Goal: Task Accomplishment & Management: Manage account settings

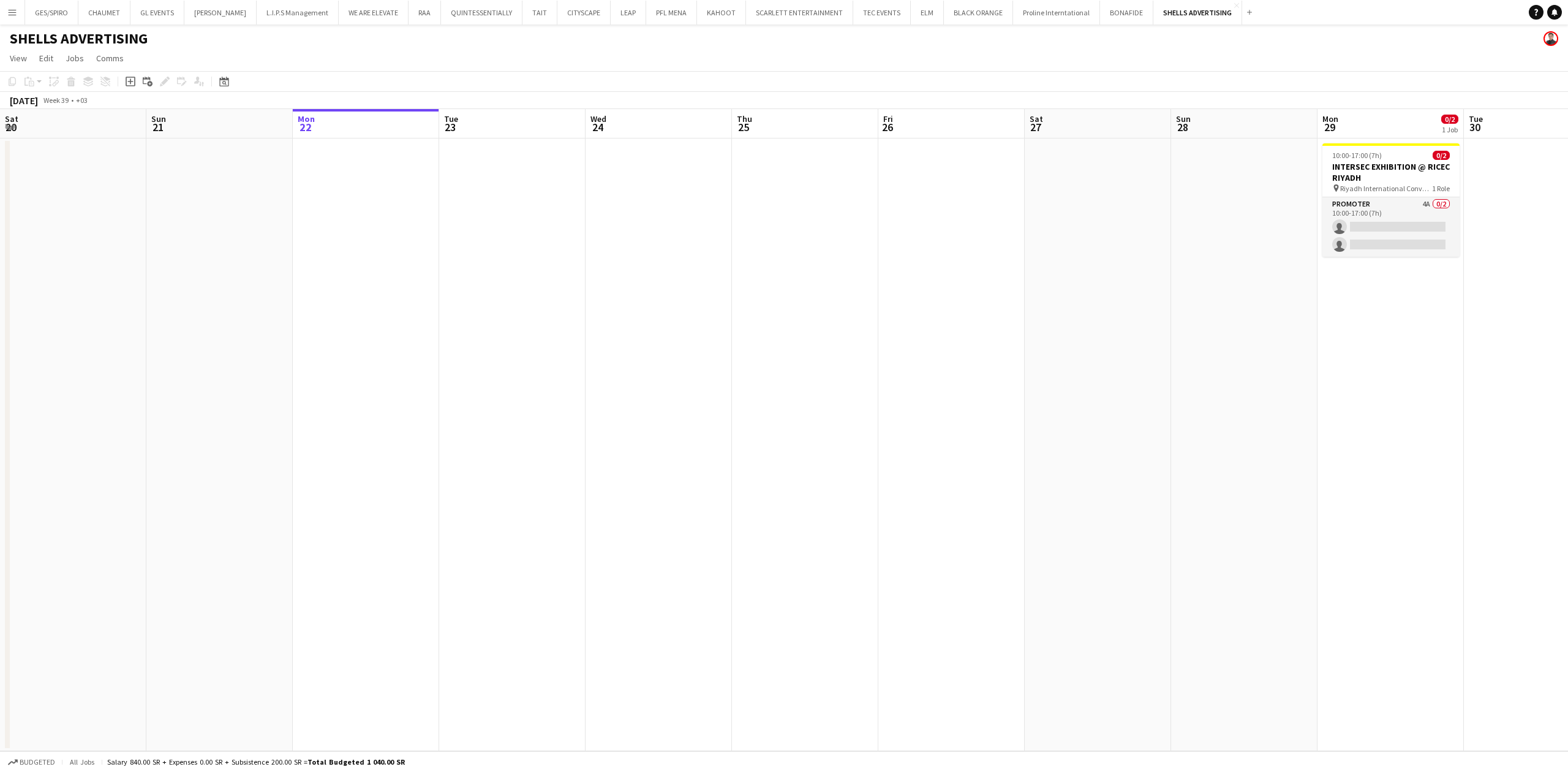
scroll to position [0, 495]
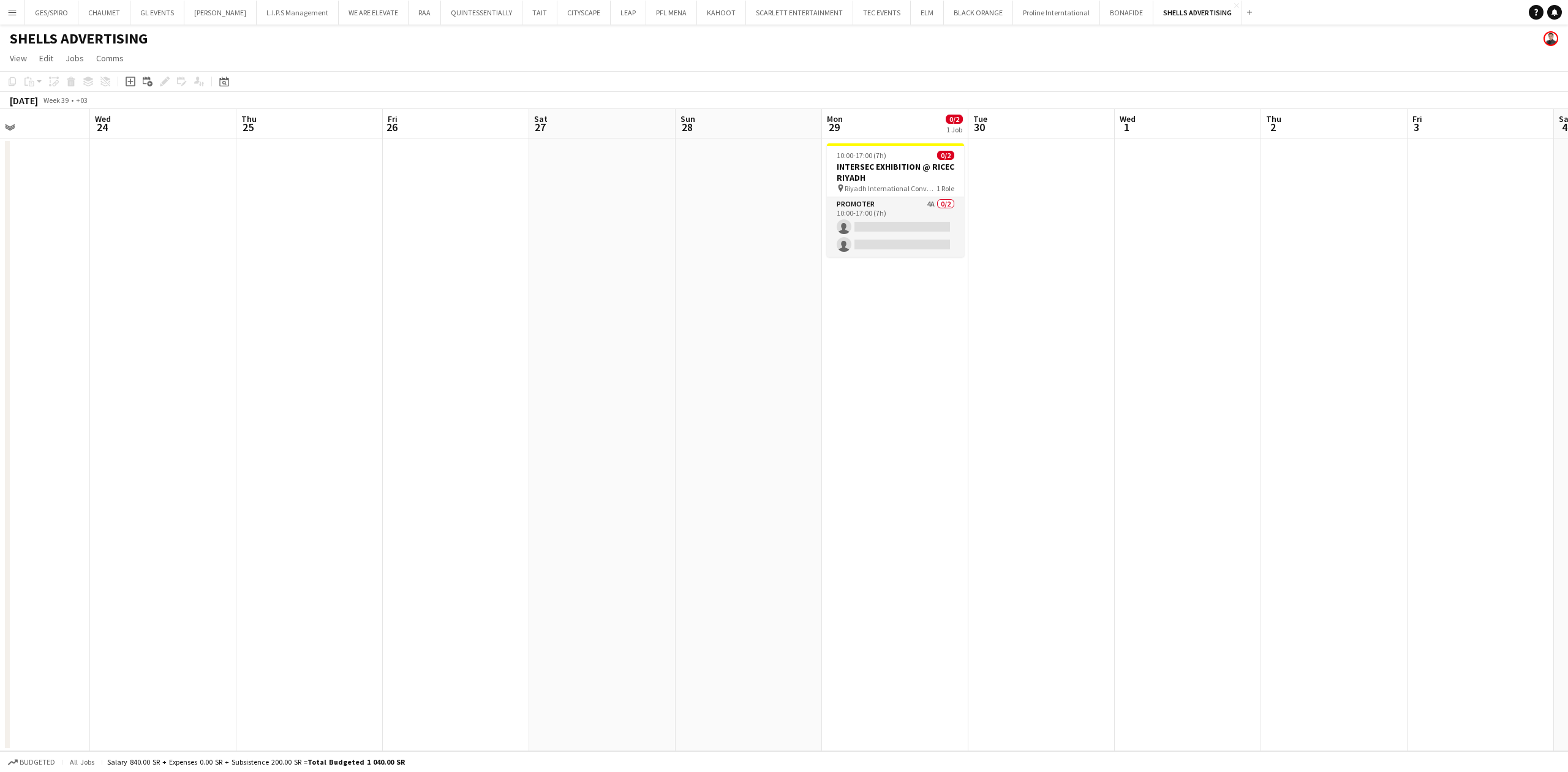
click at [704, 386] on app-date-cell at bounding box center [749, 445] width 146 height 612
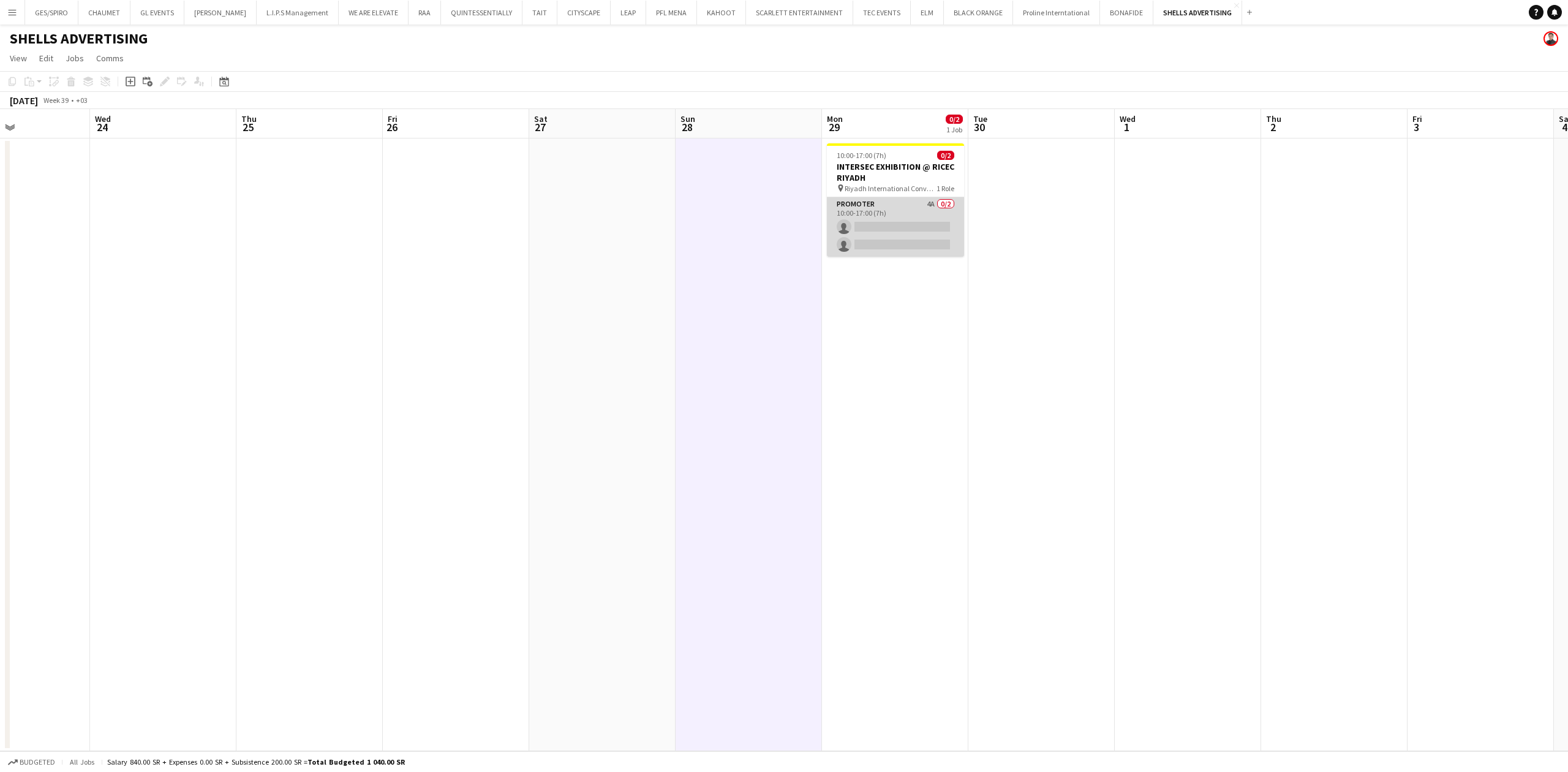
click at [910, 219] on app-card-role "Promoter 4A 0/2 10:00-17:00 (7h) single-neutral-actions single-neutral-actions" at bounding box center [895, 227] width 137 height 60
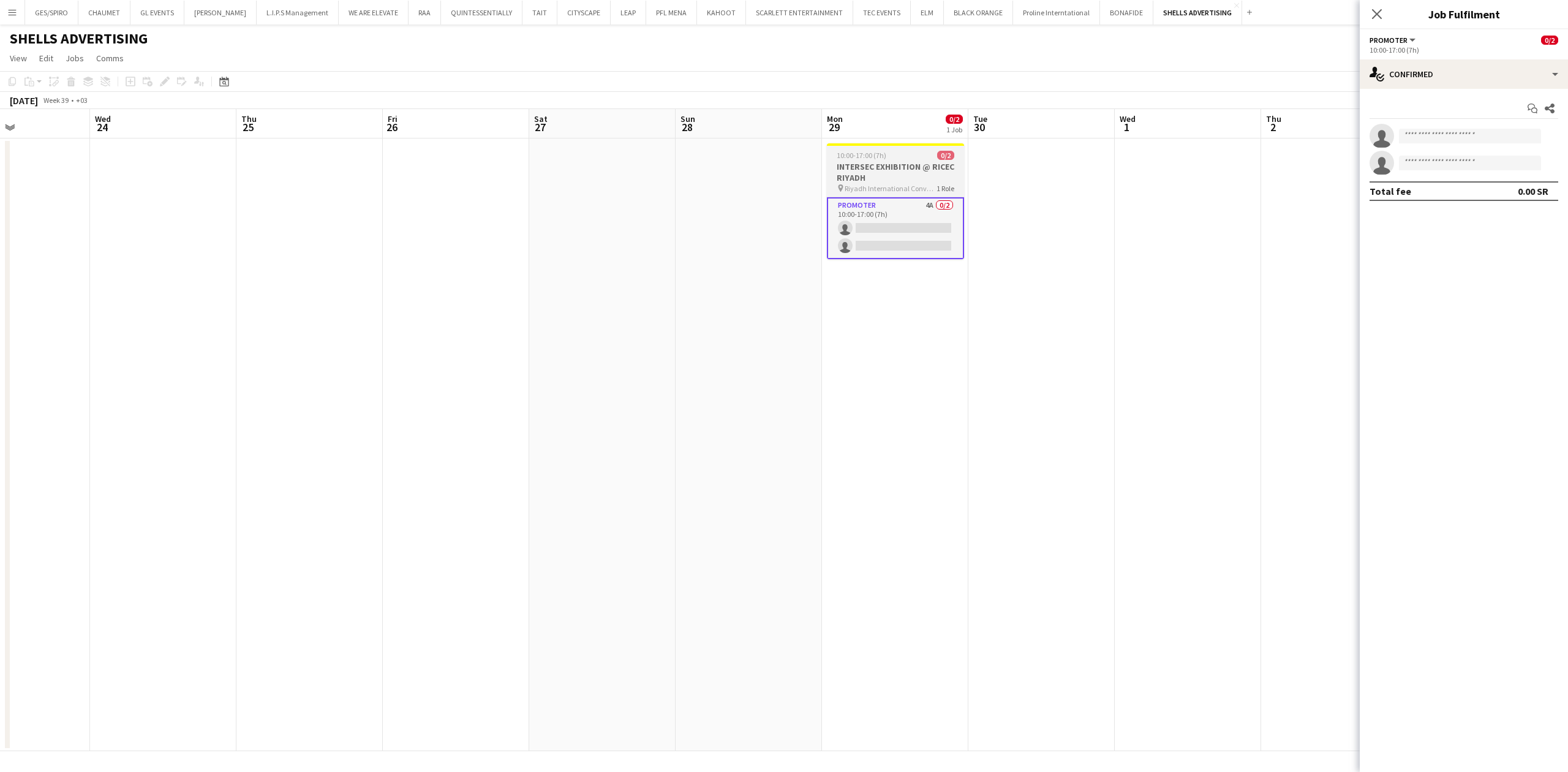
click at [907, 172] on h3 "INTERSEC EXHIBITION @ RICEC RIYADH" at bounding box center [895, 172] width 137 height 22
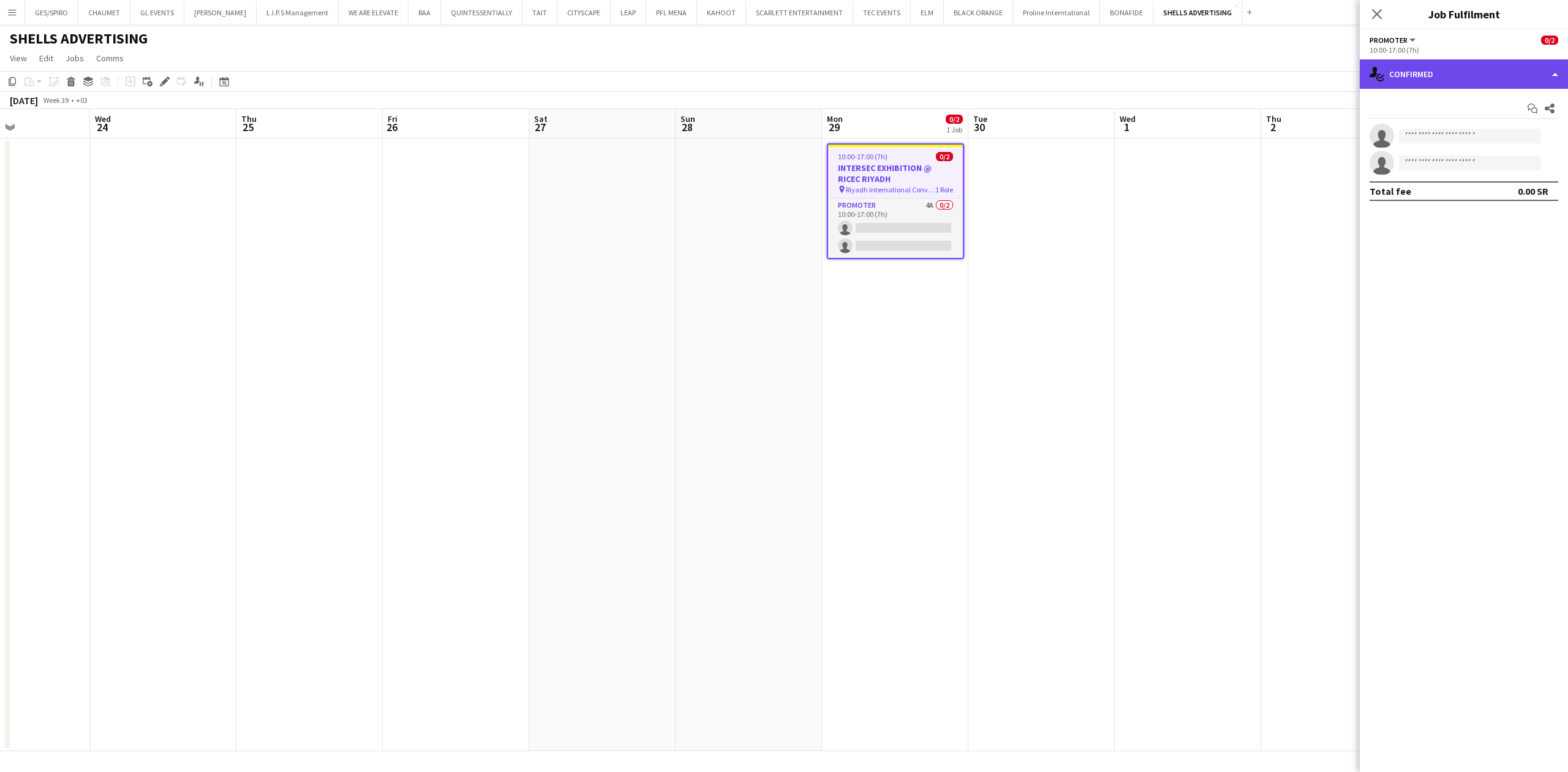
click at [1500, 77] on div "single-neutral-actions-check-2 Confirmed" at bounding box center [1464, 74] width 208 height 29
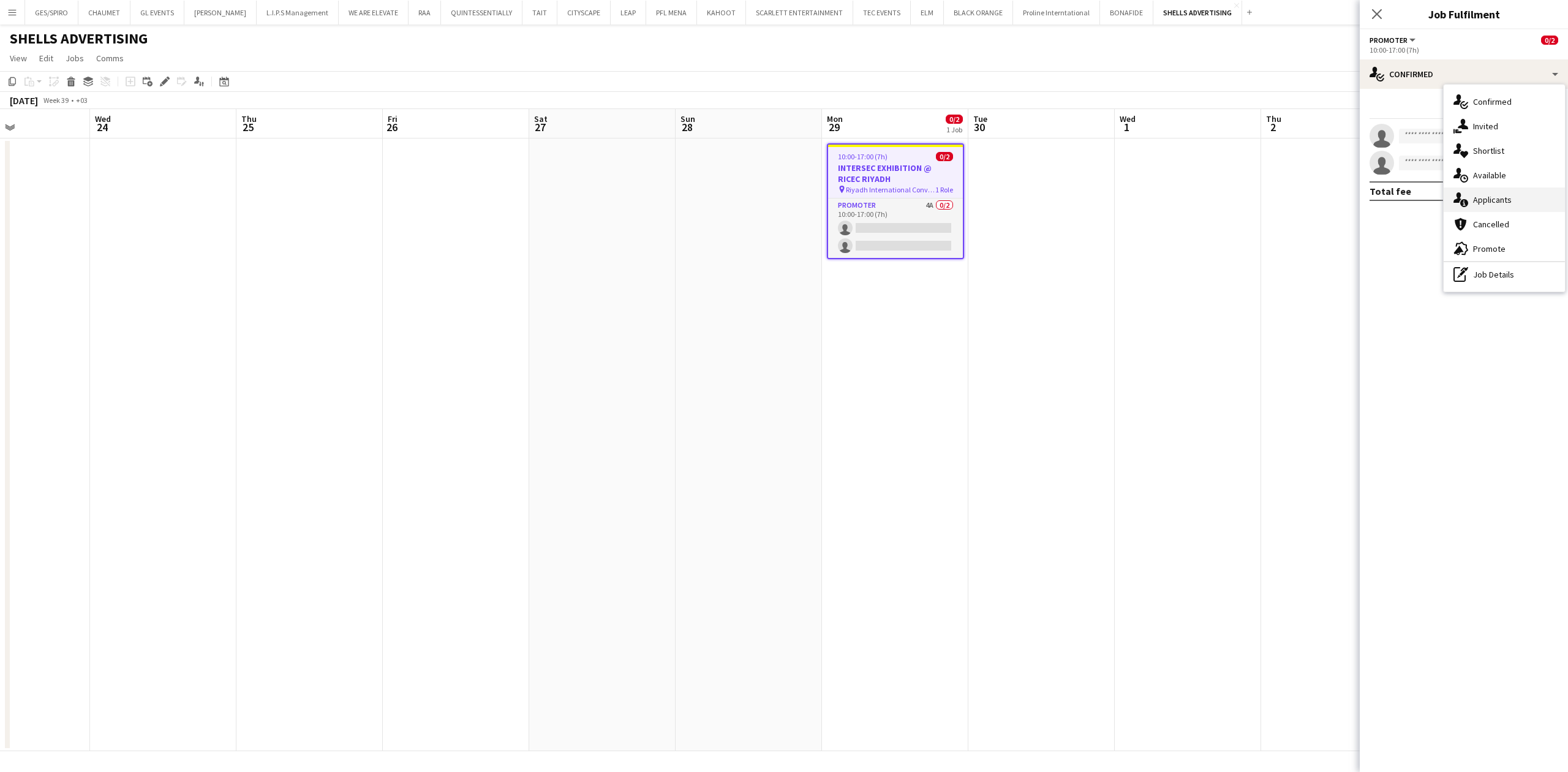
click at [1517, 199] on div "single-neutral-actions-information Applicants" at bounding box center [1504, 200] width 121 height 24
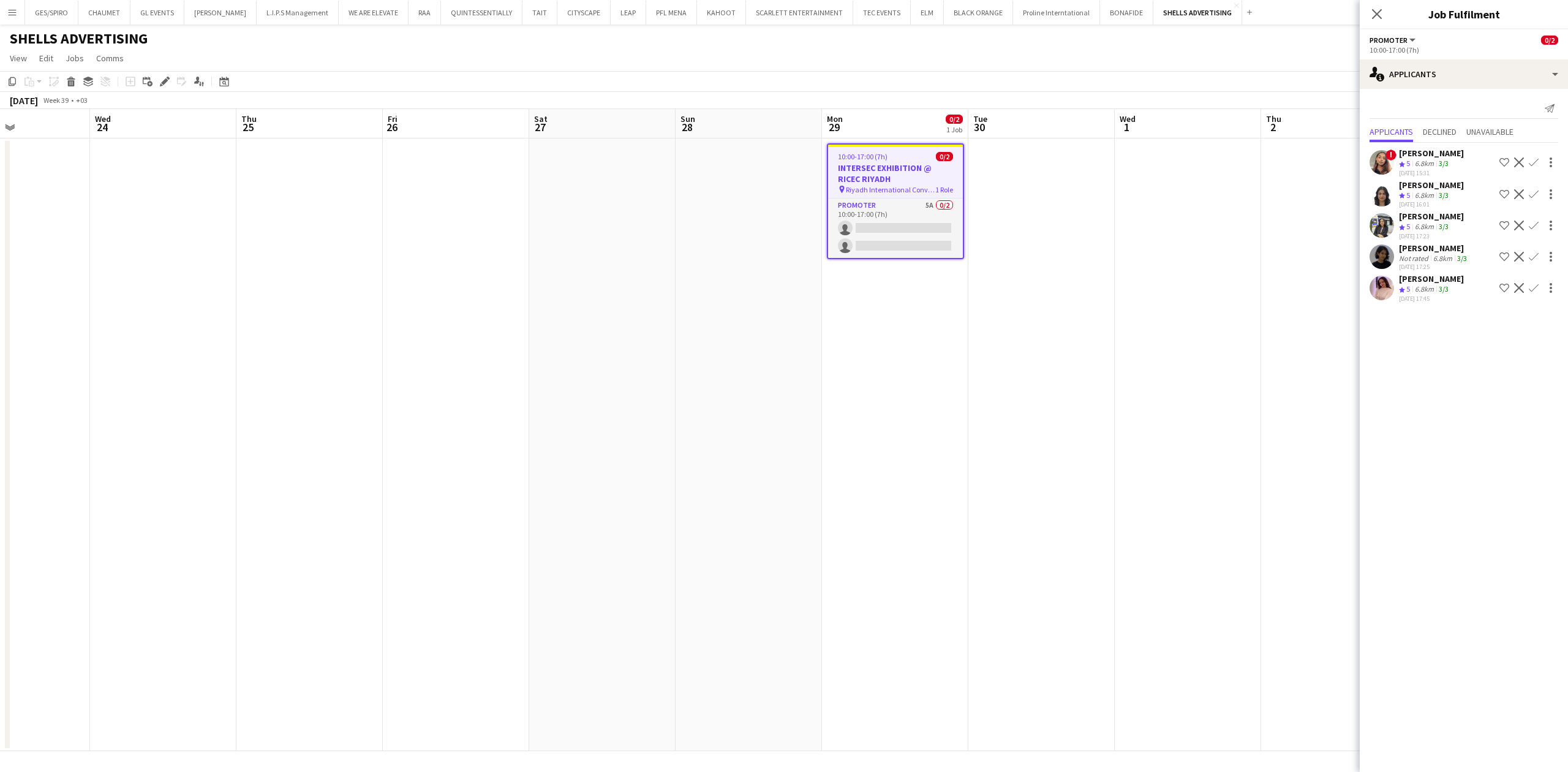
click at [1504, 192] on app-icon "Shortlist crew" at bounding box center [1504, 194] width 9 height 9
click at [1503, 288] on app-icon "Shortlist crew" at bounding box center [1504, 288] width 9 height 9
click at [1452, 262] on div "6.8km" at bounding box center [1442, 258] width 24 height 9
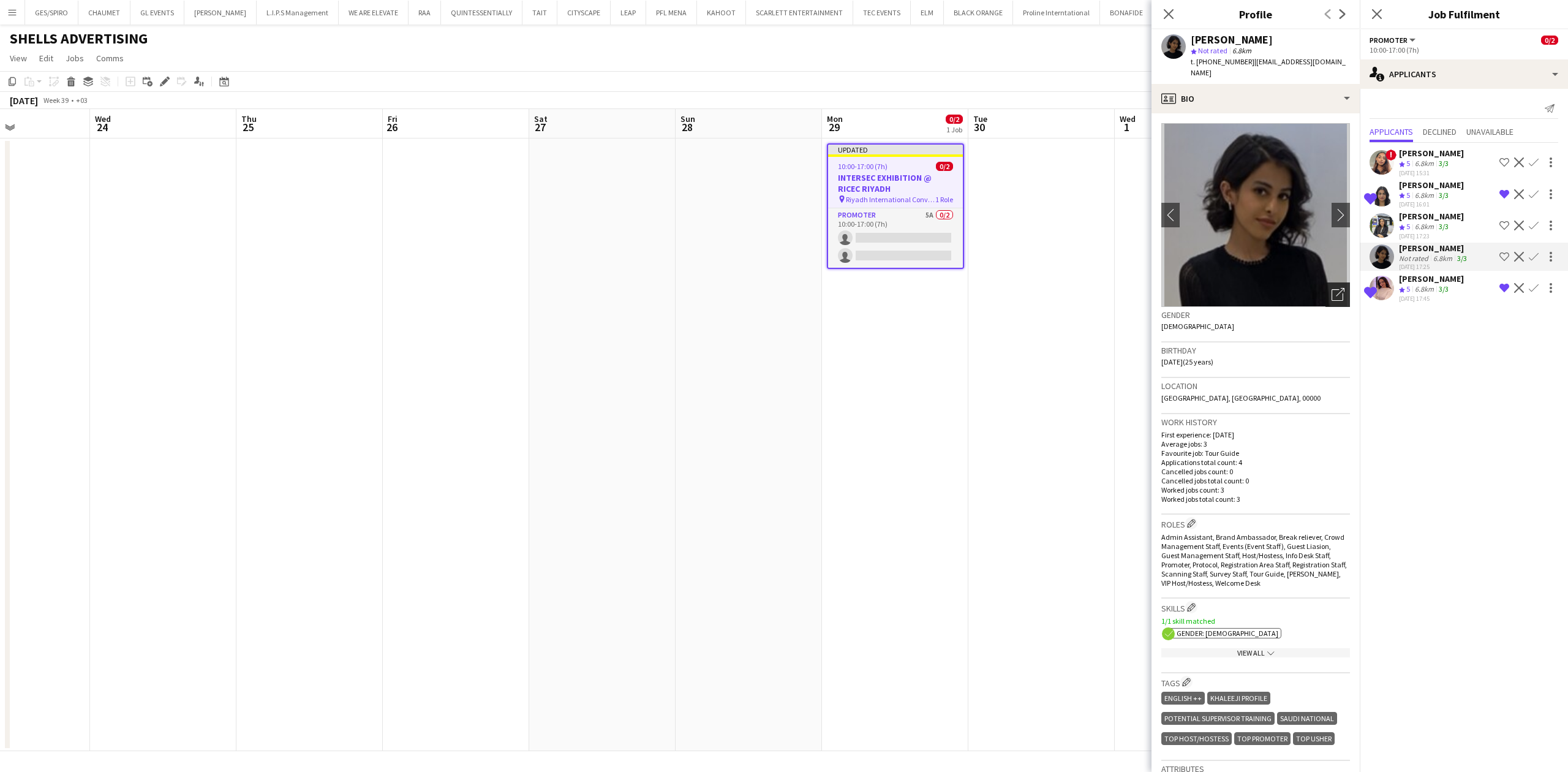
click at [1331, 288] on icon "Open photos pop-in" at bounding box center [1337, 294] width 13 height 13
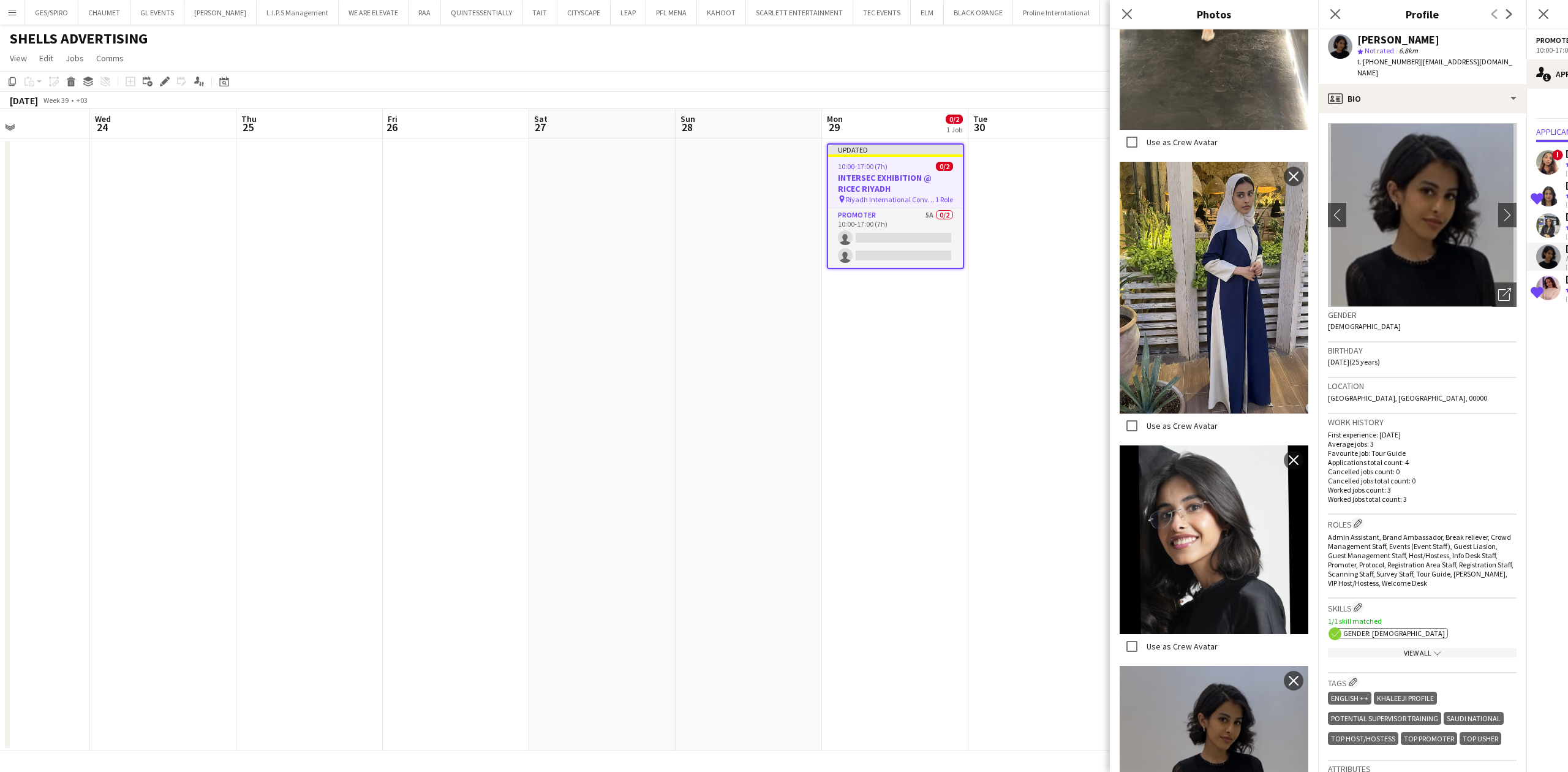
scroll to position [955, 0]
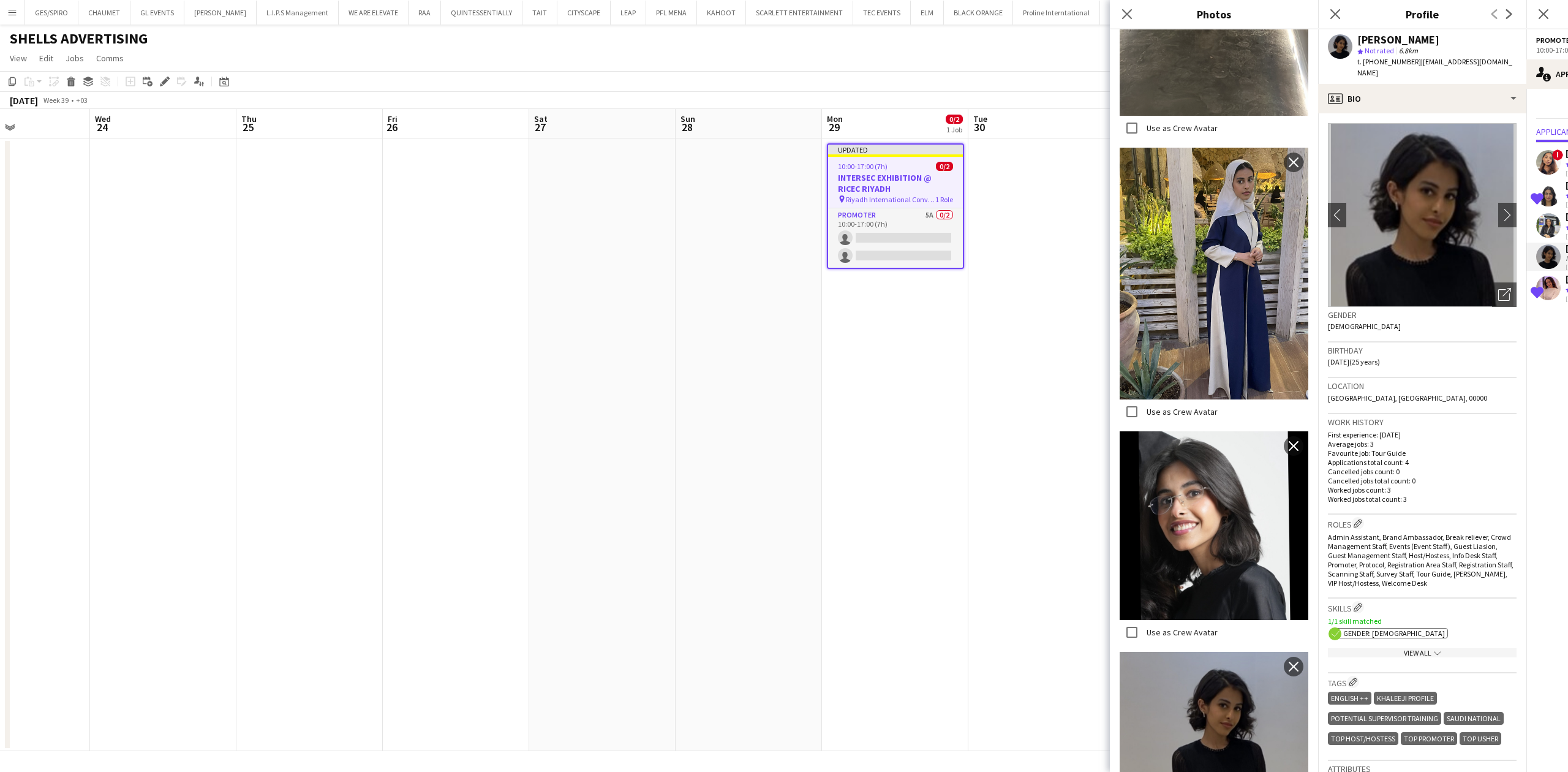
click at [1136, 13] on div "Close pop-in" at bounding box center [1127, 14] width 34 height 28
click at [1121, 18] on icon "Close pop-in" at bounding box center [1126, 14] width 11 height 12
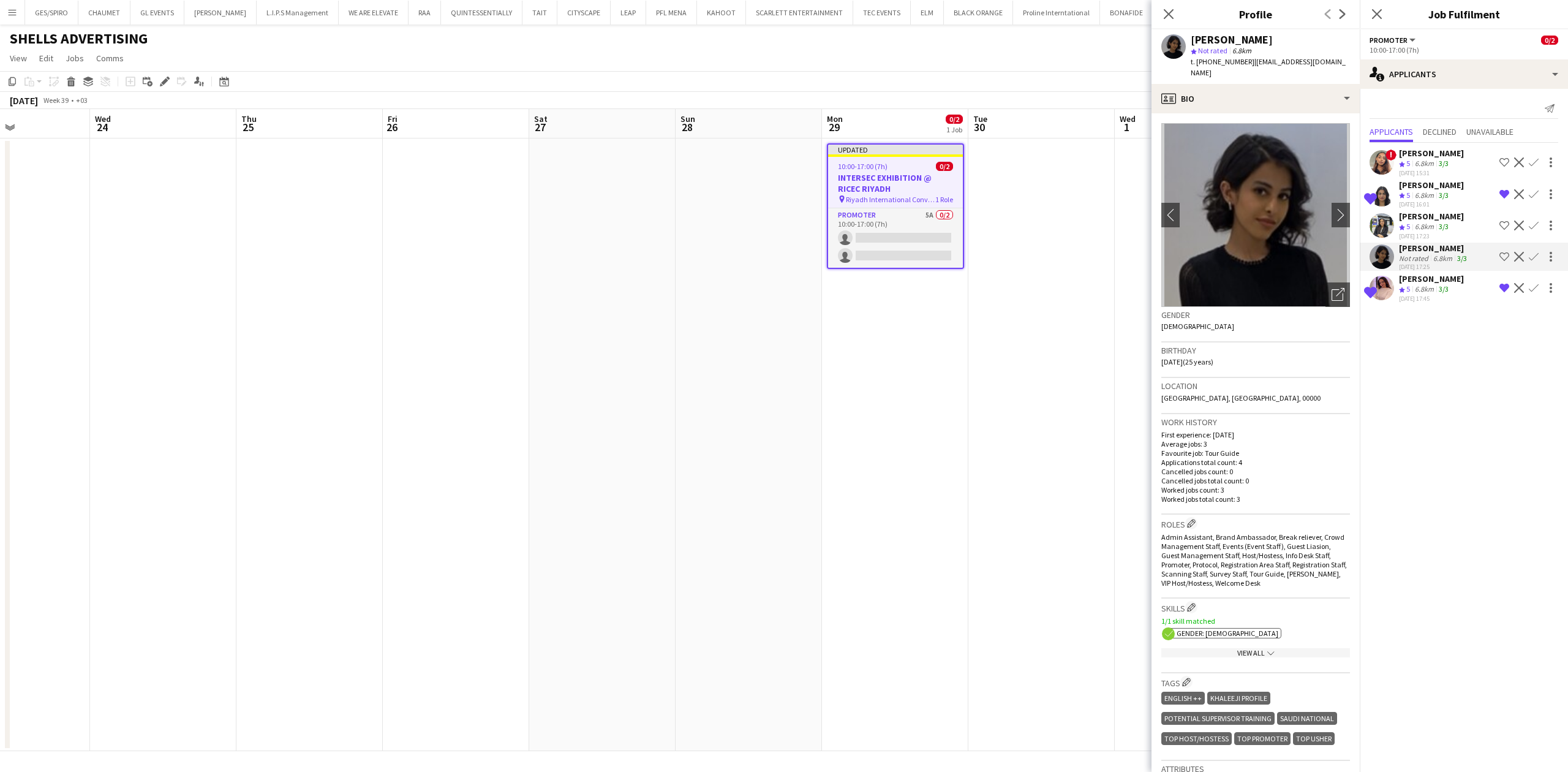
click at [1441, 443] on mat-expansion-panel "users2 Applicants Send notification Applicants Declined Unavailable ! Raad Sali…" at bounding box center [1464, 430] width 208 height 683
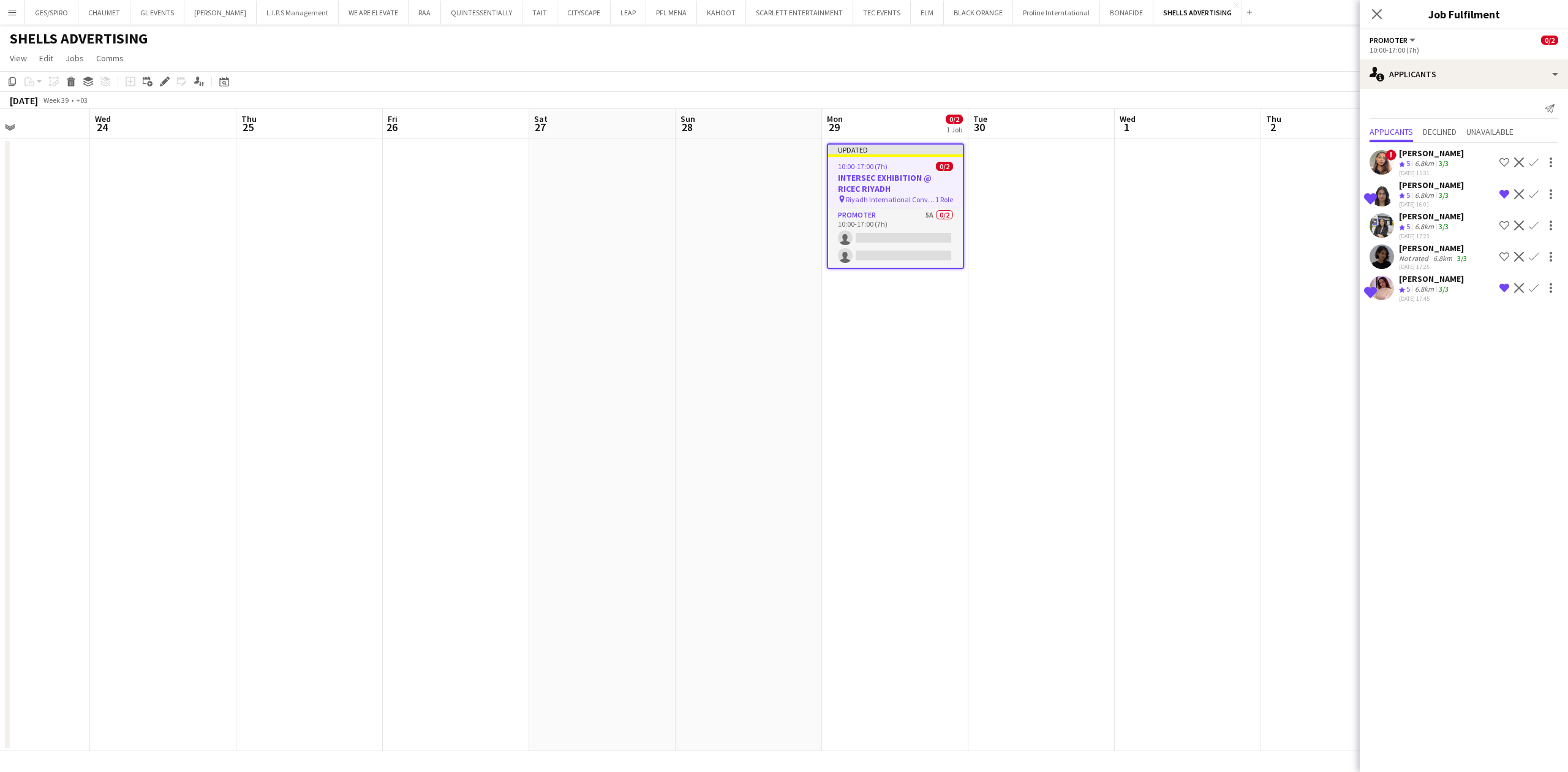
click at [1502, 228] on app-icon "Shortlist crew" at bounding box center [1504, 225] width 9 height 9
click at [1424, 160] on div "6.8km" at bounding box center [1424, 163] width 24 height 10
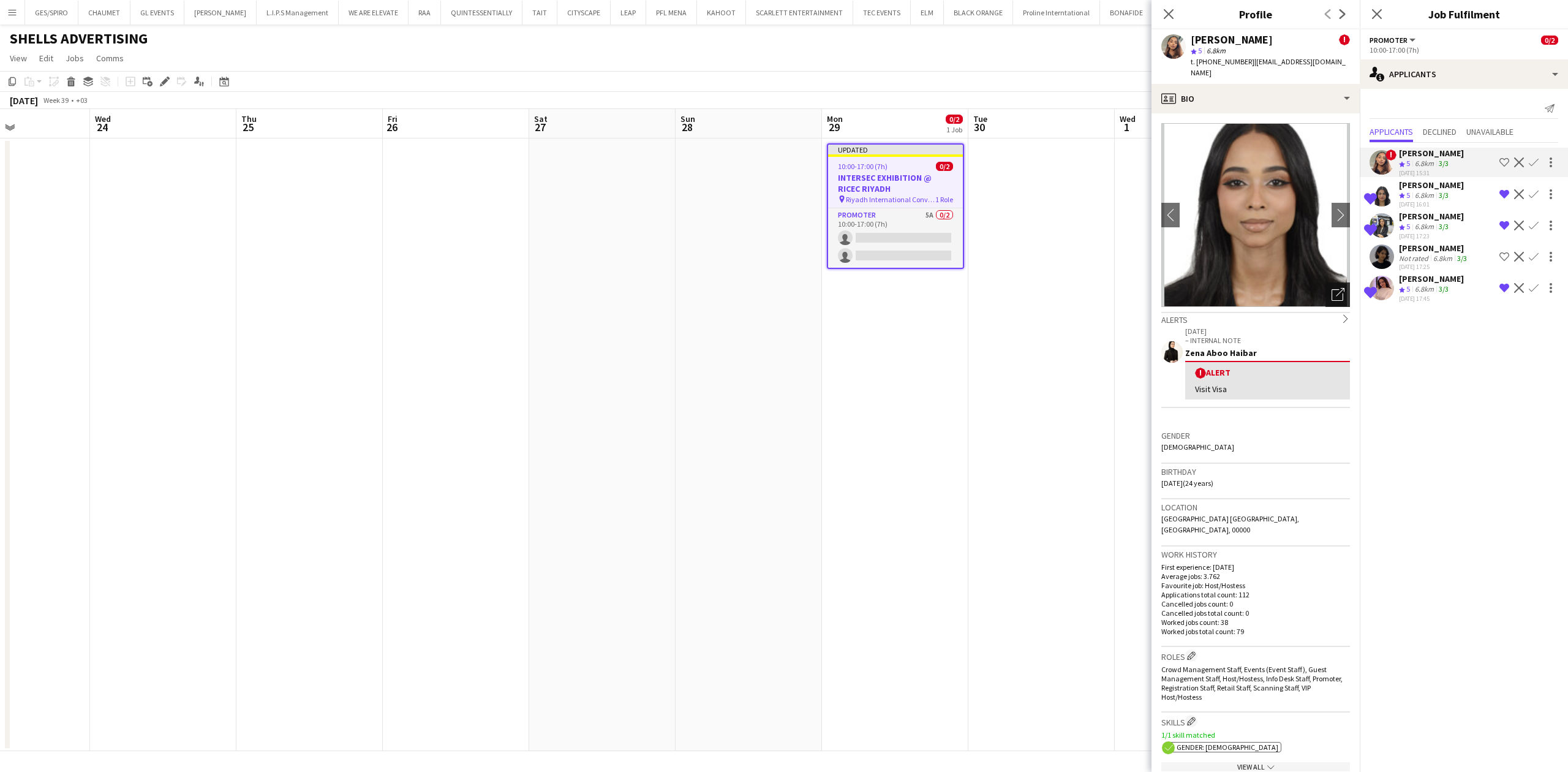
click at [1331, 288] on icon "Open photos pop-in" at bounding box center [1337, 294] width 13 height 13
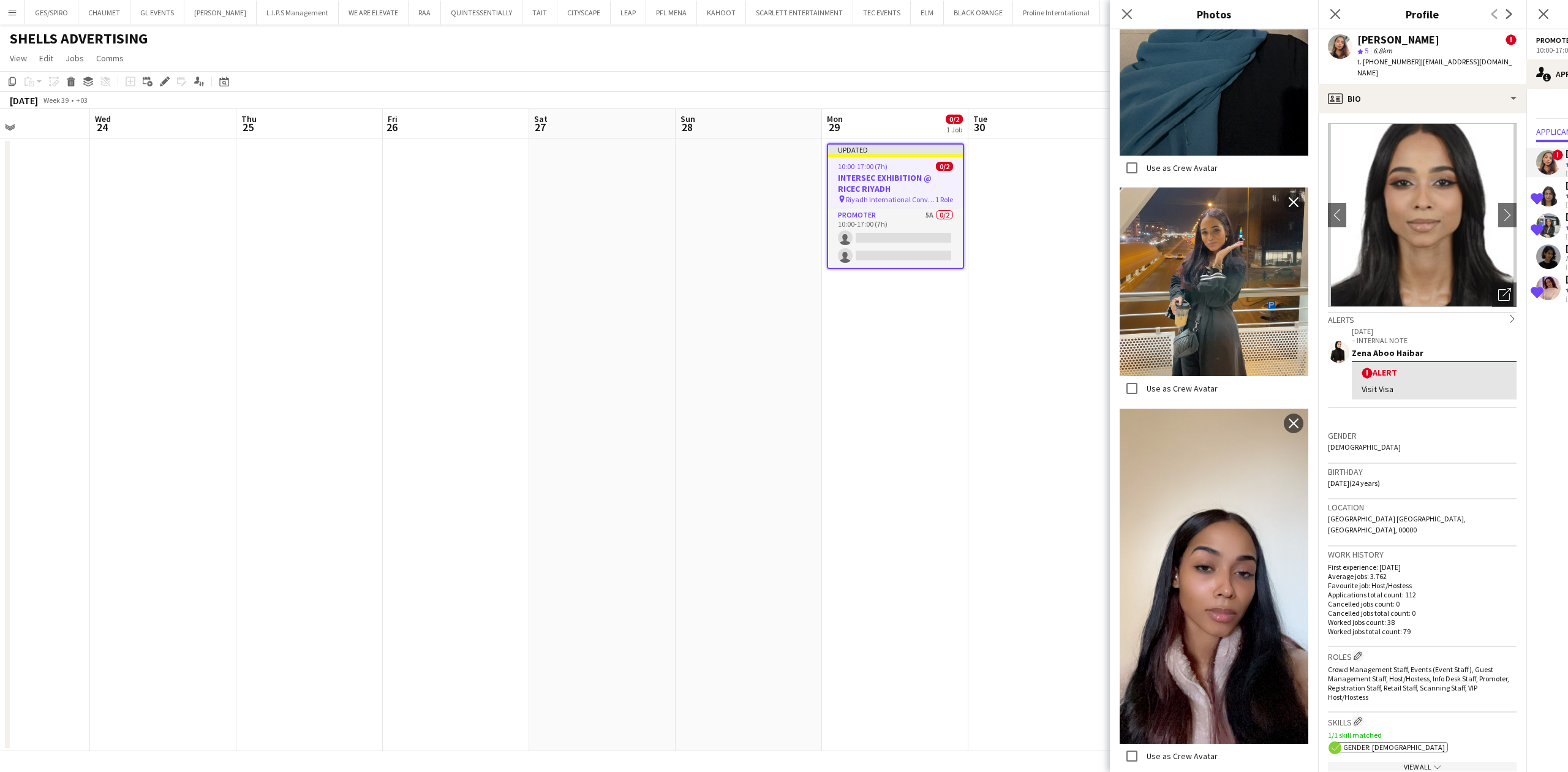
scroll to position [765, 0]
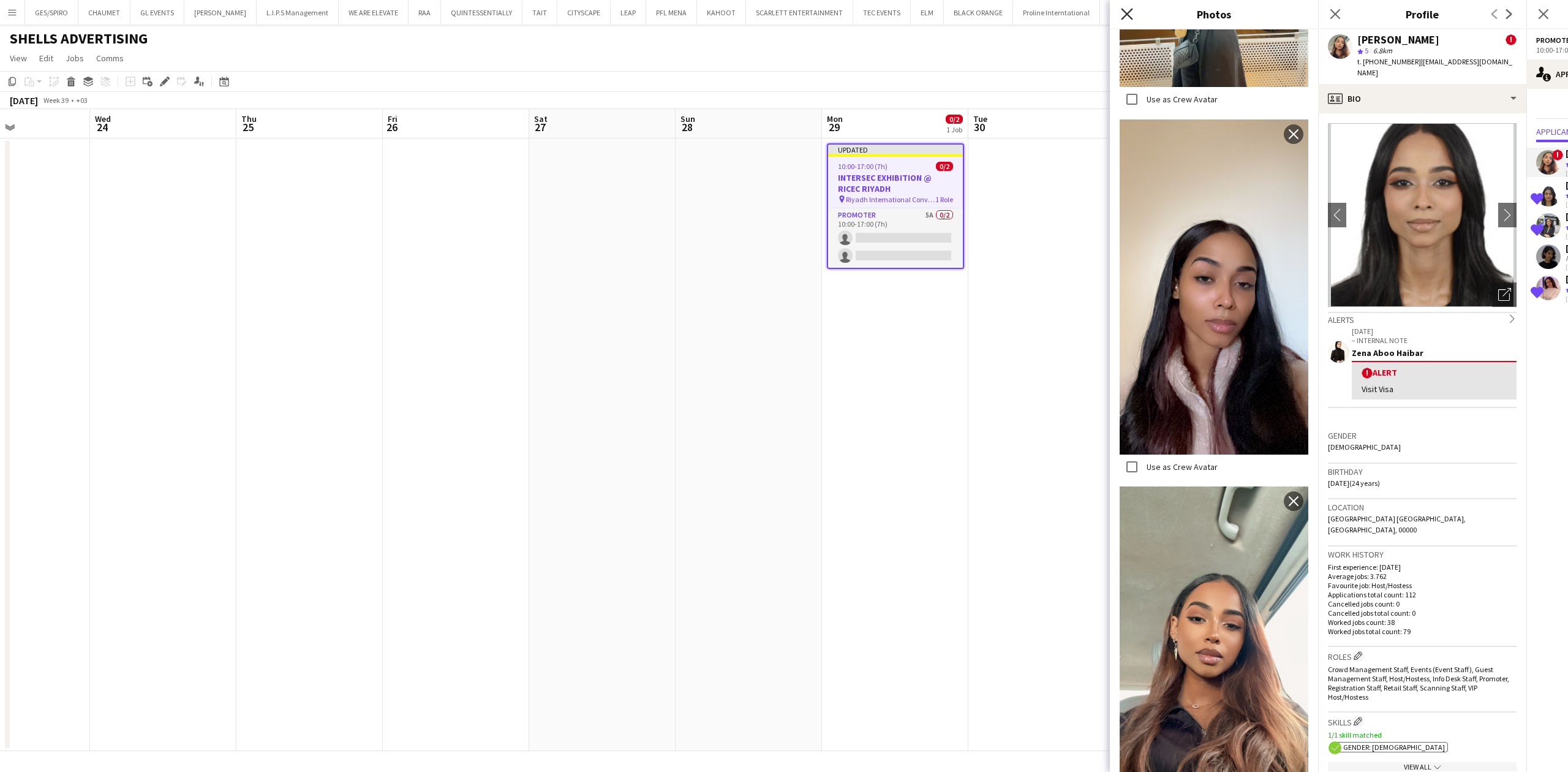
click at [1125, 12] on icon at bounding box center [1126, 14] width 11 height 12
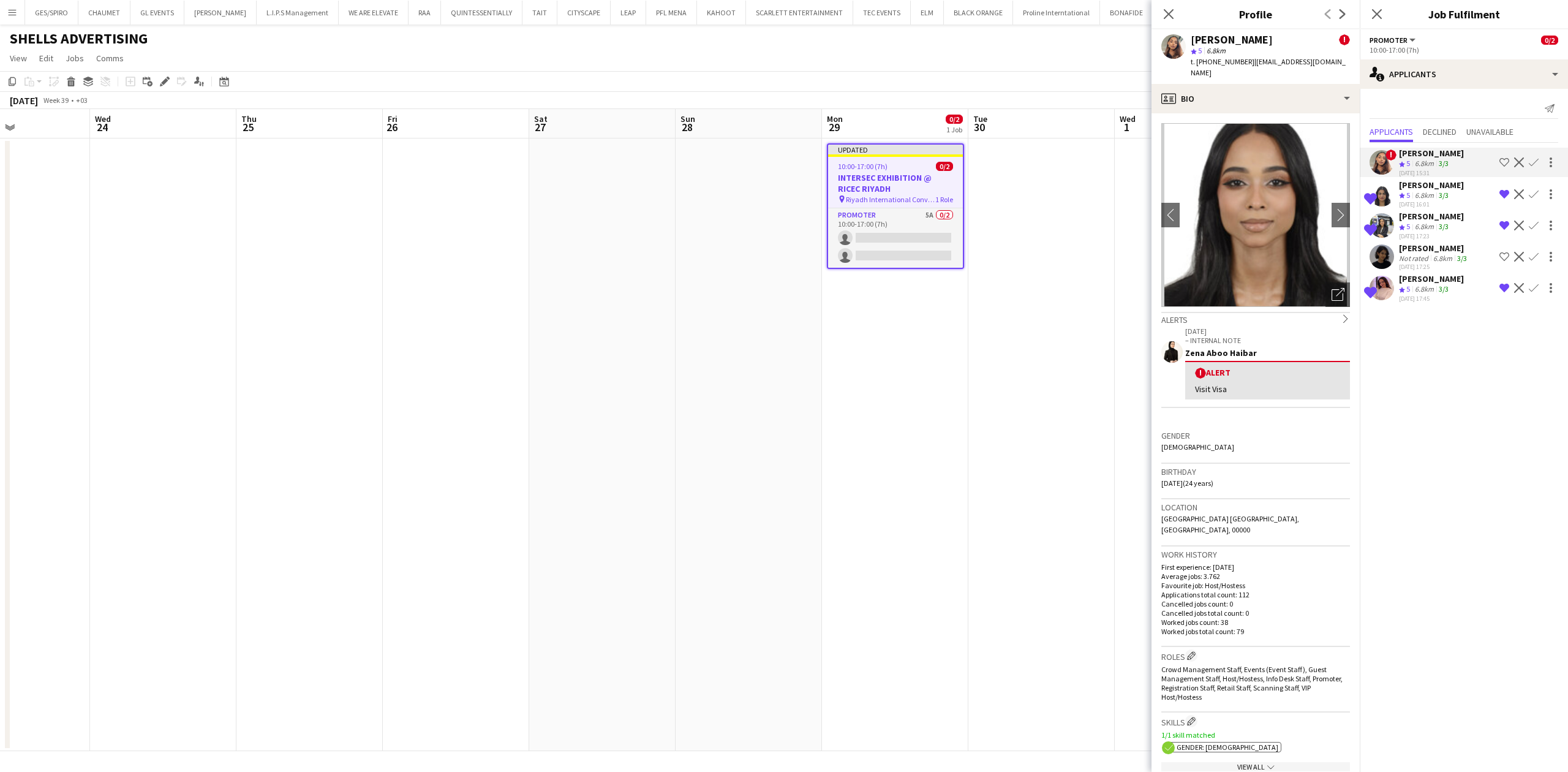
click at [1503, 256] on app-icon "Shortlist crew" at bounding box center [1504, 256] width 9 height 9
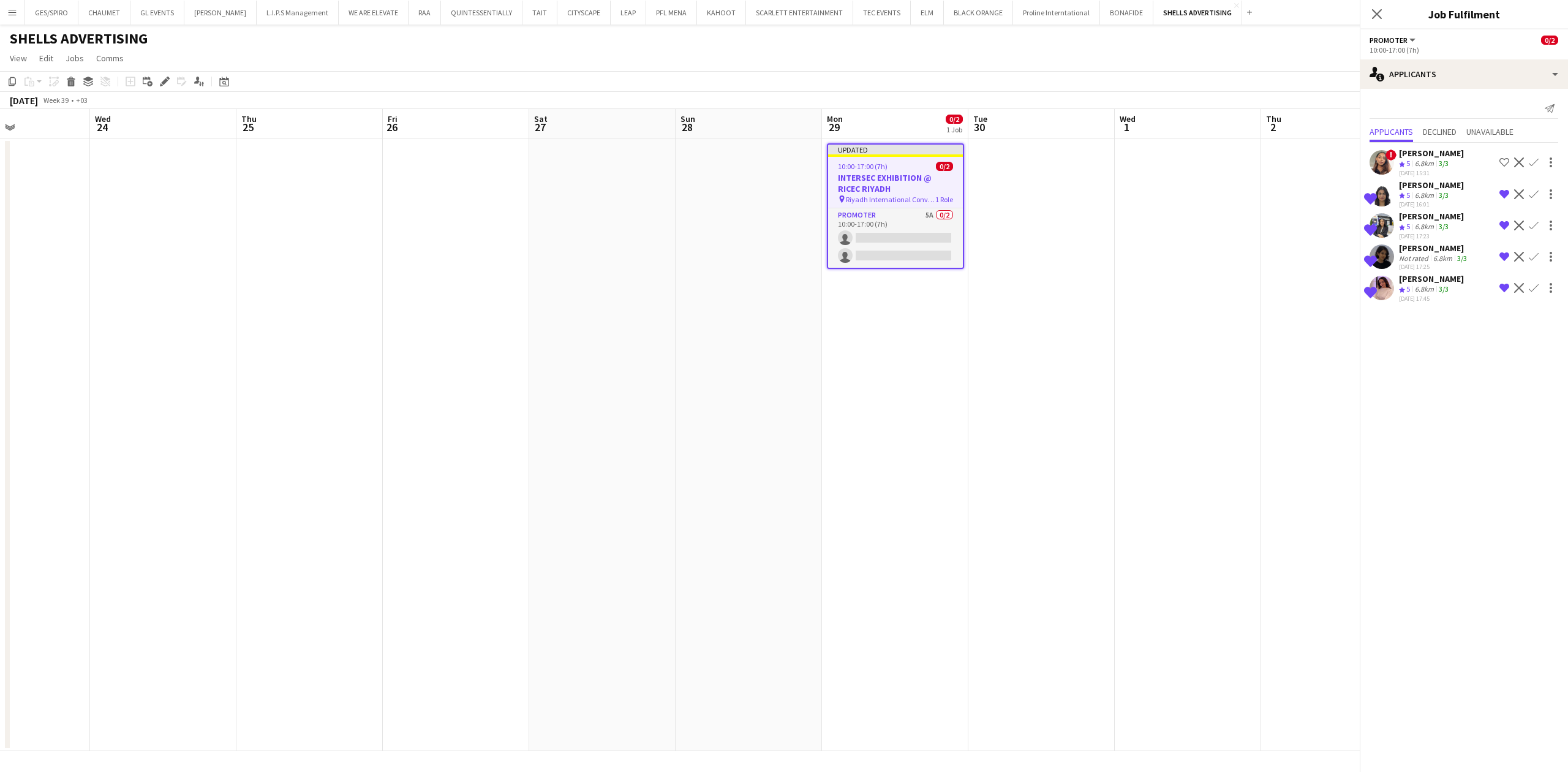
click at [1439, 415] on mat-expansion-panel "users2 Applicants Send notification Applicants Declined Unavailable ! Raad Sali…" at bounding box center [1464, 430] width 208 height 683
click at [1426, 248] on div "Fay Alshaibani" at bounding box center [1434, 248] width 70 height 11
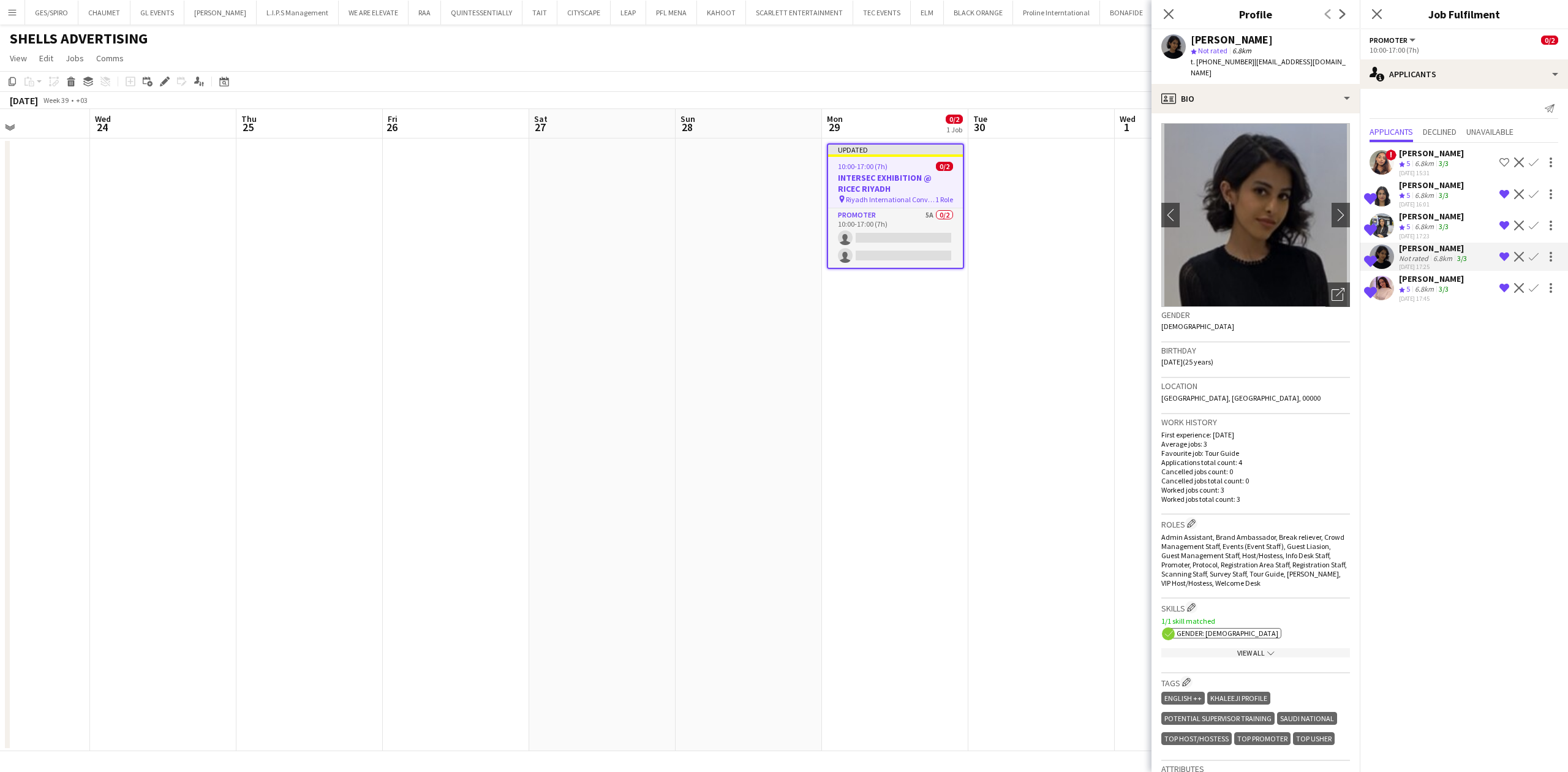
click at [1433, 390] on mat-expansion-panel "users2 Applicants Send notification Applicants Declined Unavailable ! Raad Sali…" at bounding box center [1464, 430] width 208 height 683
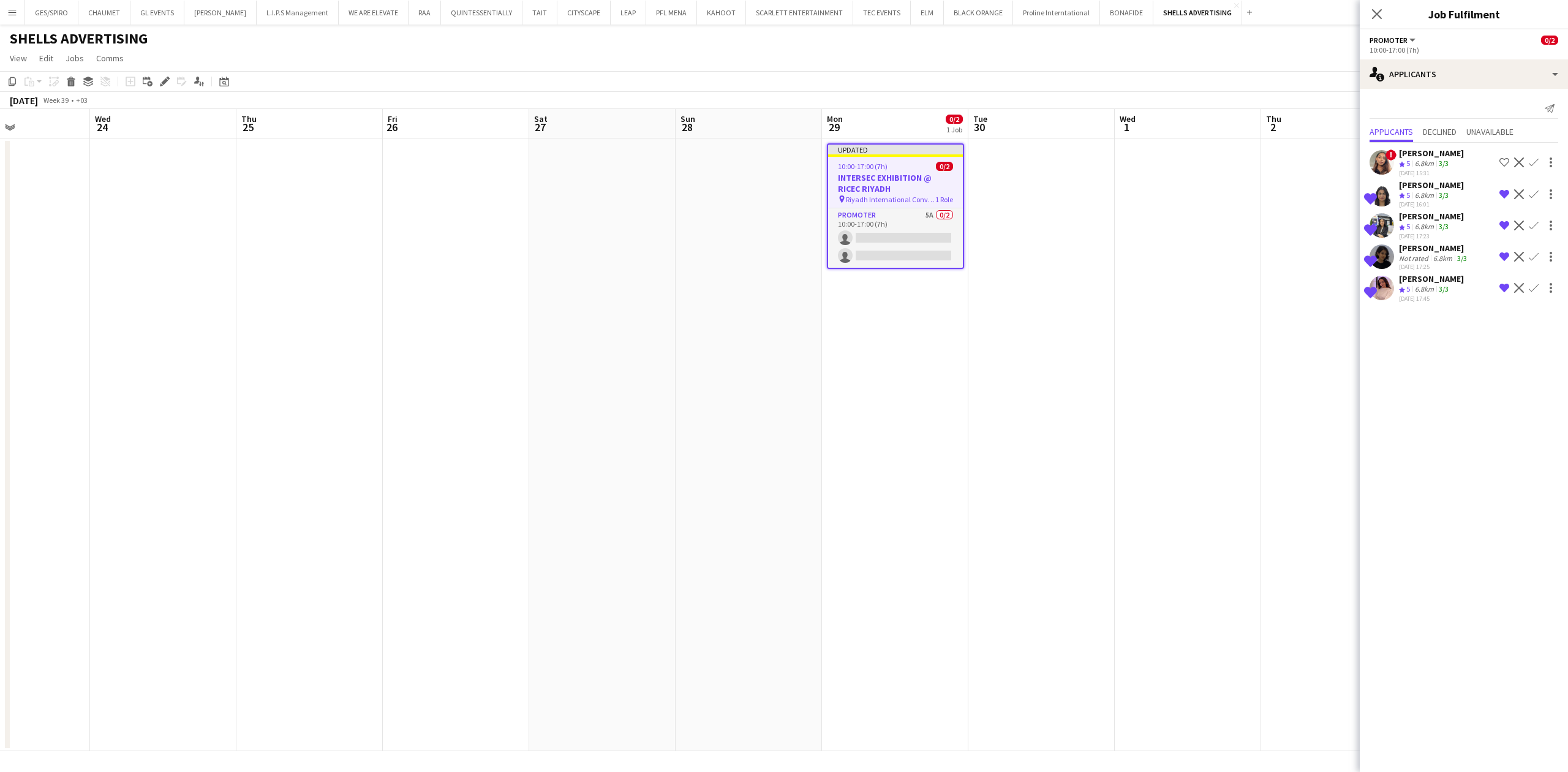
click at [1414, 289] on div "6.8km" at bounding box center [1424, 289] width 24 height 10
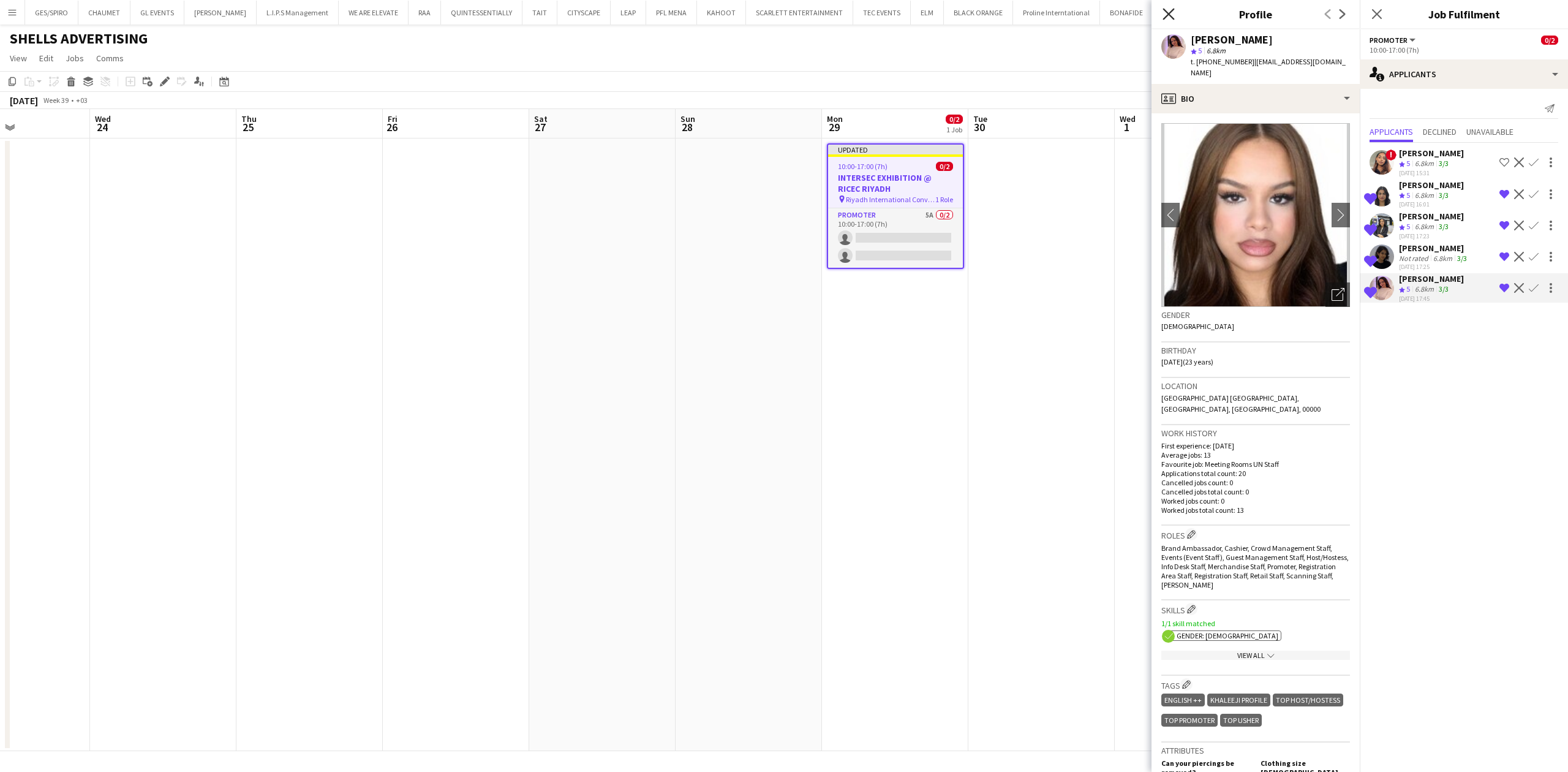
click at [1171, 12] on icon at bounding box center [1168, 14] width 11 height 12
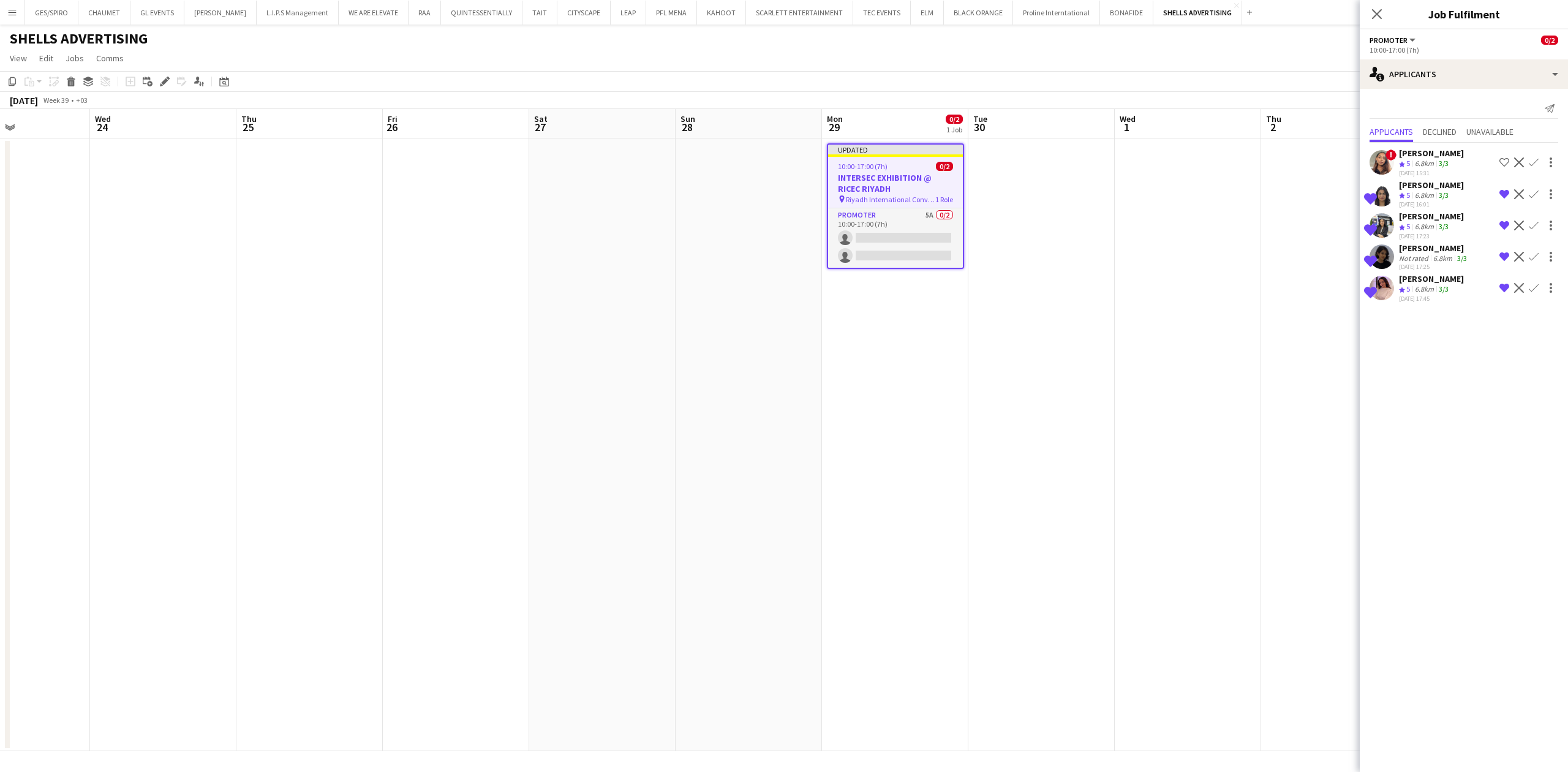
click at [1003, 199] on app-date-cell at bounding box center [1041, 445] width 146 height 612
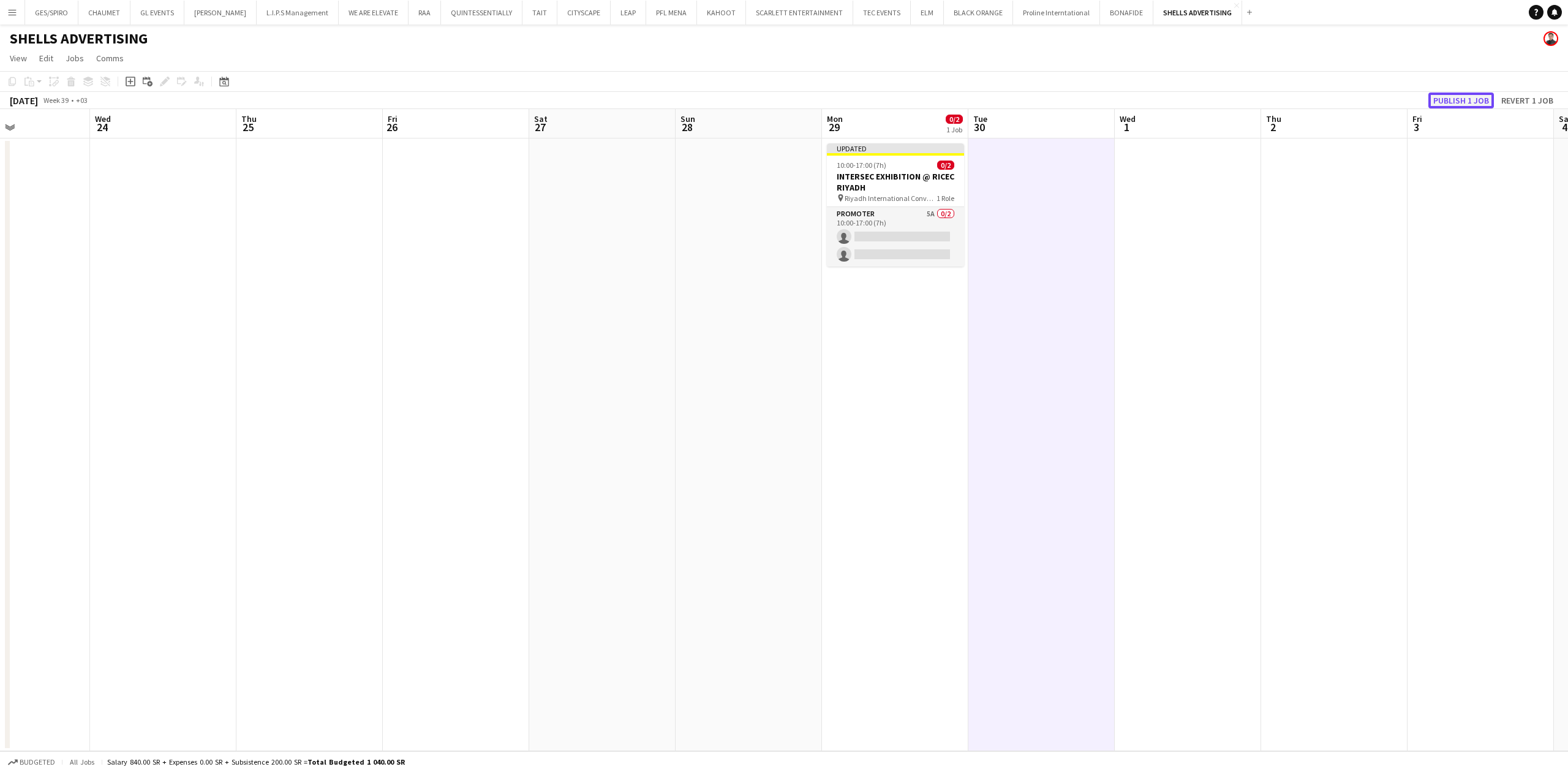
click at [1469, 94] on button "Publish 1 job" at bounding box center [1460, 101] width 66 height 16
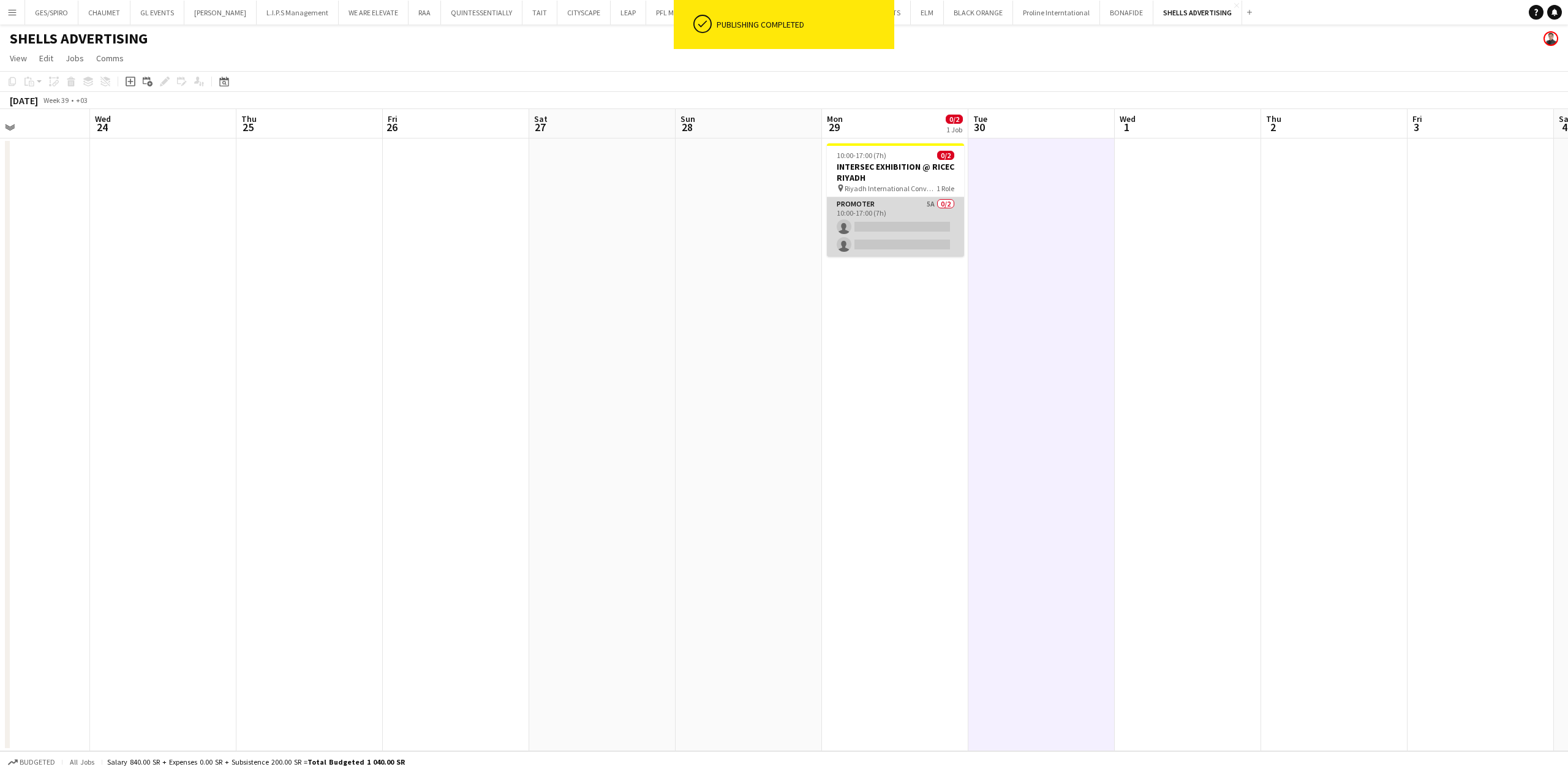
click at [895, 233] on app-card-role "Promoter 5A 0/2 10:00-17:00 (7h) single-neutral-actions single-neutral-actions" at bounding box center [895, 227] width 137 height 60
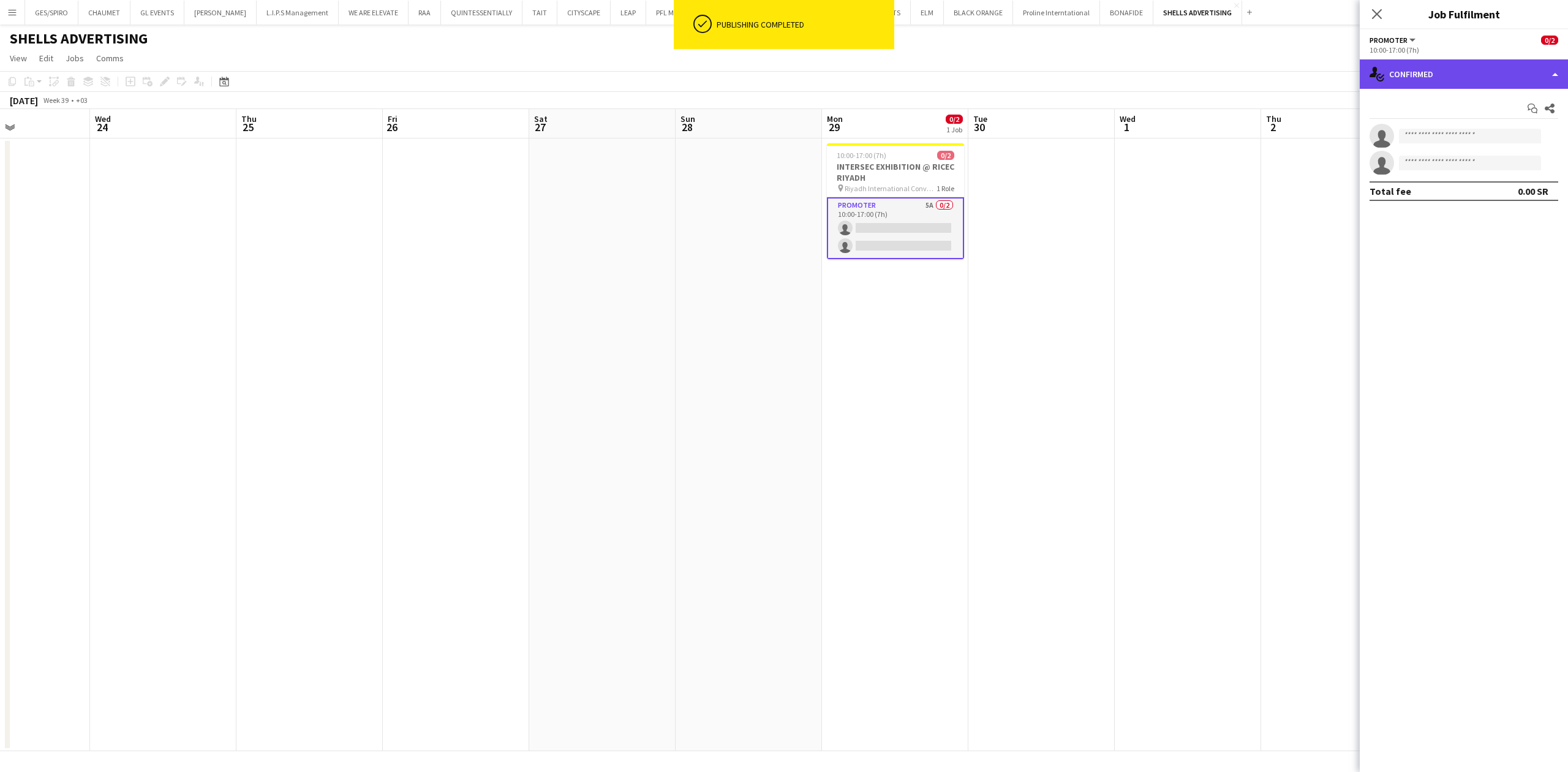
click at [1483, 76] on div "single-neutral-actions-check-2 Confirmed" at bounding box center [1464, 74] width 208 height 29
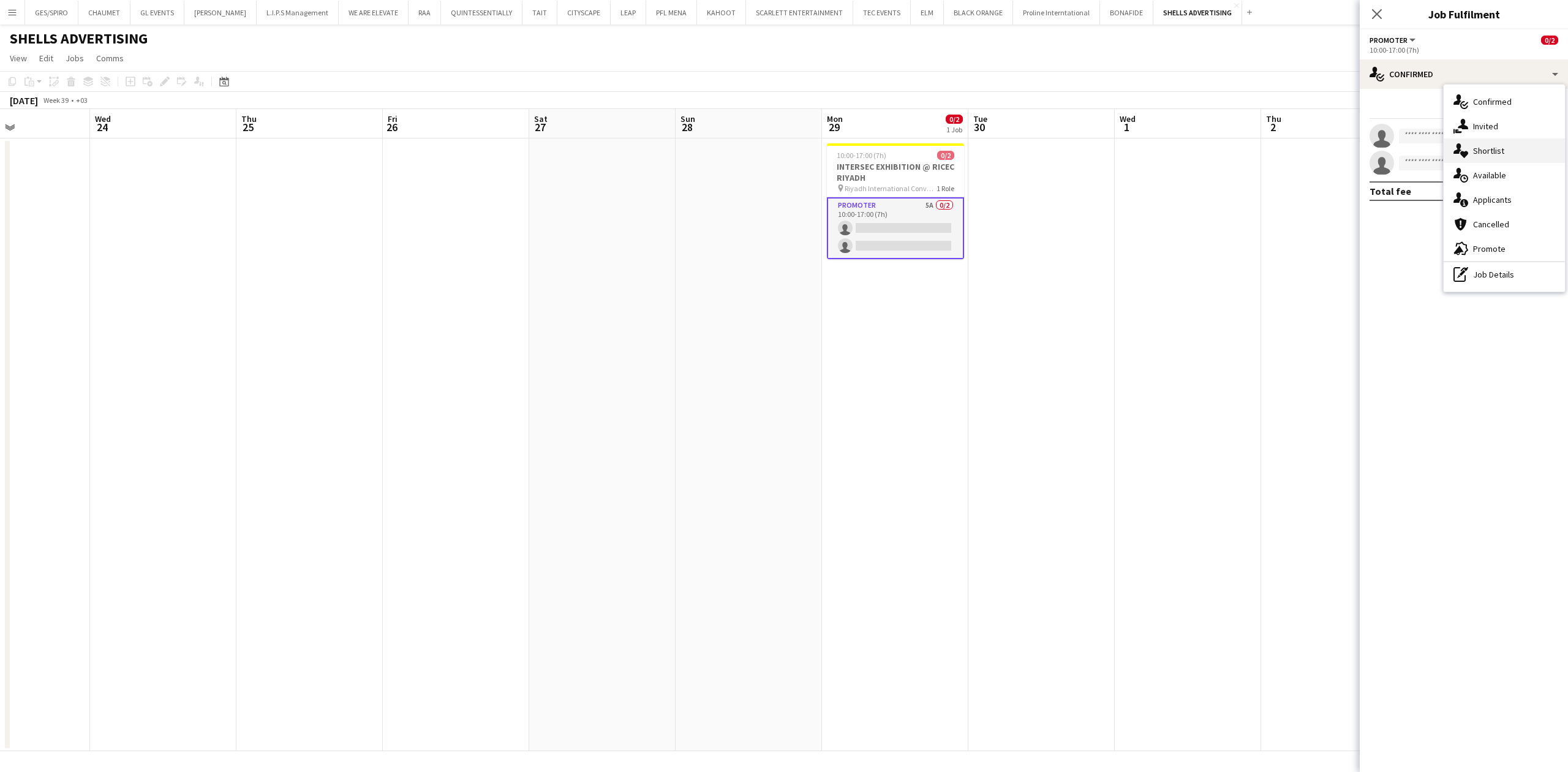
click at [1493, 141] on div "single-neutral-actions-heart Shortlist" at bounding box center [1504, 151] width 121 height 24
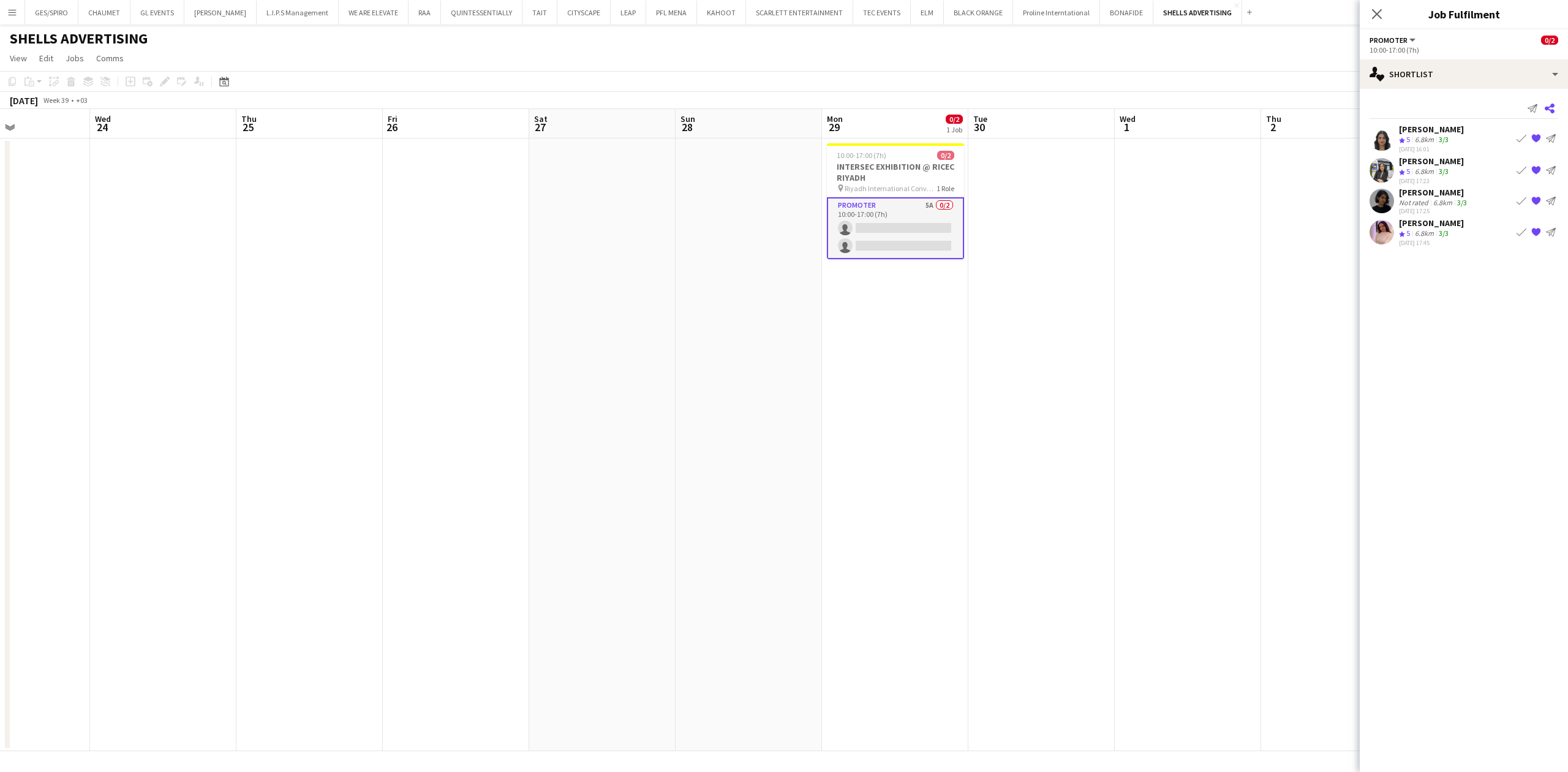
click at [1547, 107] on icon at bounding box center [1549, 108] width 9 height 9
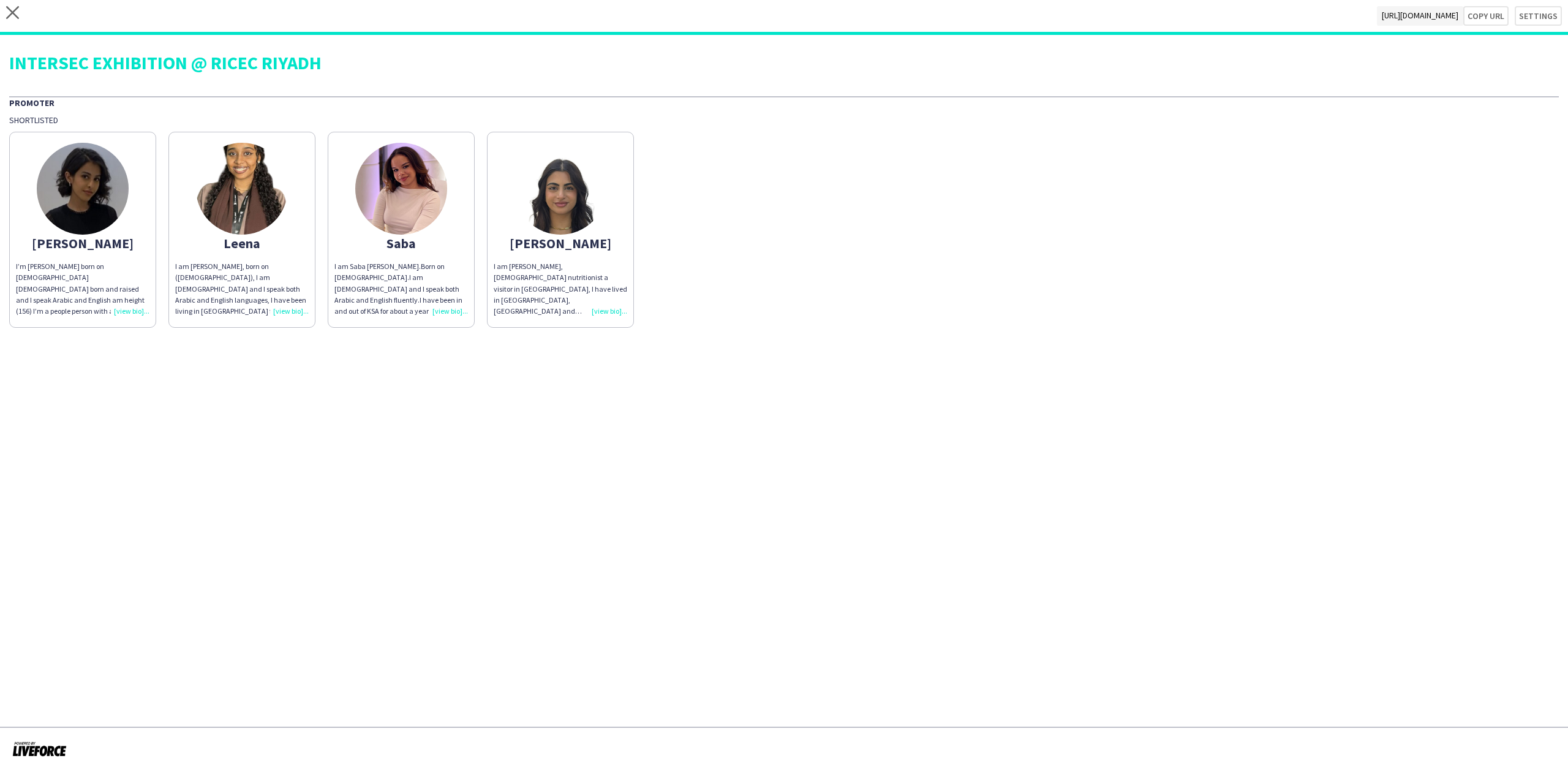
click at [85, 248] on div "Fay" at bounding box center [83, 243] width 133 height 11
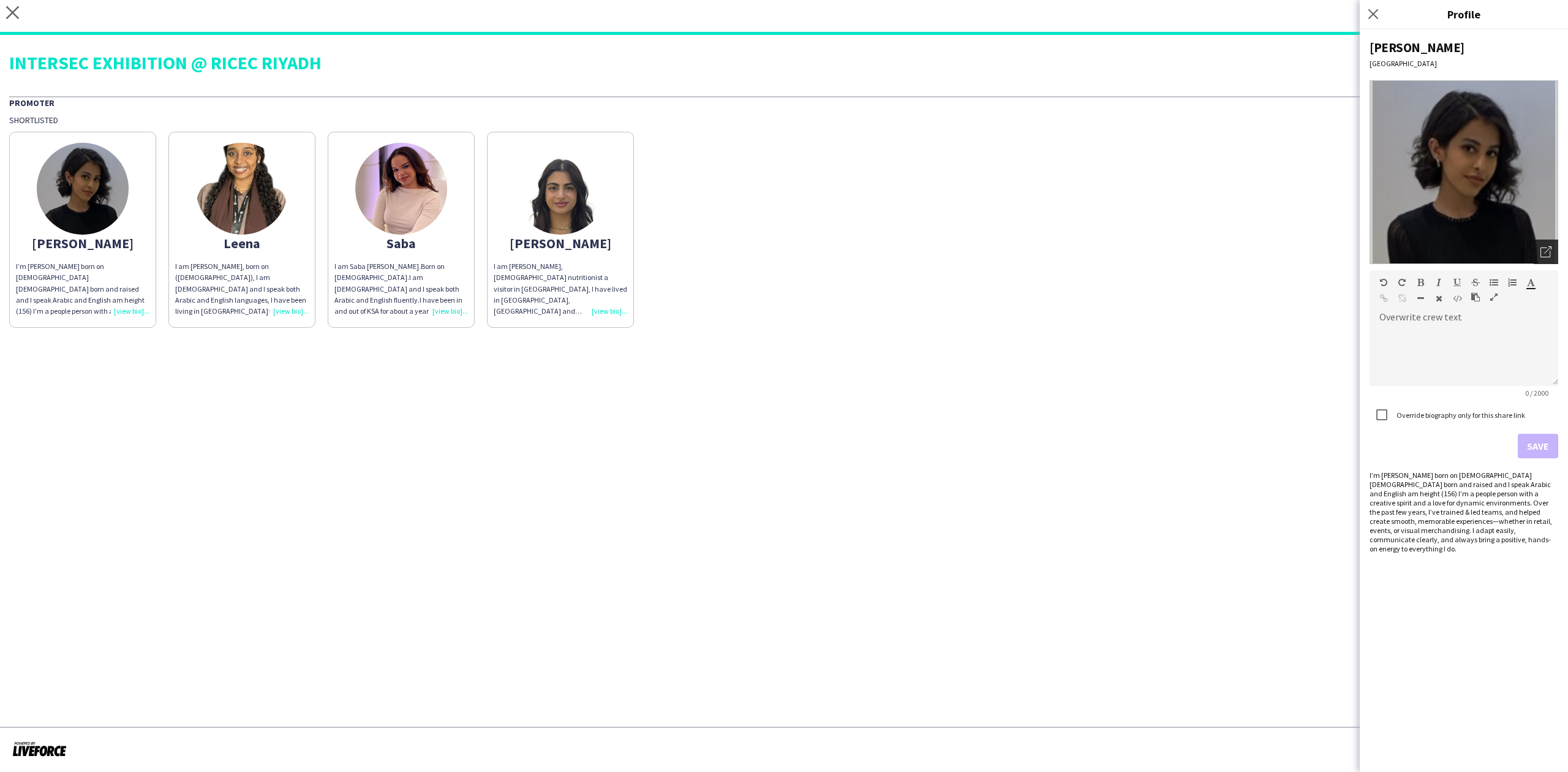
click at [1541, 251] on icon "Open photos pop-in" at bounding box center [1546, 252] width 11 height 11
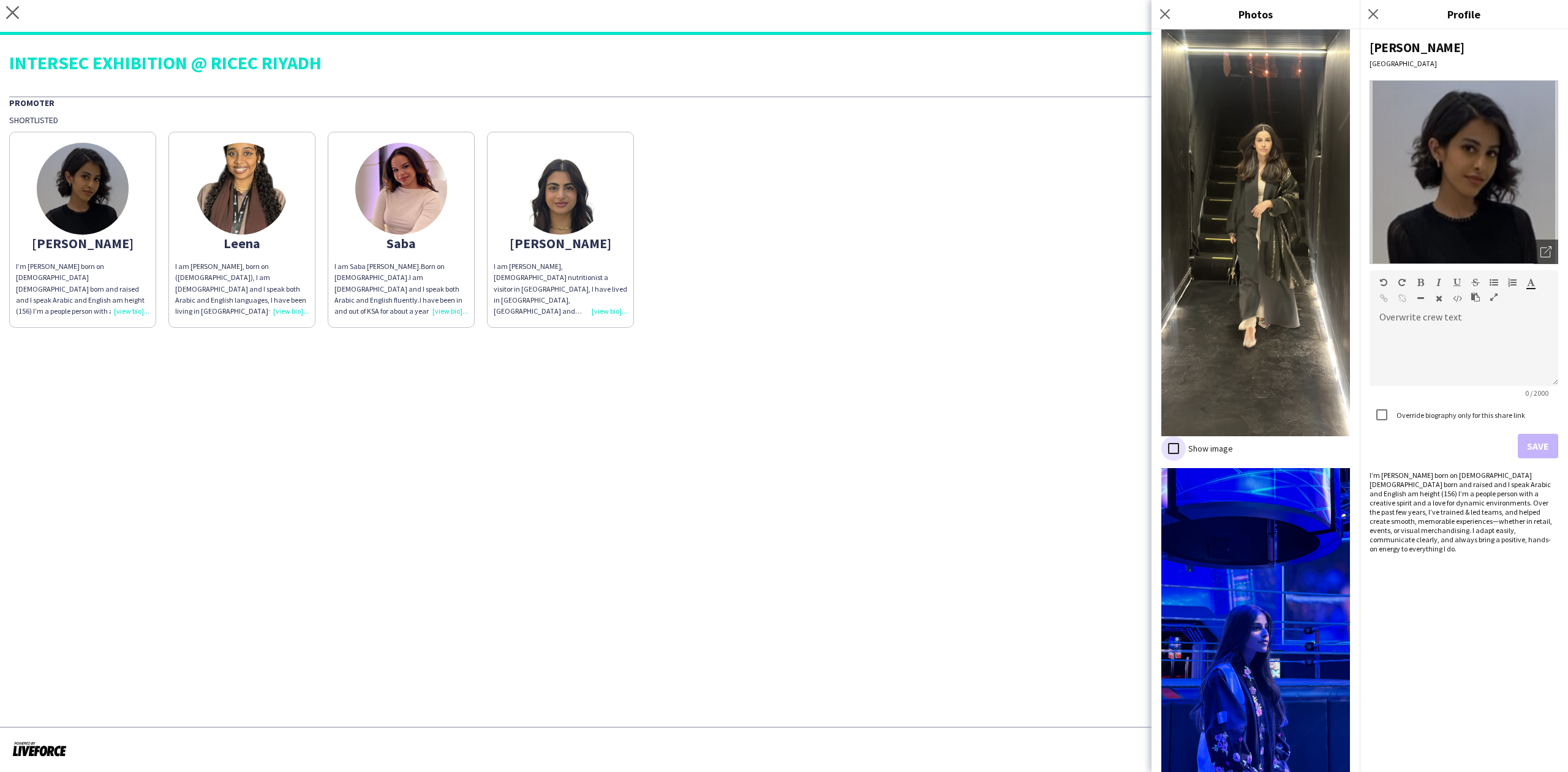
scroll to position [934, 0]
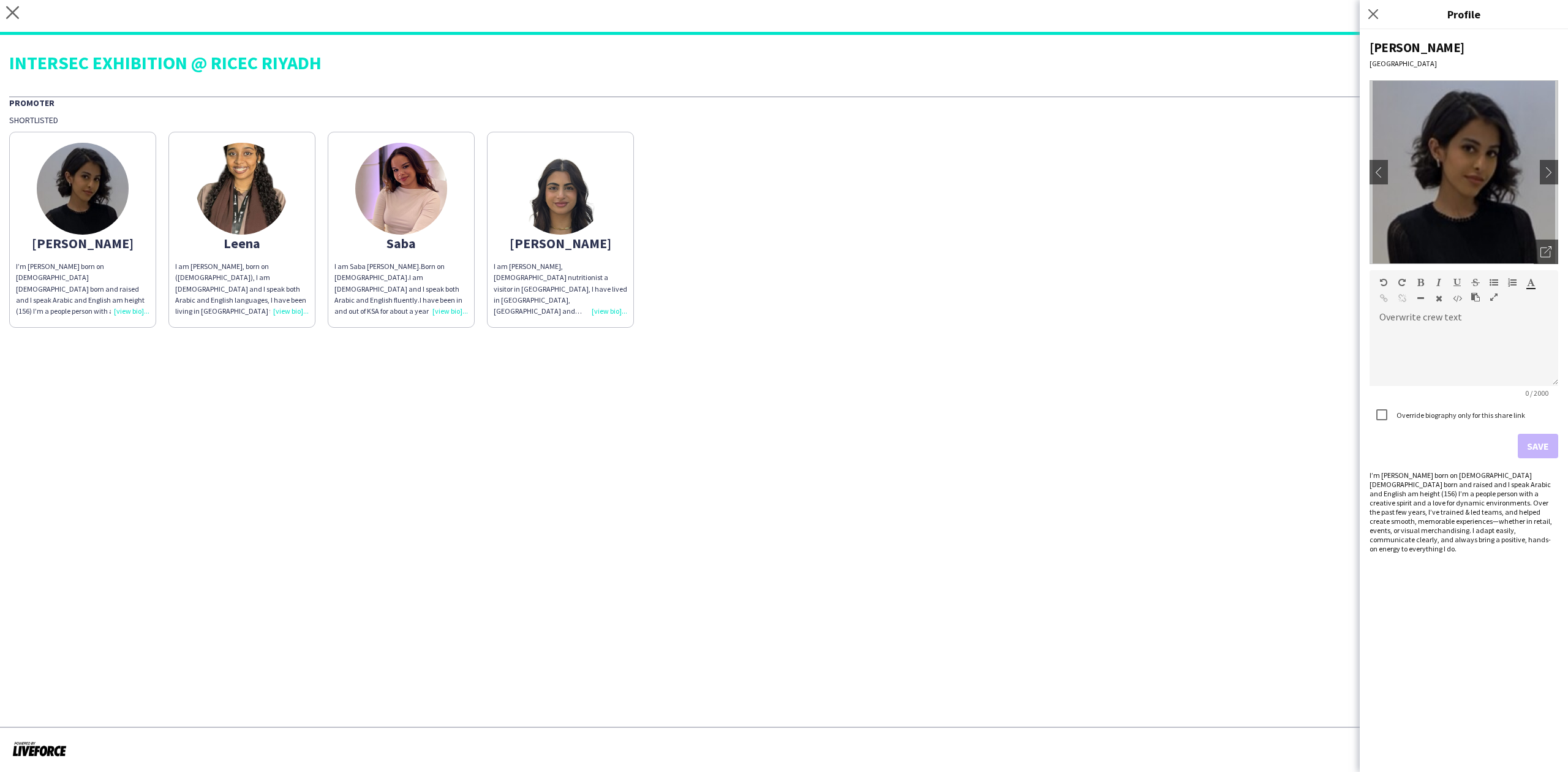
click at [253, 208] on img at bounding box center [242, 189] width 92 height 92
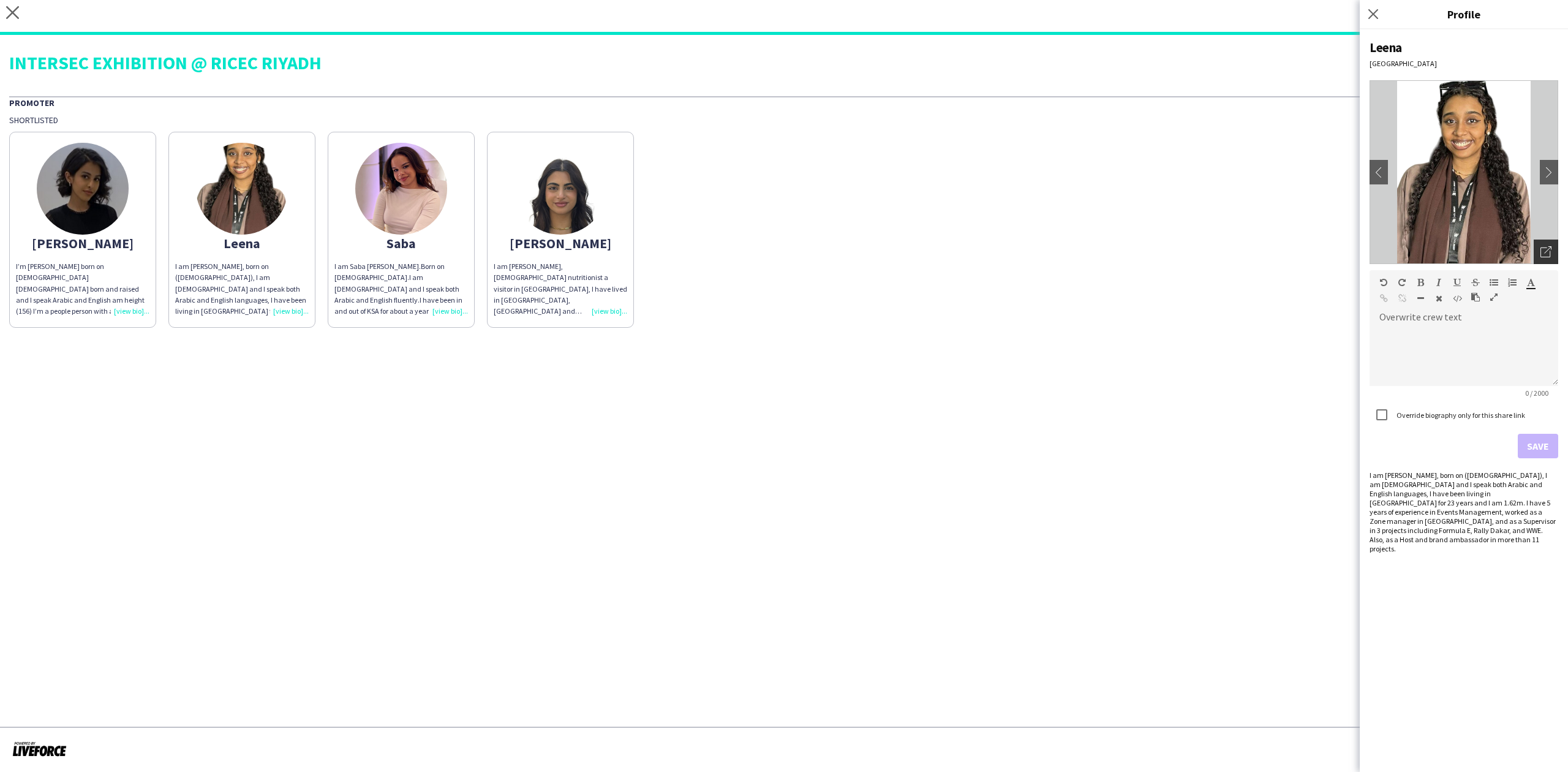
click at [1542, 253] on icon "Open photos pop-in" at bounding box center [1546, 252] width 11 height 11
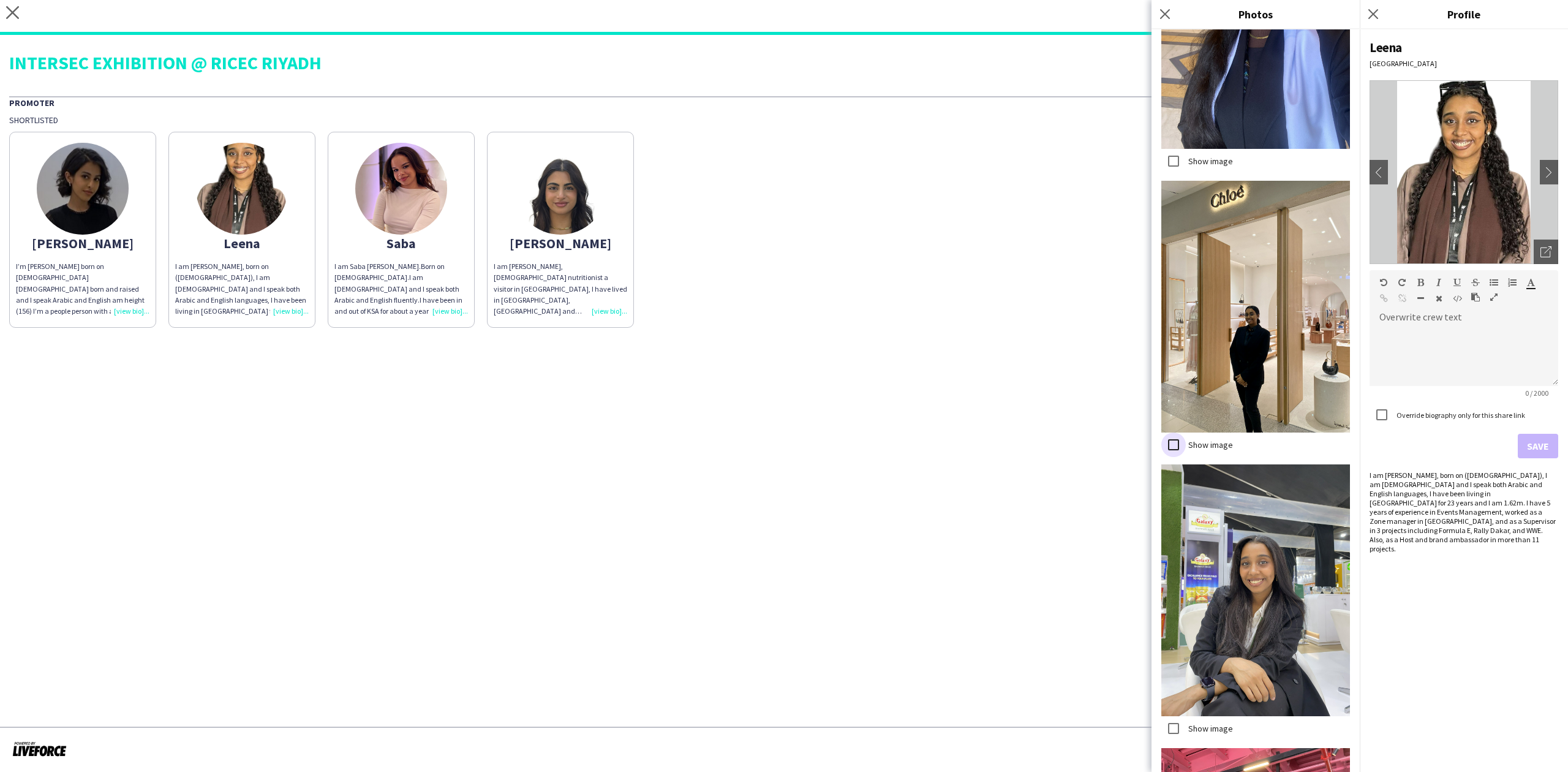
scroll to position [3515, 0]
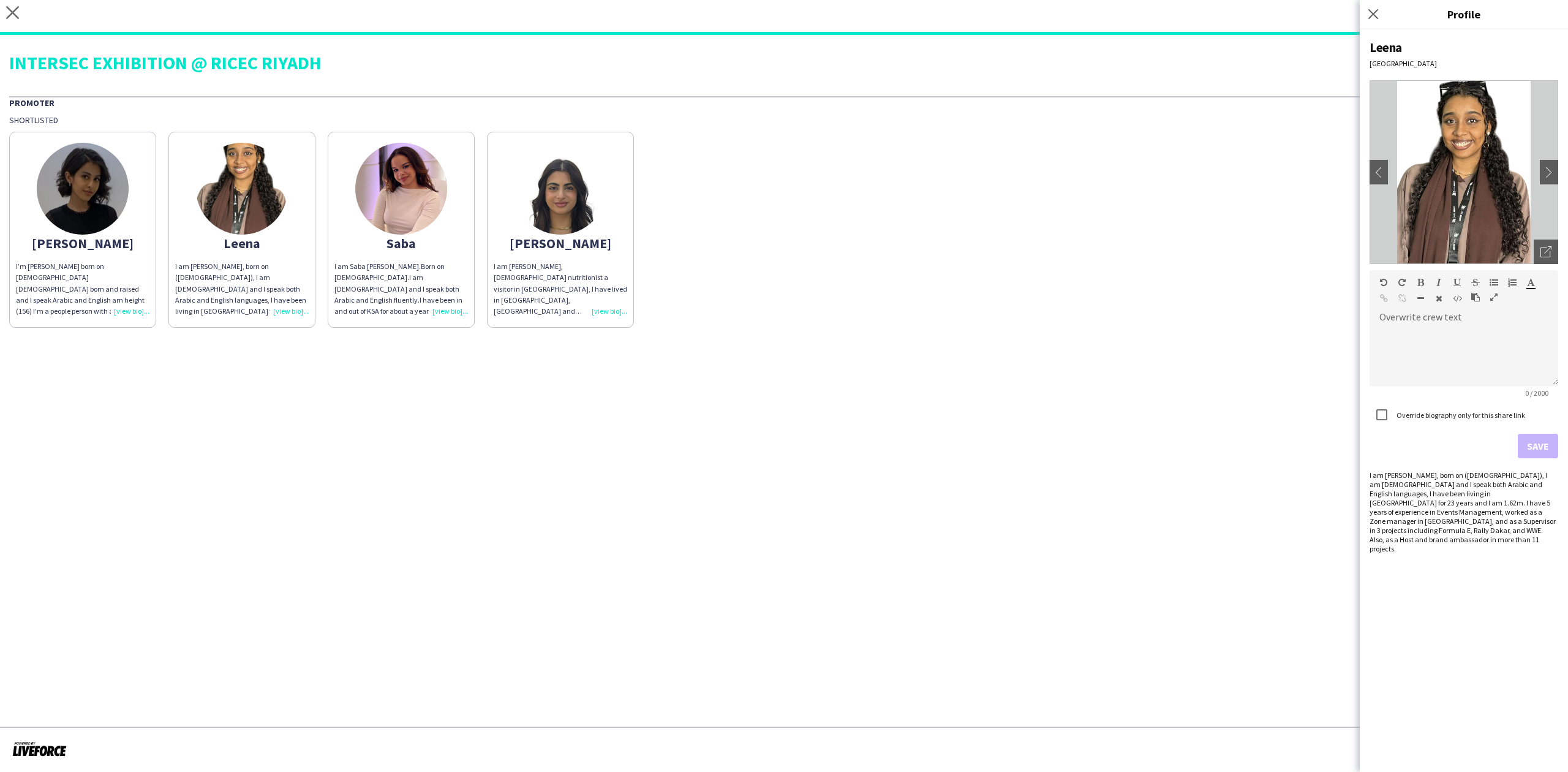
click at [419, 202] on img at bounding box center [401, 189] width 92 height 92
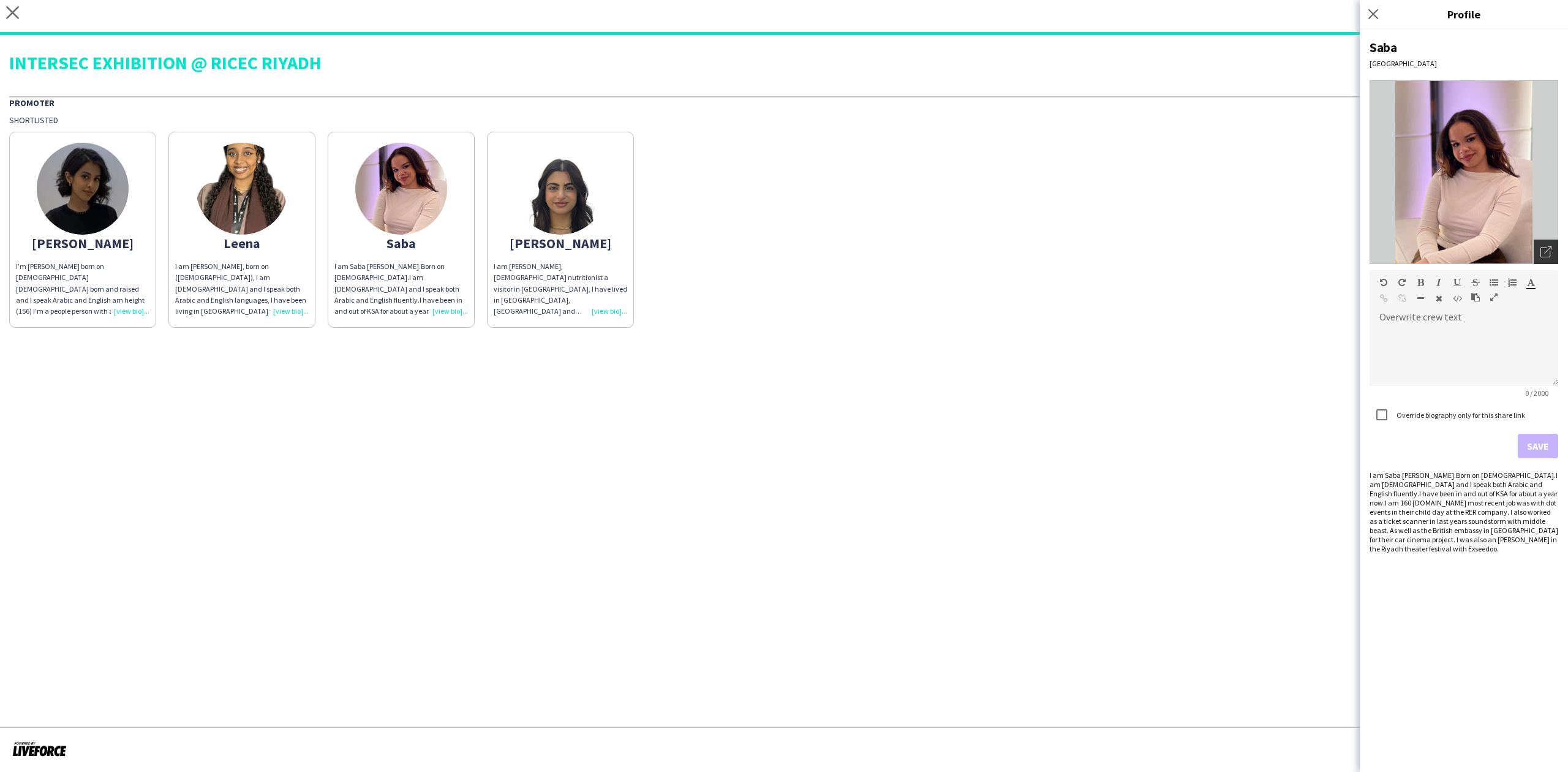
click at [1546, 250] on icon "Open photos pop-in" at bounding box center [1546, 252] width 11 height 11
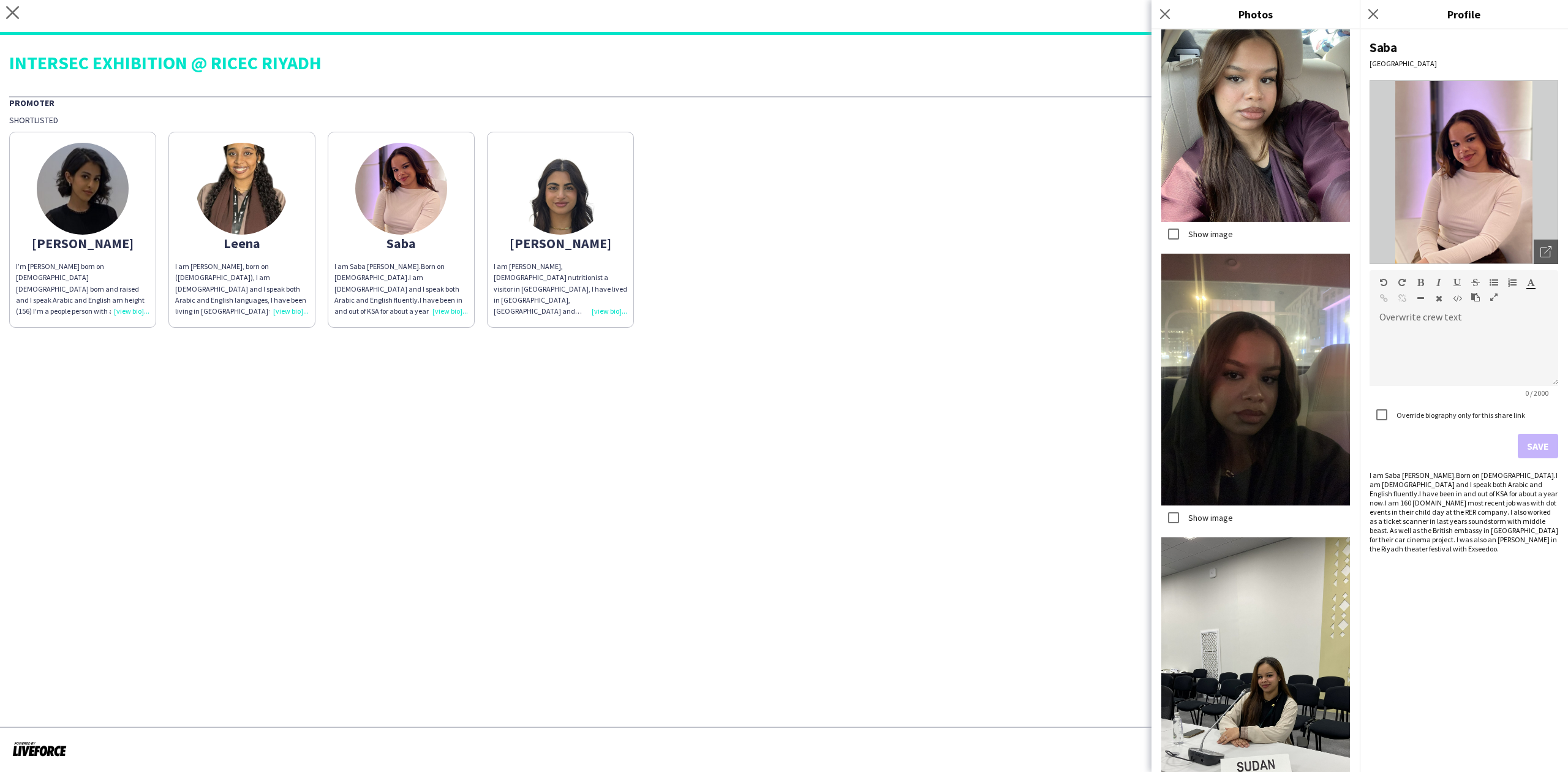
scroll to position [2010, 0]
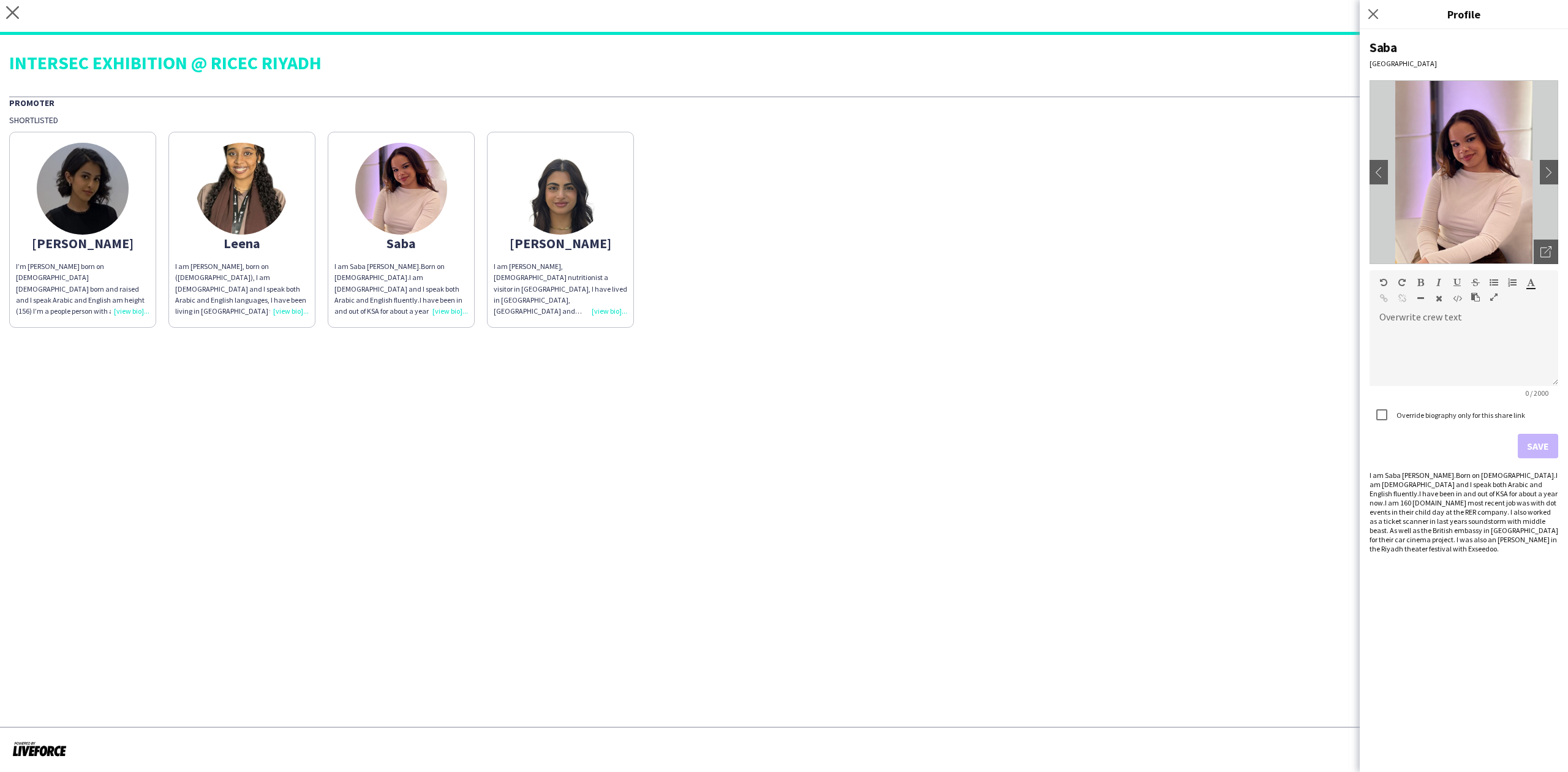
click at [599, 186] on img at bounding box center [561, 189] width 92 height 92
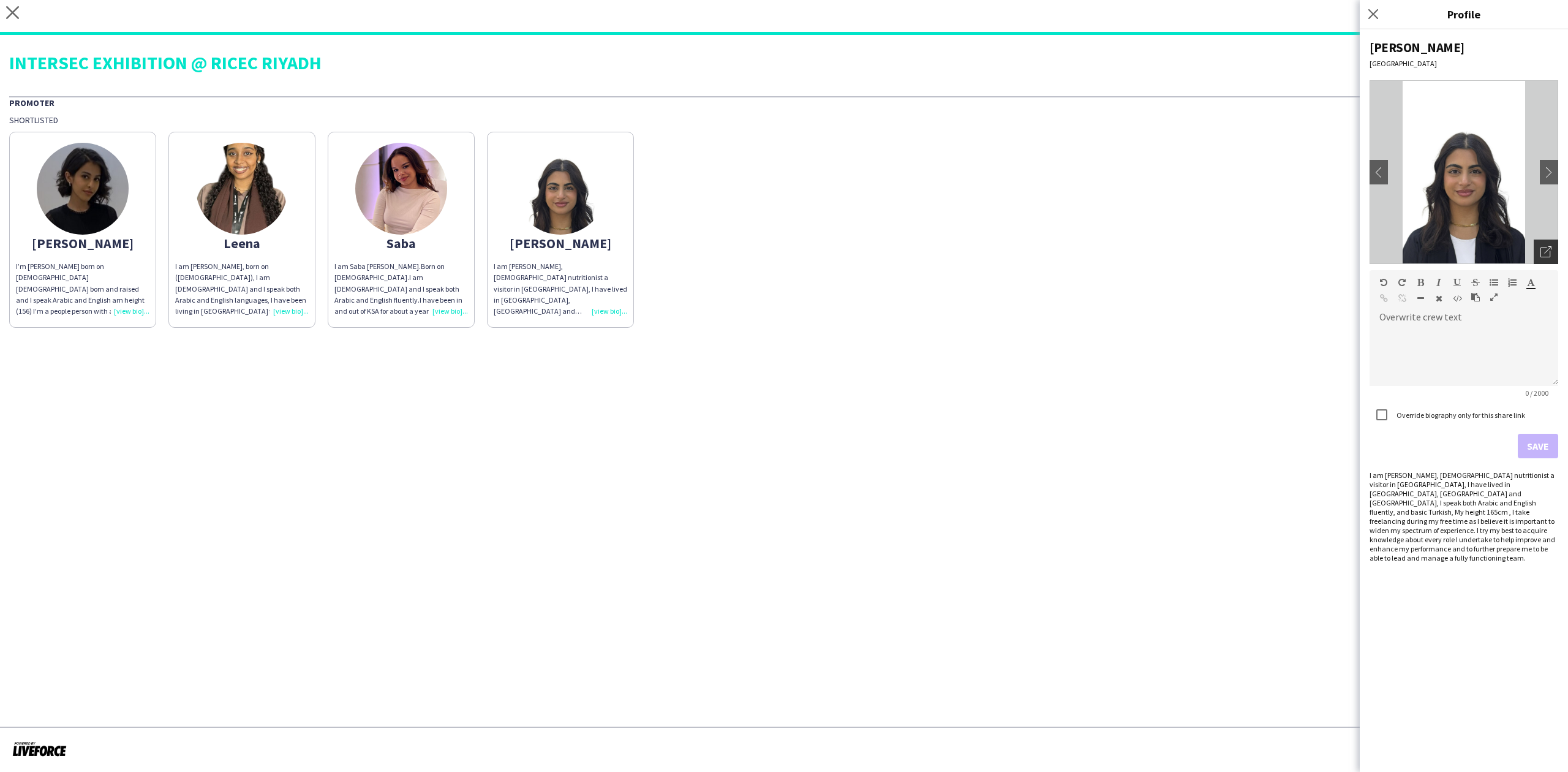
click at [1544, 258] on div "Open photos pop-in" at bounding box center [1546, 252] width 24 height 24
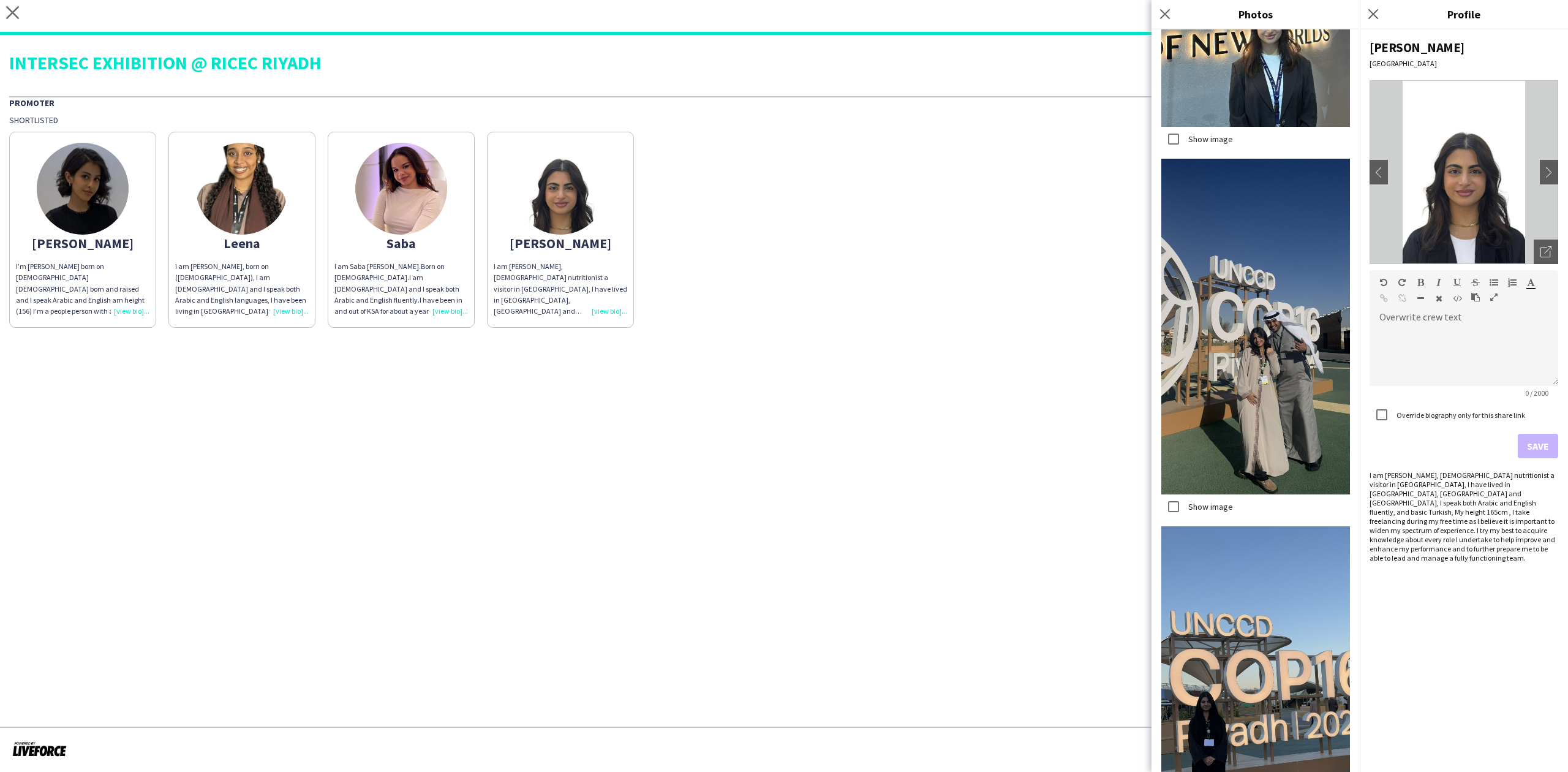
scroll to position [1388, 0]
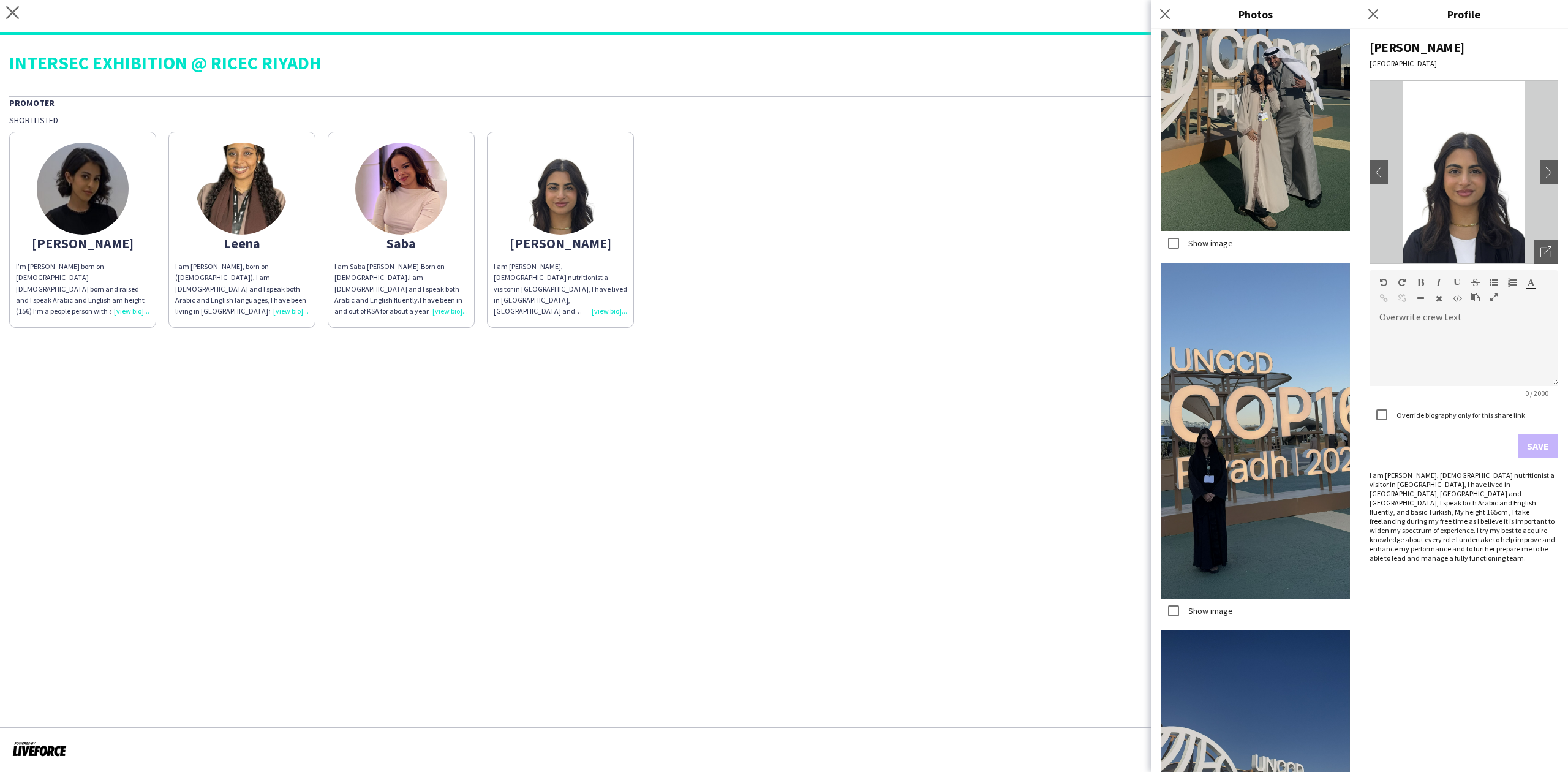
click at [434, 272] on div "I am Saba Elwaleed Alsir Abdulrahman.Born on 19th of March, 2002.I am Sudanese …" at bounding box center [400, 289] width 133 height 55
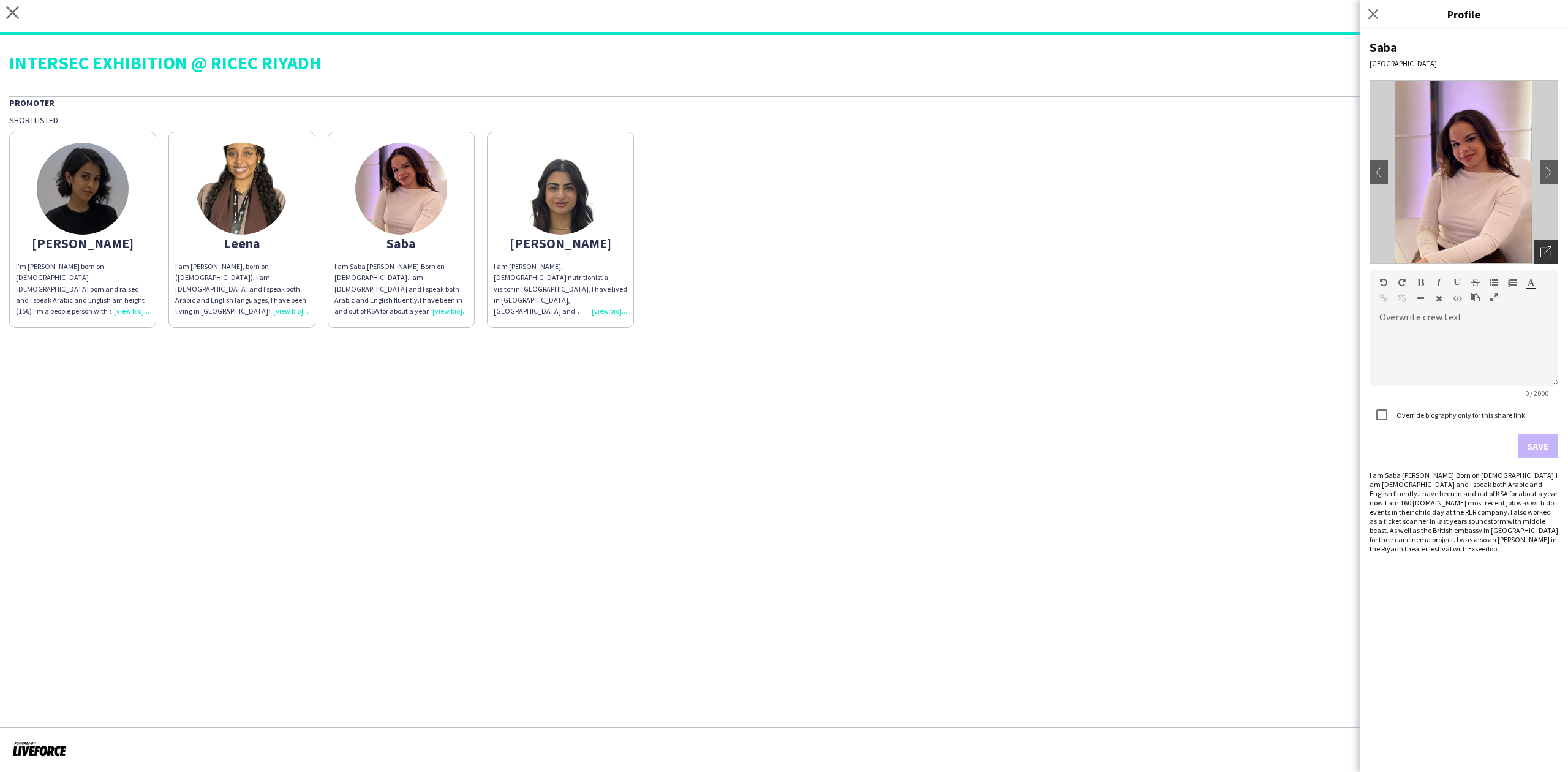
click at [1544, 248] on icon "Open photos pop-in" at bounding box center [1546, 252] width 11 height 11
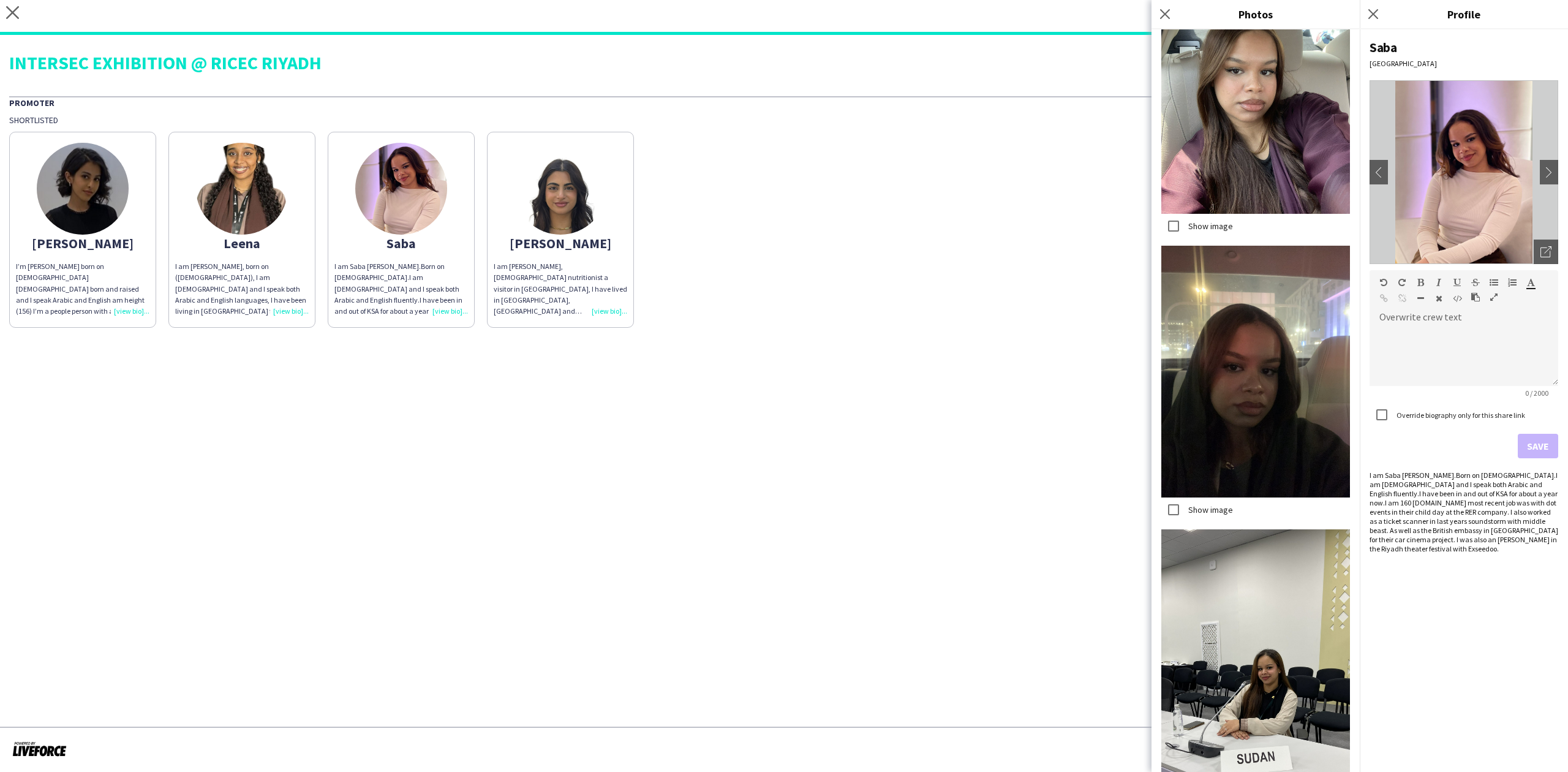
scroll to position [2010, 0]
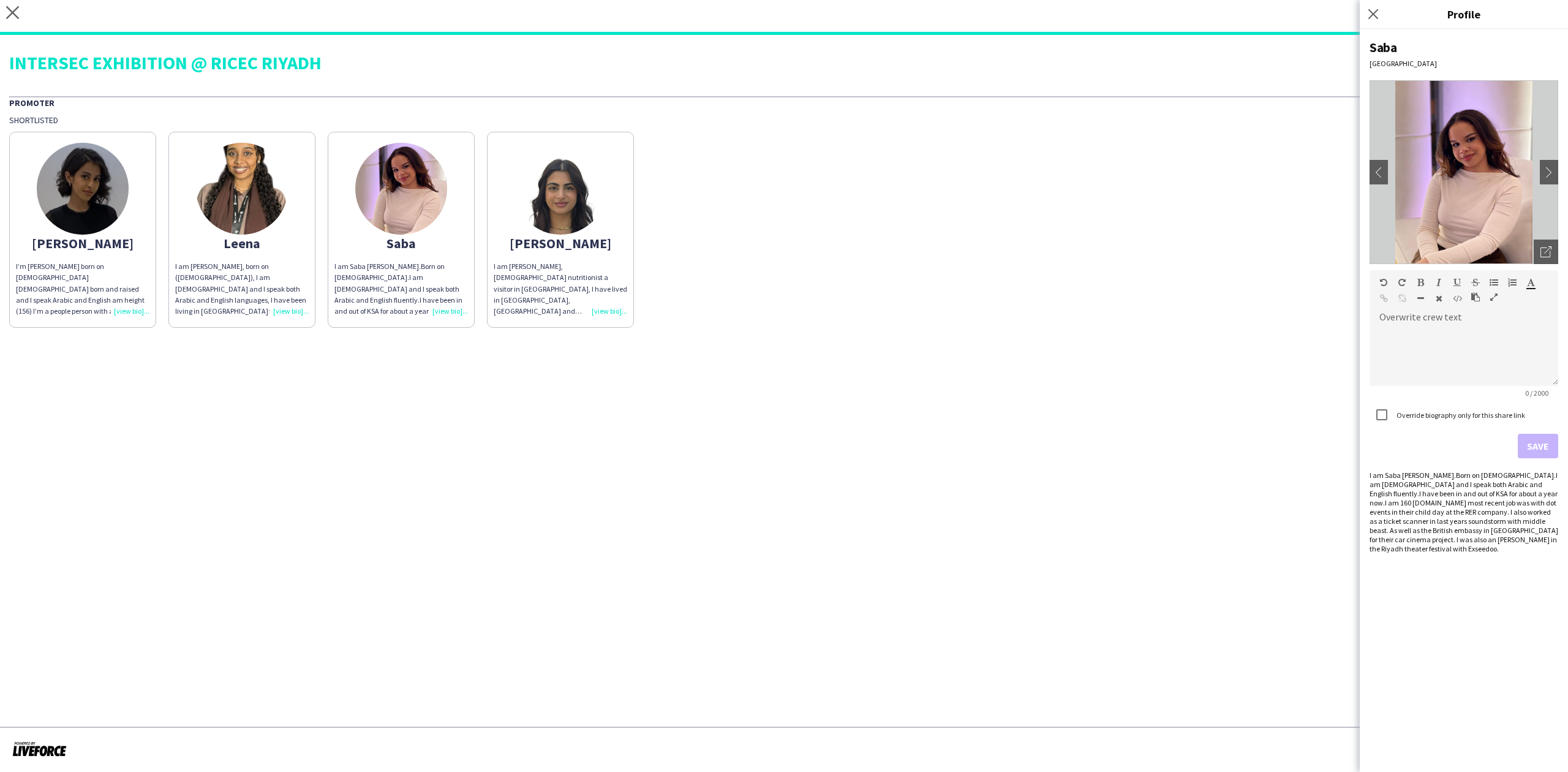
click at [92, 213] on img at bounding box center [83, 189] width 92 height 92
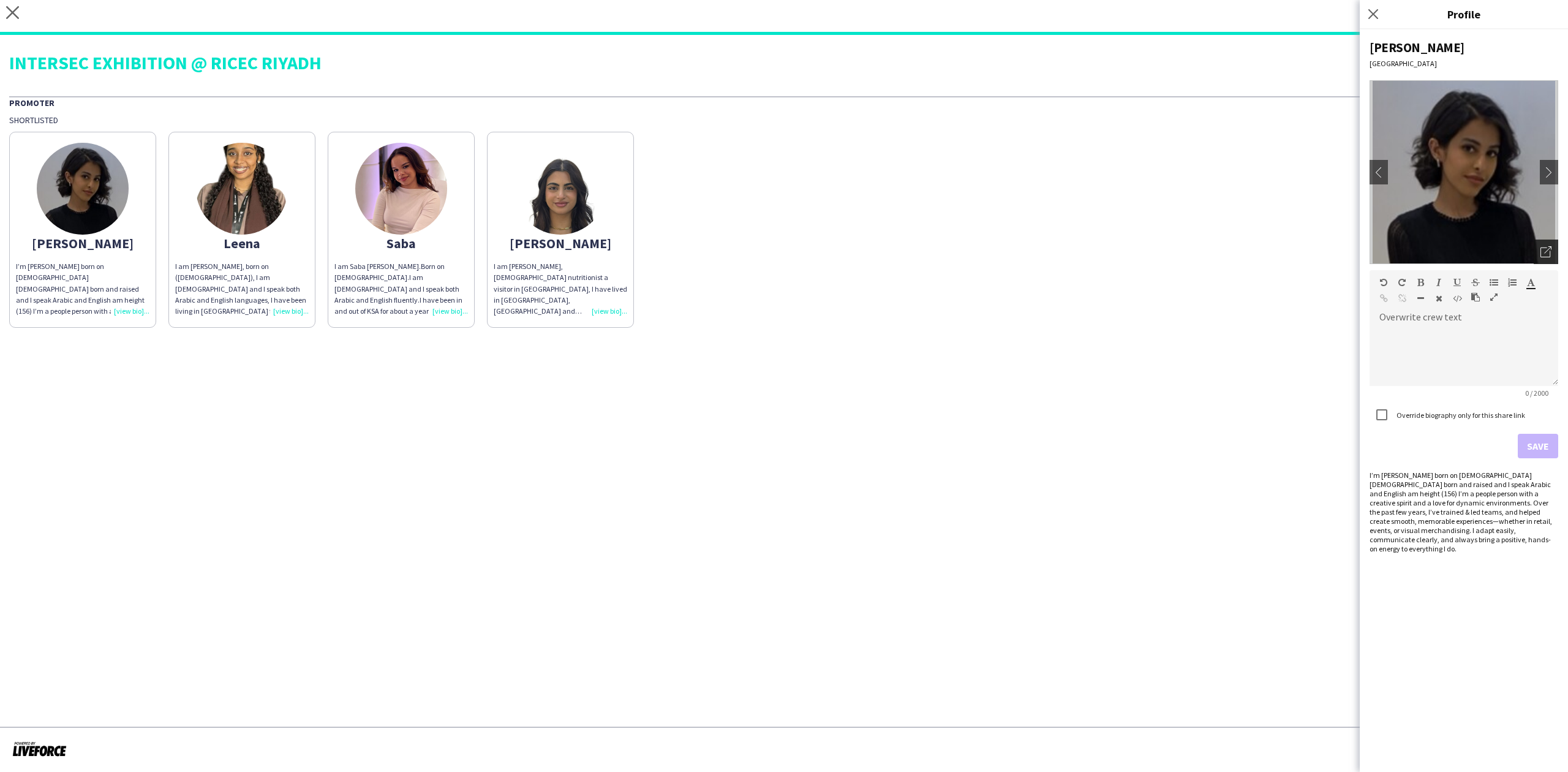
click at [1554, 248] on div "Open photos pop-in" at bounding box center [1546, 252] width 24 height 24
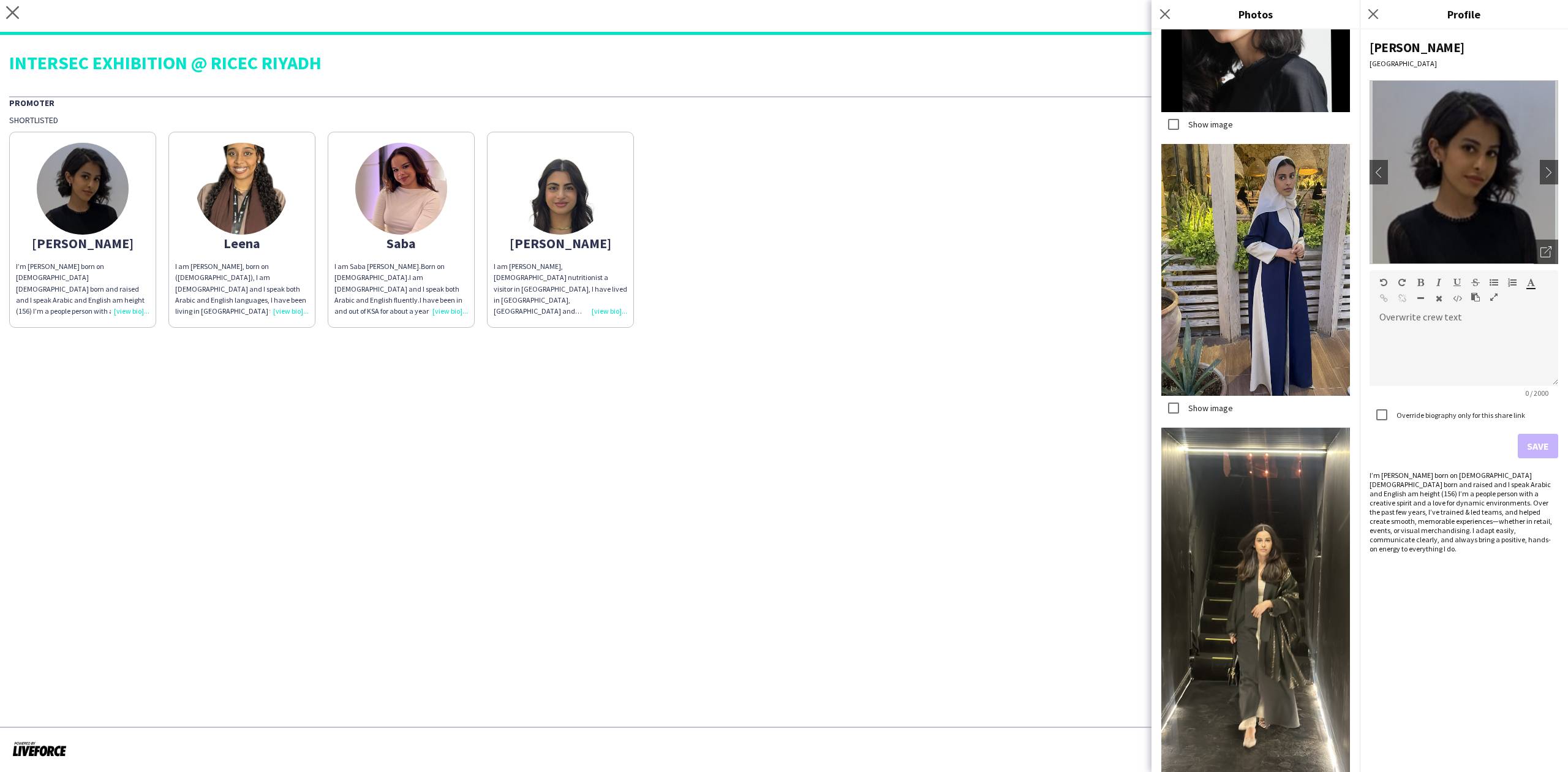
scroll to position [934, 0]
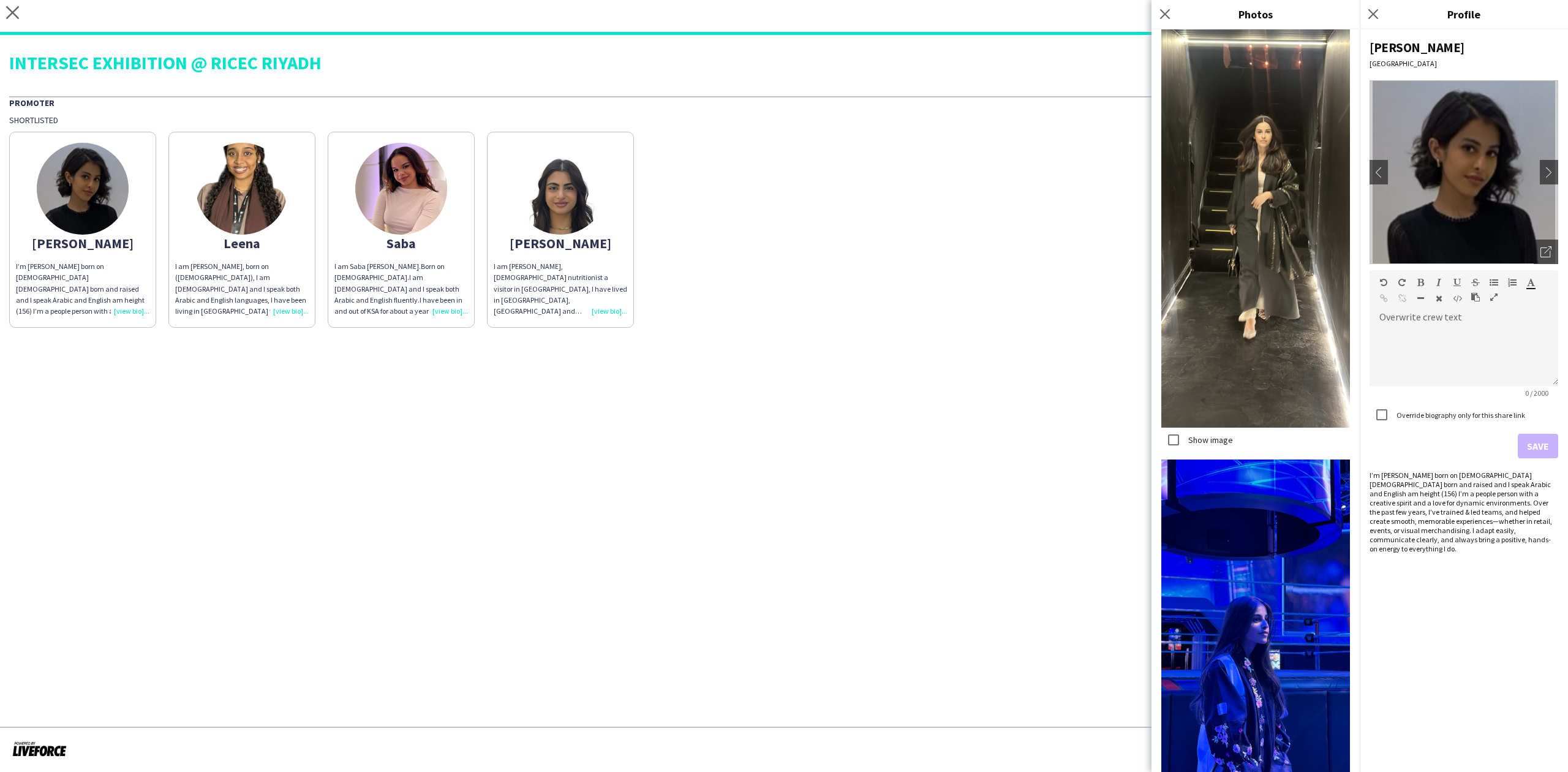
click at [442, 229] on app-share-pages-crew-card "Saba I am Saba Elwaleed Alsir Abdulrahman.Born on 19th of March, 2002.I am Suda…" at bounding box center [400, 230] width 147 height 196
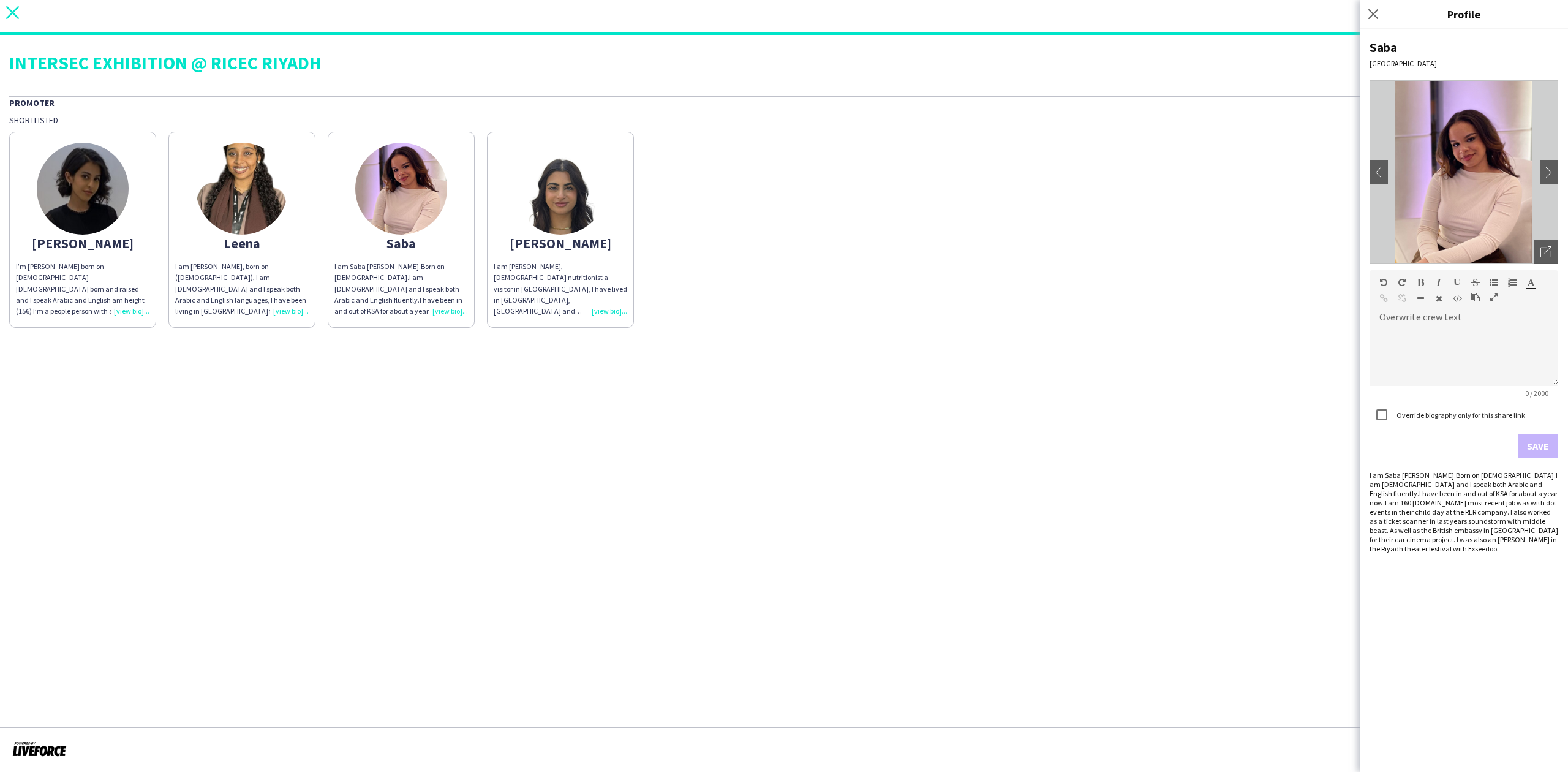
click at [9, 18] on icon "close" at bounding box center [12, 12] width 13 height 13
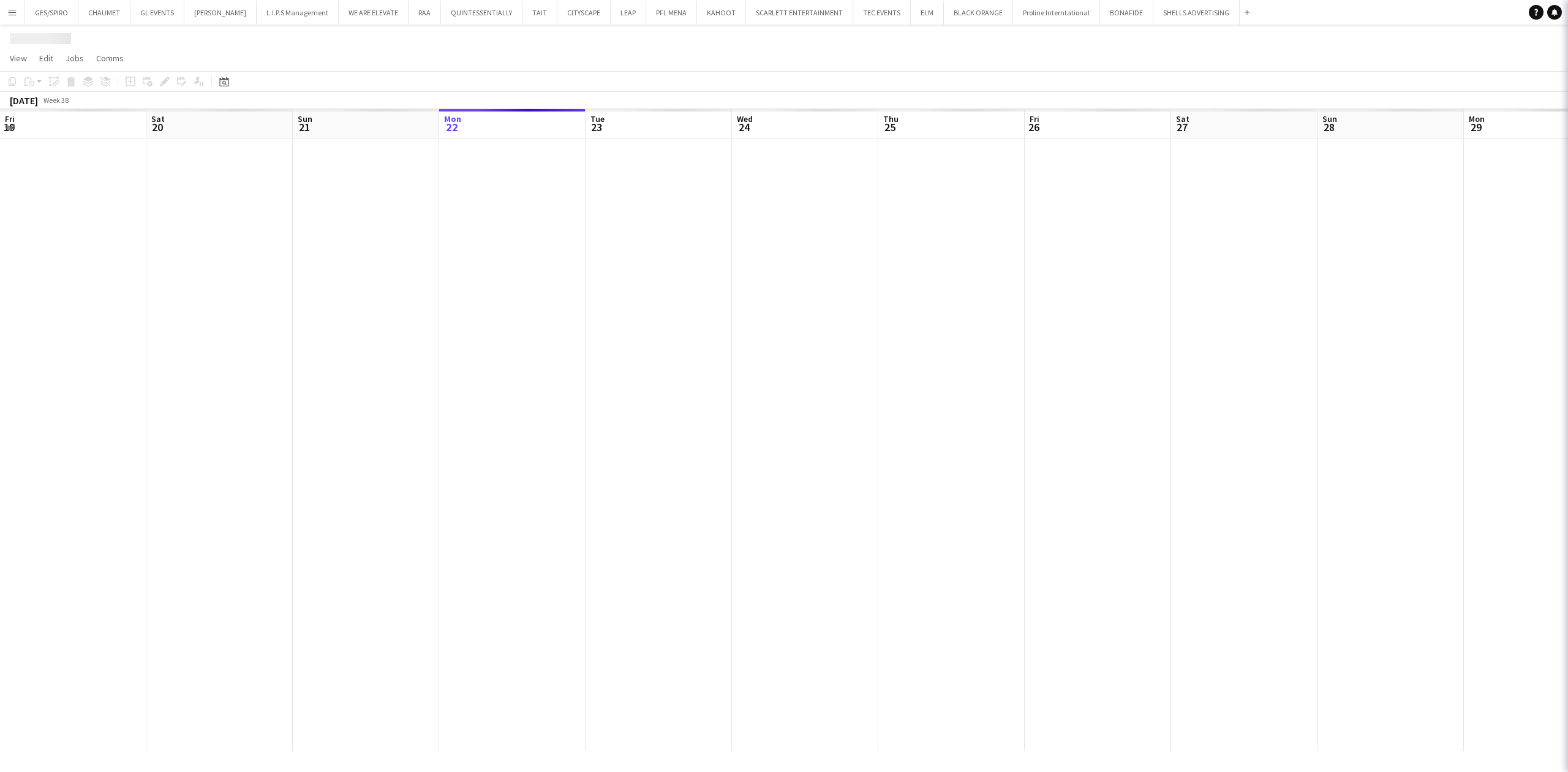
scroll to position [0, 293]
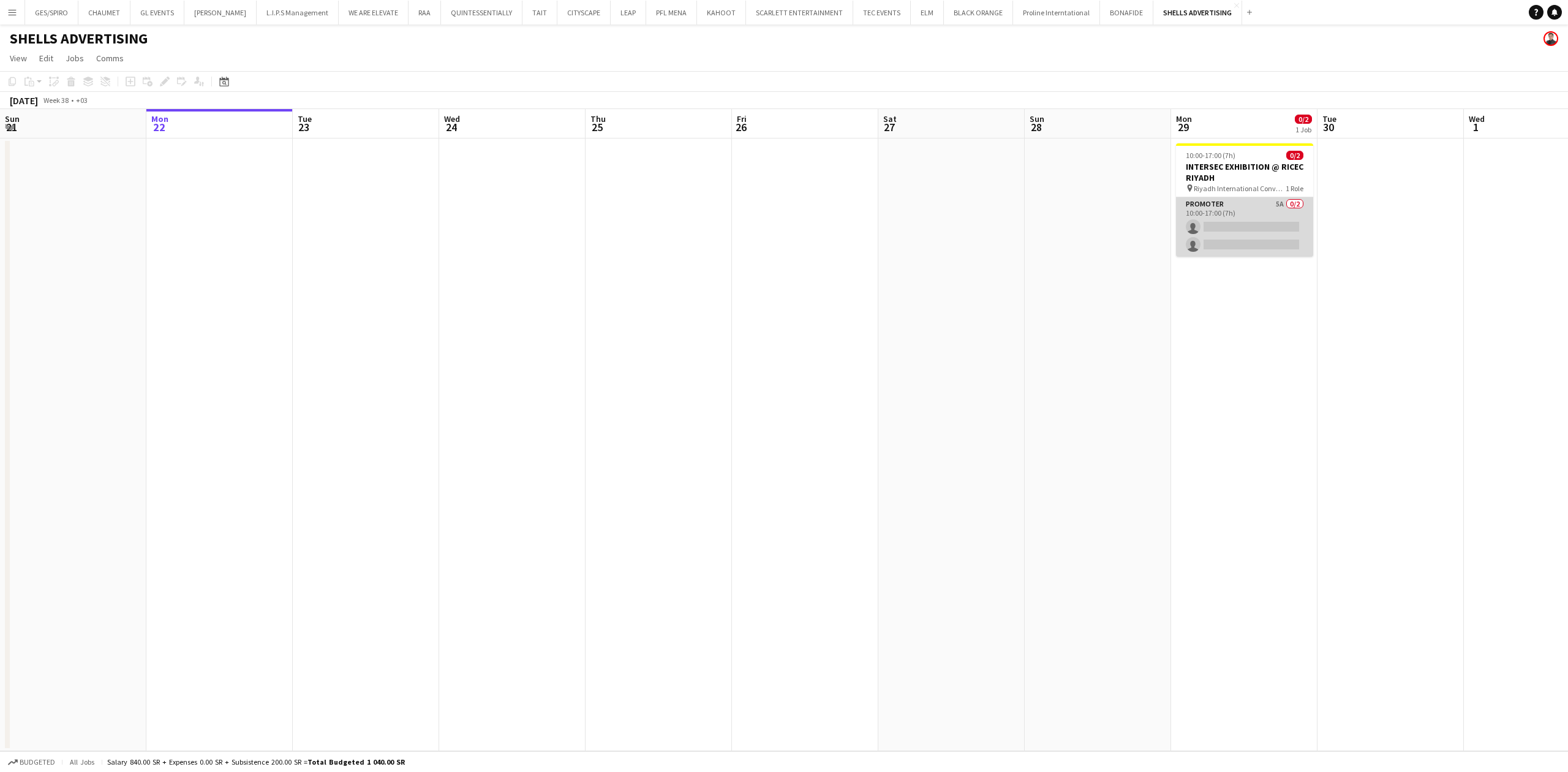
click at [1268, 242] on app-card-role "Promoter 5A 0/2 10:00-17:00 (7h) single-neutral-actions single-neutral-actions" at bounding box center [1244, 227] width 137 height 60
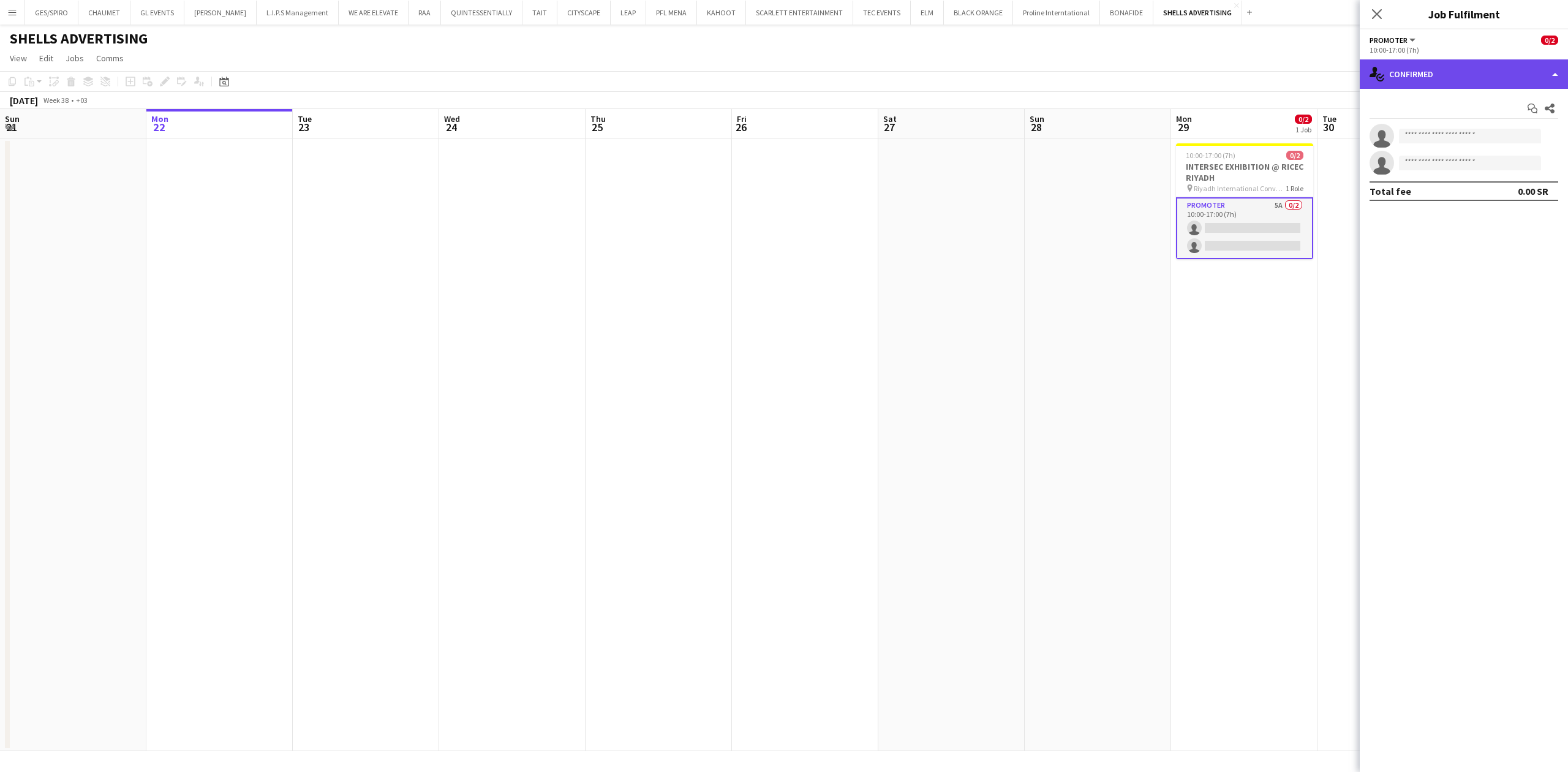
click at [1446, 72] on div "single-neutral-actions-check-2 Confirmed" at bounding box center [1464, 74] width 208 height 29
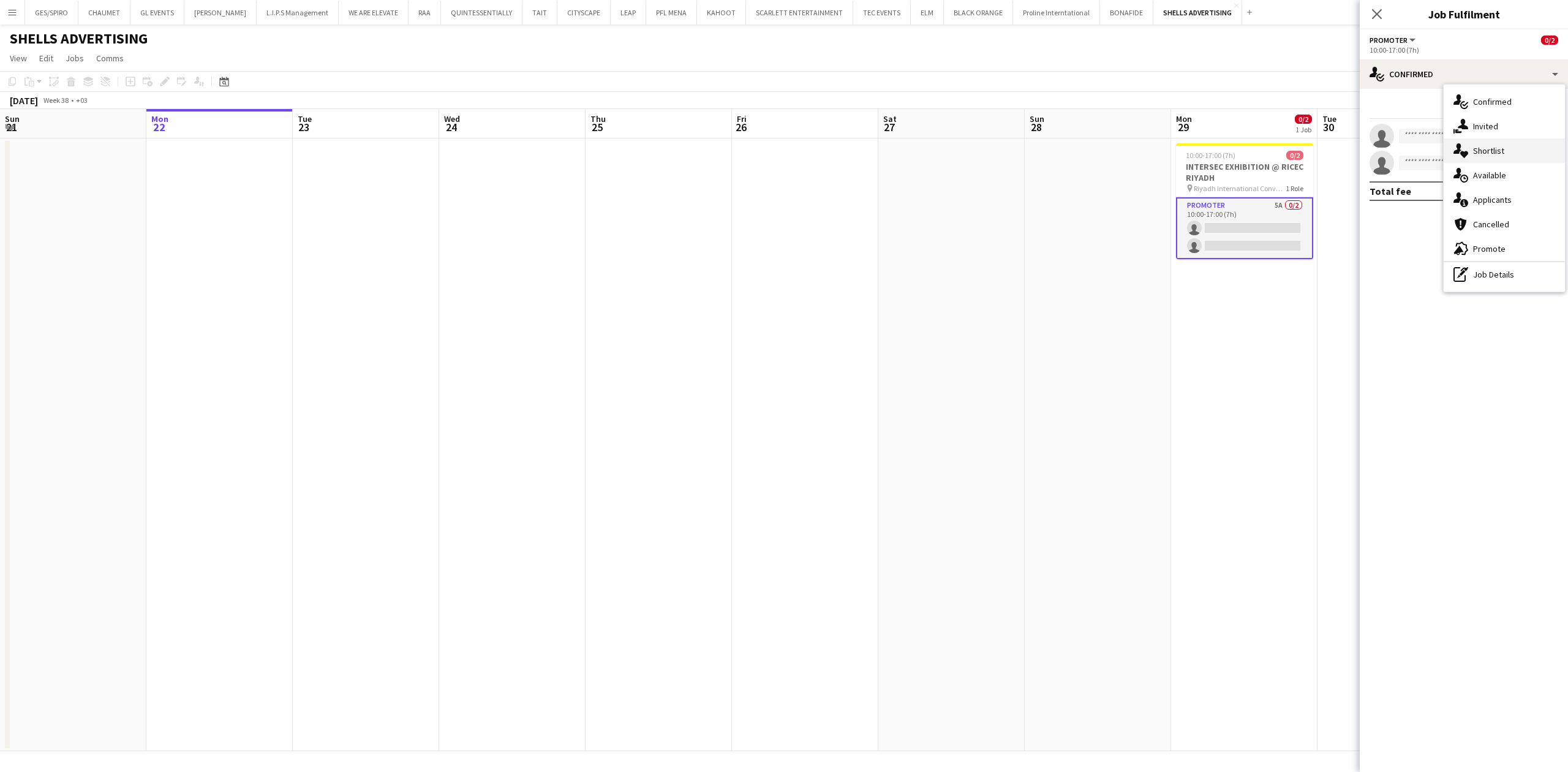
click at [1502, 150] on span "Shortlist" at bounding box center [1488, 151] width 31 height 11
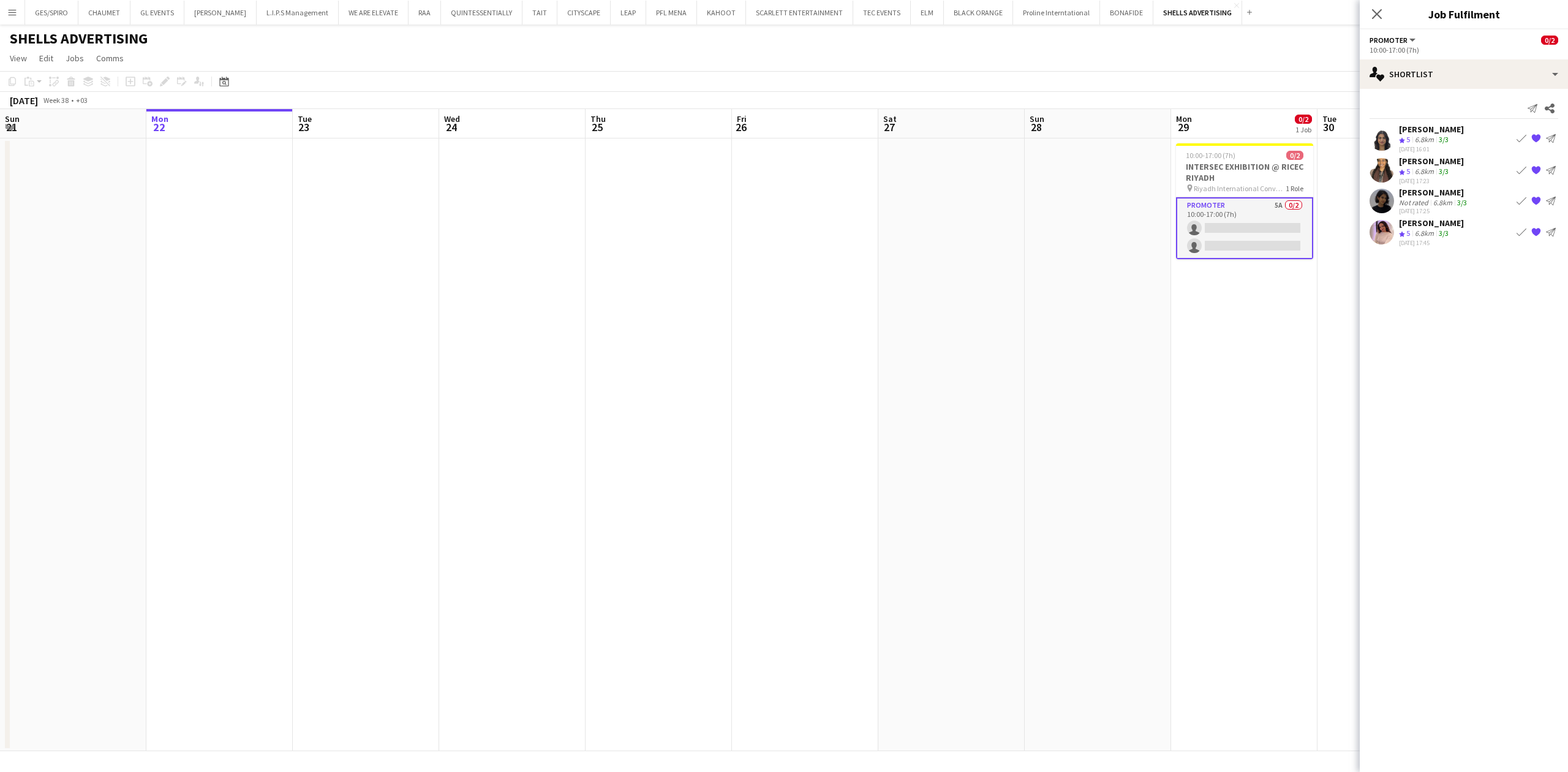
click at [1428, 231] on div "6.8km" at bounding box center [1424, 233] width 24 height 10
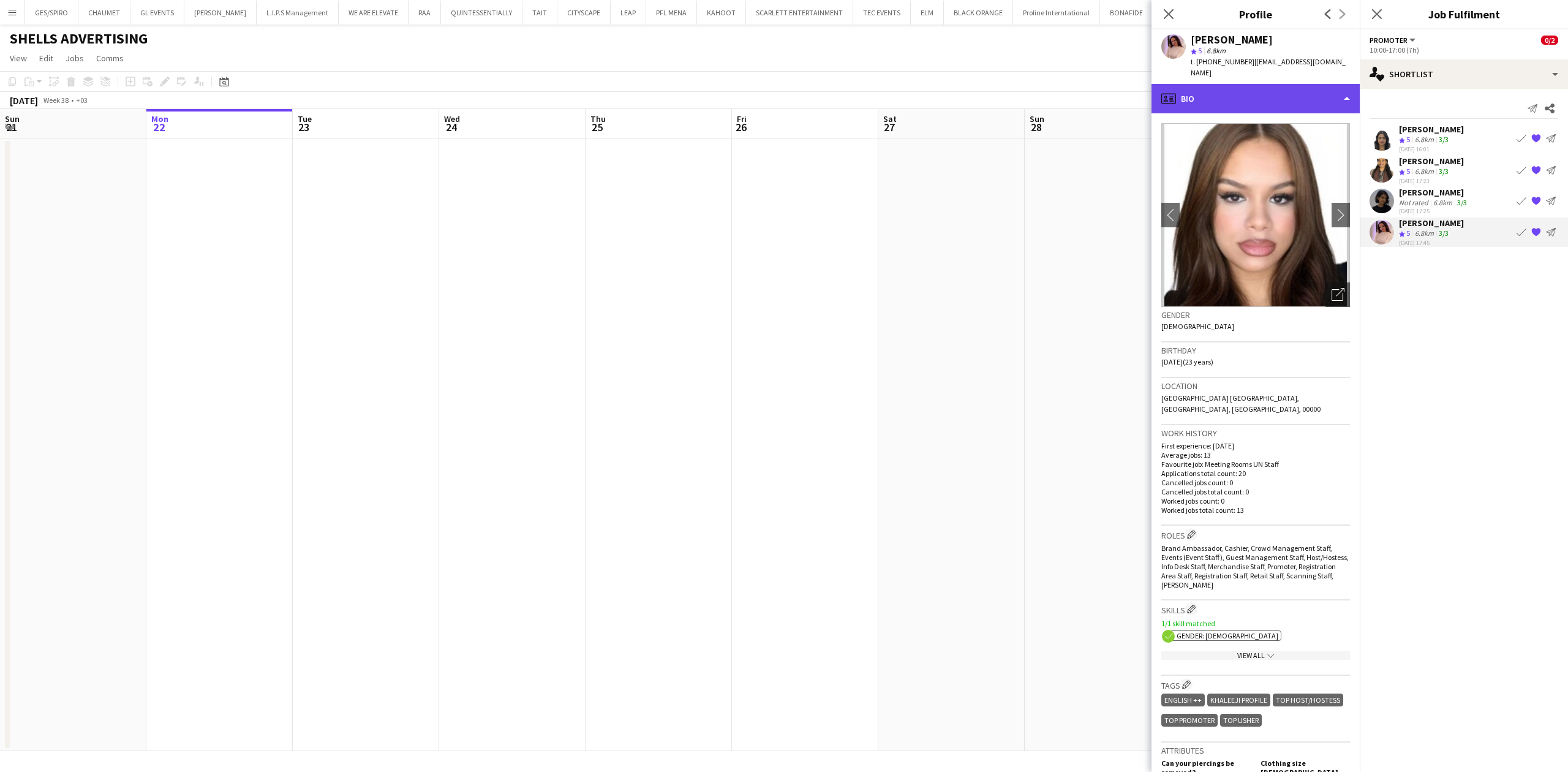
click at [1282, 87] on div "profile Bio" at bounding box center [1255, 98] width 208 height 29
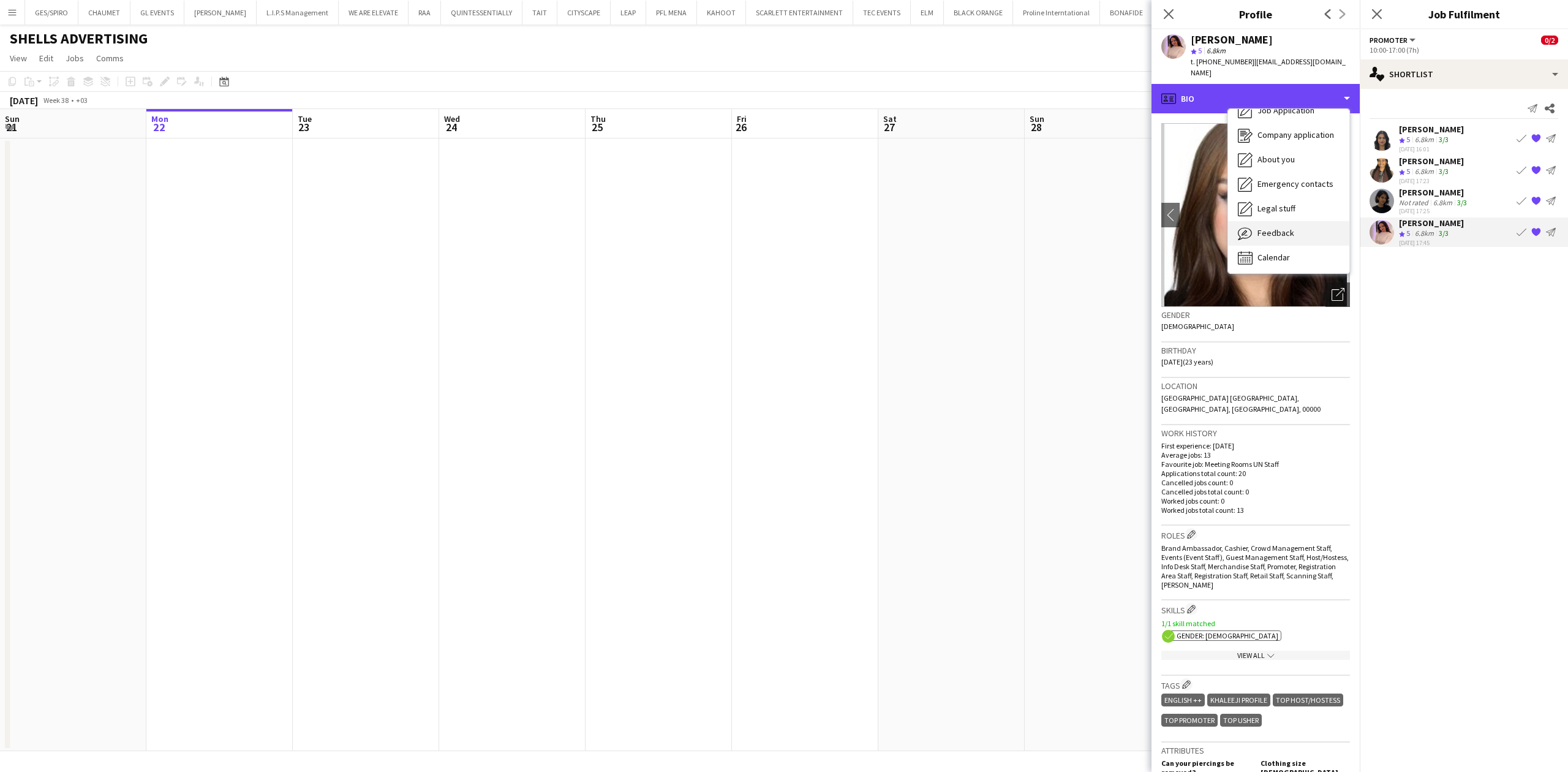
scroll to position [42, 0]
click at [1299, 219] on div "Feedback Feedback" at bounding box center [1288, 231] width 121 height 24
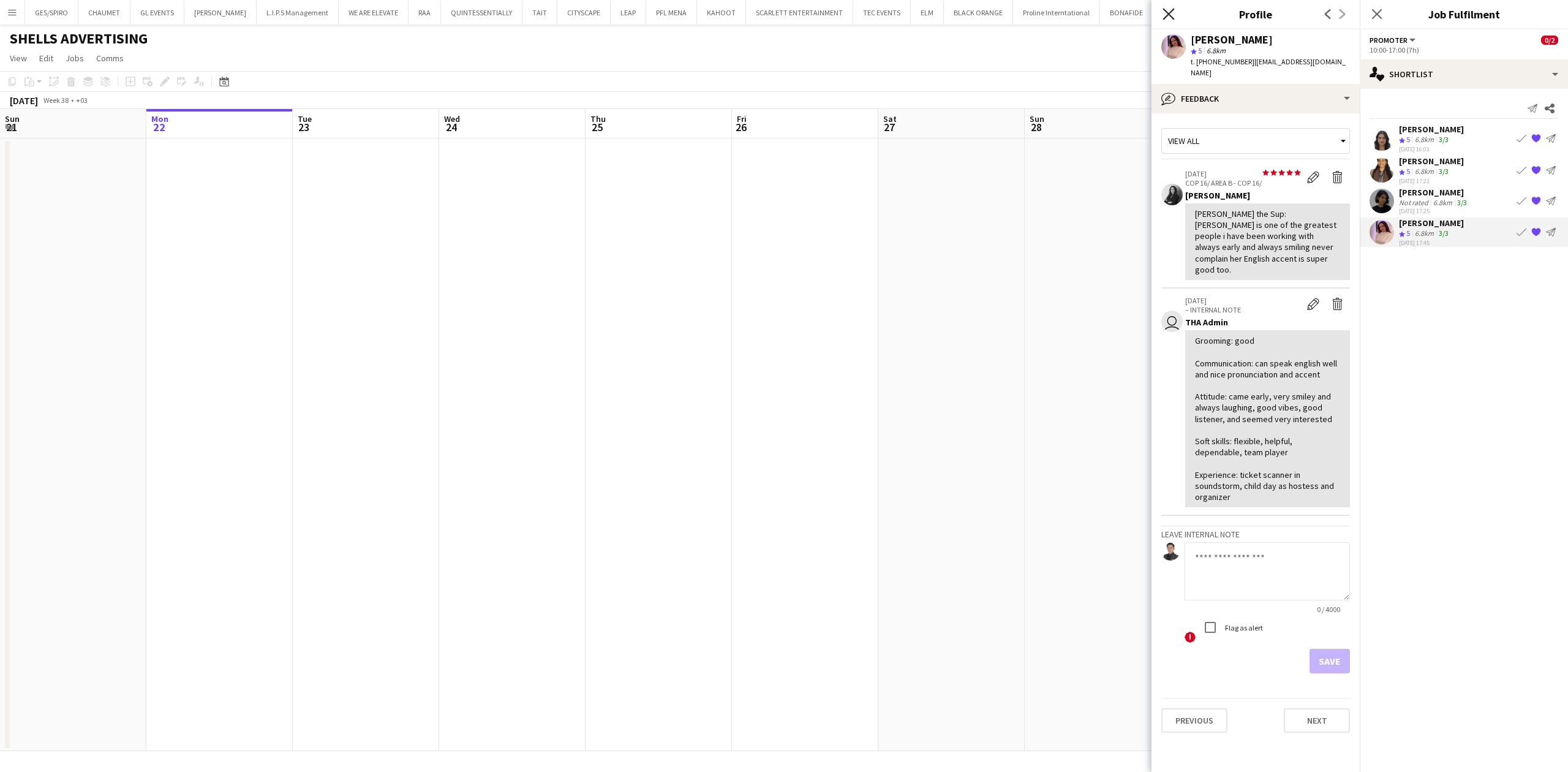
click at [1172, 15] on icon "Close pop-in" at bounding box center [1168, 14] width 11 height 12
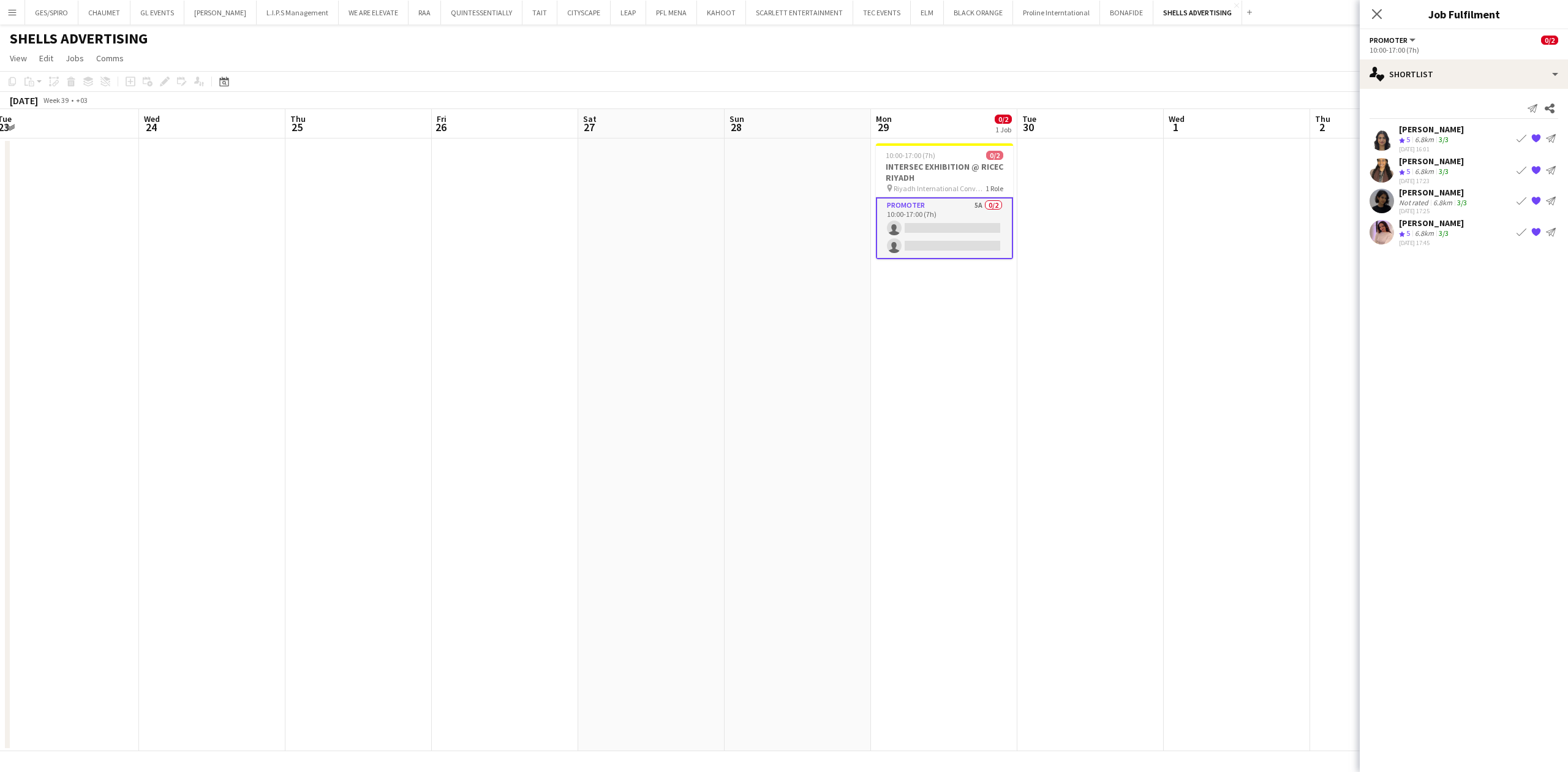
scroll to position [0, 448]
drag, startPoint x: 1257, startPoint y: 399, endPoint x: 1028, endPoint y: 431, distance: 231.2
click at [1028, 431] on app-calendar-viewport "Sat 20 Sun 21 Mon 22 Tue 23 Wed 24 Thu 25 Fri 26 Sat 27 Sun 28 Mon 29 0/2 1 Job…" at bounding box center [784, 430] width 1568 height 642
click at [1062, 405] on app-date-cell at bounding box center [1088, 445] width 146 height 612
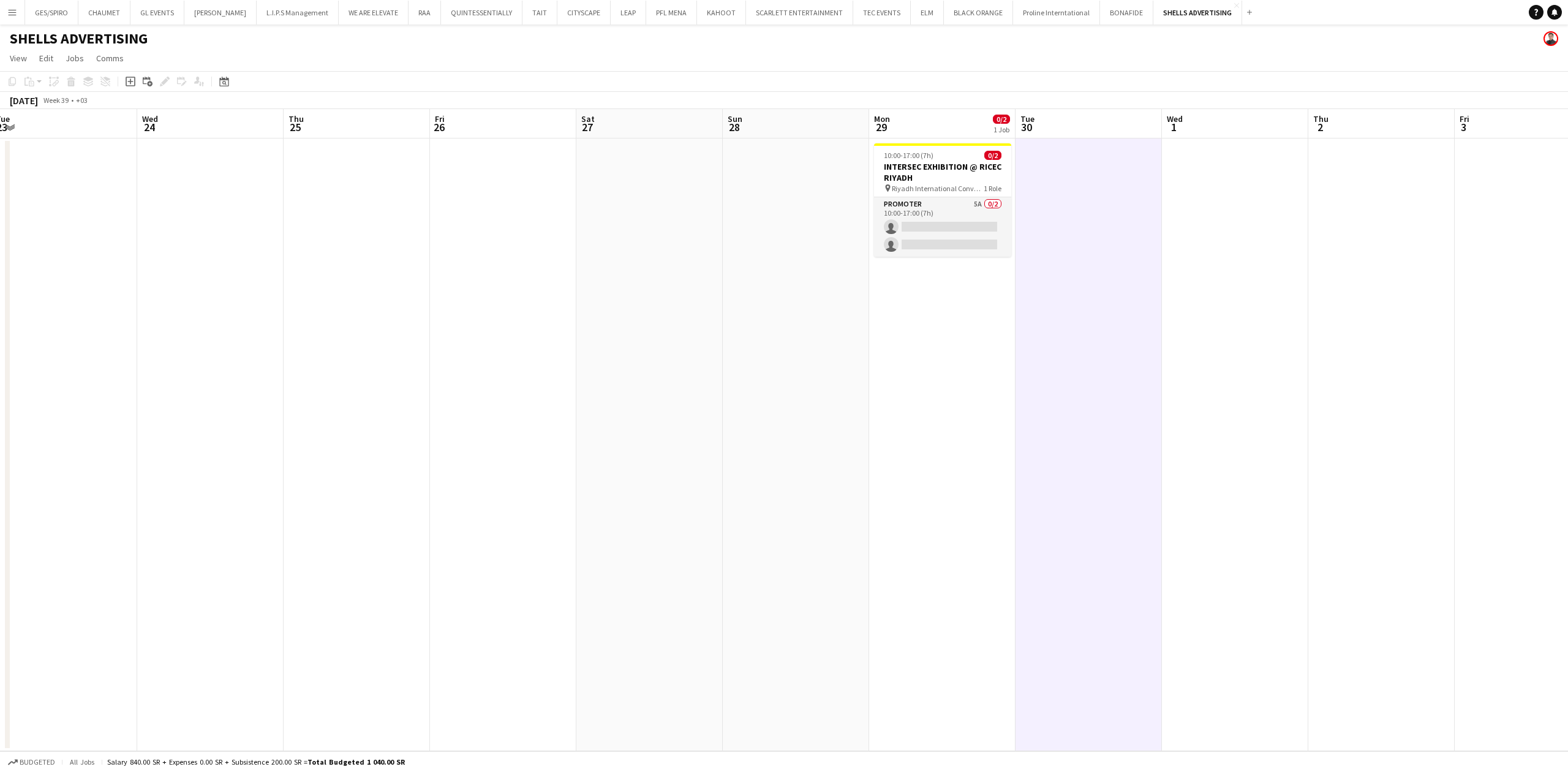
click at [922, 388] on app-date-cell "10:00-17:00 (7h) 0/2 INTERSEC EXHIBITION @ RICEC RIYADH pin Riyadh Internationa…" at bounding box center [942, 445] width 146 height 612
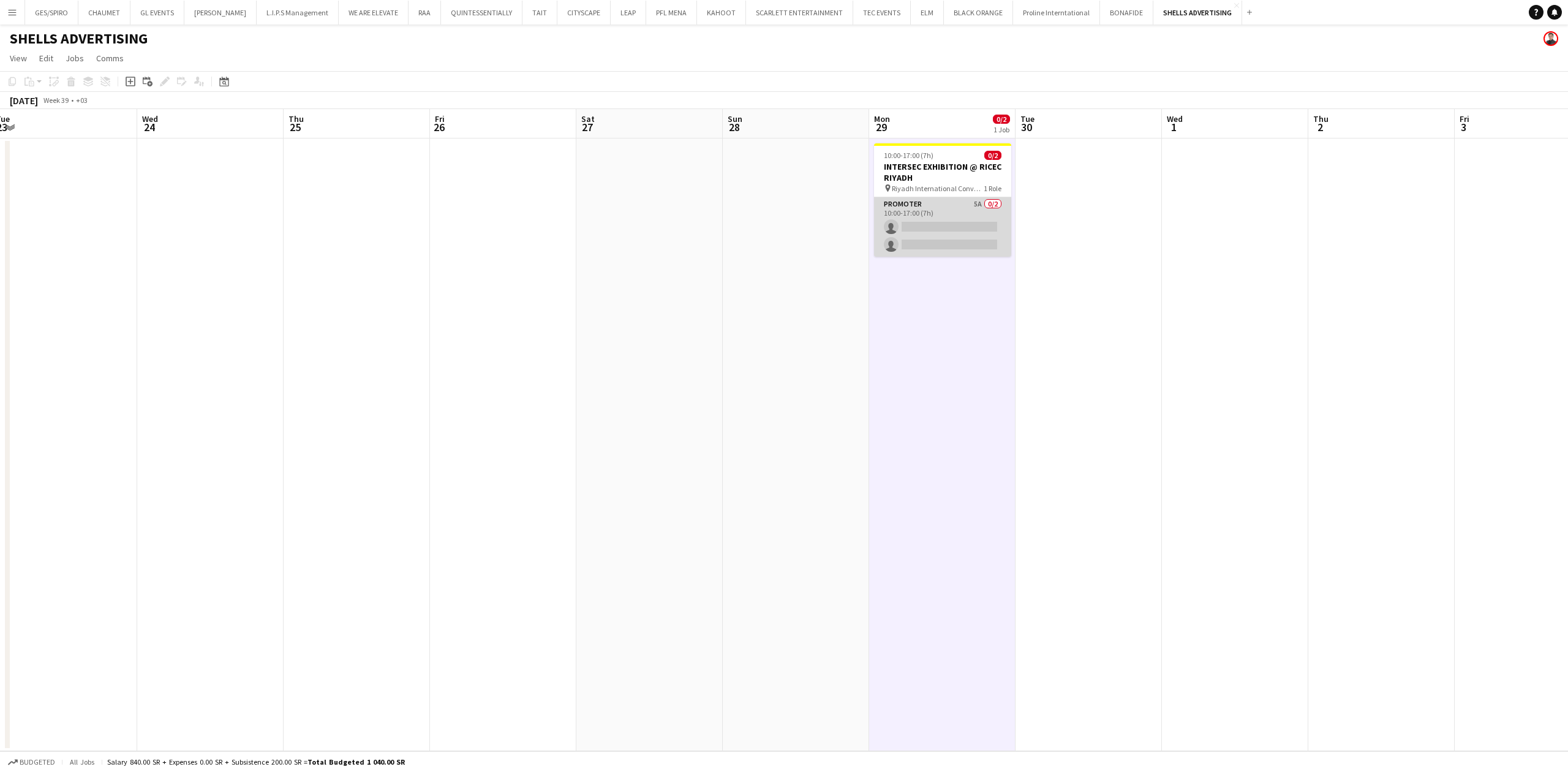
click at [937, 214] on app-card-role "Promoter 5A 0/2 10:00-17:00 (7h) single-neutral-actions single-neutral-actions" at bounding box center [942, 227] width 137 height 60
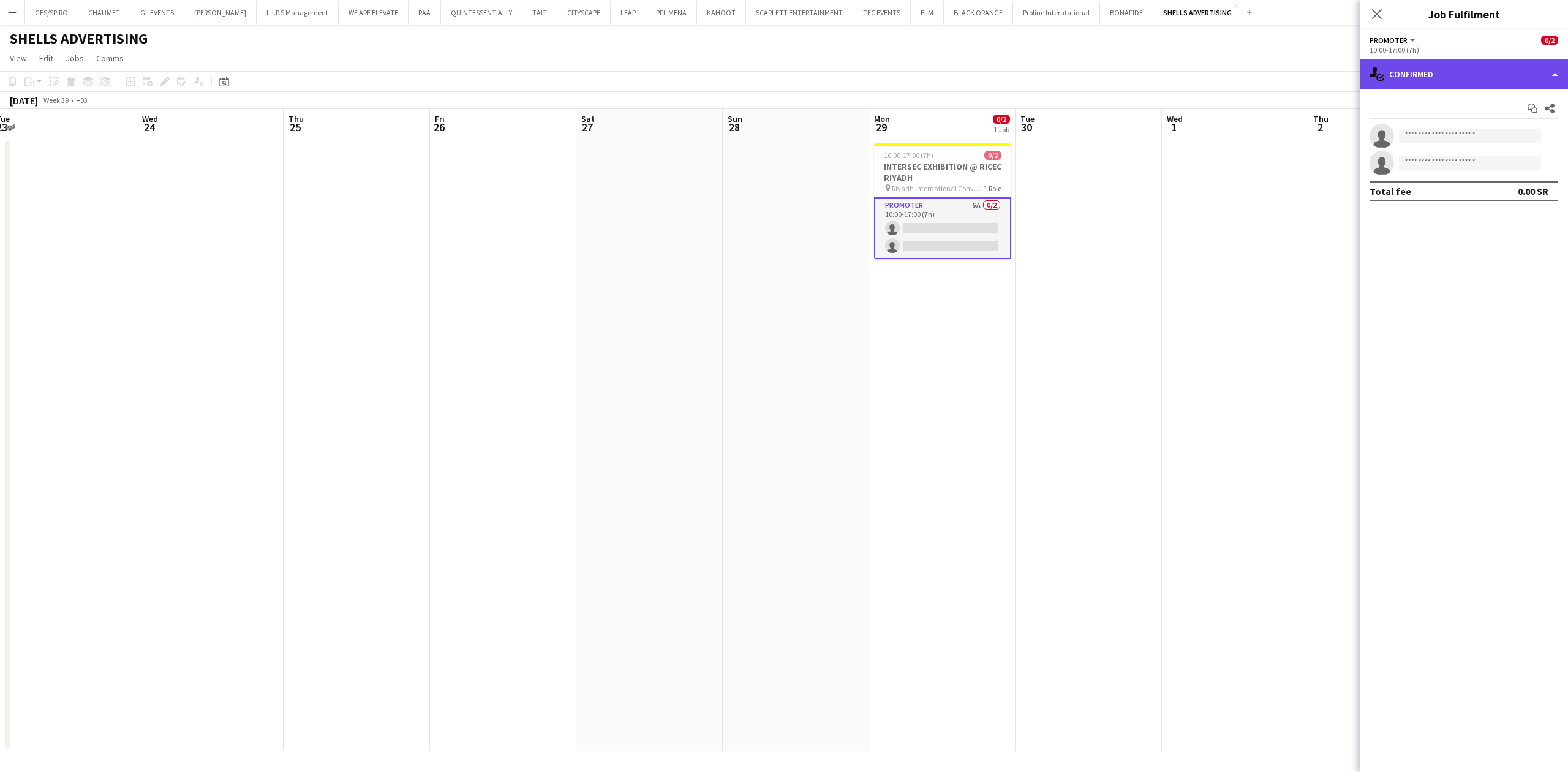
click at [1492, 76] on div "single-neutral-actions-check-2 Confirmed" at bounding box center [1464, 74] width 208 height 29
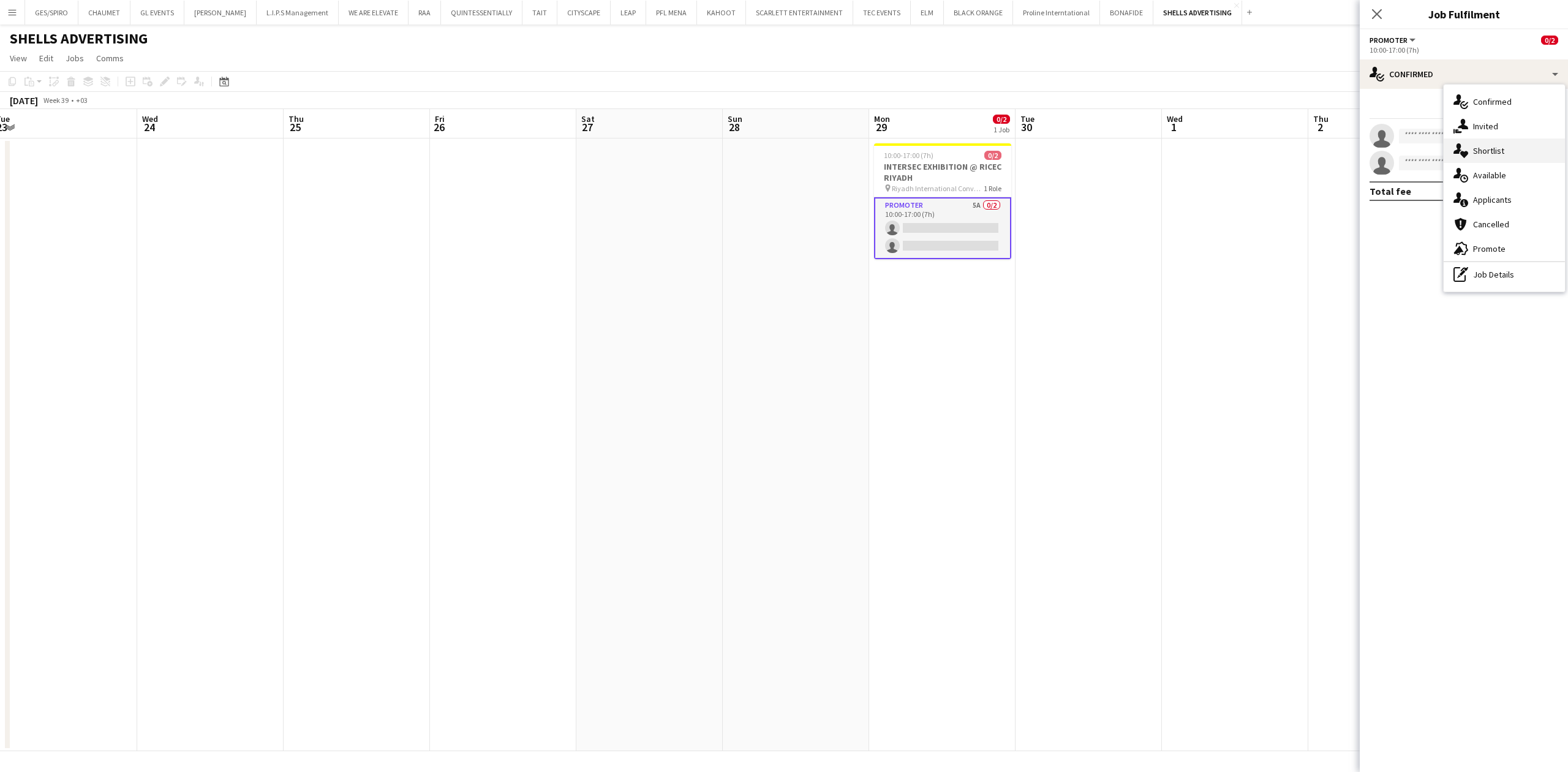
click at [1507, 158] on div "single-neutral-actions-heart Shortlist" at bounding box center [1504, 151] width 121 height 24
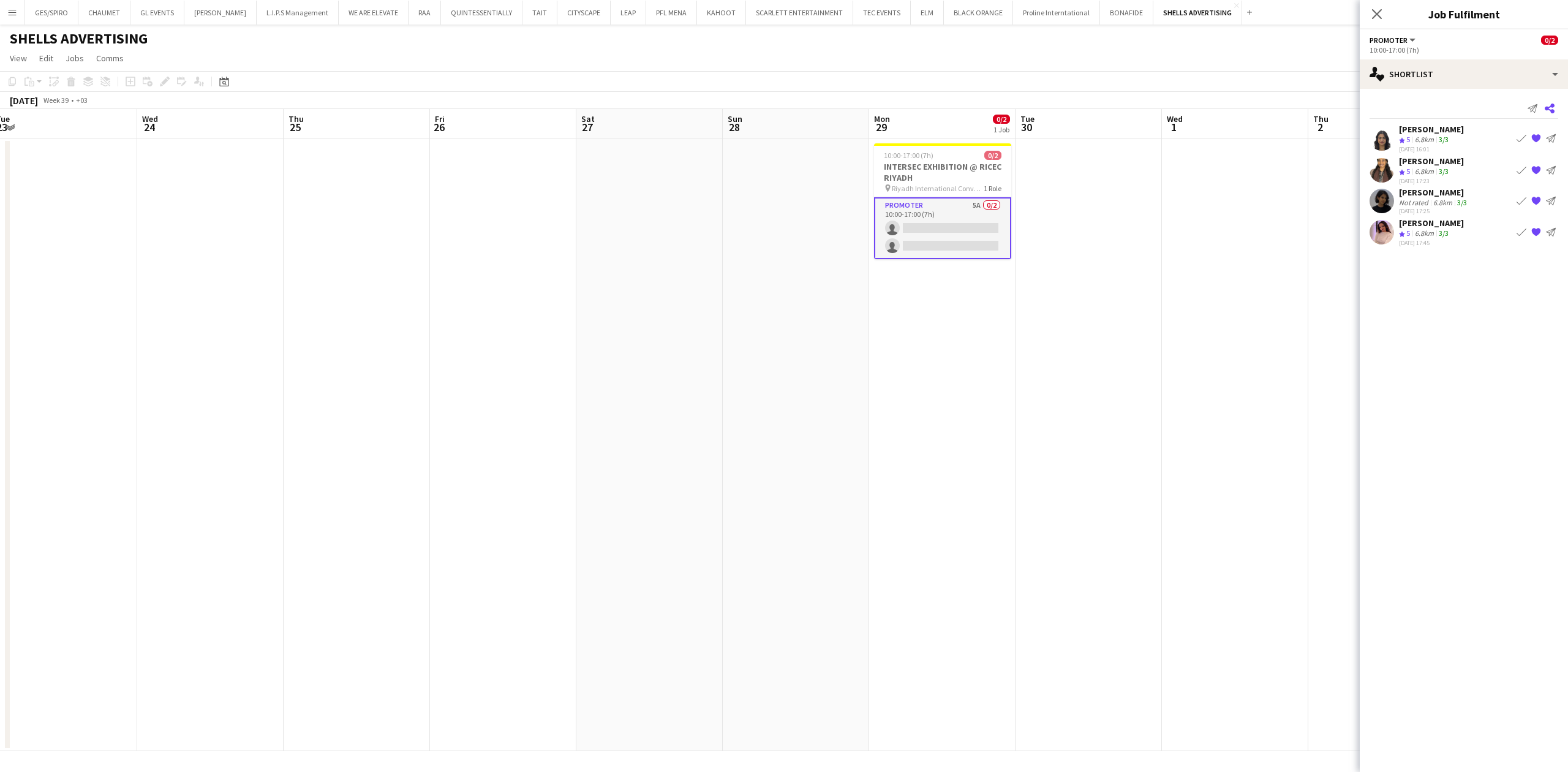
click at [1556, 106] on app-icon "Share" at bounding box center [1549, 108] width 17 height 17
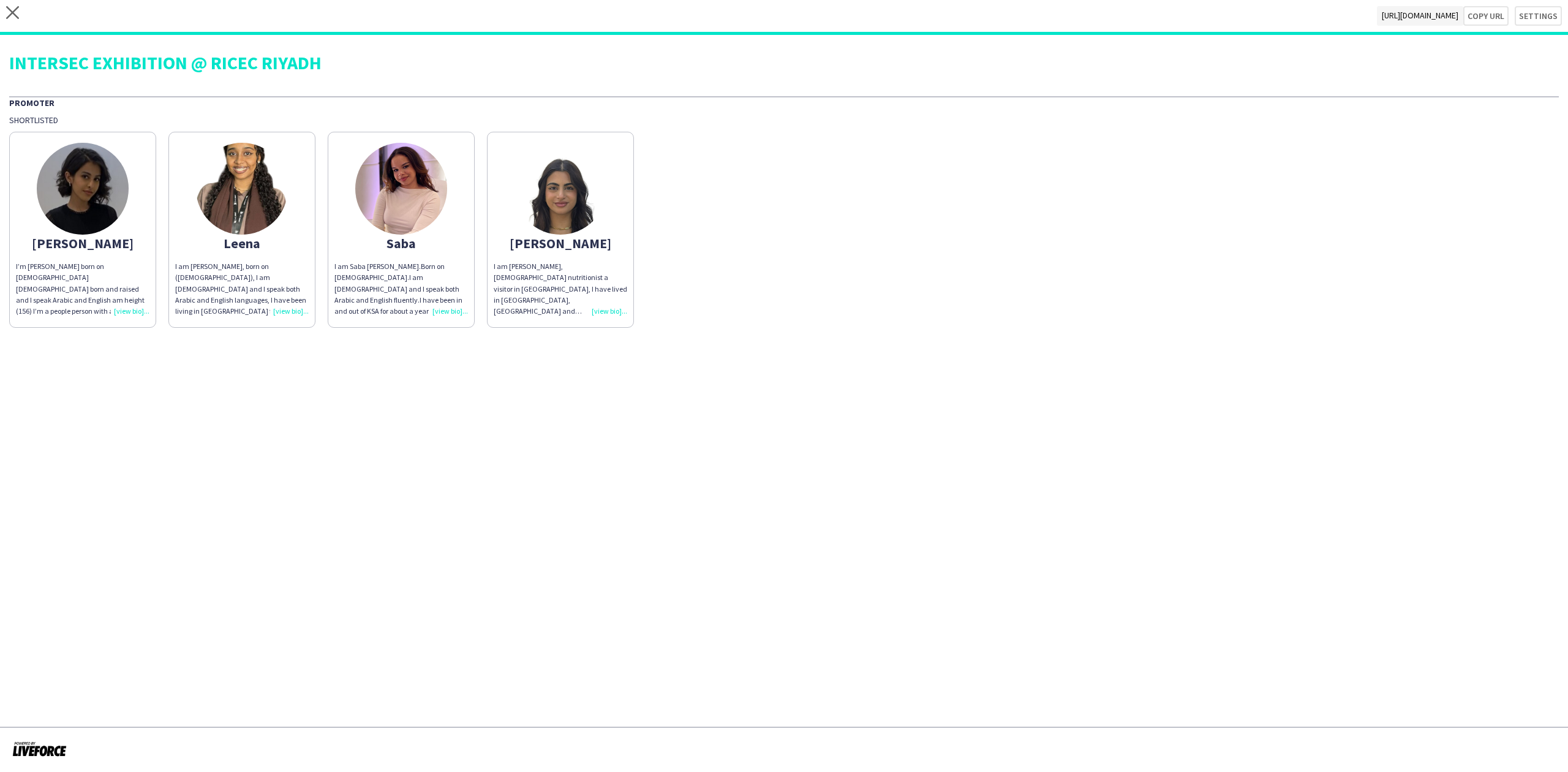
click at [114, 237] on div "Fay" at bounding box center [83, 243] width 133 height 11
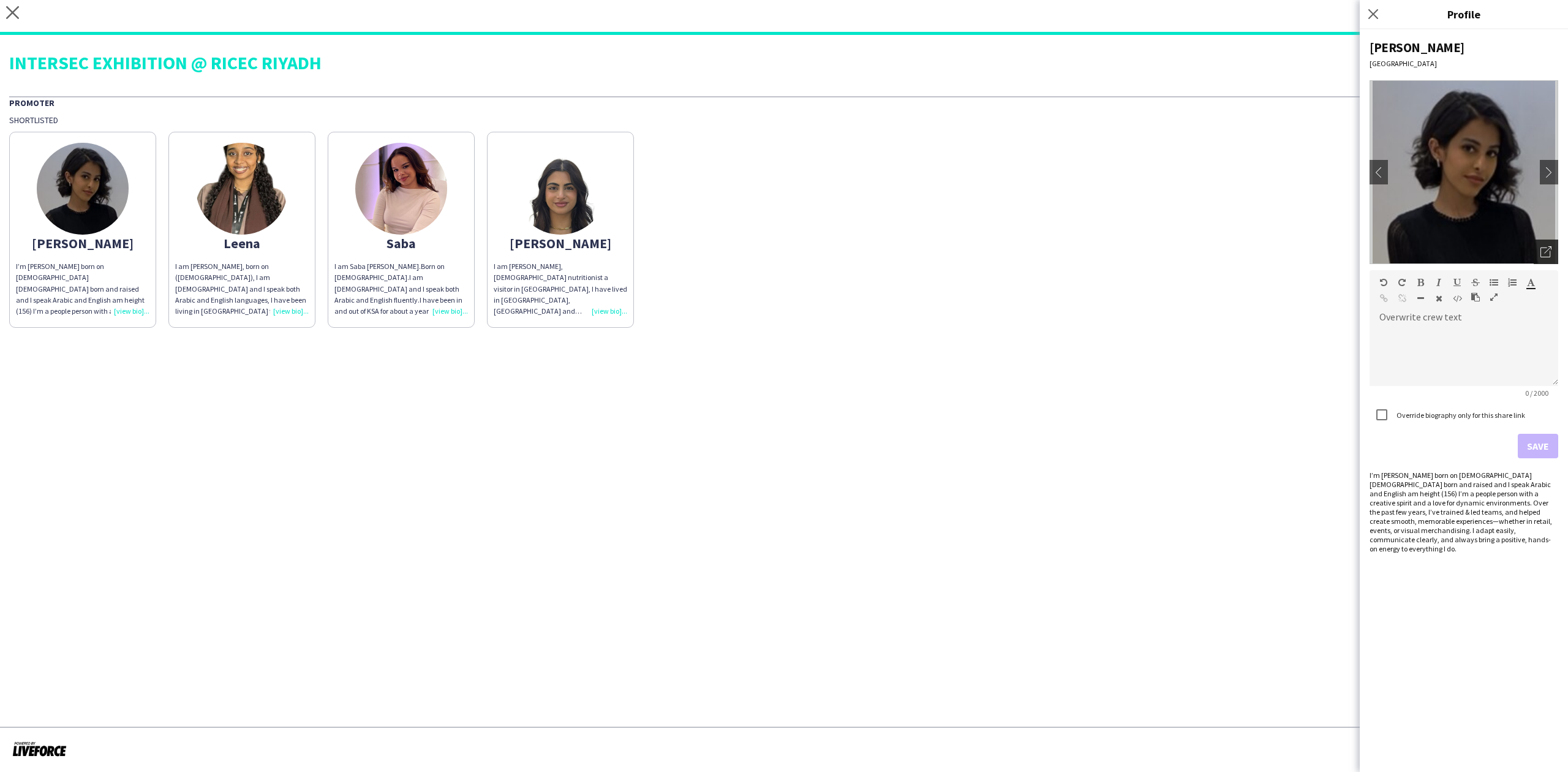
click at [1546, 246] on icon "Open photos pop-in" at bounding box center [1546, 252] width 11 height 11
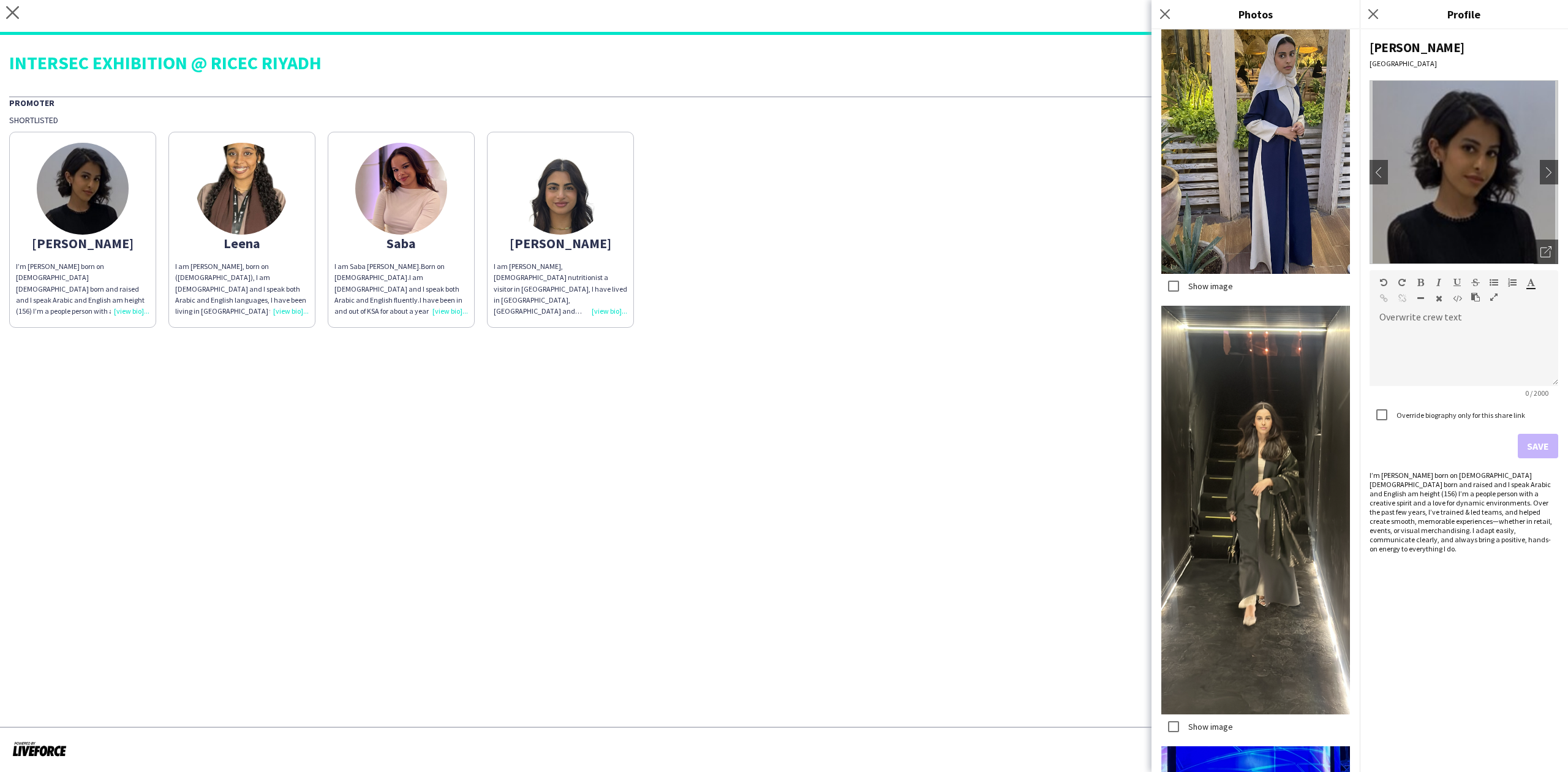
scroll to position [934, 0]
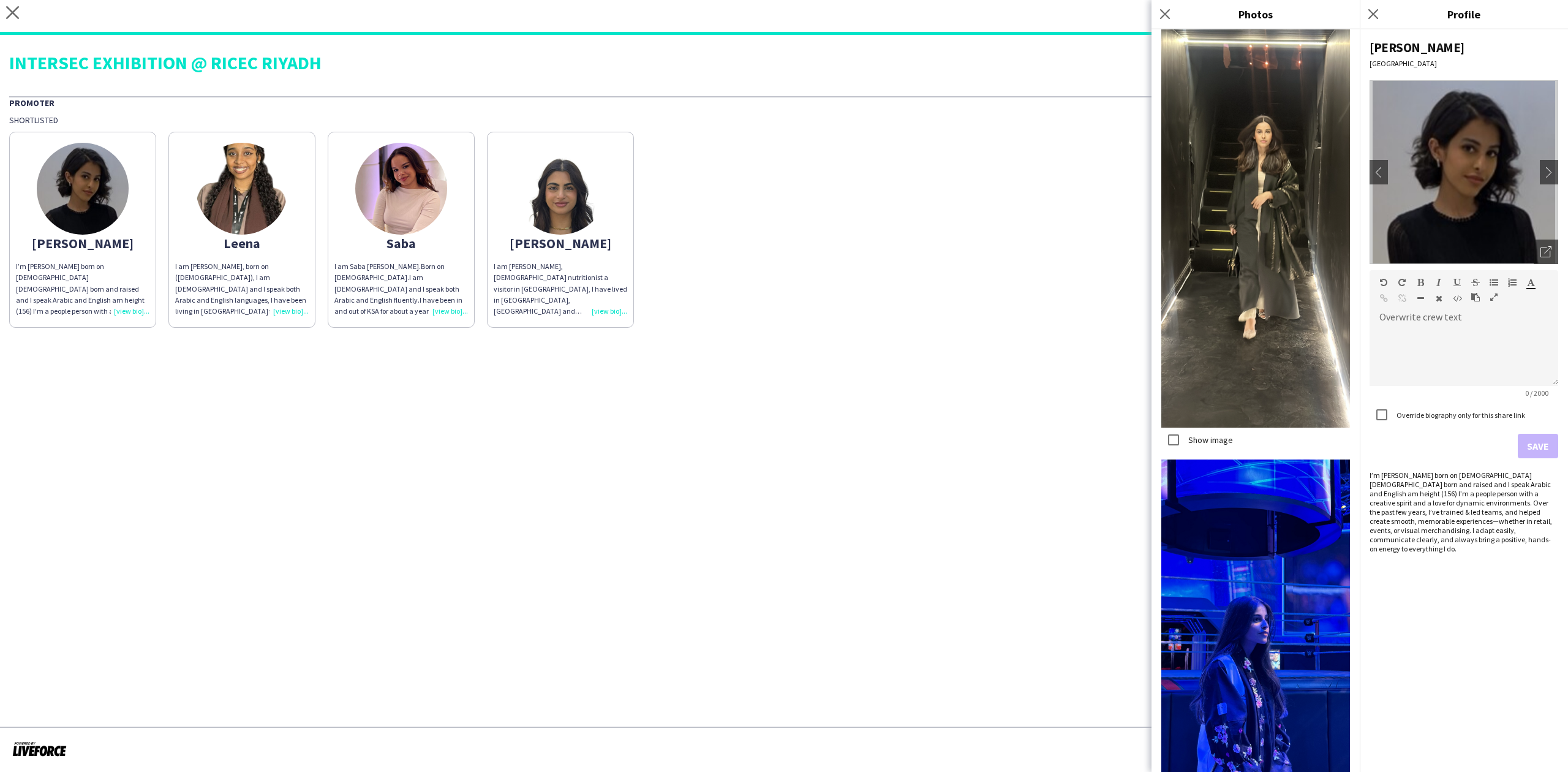
click at [553, 243] on div "Suhrab" at bounding box center [560, 243] width 133 height 11
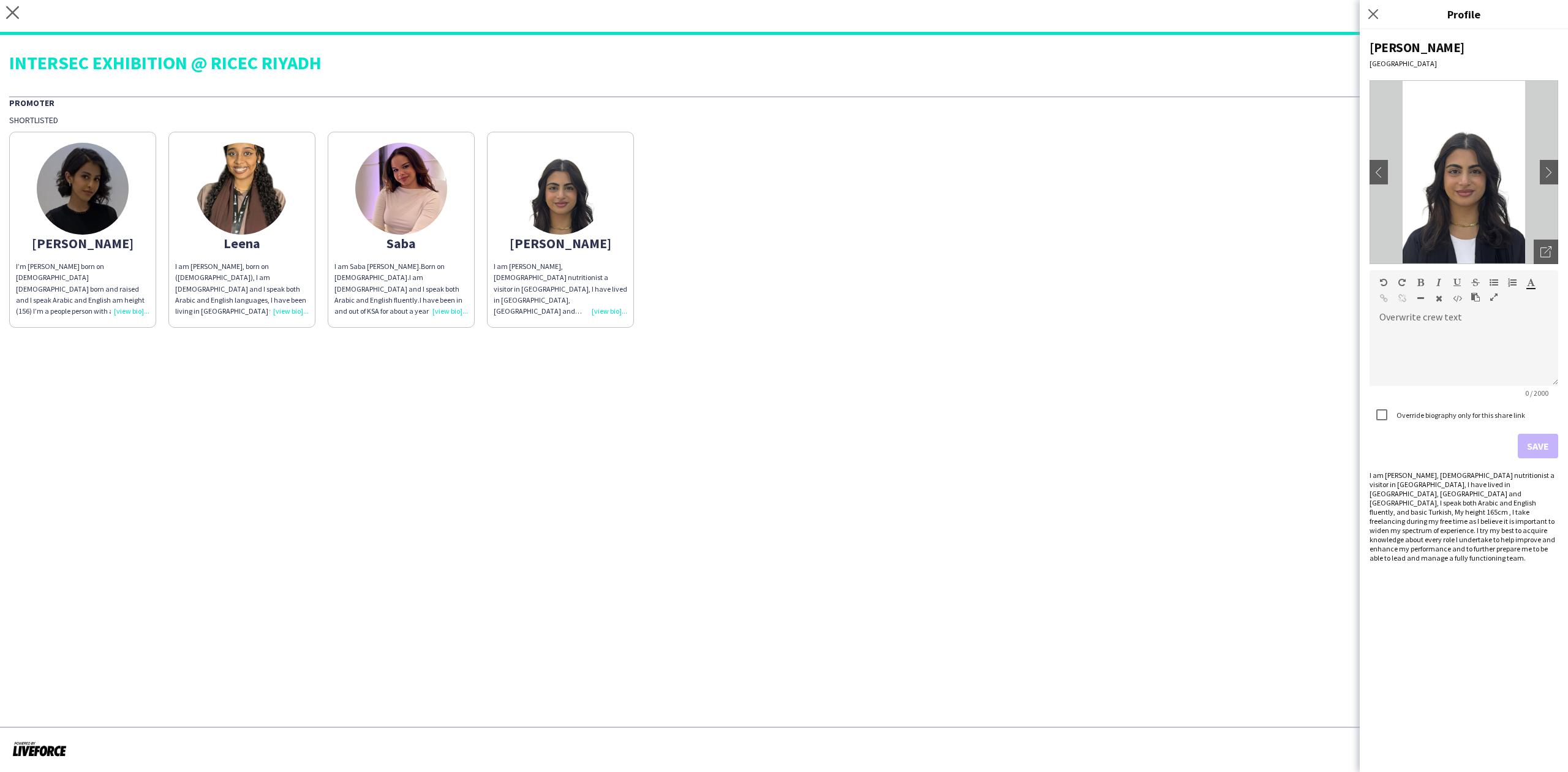
click at [425, 223] on img at bounding box center [401, 189] width 92 height 92
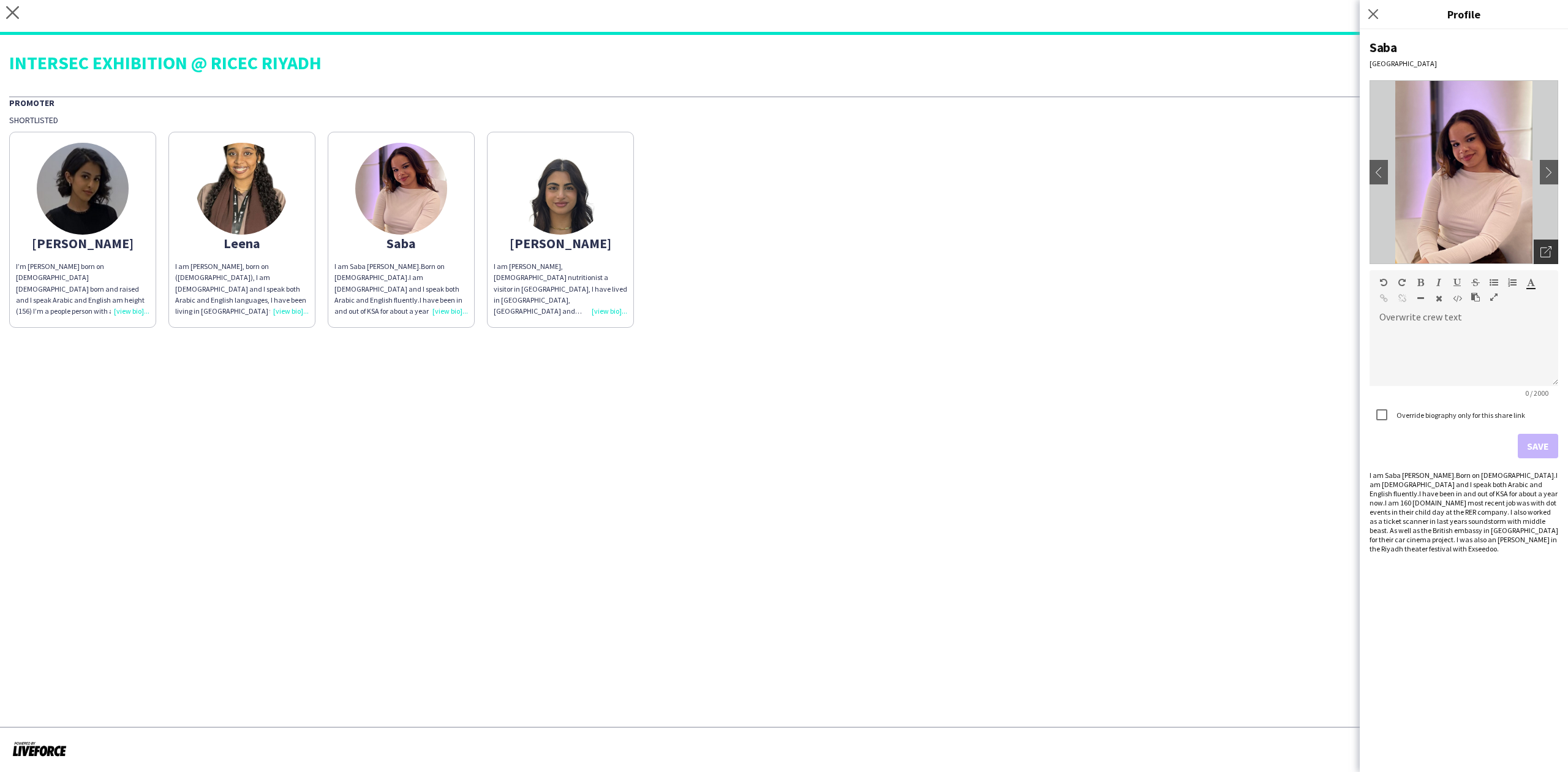
click at [1544, 255] on icon "Open photos pop-in" at bounding box center [1546, 252] width 11 height 11
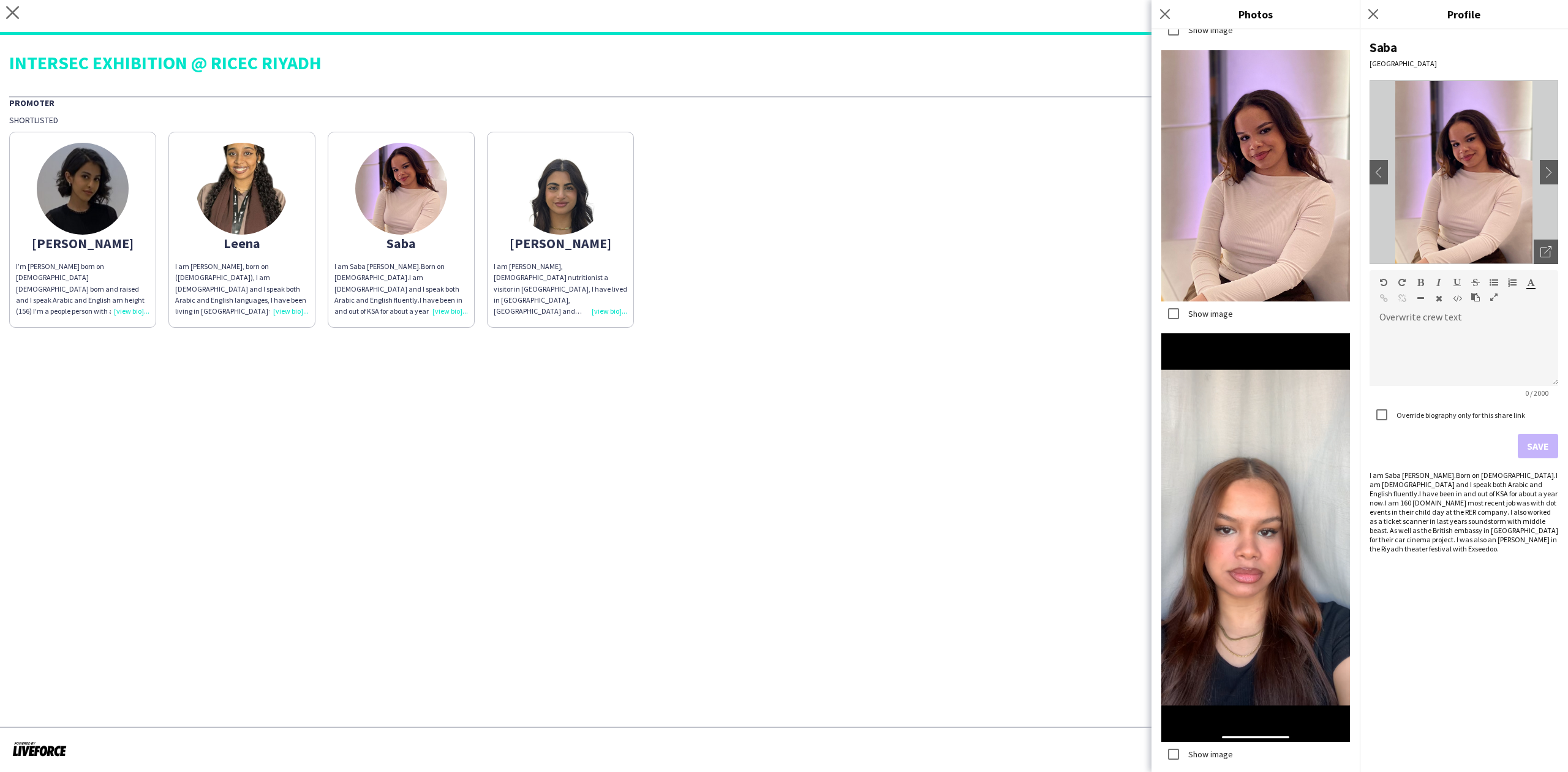
scroll to position [541, 0]
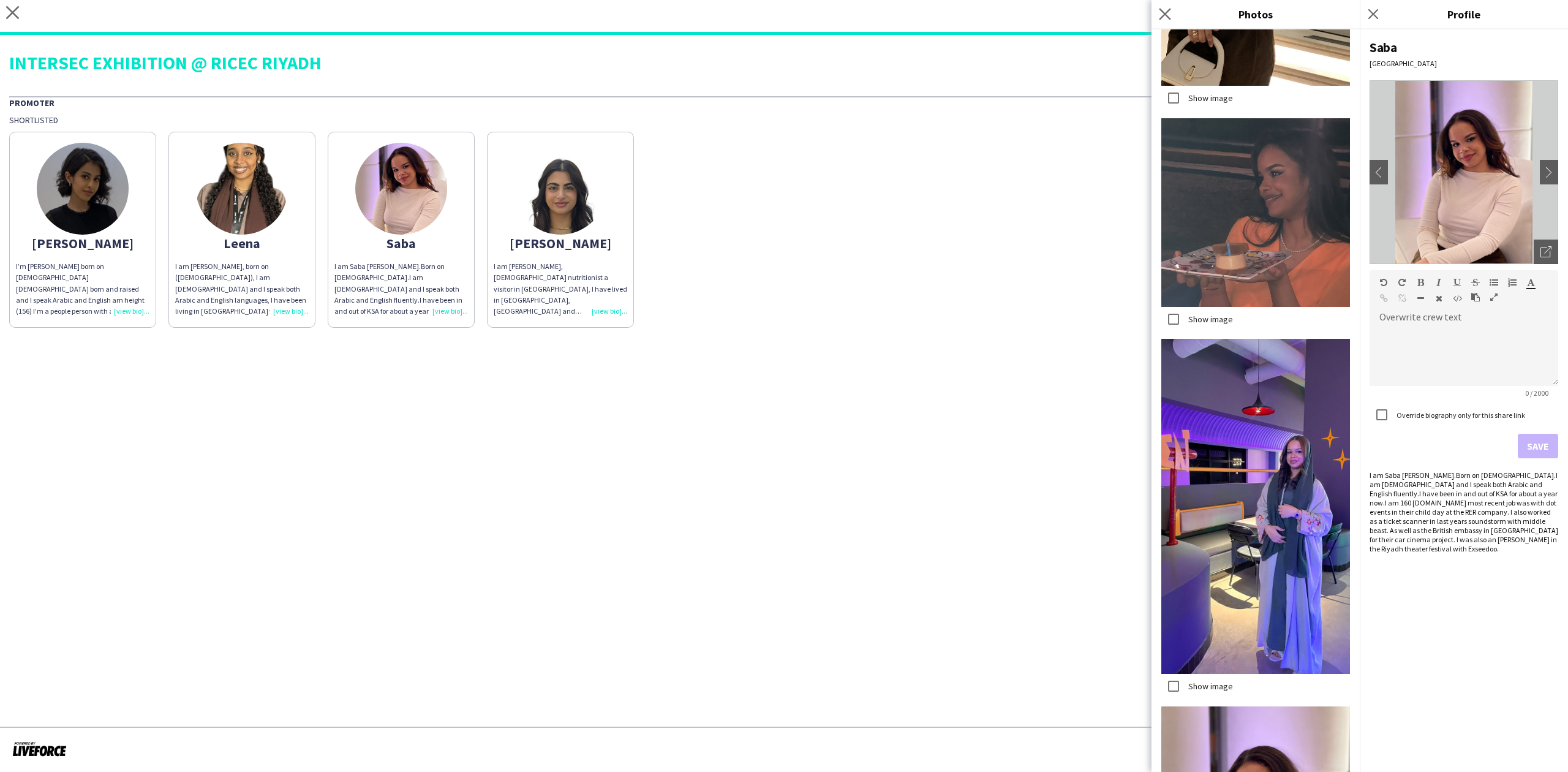
click at [1170, 17] on icon "Close pop-in" at bounding box center [1164, 14] width 11 height 12
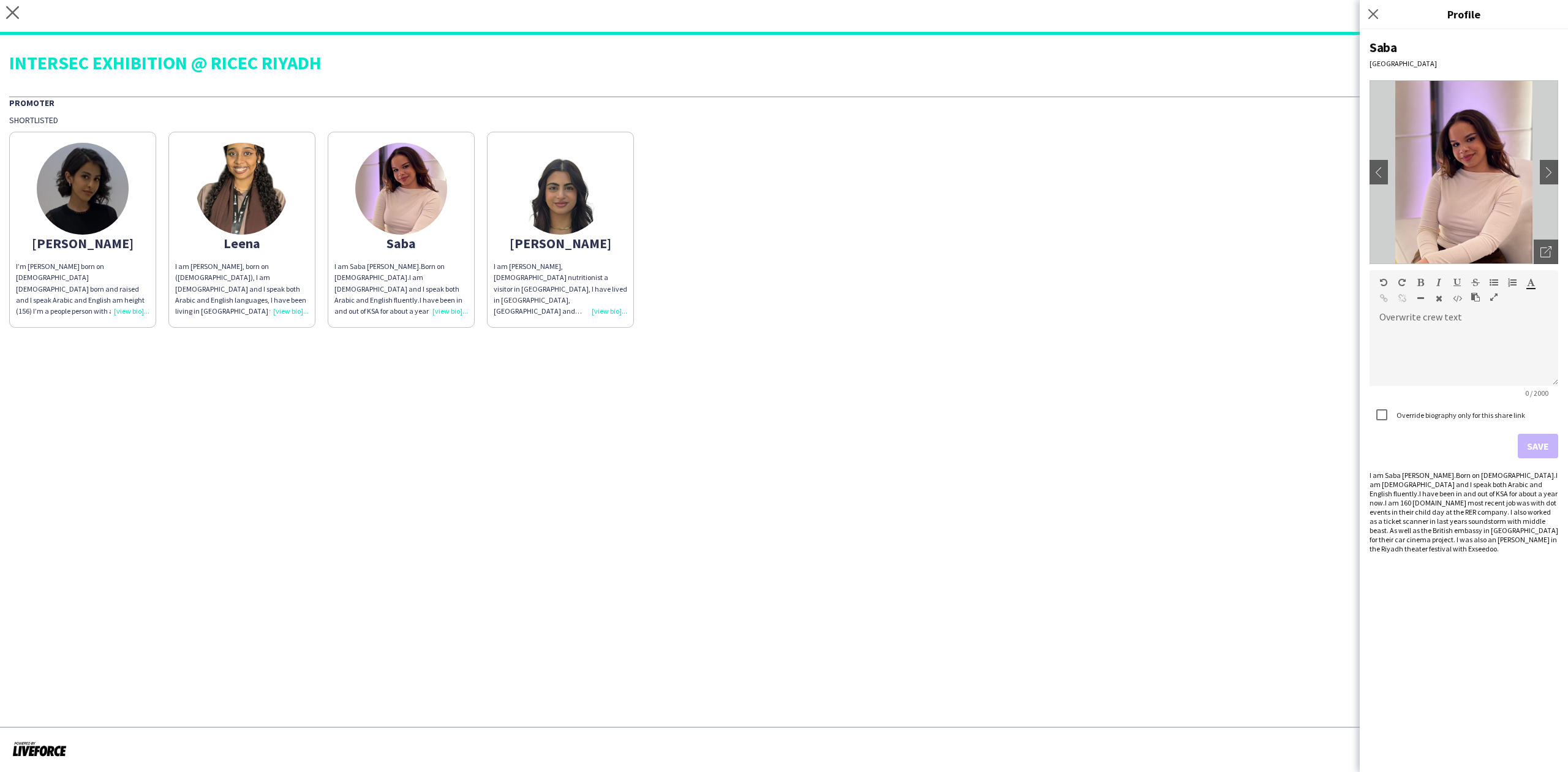
click at [1383, 10] on div "Close pop-in" at bounding box center [1375, 14] width 30 height 28
click at [1368, 10] on icon at bounding box center [1373, 14] width 11 height 12
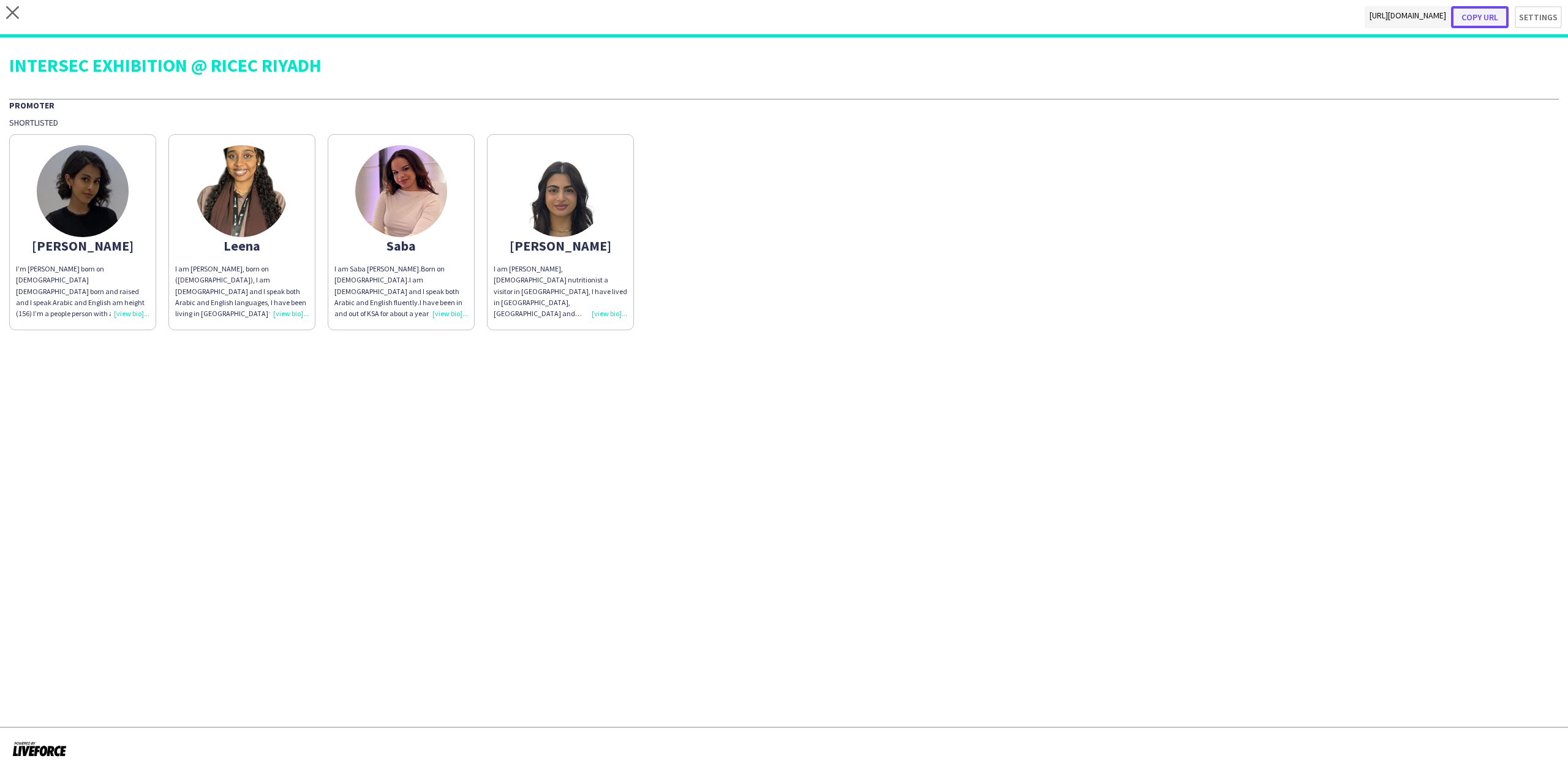
click at [1485, 15] on button "Copy url" at bounding box center [1479, 17] width 57 height 22
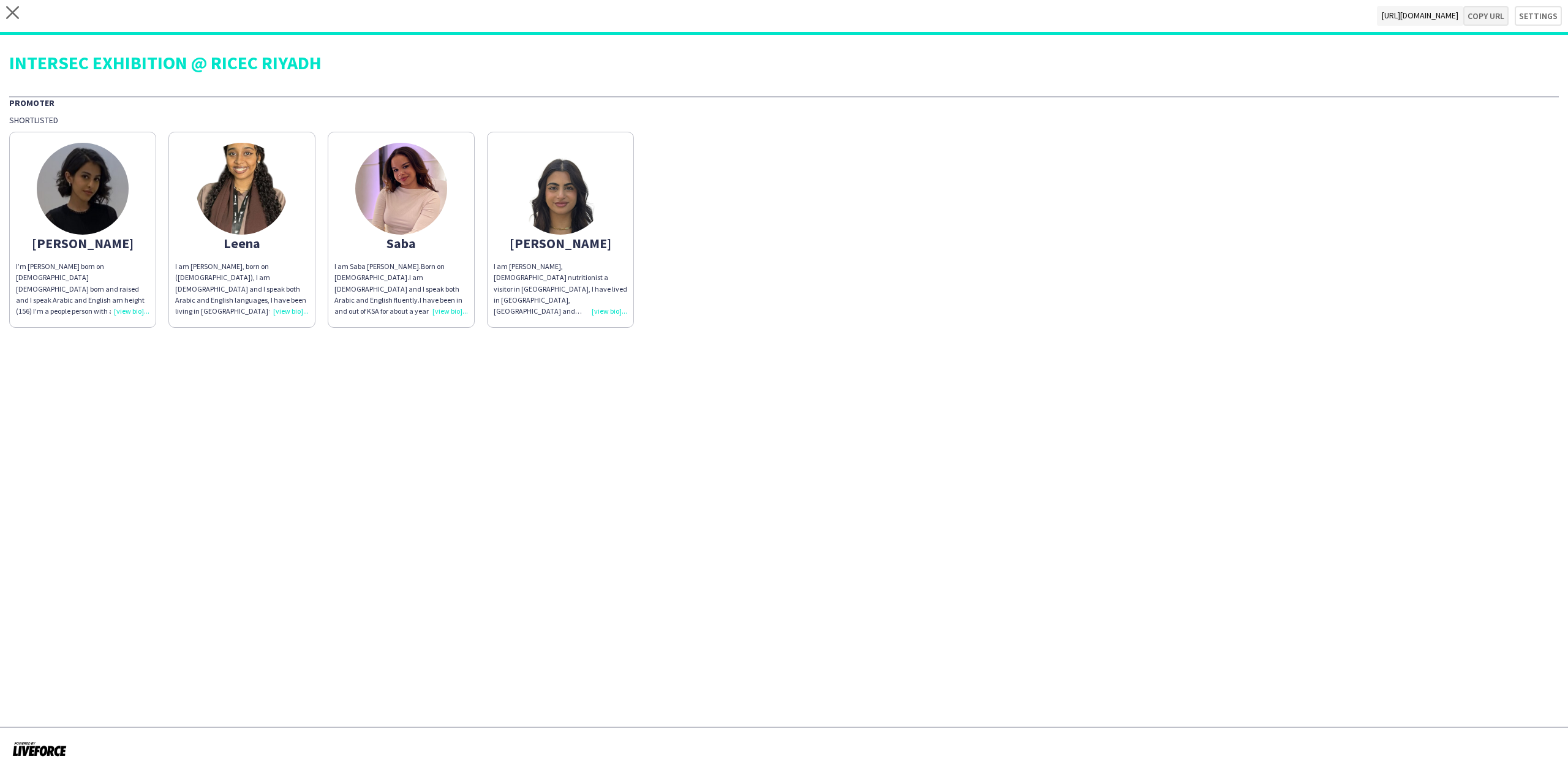
type textarea "**********"
click at [88, 185] on img at bounding box center [83, 189] width 92 height 92
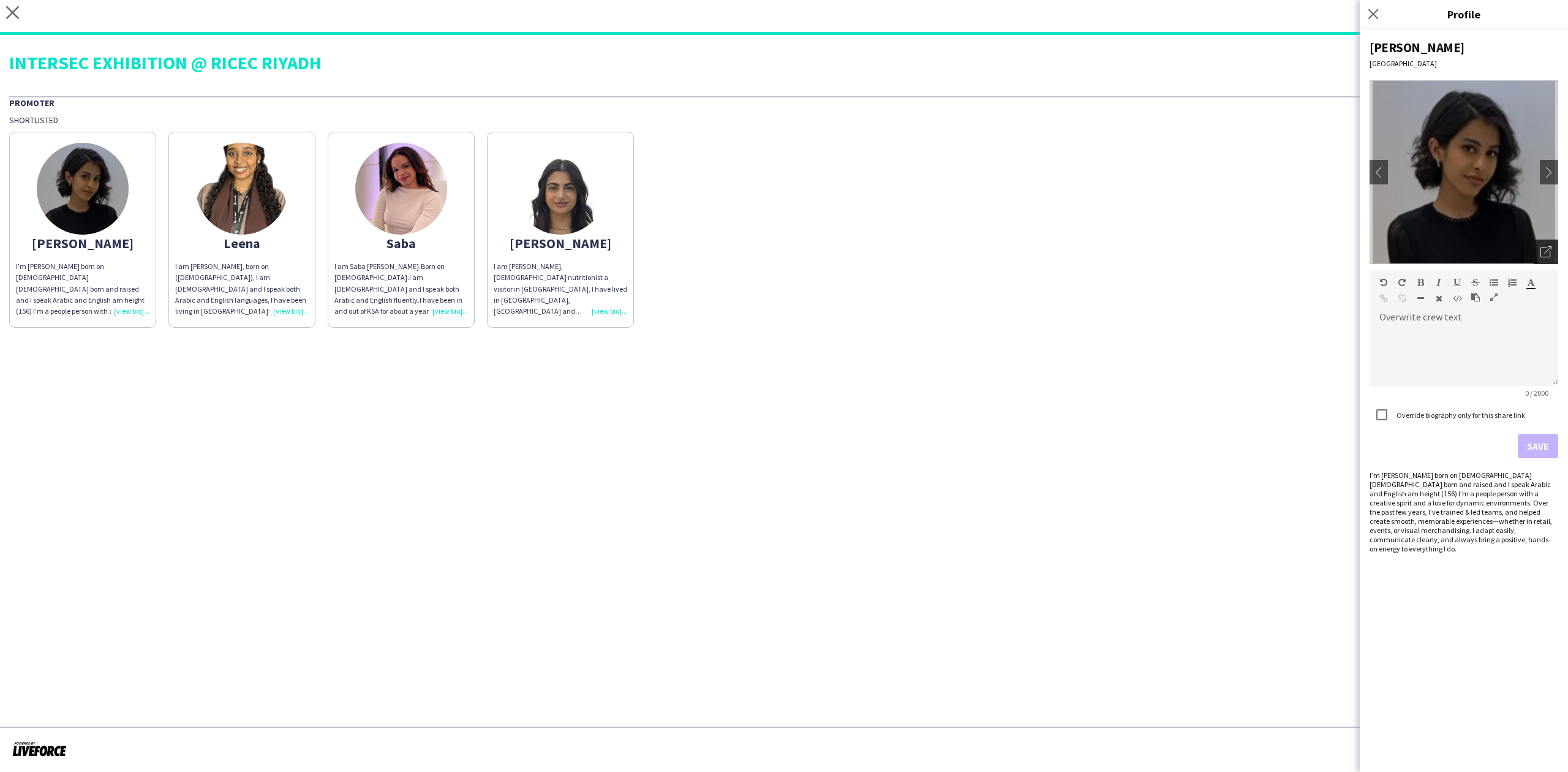
click at [1544, 253] on icon "Open photos pop-in" at bounding box center [1546, 252] width 11 height 11
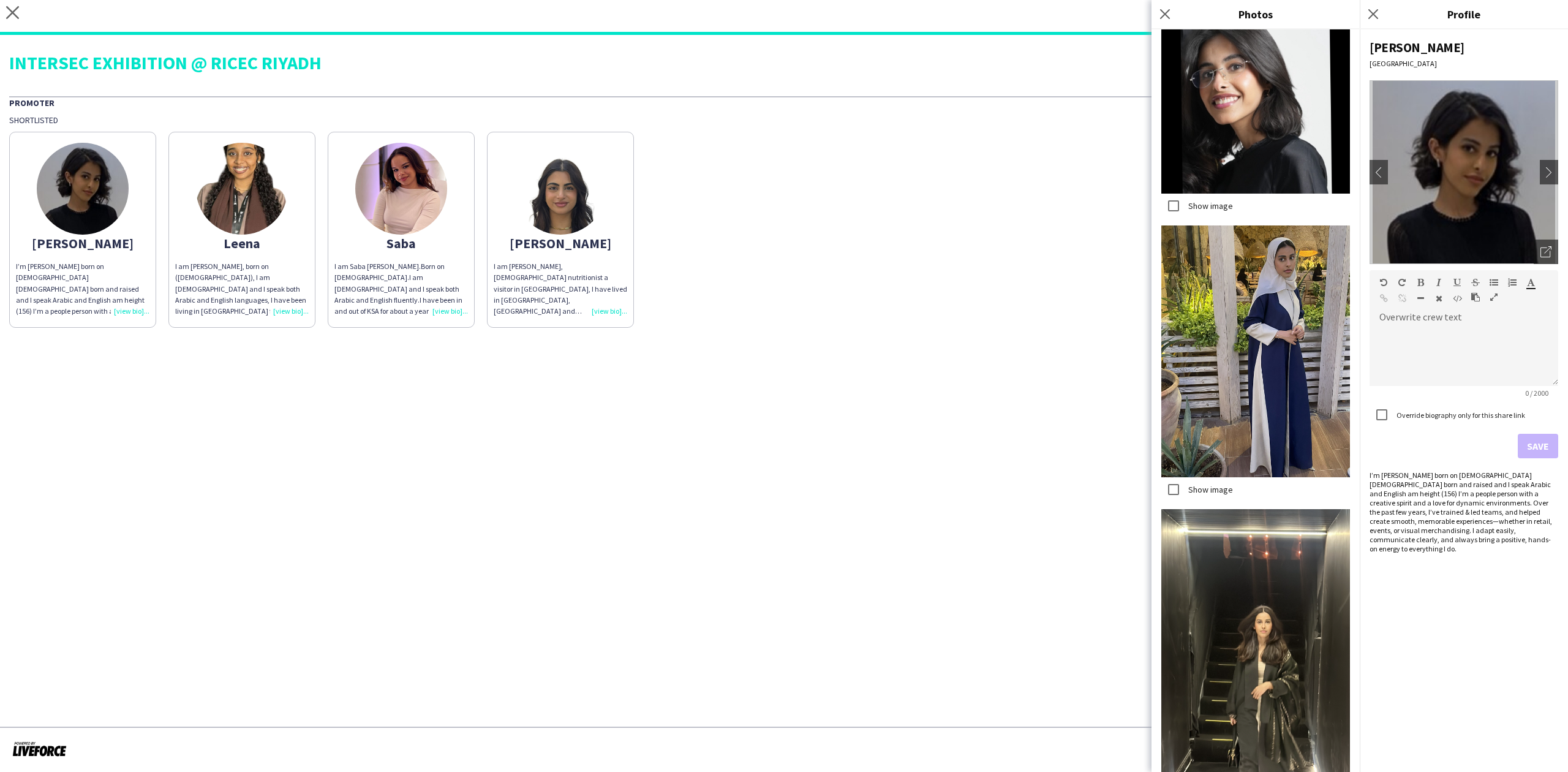
scroll to position [653, 0]
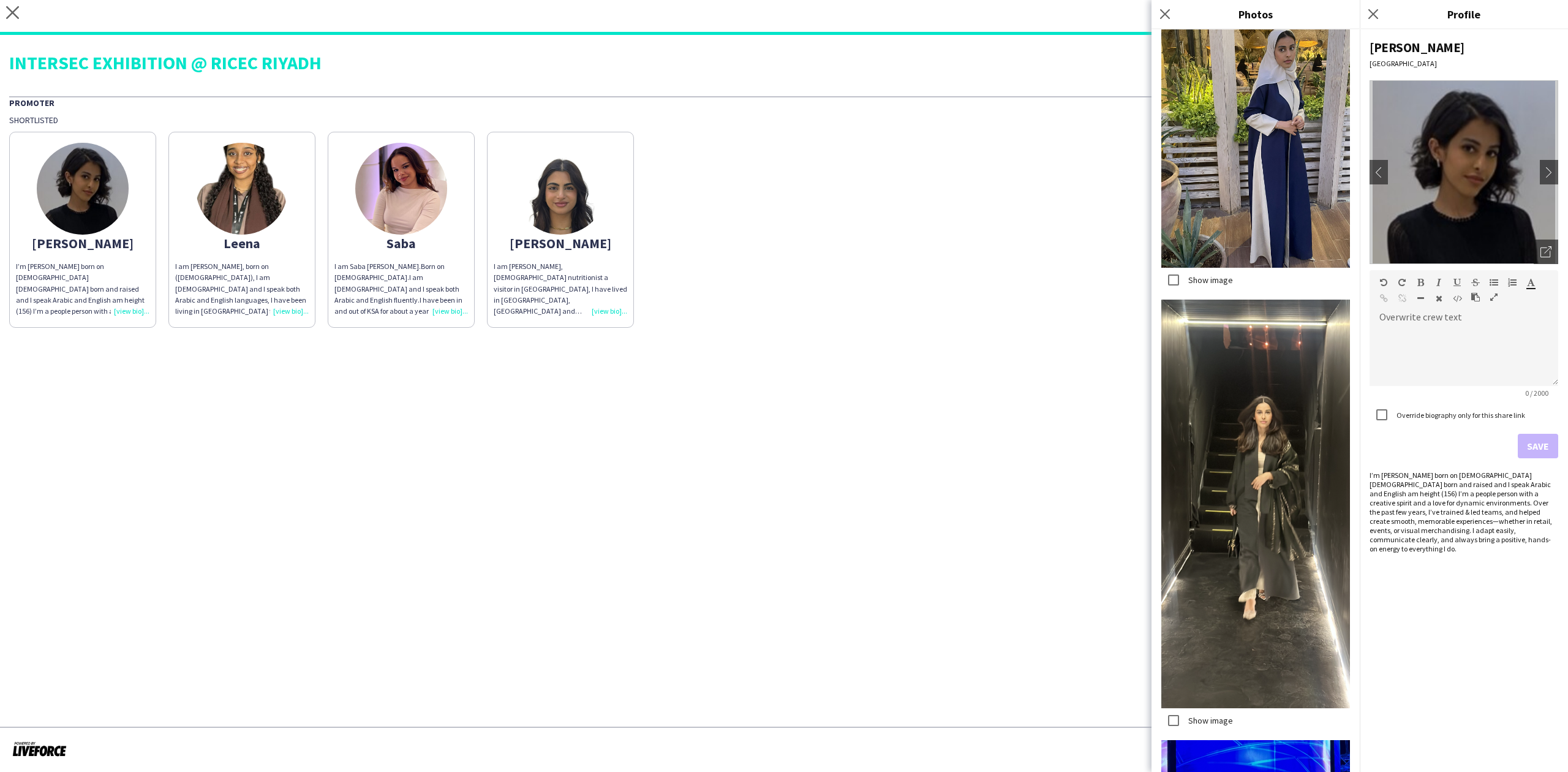
click at [5, 13] on div "close https://admin.liveforce.co/v2/s/4aa356b8-723f-4edd-b084-7a945341c8b8 Copy…" at bounding box center [784, 18] width 1568 height 35
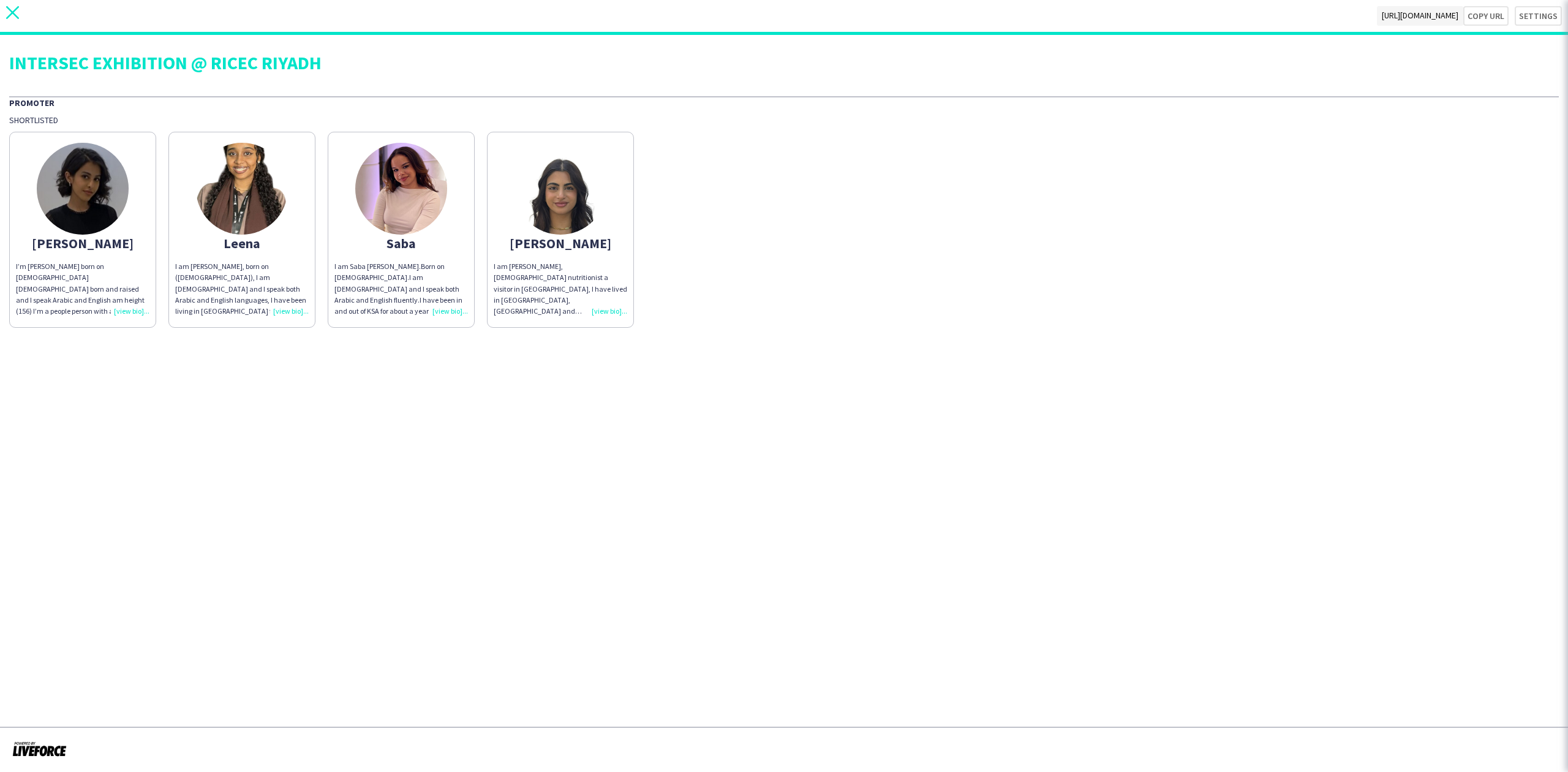
click at [15, 13] on icon "close" at bounding box center [12, 12] width 13 height 13
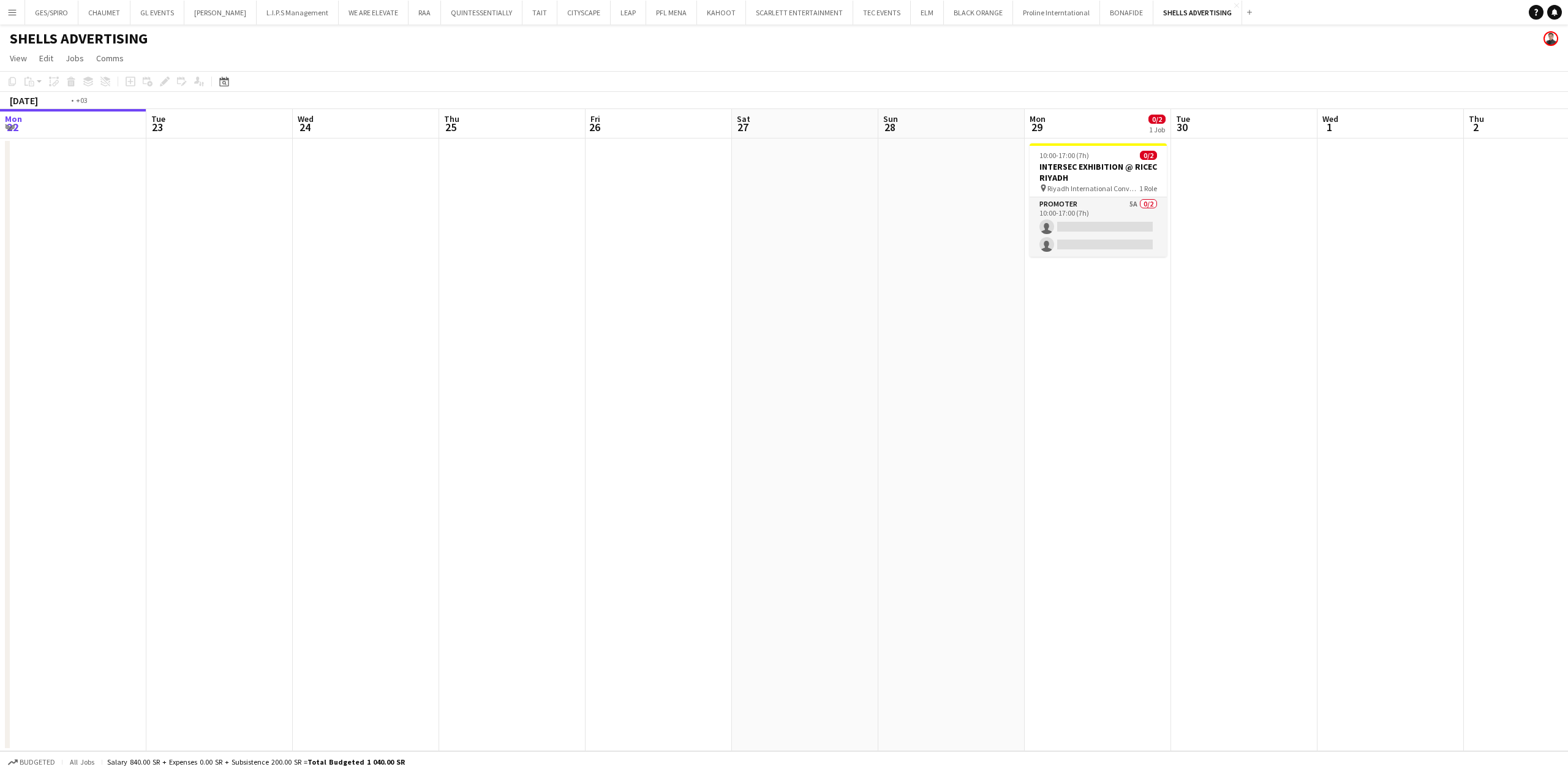
scroll to position [0, 508]
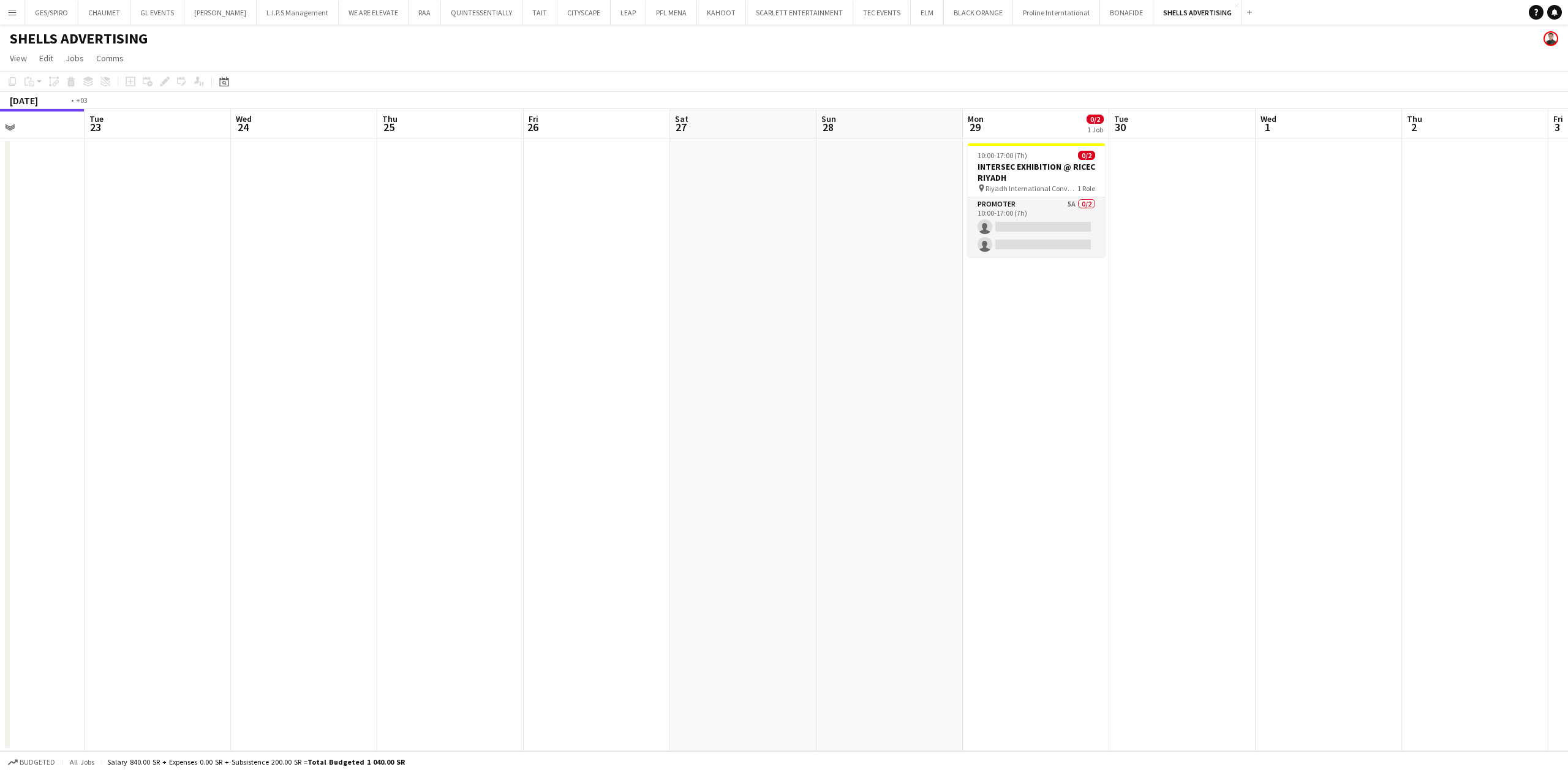
drag, startPoint x: 1236, startPoint y: 296, endPoint x: 1034, endPoint y: 319, distance: 203.3
click at [1034, 327] on app-calendar-viewport "Fri 19 Sat 20 Sun 21 Mon 22 Tue 23 Wed 24 Thu 25 Fri 26 Sat 27 Sun 28 Mon 29 0/…" at bounding box center [784, 430] width 1568 height 642
click at [1052, 231] on app-card-role "Promoter 5A 0/2 10:00-17:00 (7h) single-neutral-actions single-neutral-actions" at bounding box center [1030, 227] width 137 height 60
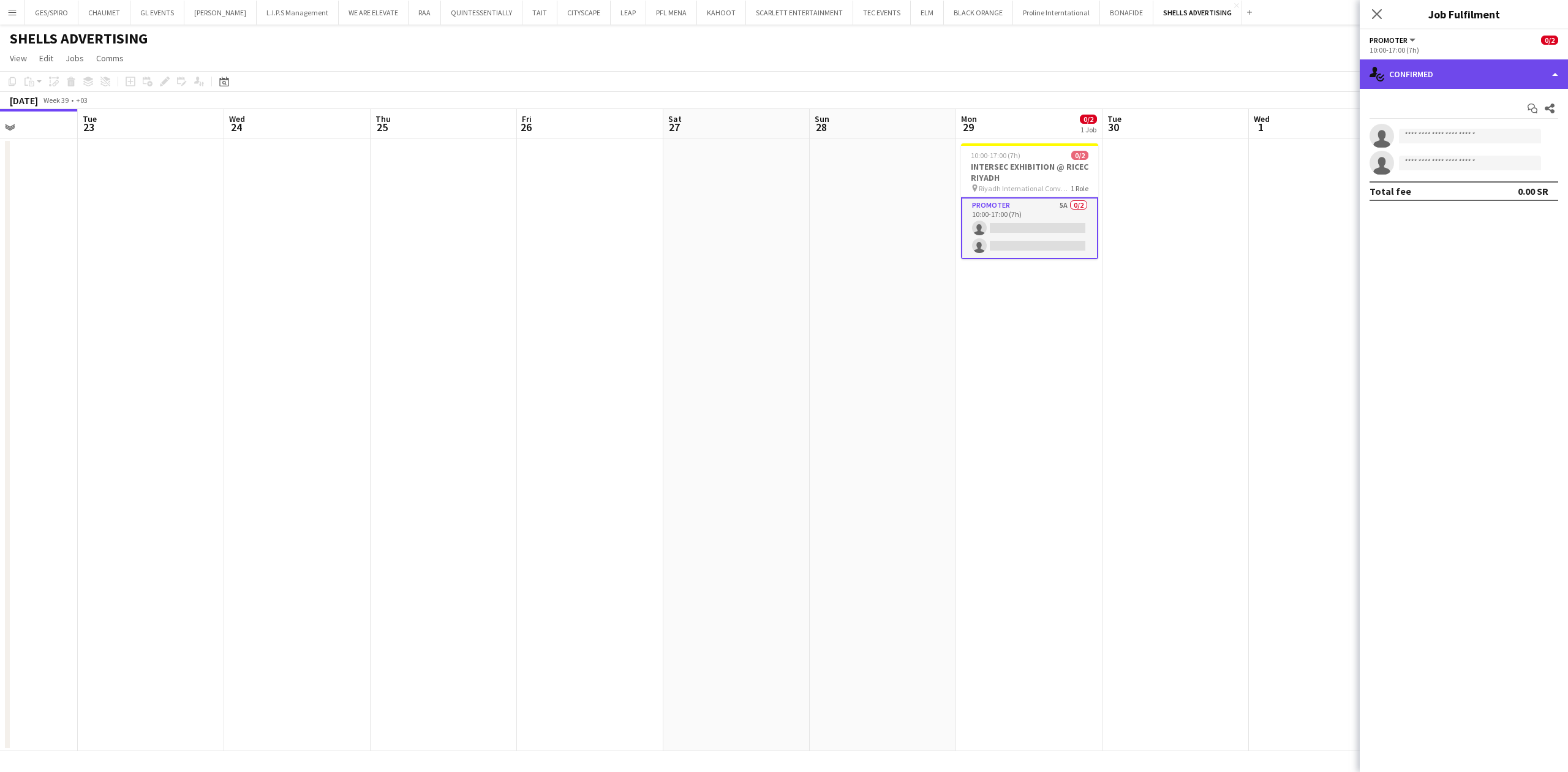
click at [1505, 76] on div "single-neutral-actions-check-2 Confirmed" at bounding box center [1464, 74] width 208 height 29
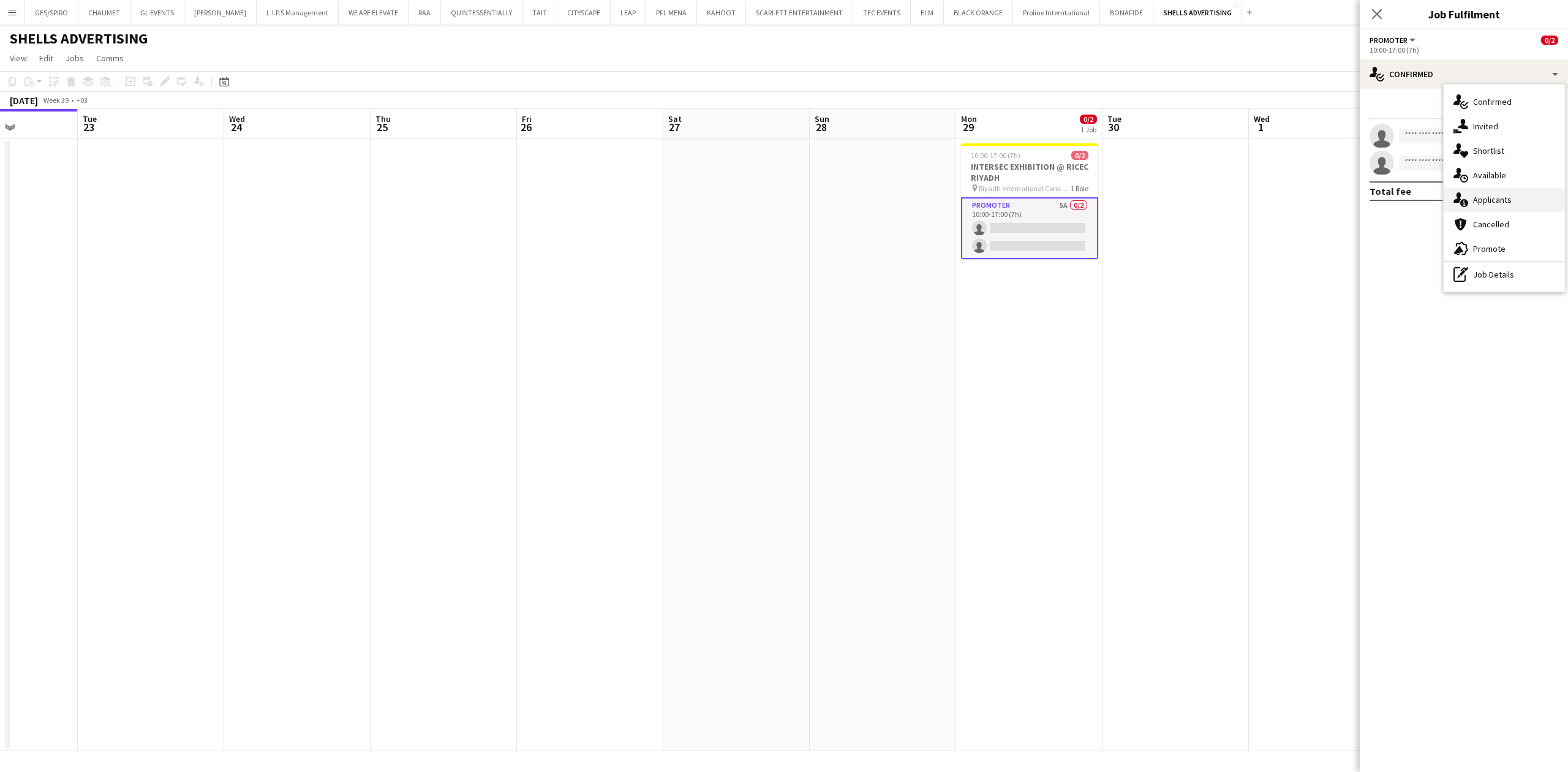
click at [1502, 202] on span "Applicants" at bounding box center [1492, 200] width 39 height 11
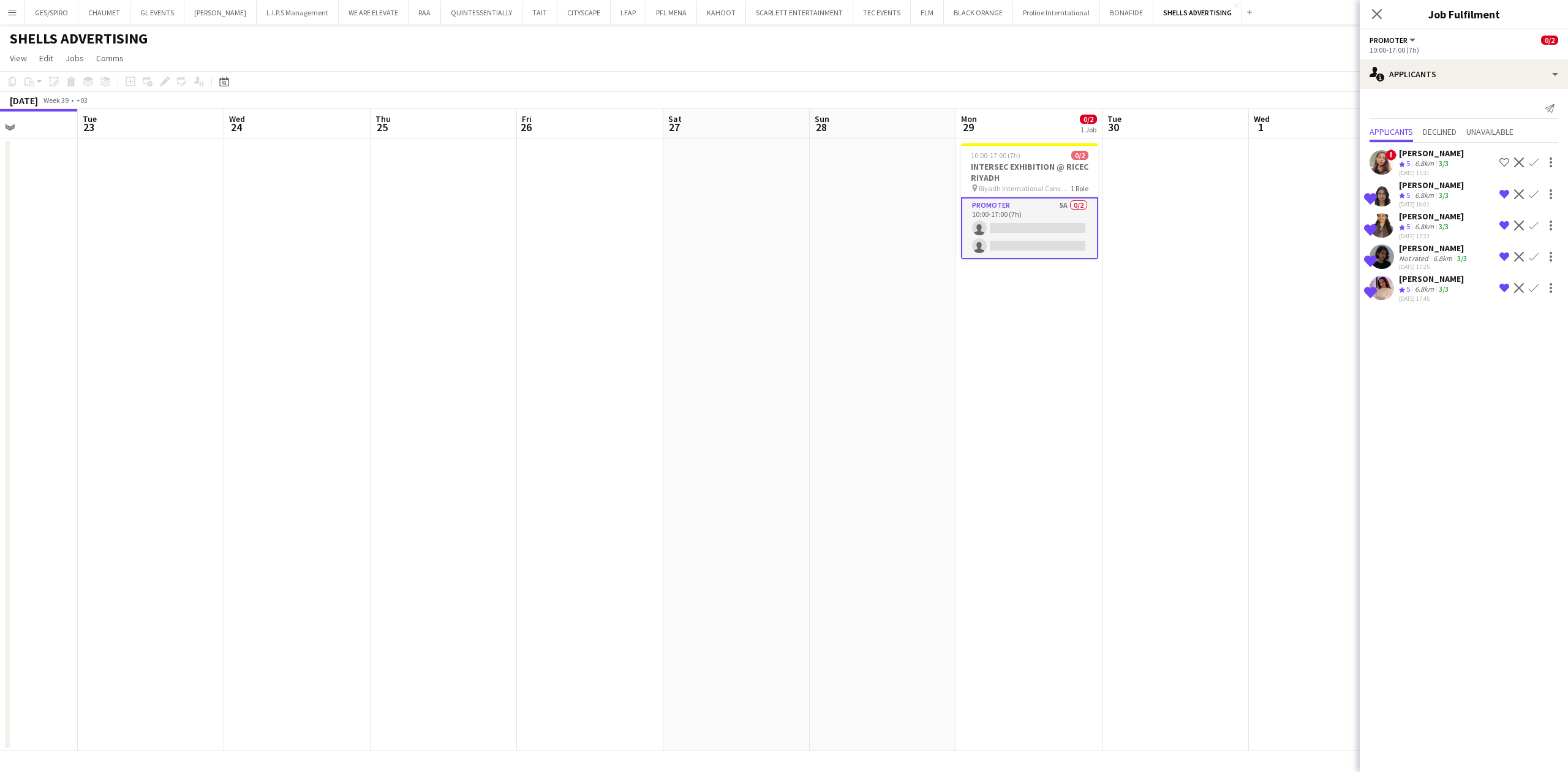
click at [1416, 250] on div "Fay Alshaibani" at bounding box center [1434, 248] width 70 height 11
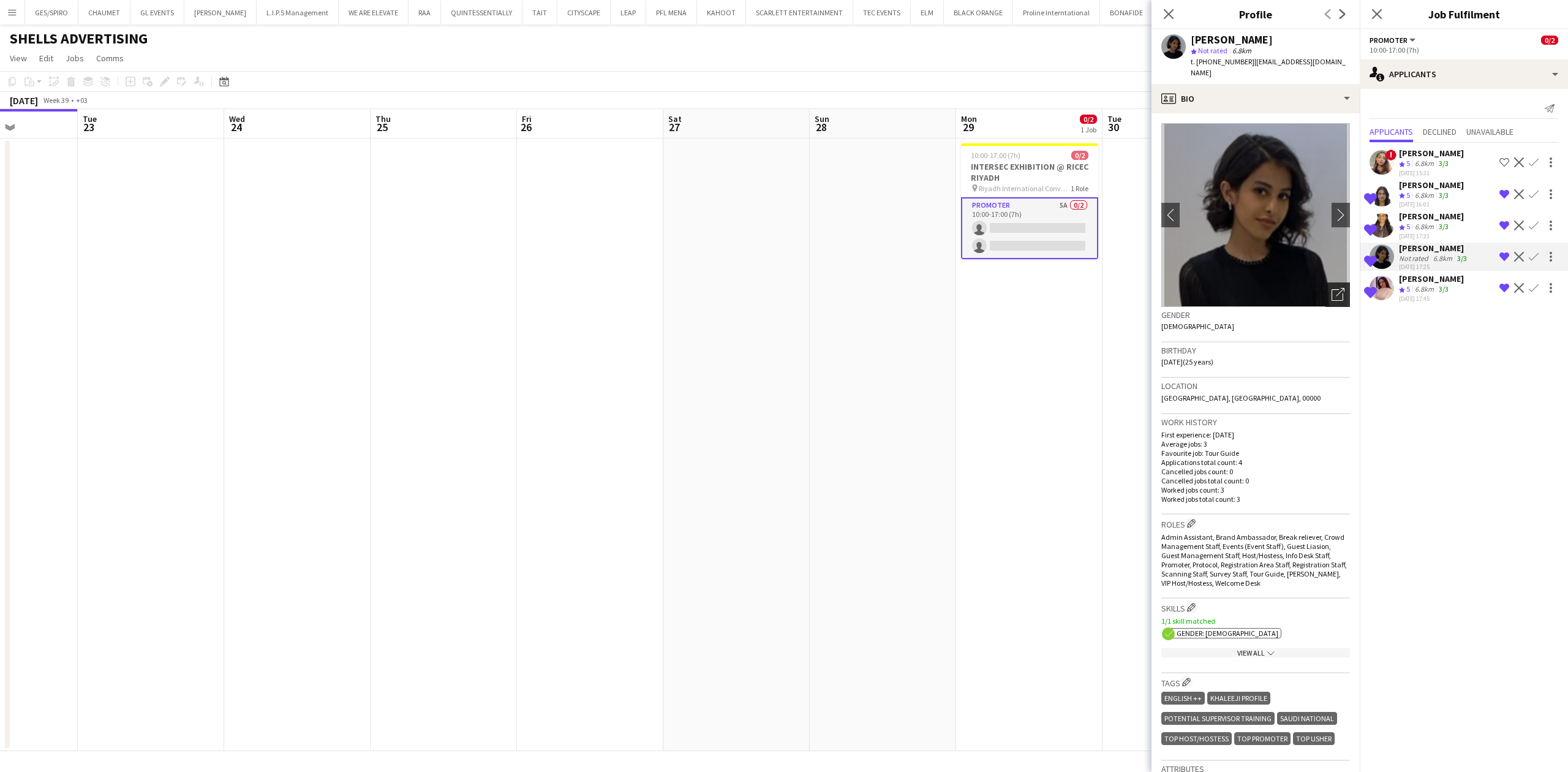
click at [1331, 288] on icon "Open photos pop-in" at bounding box center [1337, 294] width 13 height 13
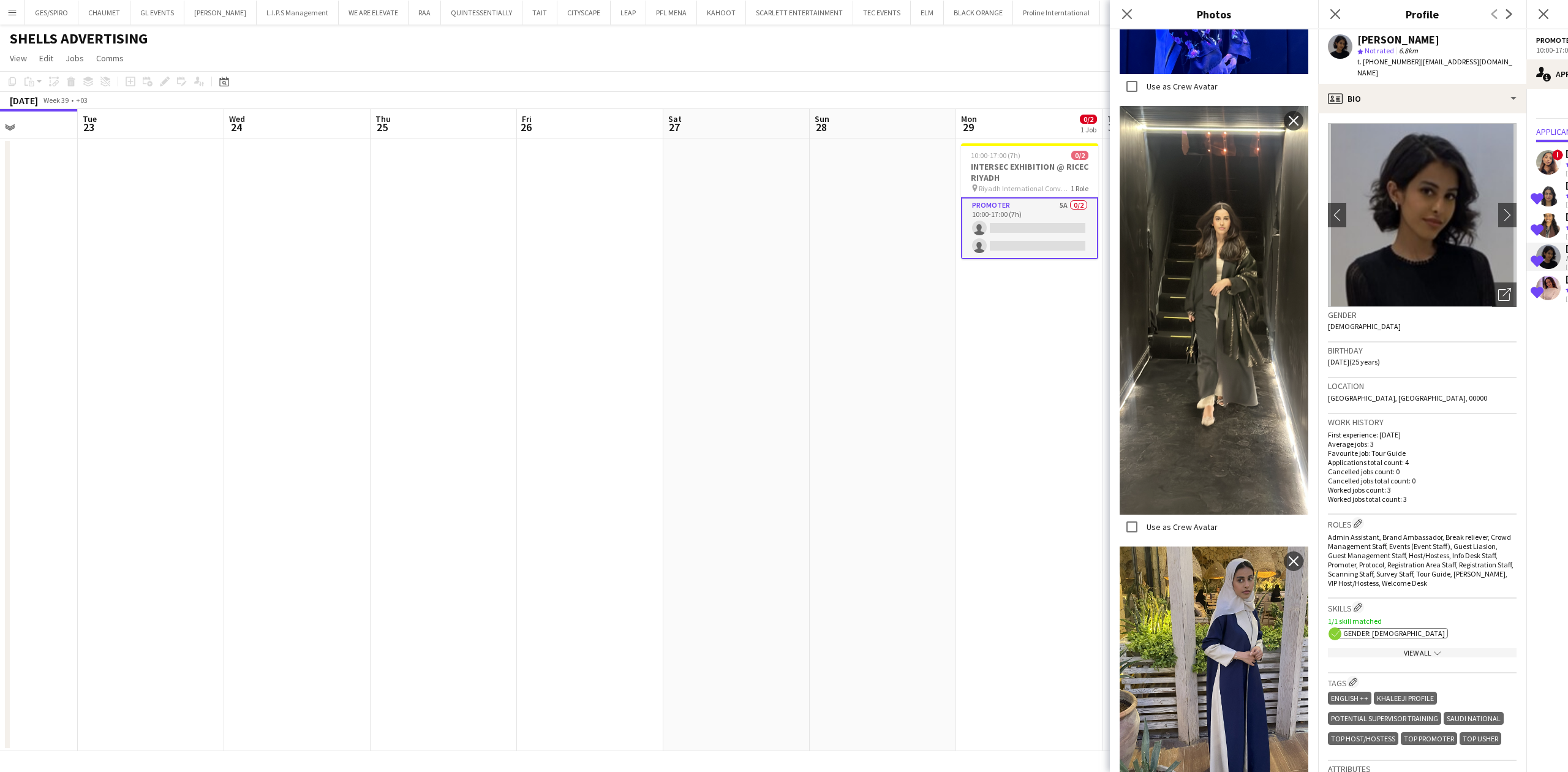
scroll to position [547, 0]
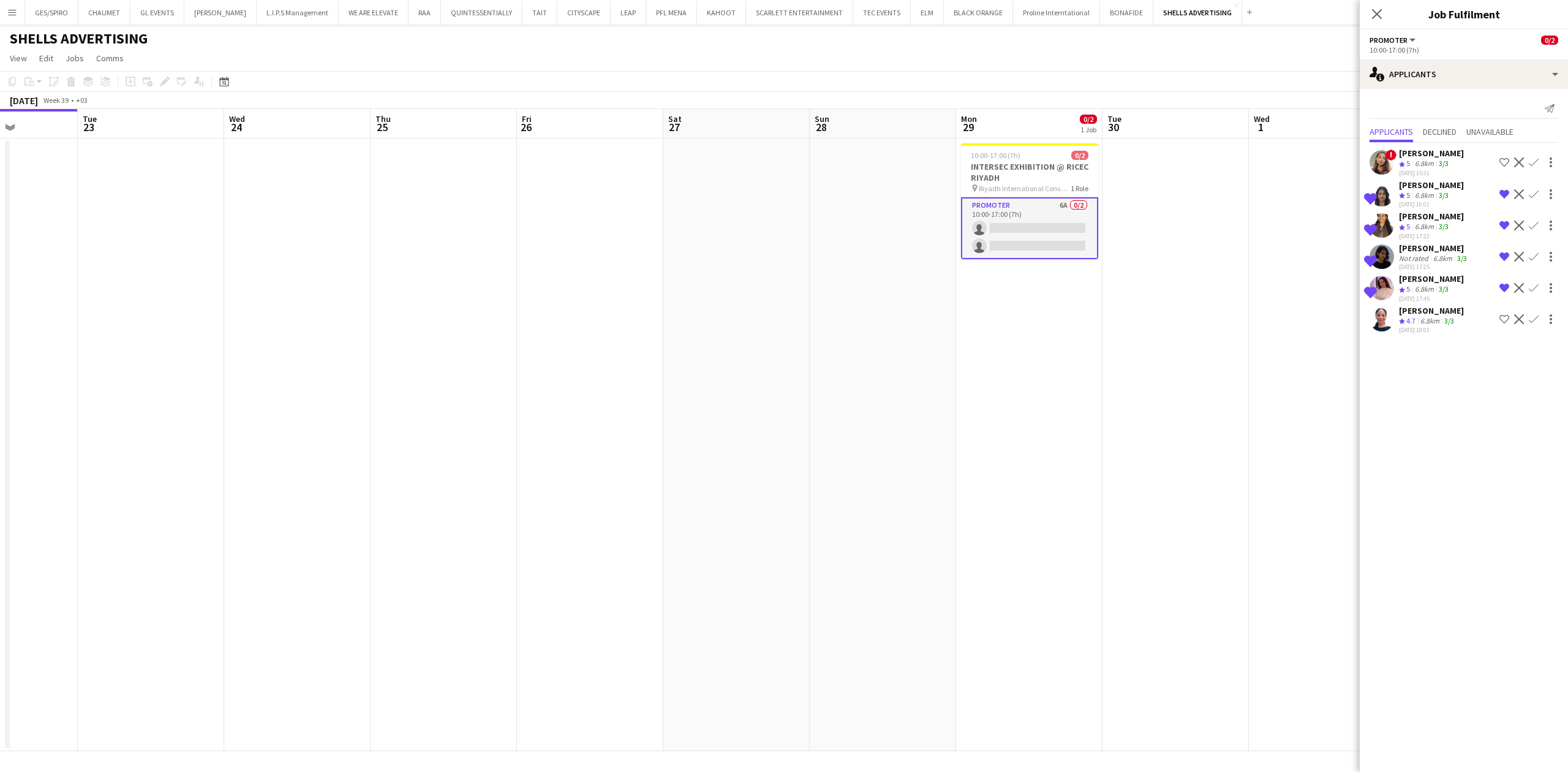
click at [250, 313] on app-date-cell at bounding box center [297, 445] width 146 height 612
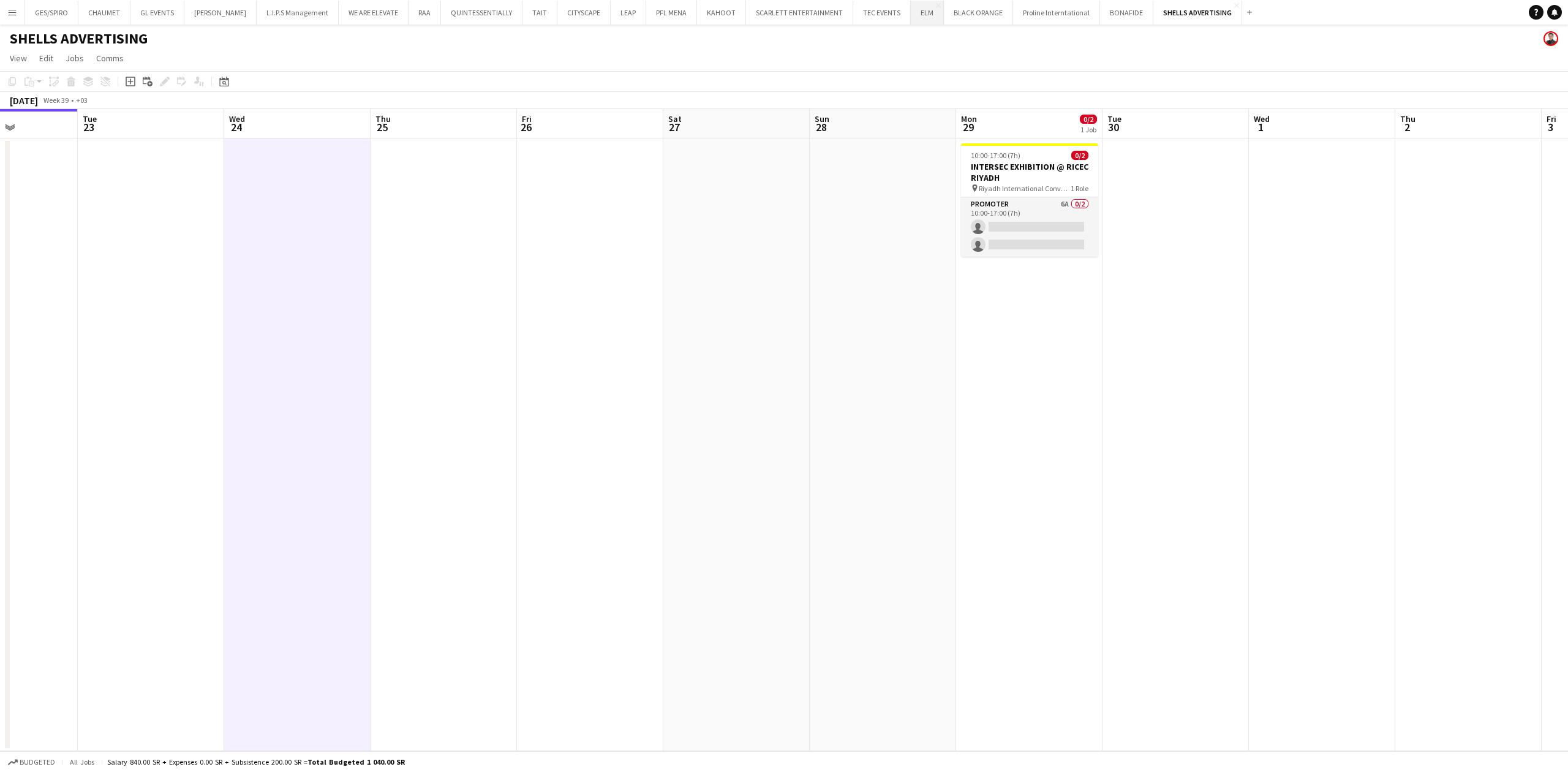
click at [919, 16] on button "ELM Close" at bounding box center [927, 12] width 33 height 24
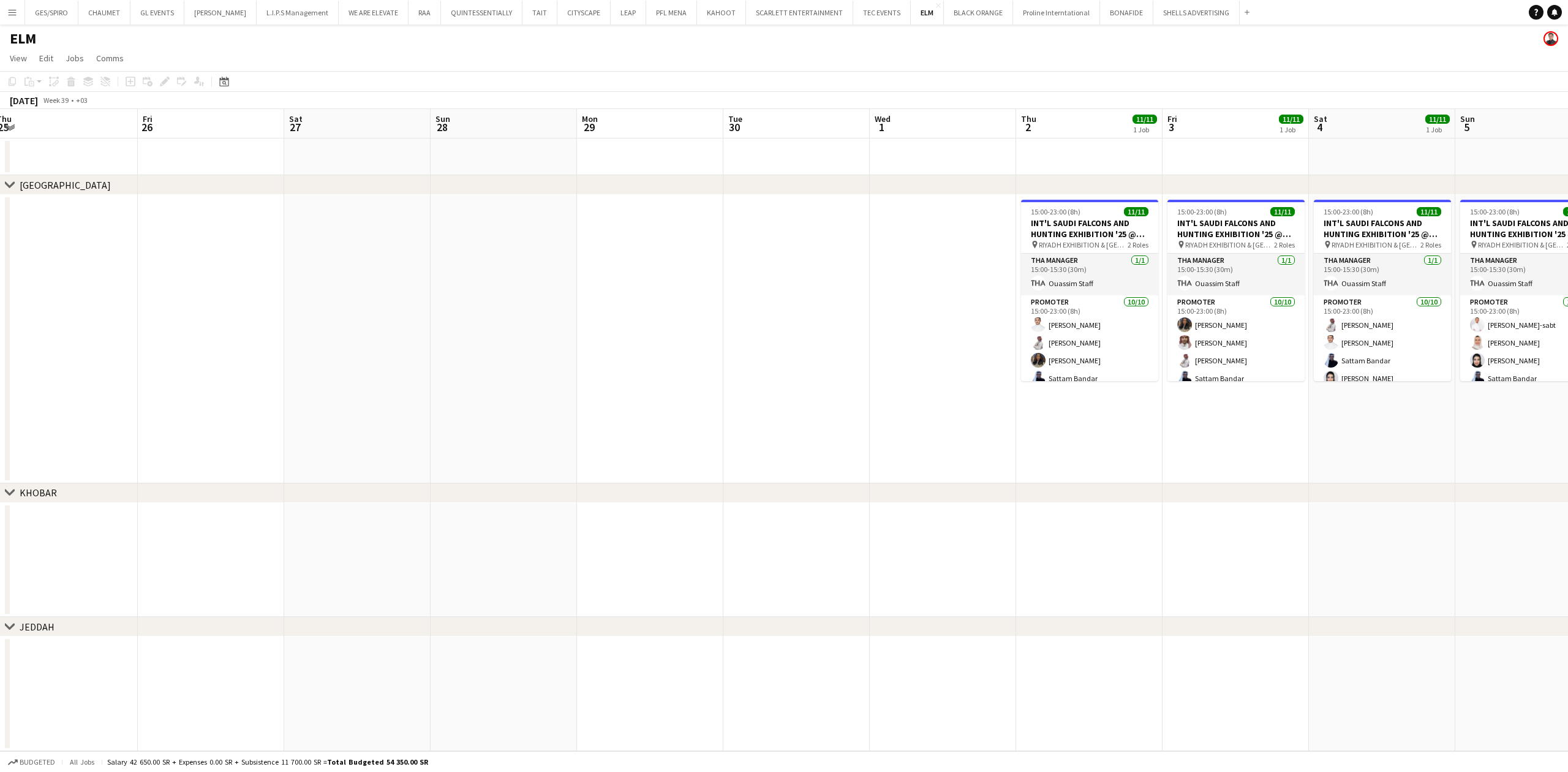
scroll to position [0, 486]
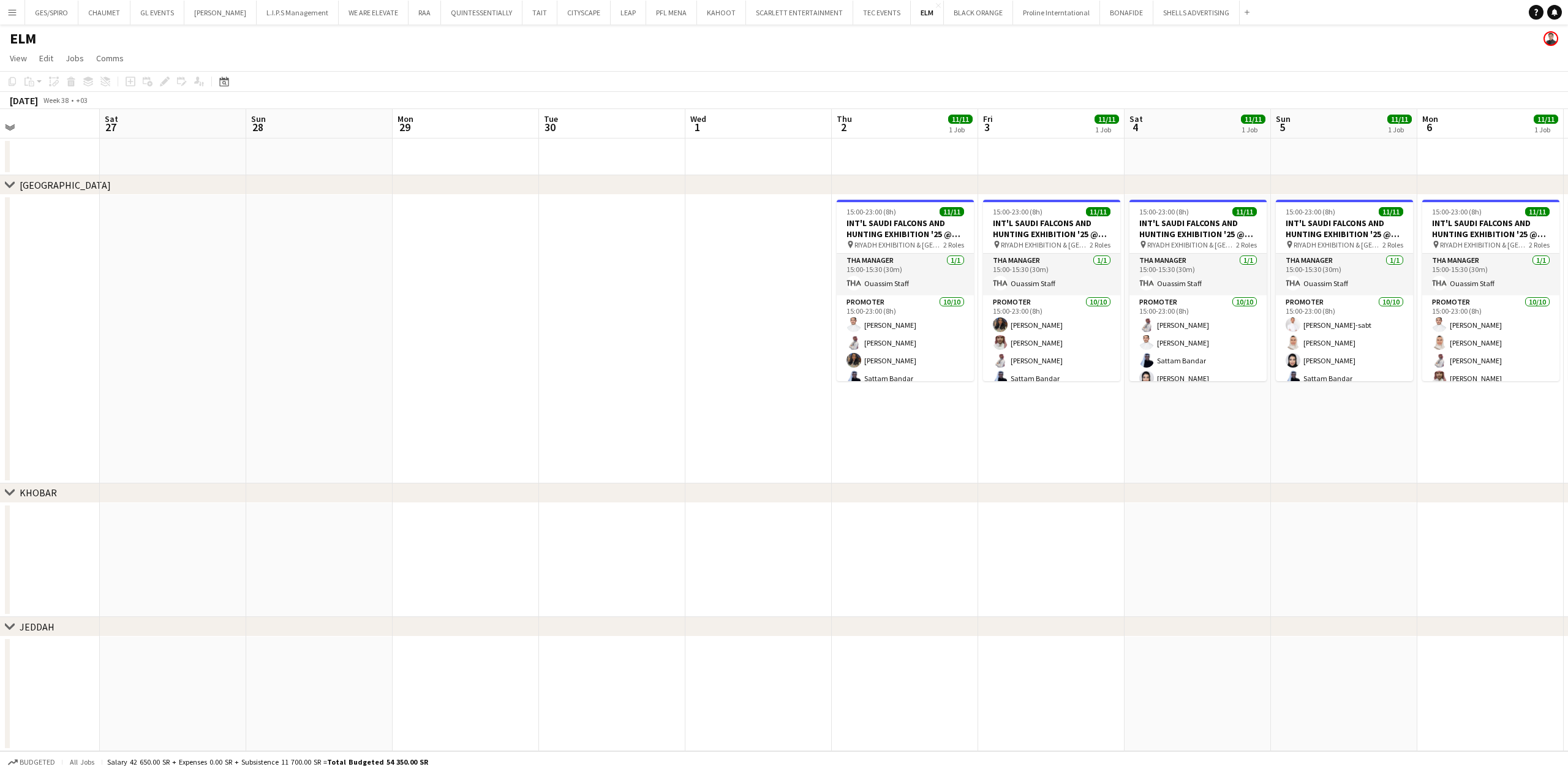
drag, startPoint x: 1062, startPoint y: 456, endPoint x: 284, endPoint y: 503, distance: 779.4
click at [284, 503] on app-calendar-viewport "Tue 23 Wed 24 Thu 25 Fri 26 Sat 27 Sun 28 Mon 29 Tue 30 Wed 1 Thu 2 11/11 1 Job…" at bounding box center [784, 430] width 1568 height 642
drag, startPoint x: 1107, startPoint y: 497, endPoint x: 1074, endPoint y: 459, distance: 50.3
click at [904, 493] on div "chevron-right KHOBAR" at bounding box center [784, 493] width 1568 height 20
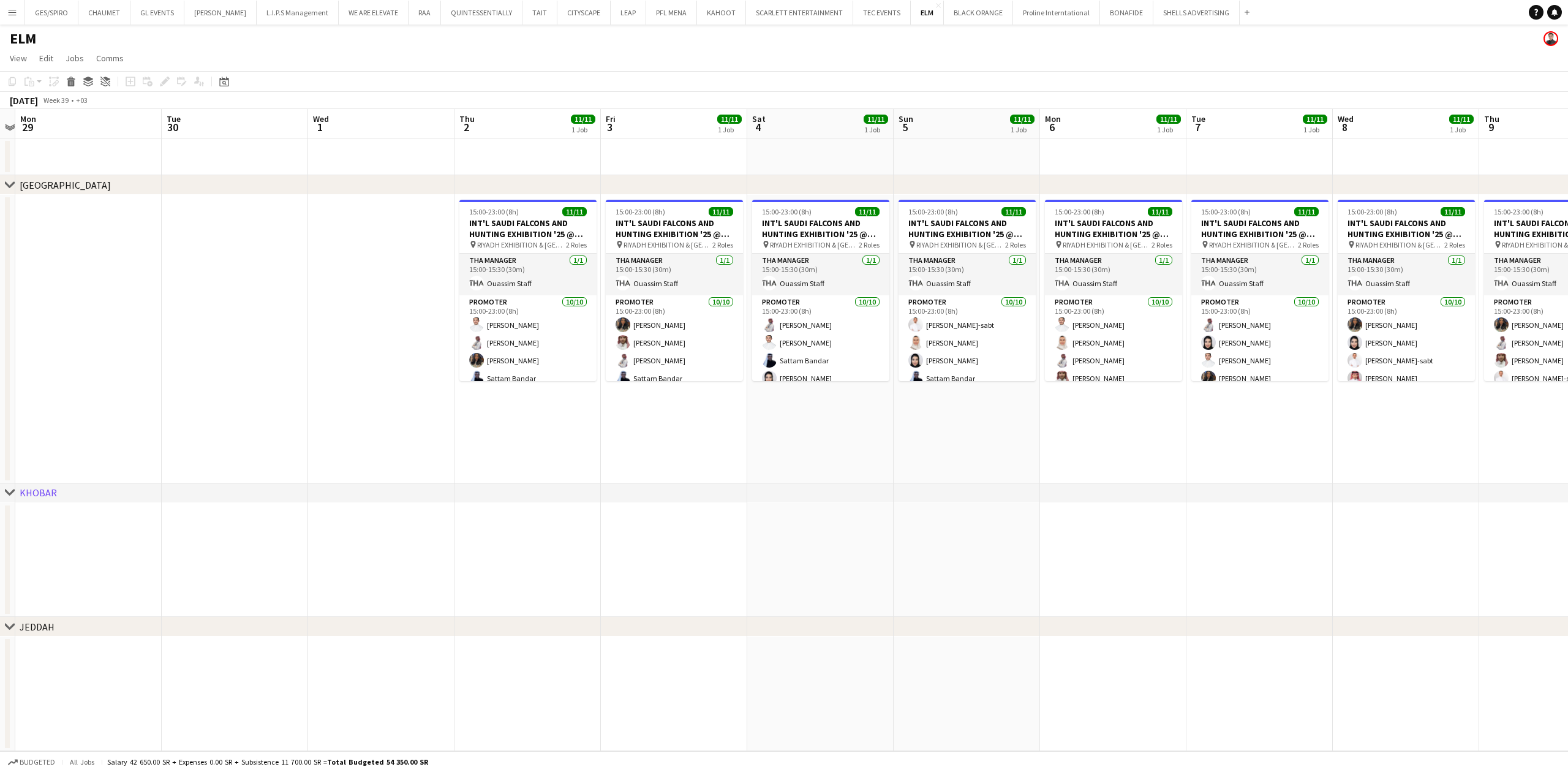
drag, startPoint x: 1027, startPoint y: 409, endPoint x: 743, endPoint y: 411, distance: 284.0
click at [743, 411] on app-calendar-viewport "Fri 26 Sat 27 Sun 28 Mon 29 Tue 30 Wed 1 Thu 2 11/11 1 Job Fri 3 11/11 1 Job Sa…" at bounding box center [784, 430] width 1568 height 642
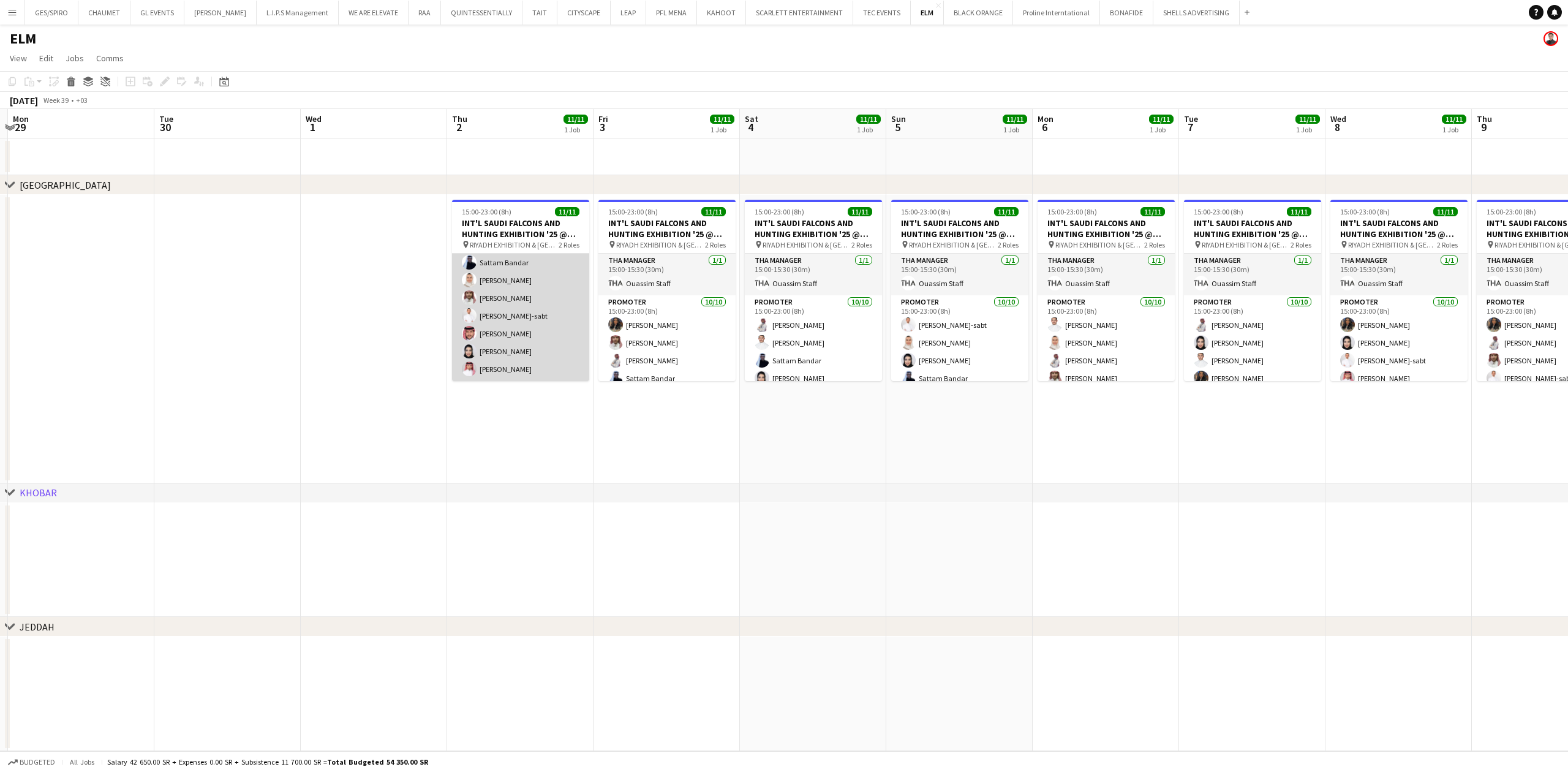
click at [540, 337] on app-card-role "Promoter 10/10 15:00-23:00 (8h) Majed Alshammari Mohammed AlDhawi Shouq Tariq S…" at bounding box center [520, 280] width 137 height 202
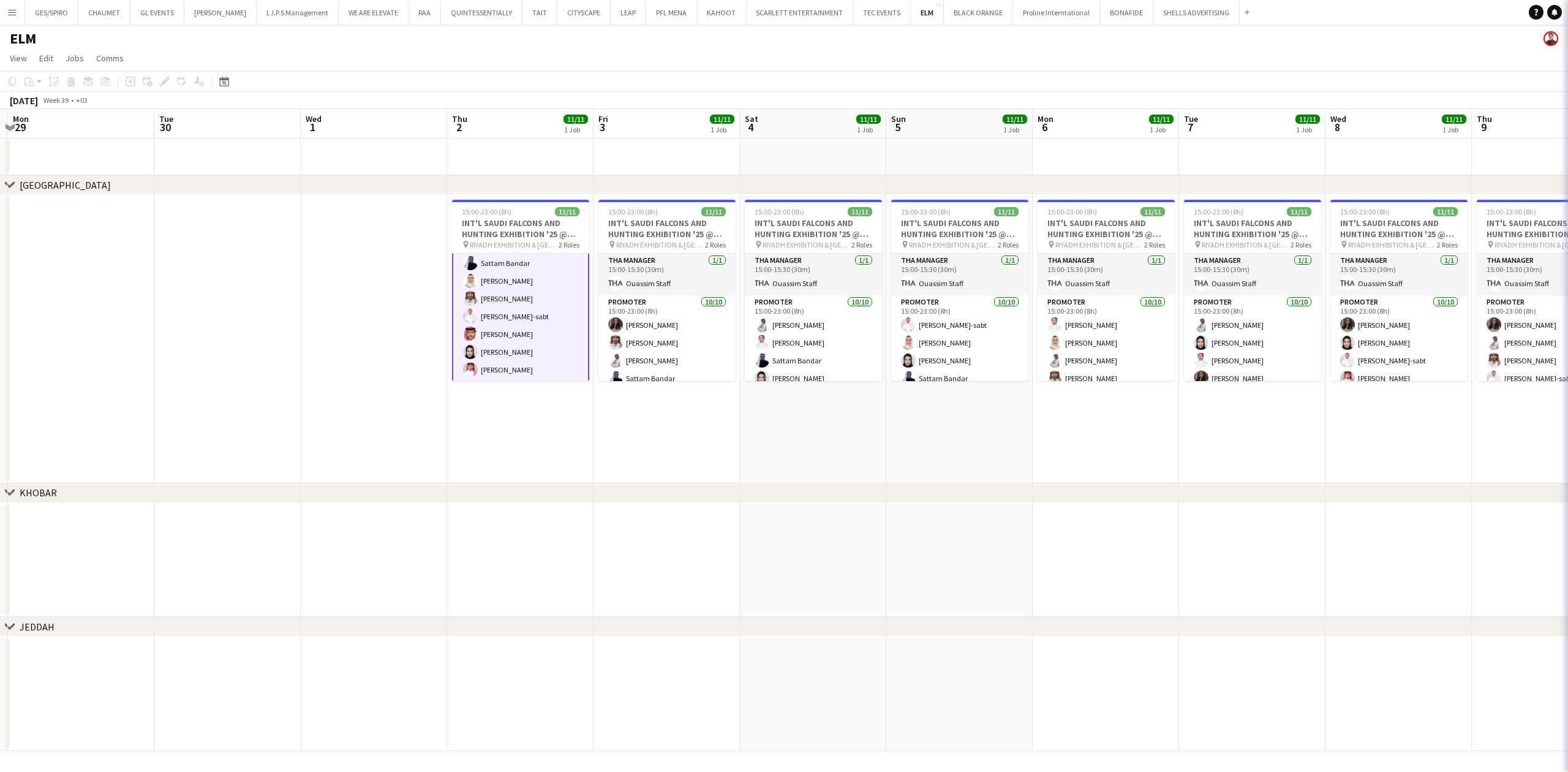
scroll to position [118, 0]
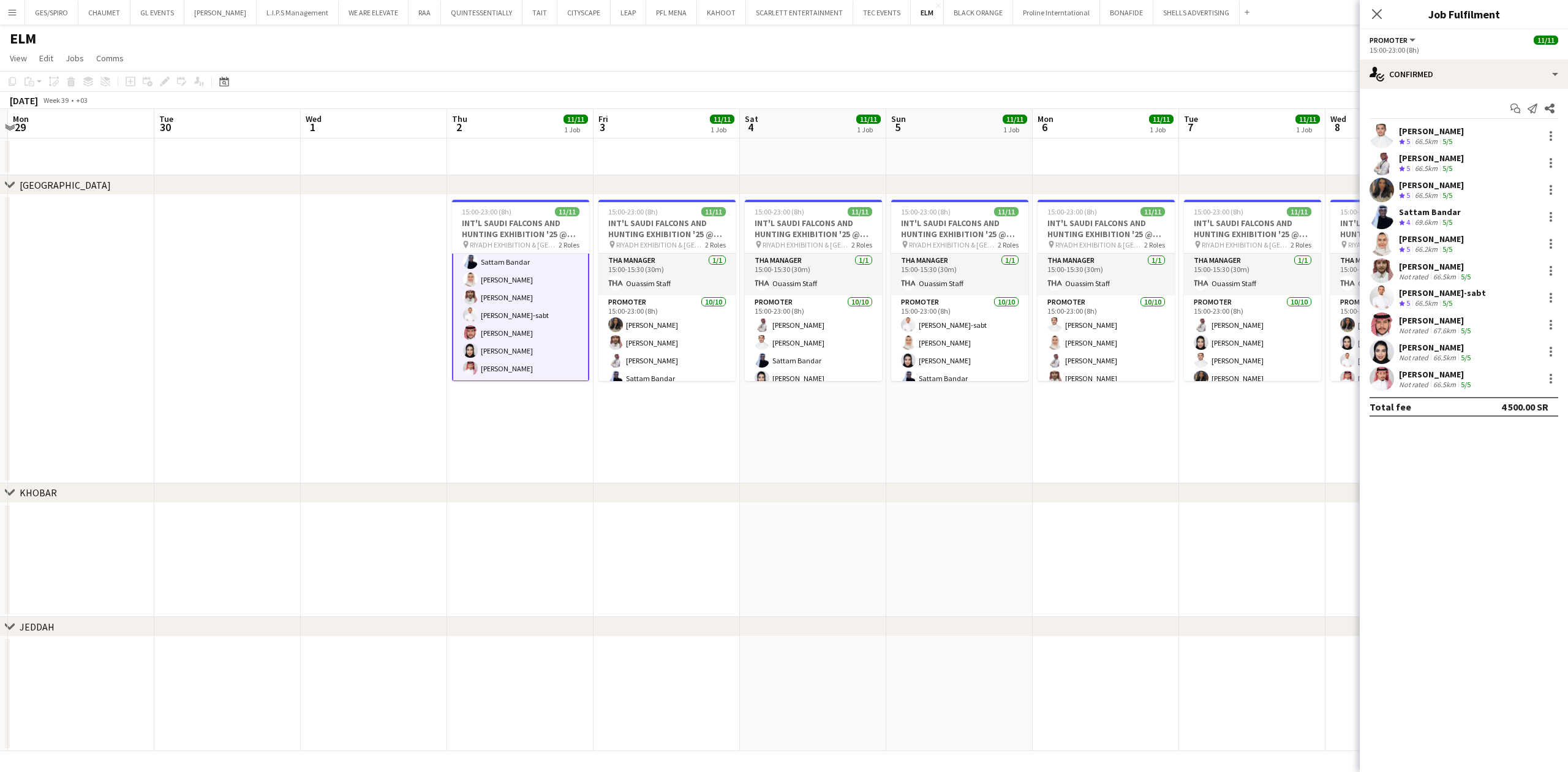
click at [1433, 244] on div "66.2km" at bounding box center [1426, 249] width 28 height 10
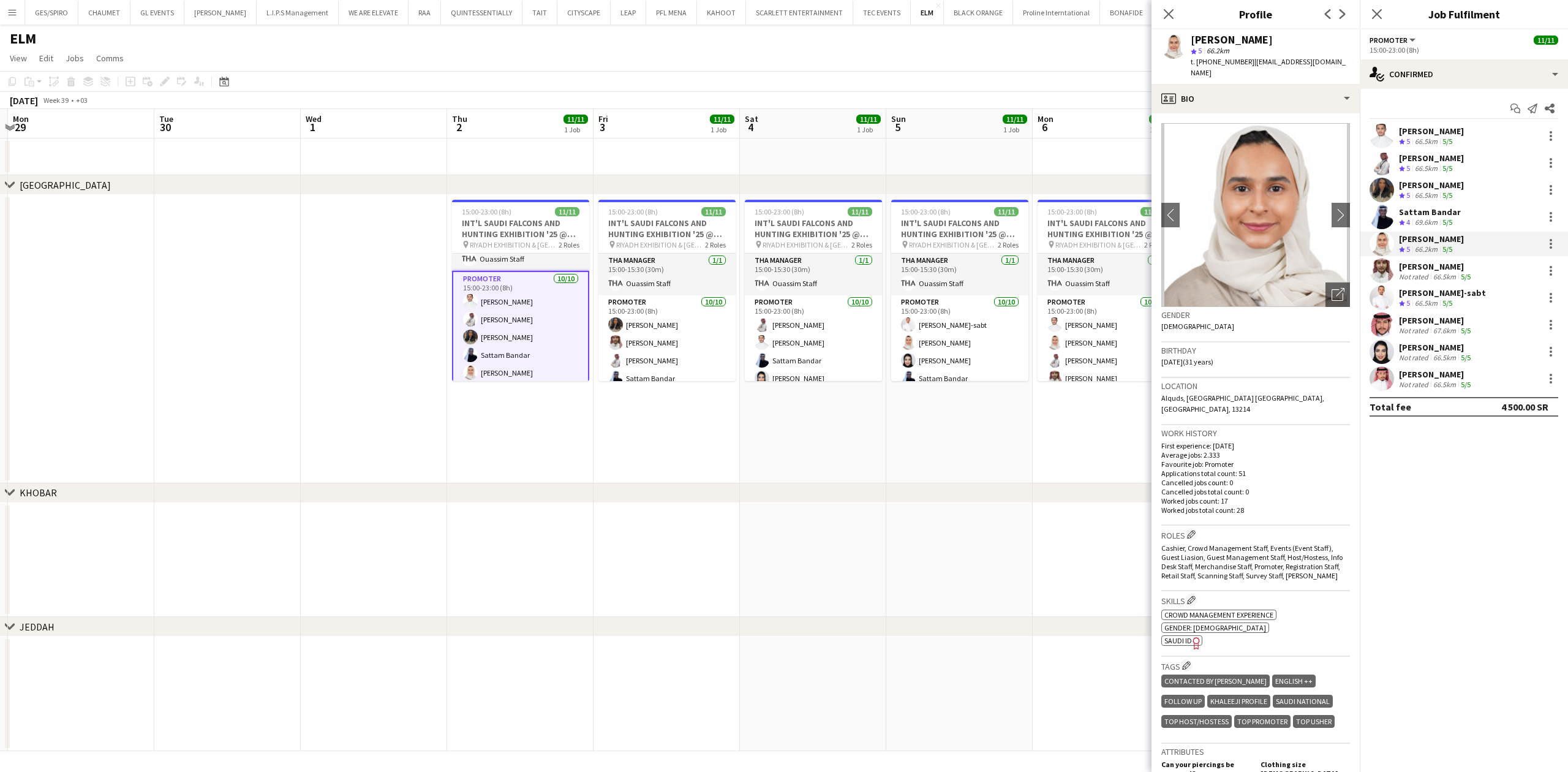
scroll to position [0, 0]
click at [1448, 140] on app-skills-label "5/5" at bounding box center [1447, 141] width 9 height 9
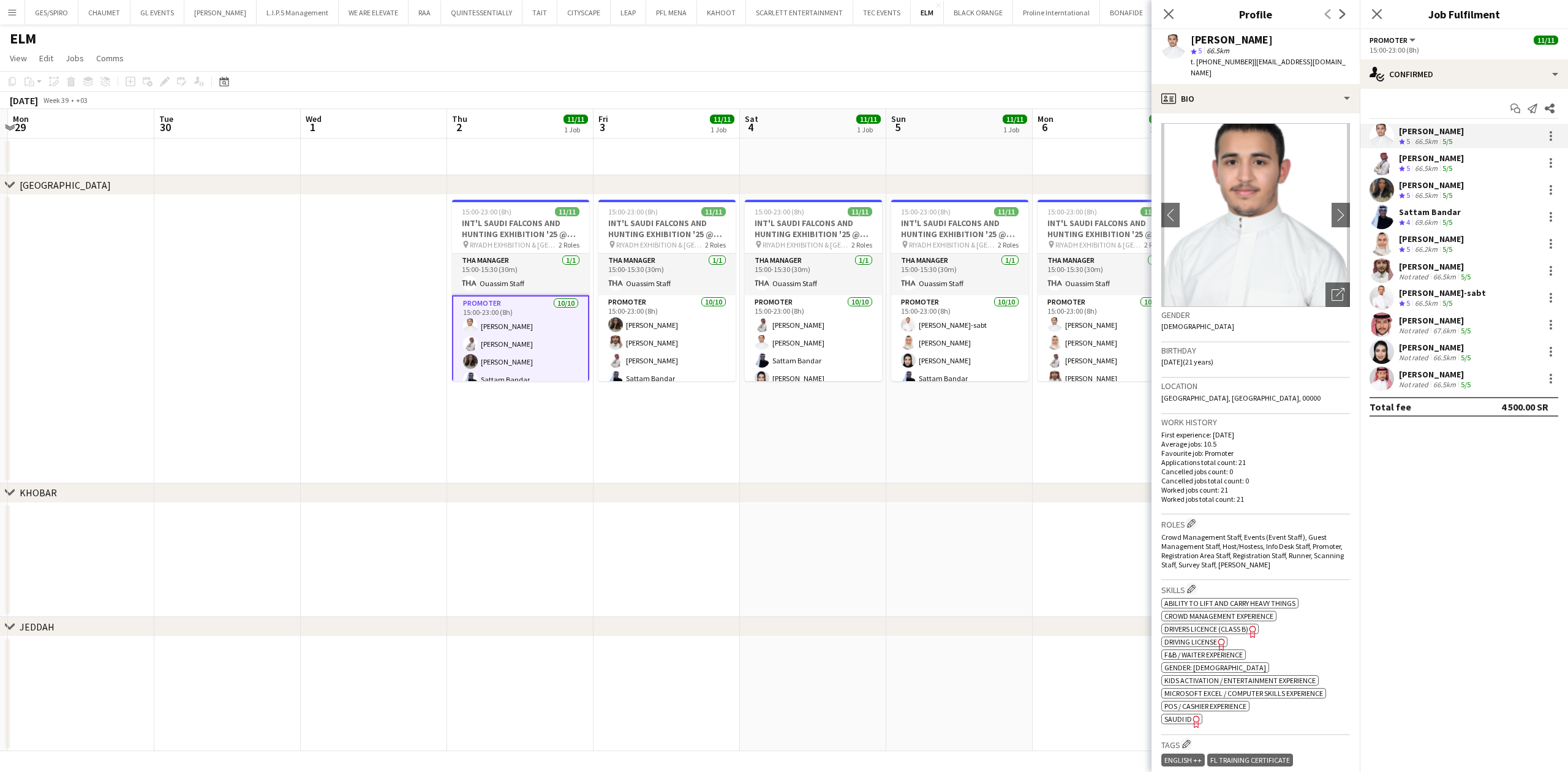
drag, startPoint x: 1193, startPoint y: 40, endPoint x: 1293, endPoint y: 42, distance: 100.0
click at [1293, 42] on div "Majed Alshammari" at bounding box center [1270, 40] width 159 height 11
click at [1331, 288] on icon "Open photos pop-in" at bounding box center [1337, 294] width 13 height 13
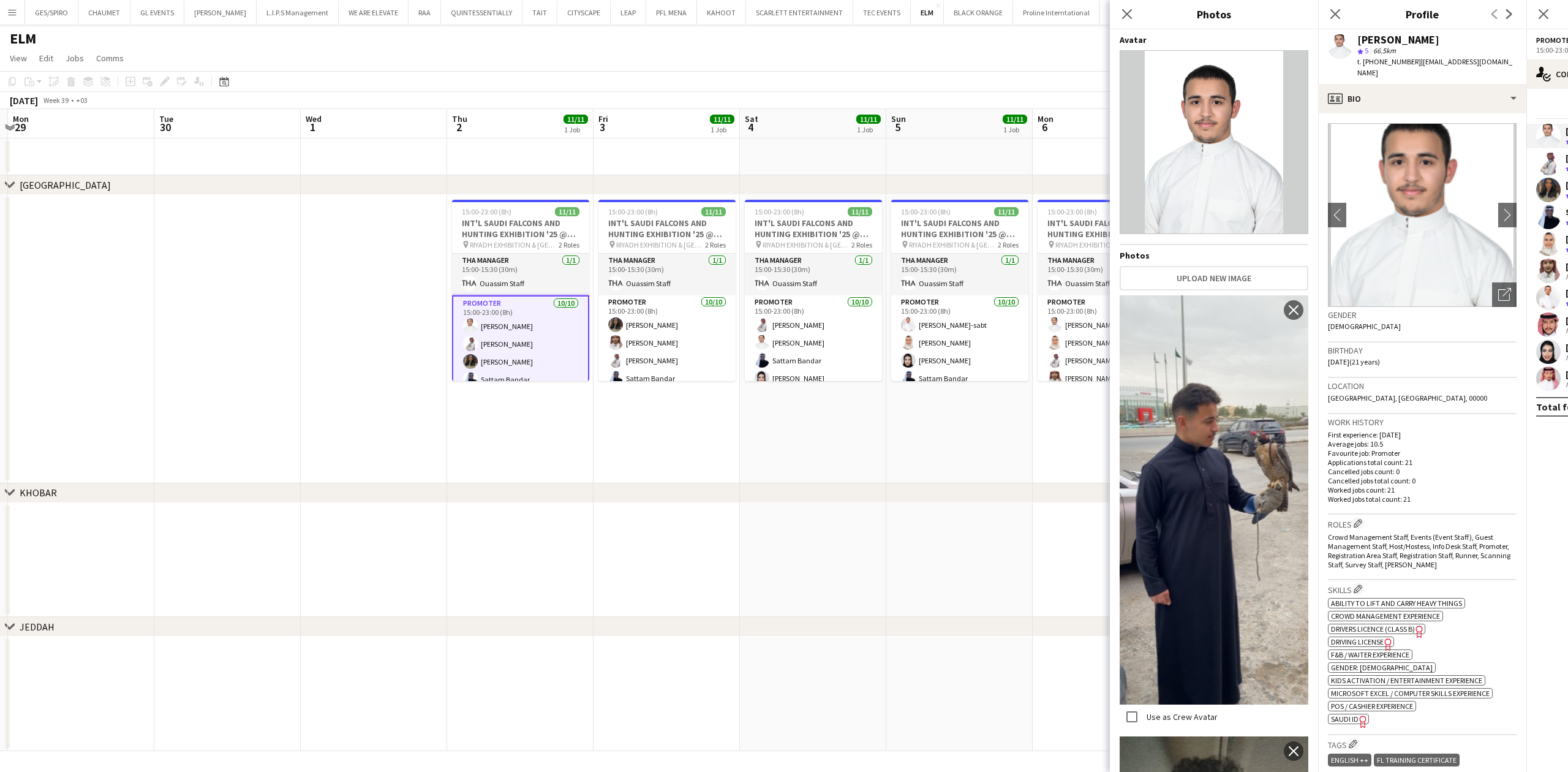
click at [540, 343] on app-card-role "Promoter 10/10 15:00-23:00 (8h) Majed Alshammari Mohammed AlDhawi Shouq Tariq S…" at bounding box center [520, 396] width 137 height 204
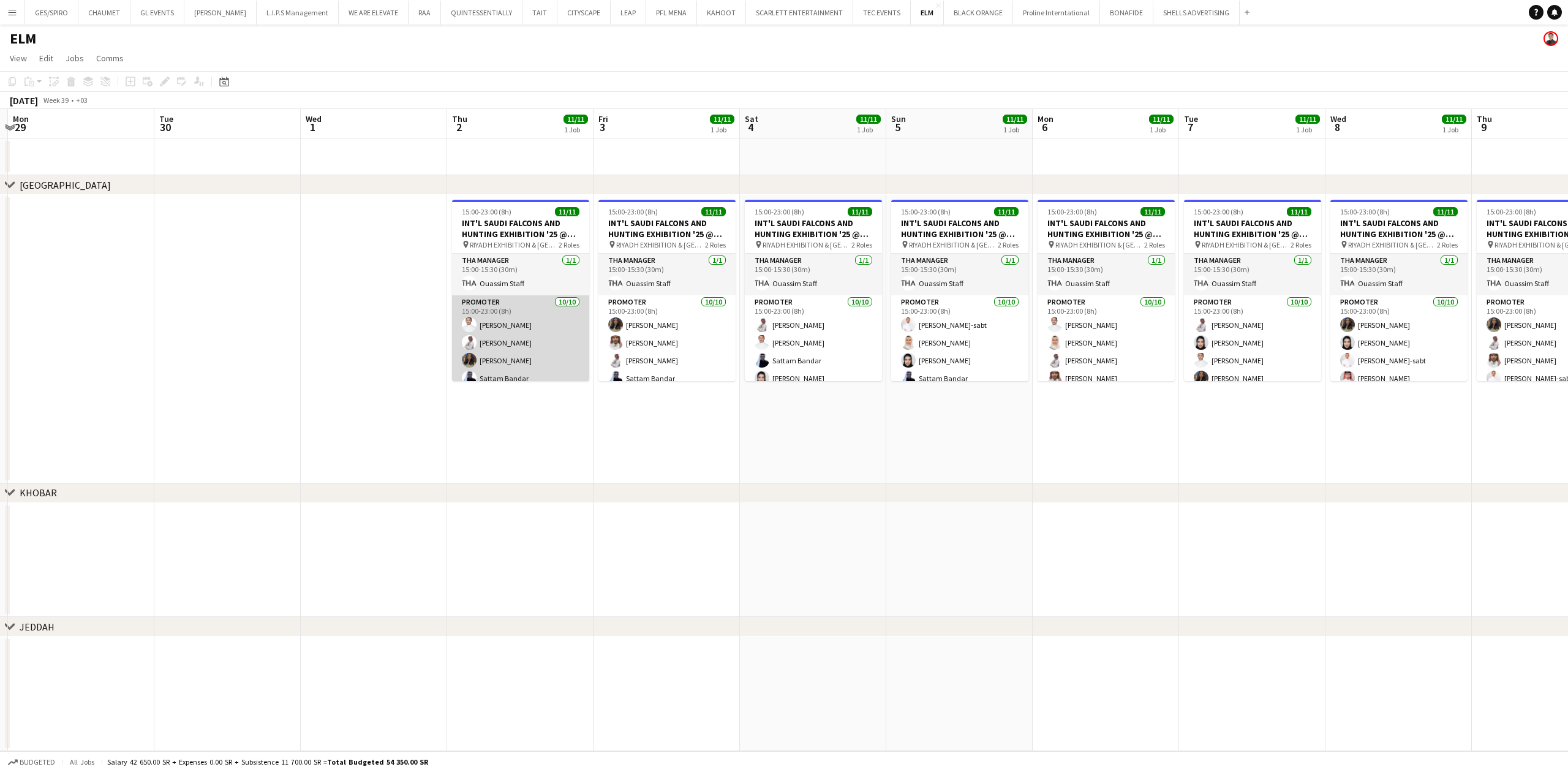
click at [513, 346] on app-card-role "Promoter 10/10 15:00-23:00 (8h) Majed Alshammari Mohammed AlDhawi Shouq Tariq S…" at bounding box center [520, 396] width 137 height 202
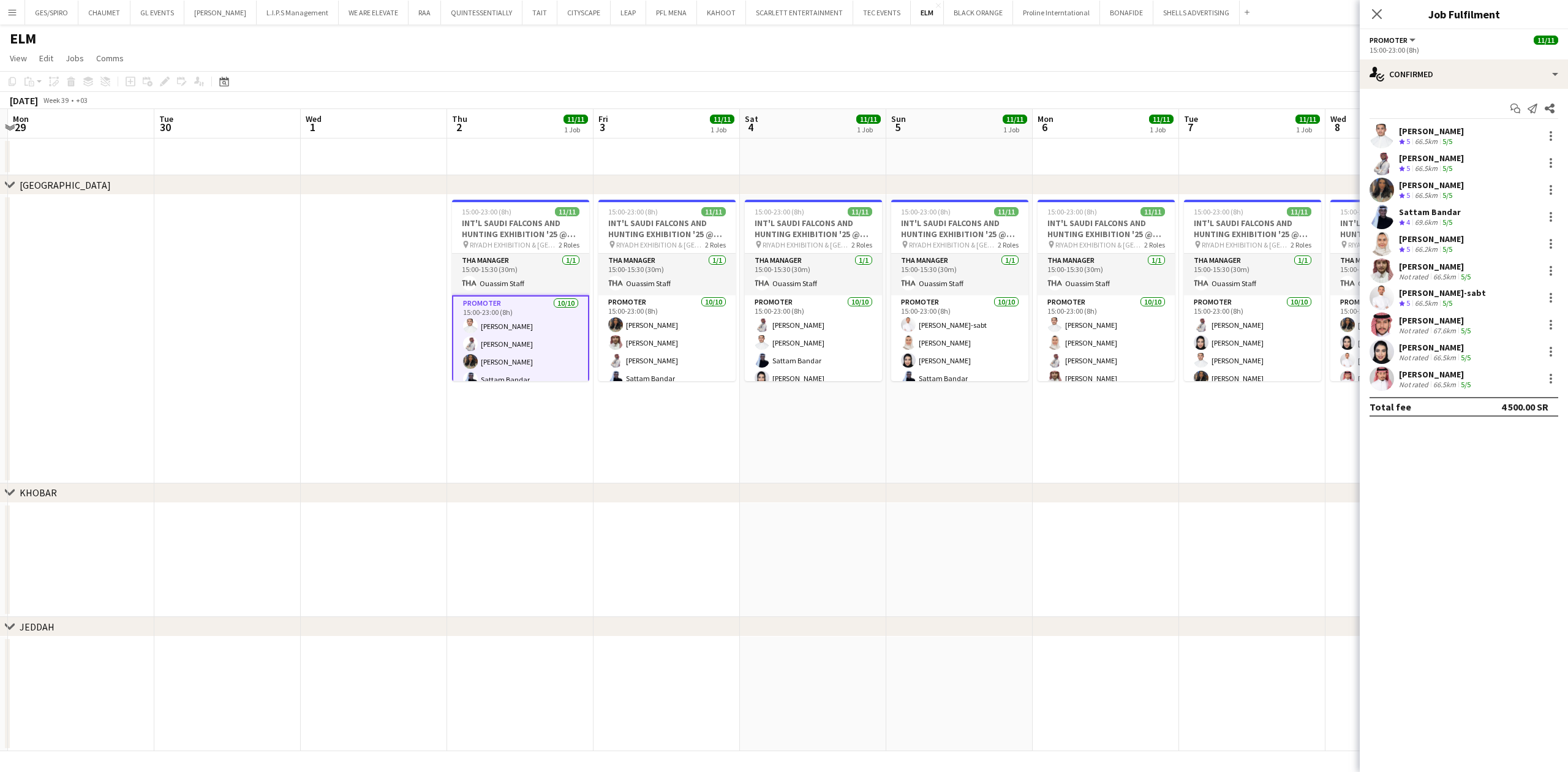
click at [1417, 213] on div "Sattam Bandar" at bounding box center [1429, 212] width 62 height 11
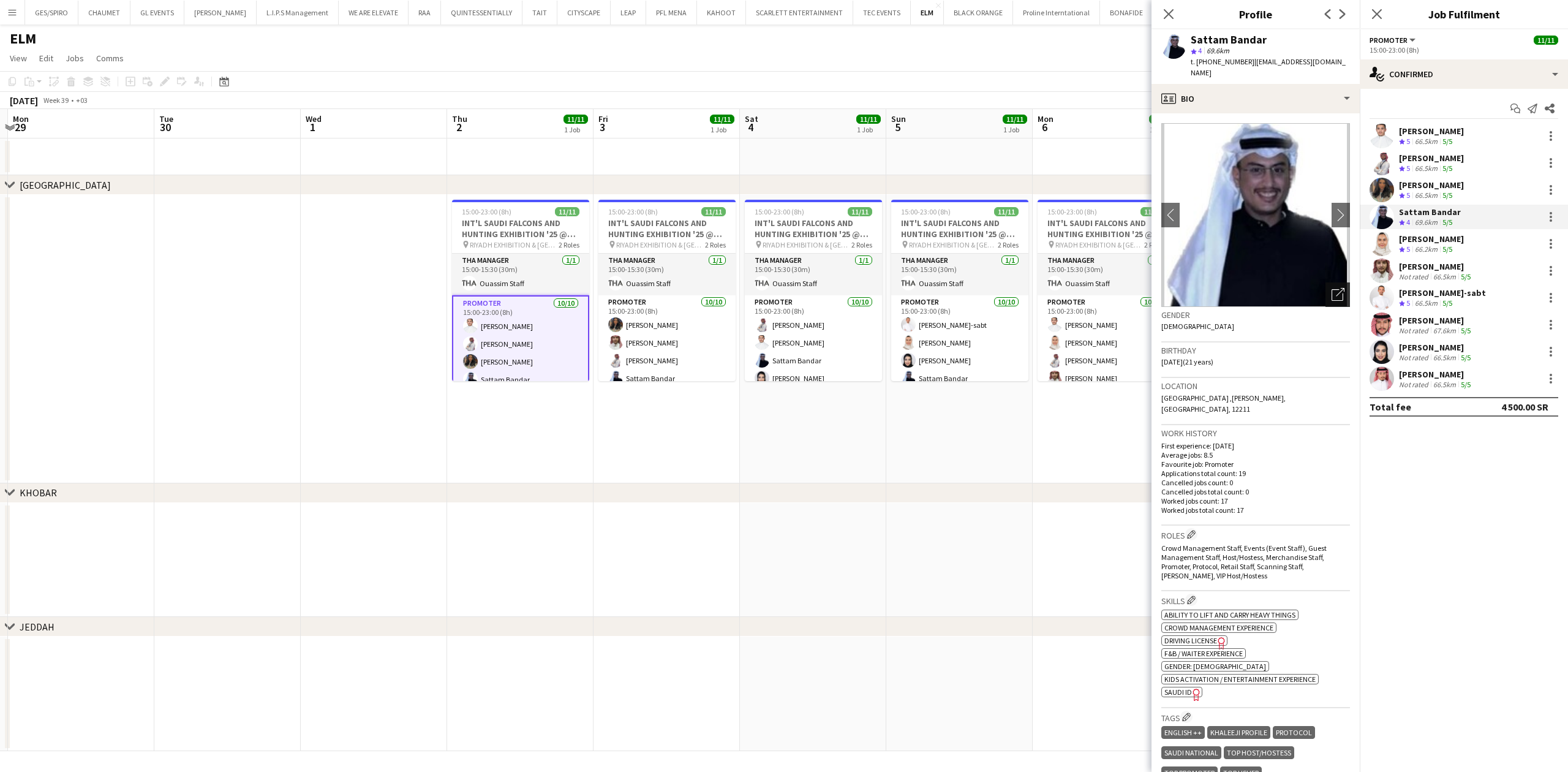
drag, startPoint x: 1314, startPoint y: 275, endPoint x: 1316, endPoint y: 283, distance: 8.2
click at [1325, 282] on div "Open photos pop-in" at bounding box center [1337, 294] width 24 height 24
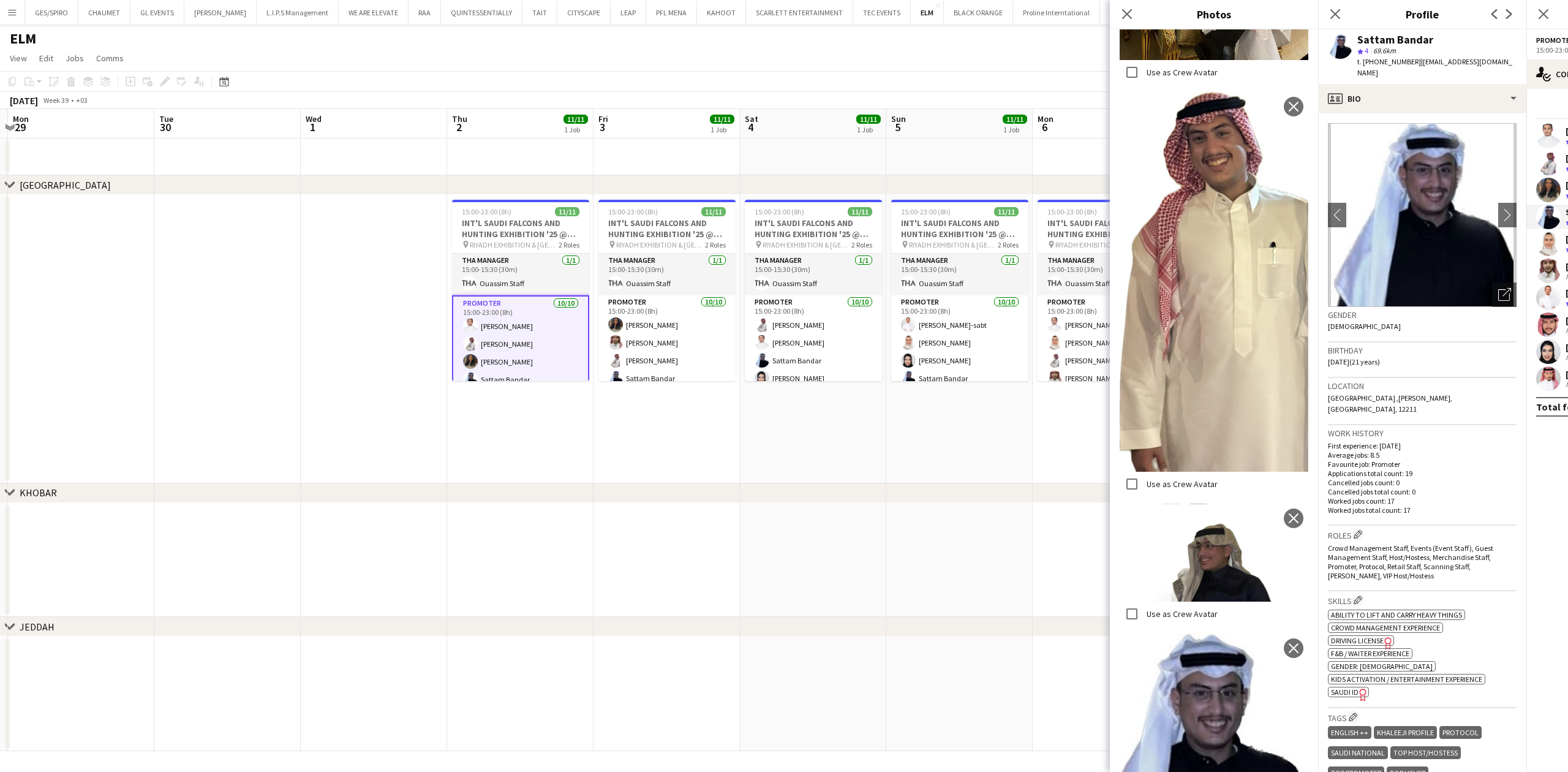
scroll to position [586, 0]
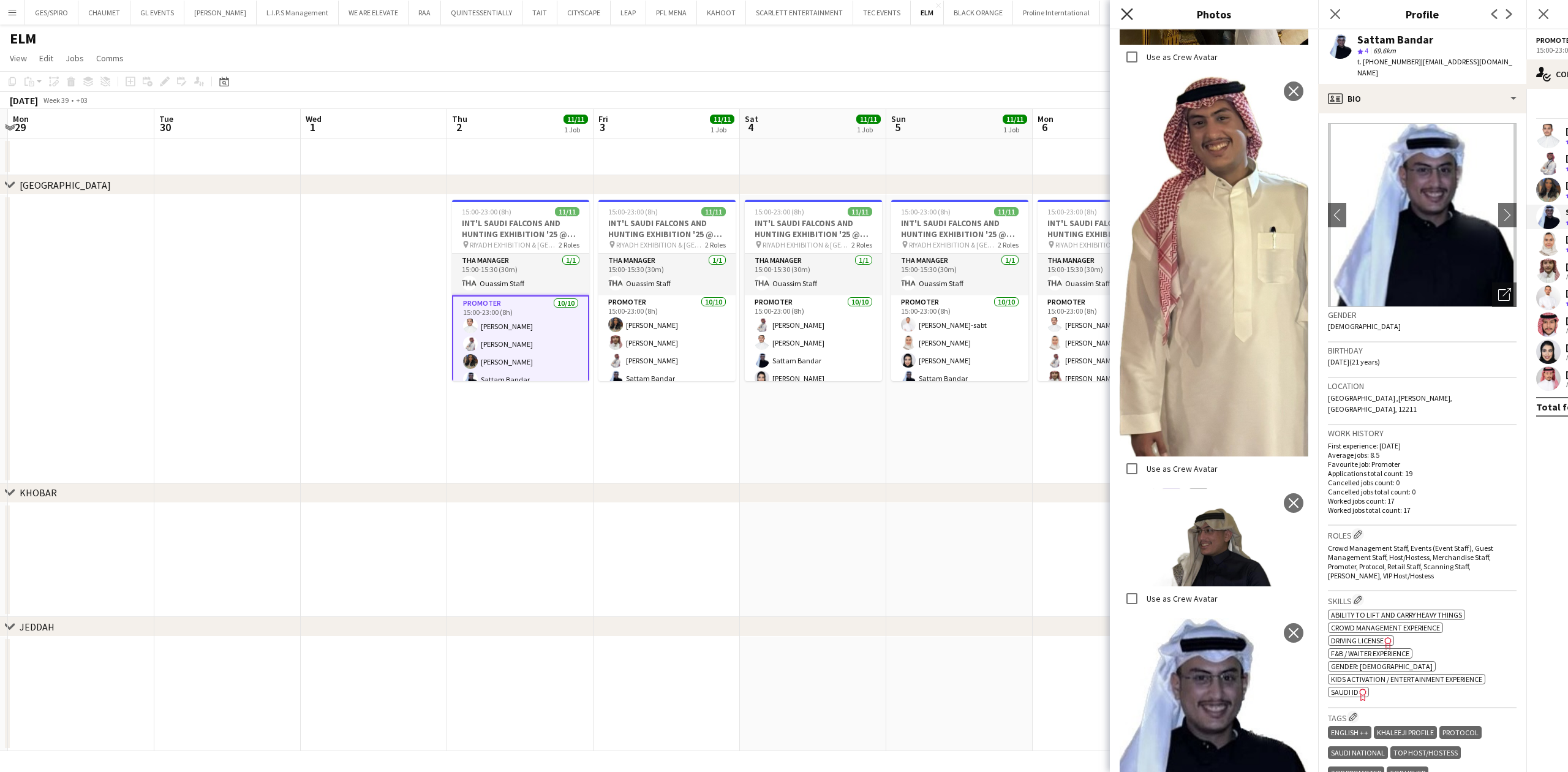
click at [1126, 14] on icon at bounding box center [1126, 14] width 11 height 12
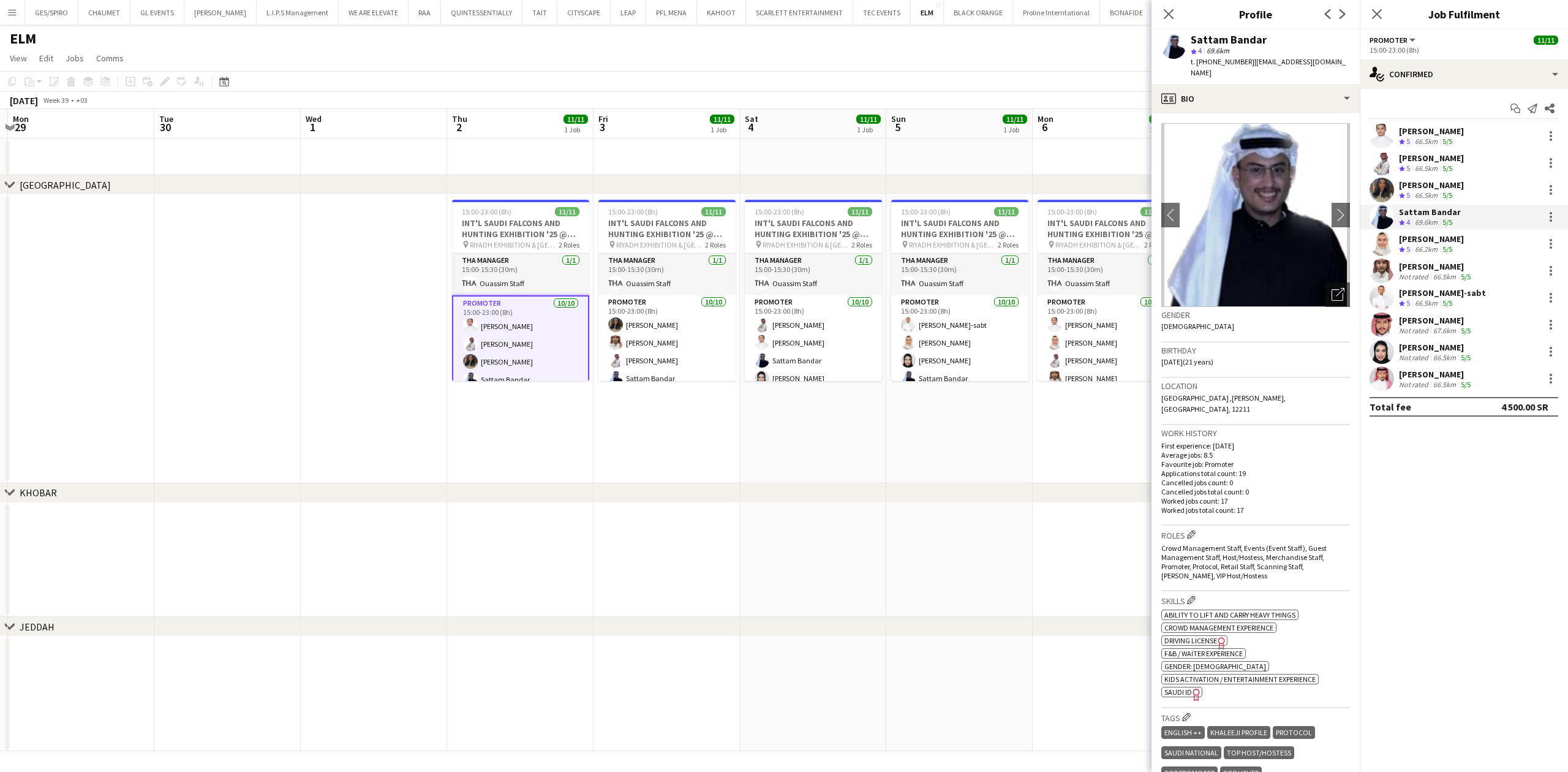
click at [1448, 273] on div "66.5km" at bounding box center [1444, 277] width 28 height 9
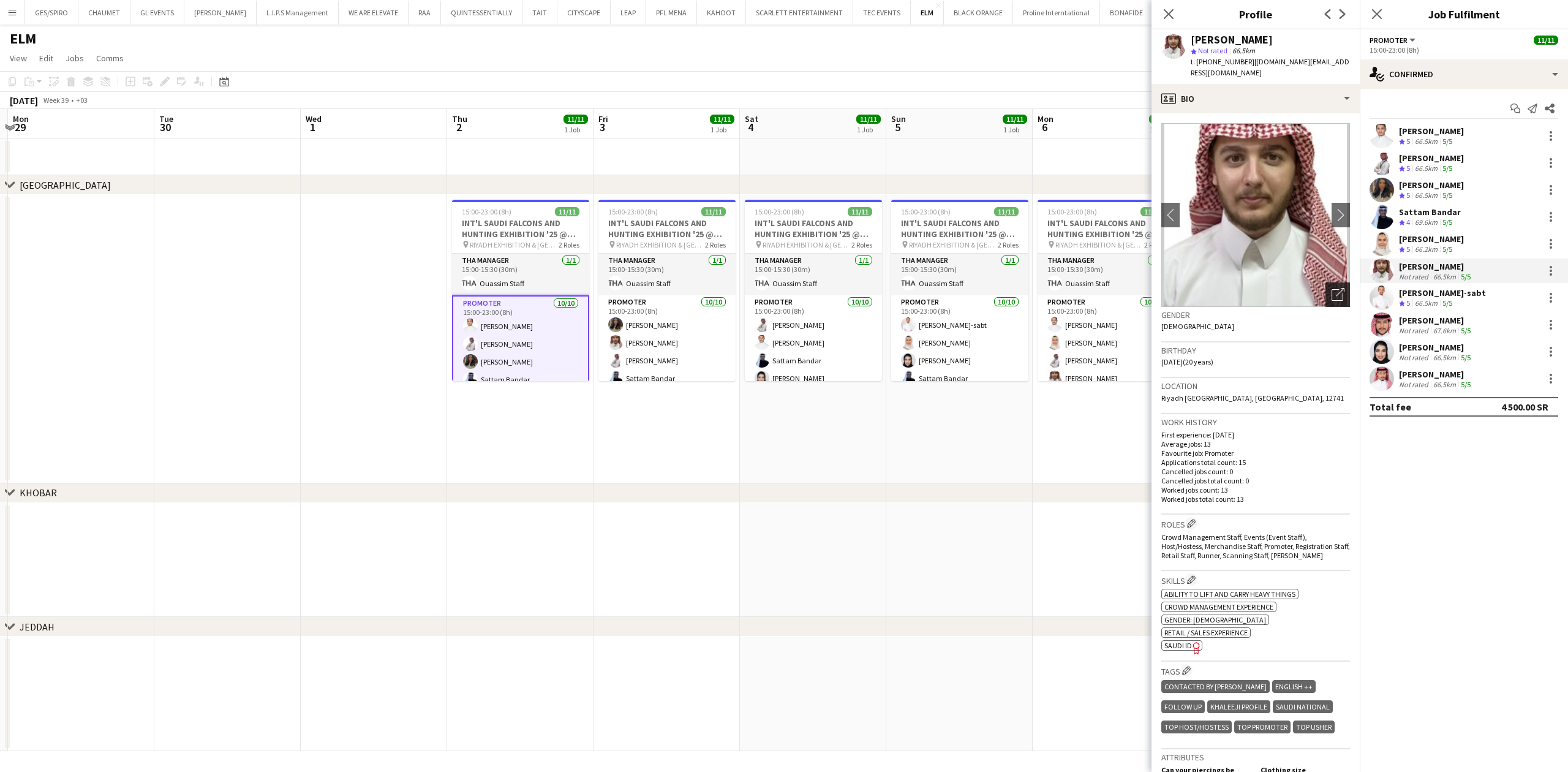
click at [1331, 288] on icon "Open photos pop-in" at bounding box center [1337, 294] width 13 height 13
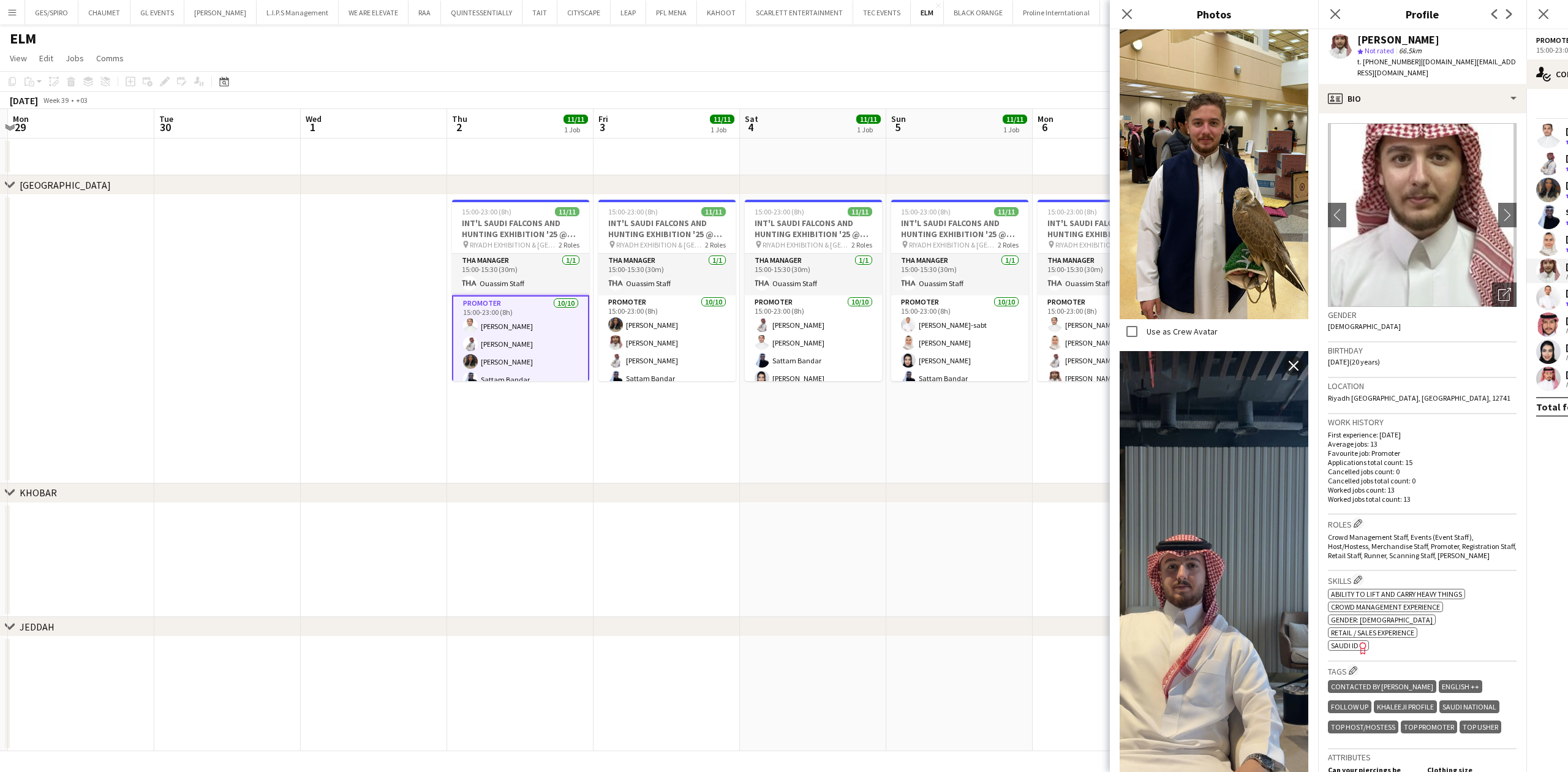
scroll to position [0, 0]
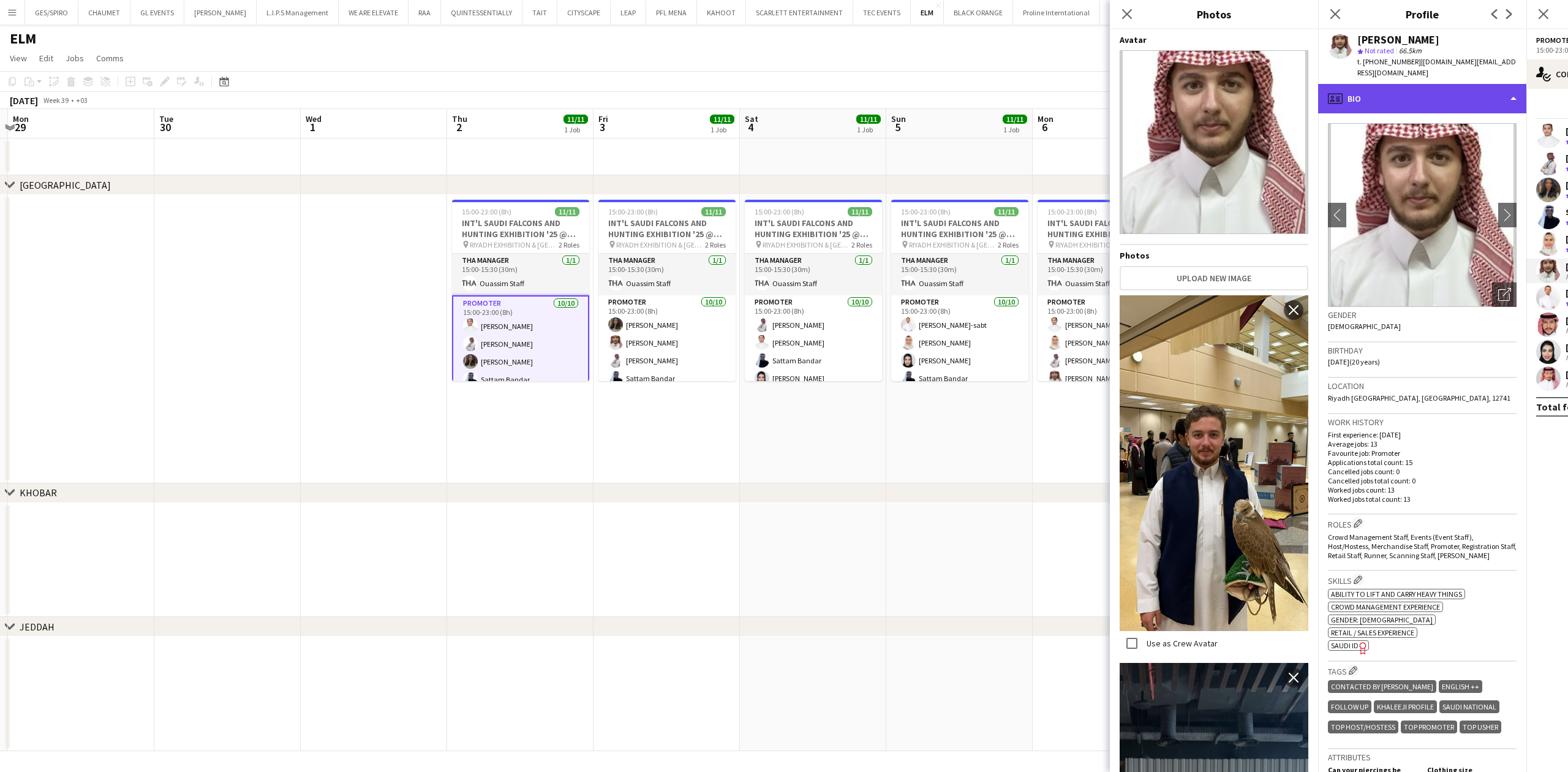
click at [1420, 84] on div "profile Bio" at bounding box center [1422, 98] width 208 height 29
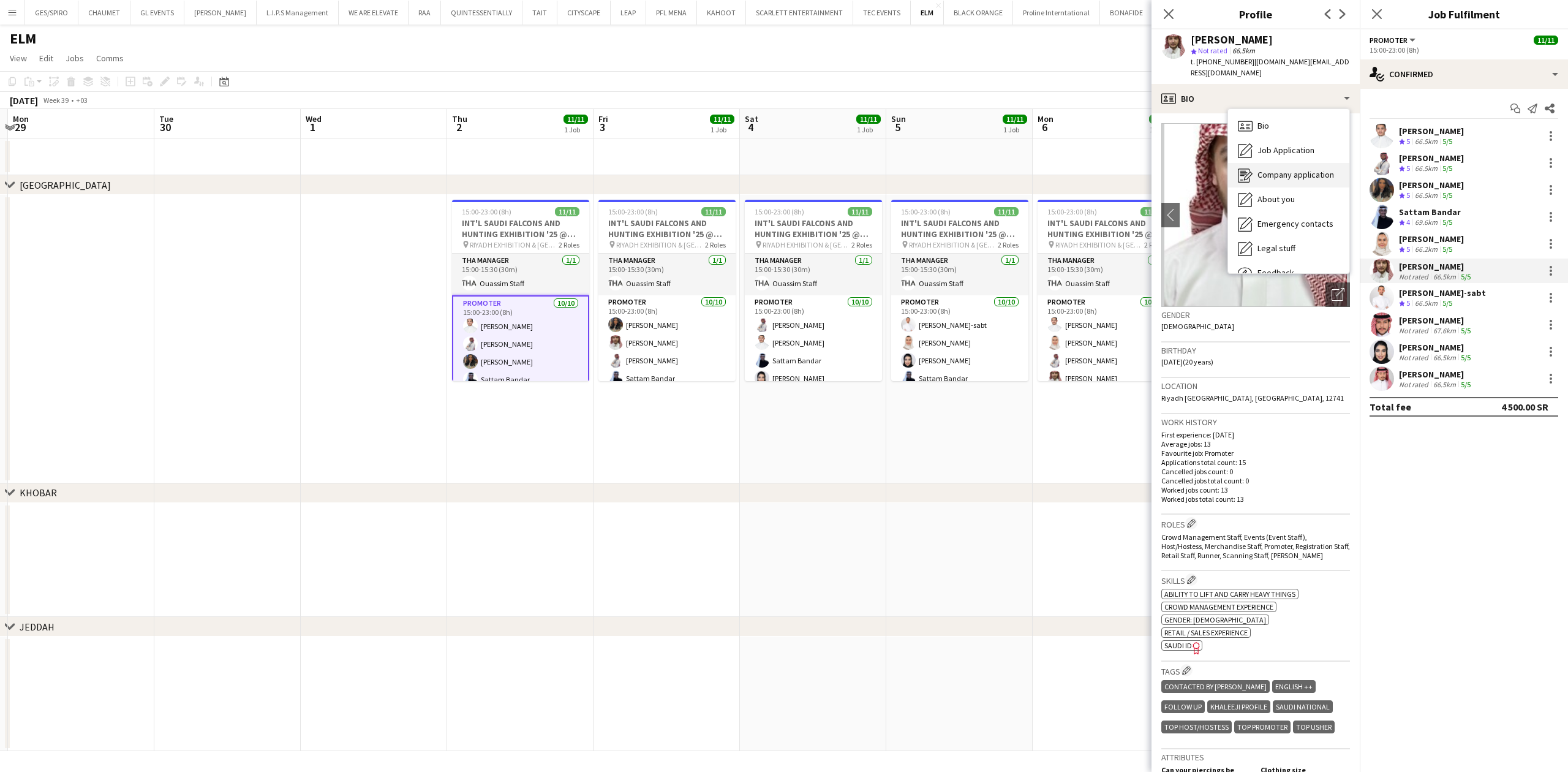
click at [1290, 169] on span "Company application" at bounding box center [1295, 175] width 76 height 11
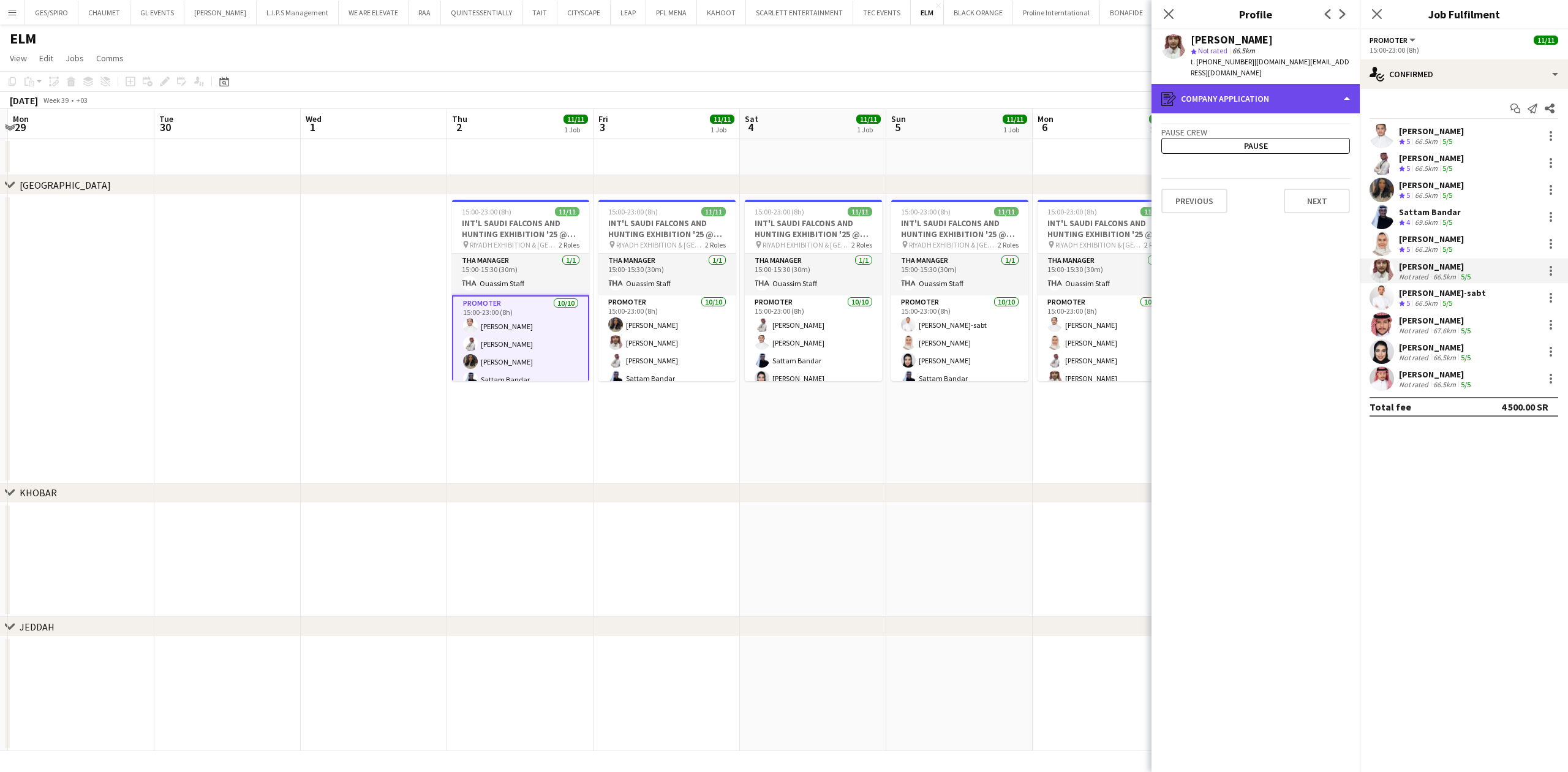
click at [1268, 87] on div "register Company application" at bounding box center [1255, 98] width 208 height 29
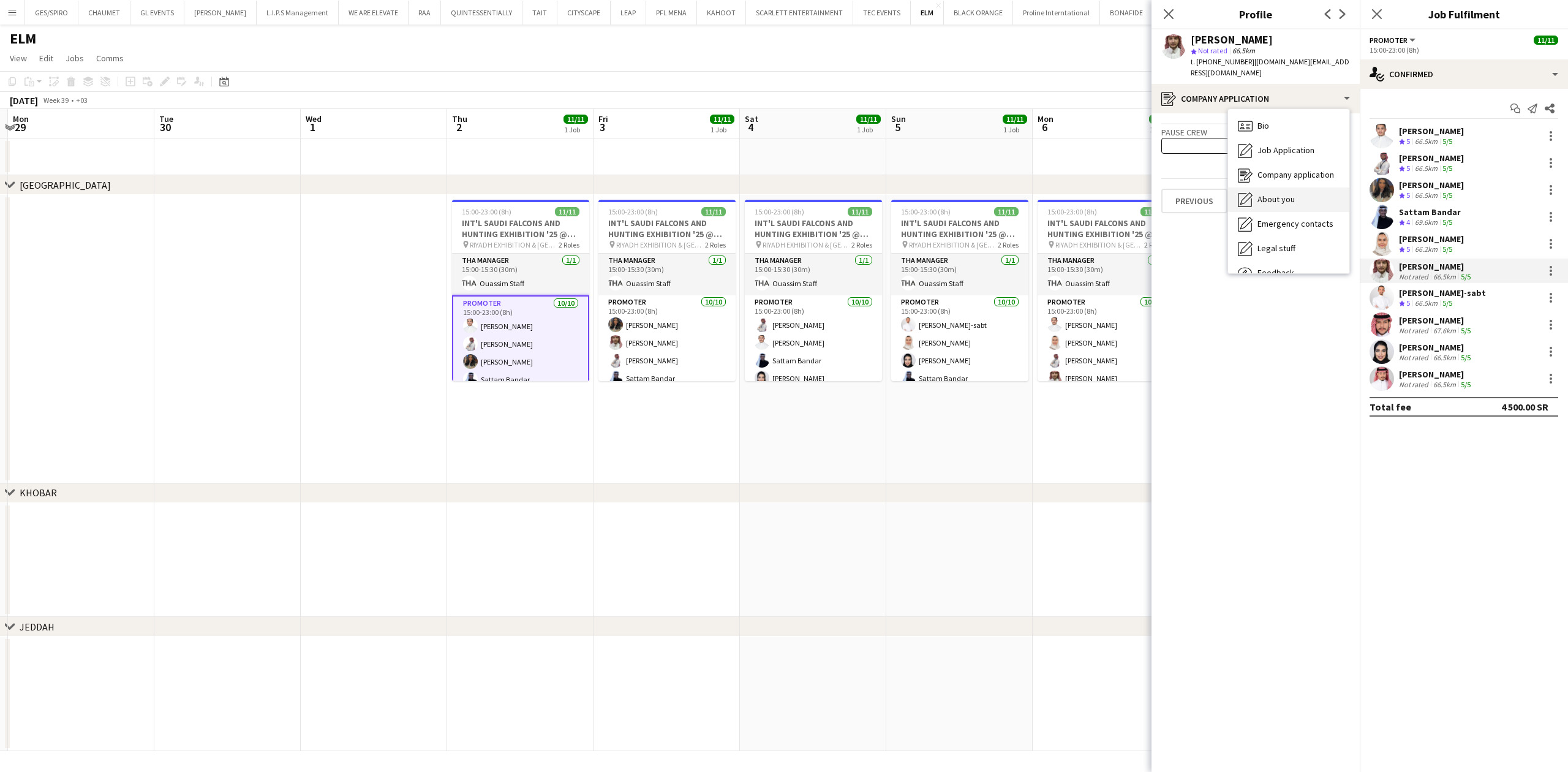
click at [1304, 189] on div "About you About you" at bounding box center [1288, 200] width 121 height 24
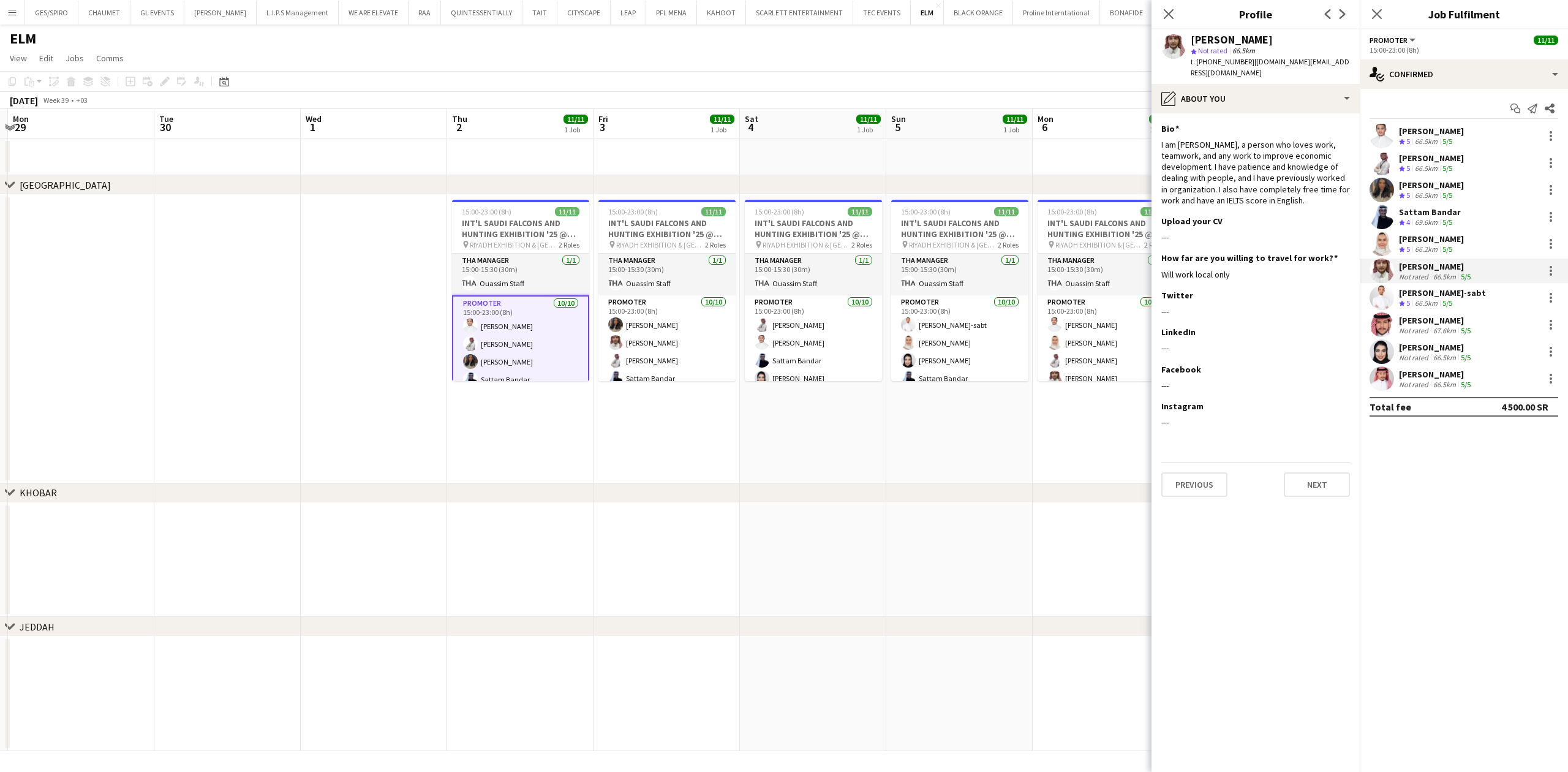
click at [1412, 346] on div "Nourah Alshahrani" at bounding box center [1436, 347] width 74 height 11
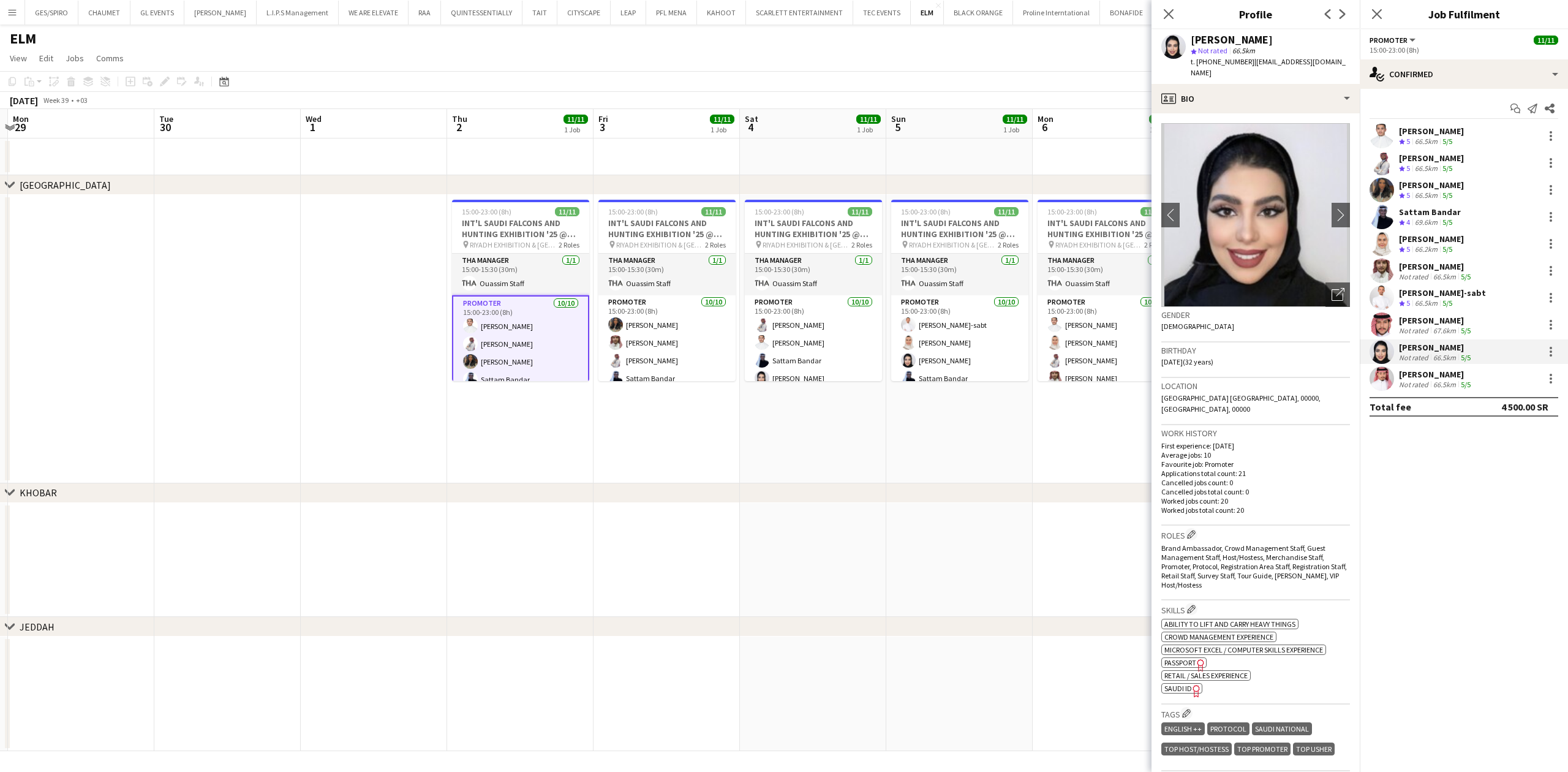
click at [1432, 321] on div "MESHAL ALANAZI" at bounding box center [1436, 320] width 74 height 11
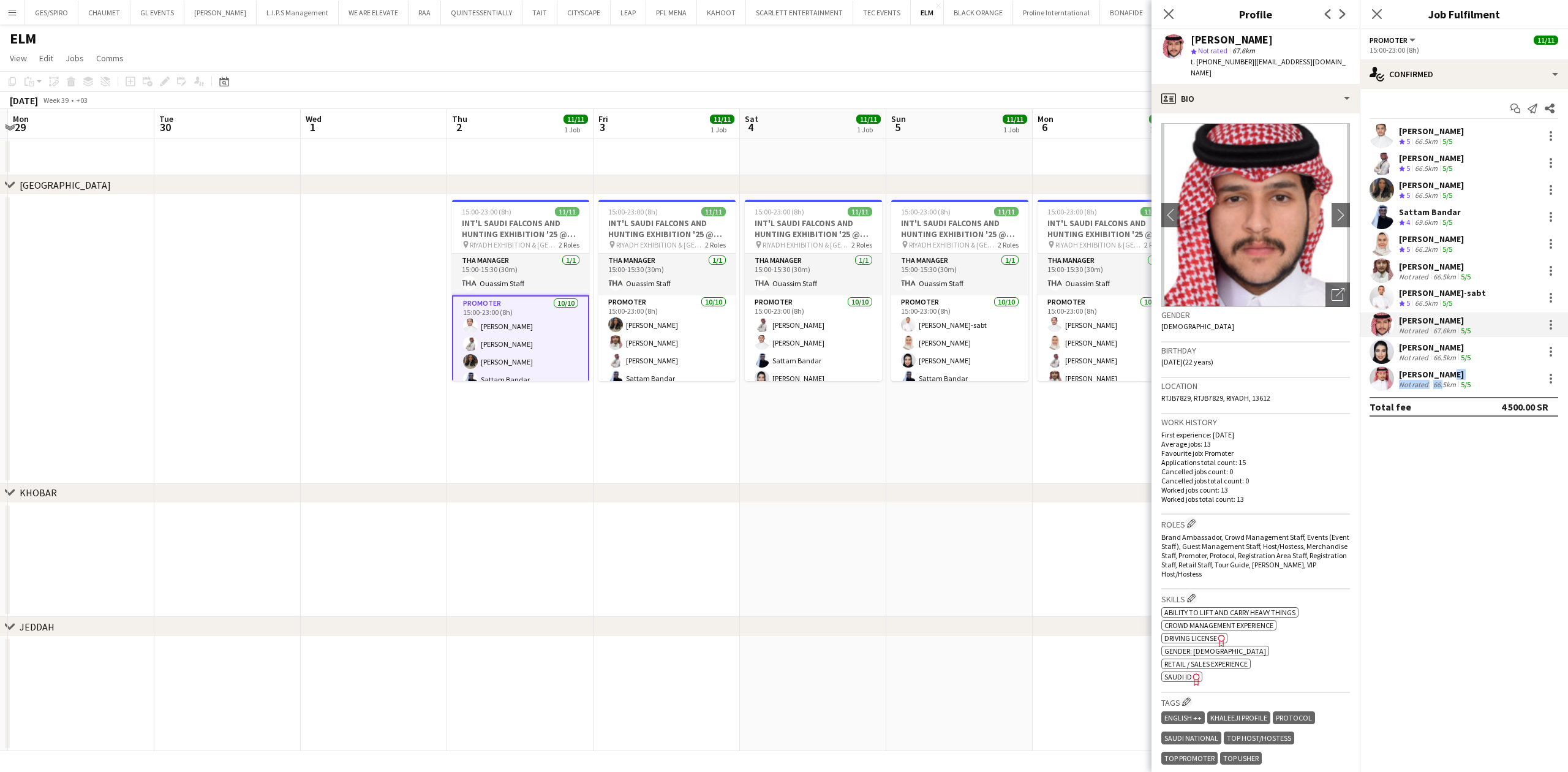
click at [1438, 379] on div "Sultan Alghamdi Not rated 66.5km 5/5" at bounding box center [1436, 379] width 74 height 20
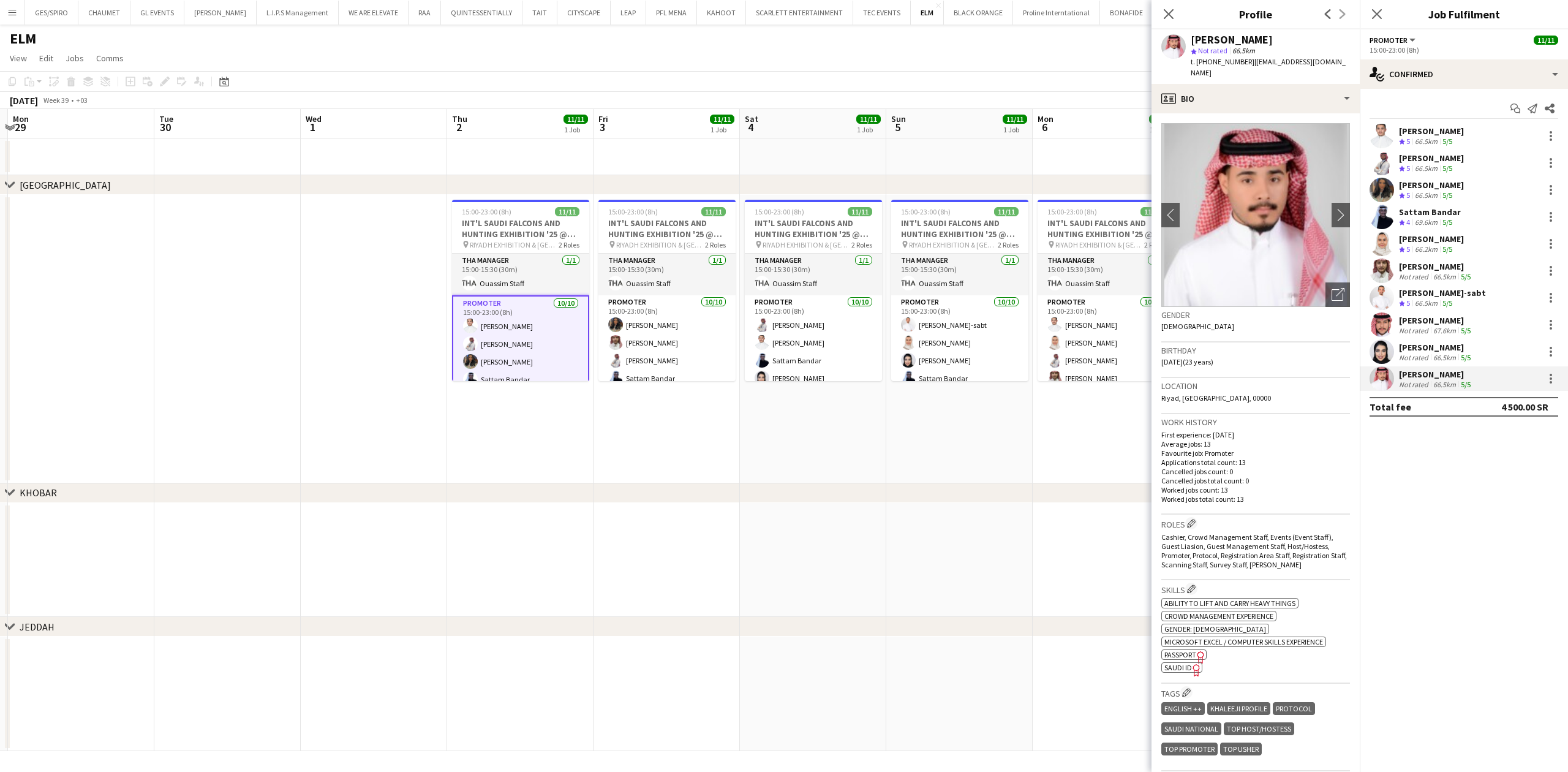
click at [1443, 270] on div "Fares Ghwaish" at bounding box center [1436, 267] width 74 height 11
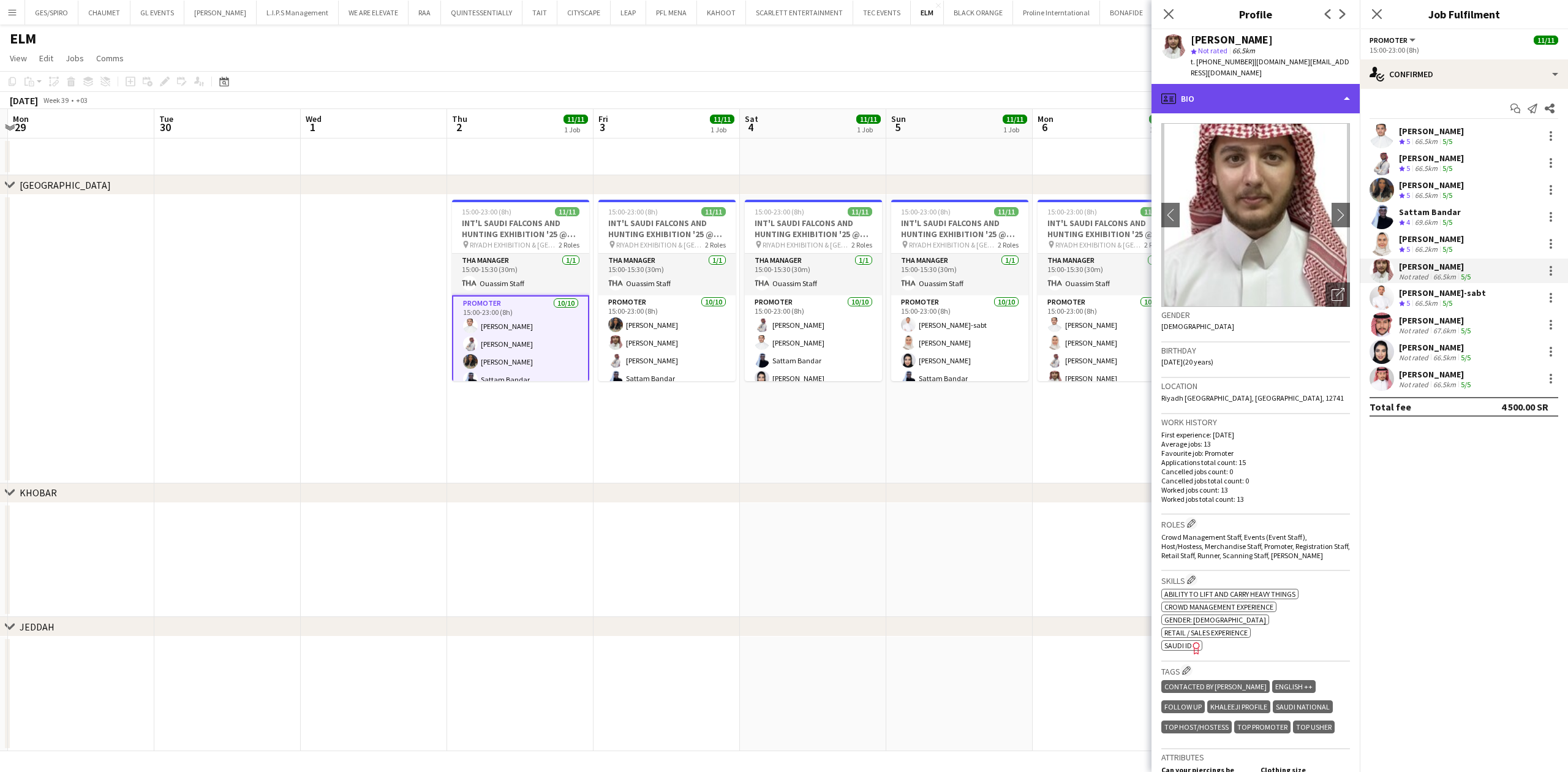
click at [1230, 84] on div "profile Bio" at bounding box center [1255, 98] width 208 height 29
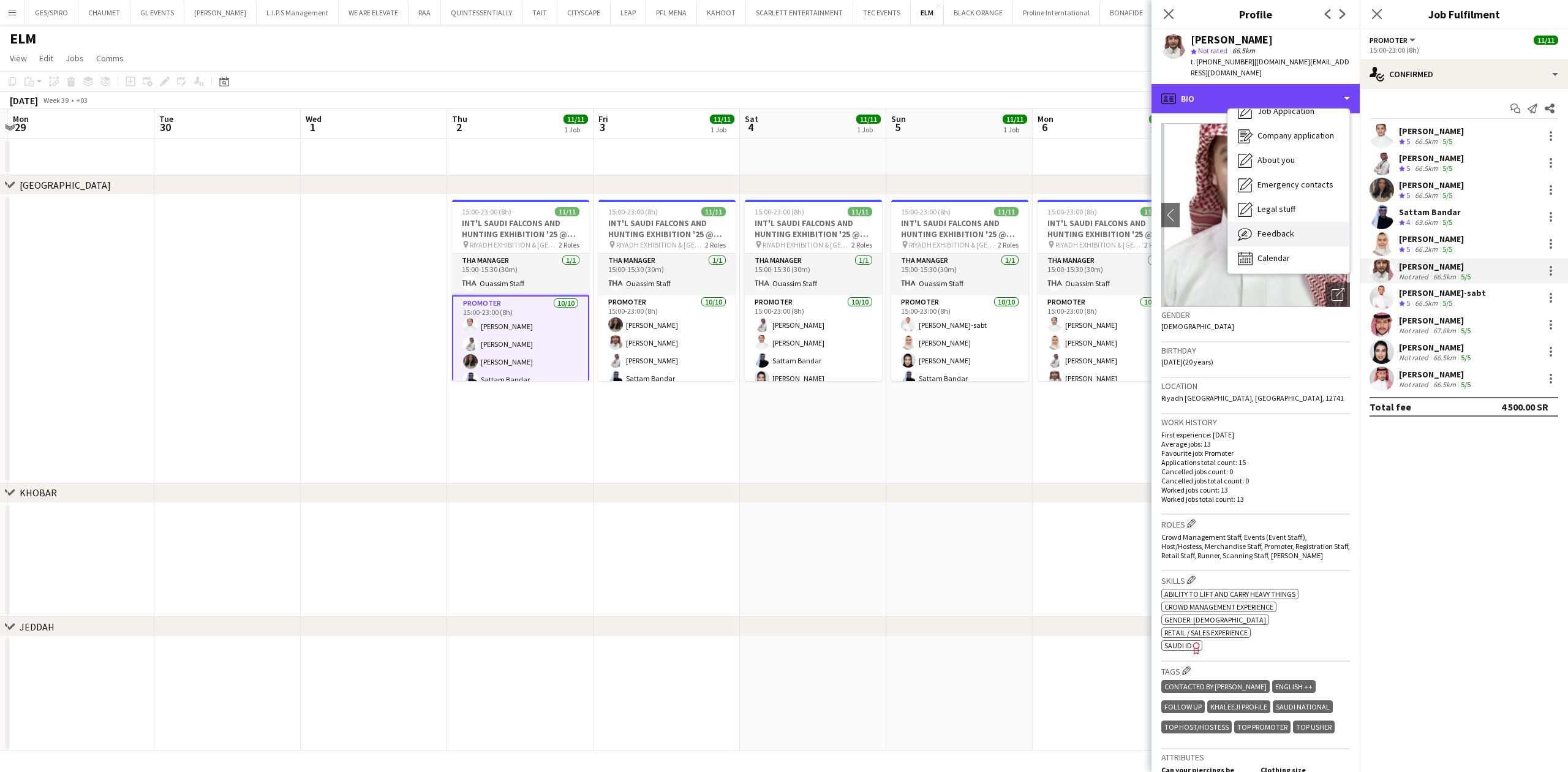
scroll to position [42, 0]
click at [1285, 225] on span "Feedback" at bounding box center [1276, 231] width 37 height 11
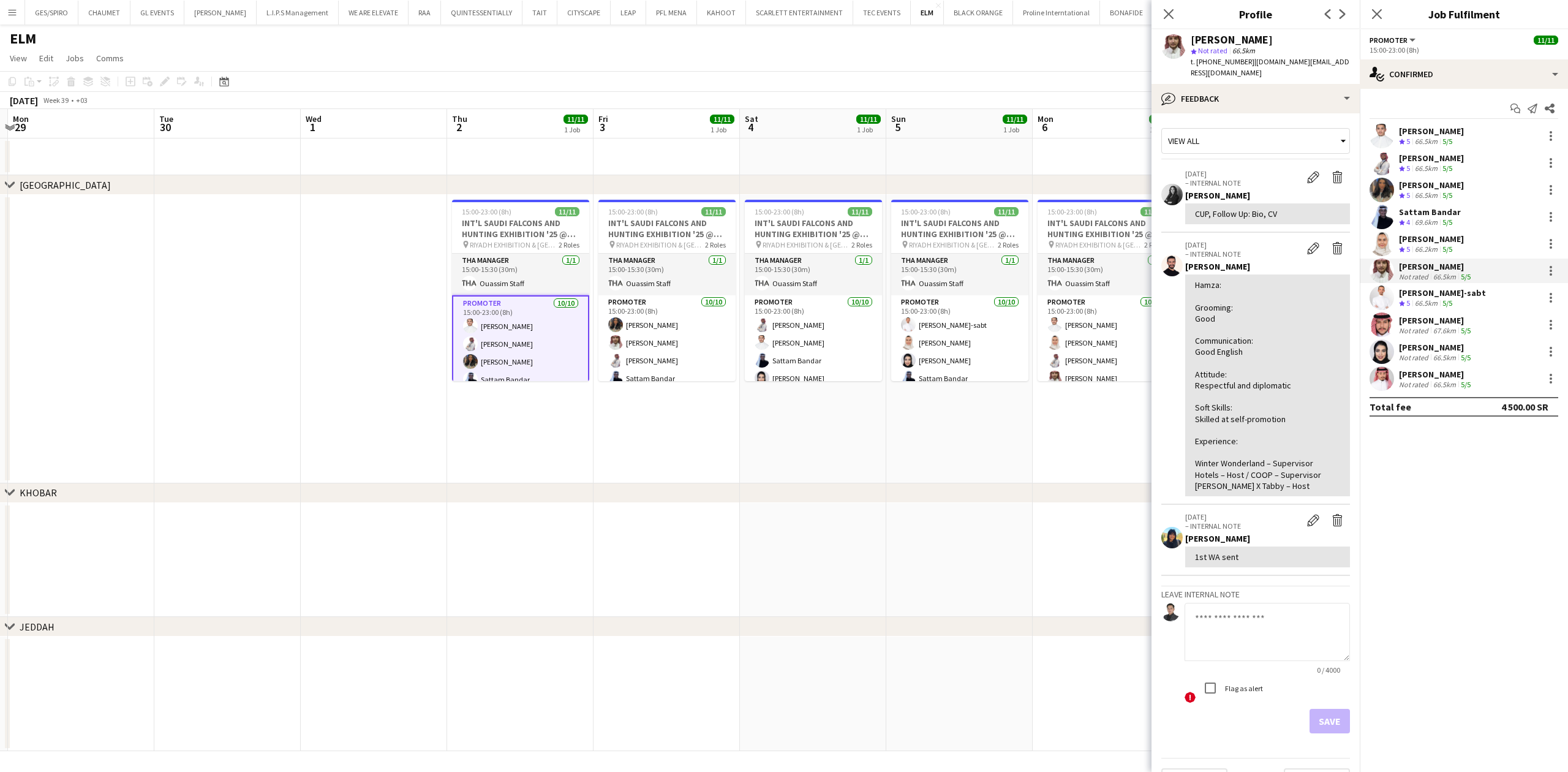
click at [1473, 383] on div "Sultan Alghamdi Not rated 66.5km 5/5" at bounding box center [1464, 378] width 208 height 24
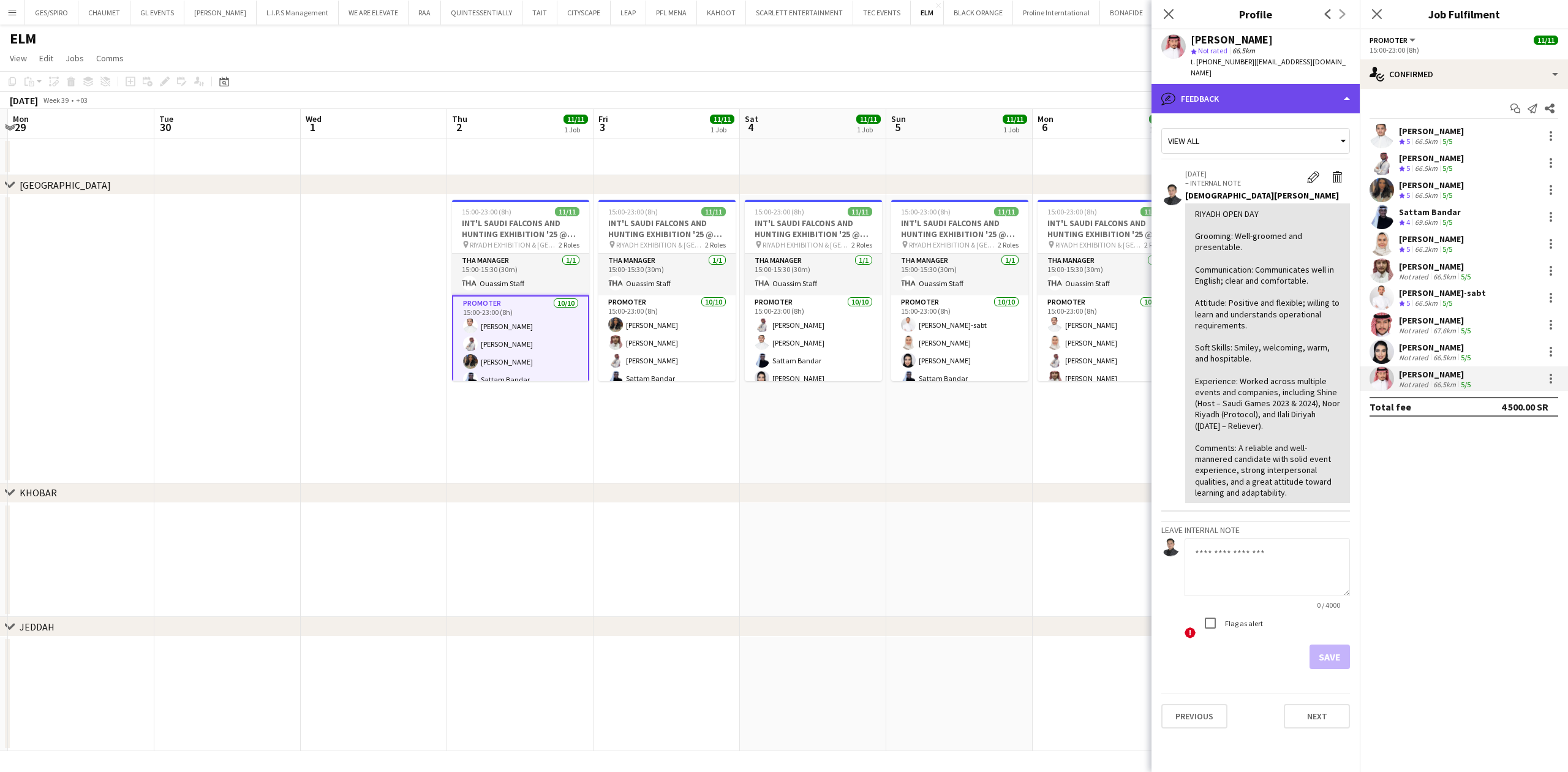
click at [1218, 84] on div "bubble-pencil Feedback" at bounding box center [1255, 98] width 208 height 29
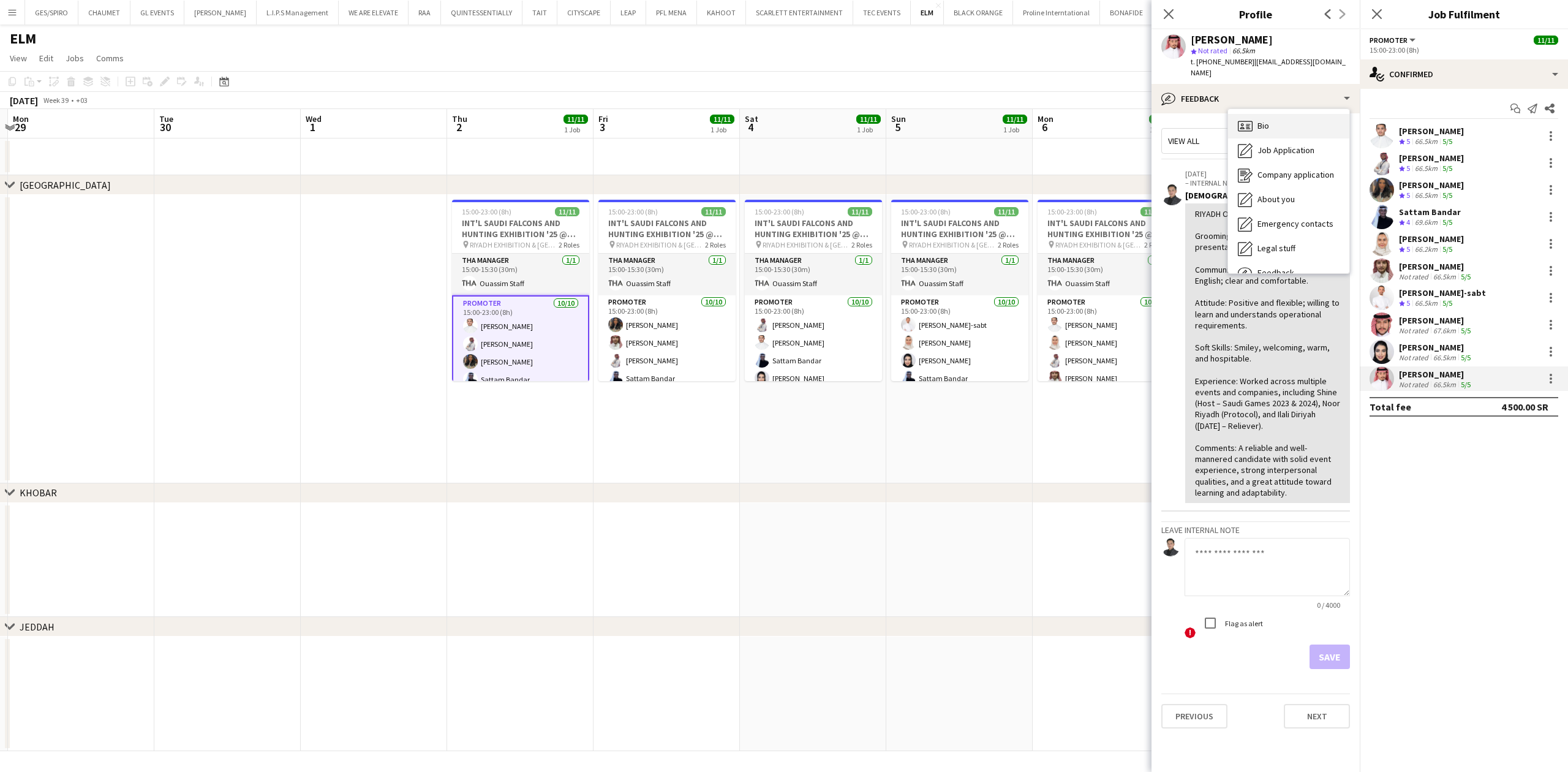
click at [1270, 115] on div "Bio Bio" at bounding box center [1288, 126] width 121 height 24
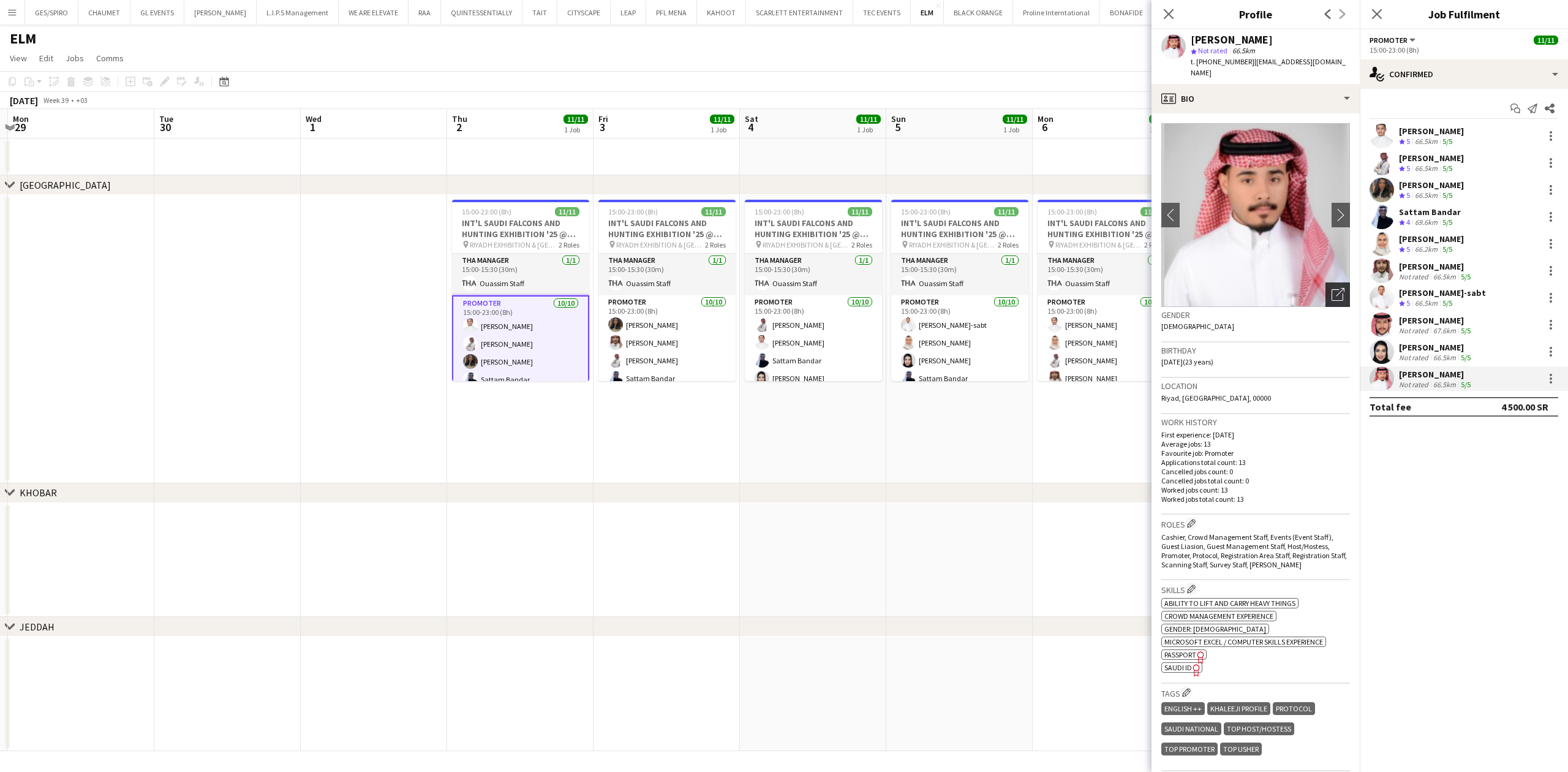
click at [1331, 288] on icon "Open photos pop-in" at bounding box center [1337, 294] width 13 height 13
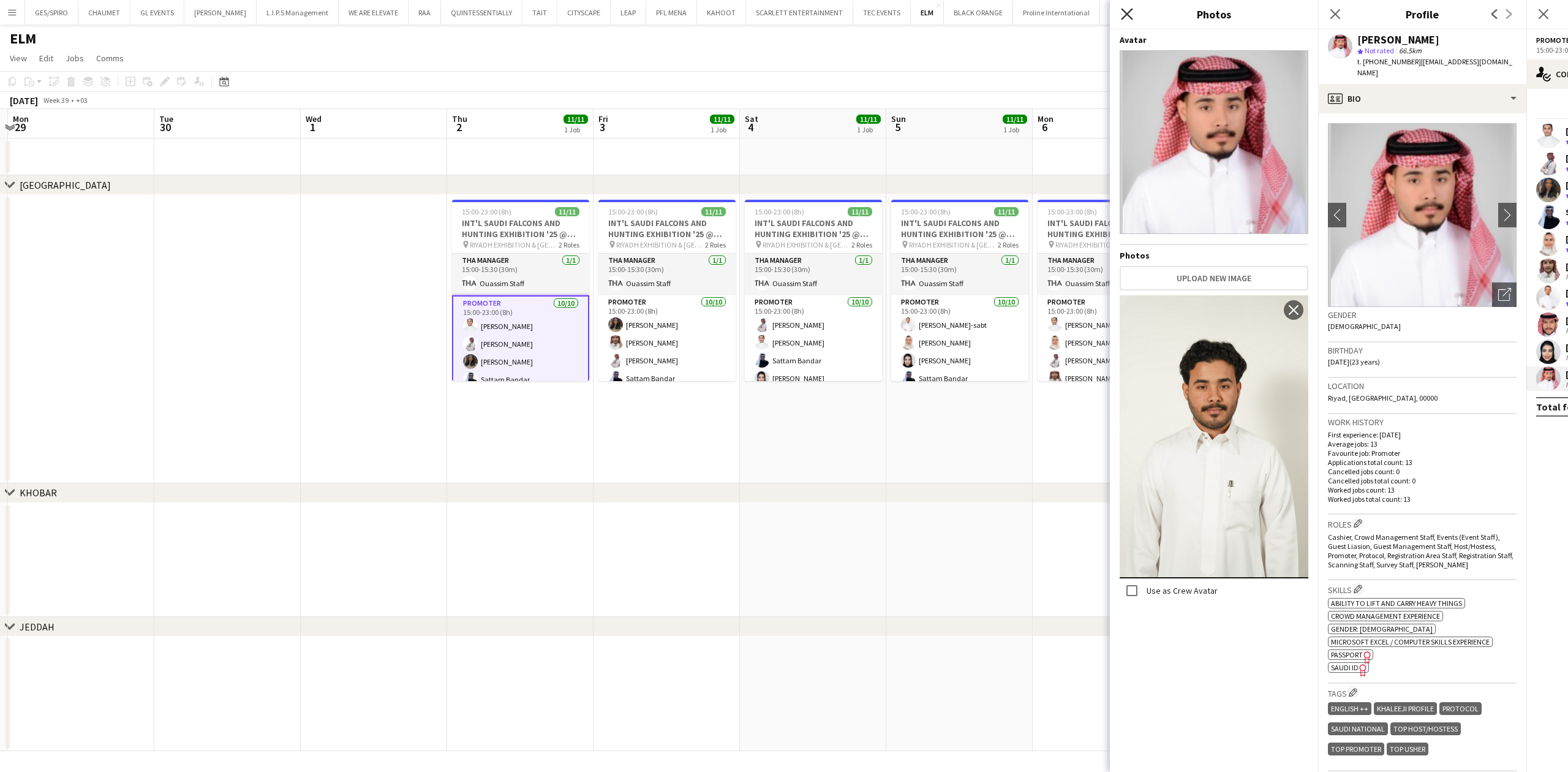
drag, startPoint x: 1203, startPoint y: 436, endPoint x: 1126, endPoint y: 17, distance: 426.0
click at [1126, 17] on icon "Close pop-in" at bounding box center [1126, 14] width 11 height 12
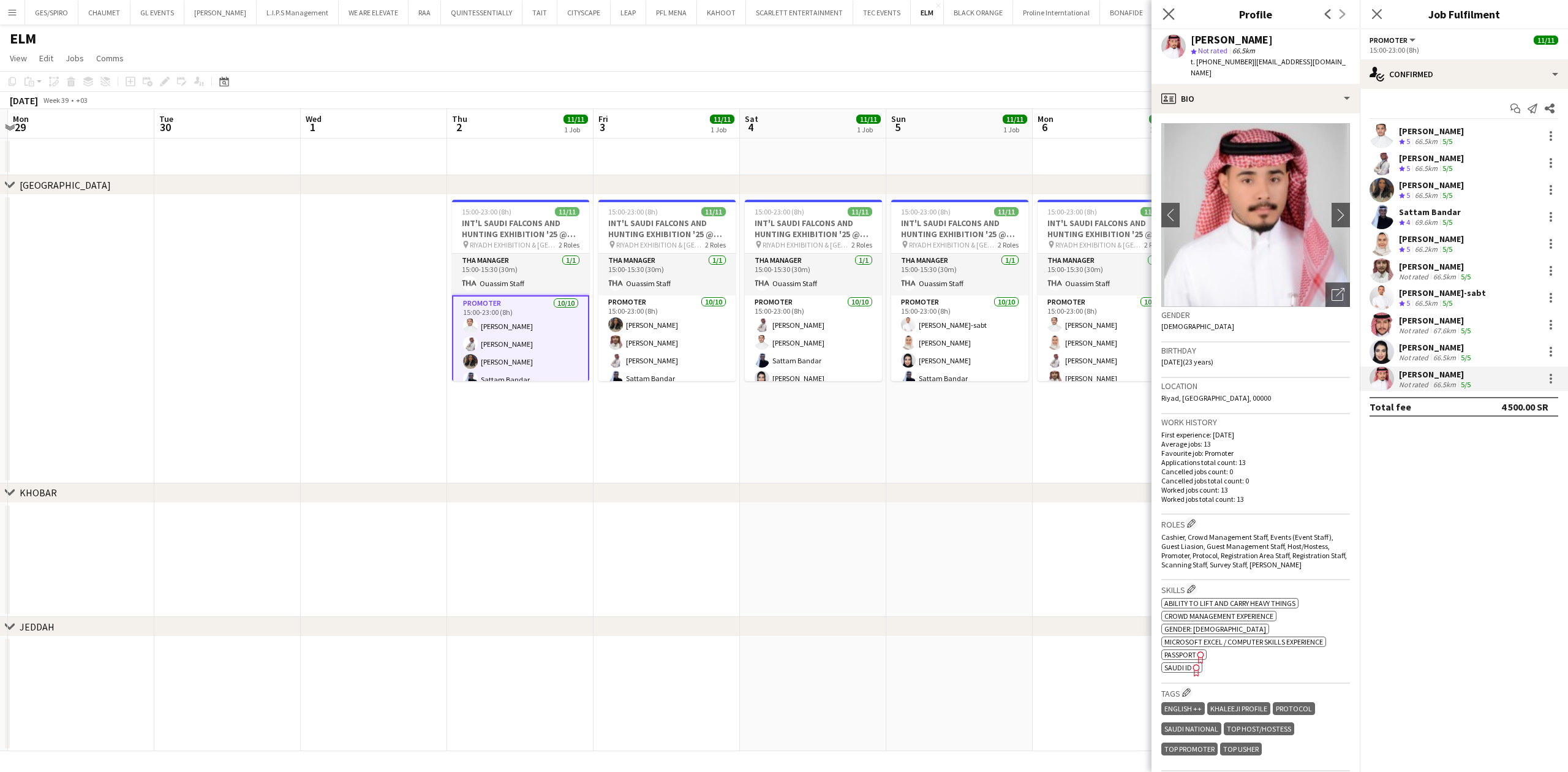
click at [1161, 10] on app-icon "Close pop-in" at bounding box center [1169, 14] width 18 height 18
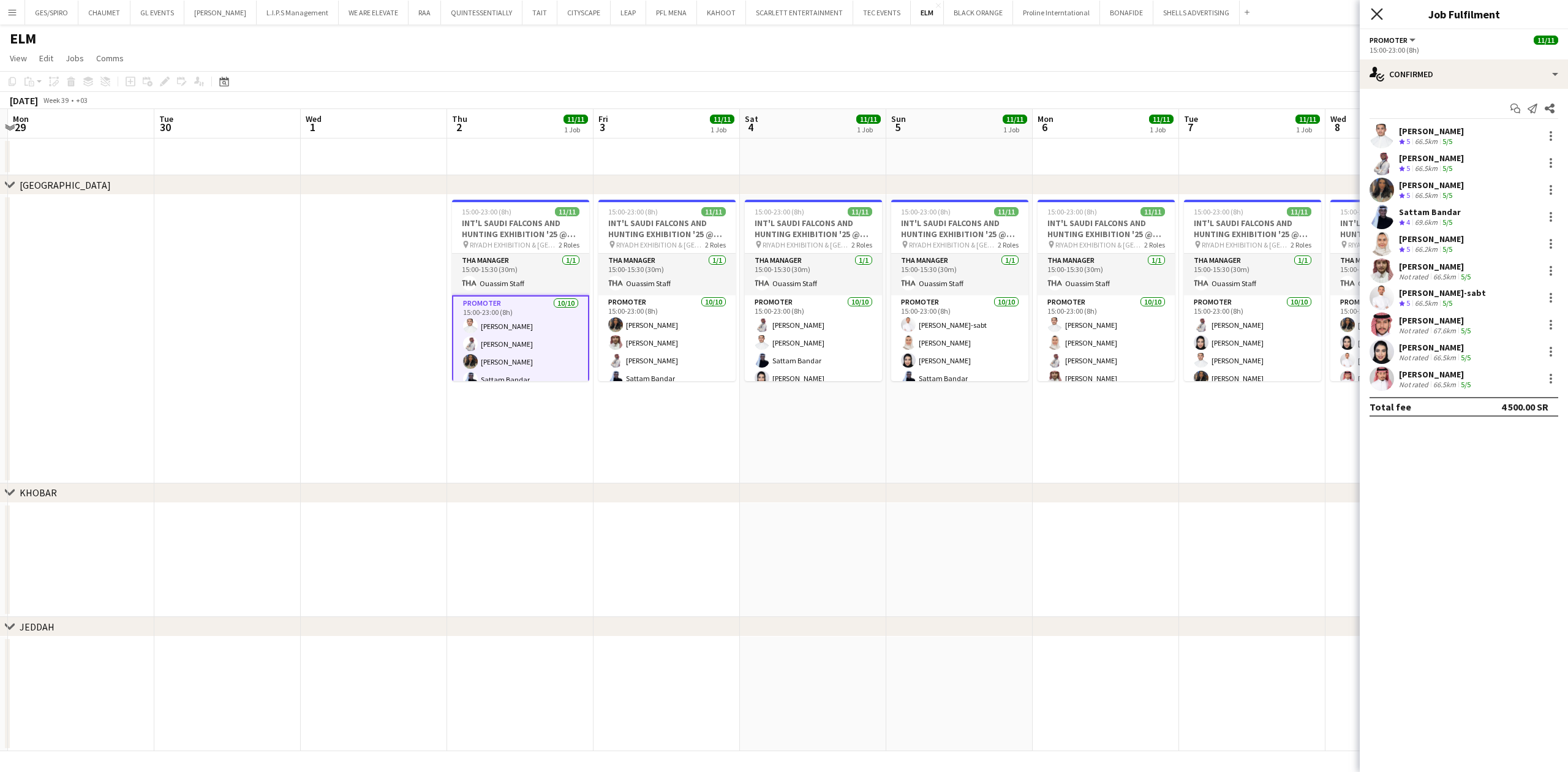
click at [1375, 18] on icon "Close pop-in" at bounding box center [1376, 14] width 11 height 12
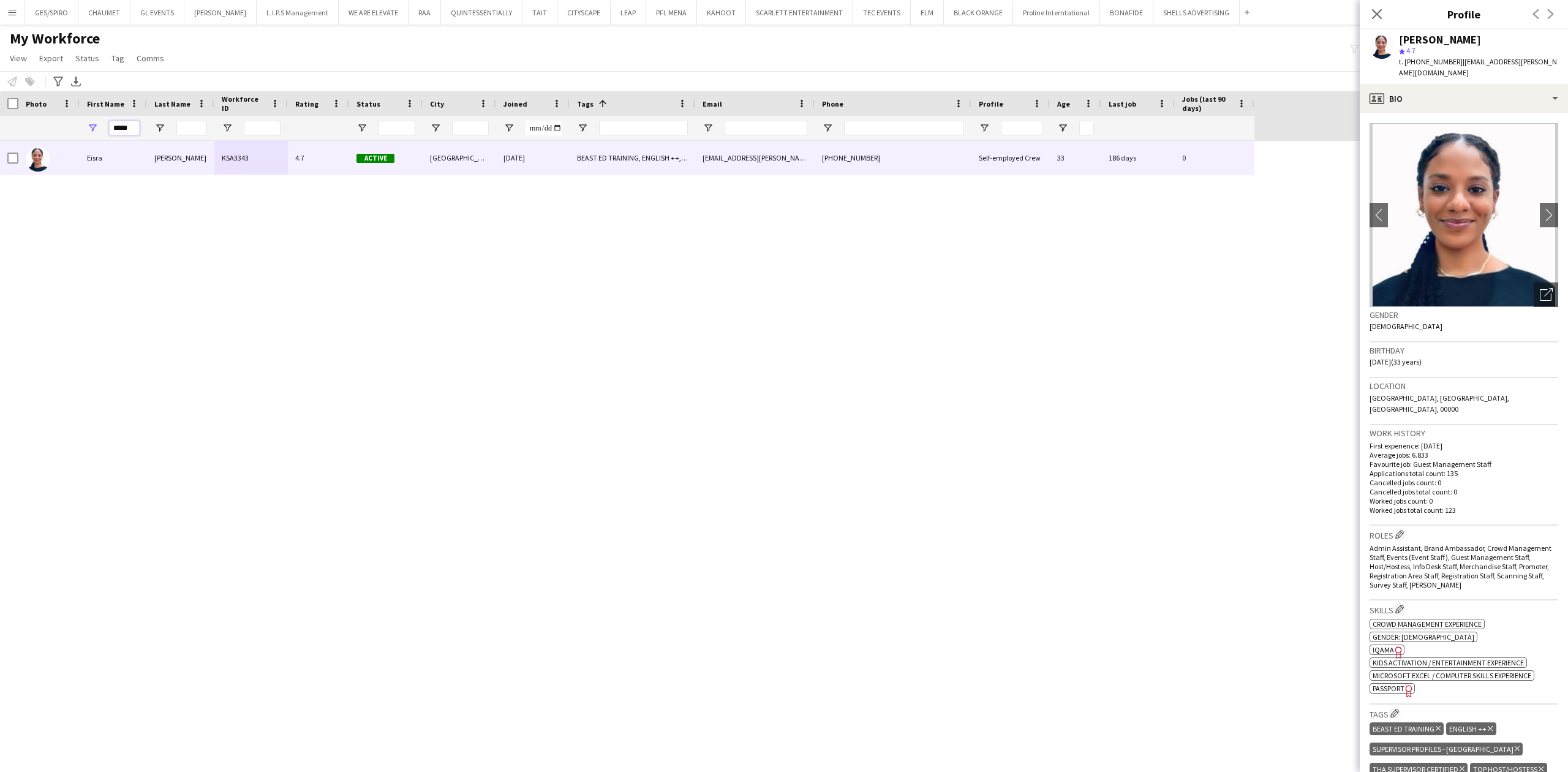
drag, startPoint x: 128, startPoint y: 127, endPoint x: 52, endPoint y: 141, distance: 77.3
click at [62, 135] on div "*****" at bounding box center [627, 128] width 1254 height 24
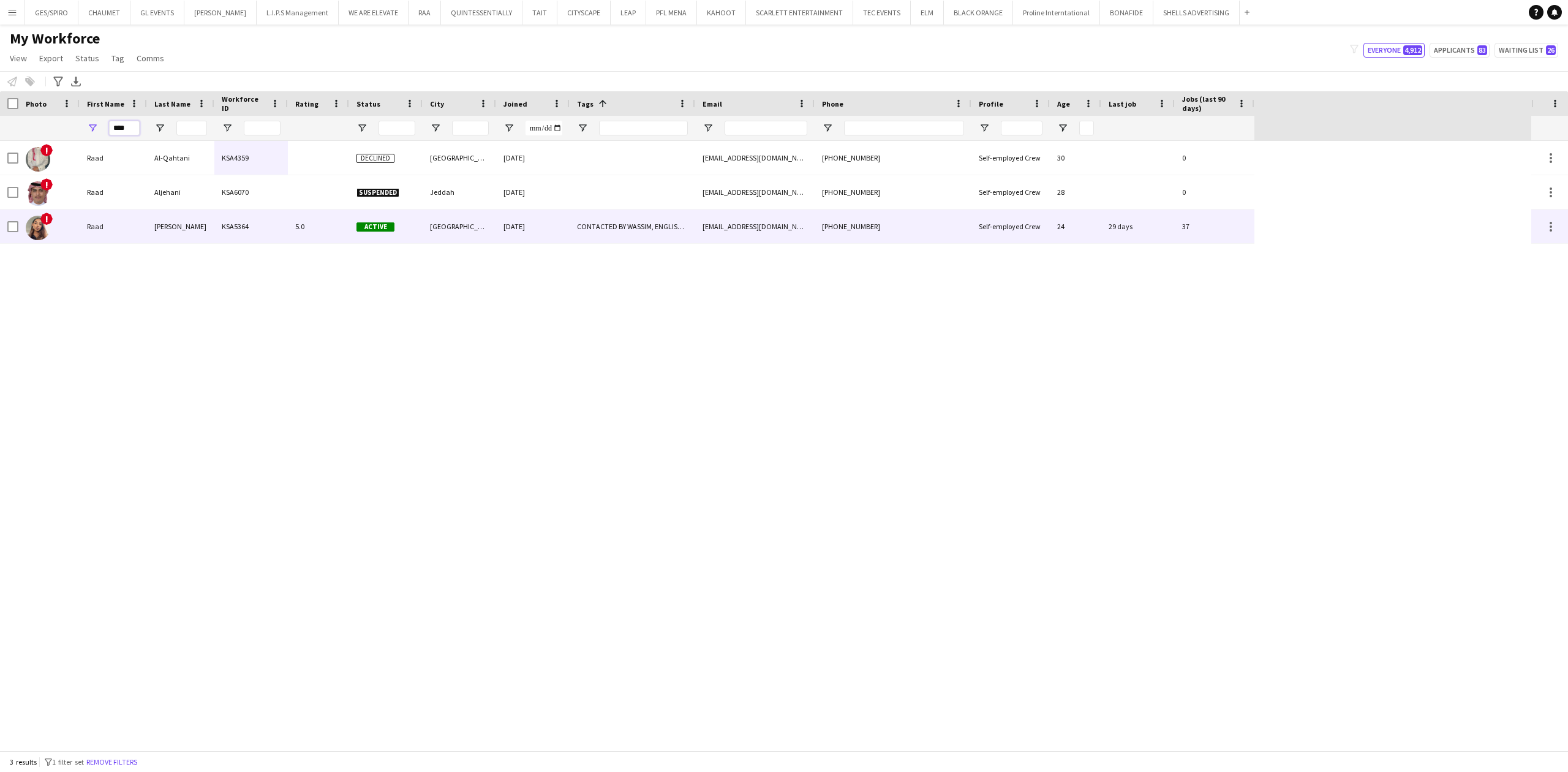
type input "****"
click at [233, 233] on div "KSA5364" at bounding box center [251, 227] width 74 height 34
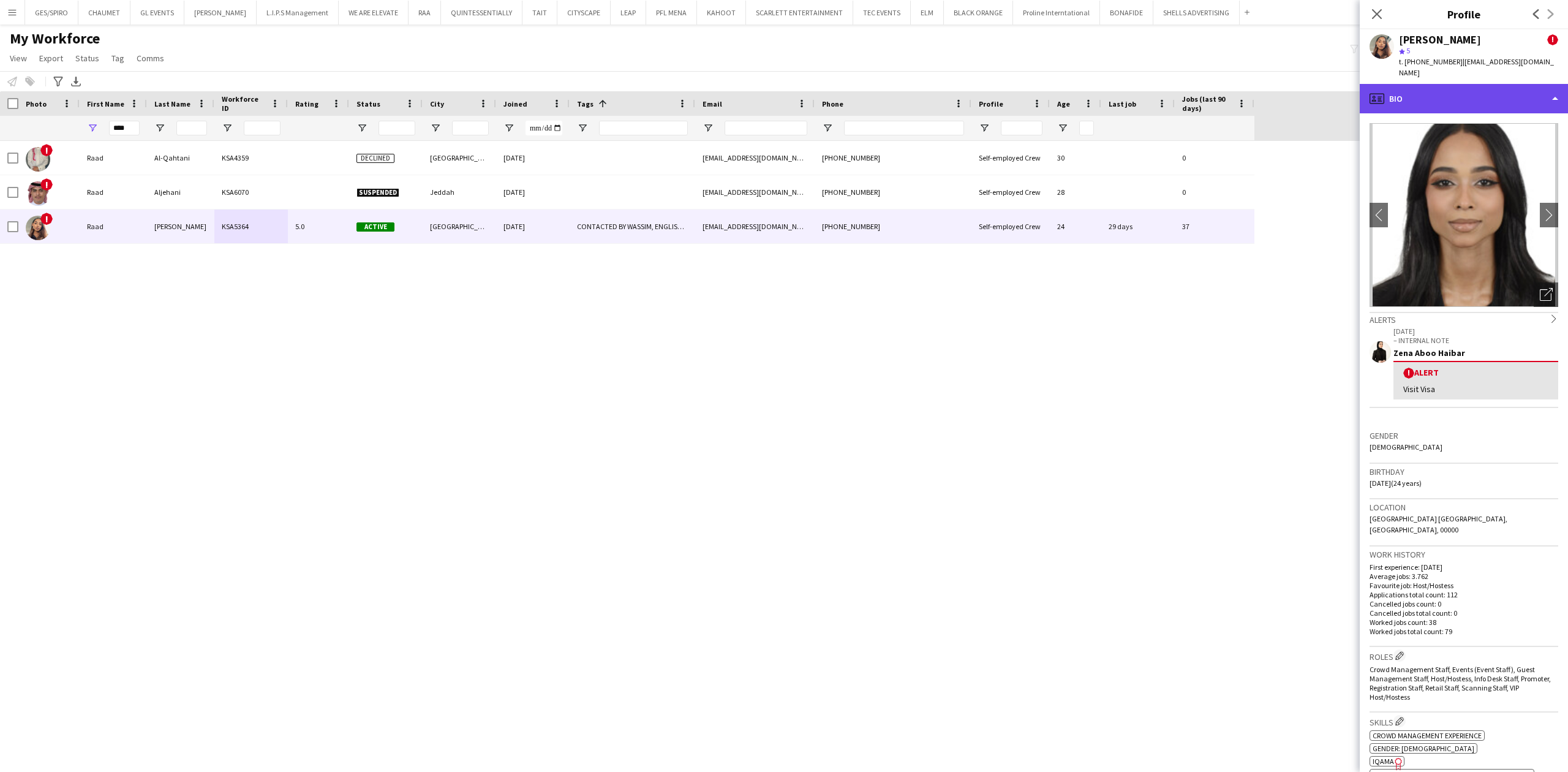
click at [1500, 87] on div "profile Bio" at bounding box center [1464, 98] width 208 height 29
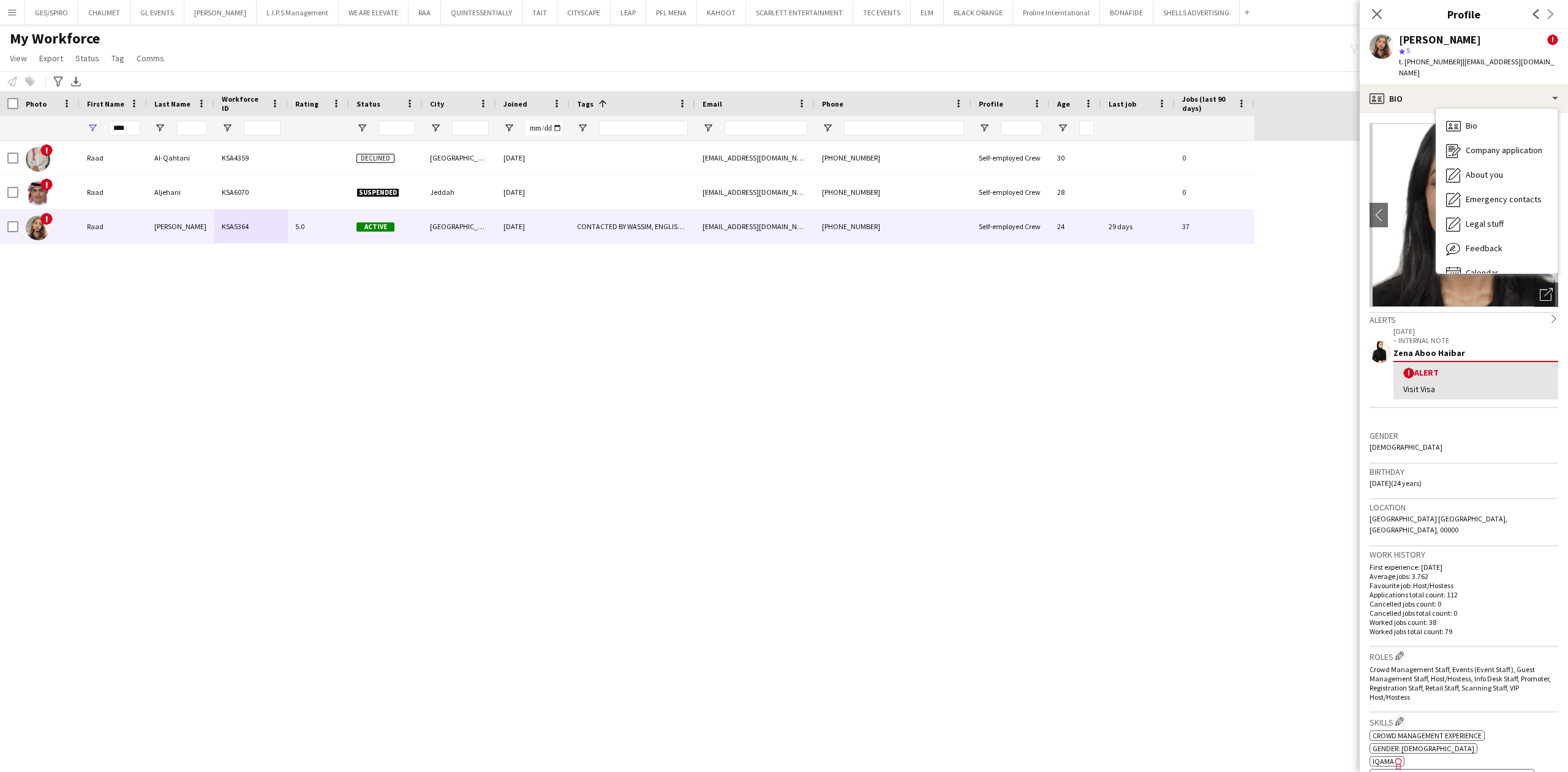
click at [1471, 312] on div "Alerts chevron-right" at bounding box center [1463, 319] width 189 height 14
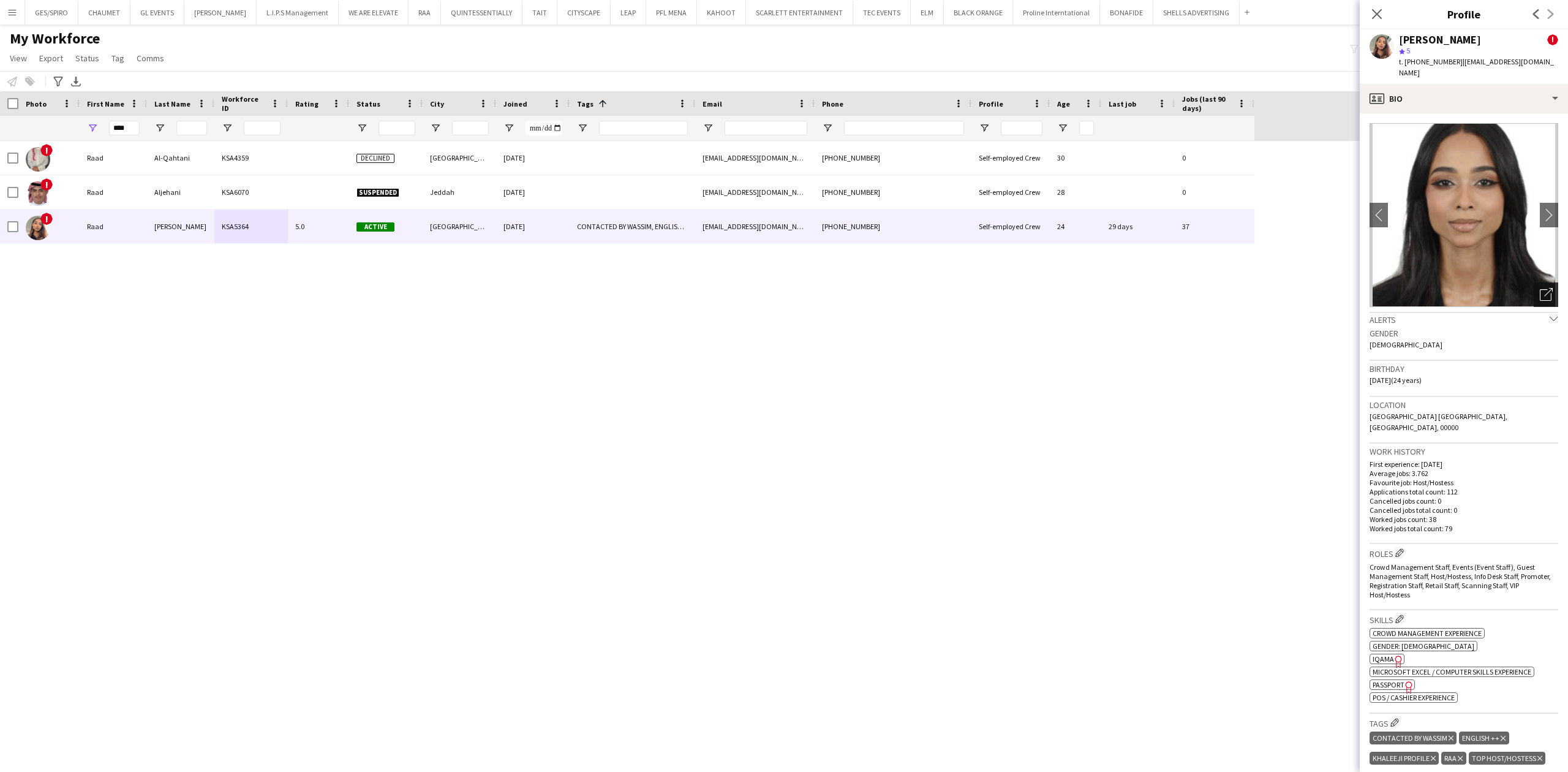
click at [1540, 289] on icon at bounding box center [1545, 294] width 11 height 12
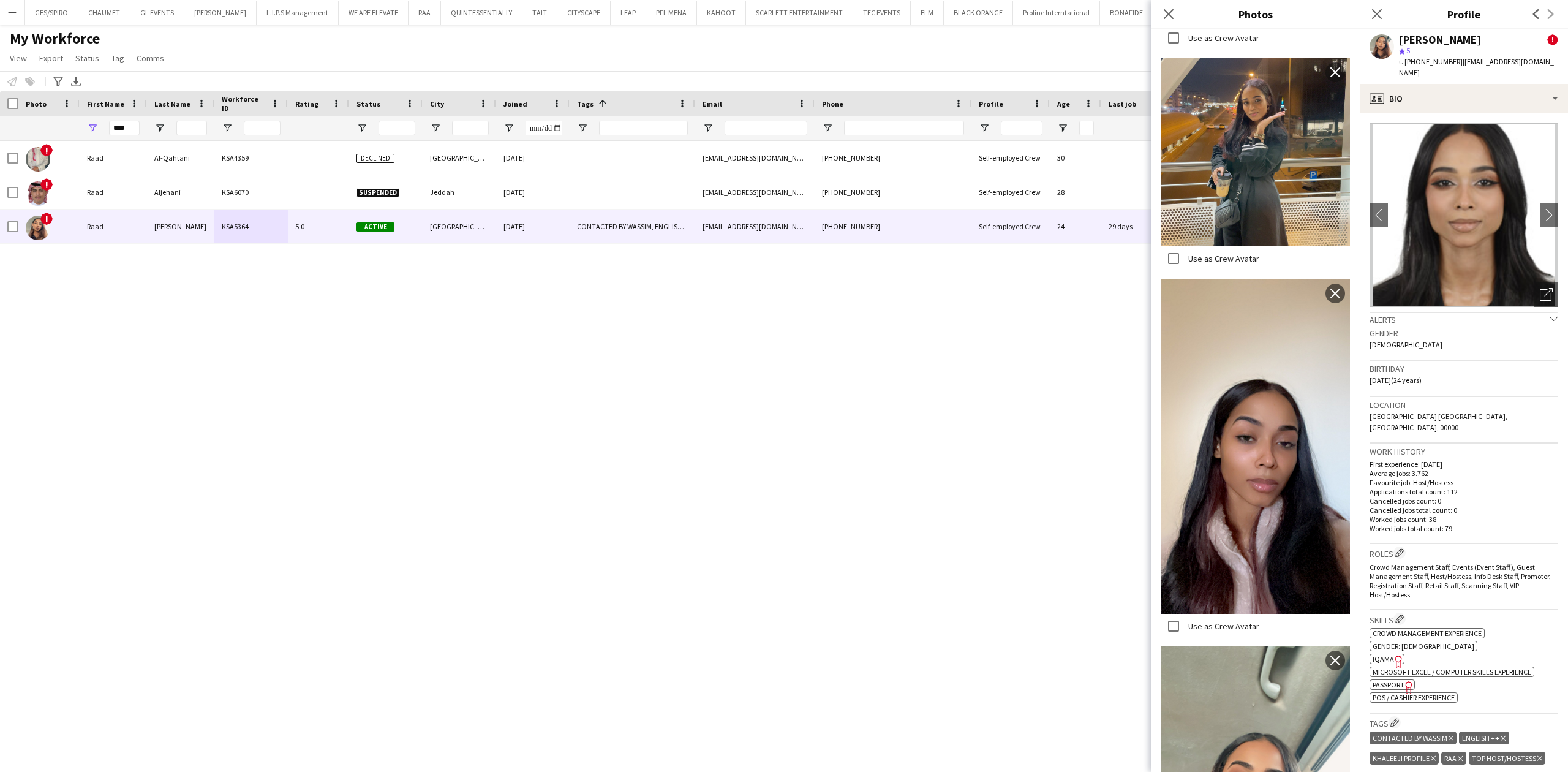
scroll to position [653, 0]
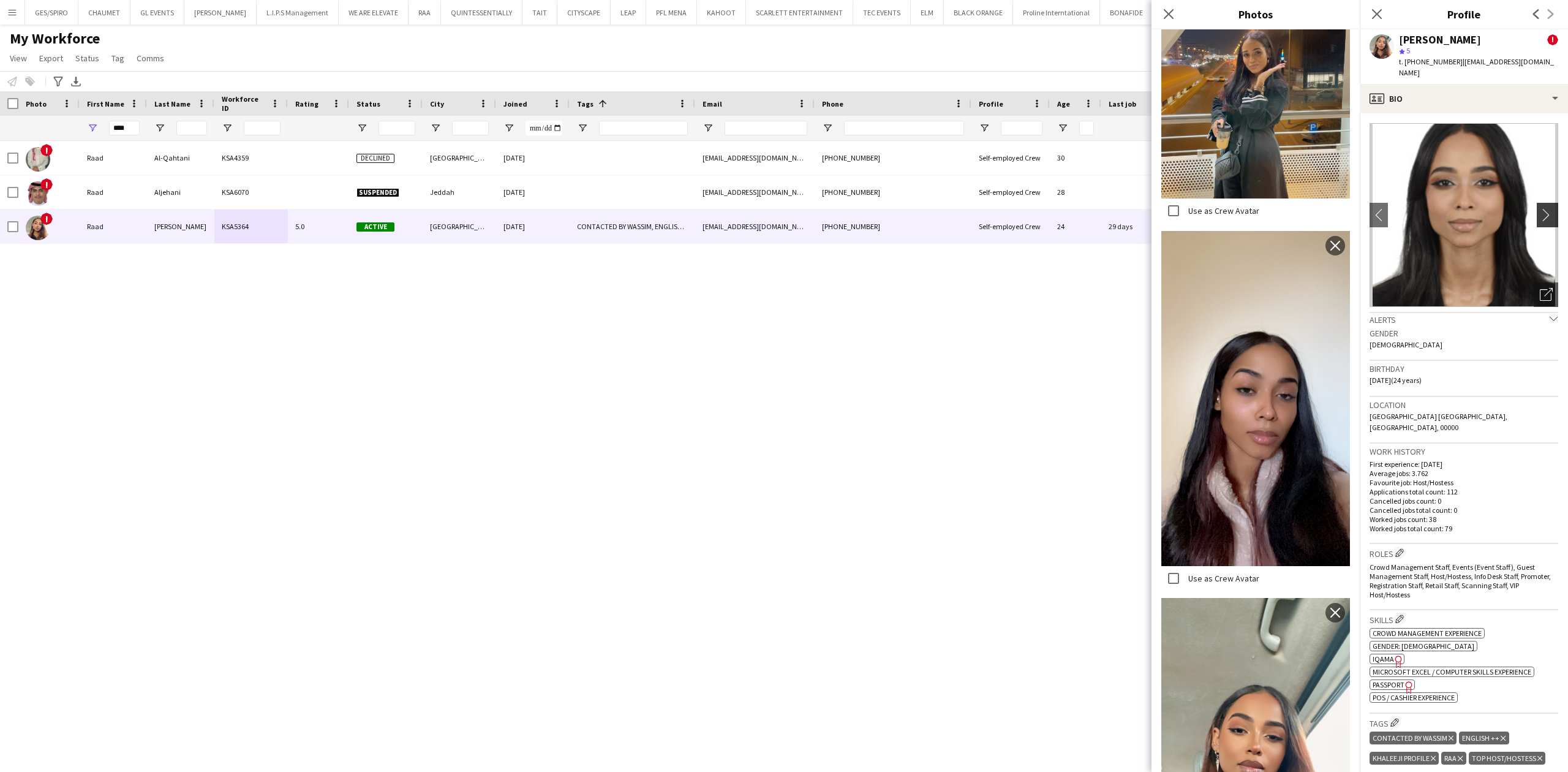
click at [1540, 208] on app-icon "chevron-right" at bounding box center [1549, 214] width 19 height 13
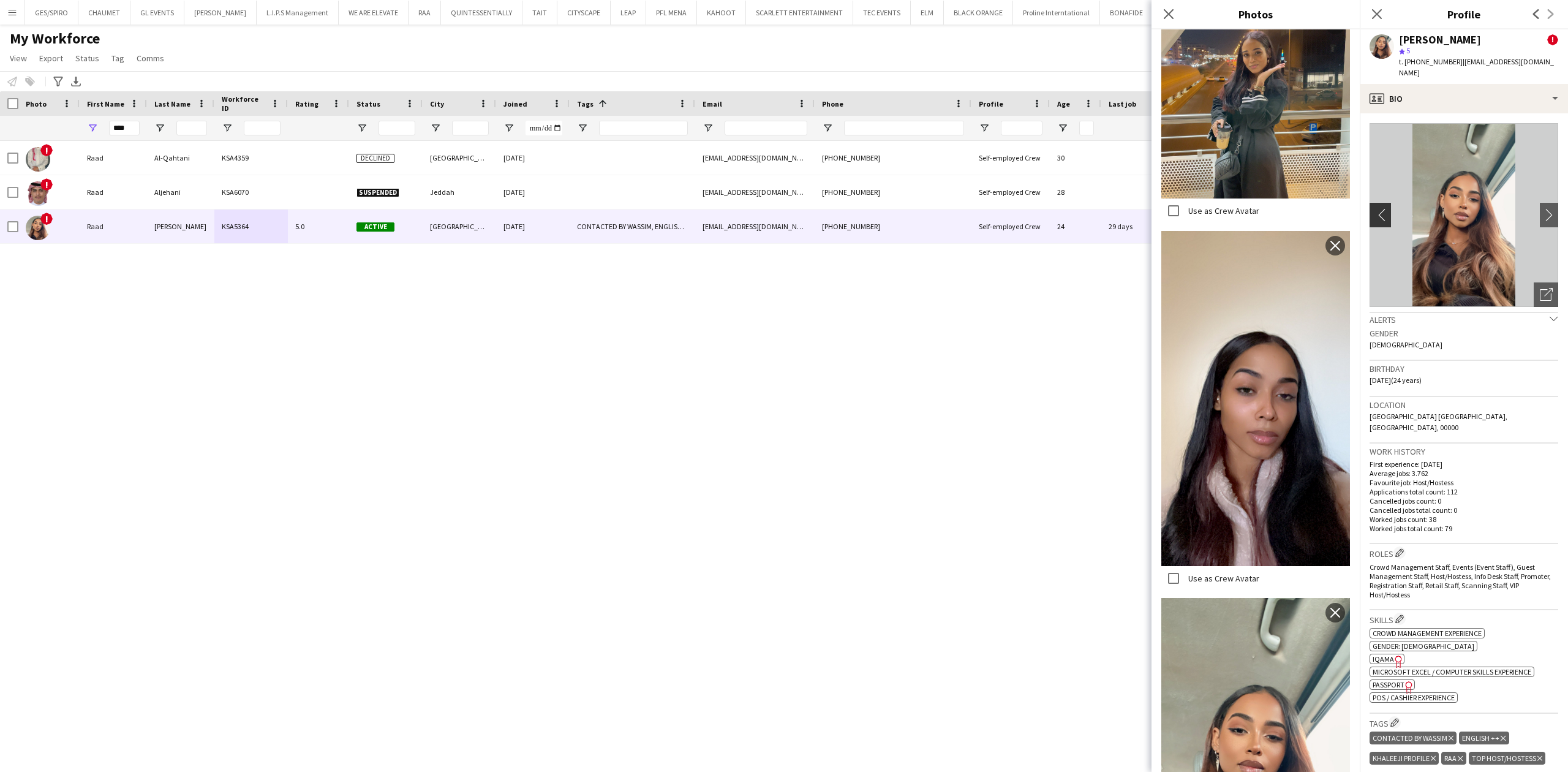
click at [1377, 208] on app-icon "chevron-left" at bounding box center [1379, 214] width 19 height 13
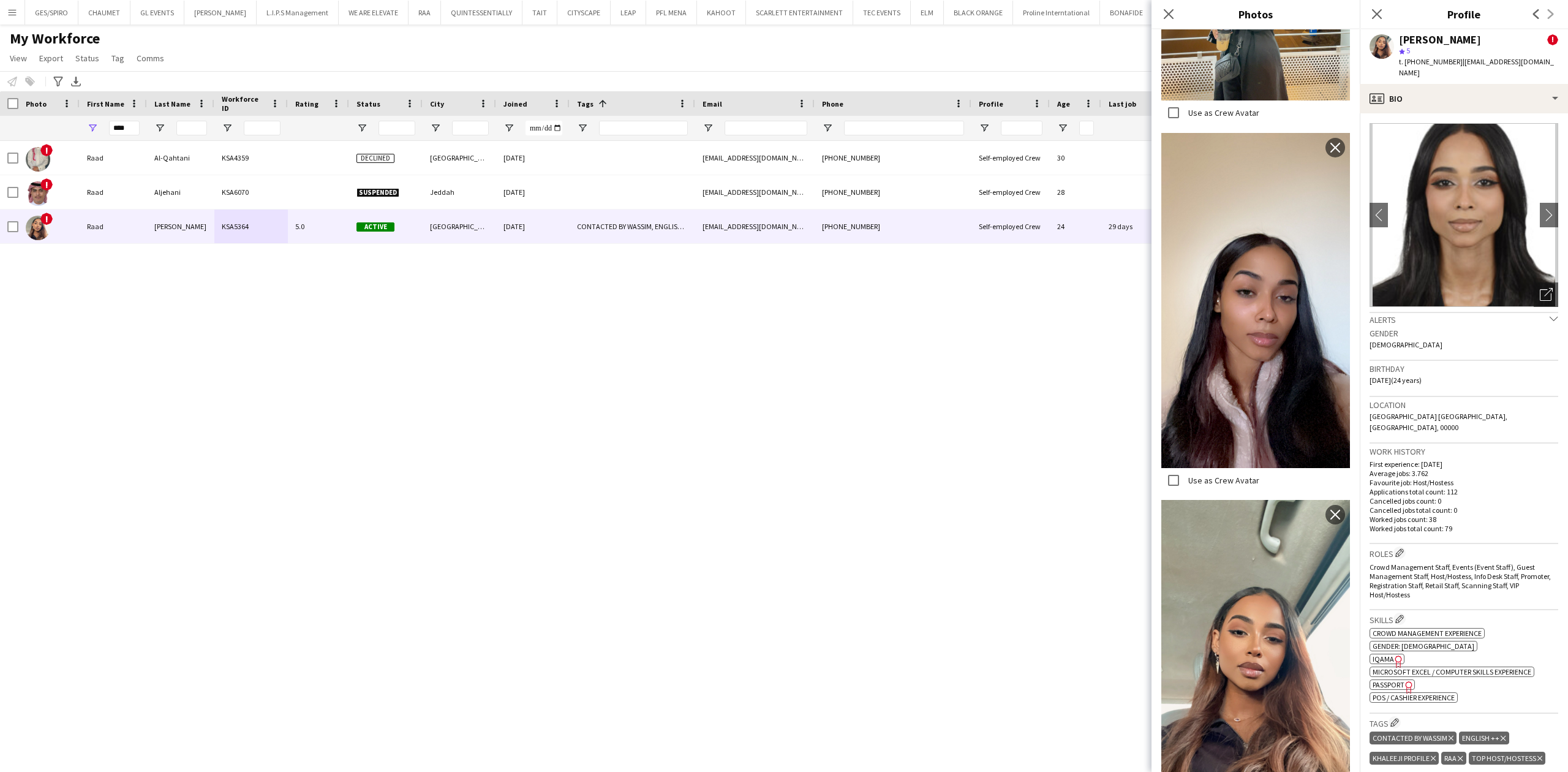
scroll to position [765, 0]
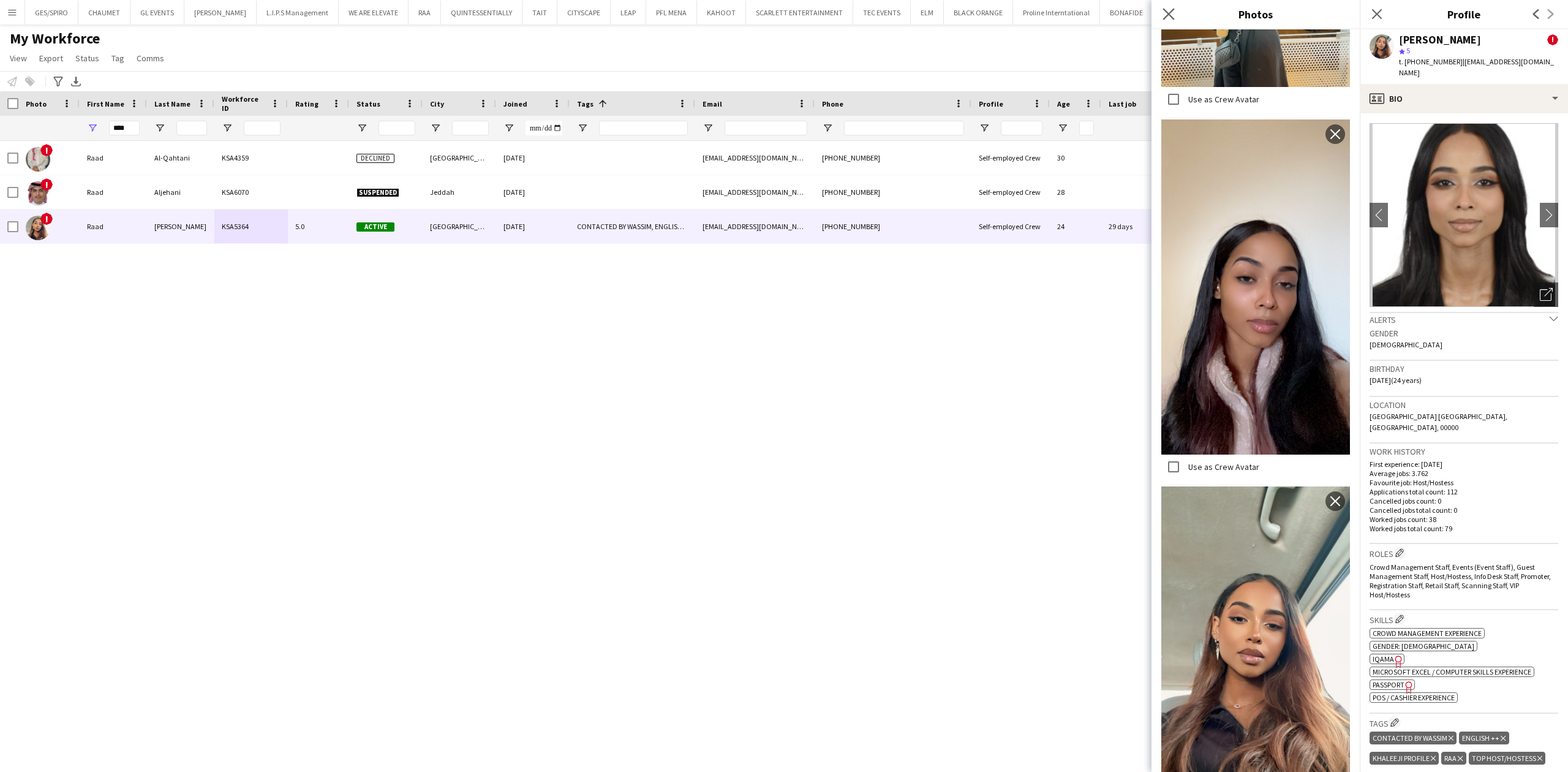
click at [1161, 16] on app-icon "Close pop-in" at bounding box center [1169, 14] width 18 height 18
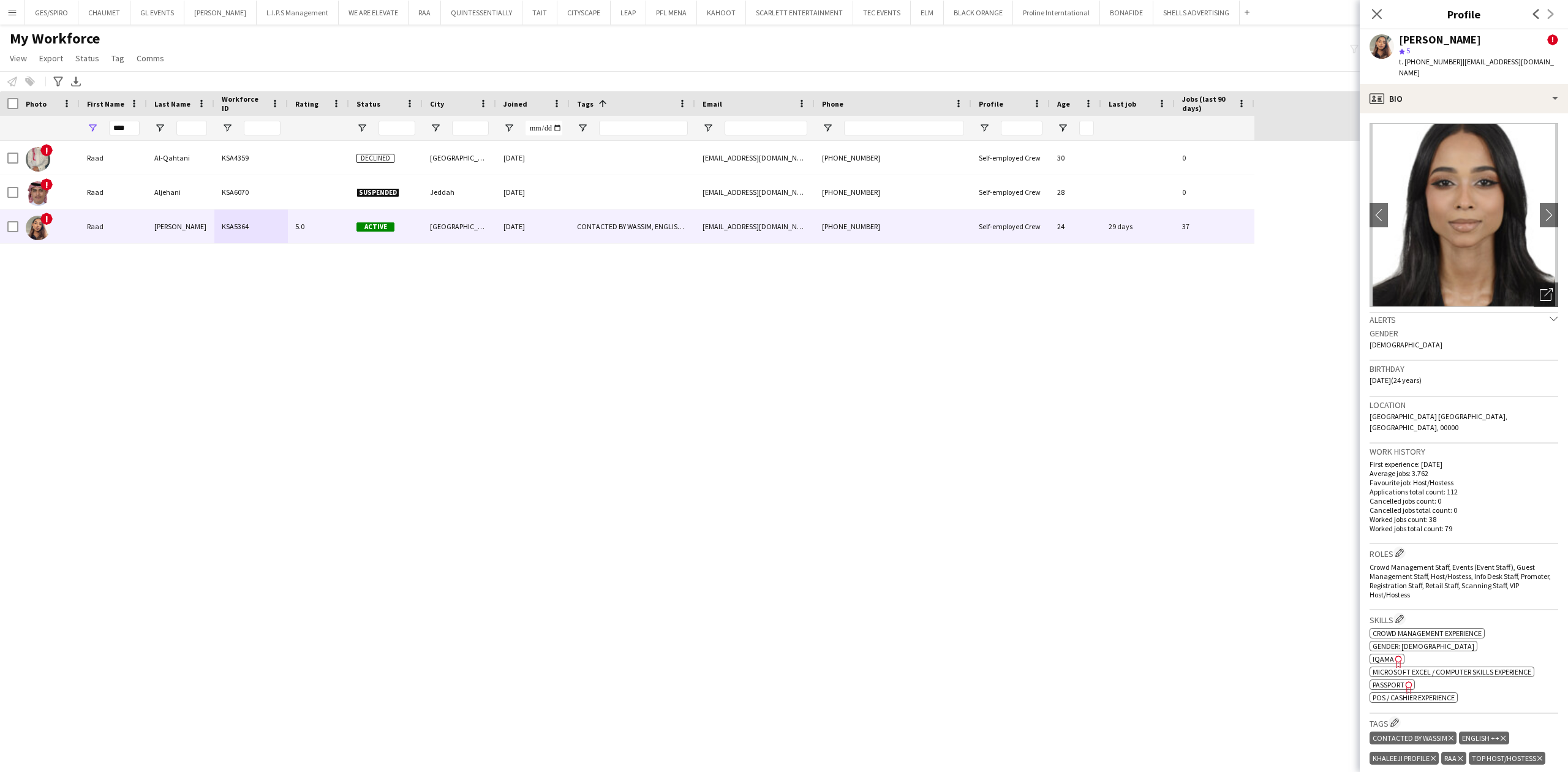
click at [465, 502] on div "! Raad Al-Qahtani KSA4359 Declined Riyadh 22-10-2023 silenceee50@gmail.com +966…" at bounding box center [765, 445] width 1531 height 610
drag, startPoint x: 129, startPoint y: 129, endPoint x: 89, endPoint y: 137, distance: 40.8
click at [89, 137] on div "****" at bounding box center [114, 128] width 68 height 24
click at [127, 133] on input "****" at bounding box center [124, 128] width 30 height 15
drag, startPoint x: 133, startPoint y: 131, endPoint x: 54, endPoint y: 131, distance: 79.0
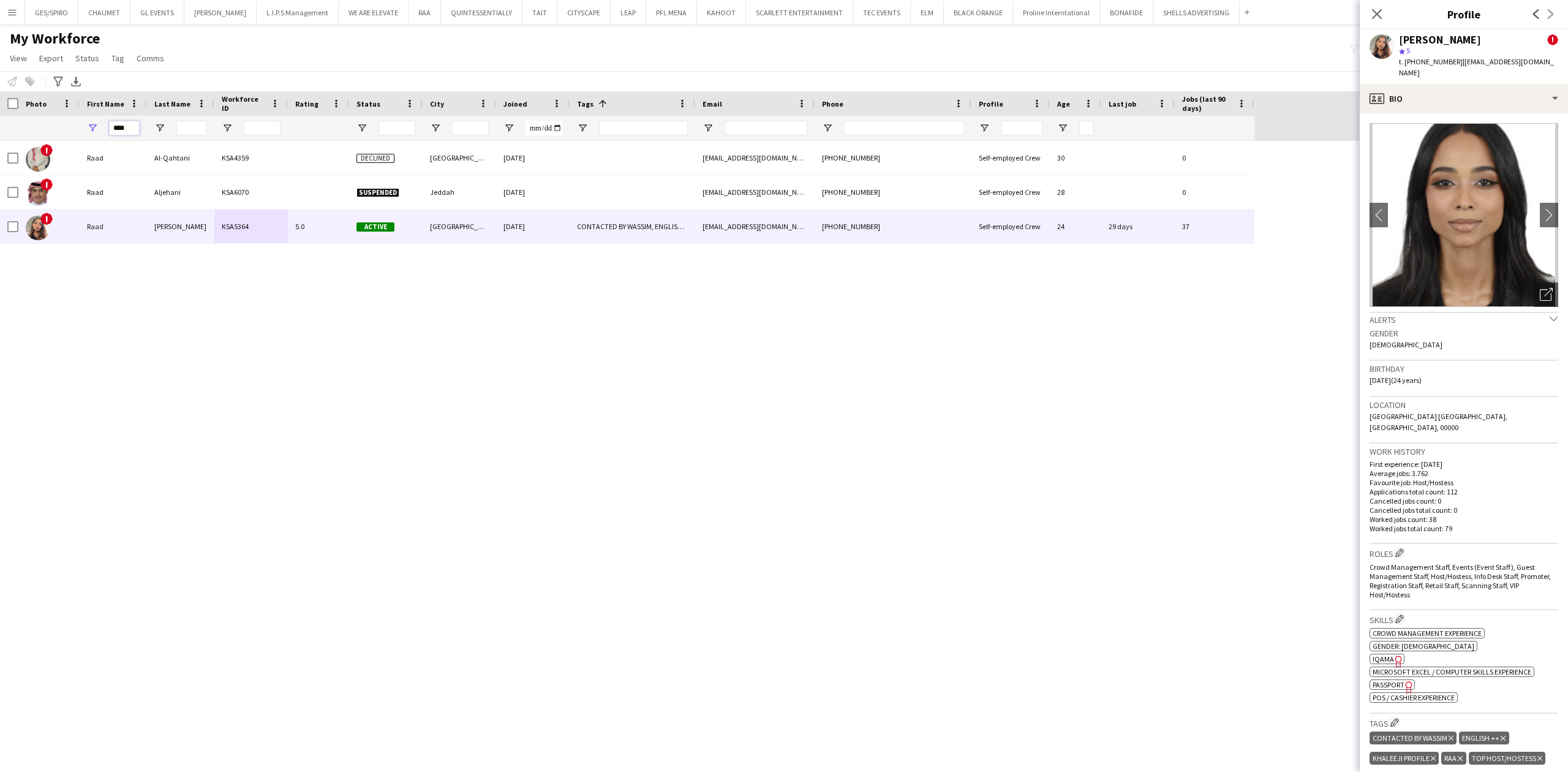
click at [54, 131] on div "****" at bounding box center [627, 128] width 1254 height 24
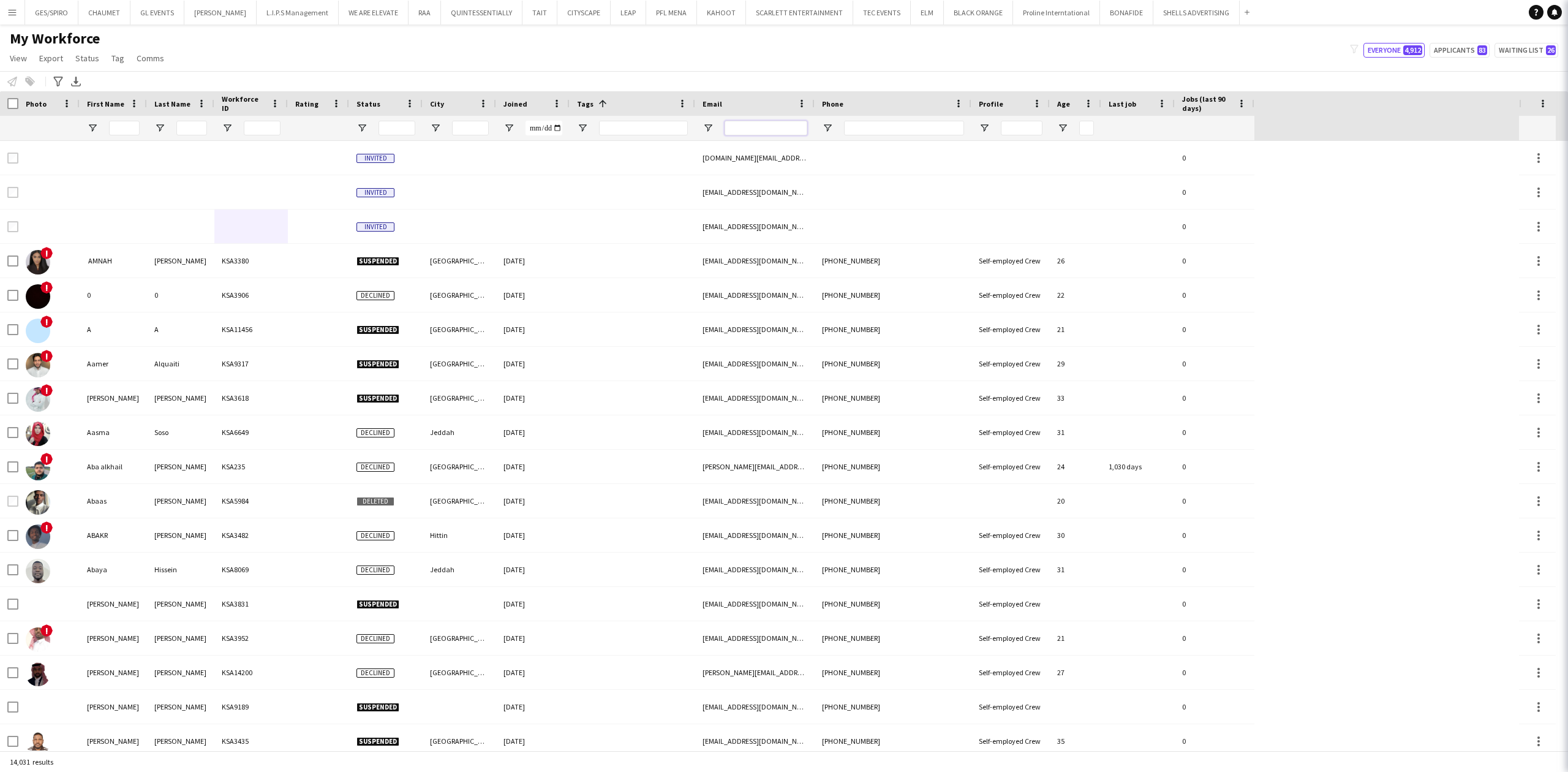
click at [790, 129] on input "Email Filter Input" at bounding box center [766, 128] width 83 height 15
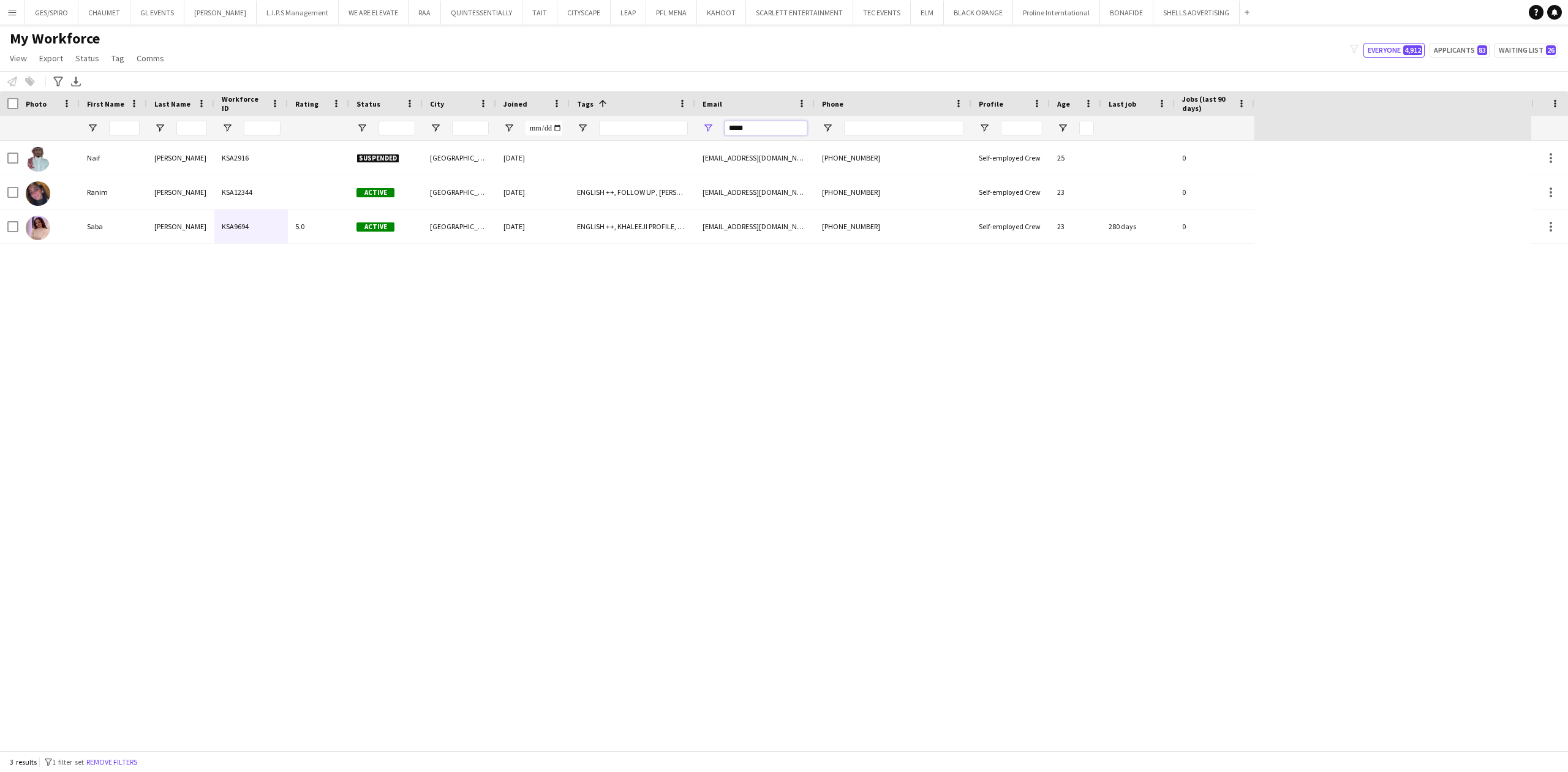
drag, startPoint x: 775, startPoint y: 128, endPoint x: 624, endPoint y: 125, distance: 151.0
click at [624, 125] on div at bounding box center [627, 128] width 1254 height 24
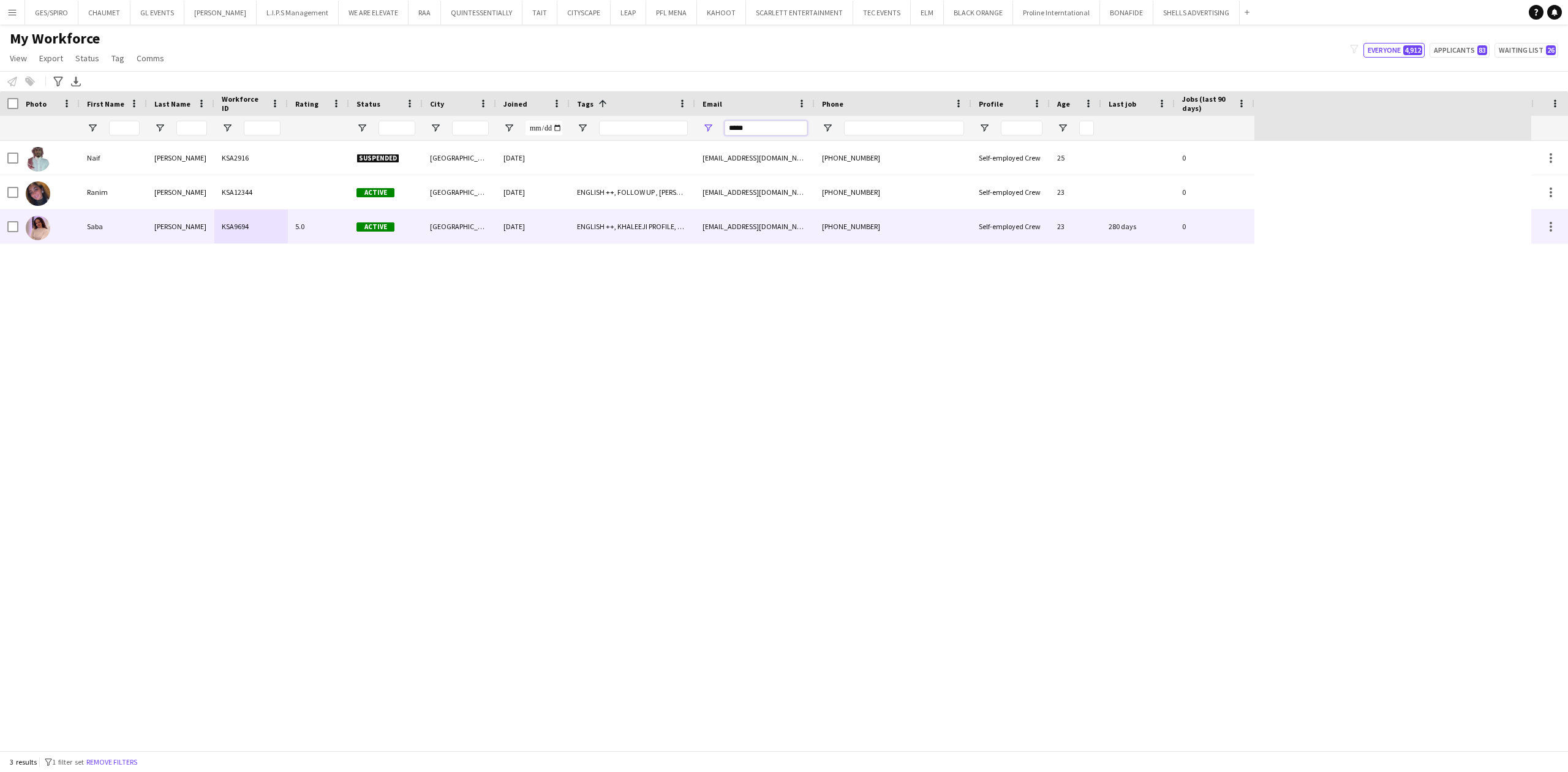
type input "*****"
click at [160, 237] on div "[PERSON_NAME]" at bounding box center [181, 227] width 68 height 34
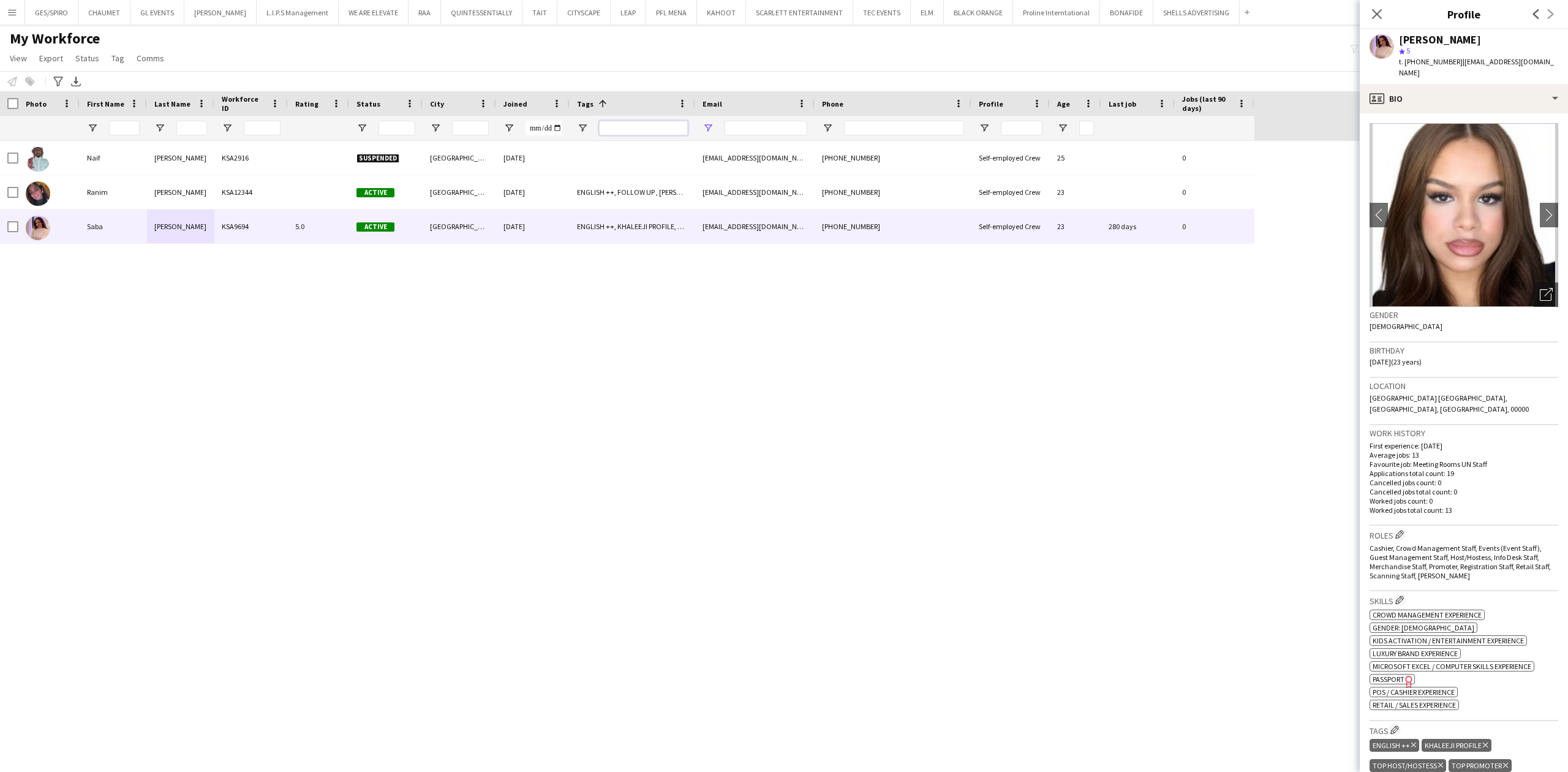
type input "*****"
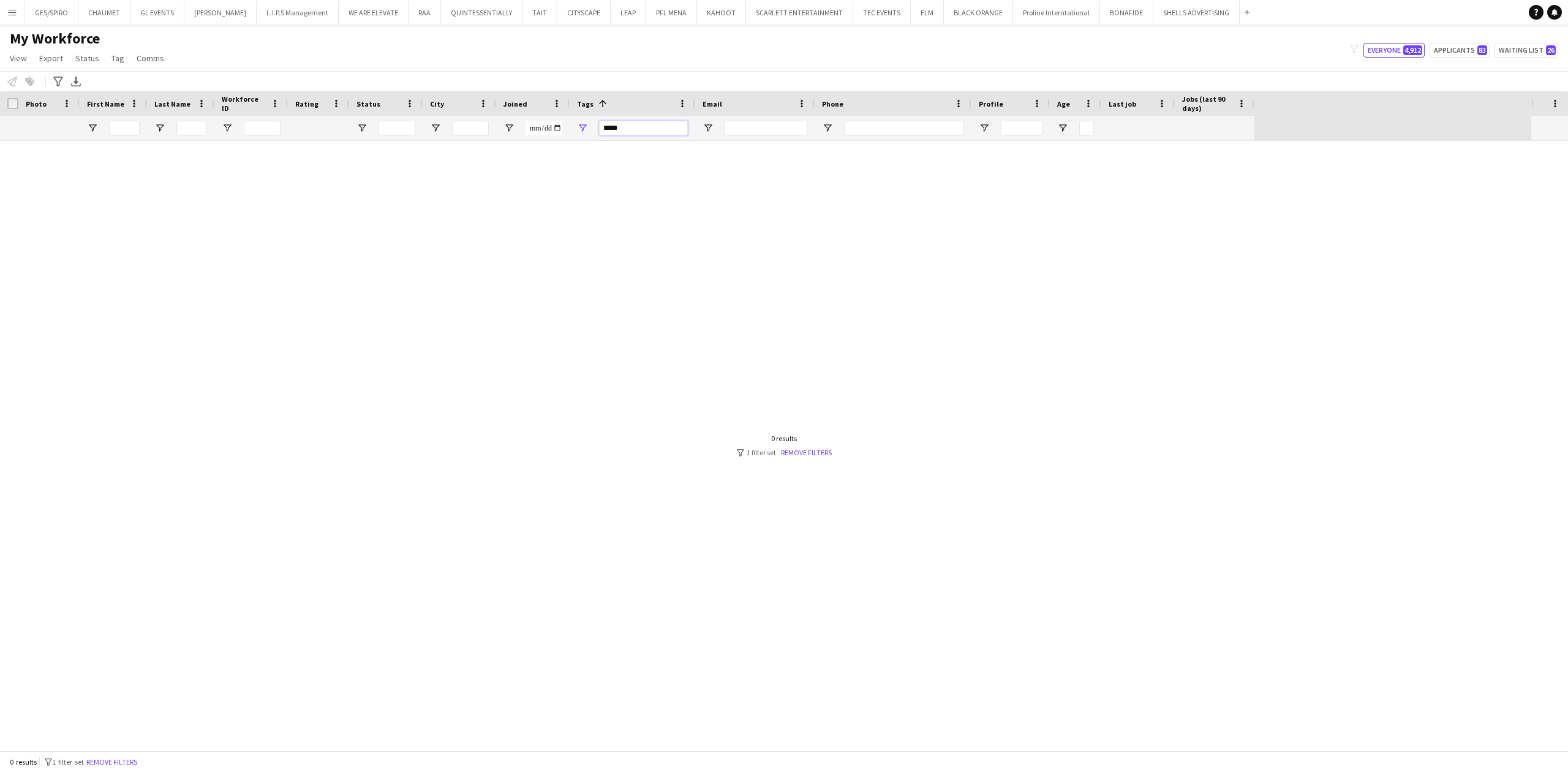
click at [664, 126] on input "*****" at bounding box center [643, 128] width 89 height 15
drag, startPoint x: 665, startPoint y: 126, endPoint x: 415, endPoint y: 127, distance: 250.0
click at [415, 127] on div at bounding box center [627, 128] width 1254 height 24
click at [125, 130] on input "First Name Filter Input" at bounding box center [124, 128] width 30 height 15
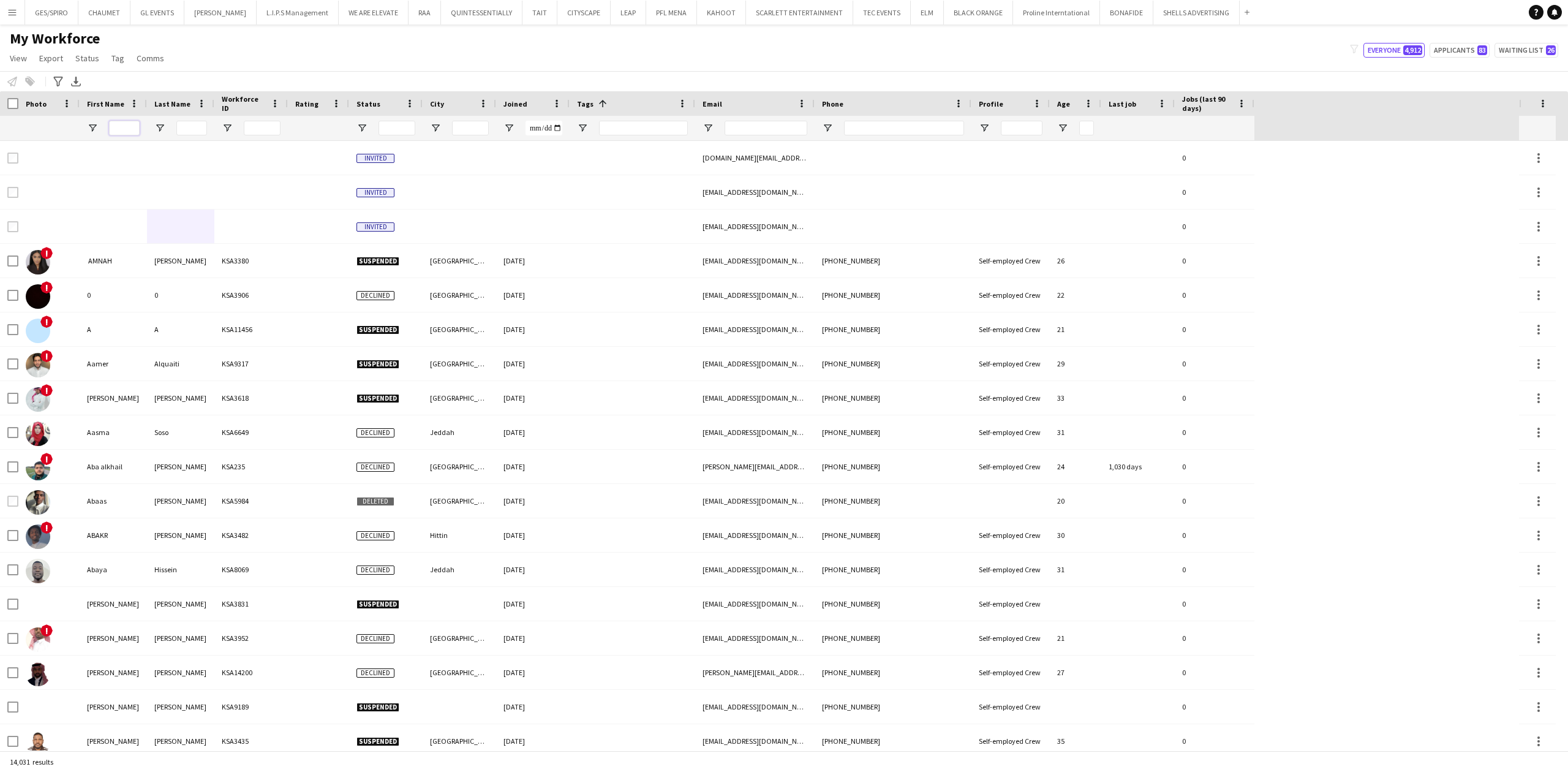
paste input "*****"
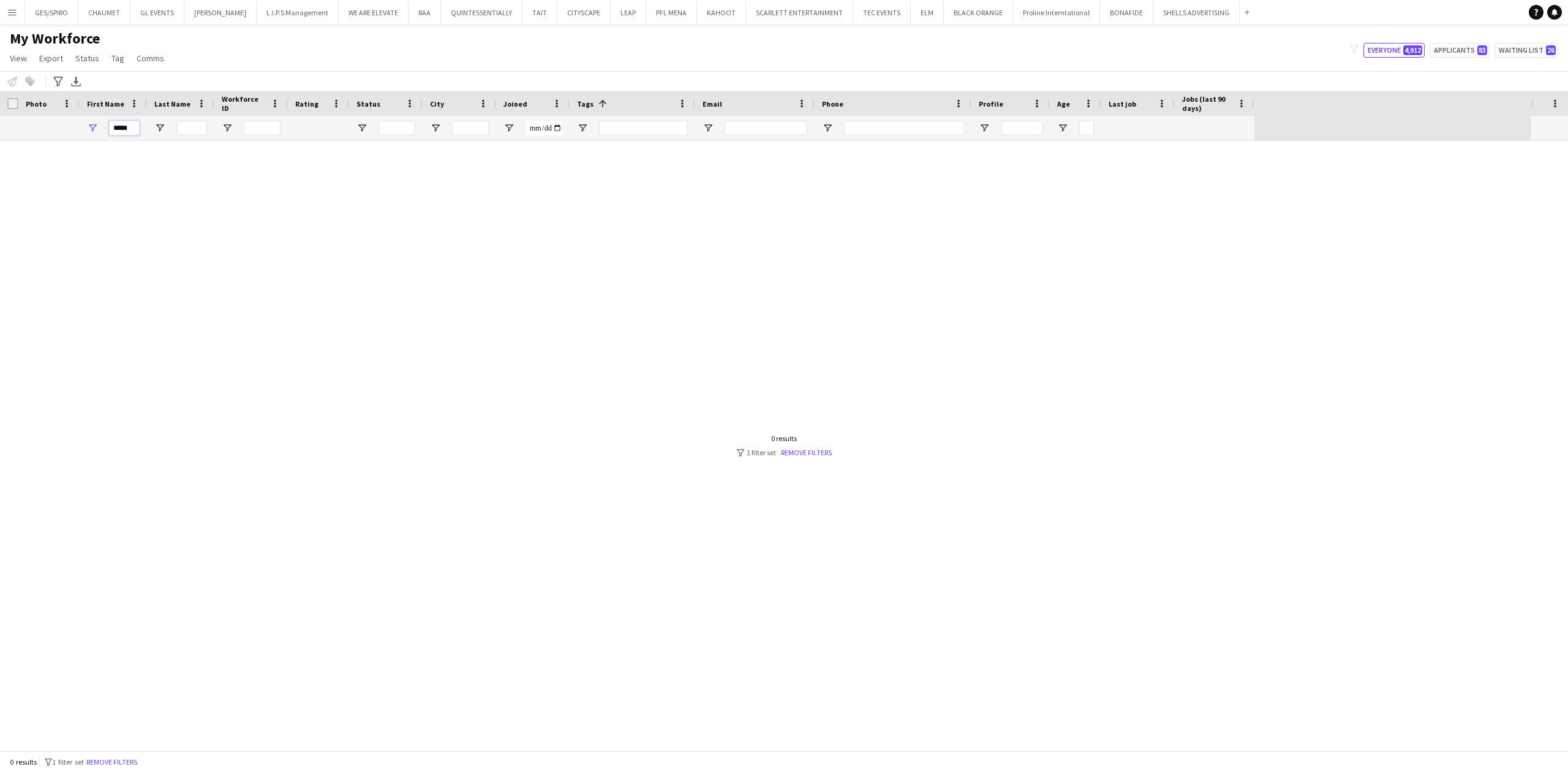
type input "****"
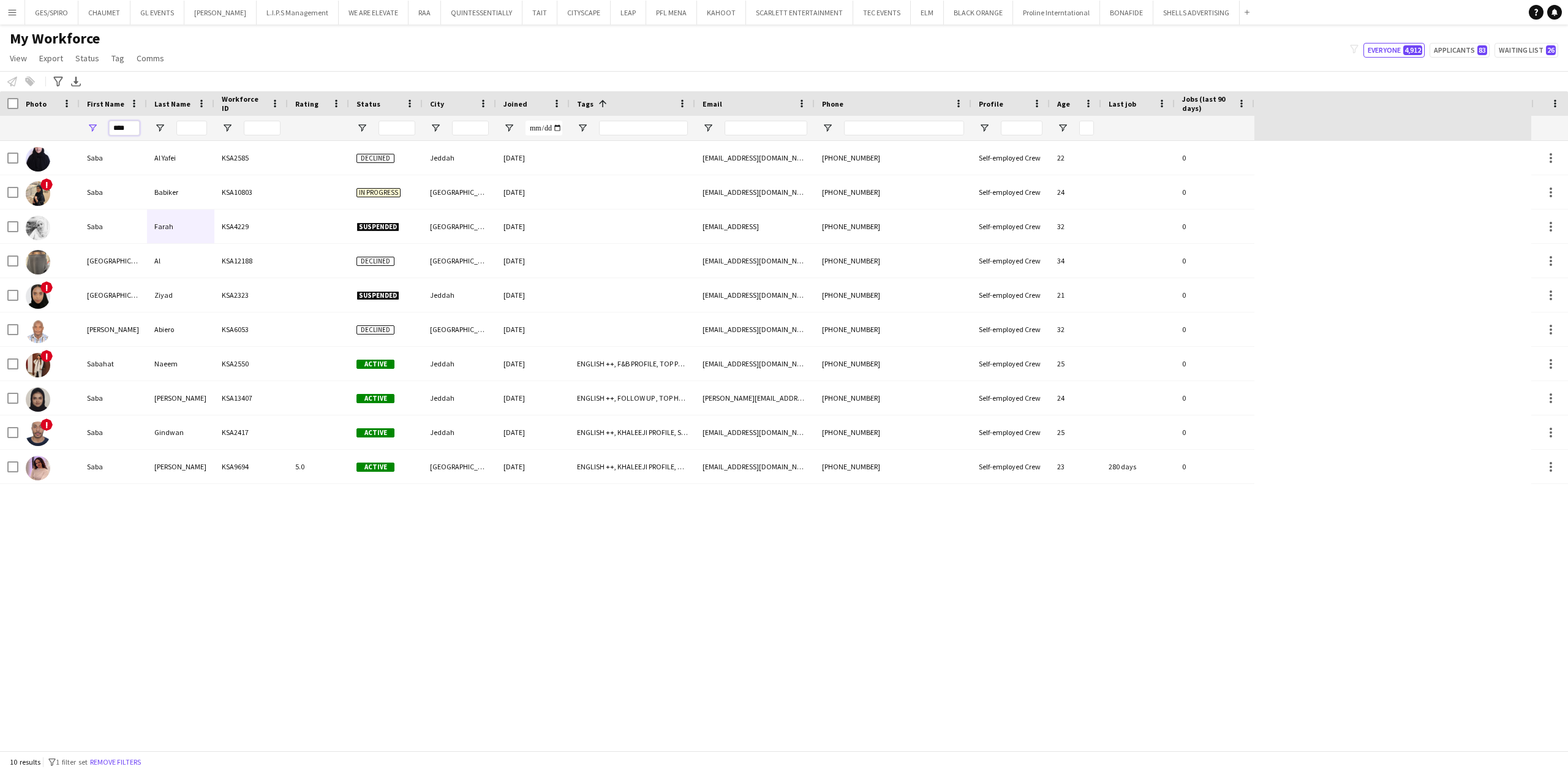
drag, startPoint x: 135, startPoint y: 129, endPoint x: 85, endPoint y: 120, distance: 50.8
click at [86, 120] on div "****" at bounding box center [114, 128] width 68 height 24
click at [767, 129] on input "Email Filter Input" at bounding box center [766, 128] width 83 height 15
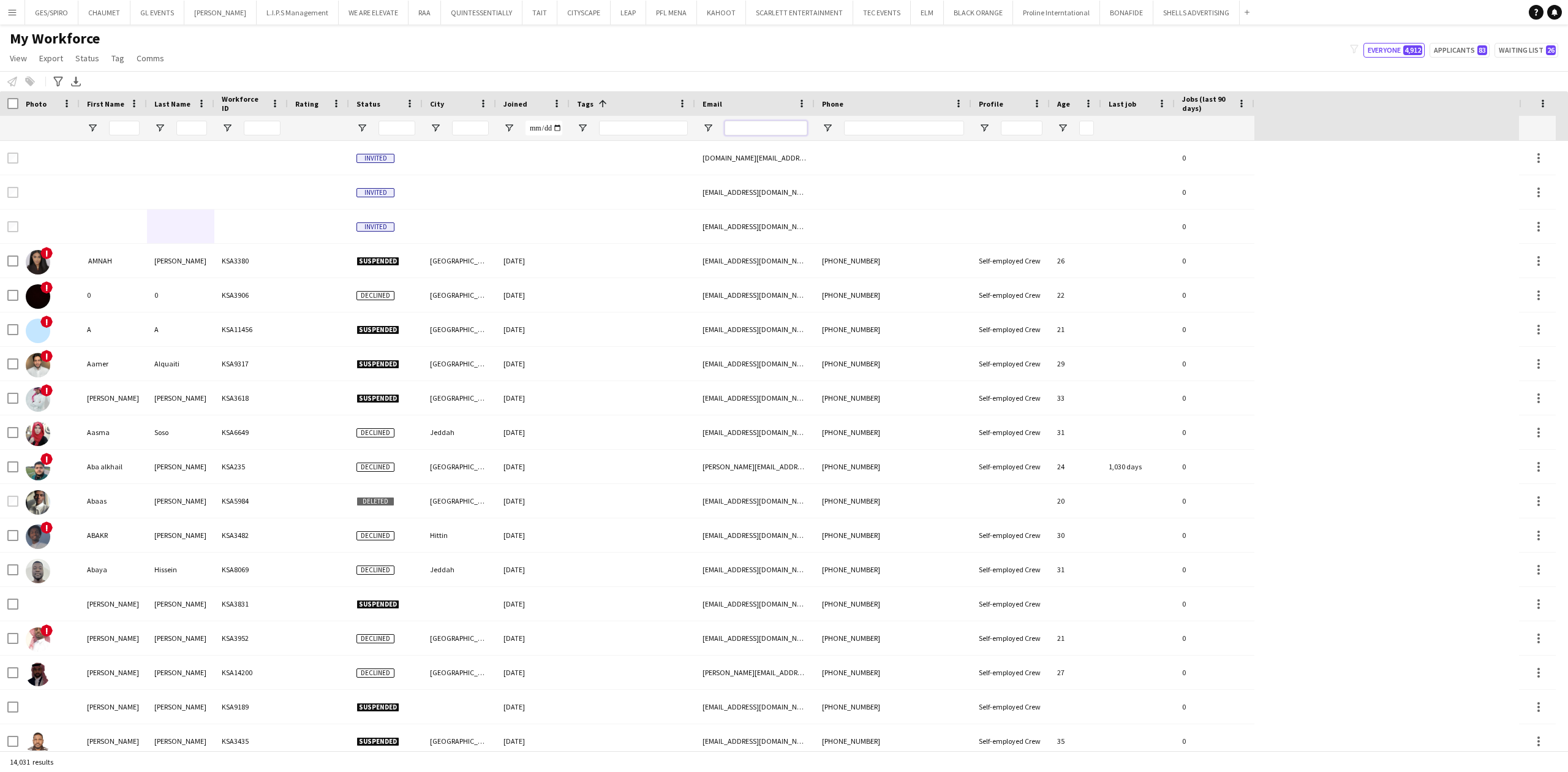
paste input "****"
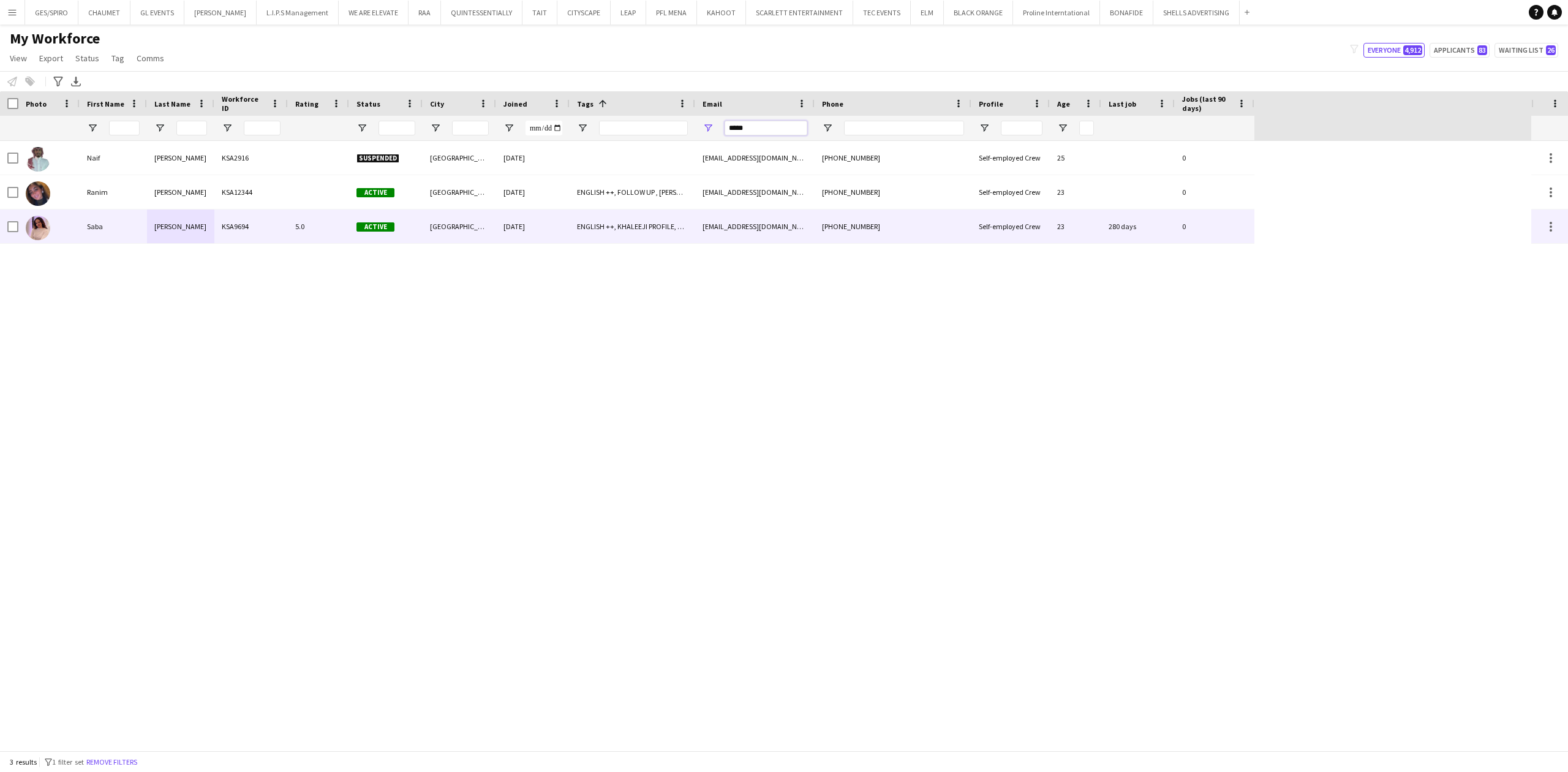
type input "*****"
click at [230, 238] on div "KSA9694" at bounding box center [251, 227] width 74 height 34
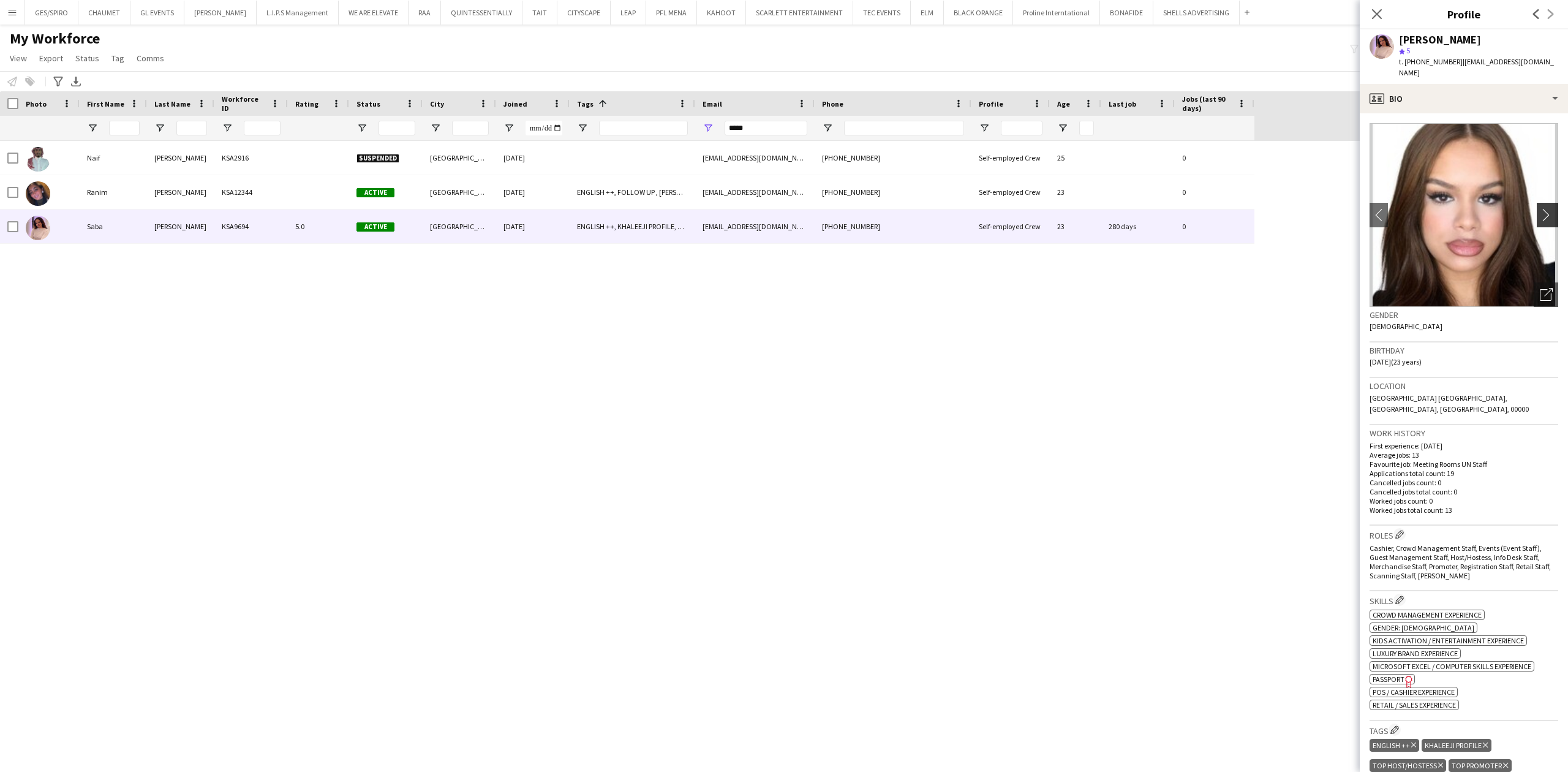
click at [1542, 208] on app-icon "chevron-right" at bounding box center [1549, 214] width 19 height 13
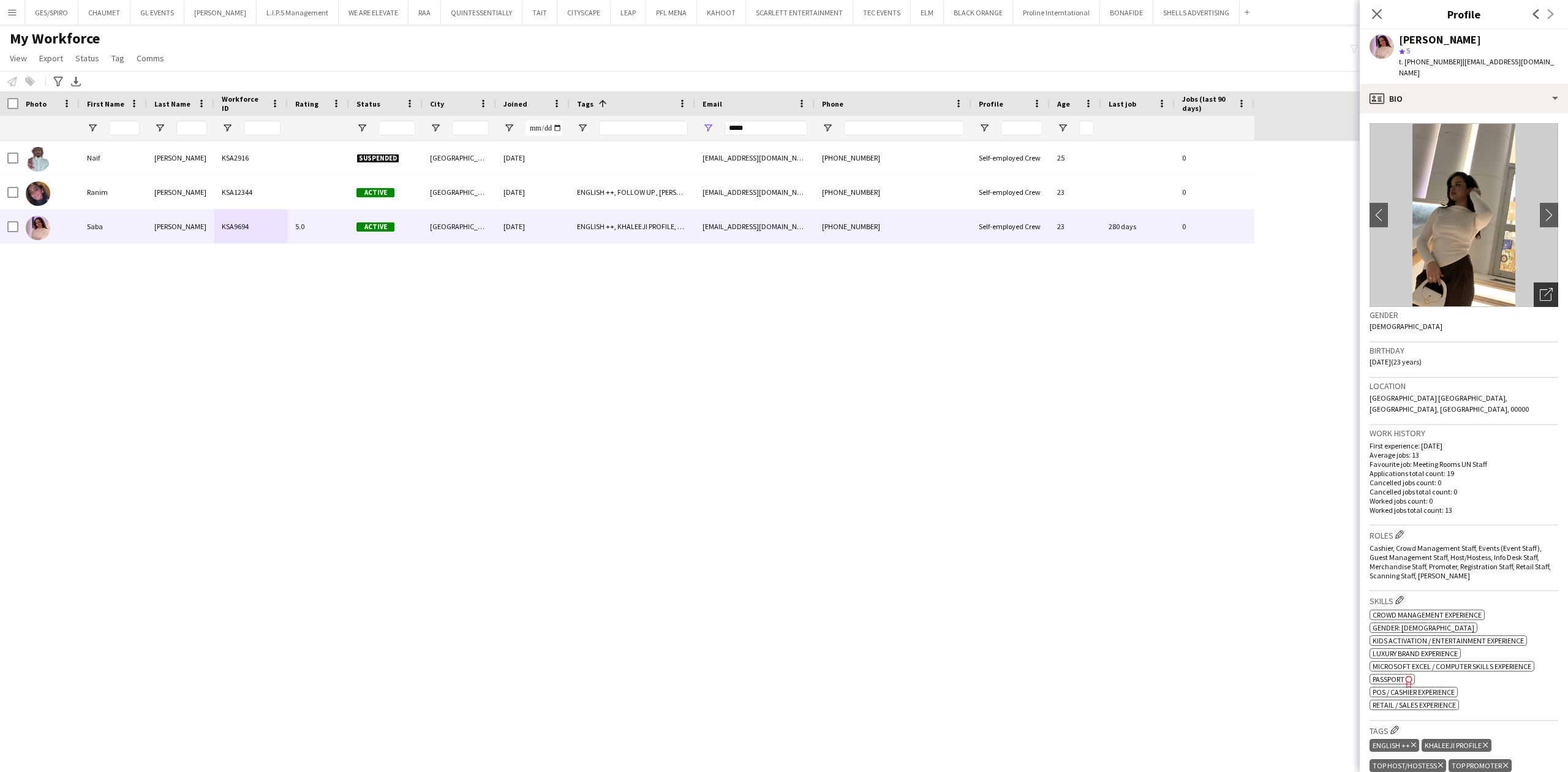
click at [1540, 289] on icon at bounding box center [1545, 294] width 11 height 12
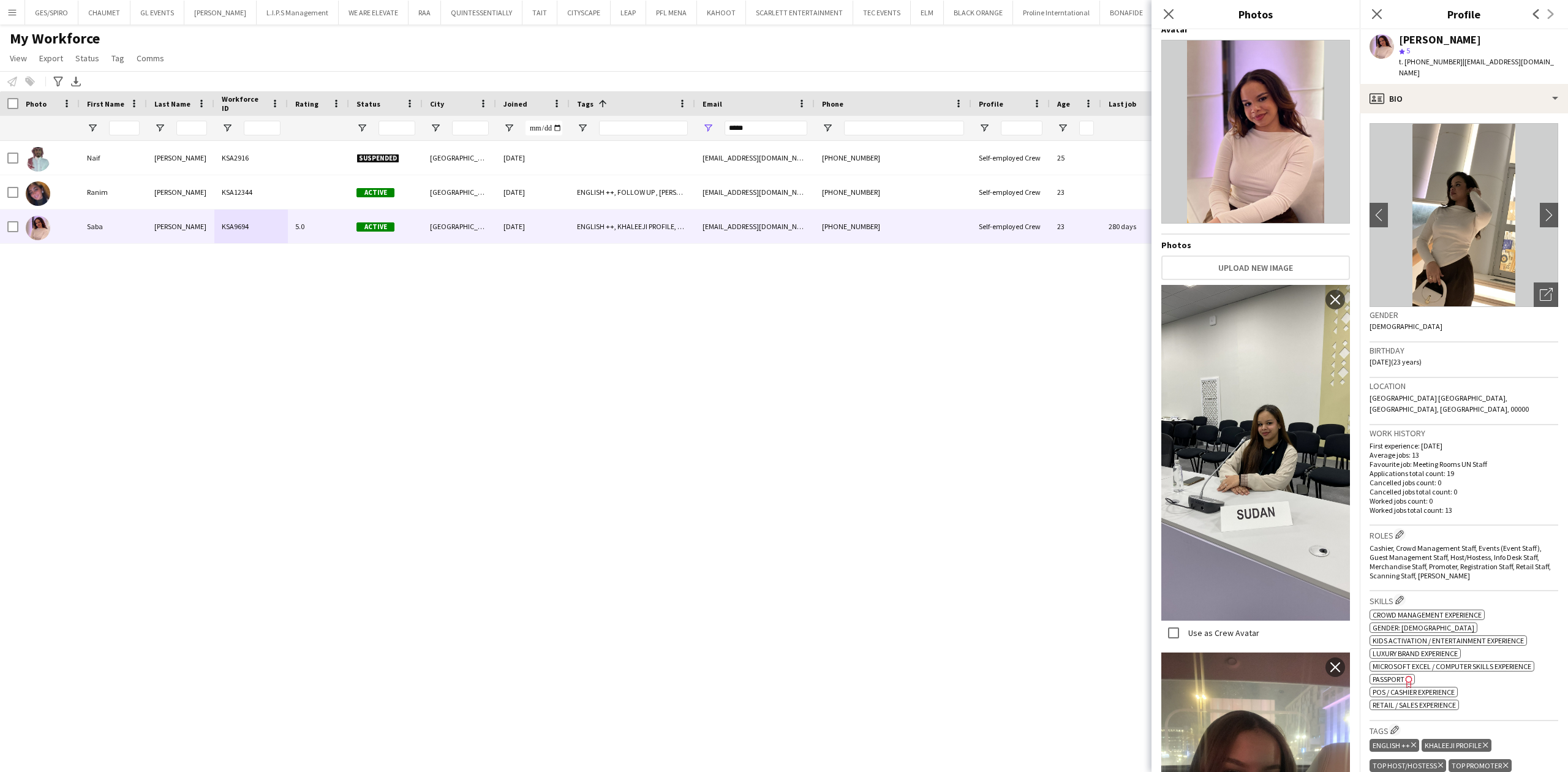
scroll to position [0, 0]
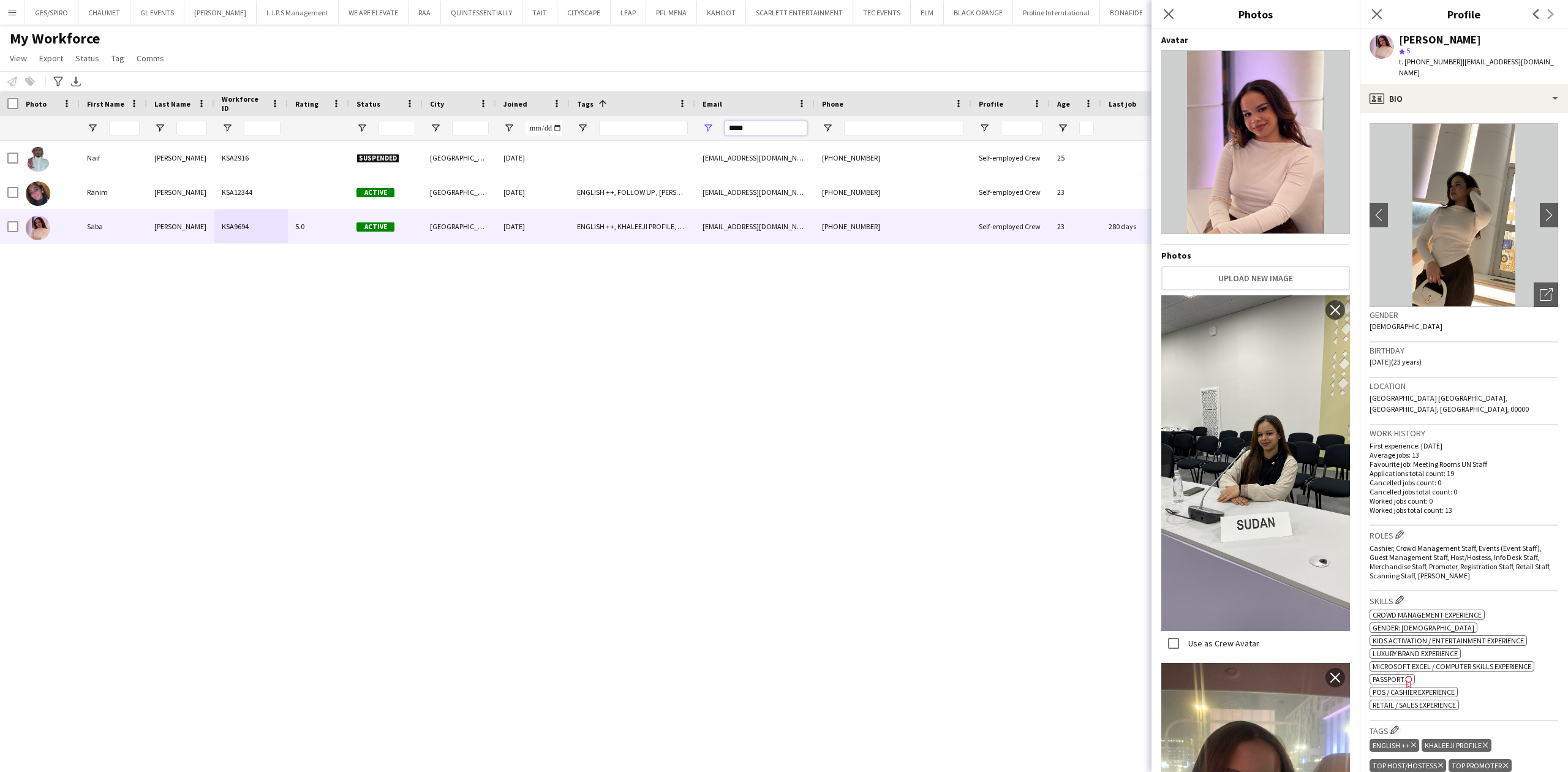
drag, startPoint x: 770, startPoint y: 131, endPoint x: 608, endPoint y: 133, distance: 162.0
click at [620, 131] on div at bounding box center [627, 128] width 1254 height 24
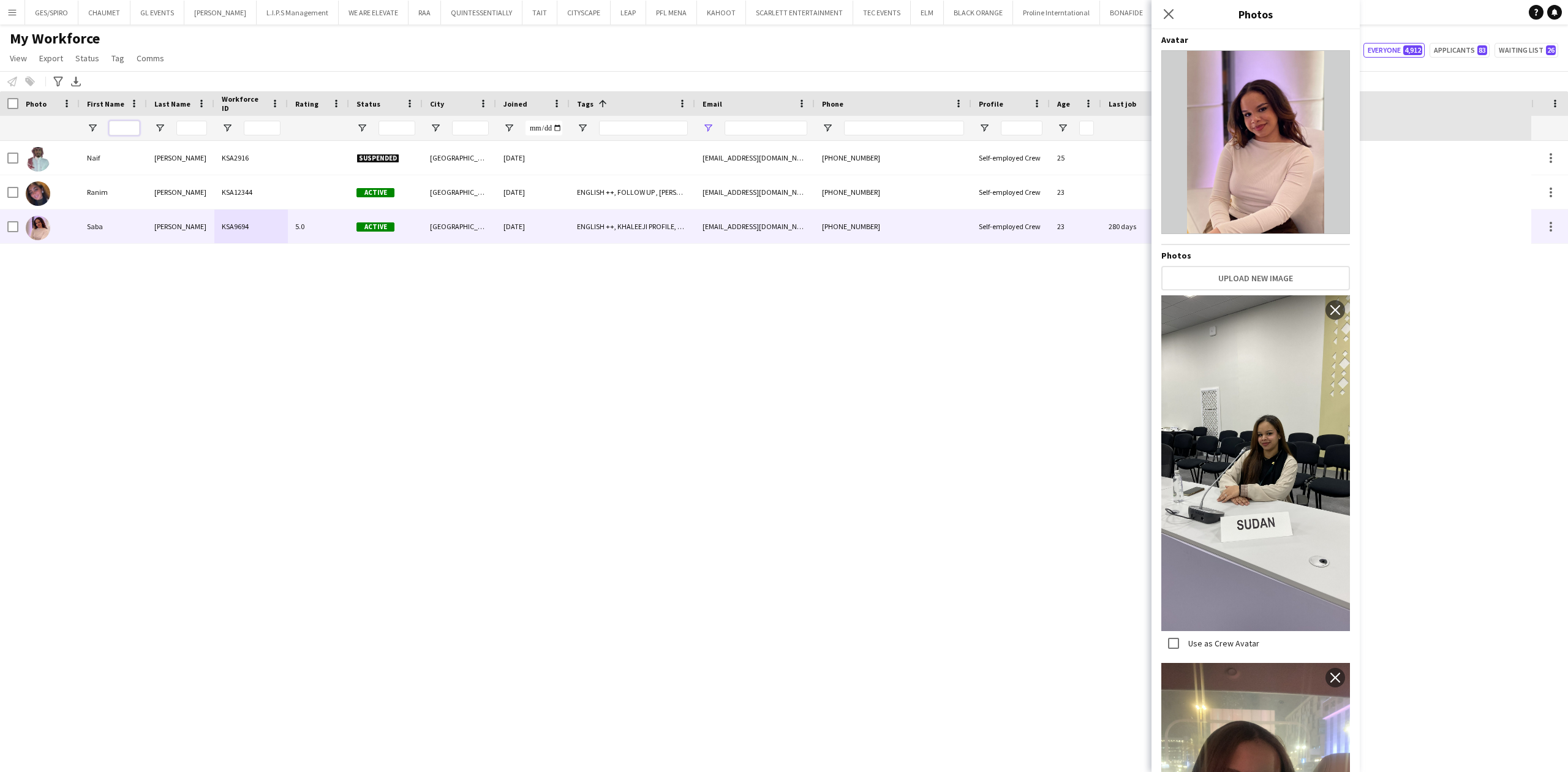
click at [120, 133] on input "First Name Filter Input" at bounding box center [124, 128] width 30 height 15
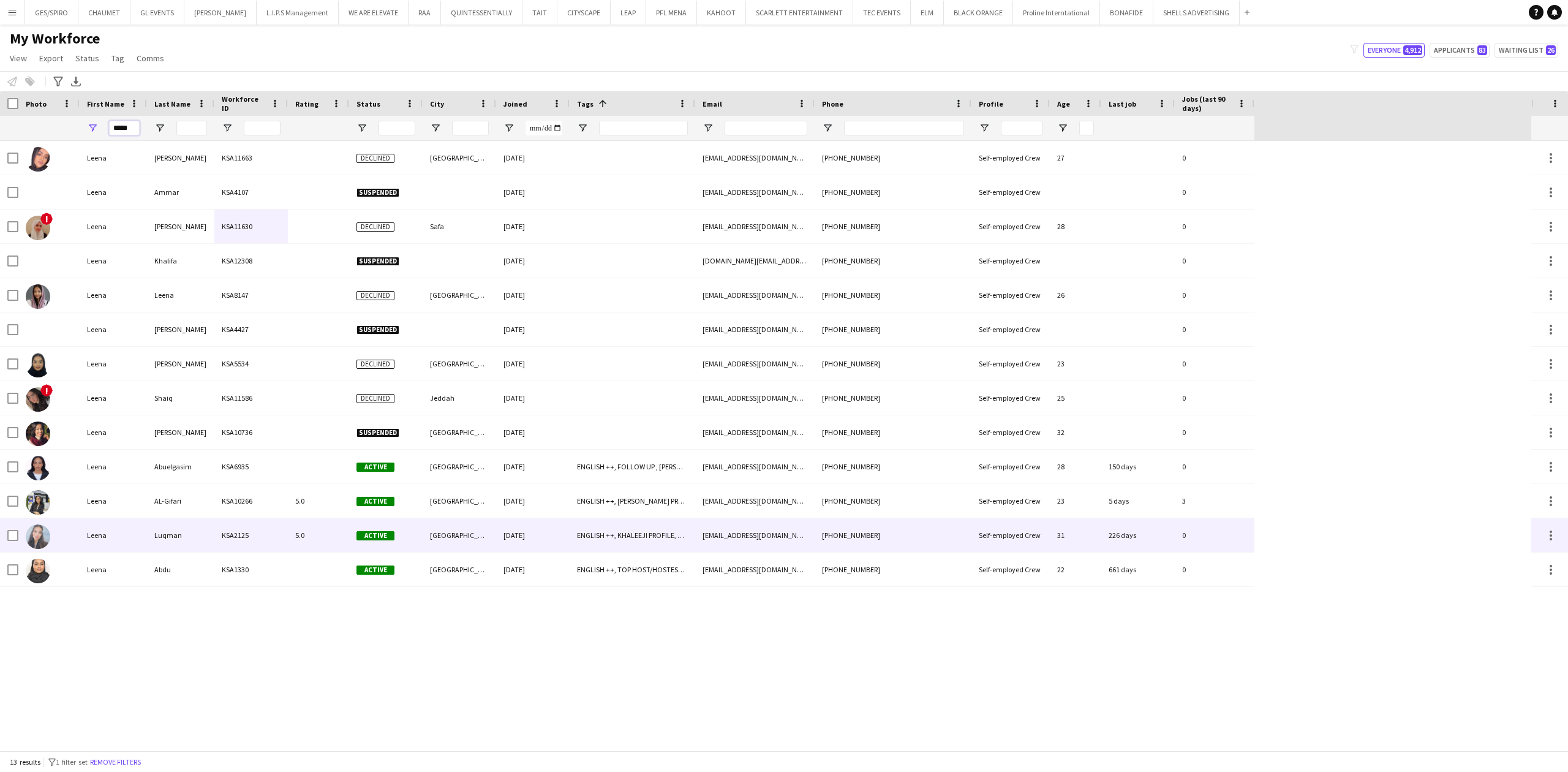
type input "*****"
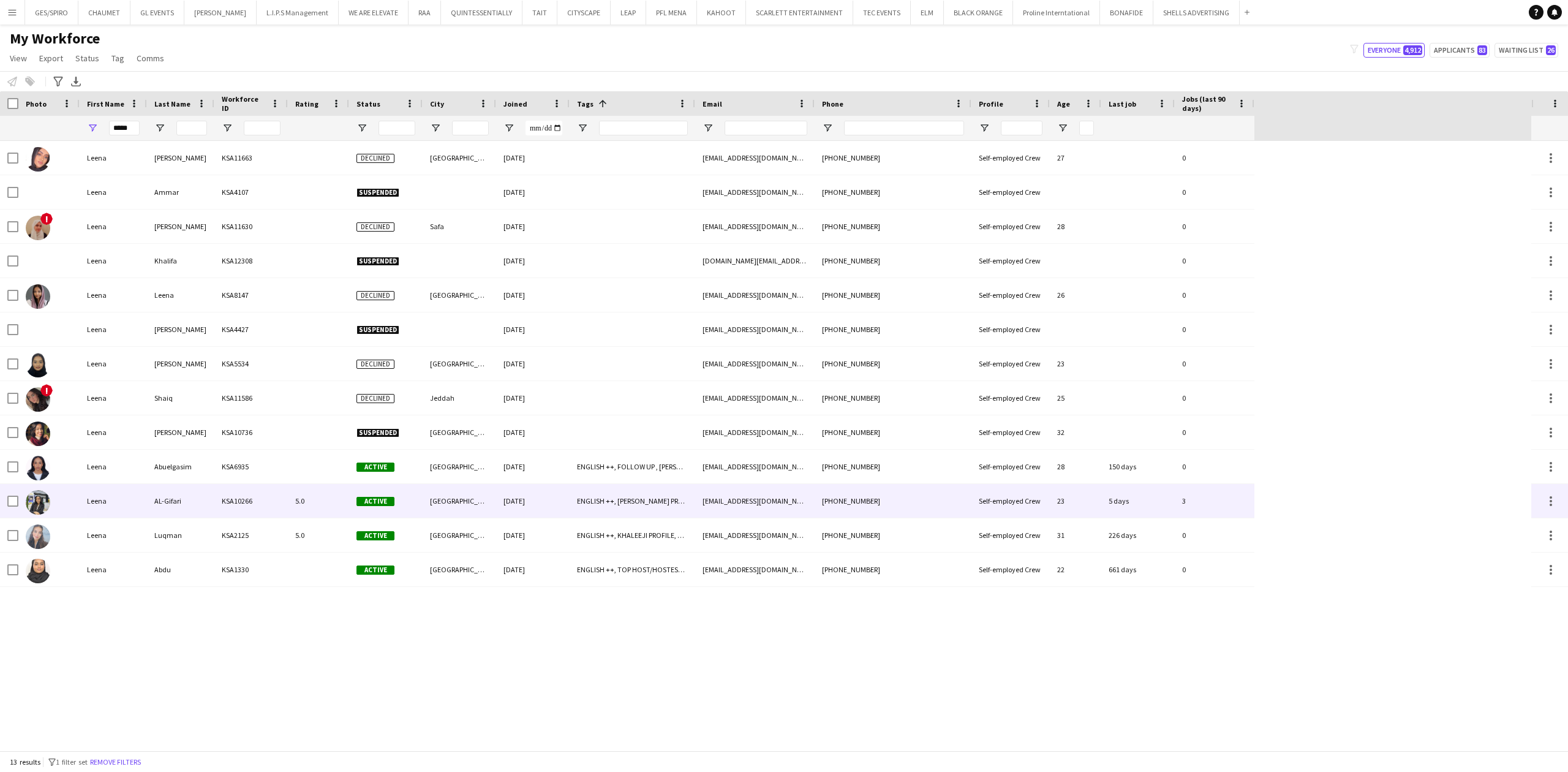
click at [262, 488] on div "KSA10266" at bounding box center [251, 501] width 74 height 34
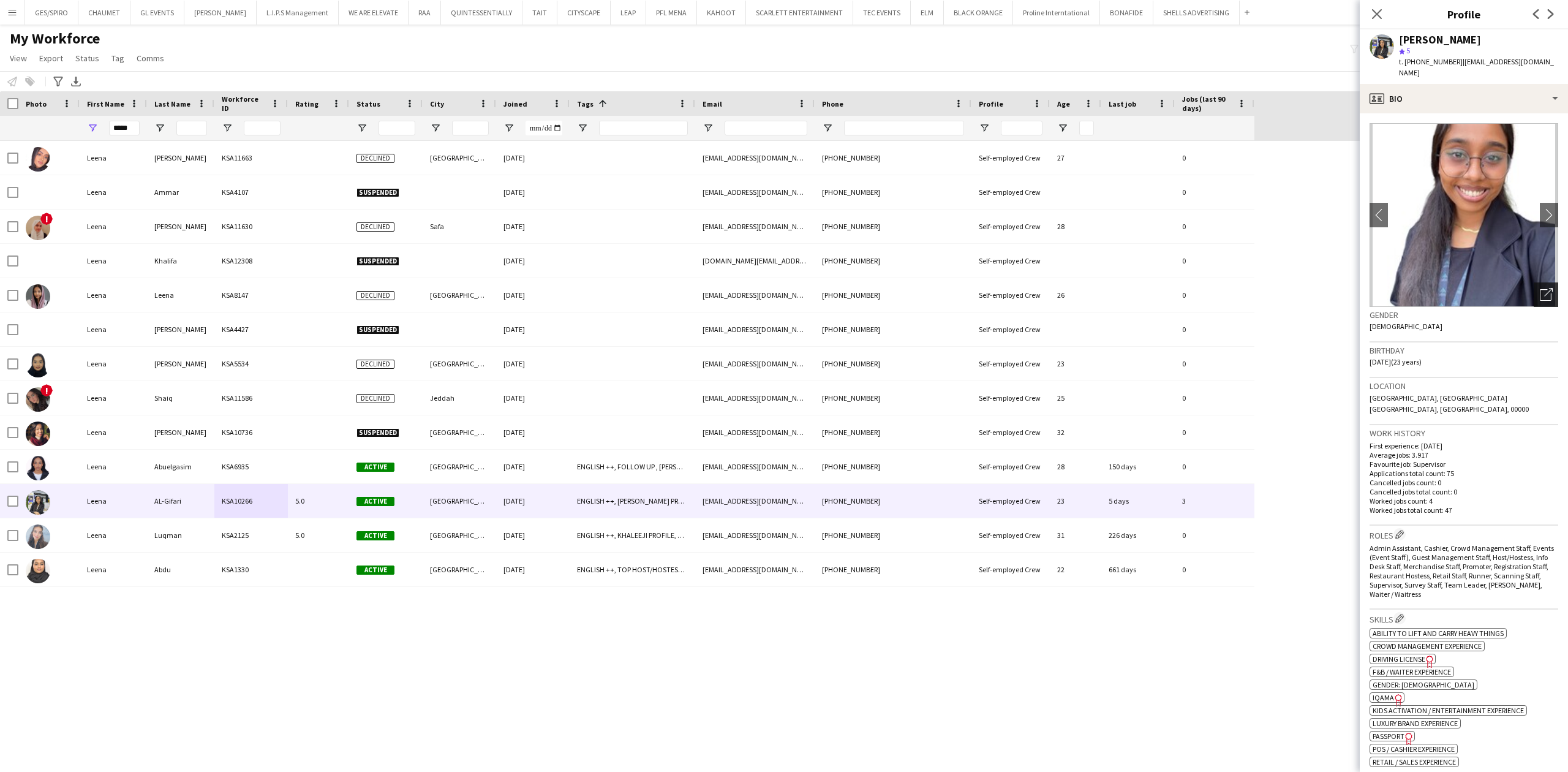
click at [1537, 282] on div "Open photos pop-in" at bounding box center [1546, 294] width 24 height 24
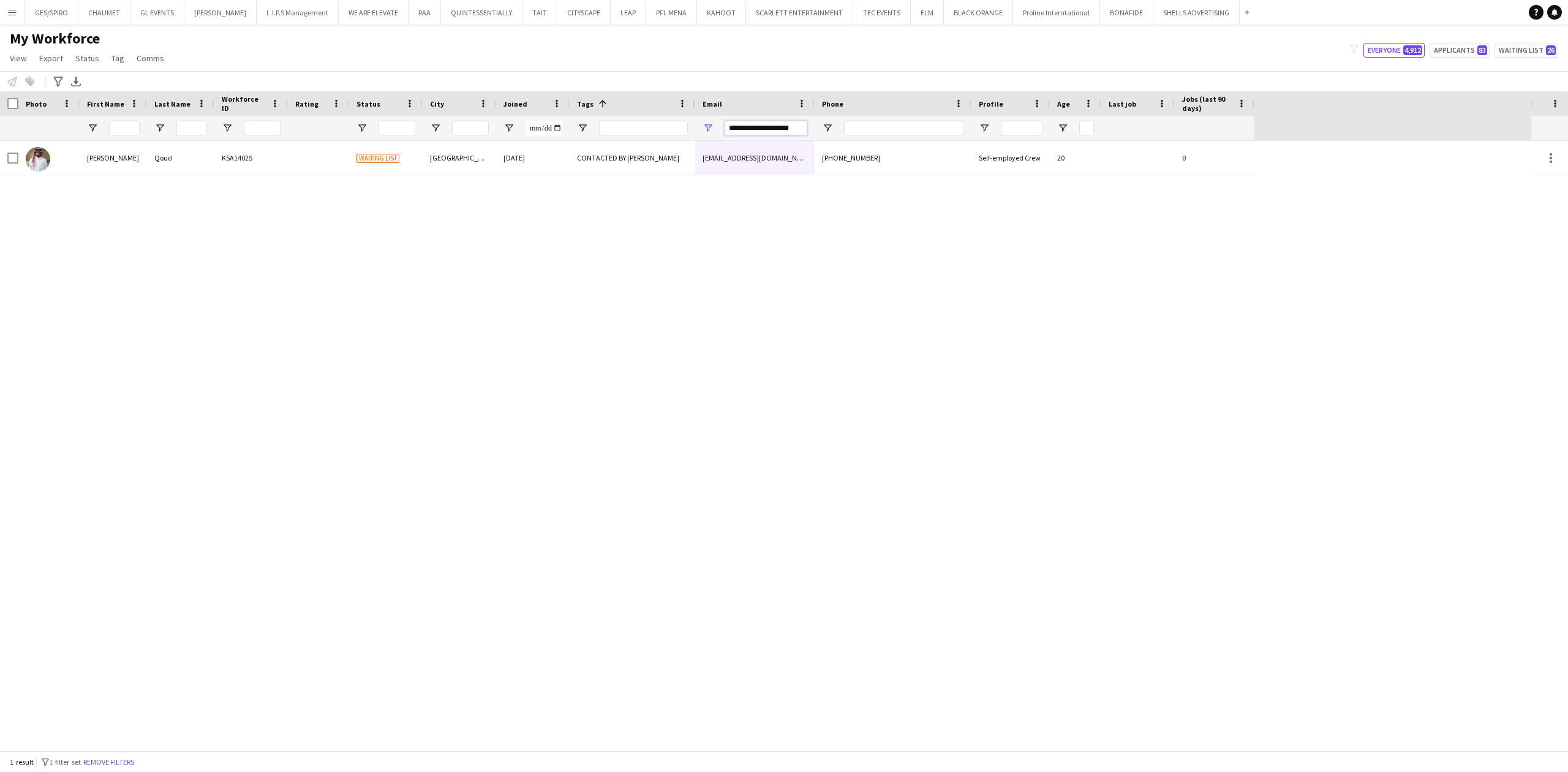
click at [769, 128] on input "**********" at bounding box center [766, 128] width 83 height 15
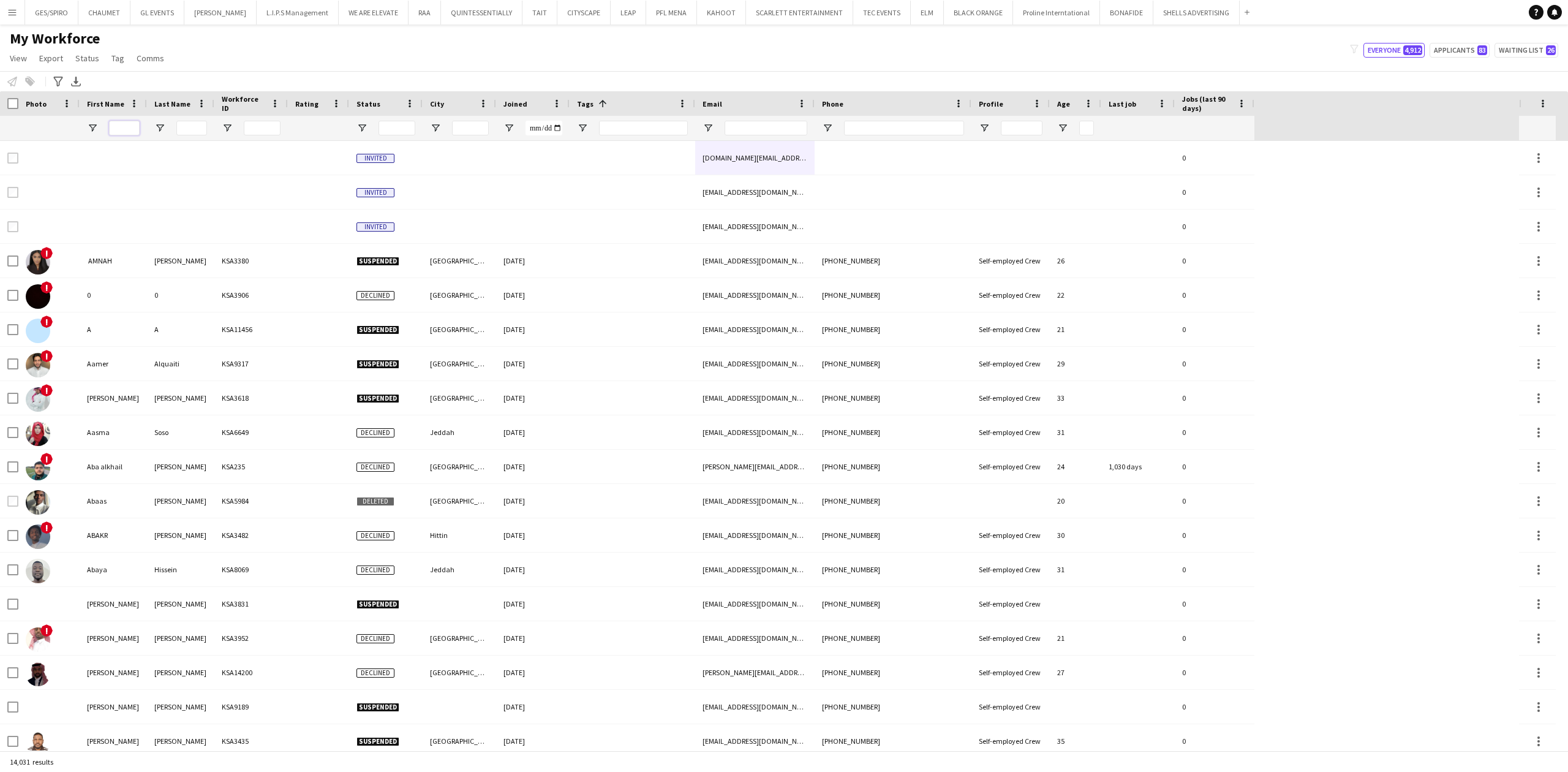
click at [138, 126] on input "First Name Filter Input" at bounding box center [124, 128] width 30 height 15
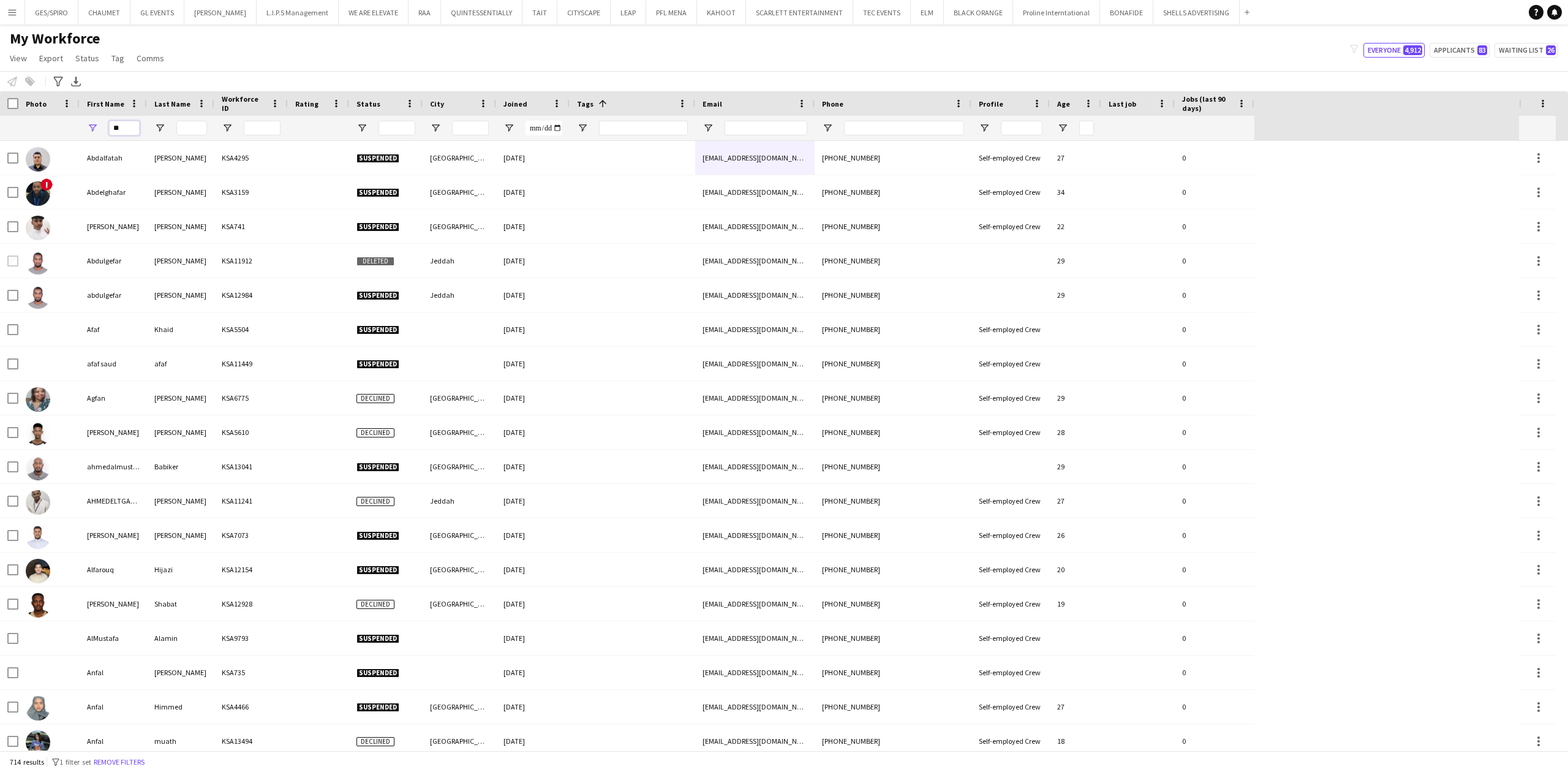
drag, startPoint x: 121, startPoint y: 130, endPoint x: -3, endPoint y: 126, distance: 124.1
click at [0, 126] on html "Menu Boards Boards Boards All jobs Status Workforce Workforce My Workforce Recr…" at bounding box center [784, 386] width 1568 height 772
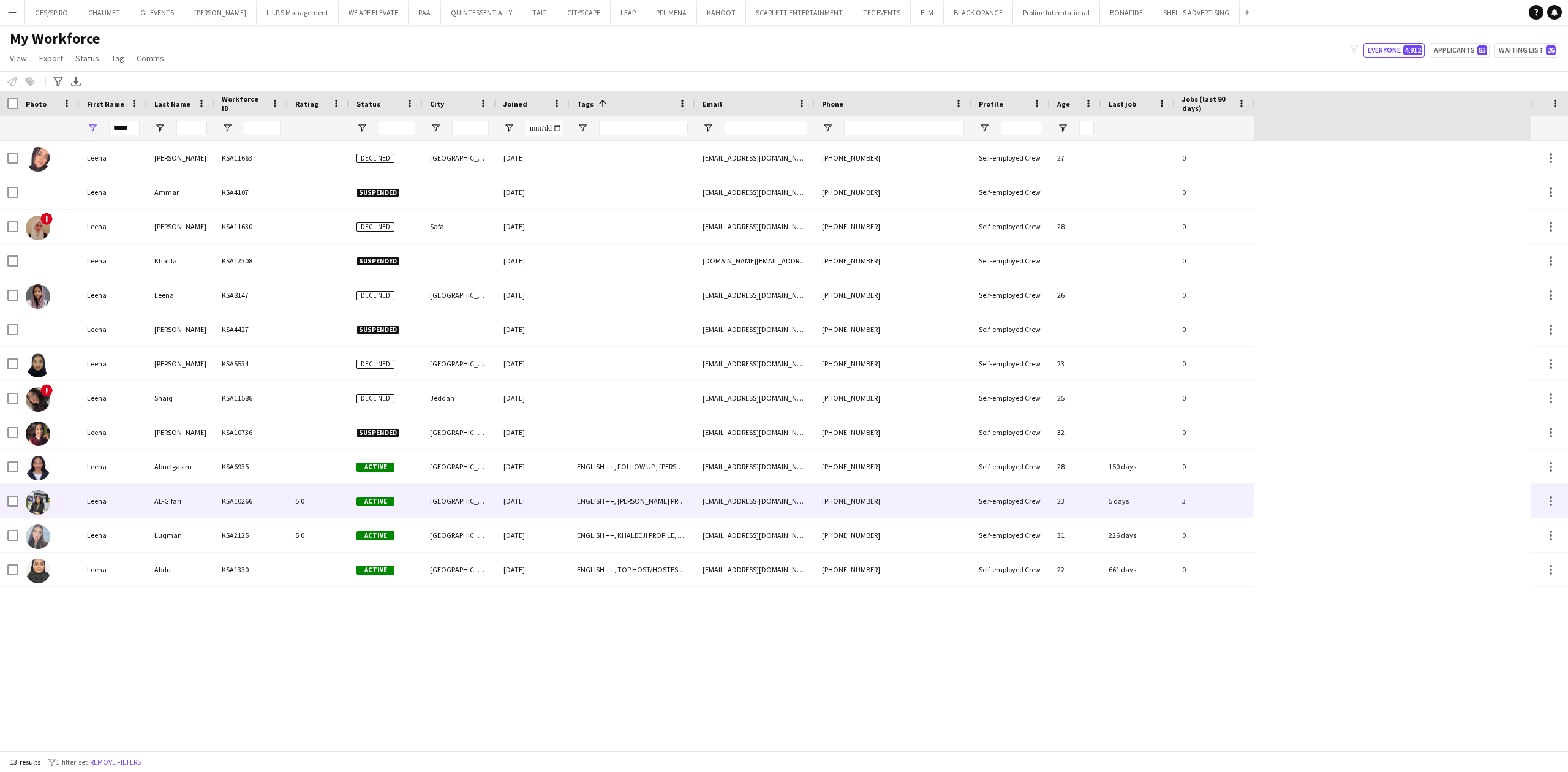
click at [192, 507] on div "AL-Gifari" at bounding box center [181, 501] width 68 height 34
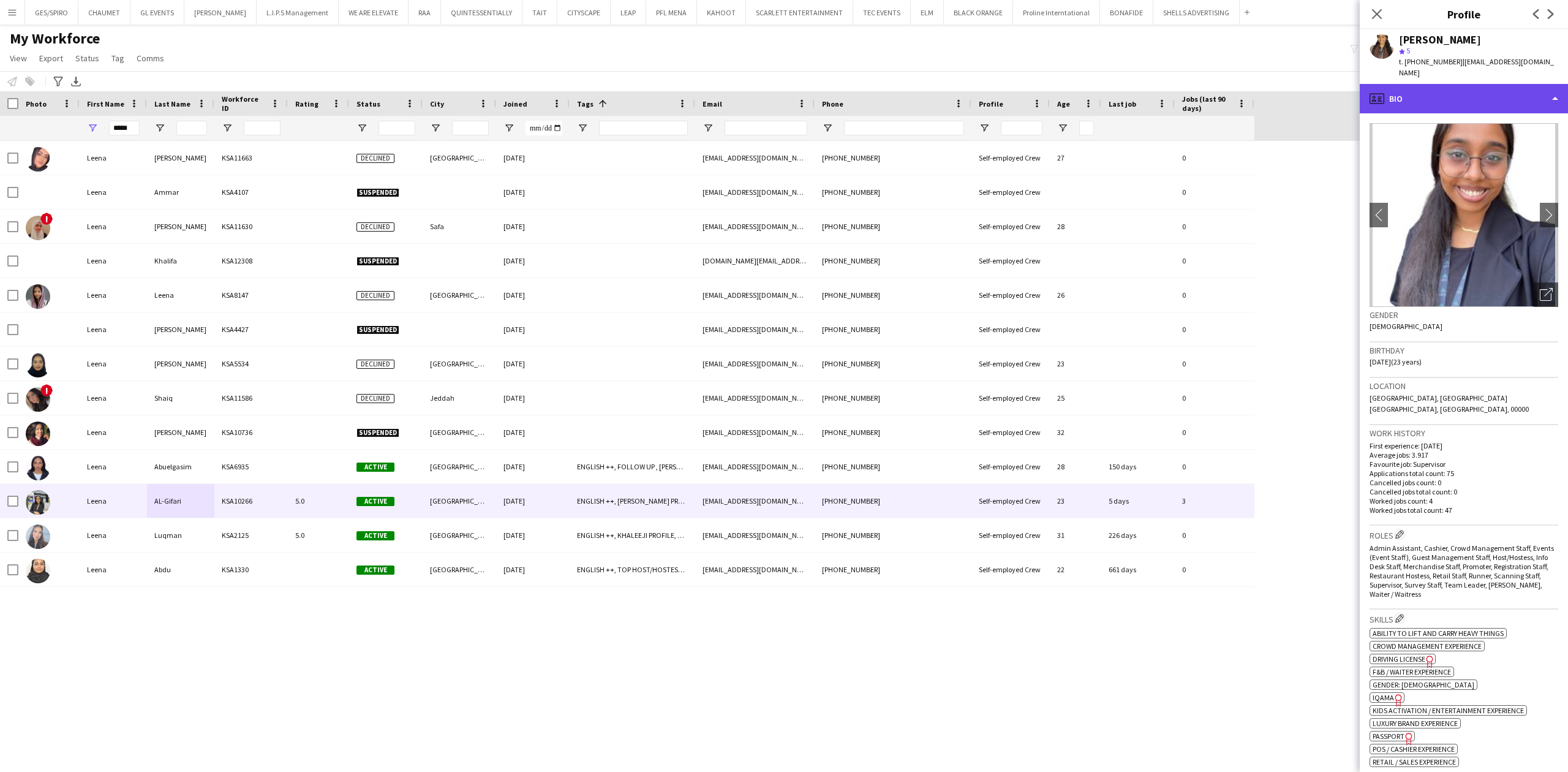
click at [1511, 86] on div "profile Bio" at bounding box center [1464, 98] width 208 height 29
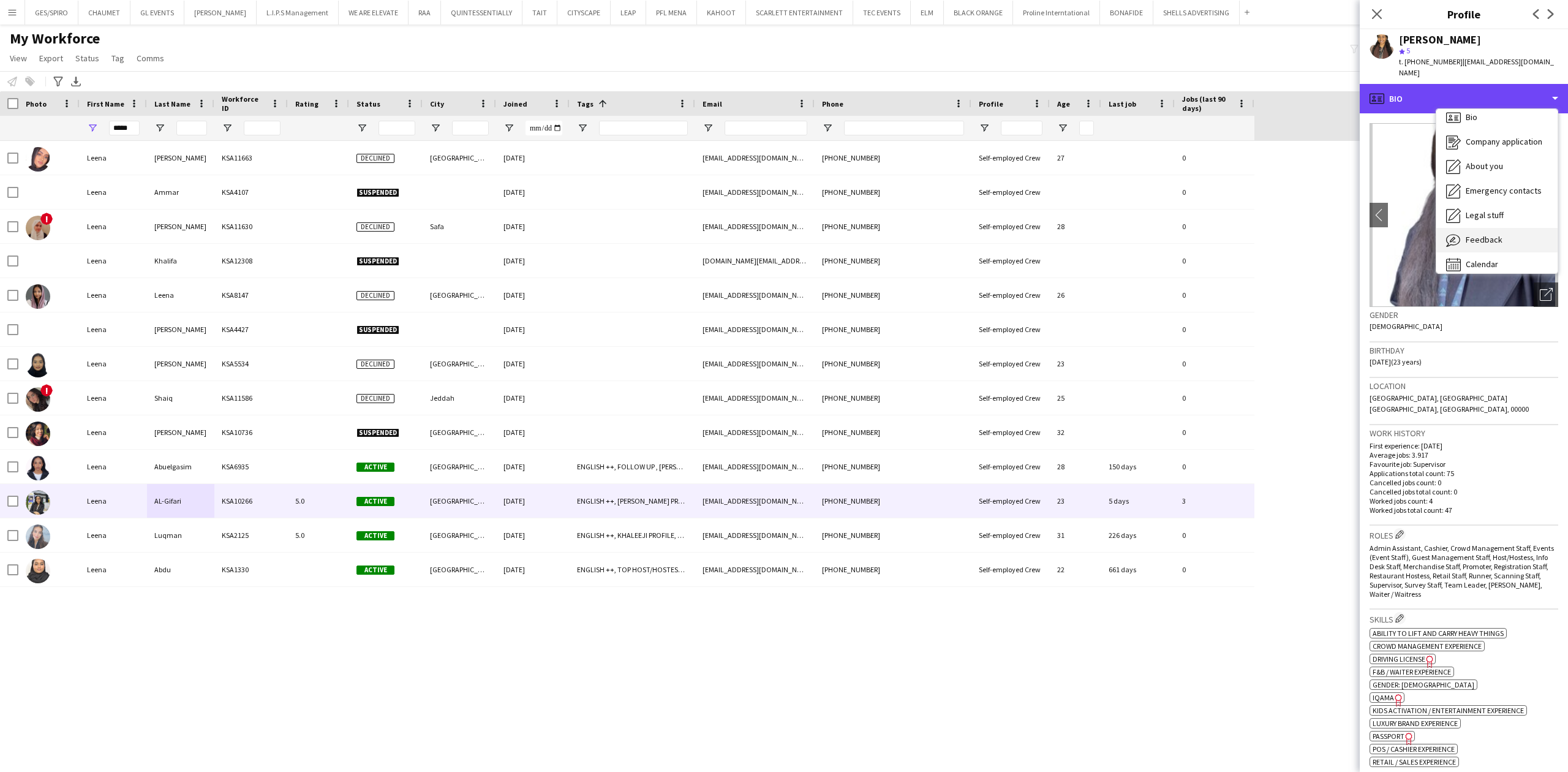
scroll to position [17, 0]
click at [1504, 221] on div "Feedback Feedback" at bounding box center [1496, 231] width 121 height 24
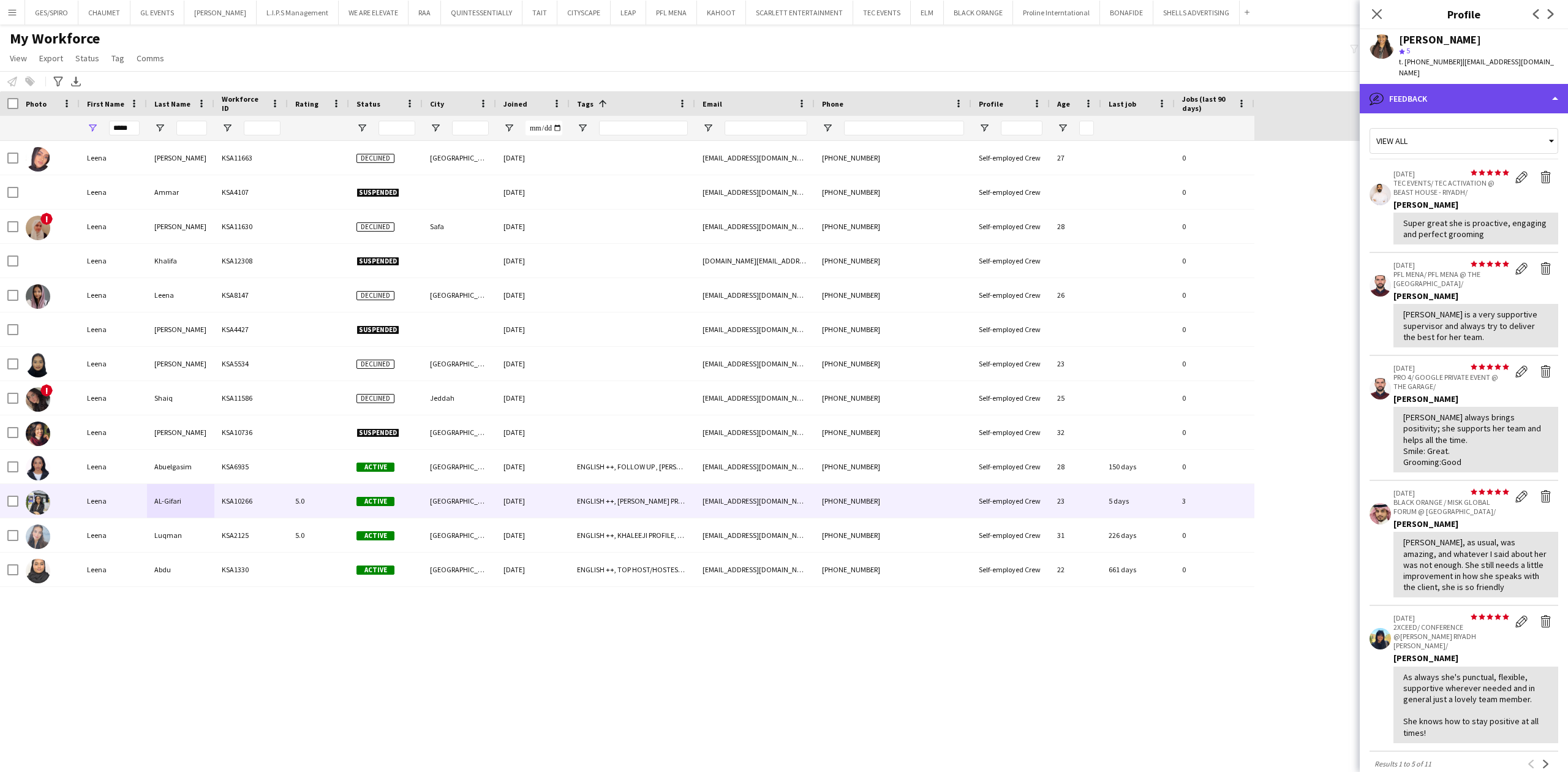
click at [1460, 97] on div "bubble-pencil Feedback" at bounding box center [1464, 98] width 208 height 29
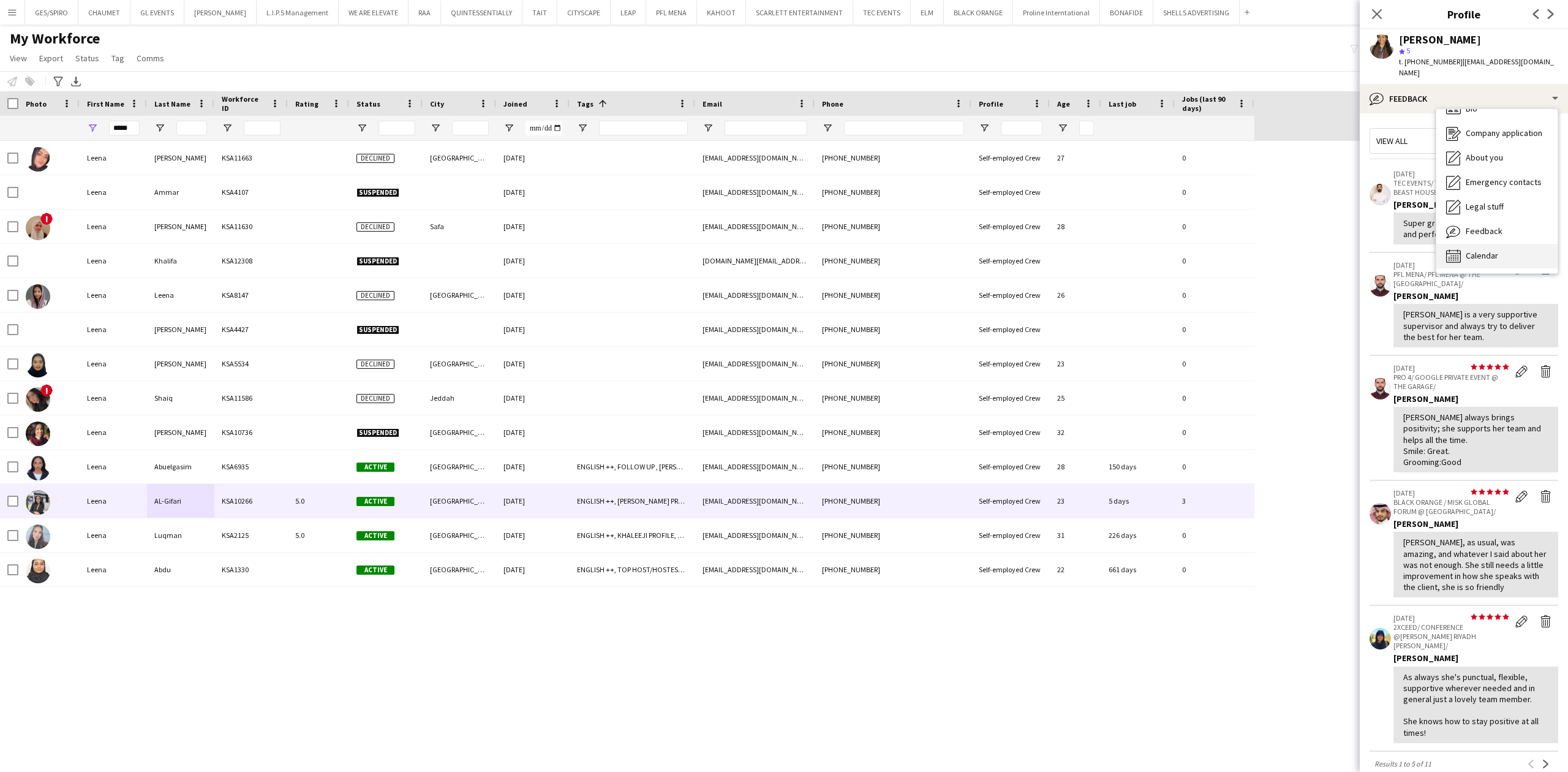
click at [1504, 244] on div "Calendar Calendar" at bounding box center [1496, 256] width 121 height 24
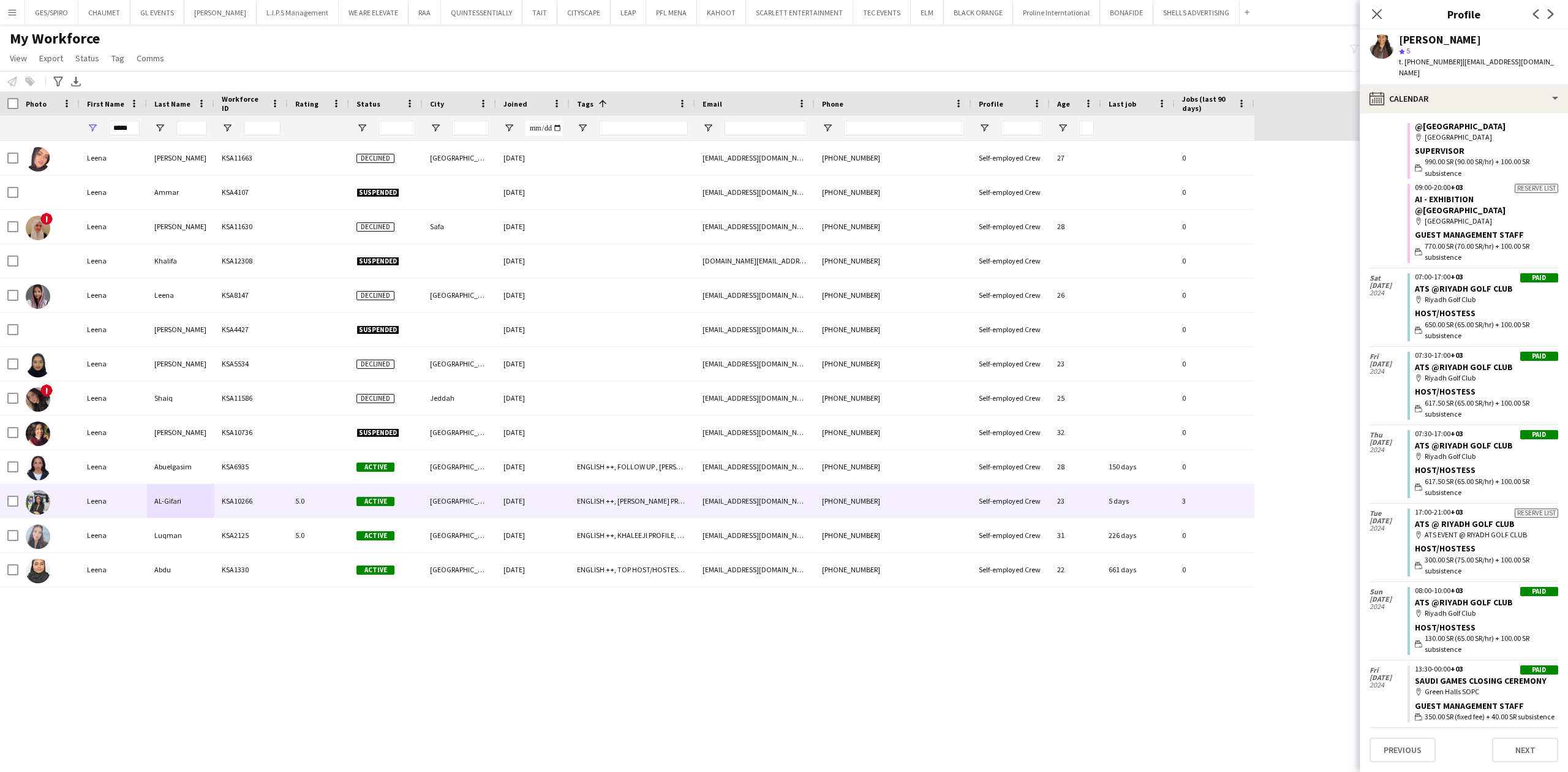
scroll to position [5227, 0]
drag, startPoint x: 126, startPoint y: 126, endPoint x: 62, endPoint y: 123, distance: 64.1
click at [62, 123] on div "*****" at bounding box center [627, 128] width 1254 height 24
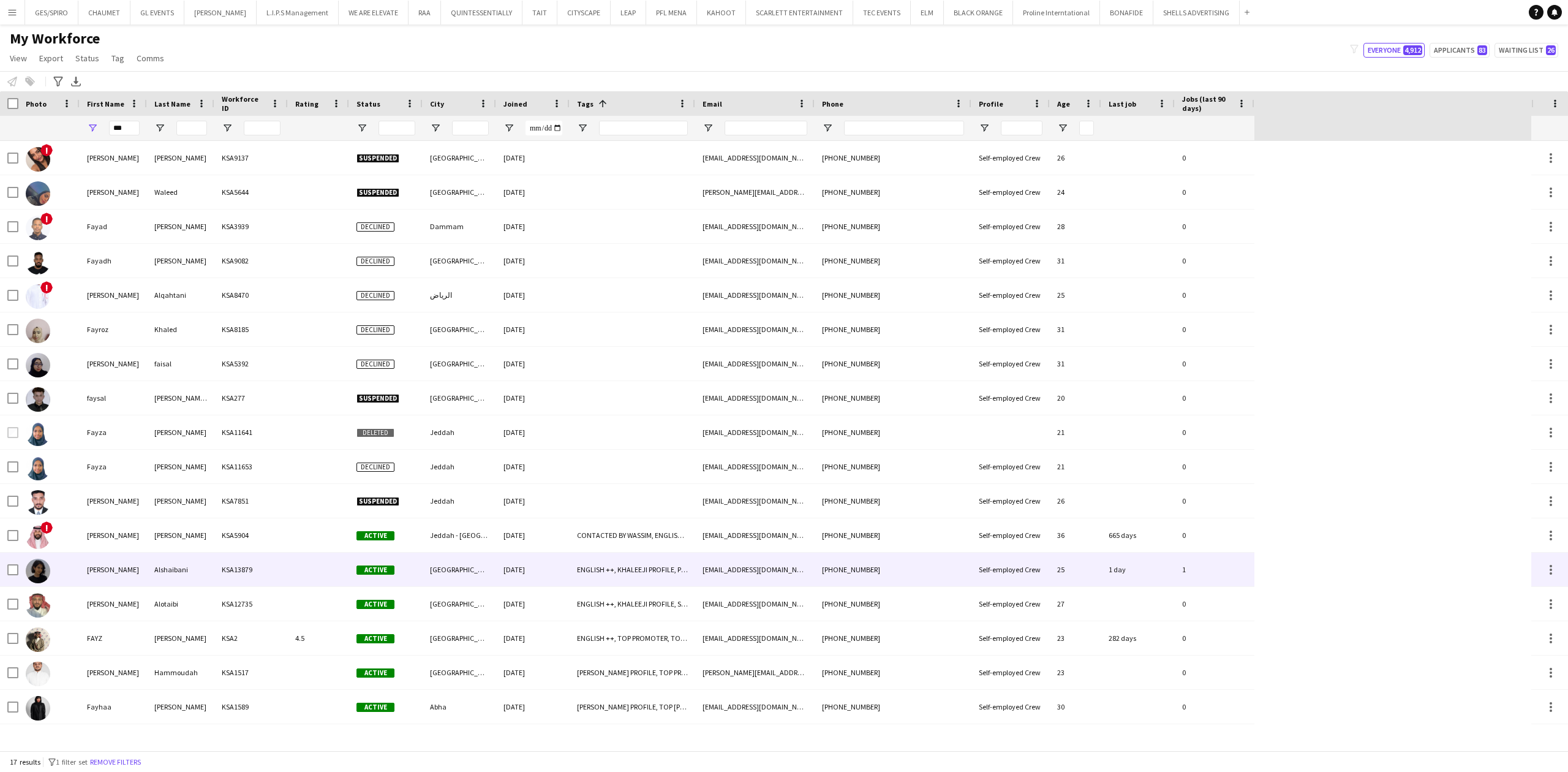
click at [141, 558] on div "Fay" at bounding box center [114, 570] width 68 height 34
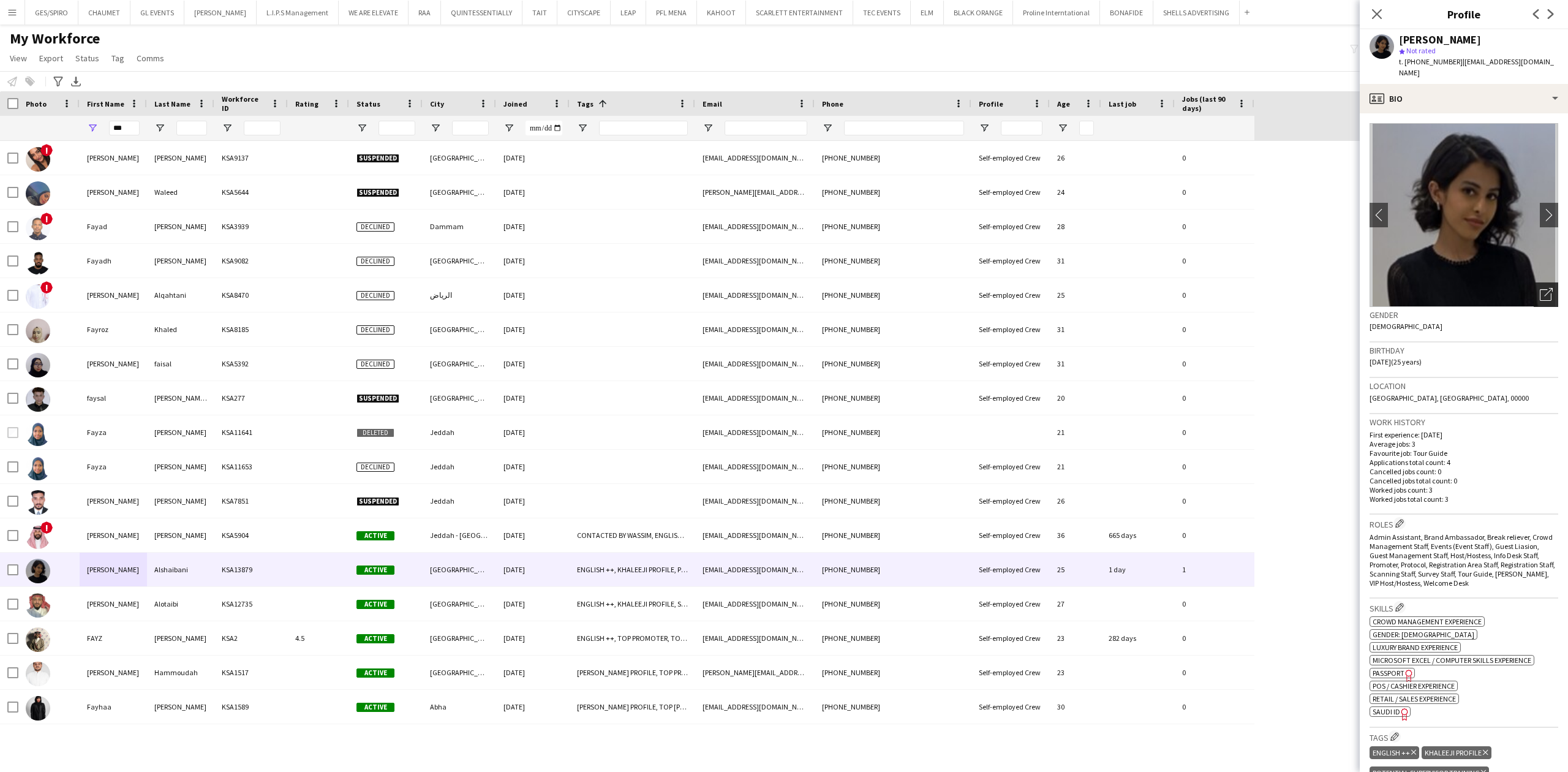
click at [1540, 288] on icon "Open photos pop-in" at bounding box center [1546, 294] width 13 height 13
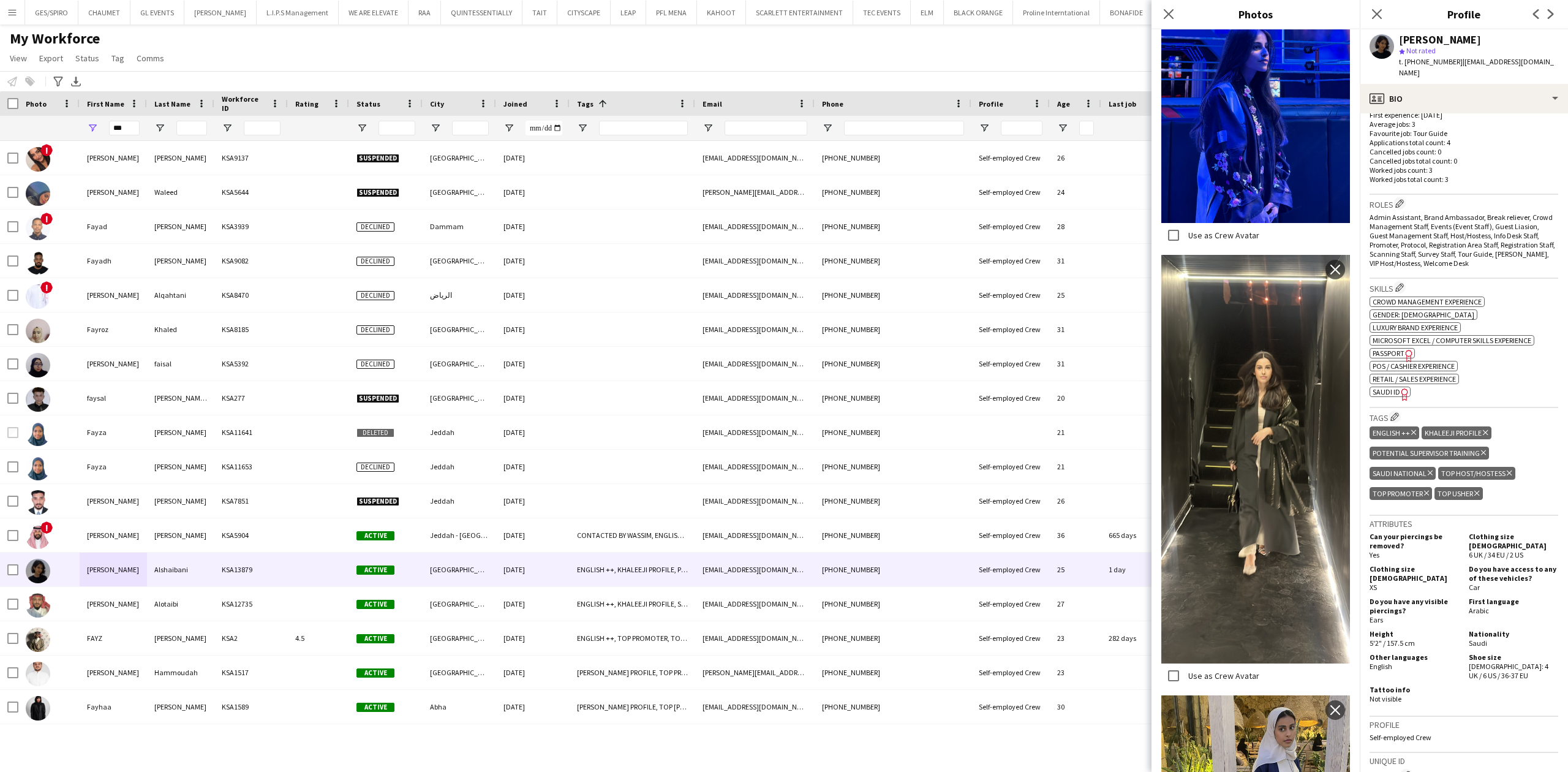
scroll to position [408, 0]
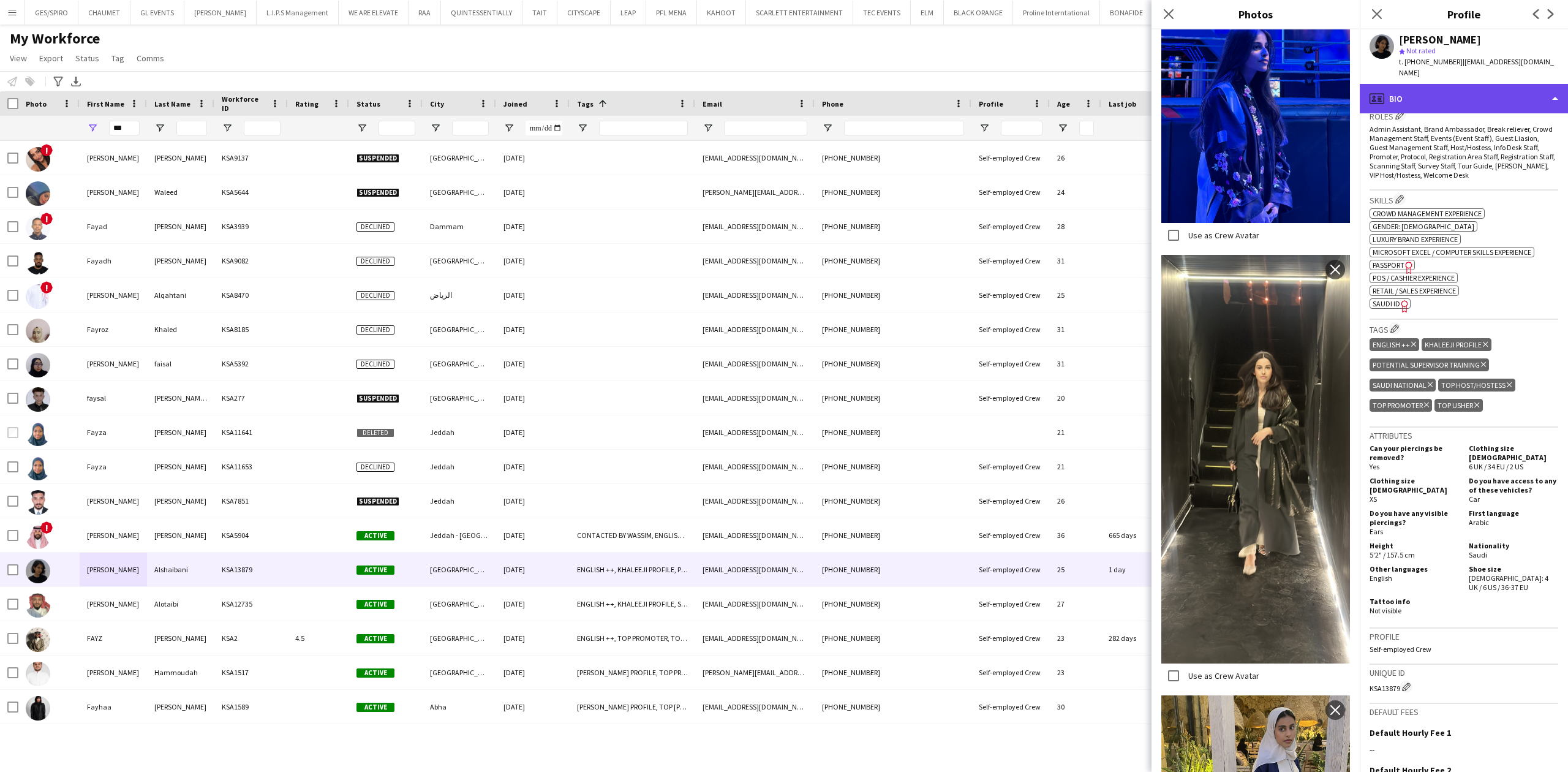
click at [1448, 84] on div "profile Bio" at bounding box center [1464, 98] width 208 height 29
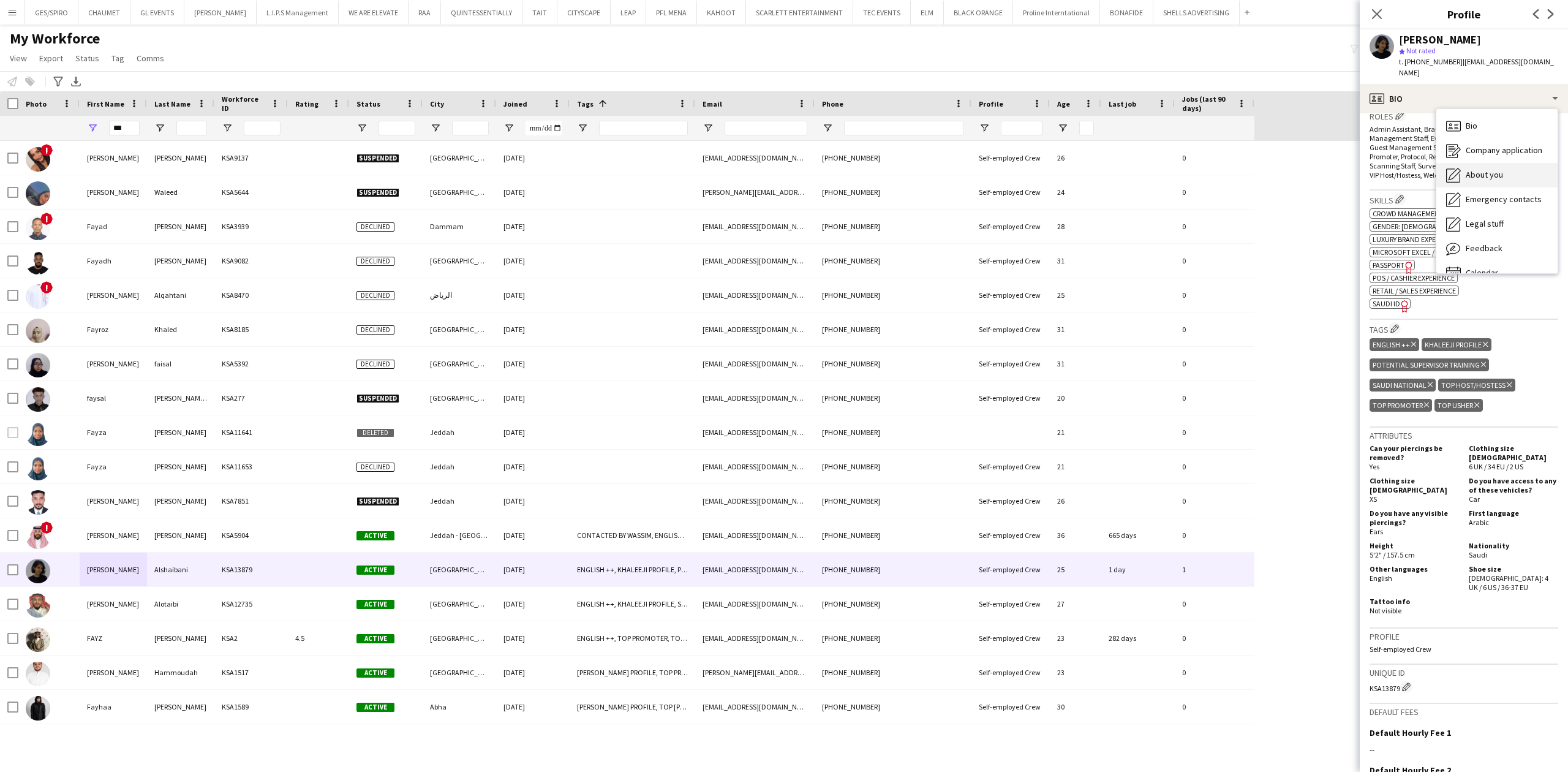
click at [1515, 165] on div "About you About you" at bounding box center [1496, 175] width 121 height 24
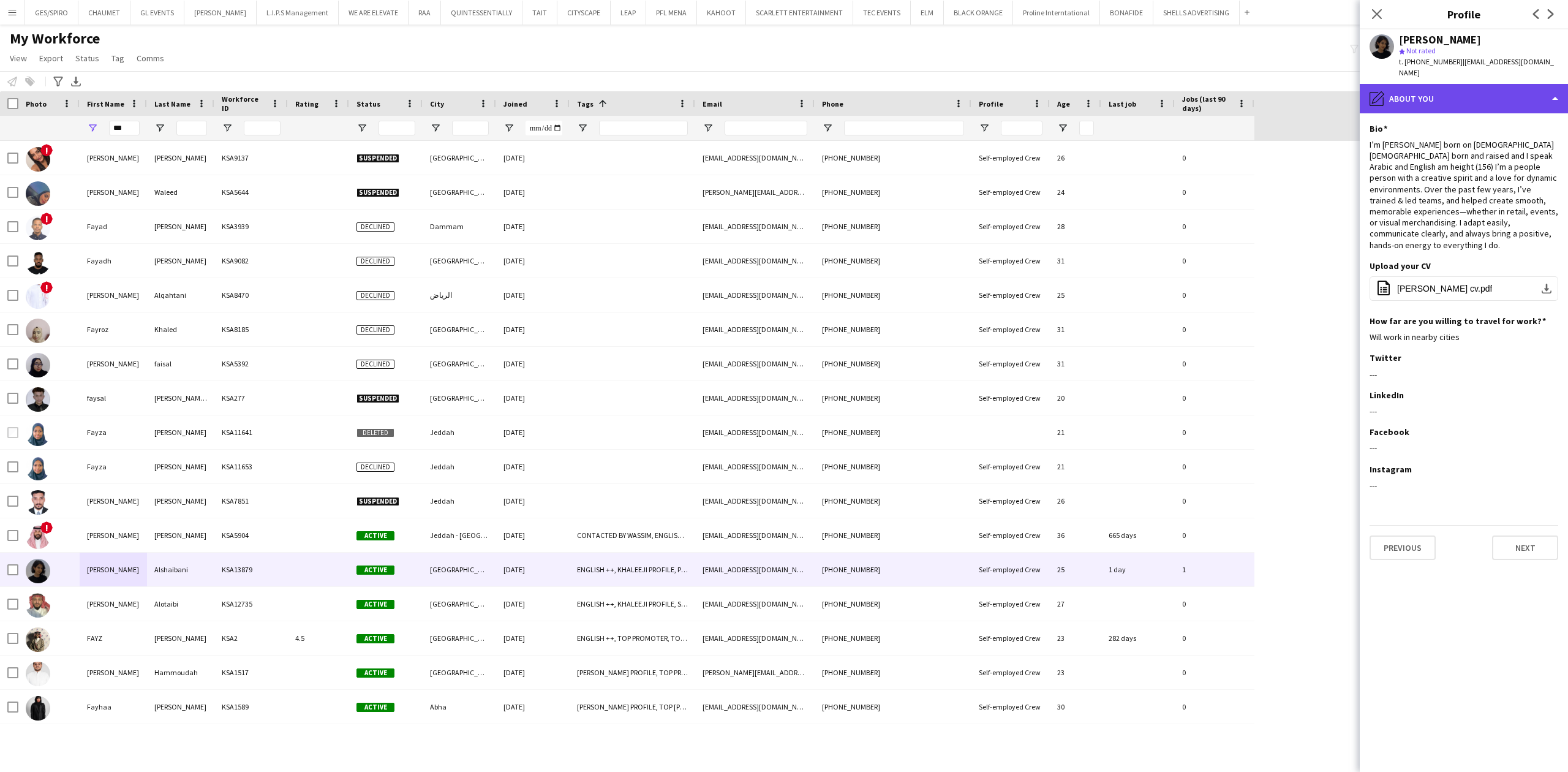
click at [1492, 85] on div "pencil4 About you" at bounding box center [1464, 98] width 208 height 29
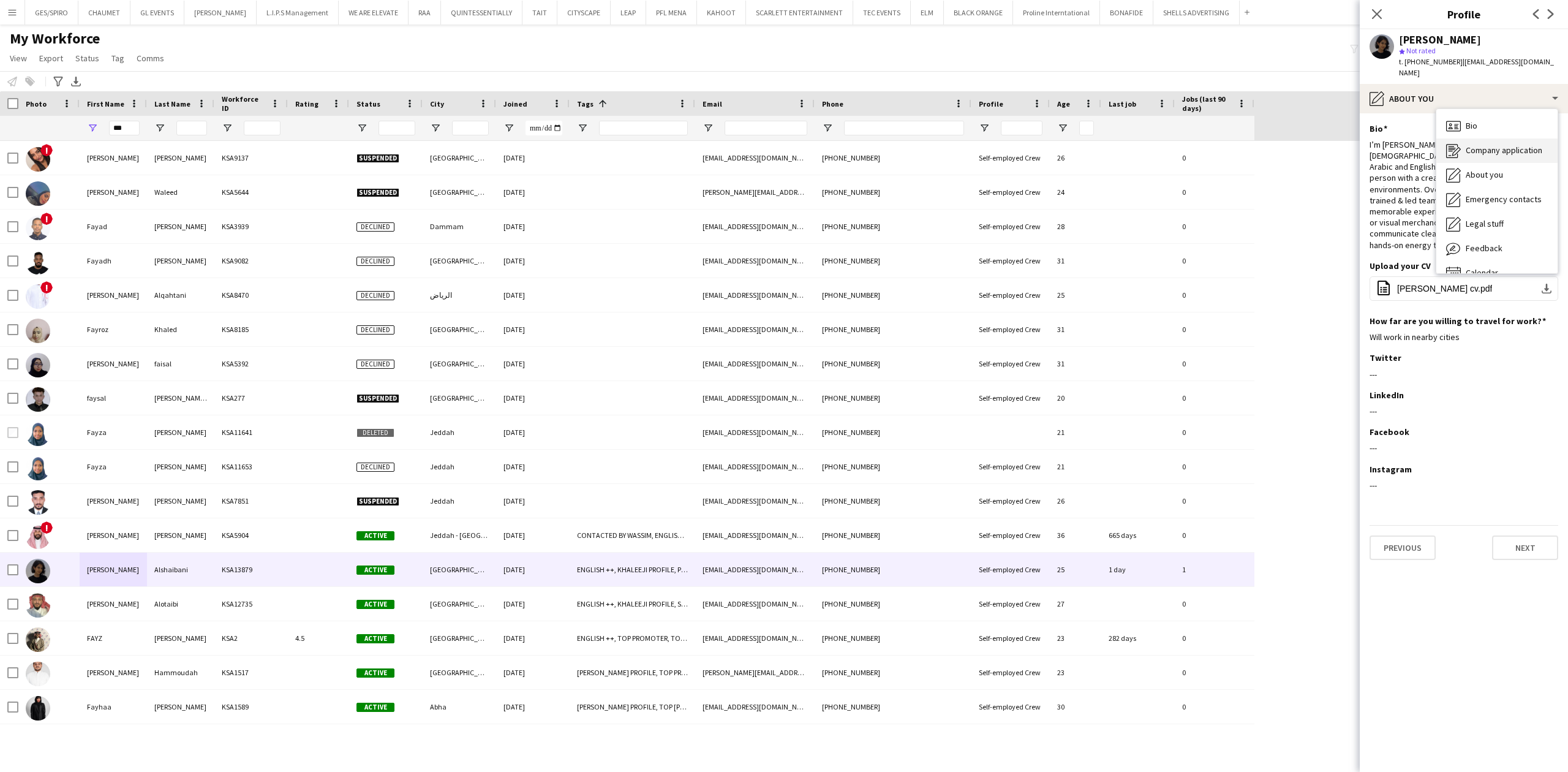
click at [1507, 145] on div "Company application Company application" at bounding box center [1496, 151] width 121 height 24
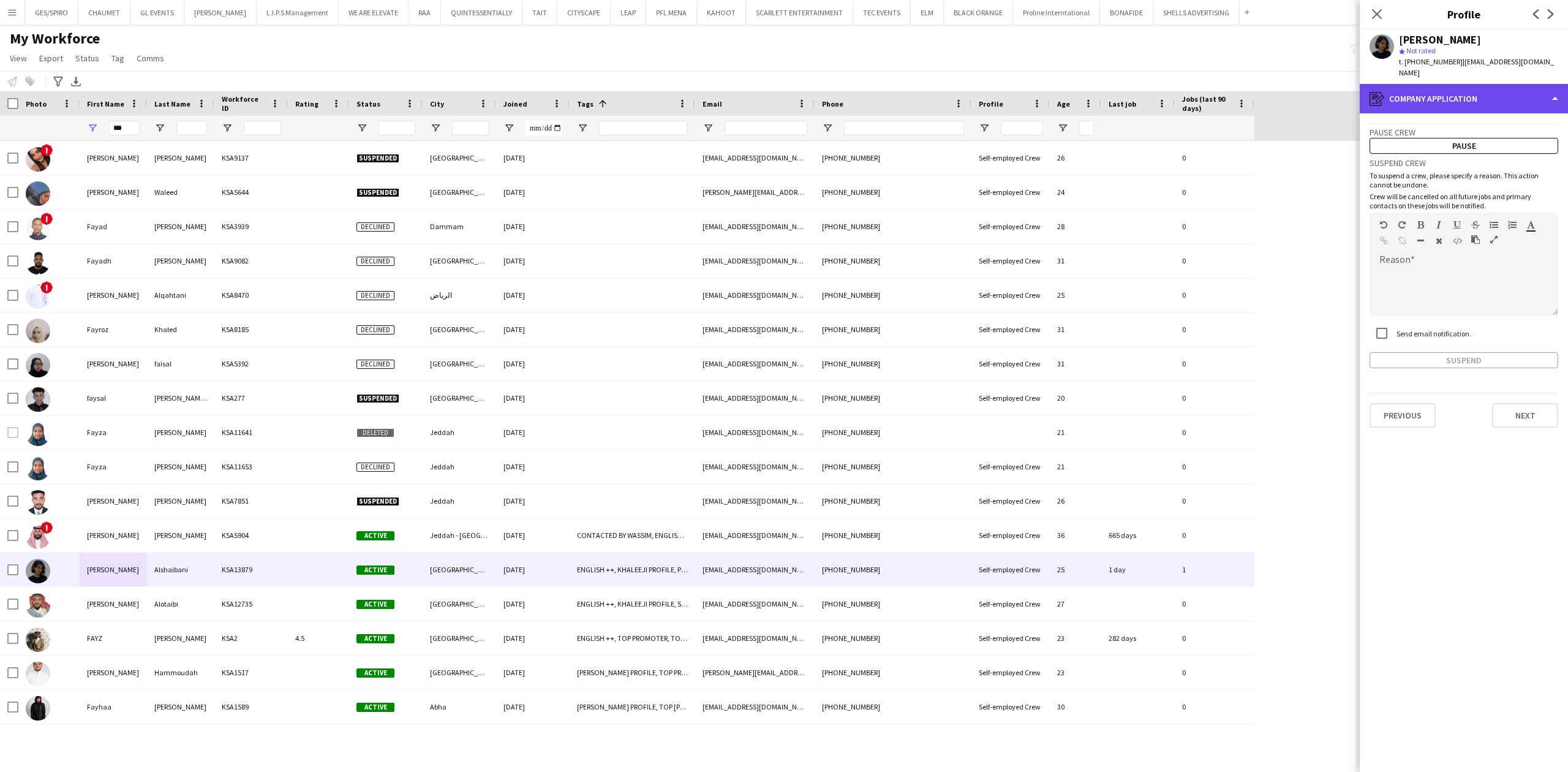
click at [1462, 87] on div "register Company application" at bounding box center [1464, 98] width 208 height 29
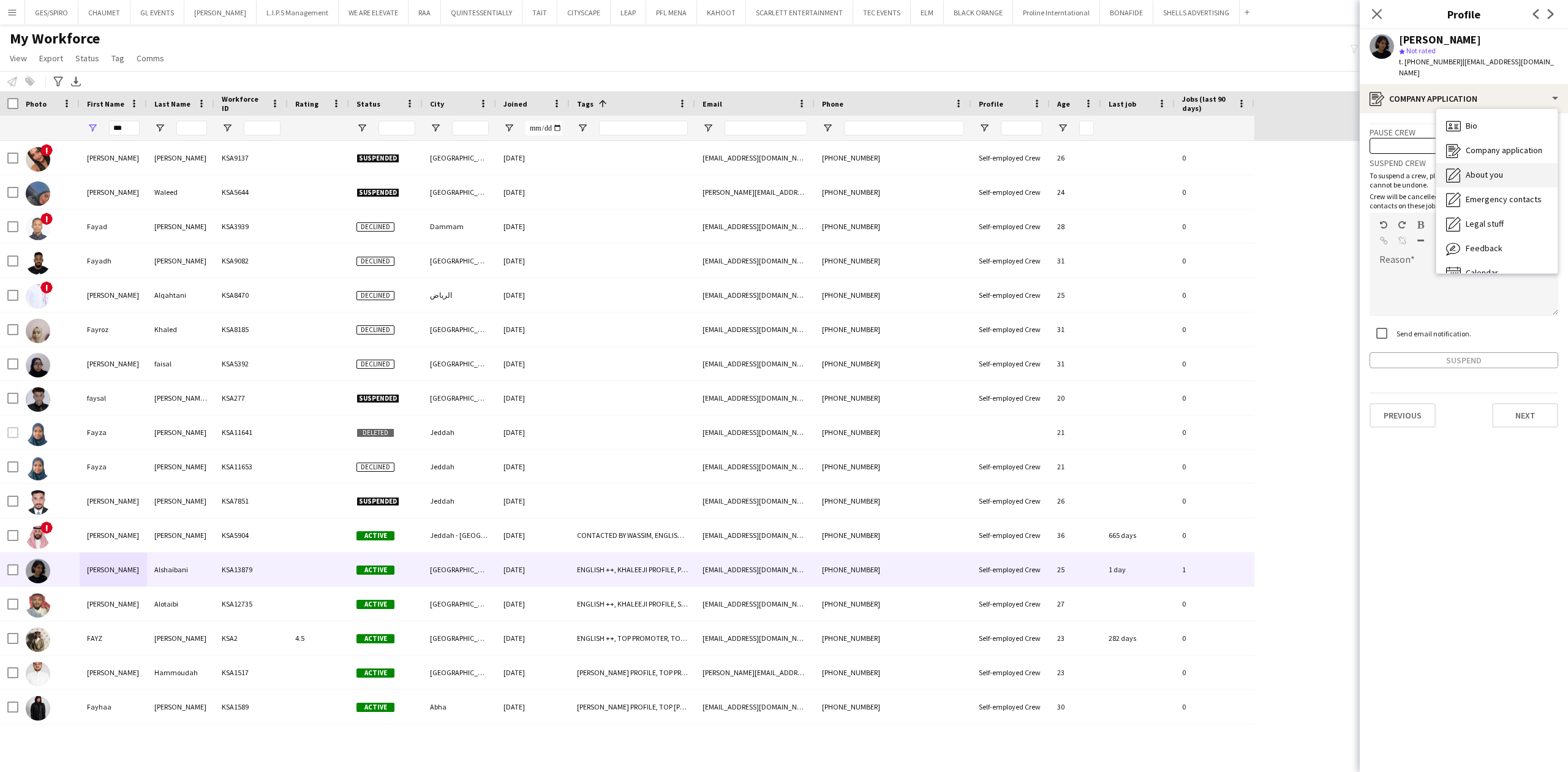
click at [1504, 163] on div "About you About you" at bounding box center [1496, 175] width 121 height 24
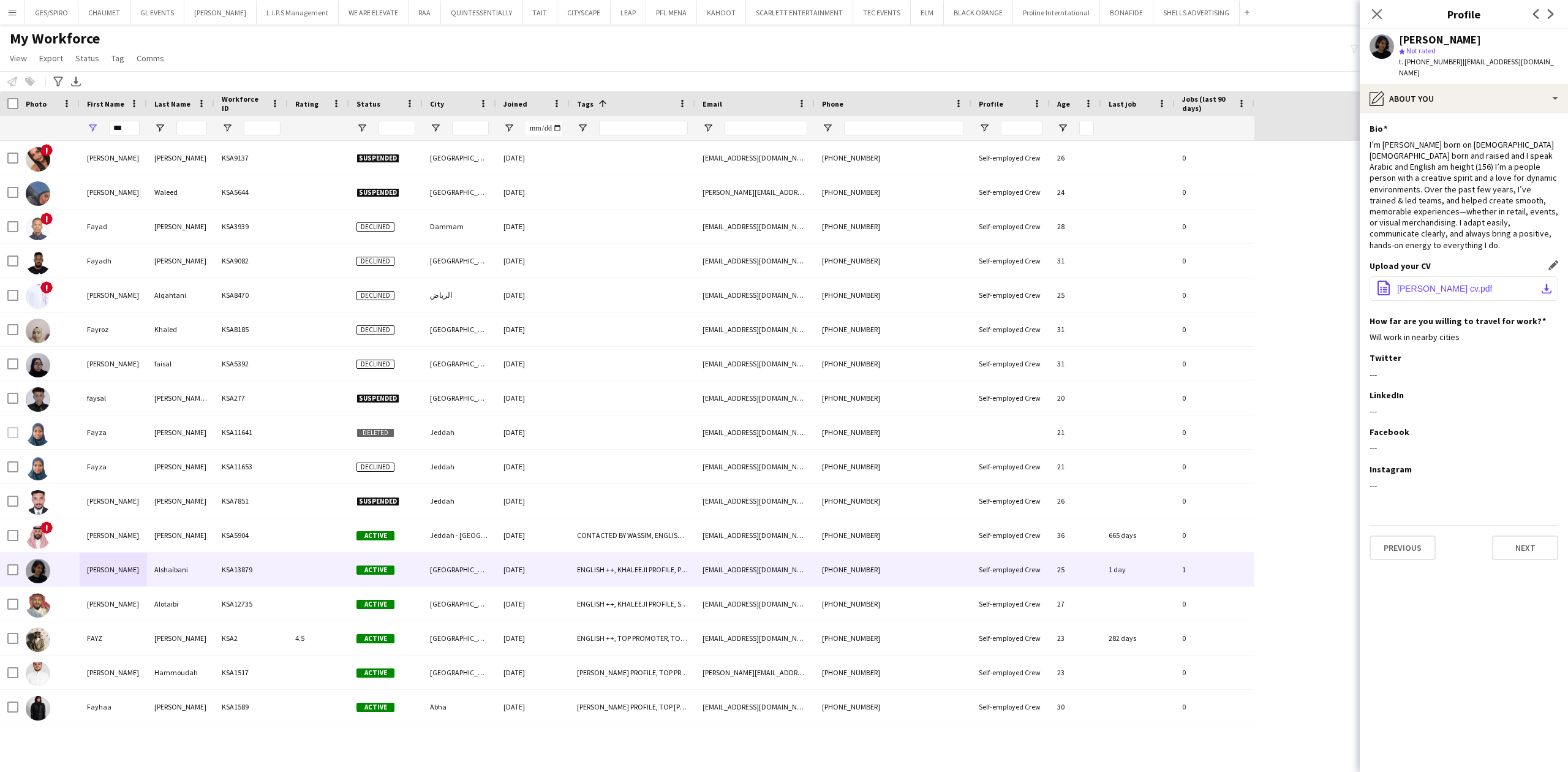
click at [1446, 283] on span "Fay alshaibani cv.pdf" at bounding box center [1444, 288] width 95 height 9
click at [1411, 84] on div "pencil4 About you" at bounding box center [1464, 98] width 208 height 29
click at [1490, 120] on div "Bio Bio" at bounding box center [1496, 126] width 121 height 24
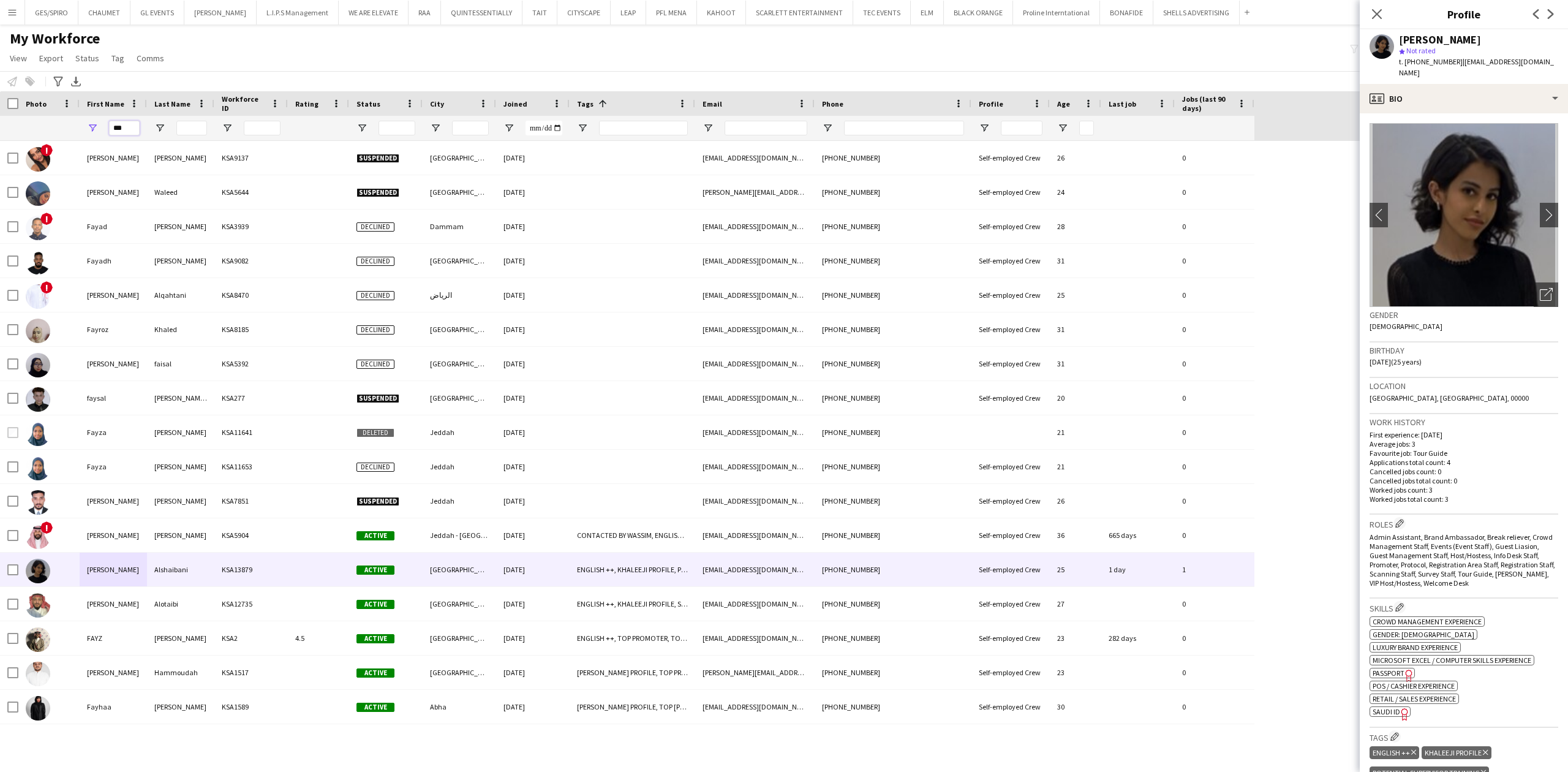
drag, startPoint x: 126, startPoint y: 131, endPoint x: 36, endPoint y: 139, distance: 90.4
click at [36, 139] on div "***" at bounding box center [627, 128] width 1254 height 24
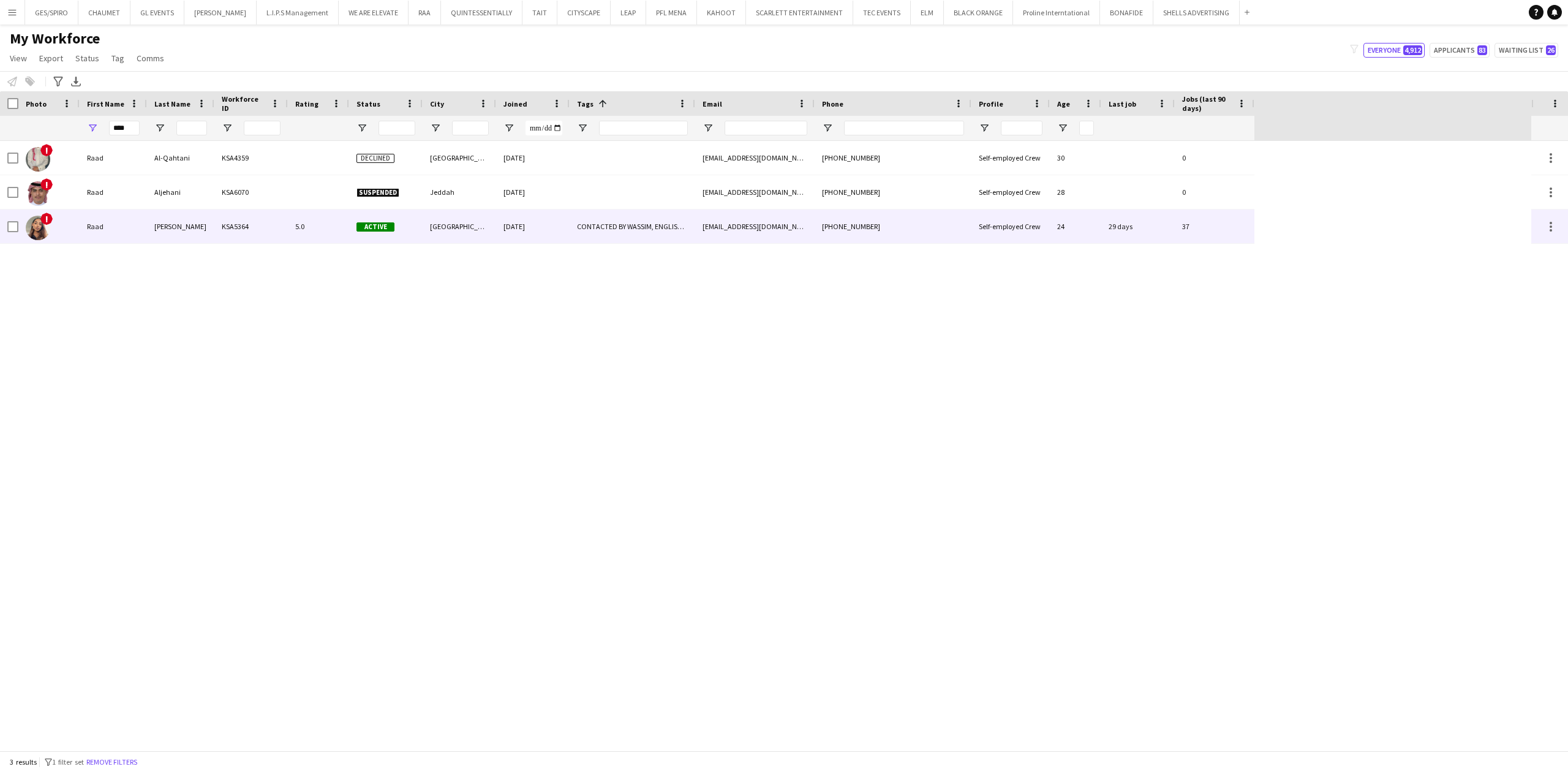
click at [221, 218] on div "KSA5364" at bounding box center [251, 227] width 74 height 34
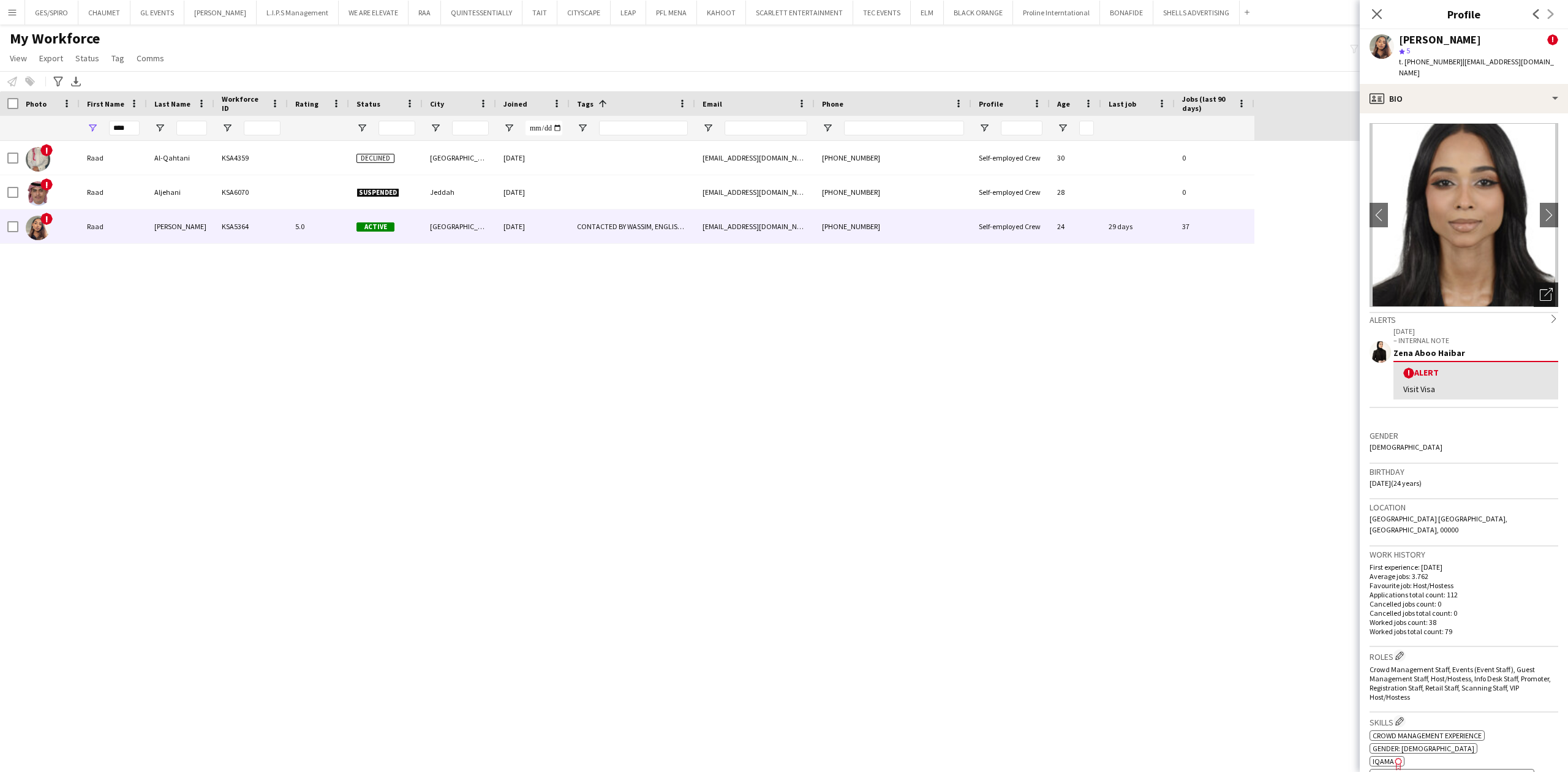
click at [1540, 288] on icon "Open photos pop-in" at bounding box center [1546, 294] width 13 height 13
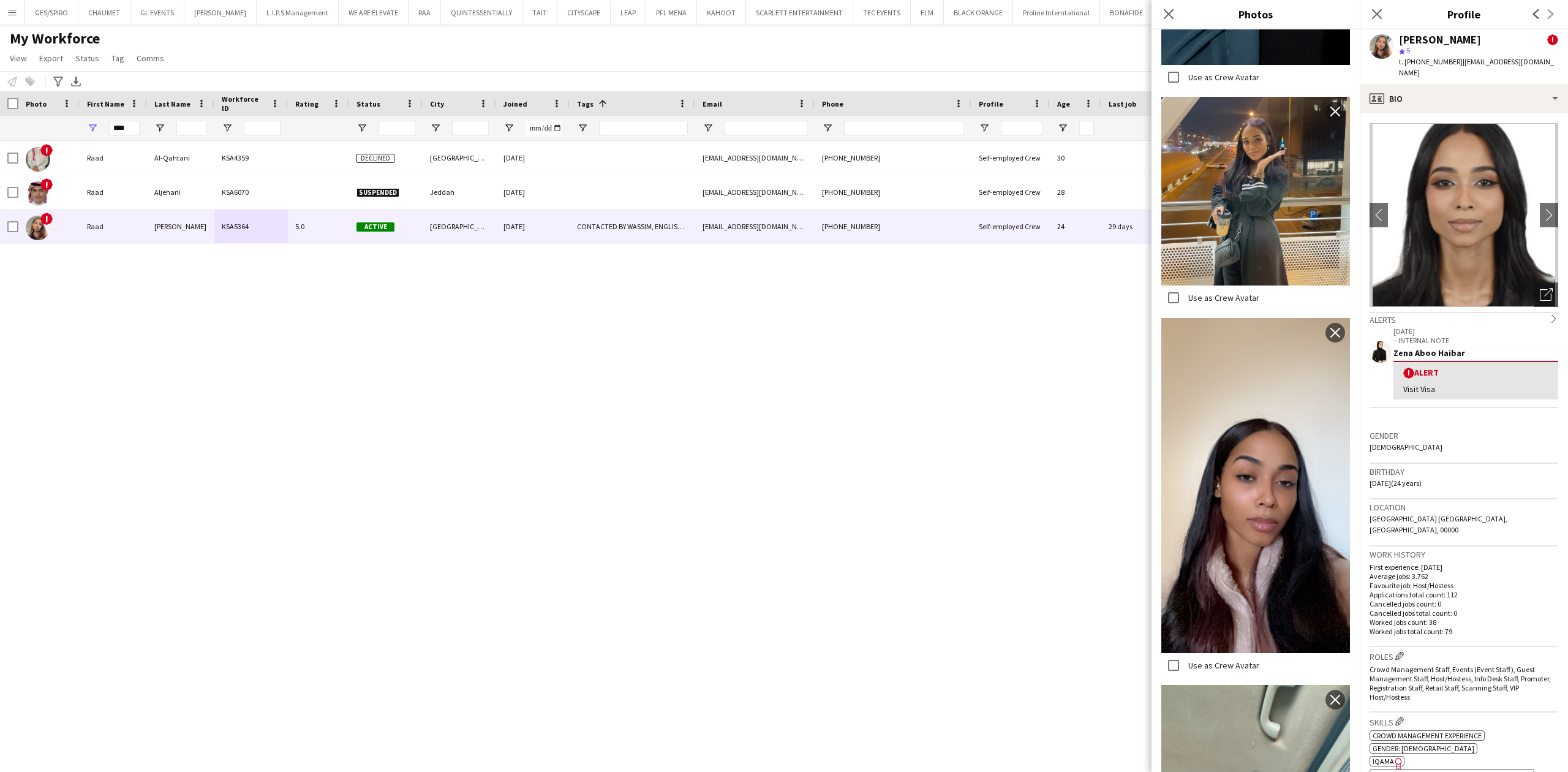
scroll to position [520, 0]
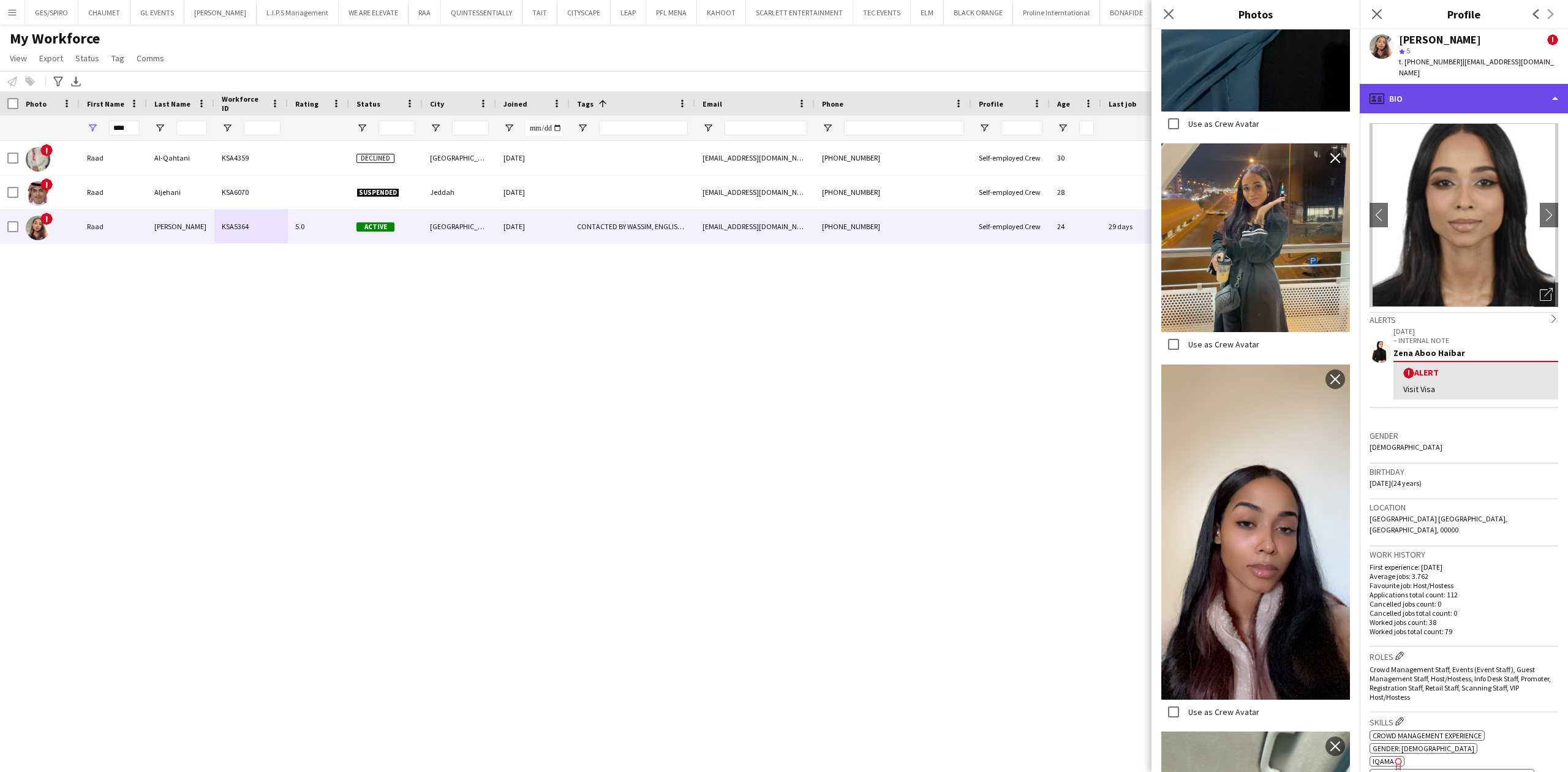
click at [1476, 96] on div "profile Bio" at bounding box center [1464, 98] width 208 height 29
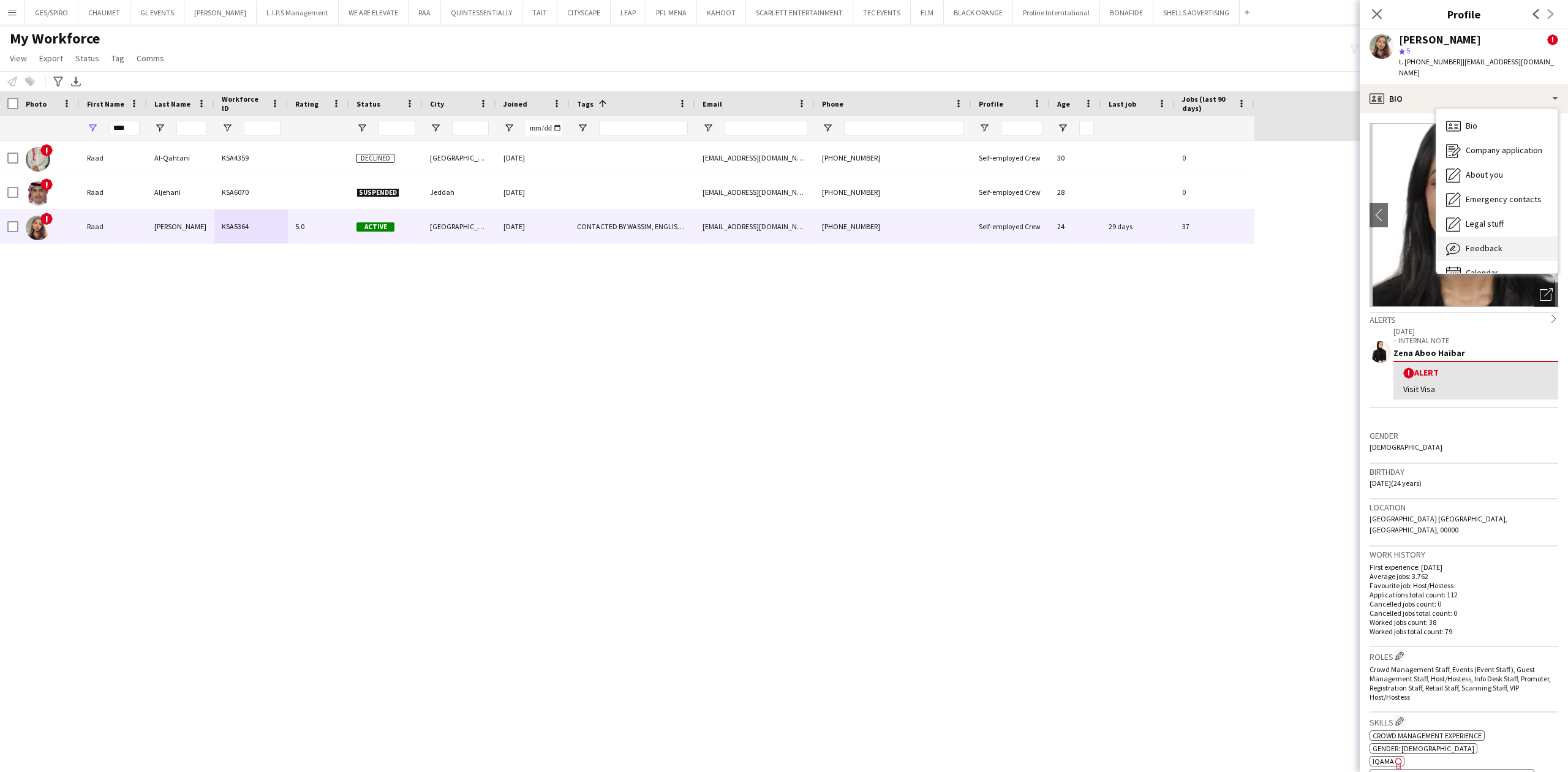
click at [1504, 236] on div "Feedback Feedback" at bounding box center [1496, 248] width 121 height 24
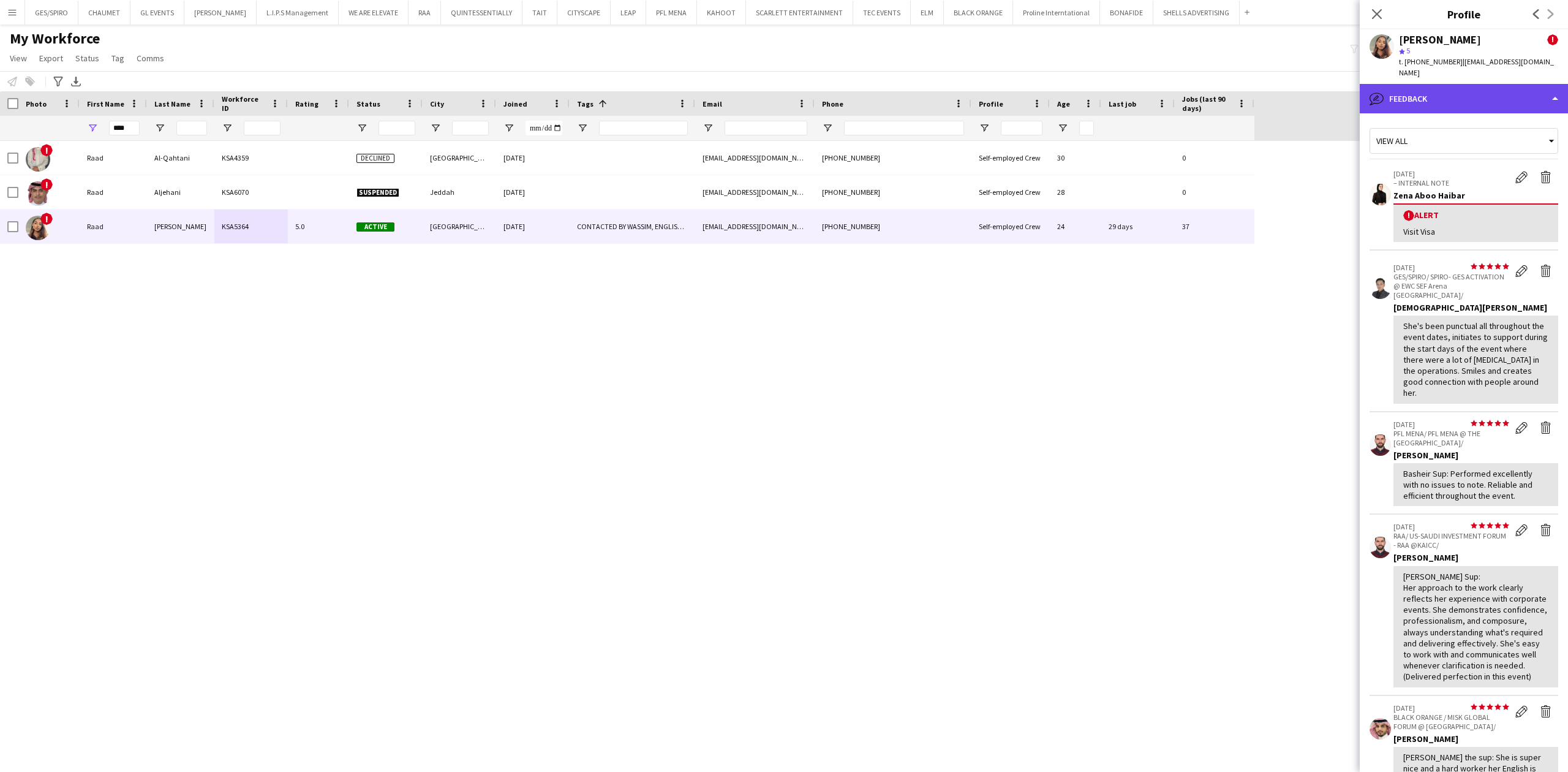
click at [1488, 95] on div "bubble-pencil Feedback" at bounding box center [1464, 98] width 208 height 29
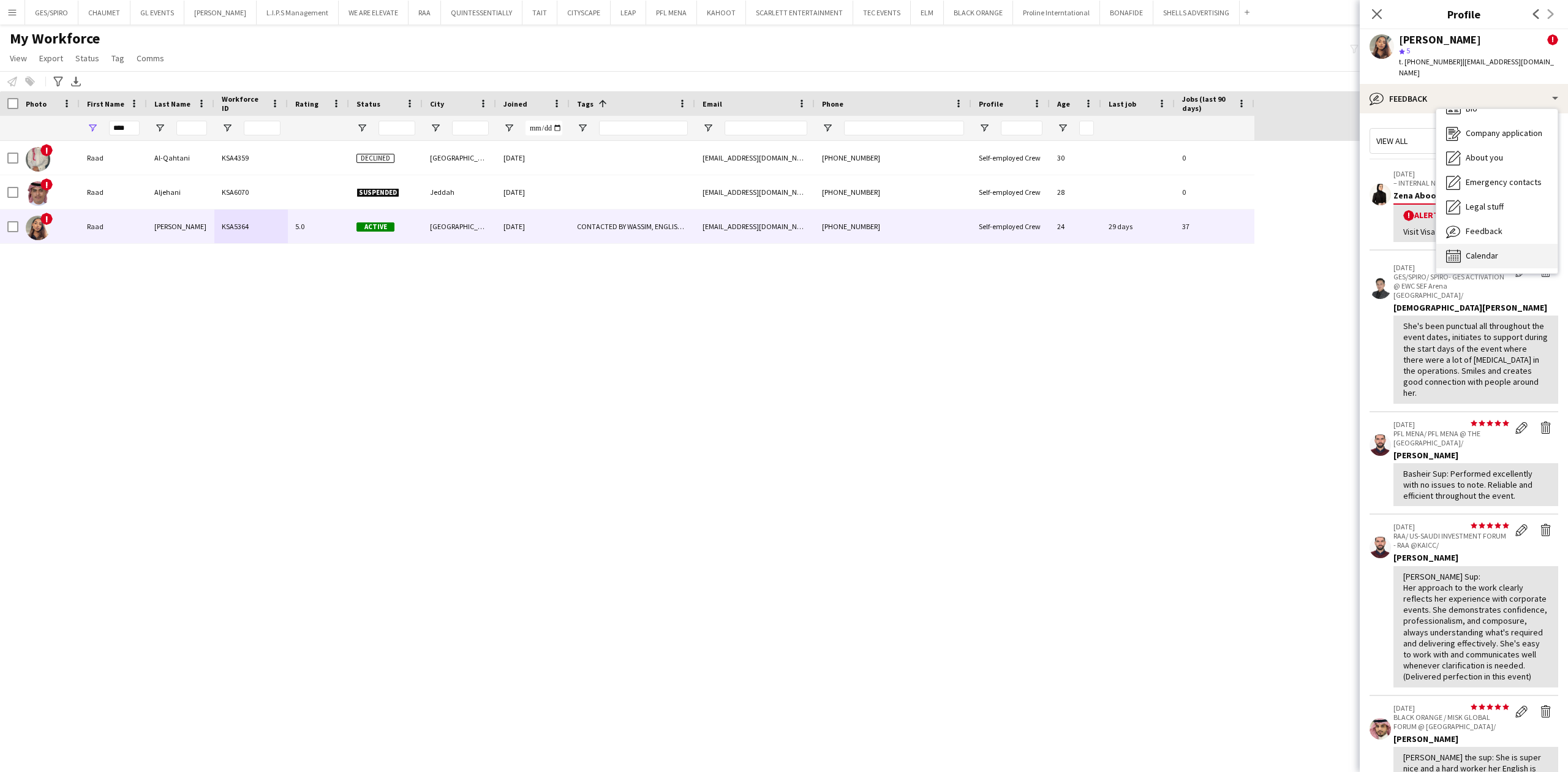
click at [1485, 244] on div "Calendar Calendar" at bounding box center [1496, 256] width 121 height 24
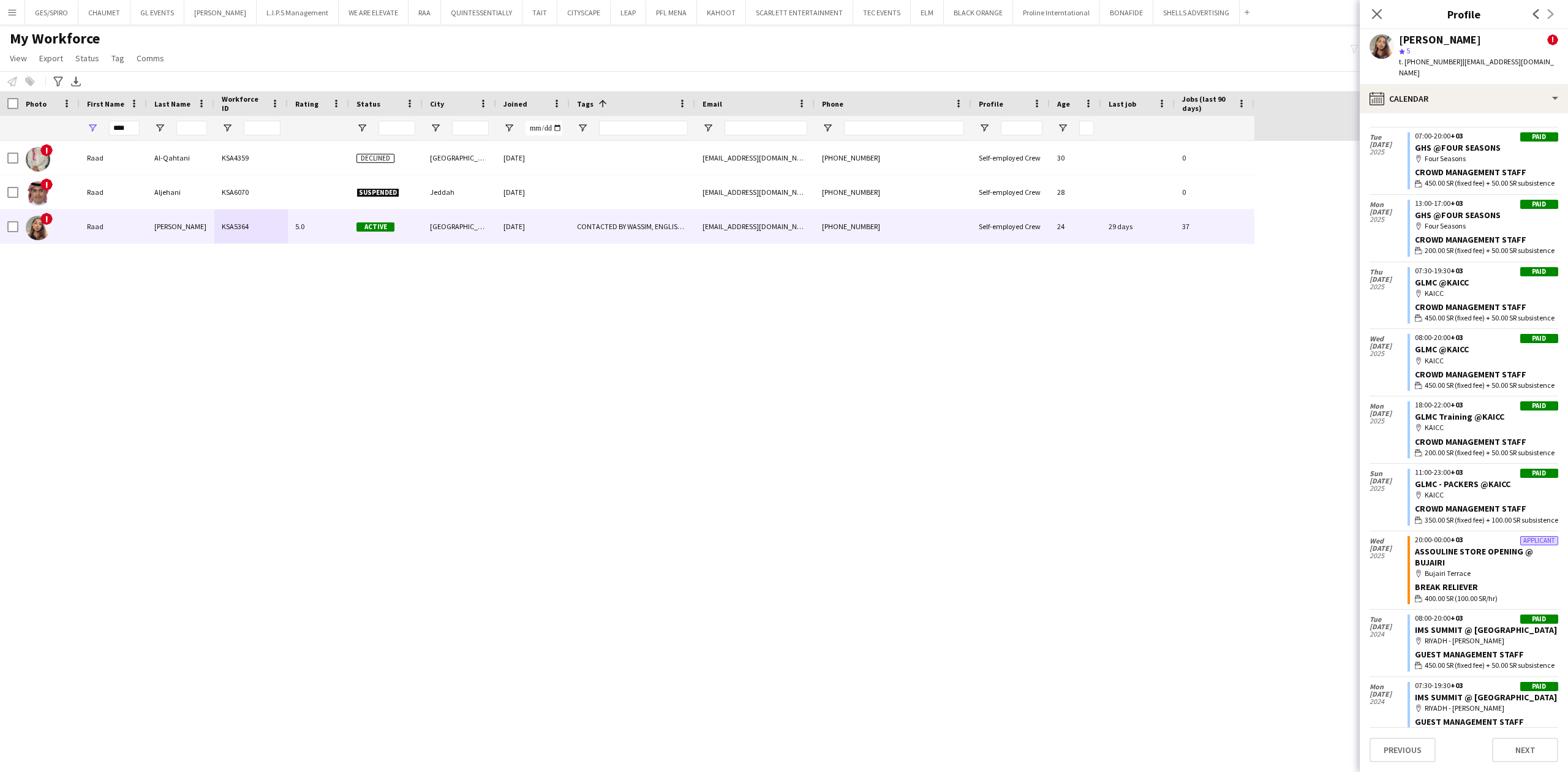
scroll to position [4372, 0]
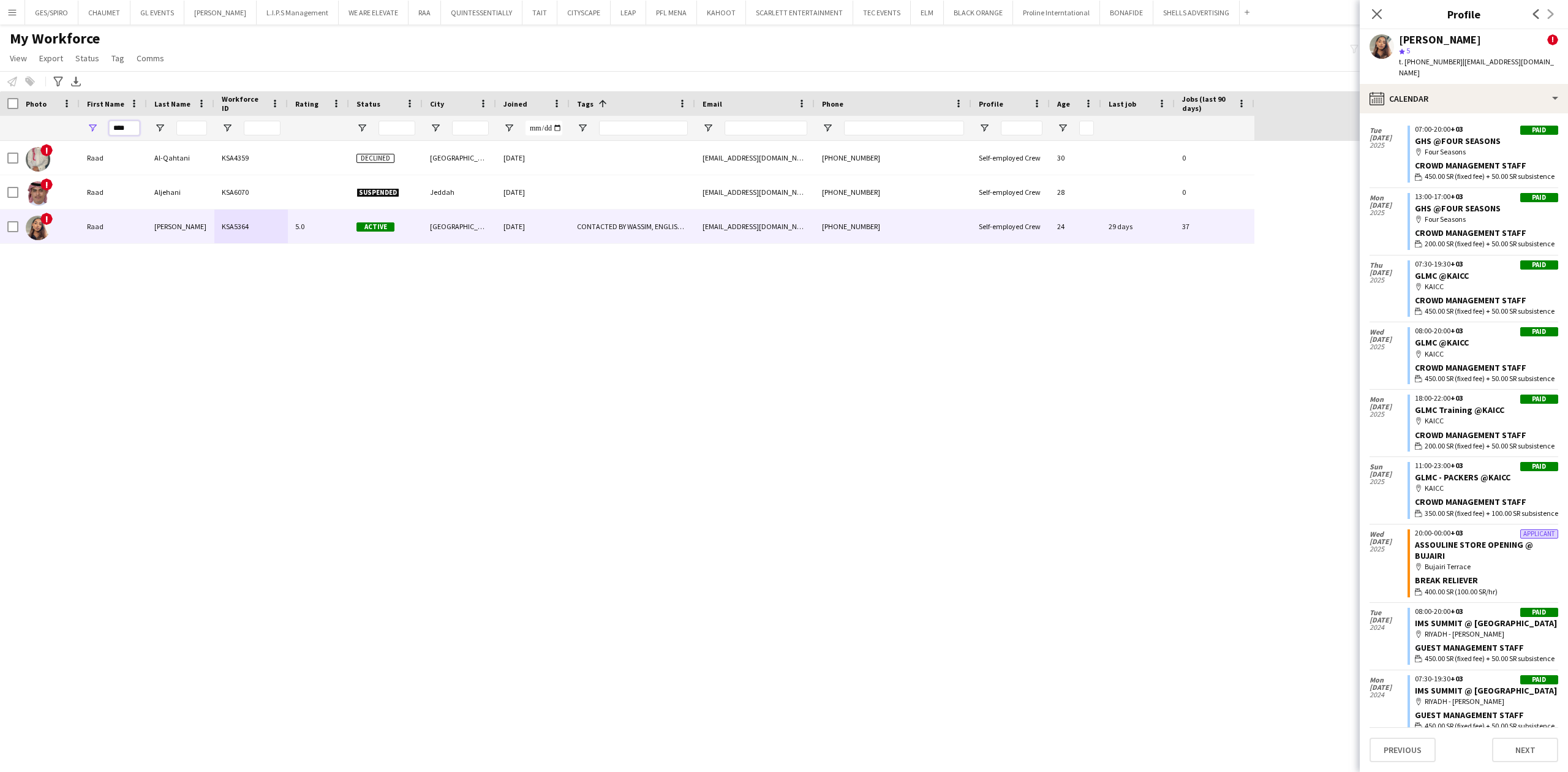
drag, startPoint x: 131, startPoint y: 124, endPoint x: 74, endPoint y: 123, distance: 57.0
click at [74, 123] on div "****" at bounding box center [627, 128] width 1254 height 24
click at [1432, 85] on div "calendar-full Calendar" at bounding box center [1464, 98] width 208 height 29
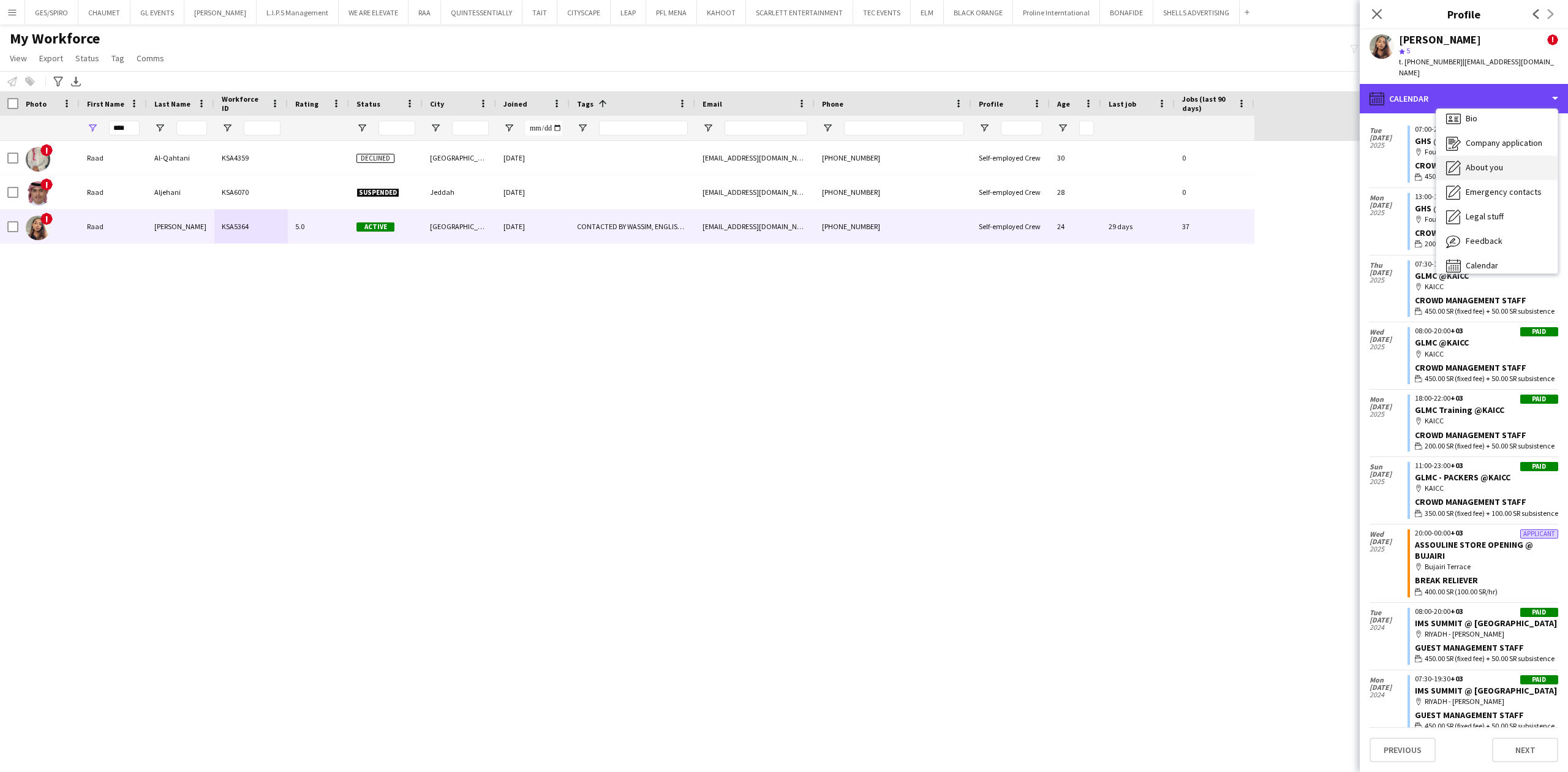
scroll to position [0, 0]
click at [1490, 118] on div "Bio Bio" at bounding box center [1496, 126] width 121 height 24
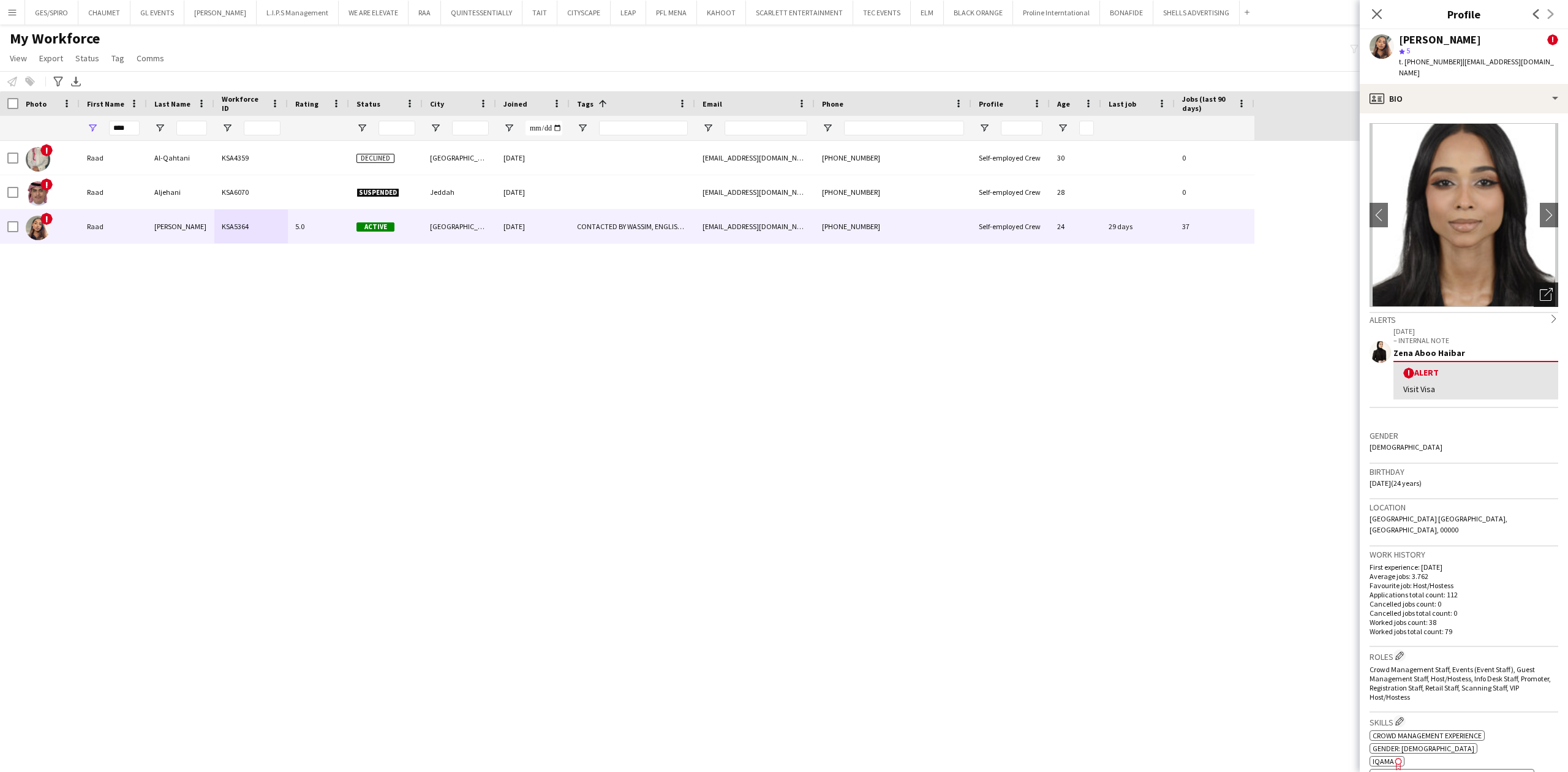
click at [1534, 282] on div "Open photos pop-in" at bounding box center [1546, 294] width 24 height 24
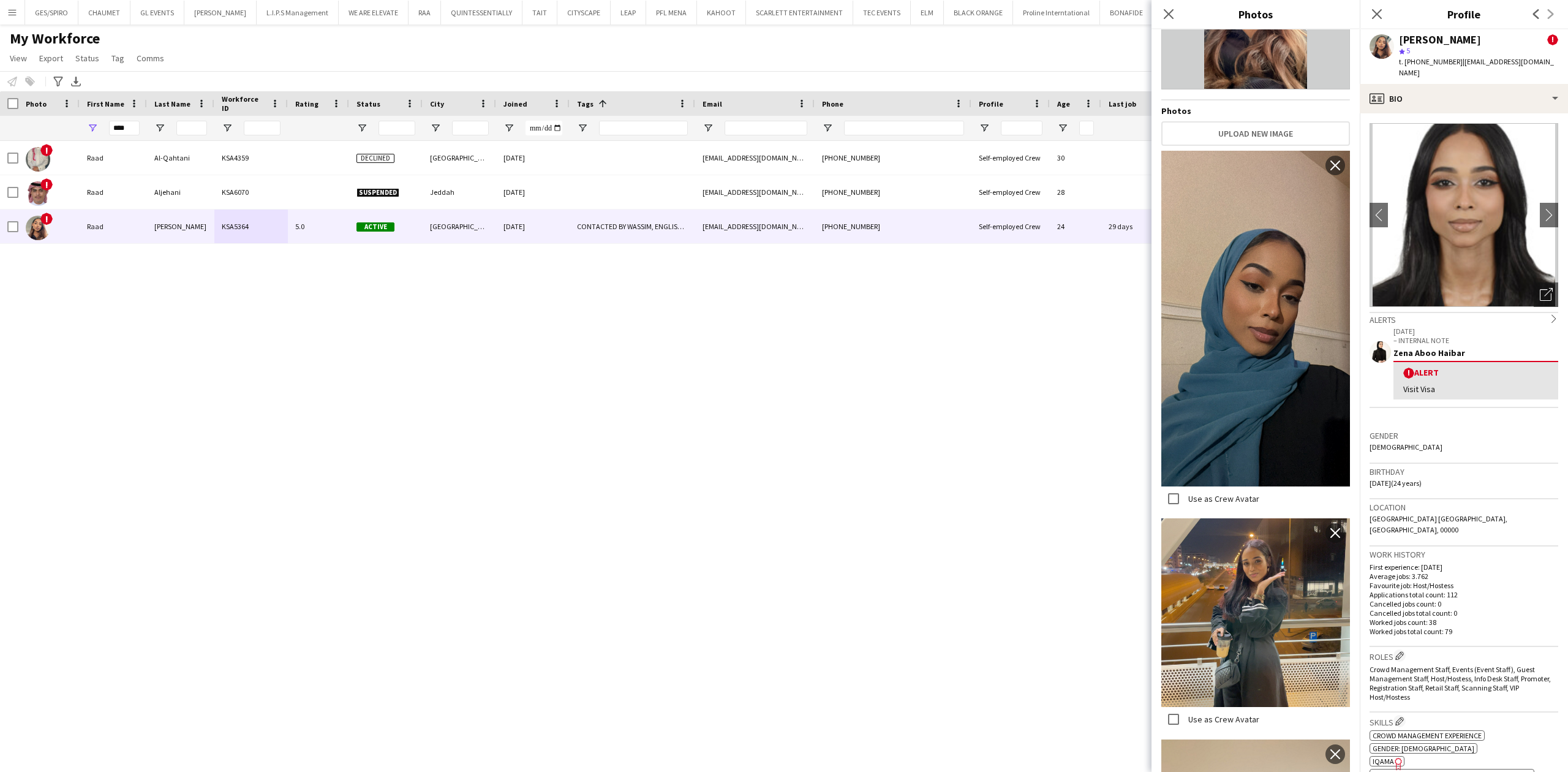
scroll to position [111, 0]
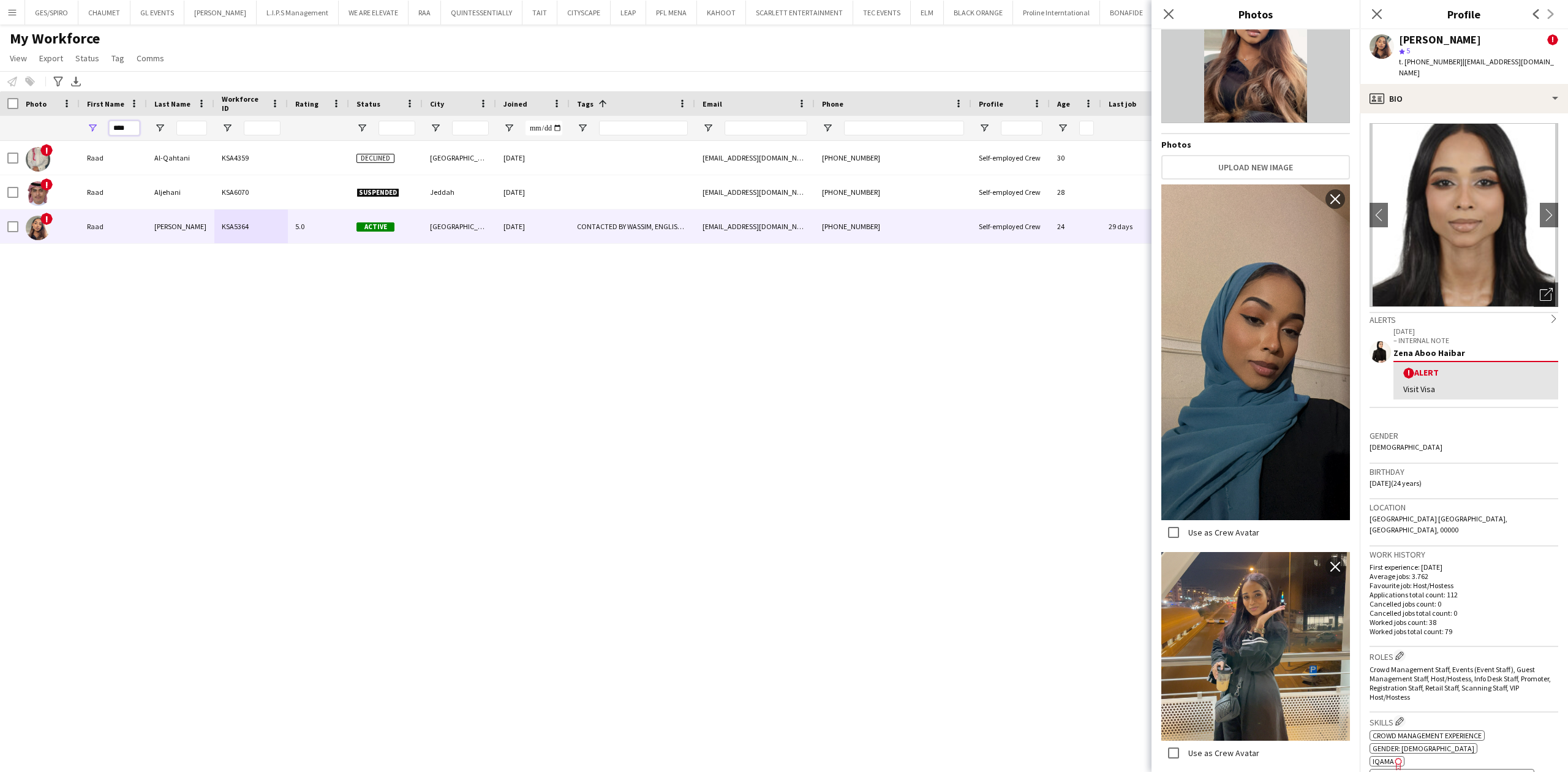
drag, startPoint x: 110, startPoint y: 127, endPoint x: 36, endPoint y: 120, distance: 74.3
click at [37, 120] on div "****" at bounding box center [627, 128] width 1254 height 24
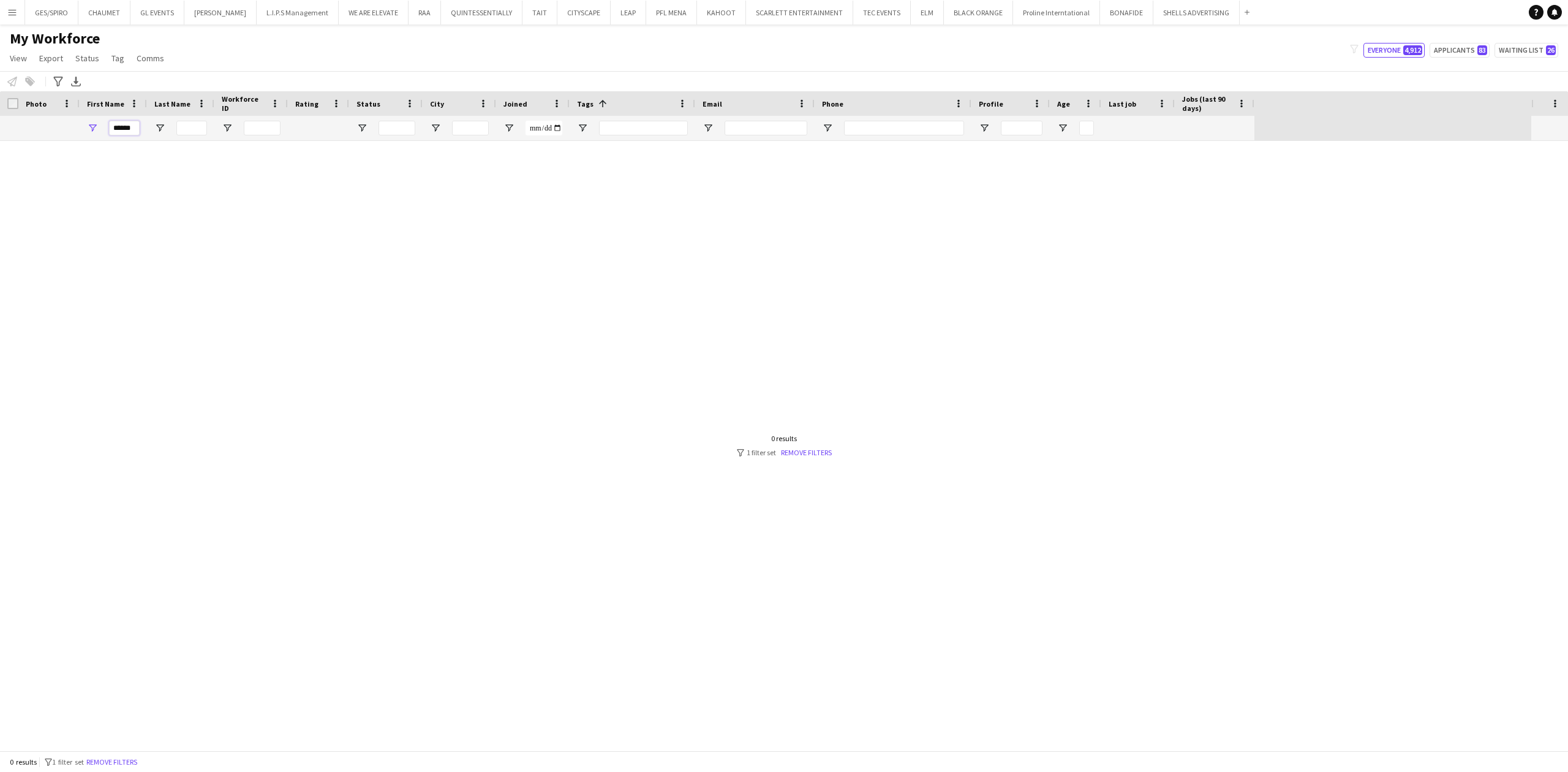
scroll to position [0, 0]
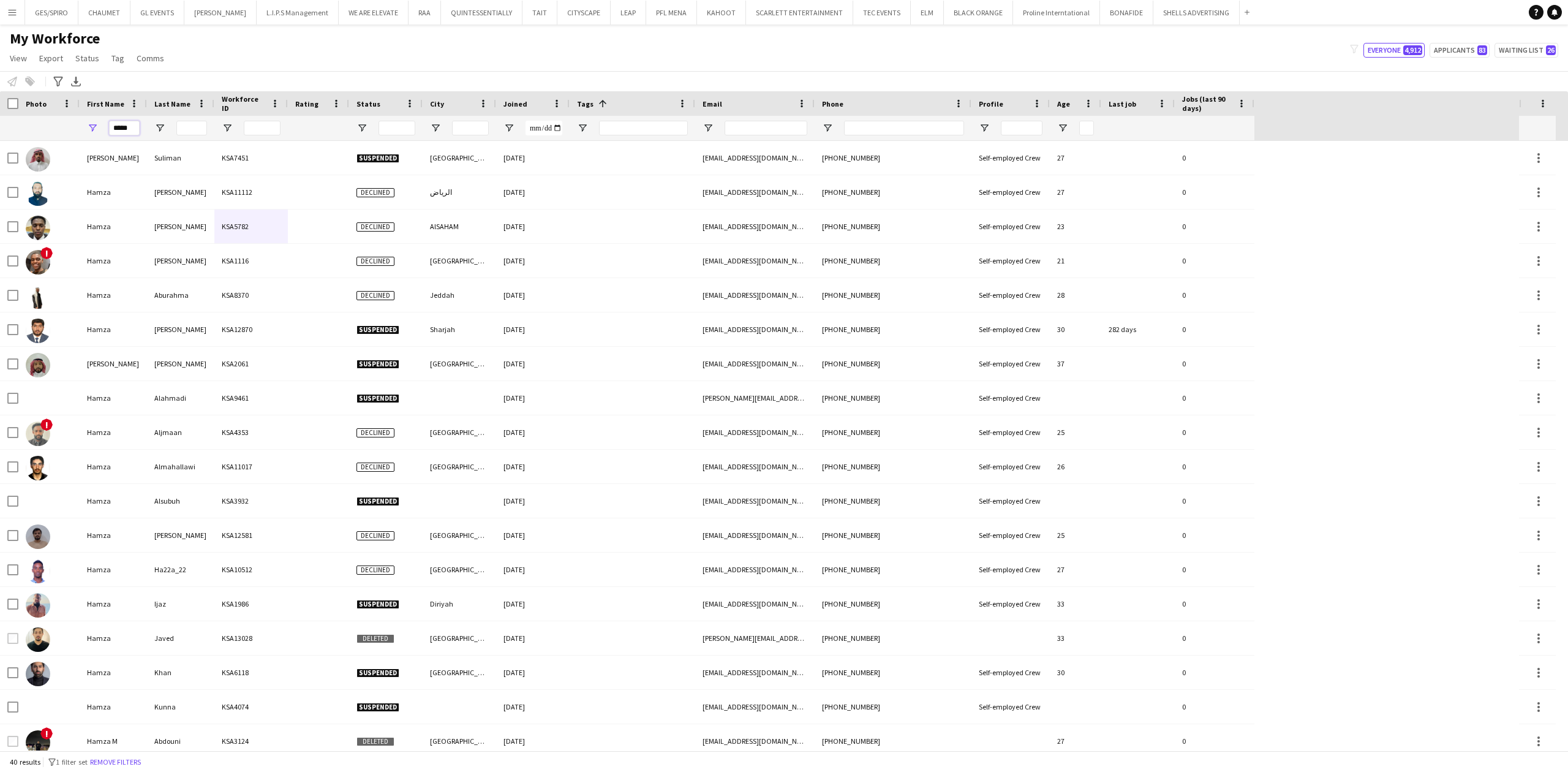
type input "*****"
click at [184, 129] on input "Last Name Filter Input" at bounding box center [191, 128] width 30 height 15
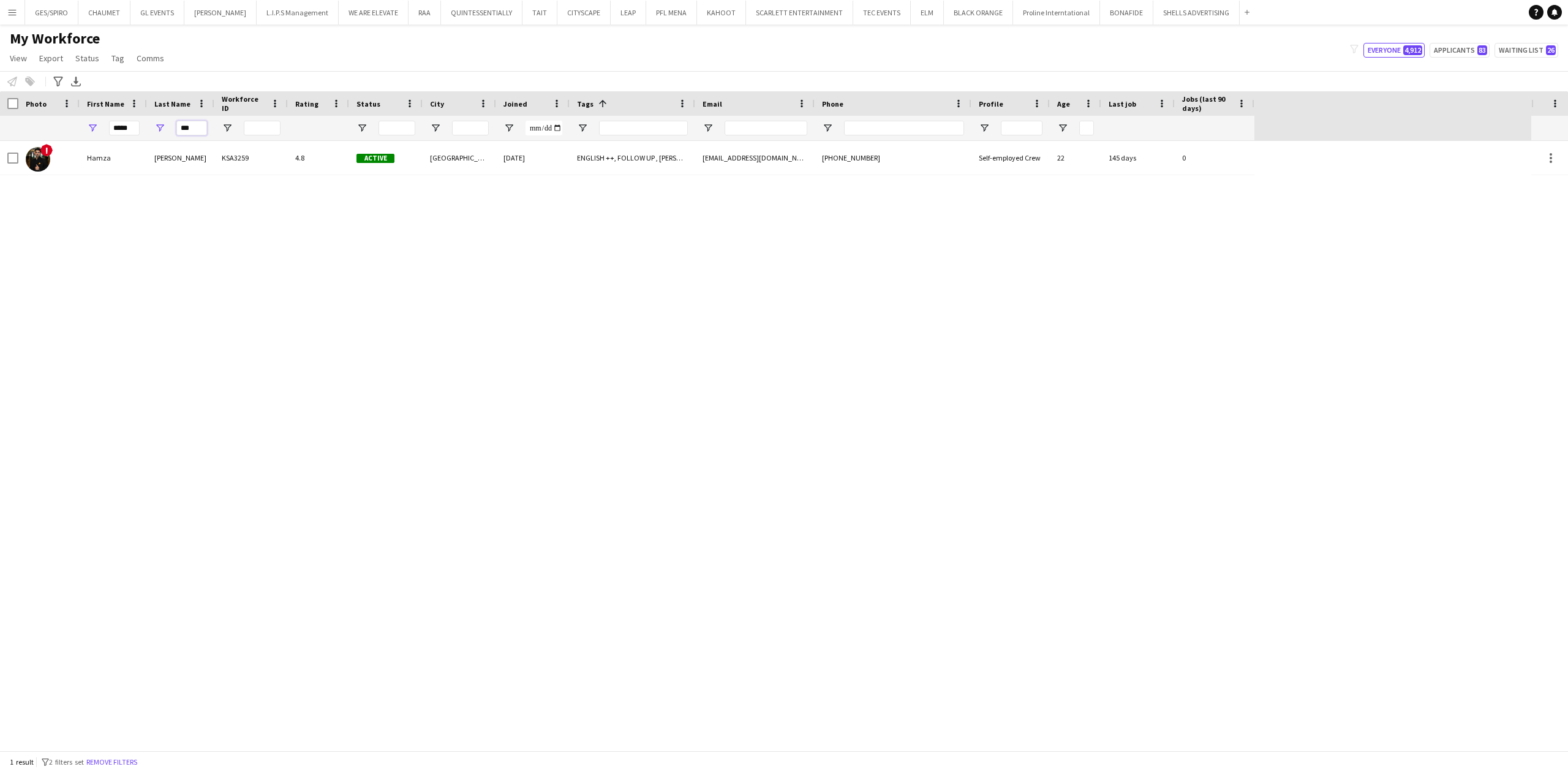
type input "***"
click at [133, 178] on div "! Hamza Husam aldeen KSA3259 4.8 Active Riyadh 17-09-2023 ENGLISH ++, FOLLOW UP…" at bounding box center [765, 445] width 1531 height 610
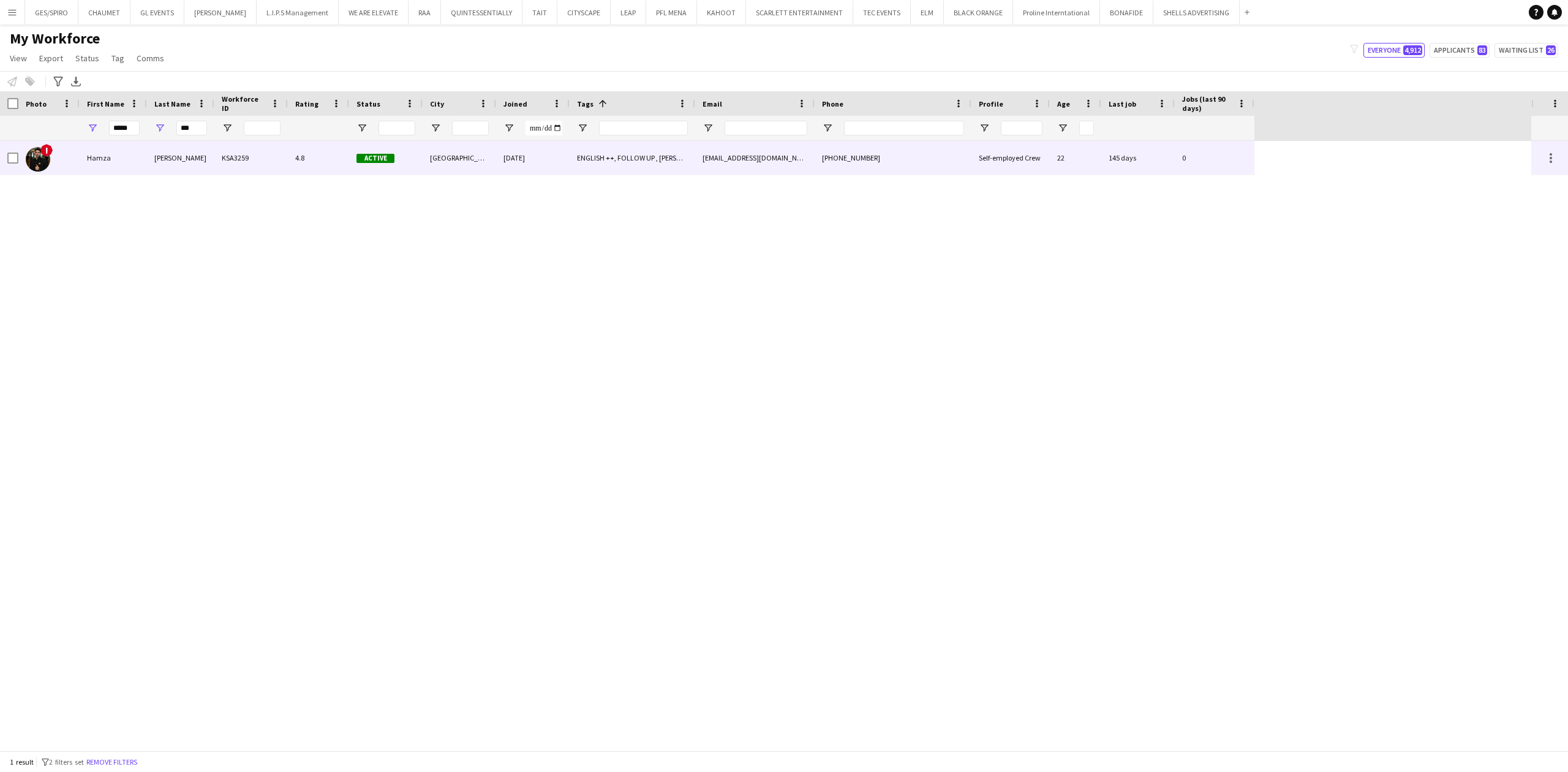
click at [135, 160] on div "Hamza" at bounding box center [114, 158] width 68 height 34
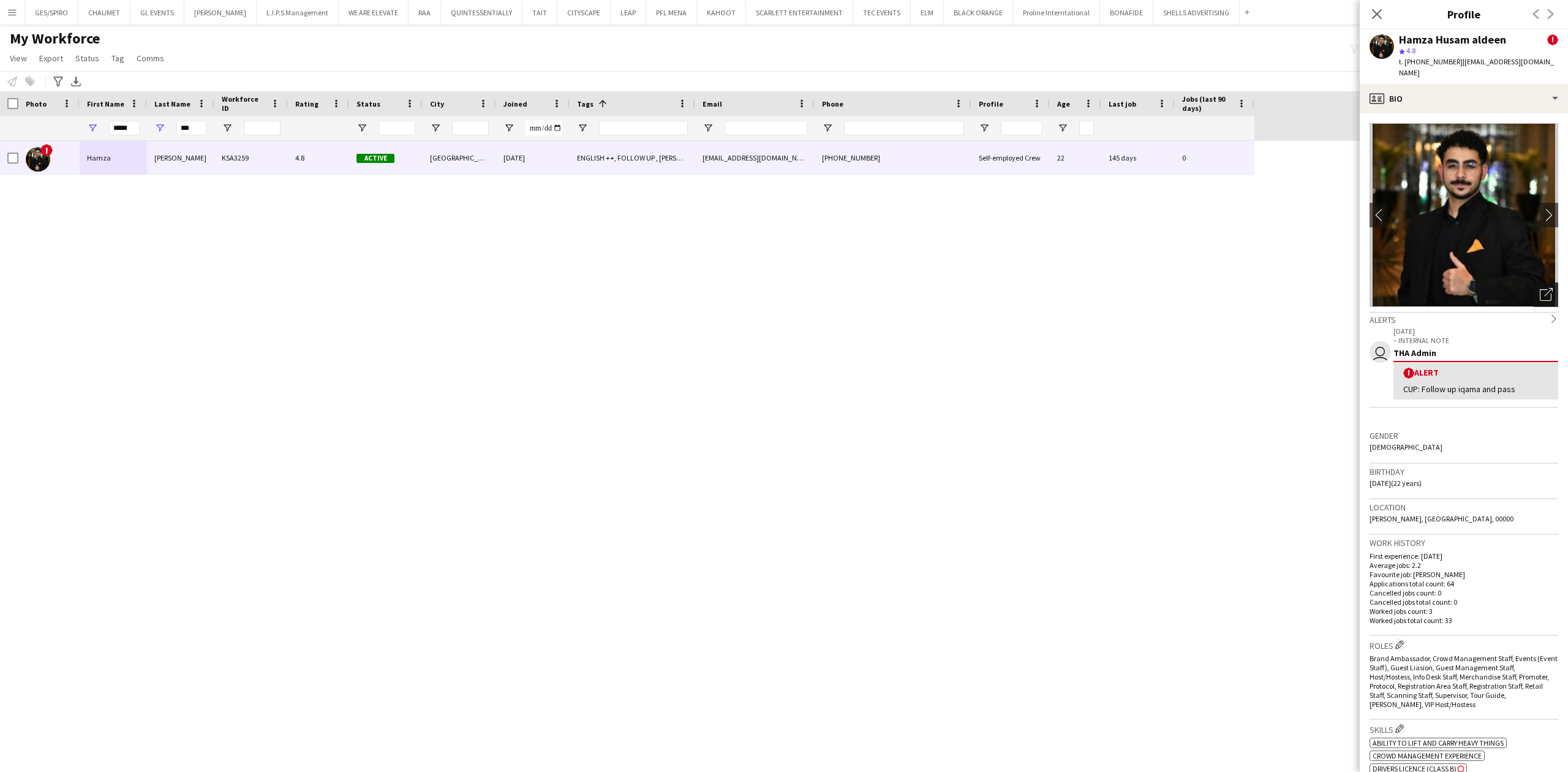
click at [1540, 288] on icon "Open photos pop-in" at bounding box center [1546, 294] width 13 height 13
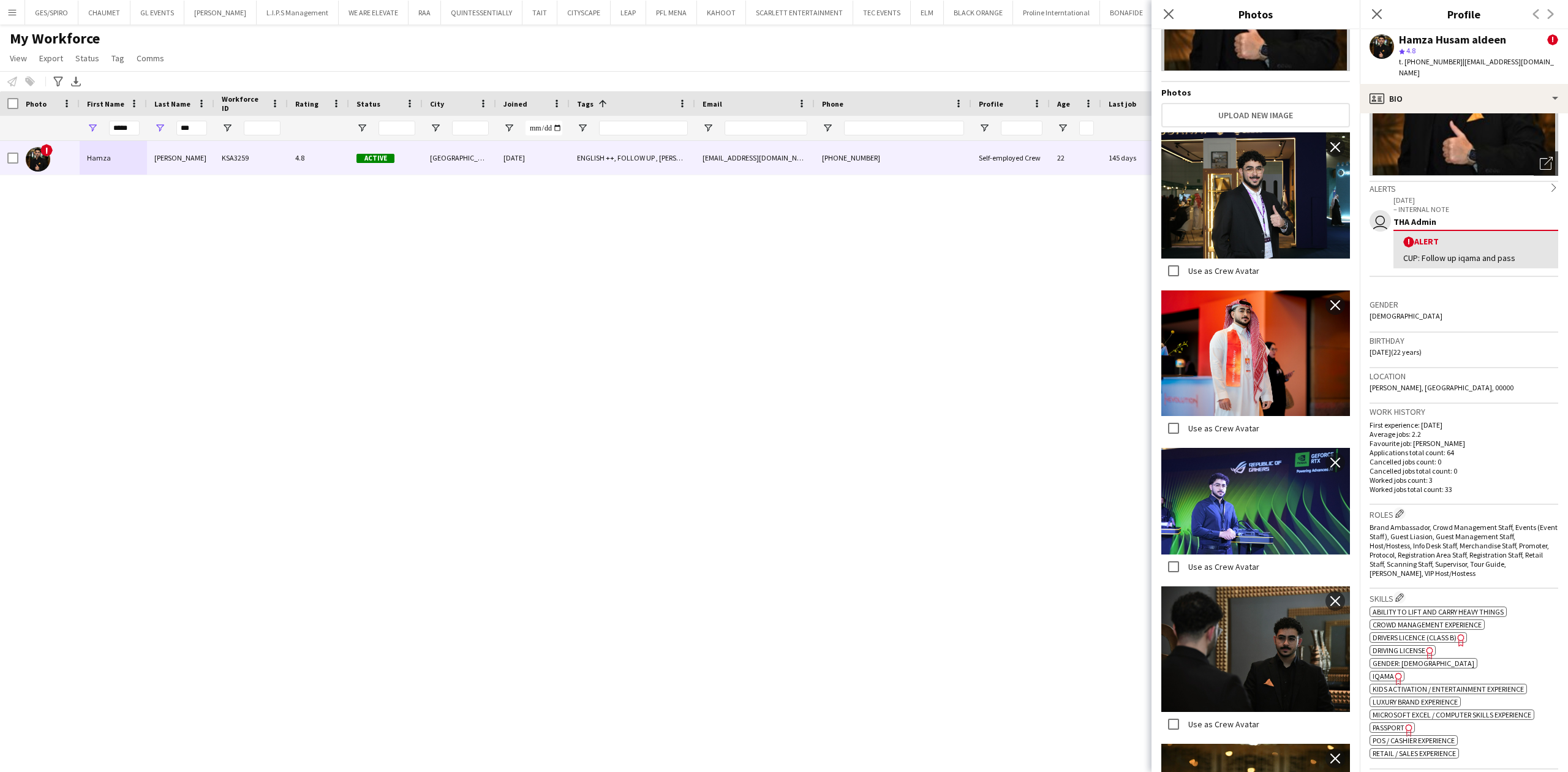
scroll to position [22, 0]
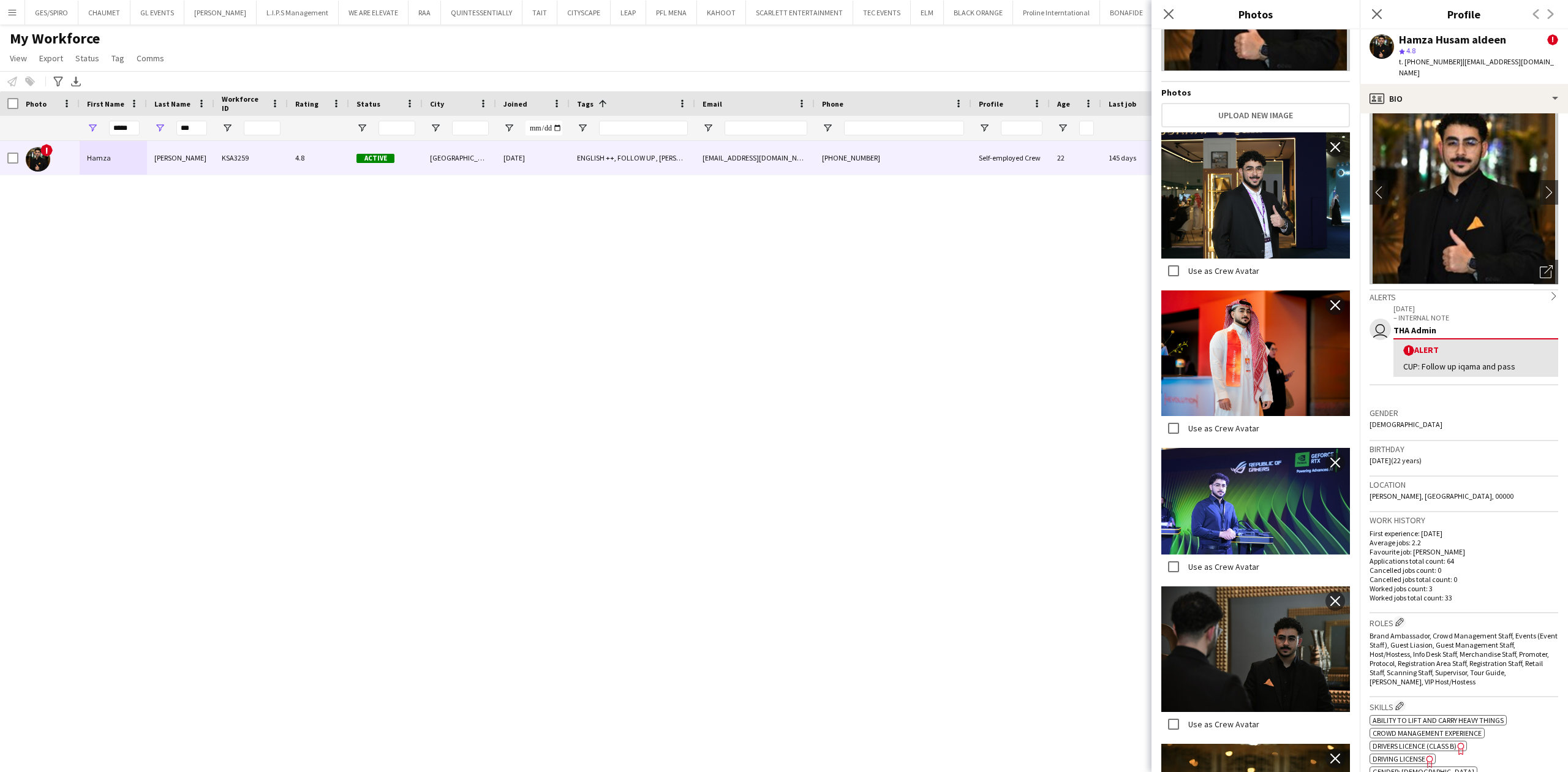
click at [1479, 66] on span "| hamza.lb11223344@gmail.com" at bounding box center [1476, 67] width 155 height 20
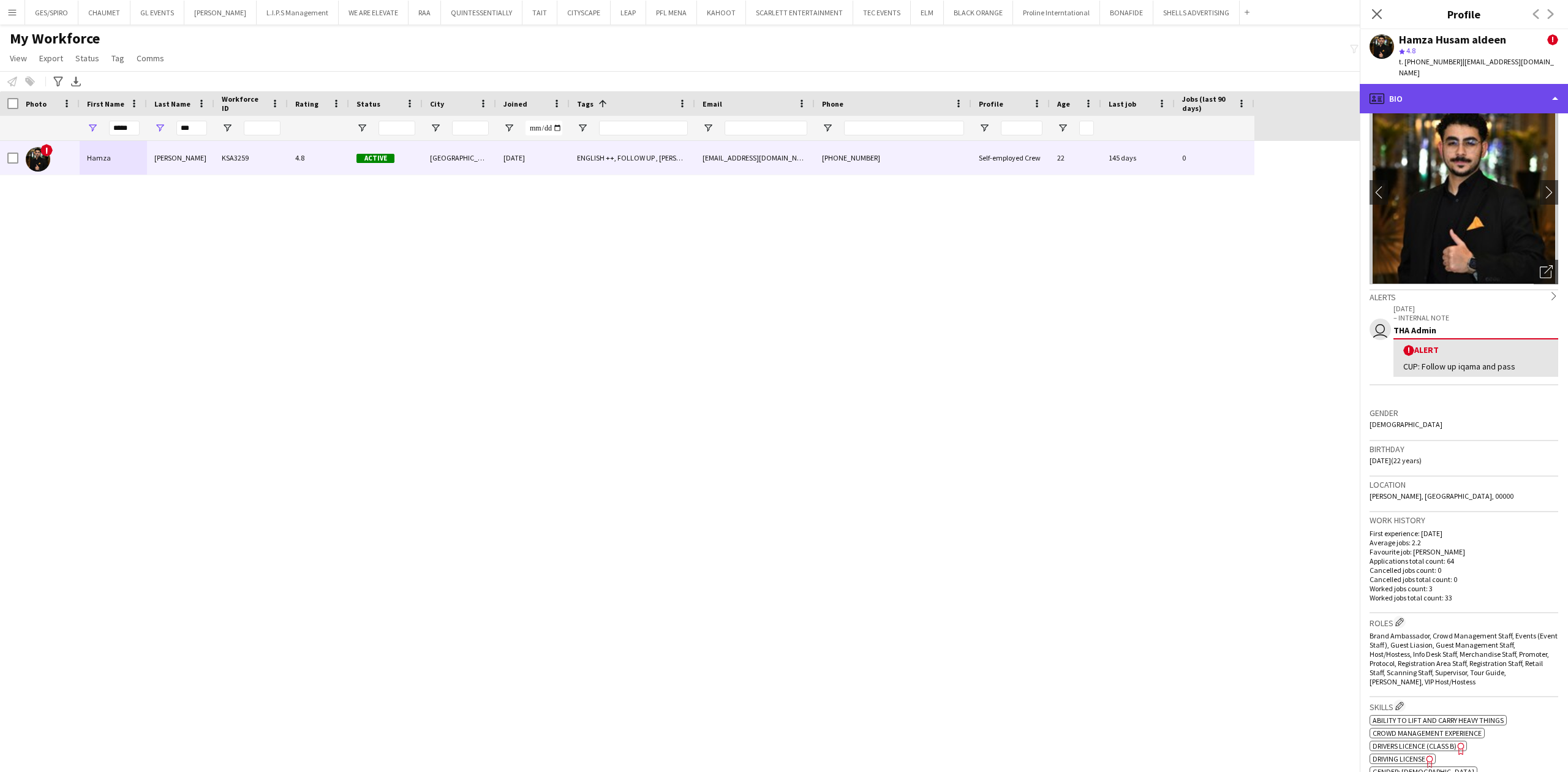
click at [1478, 84] on div "profile Bio" at bounding box center [1464, 98] width 208 height 29
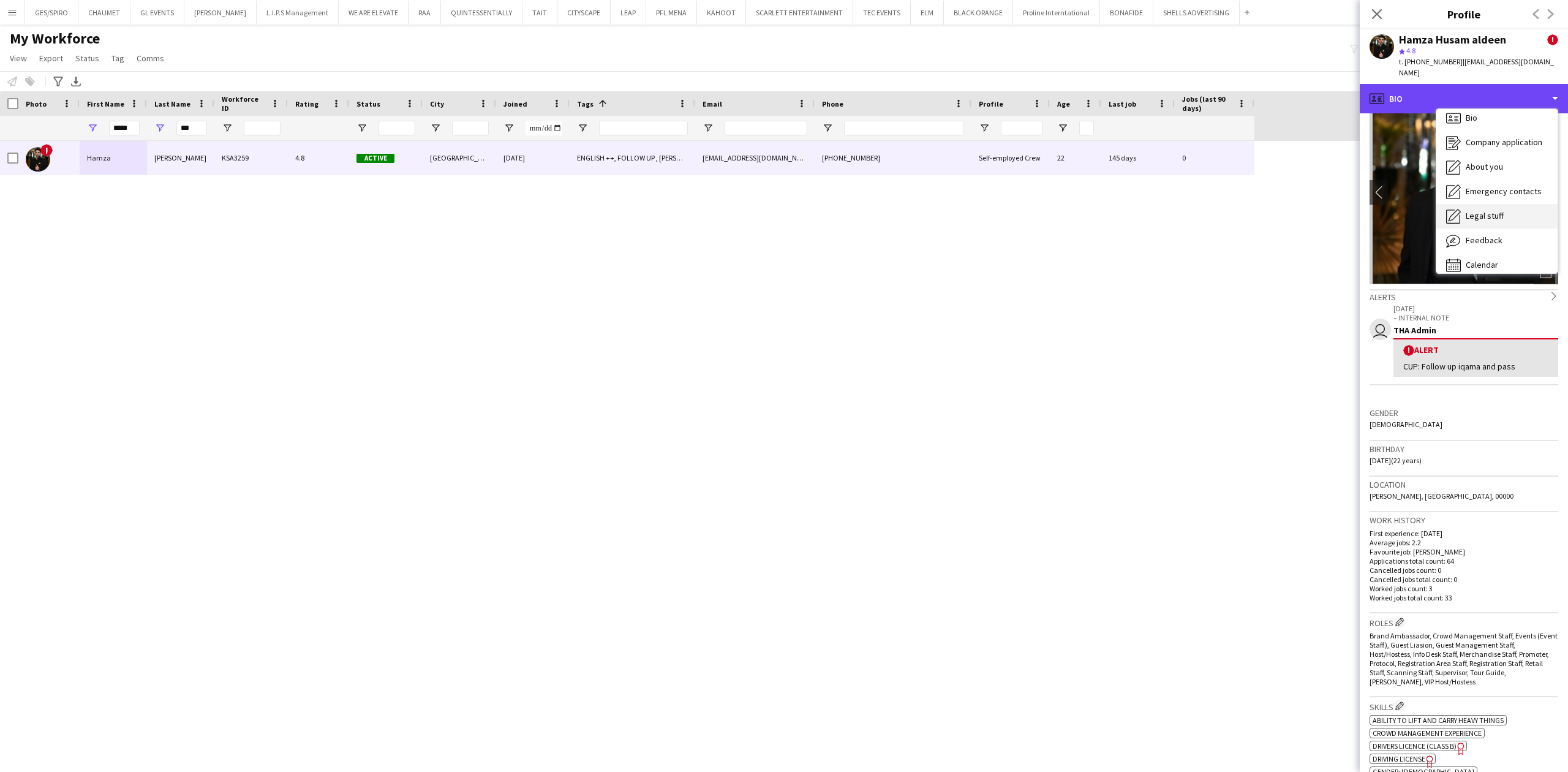
scroll to position [17, 0]
click at [1492, 219] on div "Feedback Feedback" at bounding box center [1496, 231] width 121 height 24
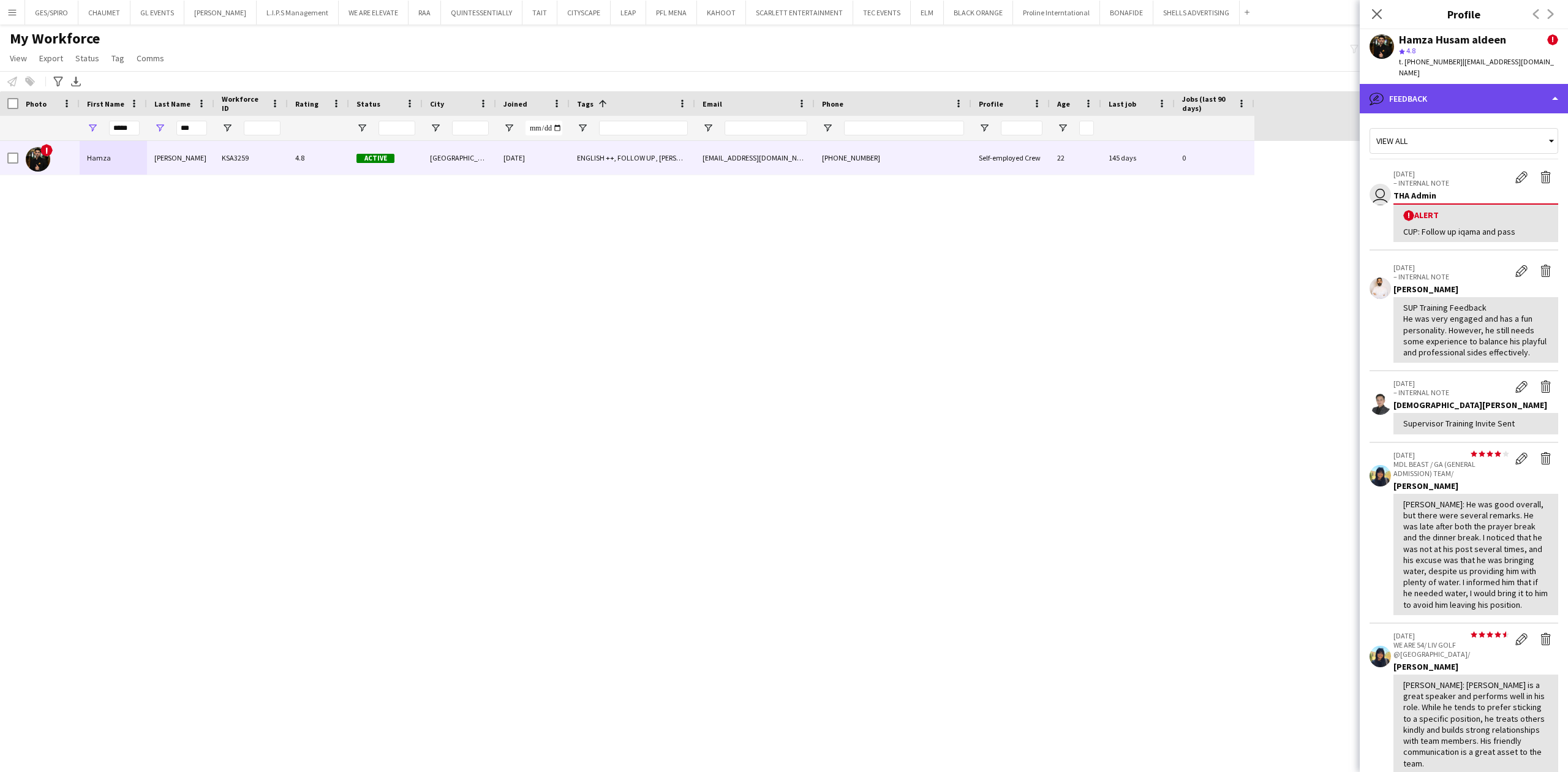
click at [1517, 84] on div "bubble-pencil Feedback" at bounding box center [1464, 98] width 208 height 29
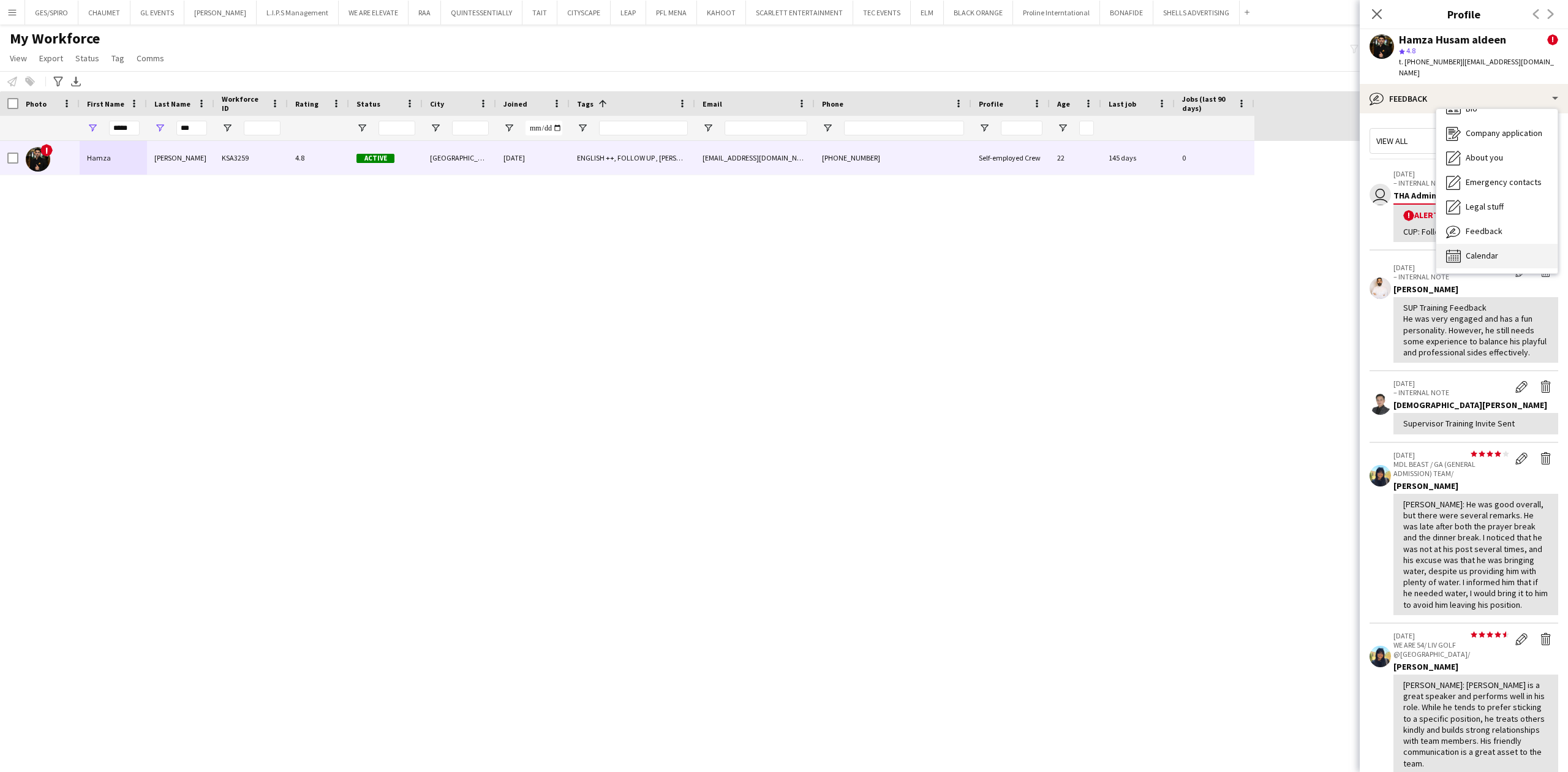
click at [1502, 244] on div "Calendar Calendar" at bounding box center [1496, 256] width 121 height 24
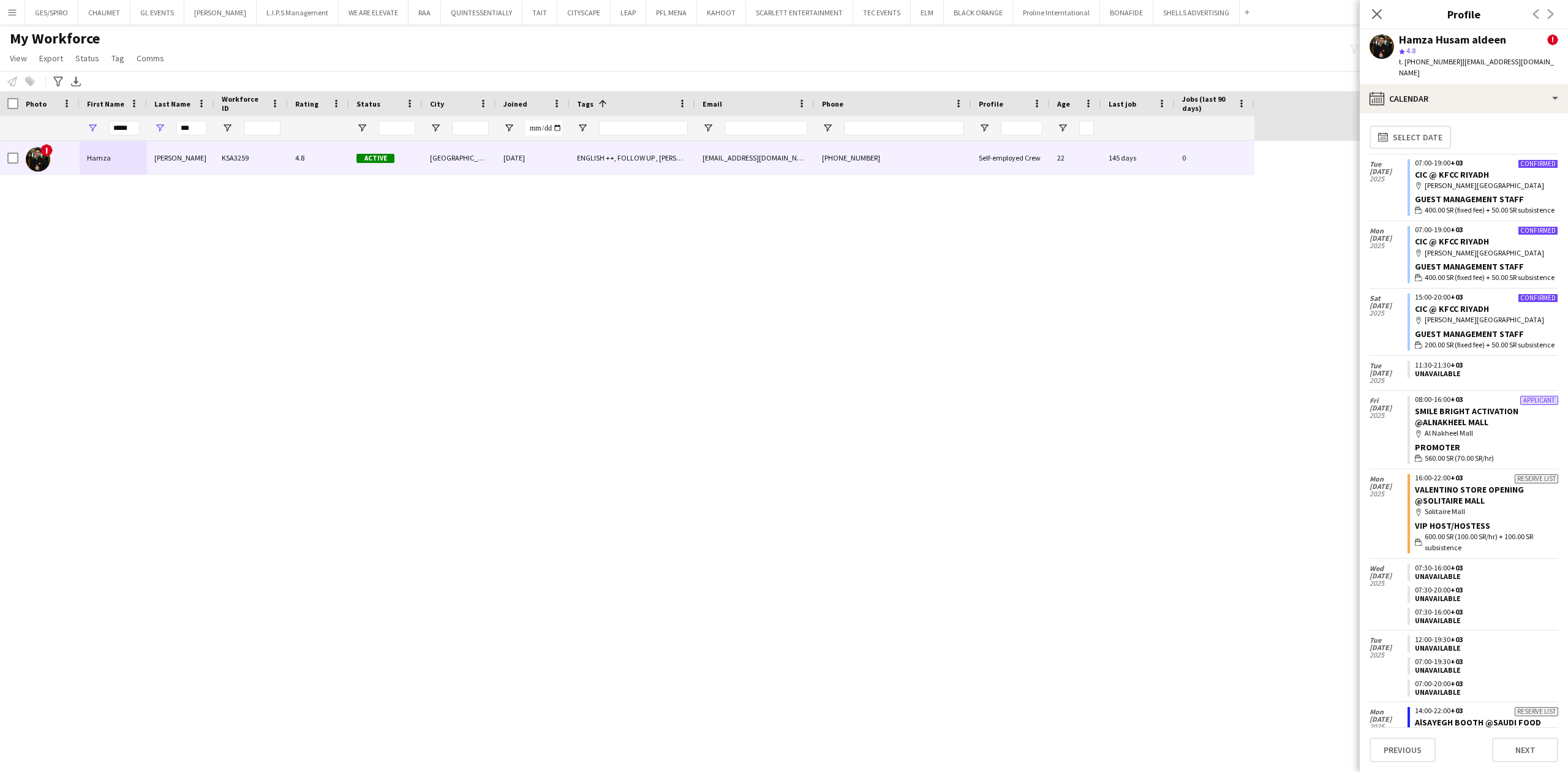
scroll to position [0, 0]
drag, startPoint x: 1459, startPoint y: 84, endPoint x: 1466, endPoint y: 110, distance: 26.9
click at [1458, 84] on div "calendar-full Calendar" at bounding box center [1464, 98] width 208 height 29
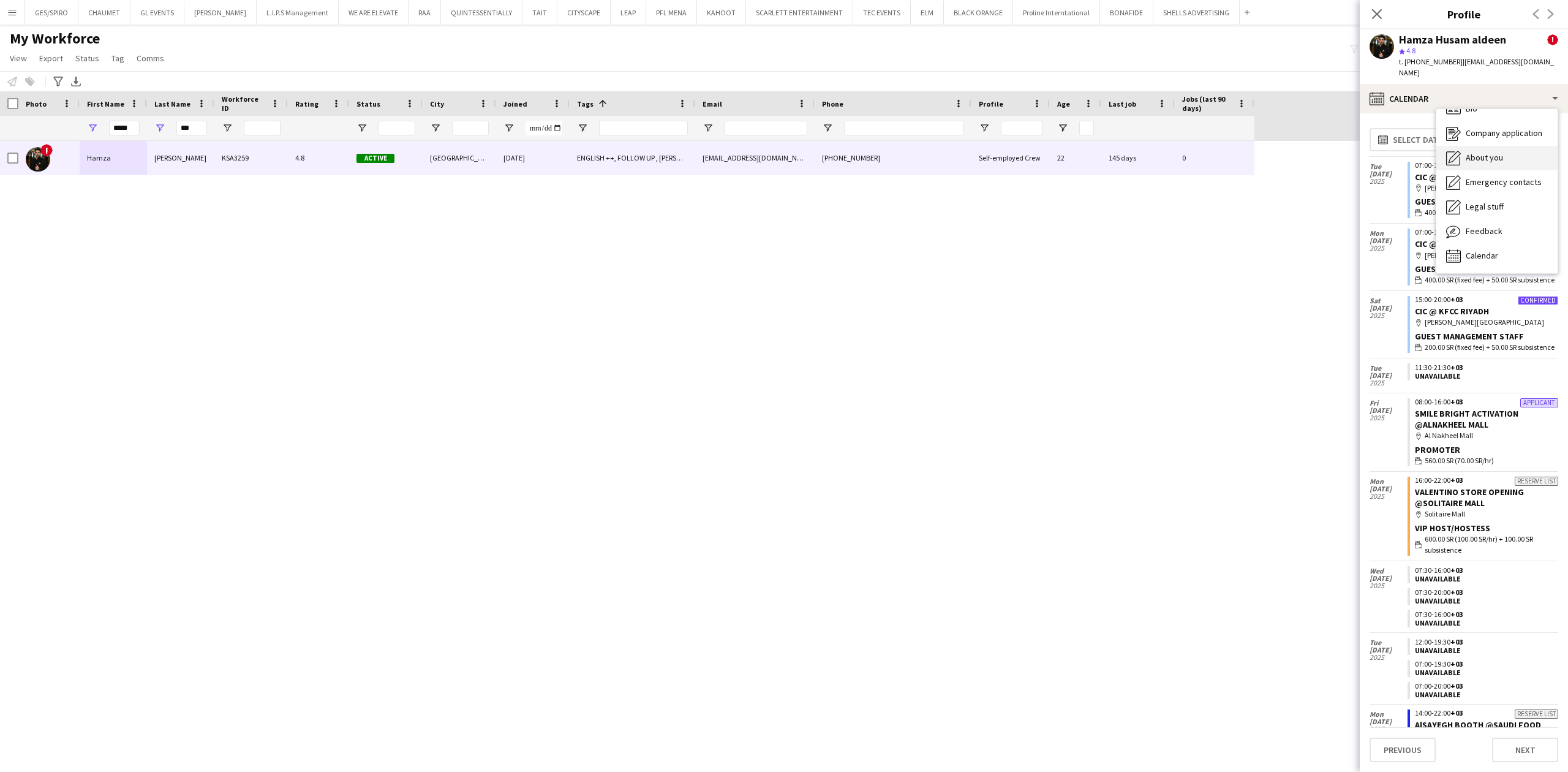
click at [1507, 145] on div "About you About you" at bounding box center [1496, 158] width 121 height 24
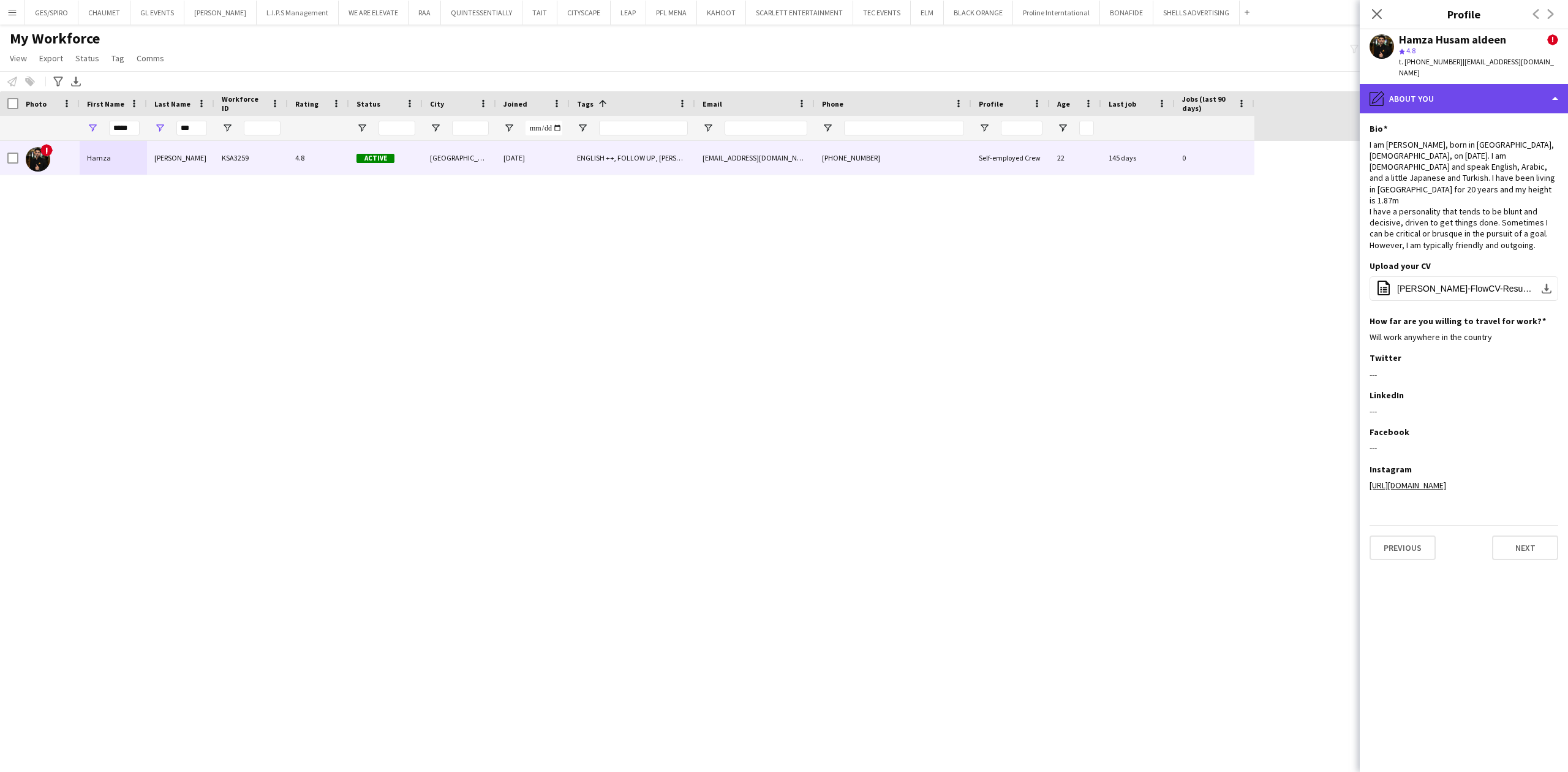
click at [1480, 87] on div "pencil4 About you" at bounding box center [1464, 98] width 208 height 29
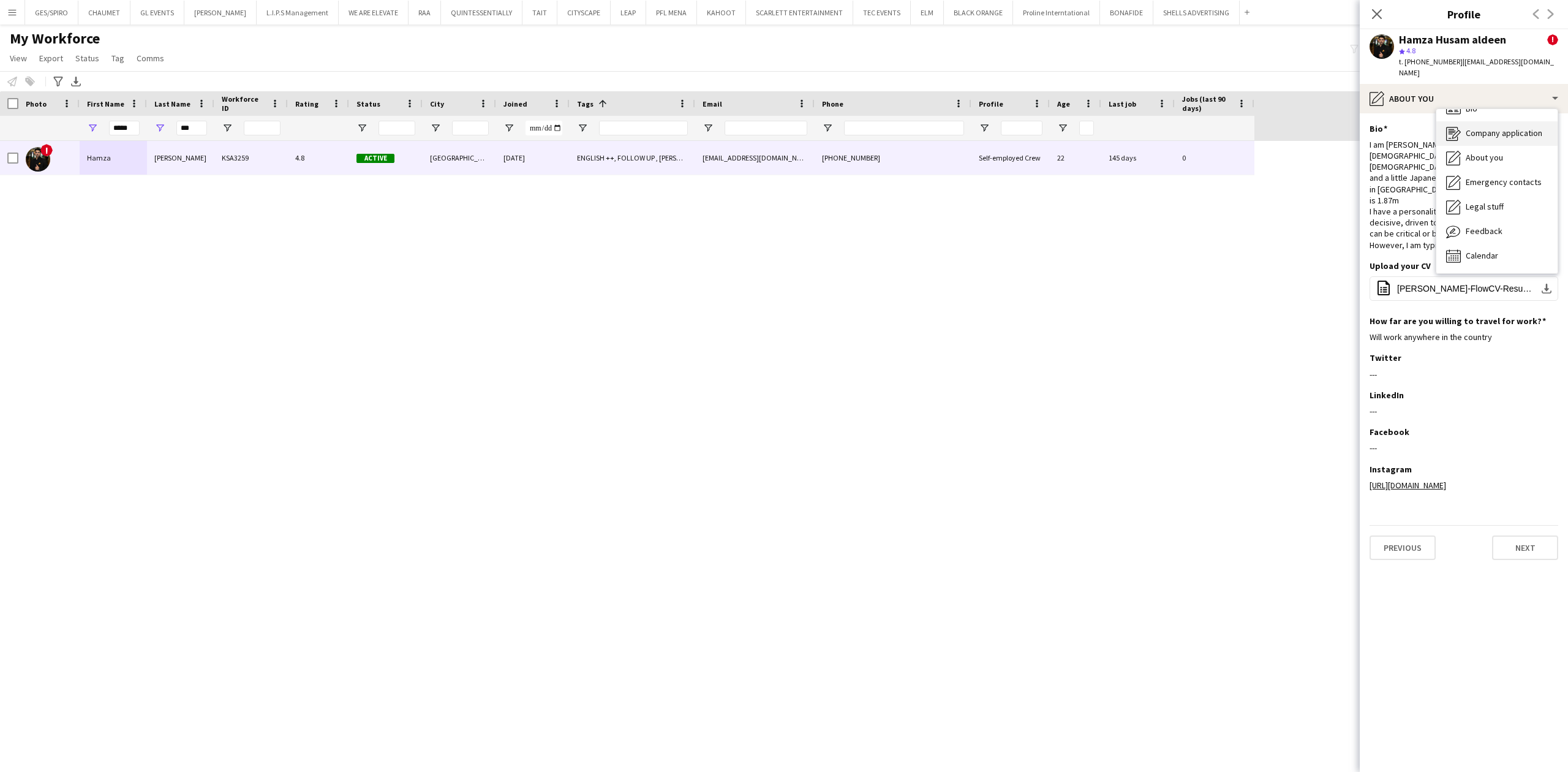
click at [1507, 127] on span "Company application" at bounding box center [1504, 133] width 76 height 11
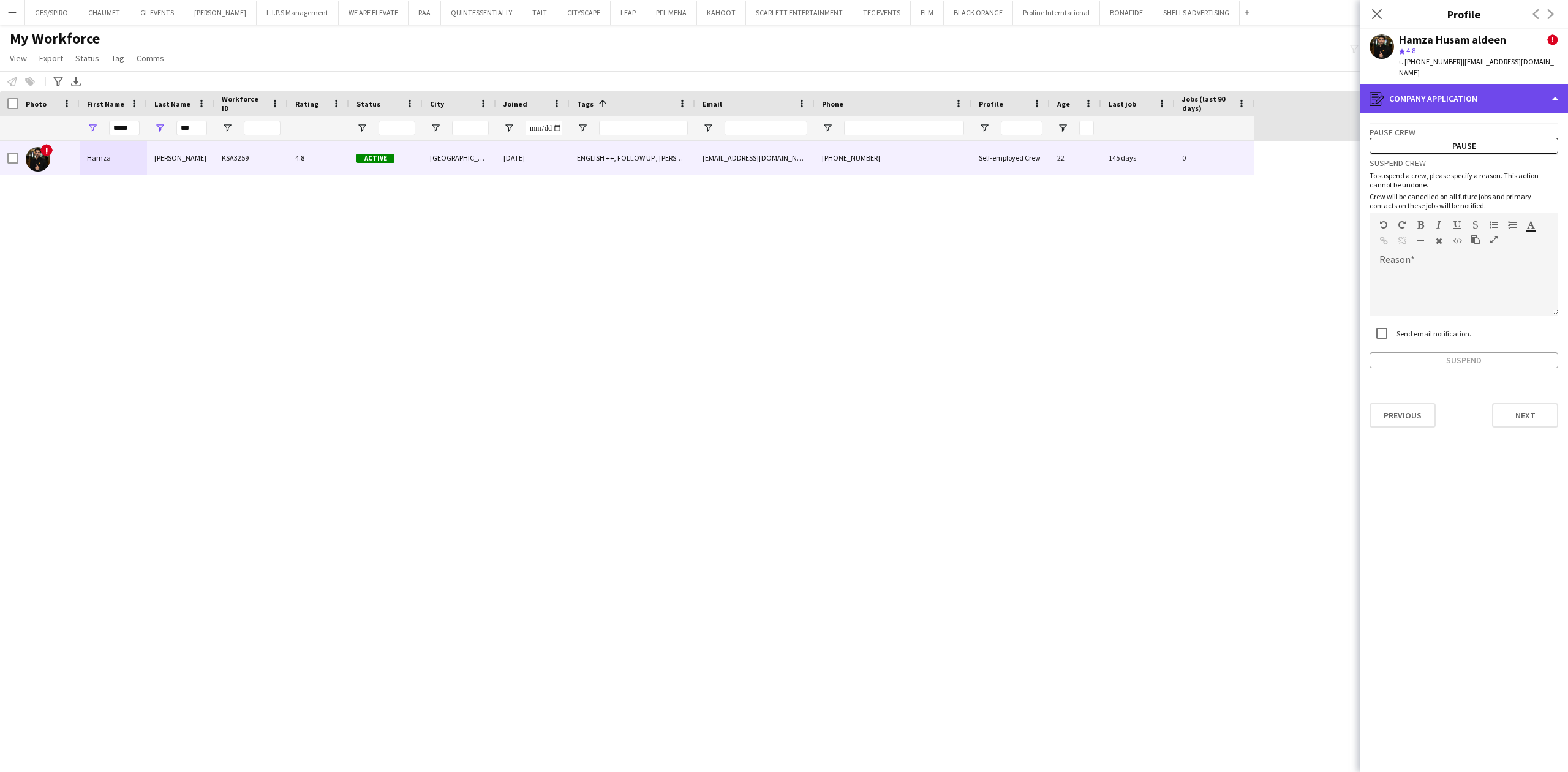
click at [1483, 84] on div "register Company application" at bounding box center [1464, 98] width 208 height 29
click at [1488, 225] on span "Feedback" at bounding box center [1484, 231] width 37 height 11
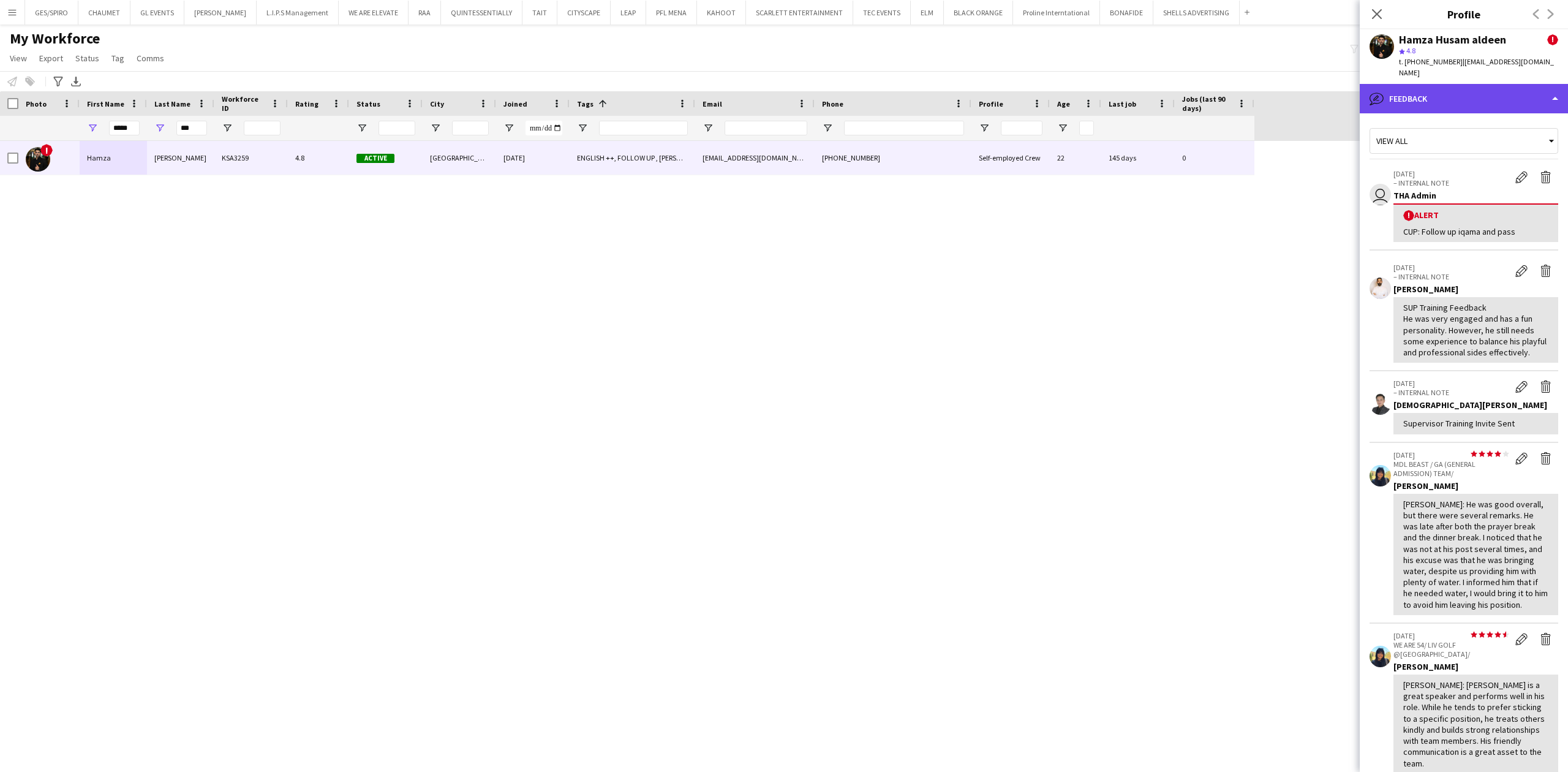
click at [1494, 93] on div "bubble-pencil Feedback" at bounding box center [1464, 98] width 208 height 29
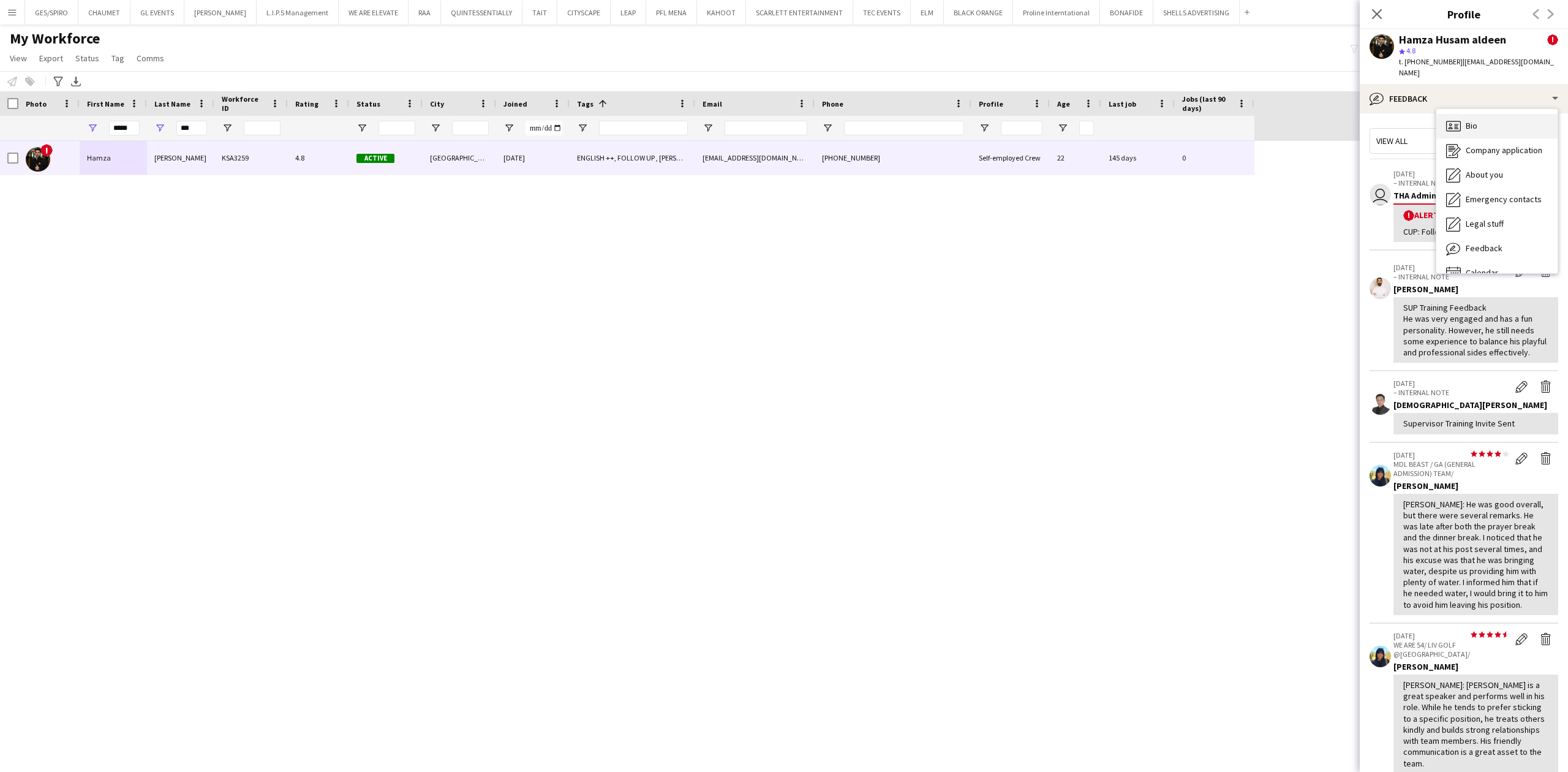
click at [1492, 114] on div "Bio Bio" at bounding box center [1496, 126] width 121 height 24
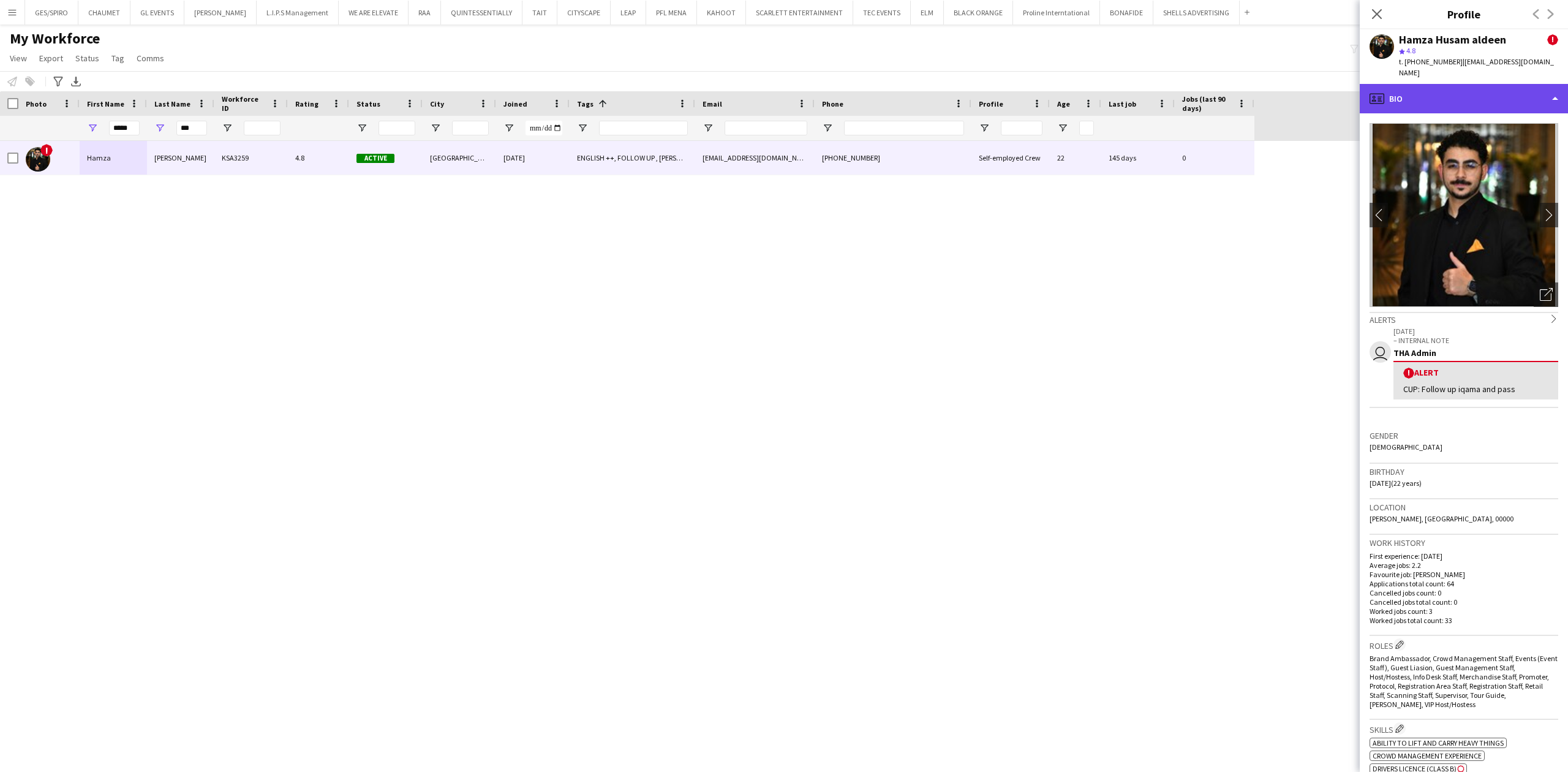
click at [1488, 92] on div "profile Bio" at bounding box center [1464, 98] width 208 height 29
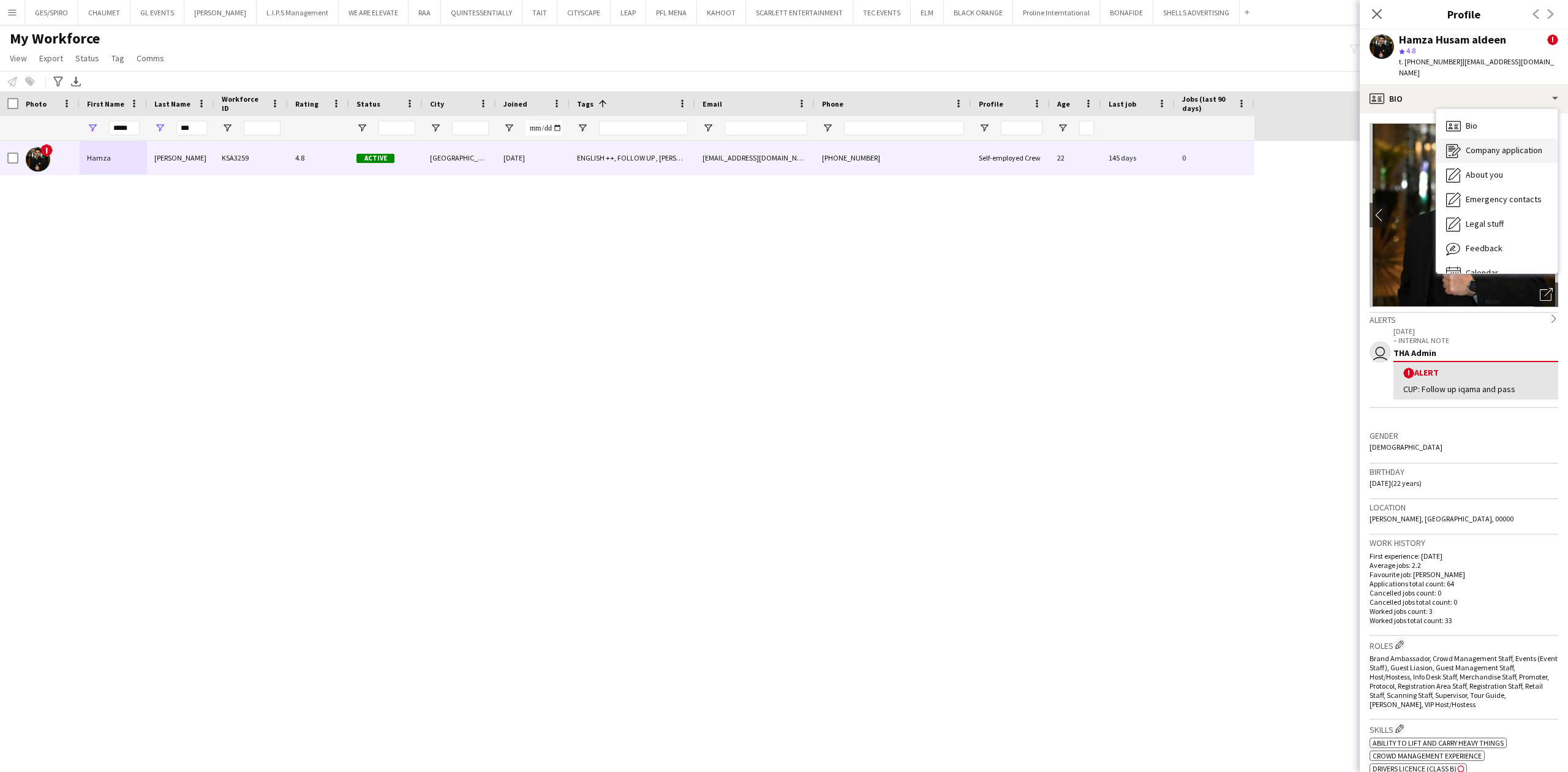
click at [1500, 139] on div "Company application Company application" at bounding box center [1496, 151] width 121 height 24
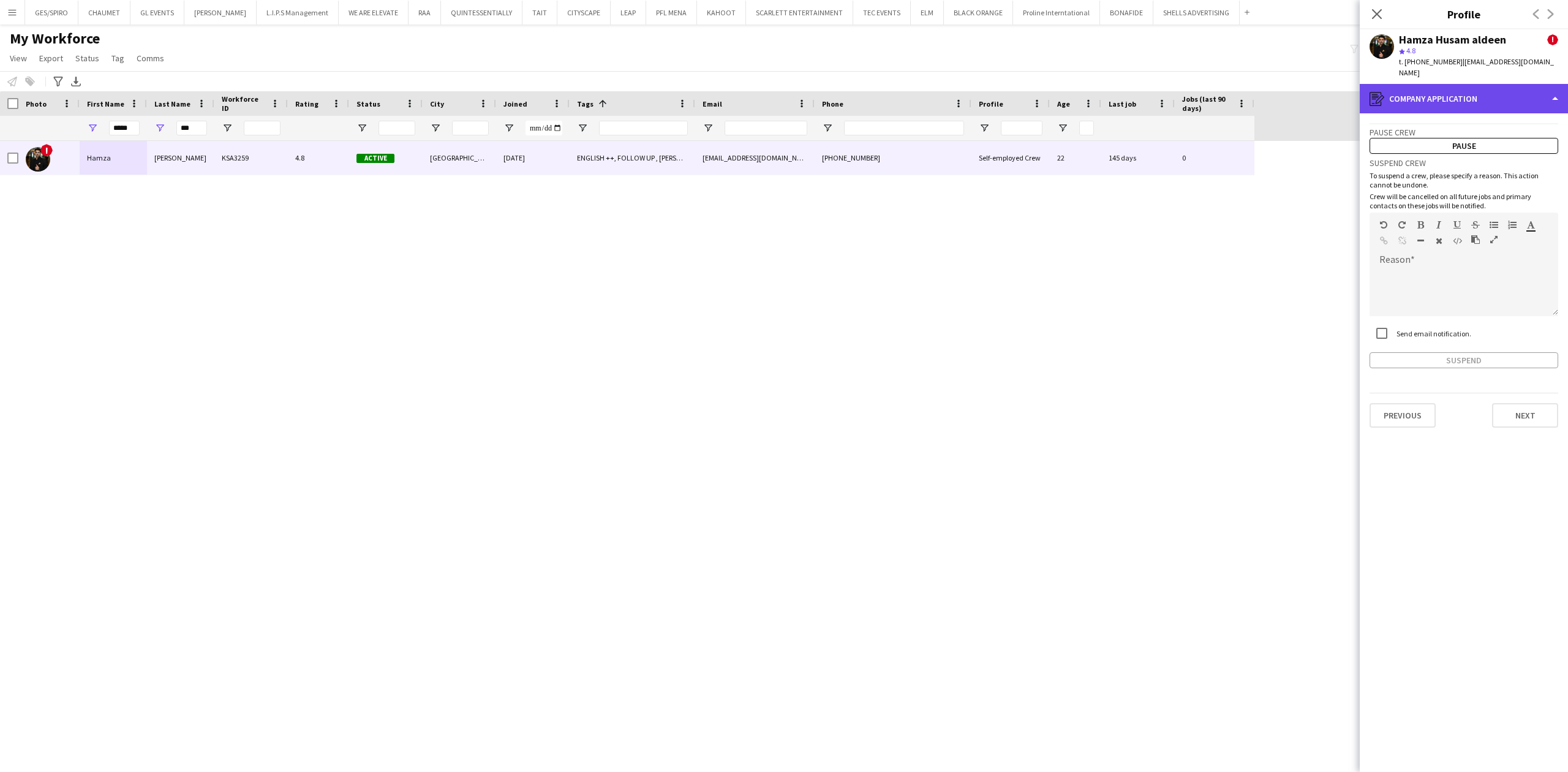
click at [1475, 85] on div "register Company application" at bounding box center [1464, 98] width 208 height 29
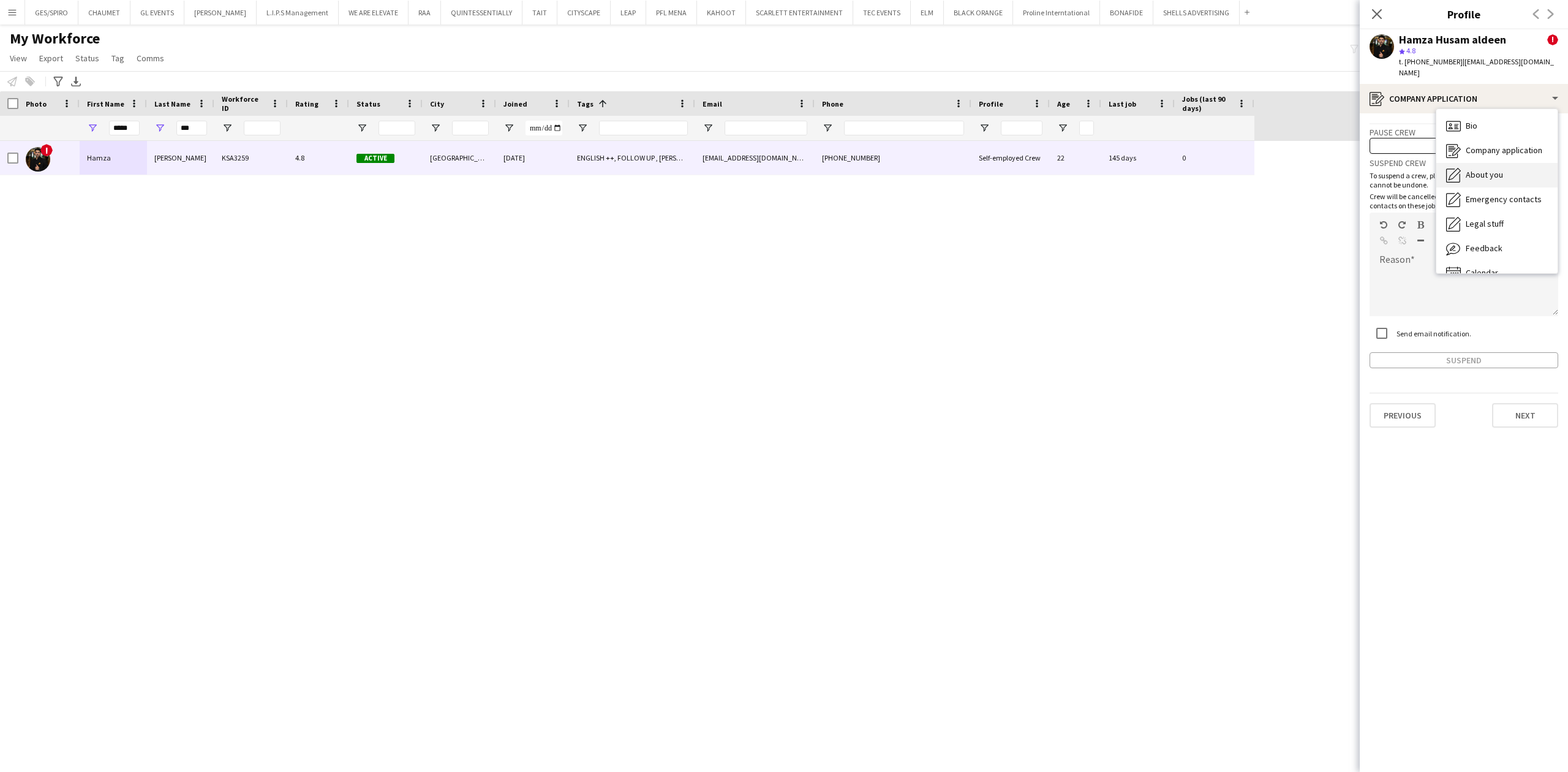
click at [1497, 169] on span "About you" at bounding box center [1484, 175] width 37 height 11
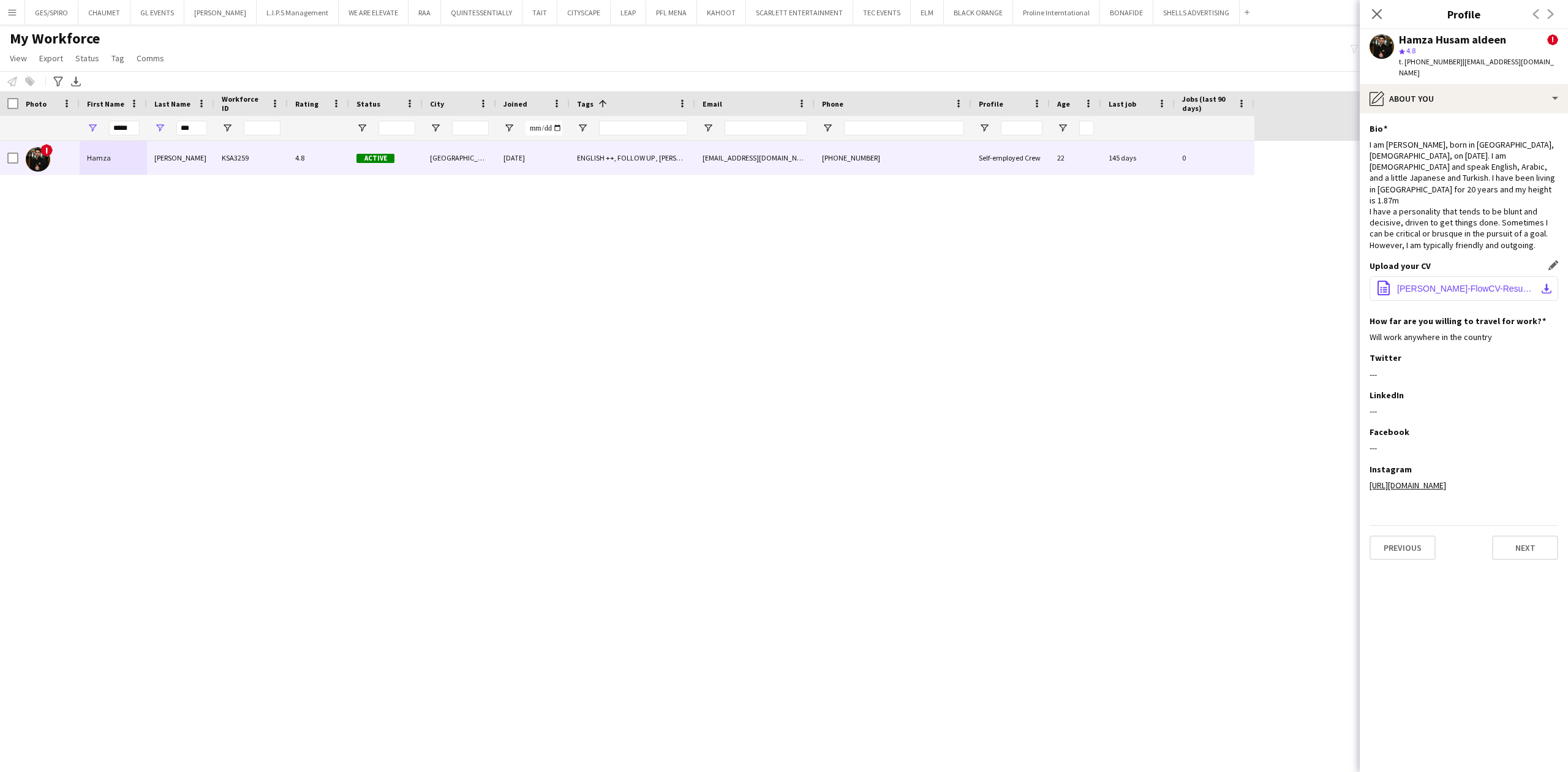
click at [1436, 283] on span "Hamza-Allababidi-FlowCV-Resume-20250417.pdf" at bounding box center [1466, 288] width 139 height 9
click at [118, 130] on input "*****" at bounding box center [124, 128] width 30 height 15
click at [118, 130] on input "*****" at bounding box center [124, 128] width 30 height 15
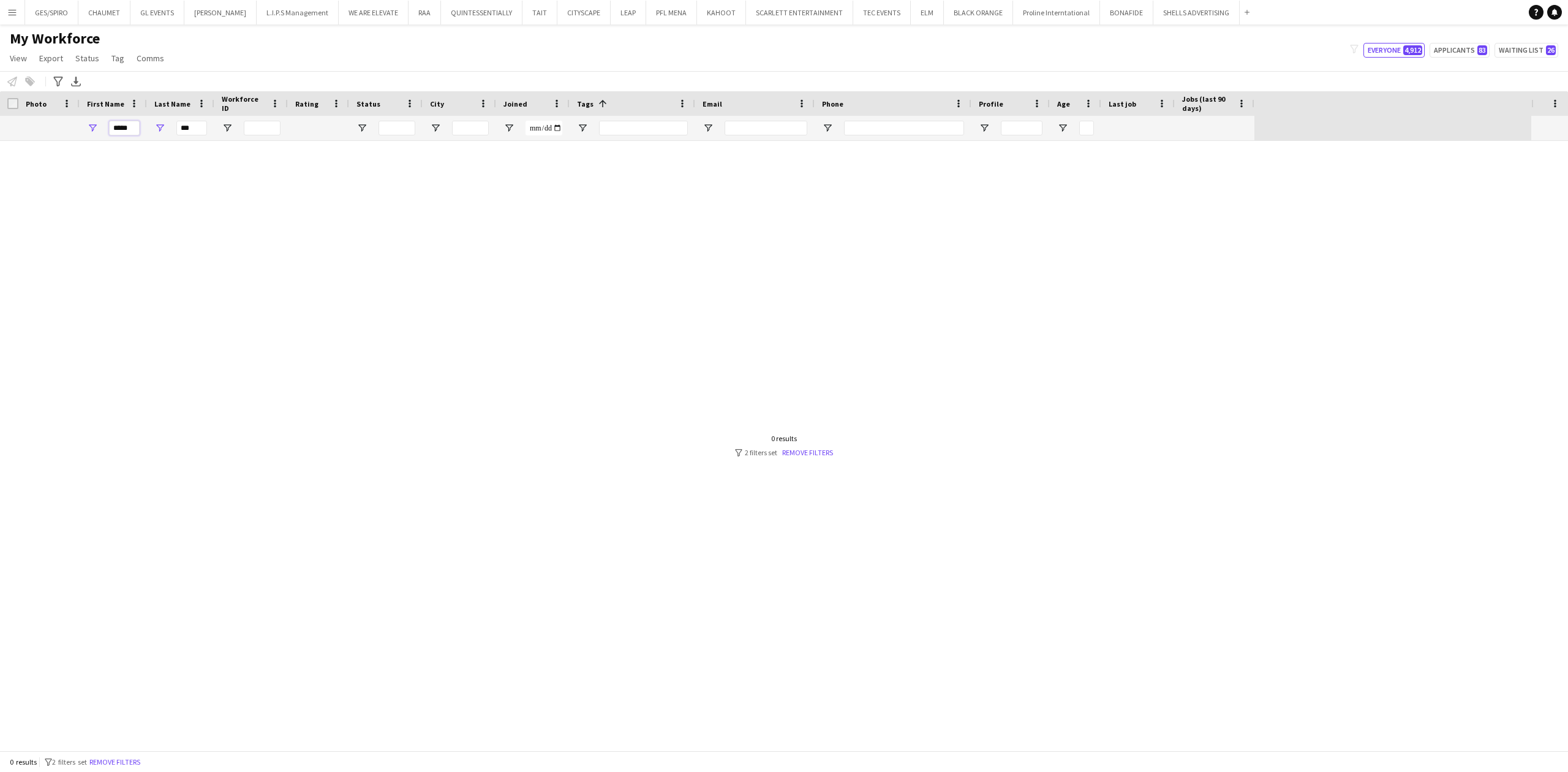
type input "*****"
drag, startPoint x: 198, startPoint y: 127, endPoint x: 175, endPoint y: 128, distance: 23.0
click at [175, 128] on div "***" at bounding box center [181, 128] width 68 height 24
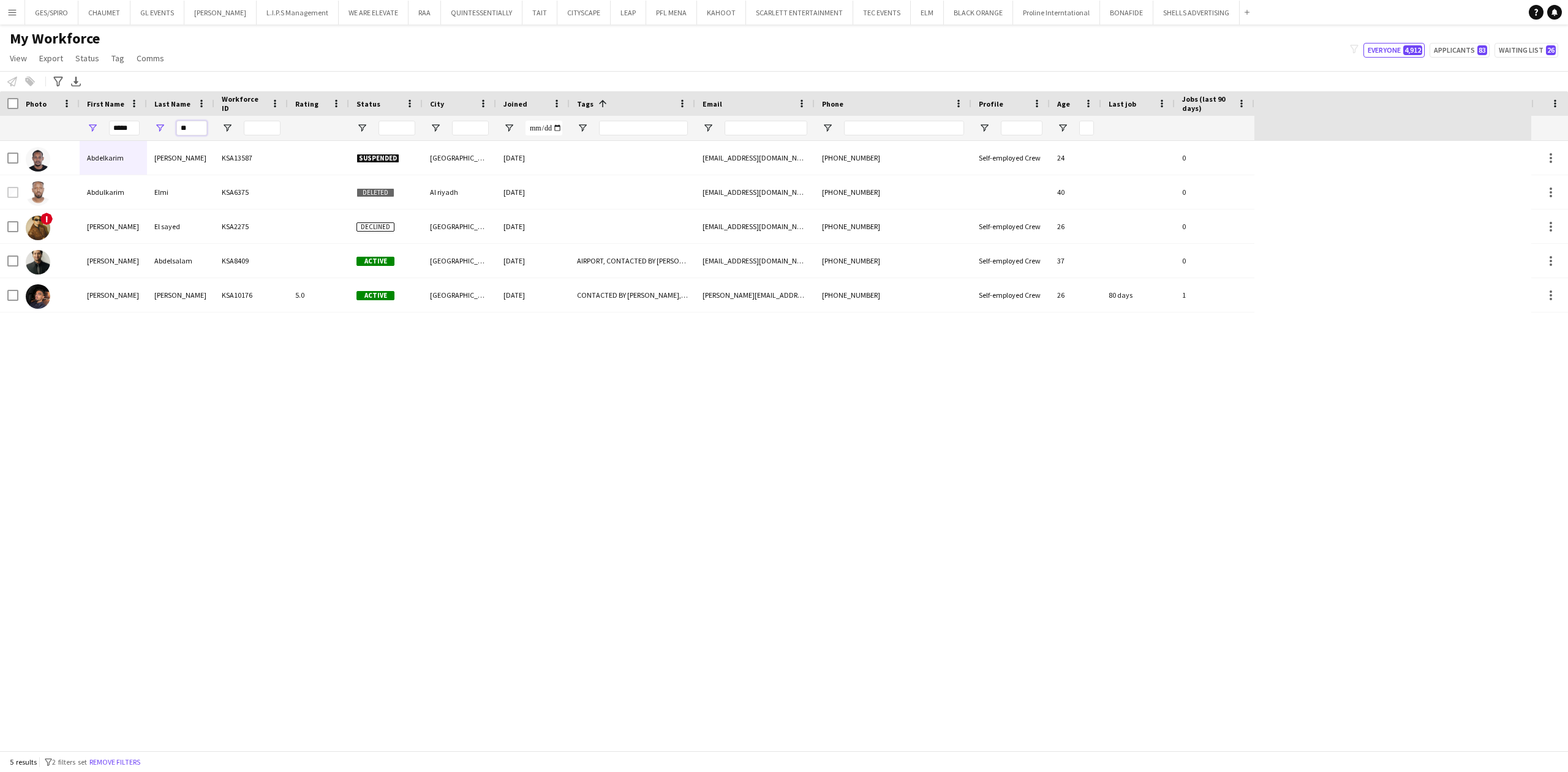
type input "**"
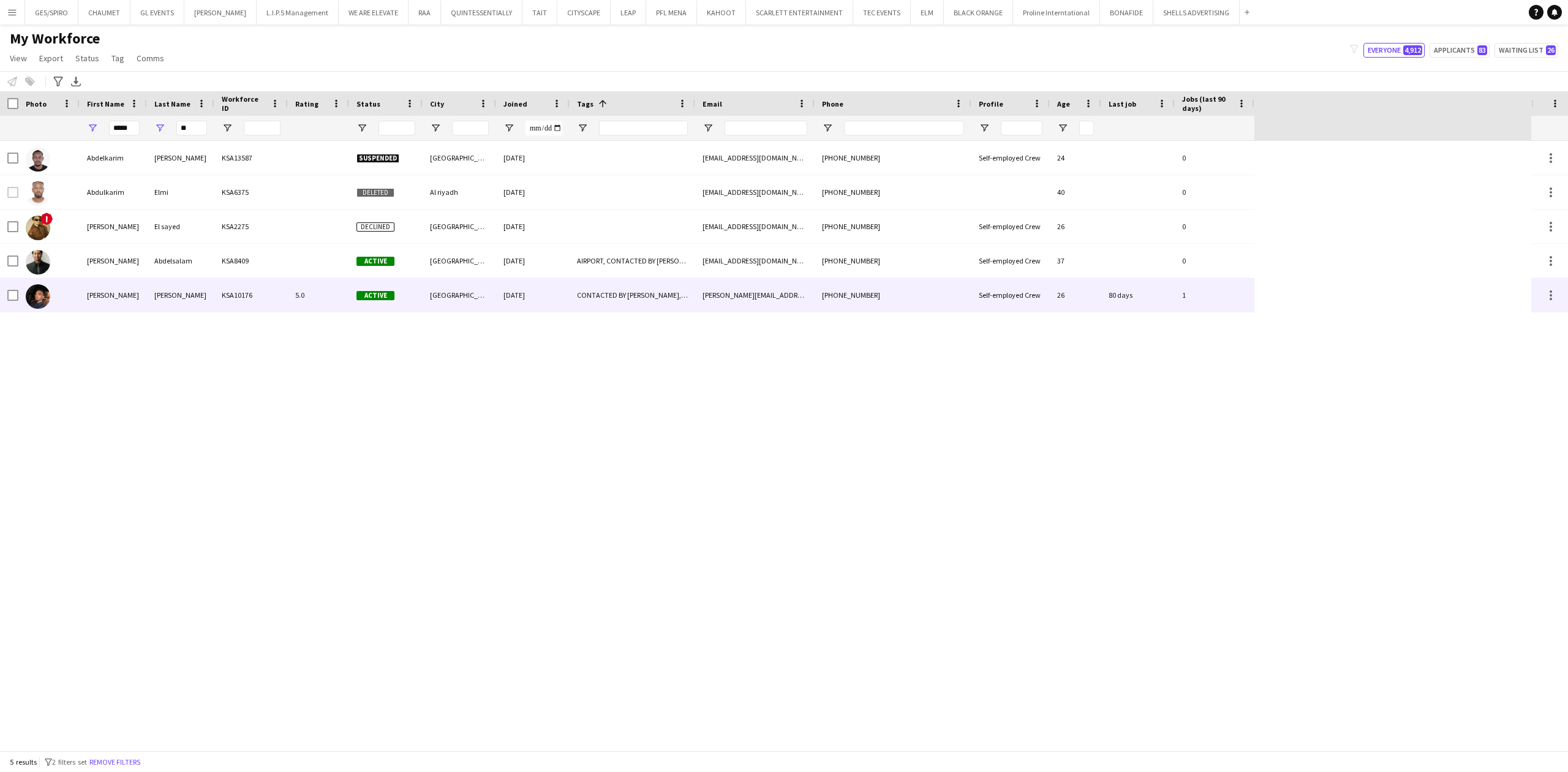
click at [206, 297] on div "Elsayed" at bounding box center [181, 295] width 68 height 34
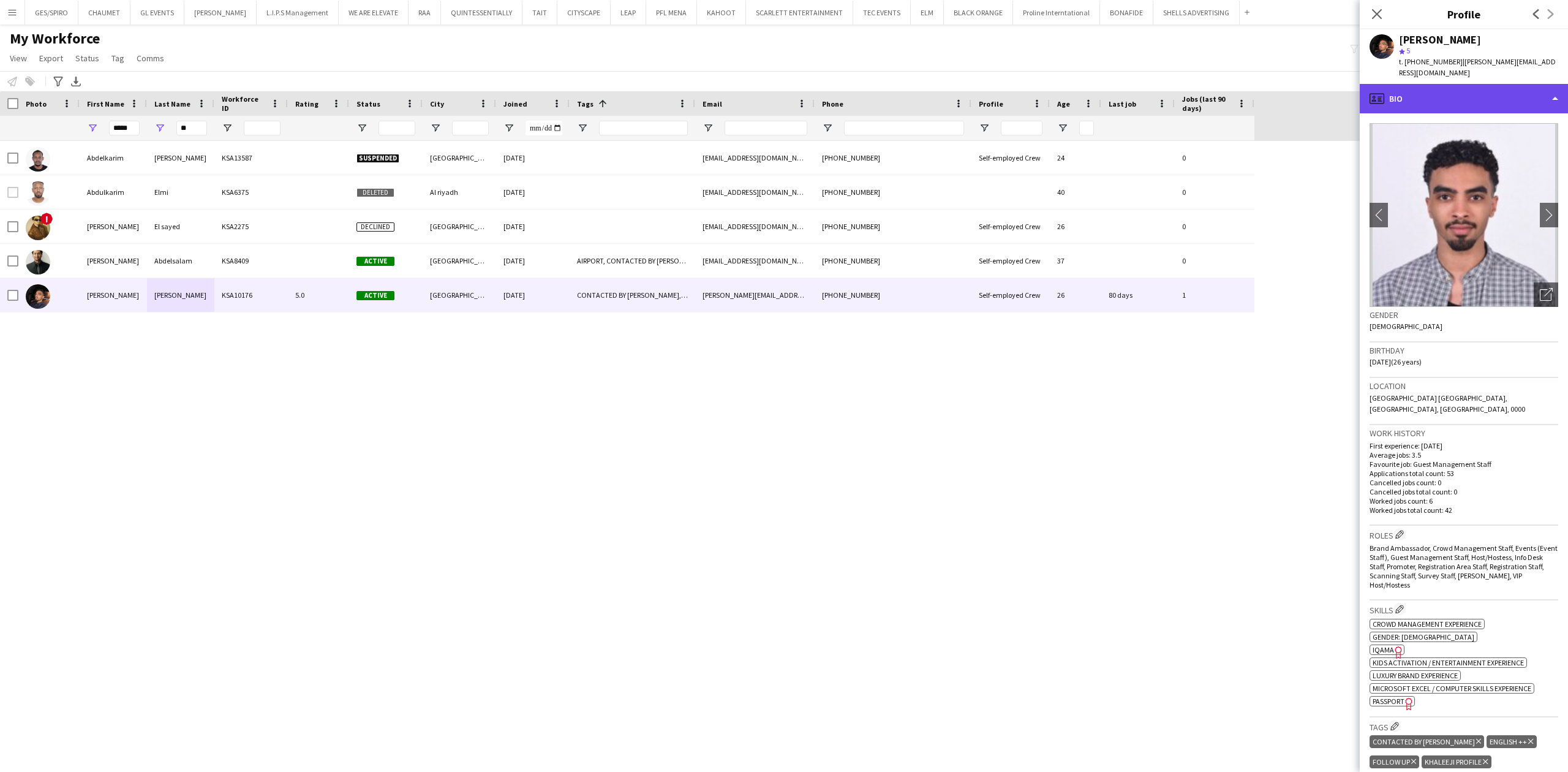
click at [1503, 84] on div "profile Bio" at bounding box center [1464, 98] width 208 height 29
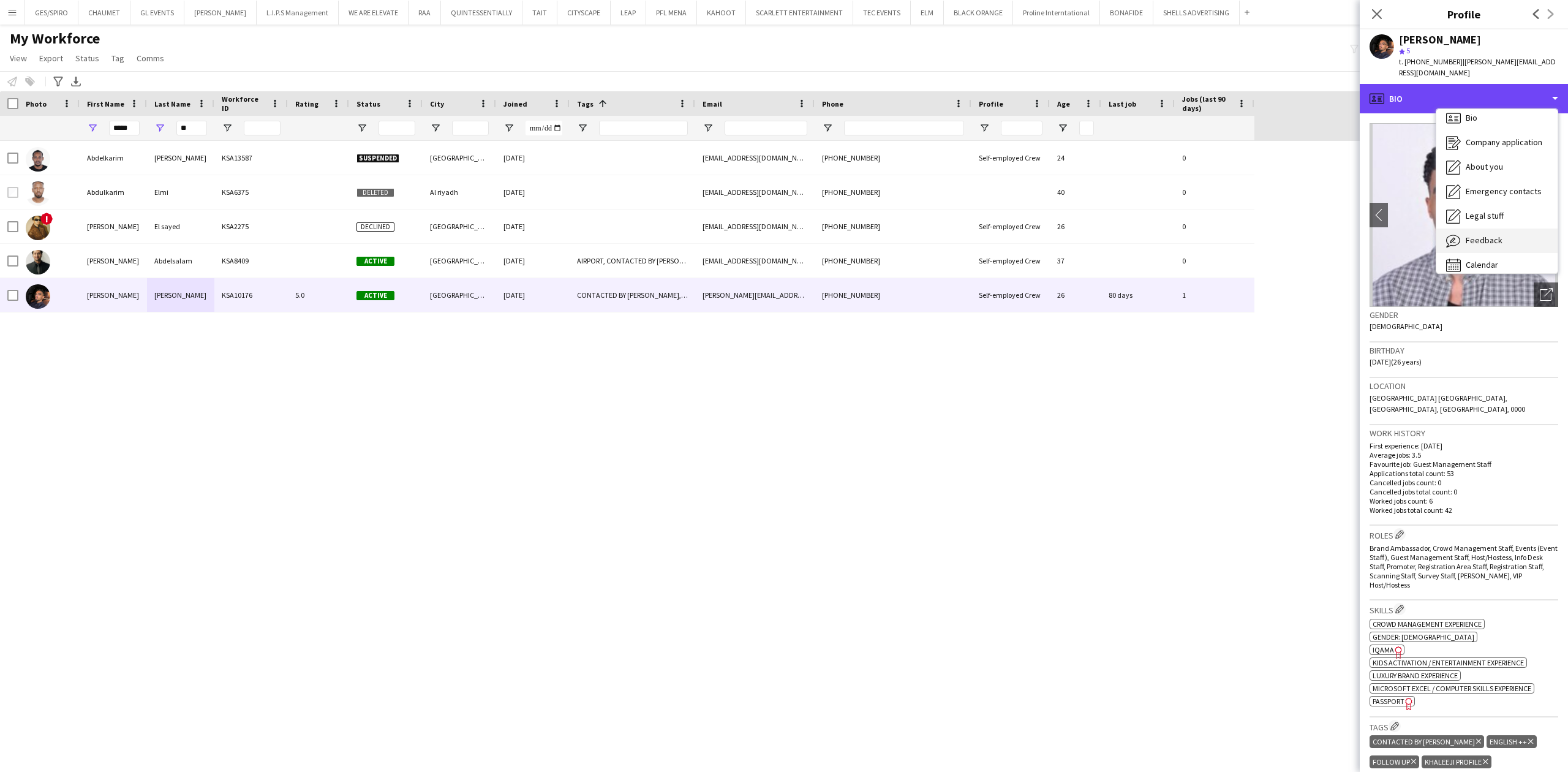
scroll to position [17, 0]
click at [1522, 248] on div "Calendar Calendar" at bounding box center [1496, 256] width 121 height 24
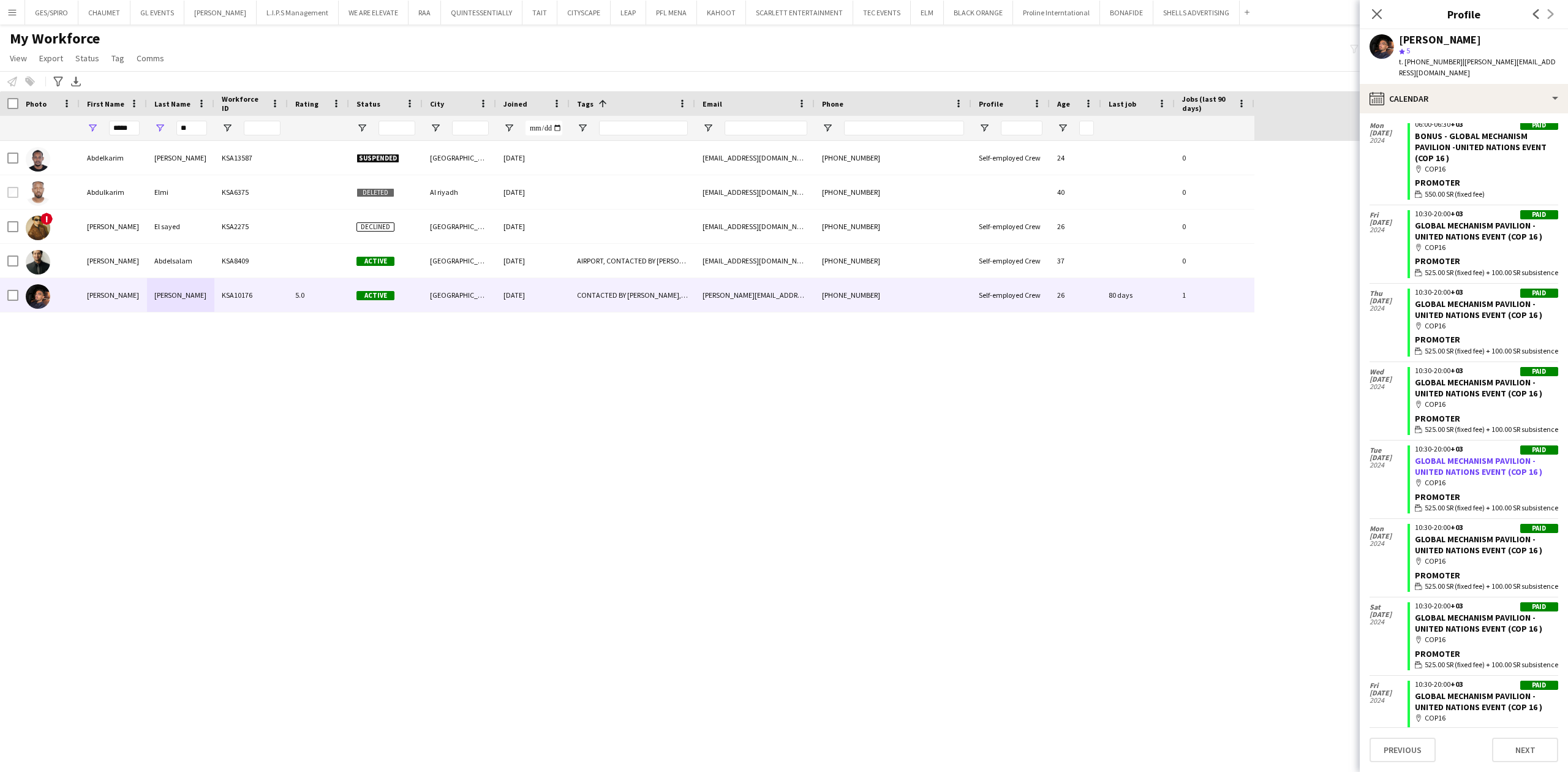
scroll to position [2193, 0]
click at [1478, 398] on link "GLOBAL MECHANISM PAVILION -UNITED NATIONS EVENT (COP 16 )" at bounding box center [1478, 386] width 127 height 22
click at [1475, 319] on link "GLOBAL MECHANISM PAVILION -UNITED NATIONS EVENT (COP 16 )" at bounding box center [1478, 308] width 127 height 22
click at [1443, 76] on app-crew-profile "Close pop-in Profile Previous Next Karim Elsayed star 5 t. +966541823811 | kari…" at bounding box center [1464, 386] width 208 height 772
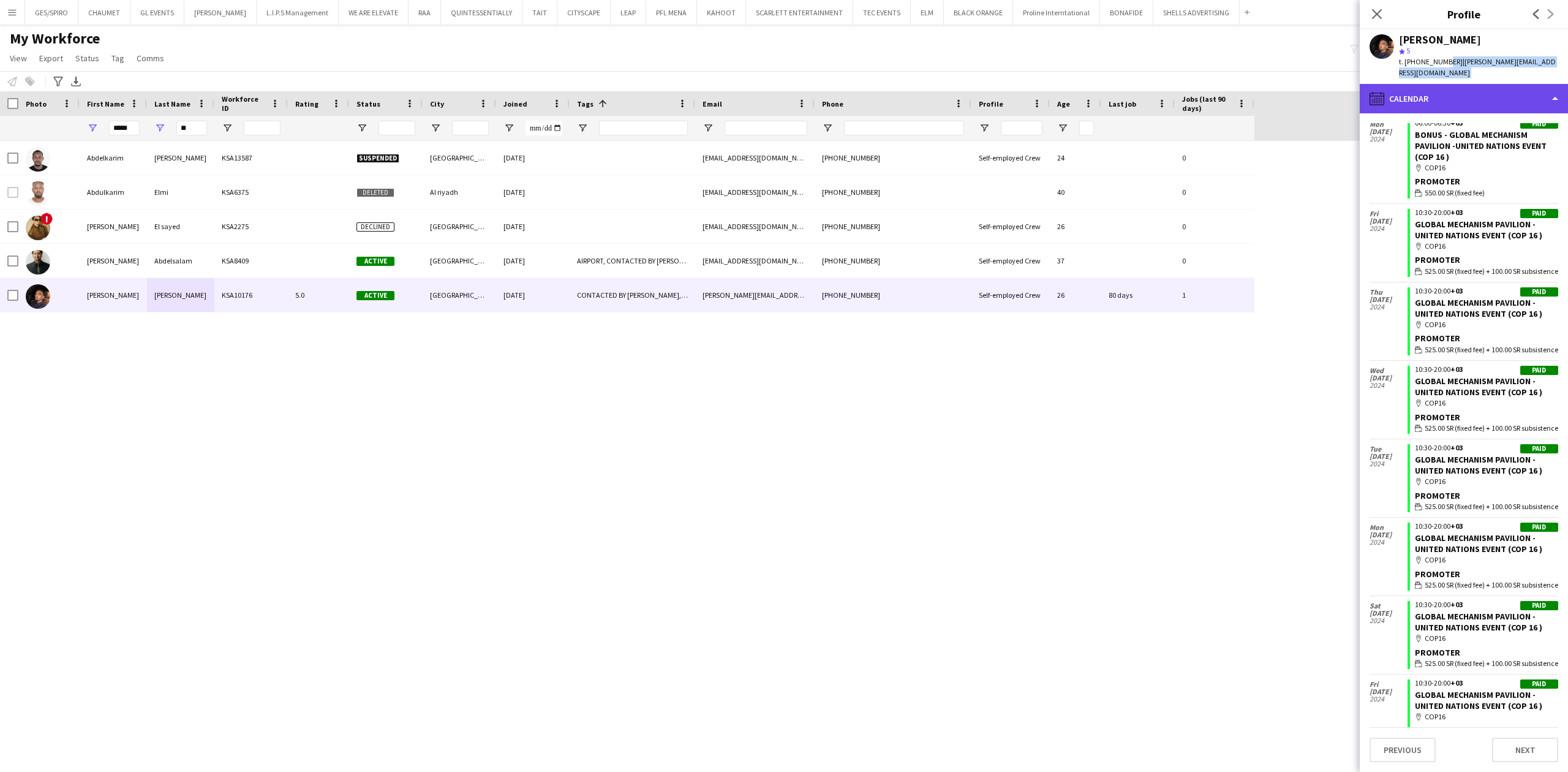
click at [1477, 84] on div "calendar-full Calendar" at bounding box center [1464, 98] width 208 height 29
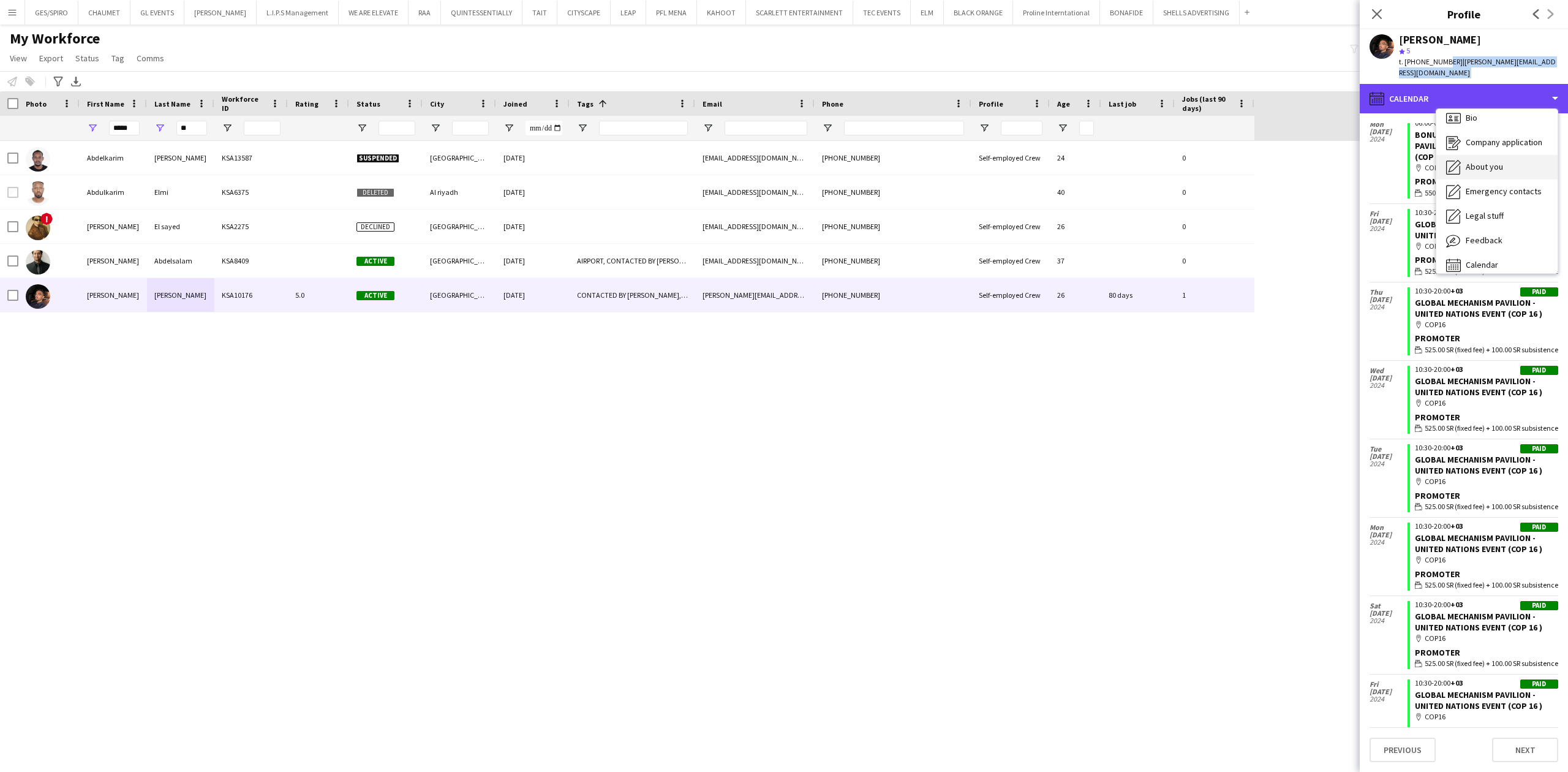
scroll to position [0, 0]
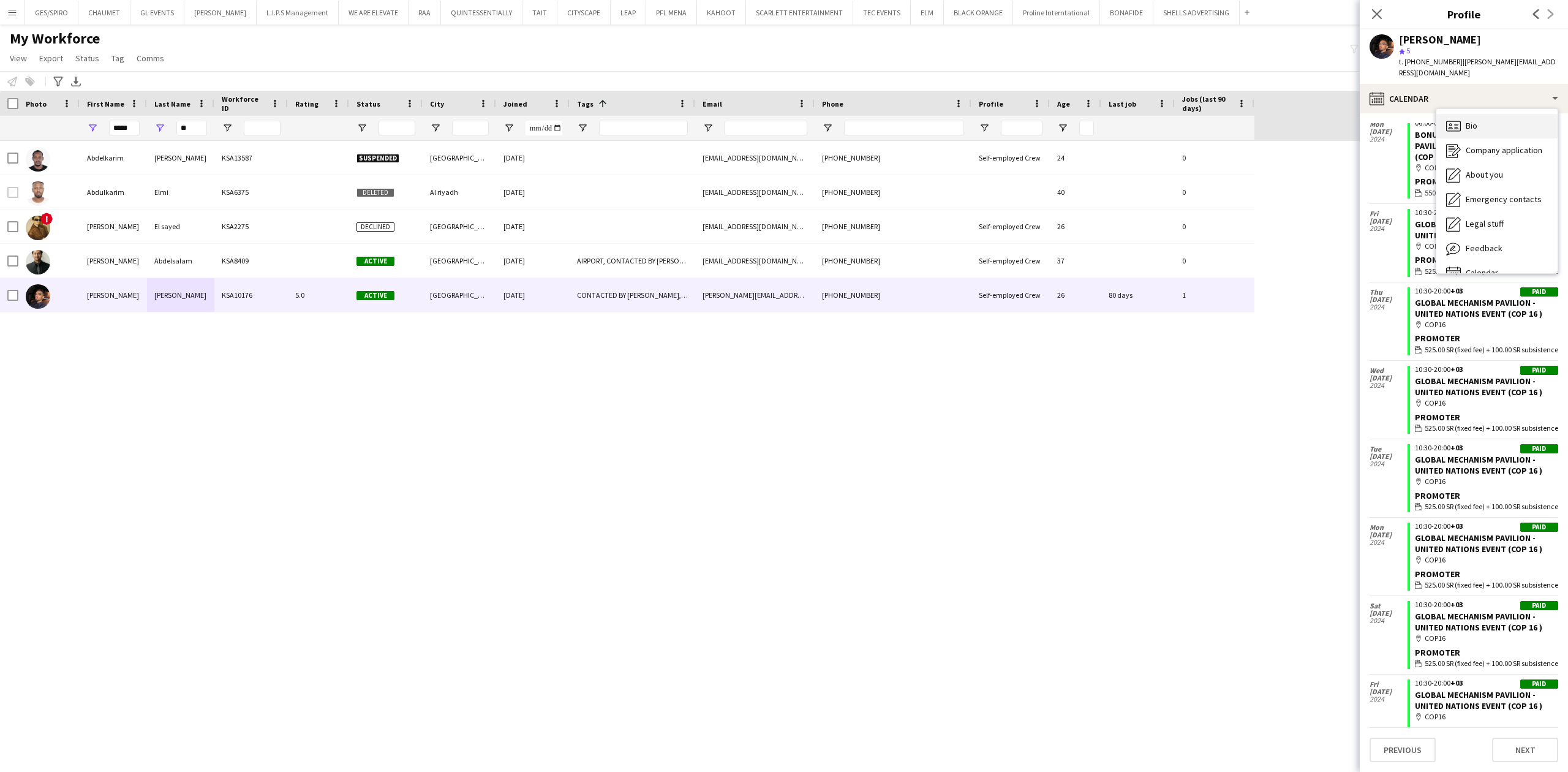
click at [1498, 115] on div "Bio Bio" at bounding box center [1496, 126] width 121 height 24
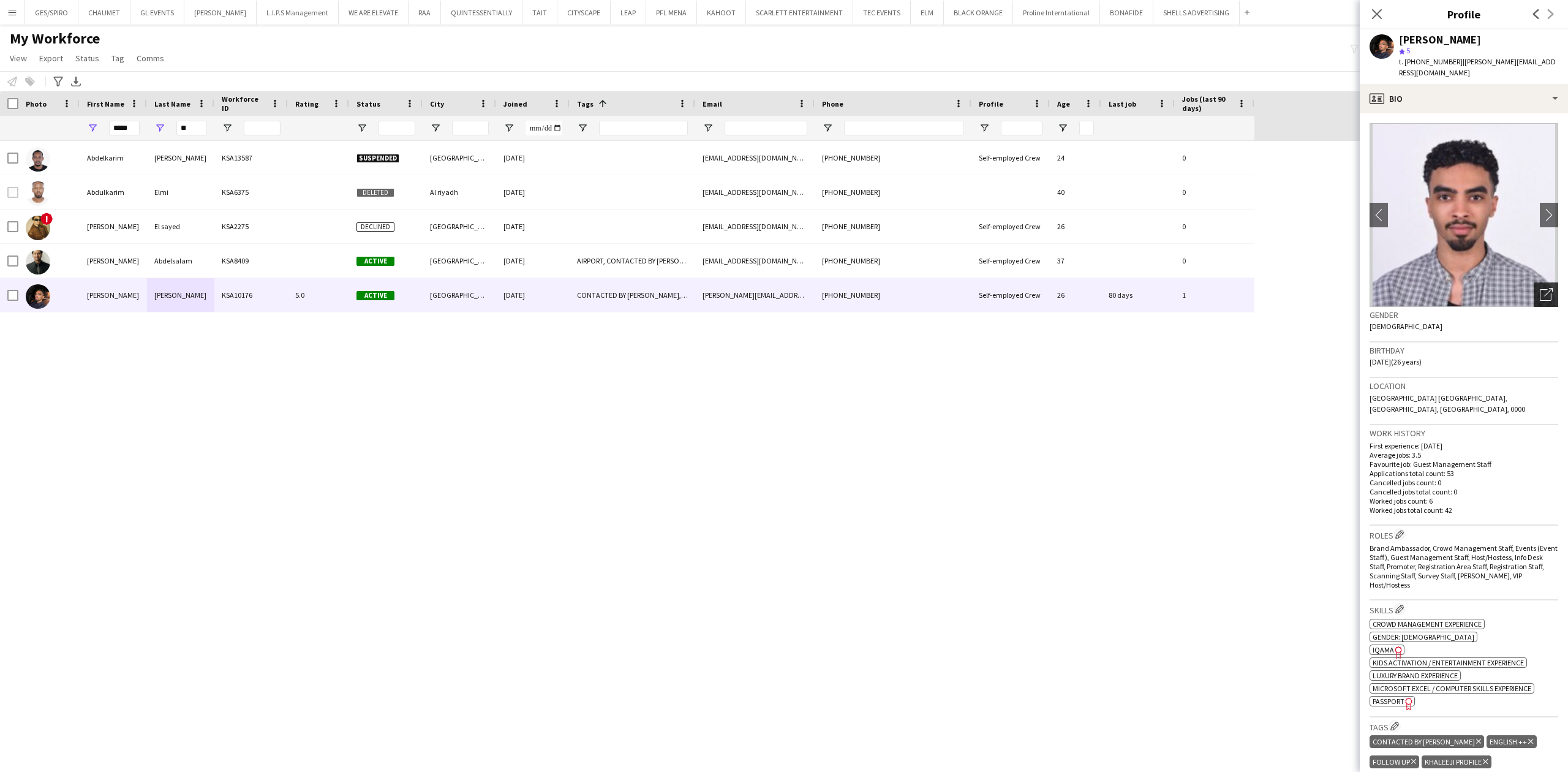
click at [1540, 288] on icon "Open photos pop-in" at bounding box center [1546, 294] width 13 height 13
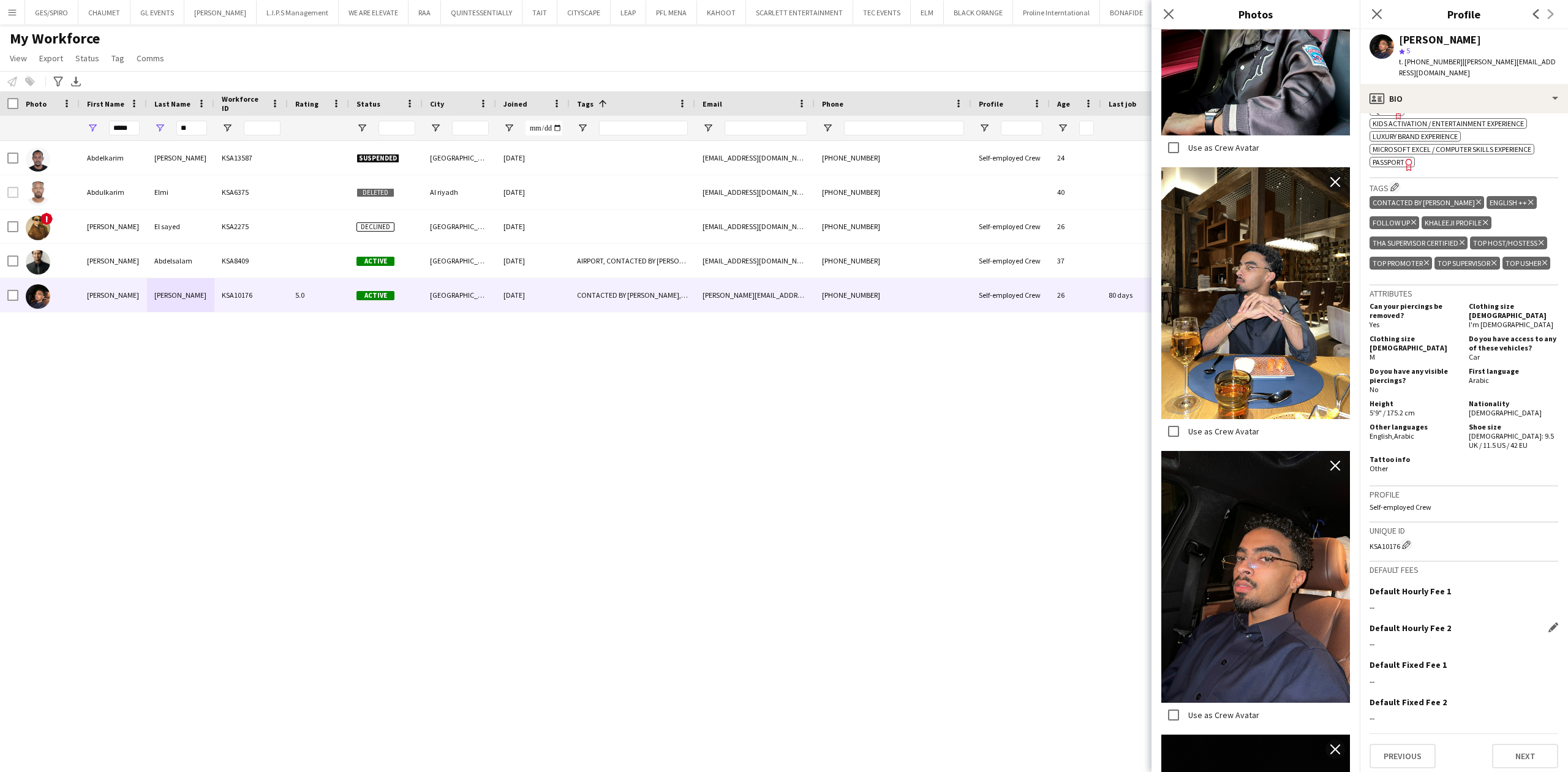
scroll to position [545, 0]
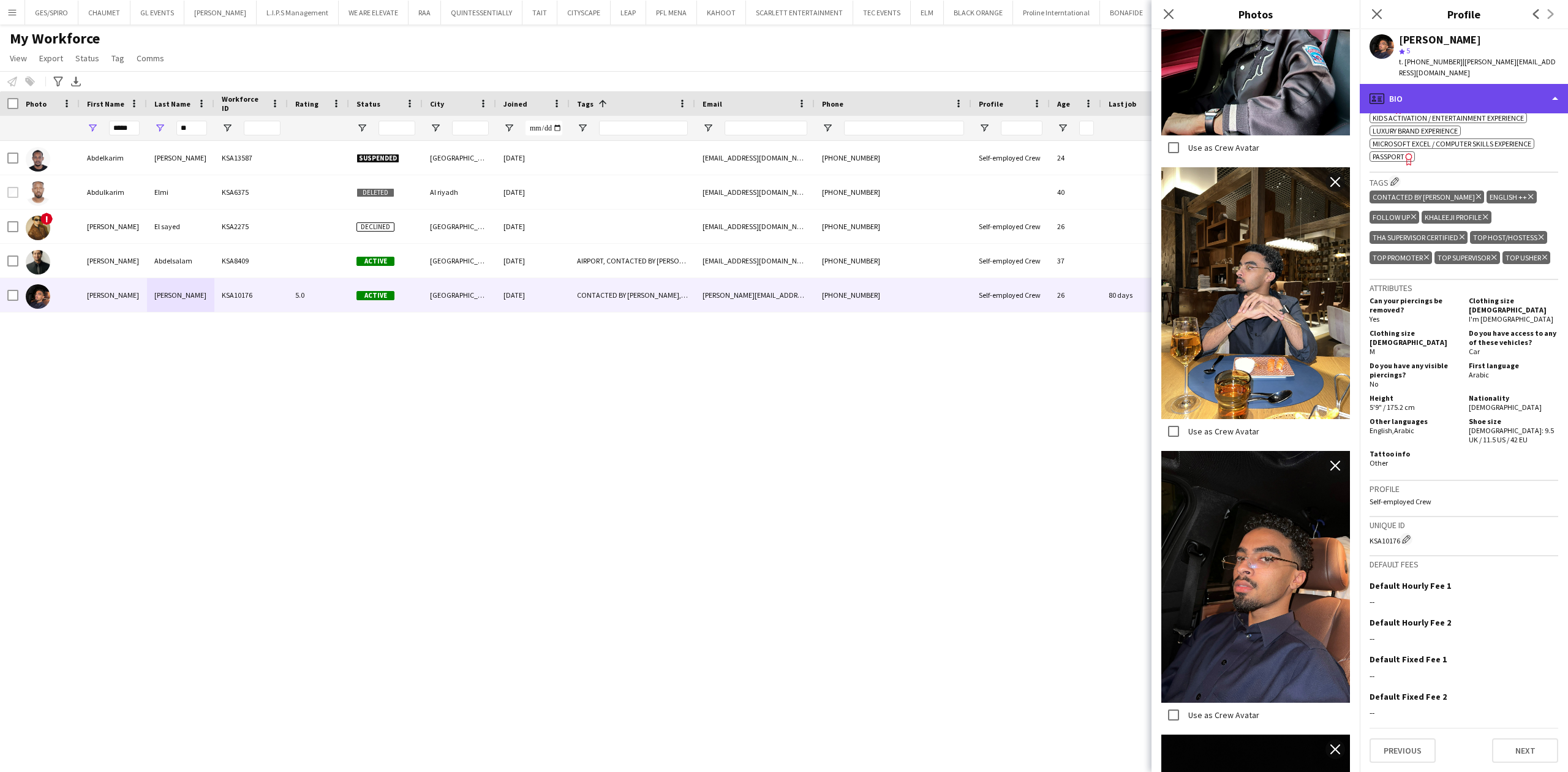
click at [1427, 84] on div "profile Bio" at bounding box center [1464, 98] width 208 height 29
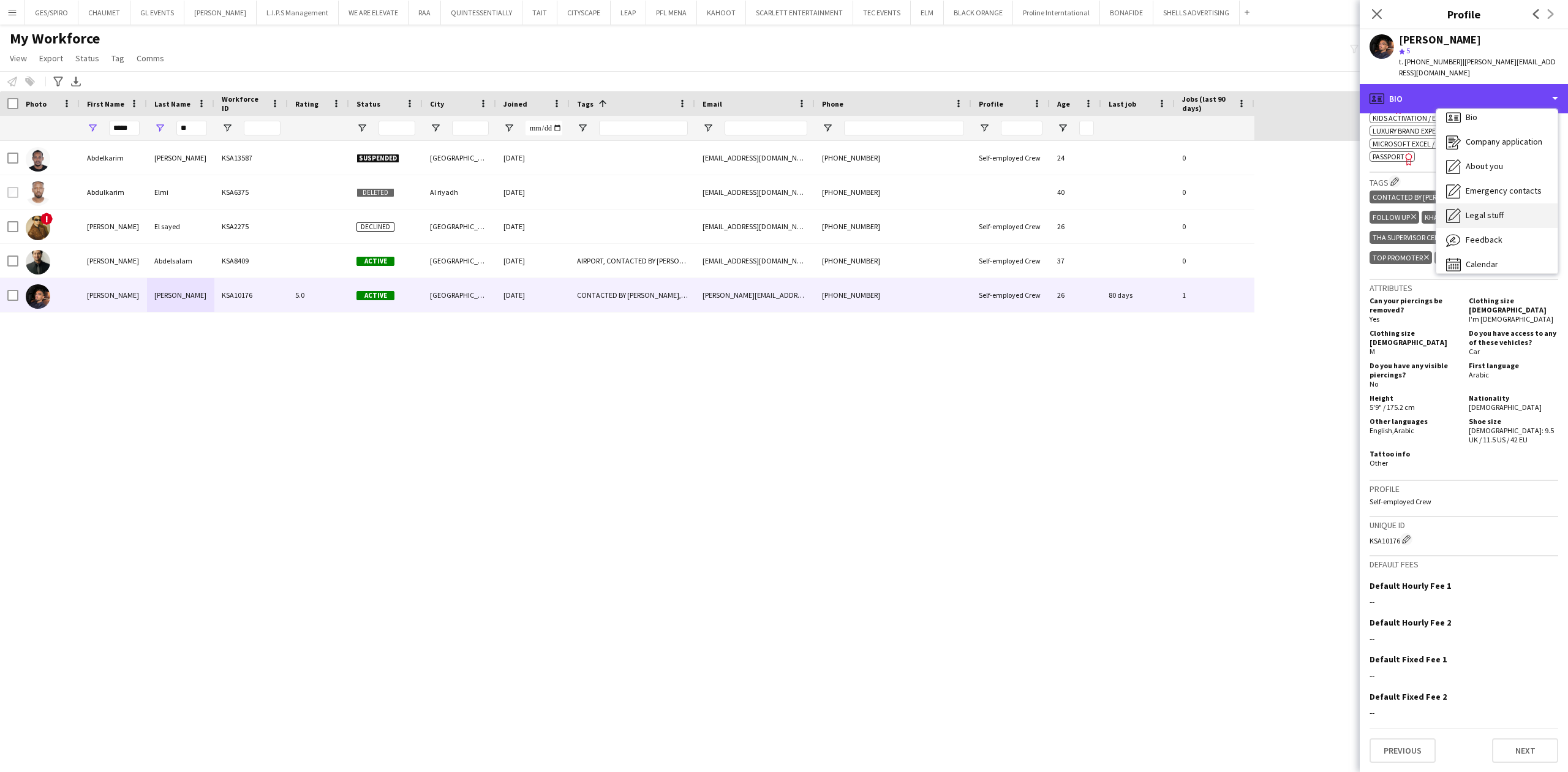
scroll to position [17, 0]
click at [1509, 222] on div "Feedback Feedback" at bounding box center [1496, 231] width 121 height 24
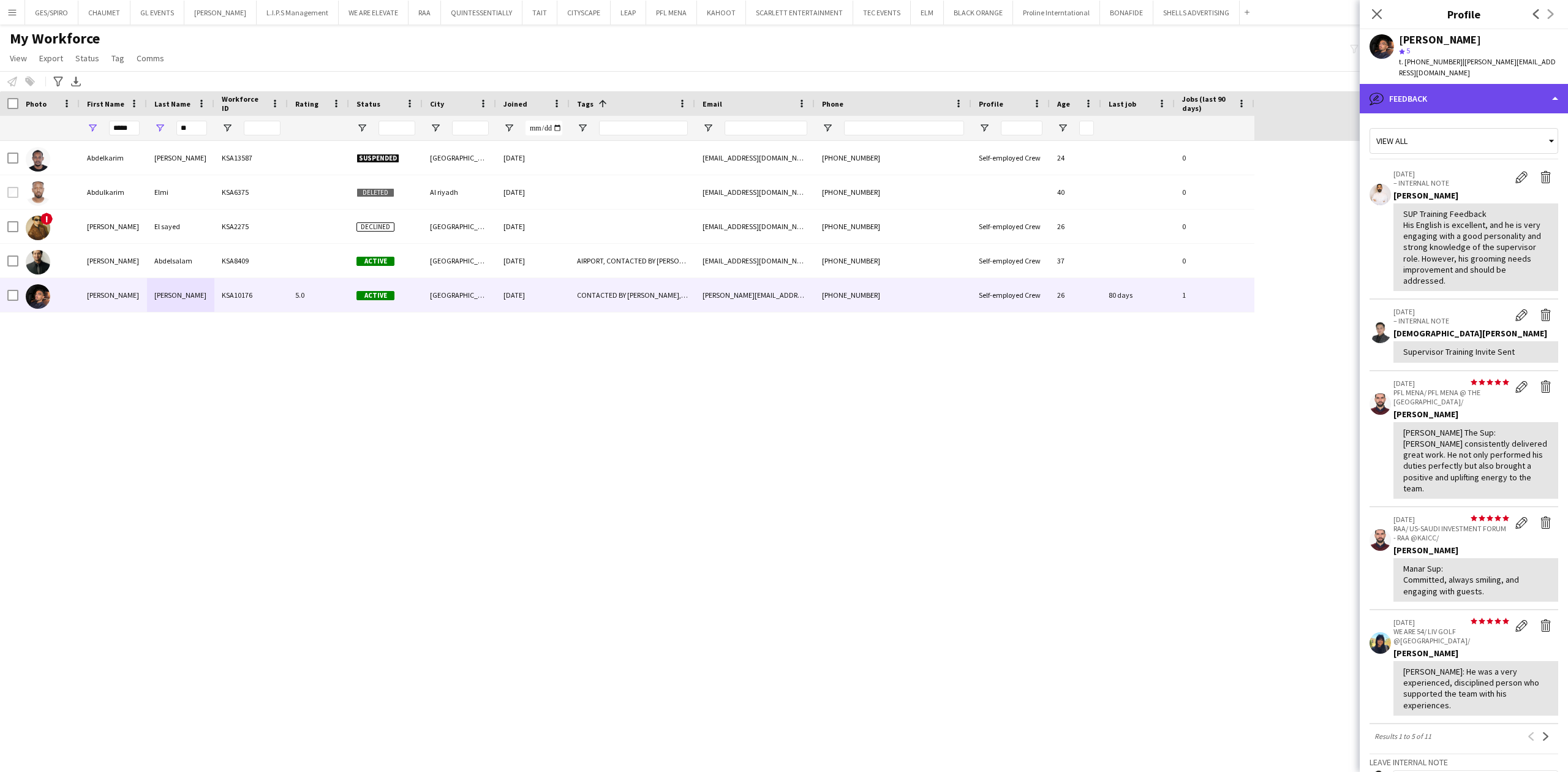
click at [1494, 97] on div "bubble-pencil Feedback" at bounding box center [1464, 98] width 208 height 29
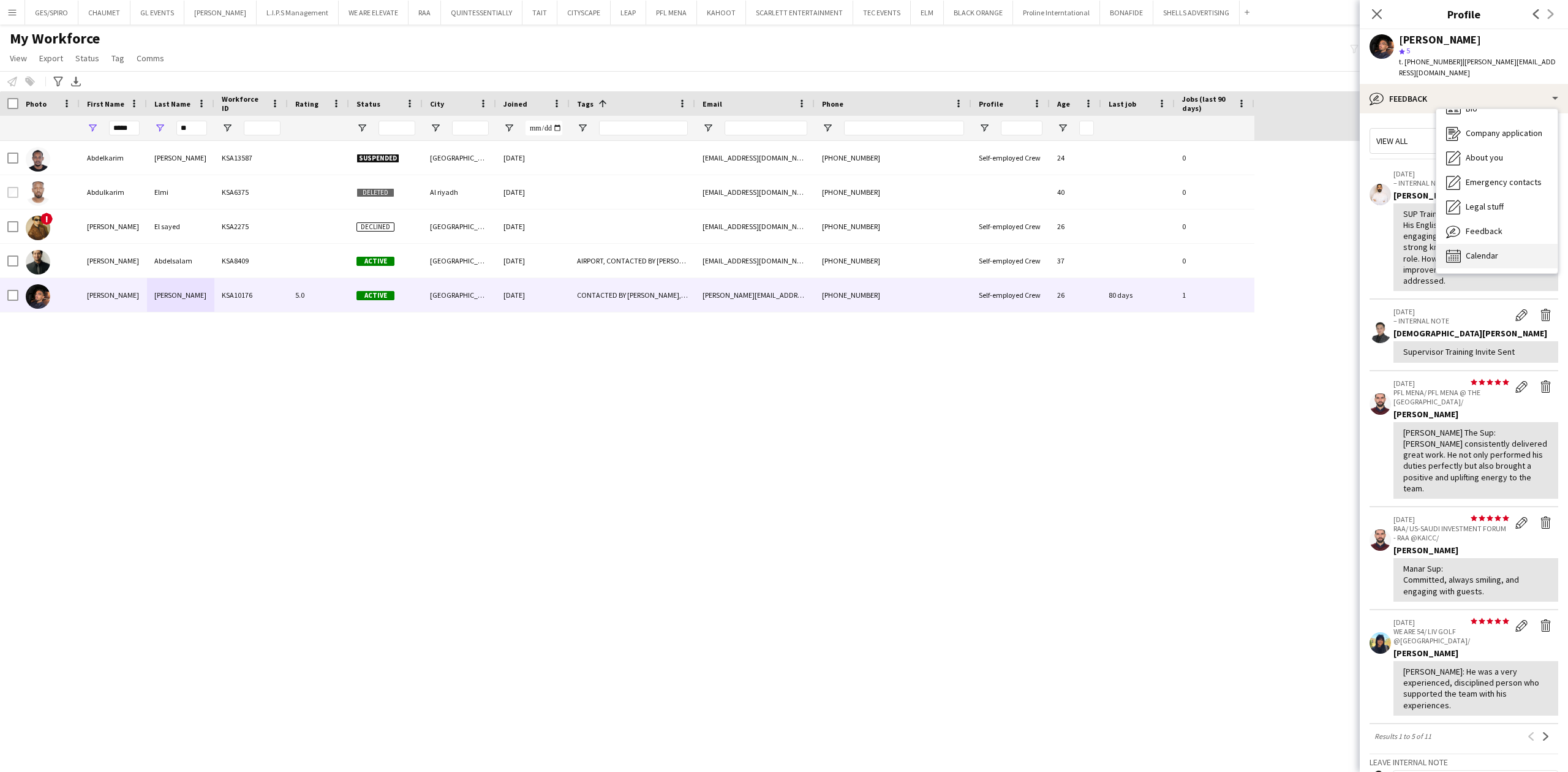
click at [1504, 244] on div "Calendar Calendar" at bounding box center [1496, 256] width 121 height 24
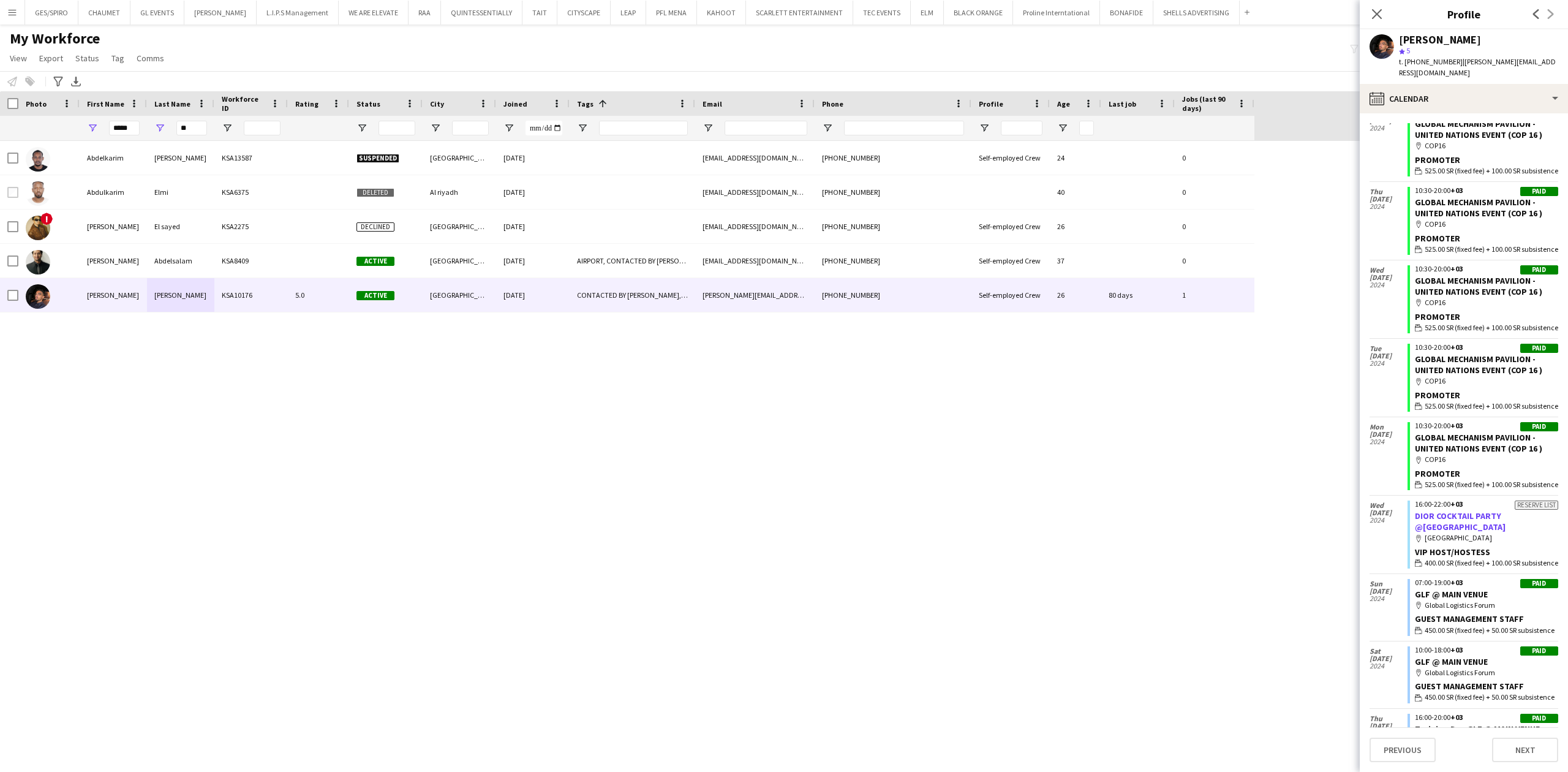
scroll to position [3056, 0]
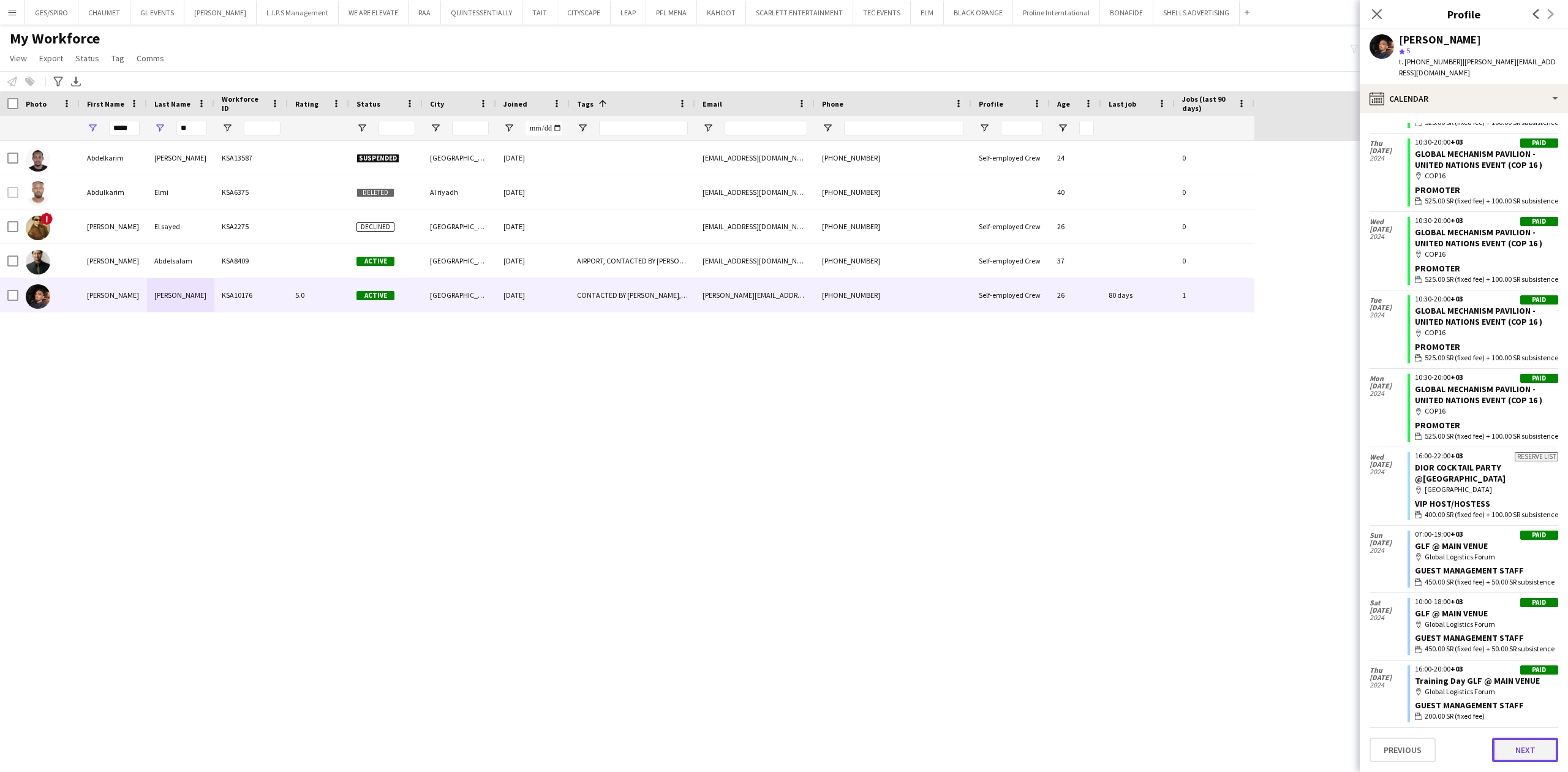
click at [1539, 744] on button "Next" at bounding box center [1525, 750] width 66 height 24
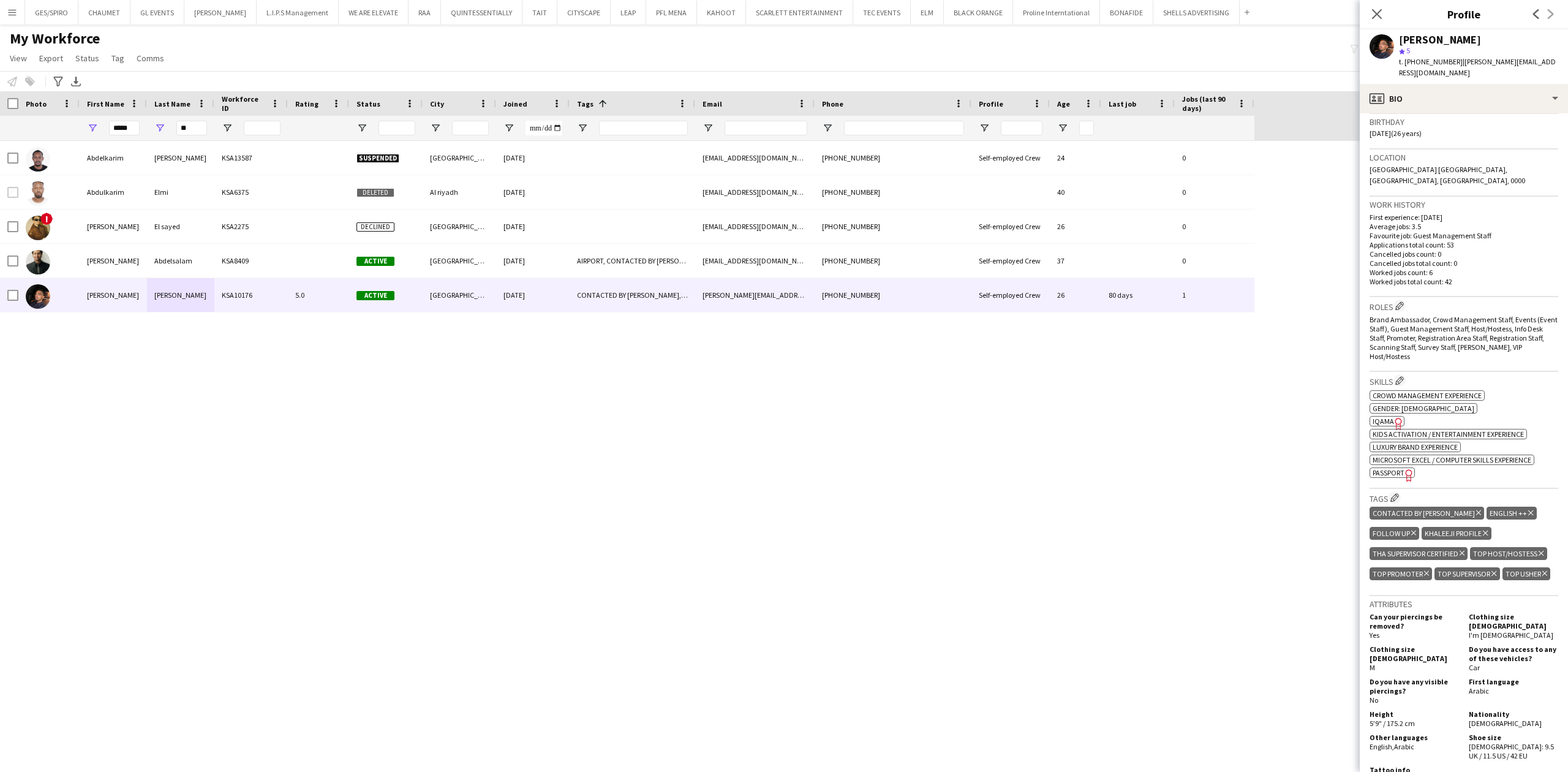
scroll to position [545, 0]
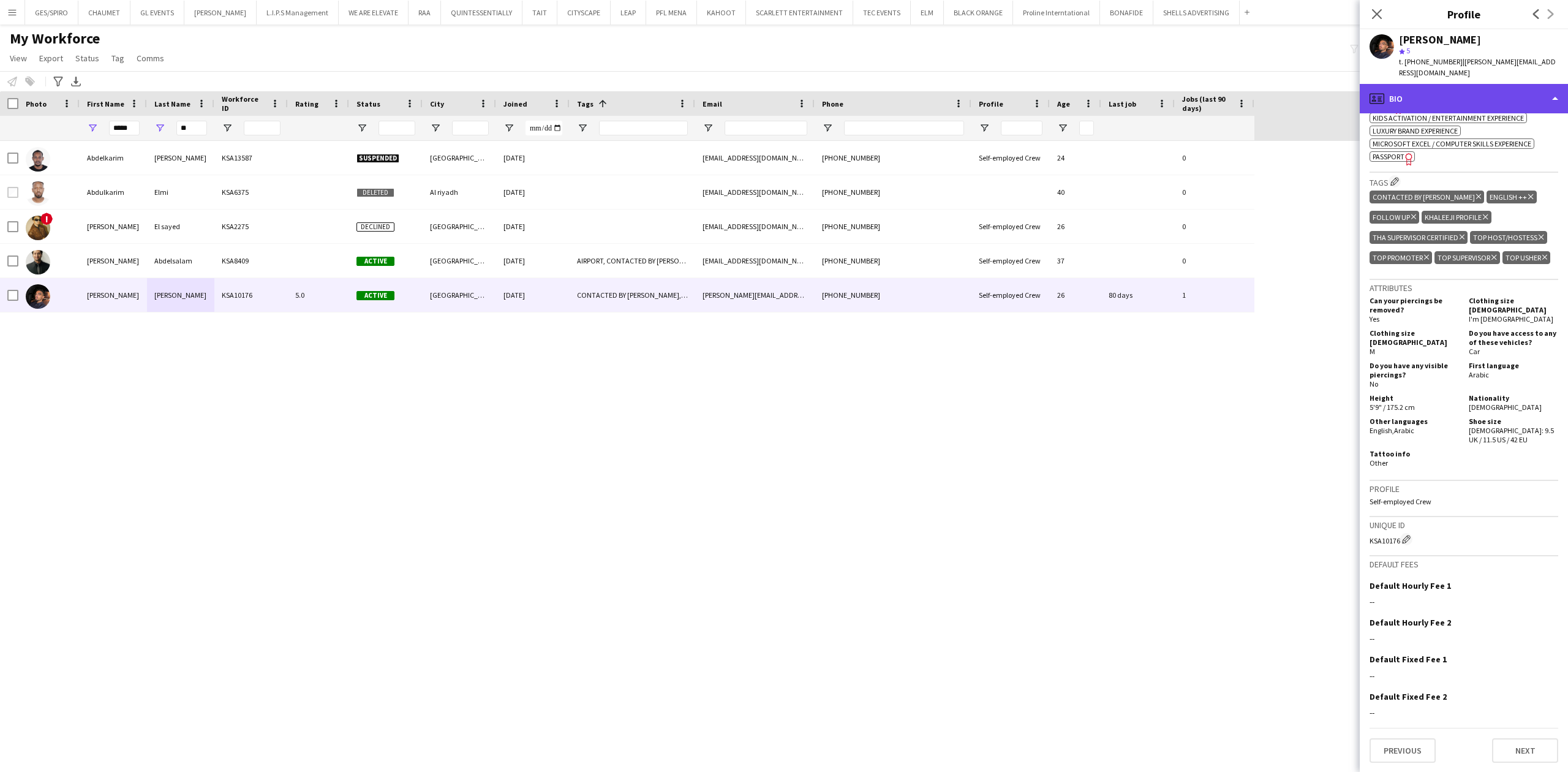
click at [1488, 94] on div "profile Bio" at bounding box center [1464, 98] width 208 height 29
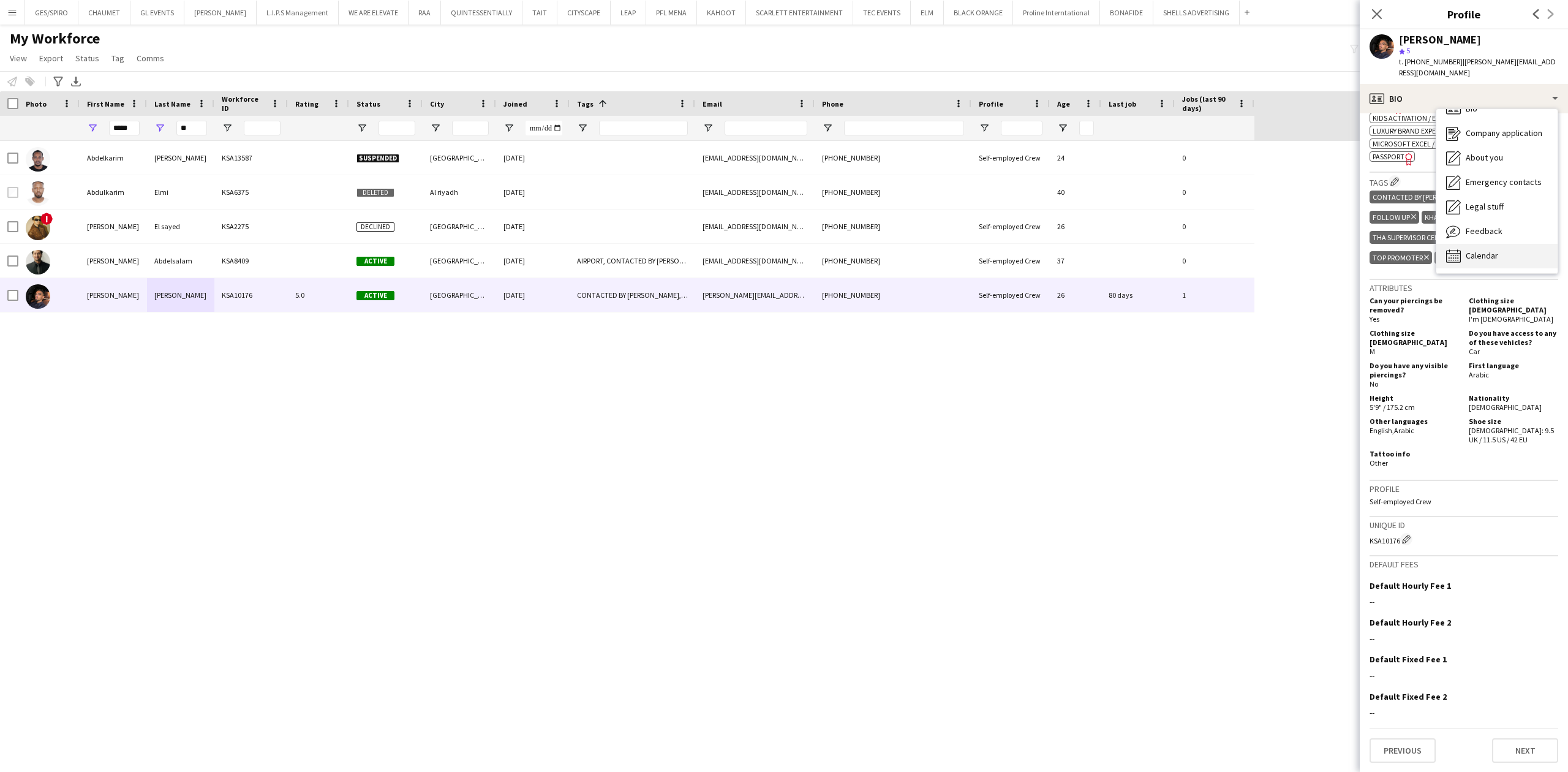
click at [1513, 246] on div "Calendar Calendar" at bounding box center [1496, 256] width 121 height 24
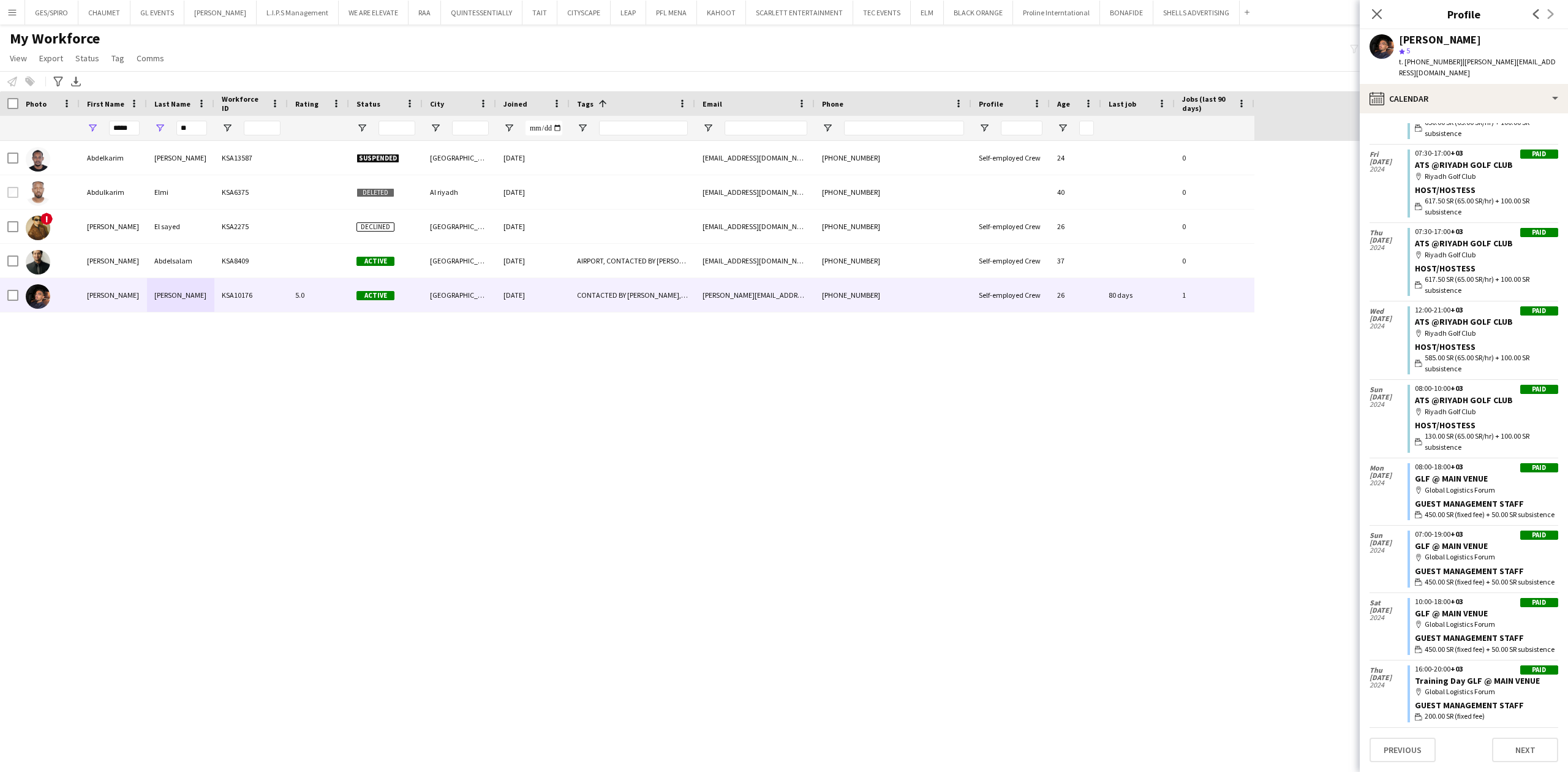
scroll to position [3853, 0]
click at [1467, 91] on div "calendar-full Calendar" at bounding box center [1464, 98] width 208 height 29
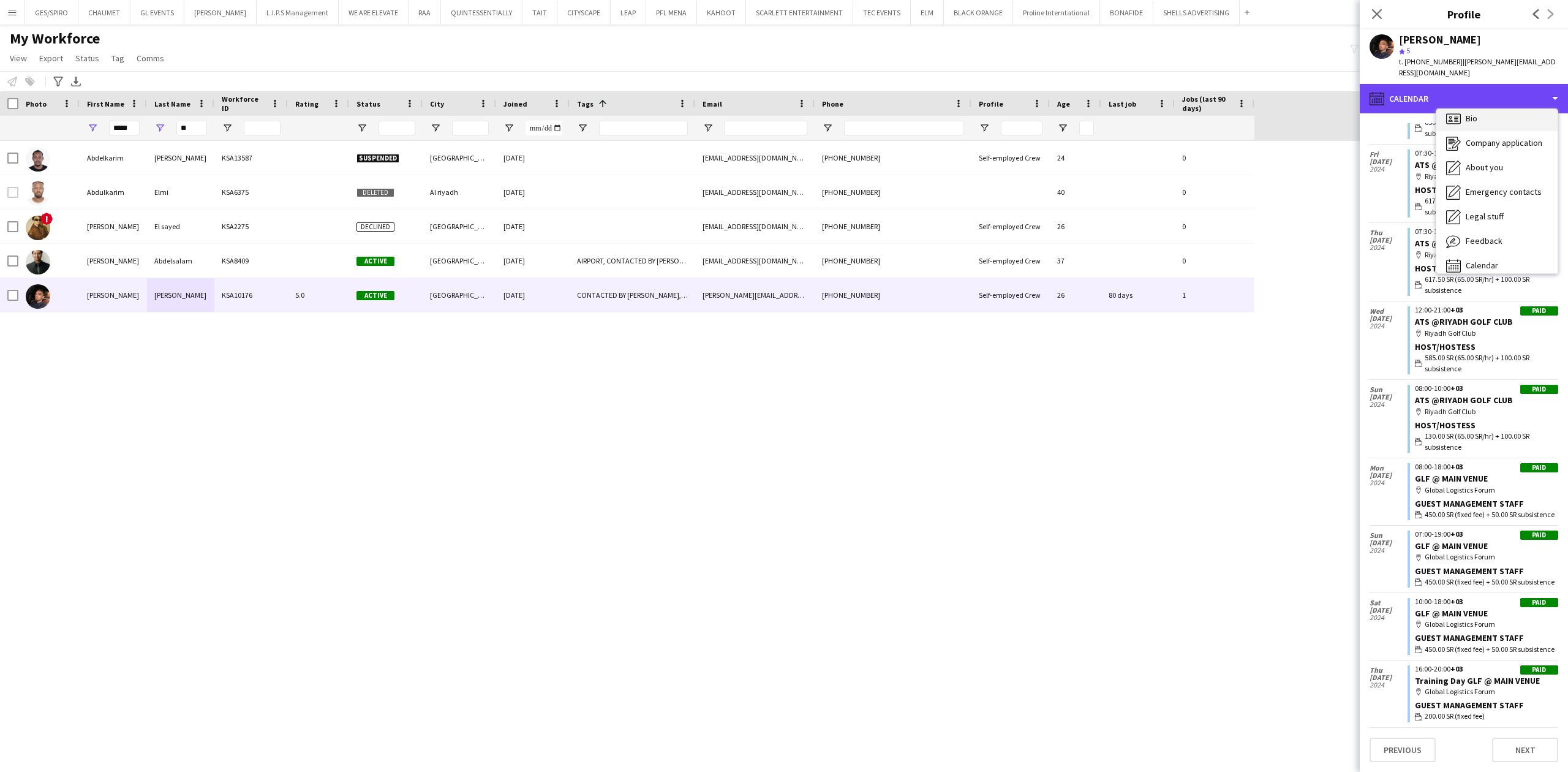
scroll to position [0, 0]
click at [1483, 118] on div "Bio Bio" at bounding box center [1496, 126] width 121 height 24
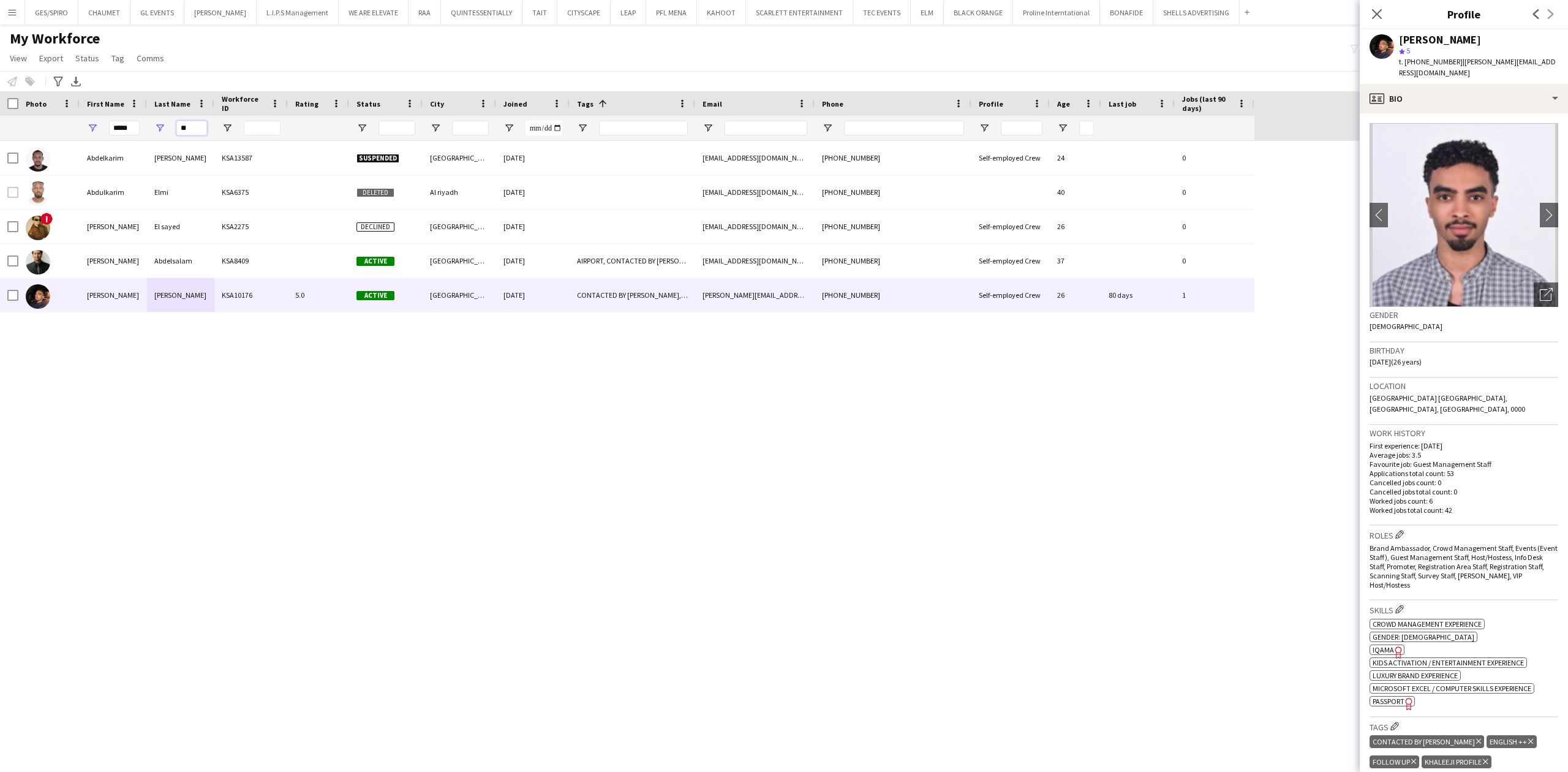
drag, startPoint x: 187, startPoint y: 125, endPoint x: 138, endPoint y: 133, distance: 49.6
click at [138, 133] on div "***** **" at bounding box center [627, 128] width 1254 height 24
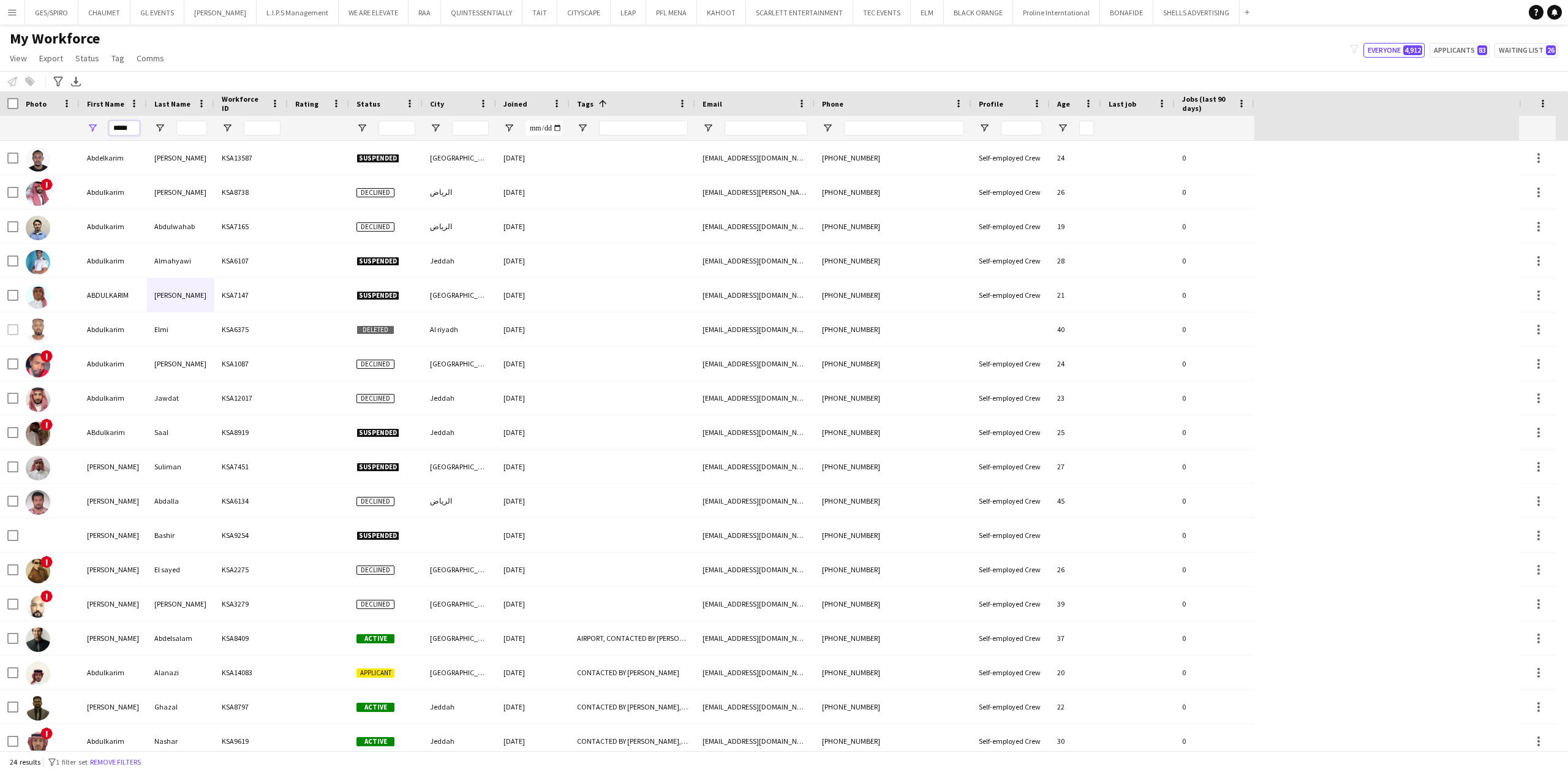
drag, startPoint x: 137, startPoint y: 128, endPoint x: 42, endPoint y: 131, distance: 95.0
click at [42, 131] on div "*****" at bounding box center [627, 128] width 1254 height 24
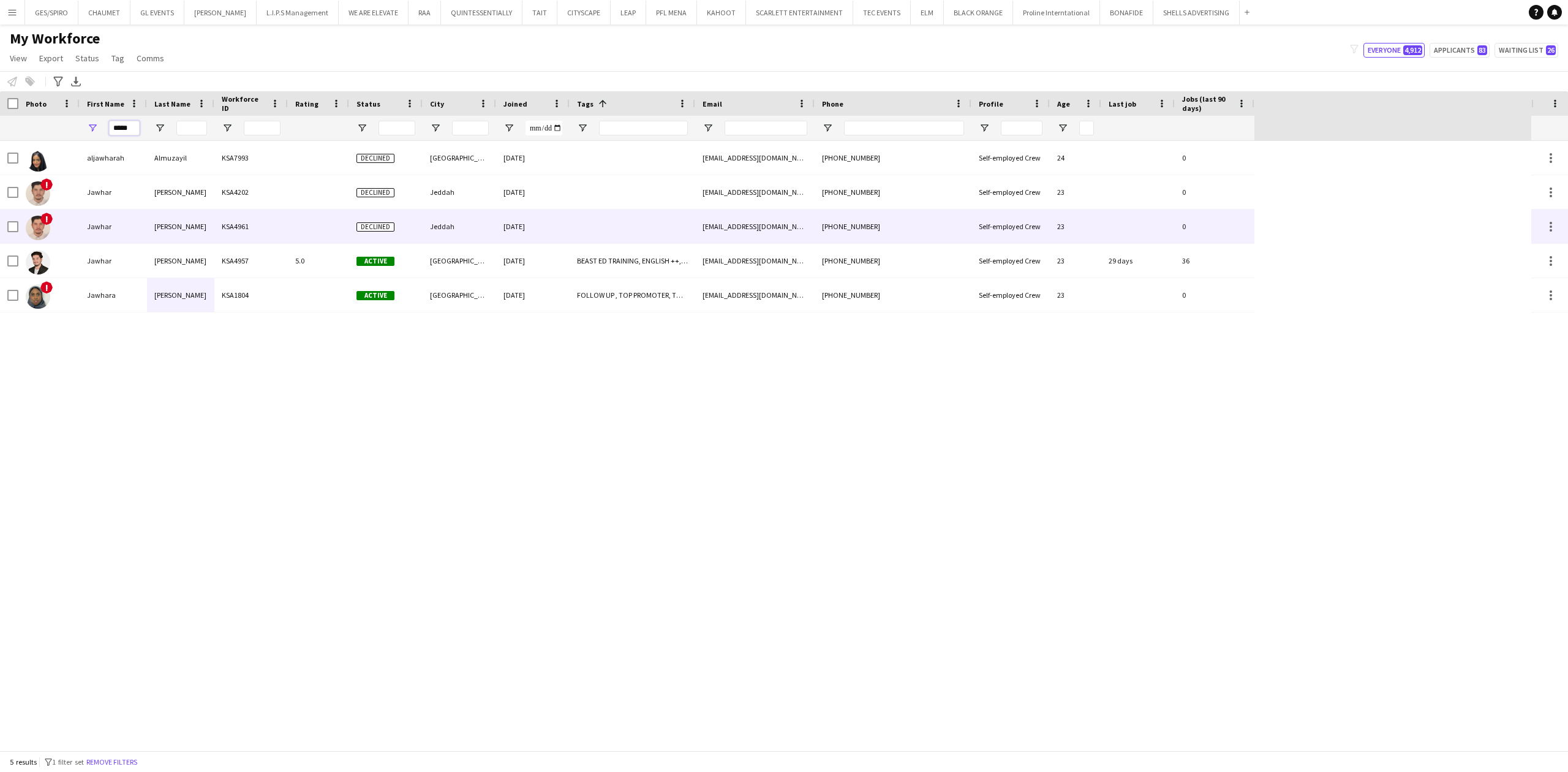
type input "*****"
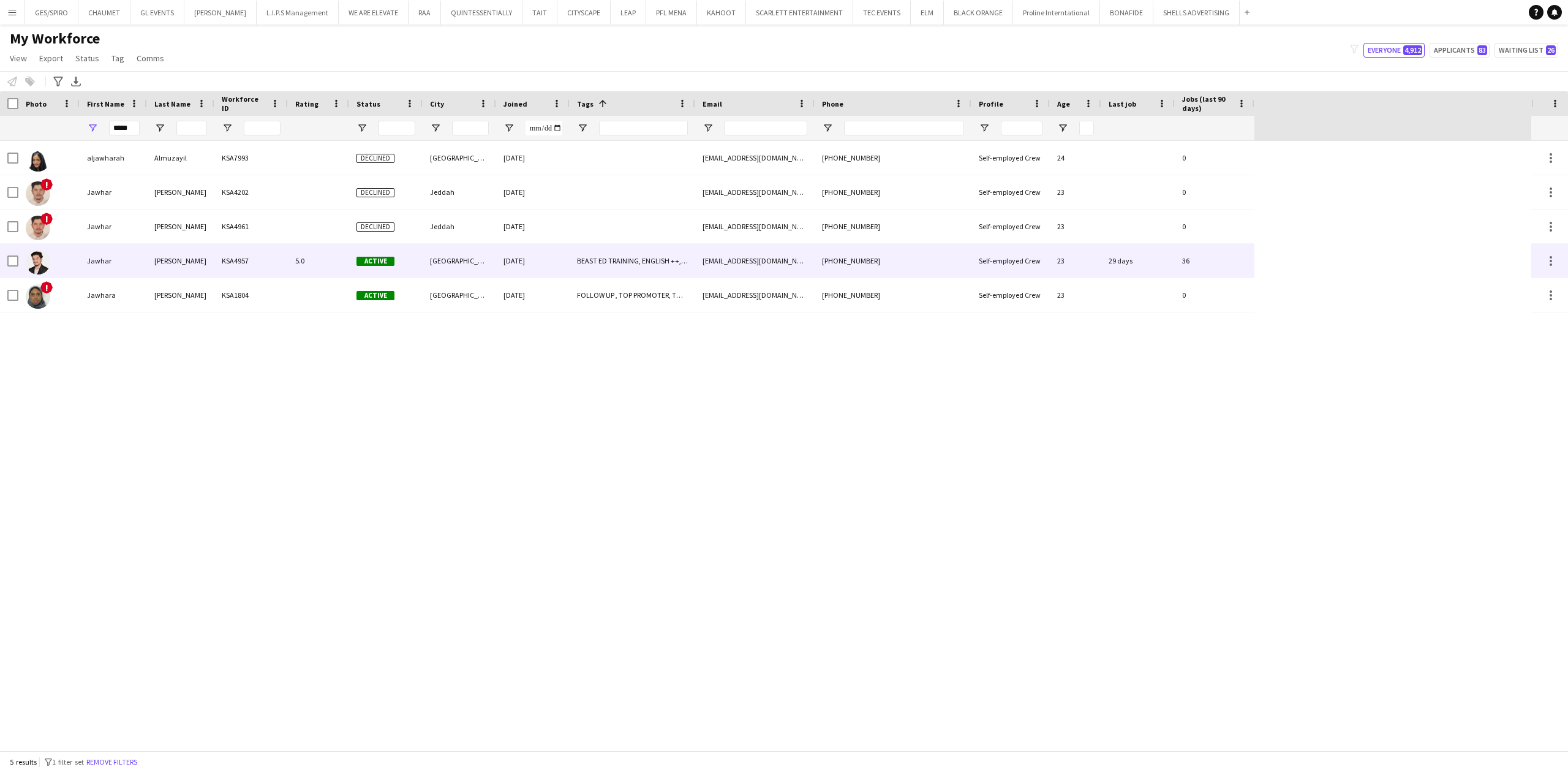
click at [167, 254] on div "[PERSON_NAME]" at bounding box center [181, 260] width 68 height 34
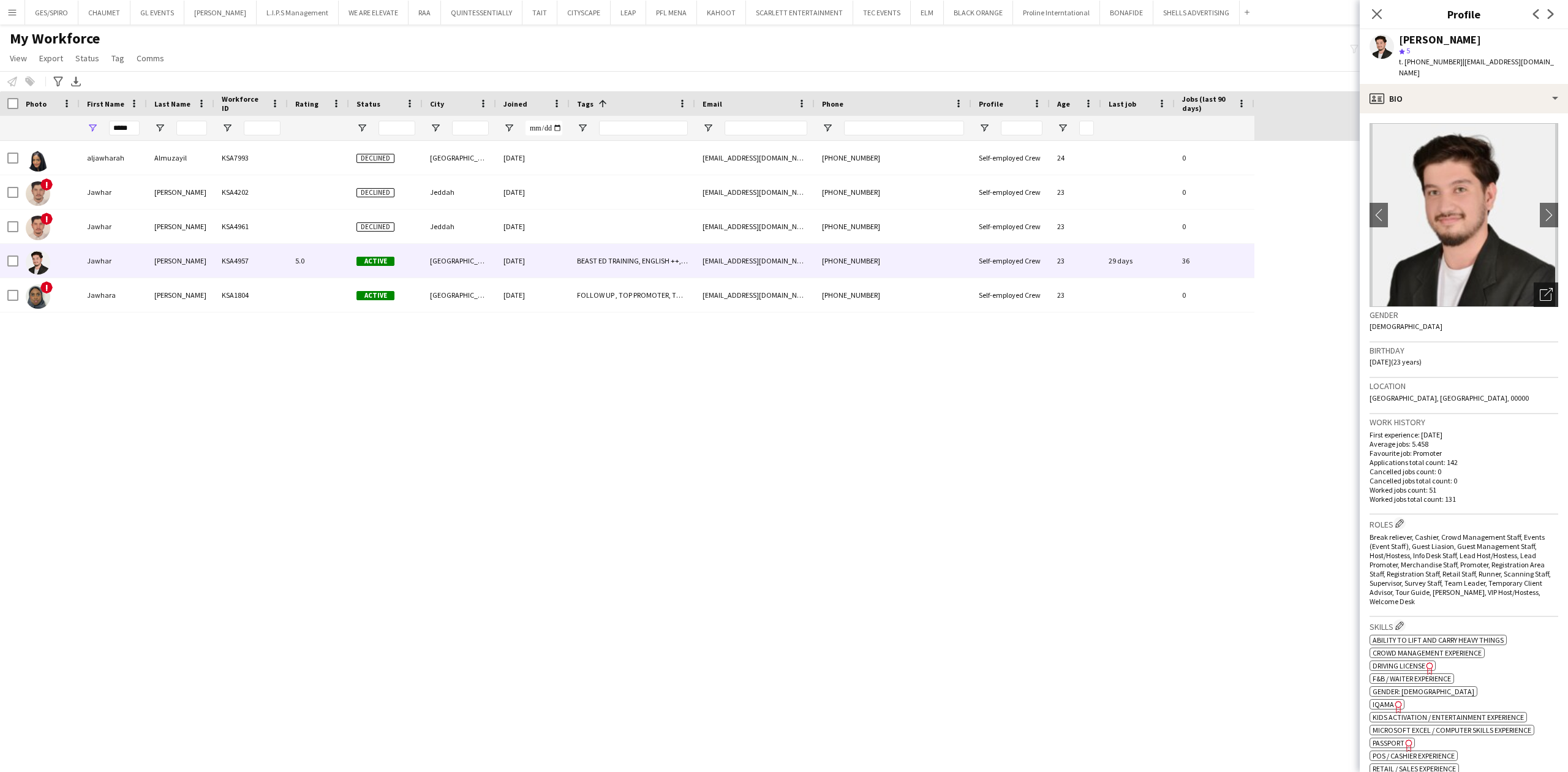
click at [1540, 288] on icon "Open photos pop-in" at bounding box center [1546, 294] width 13 height 13
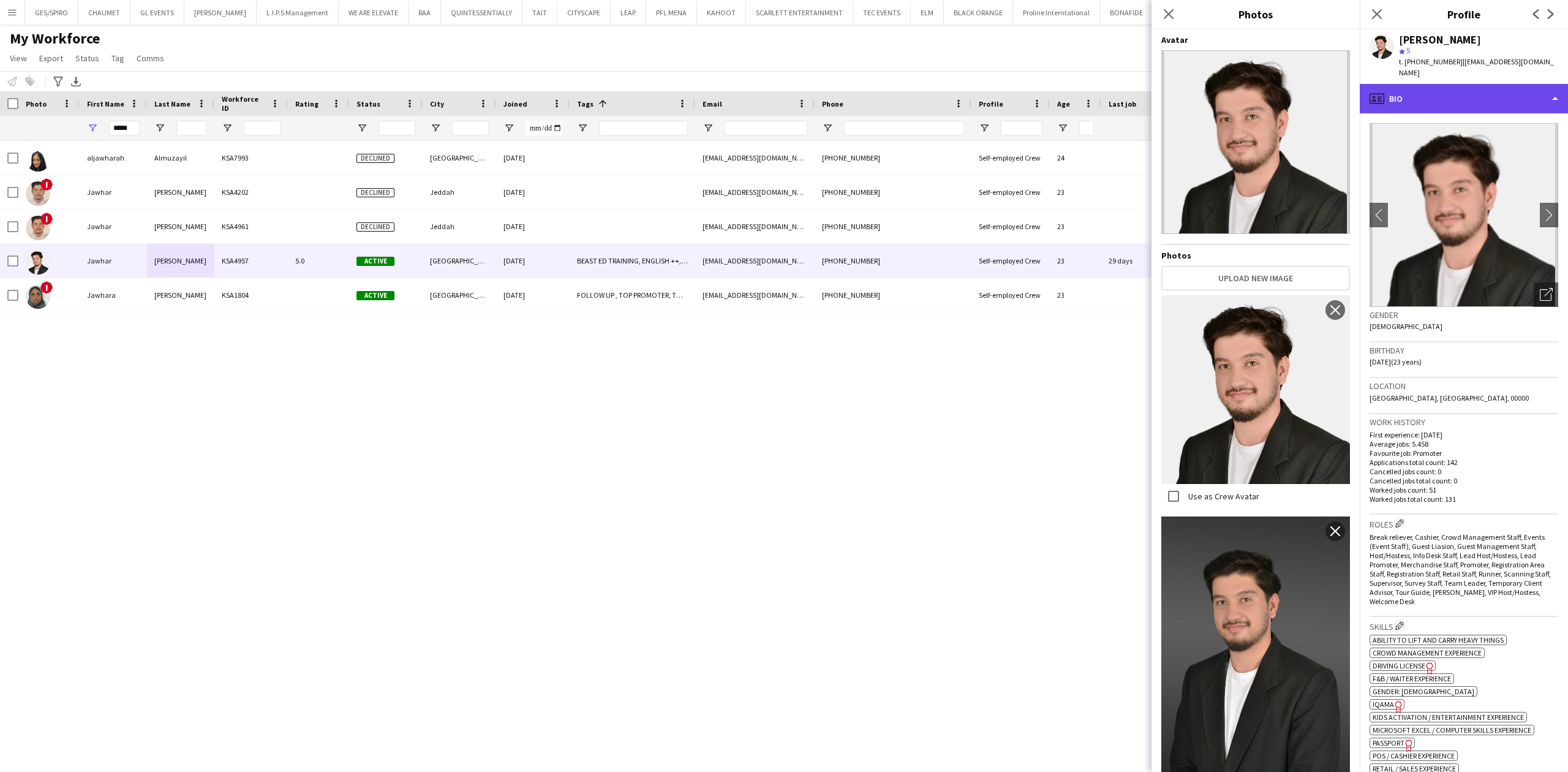
click at [1471, 84] on div "profile Bio" at bounding box center [1464, 98] width 208 height 29
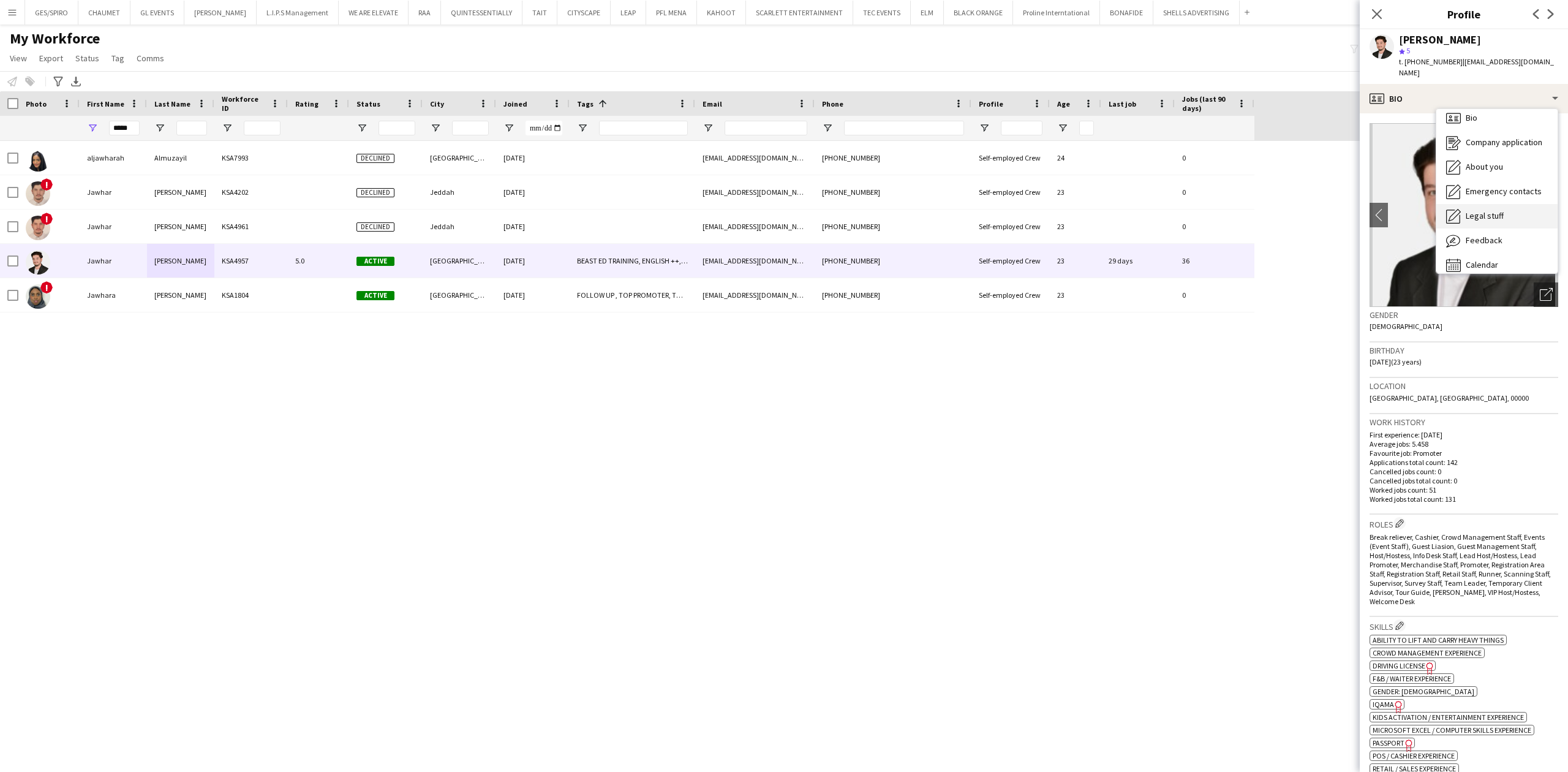
scroll to position [17, 0]
click at [1498, 244] on div "Calendar Calendar" at bounding box center [1496, 256] width 121 height 24
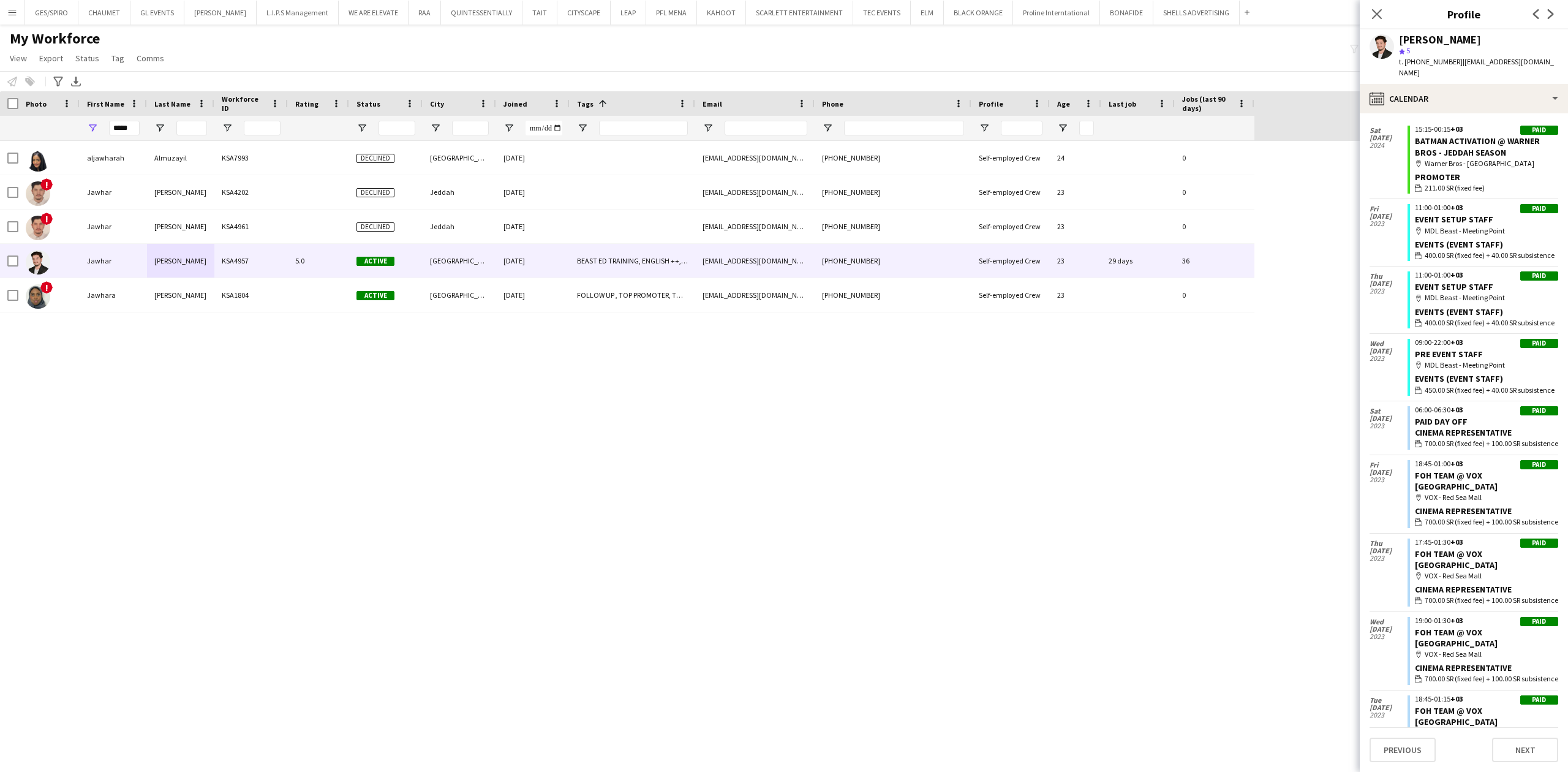
scroll to position [5344, 0]
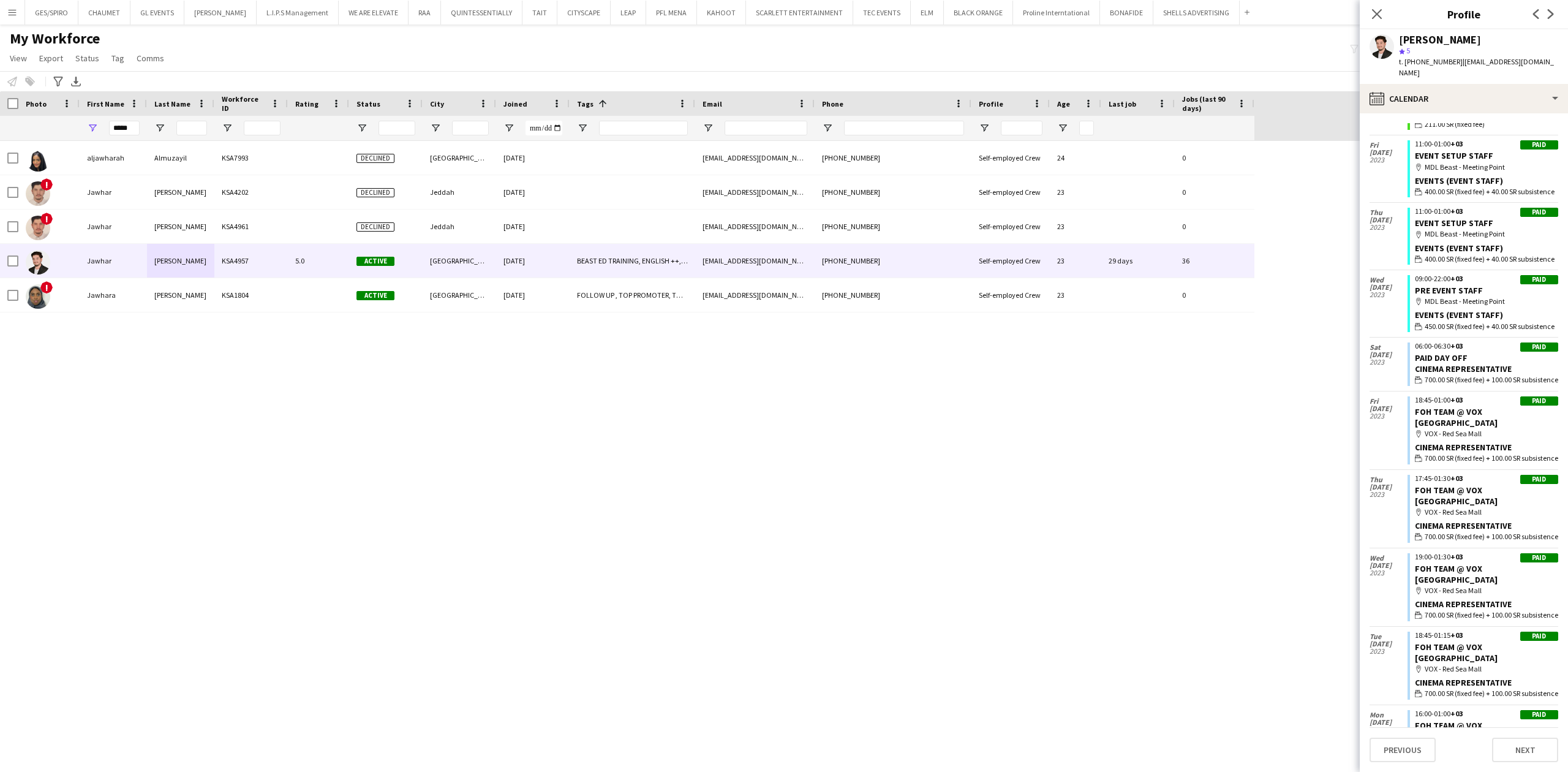
click at [910, 20] on button "ELM Close" at bounding box center [927, 12] width 33 height 24
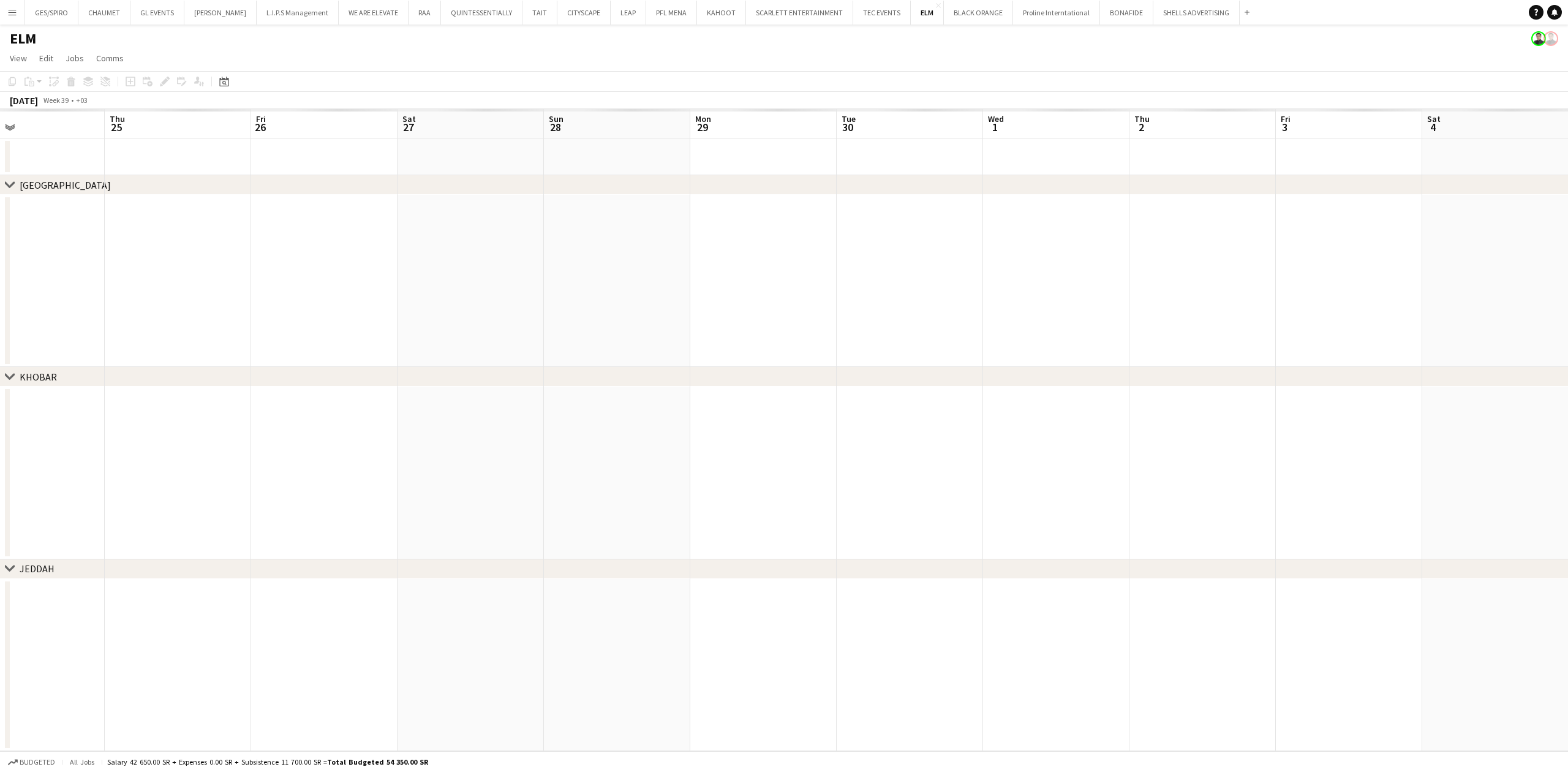
drag, startPoint x: 1314, startPoint y: 355, endPoint x: 701, endPoint y: 387, distance: 613.8
click at [701, 387] on app-calendar-viewport "Sun 21 Mon 22 Tue 23 Wed 24 Thu 25 Fri 26 Sat 27 Sun 28 Mon 29 Tue 30 Wed 1 Thu…" at bounding box center [784, 430] width 1568 height 642
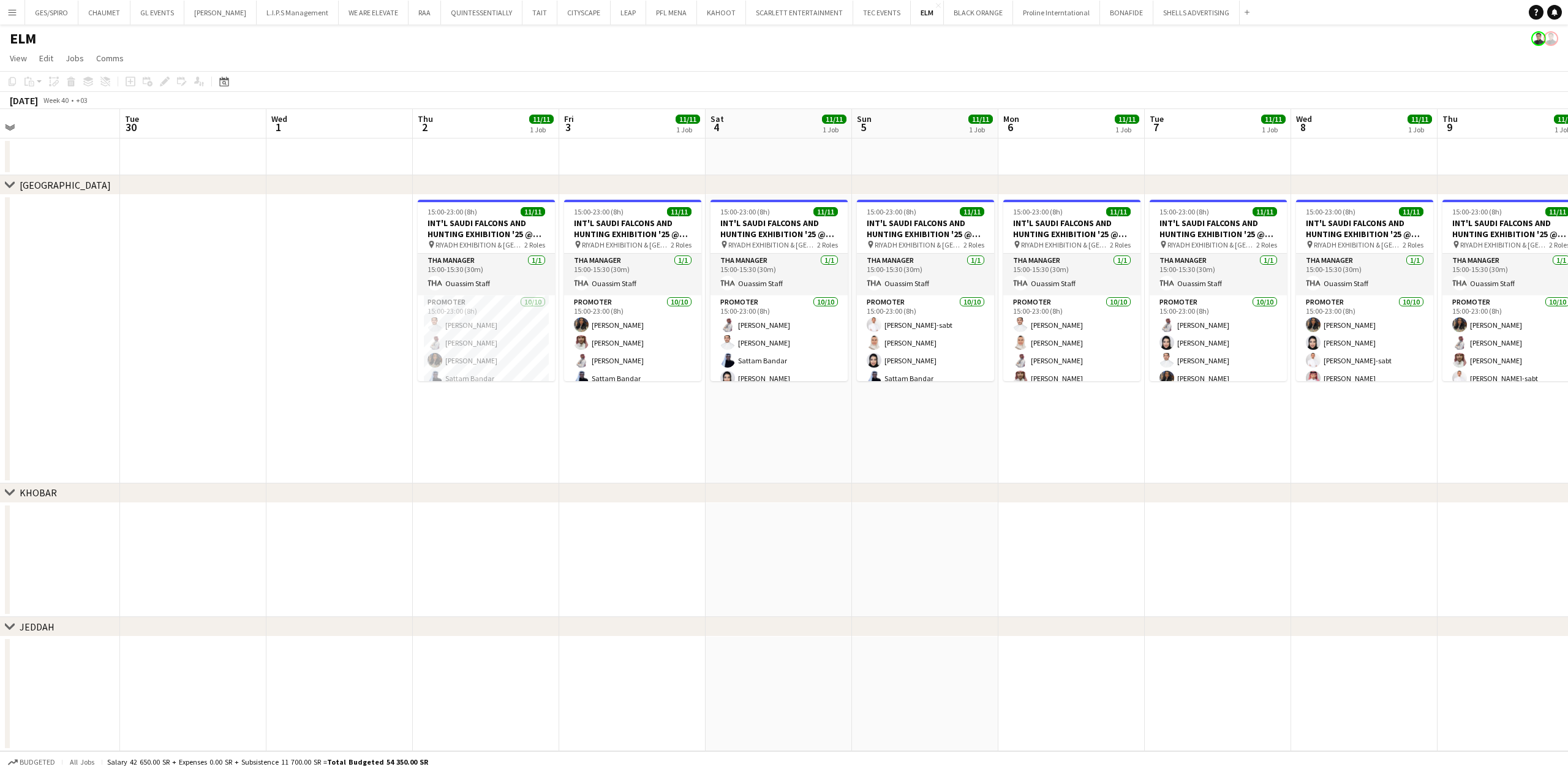
scroll to position [0, 468]
drag, startPoint x: 909, startPoint y: 449, endPoint x: 579, endPoint y: 457, distance: 330.1
click at [579, 457] on app-calendar-viewport "Fri 26 Sat 27 Sun 28 Mon 29 Tue 30 Wed 1 Thu 2 11/11 1 Job Fri 3 11/11 1 Job Sa…" at bounding box center [784, 430] width 1568 height 642
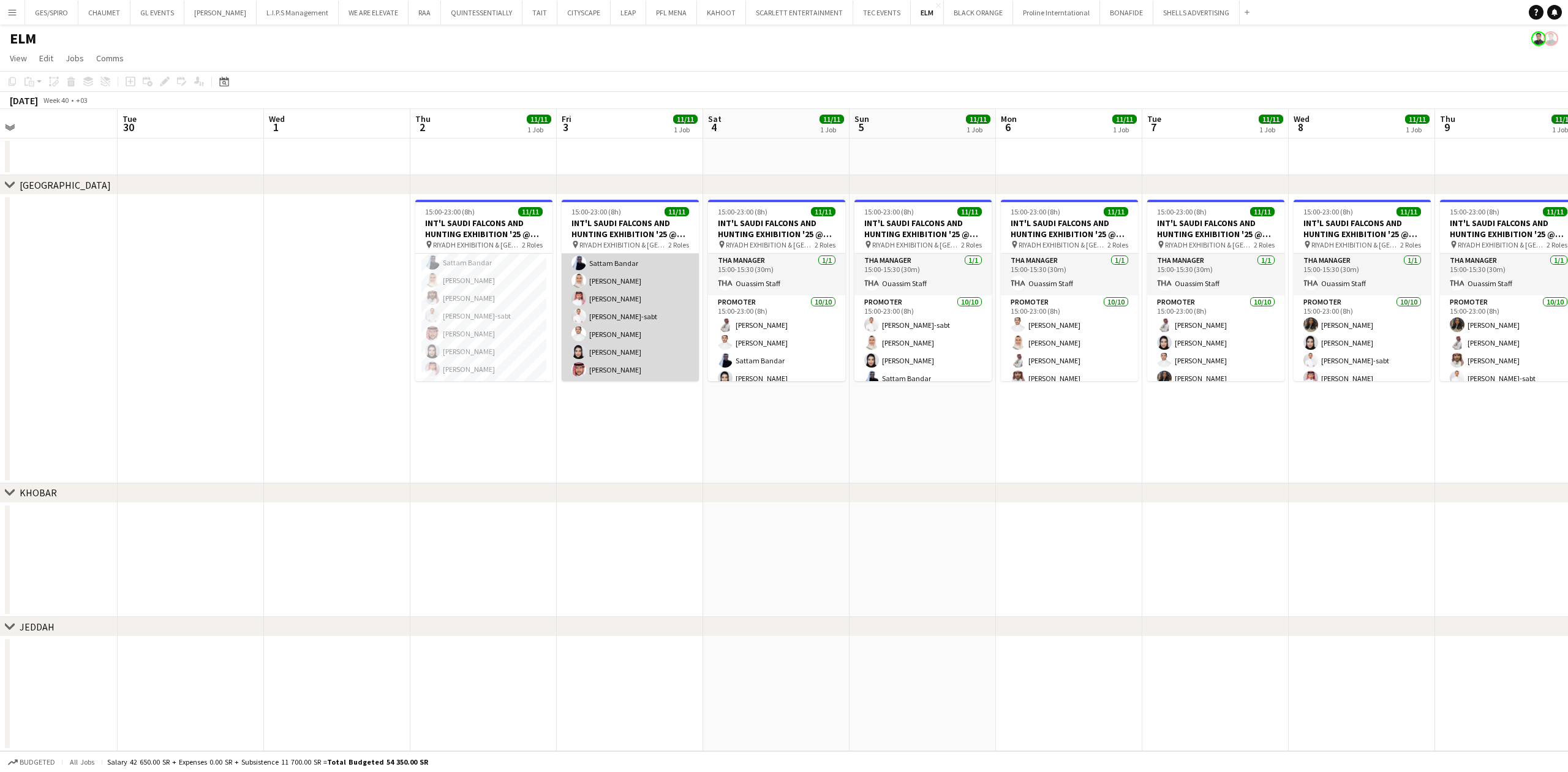
scroll to position [116, 0]
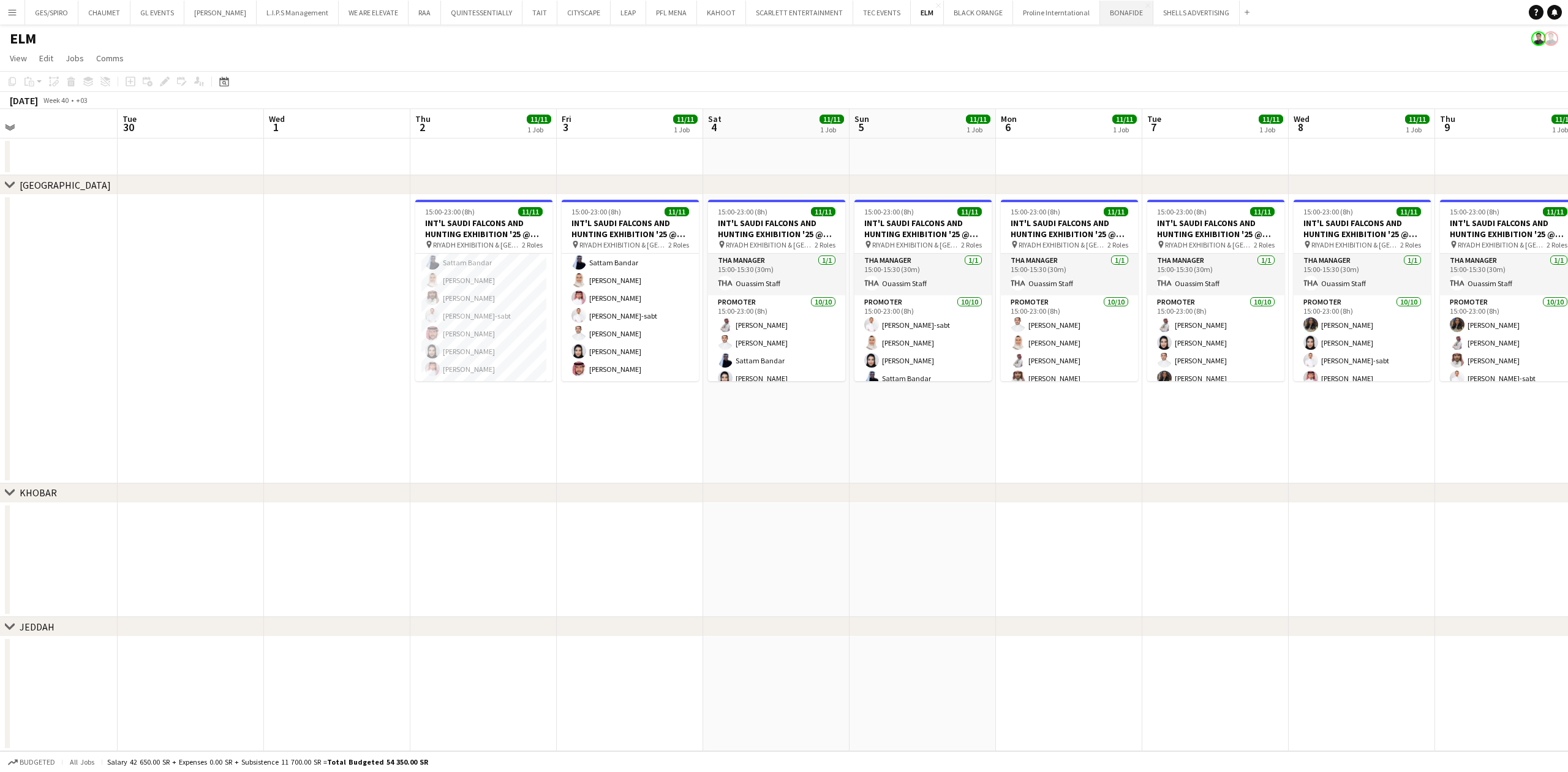
click at [1116, 21] on button "BONAFIDE Close" at bounding box center [1126, 12] width 53 height 24
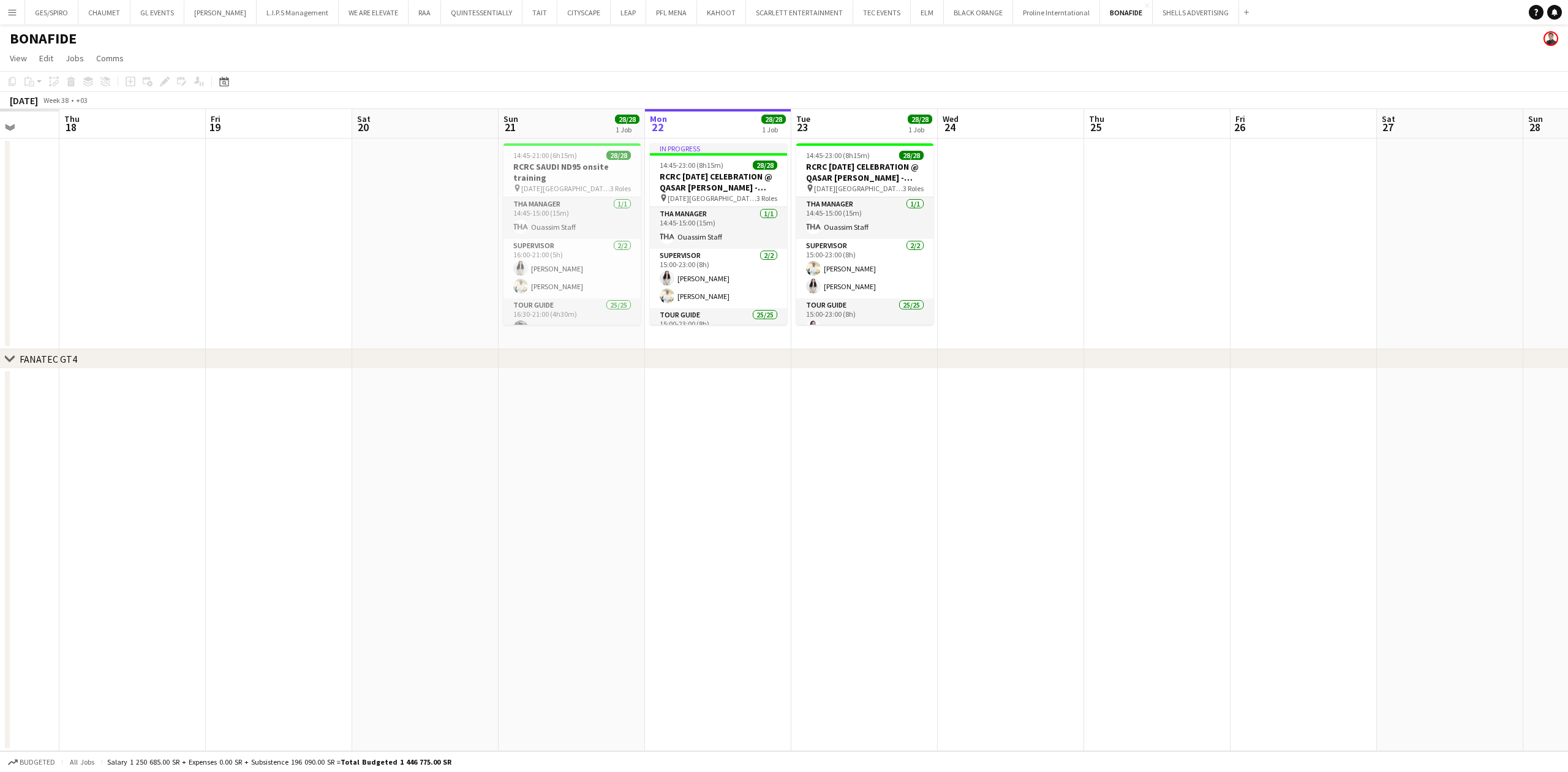
scroll to position [0, 375]
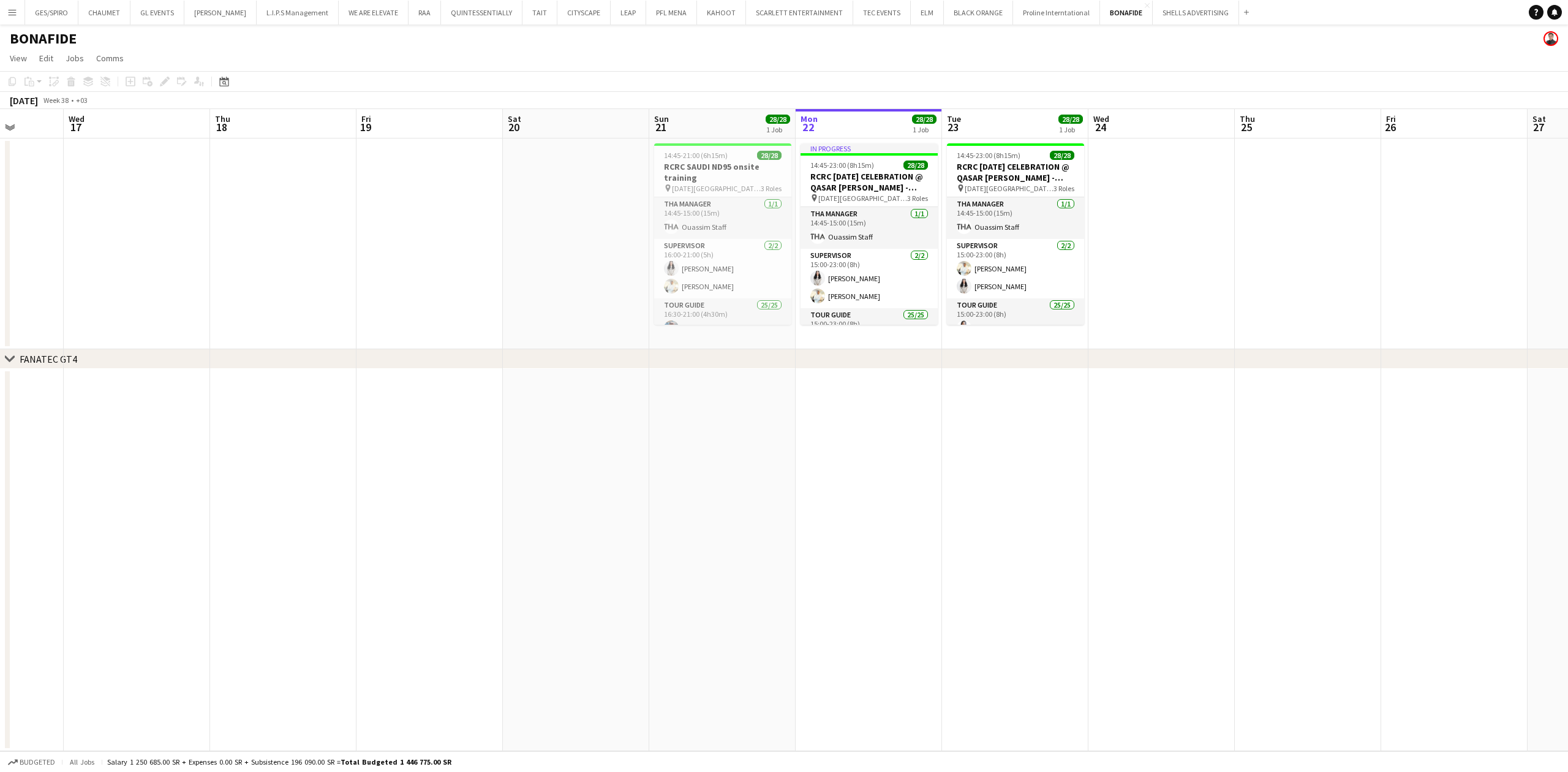
drag, startPoint x: 777, startPoint y: 415, endPoint x: 1426, endPoint y: 422, distance: 649.0
click at [1426, 422] on app-calendar-viewport "Sun 14 Mon 15 Tue 16 Wed 17 Thu 18 Fri 19 Sat 20 Sun 21 28/28 1 Job Mon 22 28/2…" at bounding box center [784, 430] width 1568 height 642
click at [884, 273] on app-card-role "Tour Guide 25/25 15:00-23:00 (8h) Khalid Alajmi Rina Alamoudi Turki Alattas Ahm…" at bounding box center [869, 216] width 137 height 468
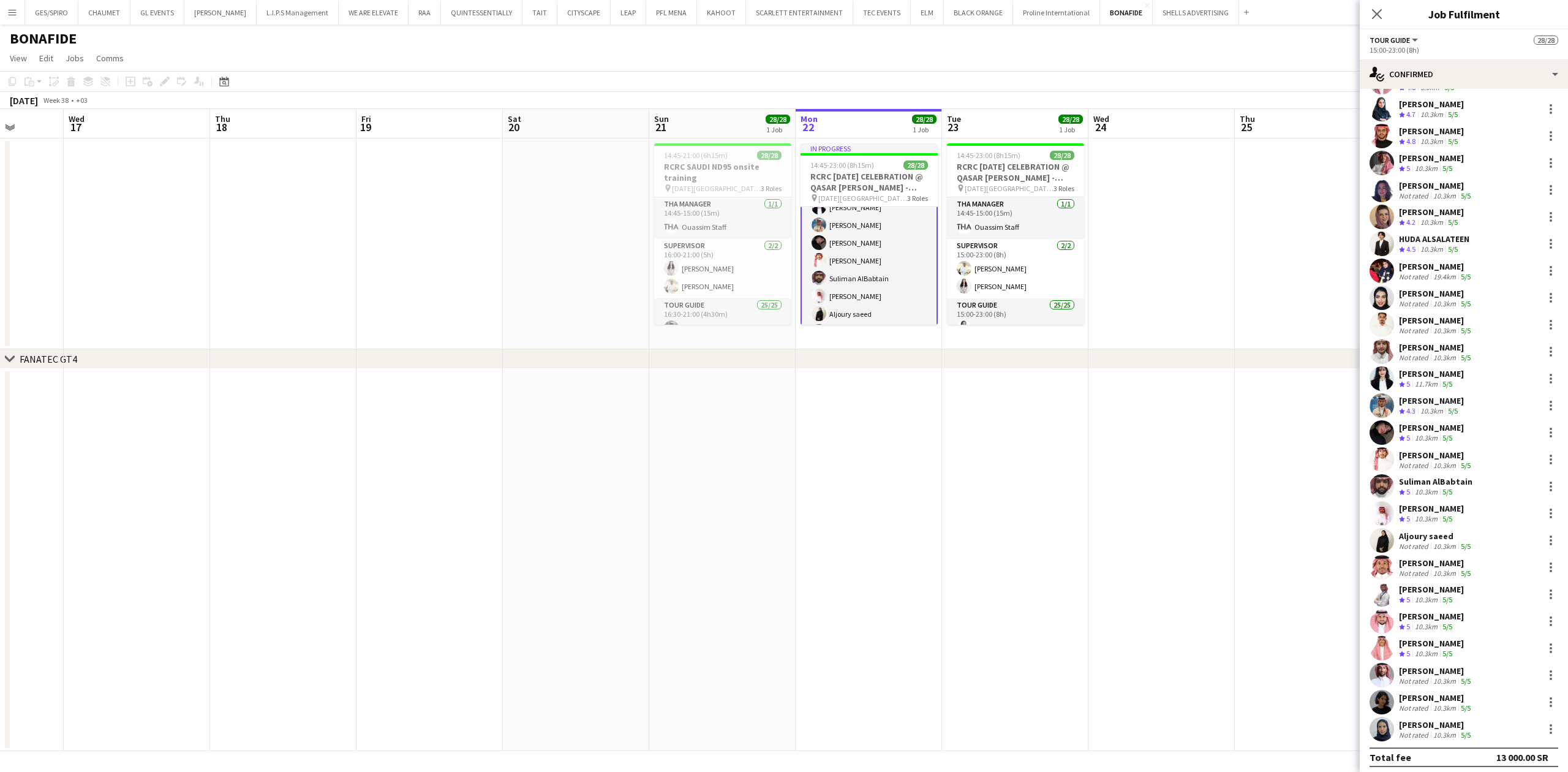
scroll to position [59, 0]
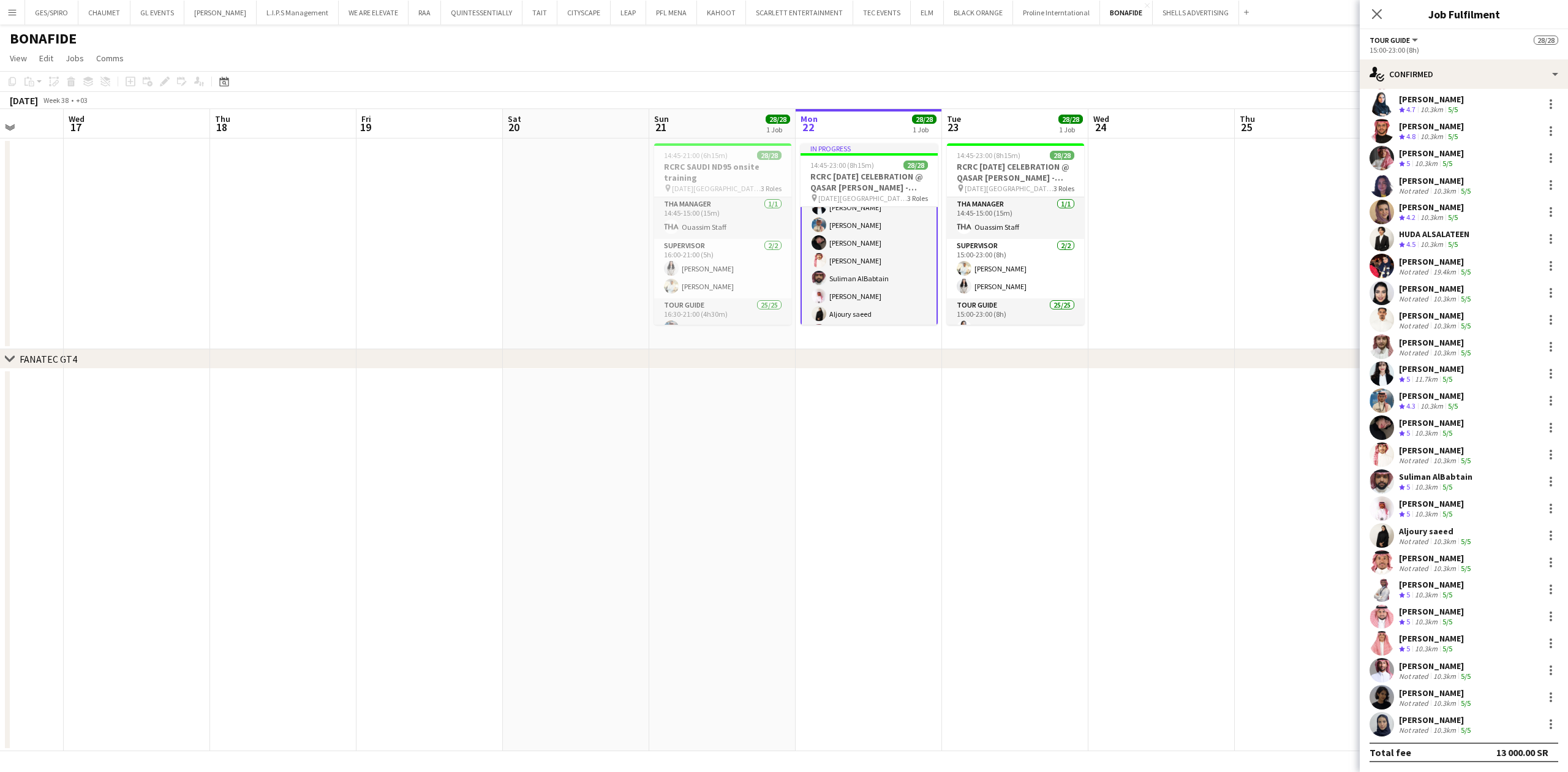
click at [1439, 562] on div "AHMED SHAYNAN" at bounding box center [1436, 558] width 74 height 11
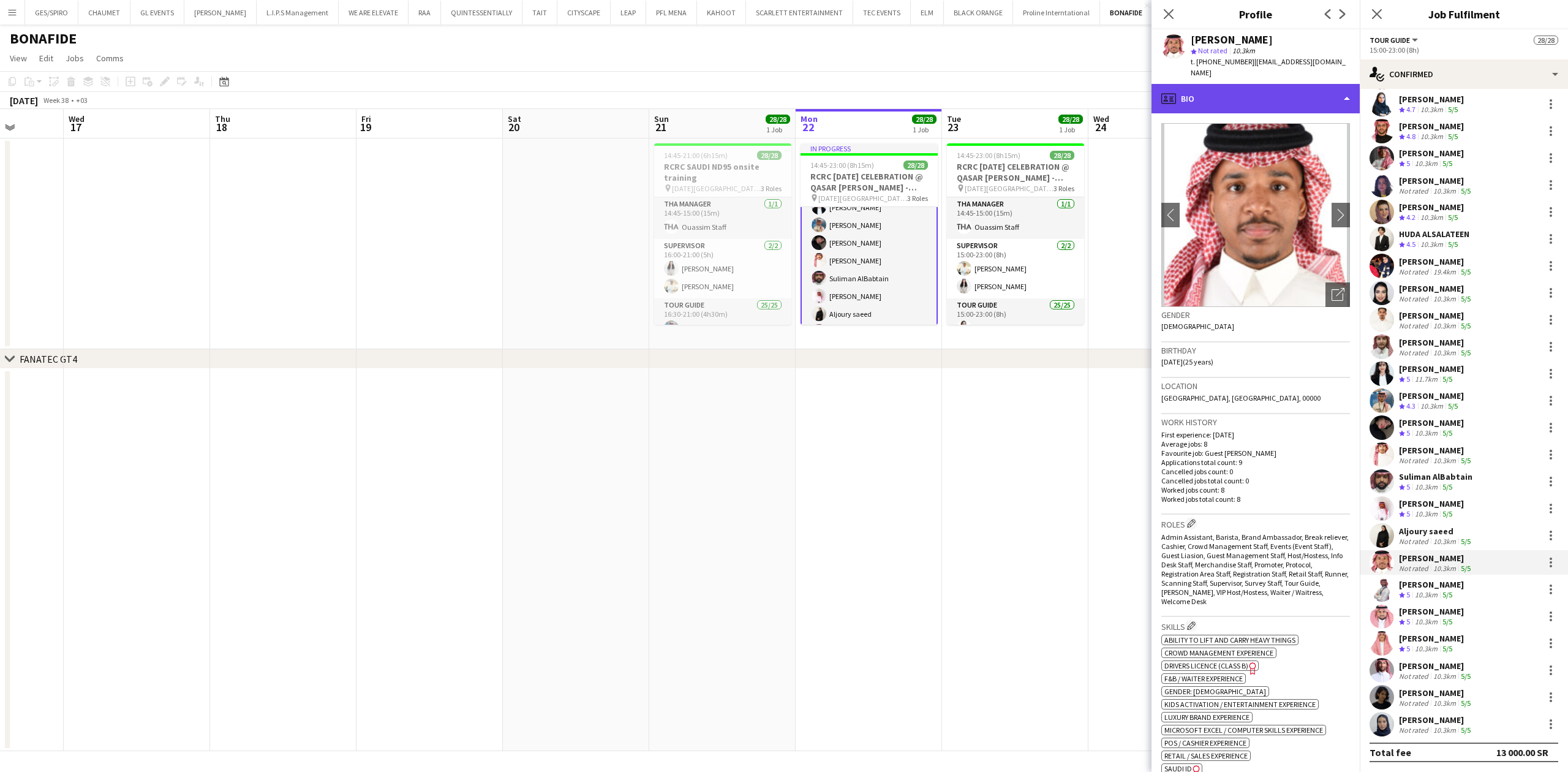
click at [1263, 92] on div "profile Bio" at bounding box center [1255, 98] width 208 height 29
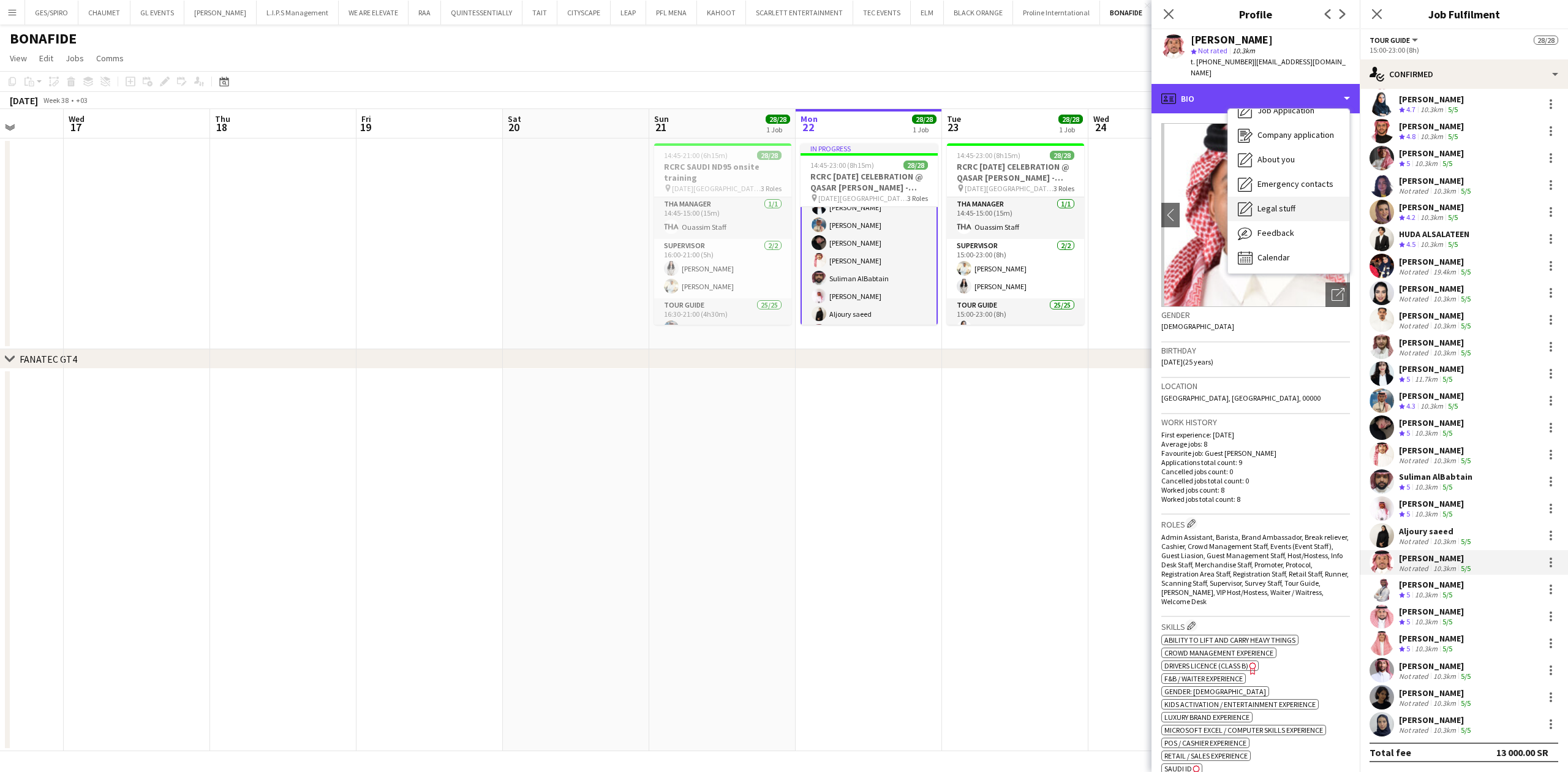
scroll to position [42, 0]
click at [1285, 225] on span "Feedback" at bounding box center [1276, 231] width 37 height 11
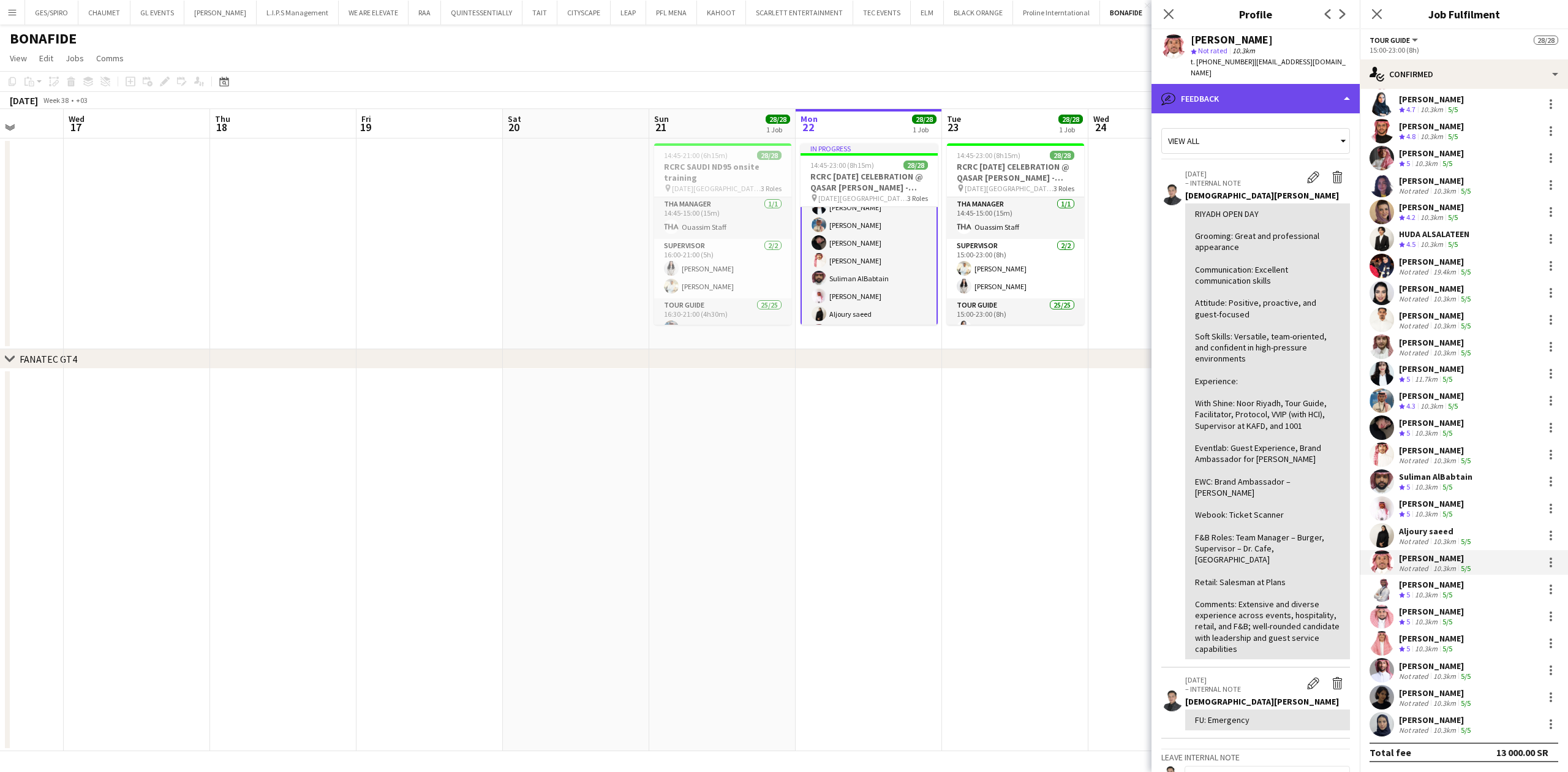
click at [1302, 87] on div "bubble-pencil Feedback" at bounding box center [1255, 98] width 208 height 29
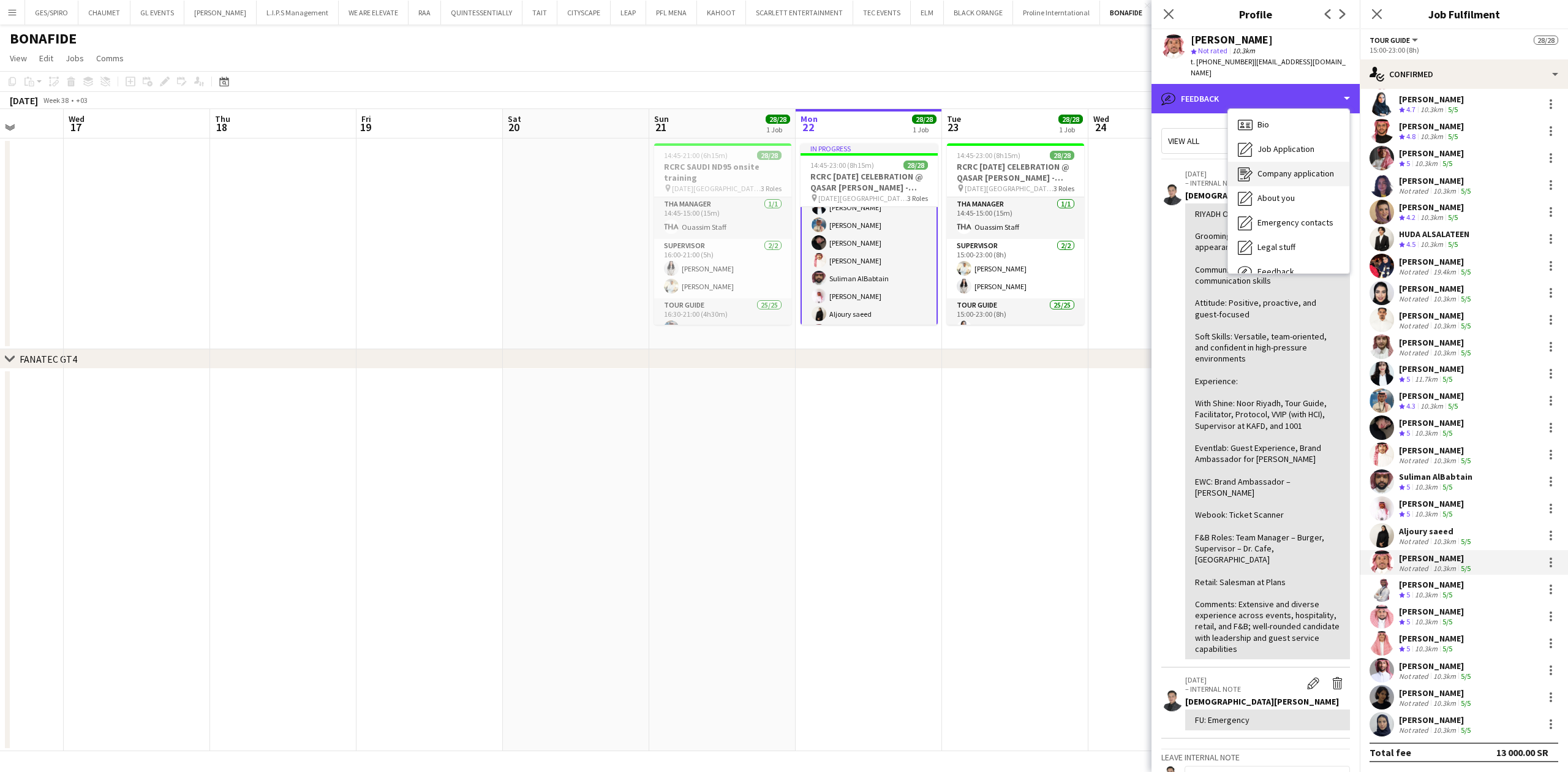
scroll to position [0, 0]
click at [1296, 114] on div "Bio Bio" at bounding box center [1288, 126] width 121 height 24
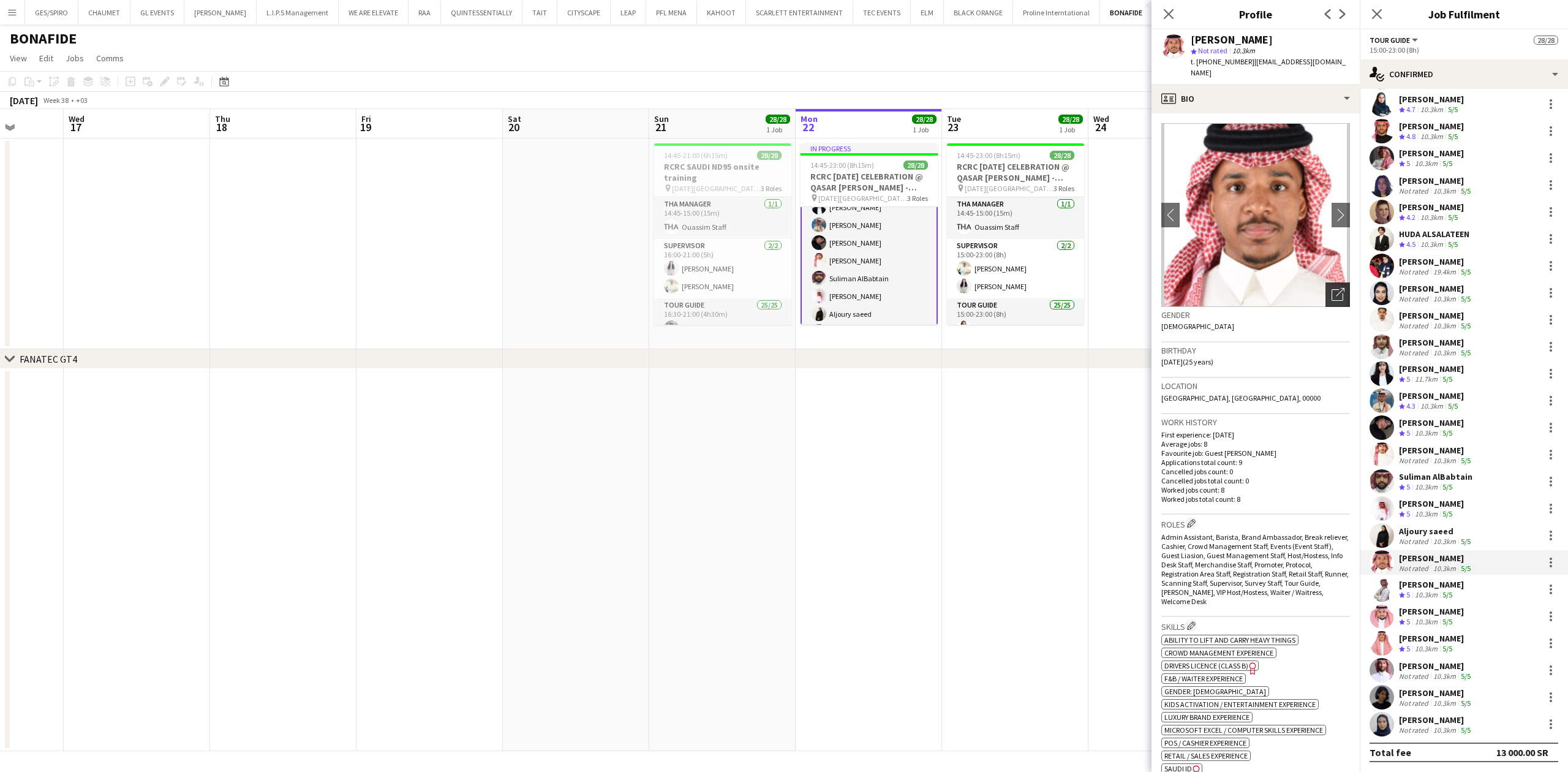
click at [1329, 290] on div "Open photos pop-in" at bounding box center [1337, 294] width 24 height 24
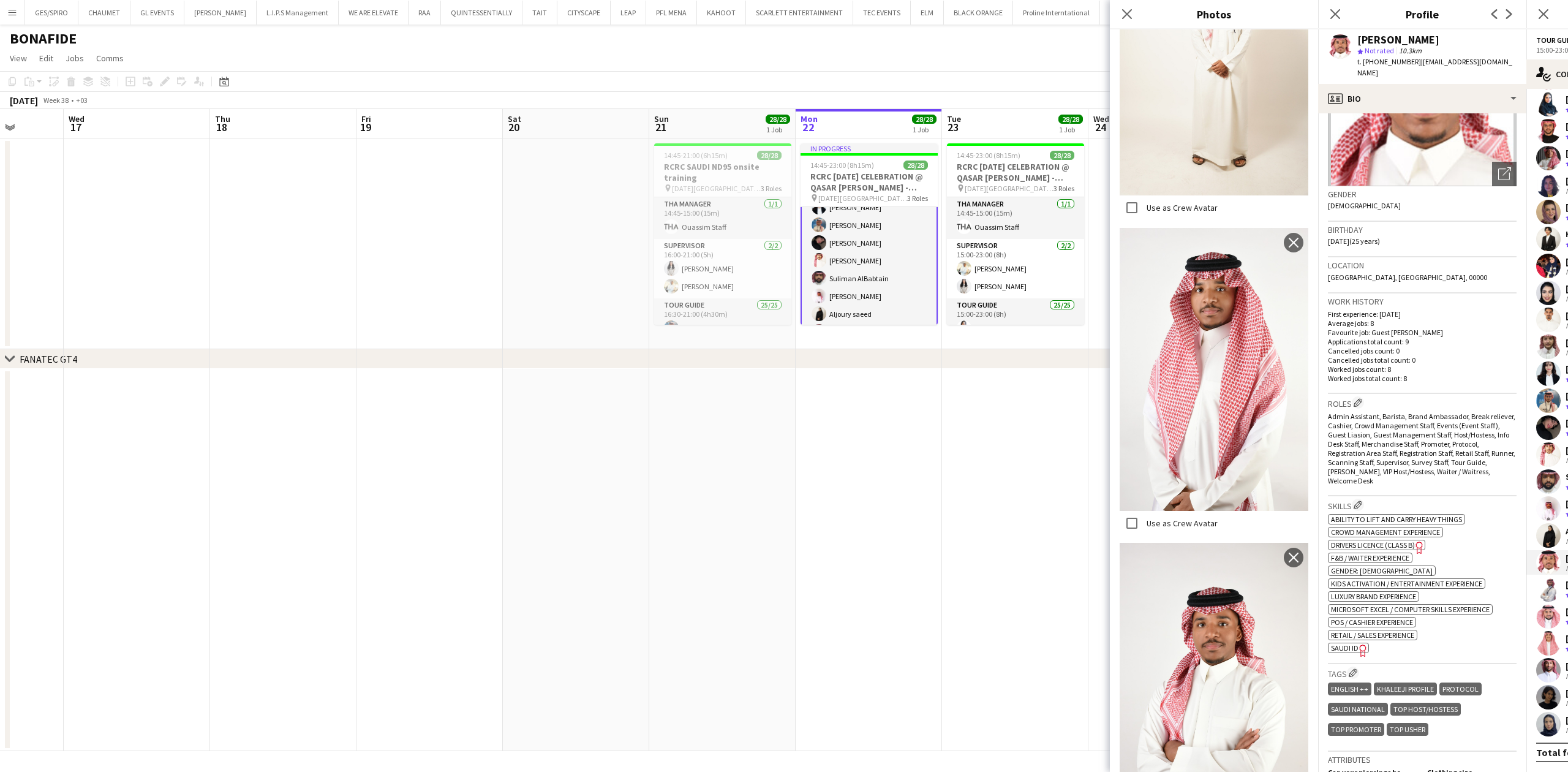
scroll to position [572, 0]
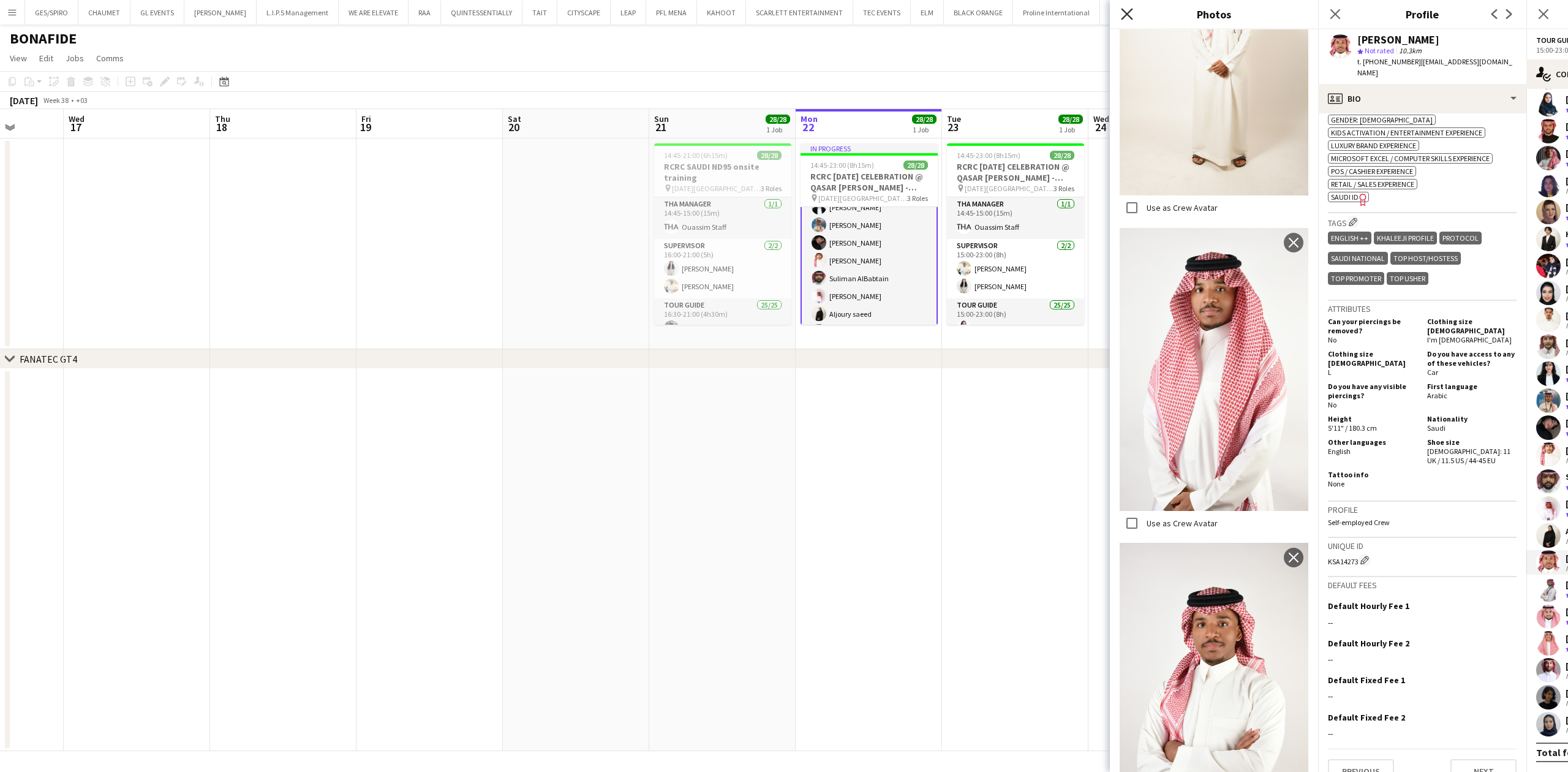
click at [1126, 11] on icon "Close pop-in" at bounding box center [1126, 14] width 11 height 12
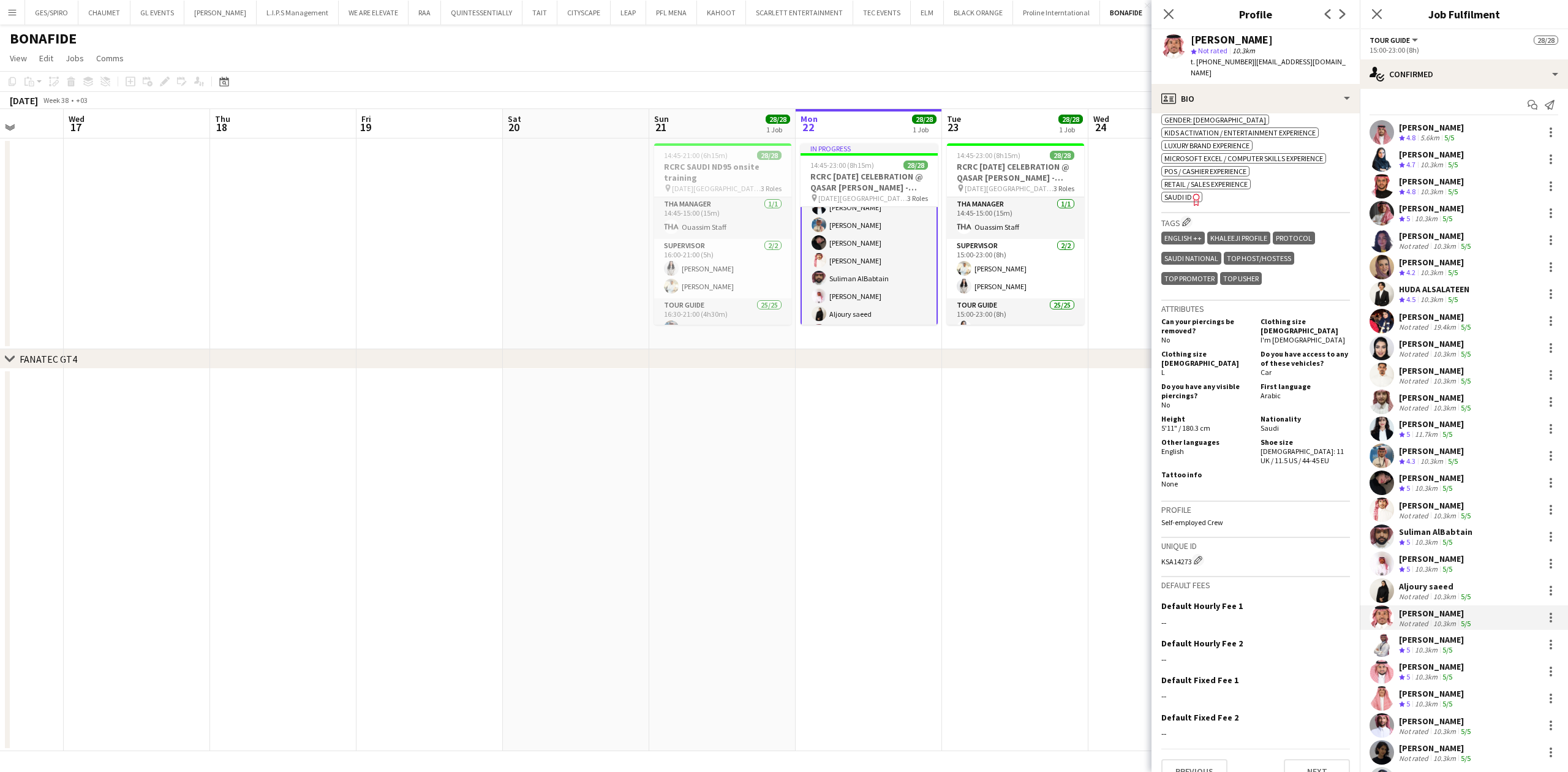
scroll to position [0, 0]
click at [1438, 135] on div "Khalid Alajmi" at bounding box center [1431, 131] width 65 height 11
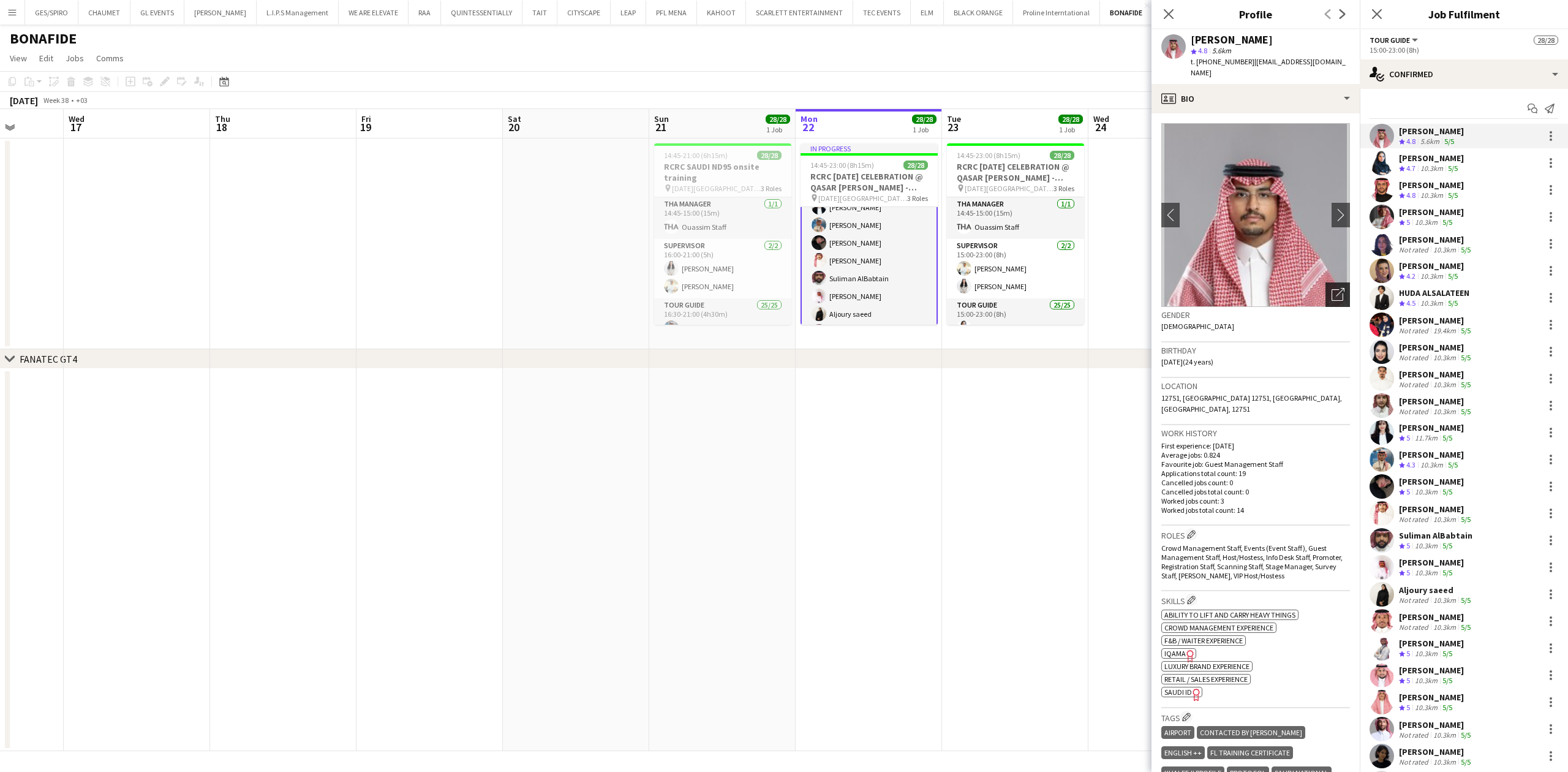
click at [1331, 288] on icon "Open photos pop-in" at bounding box center [1337, 294] width 13 height 13
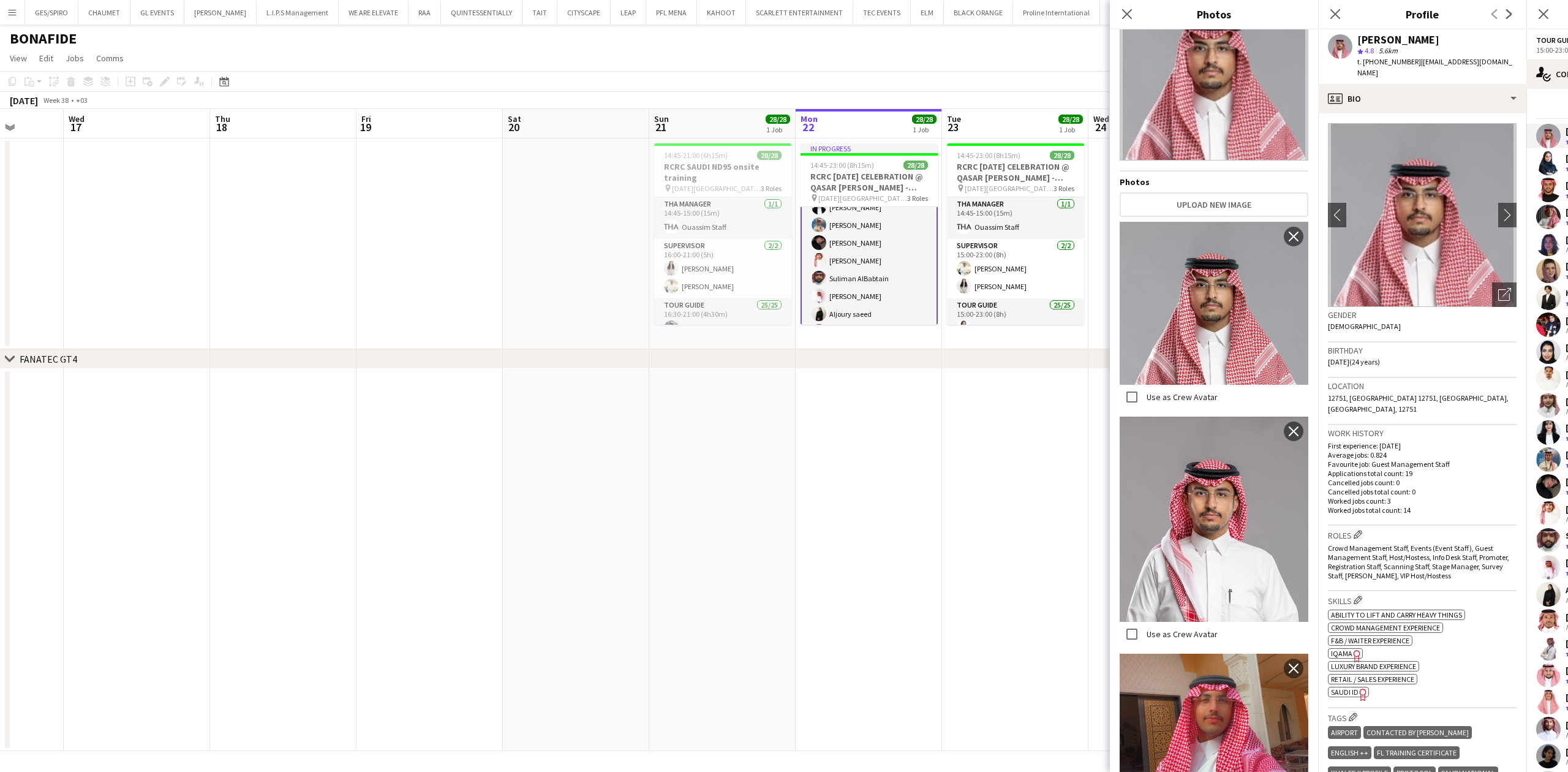
scroll to position [572, 0]
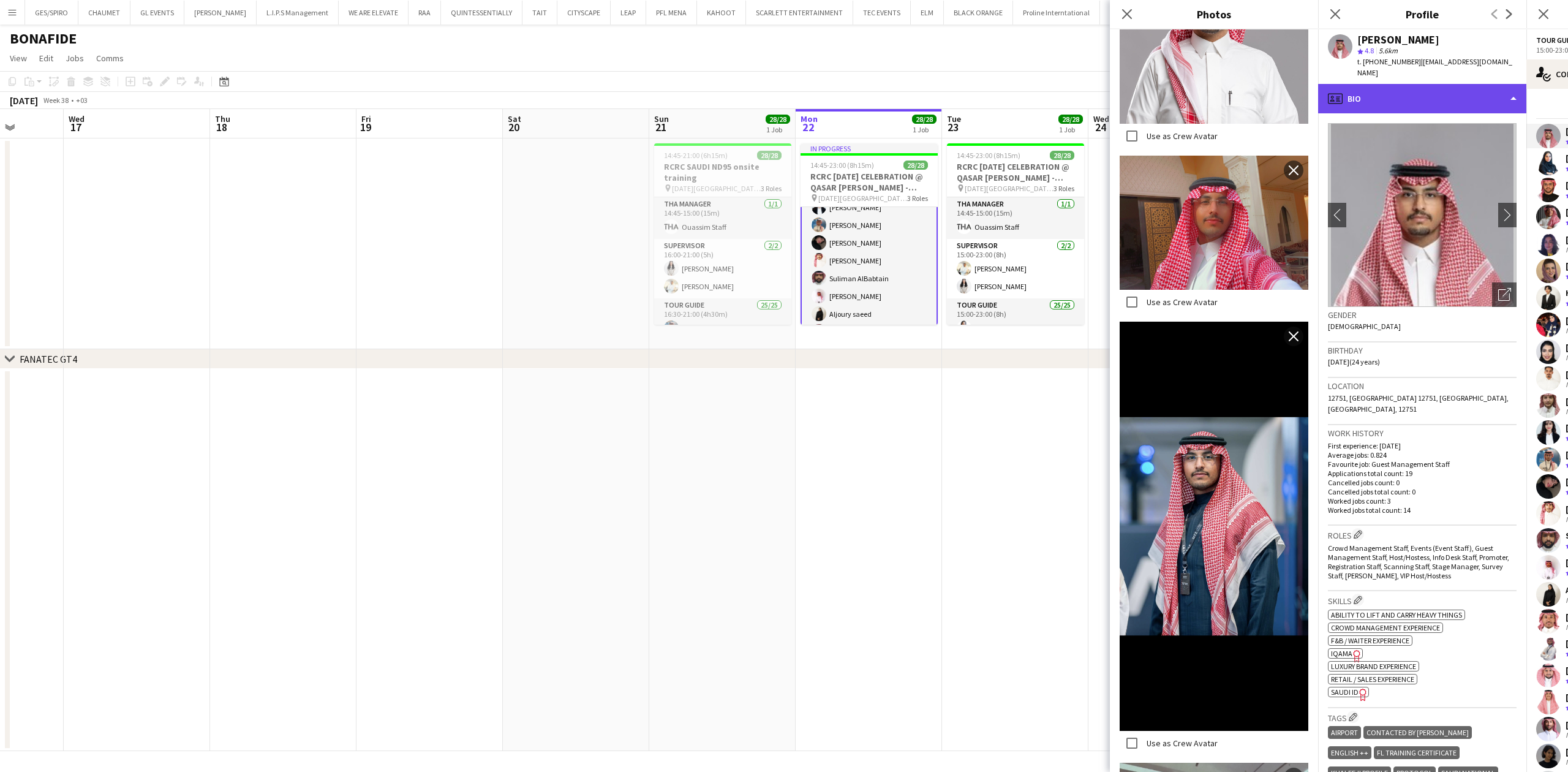
click at [1425, 84] on div "profile Bio" at bounding box center [1422, 98] width 208 height 29
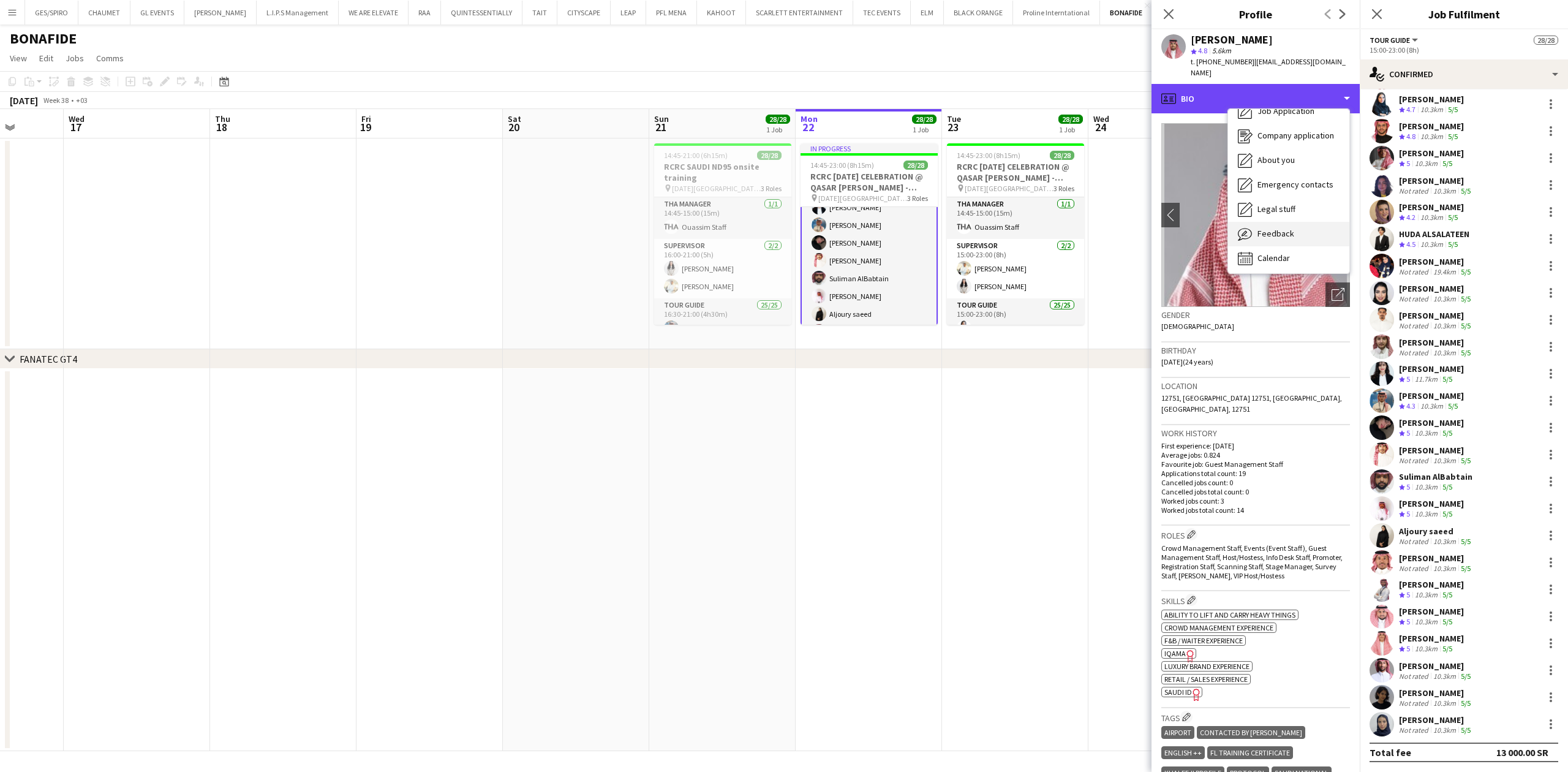
scroll to position [42, 0]
click at [1291, 225] on span "Feedback" at bounding box center [1276, 231] width 37 height 11
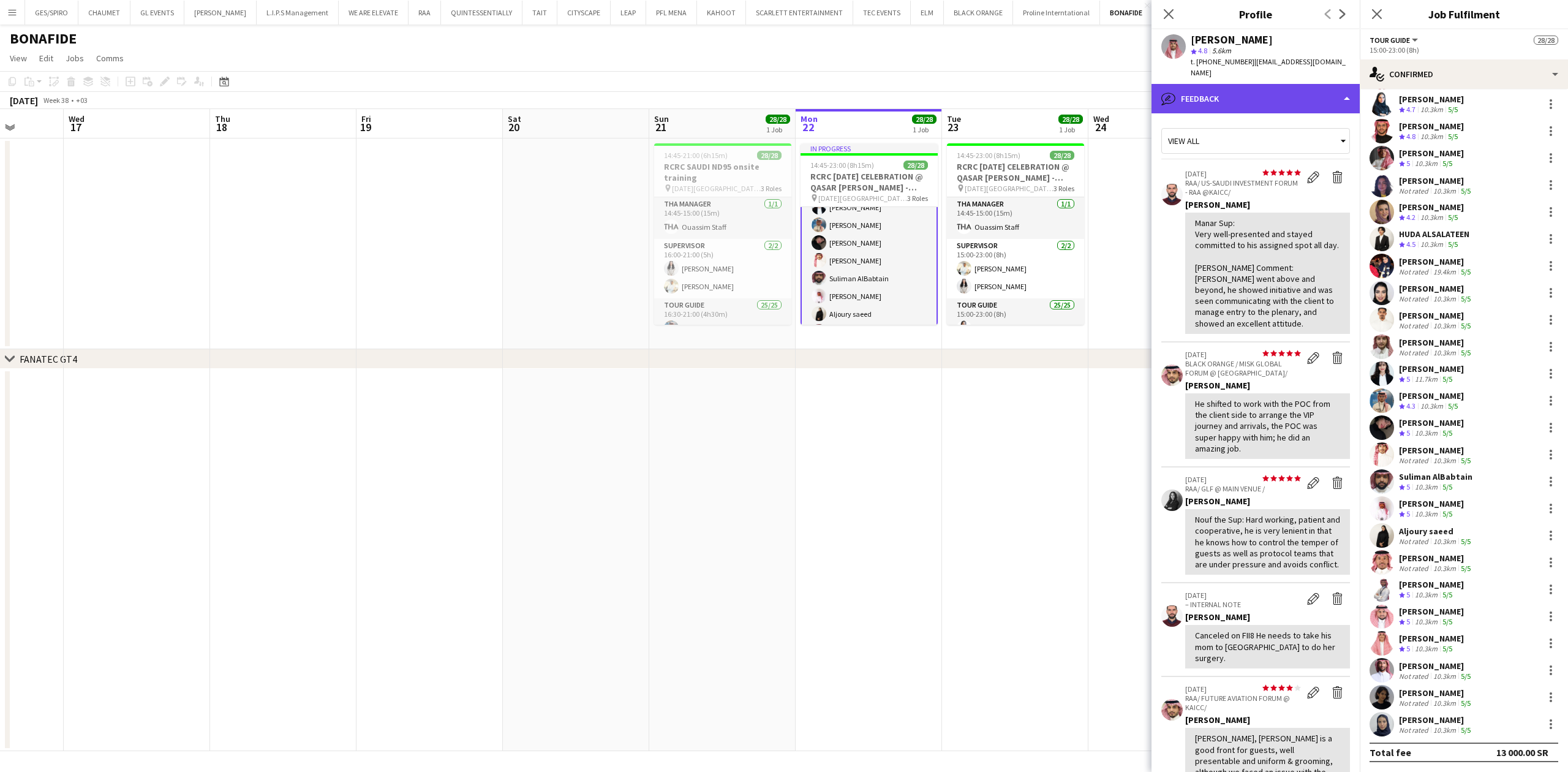
click at [1270, 84] on div "bubble-pencil Feedback" at bounding box center [1255, 98] width 208 height 29
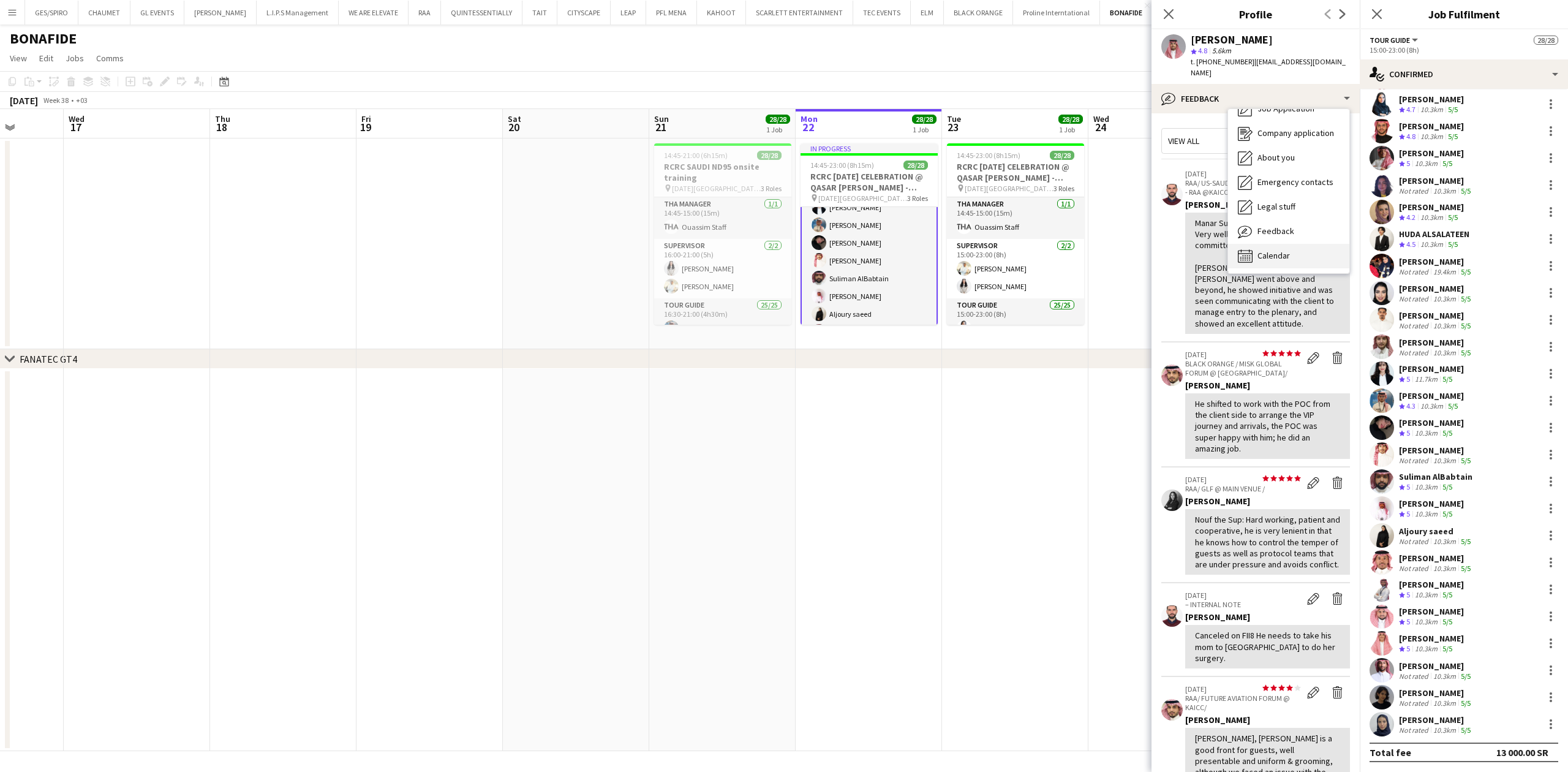
click at [1301, 244] on div "Calendar Calendar" at bounding box center [1288, 256] width 121 height 24
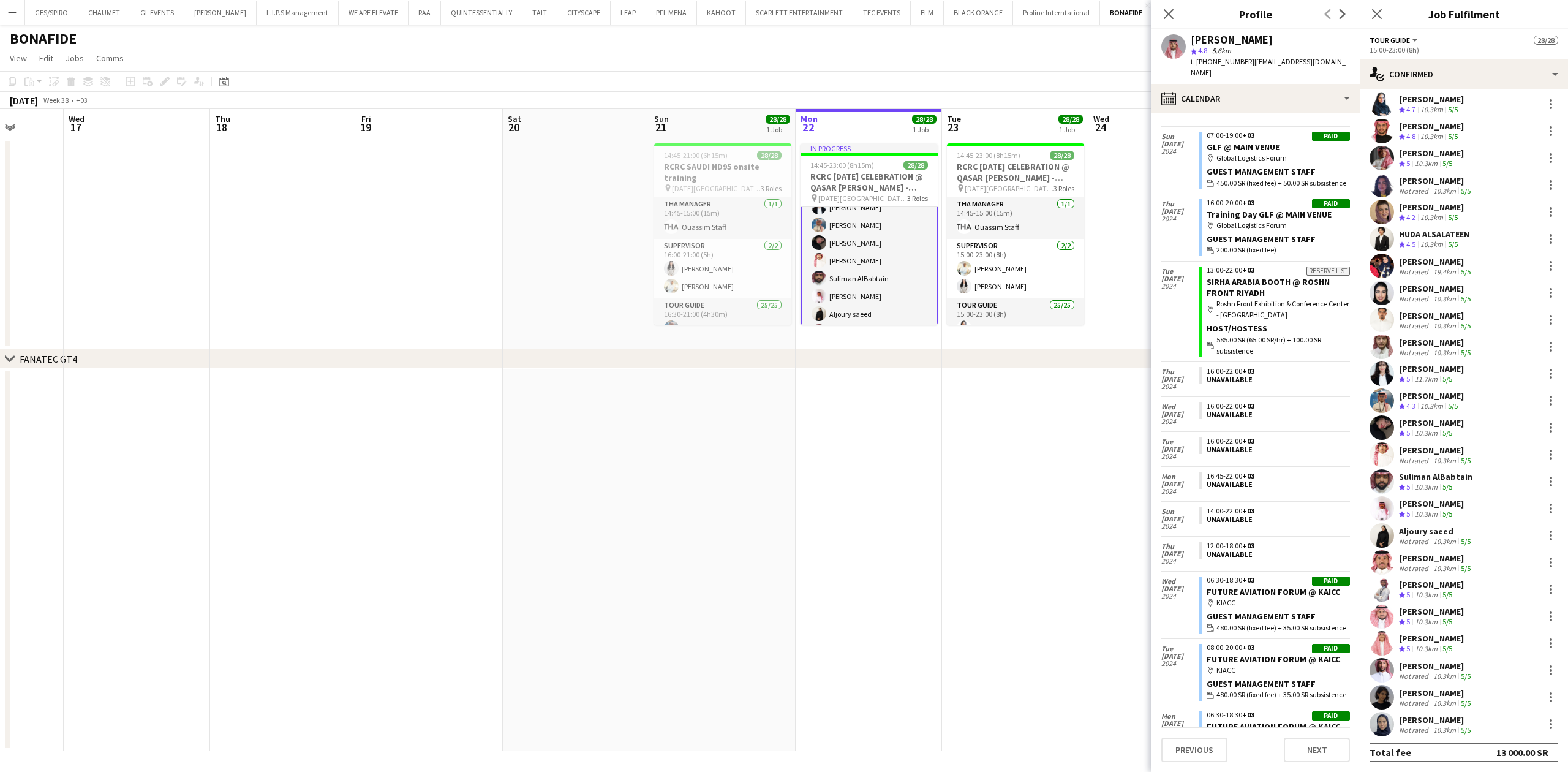
scroll to position [1168, 0]
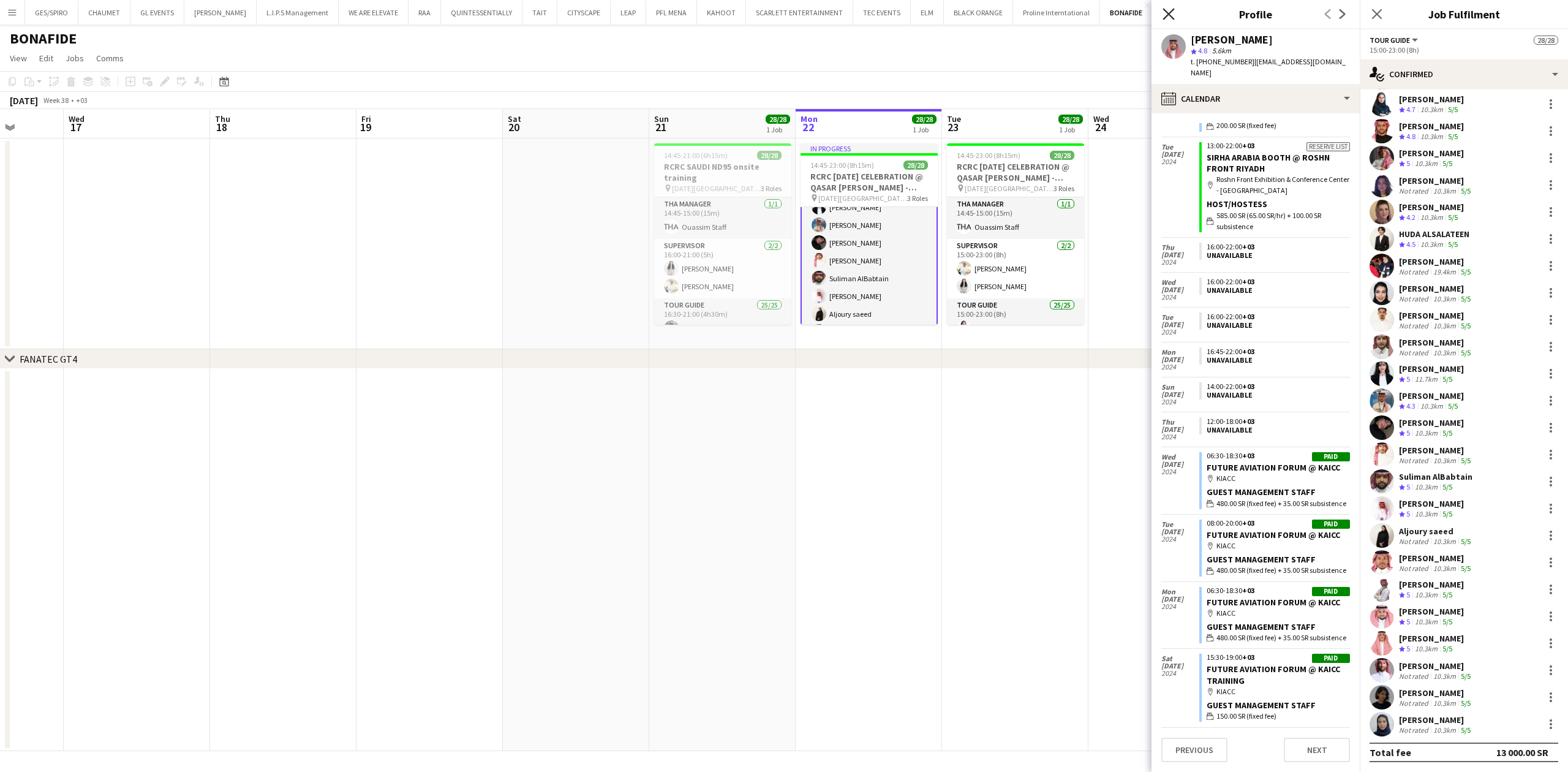
click at [1174, 14] on app-icon "Close pop-in" at bounding box center [1169, 14] width 18 height 18
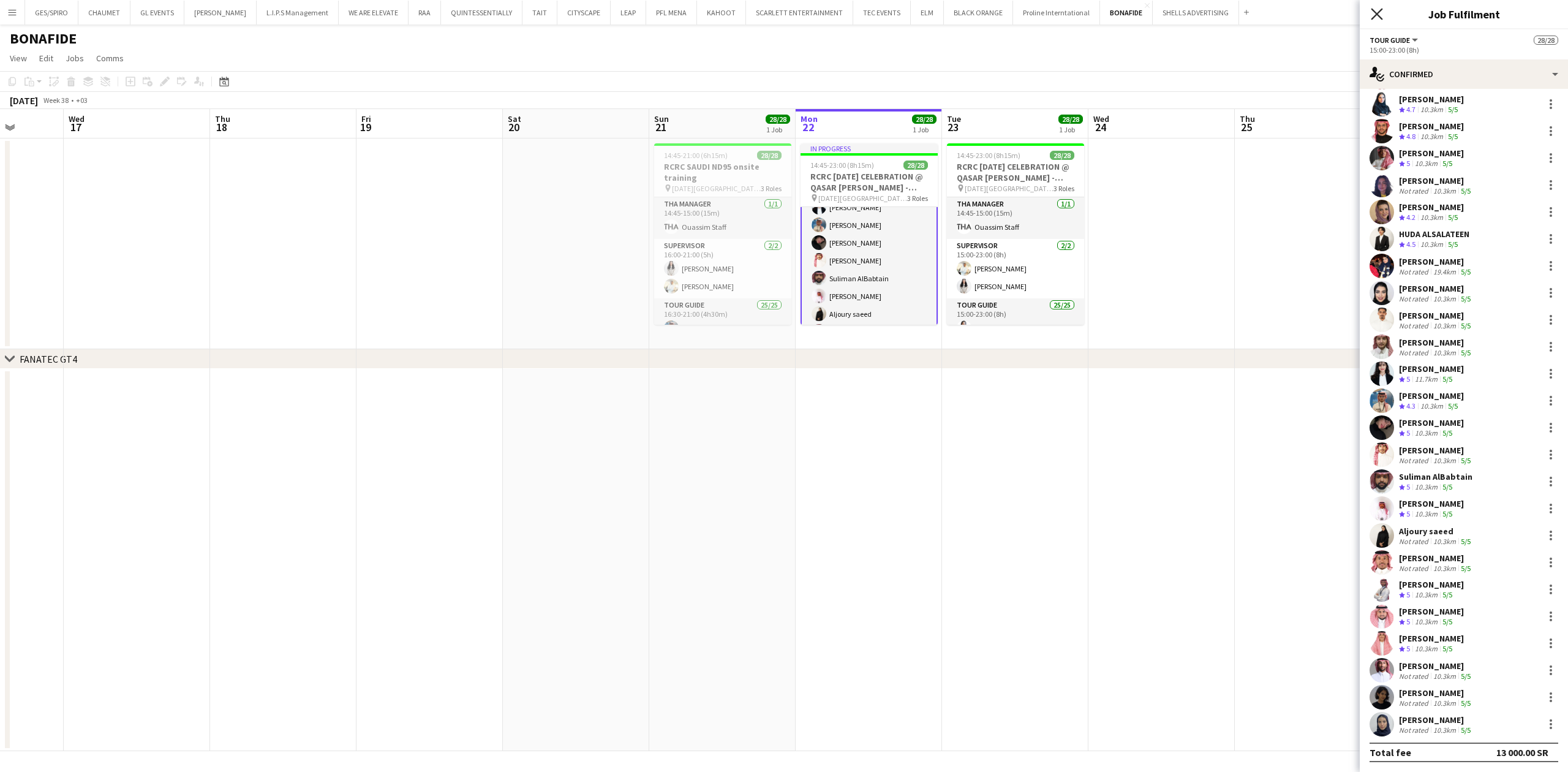
click at [1379, 13] on icon at bounding box center [1376, 14] width 11 height 12
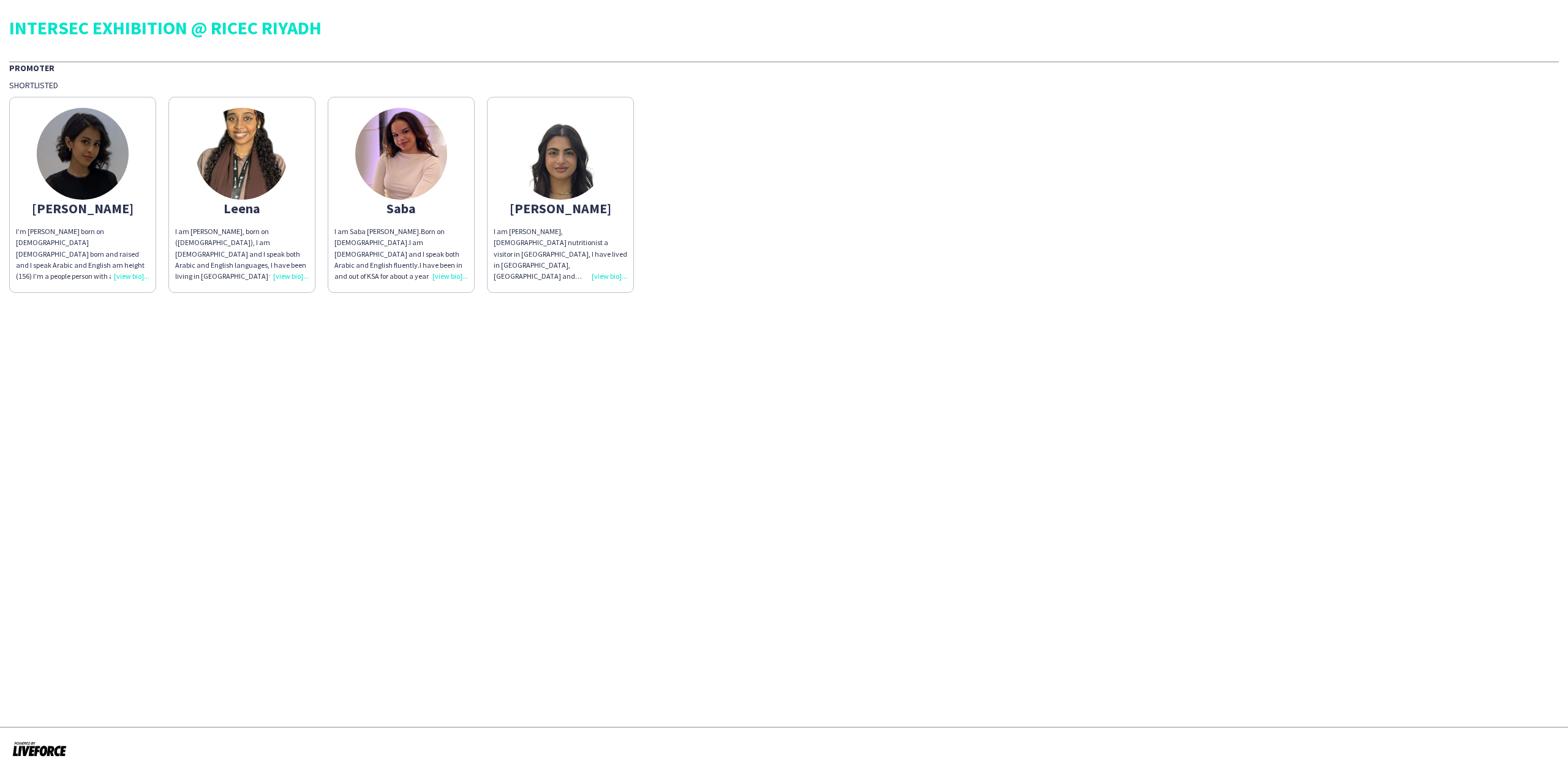
click at [127, 233] on div "I’m [PERSON_NAME] born on [DEMOGRAPHIC_DATA] [DEMOGRAPHIC_DATA] born and raised…" at bounding box center [83, 254] width 133 height 55
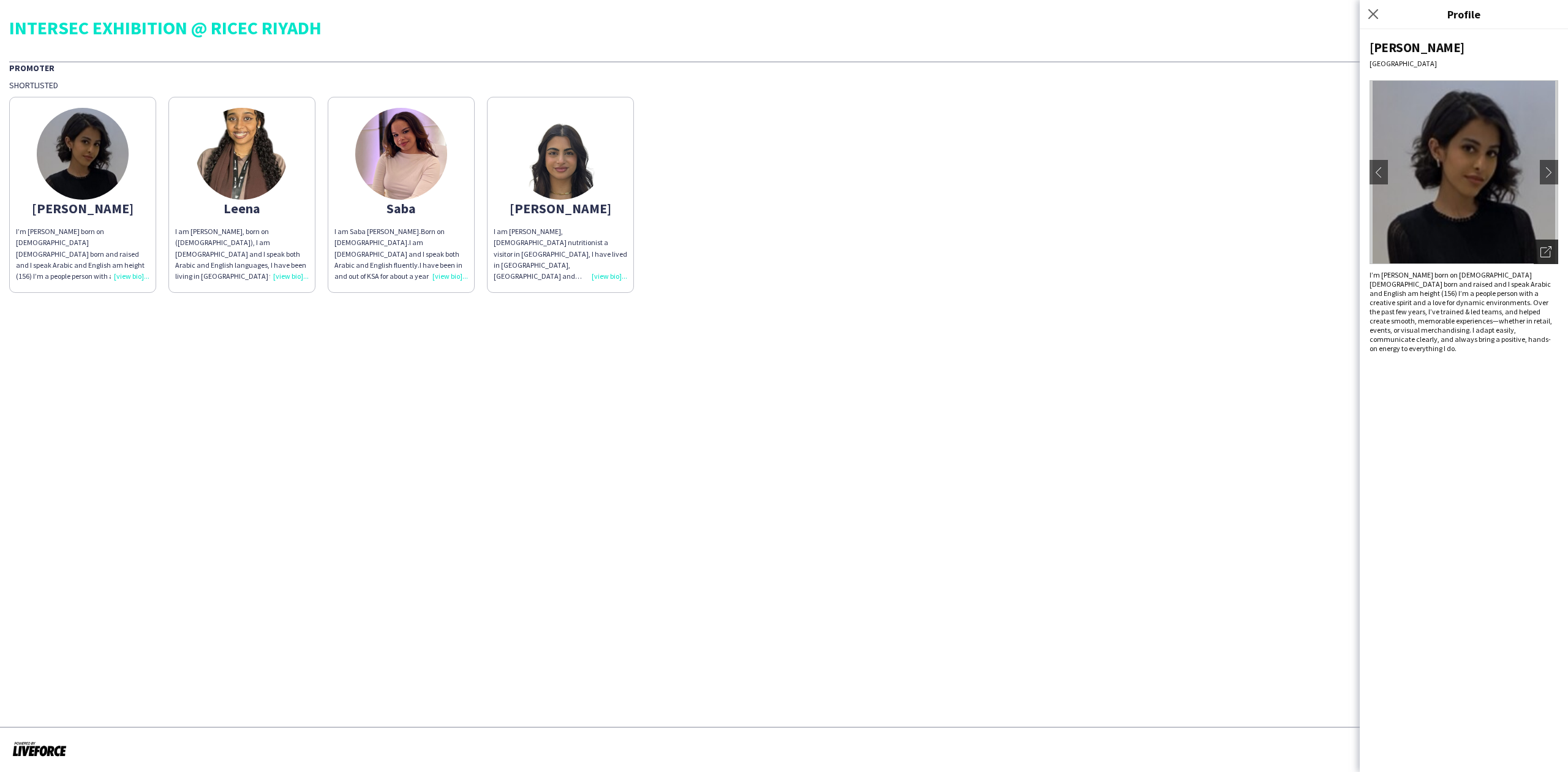
click at [1541, 252] on icon "Open photos pop-in" at bounding box center [1546, 252] width 11 height 11
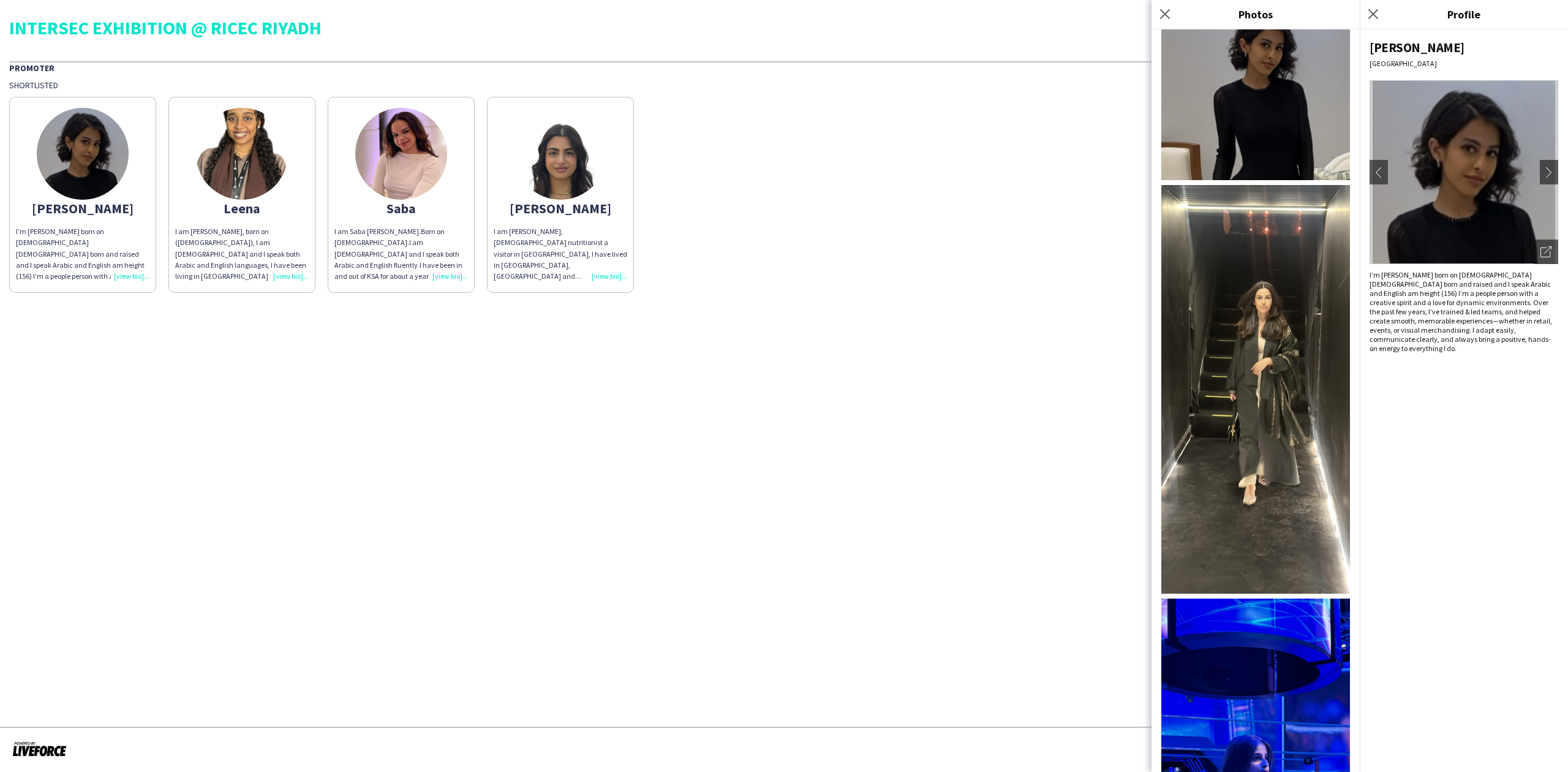
scroll to position [326, 0]
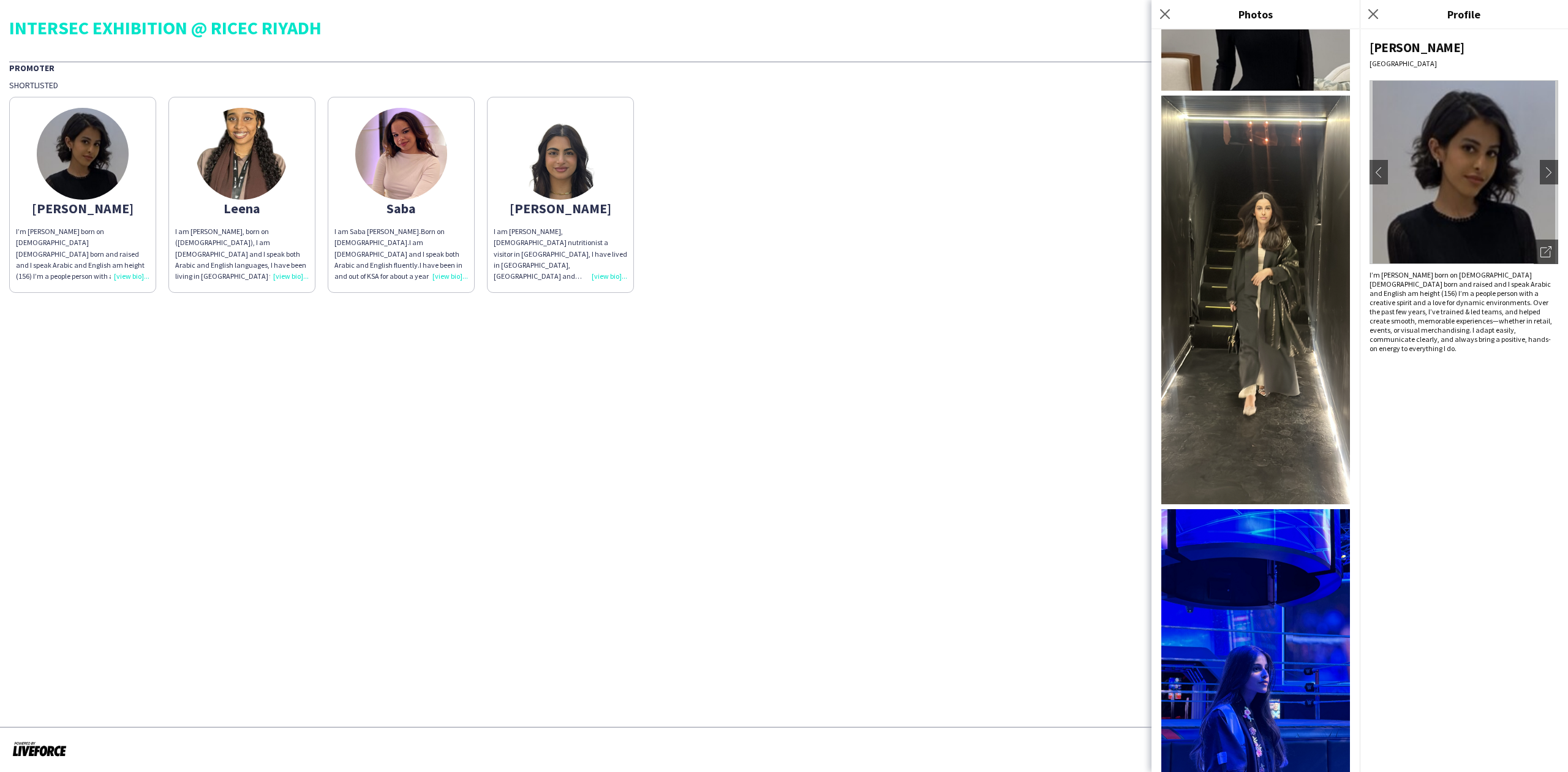
click at [260, 163] on img at bounding box center [242, 154] width 92 height 92
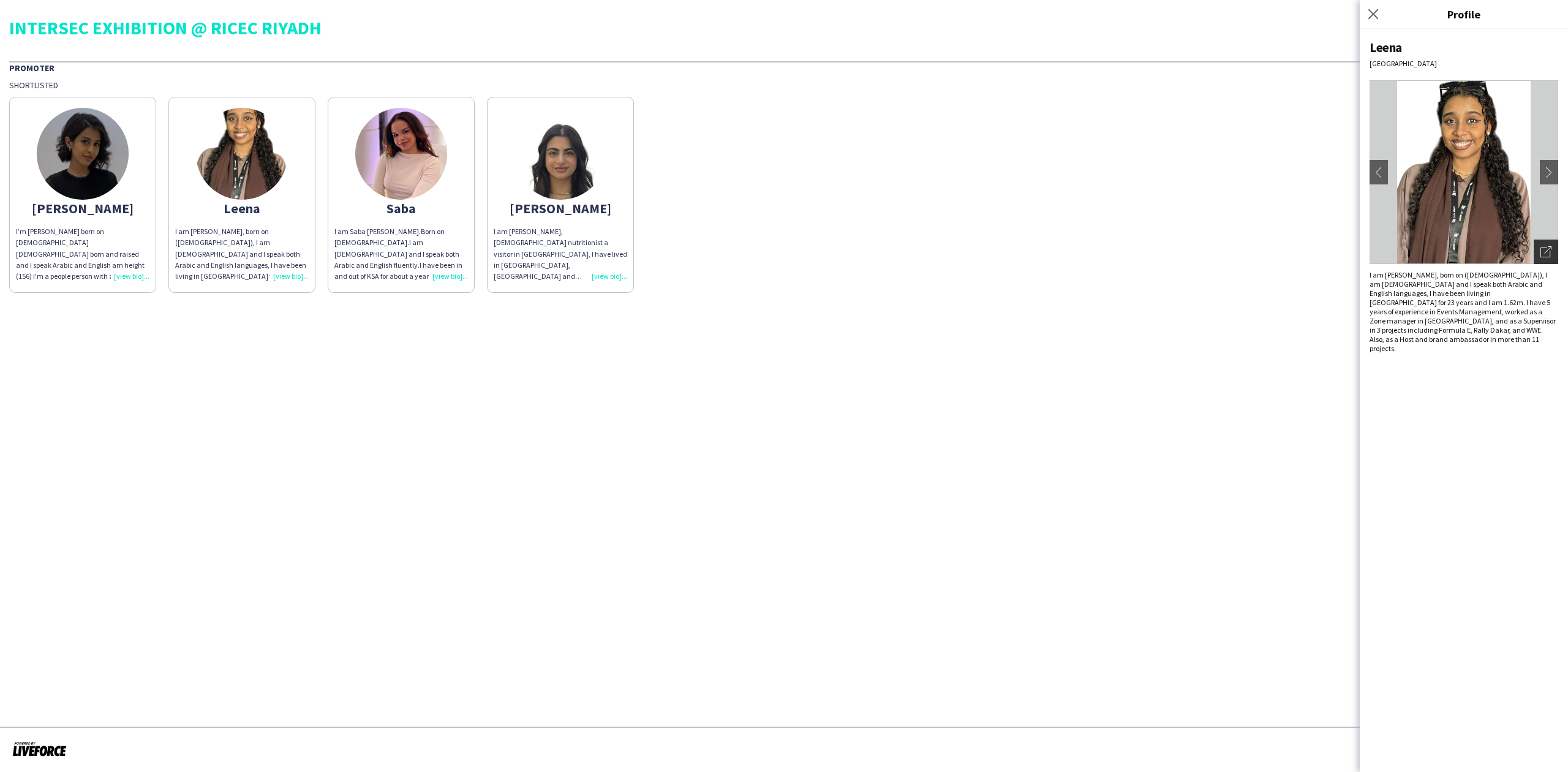
click at [1548, 249] on icon at bounding box center [1547, 250] width 7 height 7
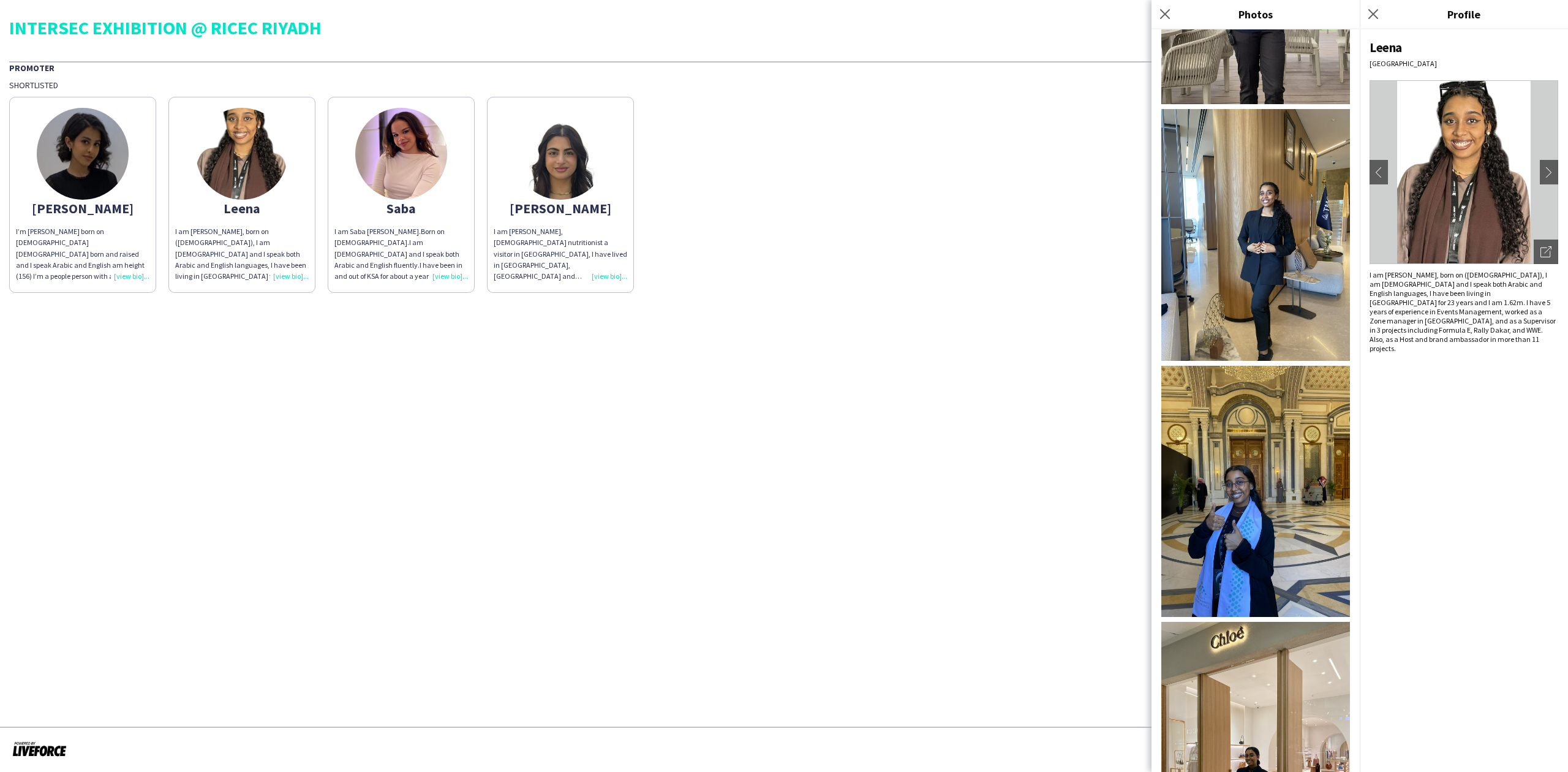
scroll to position [704, 0]
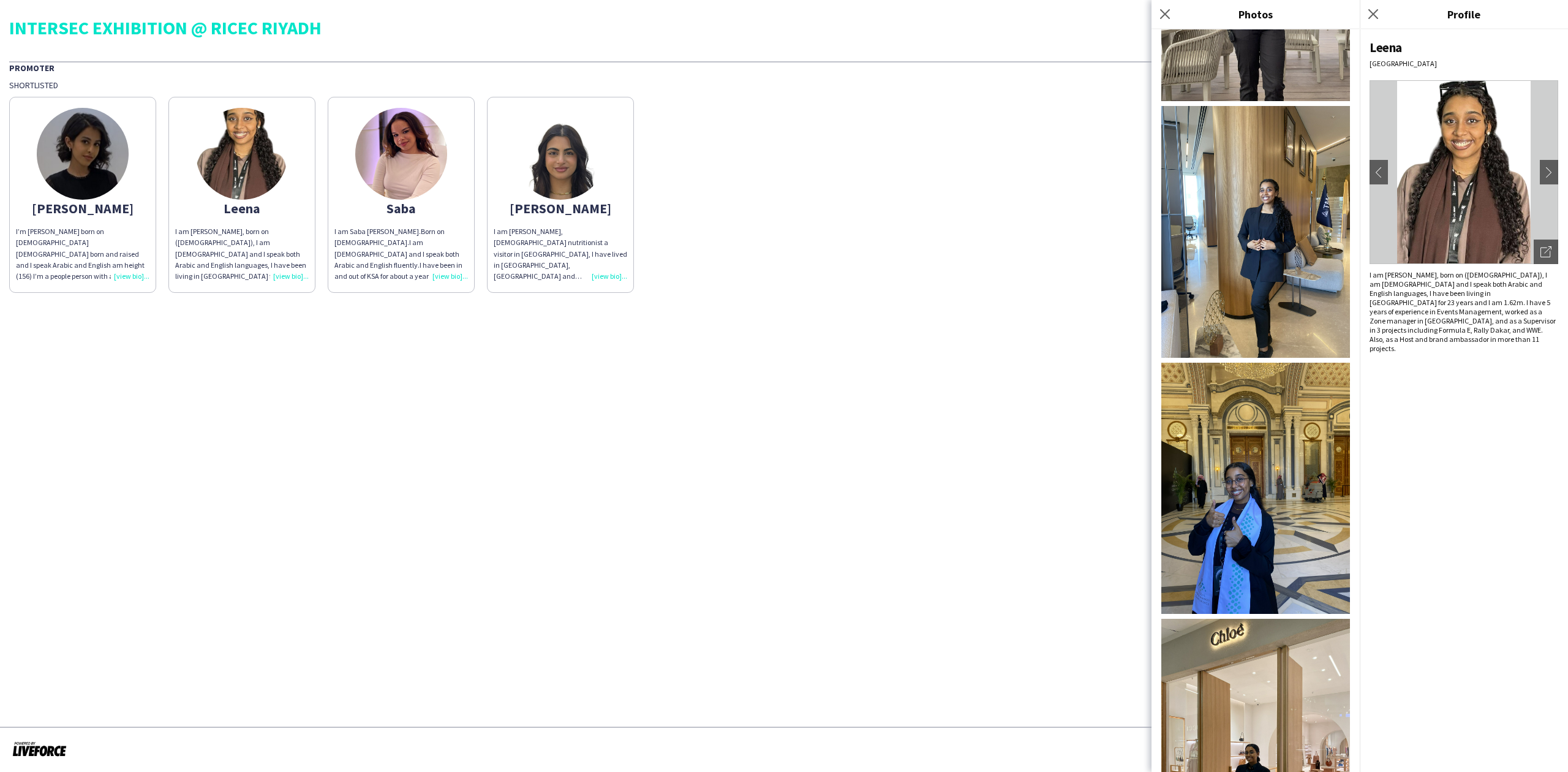
click at [387, 211] on div "Saba" at bounding box center [400, 208] width 133 height 11
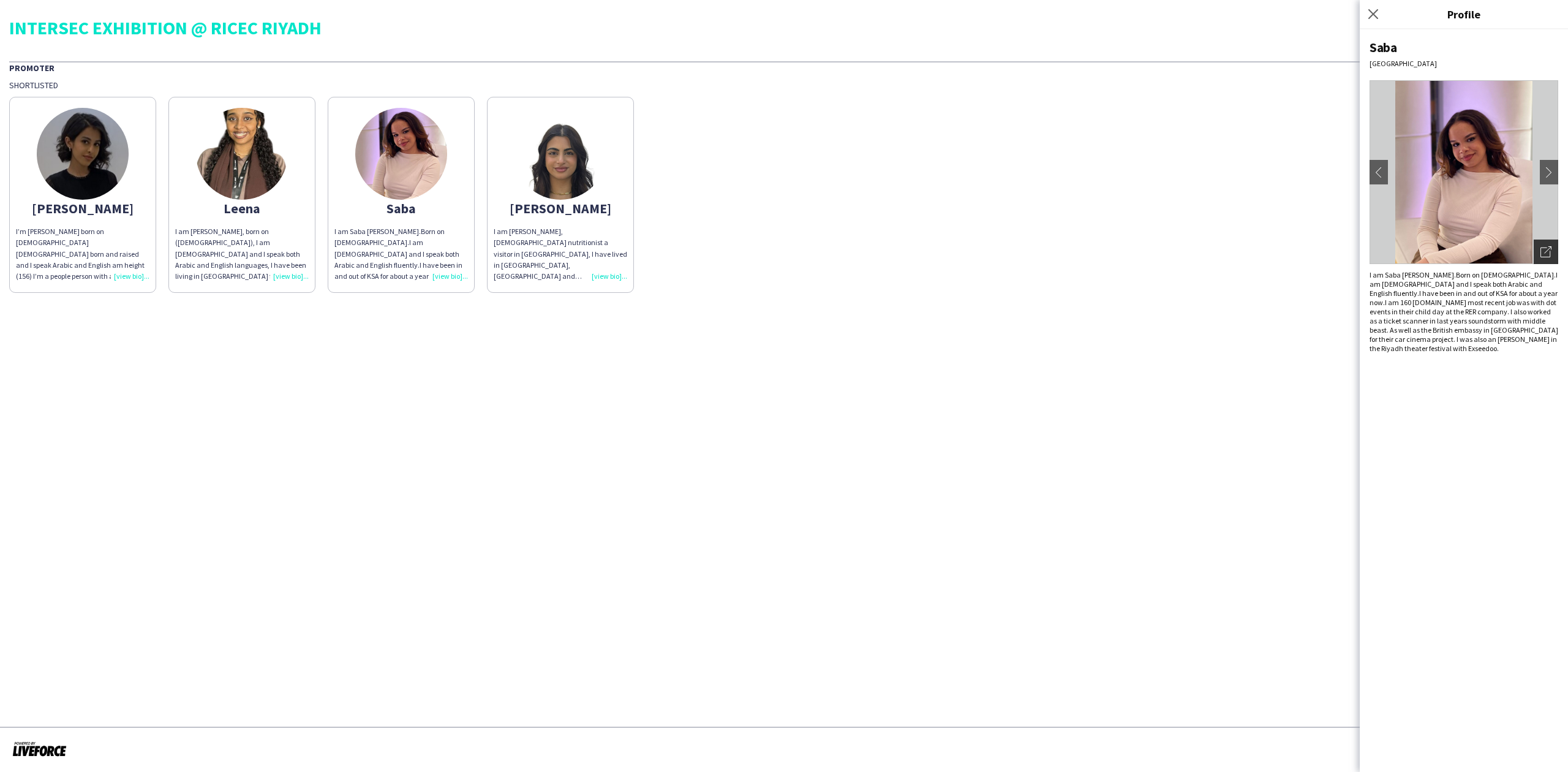
click at [1547, 250] on icon "Open photos pop-in" at bounding box center [1546, 252] width 11 height 11
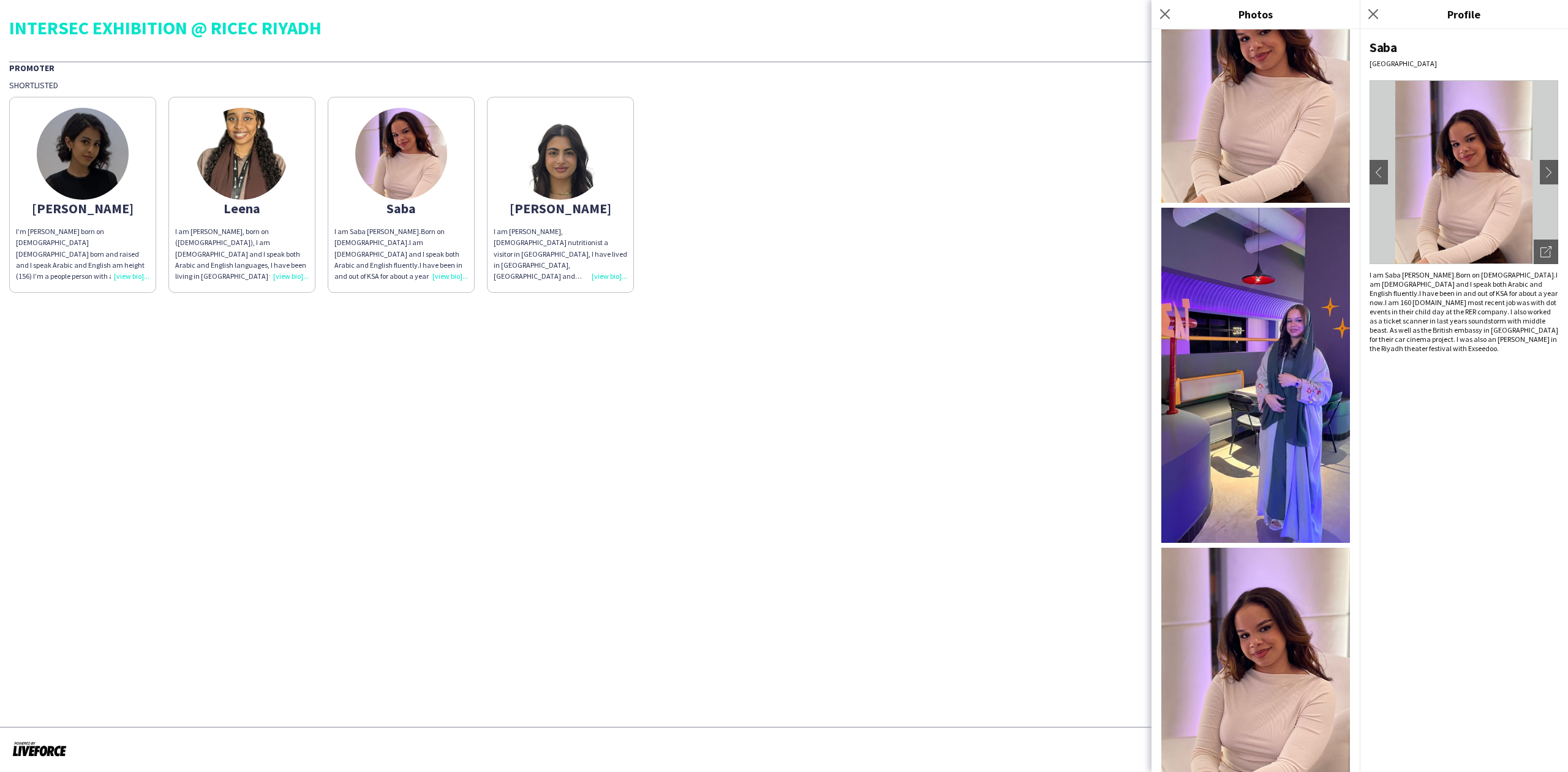
scroll to position [375, 0]
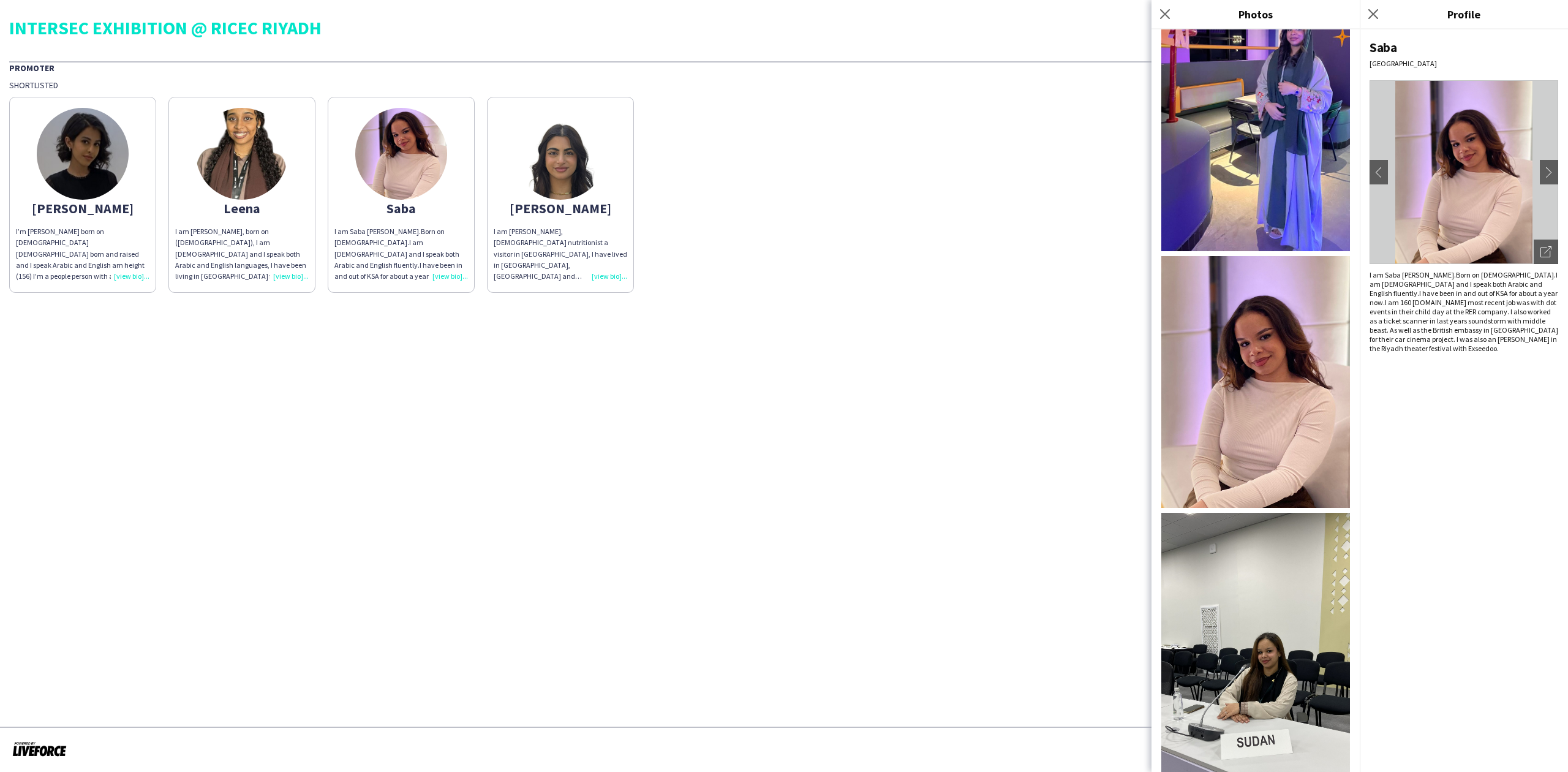
click at [594, 186] on app-share-pages-crew-card "Suhrab I am Suhrab AlRousan, 24 years old nutritionist a visitor in Saudi Arabi…" at bounding box center [560, 195] width 147 height 196
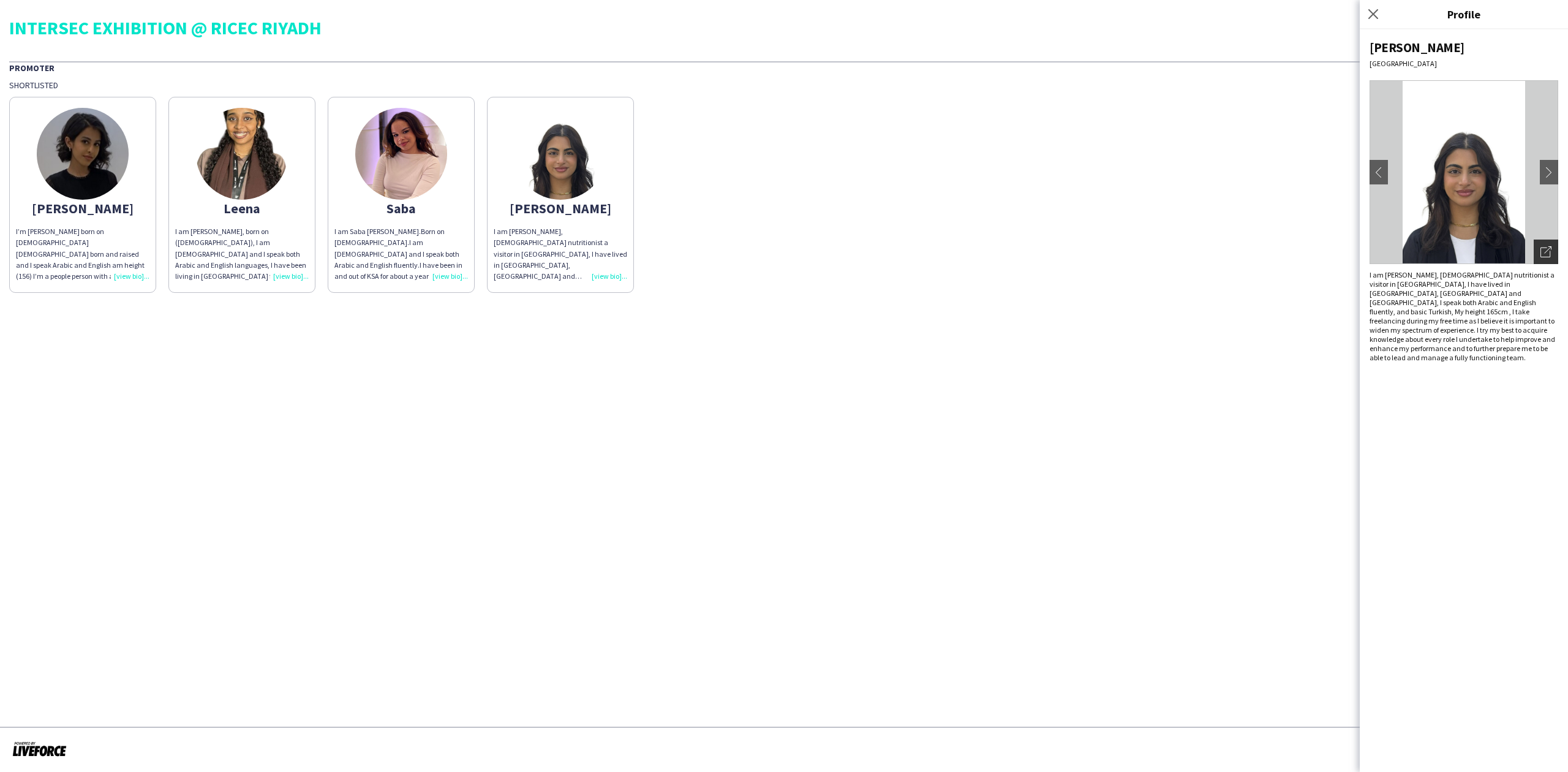
click at [1551, 249] on div "Open photos pop-in" at bounding box center [1546, 252] width 24 height 24
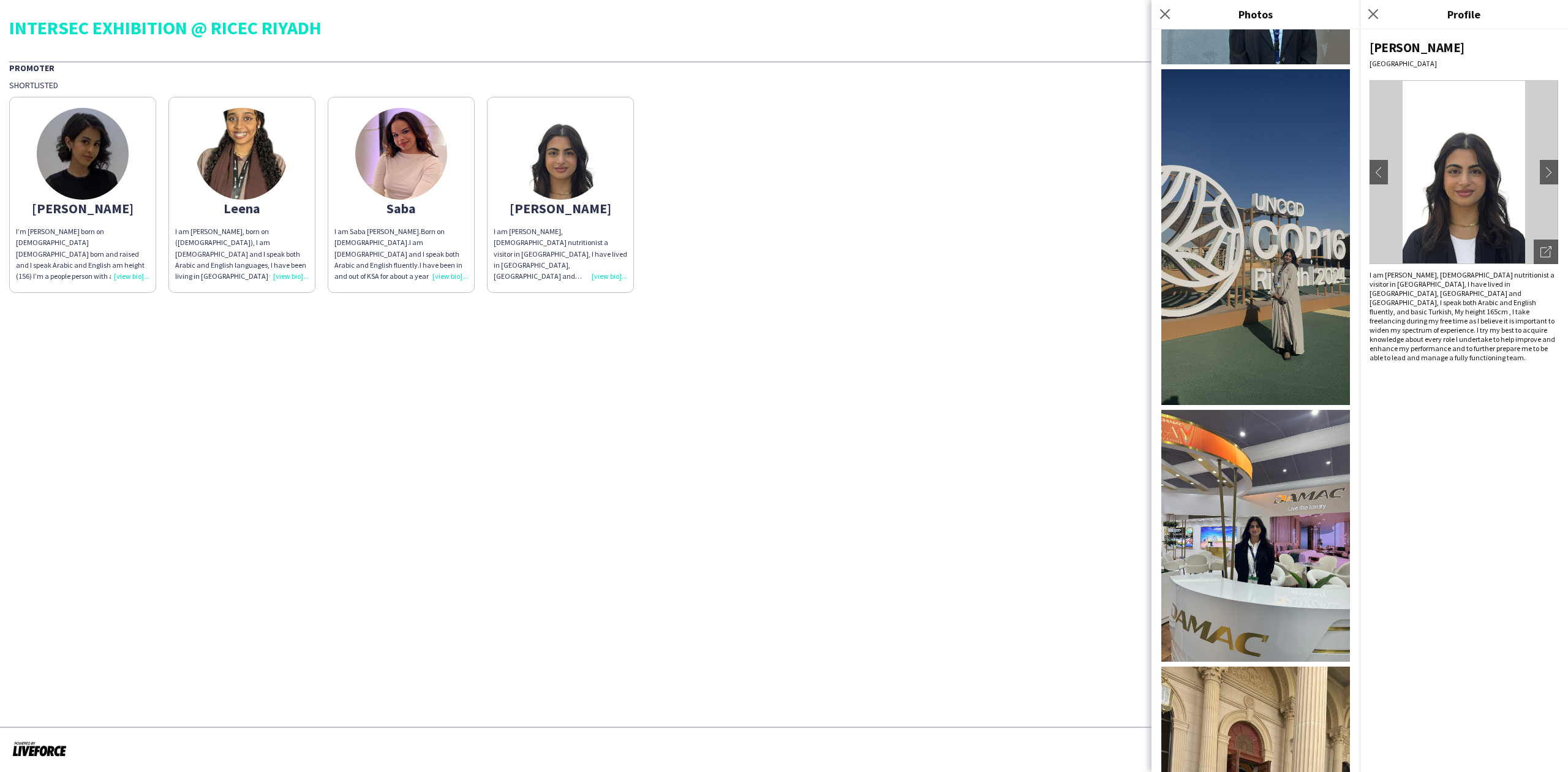
scroll to position [832, 0]
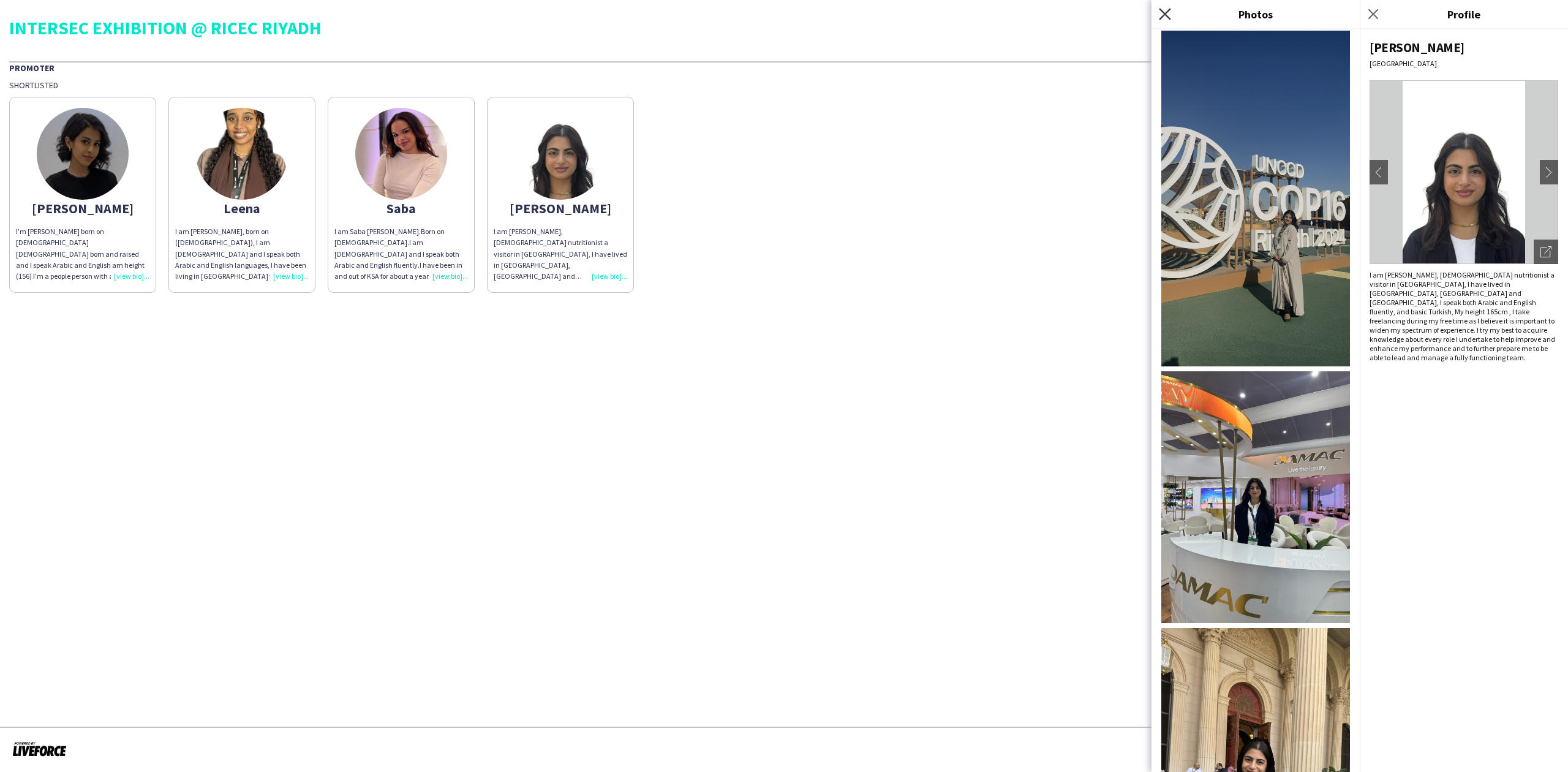
click at [1161, 16] on icon "Close pop-in" at bounding box center [1164, 14] width 11 height 12
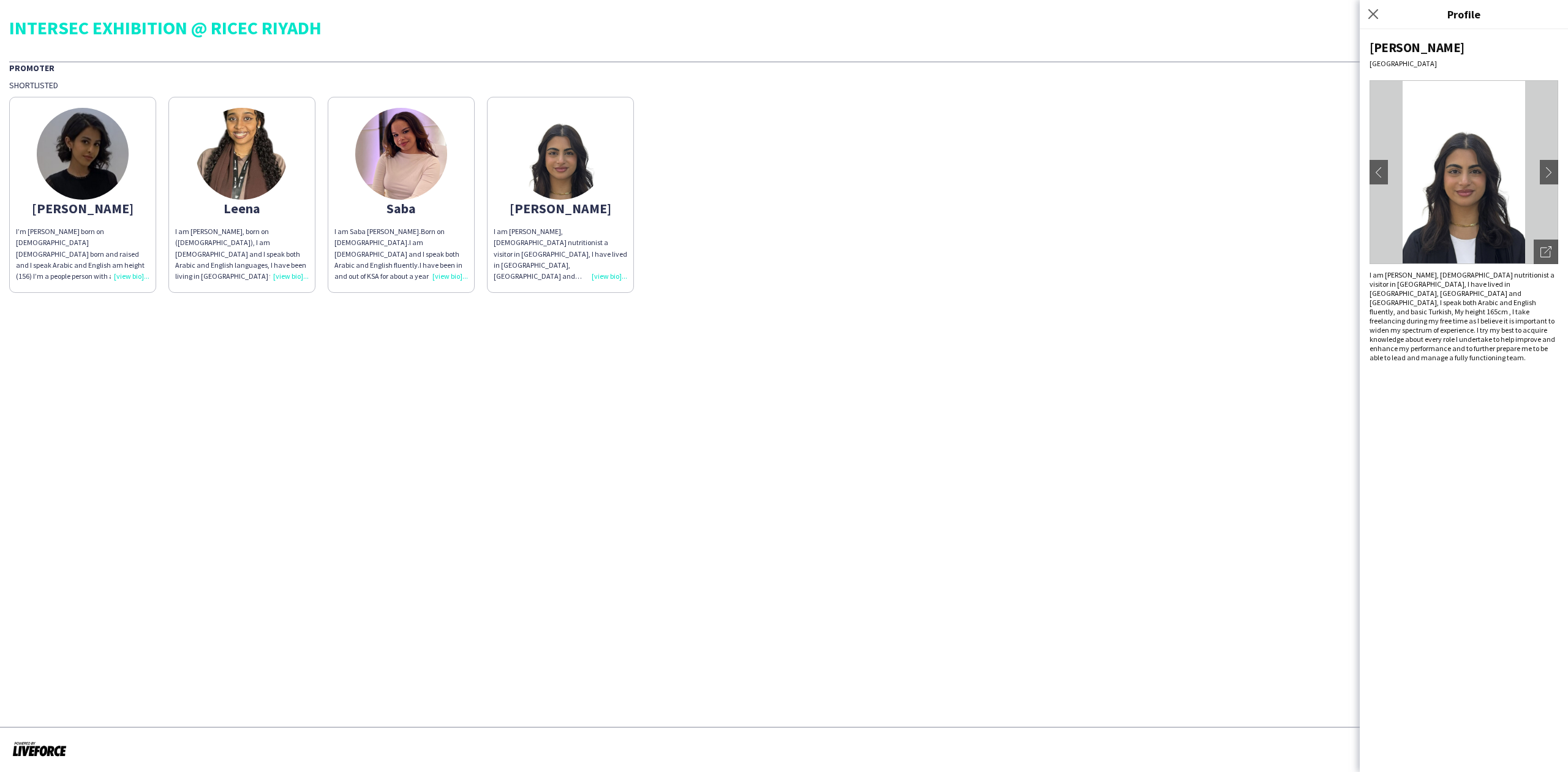
click at [272, 152] on img at bounding box center [242, 154] width 92 height 92
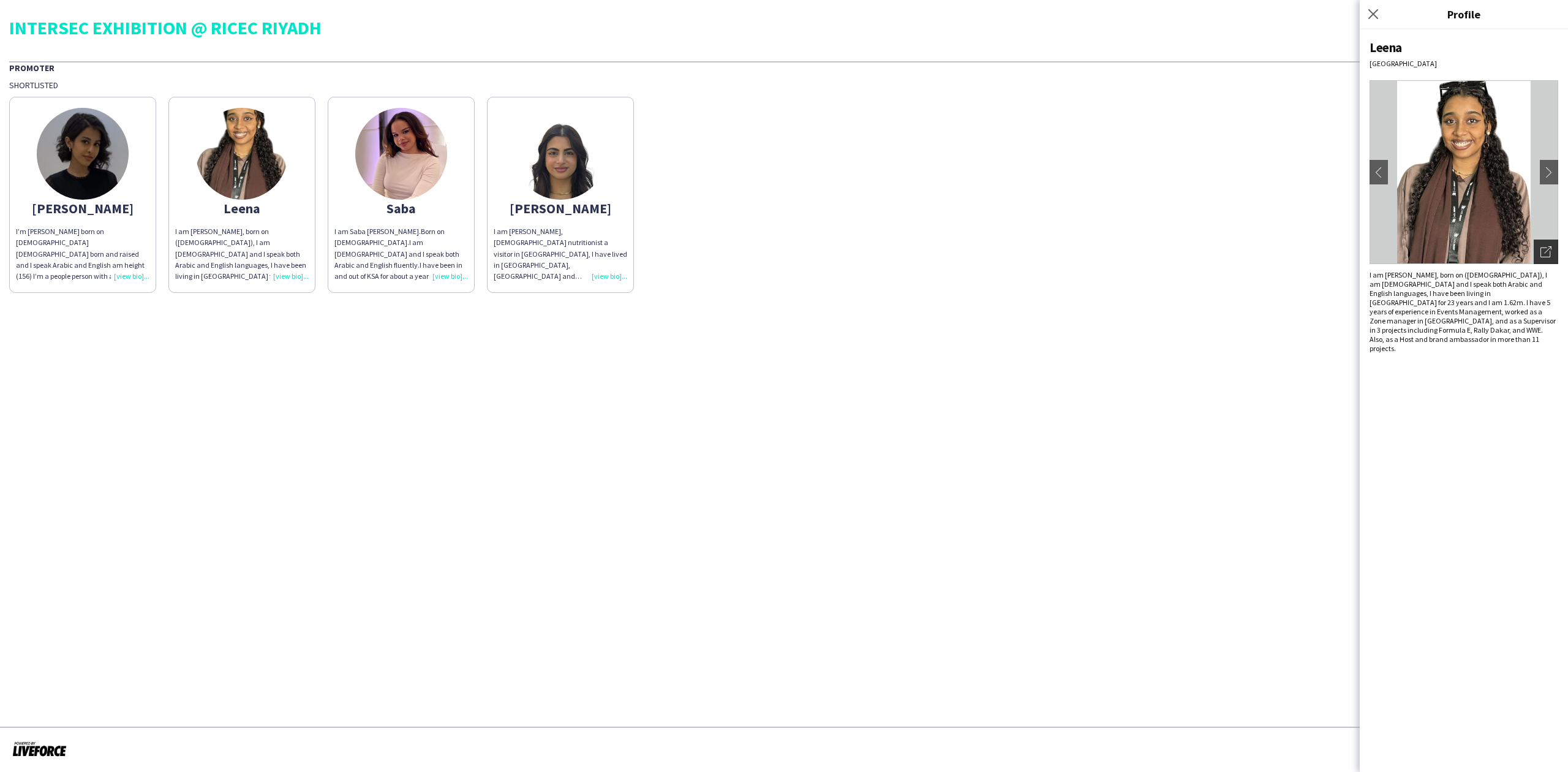
click at [1552, 248] on div "Open photos pop-in" at bounding box center [1546, 252] width 24 height 24
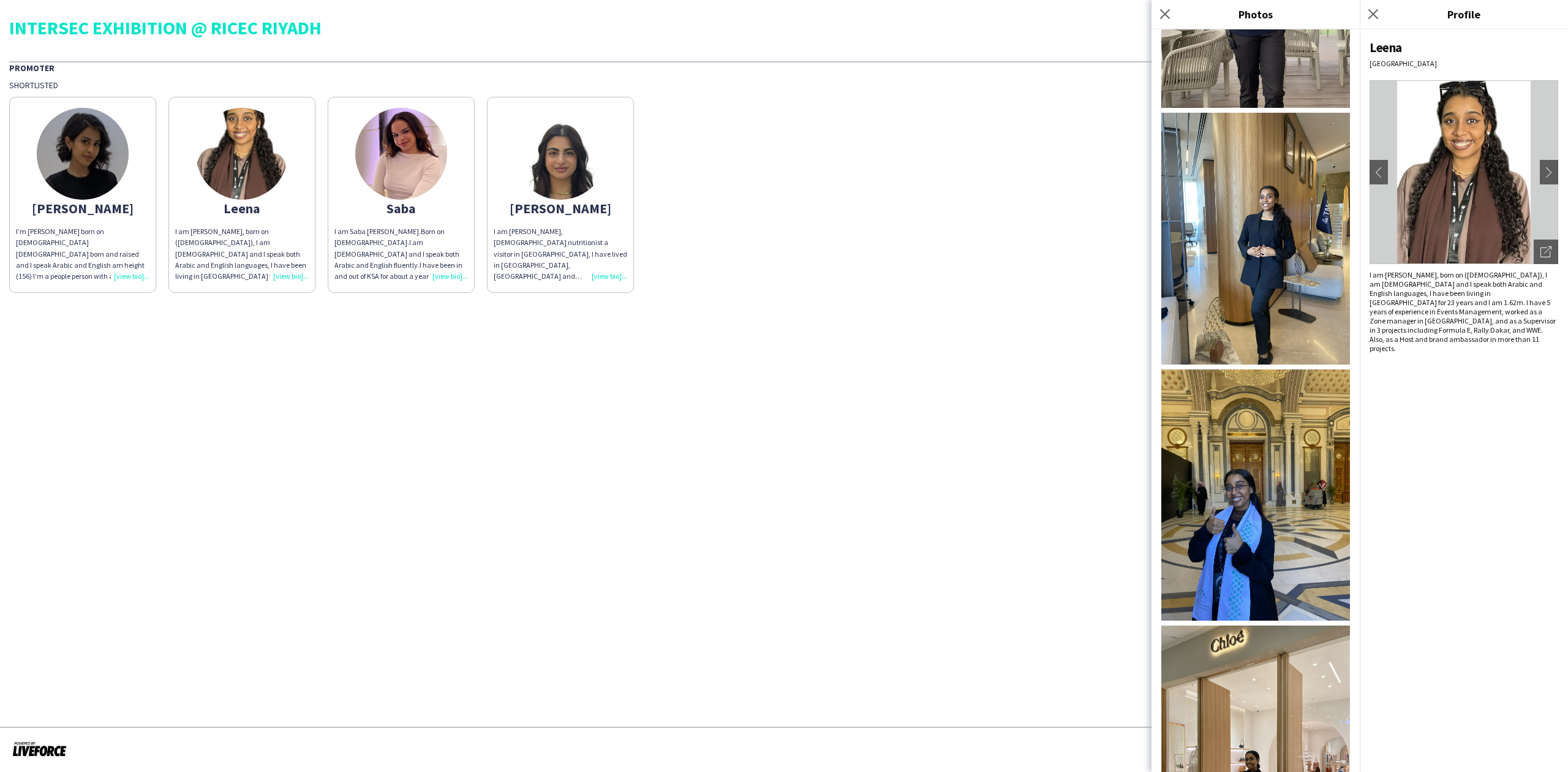
scroll to position [704, 0]
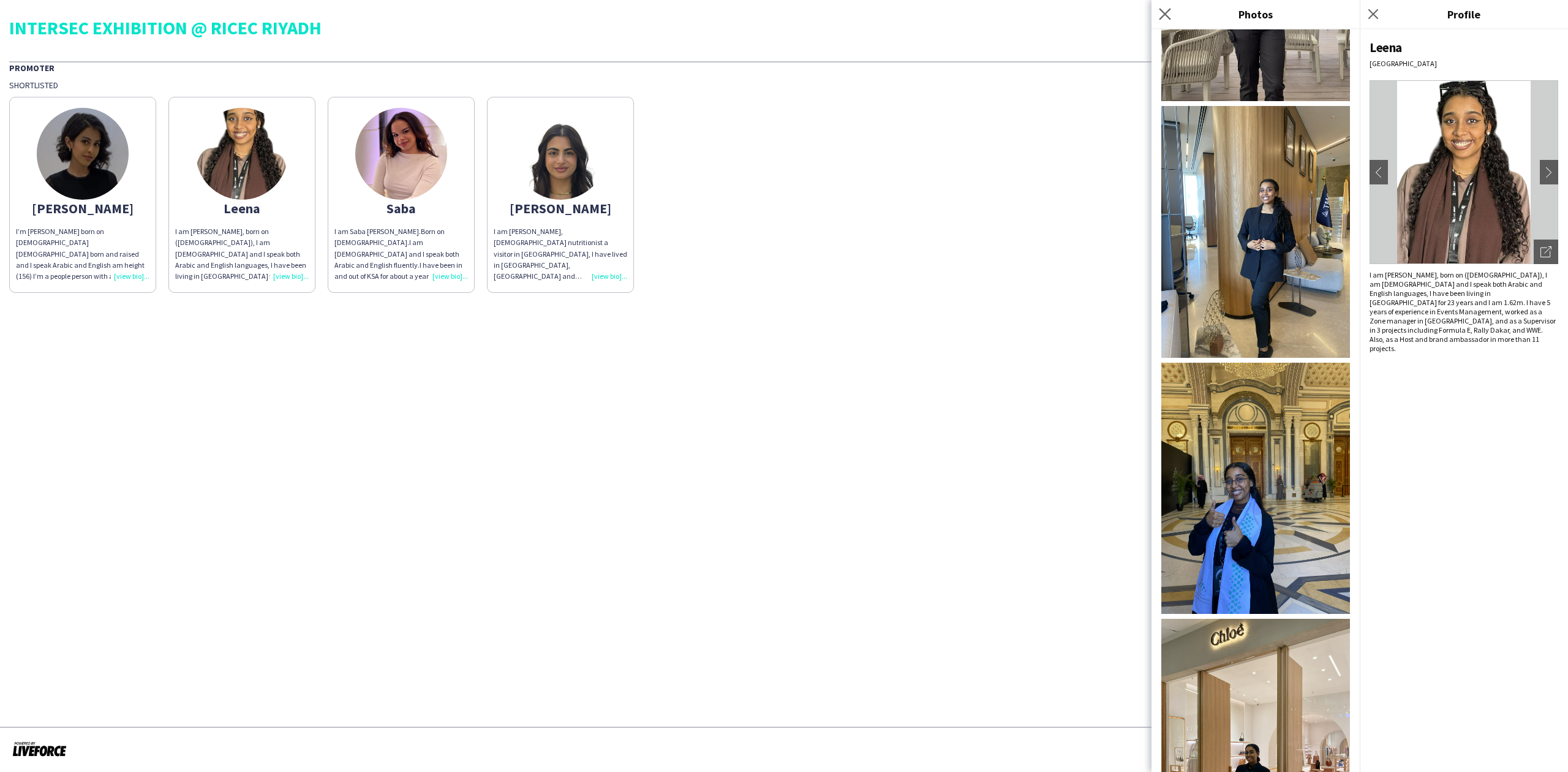
click at [1162, 22] on app-icon "Close pop-in" at bounding box center [1165, 14] width 18 height 18
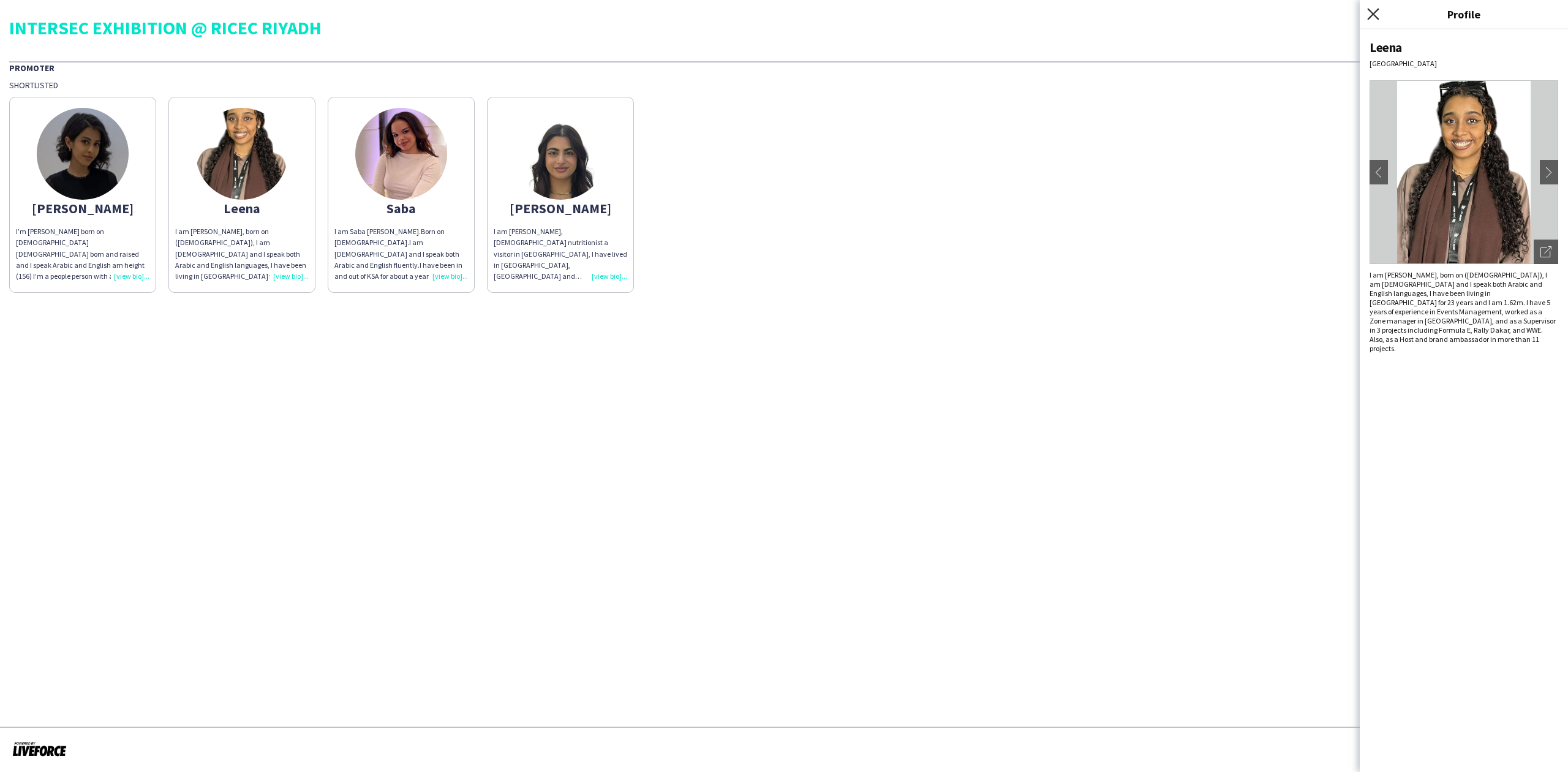
click at [1369, 16] on icon "Close pop-in" at bounding box center [1373, 14] width 11 height 12
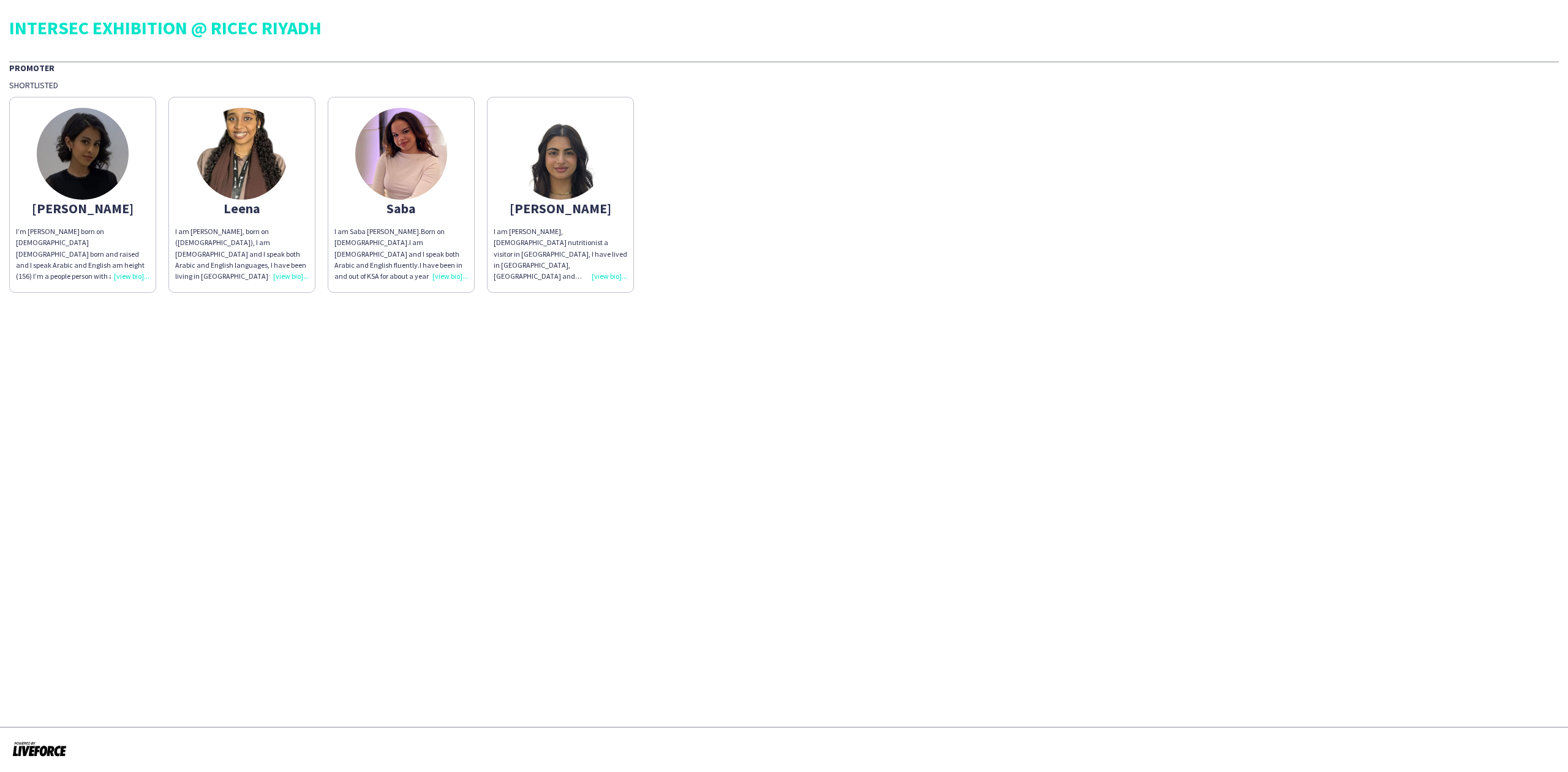
click at [963, 337] on app-share-pages "INTERSEC EXHIBITION @ RICEC RIYADH Promoter Shortlisted Fay I’m Fay Alshaibani …" at bounding box center [784, 386] width 1568 height 772
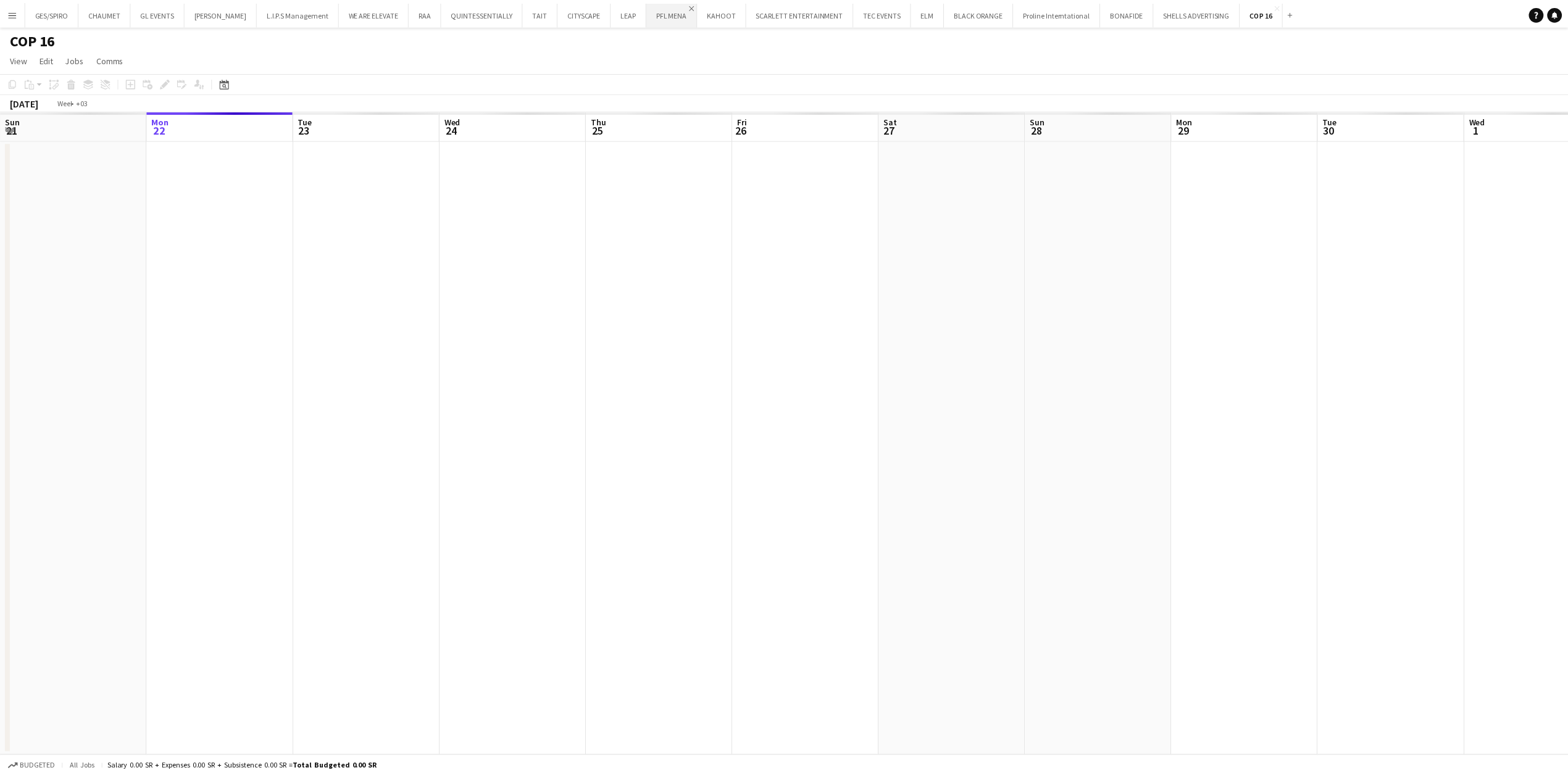
scroll to position [0, 425]
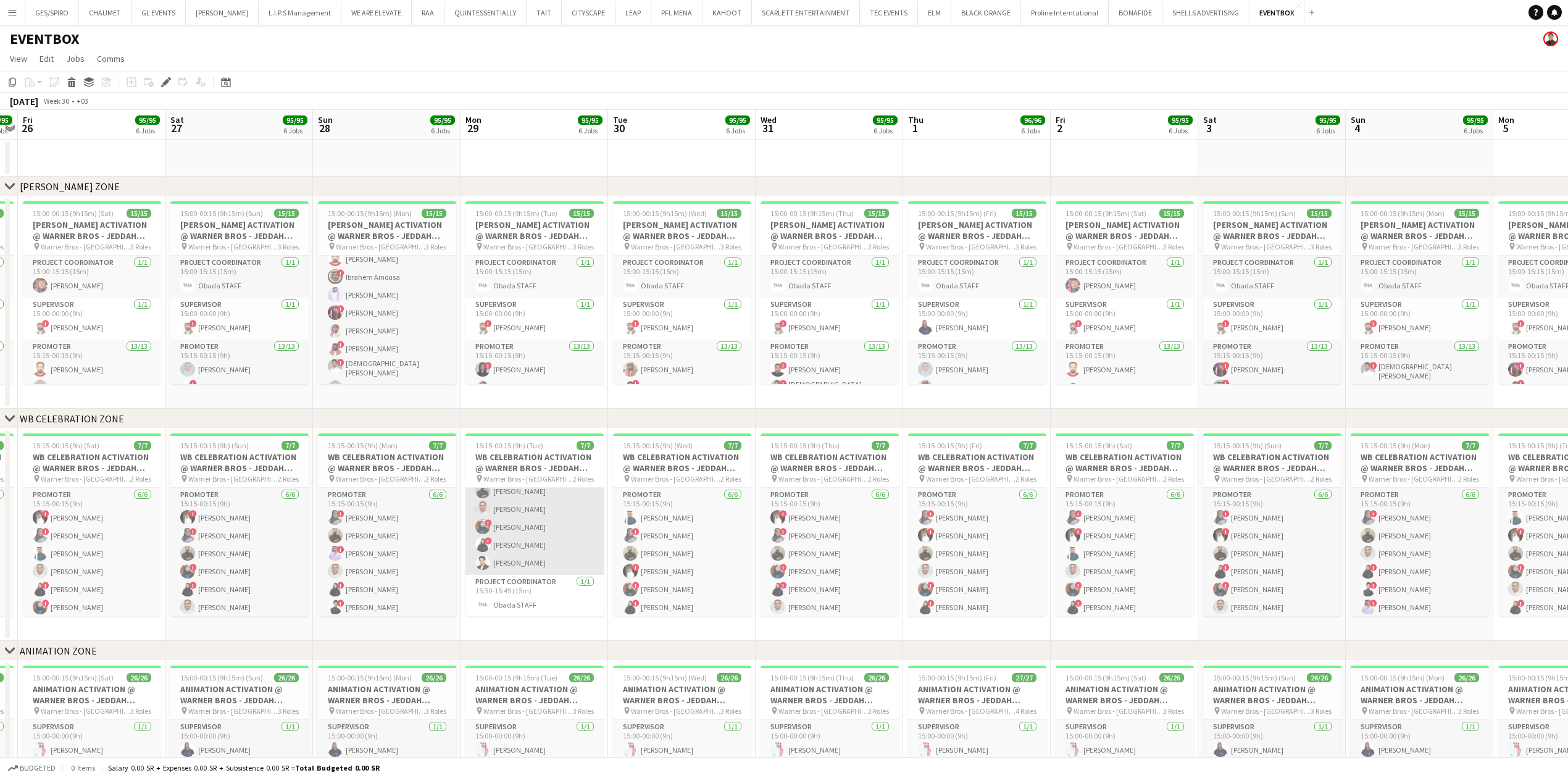
scroll to position [46, 0]
click at [524, 551] on app-card-role "Promoter [DATE] 15:15-00:15 (9h) NAWFAL [PERSON_NAME] Quraby [PERSON_NAME] ! [P…" at bounding box center [534, 508] width 138 height 132
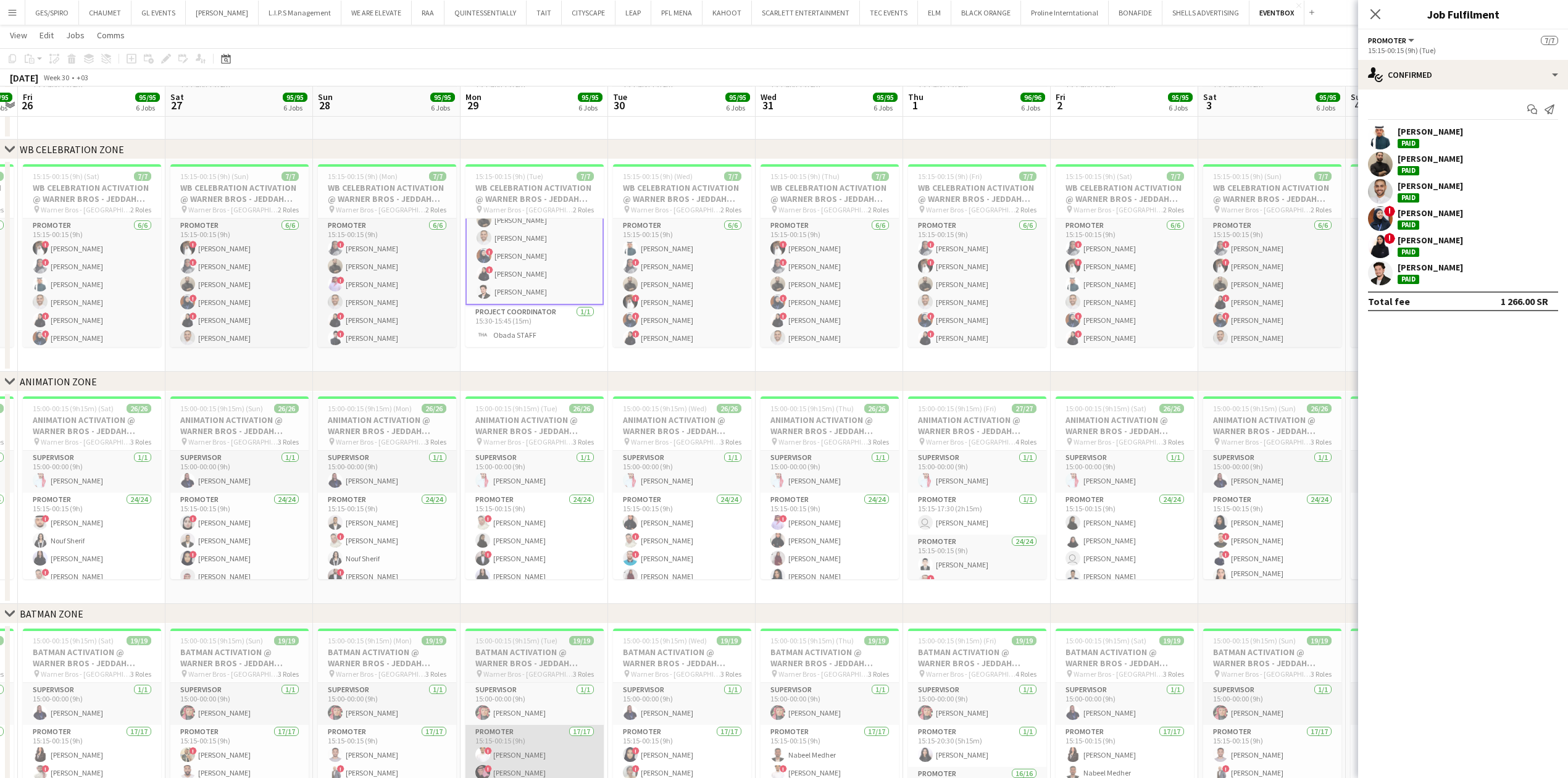
scroll to position [411, 0]
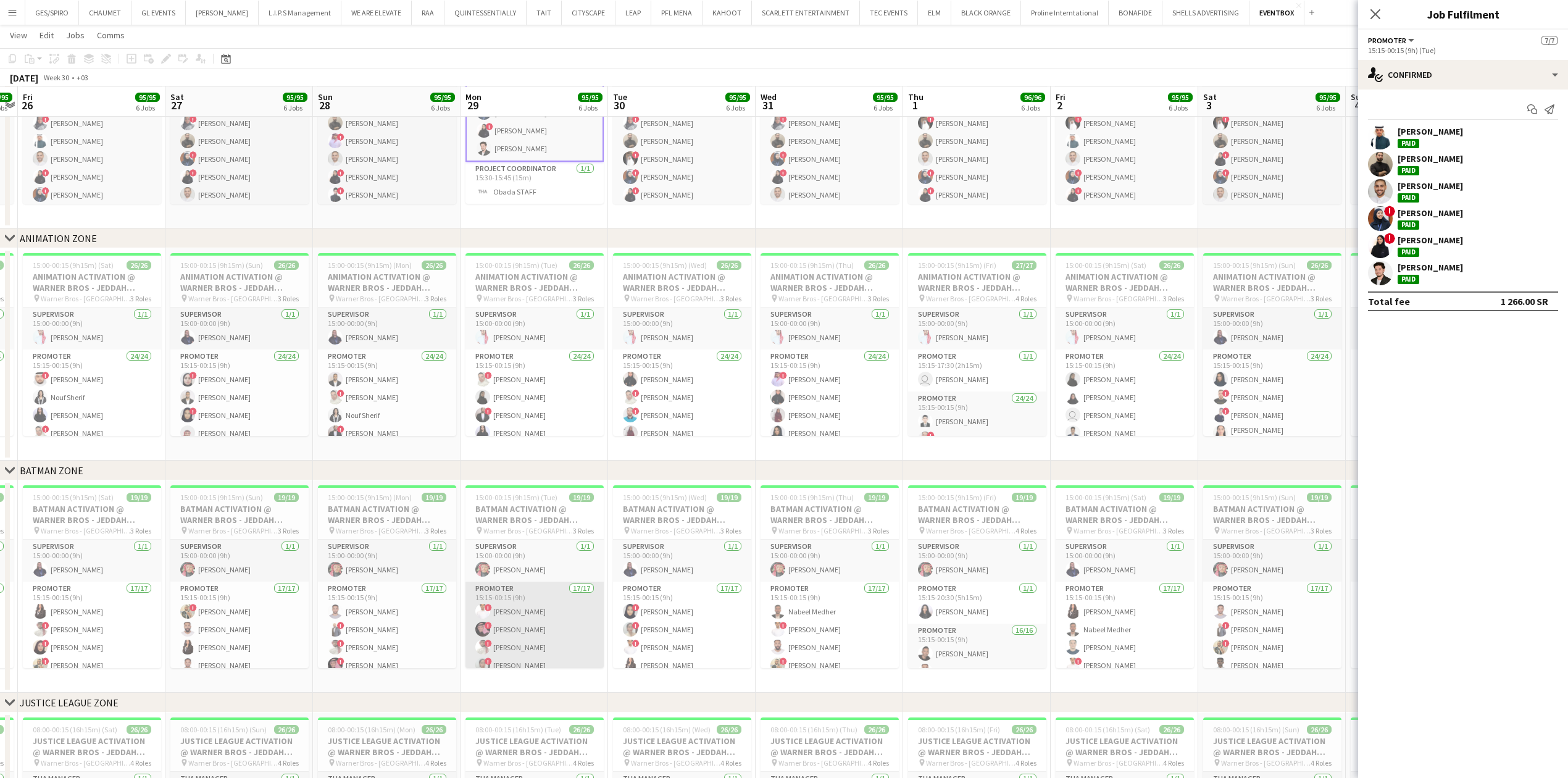
click at [519, 635] on app-card-role "Promoter 17/17 15:15-00:15 (9h) ! [PERSON_NAME] ! [PERSON_NAME] ! [PERSON_NAME]…" at bounding box center [534, 746] width 138 height 329
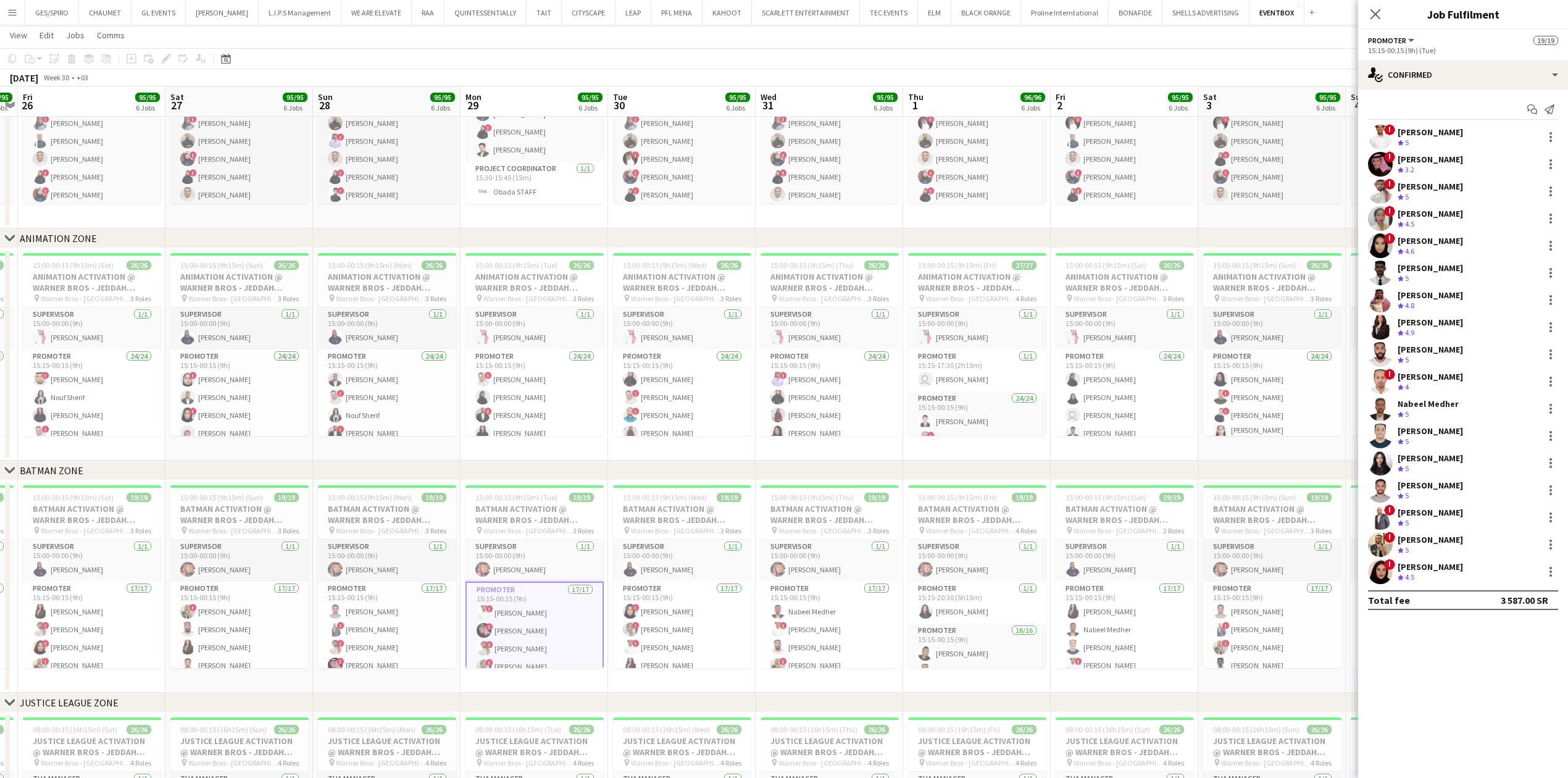
scroll to position [46, 0]
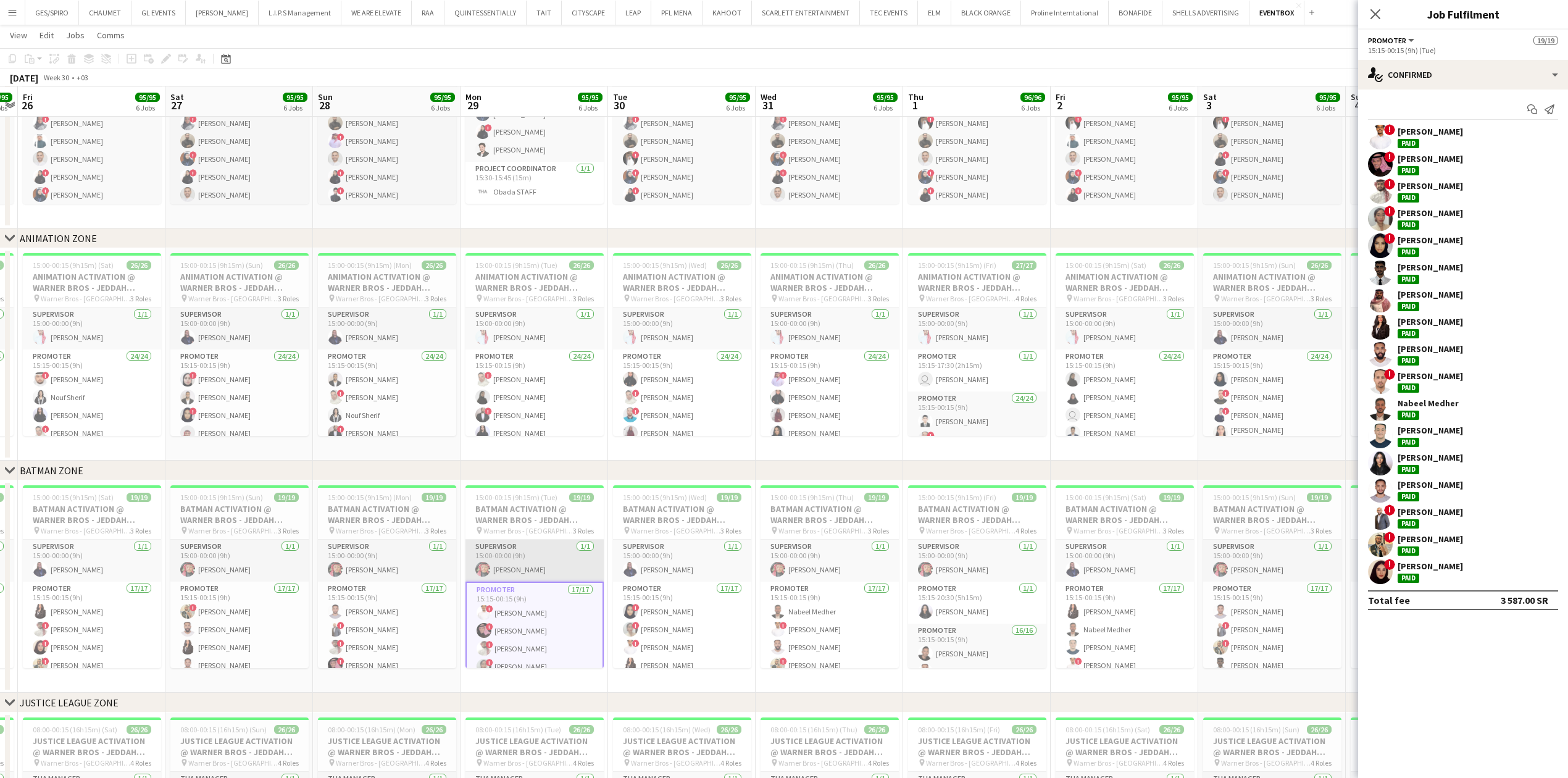
click at [545, 564] on app-card-role "Supervisor [DATE] 15:00-00:00 (9h) [PERSON_NAME]" at bounding box center [534, 560] width 138 height 42
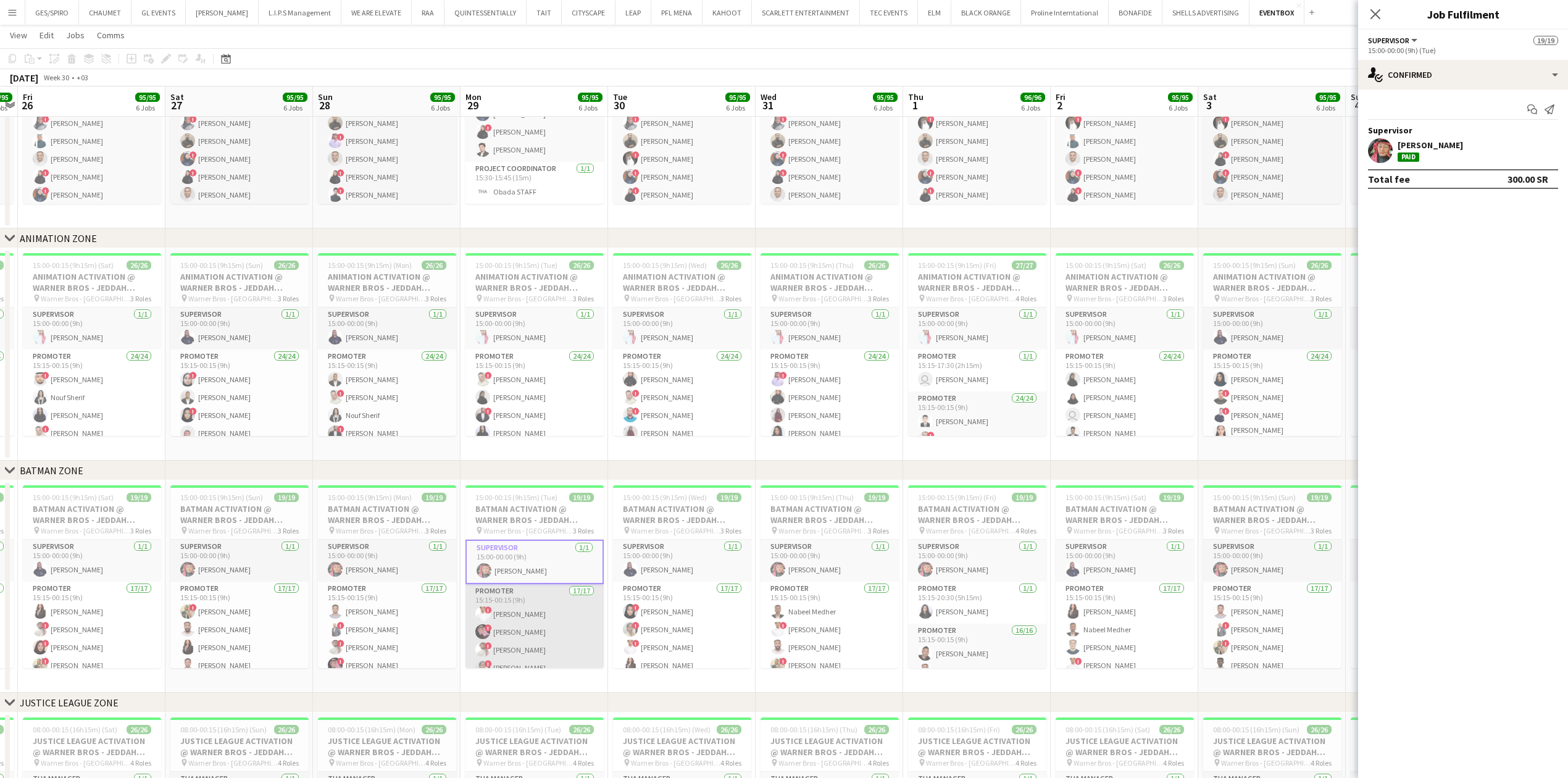
click at [531, 627] on app-card-role "Promoter 17/17 15:15-00:15 (9h) ! [PERSON_NAME] ! [PERSON_NAME] ! [PERSON_NAME]…" at bounding box center [534, 748] width 138 height 329
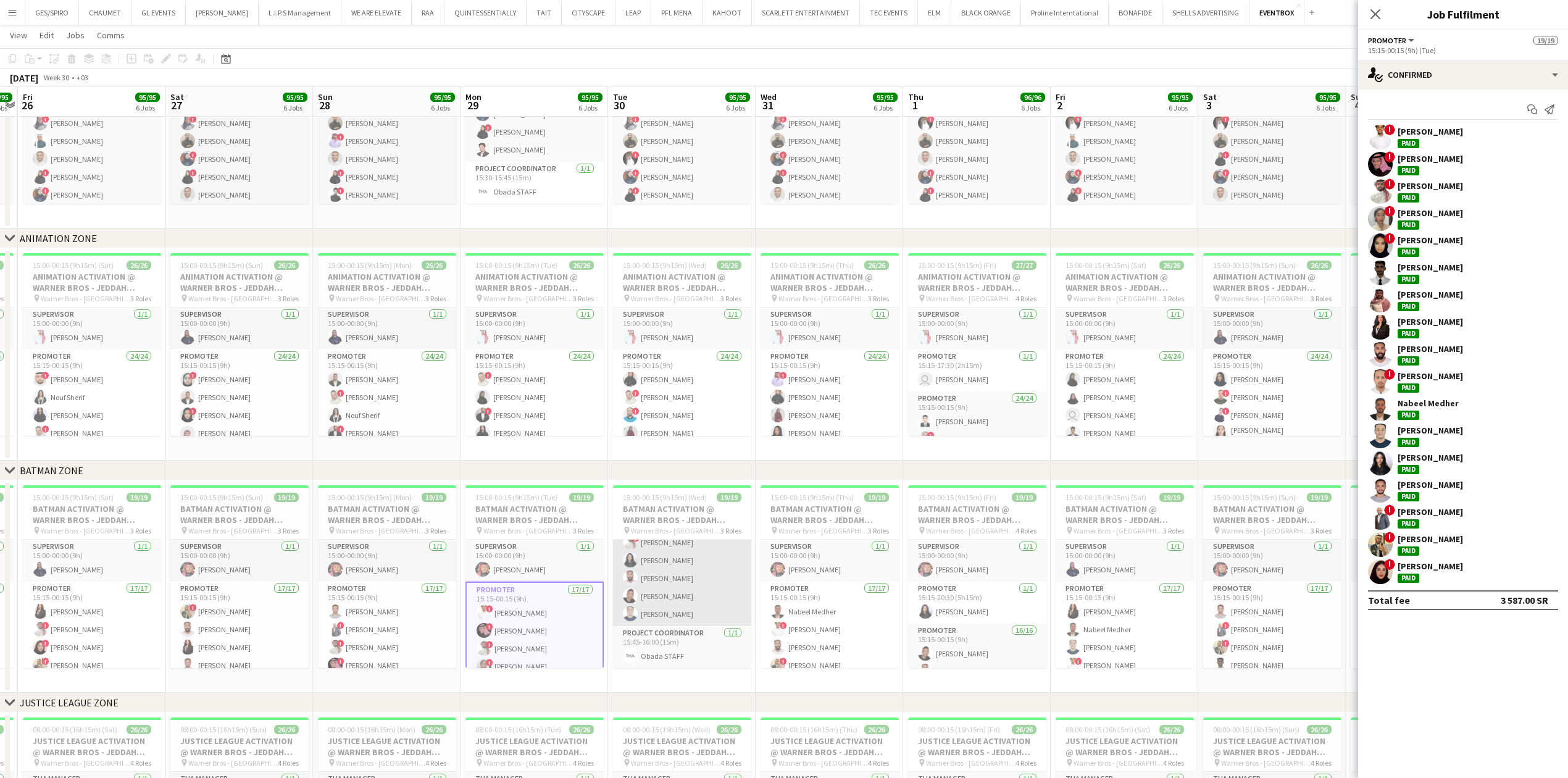
click at [685, 608] on app-card-role "Promoter 17/17 15:15-00:15 (9h) ! razan Albedani ! [PERSON_NAME] ! [PERSON_NAME…" at bounding box center [682, 462] width 138 height 329
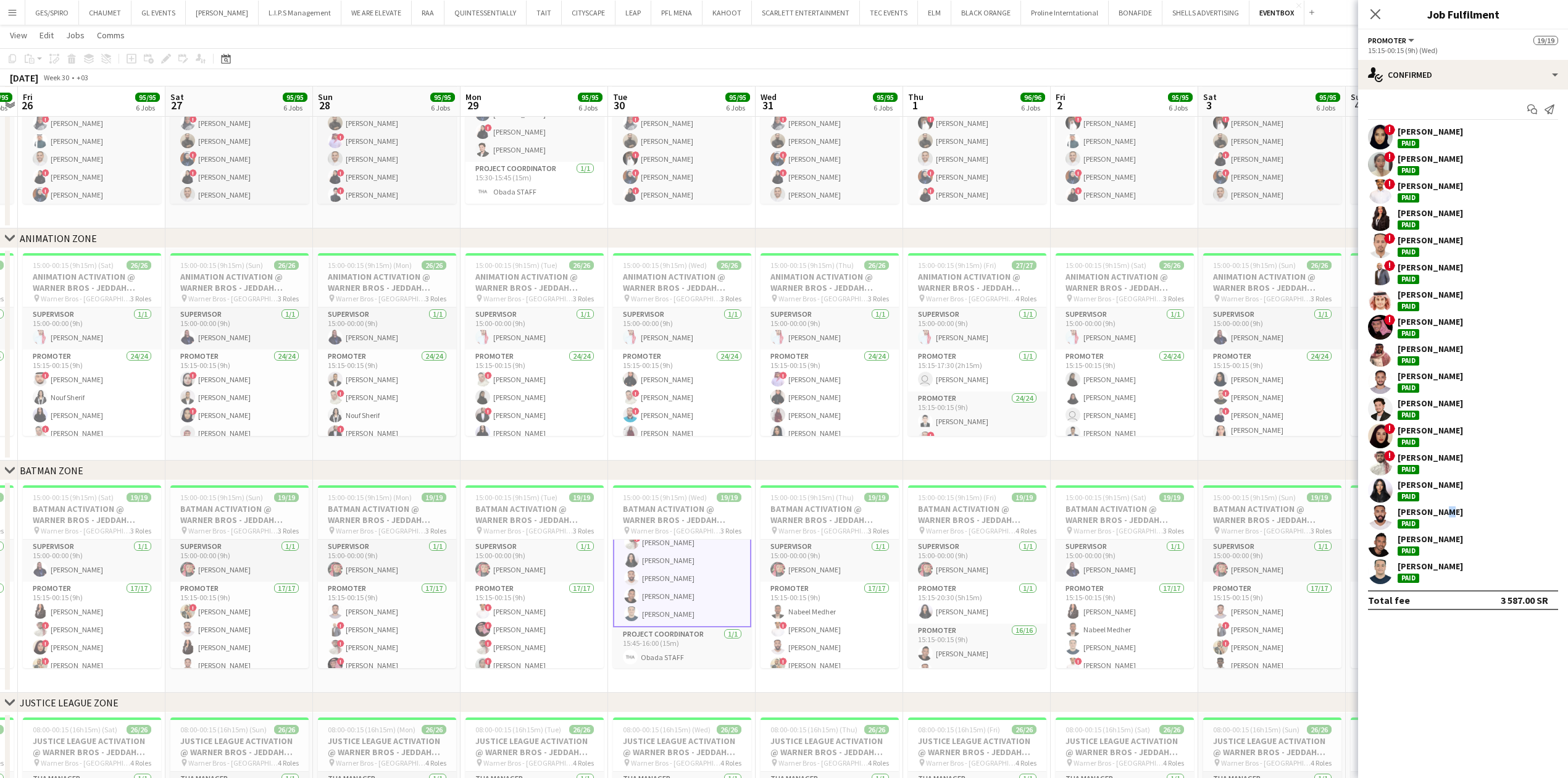
click at [1441, 512] on div "[PERSON_NAME]" at bounding box center [1430, 511] width 65 height 11
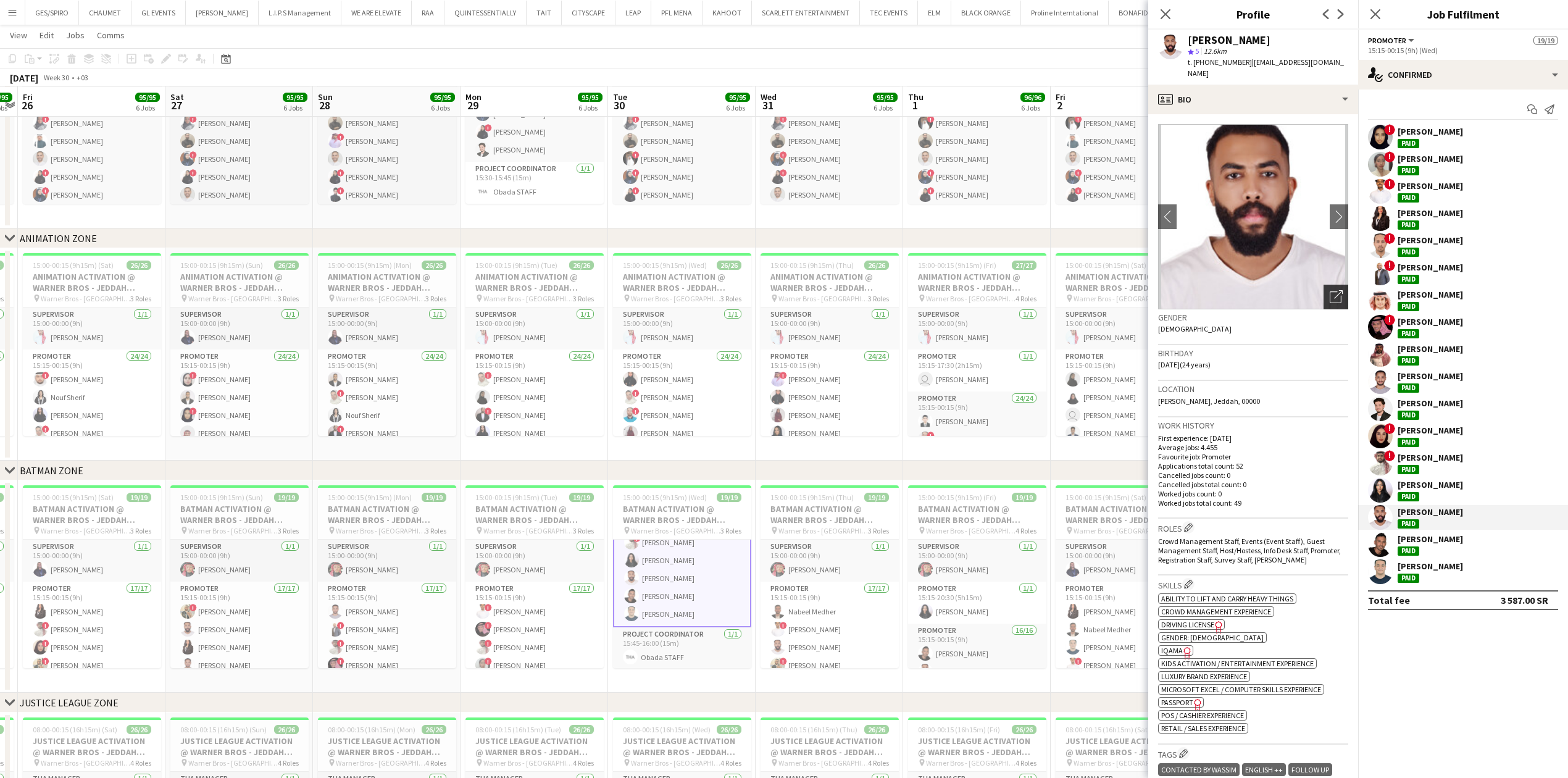
click at [1323, 284] on div "Open photos pop-in" at bounding box center [1336, 297] width 25 height 25
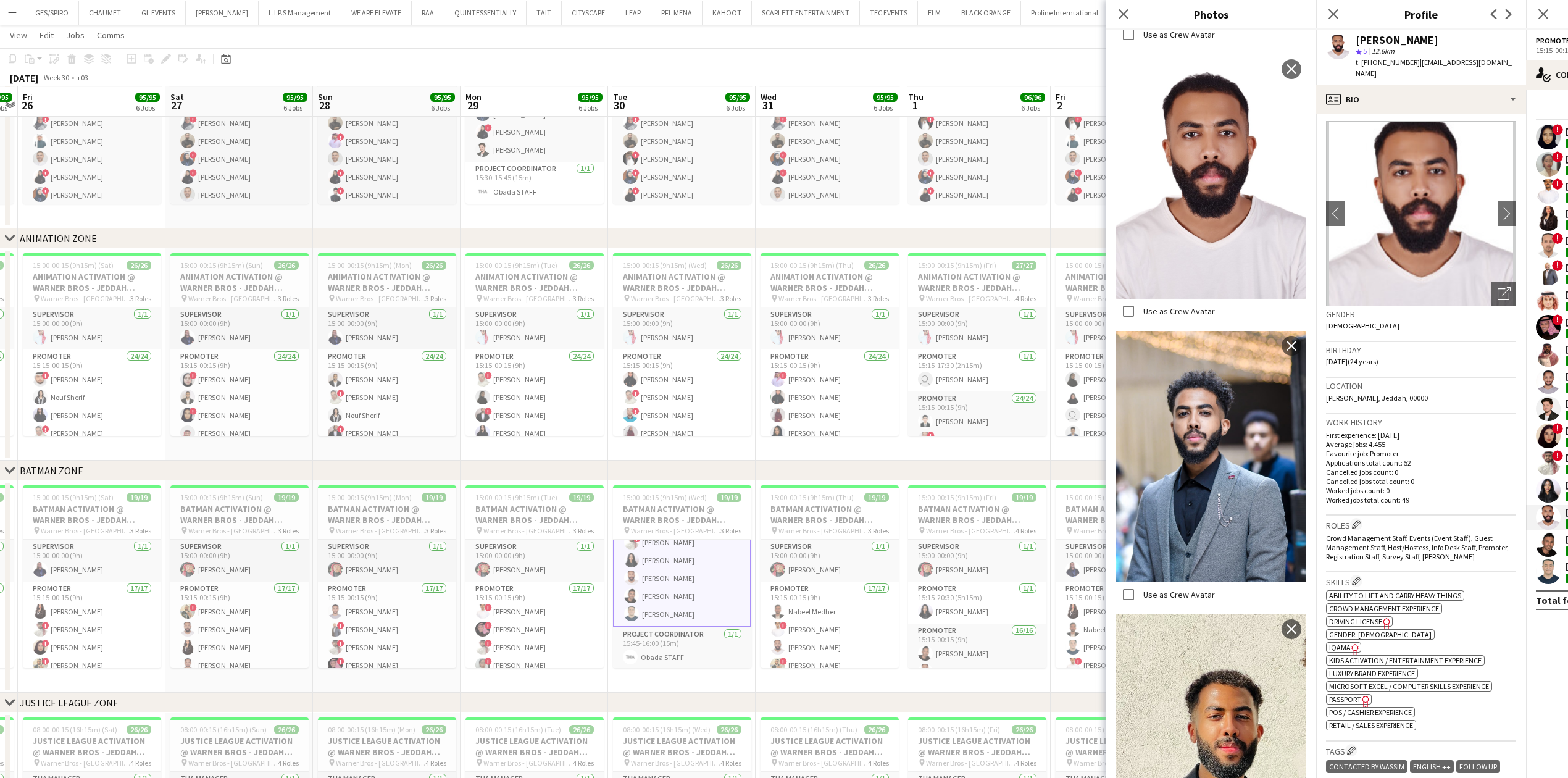
scroll to position [0, 0]
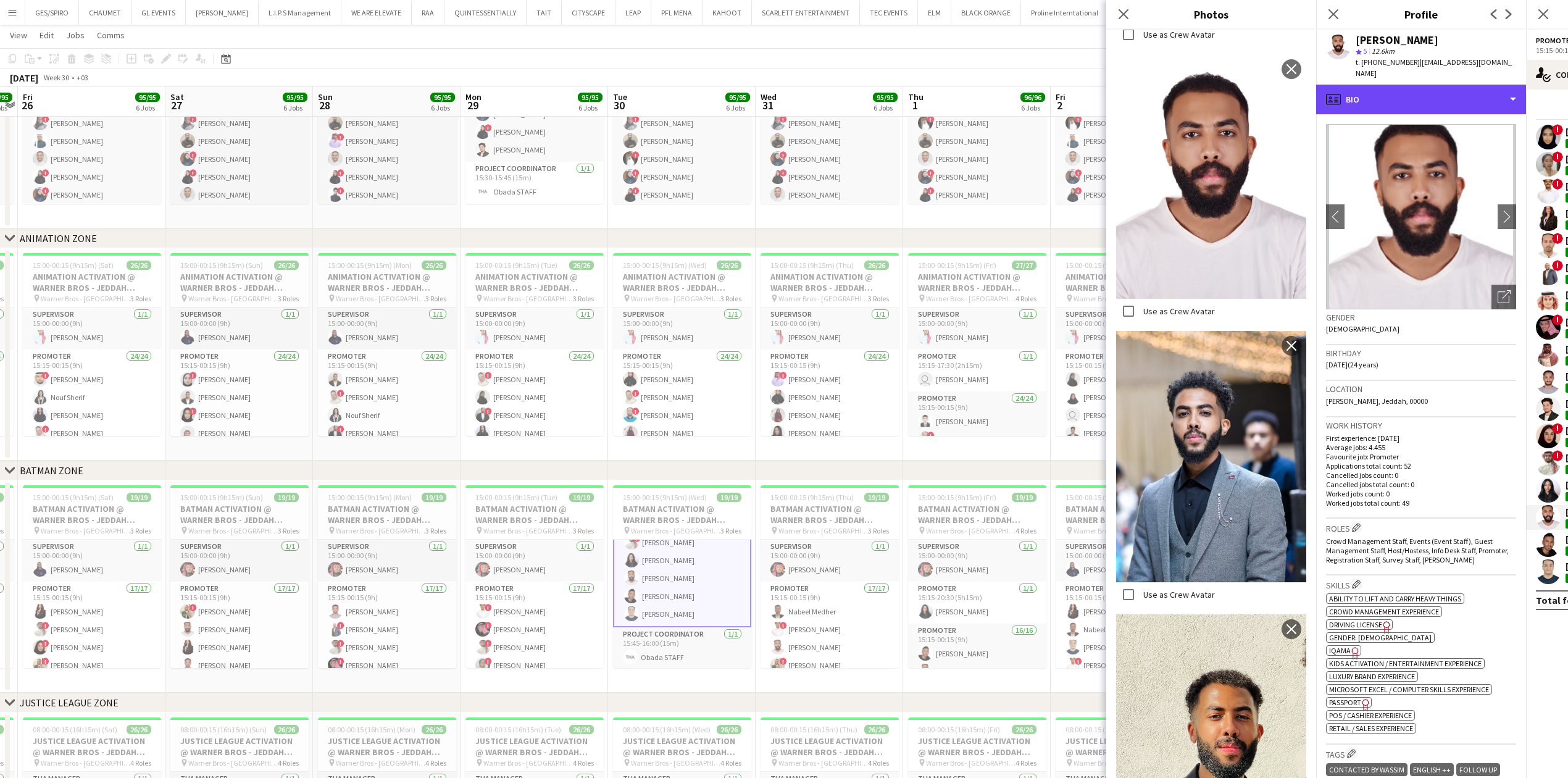
drag, startPoint x: 1427, startPoint y: 84, endPoint x: 1430, endPoint y: 114, distance: 30.1
click at [1427, 85] on div "profile Bio" at bounding box center [1421, 99] width 210 height 29
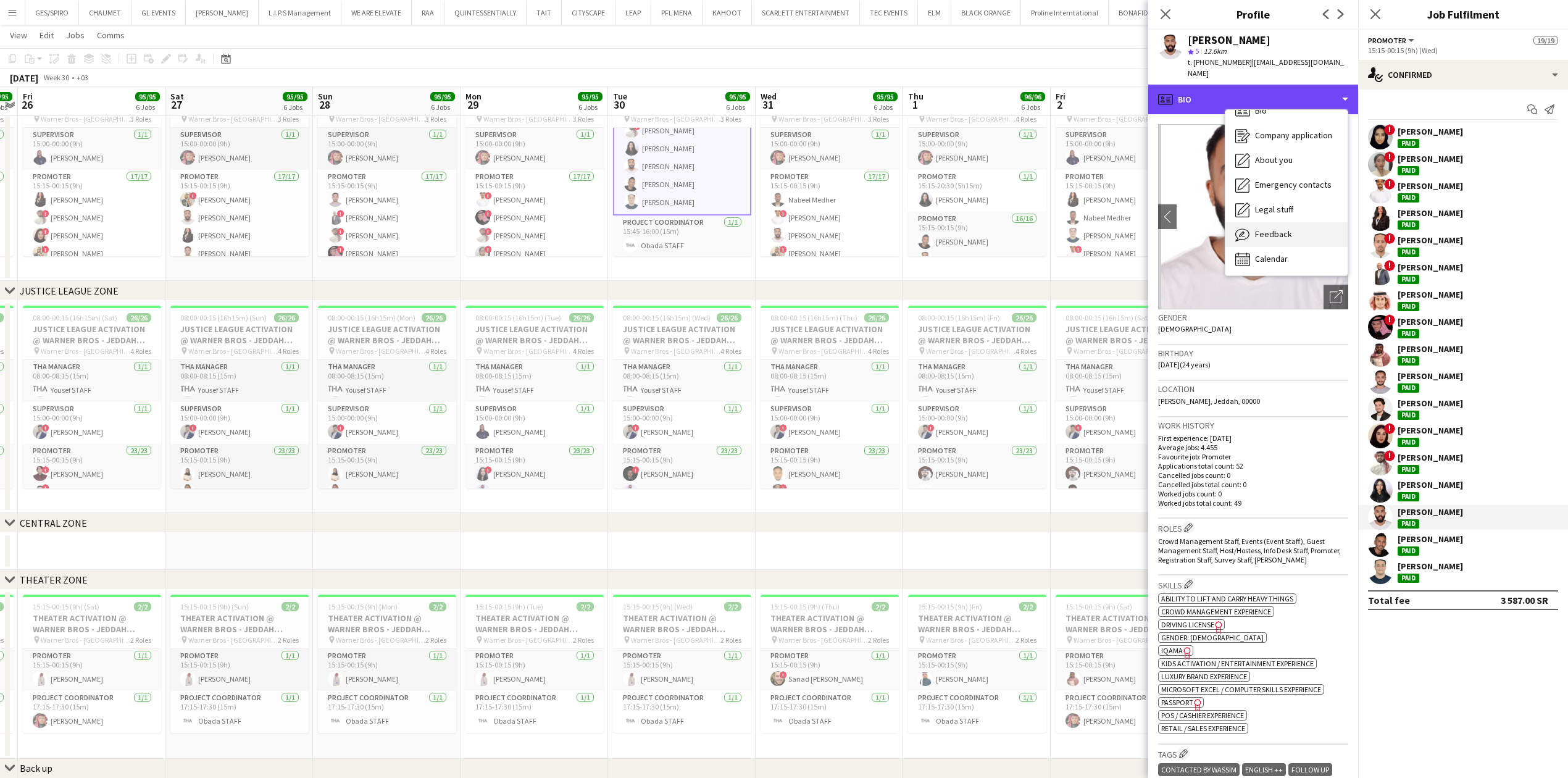
scroll to position [17, 0]
click at [1295, 247] on div "Calendar Calendar" at bounding box center [1286, 258] width 122 height 25
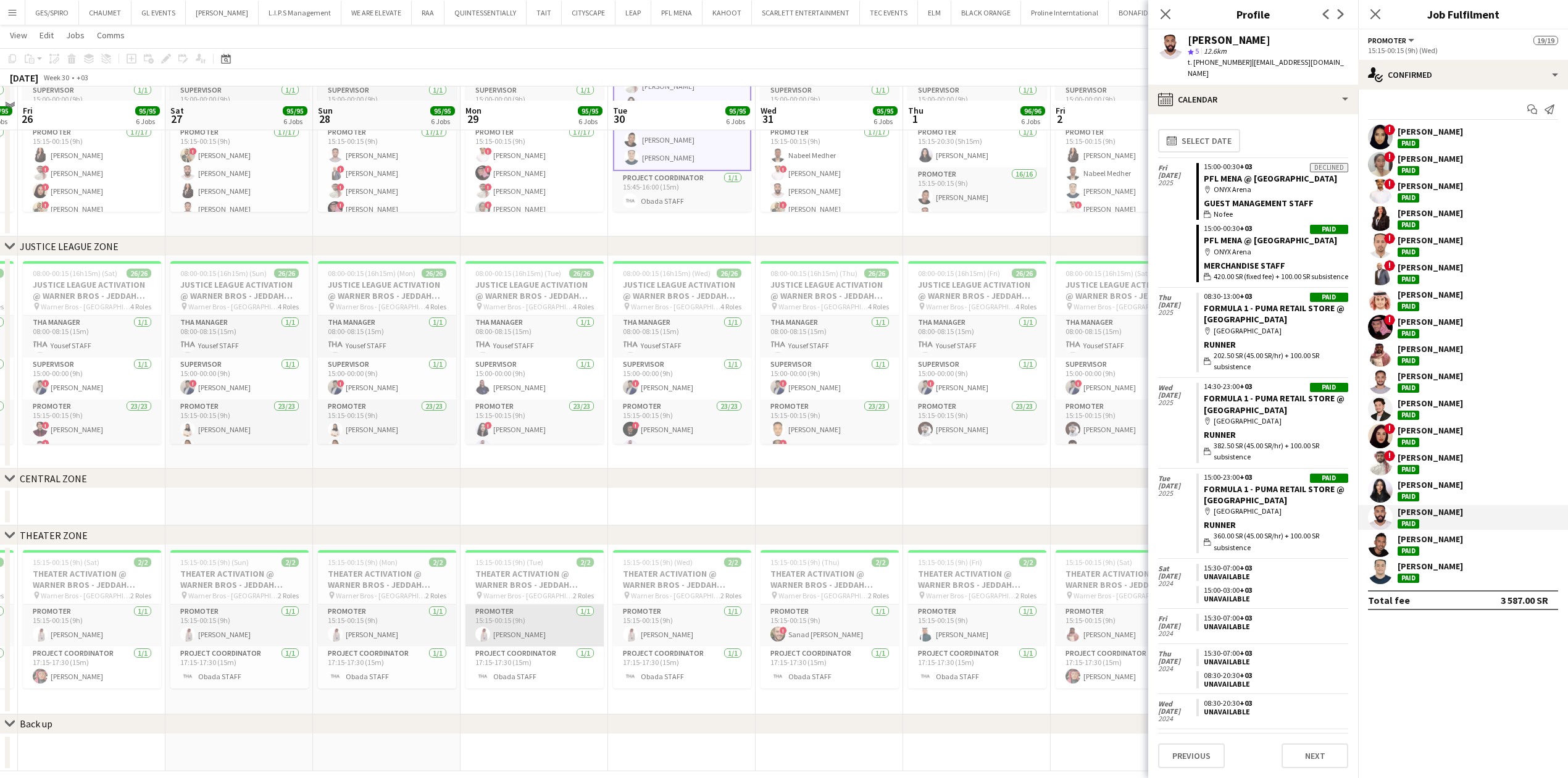
scroll to position [882, 0]
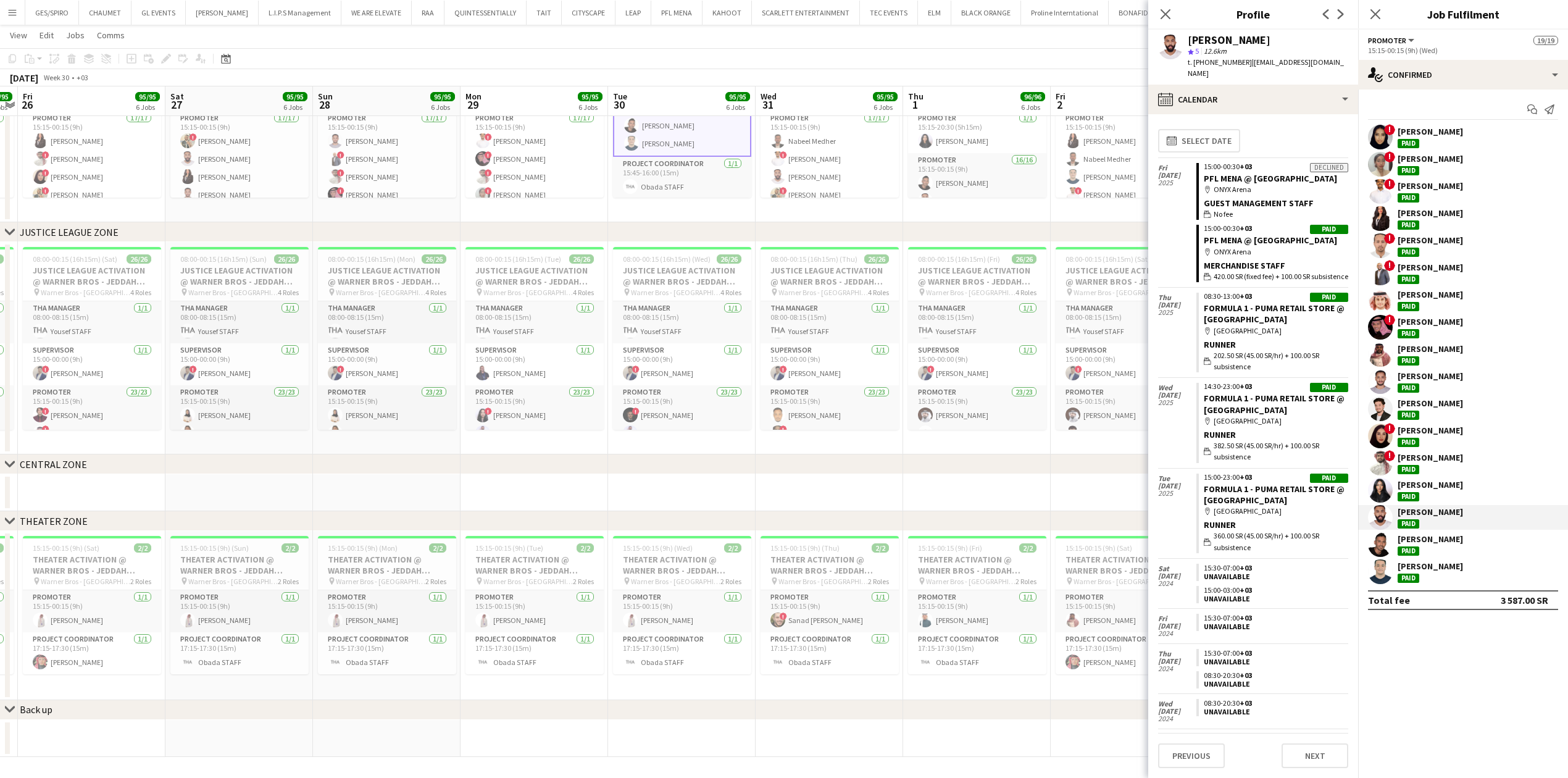
click at [702, 492] on app-date-cell at bounding box center [682, 492] width 147 height 37
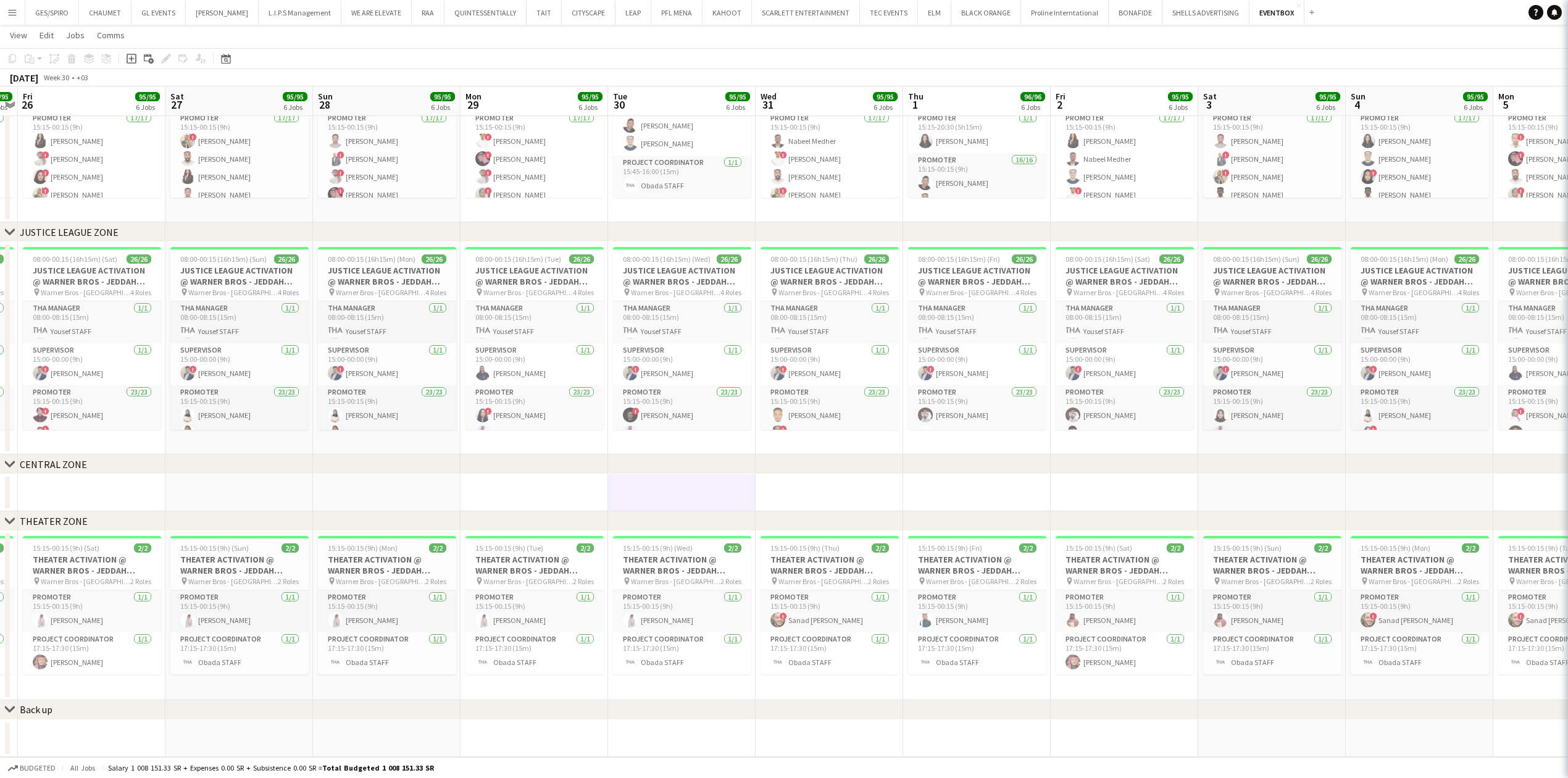
scroll to position [284, 0]
click at [887, 499] on app-date-cell at bounding box center [829, 492] width 147 height 37
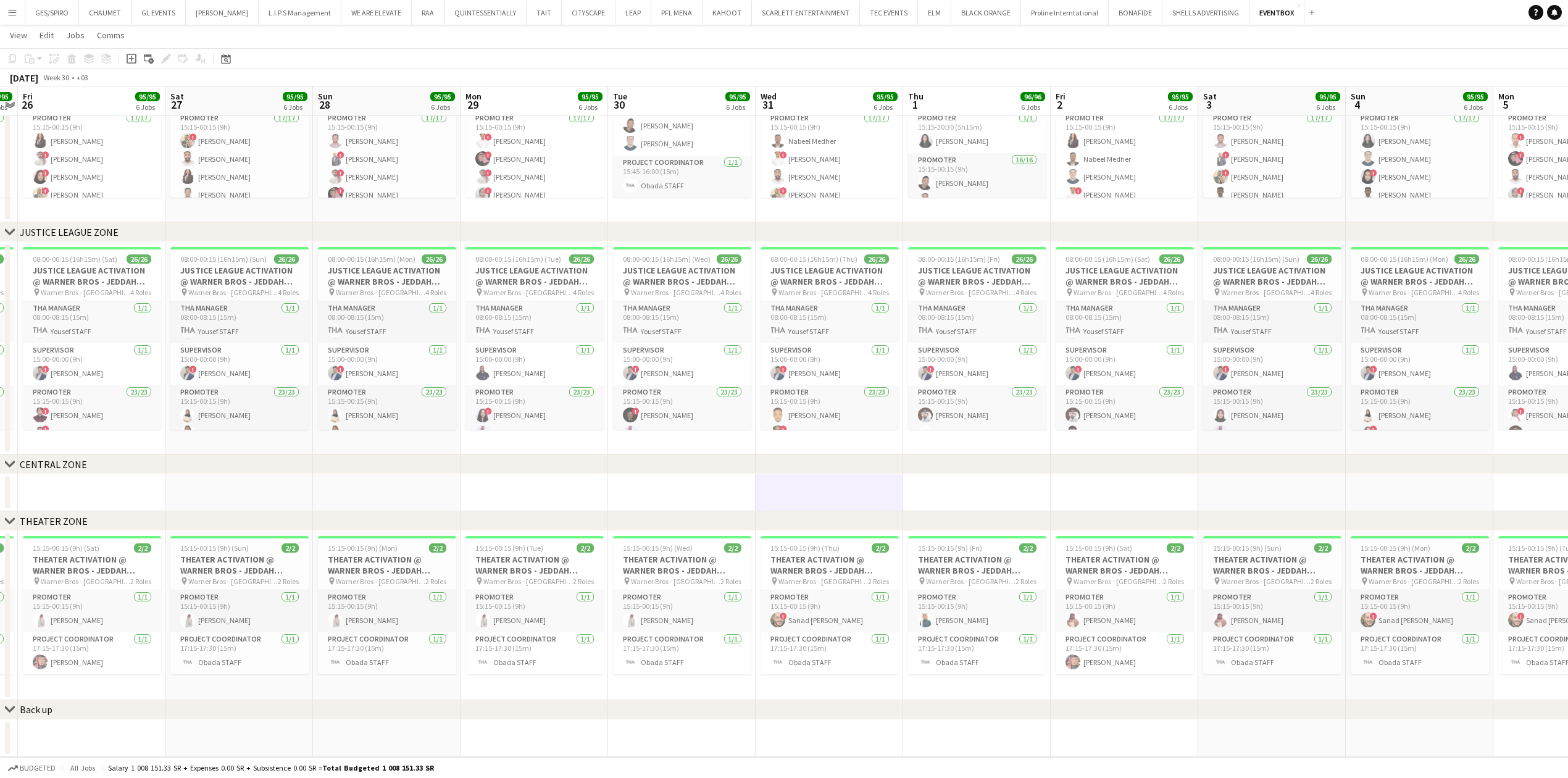
click at [975, 481] on app-date-cell at bounding box center [977, 492] width 147 height 37
click at [1138, 490] on app-date-cell at bounding box center [1126, 492] width 147 height 37
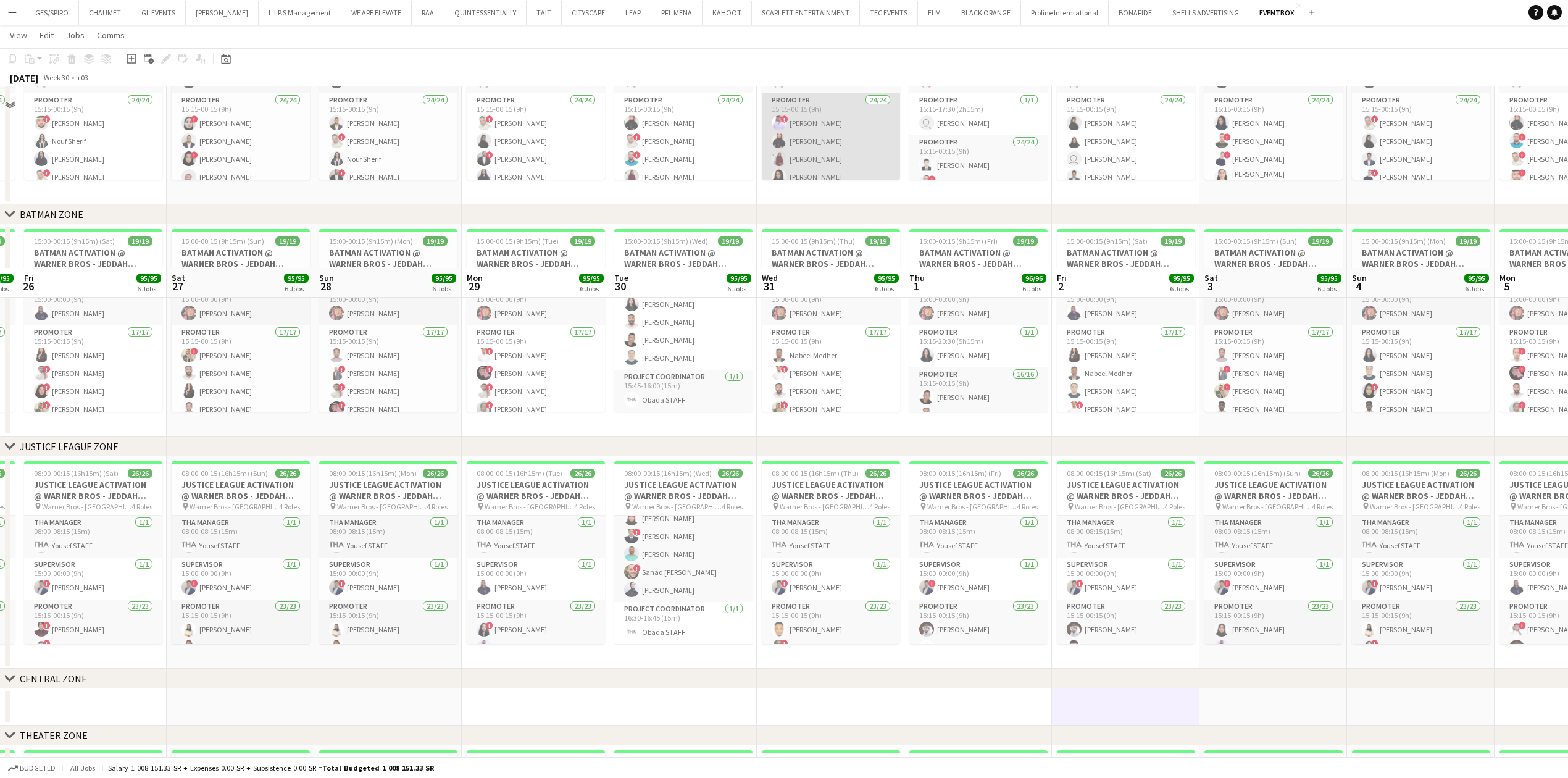
scroll to position [305, 0]
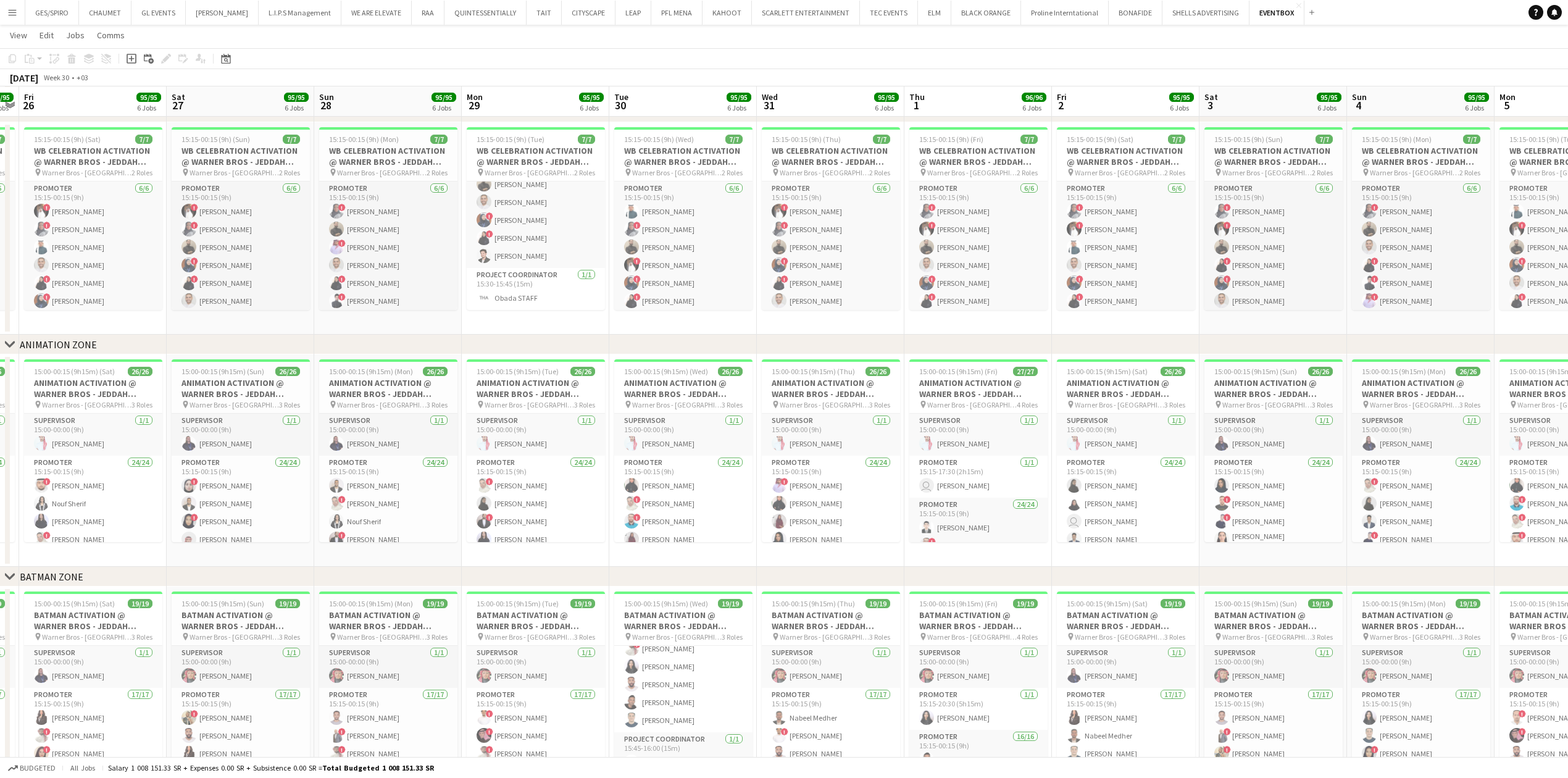
click at [21, 12] on button "Menu" at bounding box center [12, 12] width 25 height 25
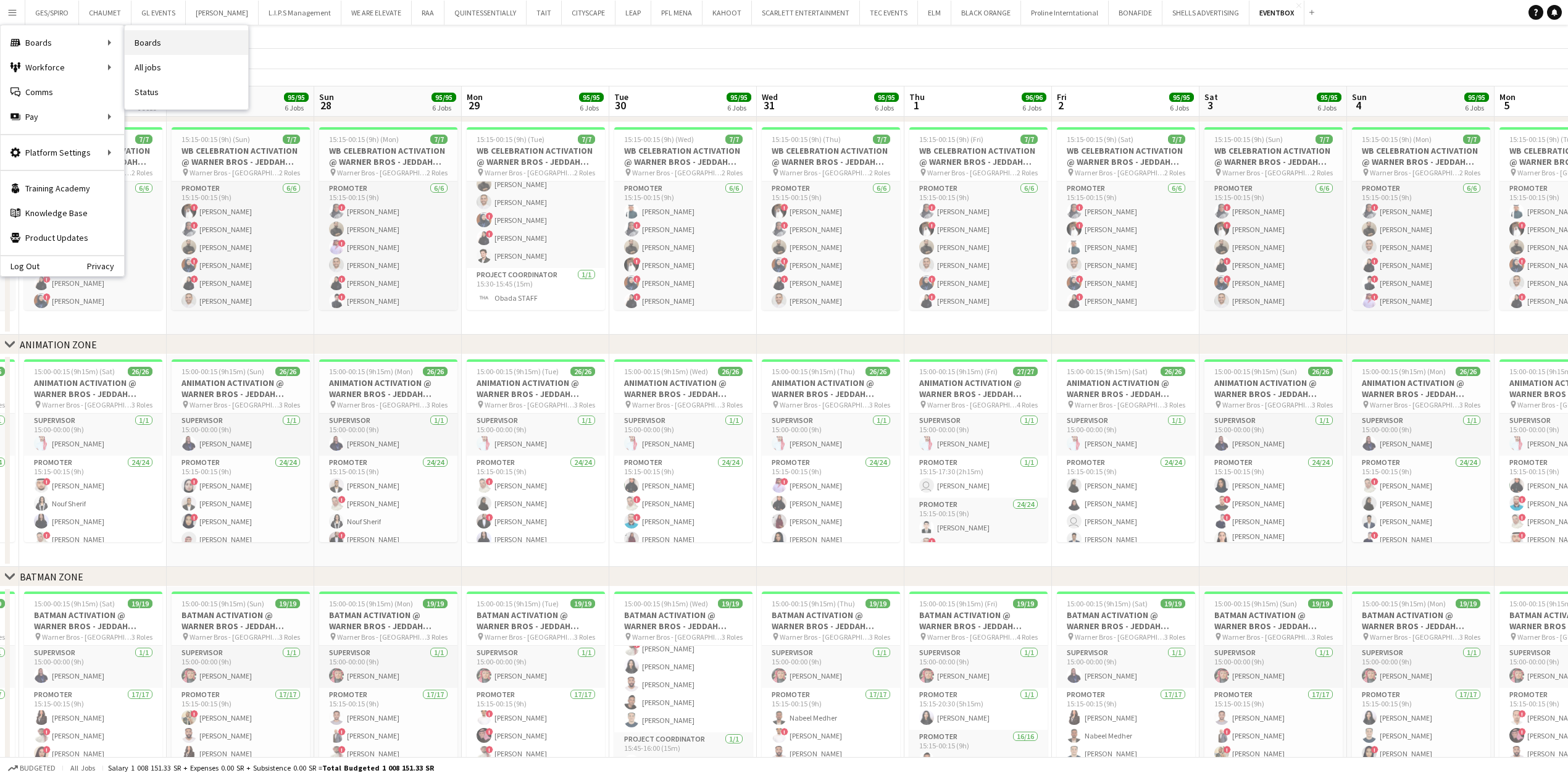
click at [147, 48] on link "Boards" at bounding box center [186, 42] width 123 height 25
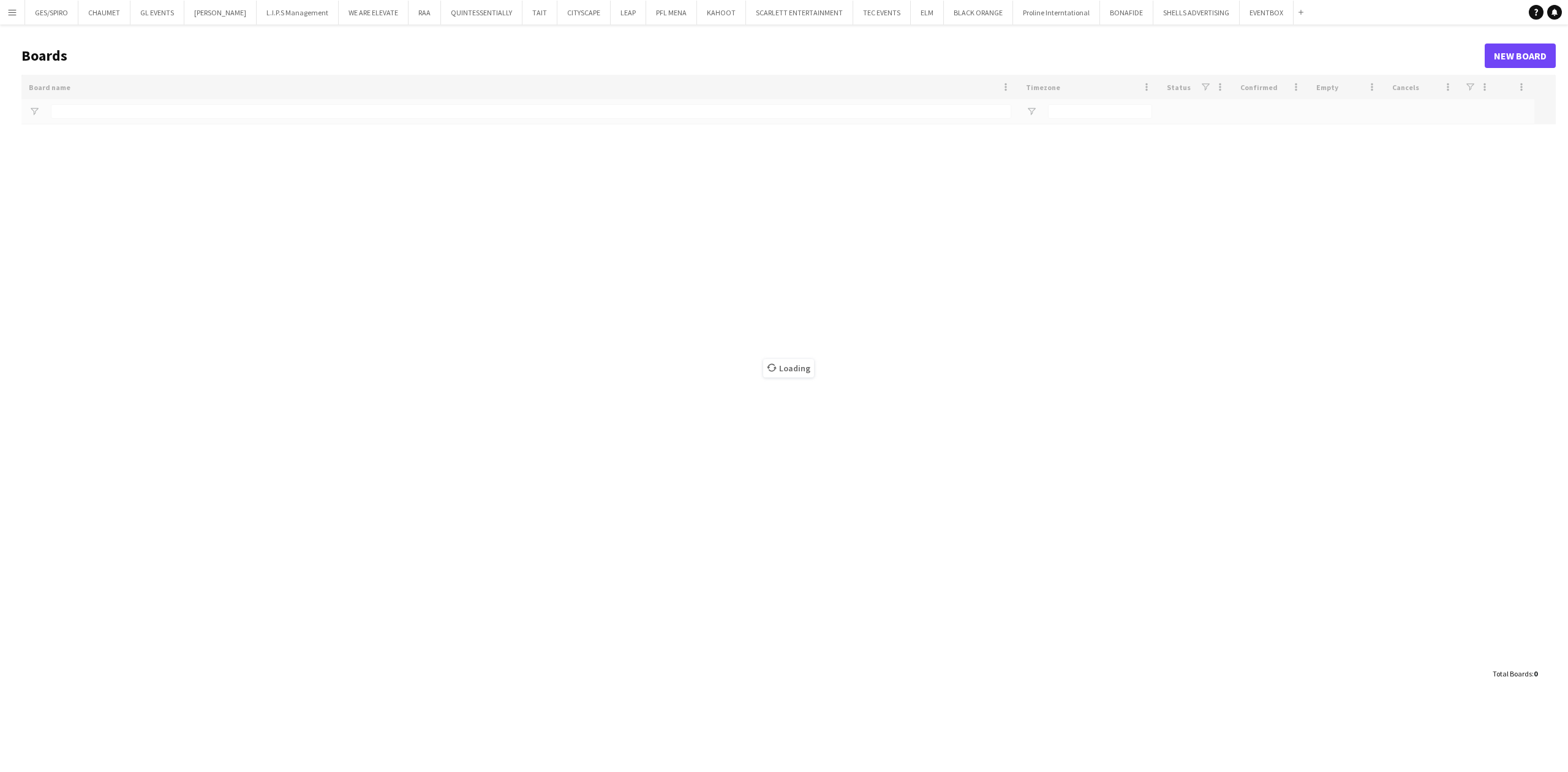
type input "***"
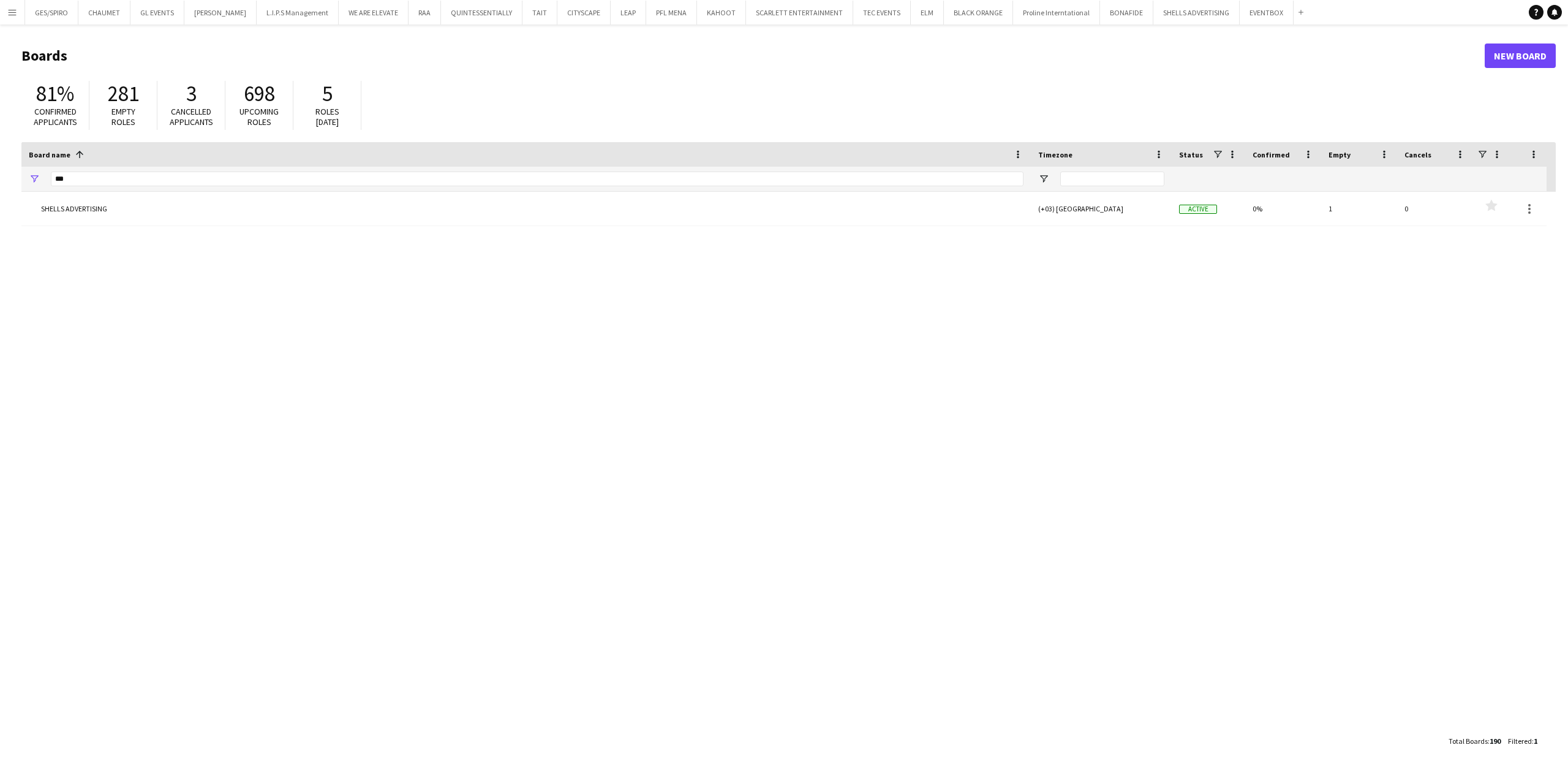
drag, startPoint x: 10, startPoint y: 14, endPoint x: 3, endPoint y: 33, distance: 20.2
click at [10, 14] on app-icon "Menu" at bounding box center [12, 12] width 9 height 9
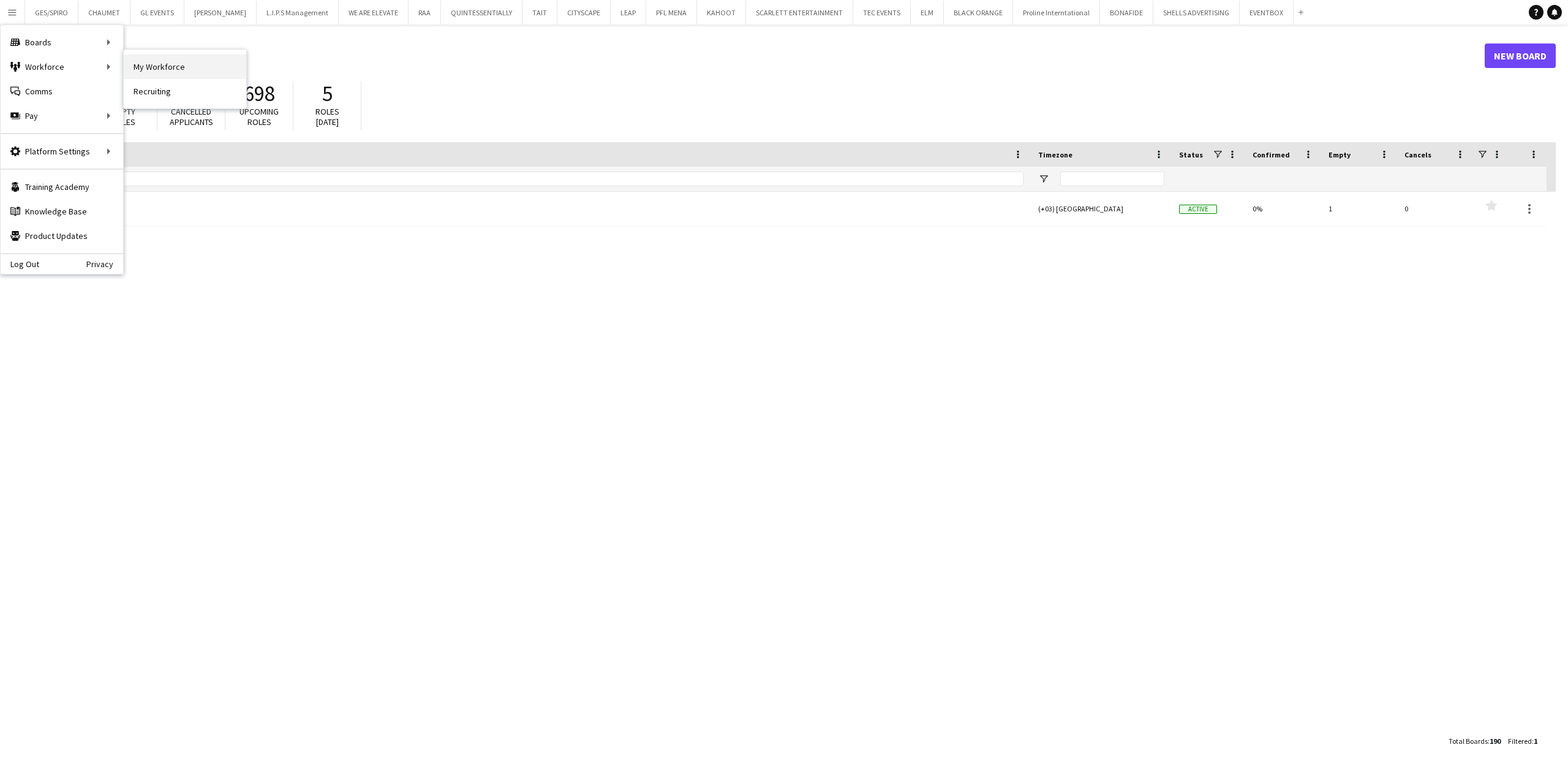
click at [158, 68] on link "My Workforce" at bounding box center [185, 67] width 122 height 24
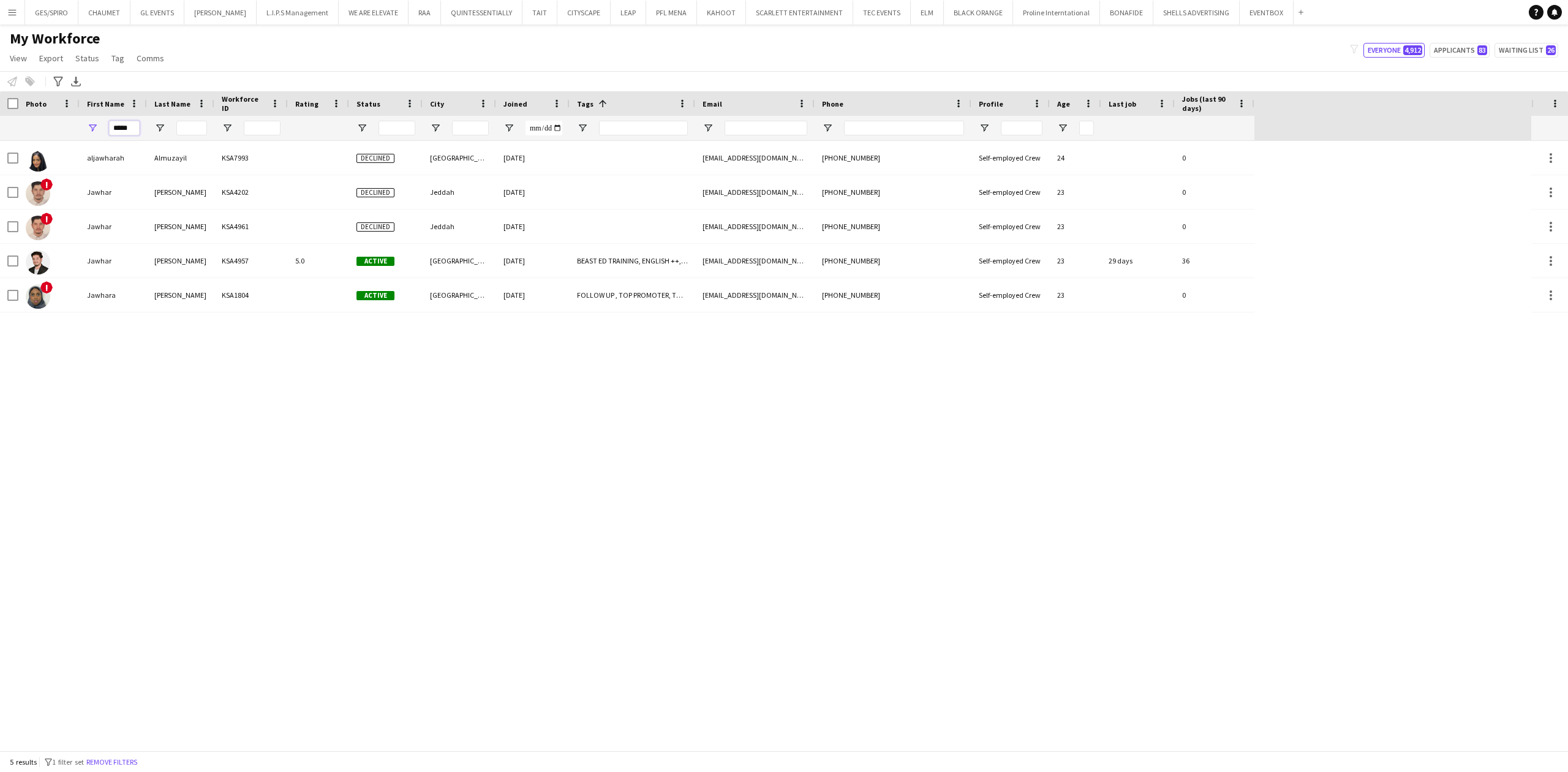
drag, startPoint x: 131, startPoint y: 131, endPoint x: 56, endPoint y: 135, distance: 75.1
click at [56, 135] on div "*****" at bounding box center [627, 128] width 1254 height 24
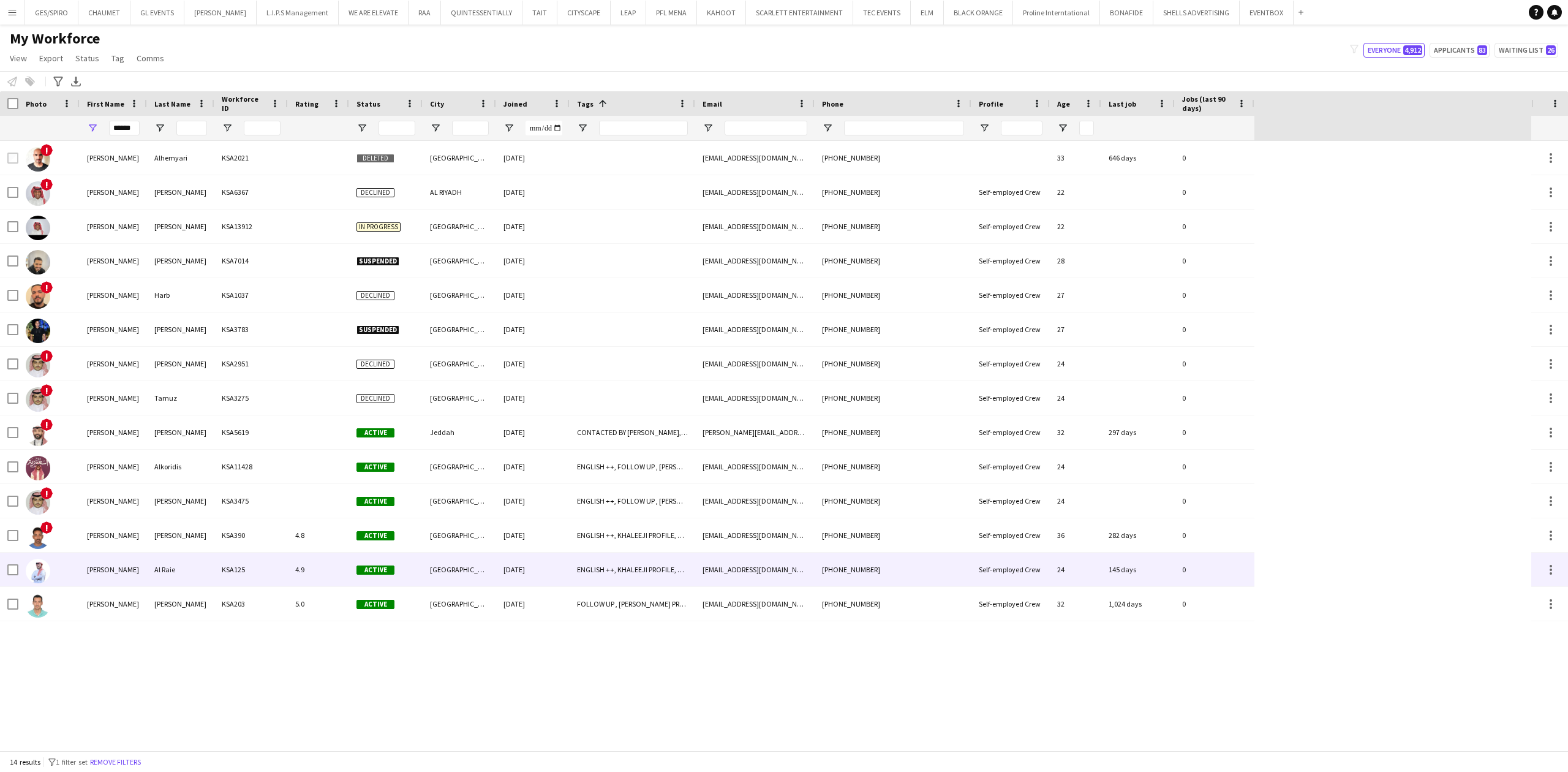
click at [223, 581] on div "KSA125" at bounding box center [251, 570] width 74 height 34
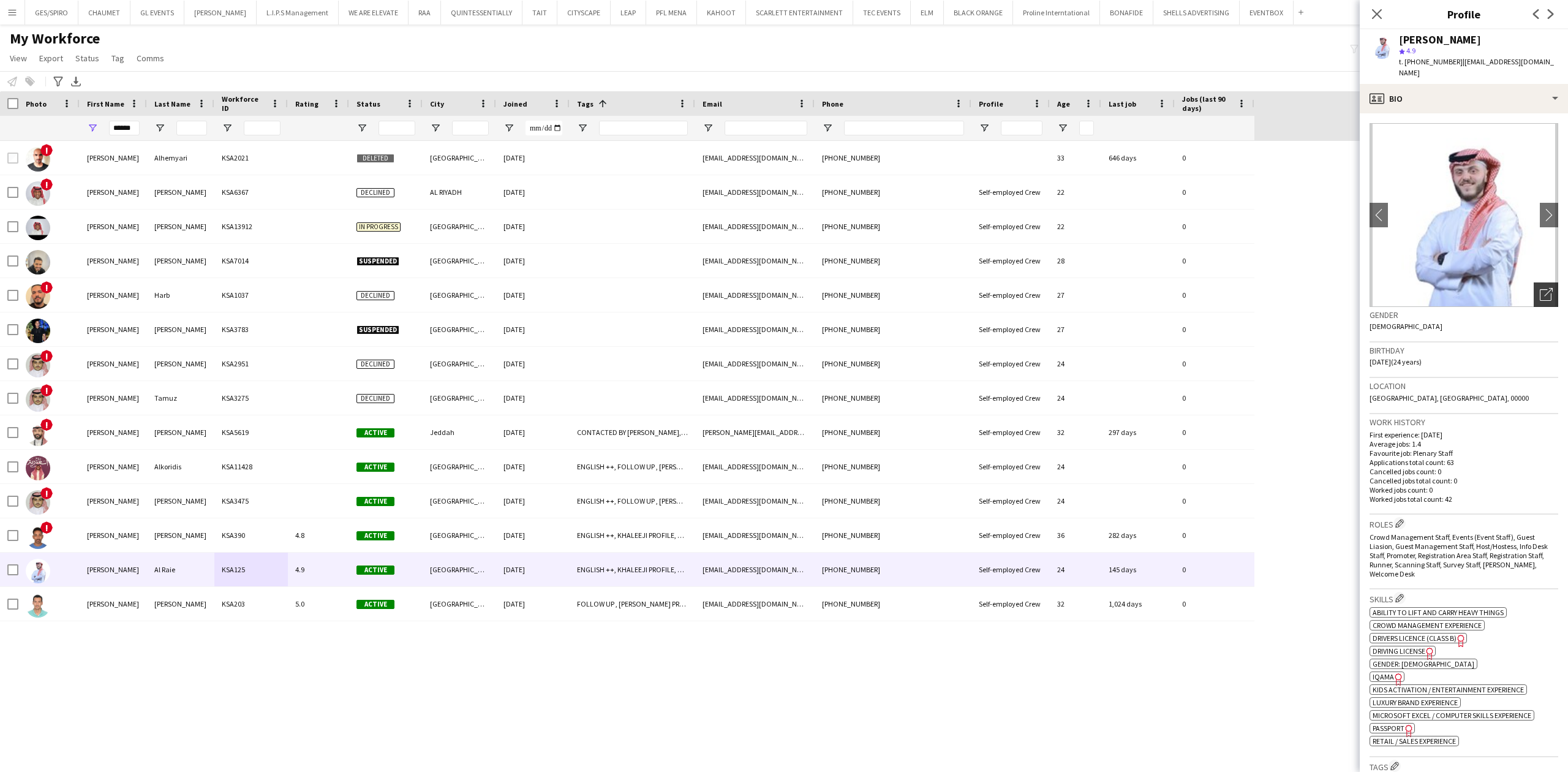
click at [1540, 288] on icon "Open photos pop-in" at bounding box center [1546, 294] width 13 height 13
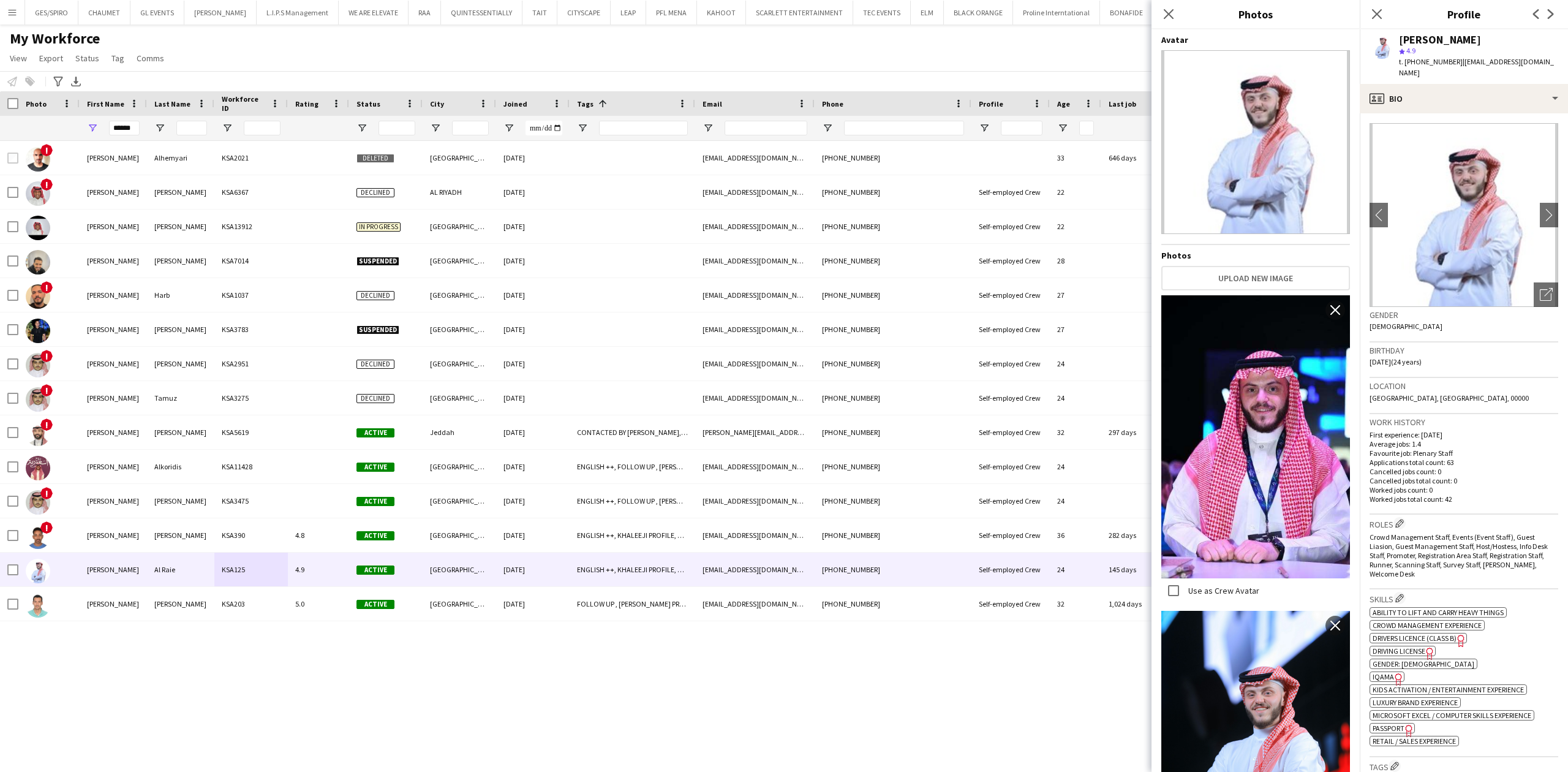
click at [1416, 393] on span "[GEOGRAPHIC_DATA], [GEOGRAPHIC_DATA], 00000" at bounding box center [1448, 398] width 159 height 9
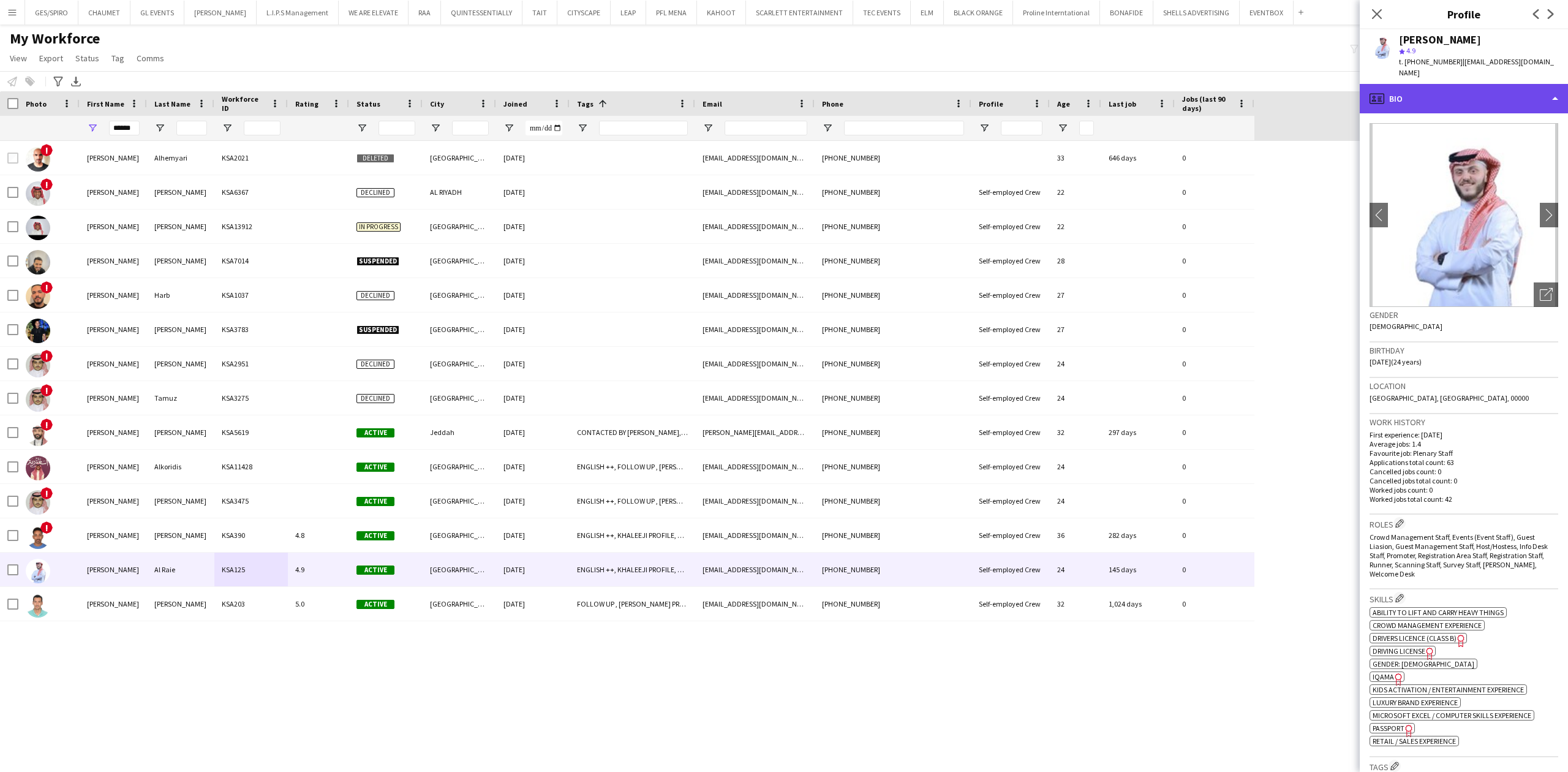
click at [1446, 84] on div "profile Bio" at bounding box center [1464, 98] width 208 height 29
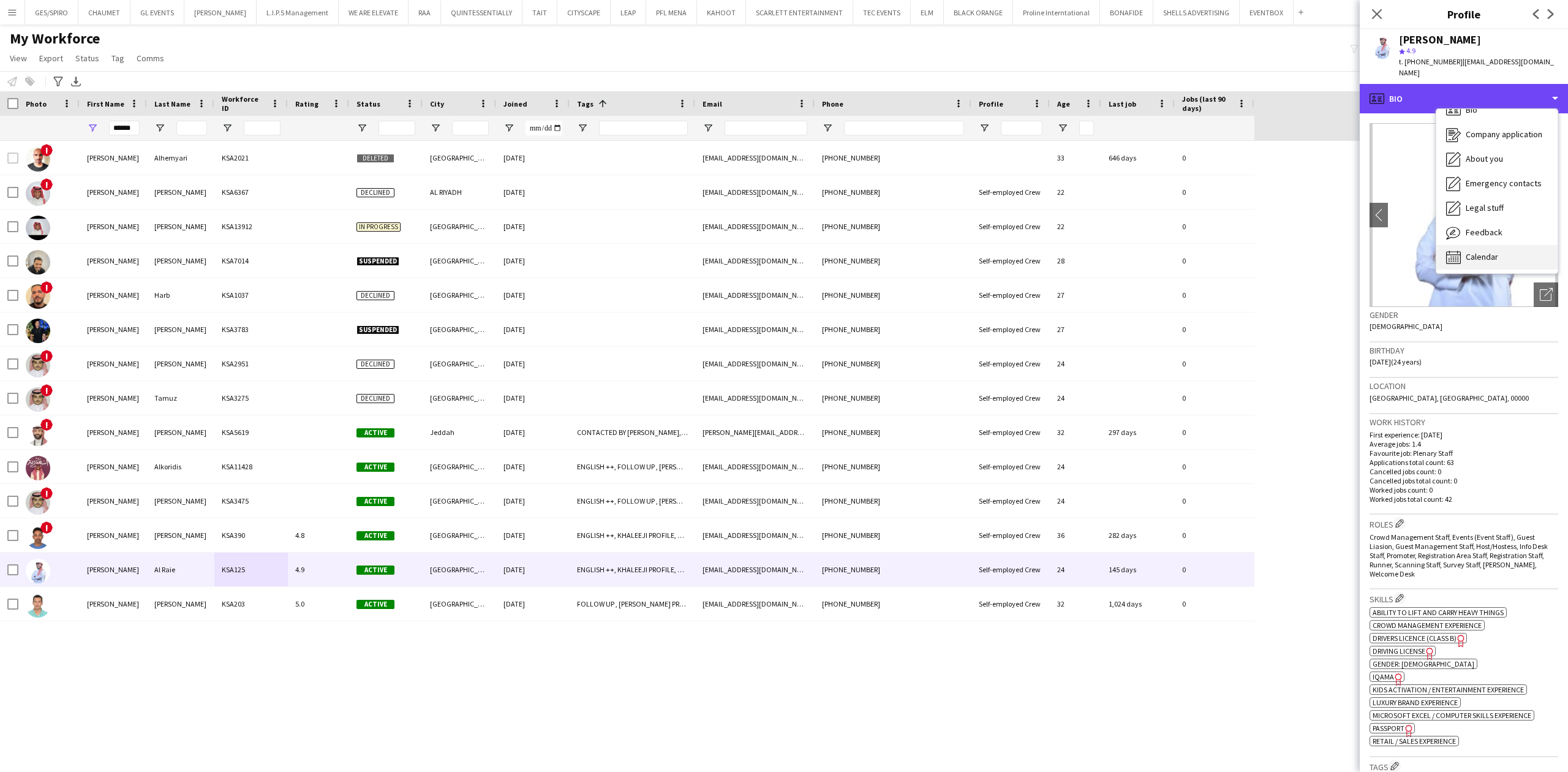
scroll to position [17, 0]
click at [1519, 244] on div "Calendar Calendar" at bounding box center [1496, 256] width 121 height 24
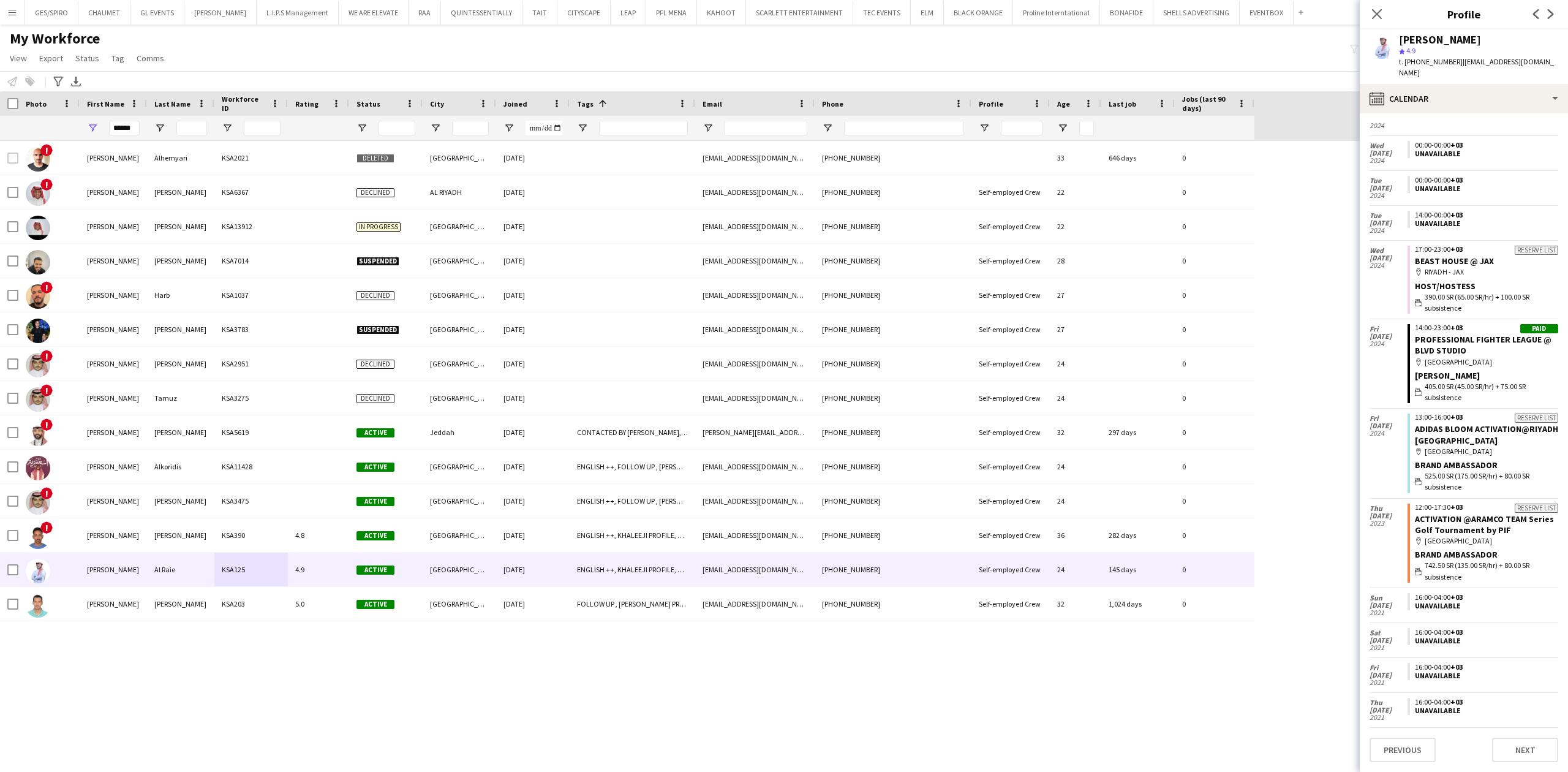
scroll to position [4077, 0]
click at [1517, 93] on div "calendar-full Calendar" at bounding box center [1464, 98] width 208 height 29
click at [1517, 145] on div "About you About you" at bounding box center [1496, 158] width 121 height 24
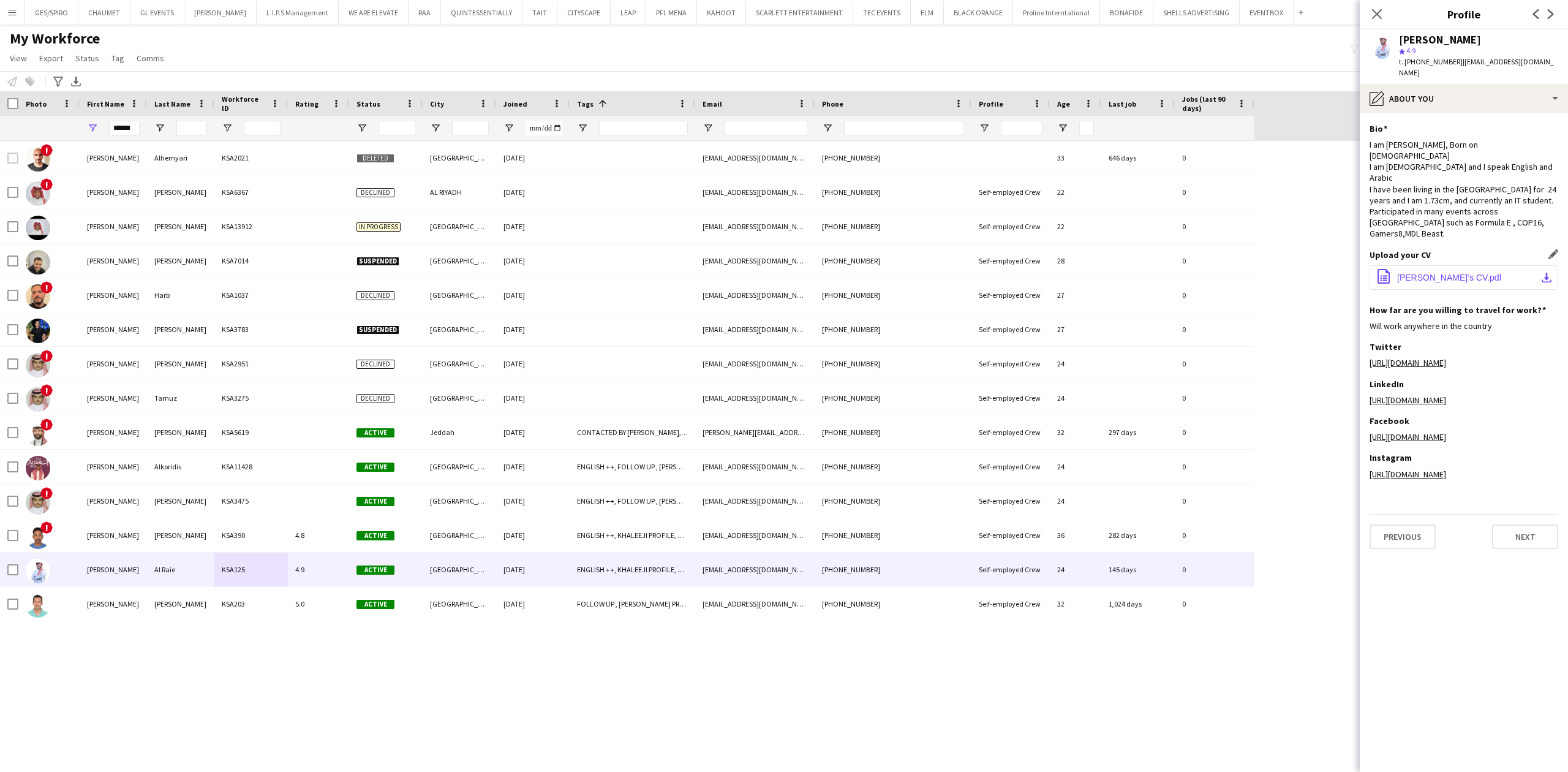
click at [1431, 273] on span "[PERSON_NAME]’s CV.pdf" at bounding box center [1449, 277] width 104 height 9
click at [133, 133] on input "******" at bounding box center [124, 128] width 30 height 15
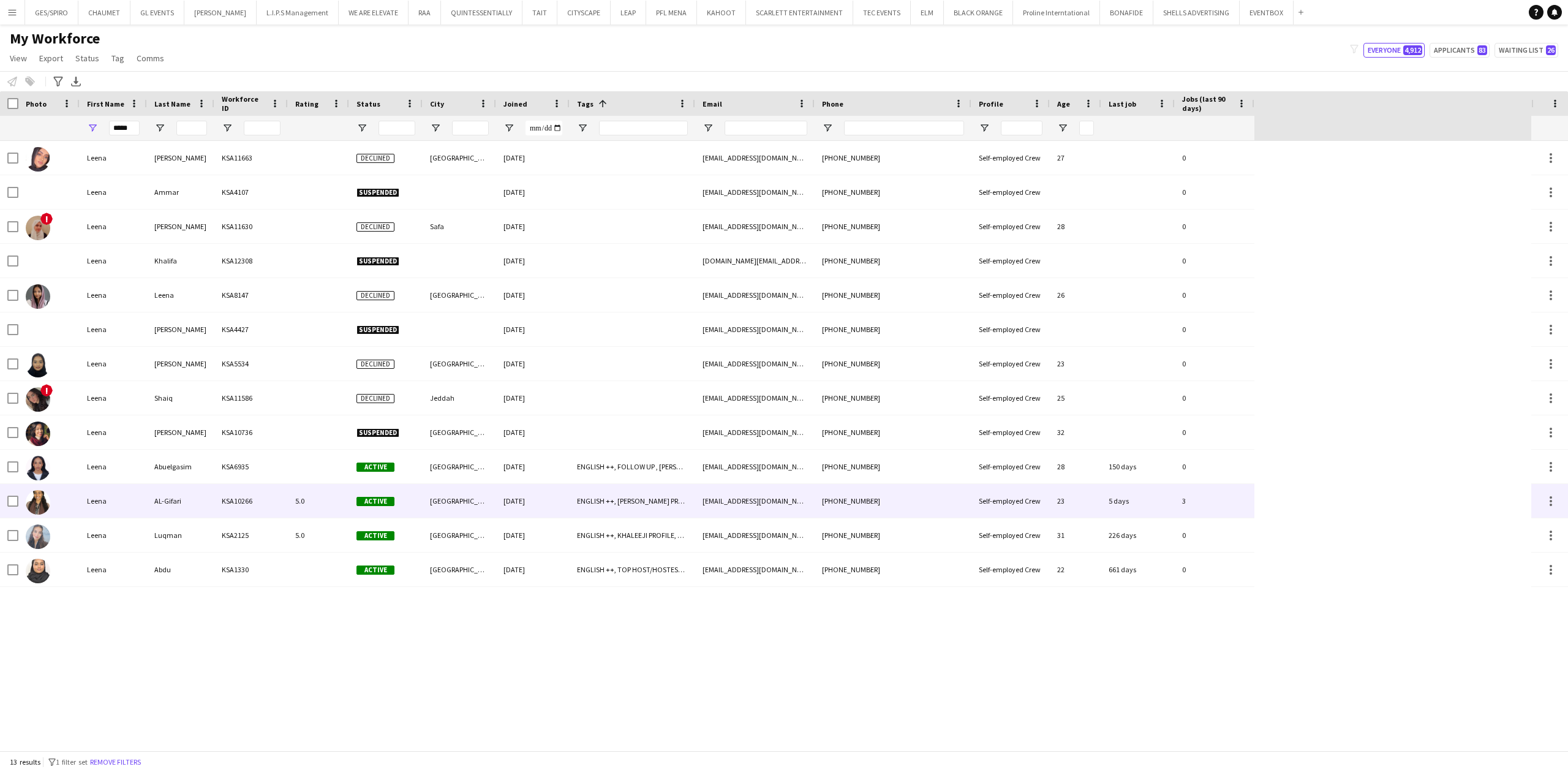
click at [181, 501] on div "AL-Gifari" at bounding box center [181, 501] width 68 height 34
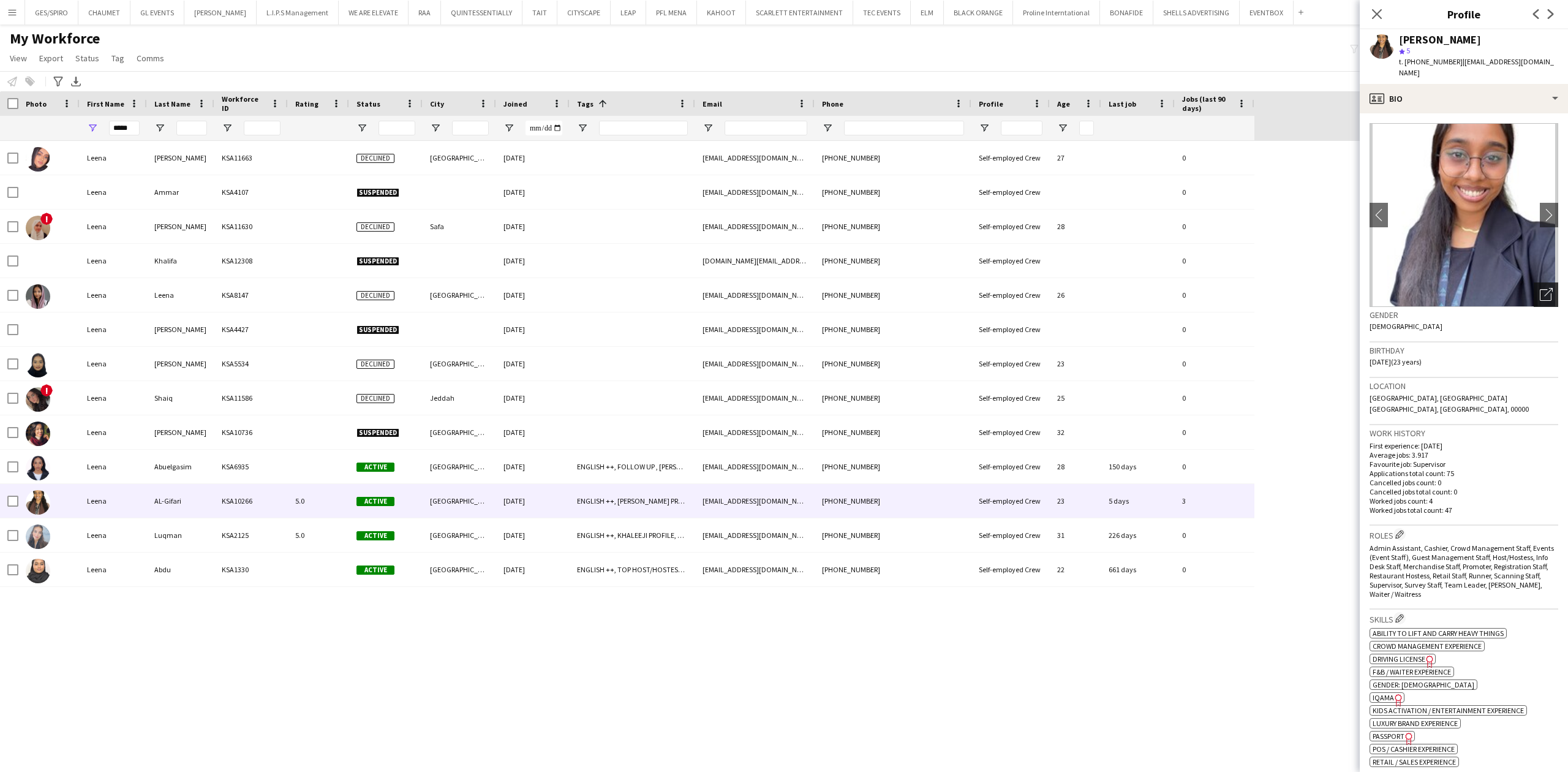
click at [1540, 288] on icon "Open photos pop-in" at bounding box center [1546, 294] width 13 height 13
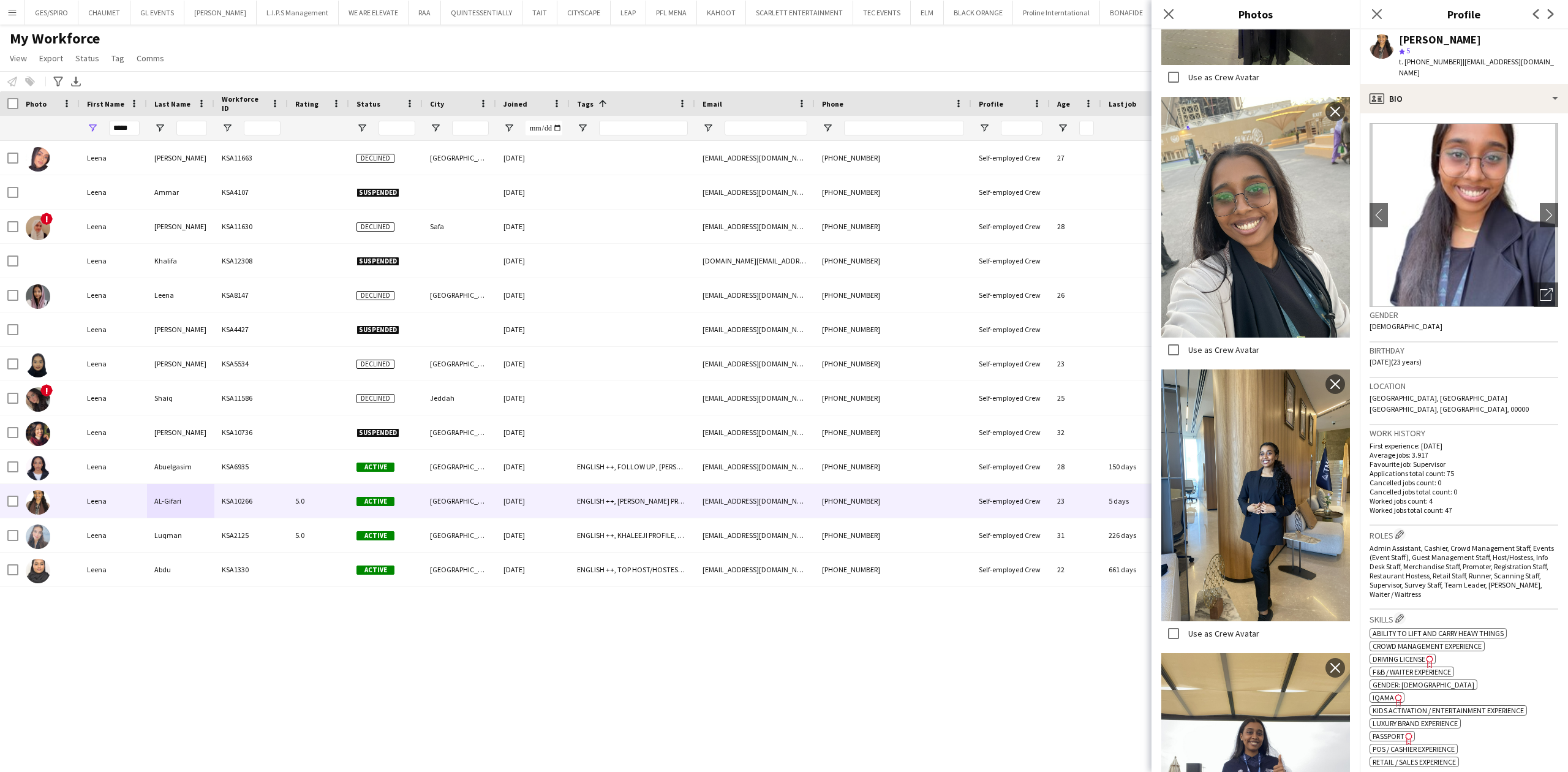
scroll to position [2450, 0]
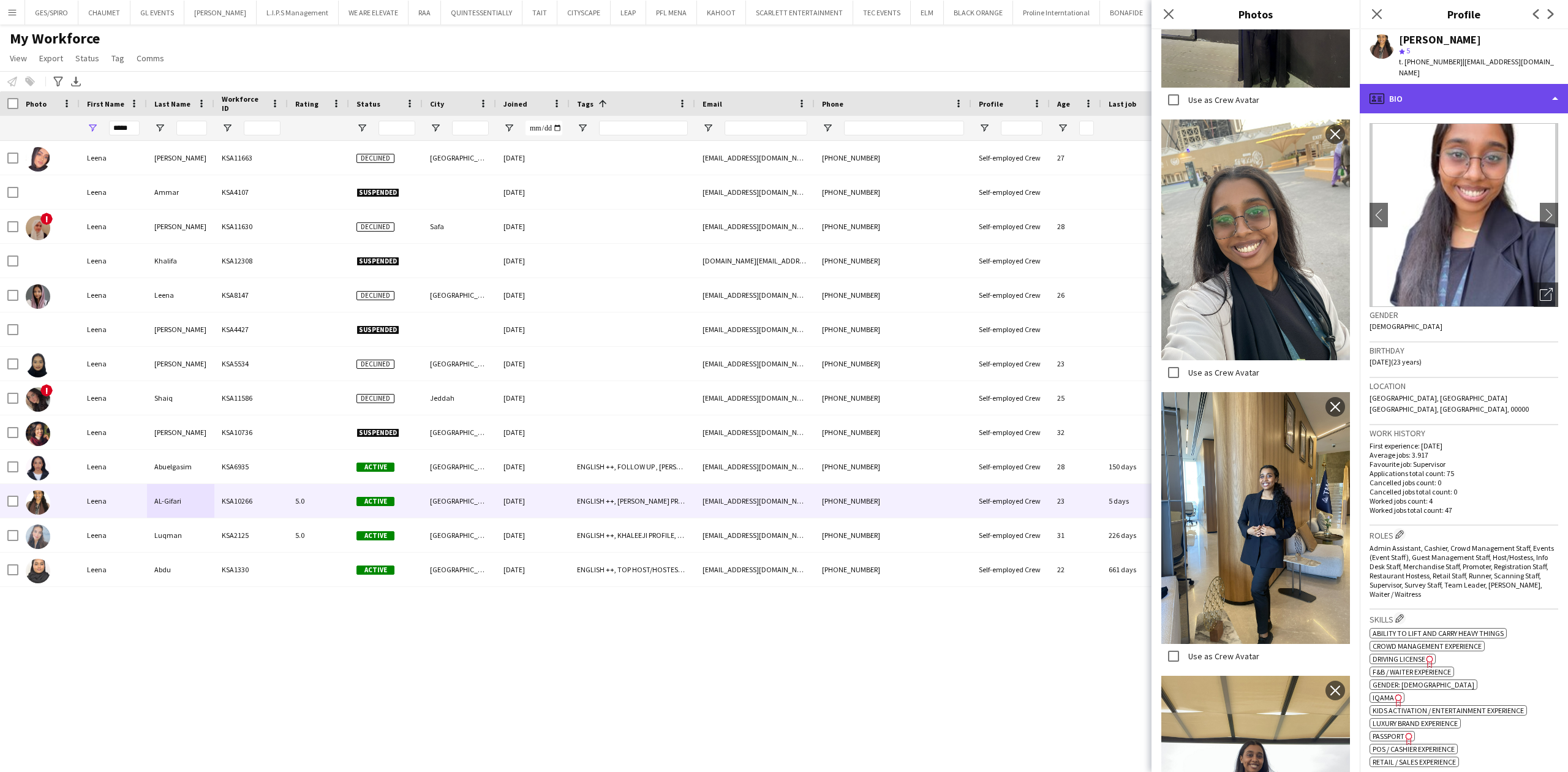
click at [1419, 84] on div "profile Bio" at bounding box center [1464, 98] width 208 height 29
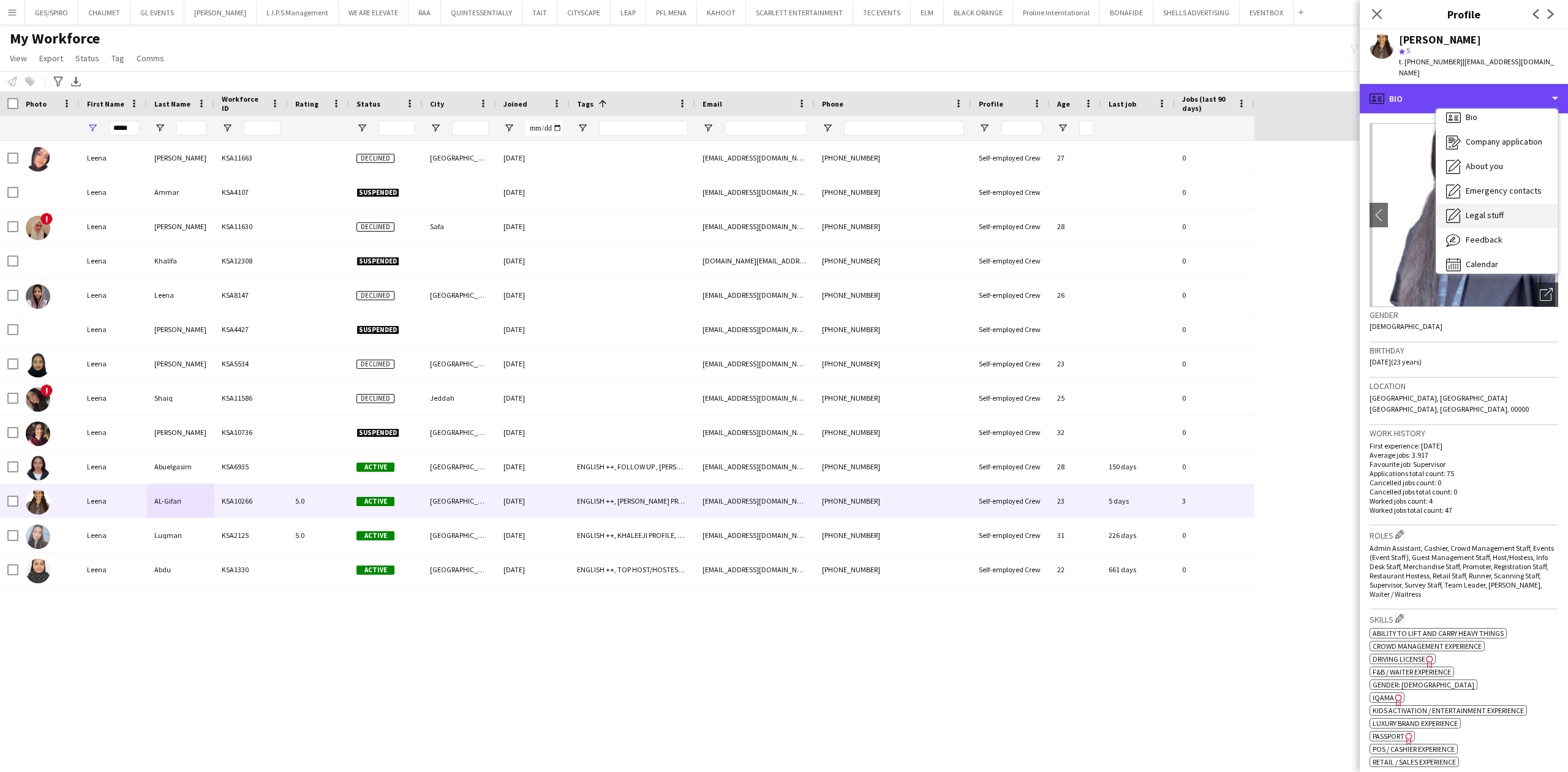
scroll to position [17, 0]
click at [1500, 225] on div "Feedback Feedback" at bounding box center [1496, 231] width 121 height 24
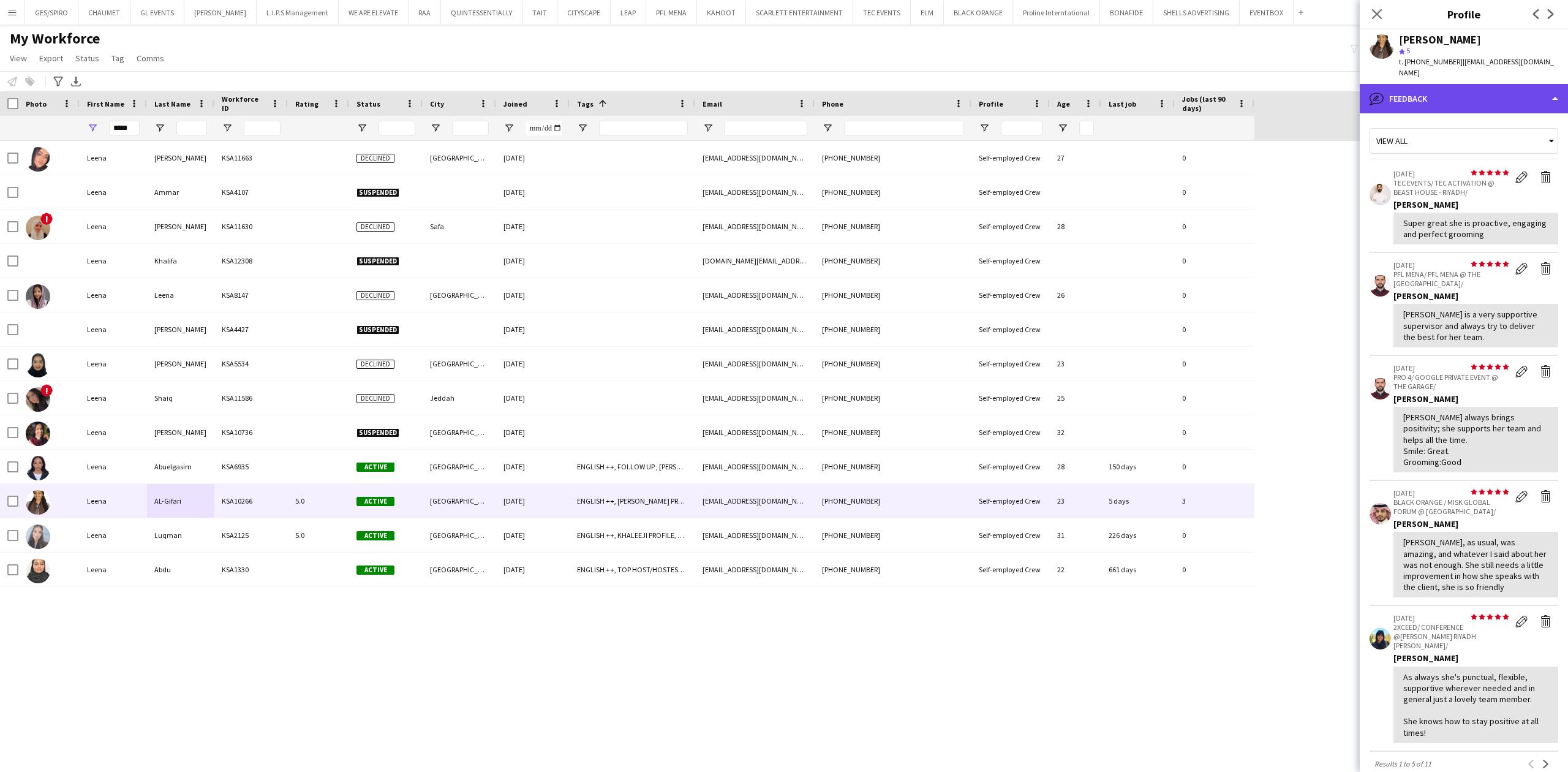
click at [1488, 84] on div "bubble-pencil Feedback" at bounding box center [1464, 98] width 208 height 29
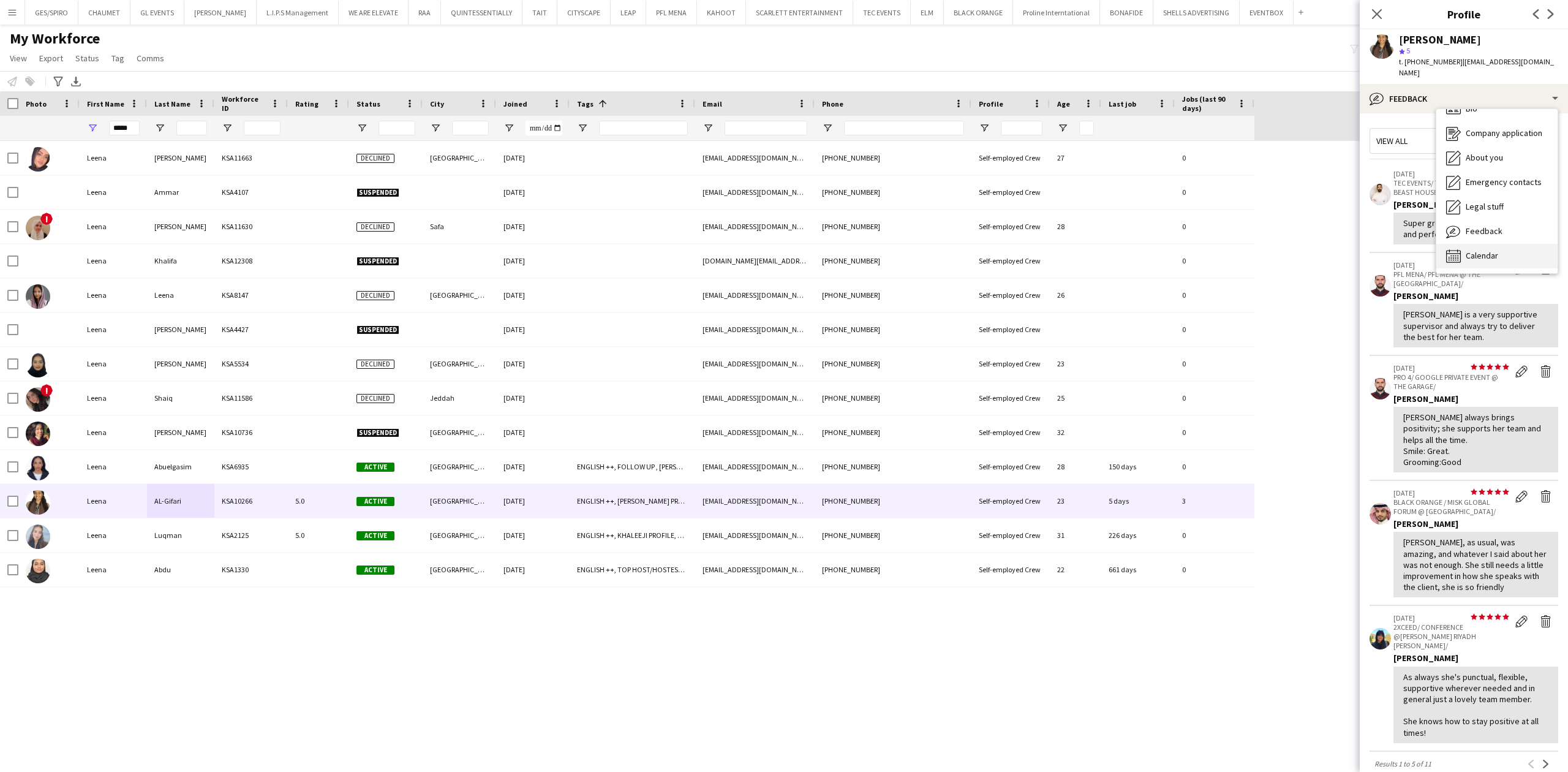
click at [1492, 250] on span "Calendar" at bounding box center [1482, 255] width 32 height 11
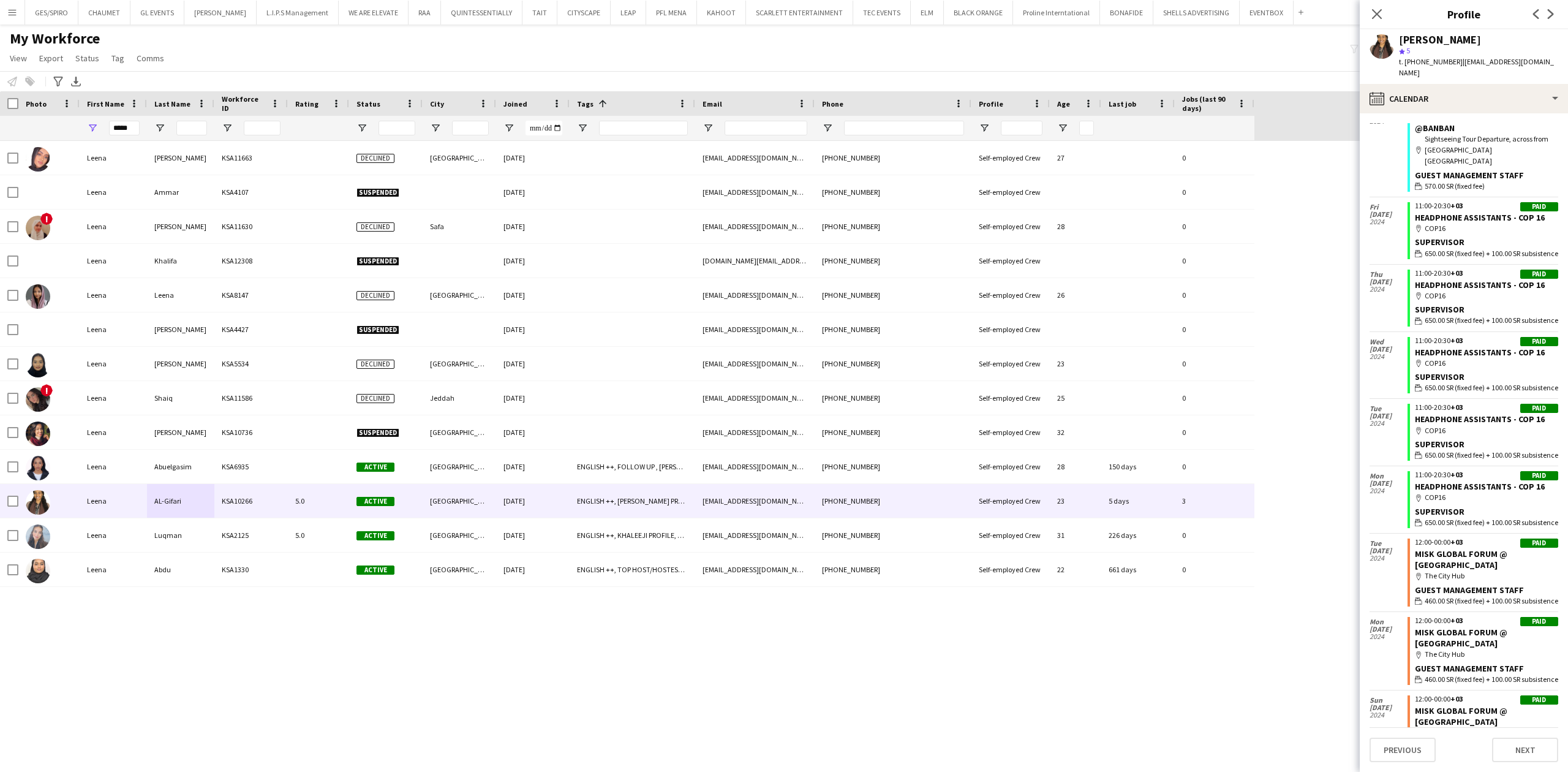
scroll to position [2860, 0]
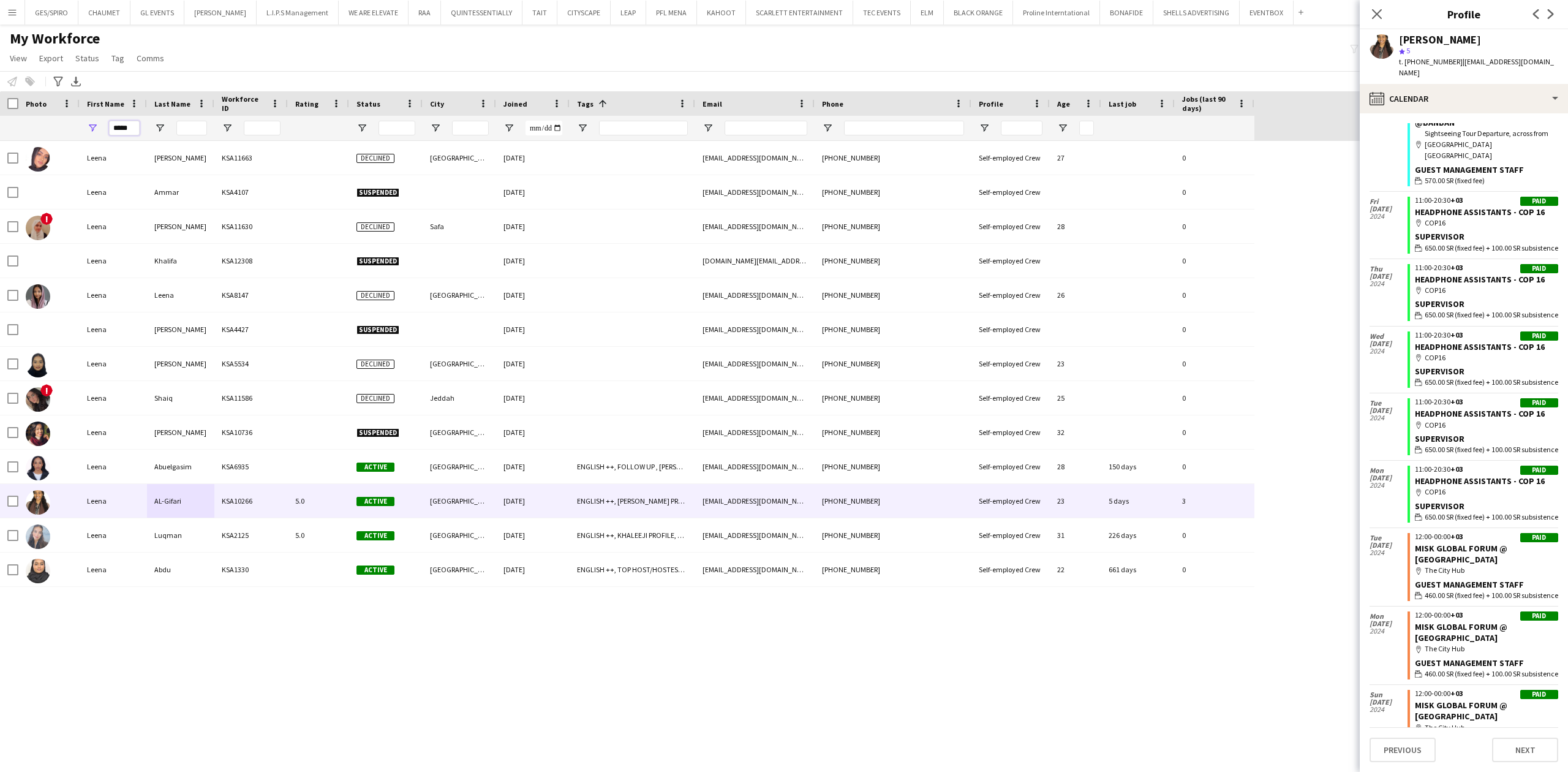
drag, startPoint x: 99, startPoint y: 127, endPoint x: 52, endPoint y: 116, distance: 48.3
click at [54, 122] on div "*****" at bounding box center [627, 128] width 1254 height 24
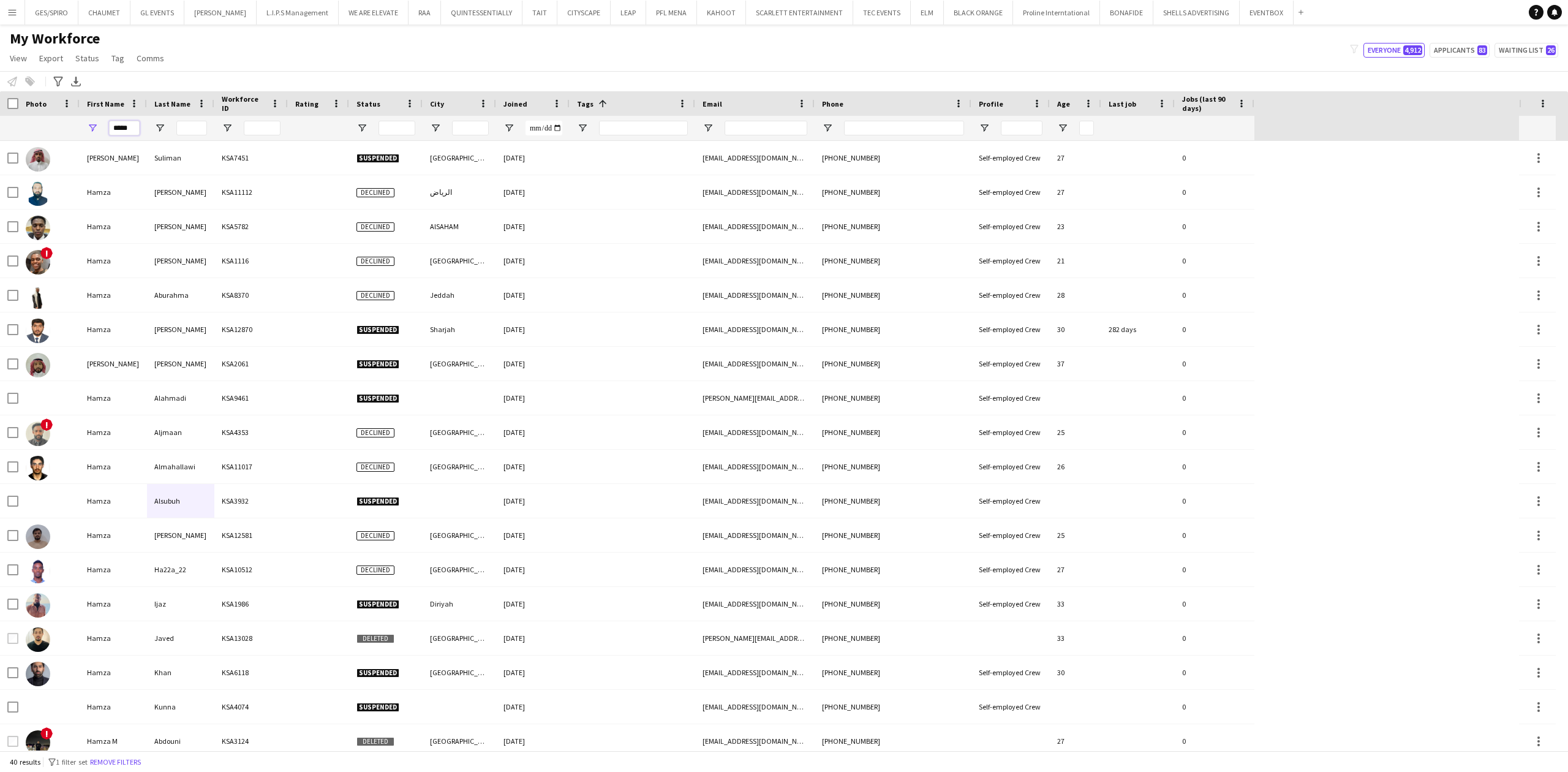
type input "*****"
click at [189, 125] on input "Last Name Filter Input" at bounding box center [191, 128] width 30 height 15
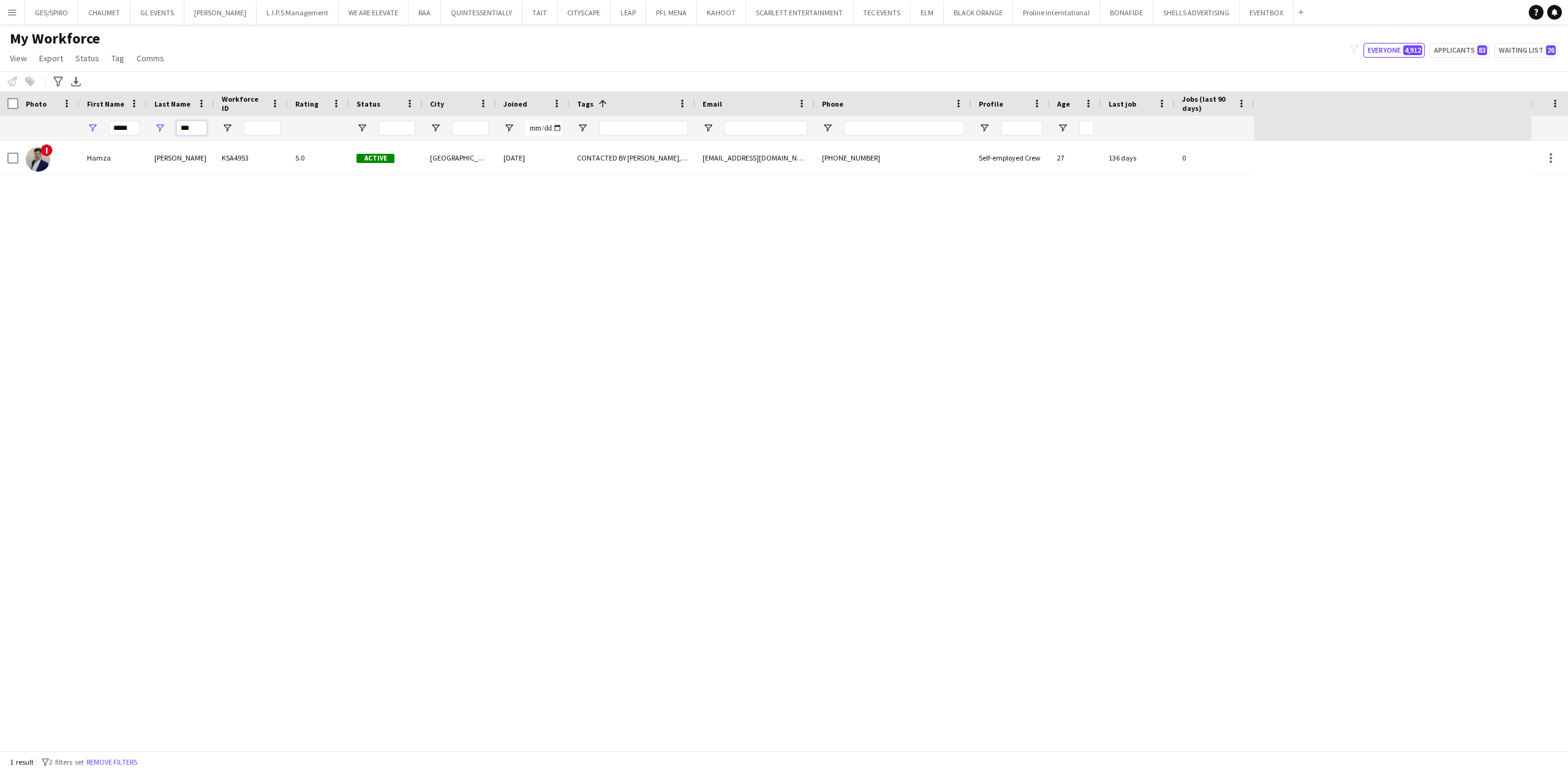
type input "***"
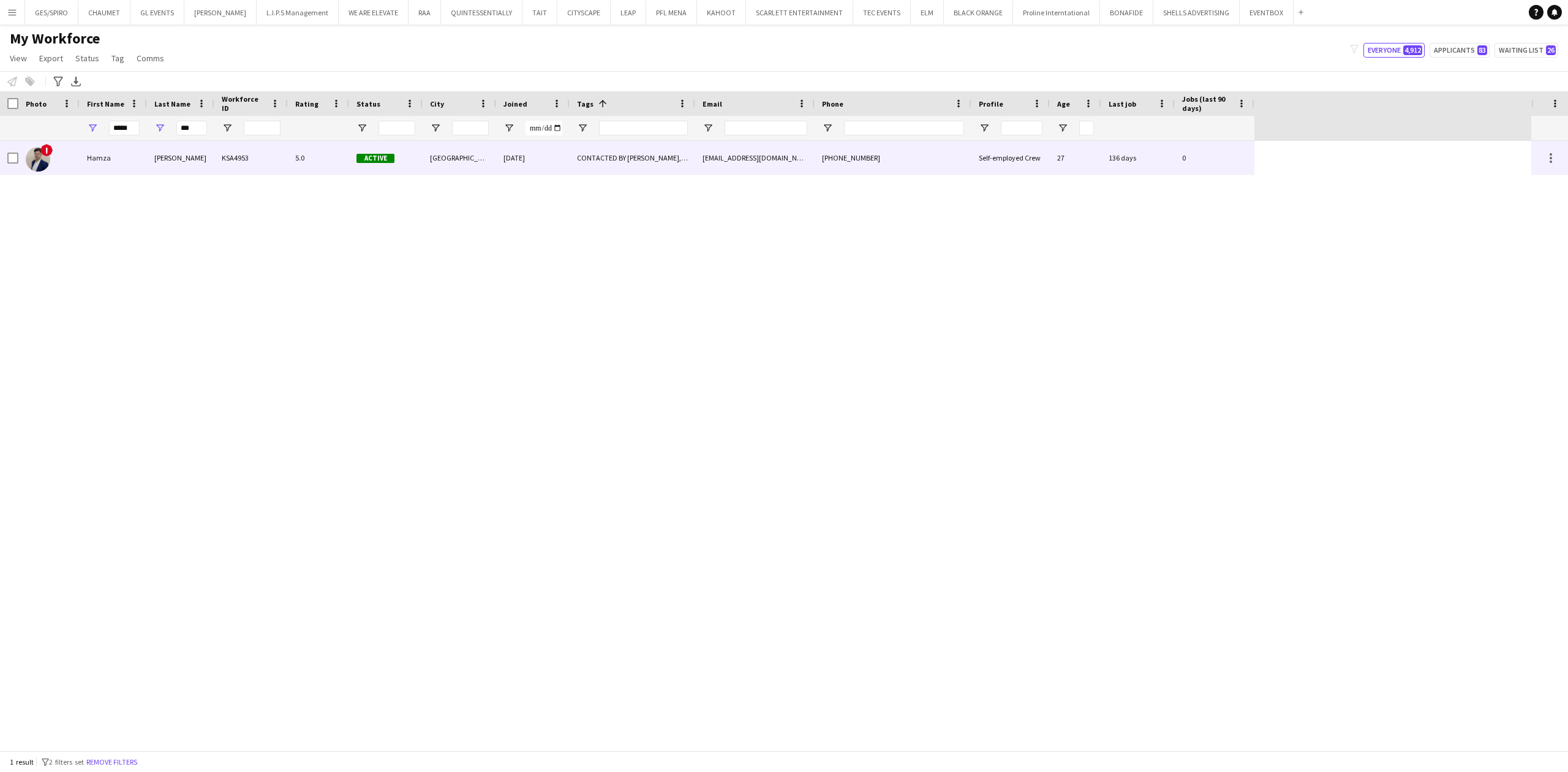
click at [157, 160] on div "[PERSON_NAME]" at bounding box center [181, 158] width 68 height 34
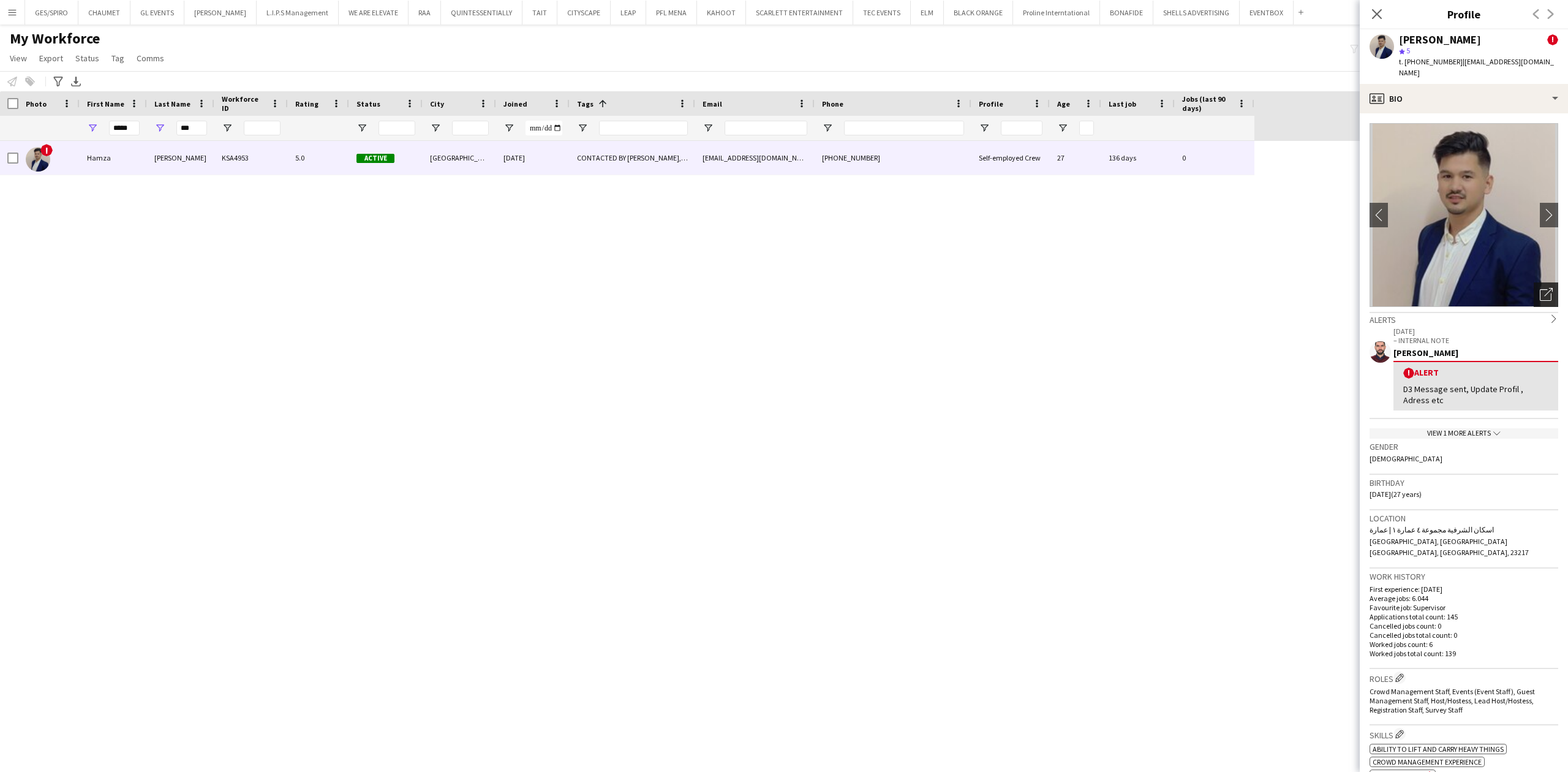
click at [1540, 288] on icon "Open photos pop-in" at bounding box center [1546, 294] width 13 height 13
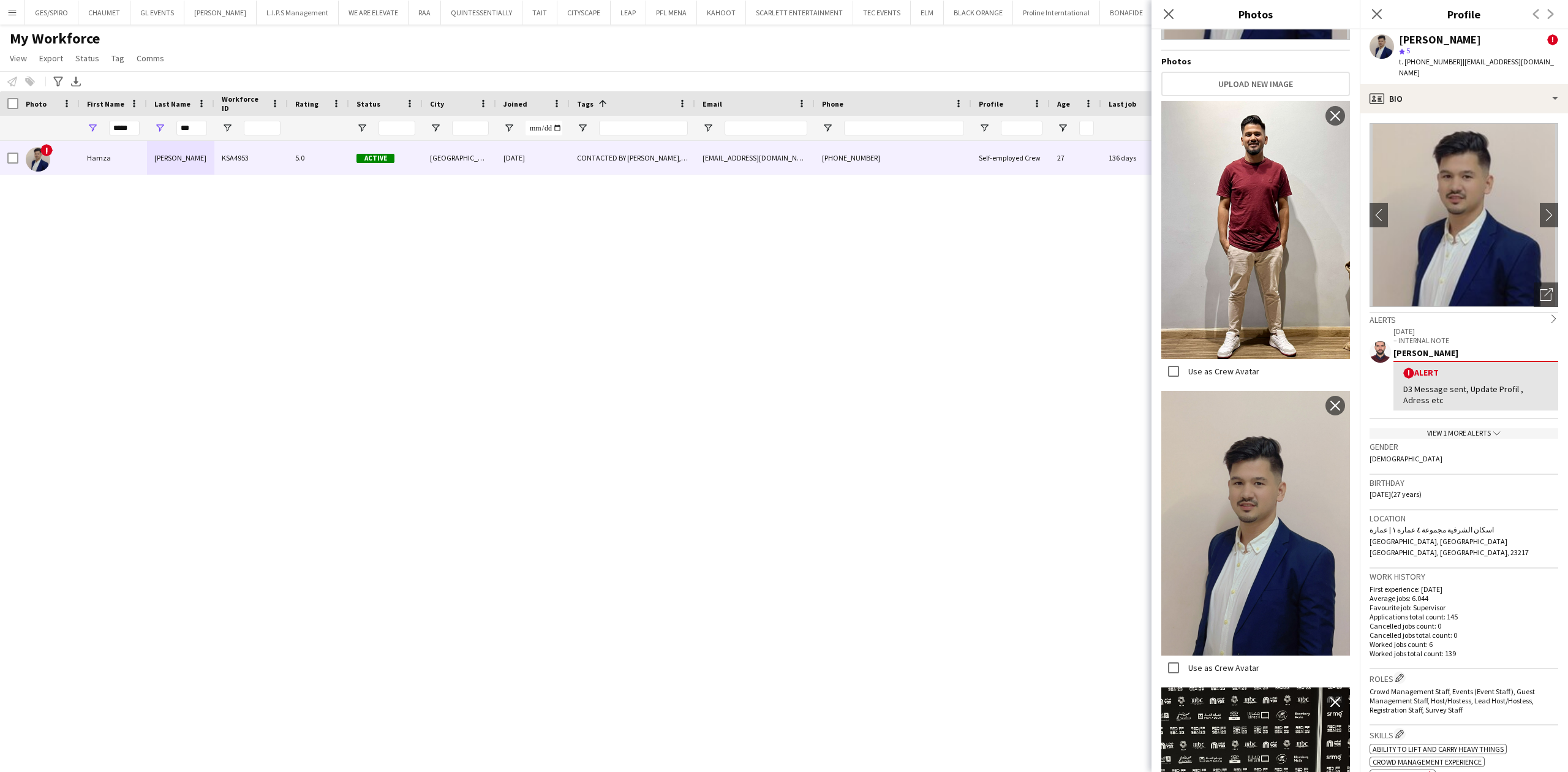
scroll to position [152, 0]
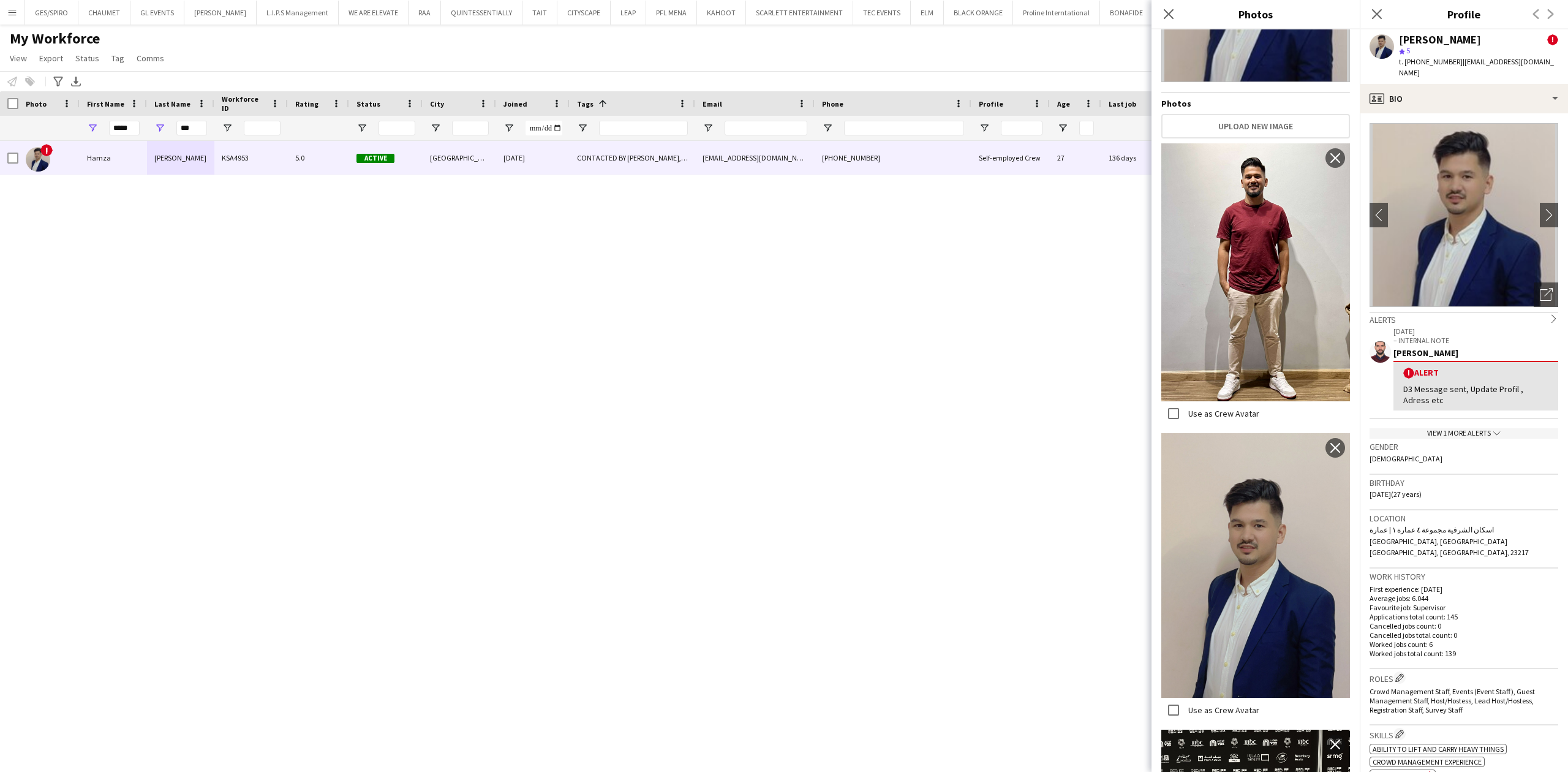
drag, startPoint x: 208, startPoint y: 131, endPoint x: 199, endPoint y: 130, distance: 9.1
click at [199, 130] on div "***" at bounding box center [181, 128] width 68 height 24
drag, startPoint x: 198, startPoint y: 130, endPoint x: 98, endPoint y: 130, distance: 100.0
click at [98, 130] on div "***** ***" at bounding box center [627, 128] width 1254 height 24
type input "******"
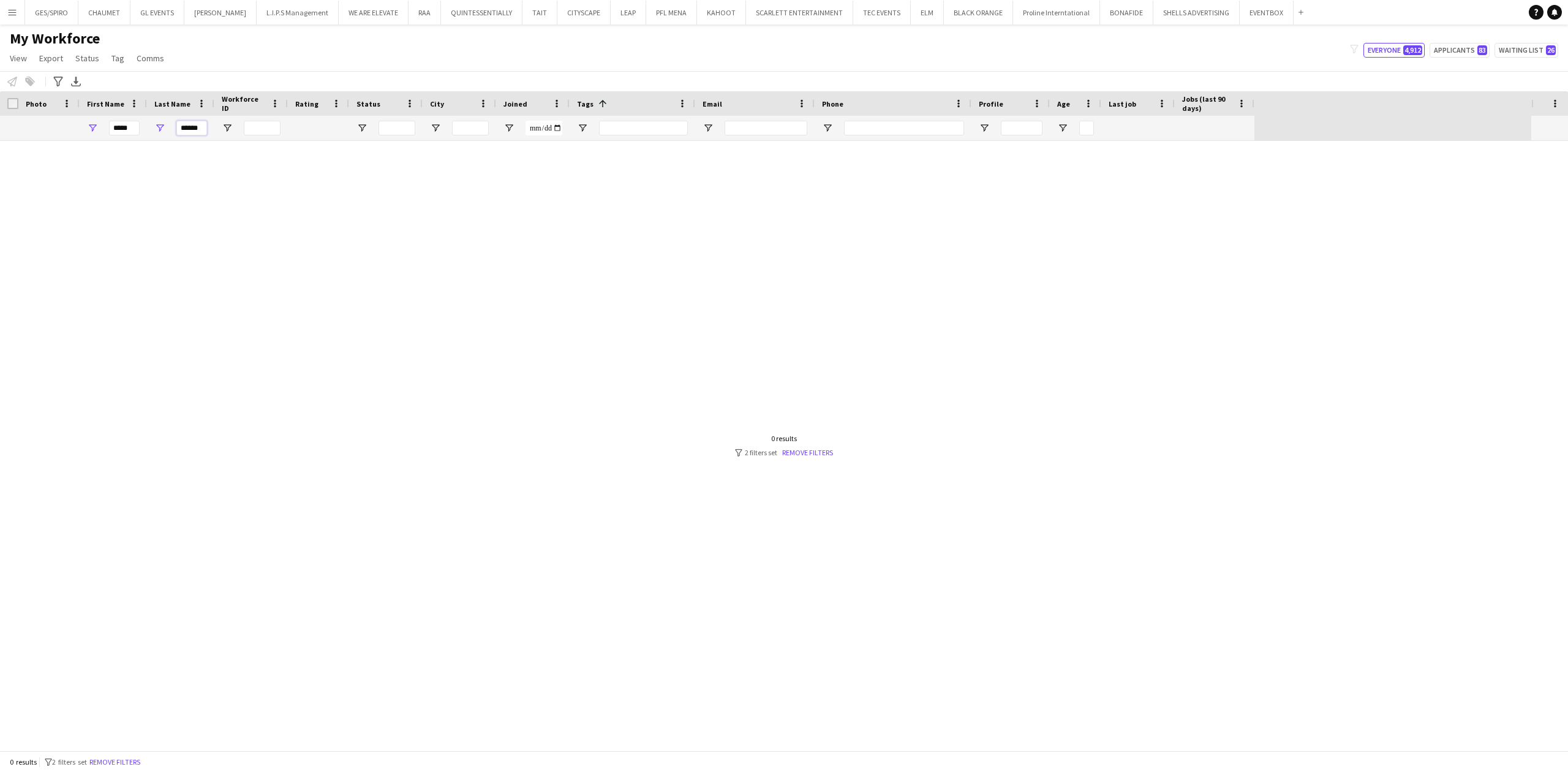
click at [179, 127] on input "******" at bounding box center [191, 128] width 30 height 15
click at [180, 127] on input "******" at bounding box center [191, 128] width 30 height 15
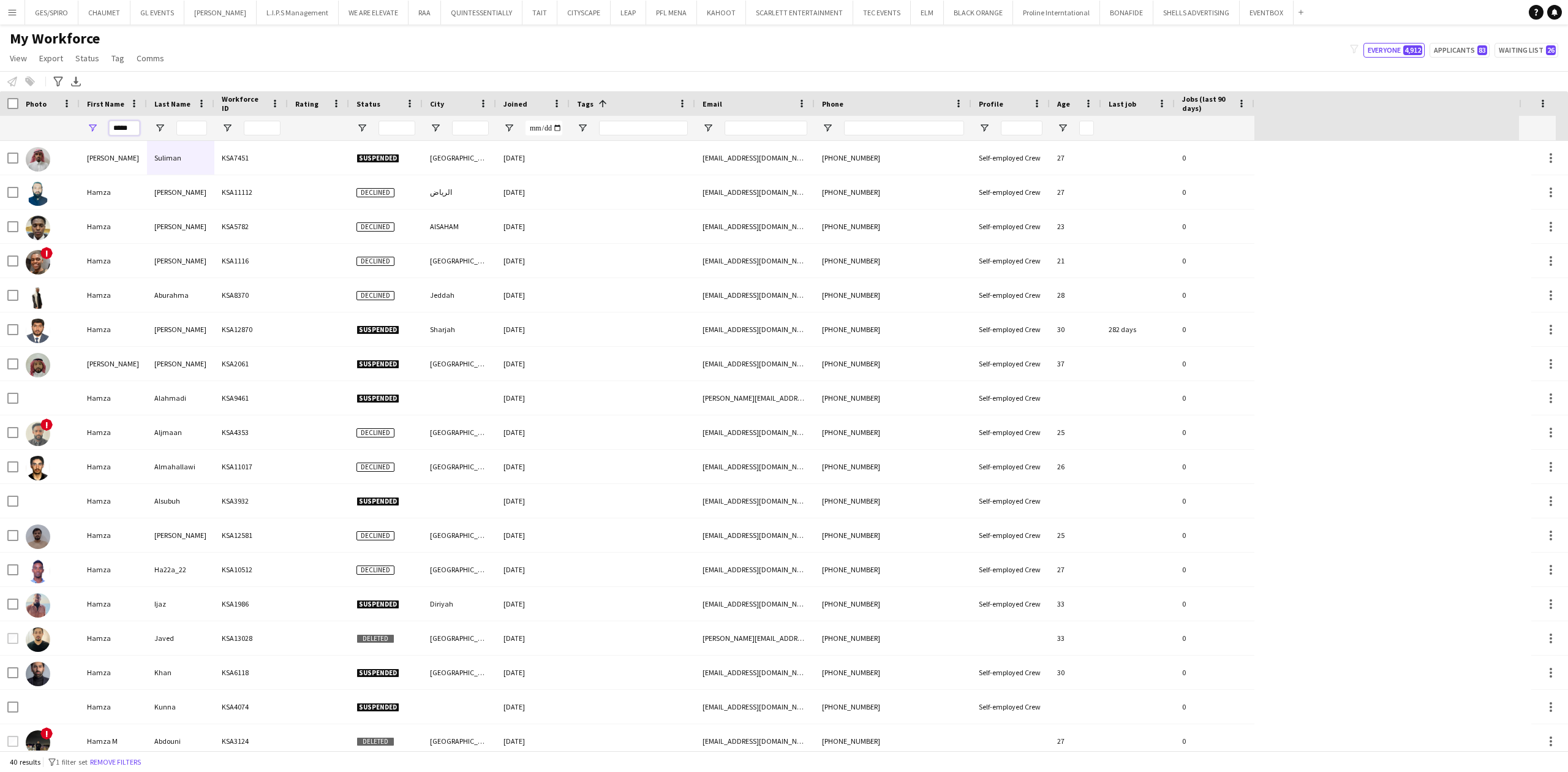
click at [133, 133] on input "*****" at bounding box center [124, 128] width 30 height 15
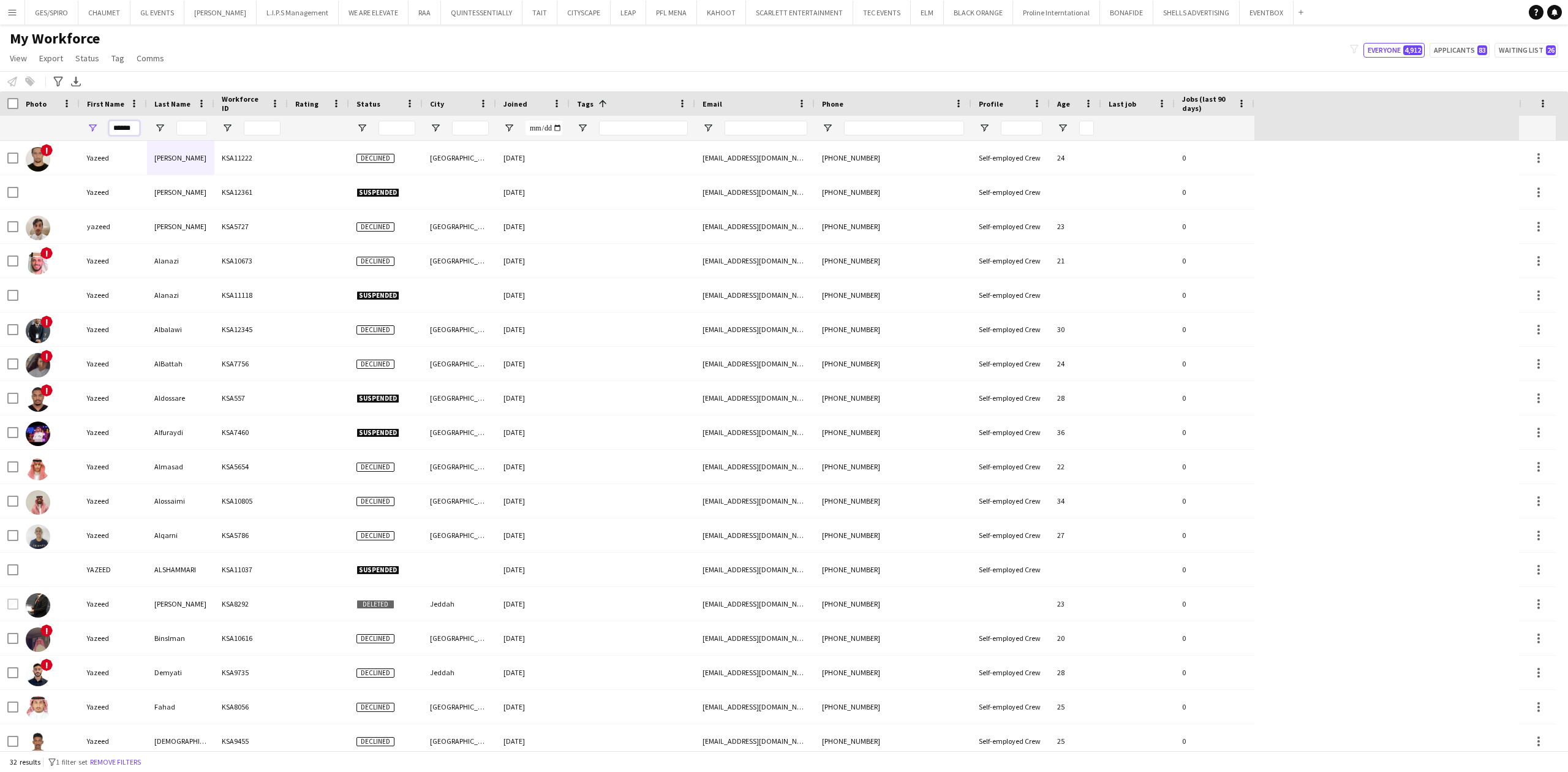
type input "******"
click at [192, 124] on input "Last Name Filter Input" at bounding box center [191, 128] width 30 height 15
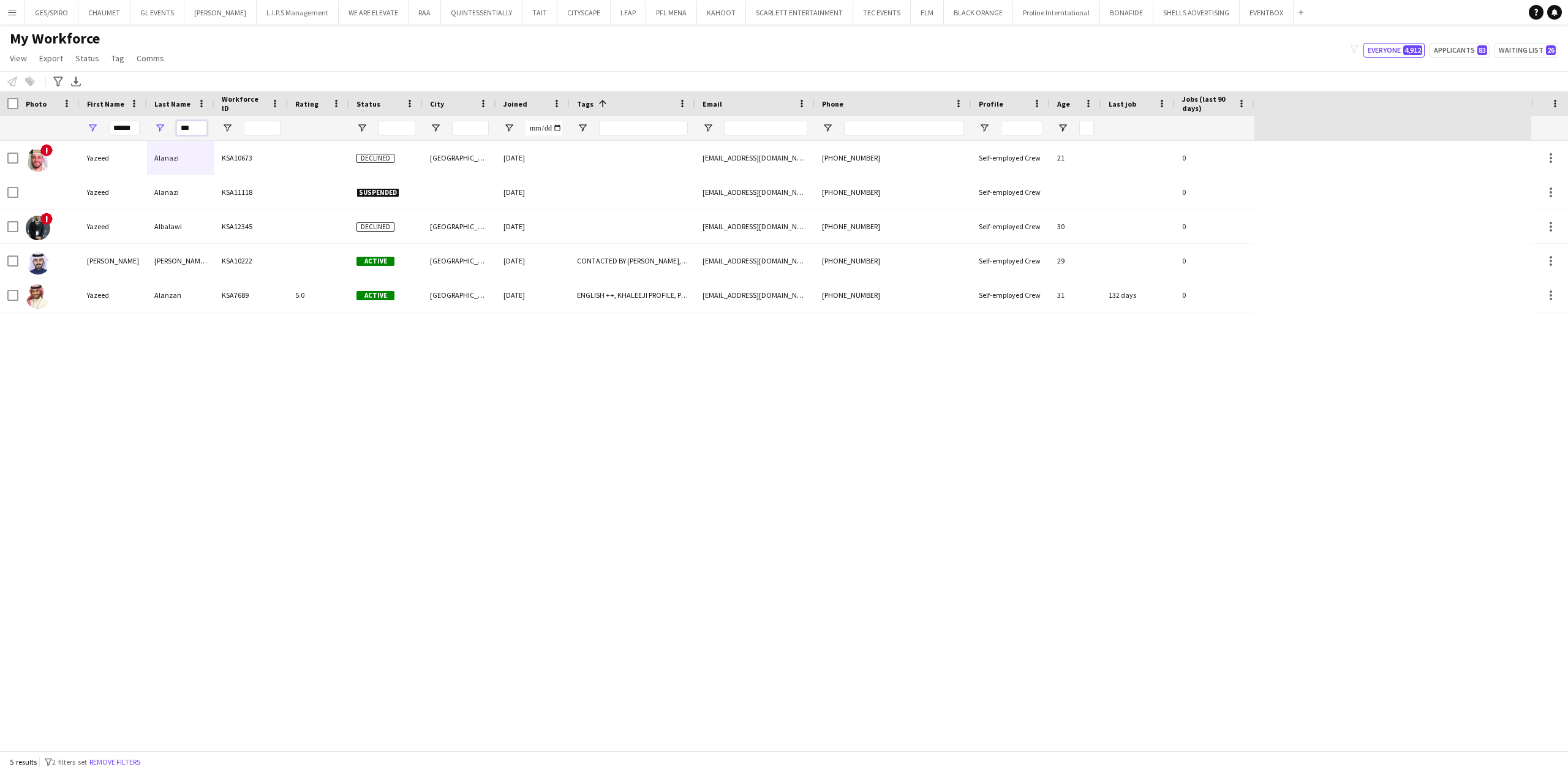
type input "***"
click at [110, 381] on div "! [PERSON_NAME] KSA10673 Declined [GEOGRAPHIC_DATA] [DATE] [EMAIL_ADDRESS][DOMA…" at bounding box center [765, 445] width 1531 height 610
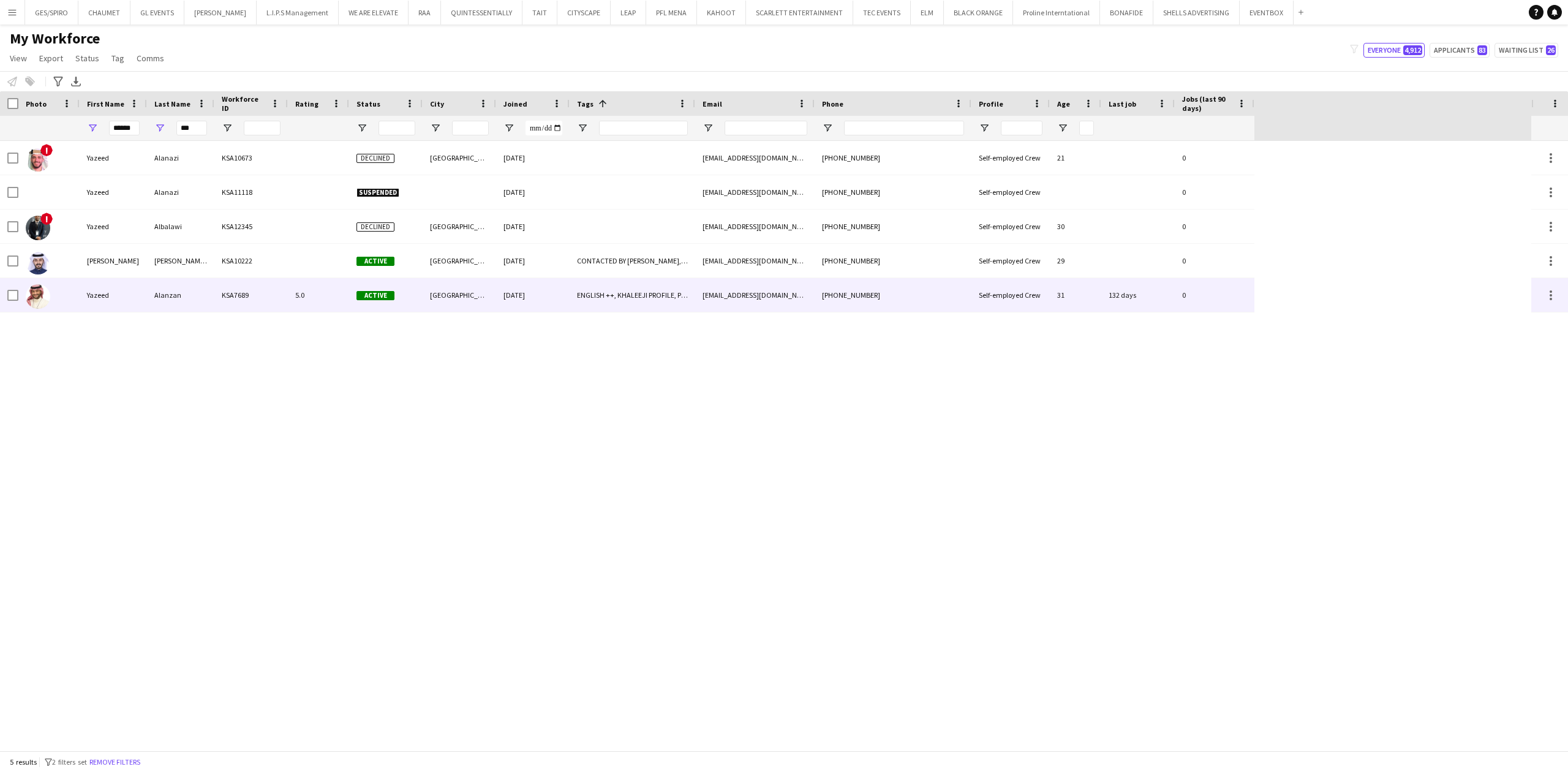
click at [172, 287] on div "Alanzan" at bounding box center [181, 295] width 68 height 34
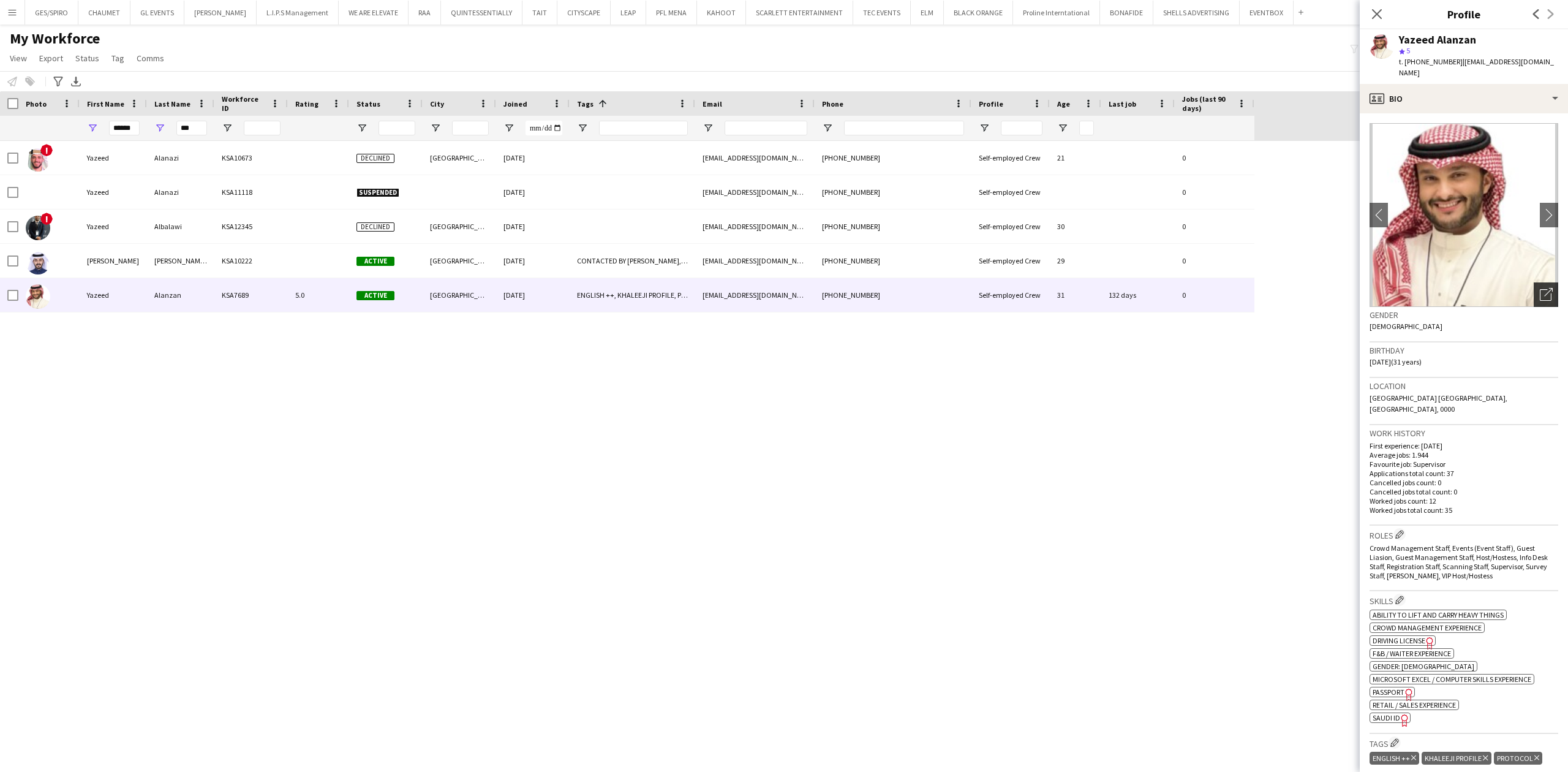
click at [1540, 288] on icon "Open photos pop-in" at bounding box center [1546, 294] width 13 height 13
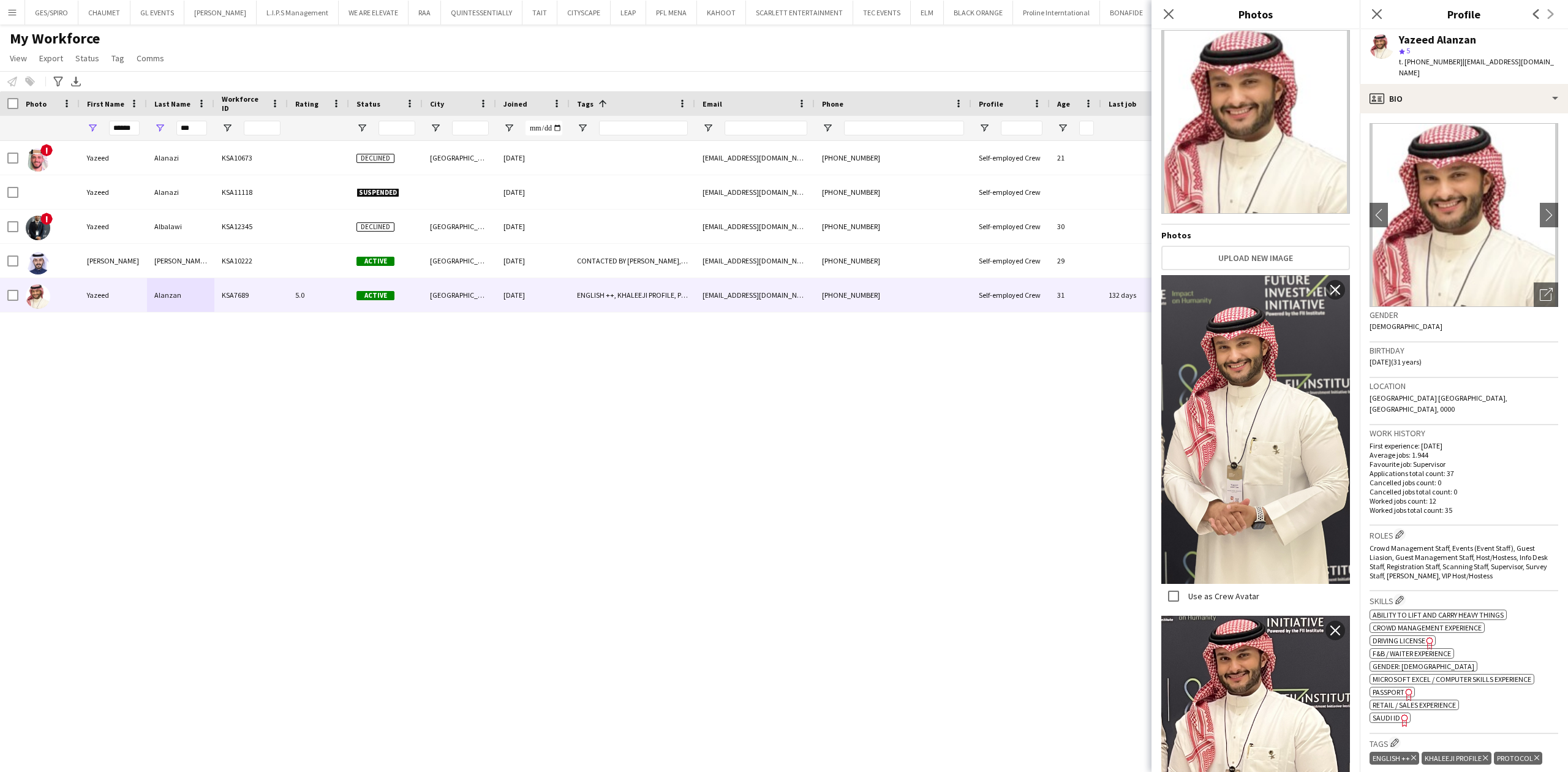
scroll to position [0, 0]
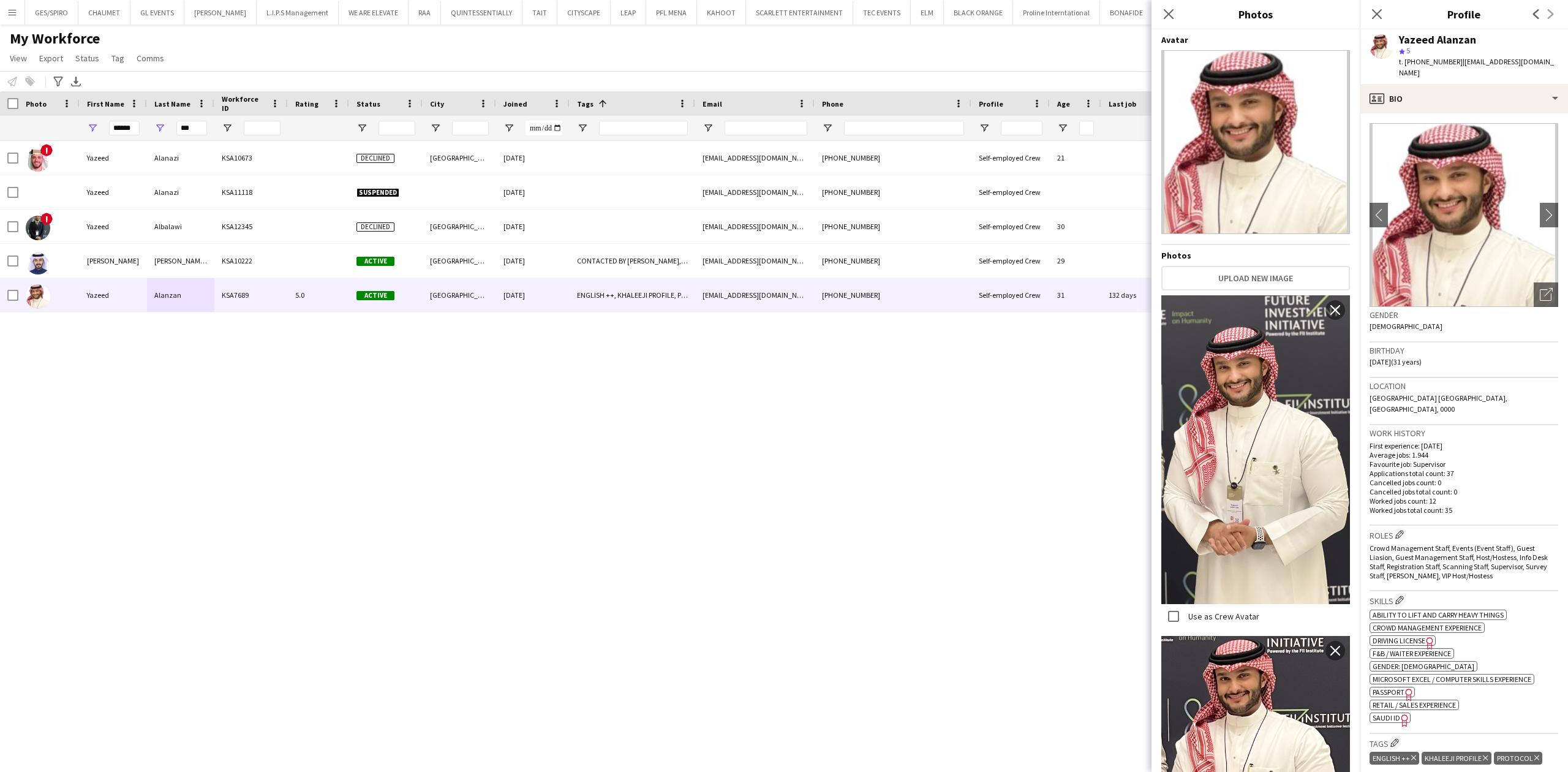
click at [1483, 67] on div "t. [PHONE_NUMBER] | [EMAIL_ADDRESS][DOMAIN_NAME]" at bounding box center [1478, 67] width 159 height 22
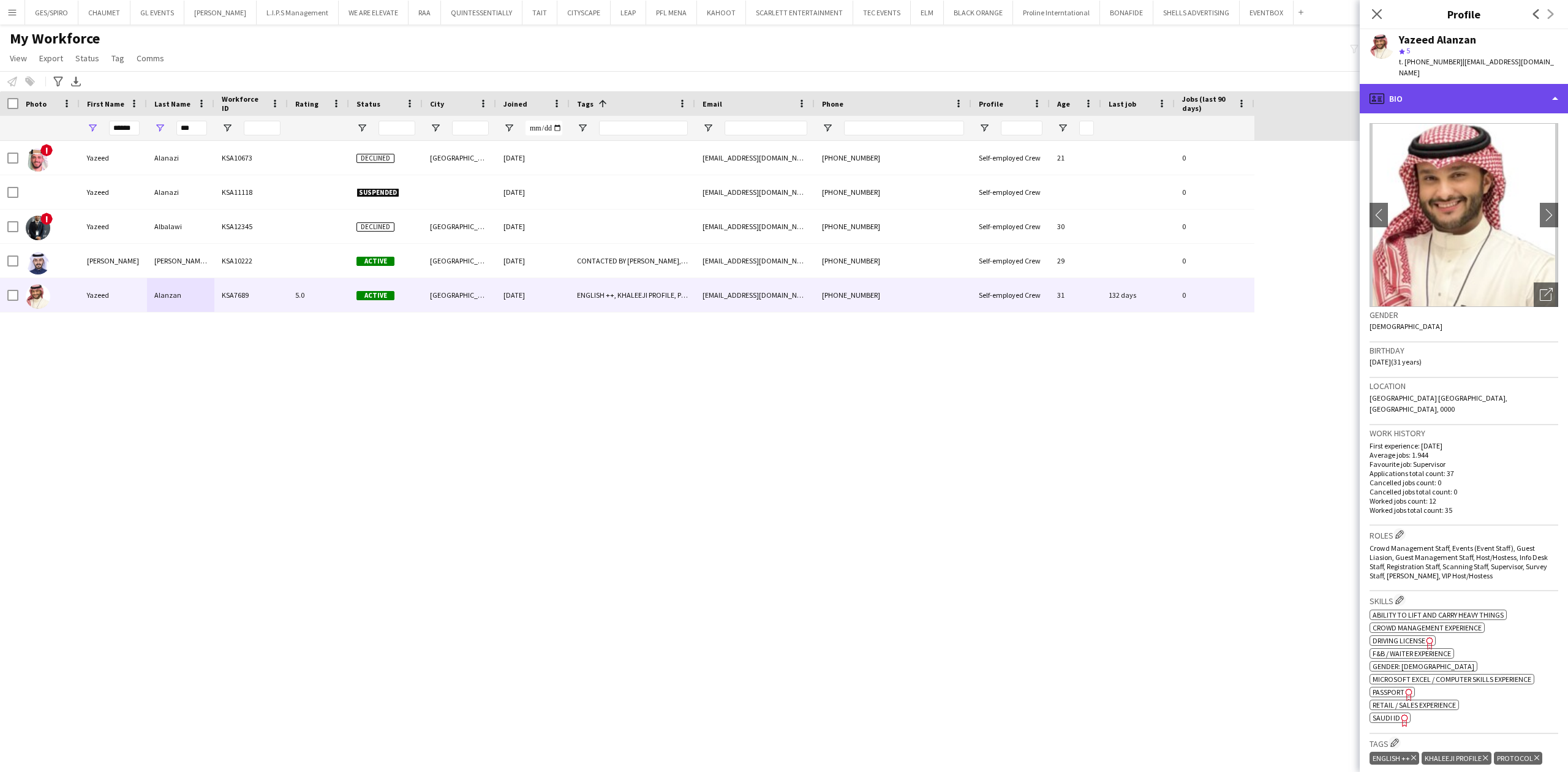
click at [1478, 97] on div "profile Bio" at bounding box center [1464, 98] width 208 height 29
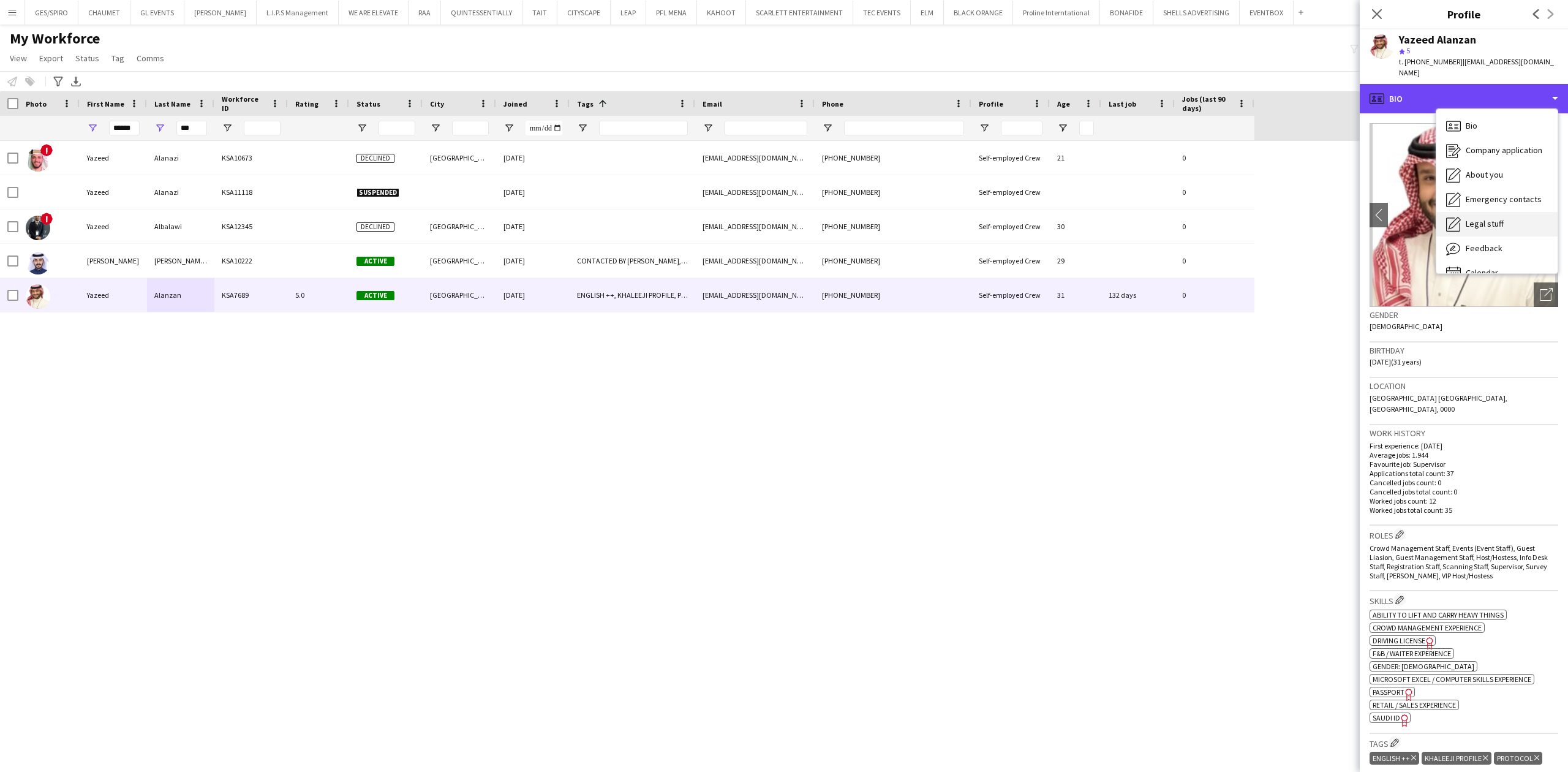
scroll to position [17, 0]
click at [1510, 252] on div "Calendar Calendar" at bounding box center [1496, 256] width 121 height 24
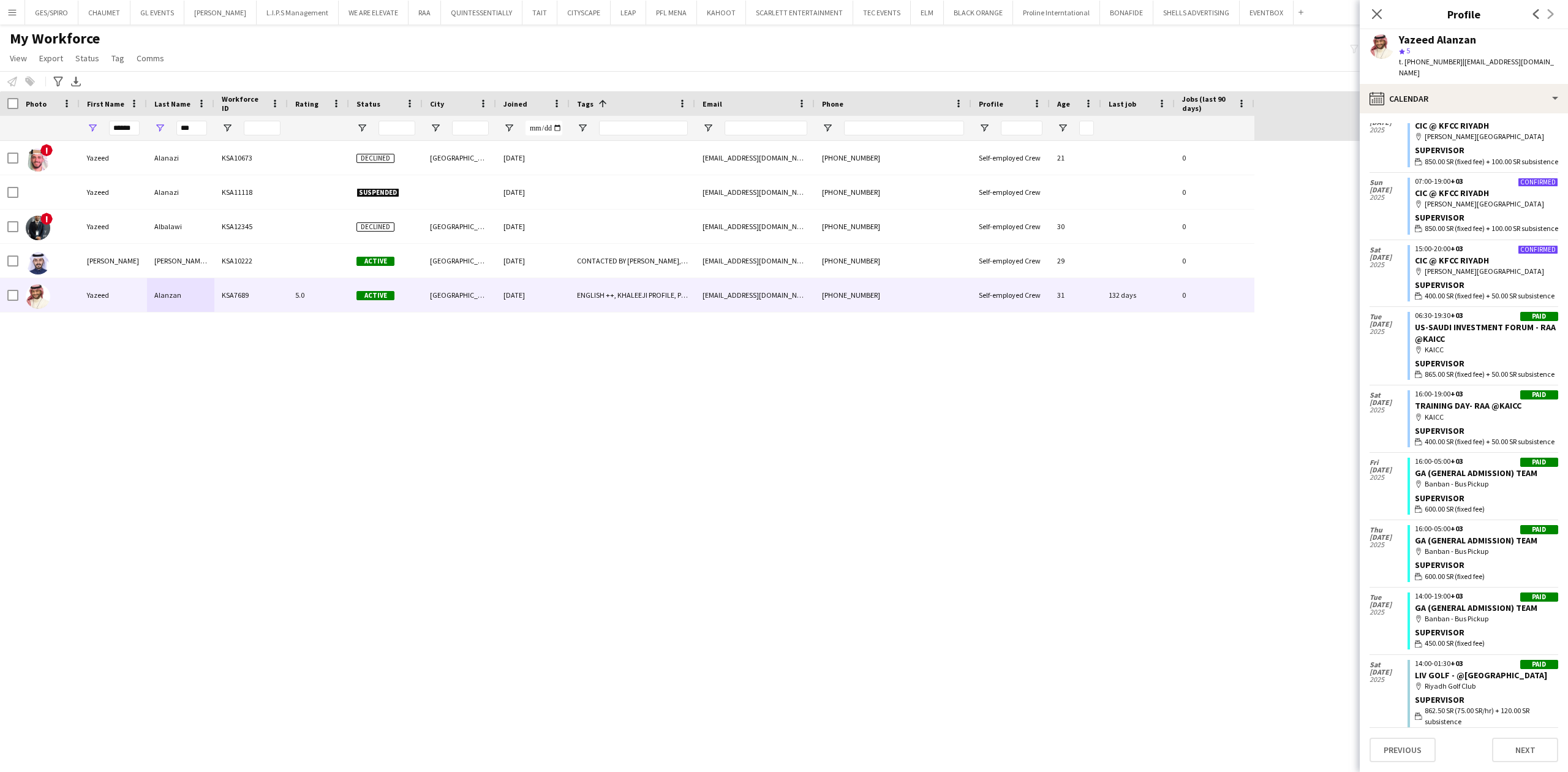
scroll to position [530, 0]
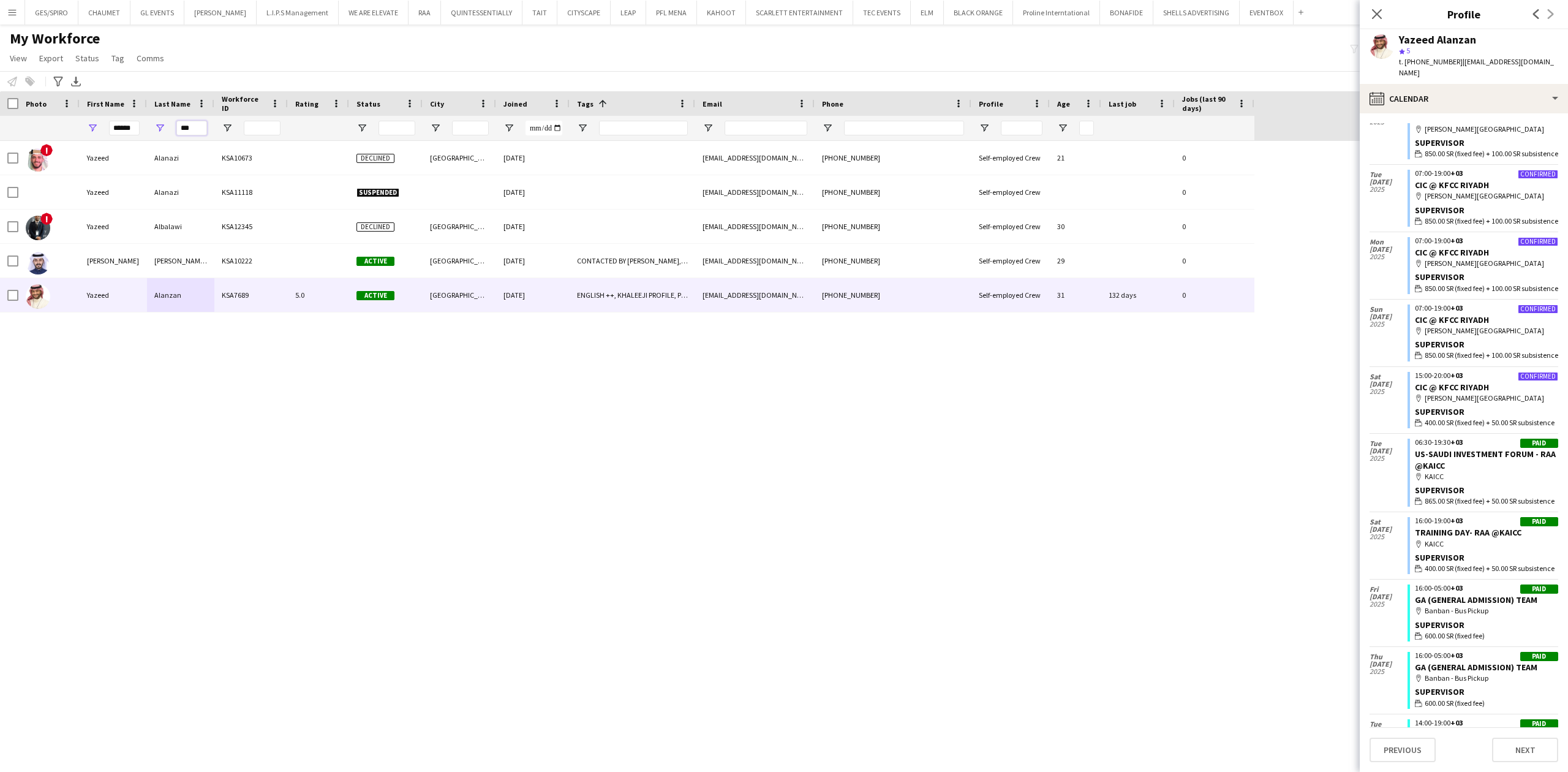
drag, startPoint x: 204, startPoint y: 128, endPoint x: 64, endPoint y: 133, distance: 140.1
click at [83, 130] on div "****** ***" at bounding box center [627, 128] width 1254 height 24
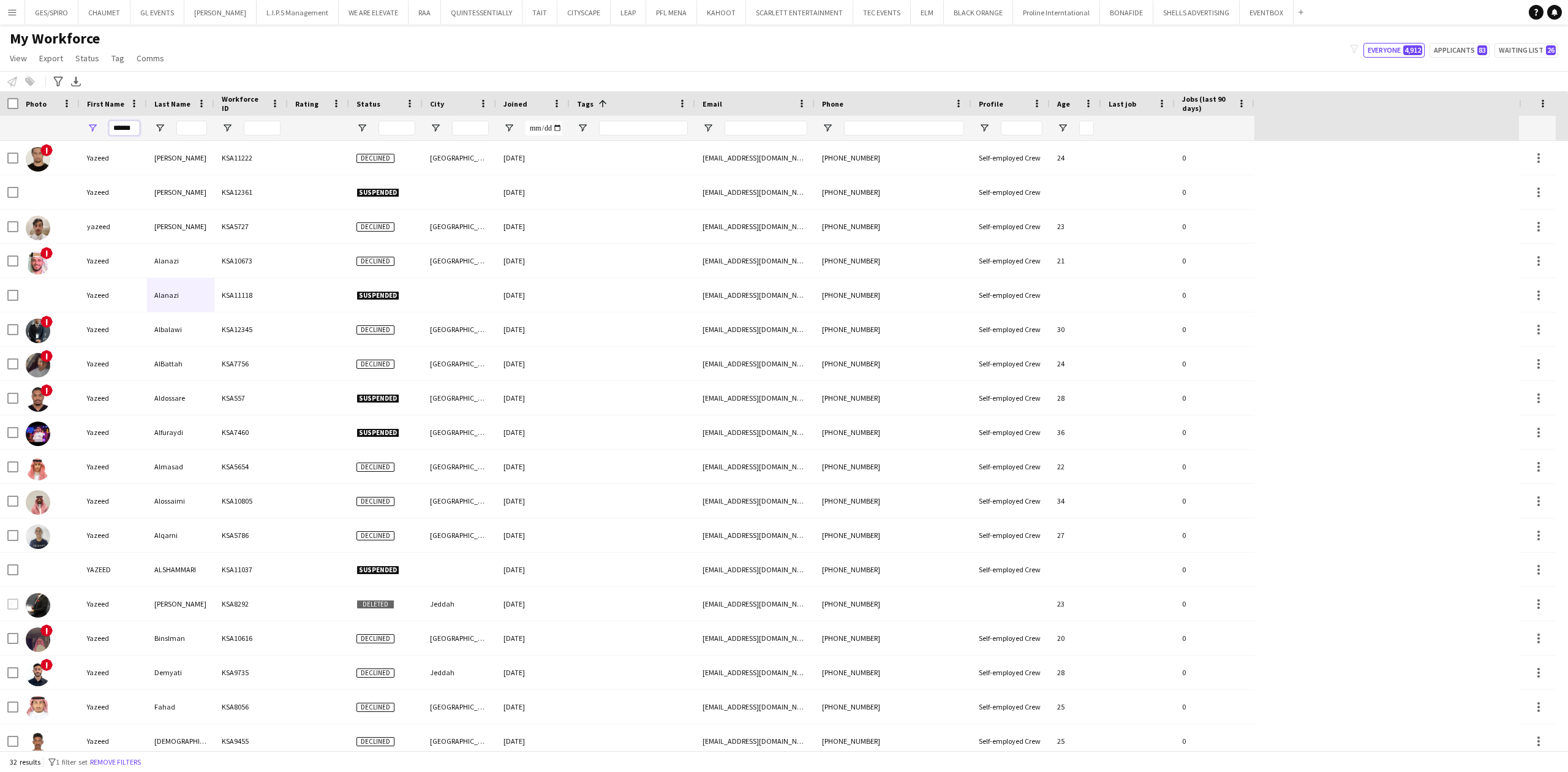
drag, startPoint x: 133, startPoint y: 129, endPoint x: 32, endPoint y: 129, distance: 101.0
click at [32, 129] on div "******" at bounding box center [627, 128] width 1254 height 24
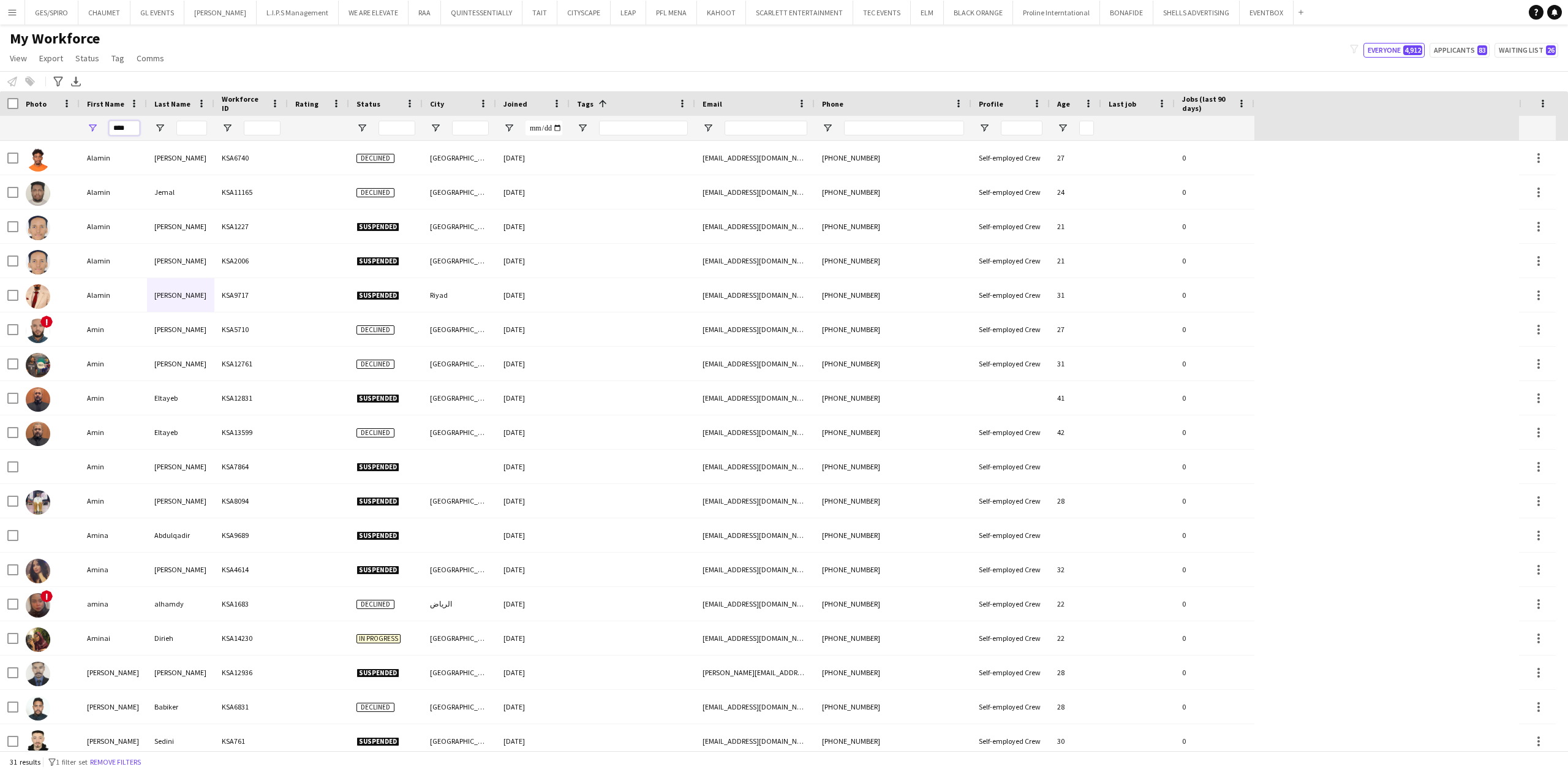
type input "****"
click at [182, 126] on input "Last Name Filter Input" at bounding box center [191, 128] width 30 height 15
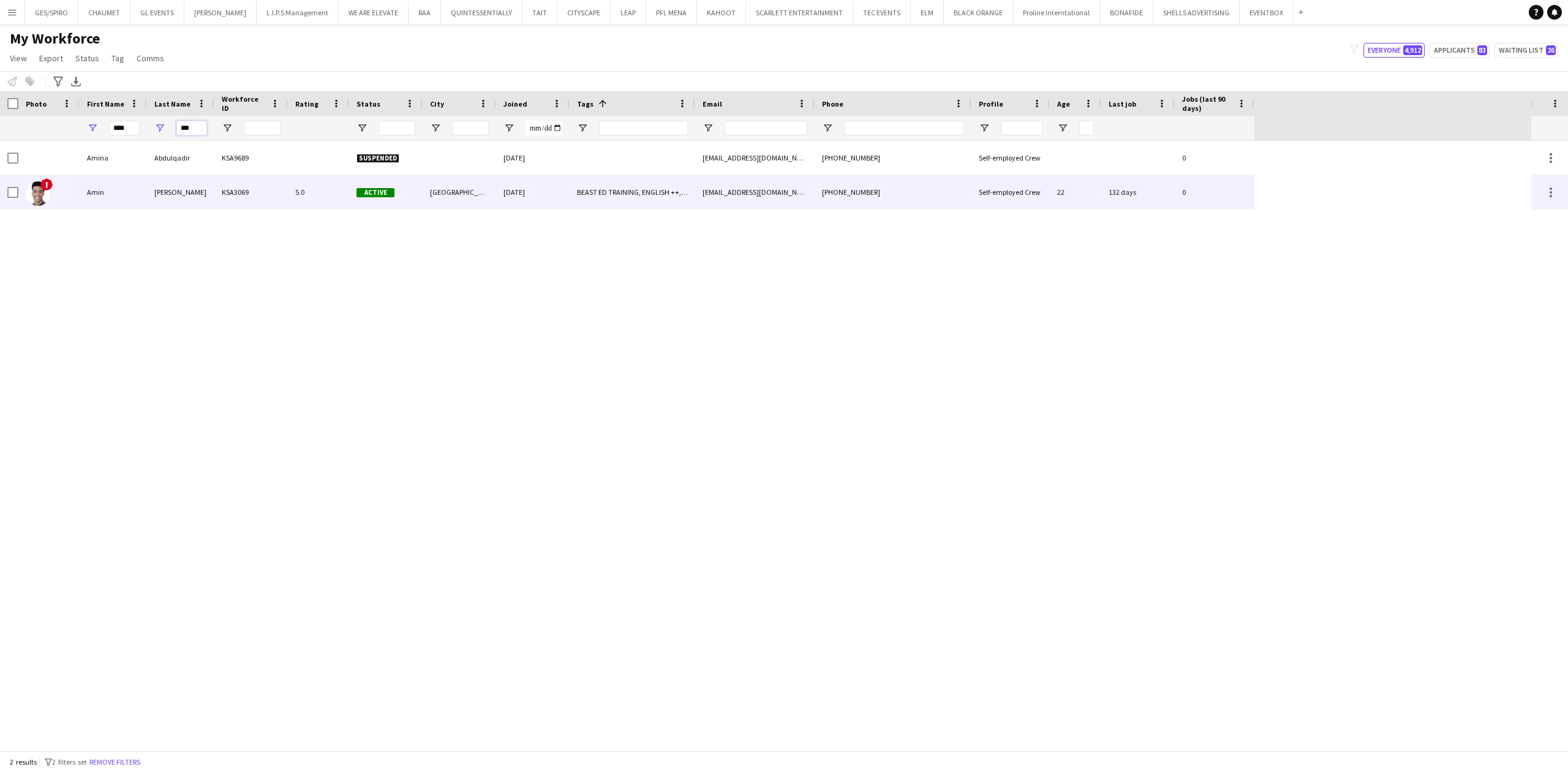
type input "***"
click at [202, 201] on div "[PERSON_NAME]" at bounding box center [181, 192] width 68 height 34
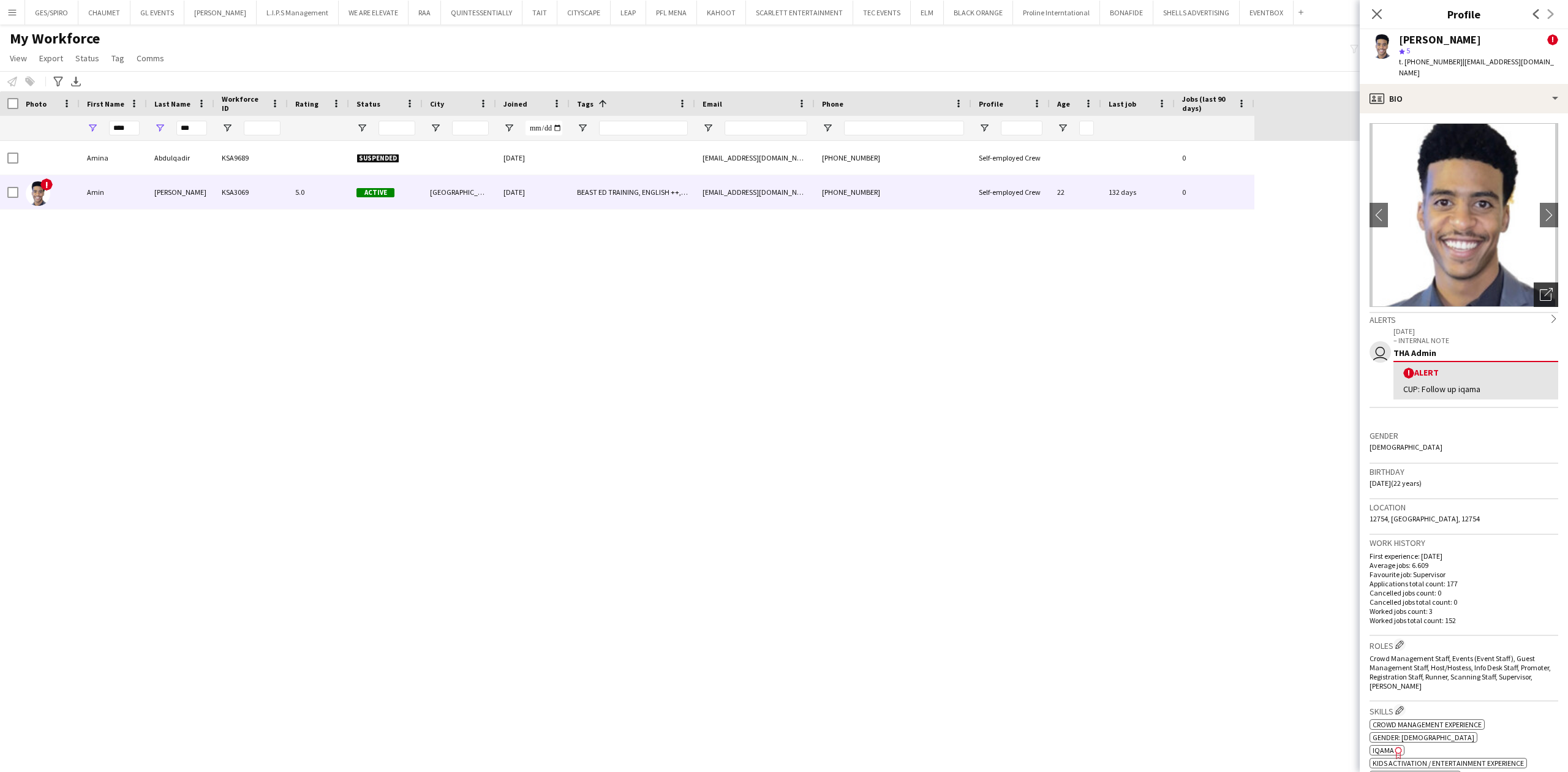
click at [1540, 290] on icon "Open photos pop-in" at bounding box center [1546, 294] width 13 height 13
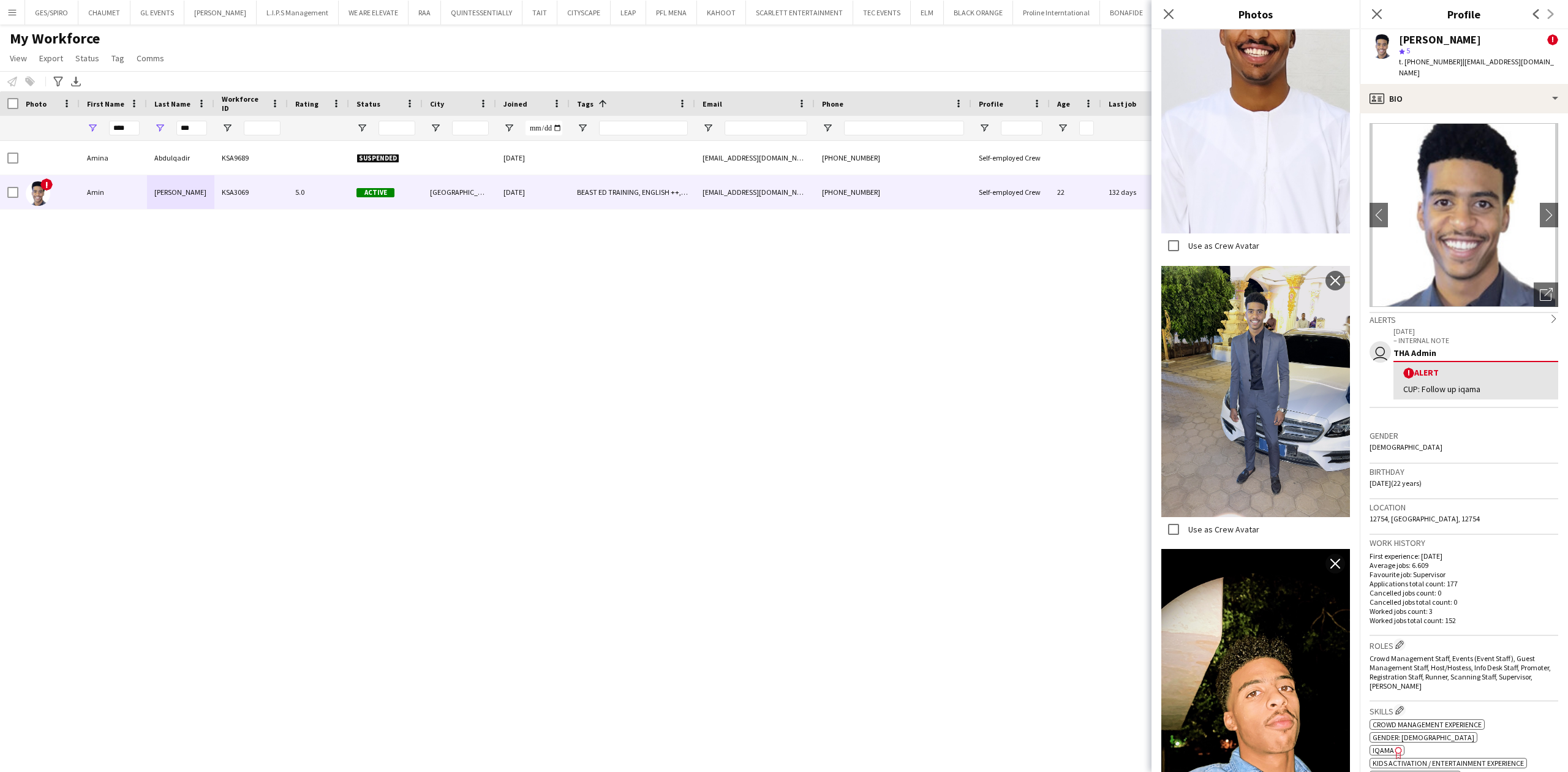
scroll to position [1398, 0]
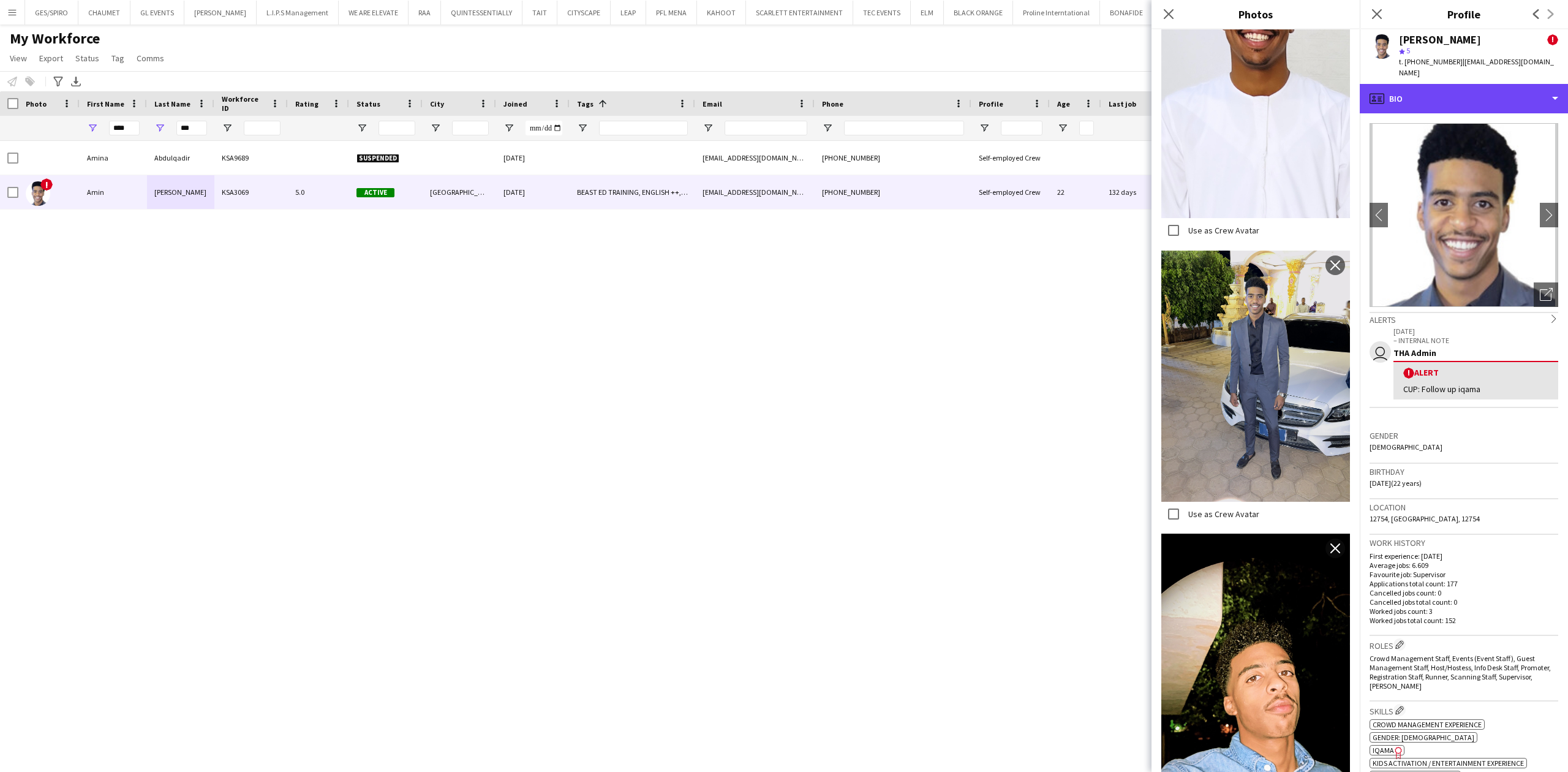
drag, startPoint x: 1496, startPoint y: 96, endPoint x: 1490, endPoint y: 109, distance: 14.3
click at [1496, 96] on div "profile Bio" at bounding box center [1464, 98] width 208 height 29
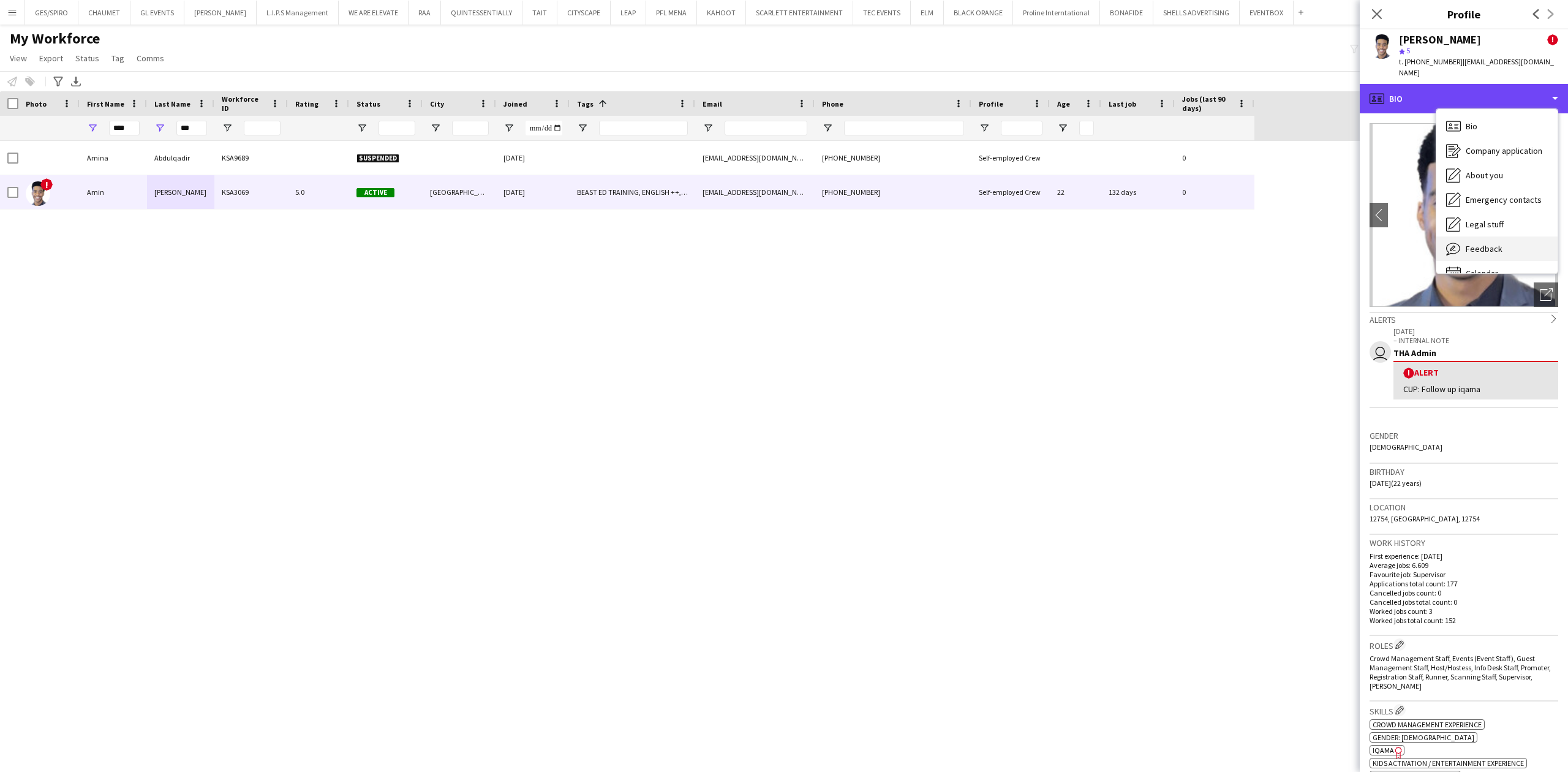
scroll to position [17, 0]
click at [1493, 240] on div "Feedback Feedback" at bounding box center [1496, 231] width 121 height 24
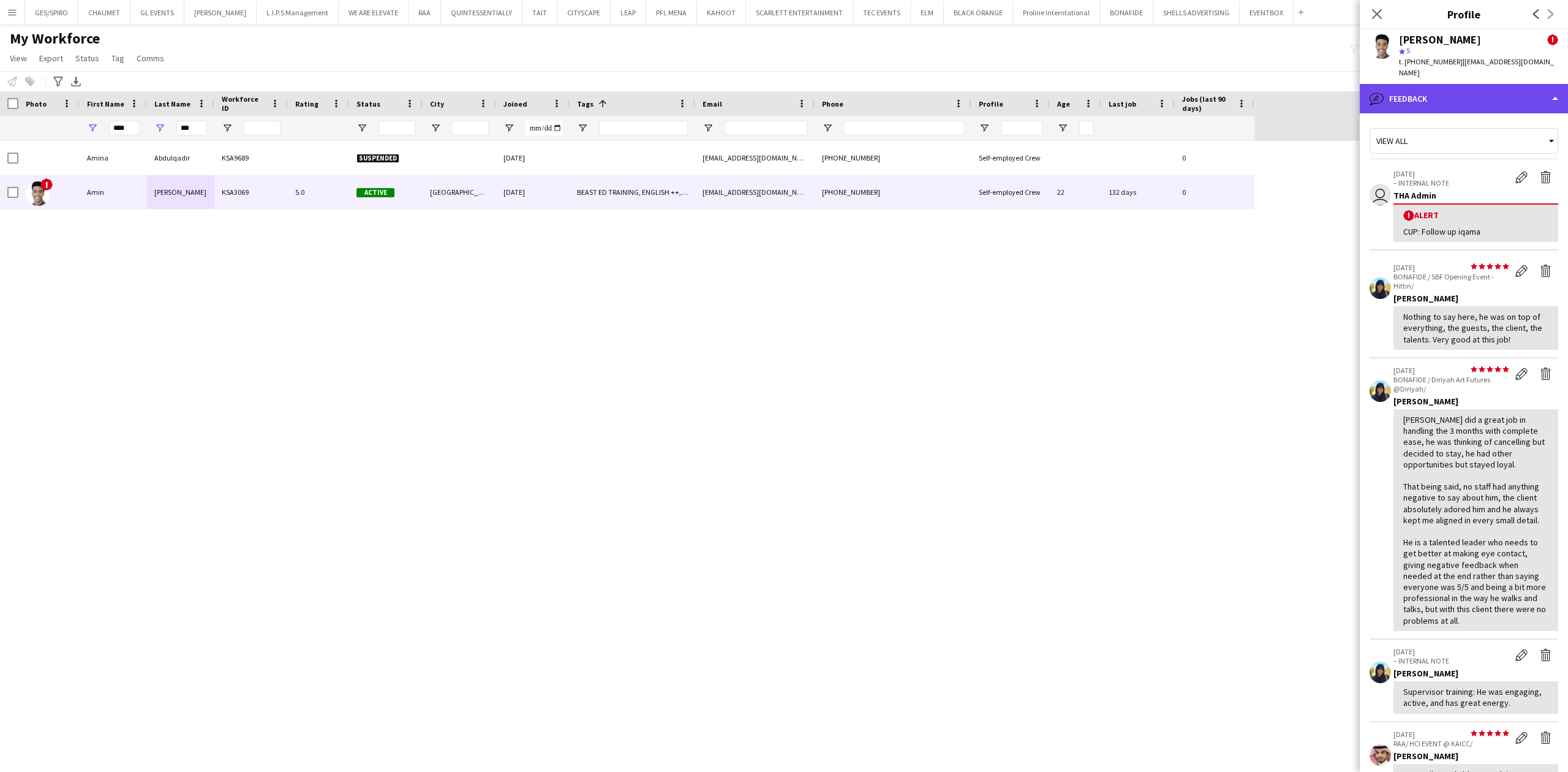
click at [1482, 113] on div "bubble-pencil Feedback" at bounding box center [1464, 98] width 208 height 29
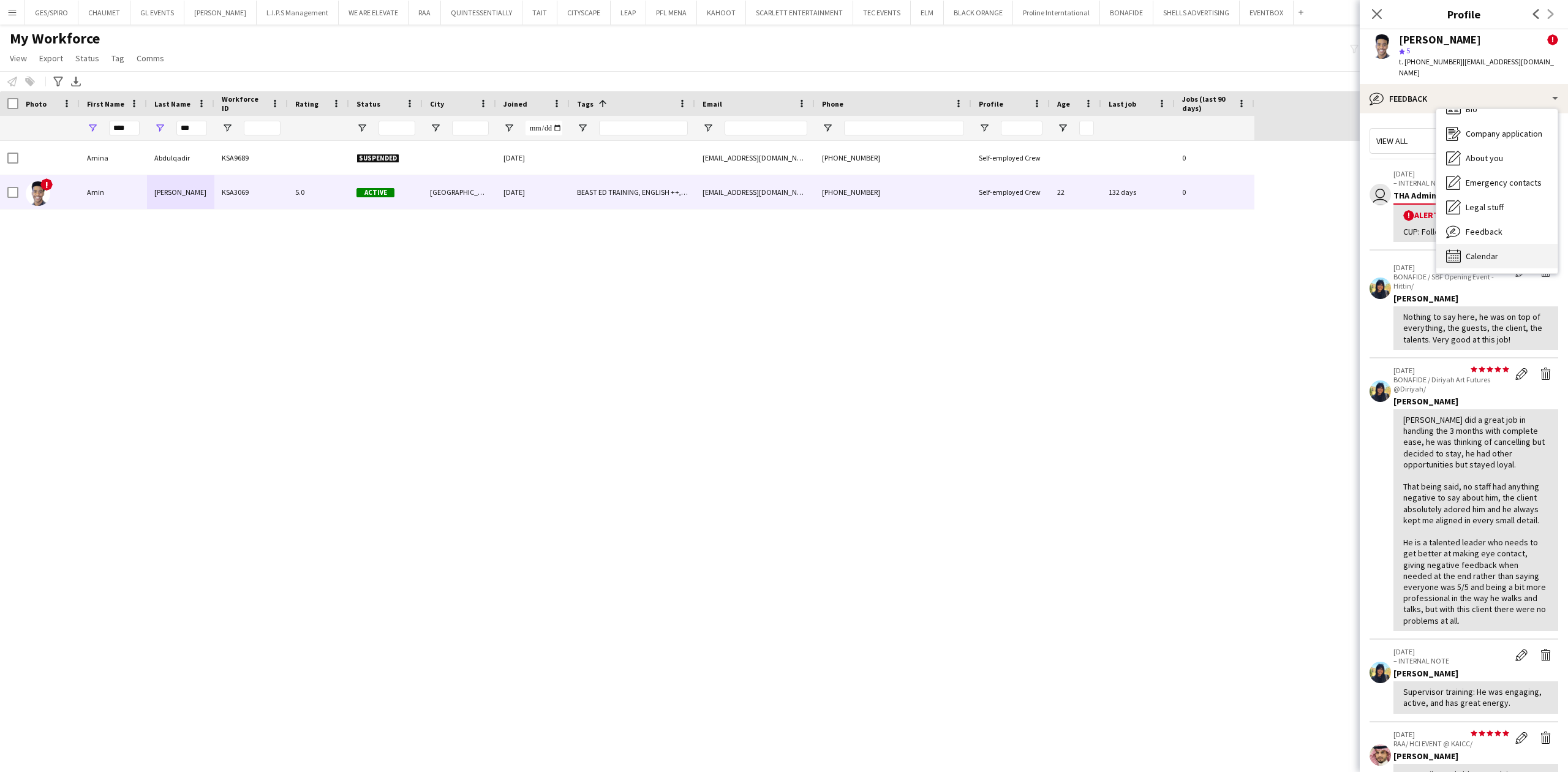
click at [1515, 254] on div "Calendar Calendar" at bounding box center [1496, 256] width 121 height 24
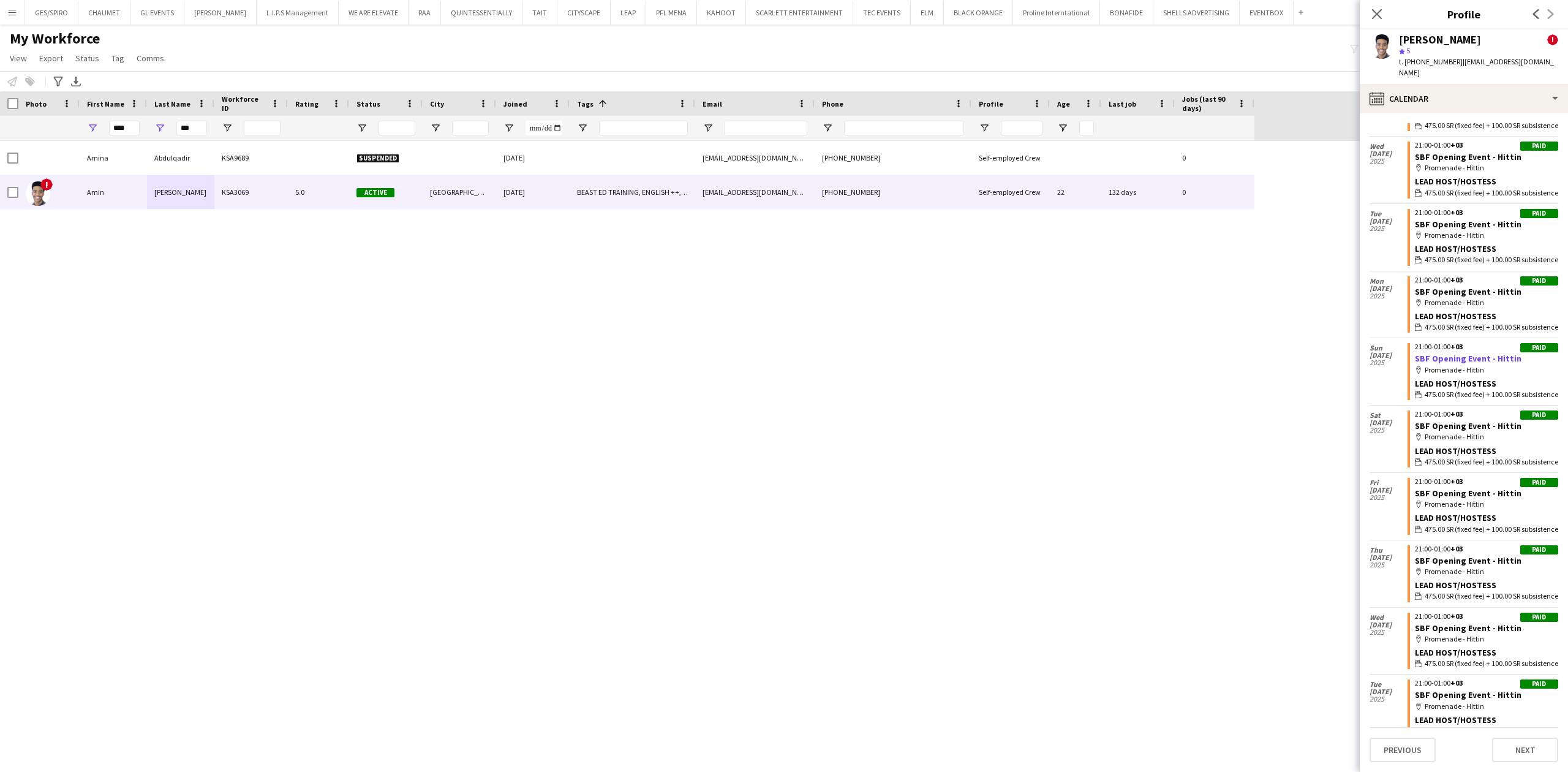
scroll to position [537, 0]
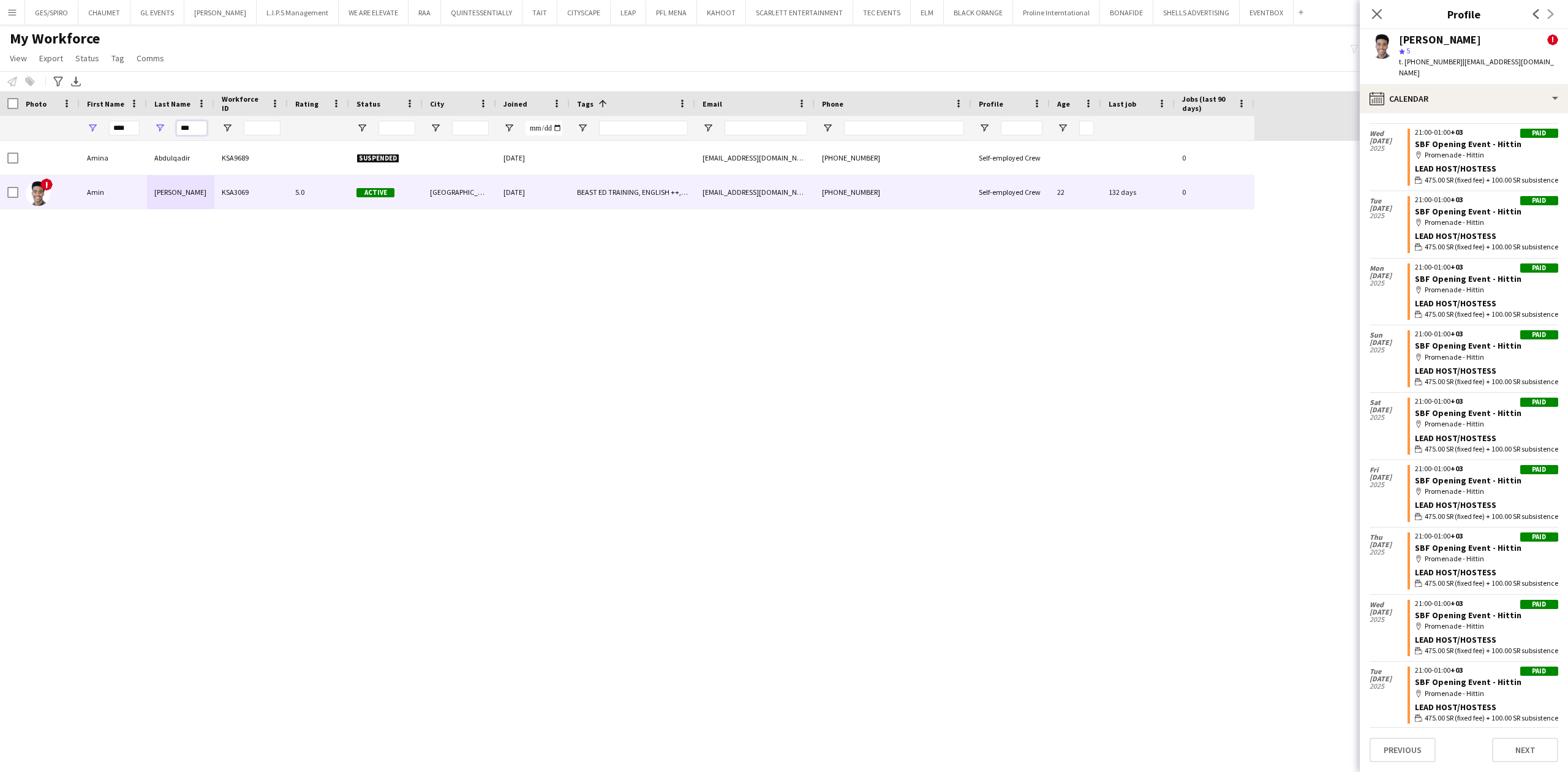
drag, startPoint x: 198, startPoint y: 131, endPoint x: 143, endPoint y: 127, distance: 55.1
click at [143, 127] on div "**** ***" at bounding box center [627, 128] width 1254 height 24
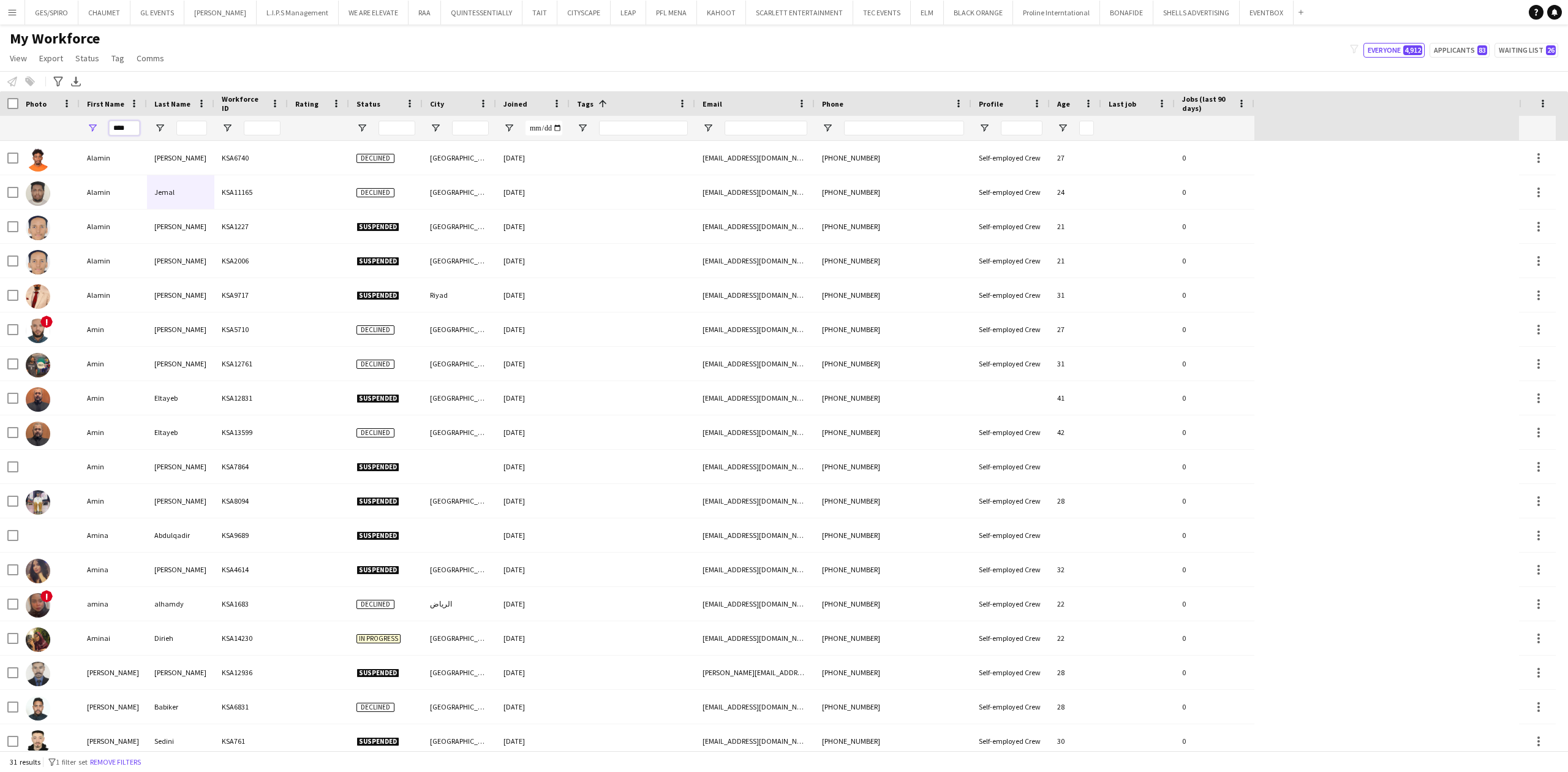
drag, startPoint x: 131, startPoint y: 130, endPoint x: 40, endPoint y: 130, distance: 91.0
click at [40, 130] on div "****" at bounding box center [627, 128] width 1254 height 24
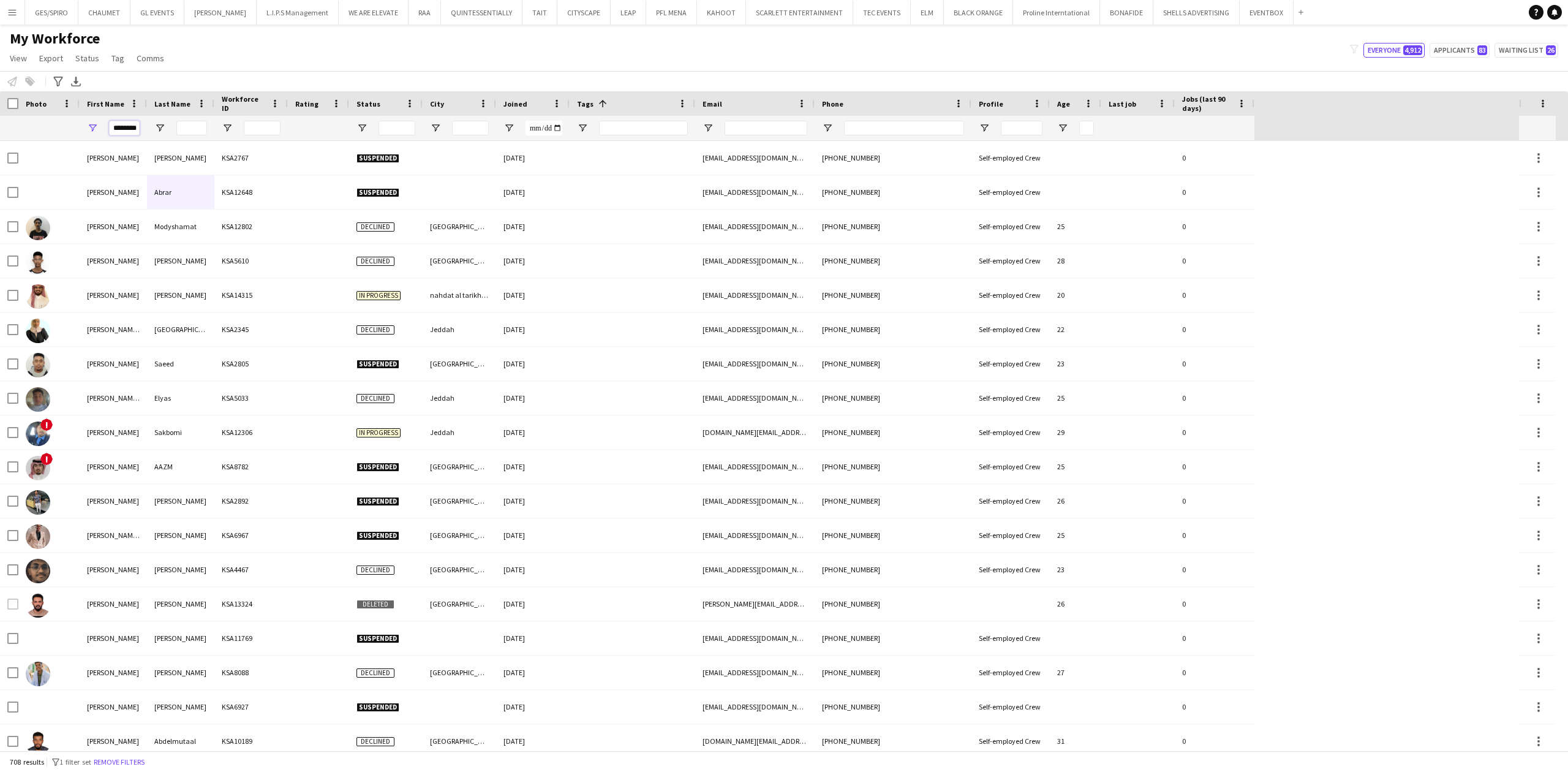
type input "********"
click at [191, 127] on input "Last Name Filter Input" at bounding box center [191, 128] width 30 height 15
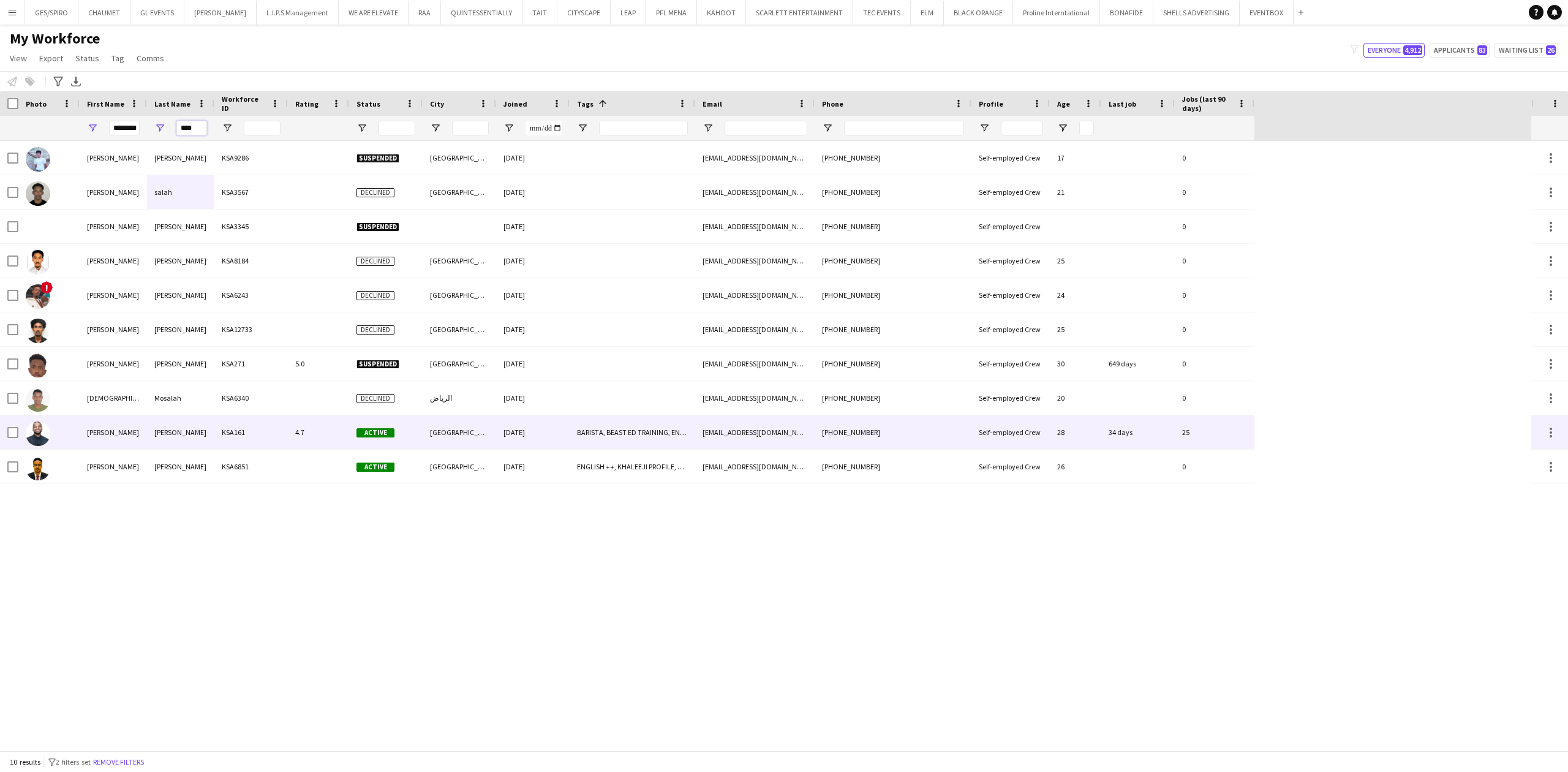
type input "****"
click at [198, 442] on div "[PERSON_NAME]" at bounding box center [181, 432] width 68 height 34
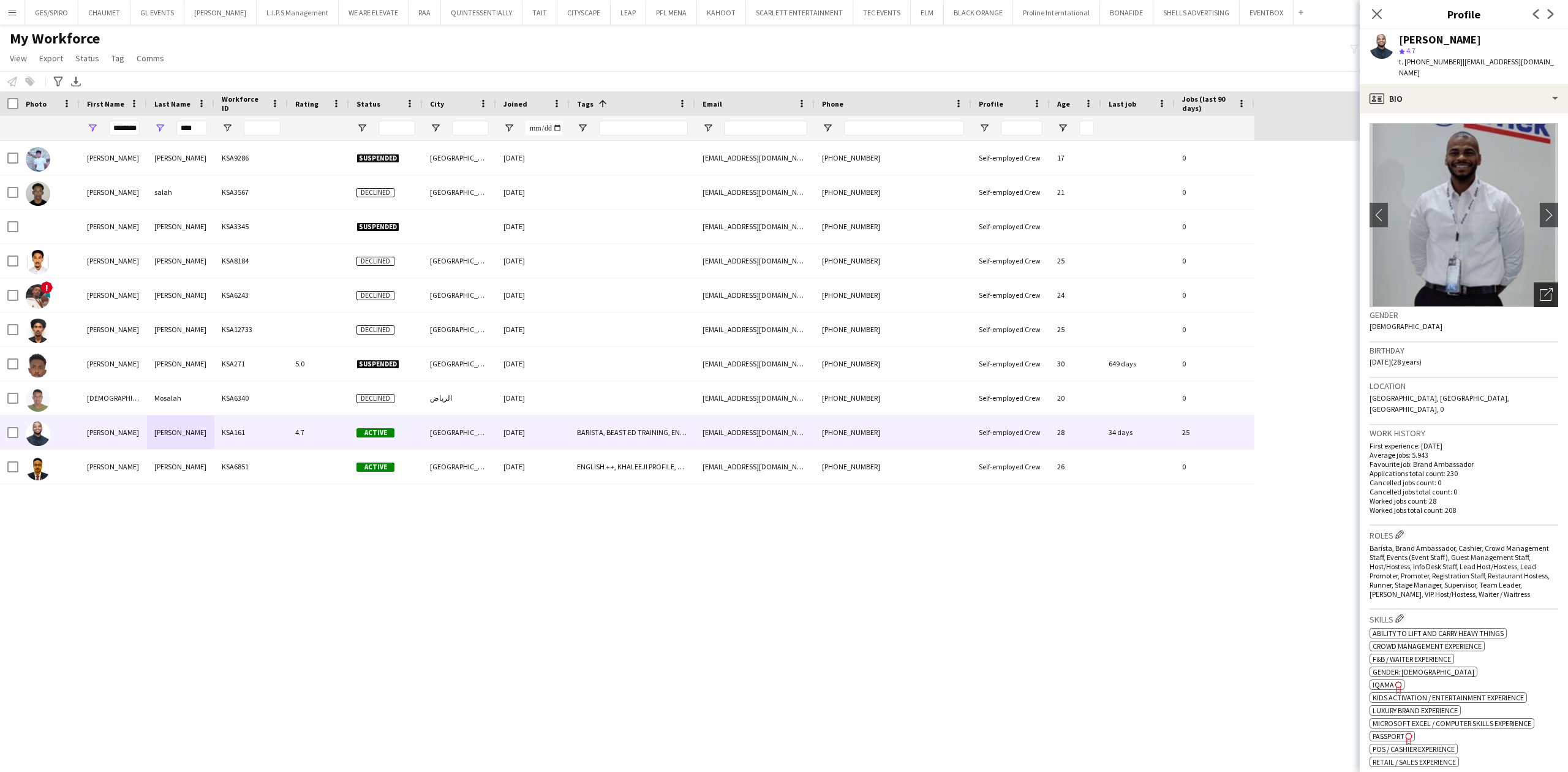
click at [1540, 288] on icon "Open photos pop-in" at bounding box center [1546, 294] width 13 height 13
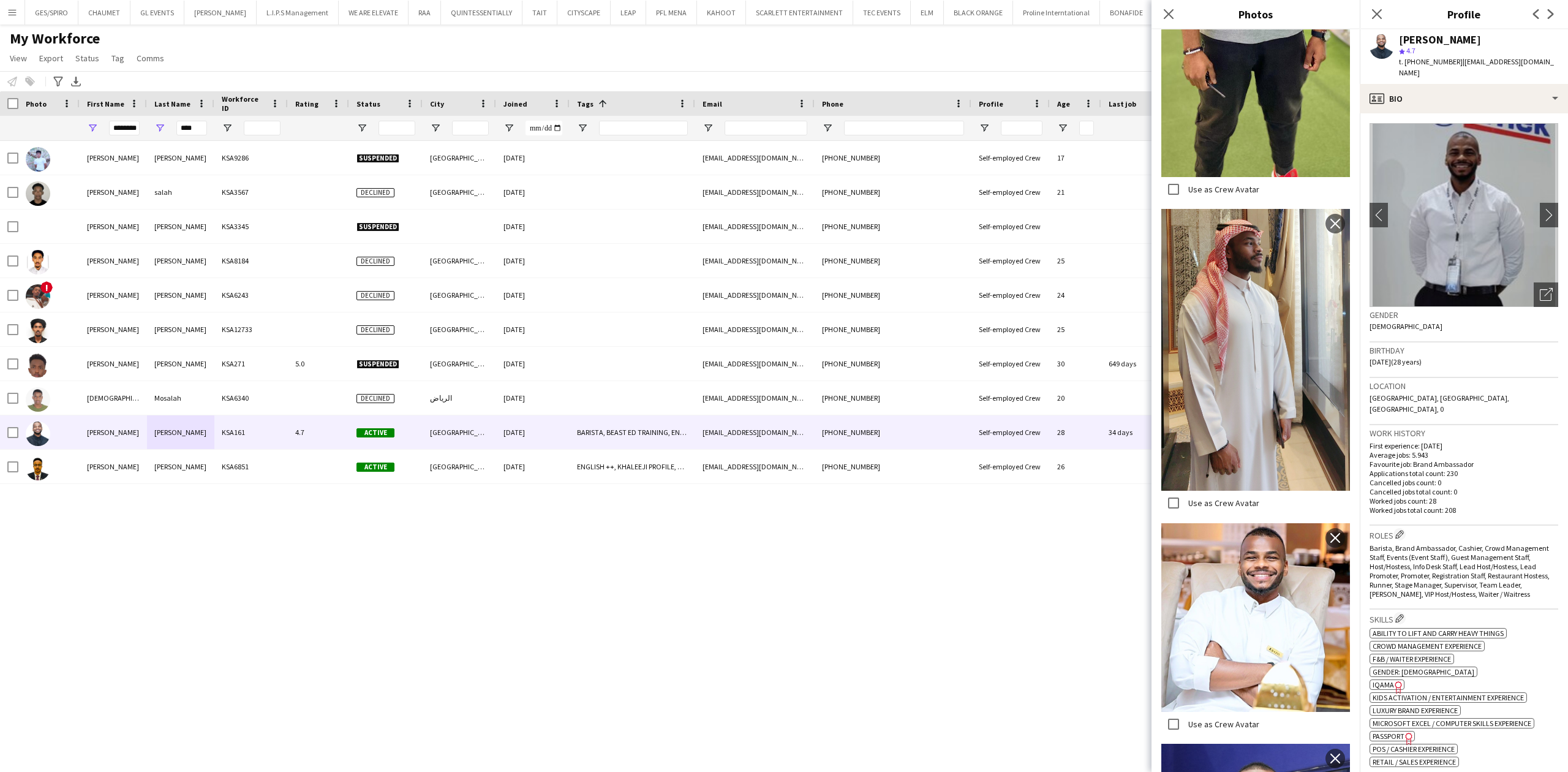
scroll to position [2123, 0]
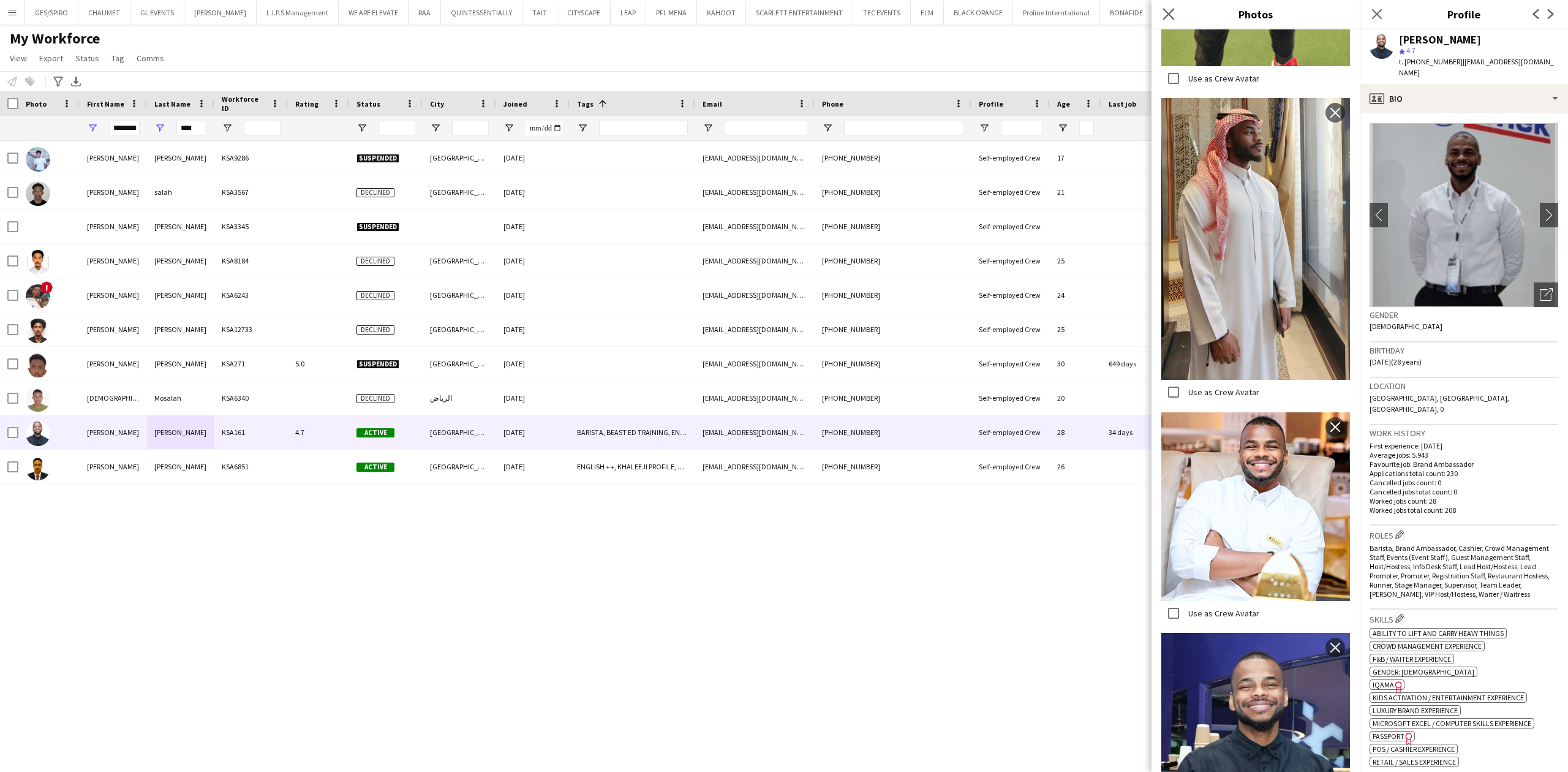
drag, startPoint x: 1161, startPoint y: 17, endPoint x: 1216, endPoint y: 18, distance: 55.0
click at [1162, 17] on app-icon "Close pop-in" at bounding box center [1169, 14] width 15 height 15
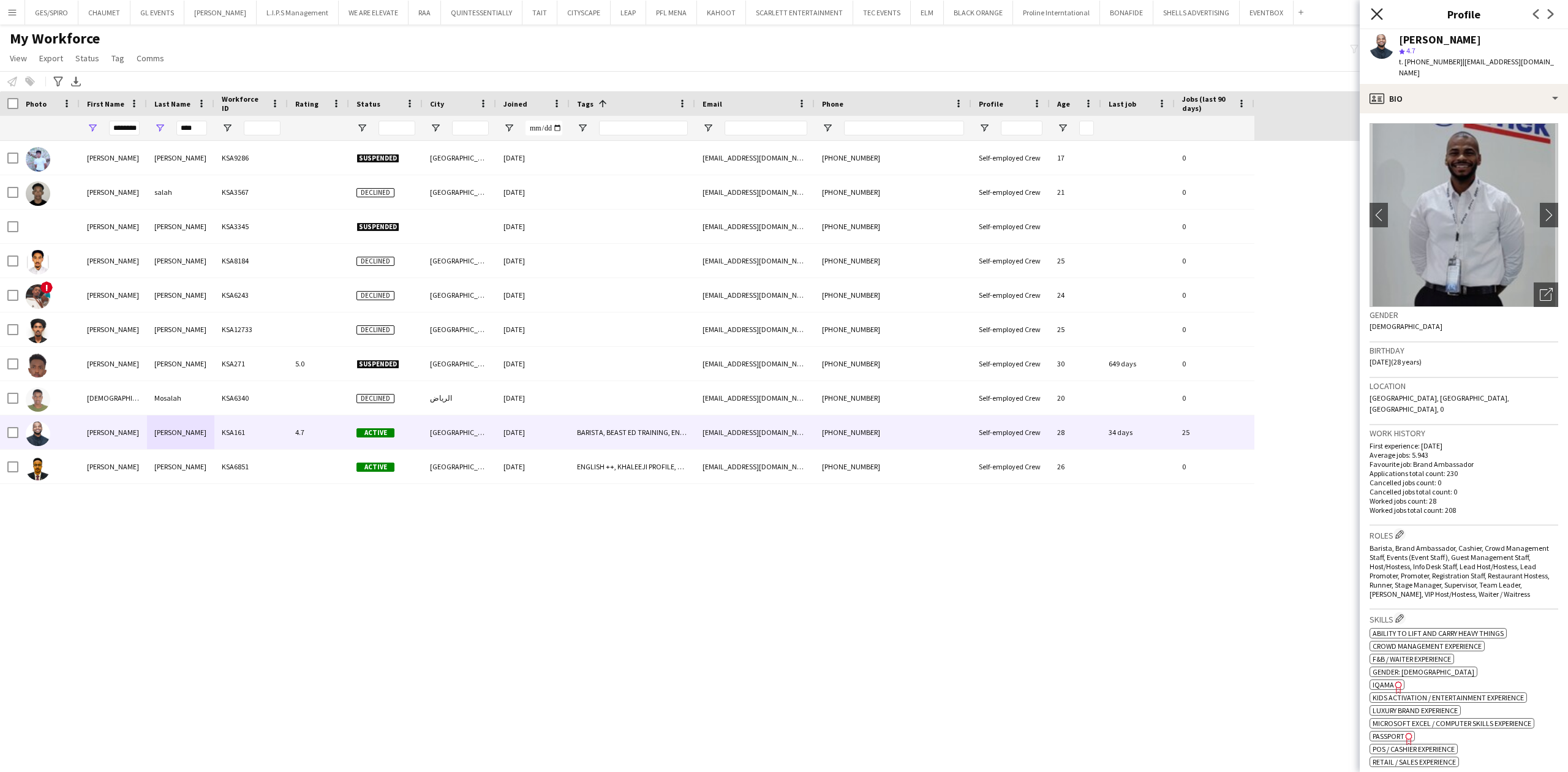
click at [1372, 10] on icon at bounding box center [1376, 14] width 11 height 12
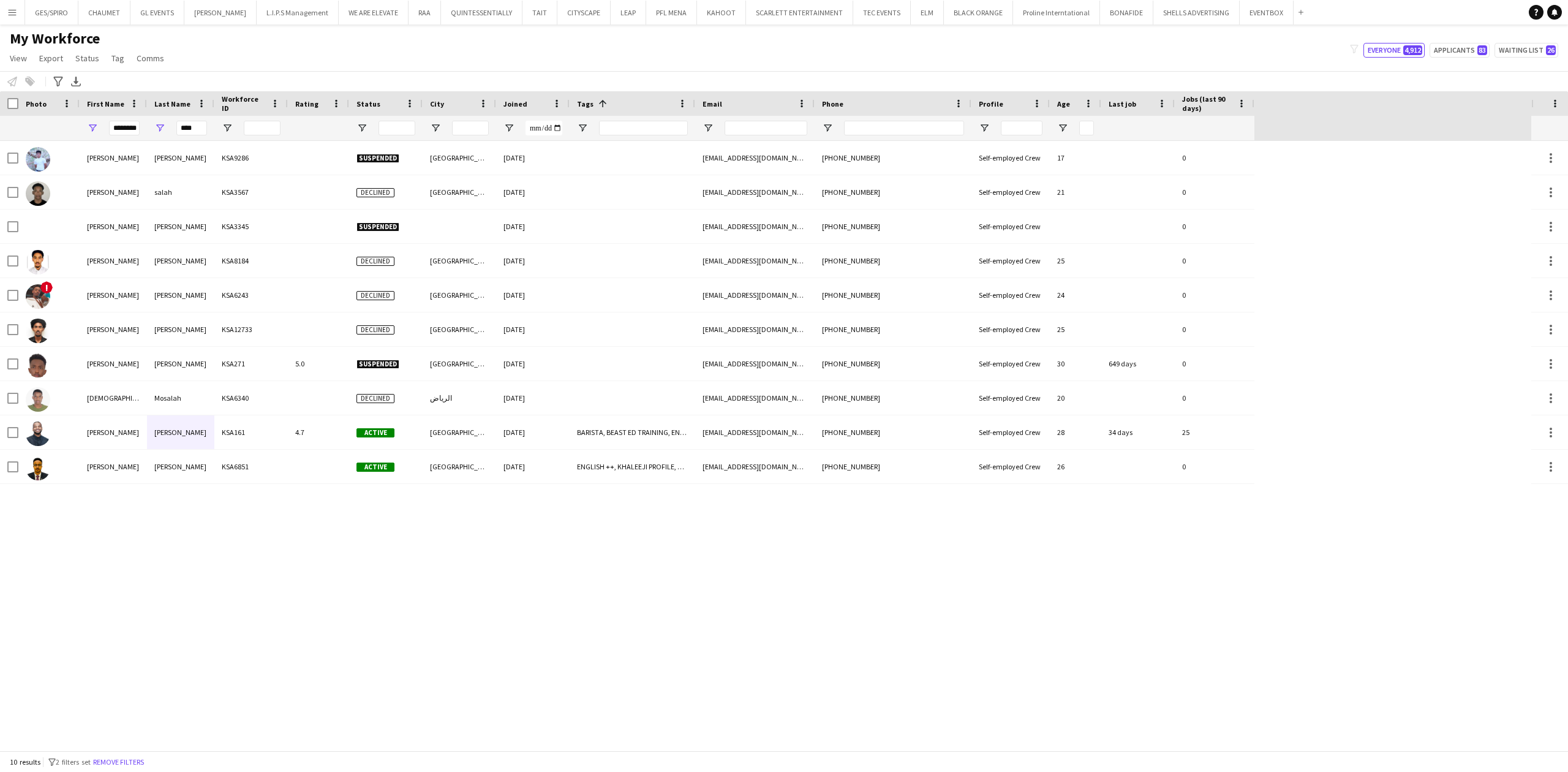
click at [621, 561] on div "[PERSON_NAME] [PERSON_NAME] KSA9286 Suspended [GEOGRAPHIC_DATA] [DATE] [EMAIL_A…" at bounding box center [765, 445] width 1531 height 610
click at [133, 762] on button "Remove filters" at bounding box center [118, 762] width 55 height 14
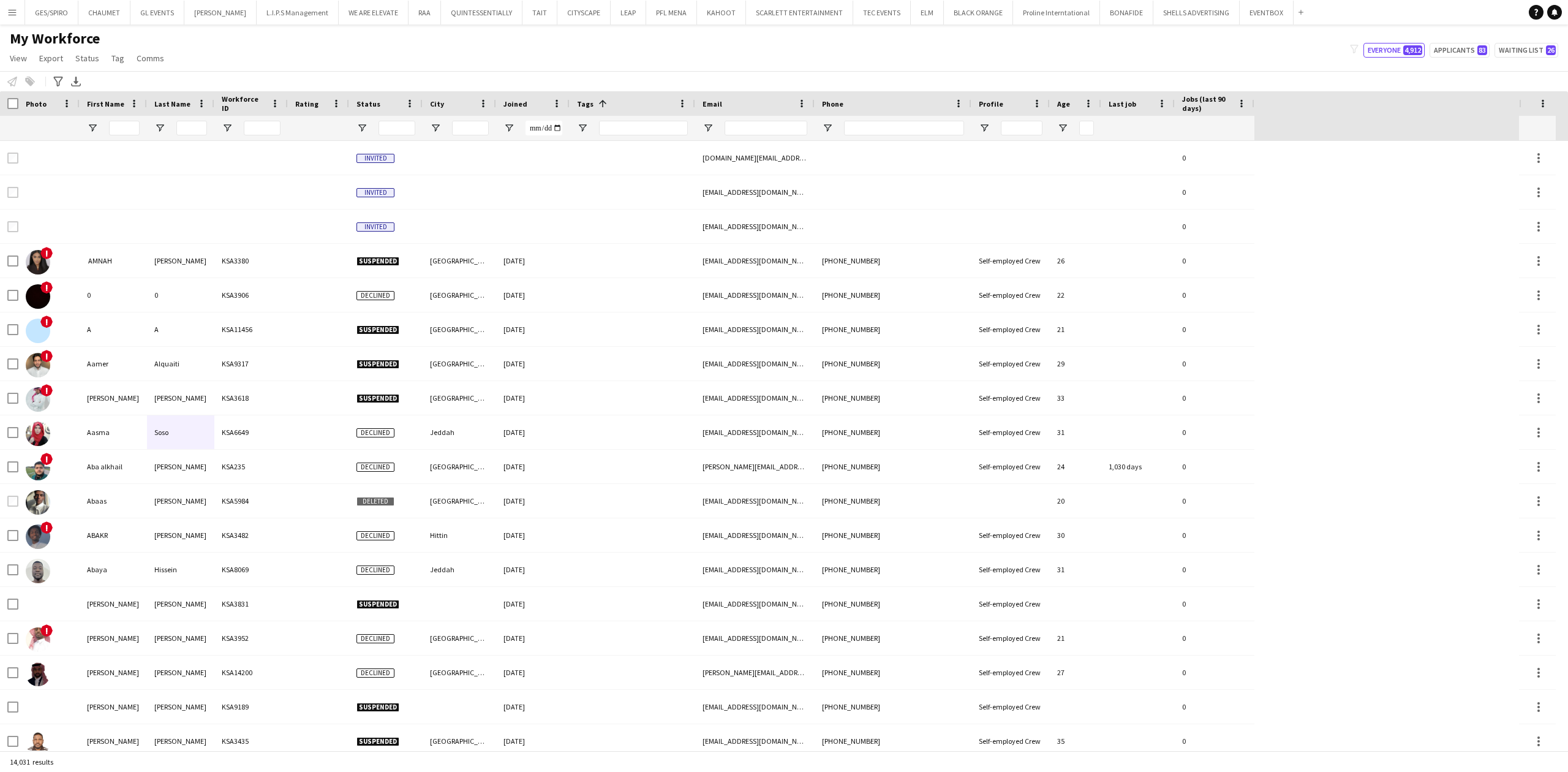
click at [592, 118] on div at bounding box center [632, 128] width 126 height 24
click at [584, 124] on span "Open Filter Menu" at bounding box center [582, 128] width 11 height 11
click at [616, 177] on input "Search filter values" at bounding box center [635, 179] width 108 height 15
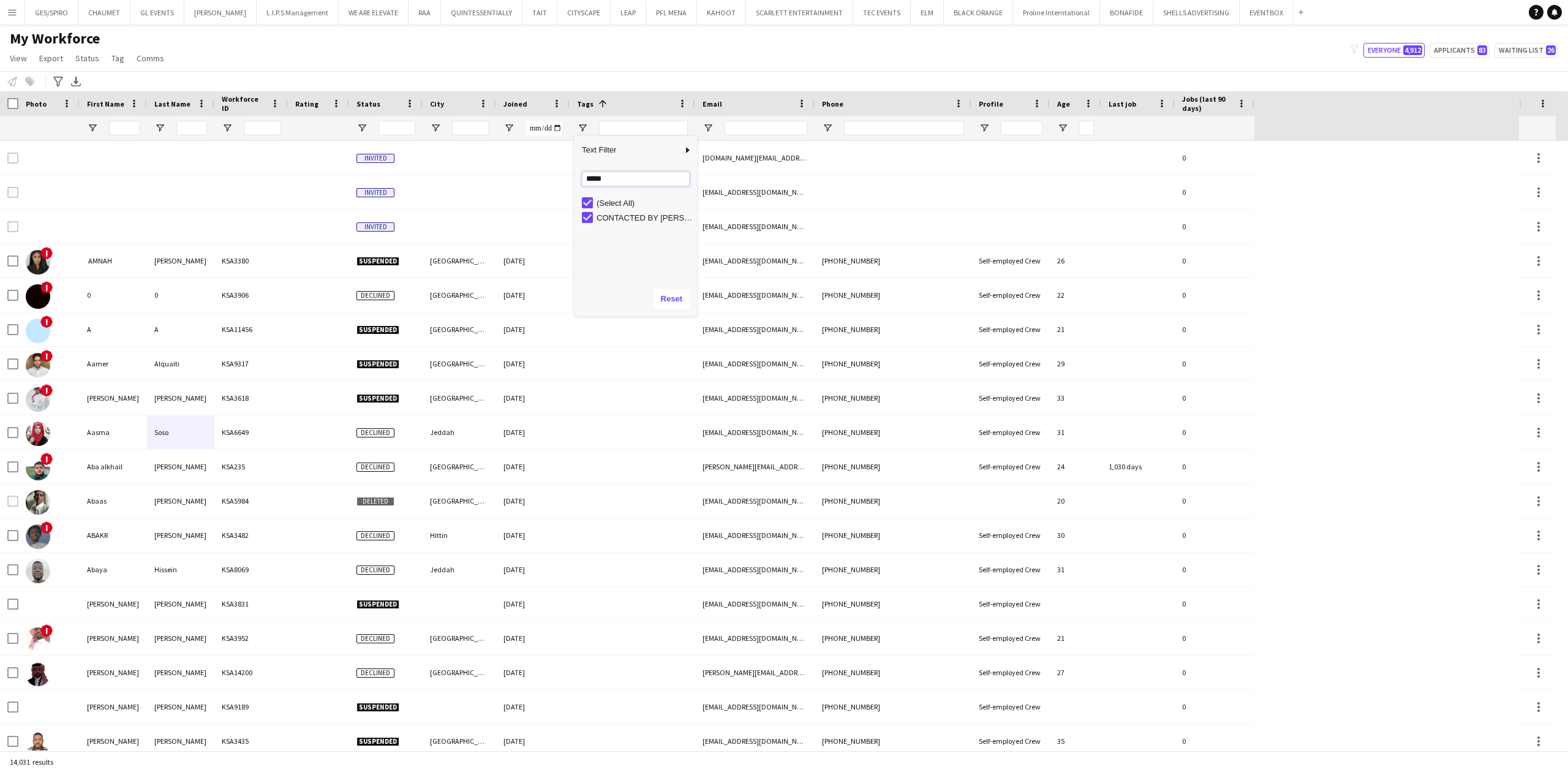
type input "*****"
click at [584, 194] on div "(Select All) CONTACTED BY [PERSON_NAME]" at bounding box center [635, 237] width 122 height 88
type input "**********"
click at [586, 196] on div "(Select All)" at bounding box center [639, 203] width 115 height 15
click at [632, 169] on div "Loading... ***** No matches. (Select All) CONTACTED BY [PERSON_NAME]" at bounding box center [635, 223] width 122 height 118
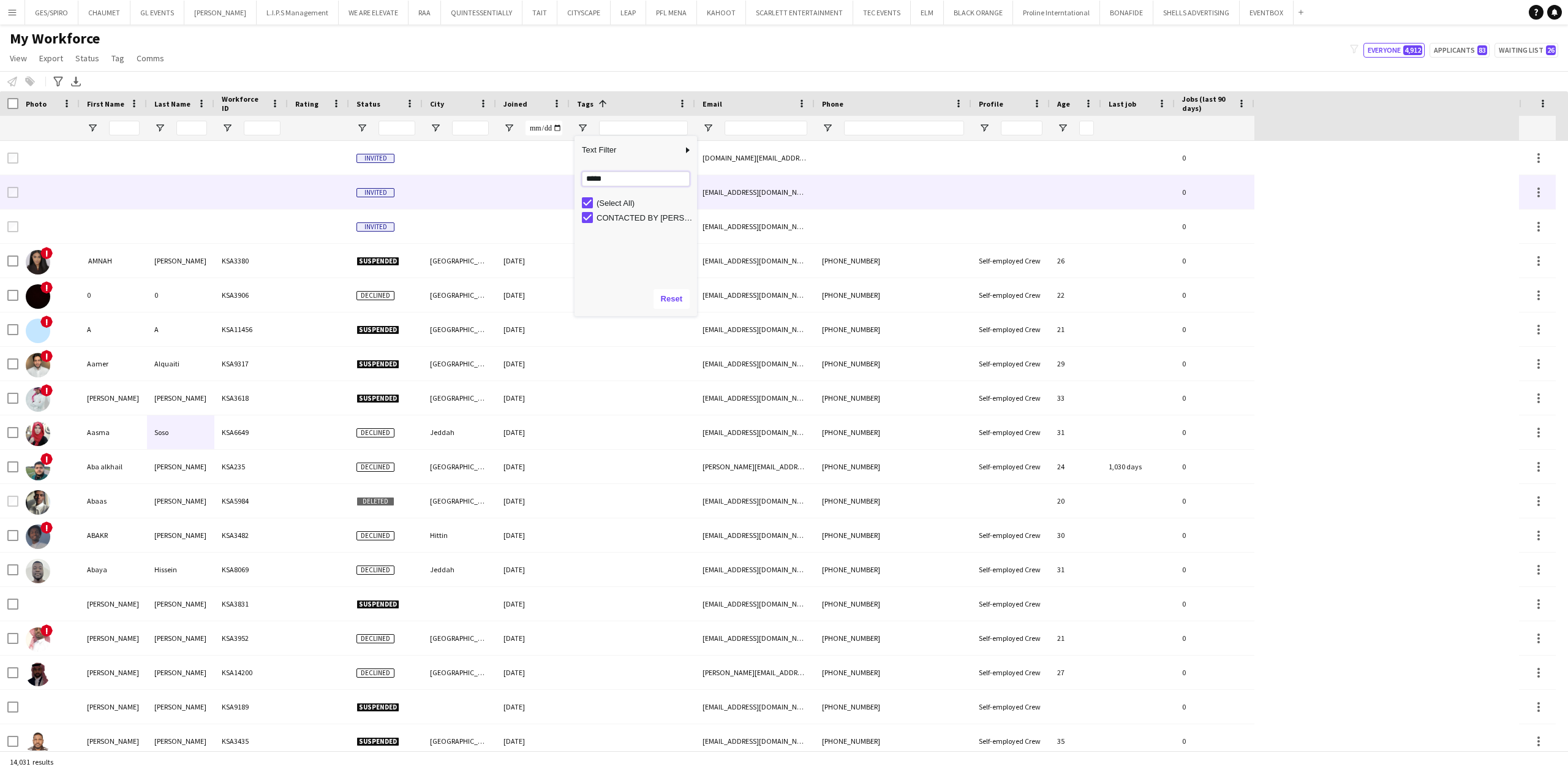
drag, startPoint x: 626, startPoint y: 177, endPoint x: 451, endPoint y: 179, distance: 175.0
click at [474, 184] on div "Drag here to set row groups Photo Title Full Name First Name Last Name Workforc…" at bounding box center [784, 421] width 1568 height 659
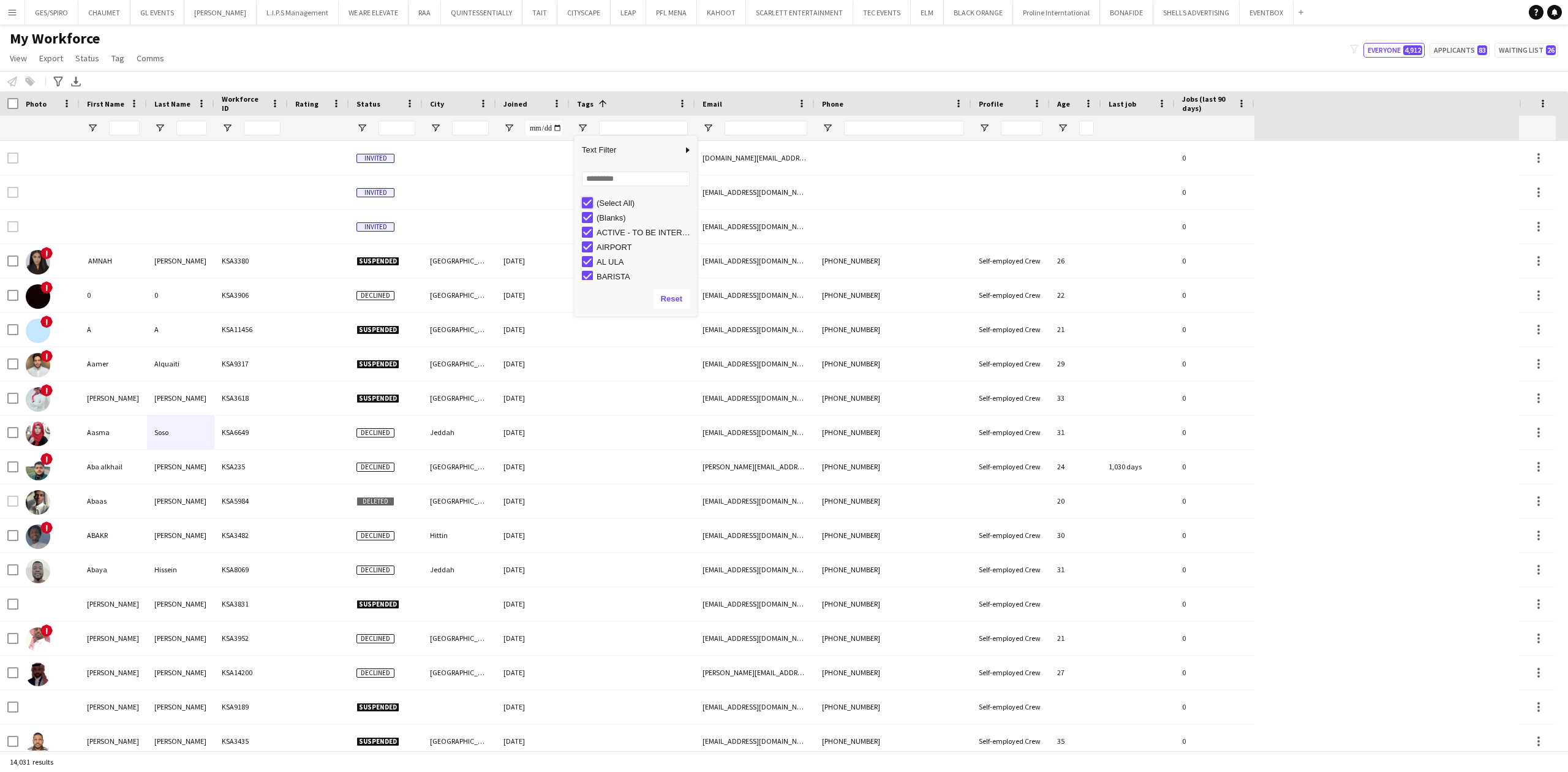
type input "***"
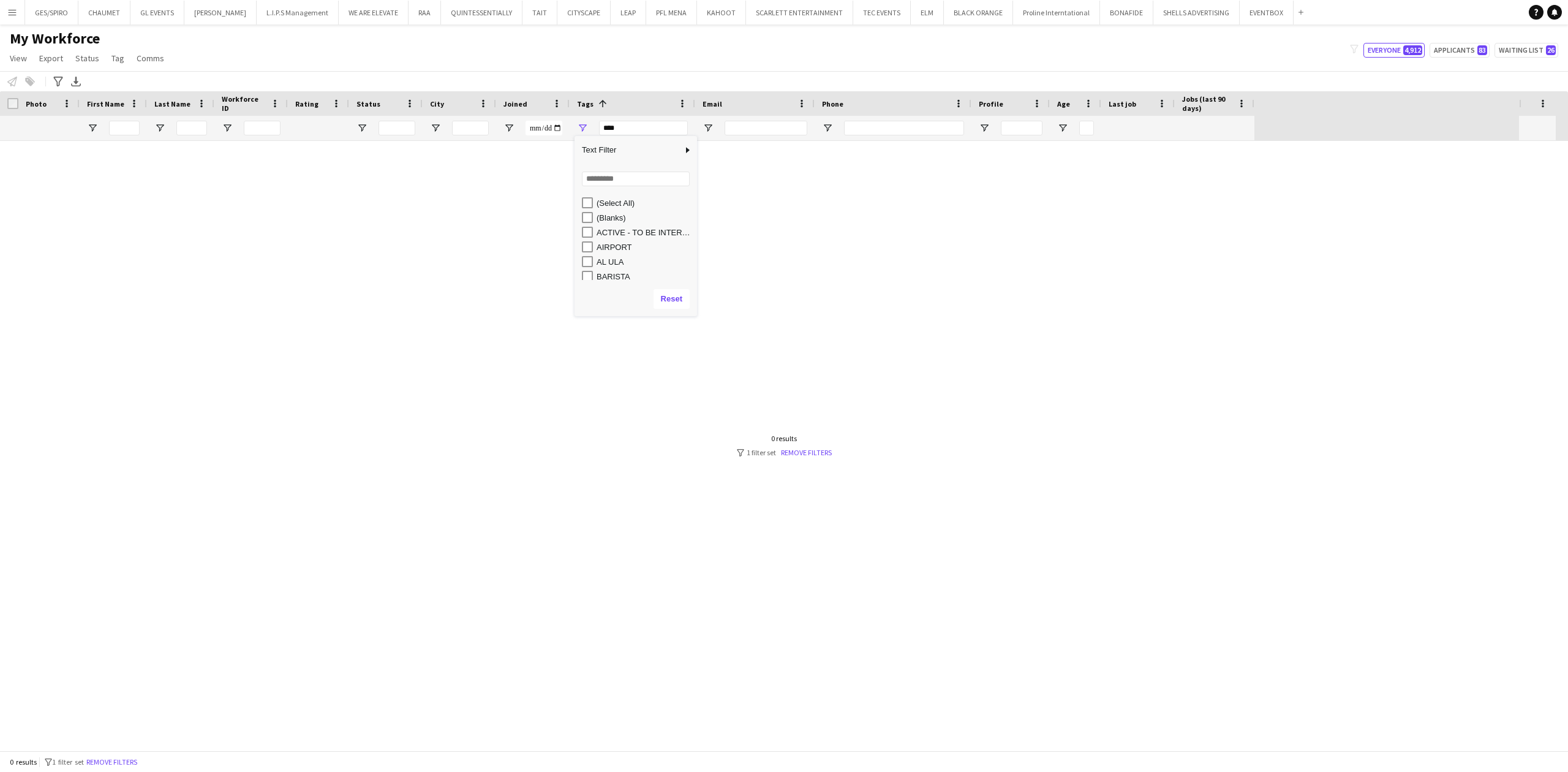
click at [612, 187] on div "Loading... No matches. (Select All) (Blanks) ACTIVE - TO BE INTERVIEWED AIRPORT…" at bounding box center [635, 223] width 122 height 118
click at [623, 167] on div "Loading... No matches. (Select All) (Blanks) ACTIVE - TO BE INTERVIEWED AIRPORT…" at bounding box center [635, 223] width 122 height 118
click at [625, 177] on input "Search filter values" at bounding box center [635, 179] width 108 height 15
type input "****"
click at [637, 221] on div "CONTACTED BY [PERSON_NAME]" at bounding box center [645, 218] width 97 height 9
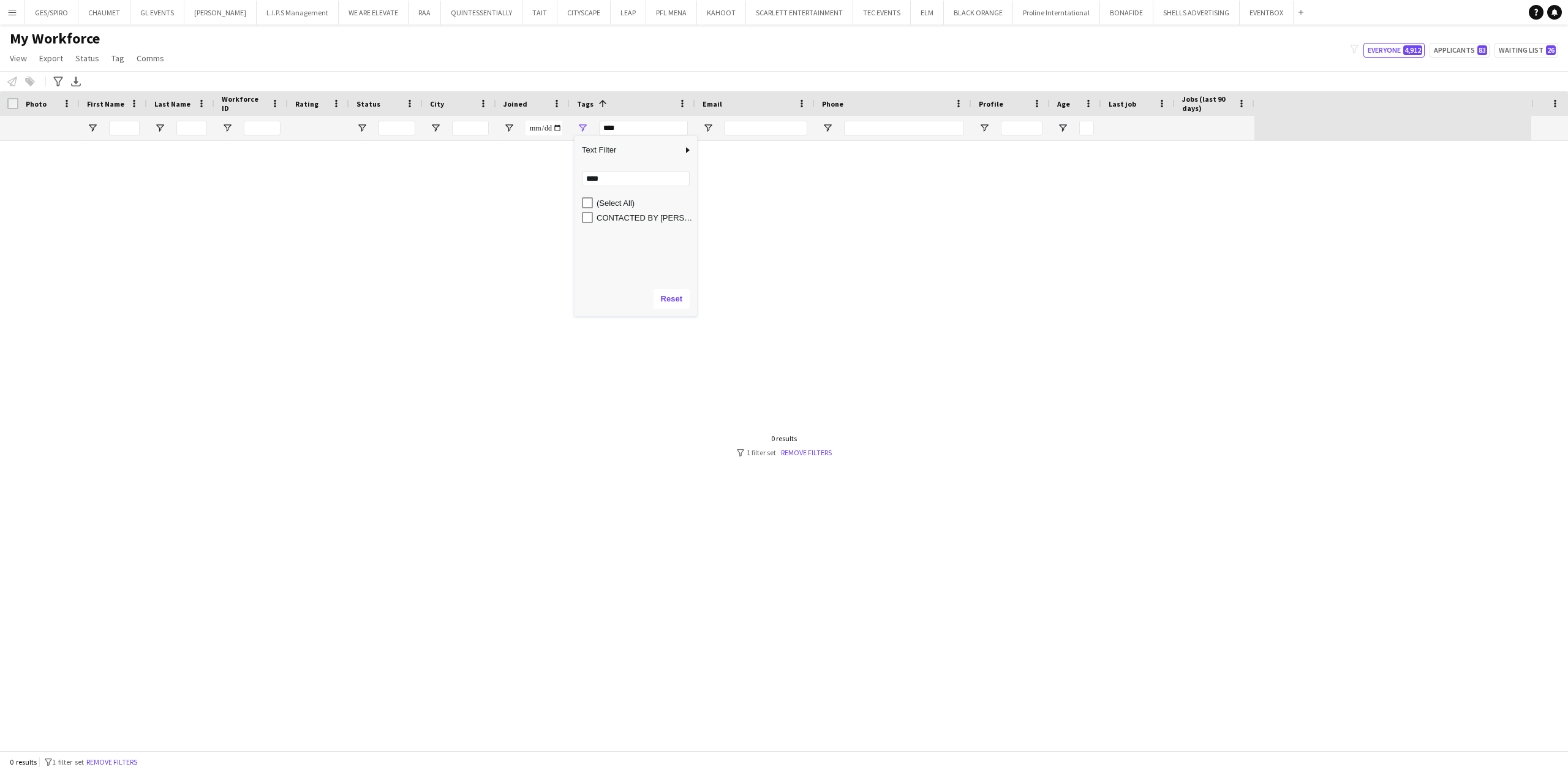
type input "**********"
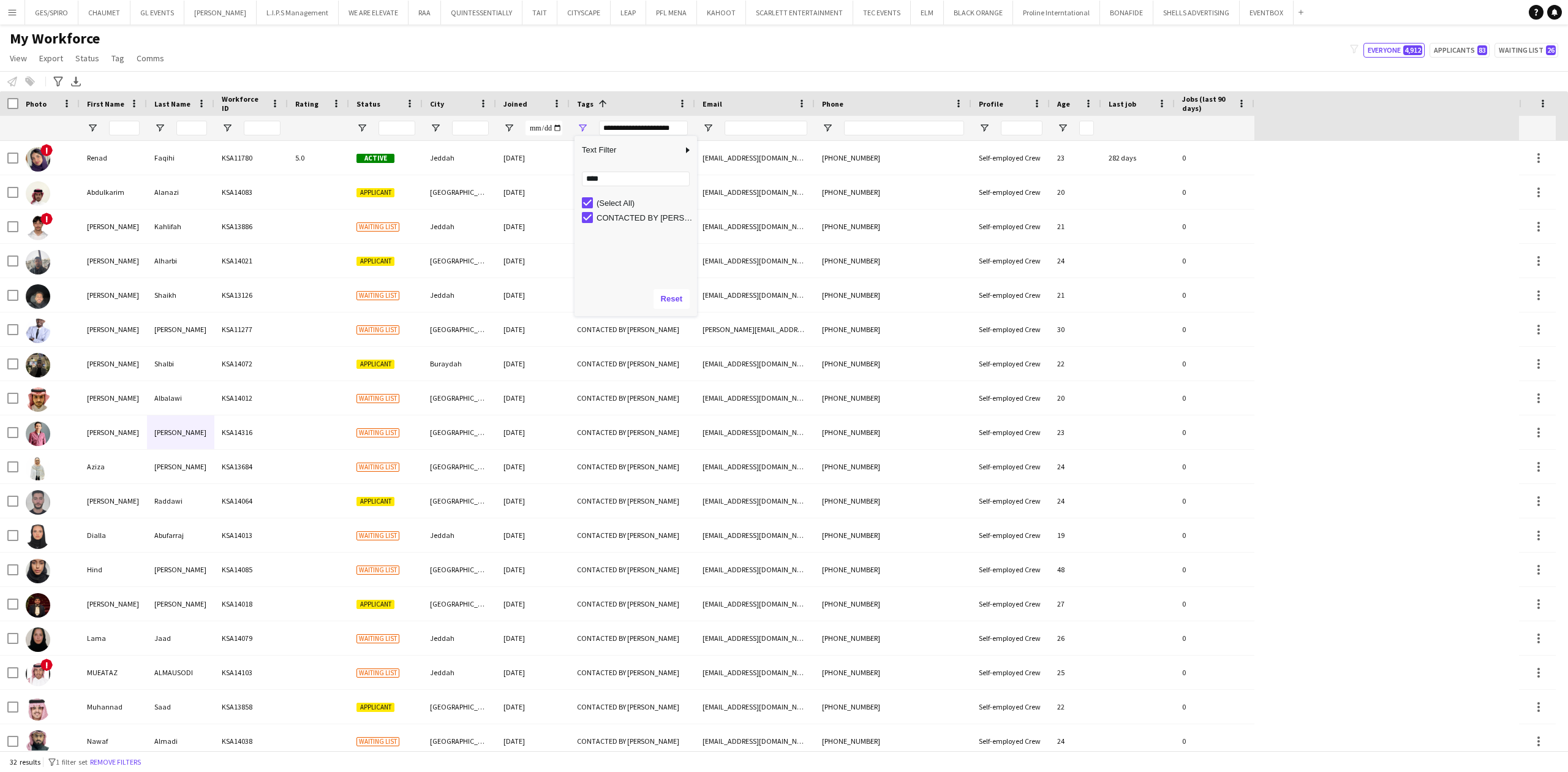
click at [603, 57] on div "My Workforce View Views Default view Basic Export View Full Name TAGS Test New …" at bounding box center [784, 50] width 1568 height 42
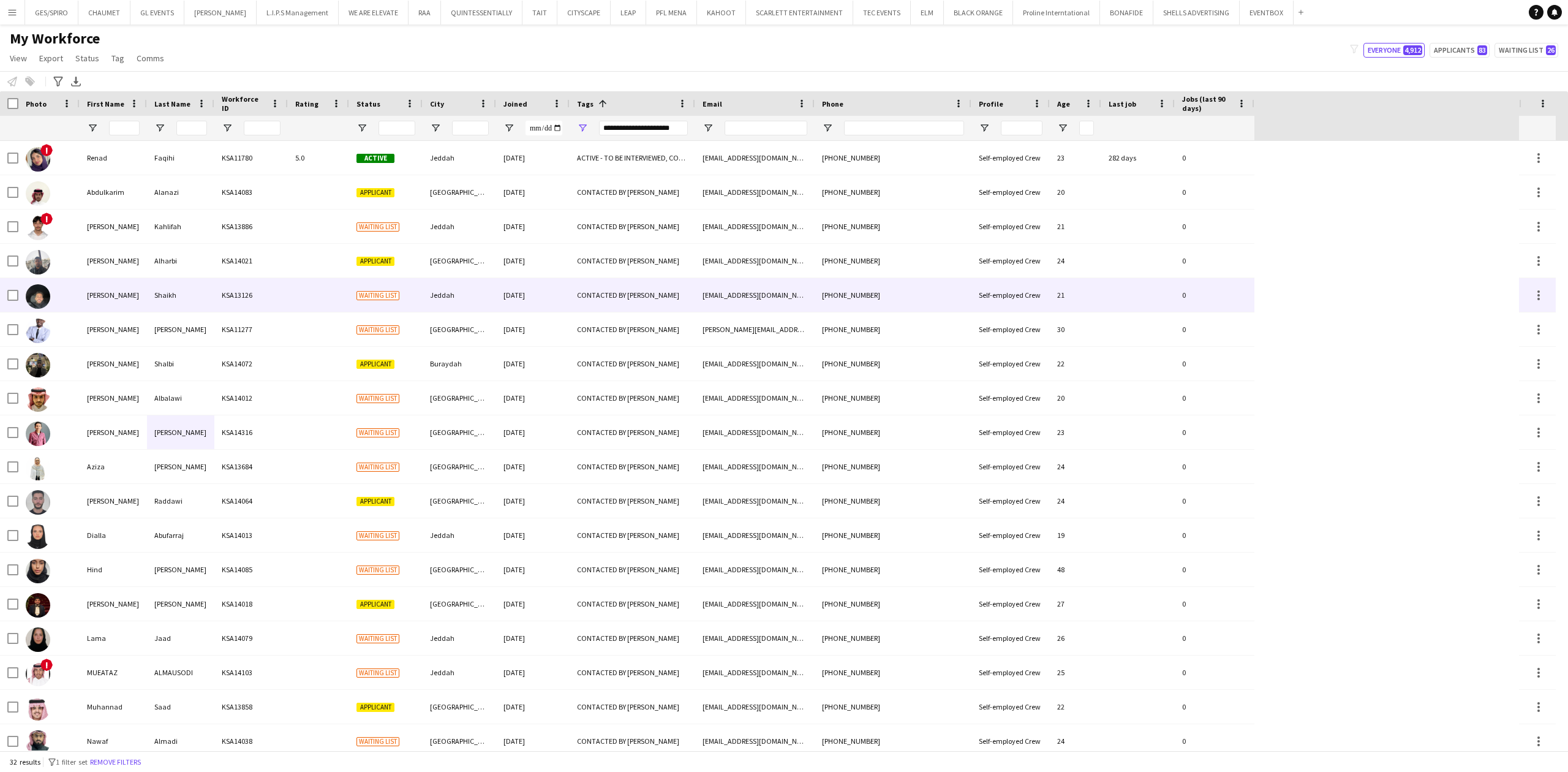
scroll to position [489, 0]
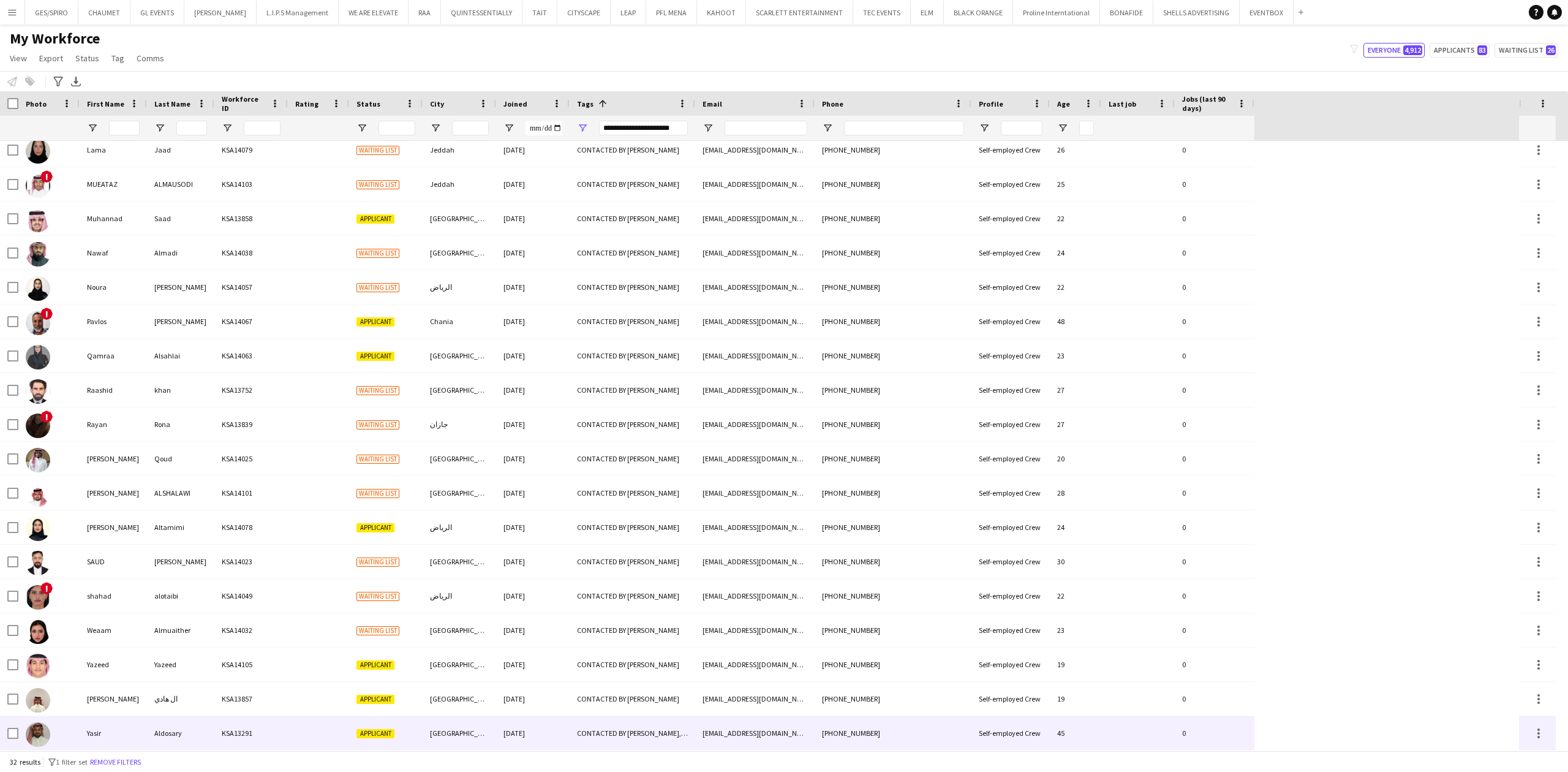
click at [344, 736] on div at bounding box center [319, 733] width 62 height 34
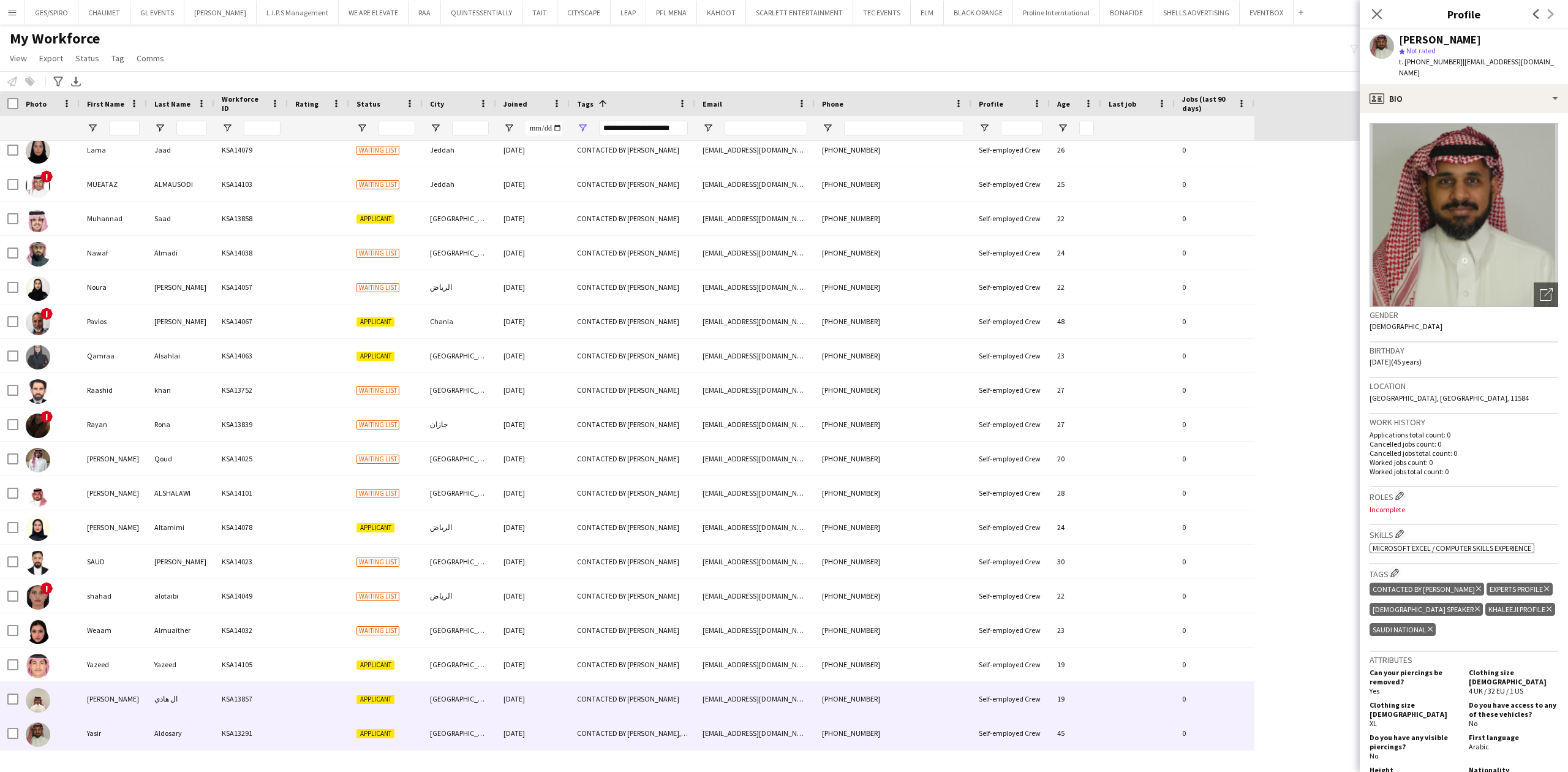
click at [311, 701] on div at bounding box center [319, 699] width 62 height 34
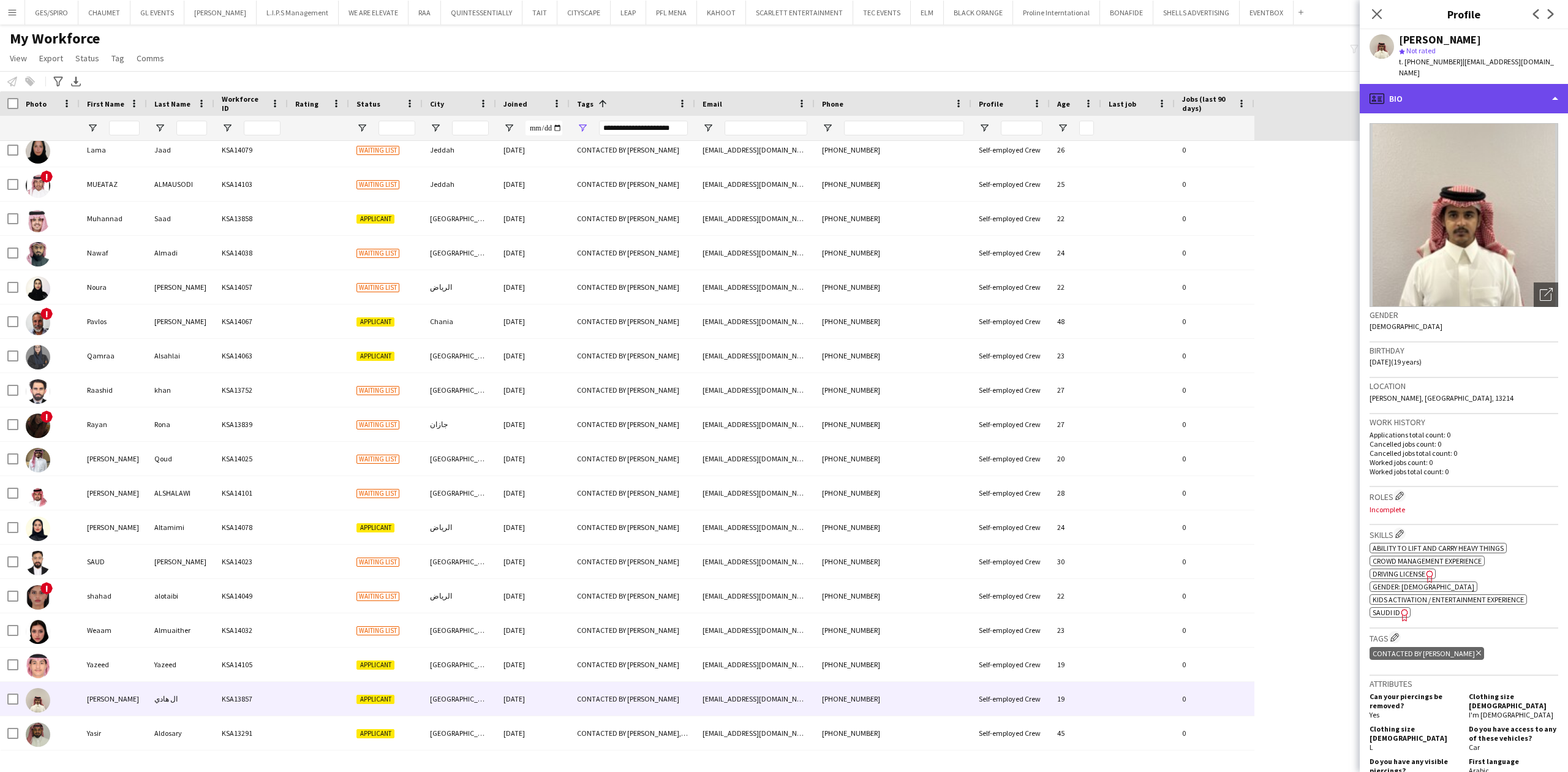
click at [1492, 84] on div "profile Bio" at bounding box center [1464, 98] width 208 height 29
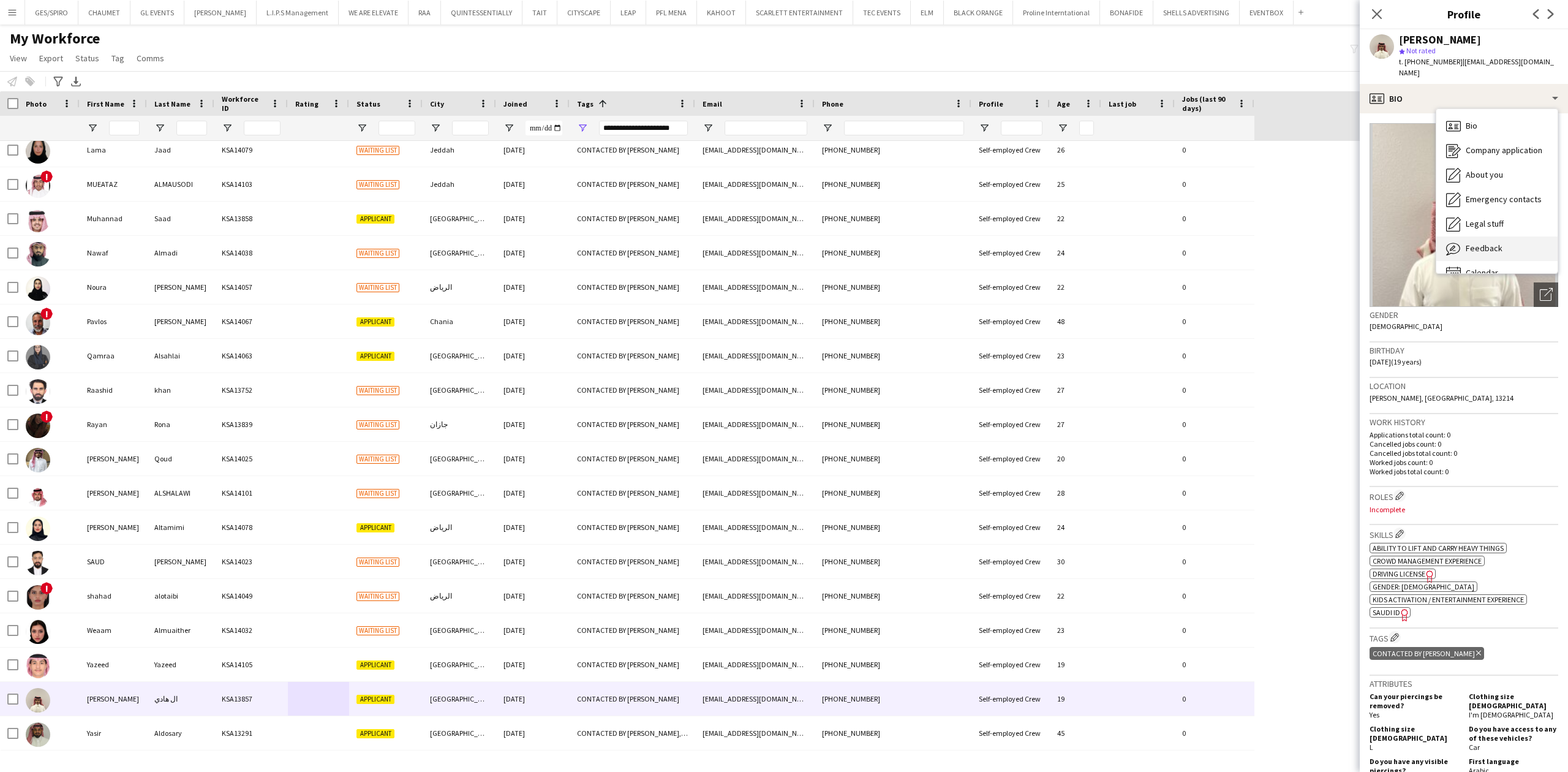
click at [1499, 243] on span "Feedback" at bounding box center [1484, 248] width 37 height 11
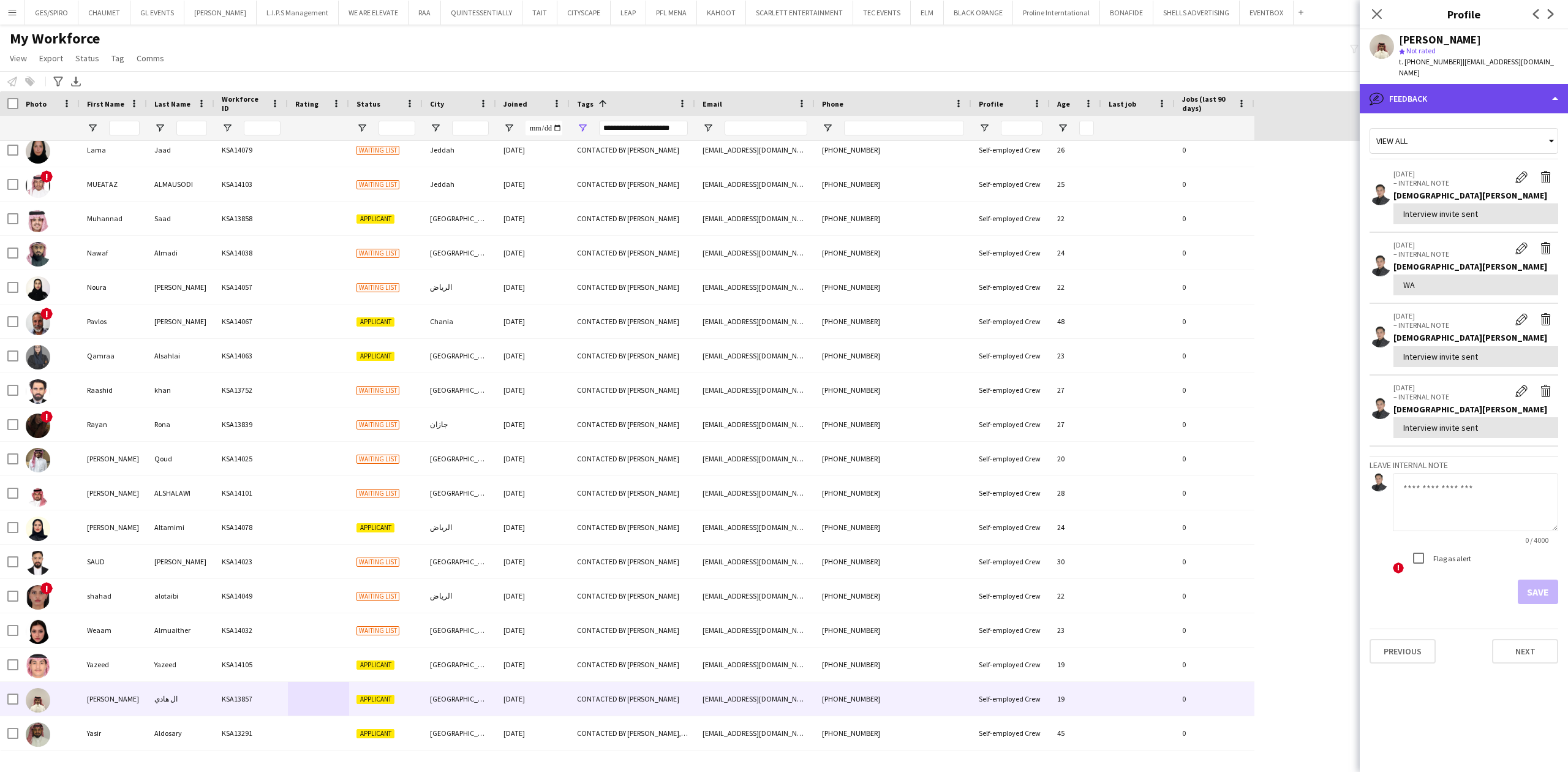
click at [1470, 84] on div "bubble-pencil Feedback" at bounding box center [1464, 98] width 208 height 29
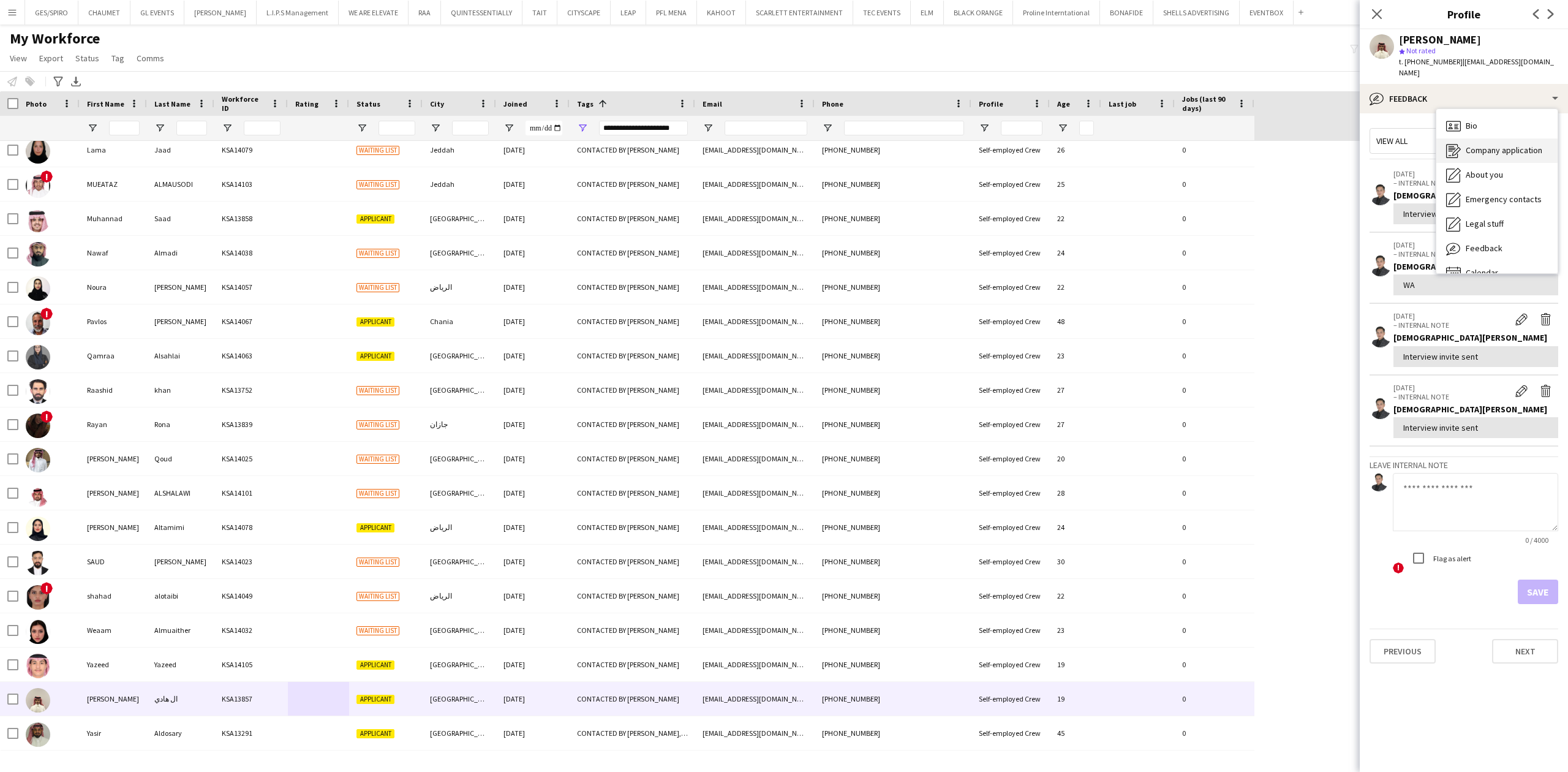
click at [1508, 145] on span "Company application" at bounding box center [1504, 150] width 76 height 11
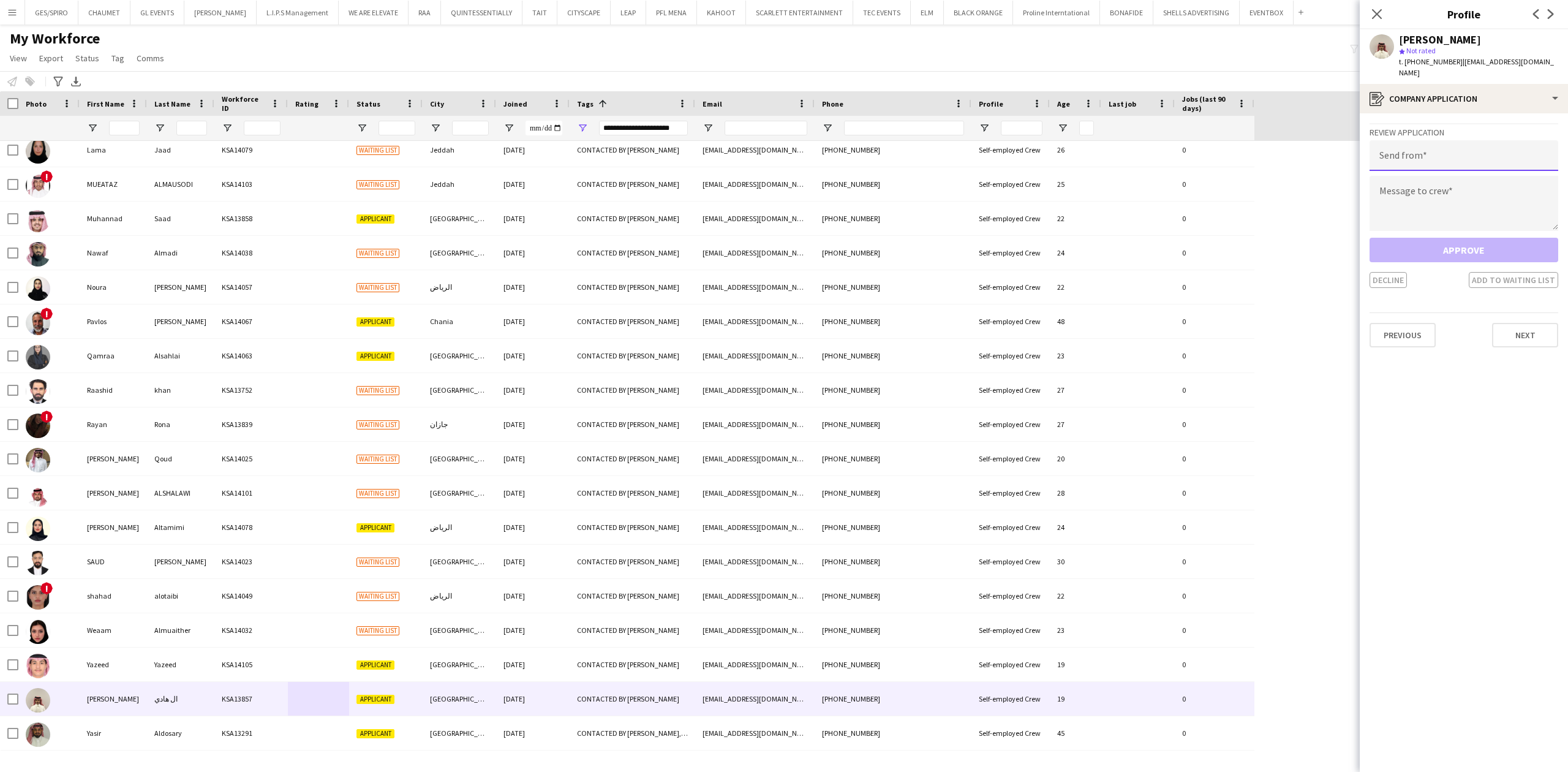
click at [1488, 145] on input "email" at bounding box center [1463, 155] width 189 height 30
paste input "**********"
type input "**********"
click at [1524, 198] on textarea at bounding box center [1463, 203] width 189 height 55
paste textarea "**********"
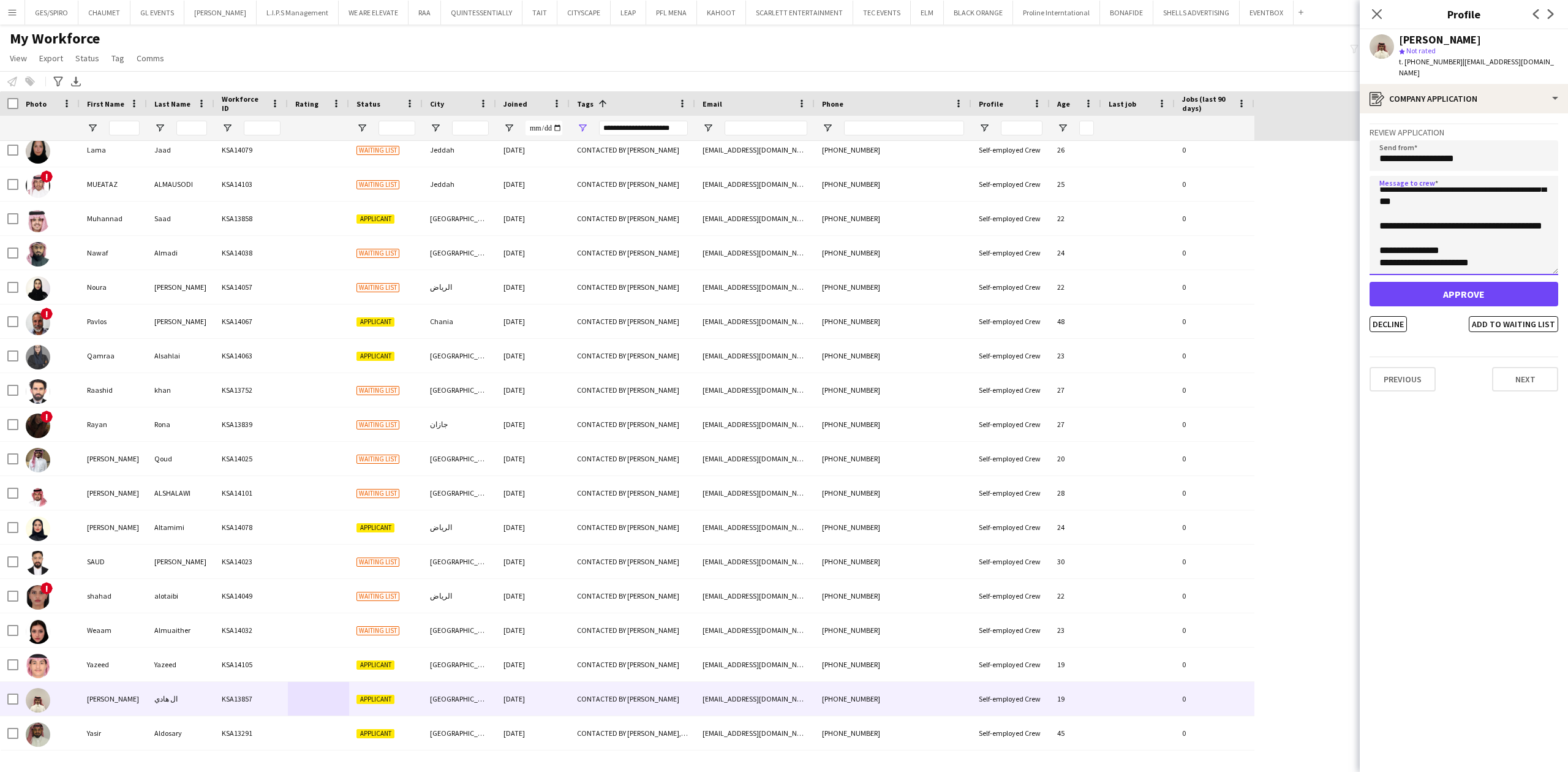
scroll to position [0, 0]
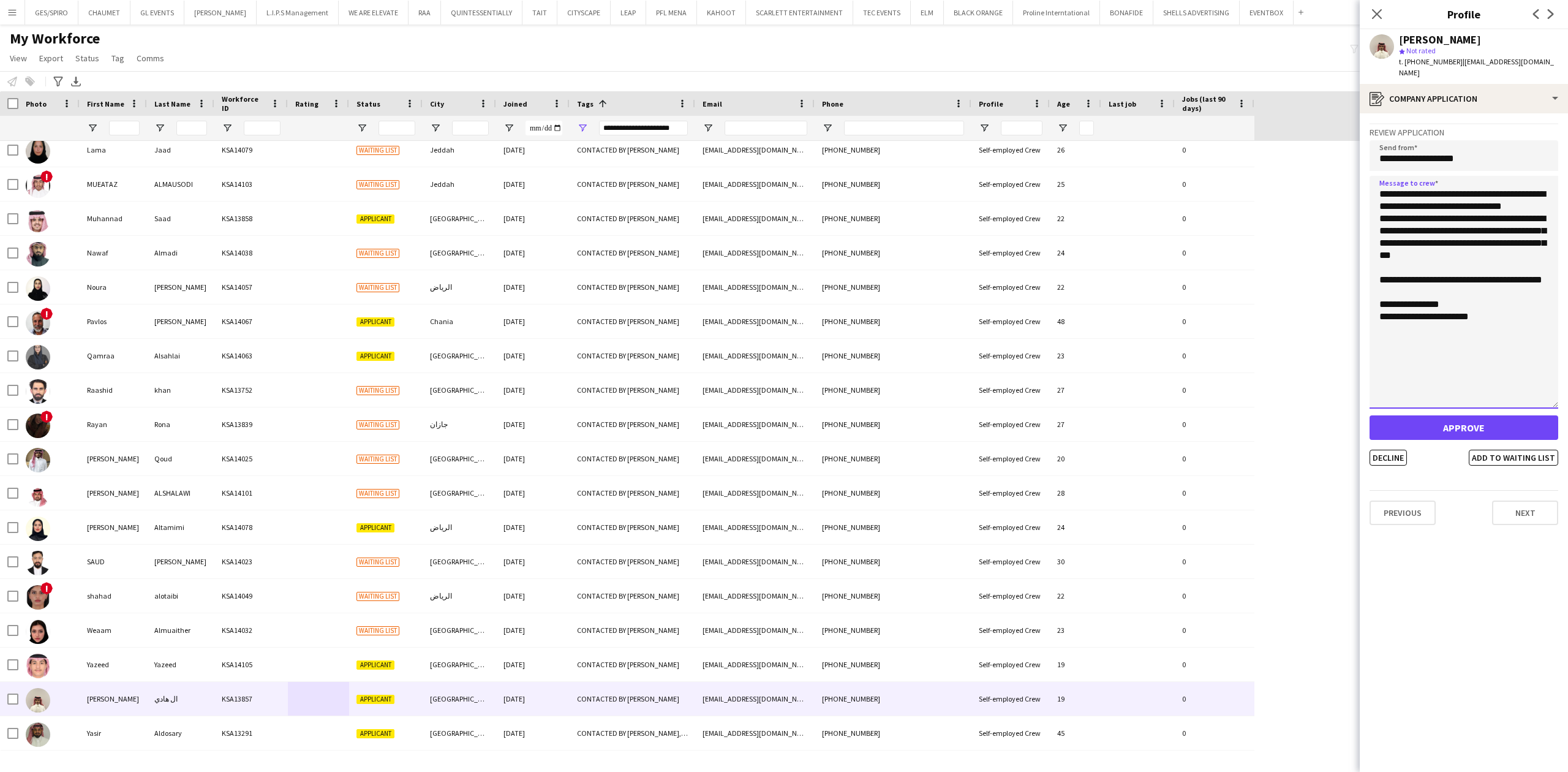
drag, startPoint x: 1557, startPoint y: 213, endPoint x: 1554, endPoint y: 423, distance: 210.0
click at [1554, 409] on textarea "**********" at bounding box center [1463, 292] width 189 height 233
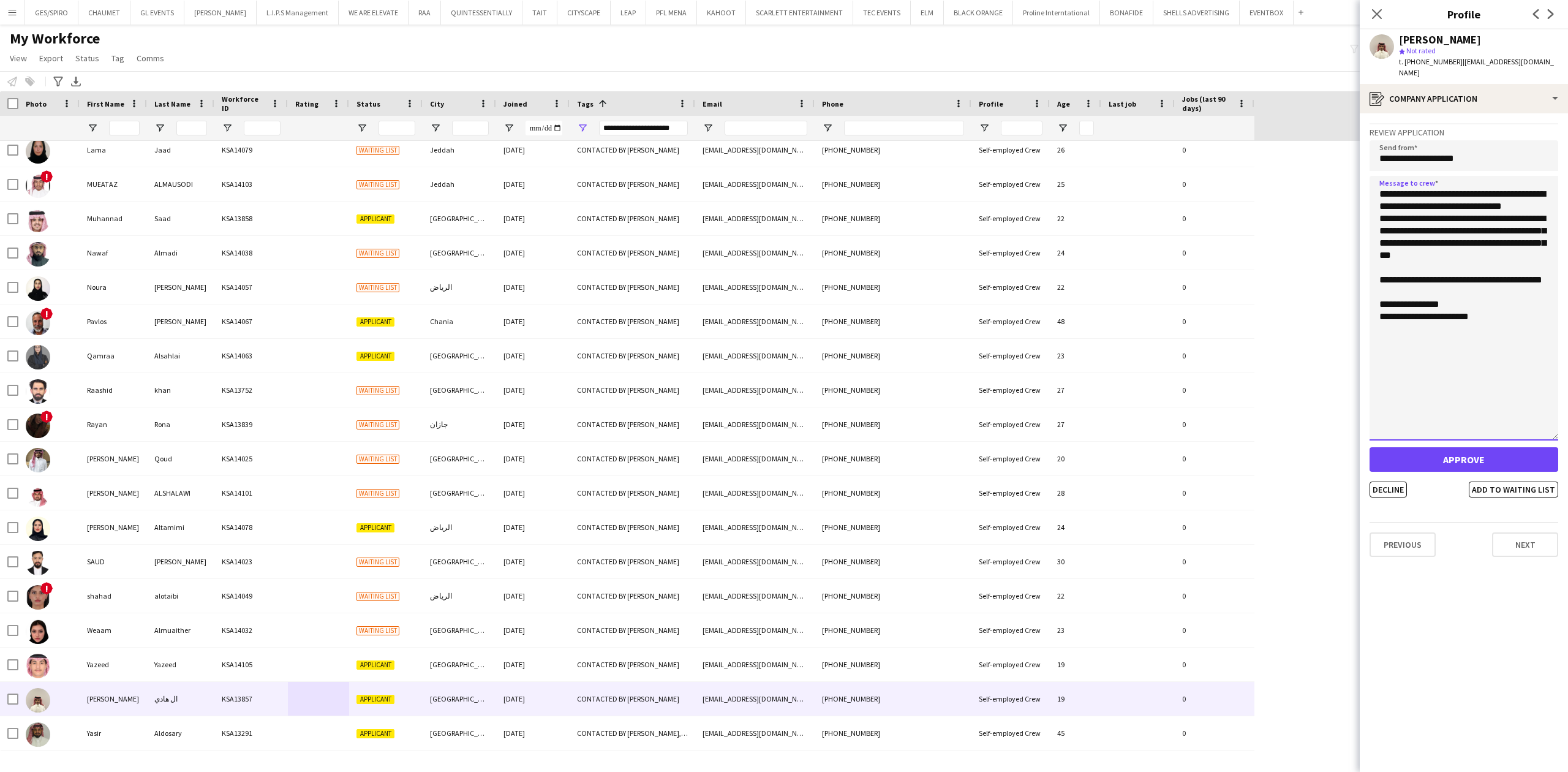
click at [1477, 287] on textarea "**********" at bounding box center [1463, 308] width 189 height 265
drag, startPoint x: 1496, startPoint y: 204, endPoint x: 1417, endPoint y: 218, distance: 80.2
click at [1417, 218] on textarea "**********" at bounding box center [1463, 308] width 189 height 265
drag, startPoint x: 1509, startPoint y: 306, endPoint x: 1343, endPoint y: 169, distance: 215.2
click at [1350, 169] on body "Menu Boards Boards Boards All jobs Status Workforce Workforce My Workforce Recr…" at bounding box center [784, 386] width 1568 height 772
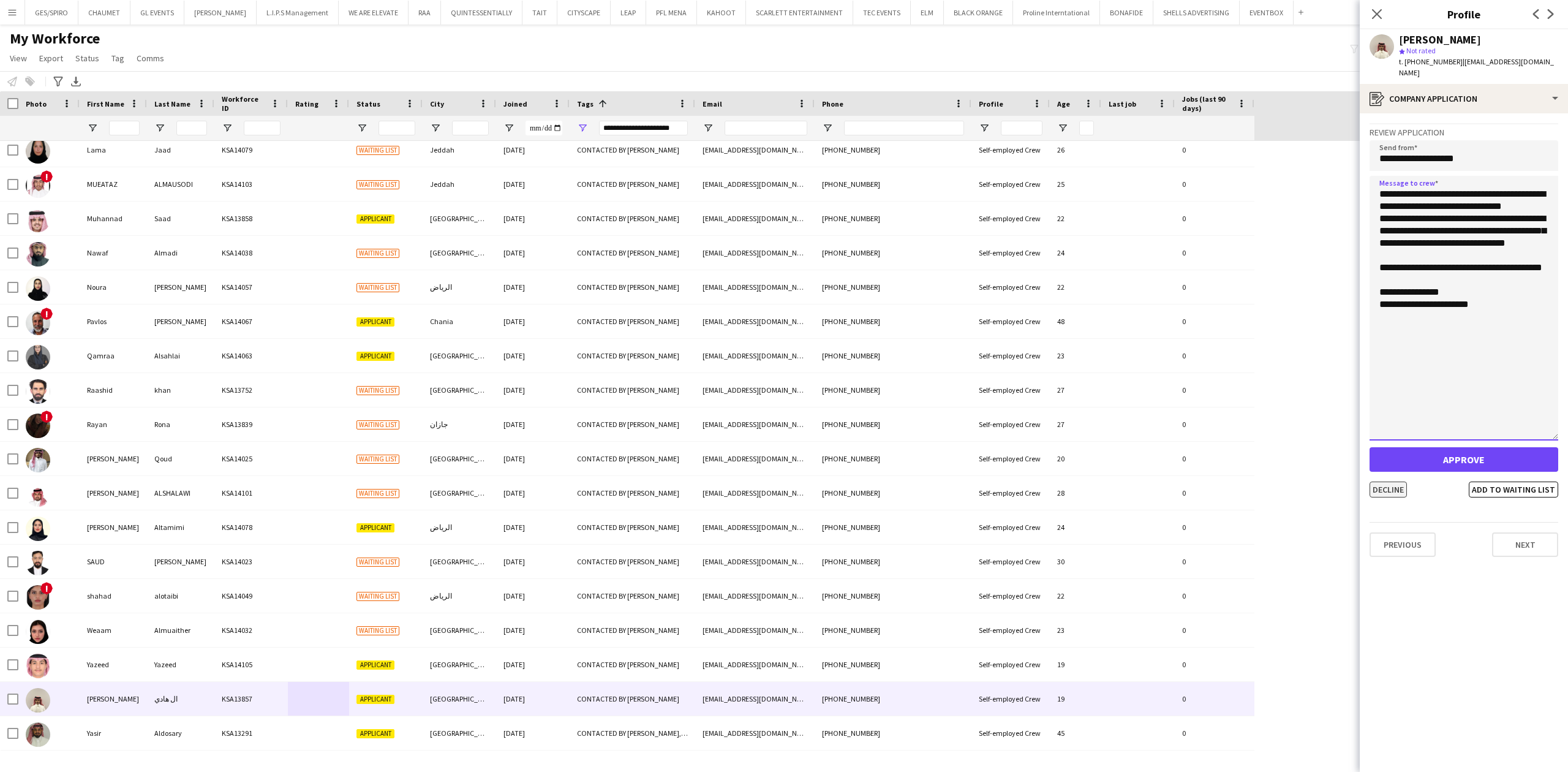
type textarea "**********"
click at [1390, 482] on button "Decline" at bounding box center [1387, 490] width 37 height 16
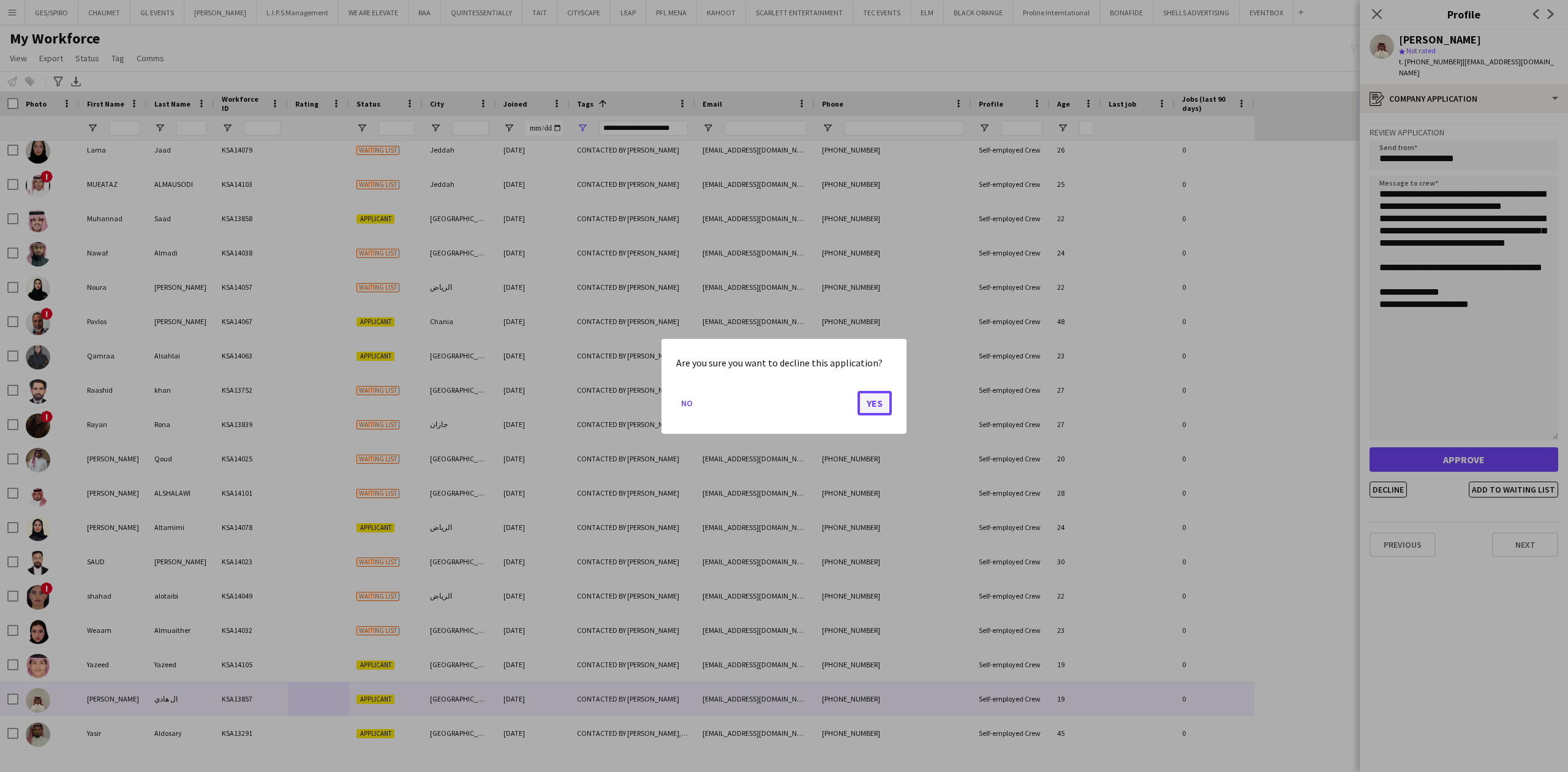
click at [885, 399] on button "Yes" at bounding box center [875, 403] width 34 height 24
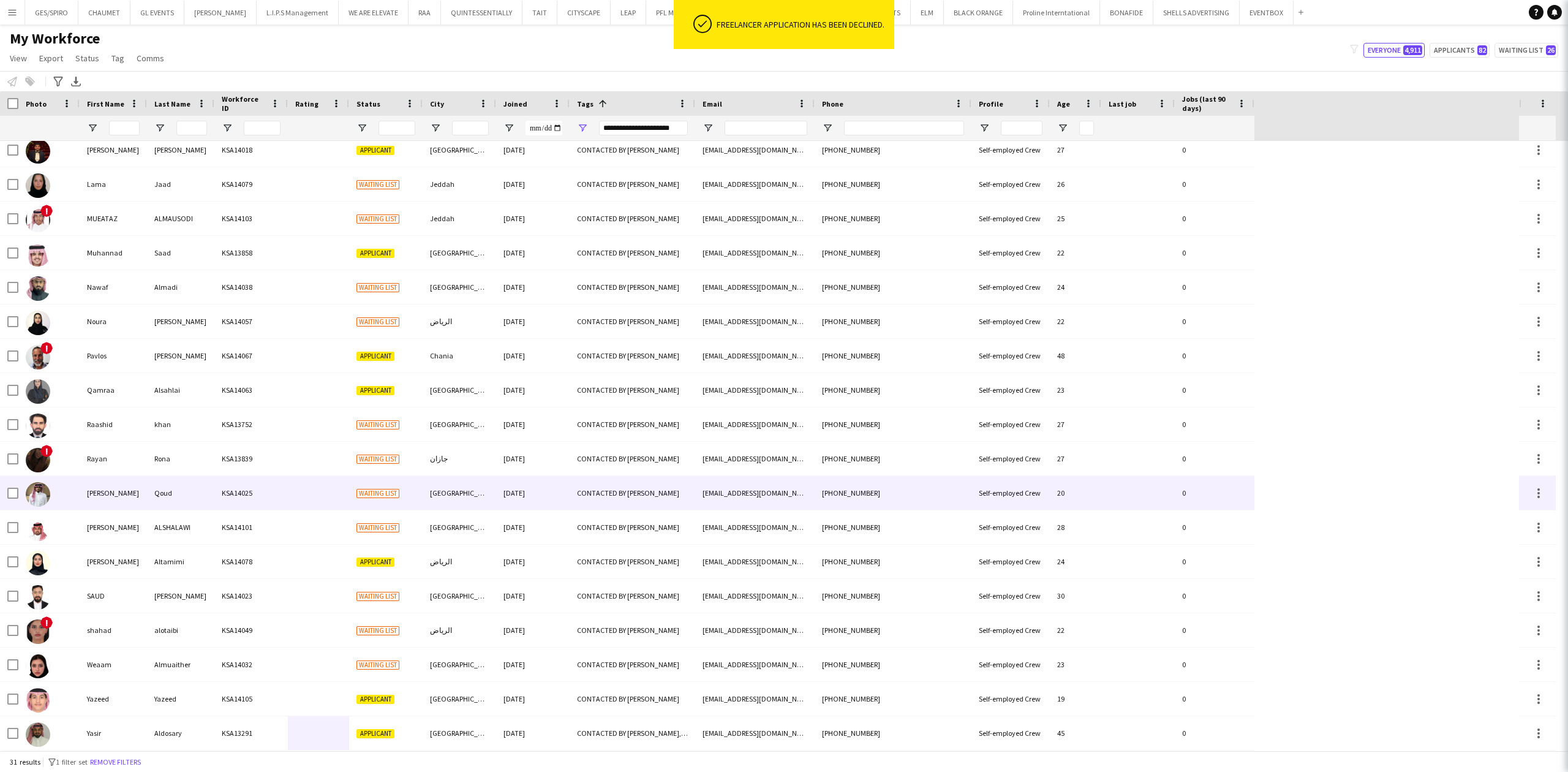
scroll to position [454, 0]
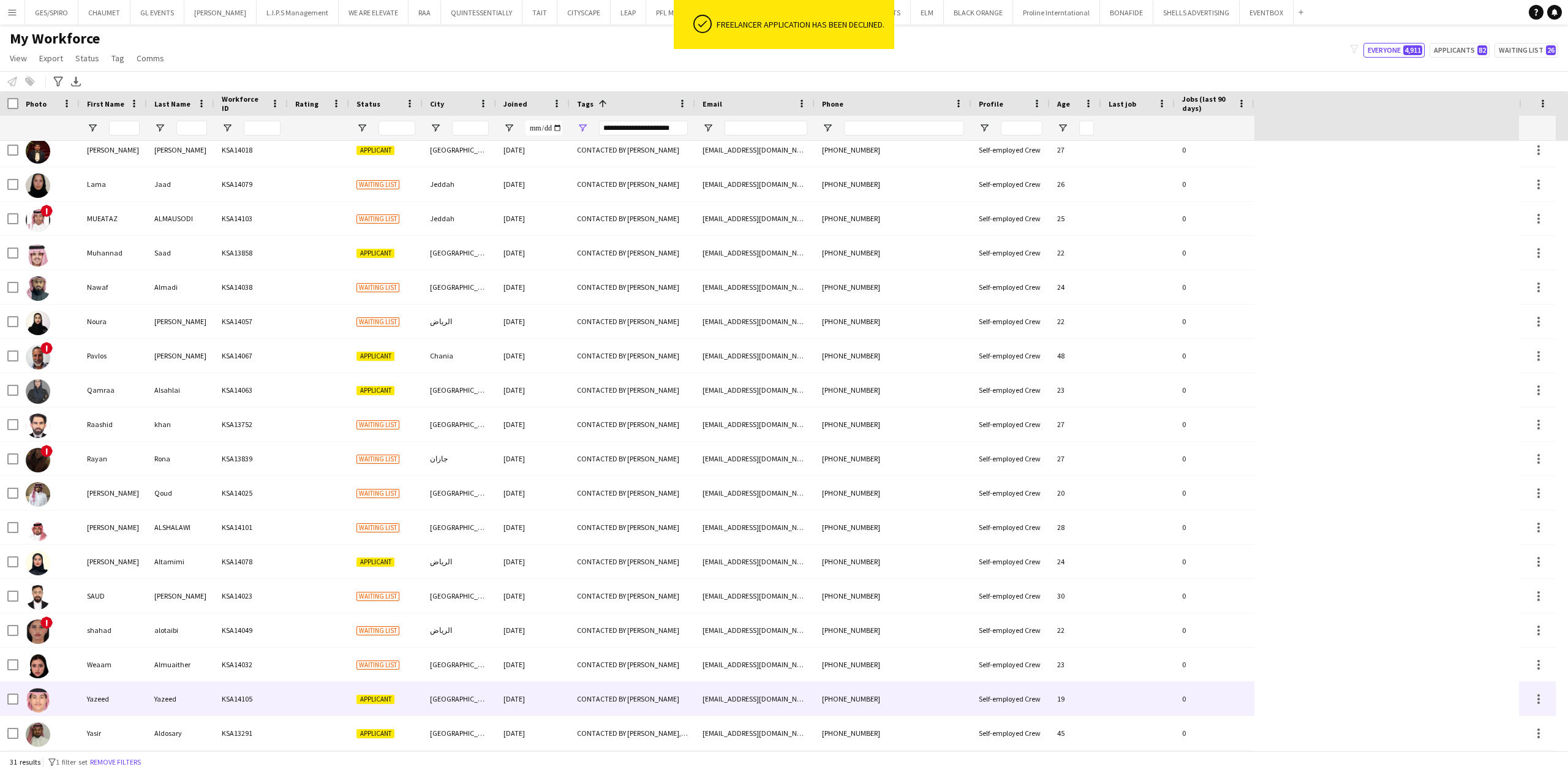
click at [488, 687] on div "[GEOGRAPHIC_DATA]" at bounding box center [459, 699] width 74 height 34
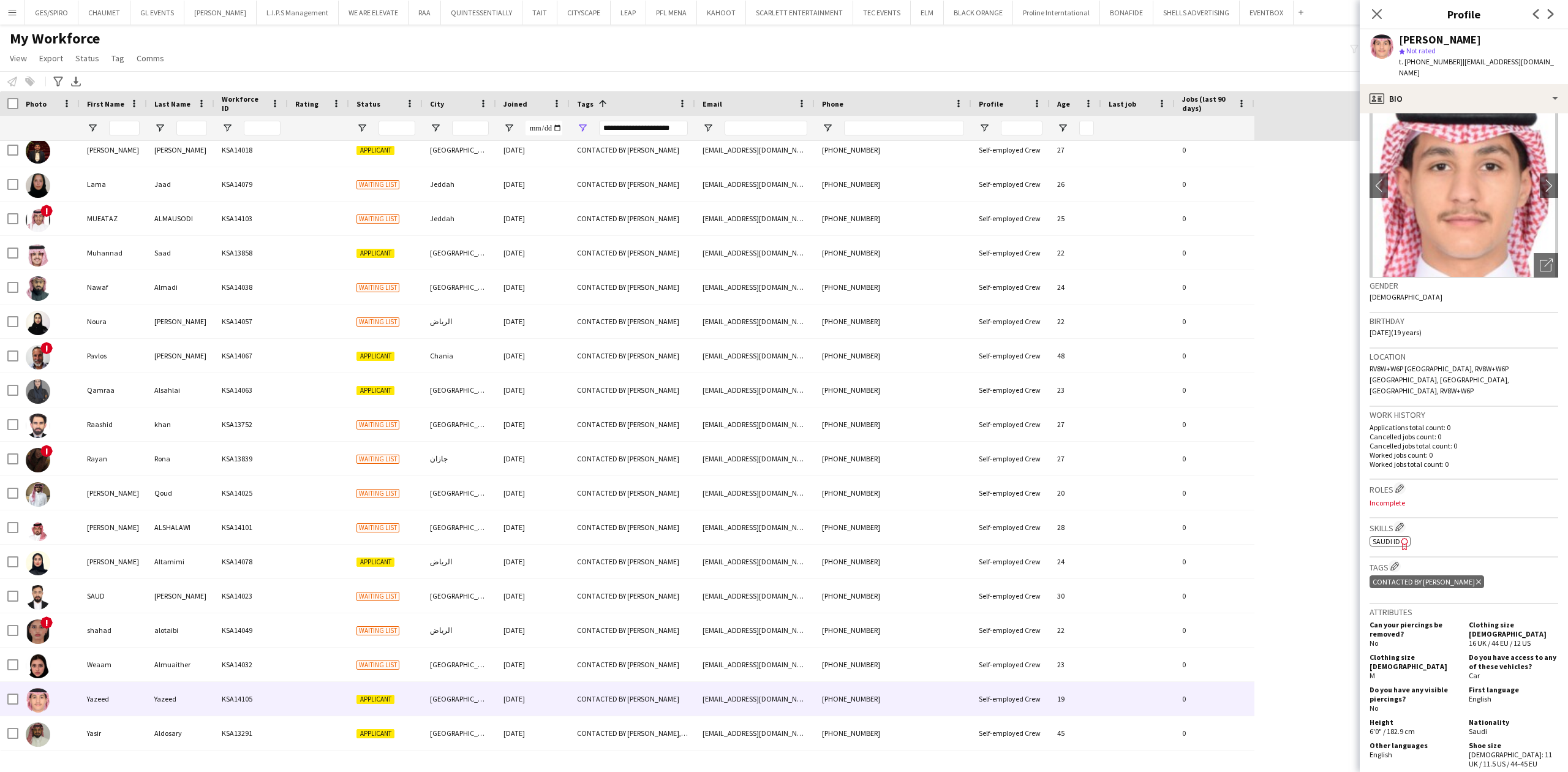
scroll to position [0, 0]
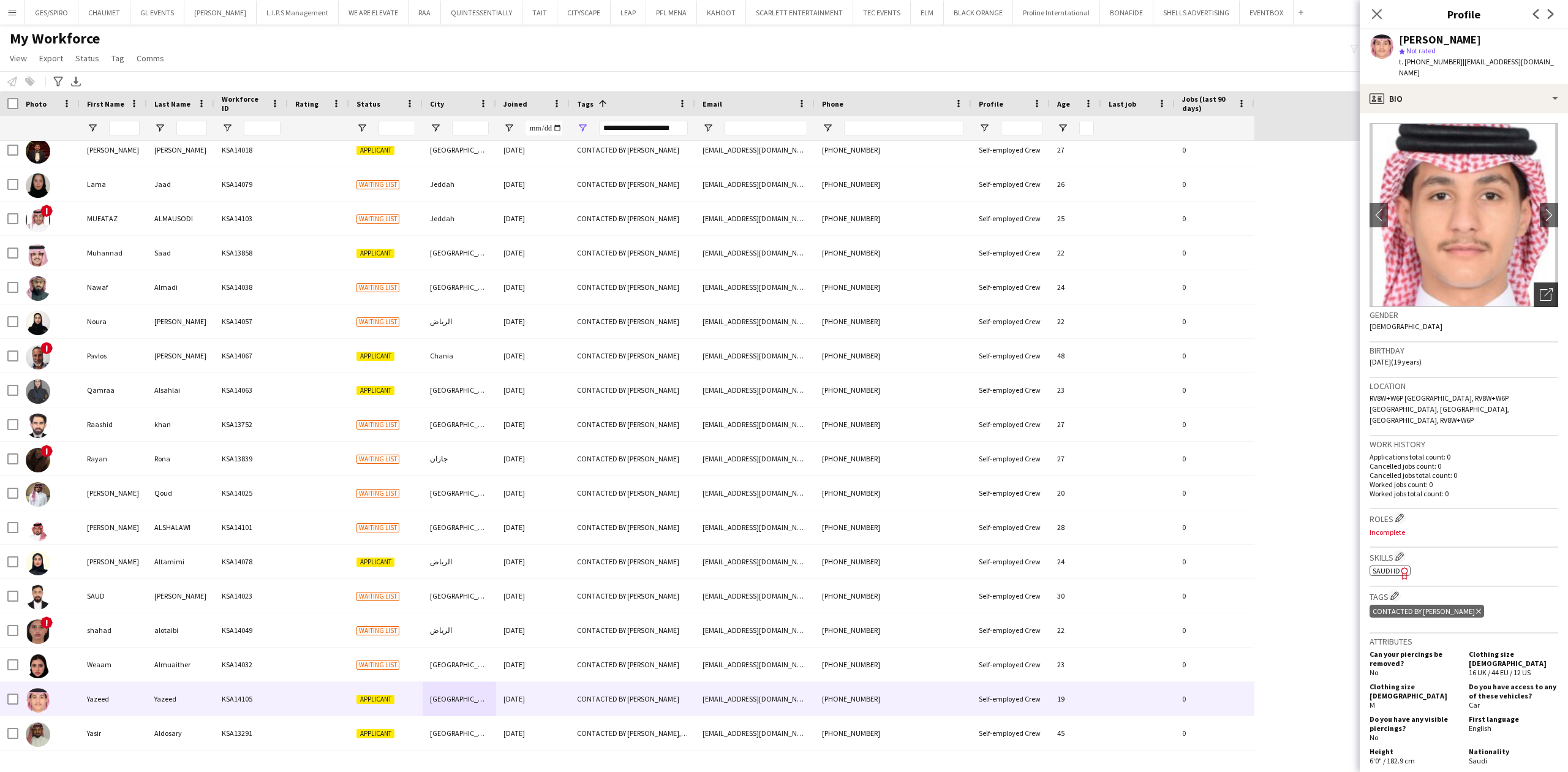
click at [1540, 288] on icon "Open photos pop-in" at bounding box center [1546, 294] width 13 height 13
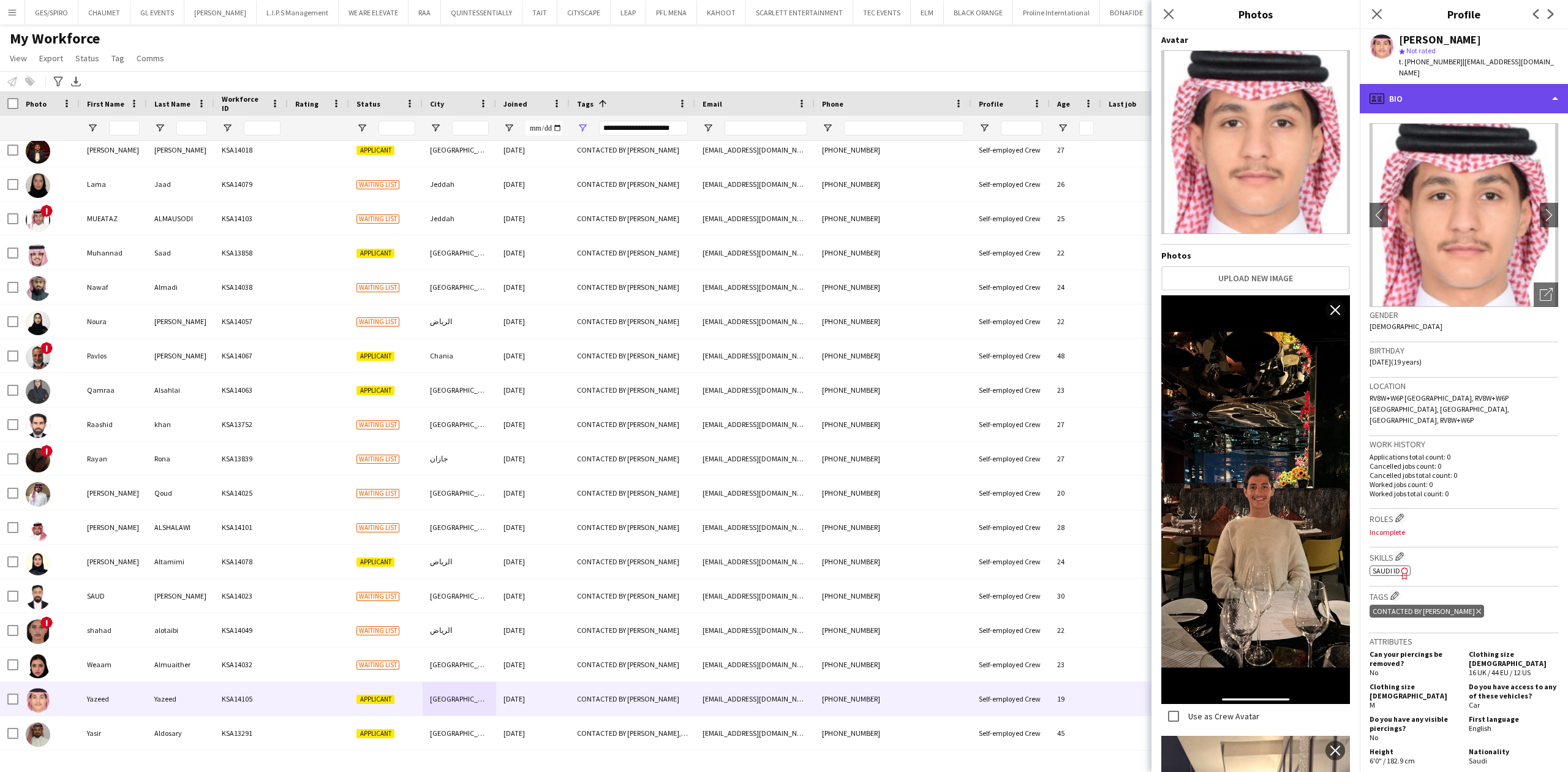
click at [1496, 84] on div "profile Bio" at bounding box center [1464, 98] width 208 height 29
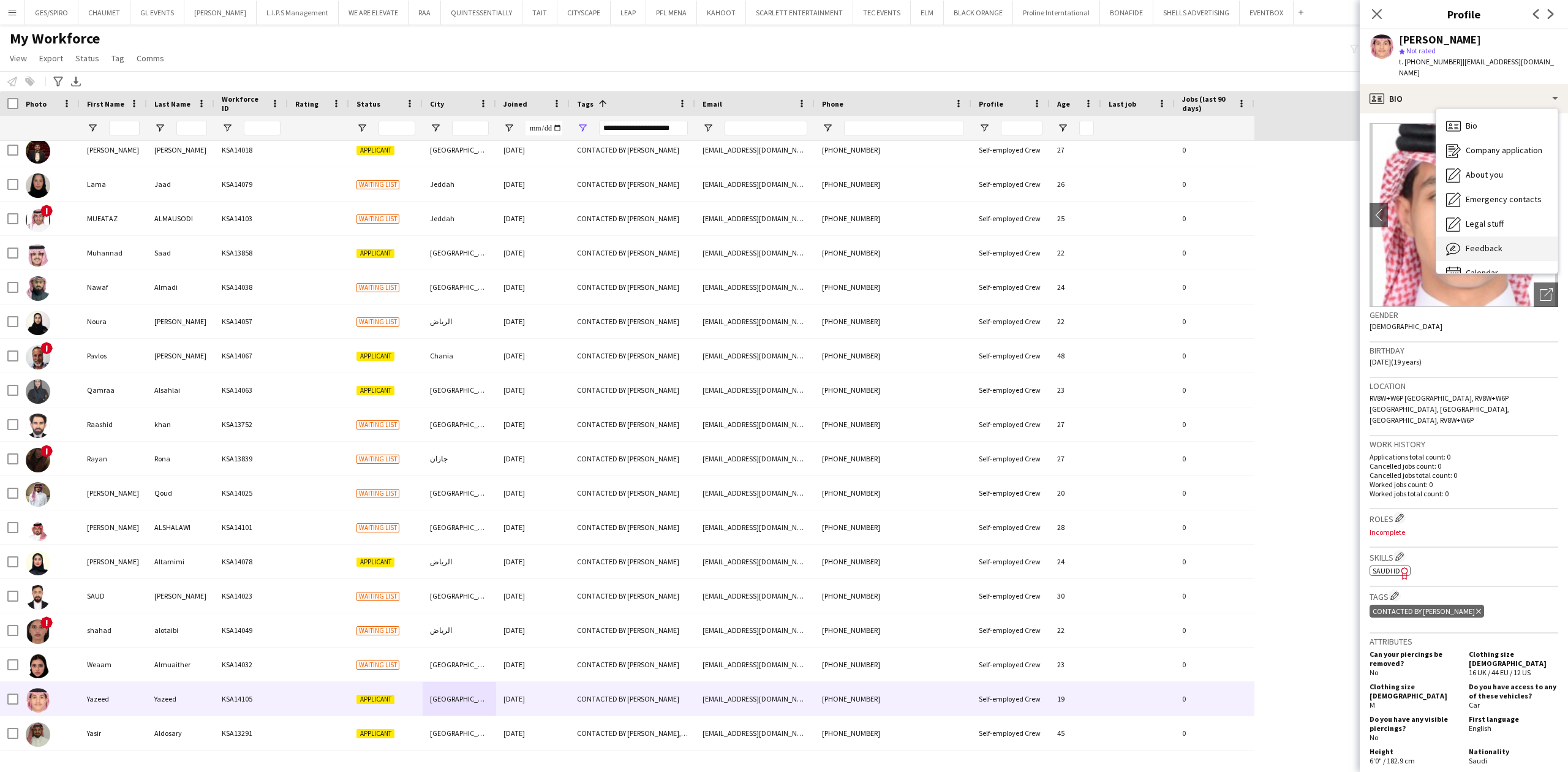
click at [1467, 243] on span "Feedback" at bounding box center [1484, 248] width 37 height 11
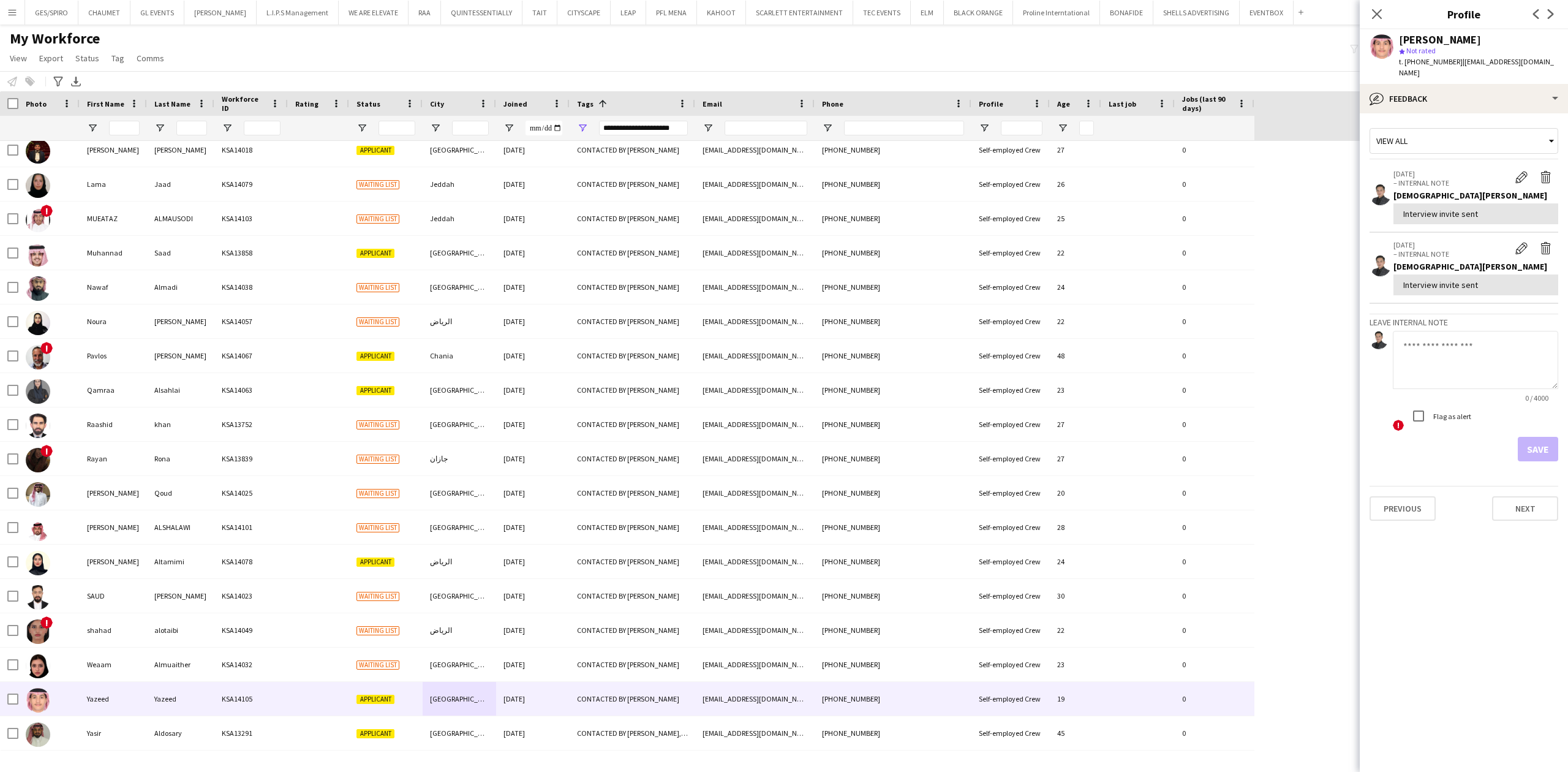
click at [1483, 341] on textarea at bounding box center [1475, 360] width 165 height 58
type textarea "**********"
click at [1539, 437] on button "Save" at bounding box center [1538, 449] width 41 height 24
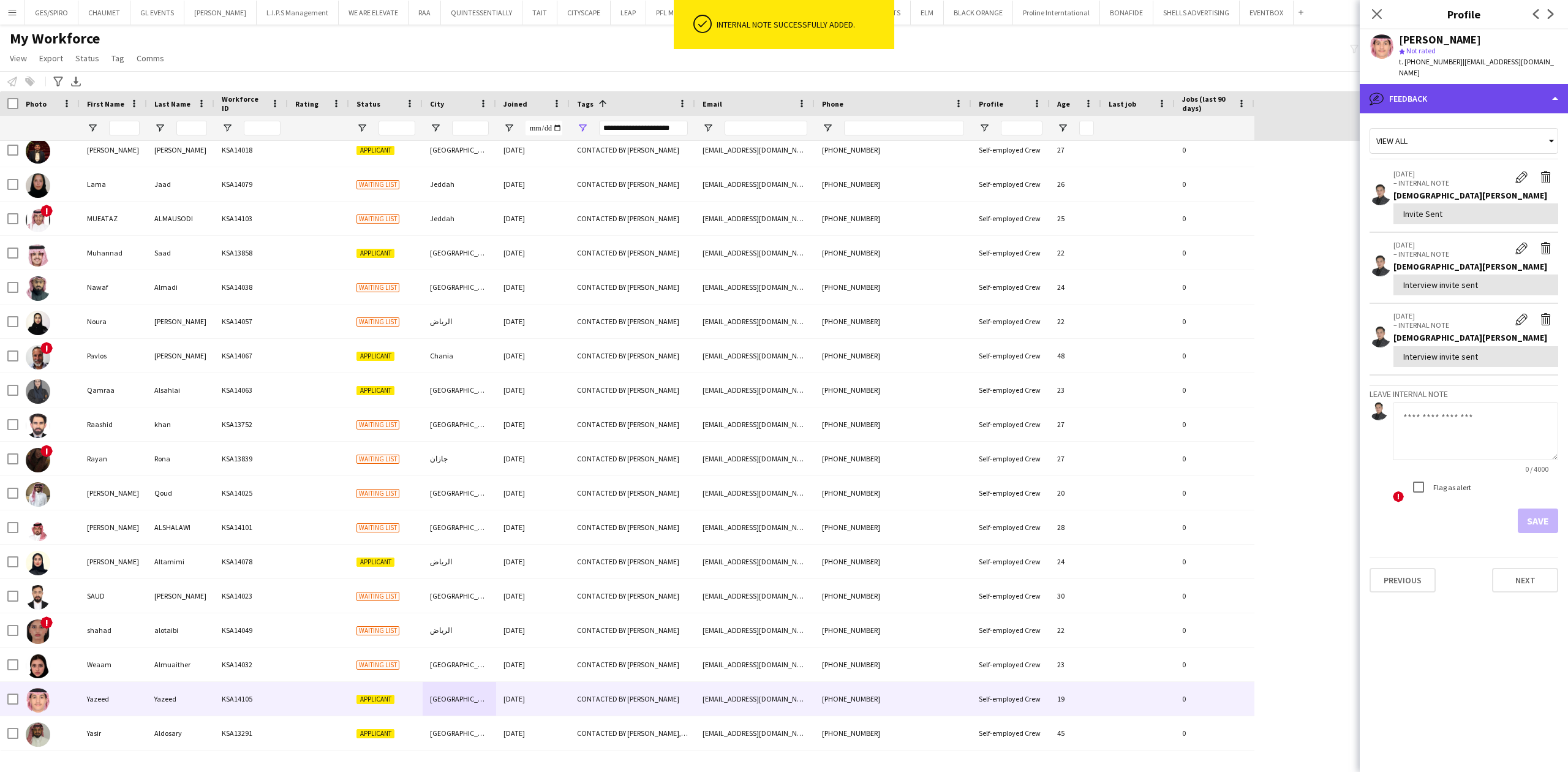
click at [1487, 91] on div "bubble-pencil Feedback" at bounding box center [1464, 98] width 208 height 29
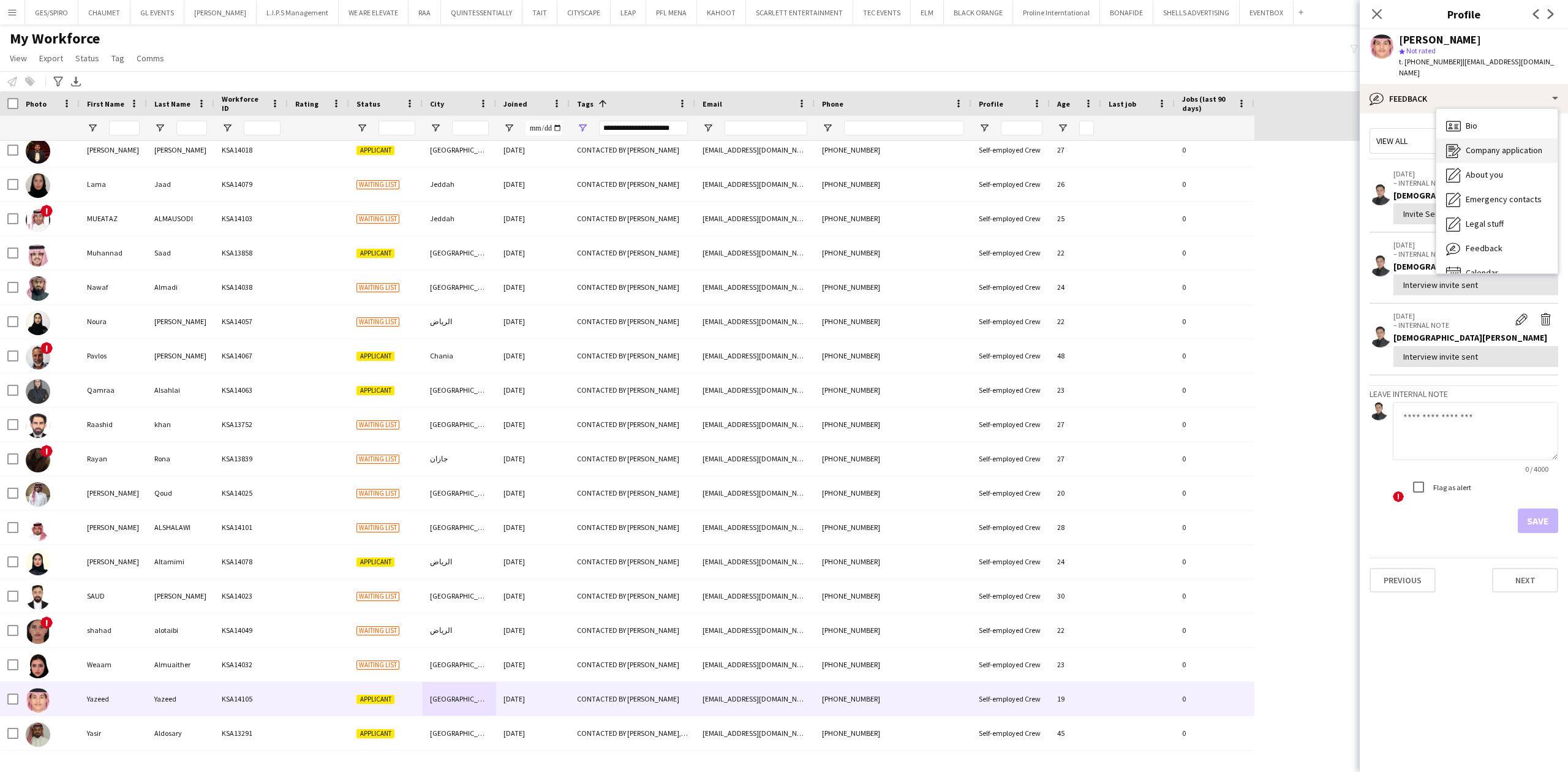
click at [1502, 145] on span "Company application" at bounding box center [1504, 150] width 76 height 11
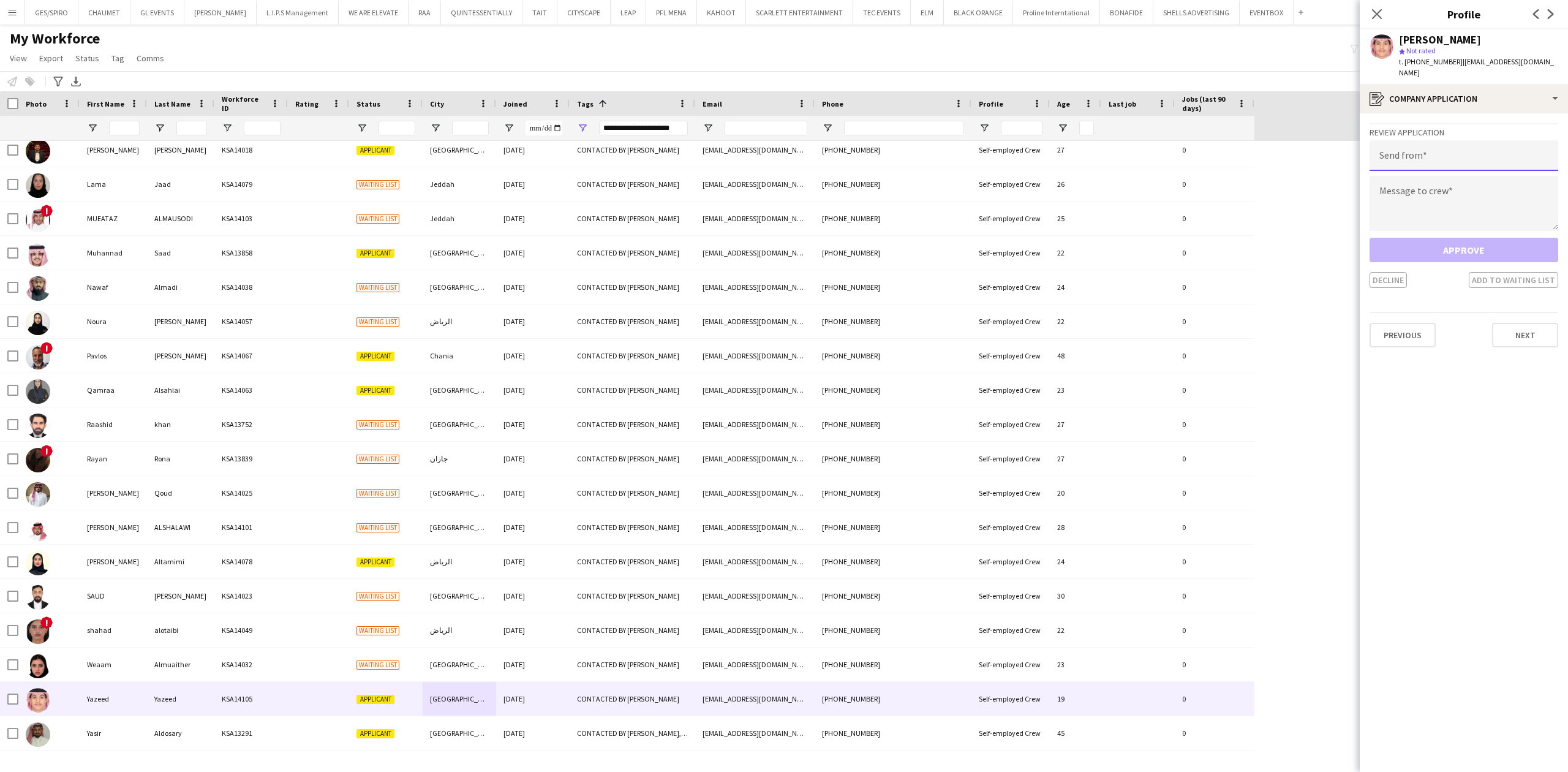
click at [1492, 154] on input "email" at bounding box center [1463, 155] width 189 height 30
paste input "**********"
type input "**********"
click at [1455, 198] on textarea at bounding box center [1463, 203] width 189 height 55
paste textarea "**********"
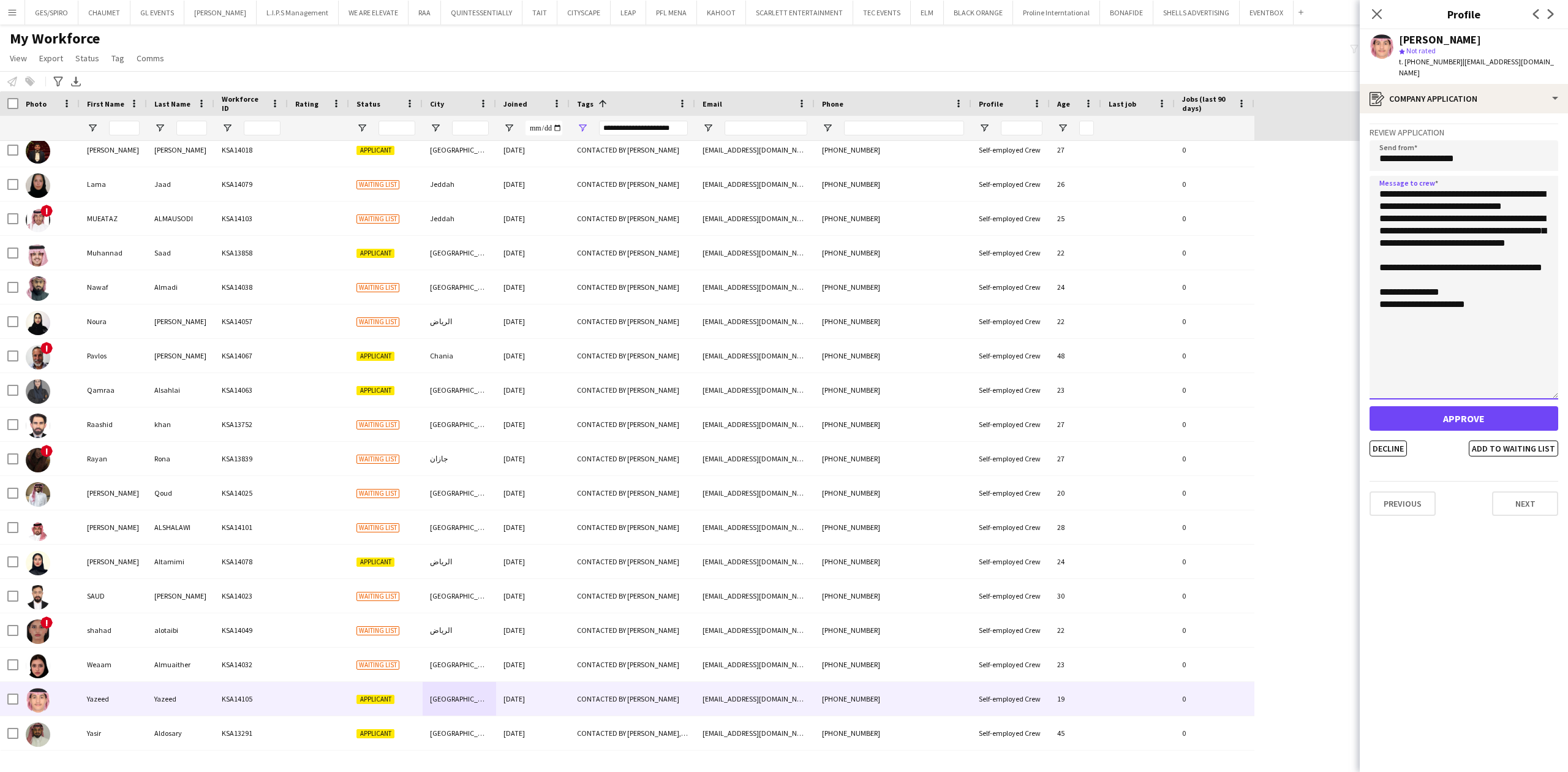
drag, startPoint x: 1556, startPoint y: 227, endPoint x: 1566, endPoint y: 385, distance: 158.3
click at [1566, 385] on app-crew-profile-application "**********" at bounding box center [1464, 442] width 208 height 658
type textarea "**********"
click at [1527, 84] on div "register Company application" at bounding box center [1464, 98] width 208 height 29
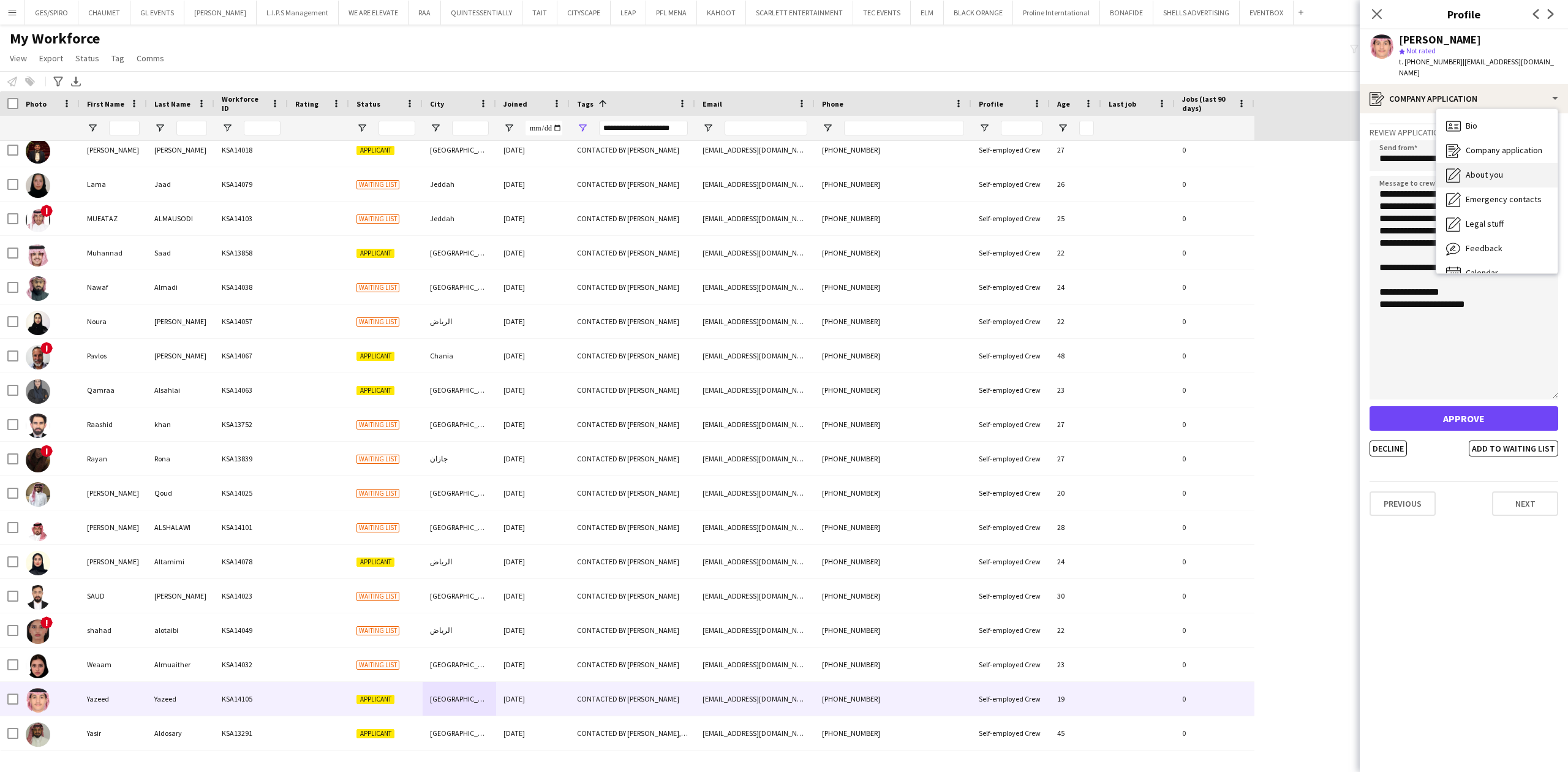
click at [1504, 163] on div "About you About you" at bounding box center [1496, 175] width 121 height 24
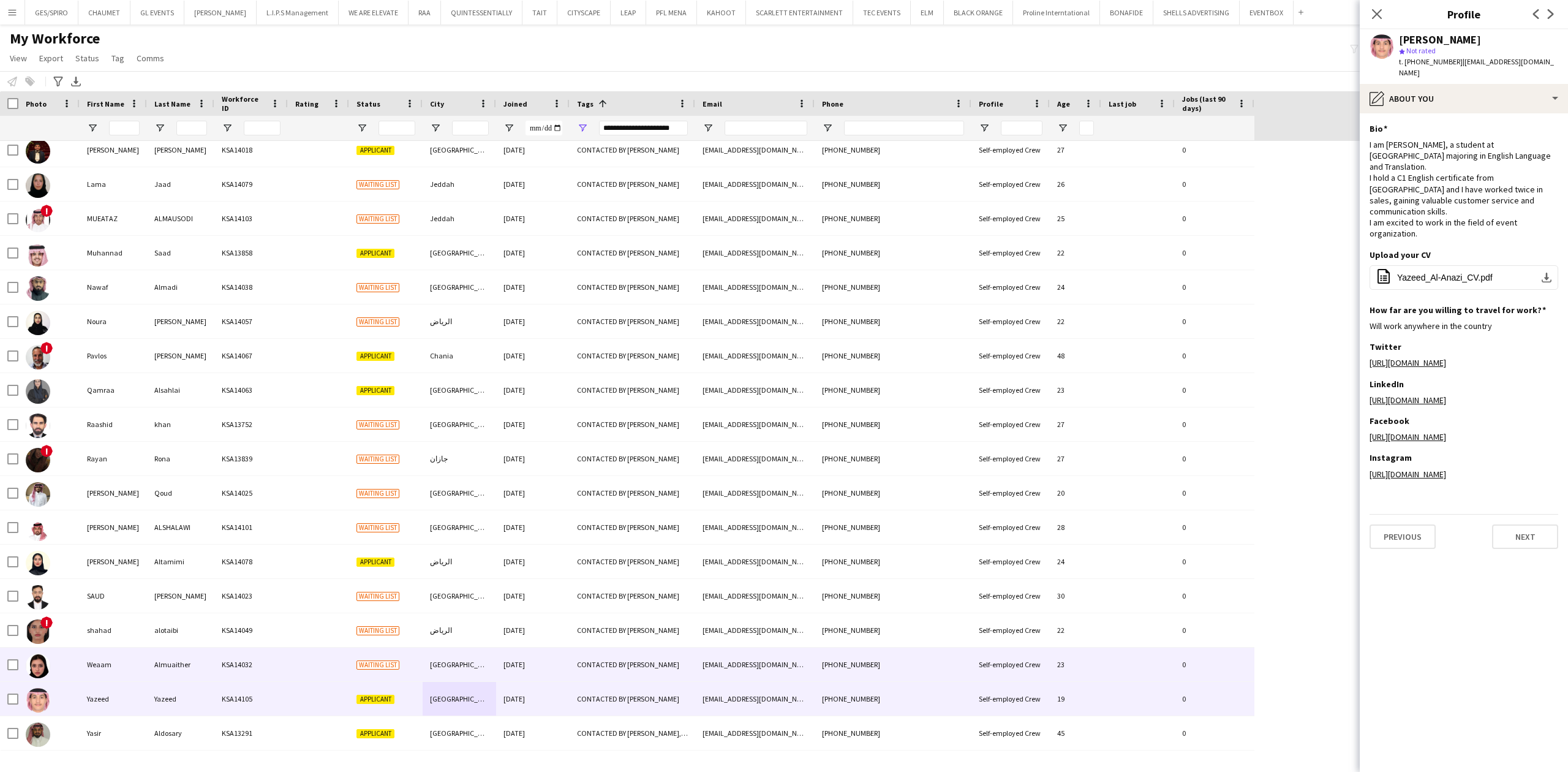
click at [505, 655] on div "[DATE]" at bounding box center [532, 664] width 74 height 34
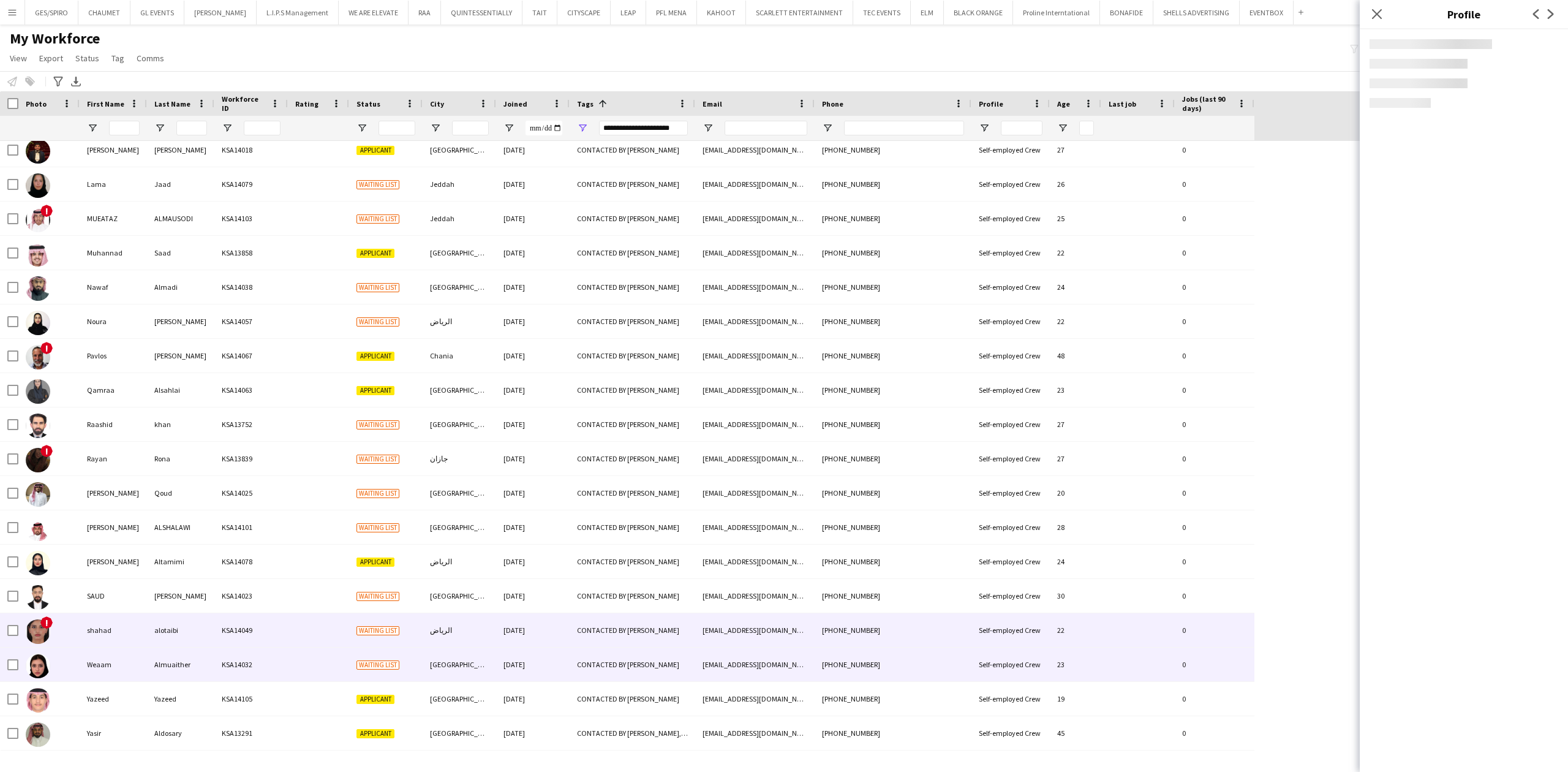
click at [508, 632] on div "[DATE]" at bounding box center [532, 630] width 74 height 34
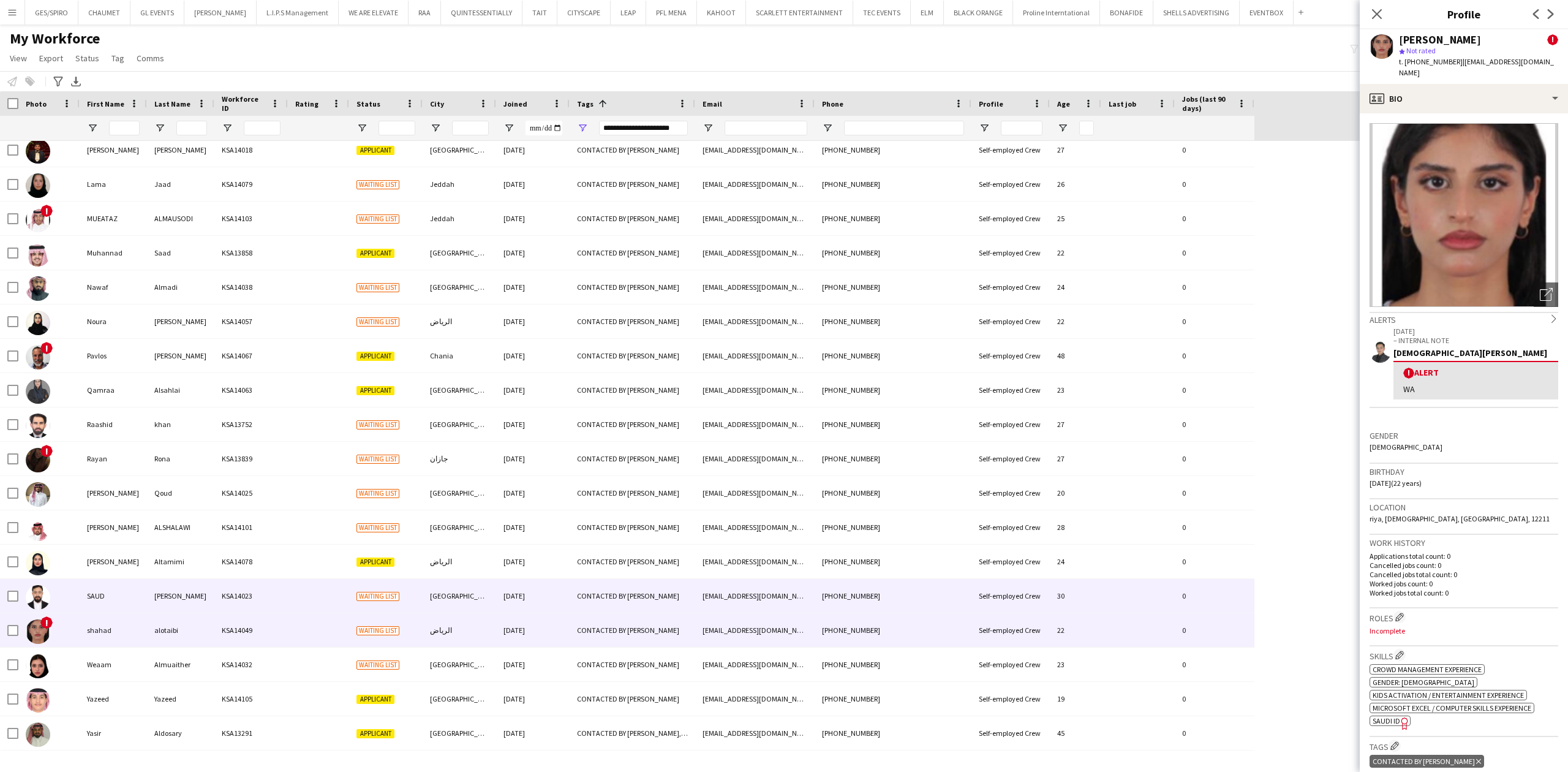
click at [508, 601] on div "[DATE]" at bounding box center [532, 596] width 74 height 34
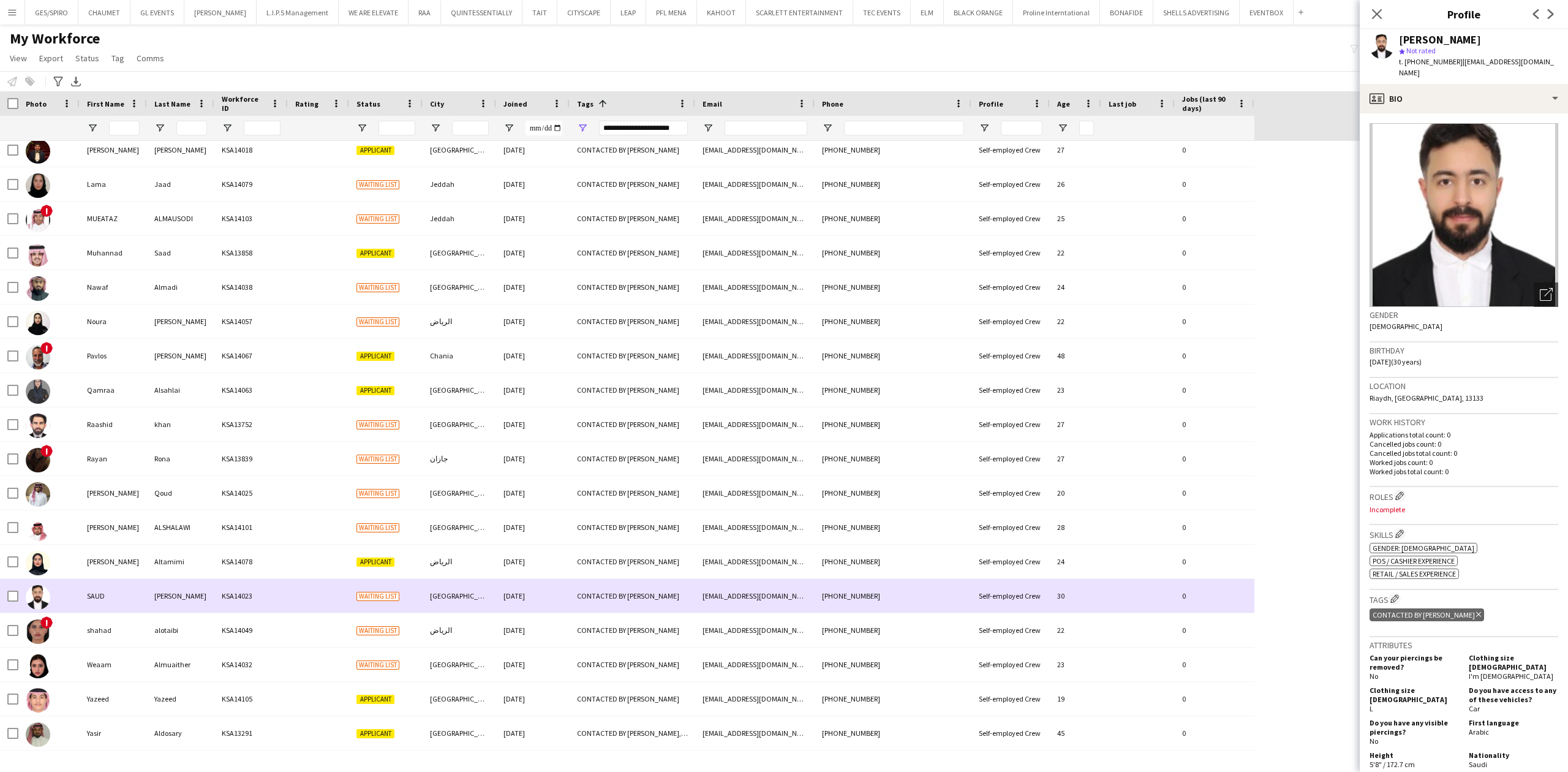
click at [491, 576] on div "الرياض" at bounding box center [459, 562] width 74 height 34
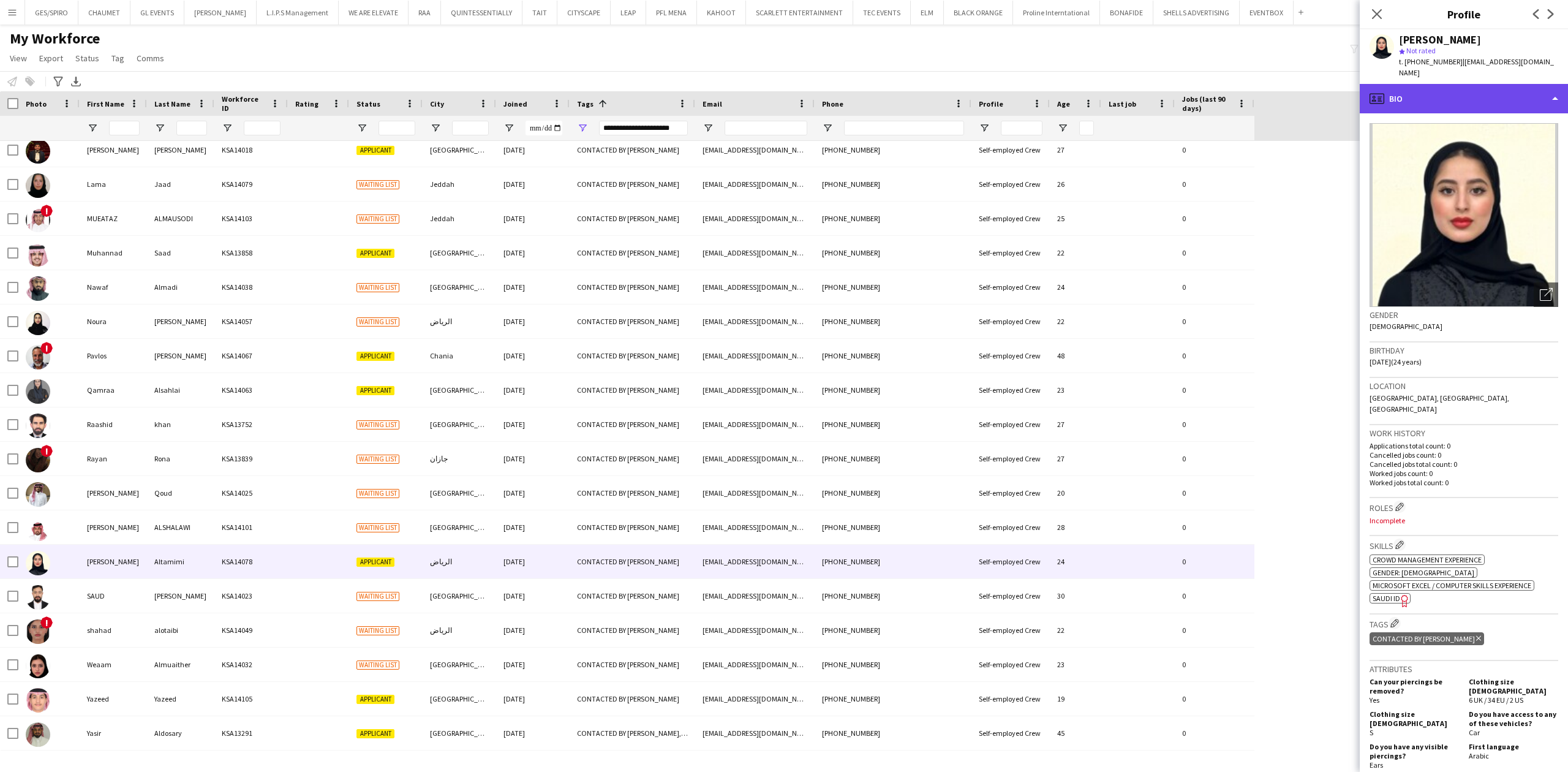
click at [1515, 84] on div "profile Bio" at bounding box center [1464, 98] width 208 height 29
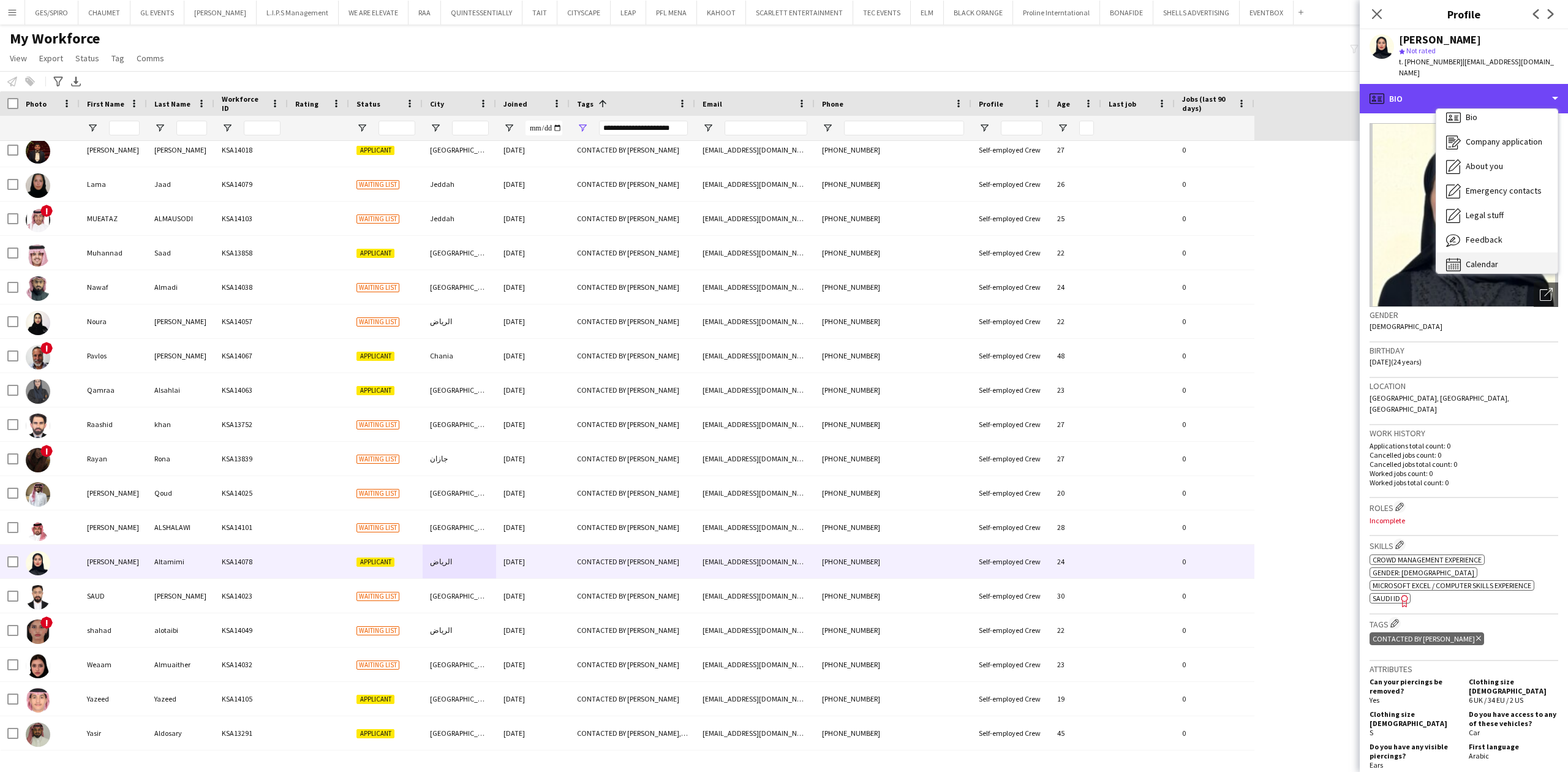
scroll to position [17, 0]
click at [1498, 225] on span "Feedback" at bounding box center [1484, 231] width 37 height 11
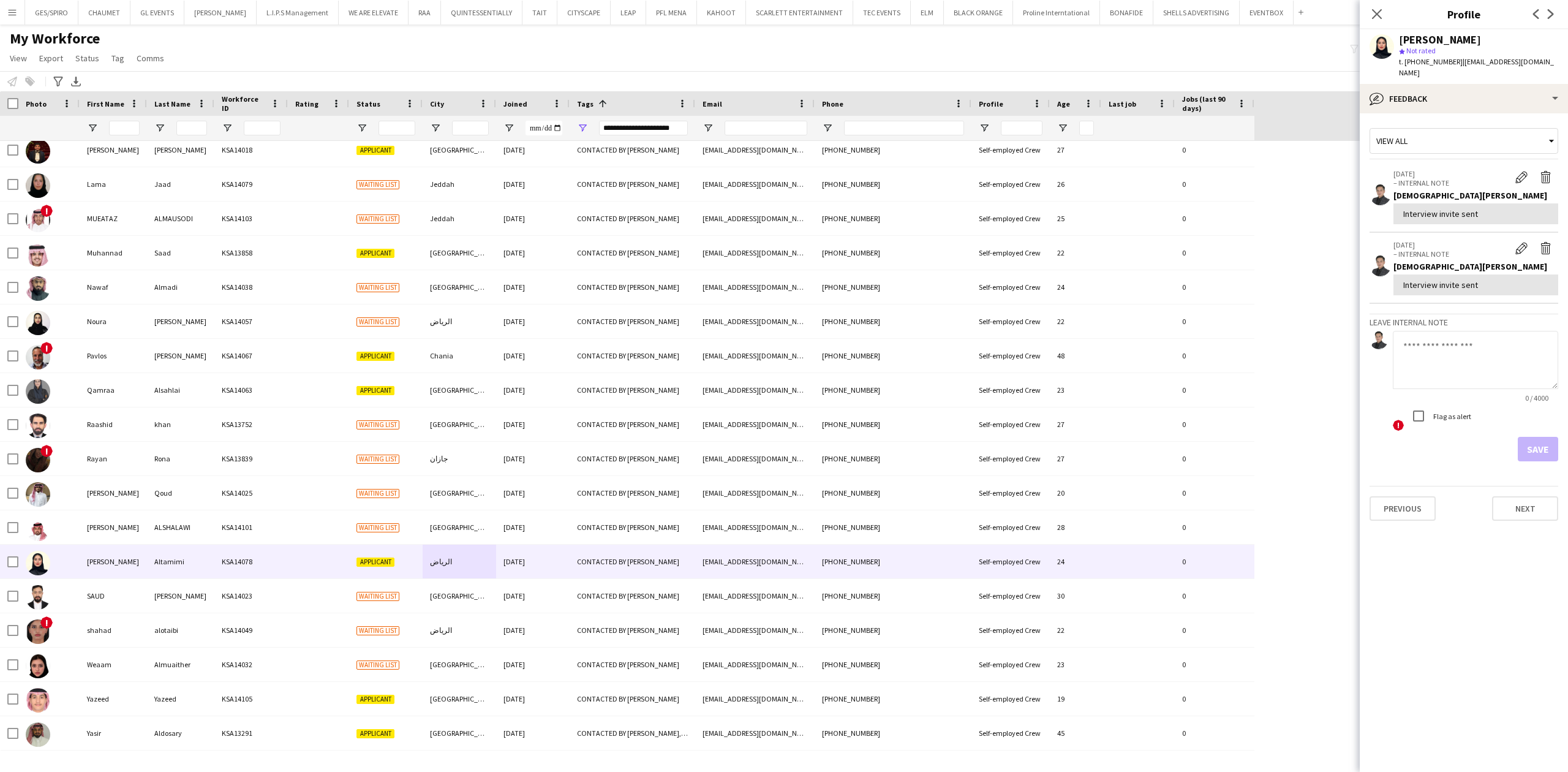
drag, startPoint x: 1480, startPoint y: 202, endPoint x: 1390, endPoint y: 204, distance: 90.0
click at [1390, 204] on app-crew-profile-feedback-item "[DATE] – INTERNAL NOTE Edit internal note Delete internal note [PERSON_NAME] In…" at bounding box center [1463, 197] width 189 height 71
copy div "Interview invite sent"
click at [1421, 348] on textarea at bounding box center [1475, 360] width 165 height 58
paste textarea "**********"
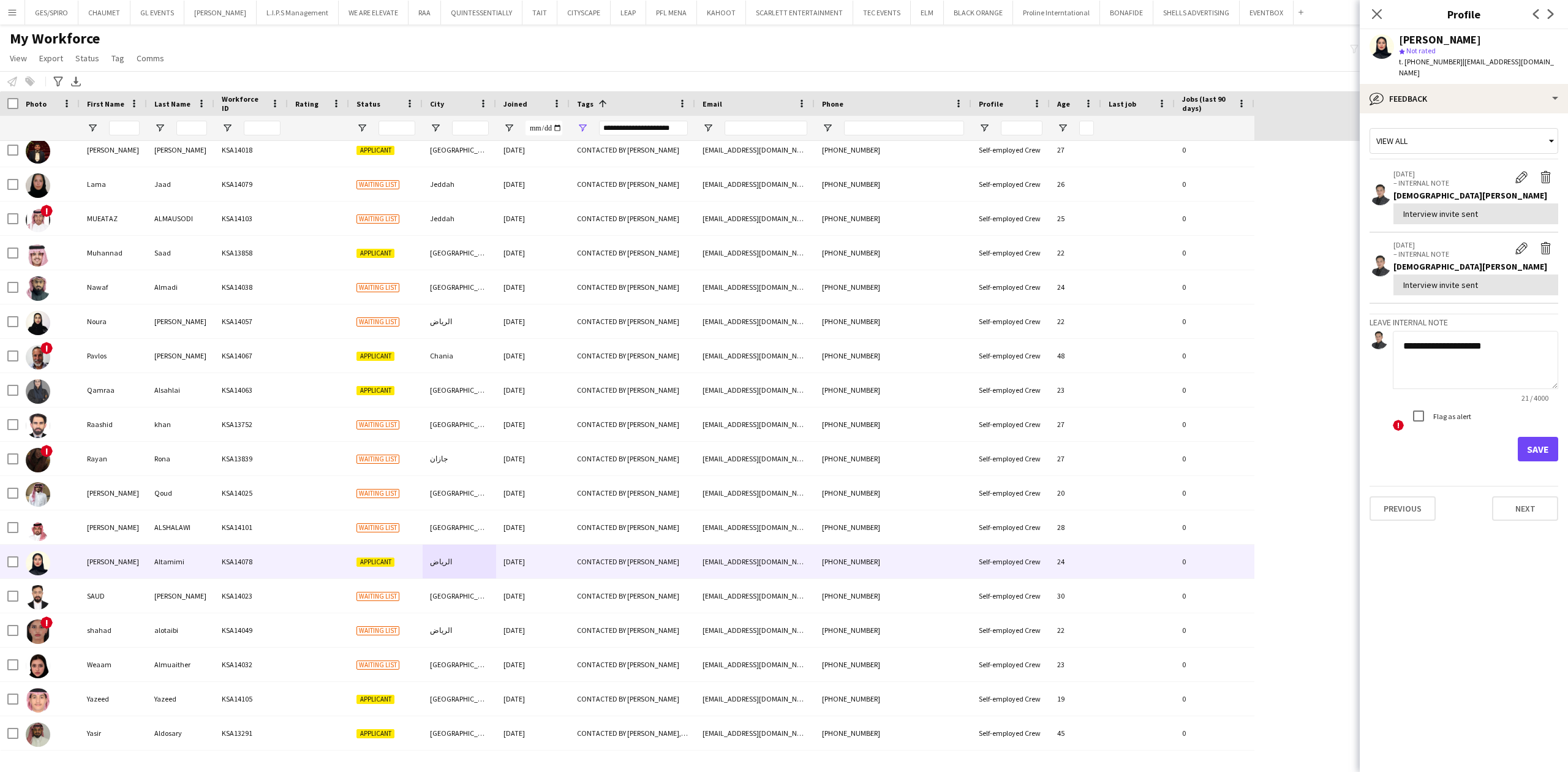
type textarea "**********"
click at [1534, 437] on button "Save" at bounding box center [1538, 449] width 41 height 24
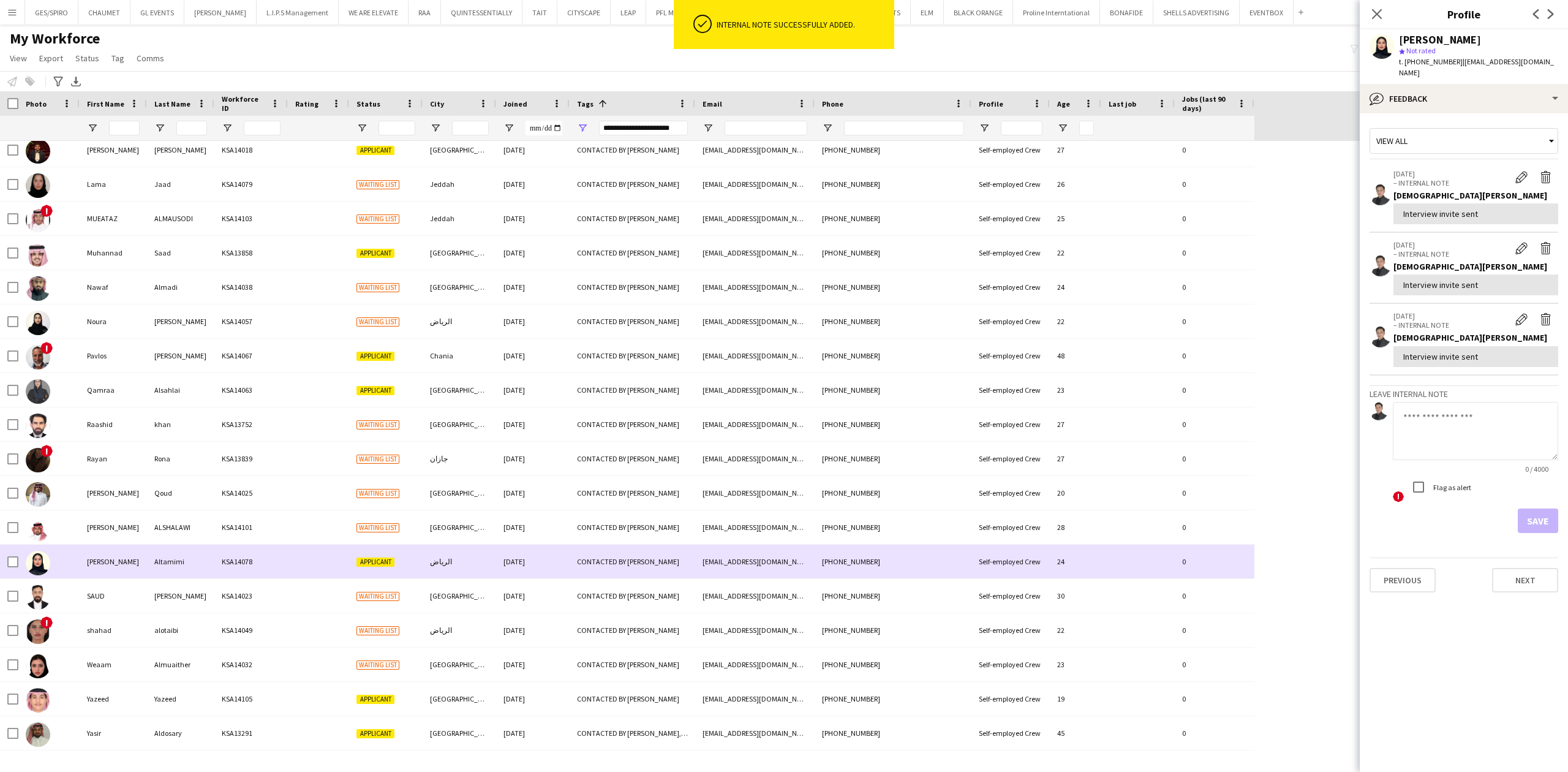
click at [453, 566] on div "الرياض" at bounding box center [459, 562] width 74 height 34
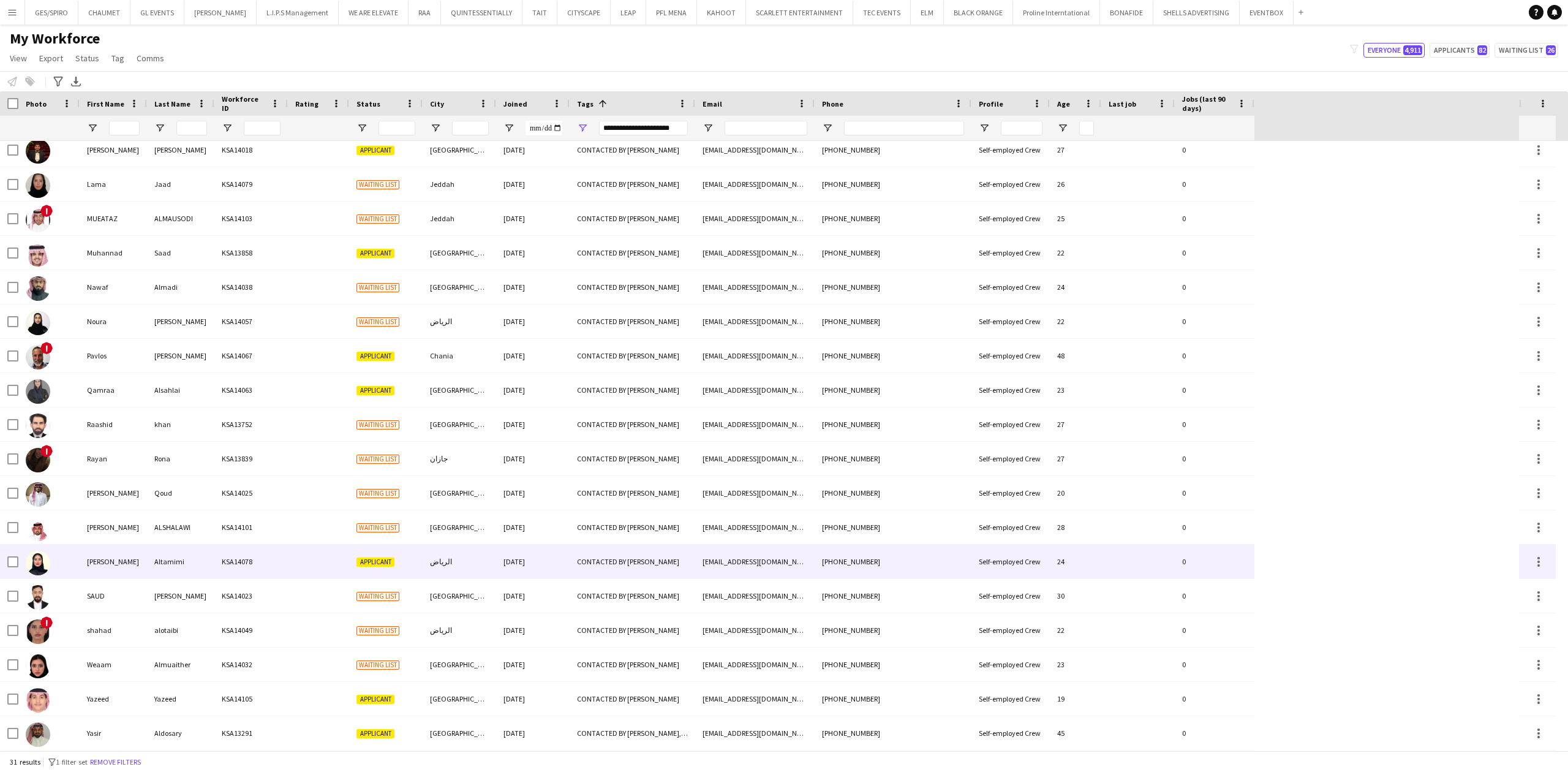
click at [451, 564] on div "الرياض" at bounding box center [459, 562] width 74 height 34
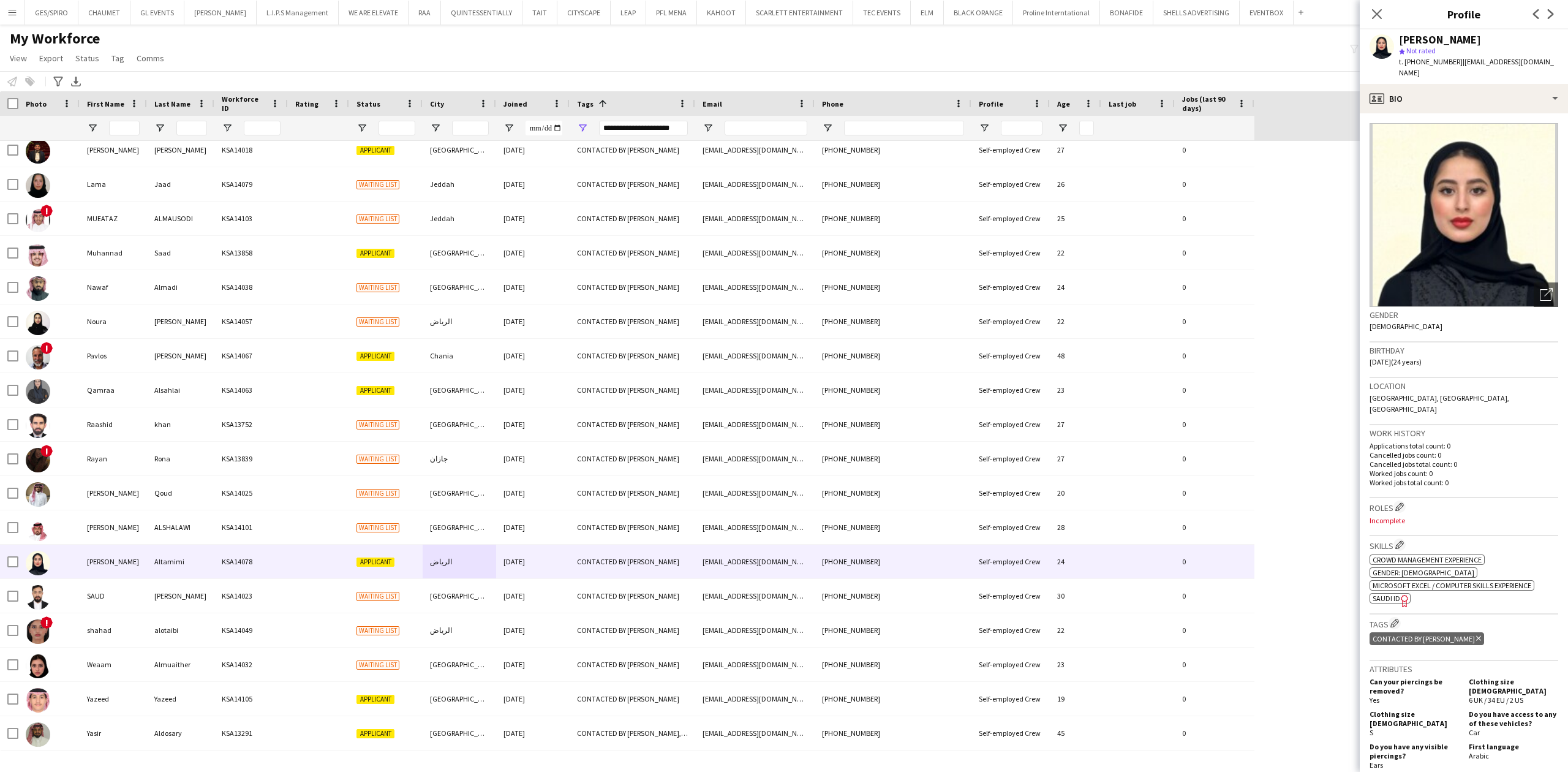
click at [1449, 60] on span "t. [PHONE_NUMBER]" at bounding box center [1431, 62] width 64 height 9
copy span "966530823542"
click at [1466, 89] on div "profile Bio" at bounding box center [1464, 98] width 208 height 29
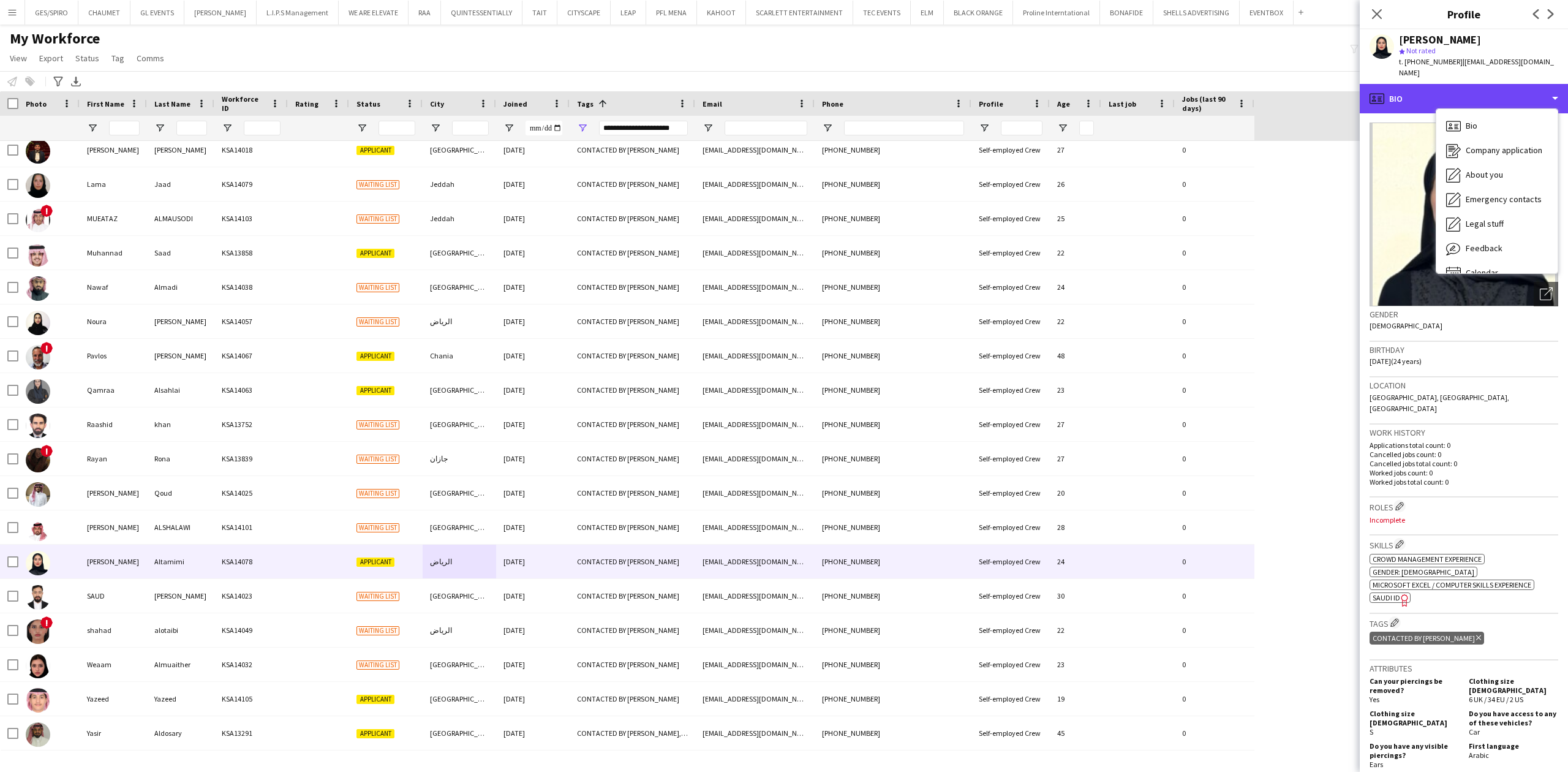
scroll to position [0, 0]
click at [1496, 236] on div "Feedback Feedback" at bounding box center [1496, 248] width 121 height 24
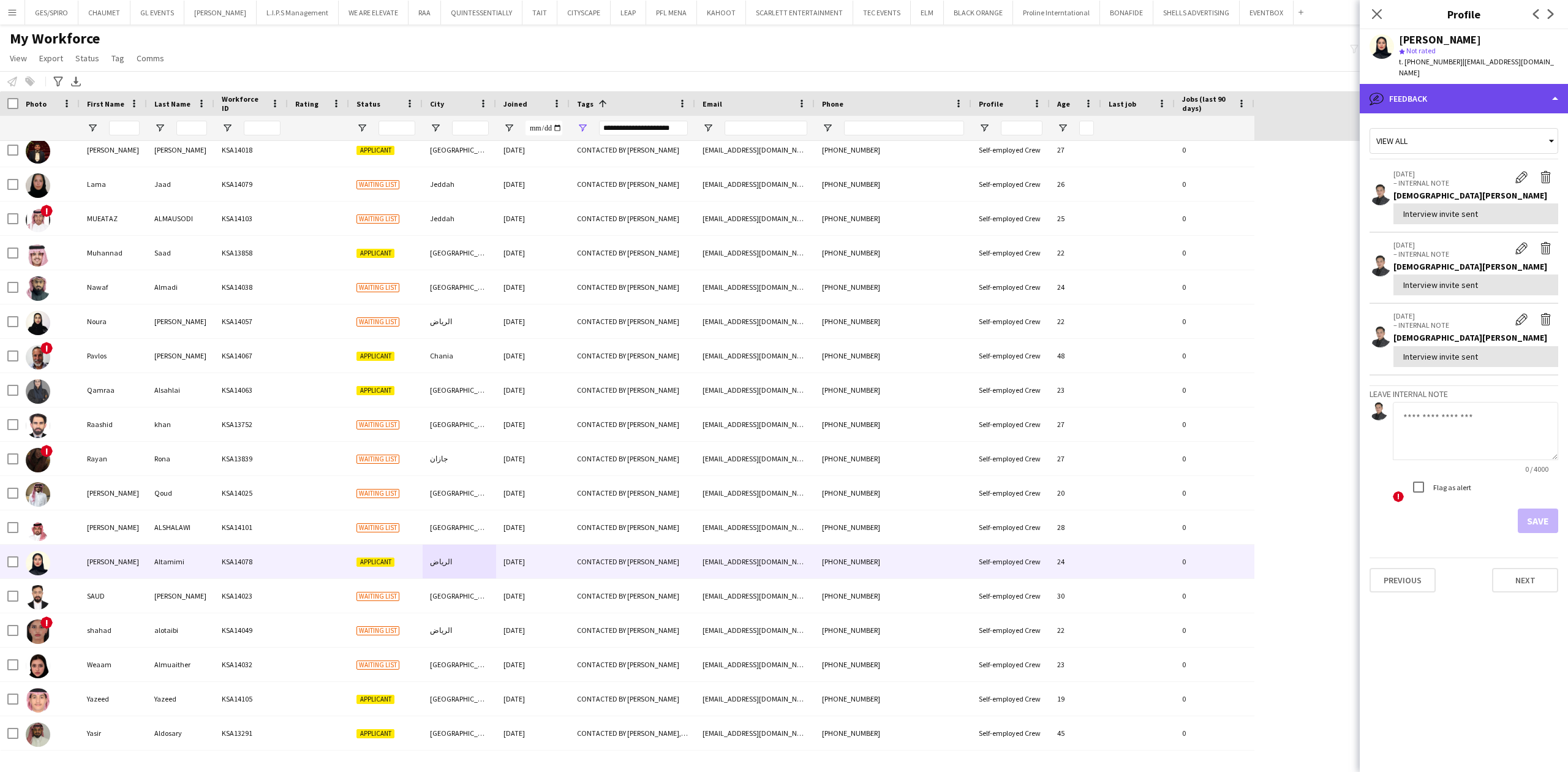
click at [1479, 86] on div "bubble-pencil Feedback" at bounding box center [1464, 98] width 208 height 29
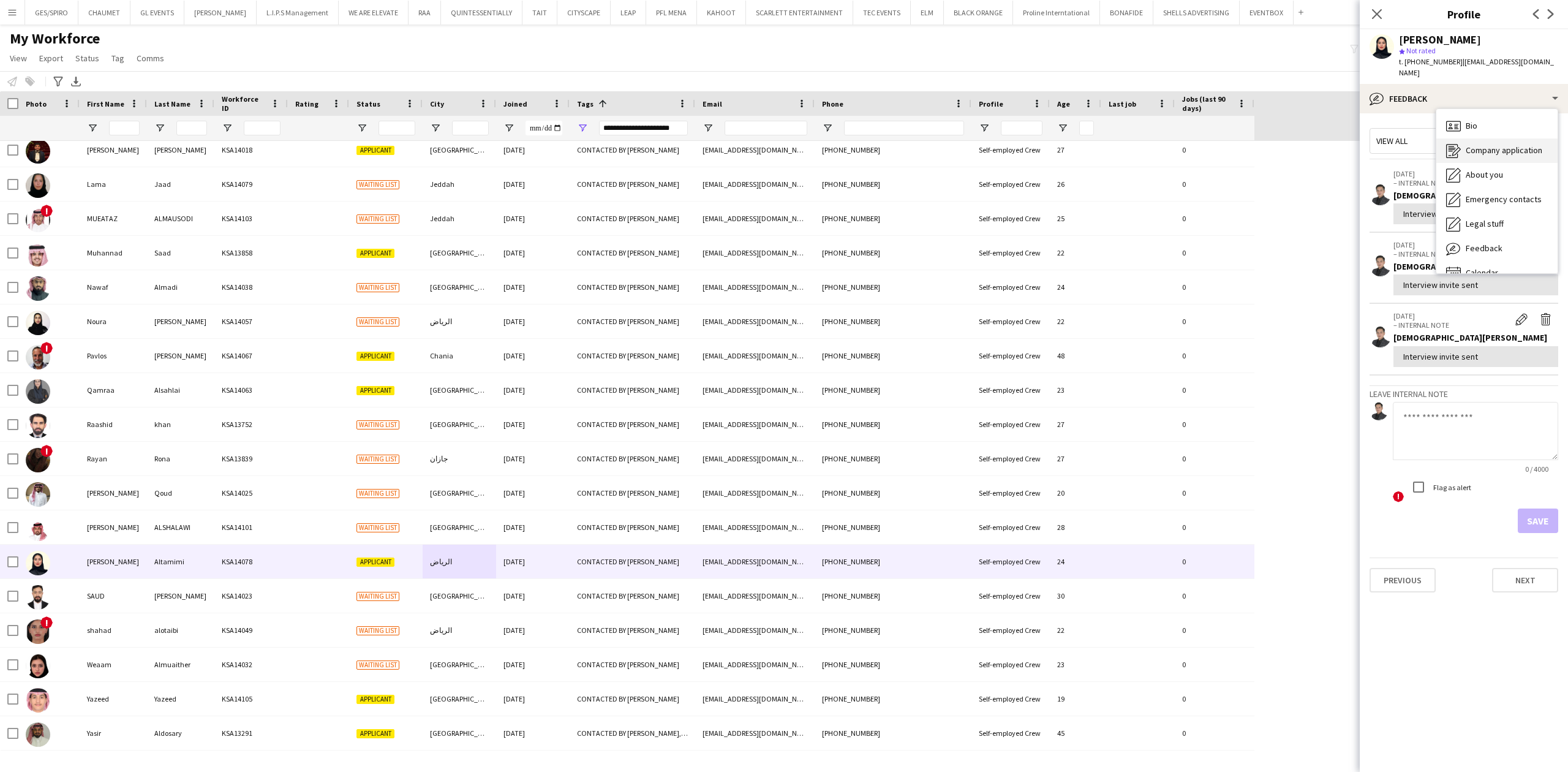
click at [1488, 145] on div "Company application Company application" at bounding box center [1496, 151] width 121 height 24
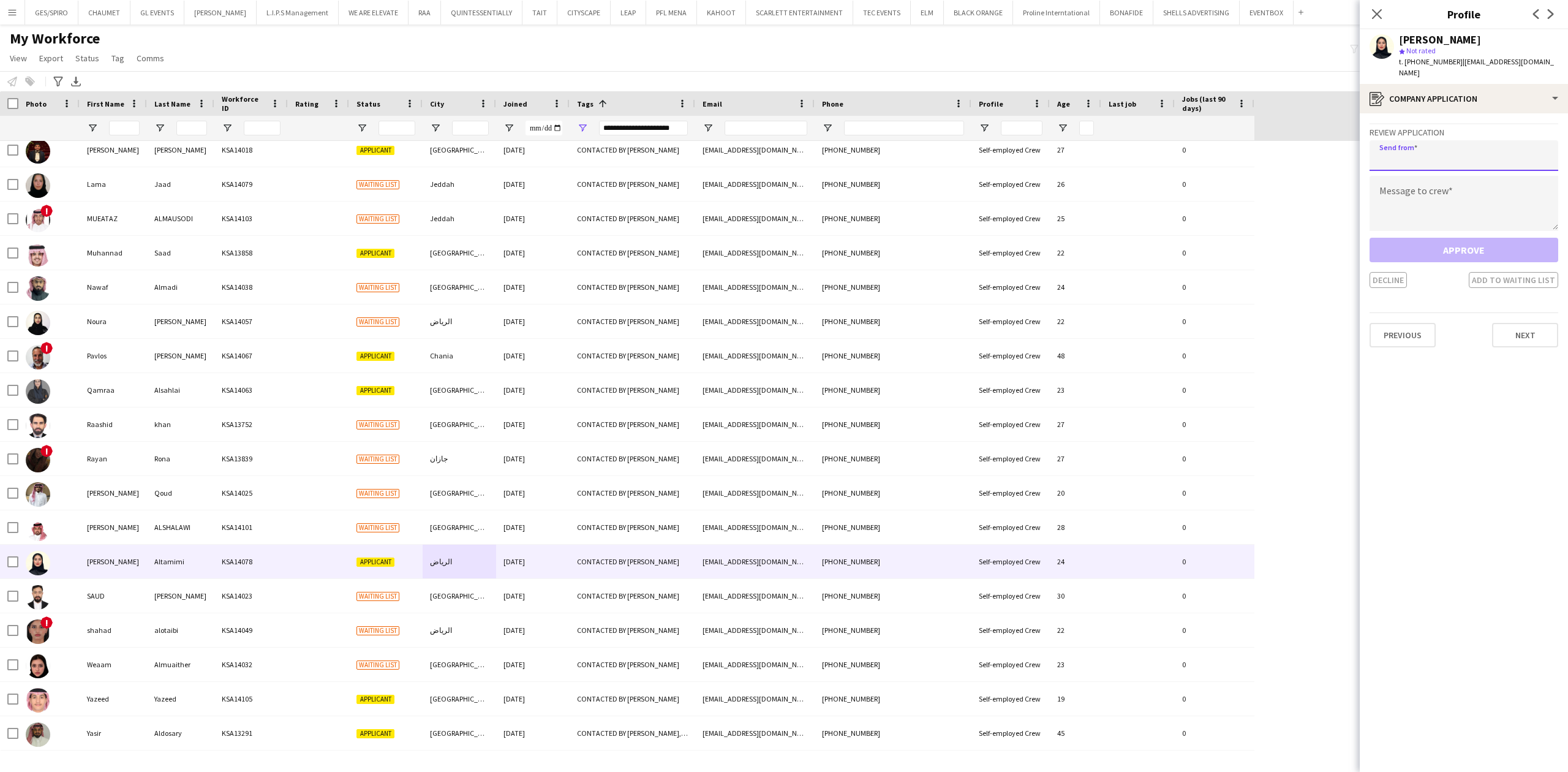
click at [1478, 140] on input "email" at bounding box center [1463, 155] width 189 height 30
paste input "**********"
type input "**********"
click at [1455, 185] on textarea at bounding box center [1463, 203] width 189 height 55
paste textarea "**********"
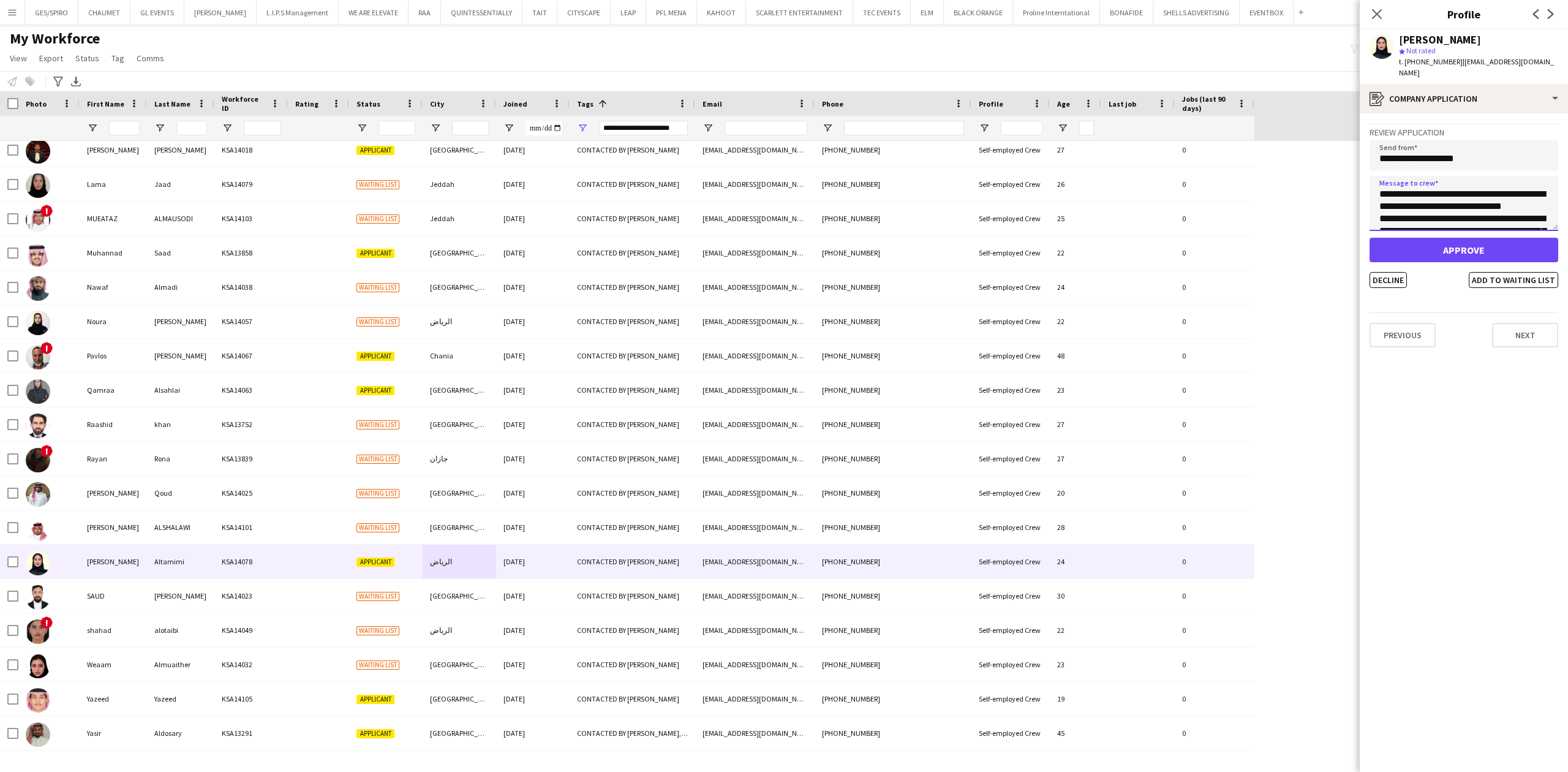
scroll to position [106, 0]
type textarea "**********"
click at [1393, 272] on button "Decline" at bounding box center [1387, 280] width 37 height 16
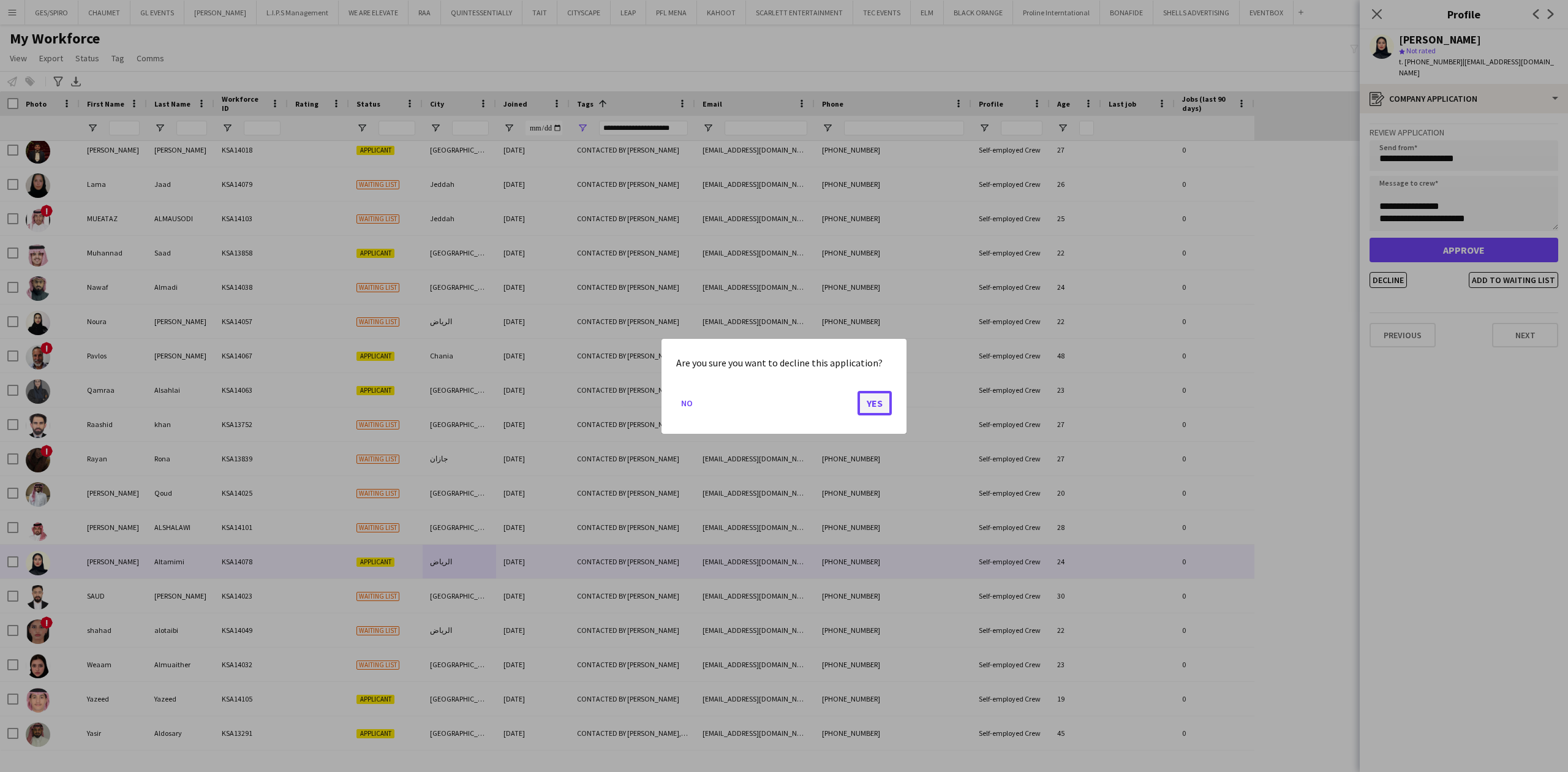
click at [885, 401] on button "Yes" at bounding box center [875, 403] width 34 height 24
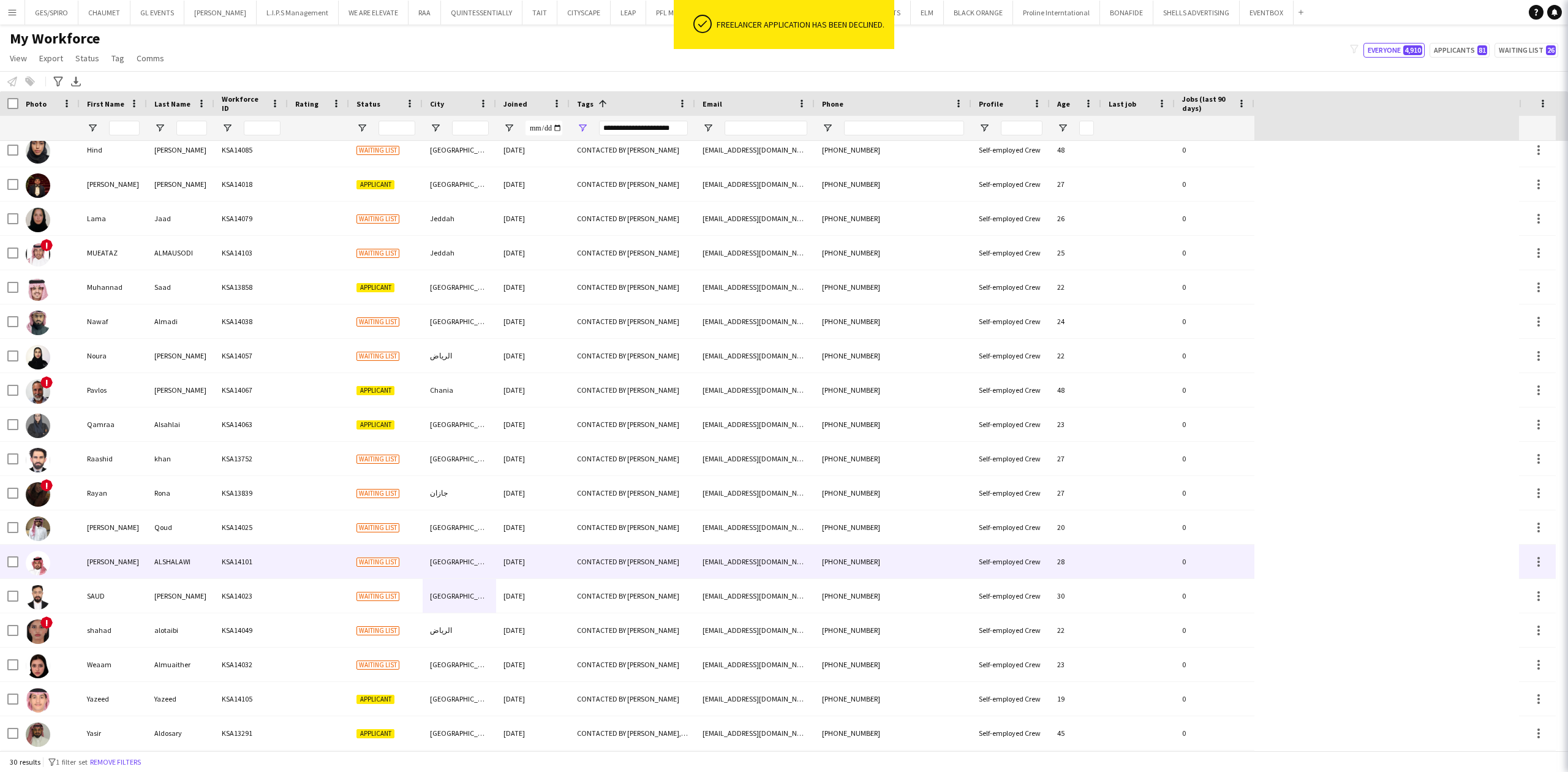
scroll to position [419, 0]
click at [614, 557] on div "CONTACTED BY [PERSON_NAME]" at bounding box center [632, 562] width 126 height 34
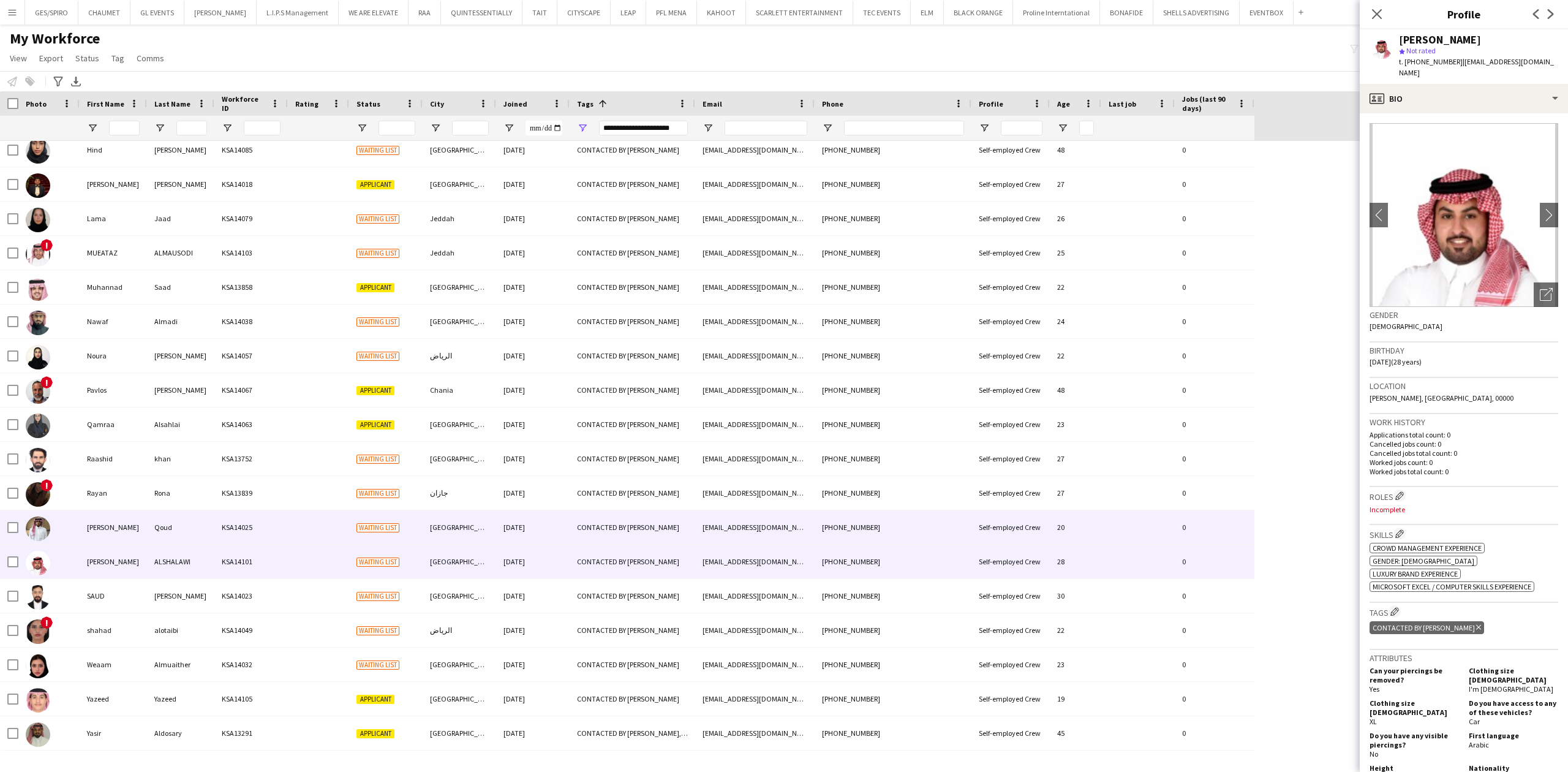
click at [584, 532] on div "CONTACTED BY [PERSON_NAME]" at bounding box center [632, 527] width 126 height 34
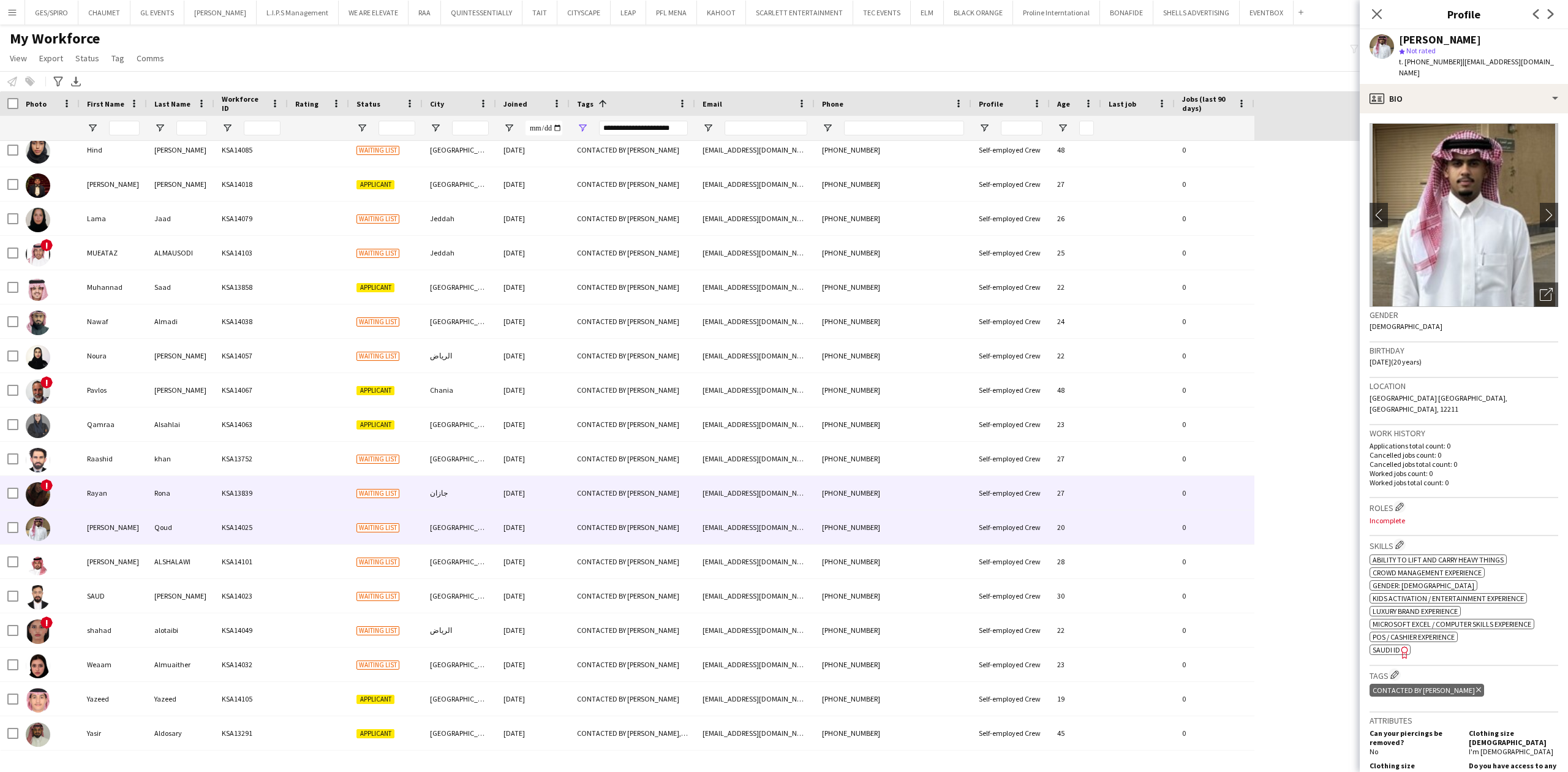
click at [570, 490] on div "CONTACTED BY [PERSON_NAME]" at bounding box center [632, 493] width 126 height 34
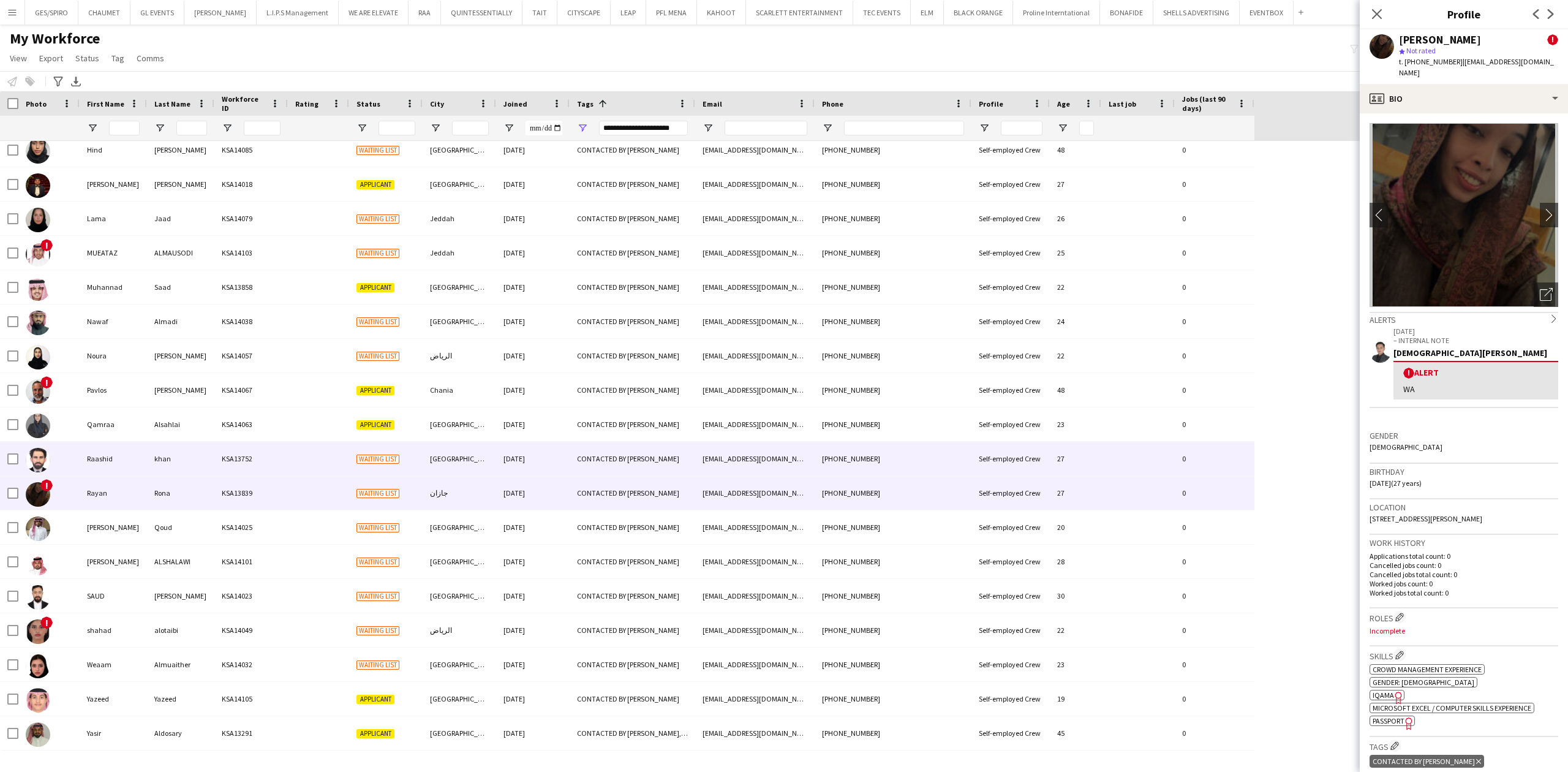
click at [572, 456] on div "CONTACTED BY [PERSON_NAME]" at bounding box center [632, 459] width 126 height 34
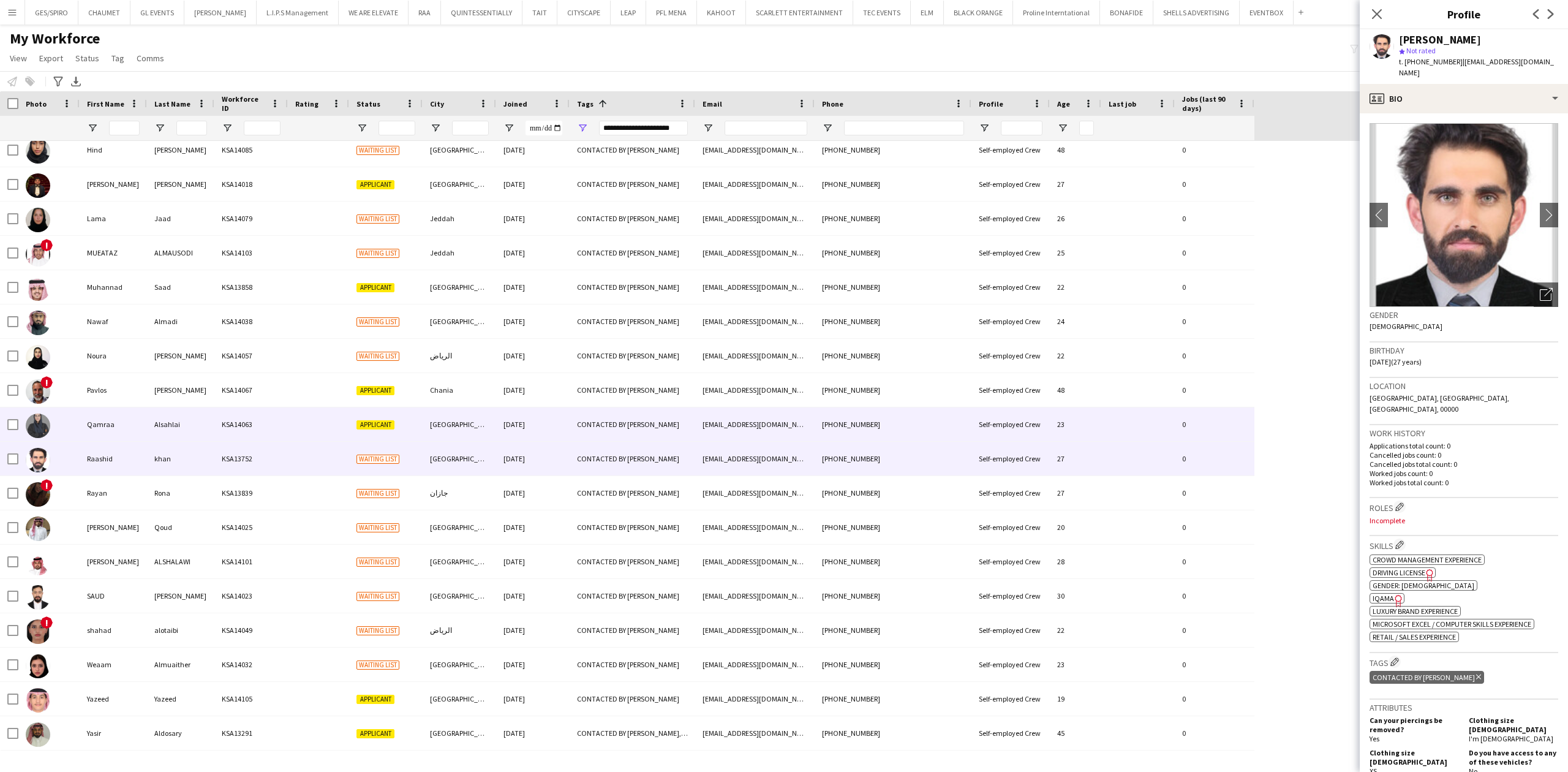
click at [570, 429] on div "CONTACTED BY [PERSON_NAME]" at bounding box center [632, 424] width 126 height 34
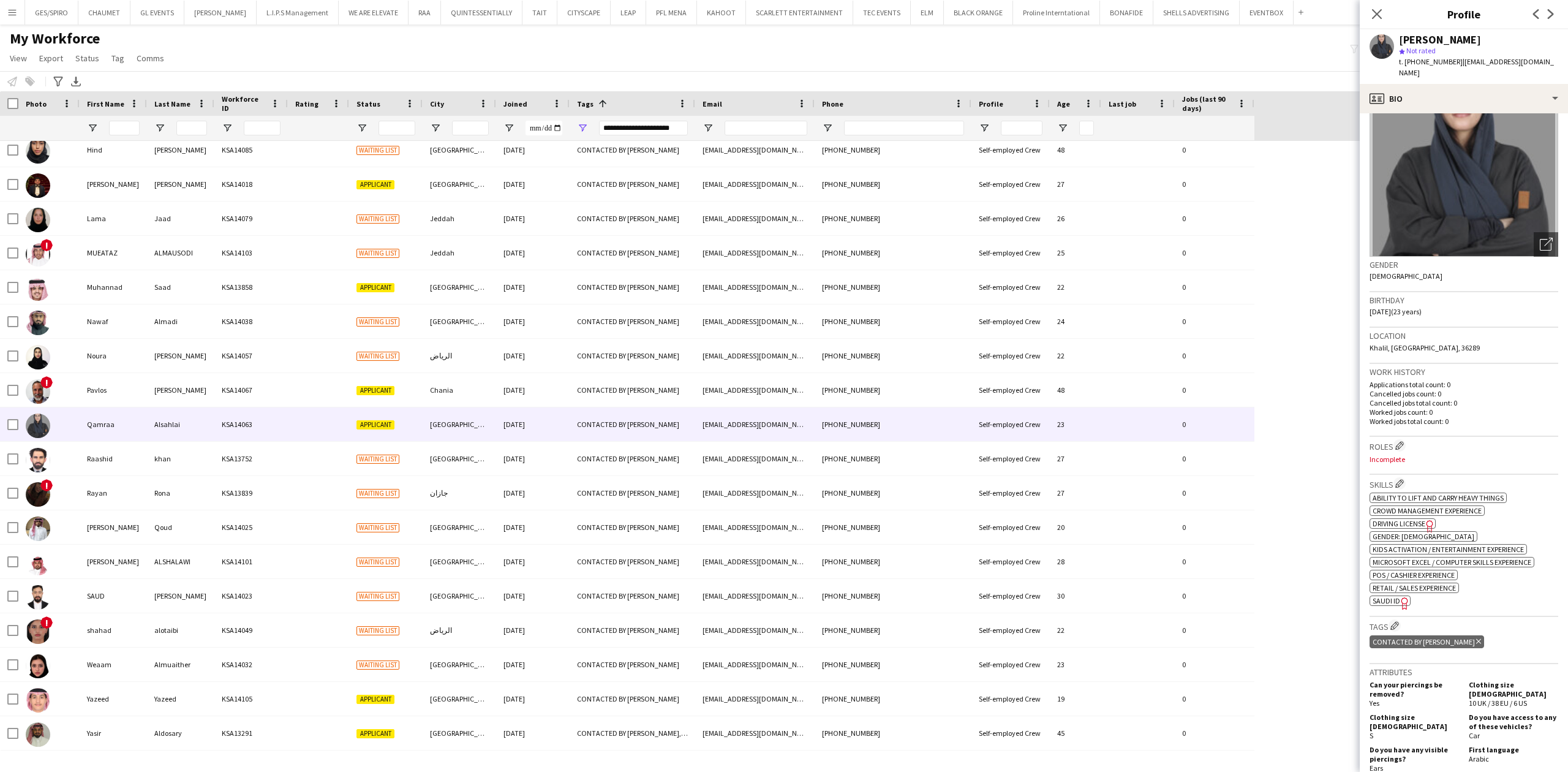
scroll to position [0, 0]
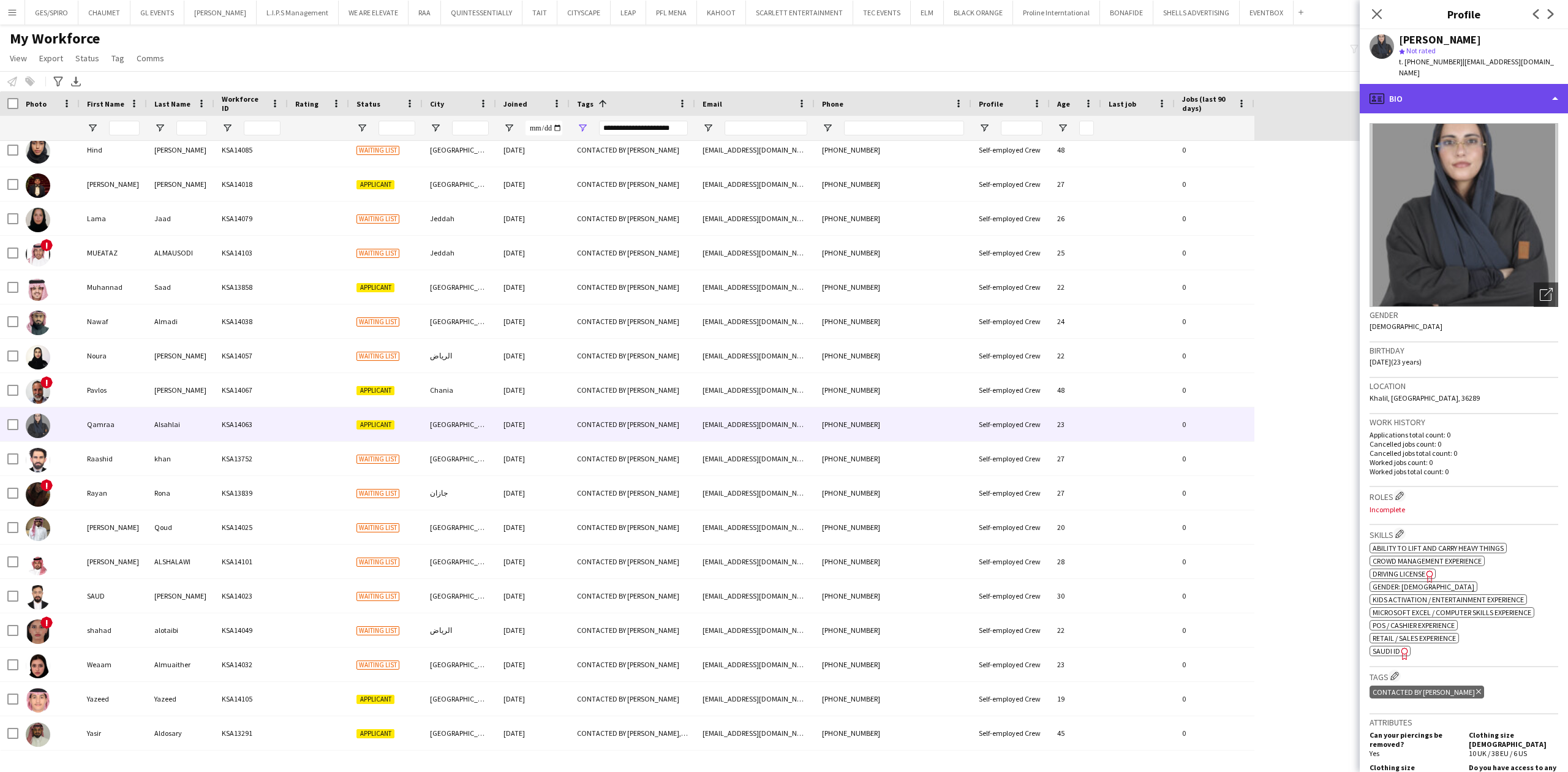
click at [1463, 84] on div "profile Bio" at bounding box center [1464, 98] width 208 height 29
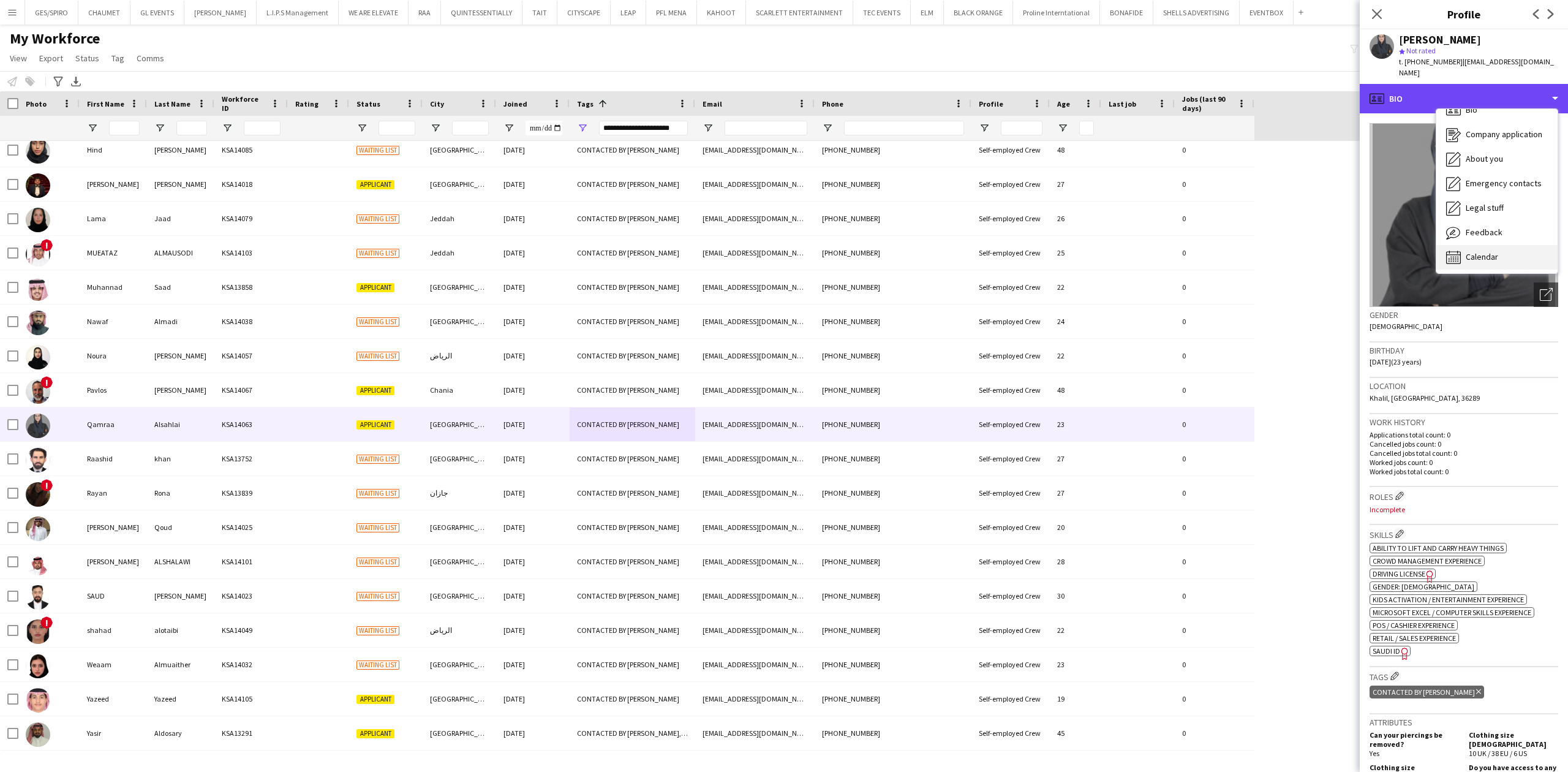
scroll to position [17, 0]
click at [1494, 225] on span "Feedback" at bounding box center [1484, 231] width 37 height 11
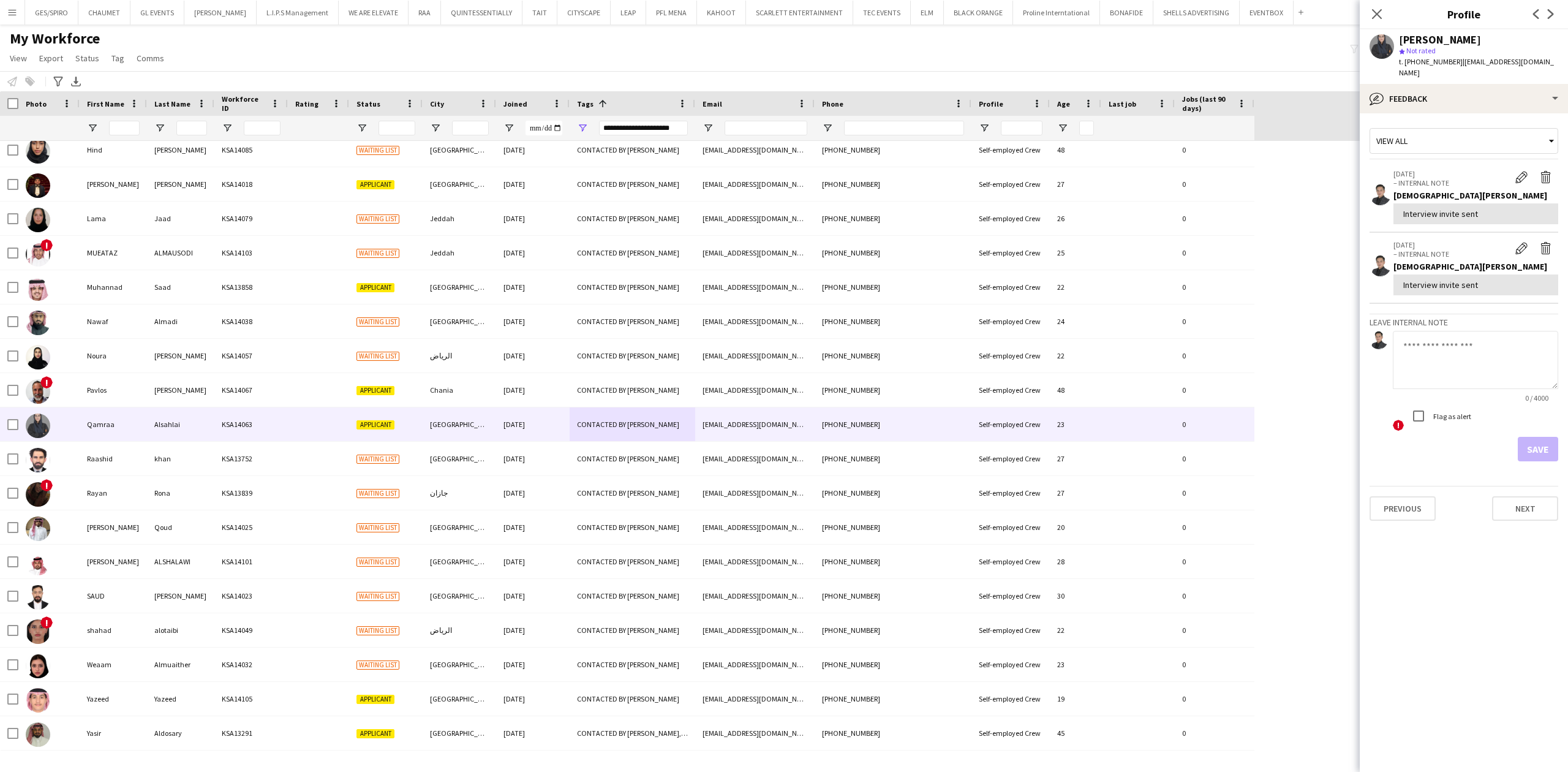
click at [1431, 60] on span "t. [PHONE_NUMBER]" at bounding box center [1431, 62] width 64 height 9
copy span "966542020264"
drag, startPoint x: 1444, startPoint y: 202, endPoint x: 1260, endPoint y: 225, distance: 185.4
click at [1280, 217] on body "Menu Boards Boards Boards All jobs Status Workforce Workforce My Workforce Recr…" at bounding box center [784, 386] width 1568 height 772
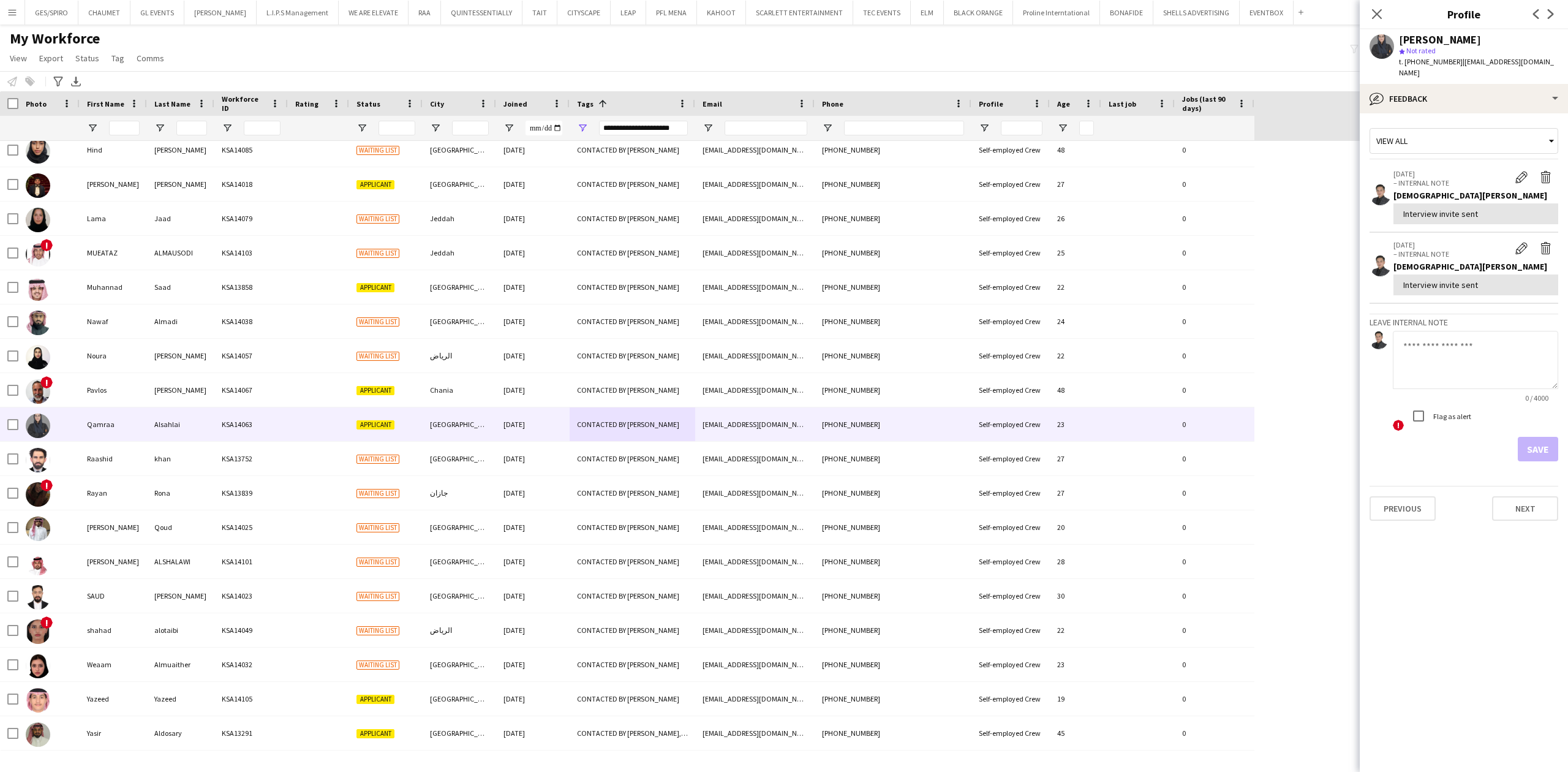
click at [1472, 331] on textarea at bounding box center [1475, 360] width 165 height 58
paste textarea "**********"
type textarea "**********"
click at [1547, 437] on button "Save" at bounding box center [1538, 449] width 41 height 24
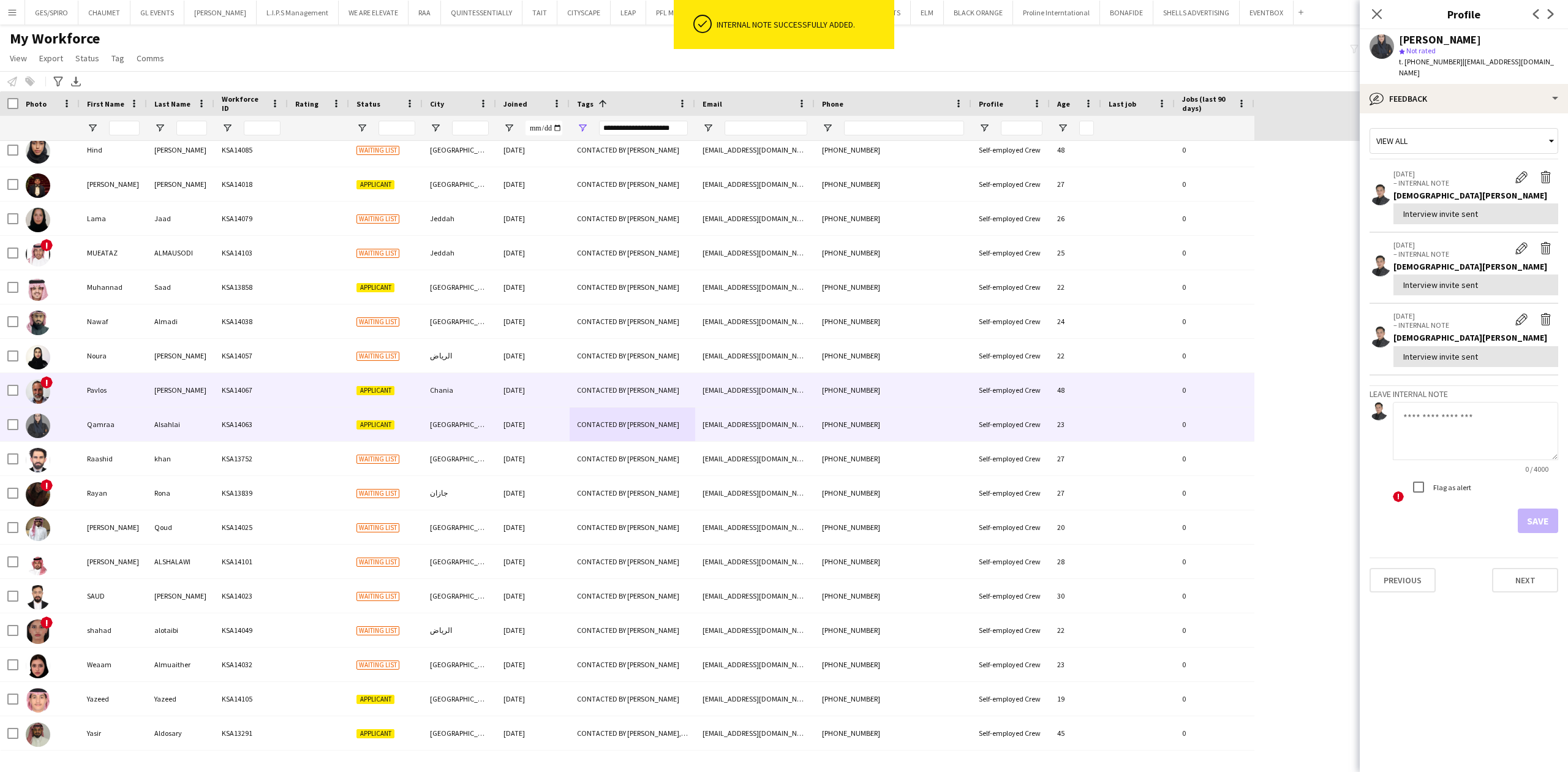
click at [589, 378] on div "CONTACTED BY [PERSON_NAME]" at bounding box center [632, 390] width 126 height 34
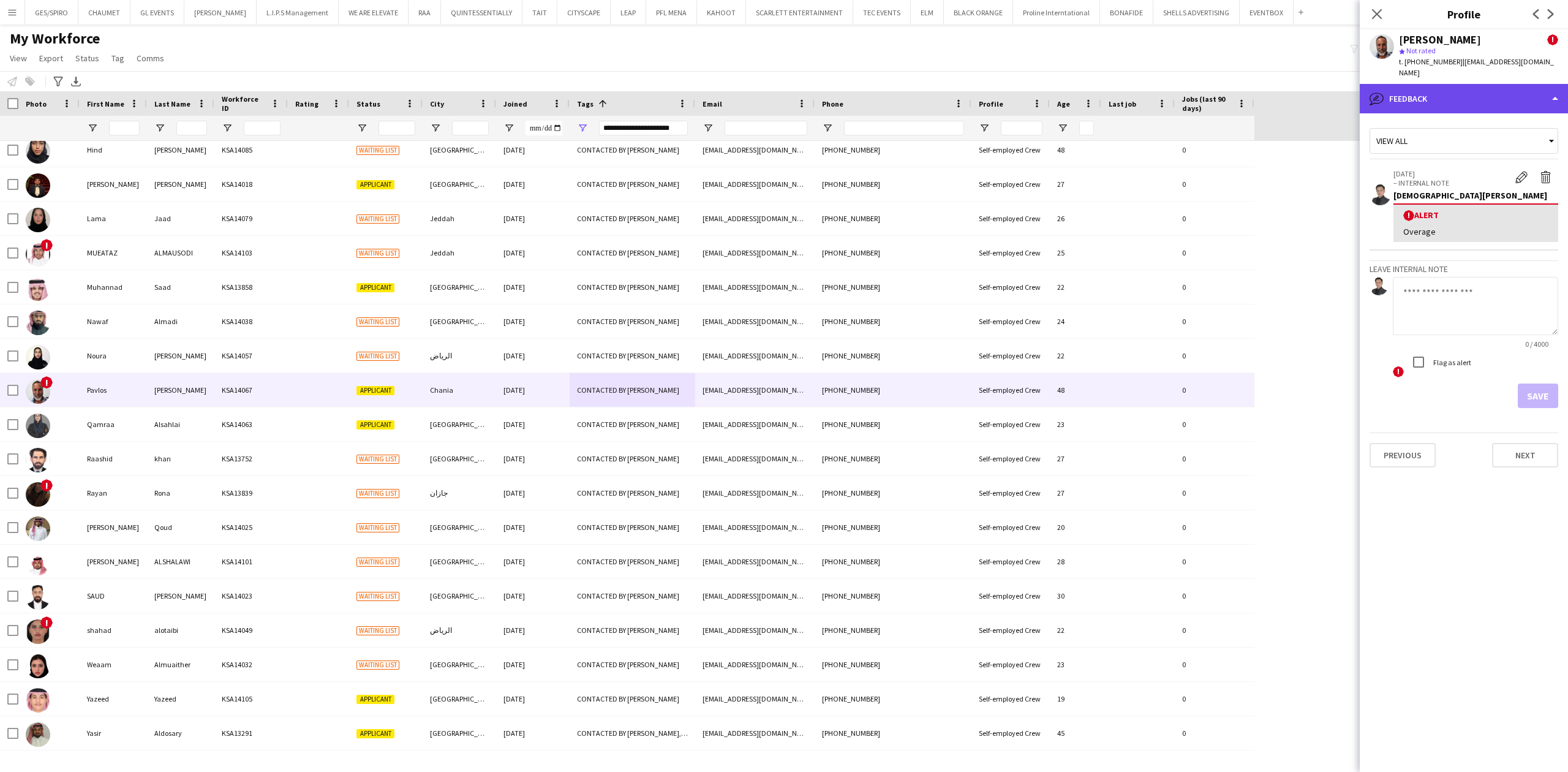
click at [1476, 86] on div "bubble-pencil Feedback" at bounding box center [1464, 98] width 208 height 29
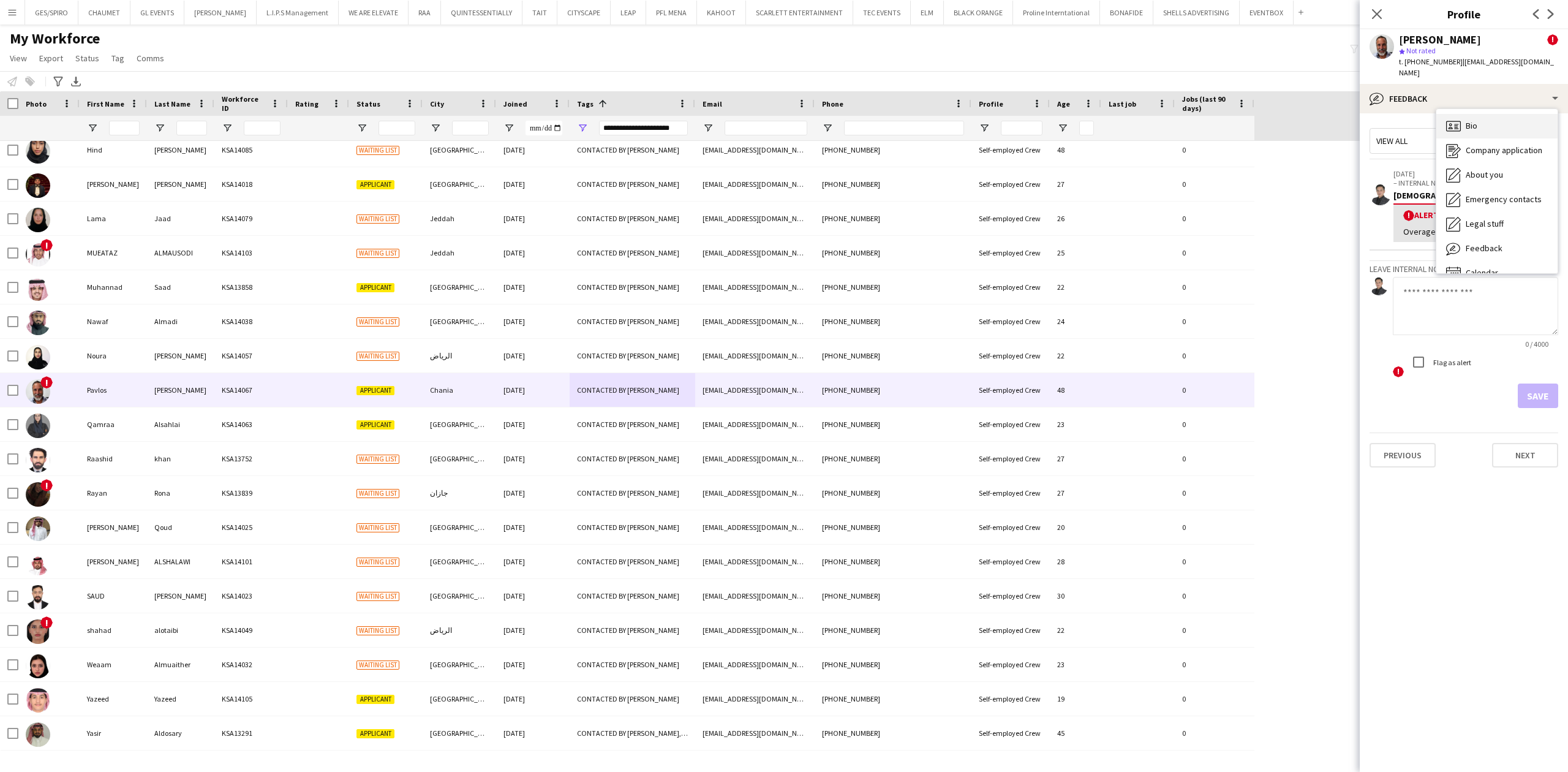
click at [1490, 114] on div "Bio Bio" at bounding box center [1496, 126] width 121 height 24
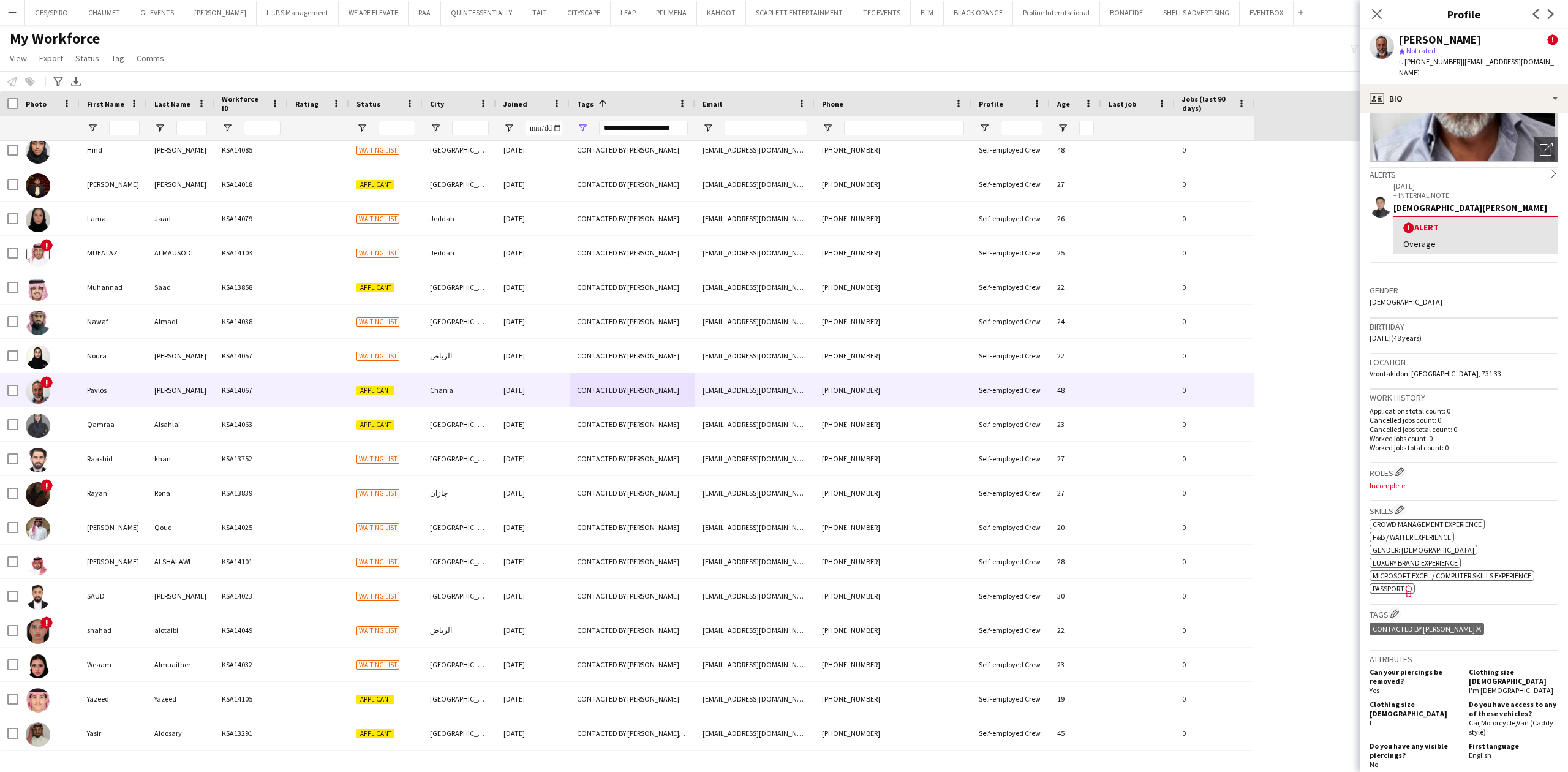
scroll to position [0, 0]
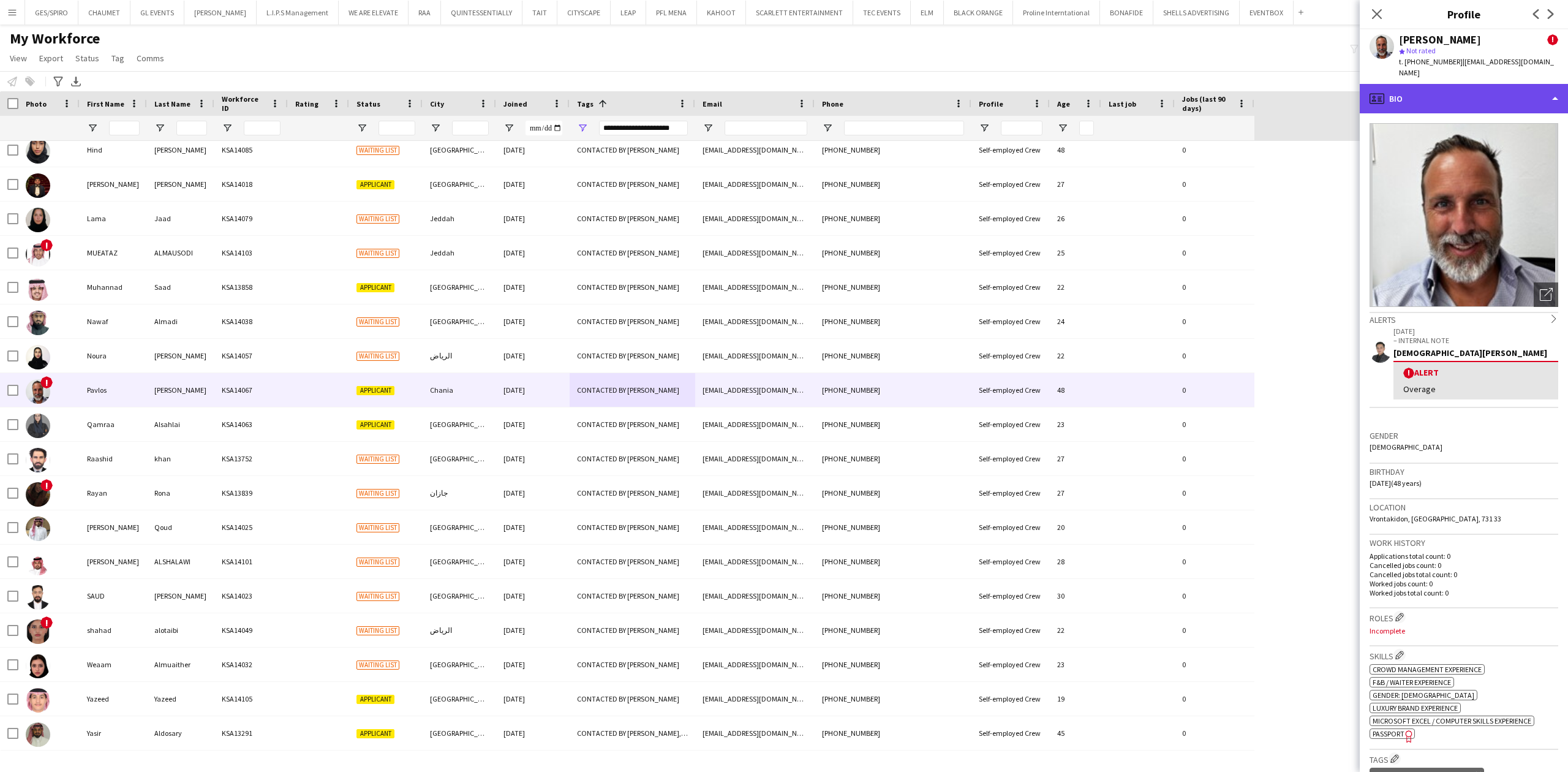
click at [1471, 87] on div "profile Bio" at bounding box center [1464, 98] width 208 height 29
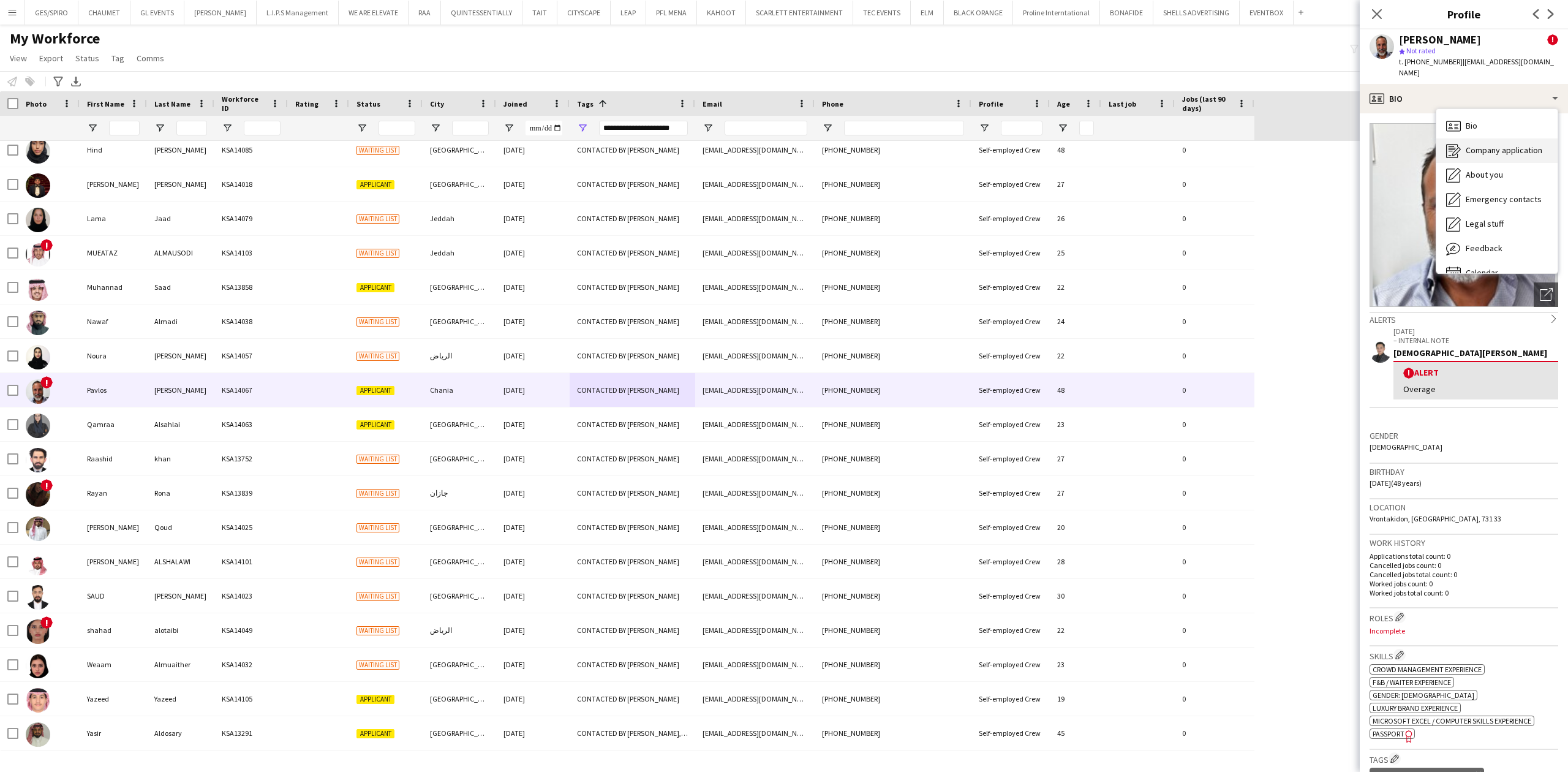
click at [1487, 145] on span "Company application" at bounding box center [1504, 150] width 76 height 11
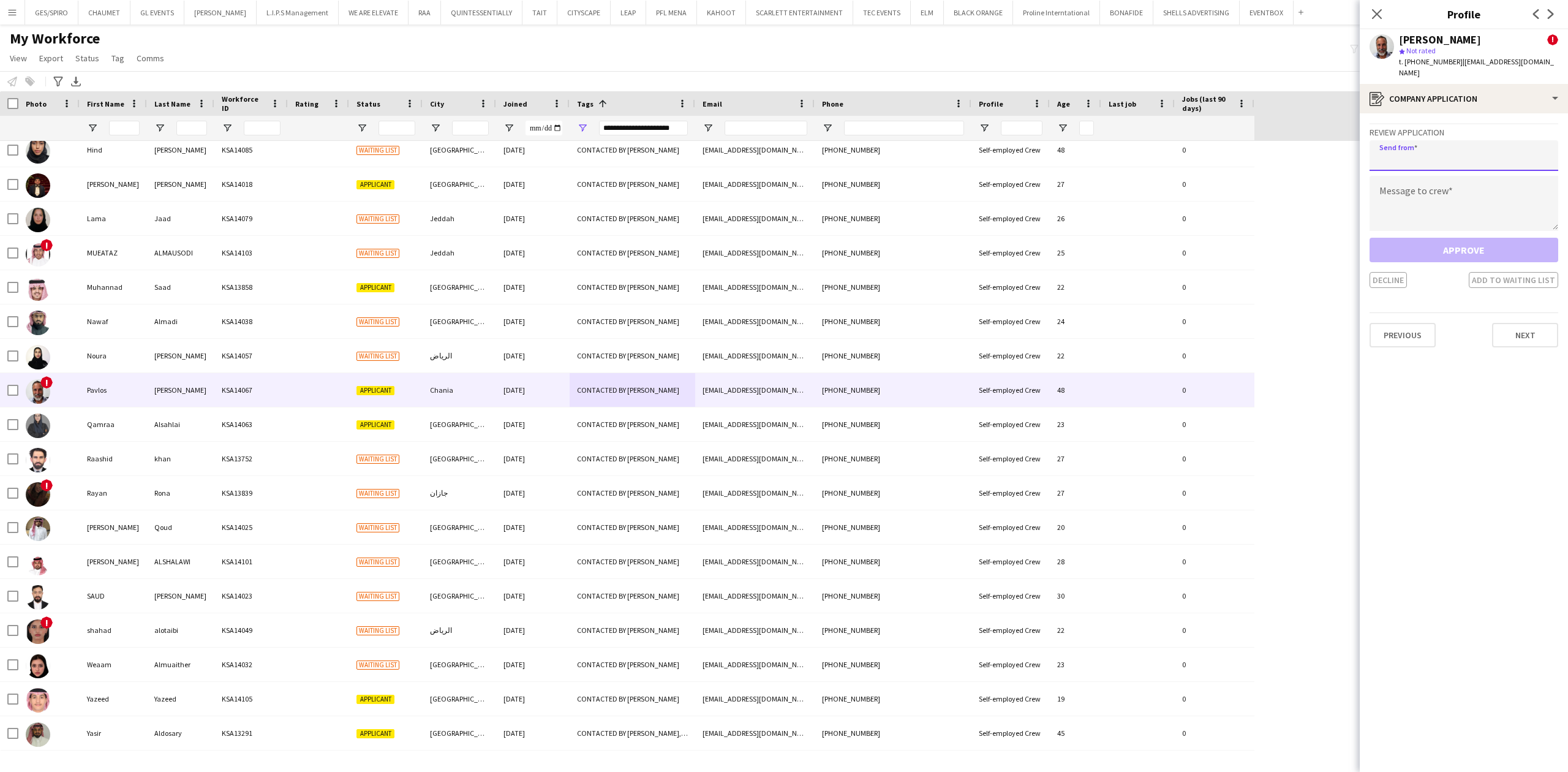
click at [1477, 142] on input "email" at bounding box center [1463, 155] width 189 height 30
paste input "**********"
type input "**********"
click at [1453, 209] on textarea at bounding box center [1463, 203] width 189 height 55
paste textarea "**********"
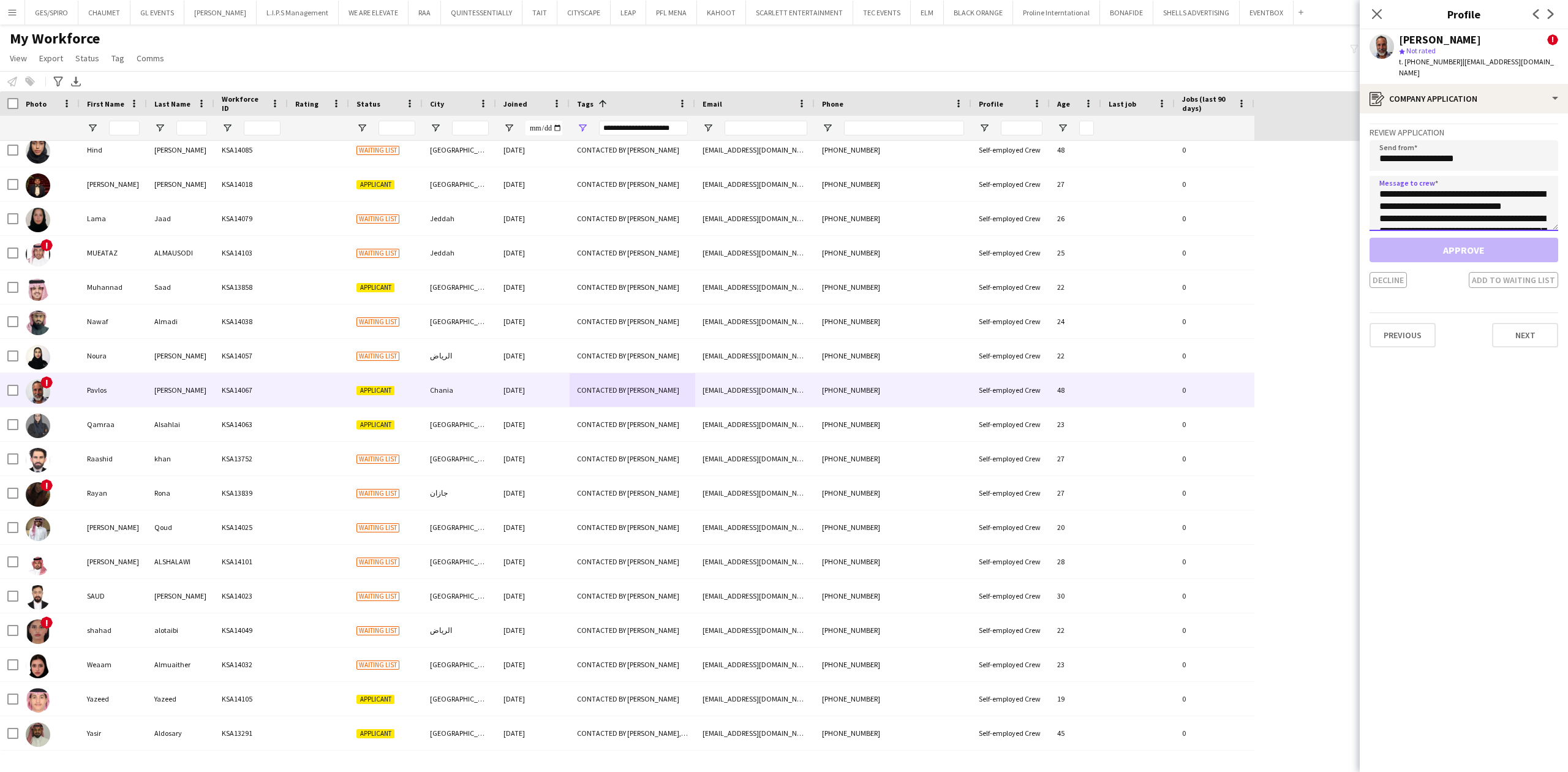
scroll to position [106, 0]
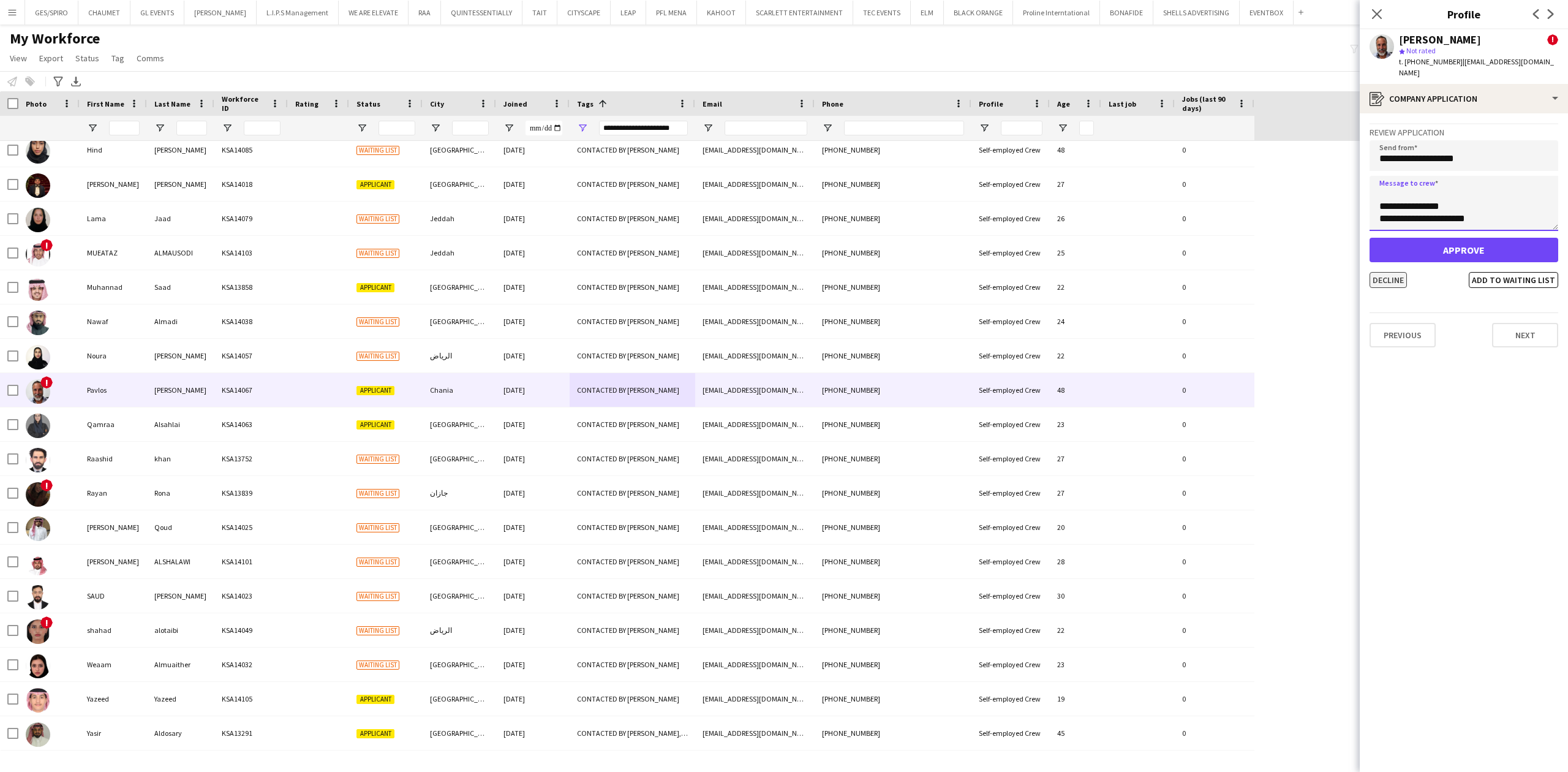
type textarea "**********"
click at [1389, 272] on button "Decline" at bounding box center [1387, 280] width 37 height 16
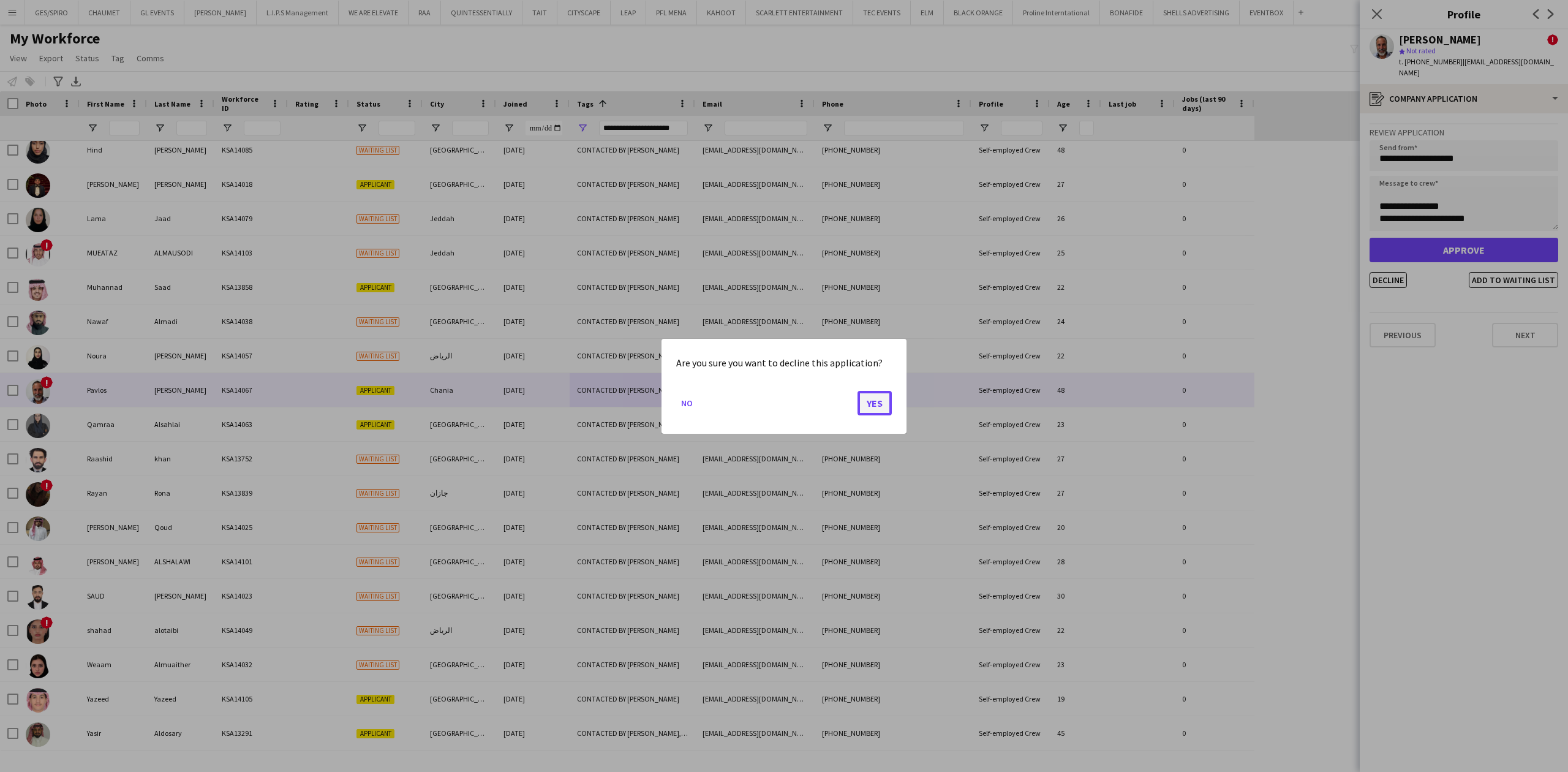
click at [871, 403] on button "Yes" at bounding box center [875, 403] width 34 height 24
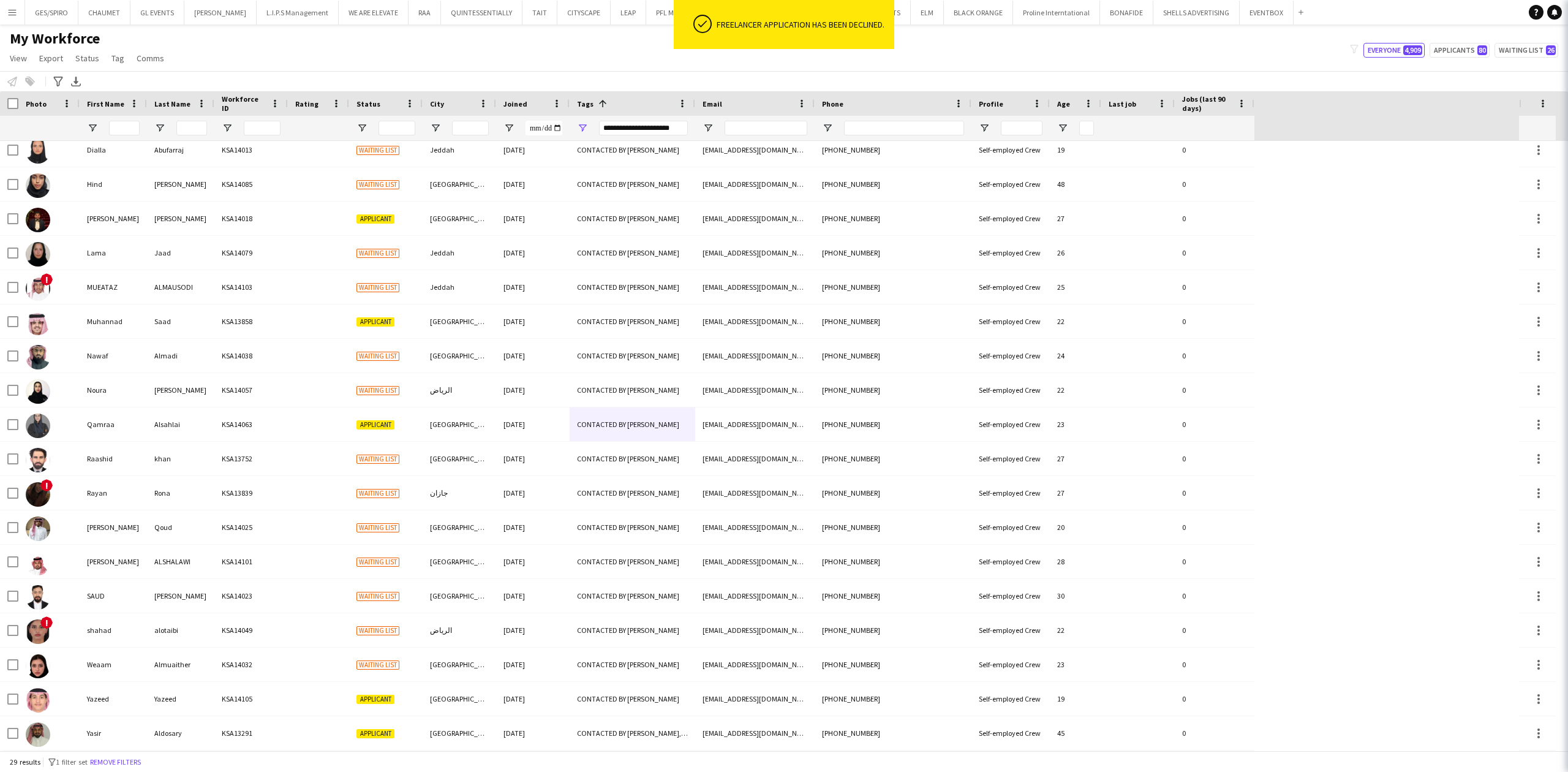
scroll to position [385, 0]
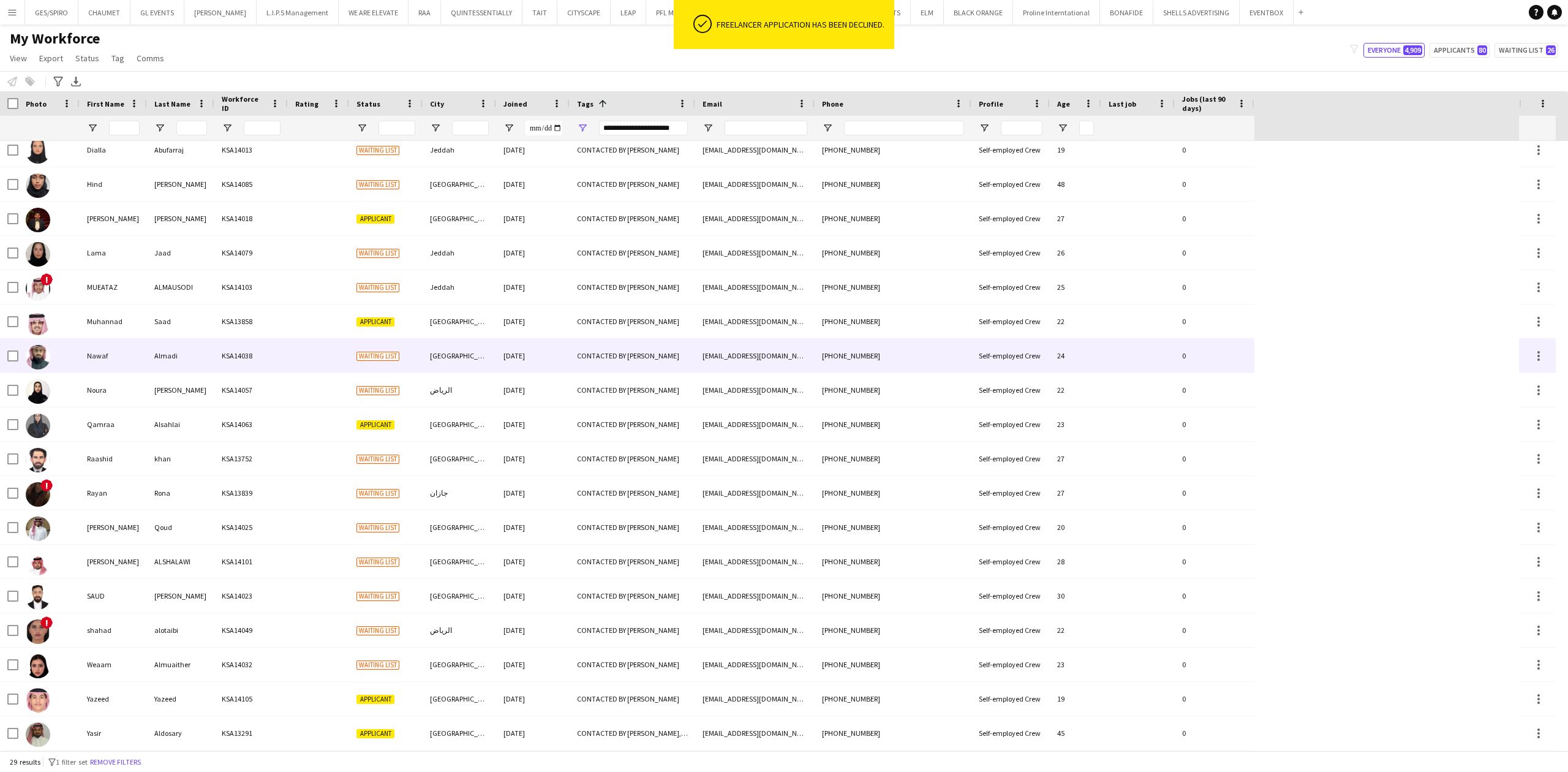
click at [582, 365] on div "CONTACTED BY [PERSON_NAME]" at bounding box center [632, 356] width 126 height 34
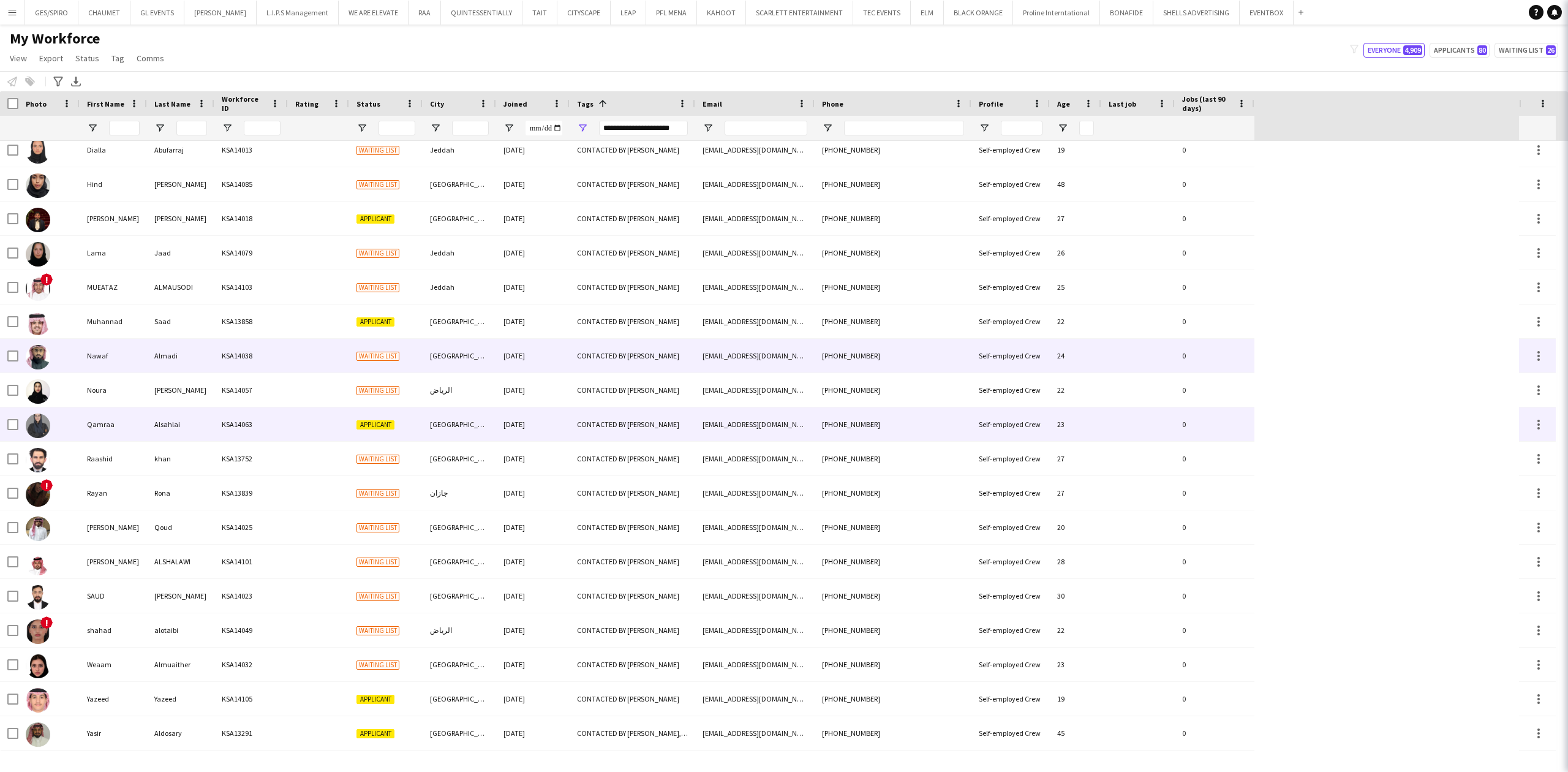
click at [565, 408] on div "[DATE]" at bounding box center [532, 424] width 74 height 34
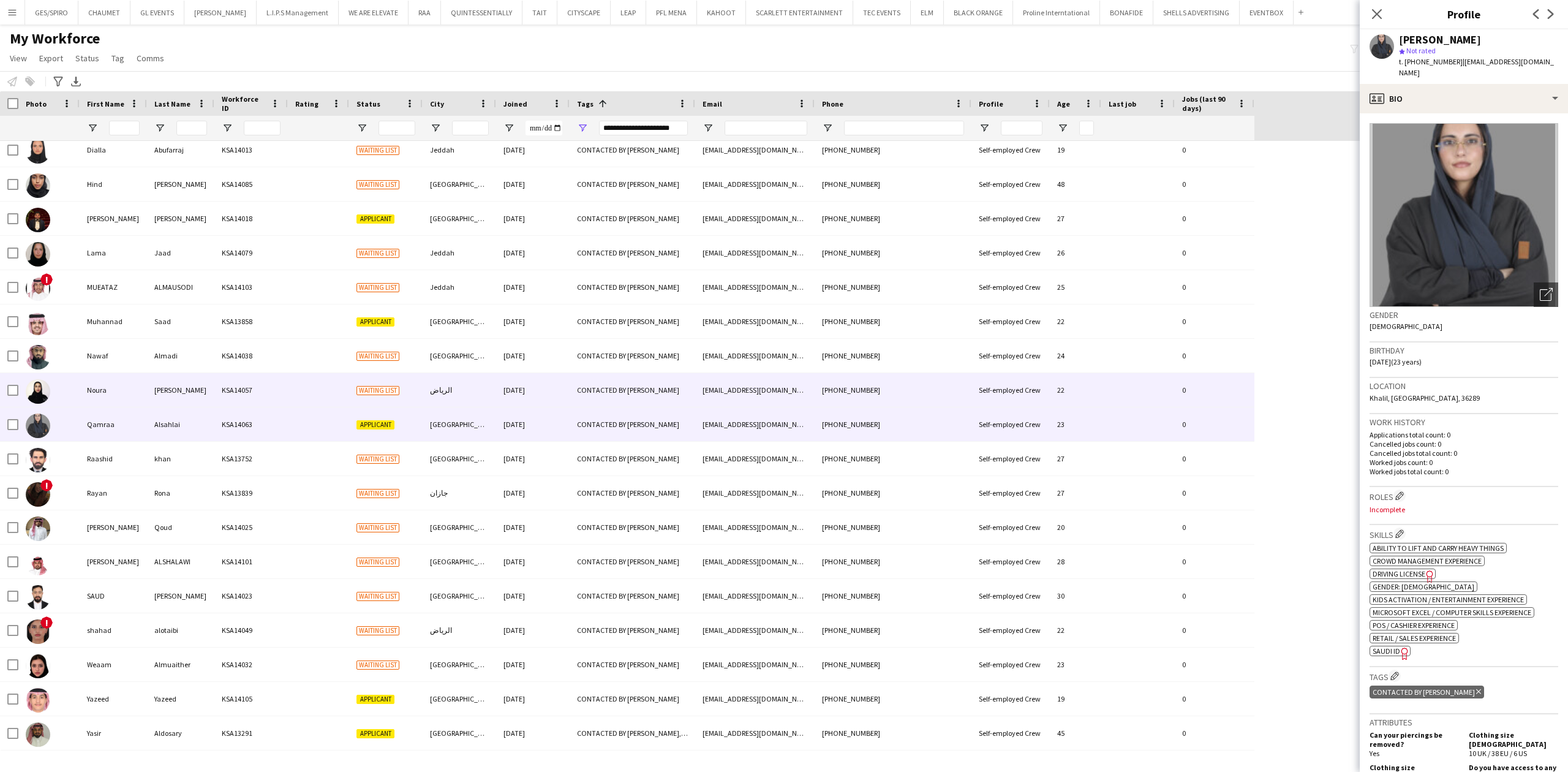
click at [567, 390] on div "[DATE]" at bounding box center [532, 390] width 74 height 34
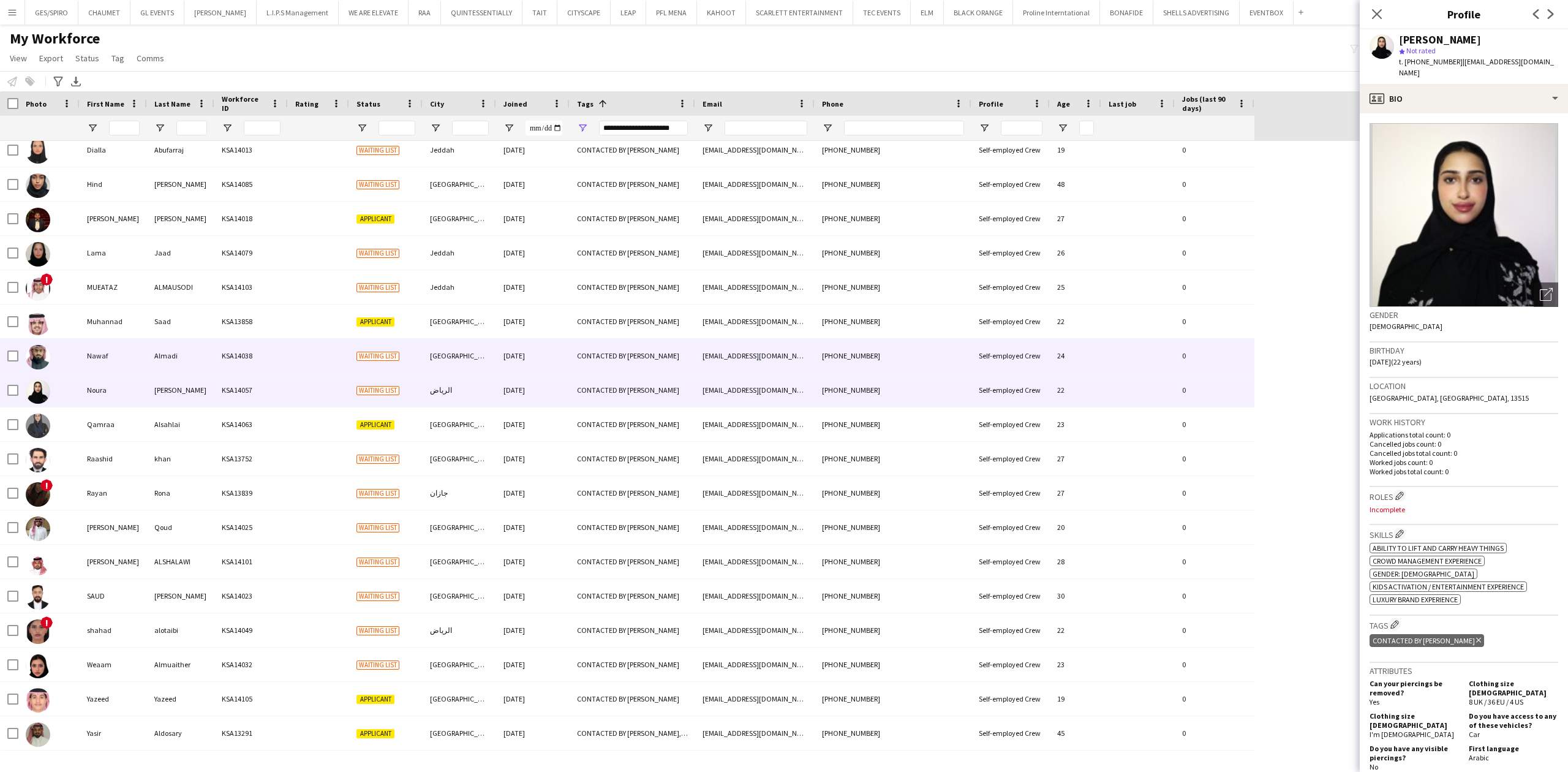
click at [681, 350] on div "CONTACTED BY [PERSON_NAME]" at bounding box center [632, 356] width 126 height 34
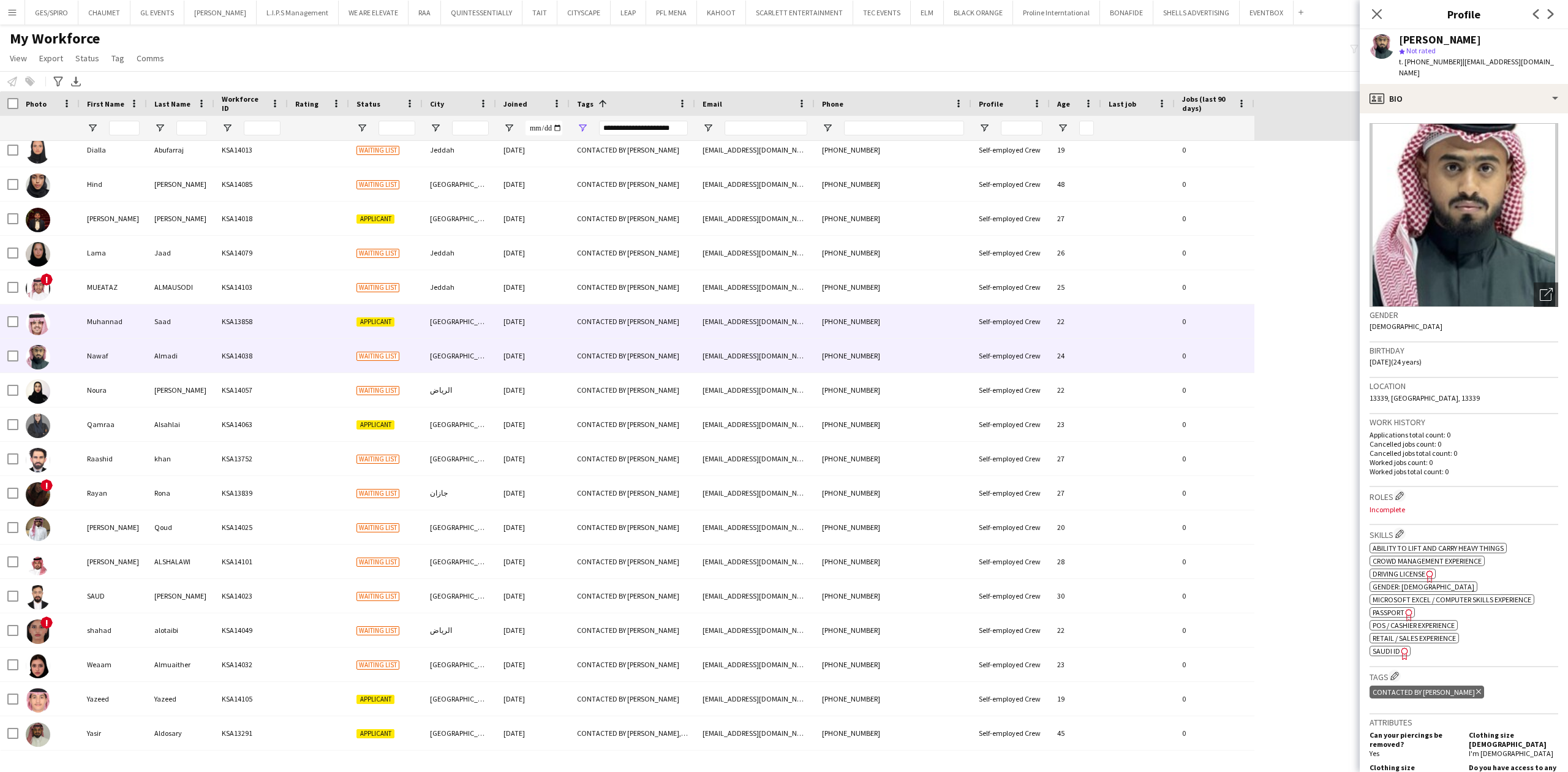
click at [681, 323] on div "CONTACTED BY [PERSON_NAME]" at bounding box center [632, 321] width 126 height 34
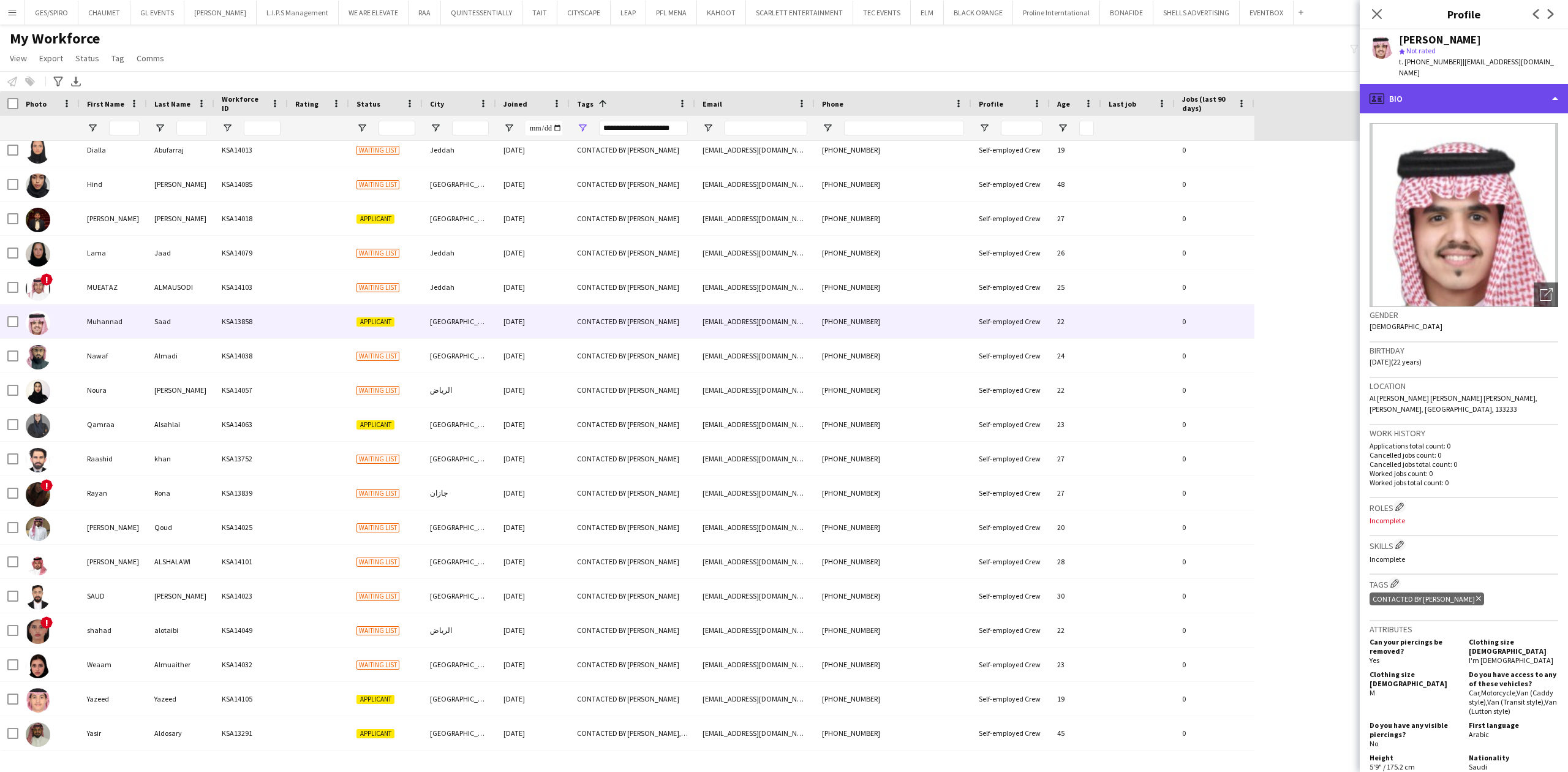
click at [1456, 87] on div "profile Bio" at bounding box center [1464, 98] width 208 height 29
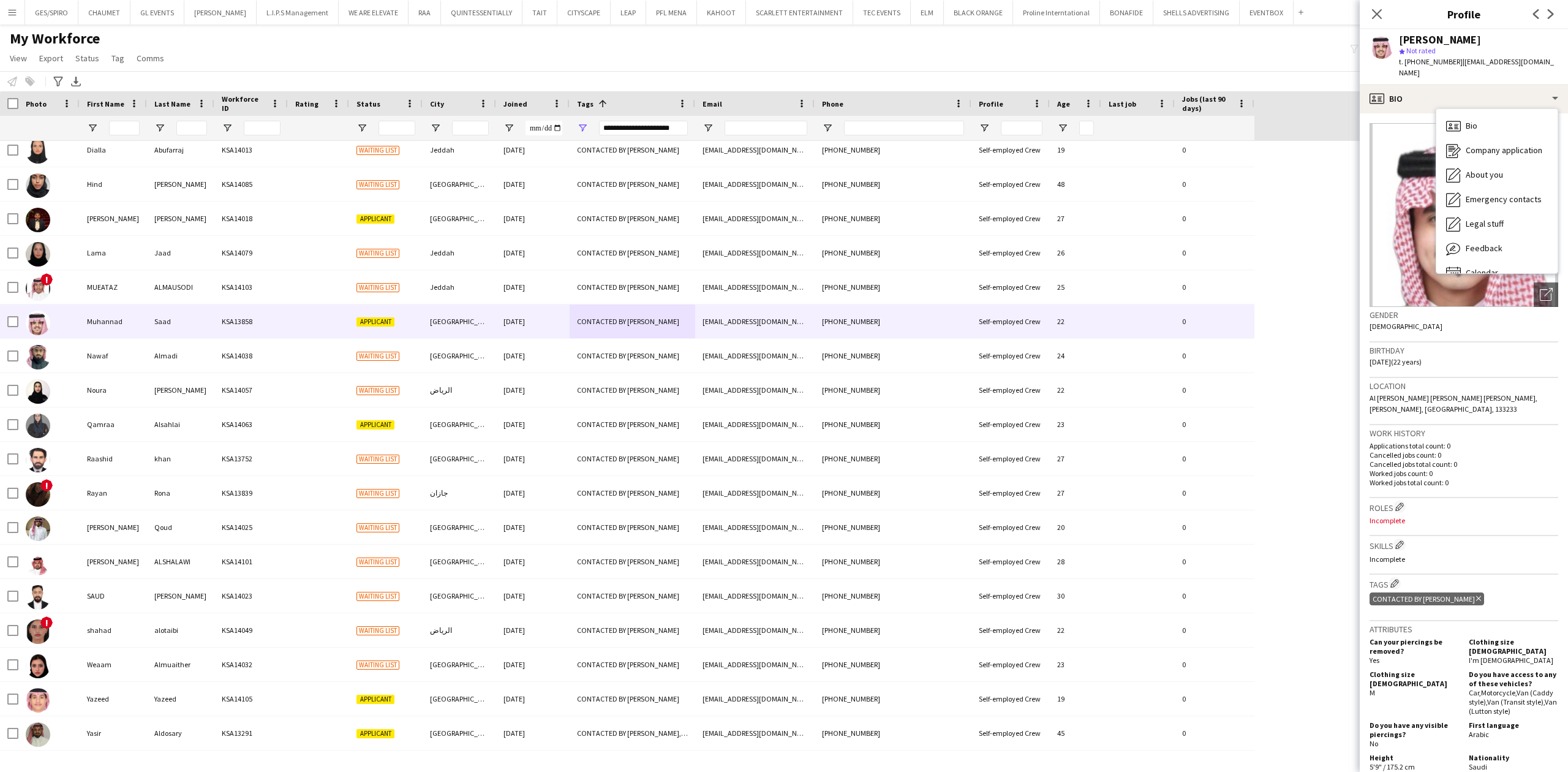
click at [1429, 64] on span "t. [PHONE_NUMBER]" at bounding box center [1431, 62] width 64 height 9
click at [1429, 62] on span "t. [PHONE_NUMBER]" at bounding box center [1431, 62] width 64 height 9
copy span "966537472089"
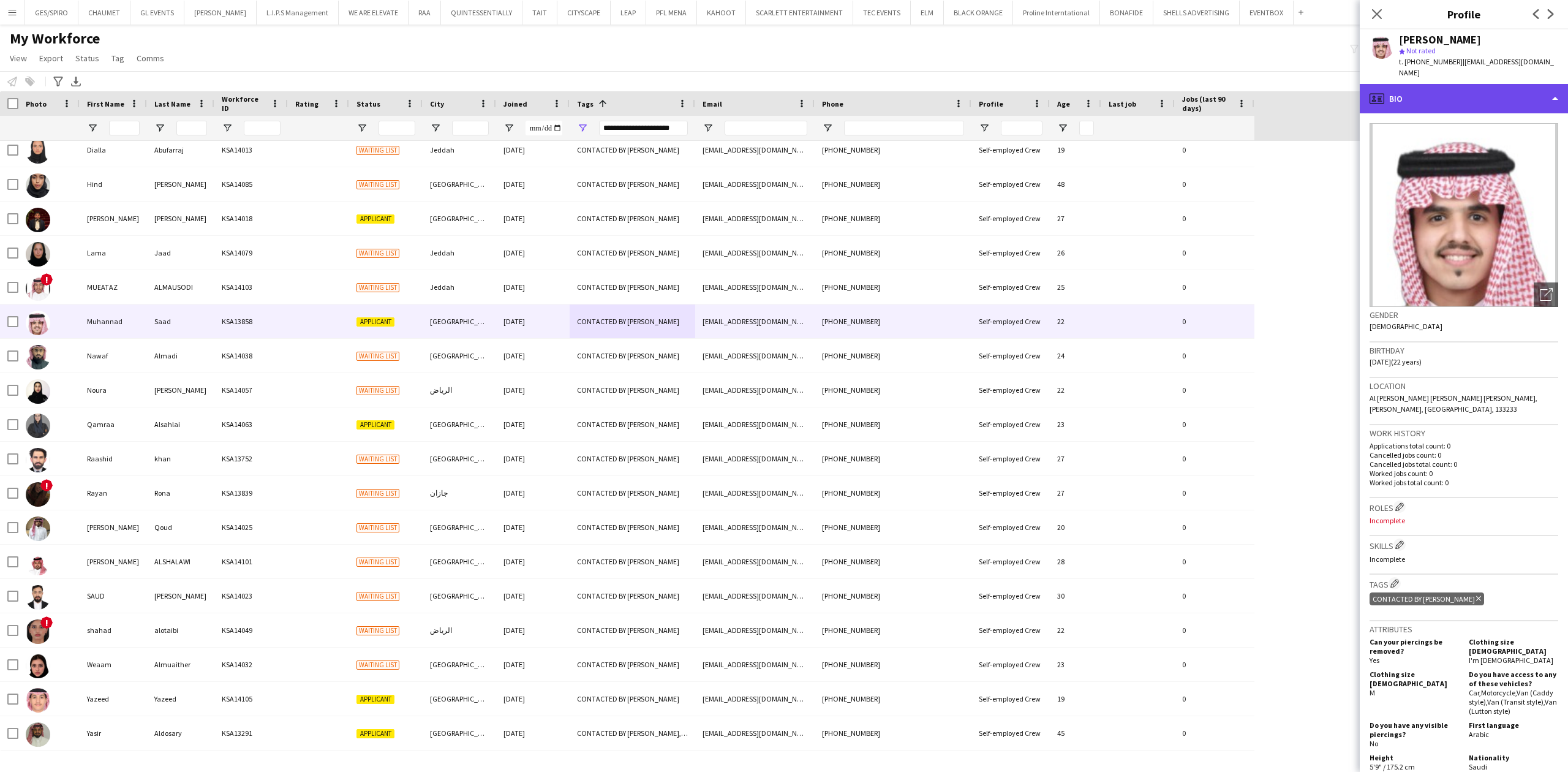
click at [1476, 86] on div "profile Bio" at bounding box center [1464, 98] width 208 height 29
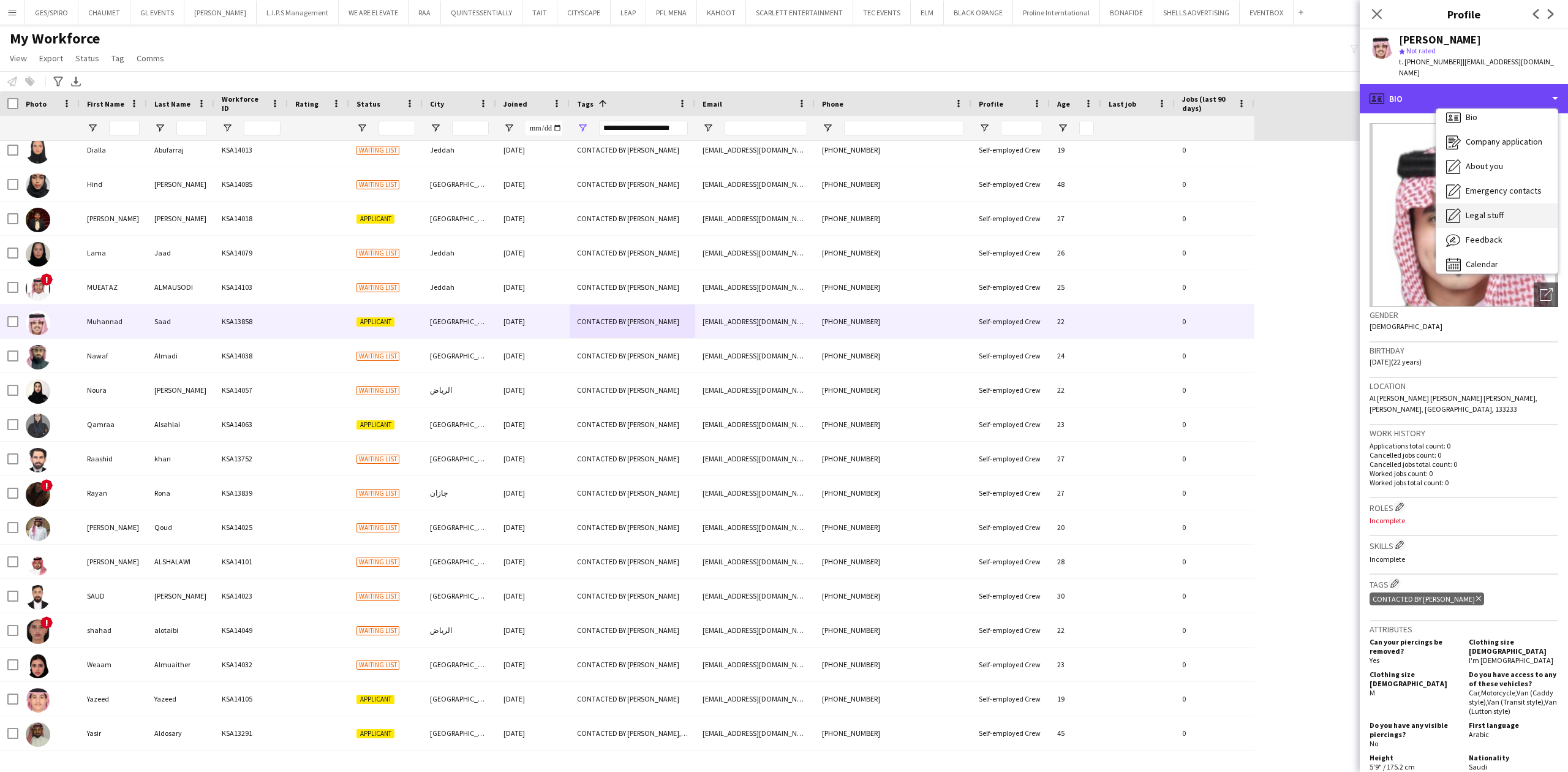
scroll to position [17, 0]
click at [1473, 201] on span "Legal stuff" at bounding box center [1485, 206] width 38 height 11
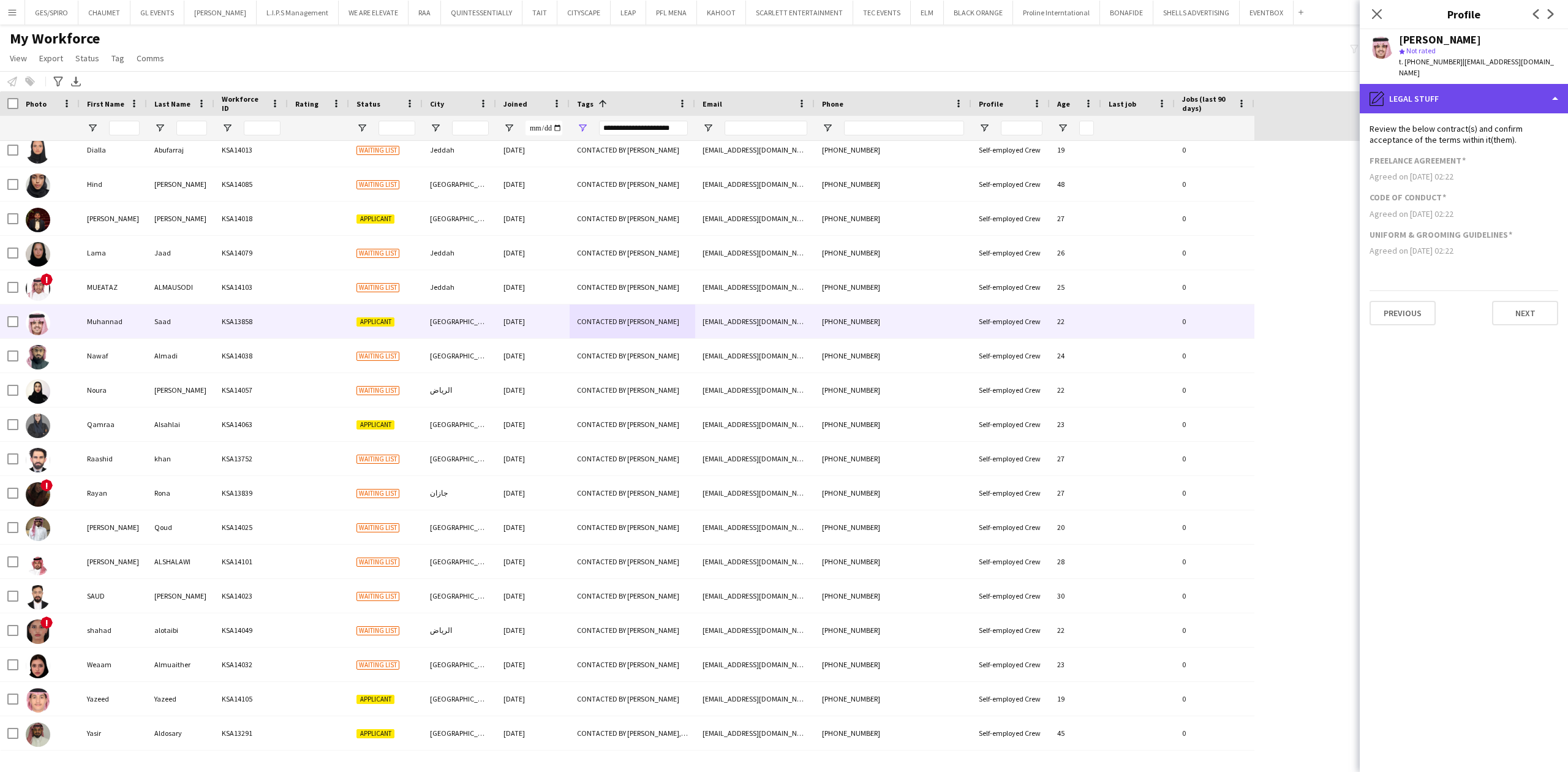
click at [1463, 84] on div "pencil4 Legal stuff" at bounding box center [1464, 98] width 208 height 29
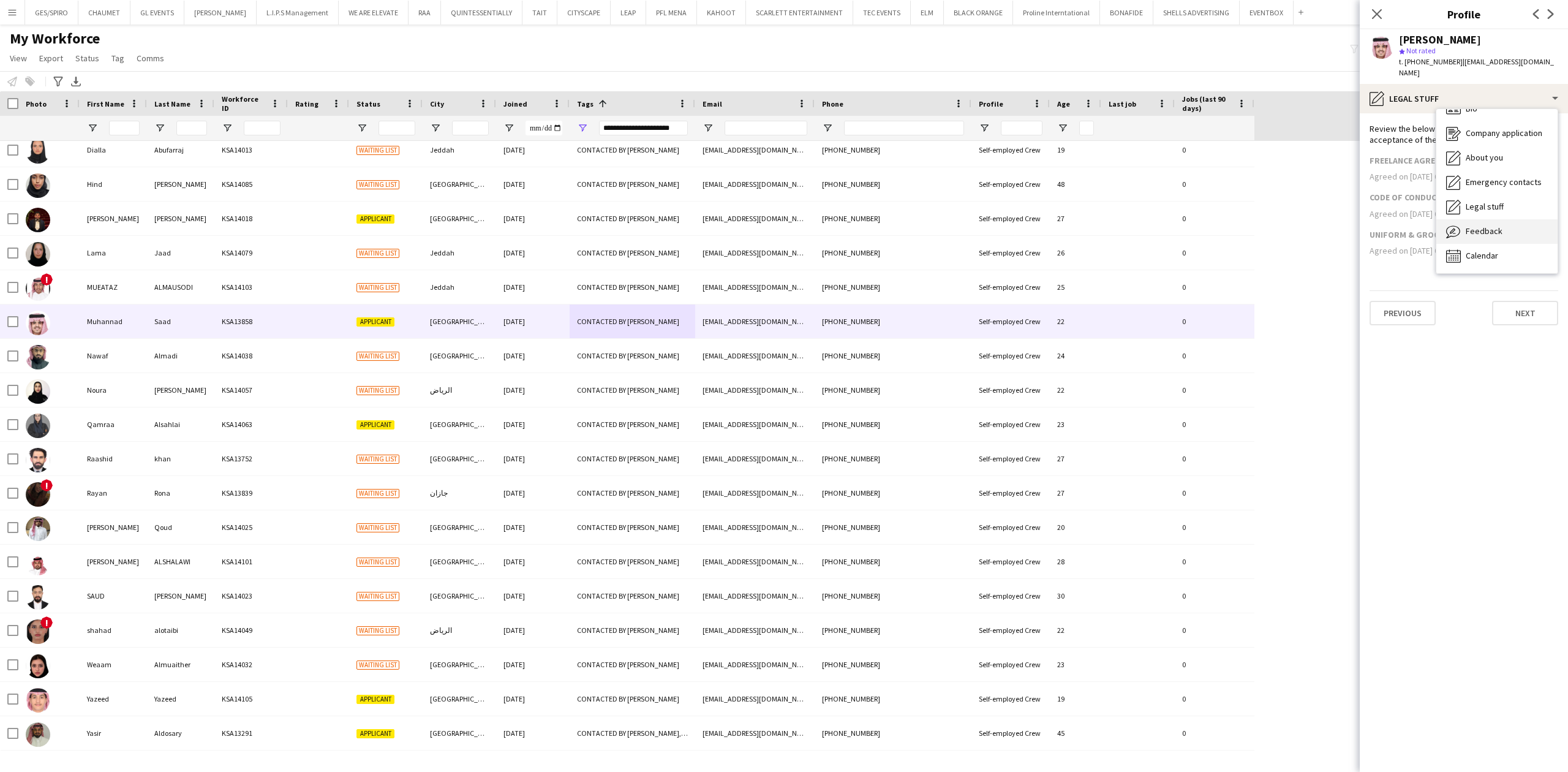
click at [1487, 225] on span "Feedback" at bounding box center [1484, 231] width 37 height 11
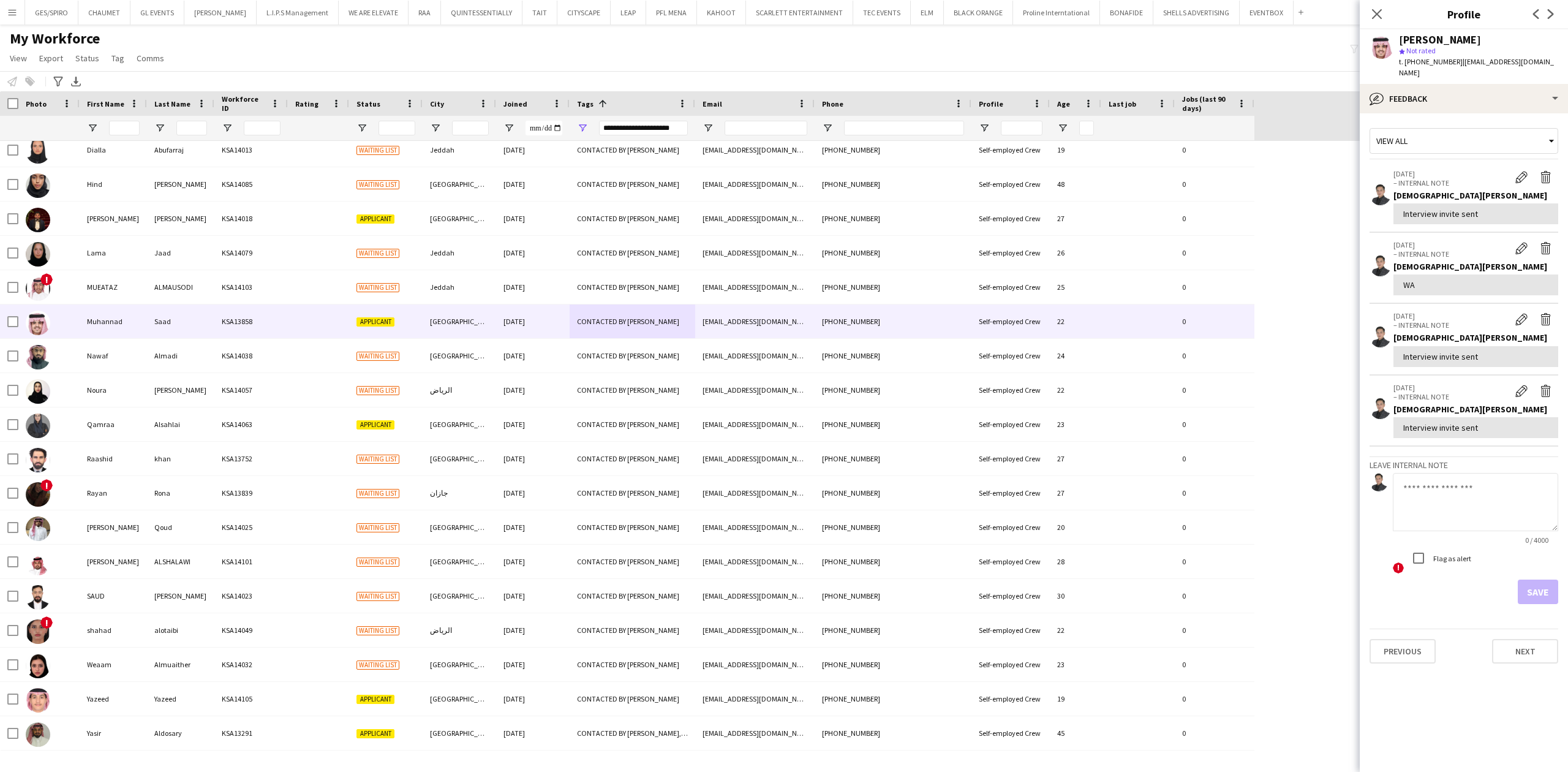
click at [1431, 56] on div "t. [PHONE_NUMBER] | [EMAIL_ADDRESS][DOMAIN_NAME]" at bounding box center [1478, 67] width 159 height 22
click at [1431, 59] on span "t. [PHONE_NUMBER]" at bounding box center [1431, 62] width 64 height 9
click at [1475, 62] on span "| [EMAIL_ADDRESS][DOMAIN_NAME]" at bounding box center [1476, 67] width 155 height 20
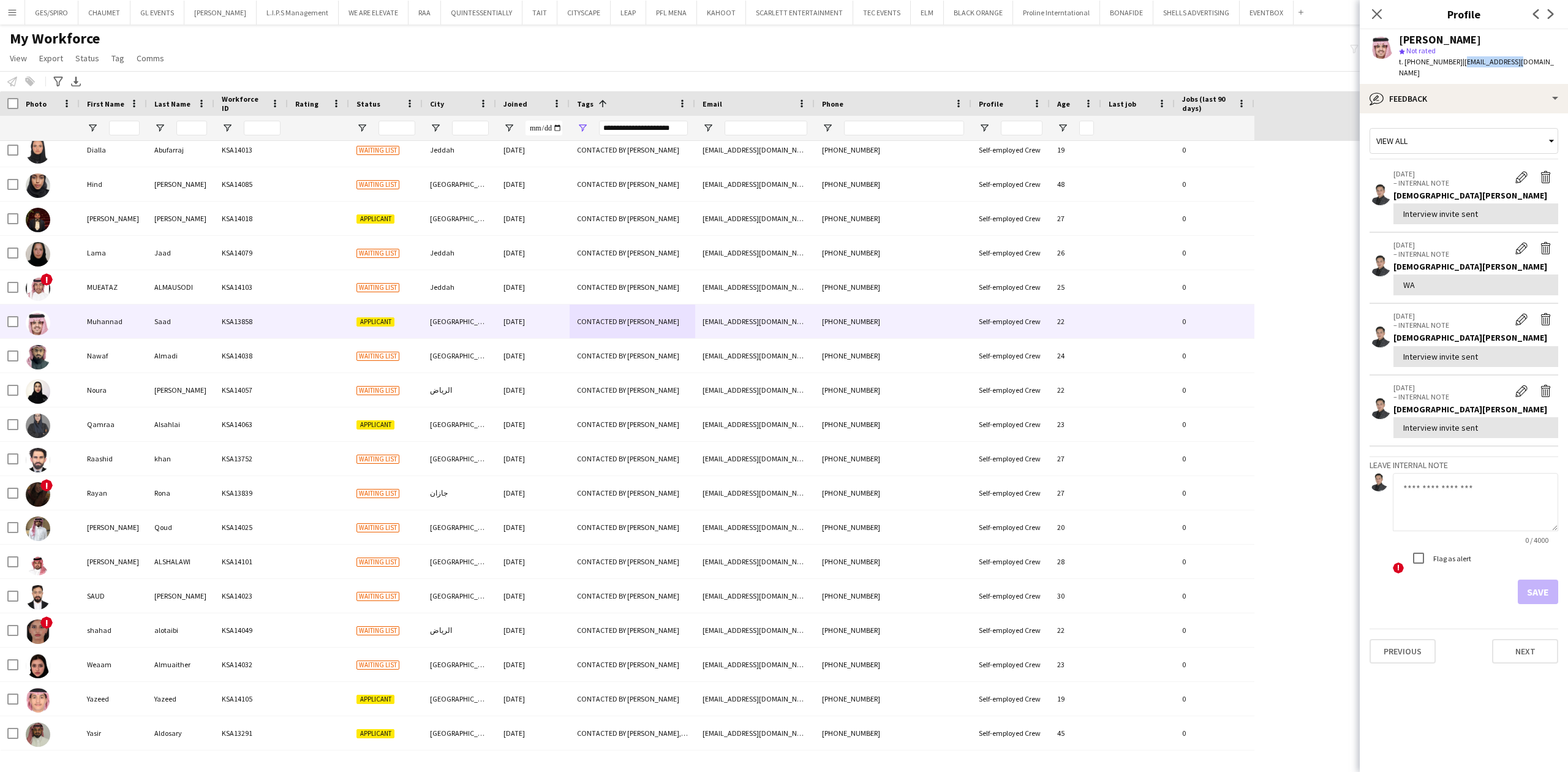
click at [1504, 64] on span "| [EMAIL_ADDRESS][DOMAIN_NAME]" at bounding box center [1476, 67] width 155 height 20
drag, startPoint x: 1456, startPoint y: 62, endPoint x: 1557, endPoint y: 64, distance: 101.0
click at [1557, 64] on div "[PERSON_NAME] star Not rated t. [PHONE_NUMBER] | [EMAIL_ADDRESS][DOMAIN_NAME]" at bounding box center [1464, 56] width 208 height 55
copy span "[EMAIL_ADDRESS][DOMAIN_NAME]"
click at [1451, 70] on div "[PERSON_NAME] star Not rated t. [PHONE_NUMBER] | [EMAIL_ADDRESS][DOMAIN_NAME]" at bounding box center [1464, 56] width 208 height 55
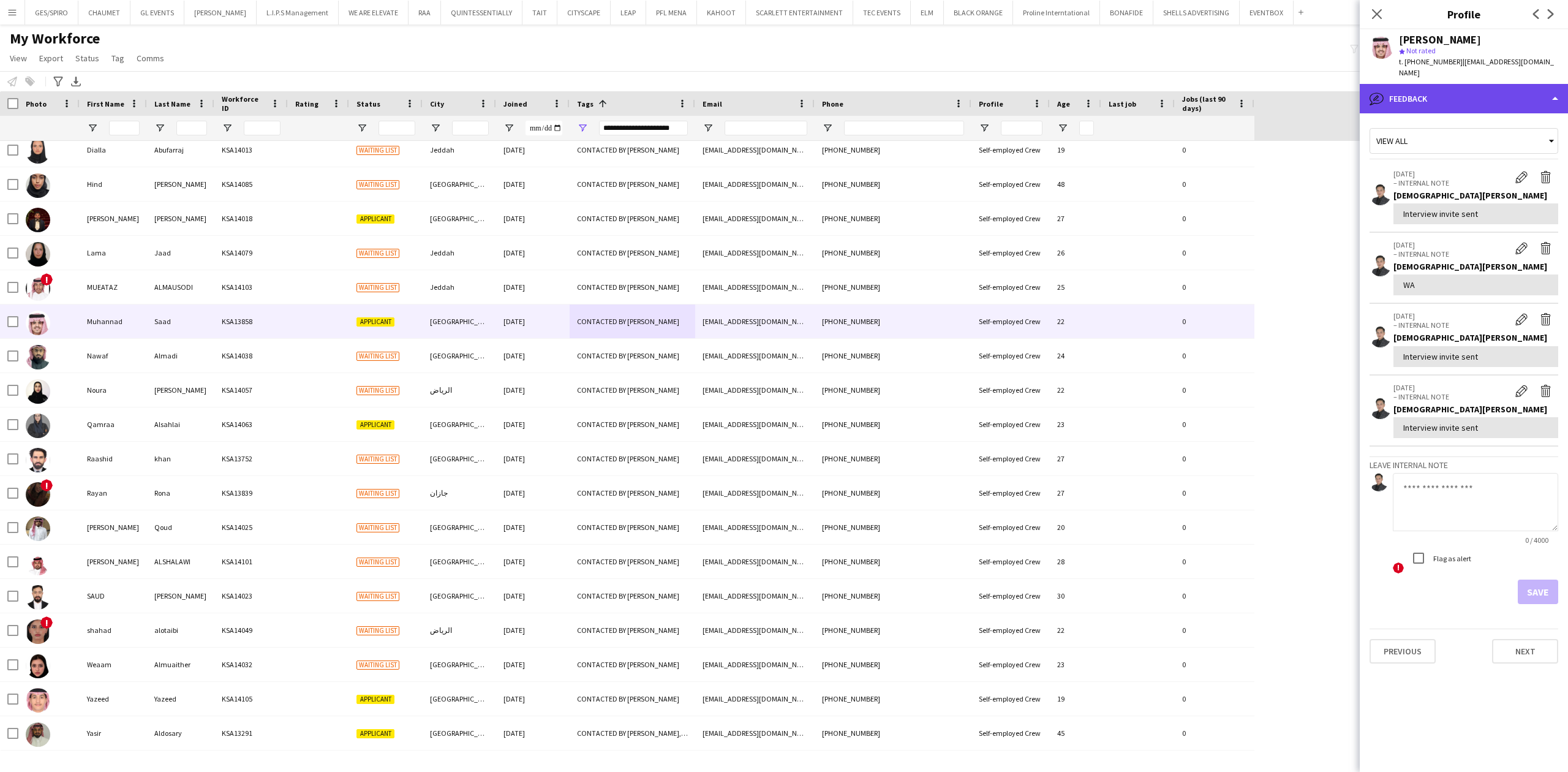
click at [1477, 92] on div "bubble-pencil Feedback" at bounding box center [1464, 98] width 208 height 29
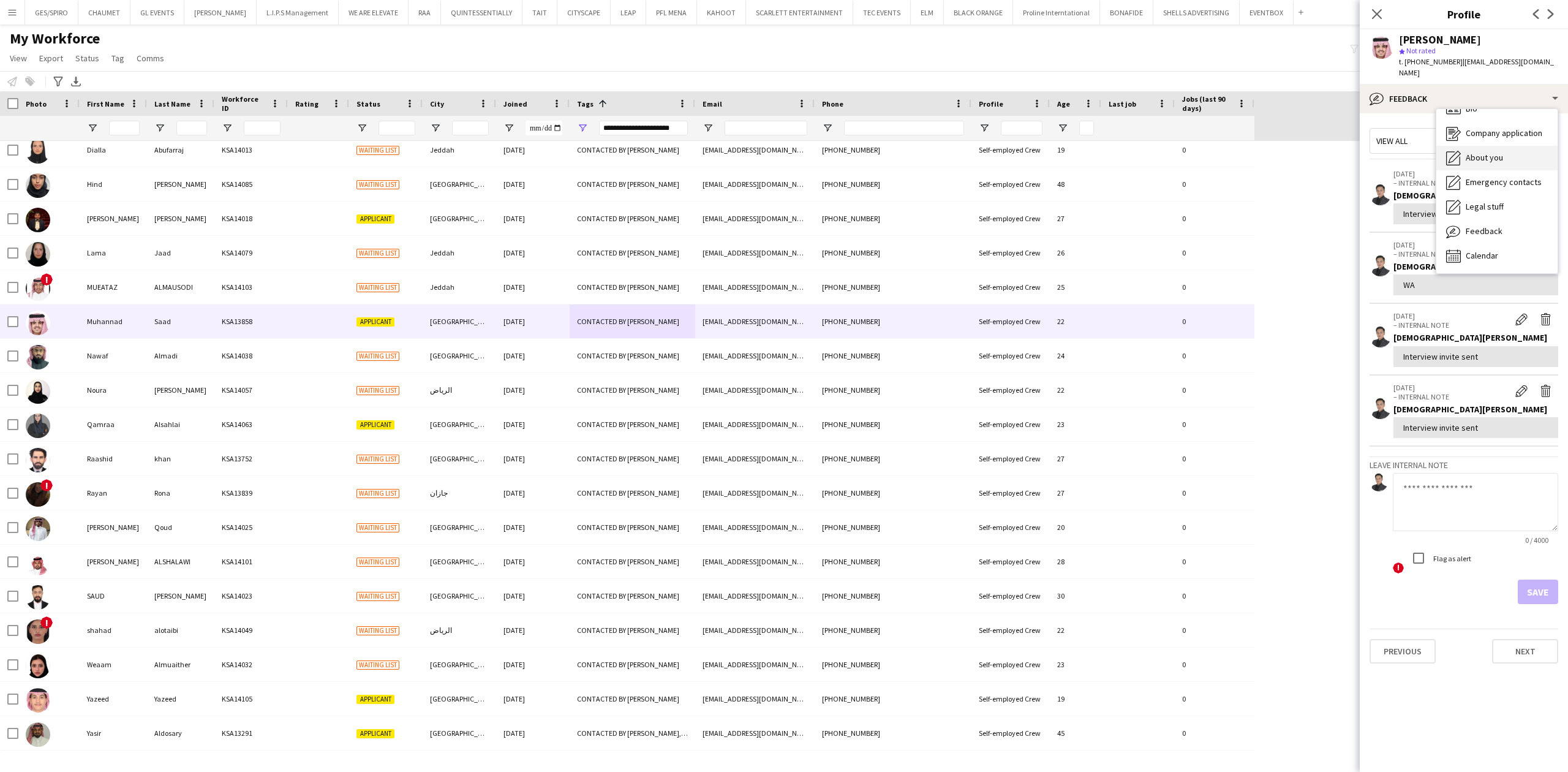
click at [1482, 145] on div "About you About you" at bounding box center [1496, 158] width 121 height 24
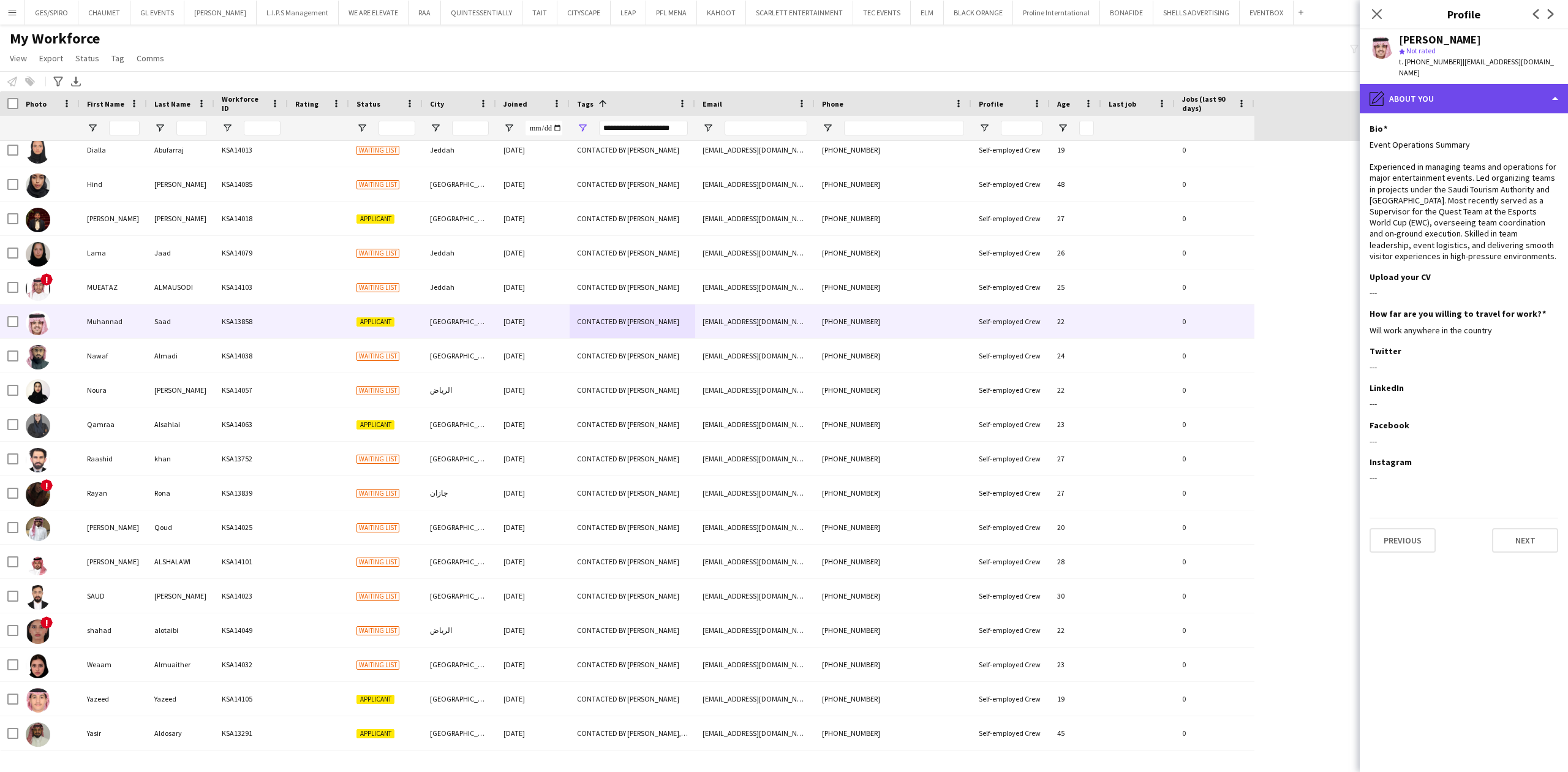
click at [1482, 87] on div "pencil4 About you" at bounding box center [1464, 98] width 208 height 29
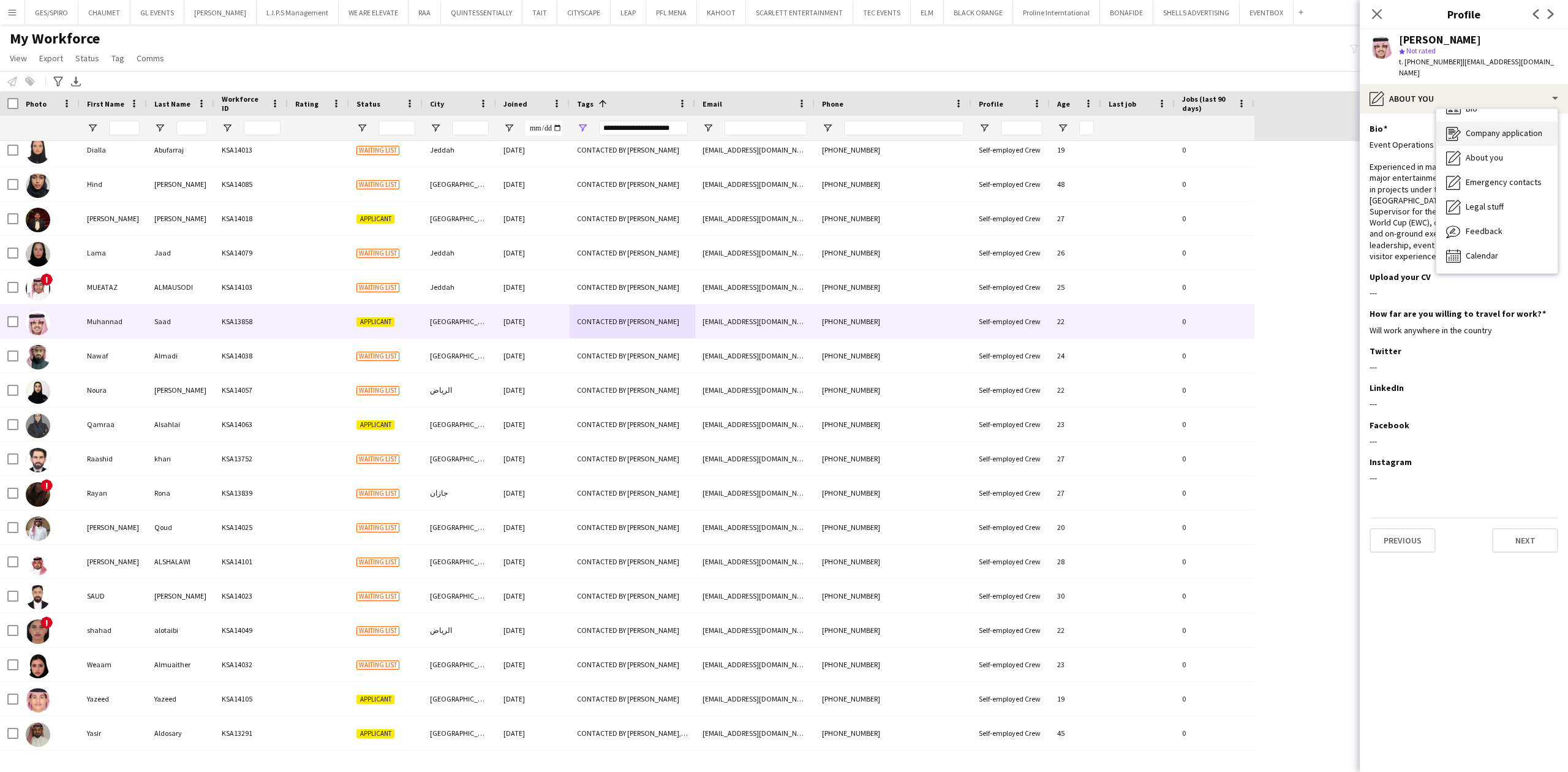
click at [1499, 127] on span "Company application" at bounding box center [1504, 133] width 76 height 11
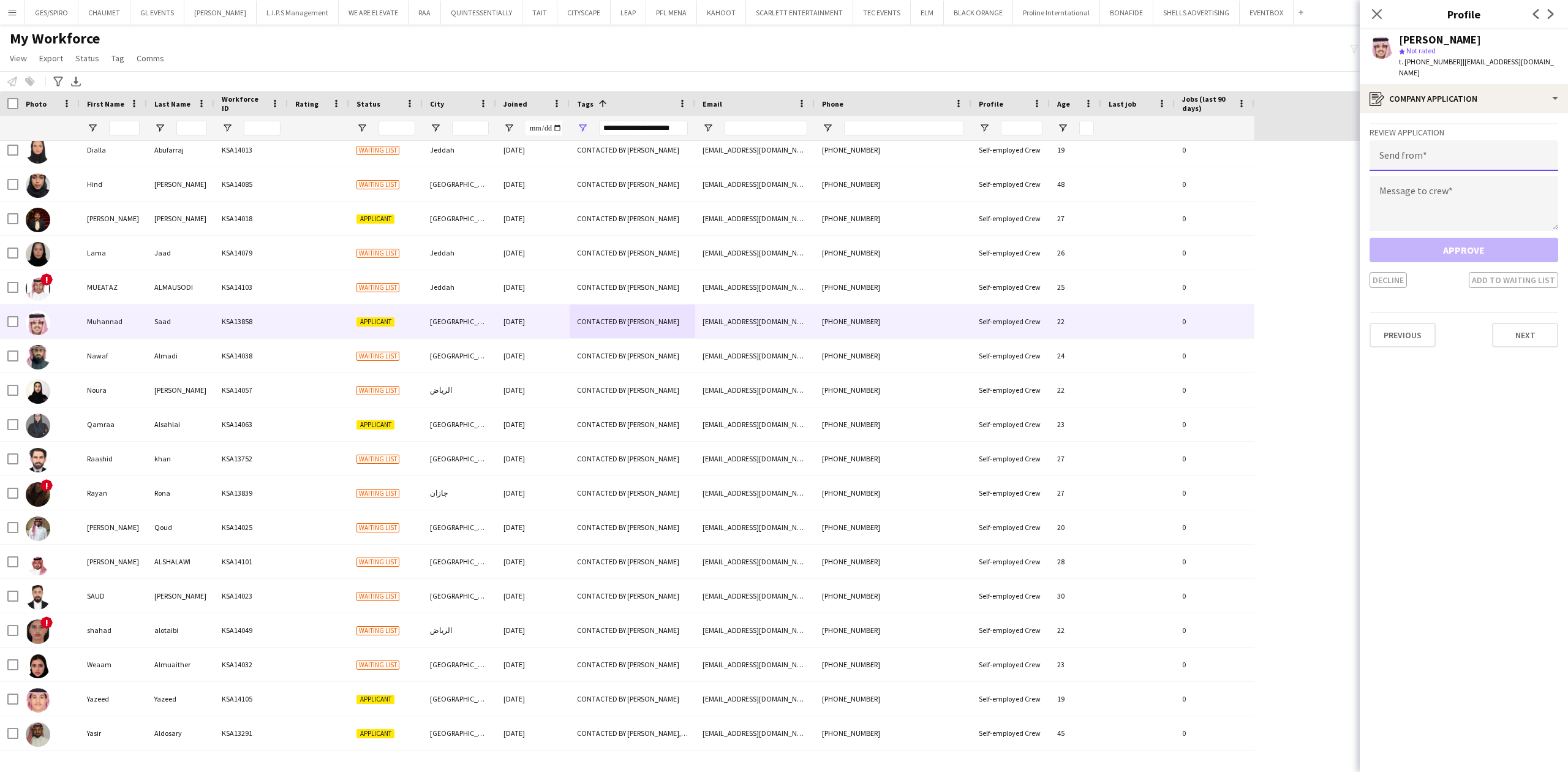
click at [1479, 140] on input "email" at bounding box center [1463, 155] width 189 height 30
paste input "**********"
type input "**********"
click at [1468, 186] on textarea at bounding box center [1463, 203] width 189 height 55
paste textarea "**********"
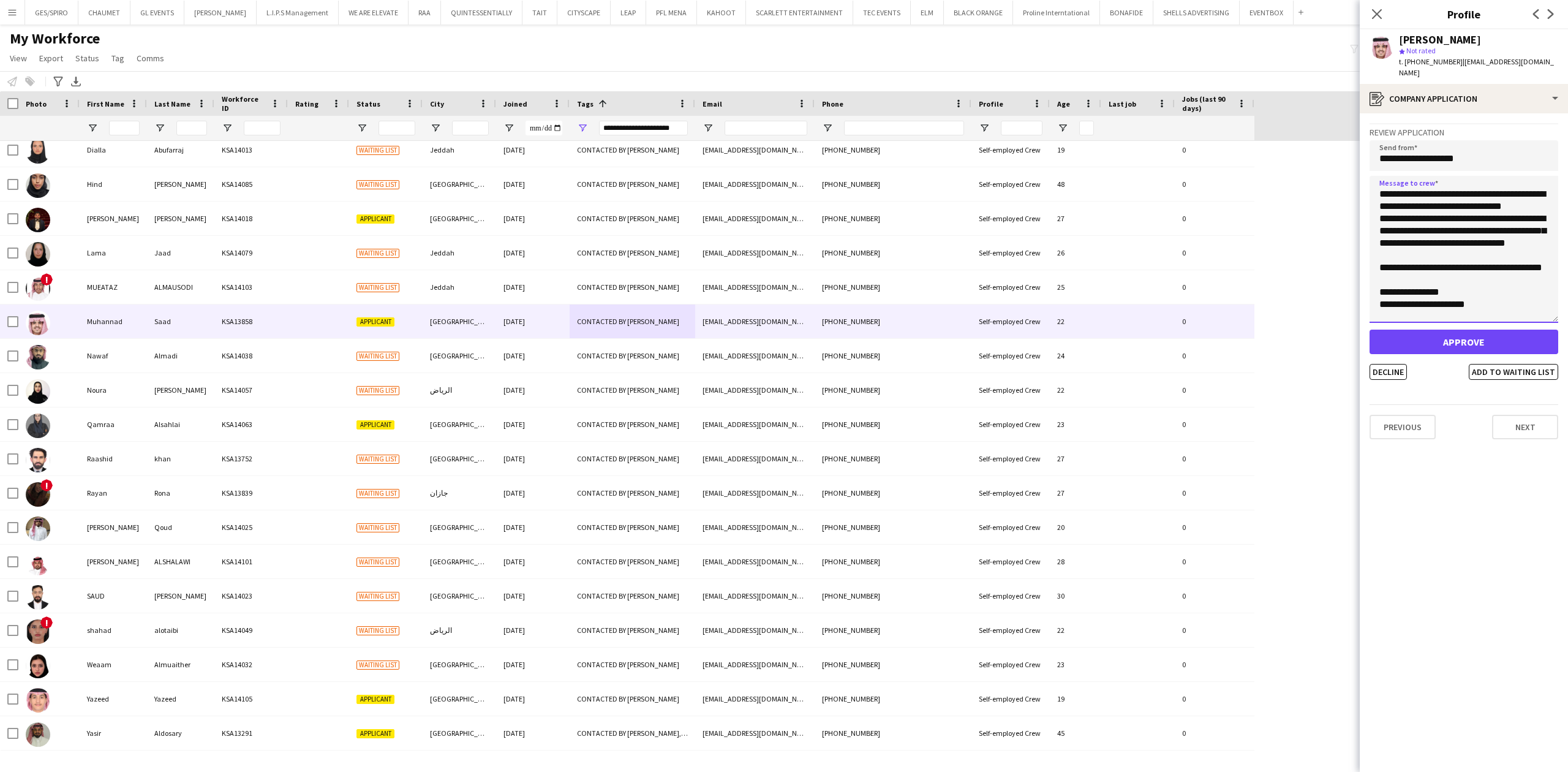
scroll to position [14, 0]
drag, startPoint x: 1557, startPoint y: 214, endPoint x: 1558, endPoint y: 353, distance: 139.0
click at [1566, 310] on app-crew-profile-application "**********" at bounding box center [1464, 442] width 208 height 658
type textarea "**********"
click at [1393, 367] on button "Decline" at bounding box center [1387, 376] width 37 height 16
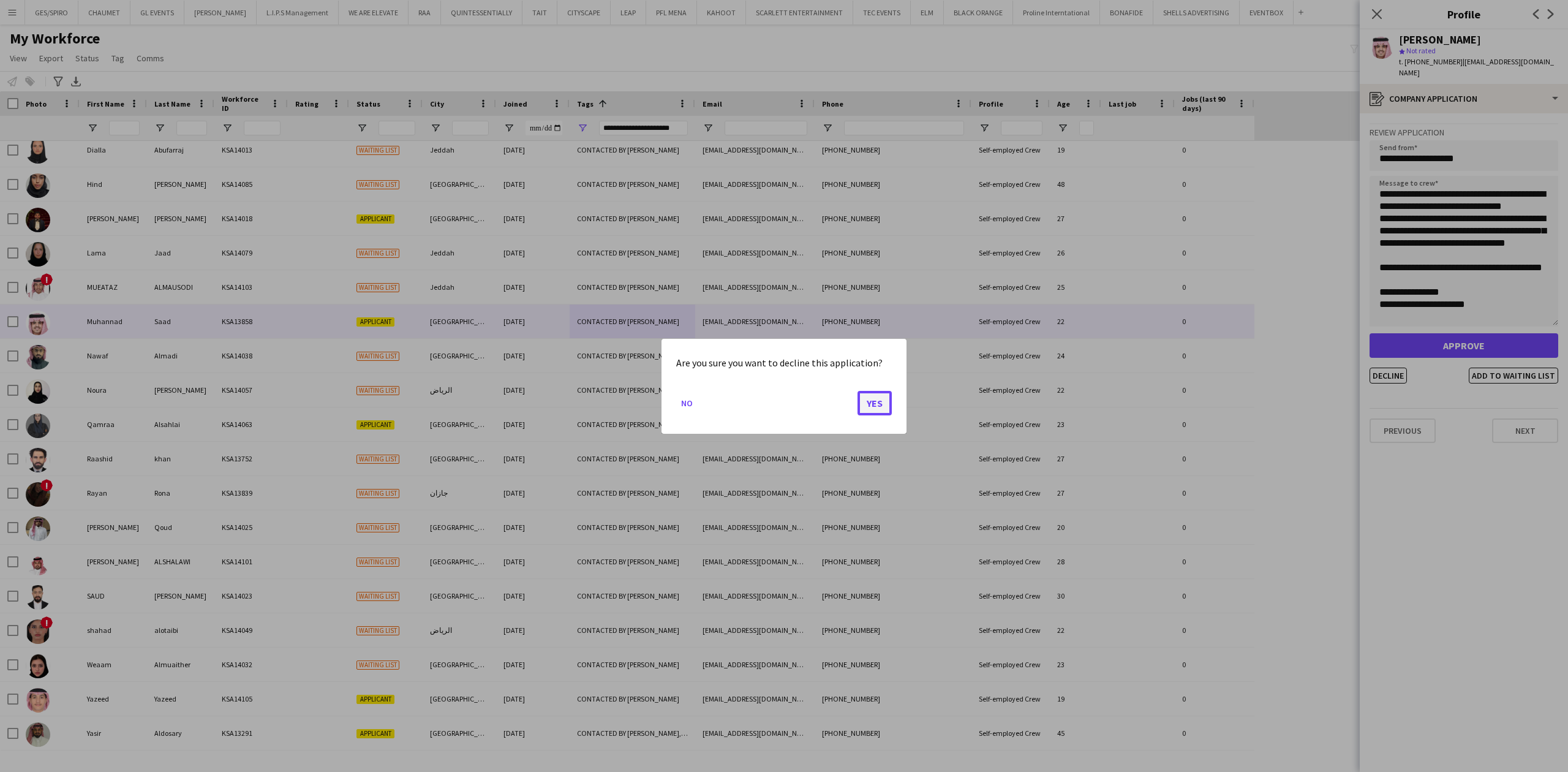
click at [864, 405] on button "Yes" at bounding box center [875, 403] width 34 height 24
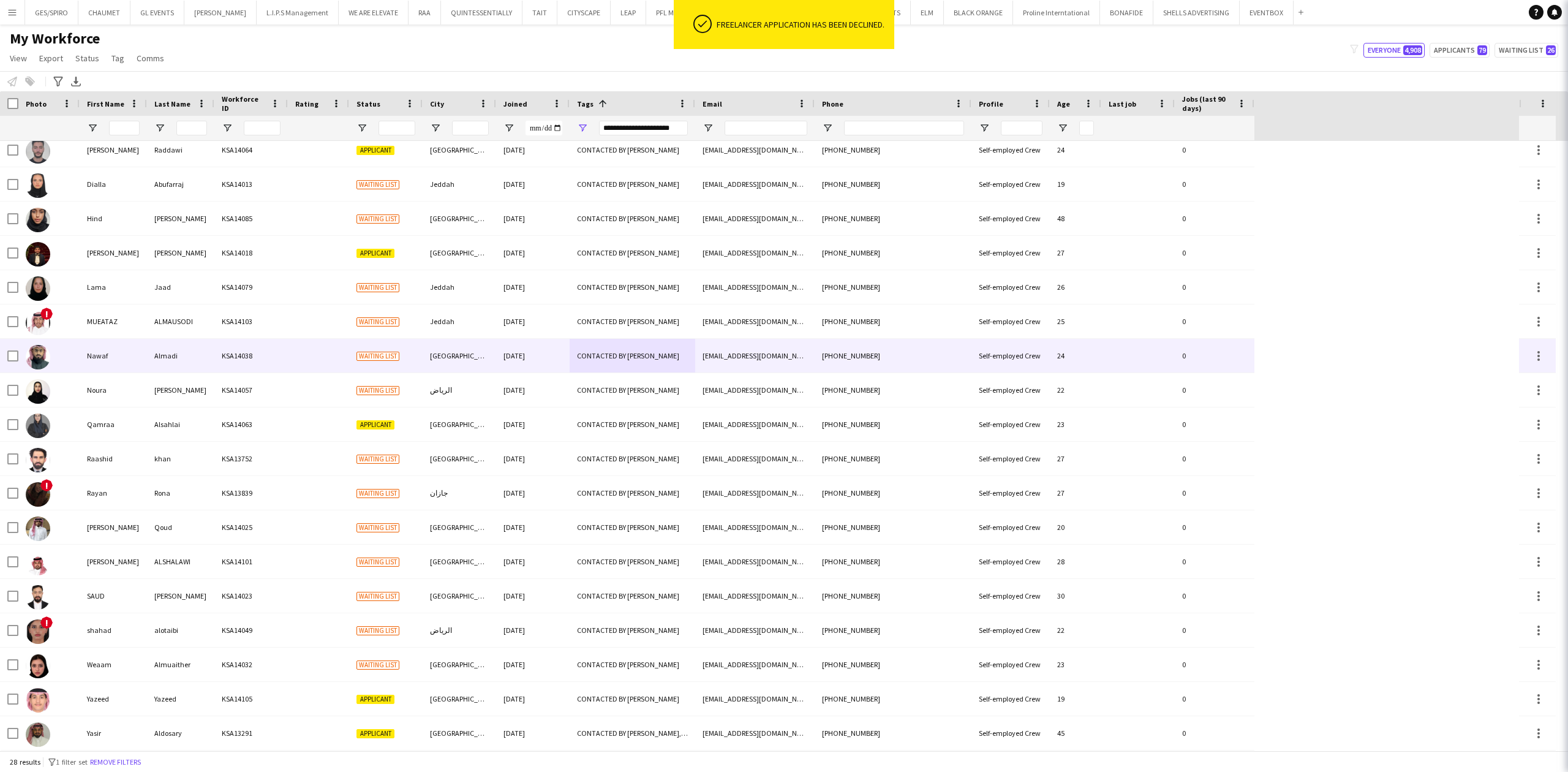
scroll to position [351, 0]
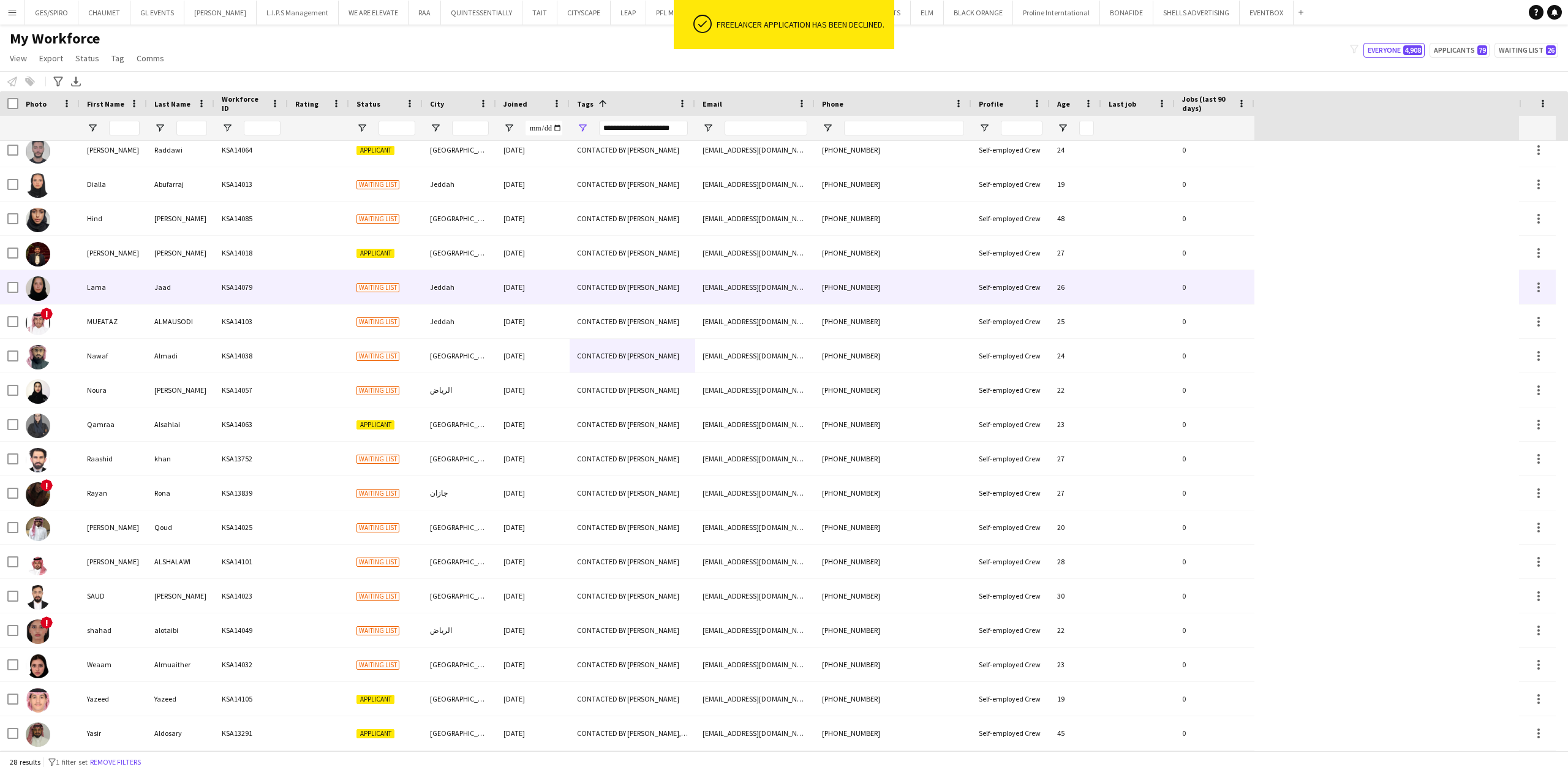
click at [486, 290] on div "Jeddah" at bounding box center [459, 287] width 74 height 34
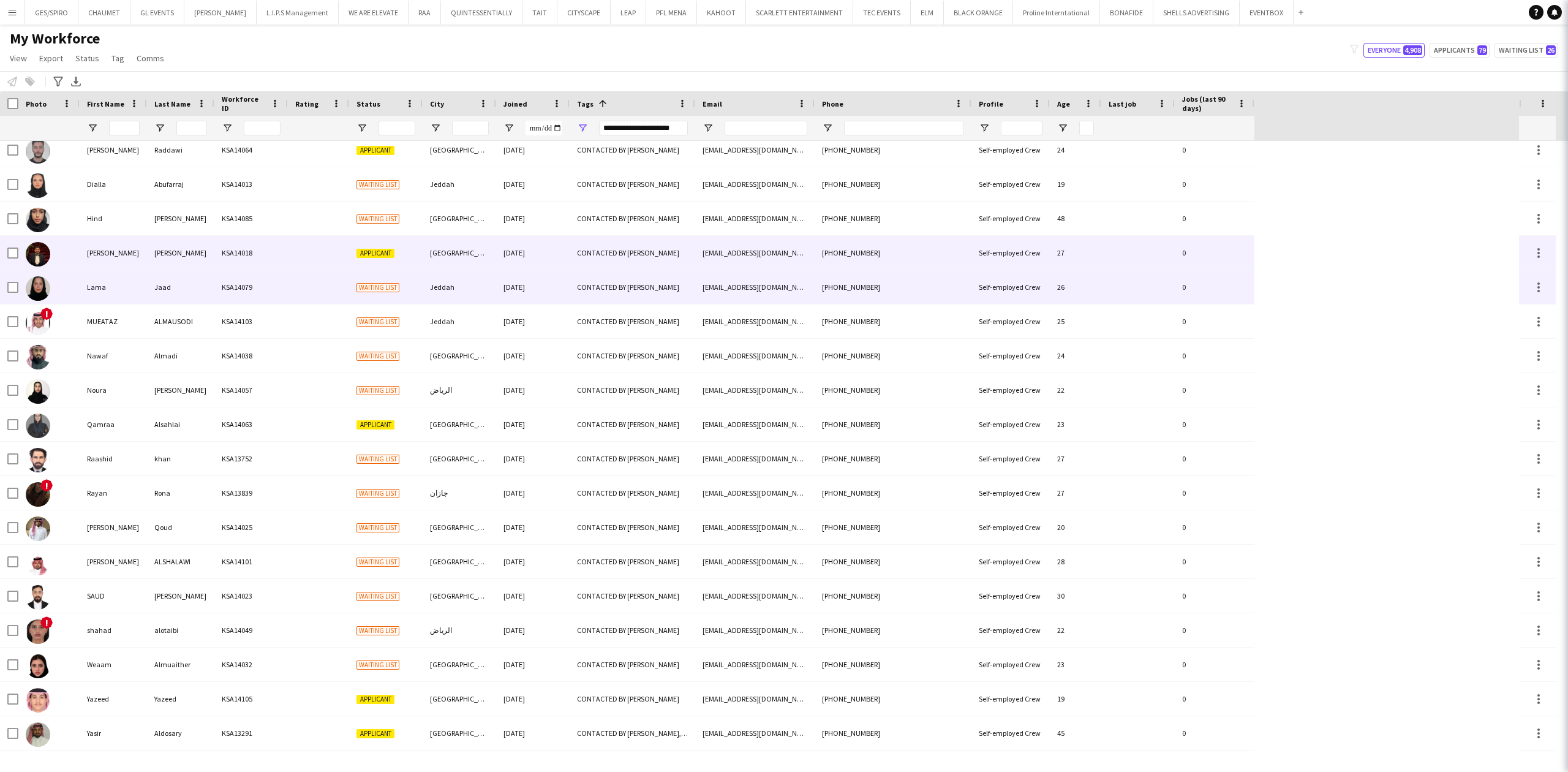
click at [492, 252] on div "[GEOGRAPHIC_DATA]" at bounding box center [459, 253] width 74 height 34
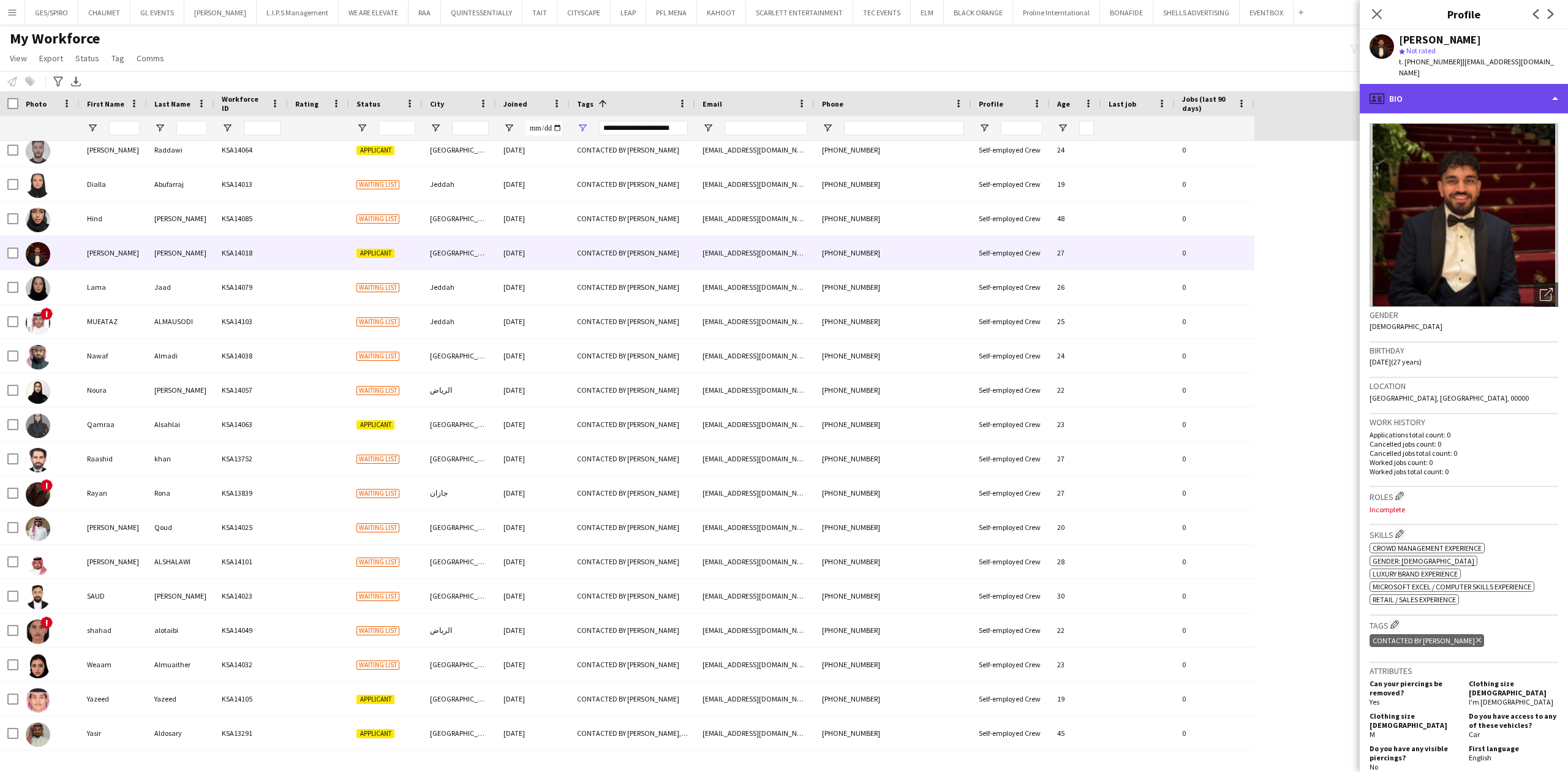
click at [1526, 94] on div "profile Bio" at bounding box center [1464, 98] width 208 height 29
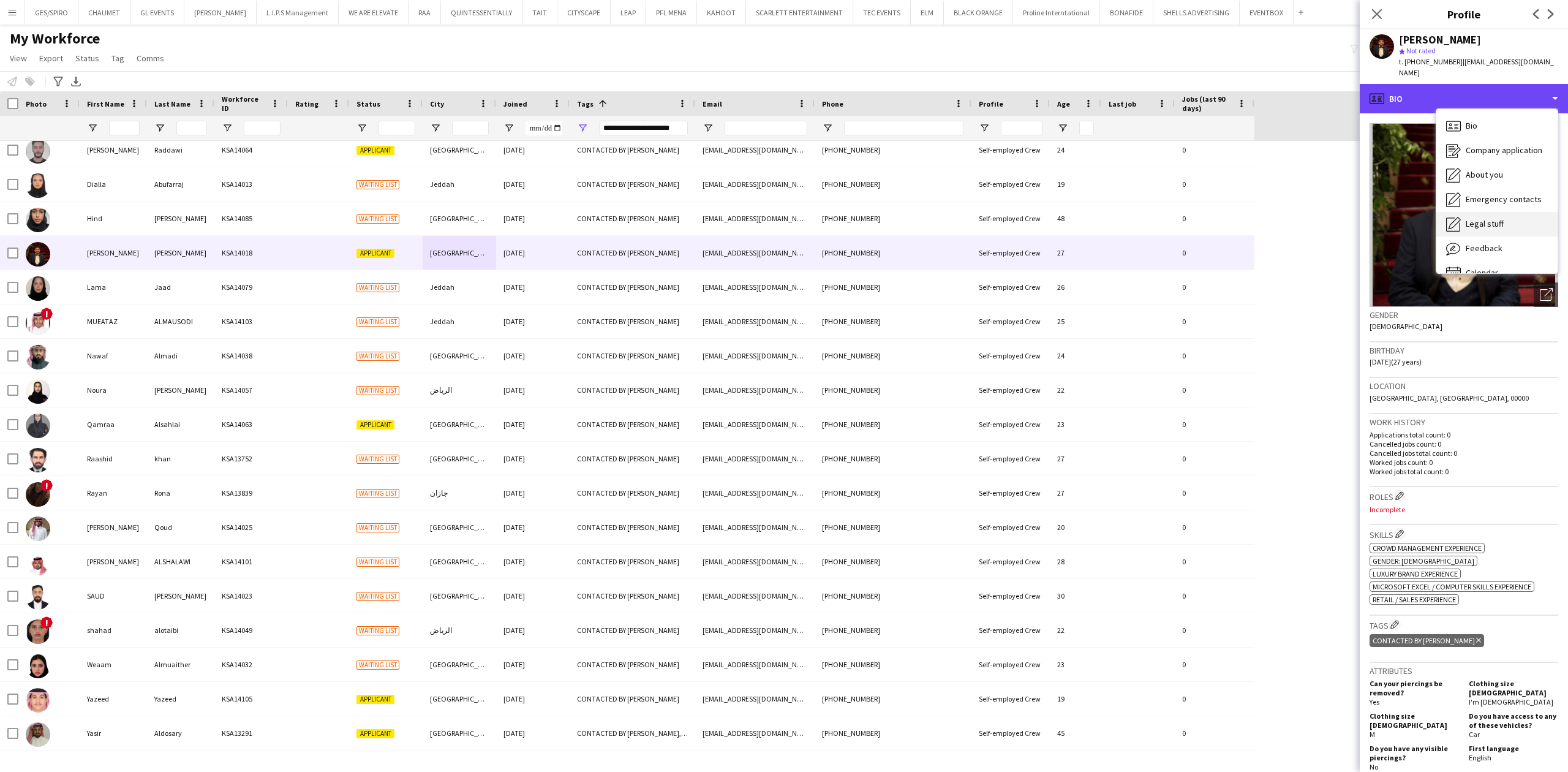
scroll to position [17, 0]
click at [1488, 225] on span "Feedback" at bounding box center [1484, 231] width 37 height 11
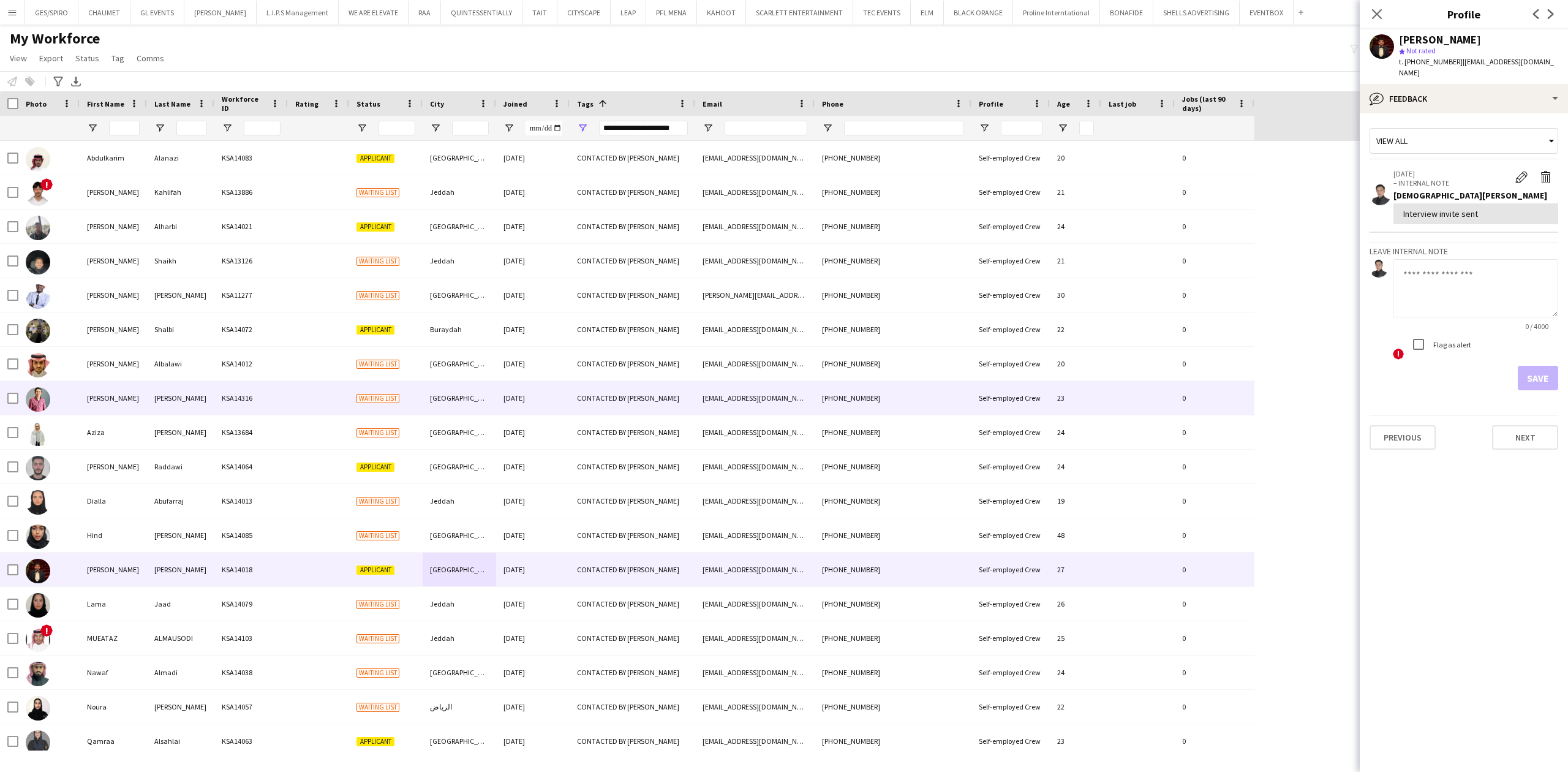
scroll to position [24, 0]
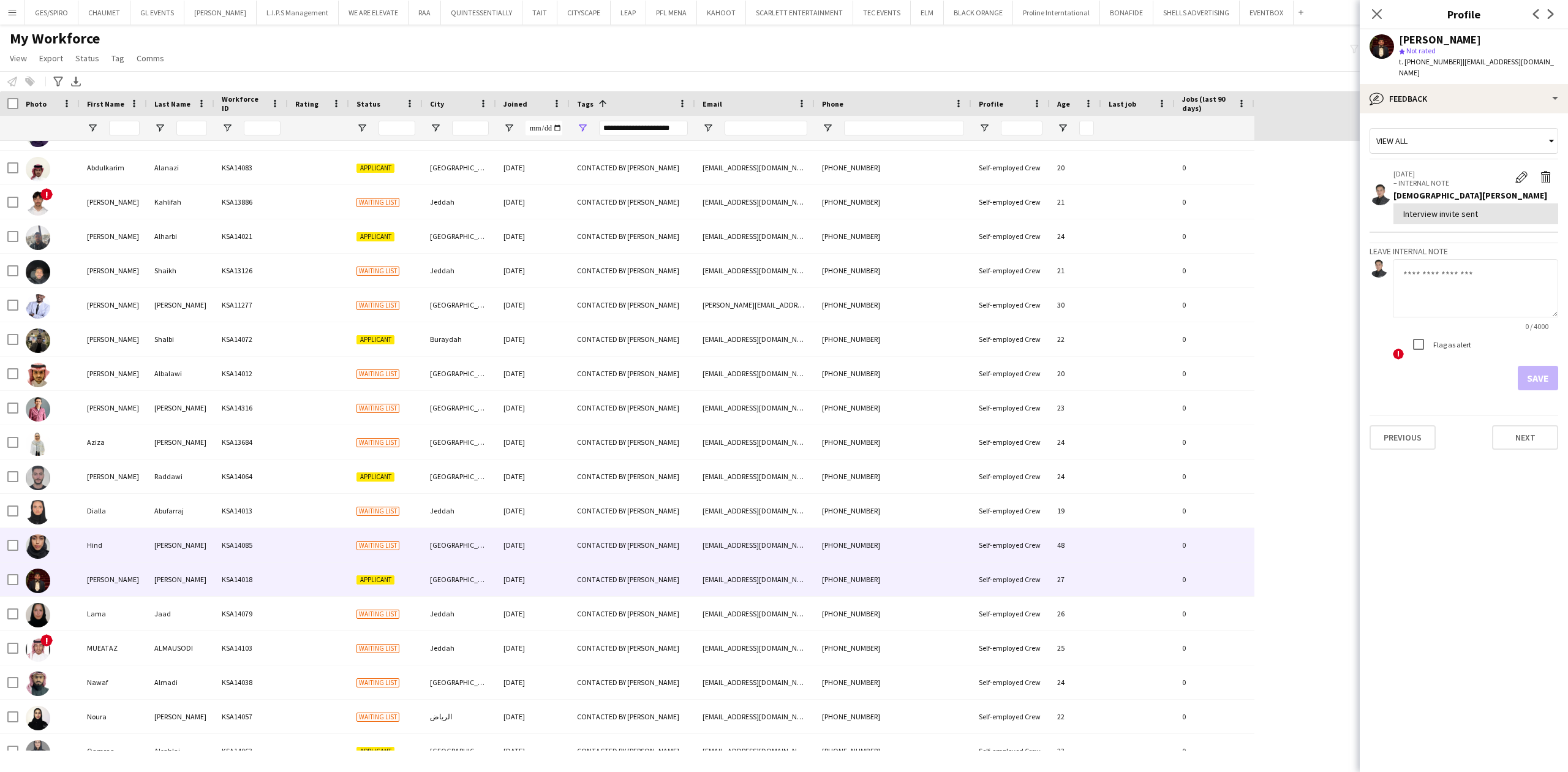
click at [665, 540] on div "CONTACTED BY [PERSON_NAME]" at bounding box center [632, 545] width 126 height 34
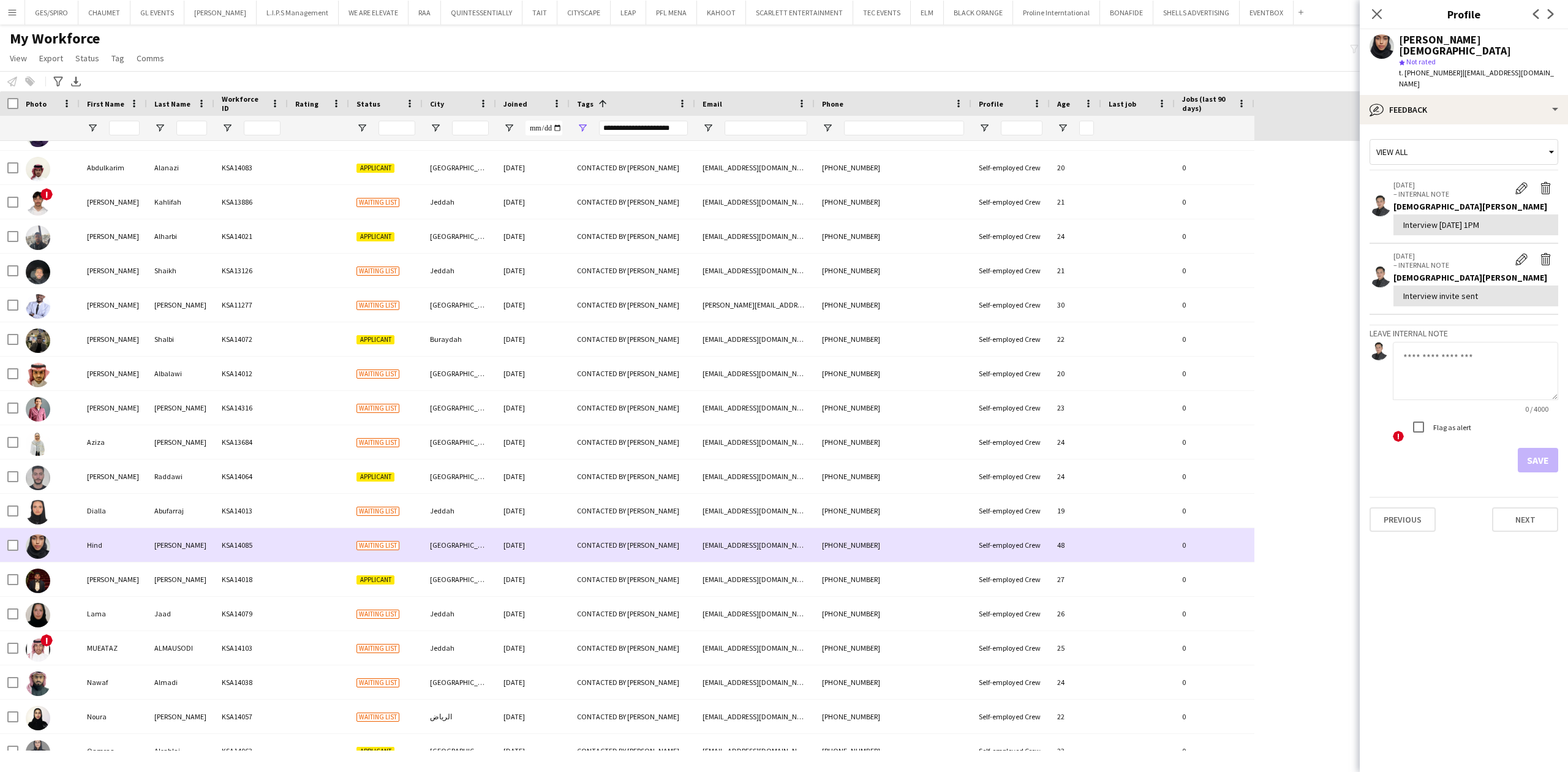
click at [567, 568] on div "[DATE]" at bounding box center [532, 579] width 74 height 34
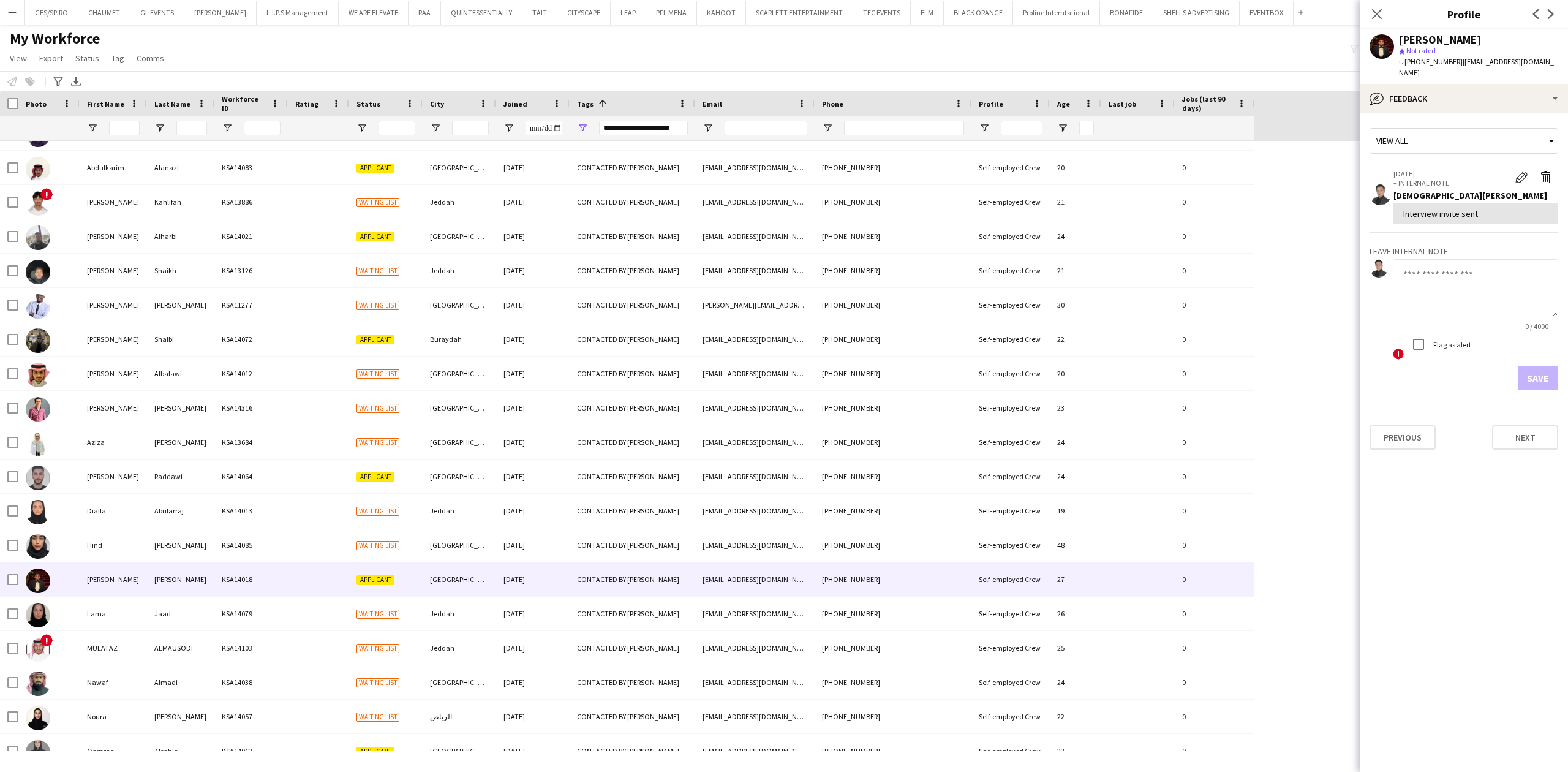
click at [1461, 272] on textarea at bounding box center [1475, 288] width 165 height 58
type textarea "*"
type textarea "**"
click at [1548, 365] on button "Save" at bounding box center [1538, 378] width 41 height 24
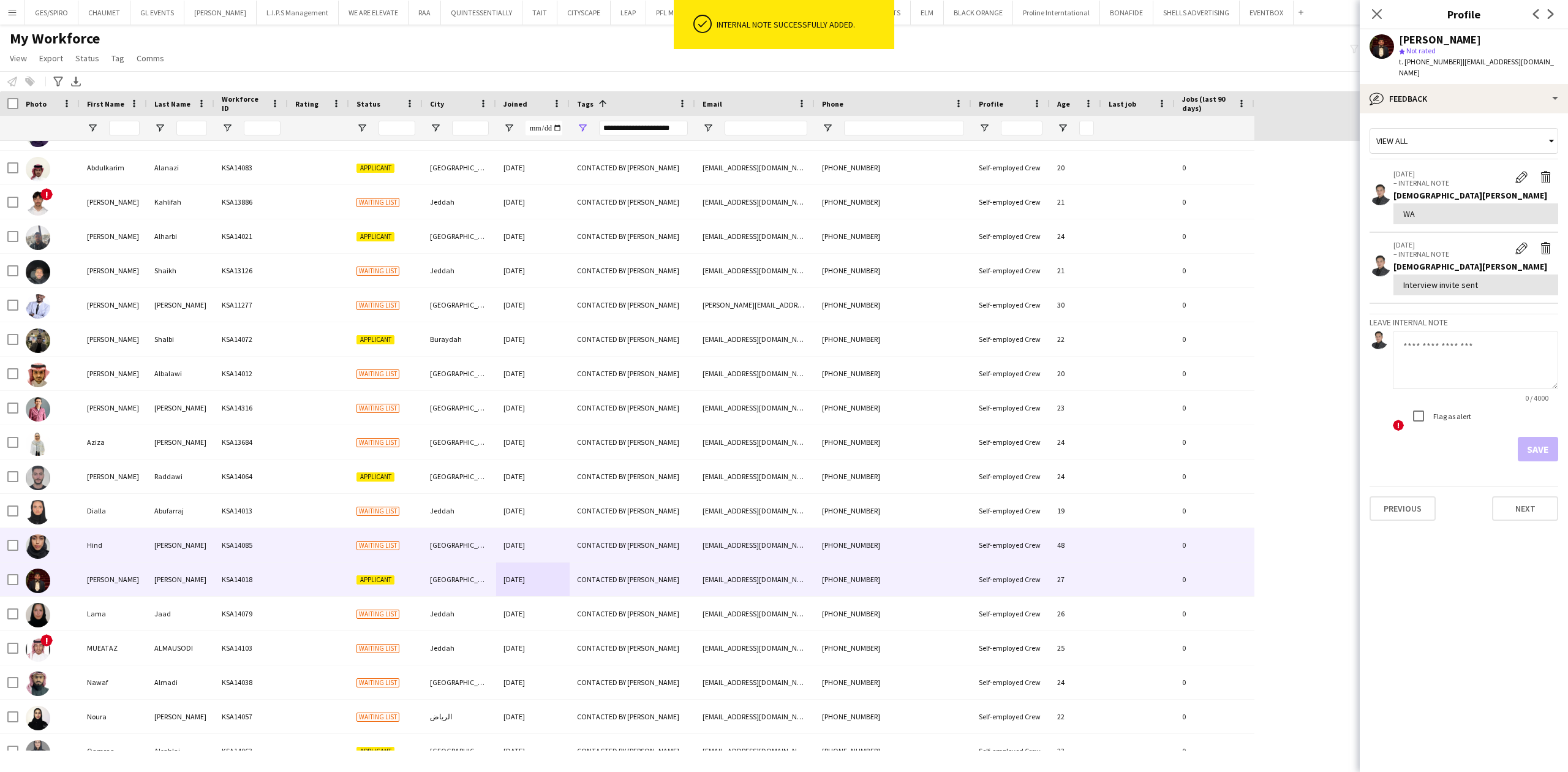
click at [745, 542] on div "[EMAIL_ADDRESS][DOMAIN_NAME]" at bounding box center [755, 545] width 120 height 34
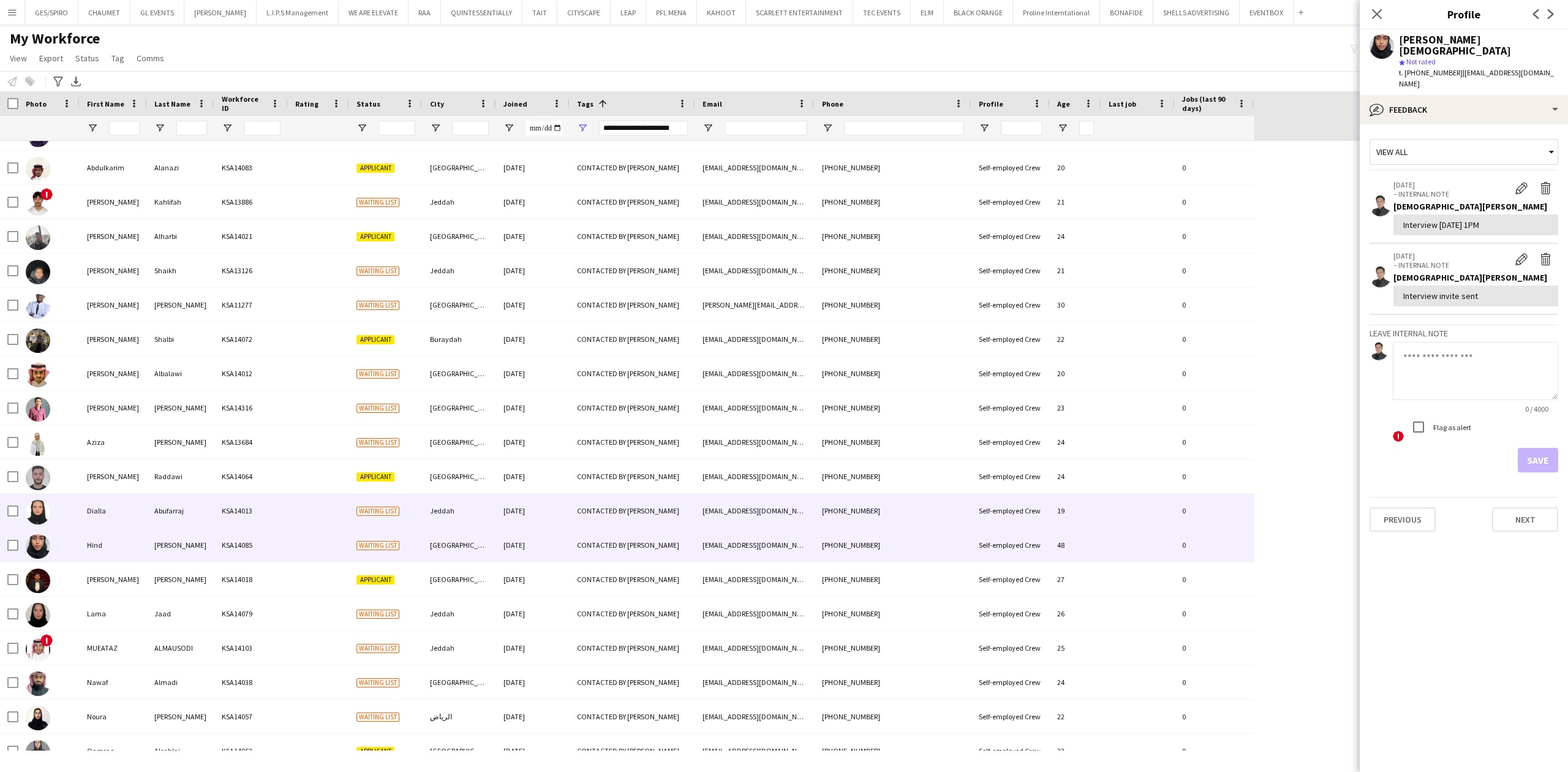
click at [731, 505] on div "[EMAIL_ADDRESS][DOMAIN_NAME]" at bounding box center [755, 511] width 120 height 34
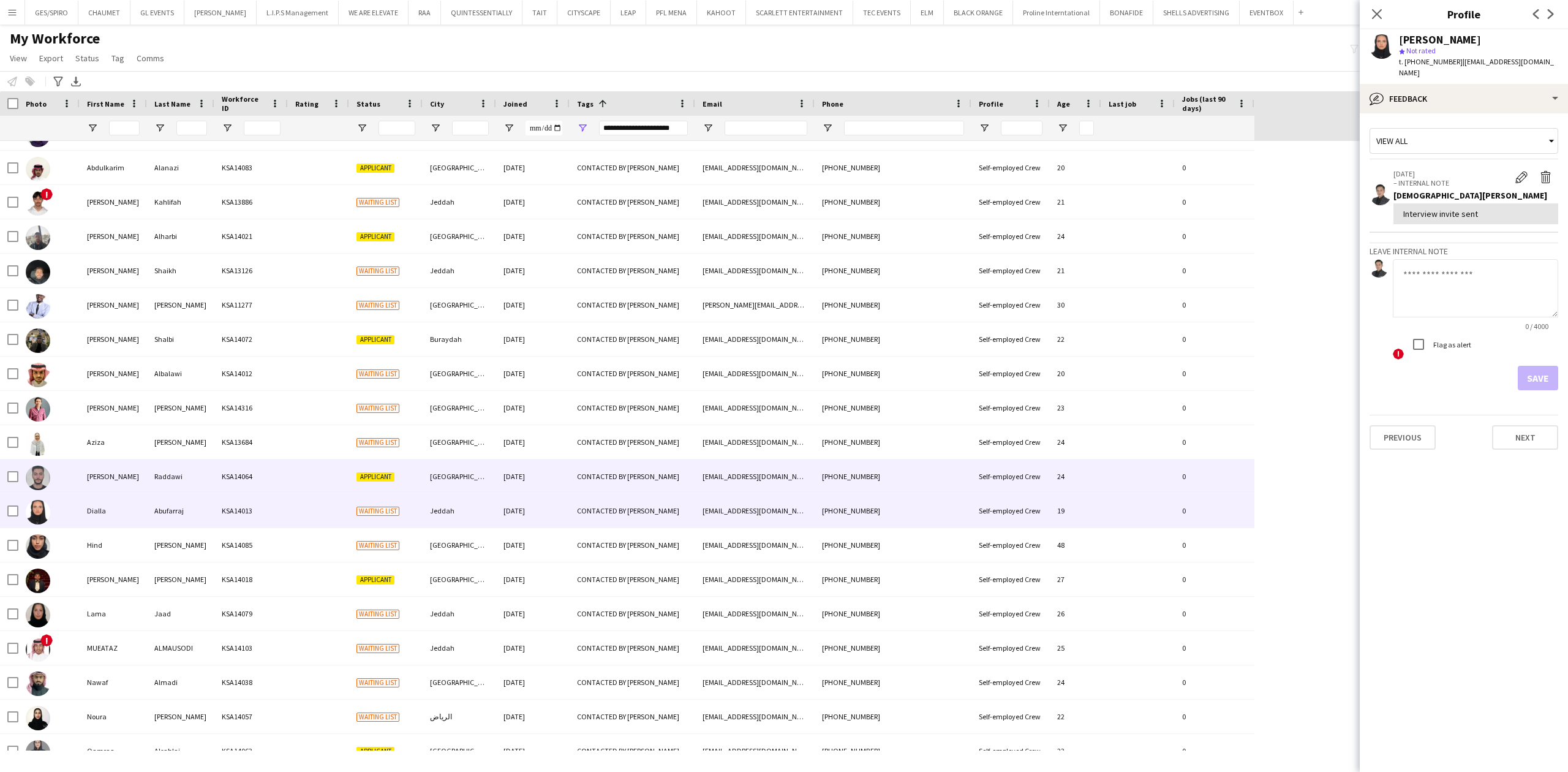
click at [728, 478] on div "[EMAIL_ADDRESS][DOMAIN_NAME]" at bounding box center [755, 476] width 120 height 34
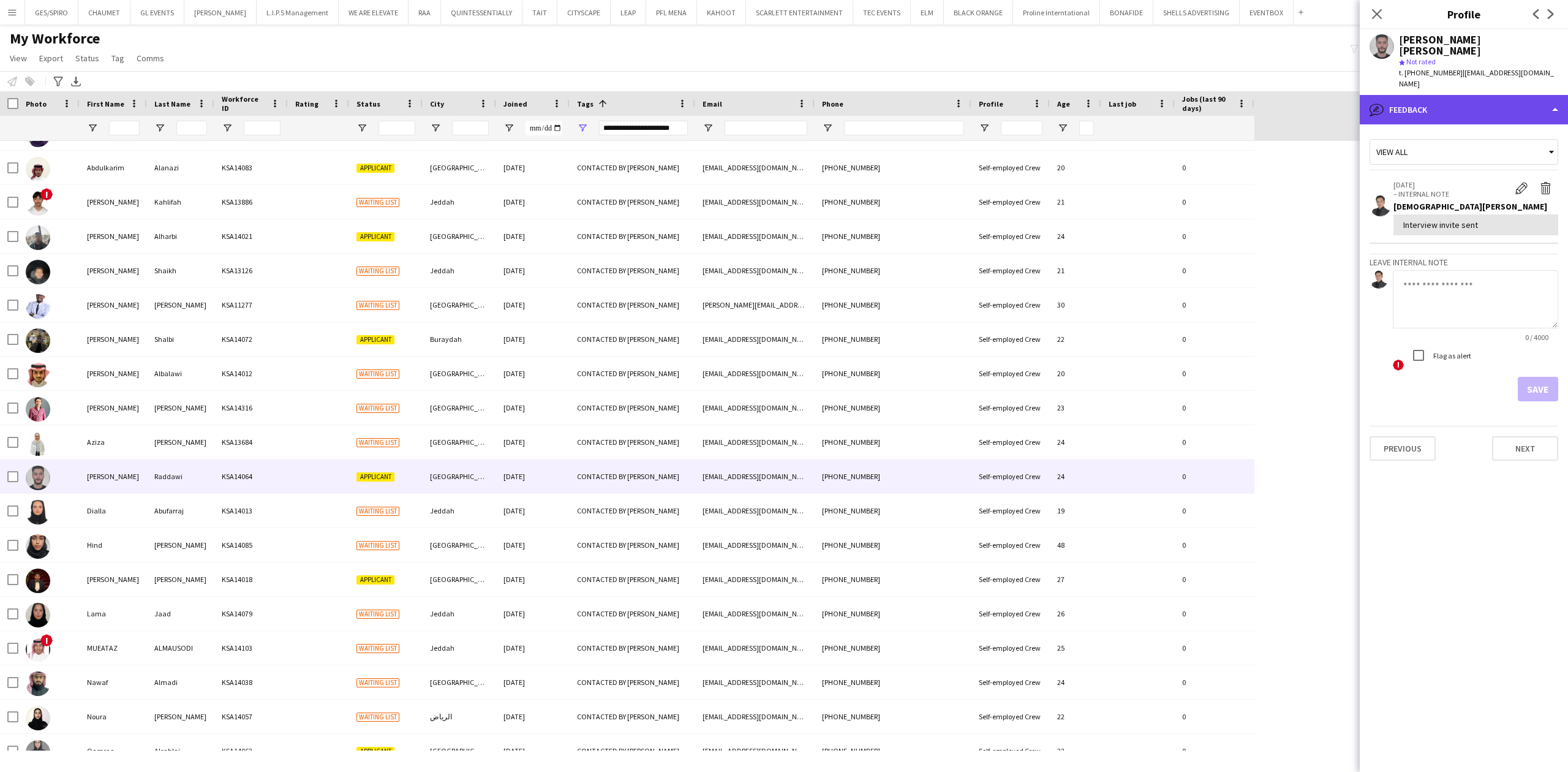
click at [1478, 95] on div "bubble-pencil Feedback" at bounding box center [1464, 109] width 208 height 29
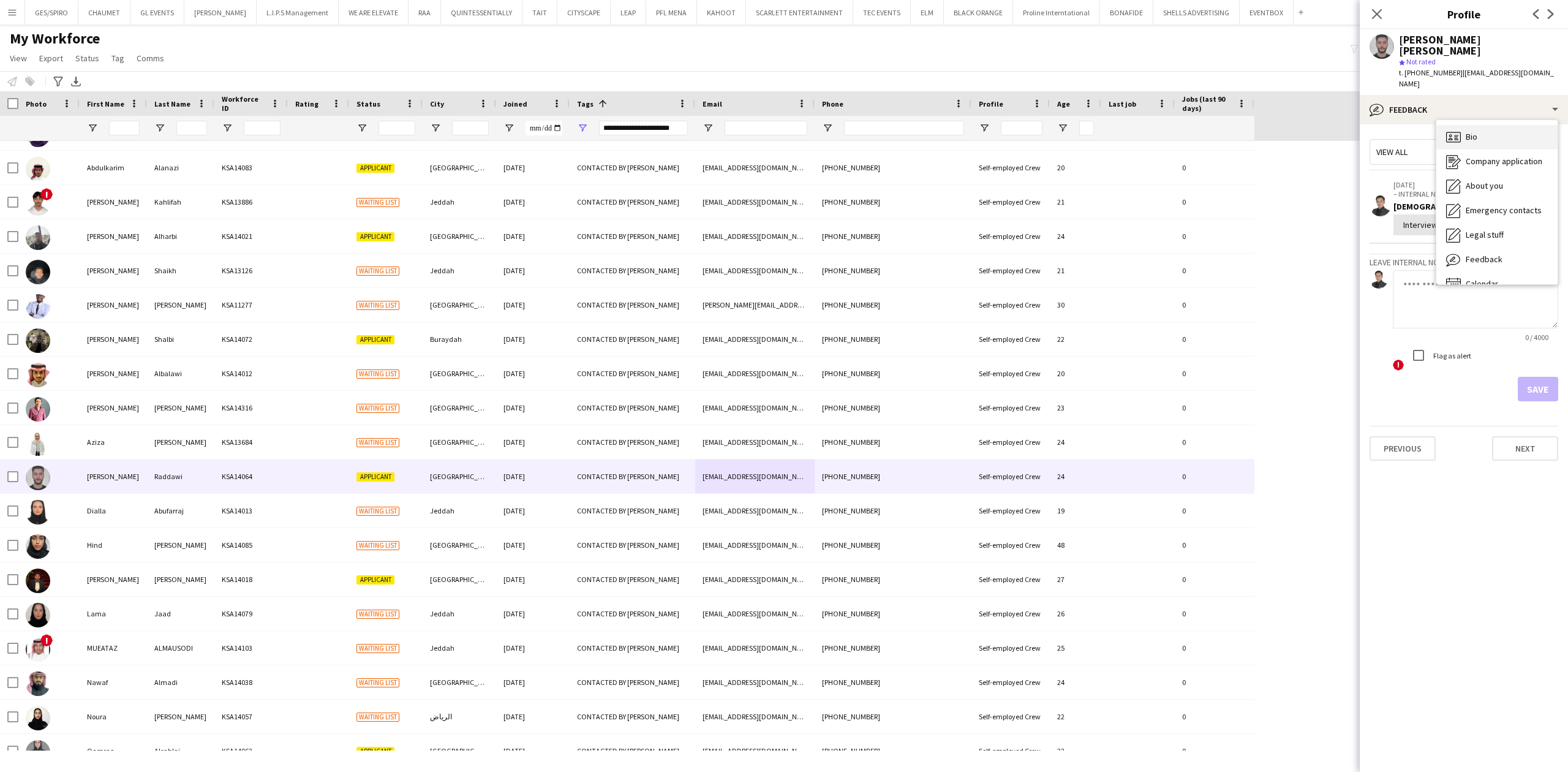
click at [1503, 125] on div "Bio Bio" at bounding box center [1496, 137] width 121 height 24
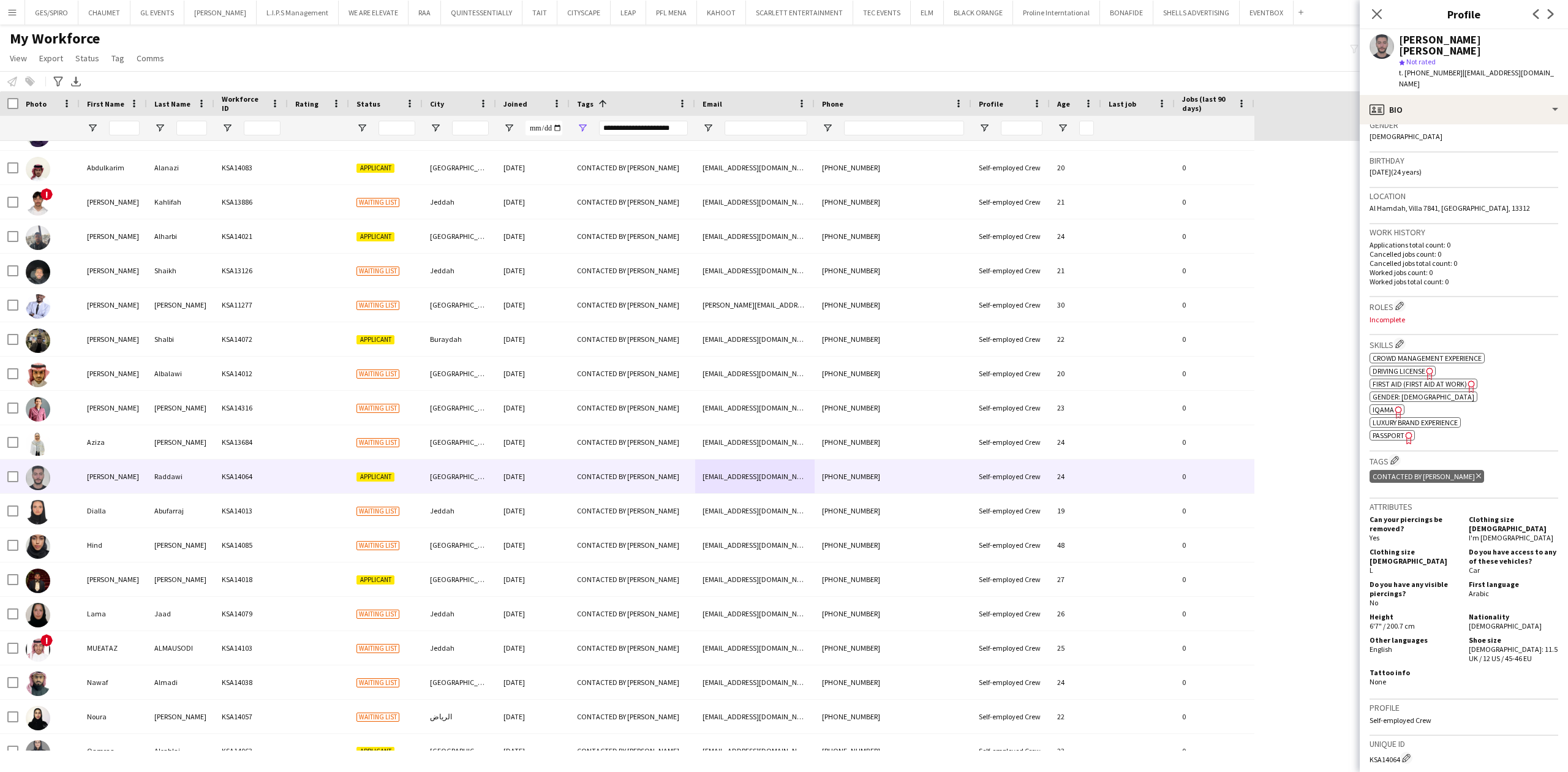
scroll to position [0, 0]
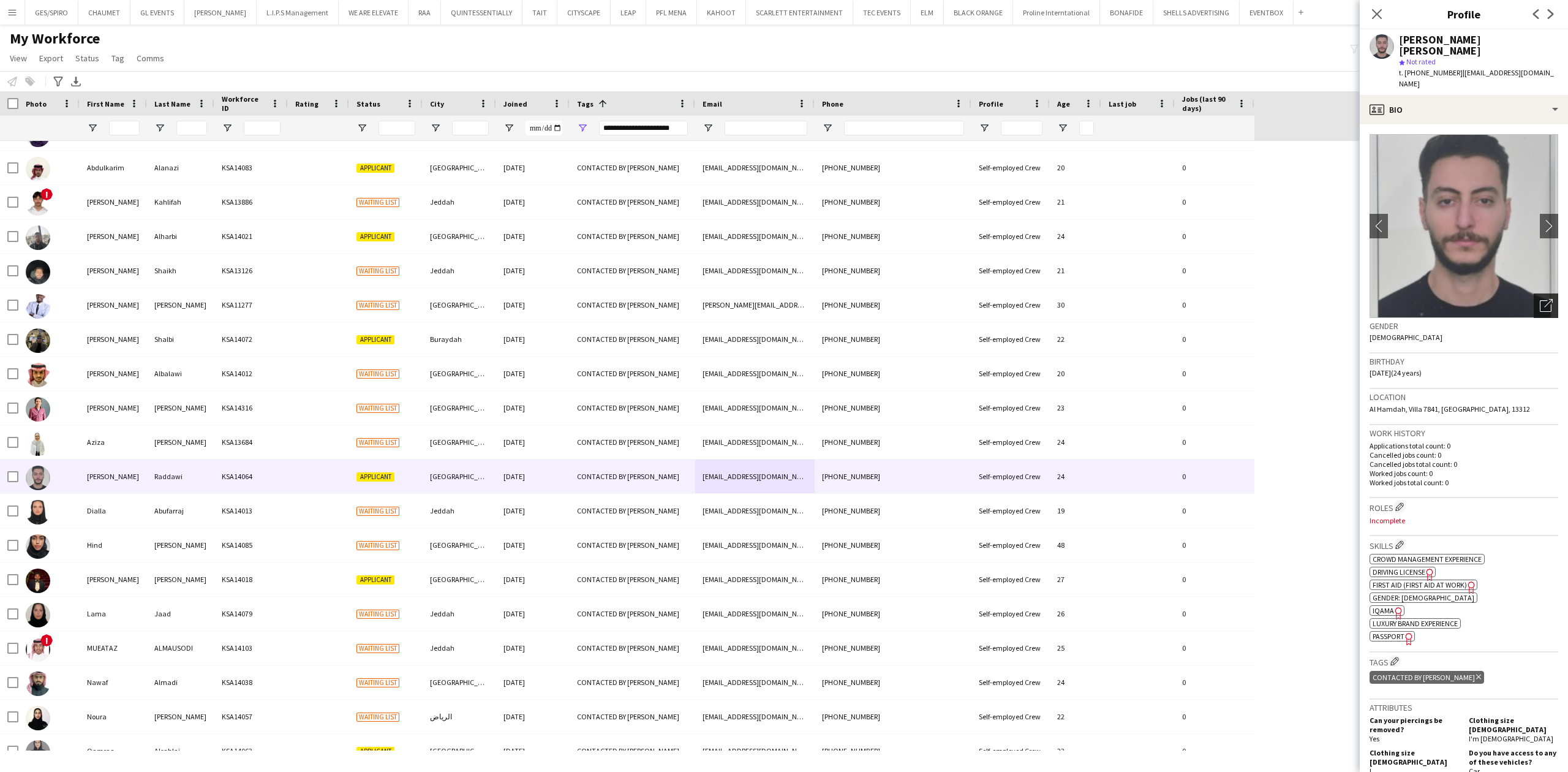
click at [1540, 299] on icon "Open photos pop-in" at bounding box center [1546, 305] width 13 height 13
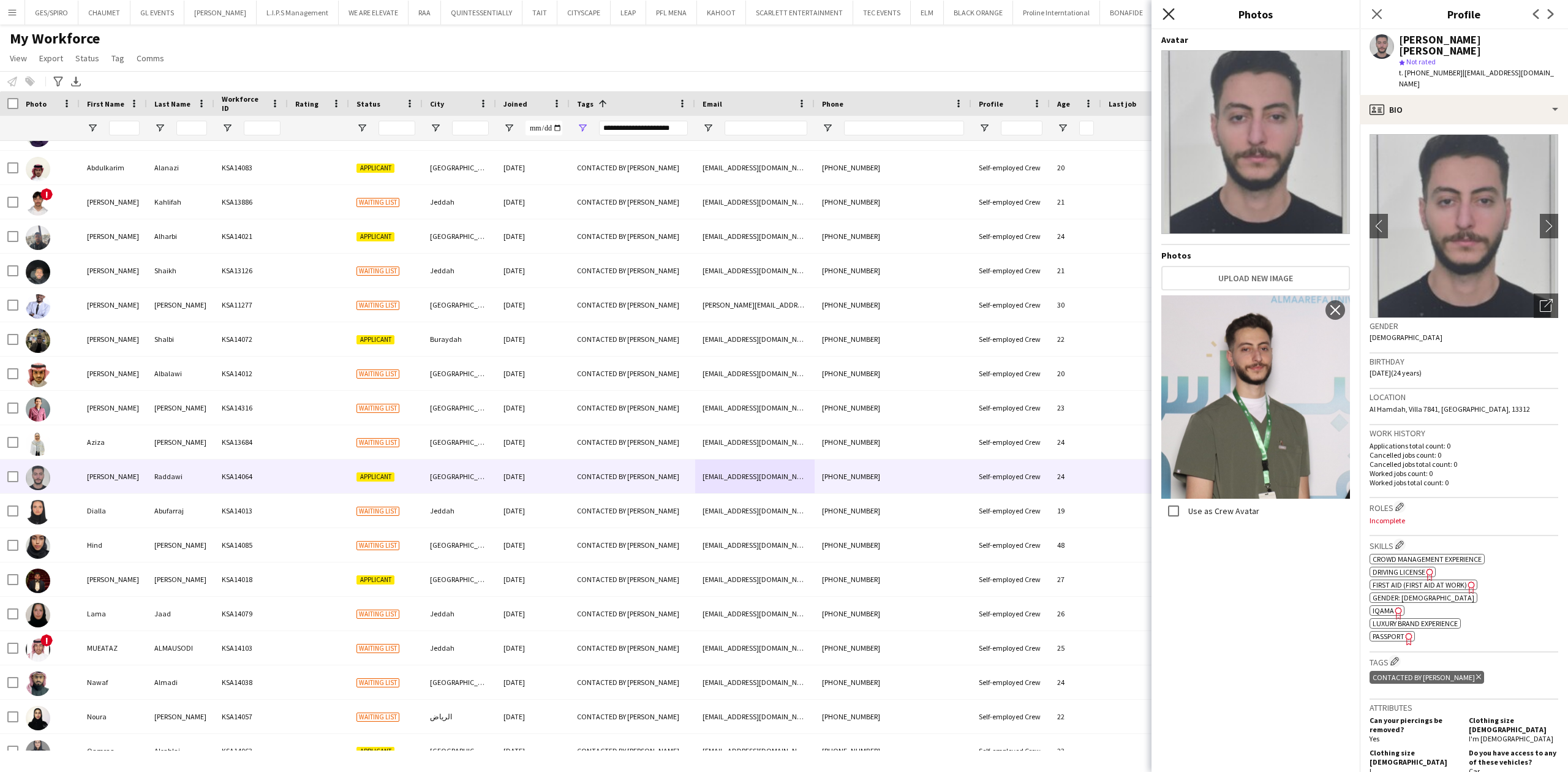
click at [1166, 13] on icon at bounding box center [1168, 14] width 11 height 12
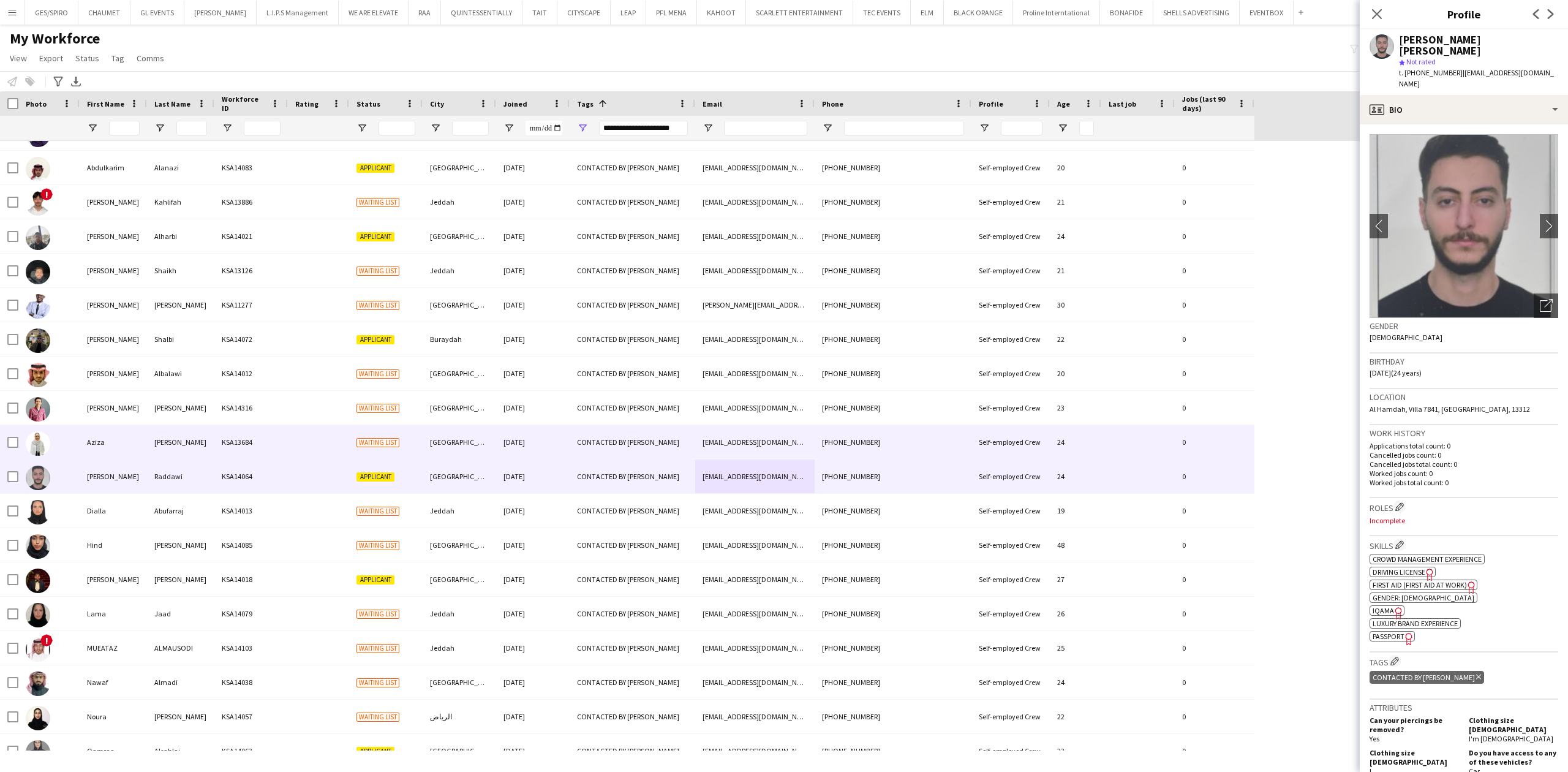
click at [606, 447] on div "CONTACTED BY [PERSON_NAME]" at bounding box center [632, 442] width 126 height 34
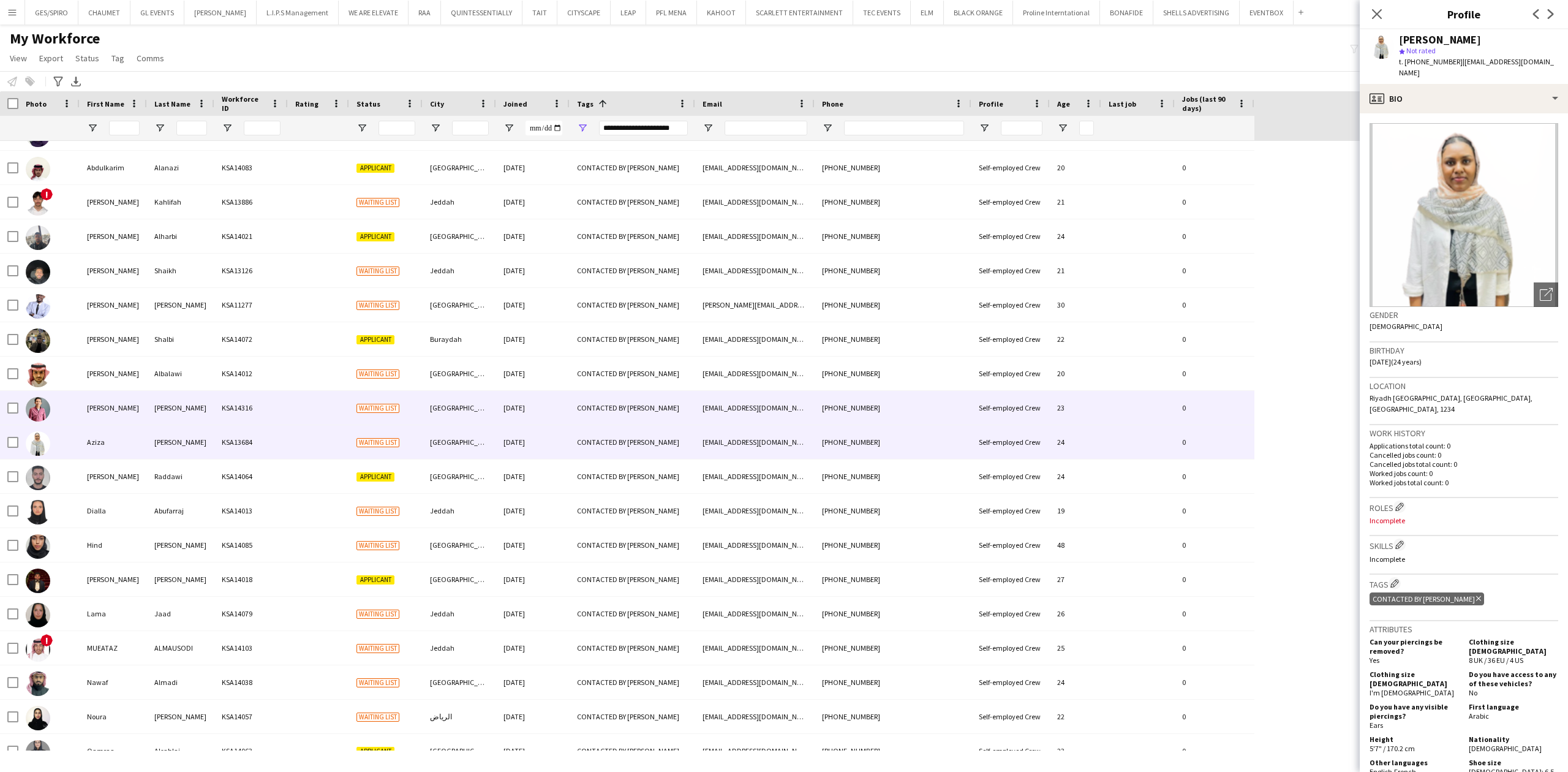
click at [596, 419] on div "CONTACTED BY [PERSON_NAME]" at bounding box center [632, 408] width 126 height 34
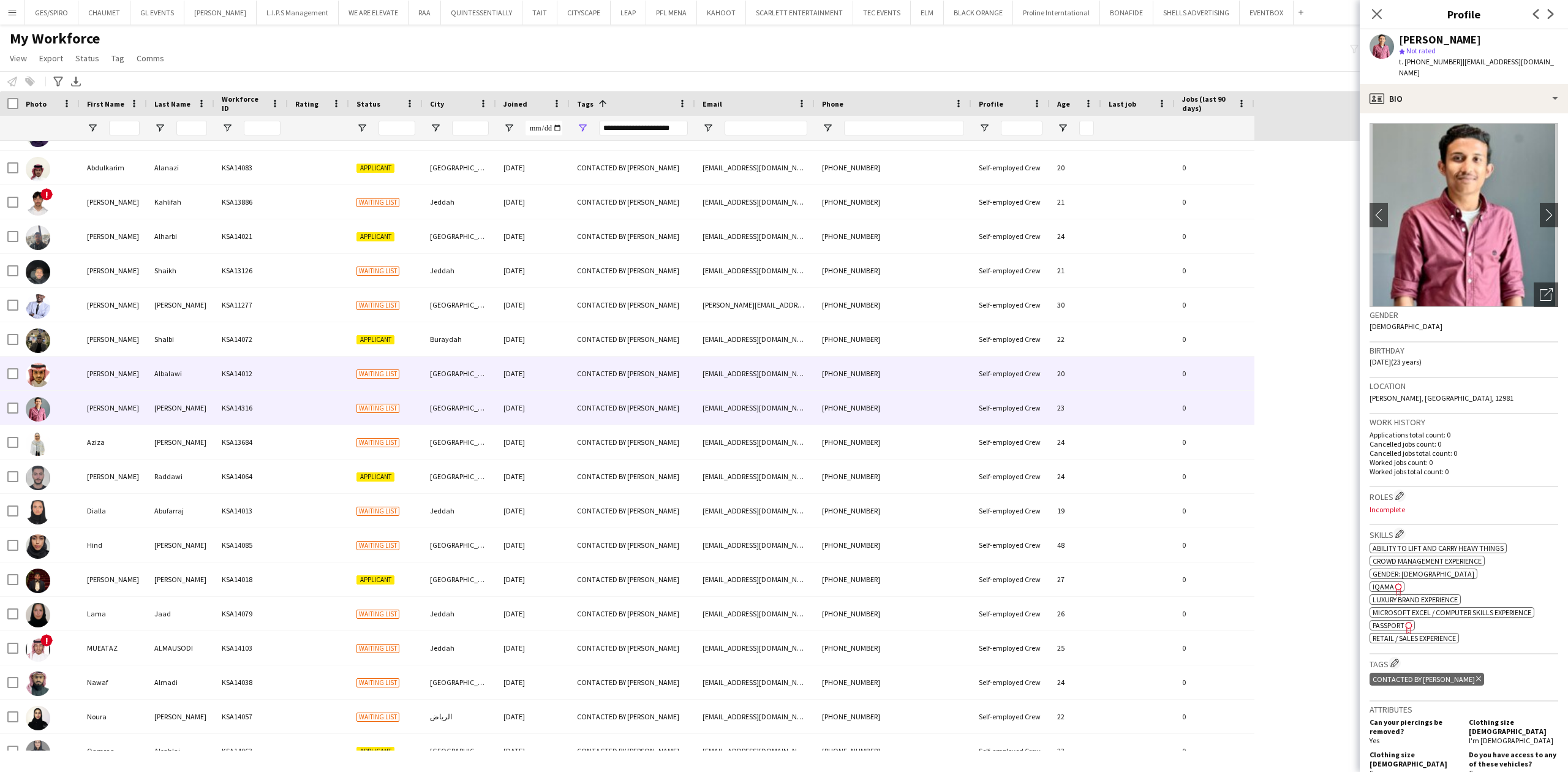
click at [573, 361] on div "CONTACTED BY [PERSON_NAME]" at bounding box center [632, 373] width 126 height 34
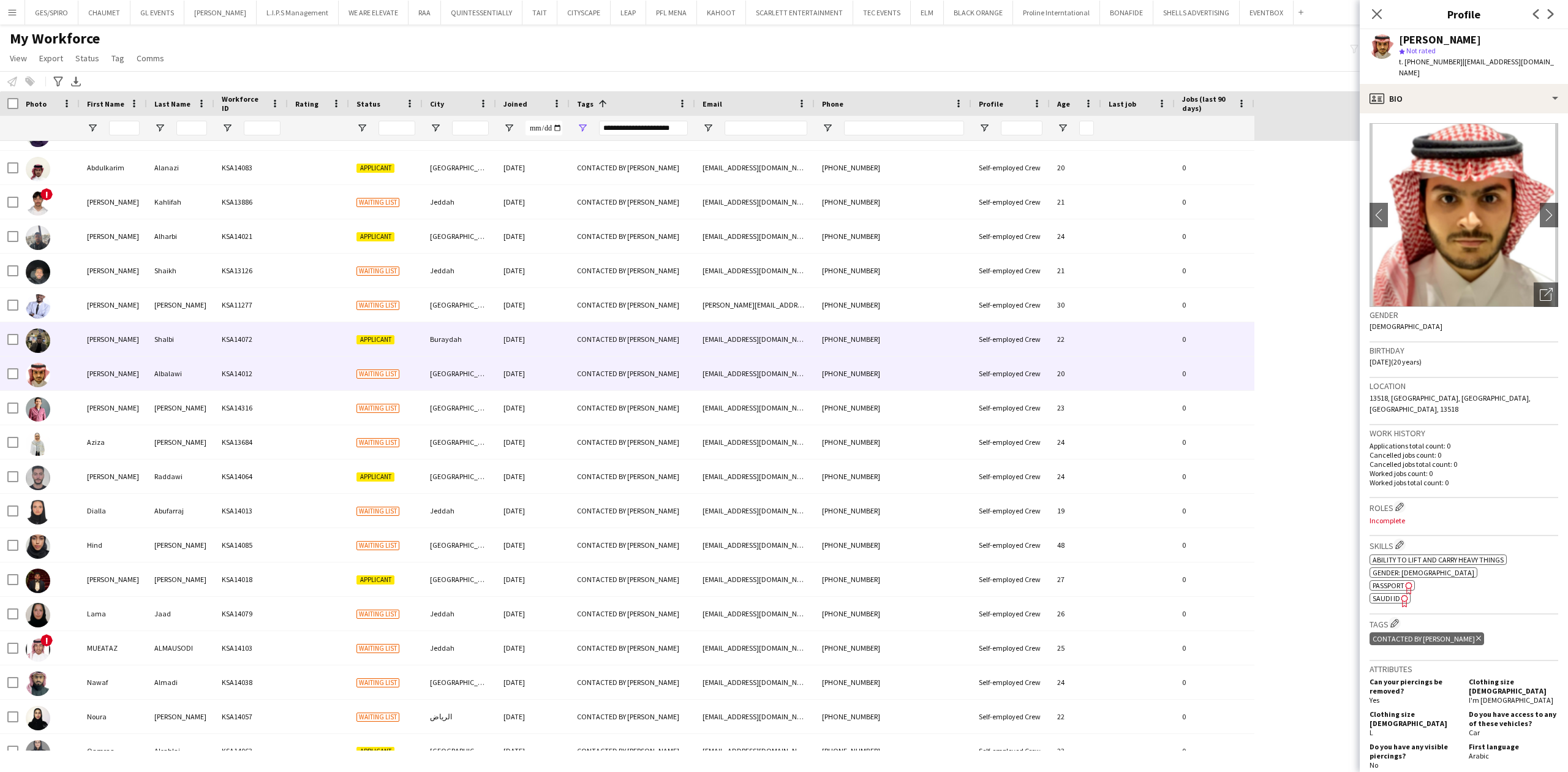
click at [588, 328] on div "CONTACTED BY [PERSON_NAME]" at bounding box center [632, 339] width 126 height 34
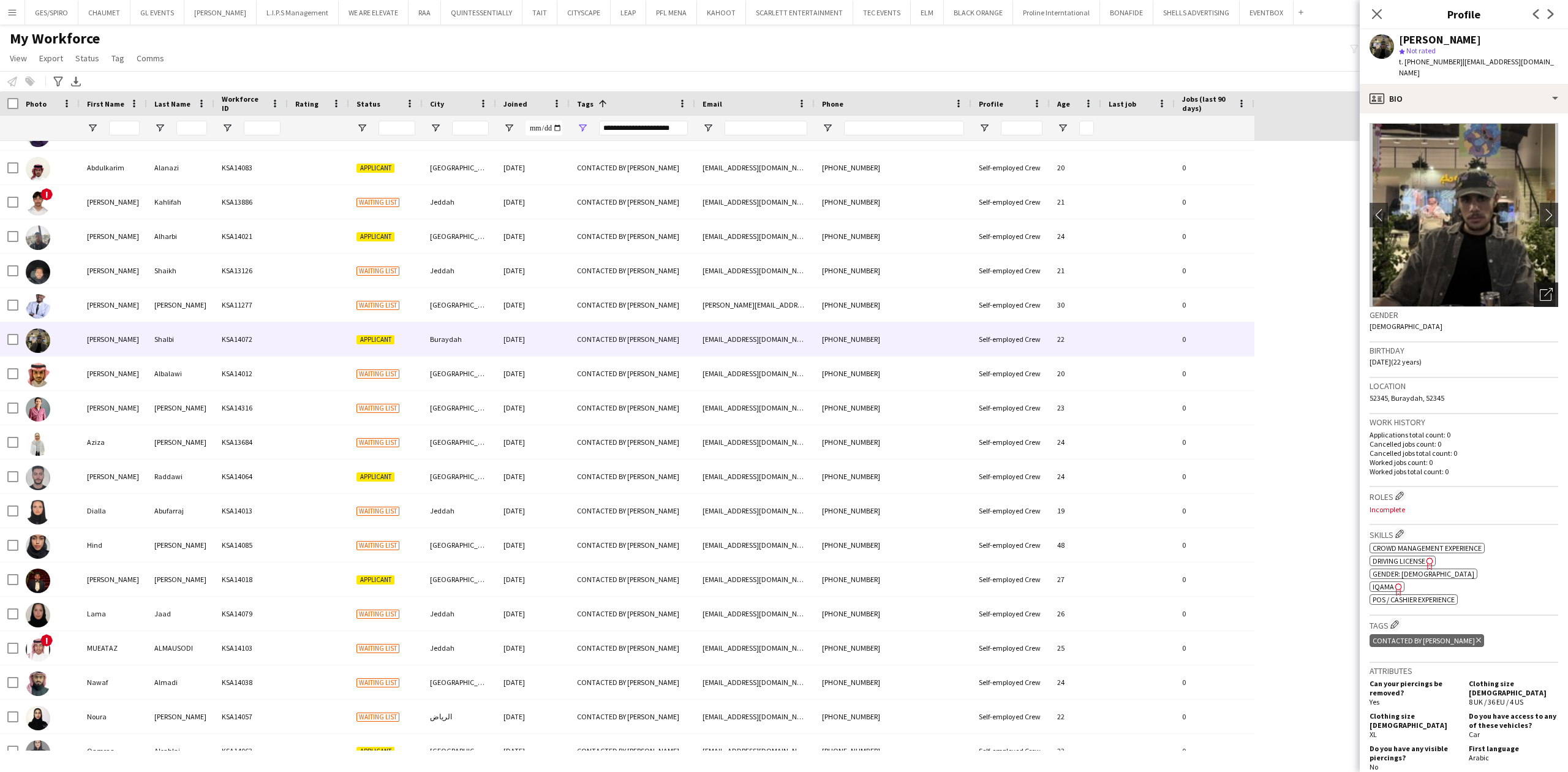
click at [1540, 288] on icon "Open photos pop-in" at bounding box center [1546, 294] width 13 height 13
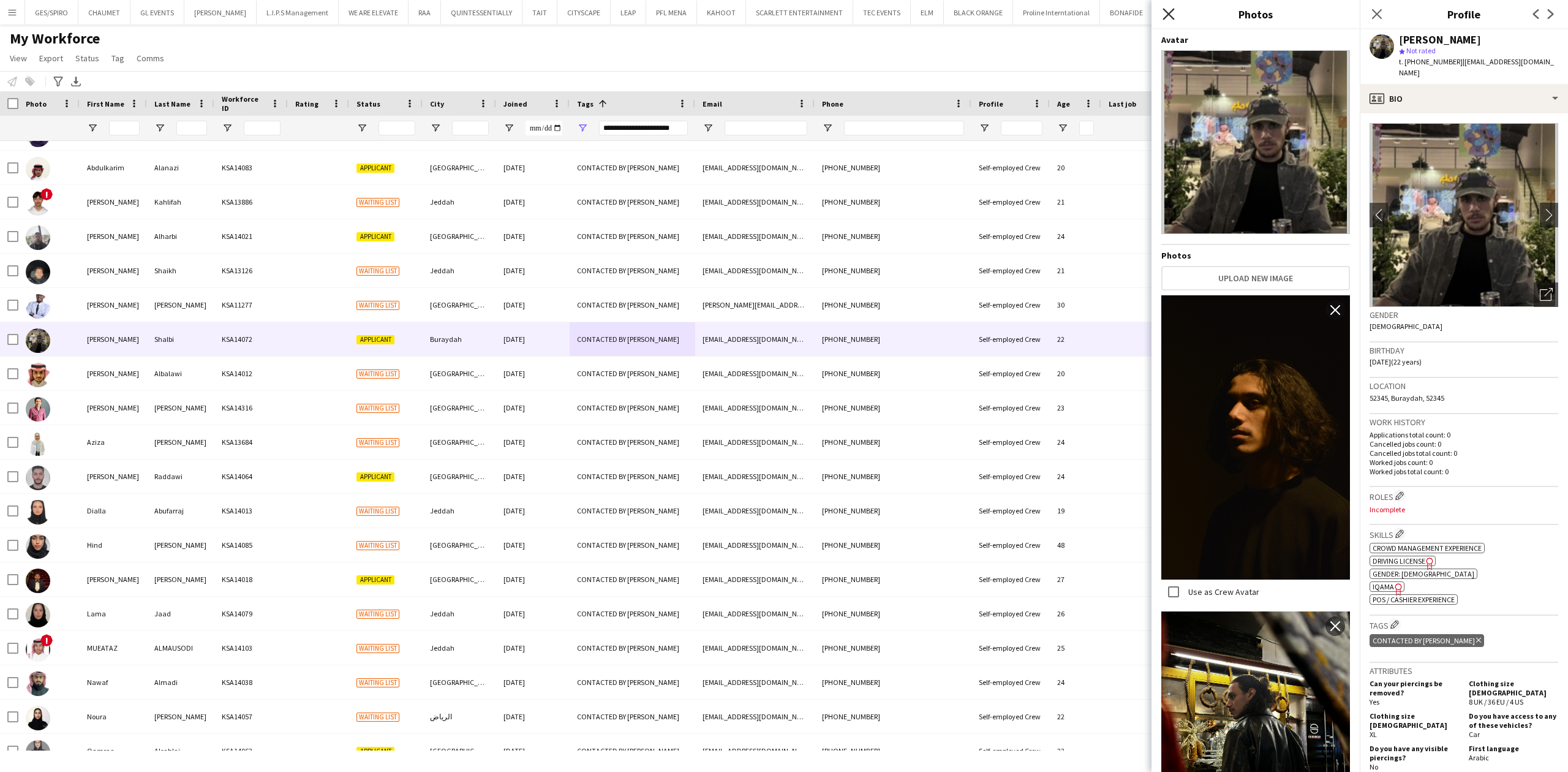
click at [1172, 15] on icon "Close pop-in" at bounding box center [1168, 14] width 11 height 12
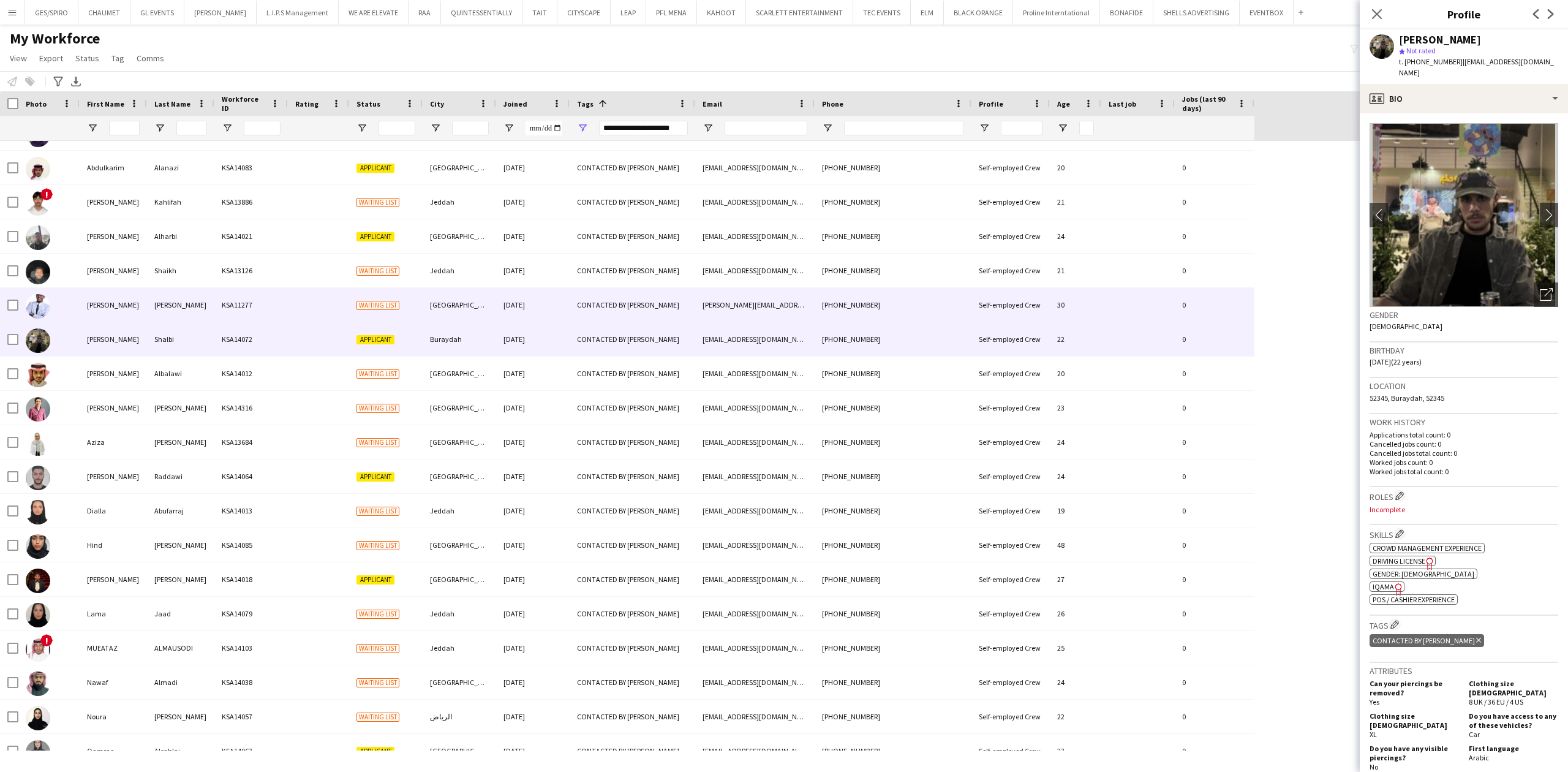
click at [929, 309] on div "[PHONE_NUMBER]" at bounding box center [893, 305] width 157 height 34
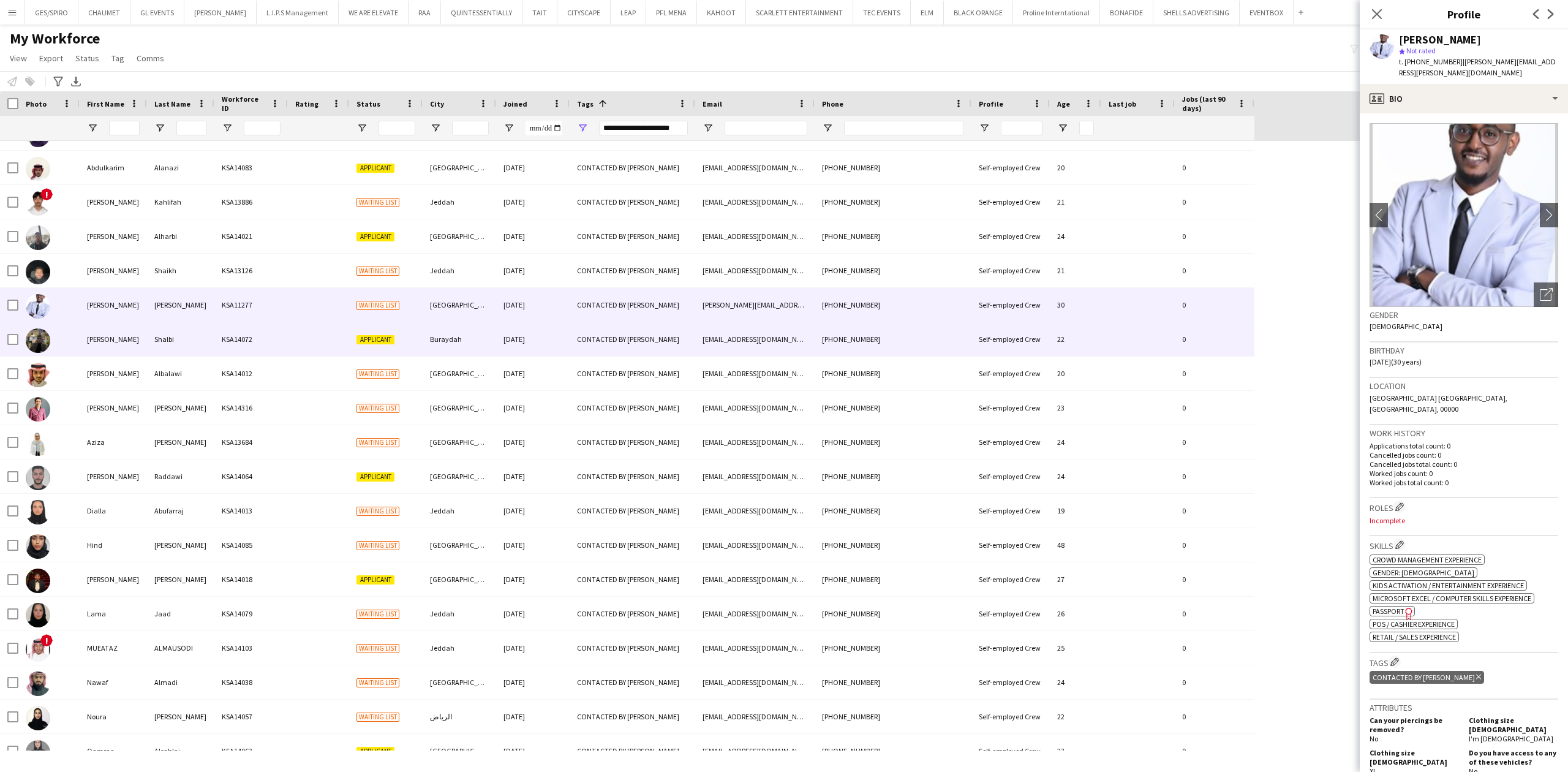
click at [927, 334] on div "[PHONE_NUMBER]" at bounding box center [893, 339] width 157 height 34
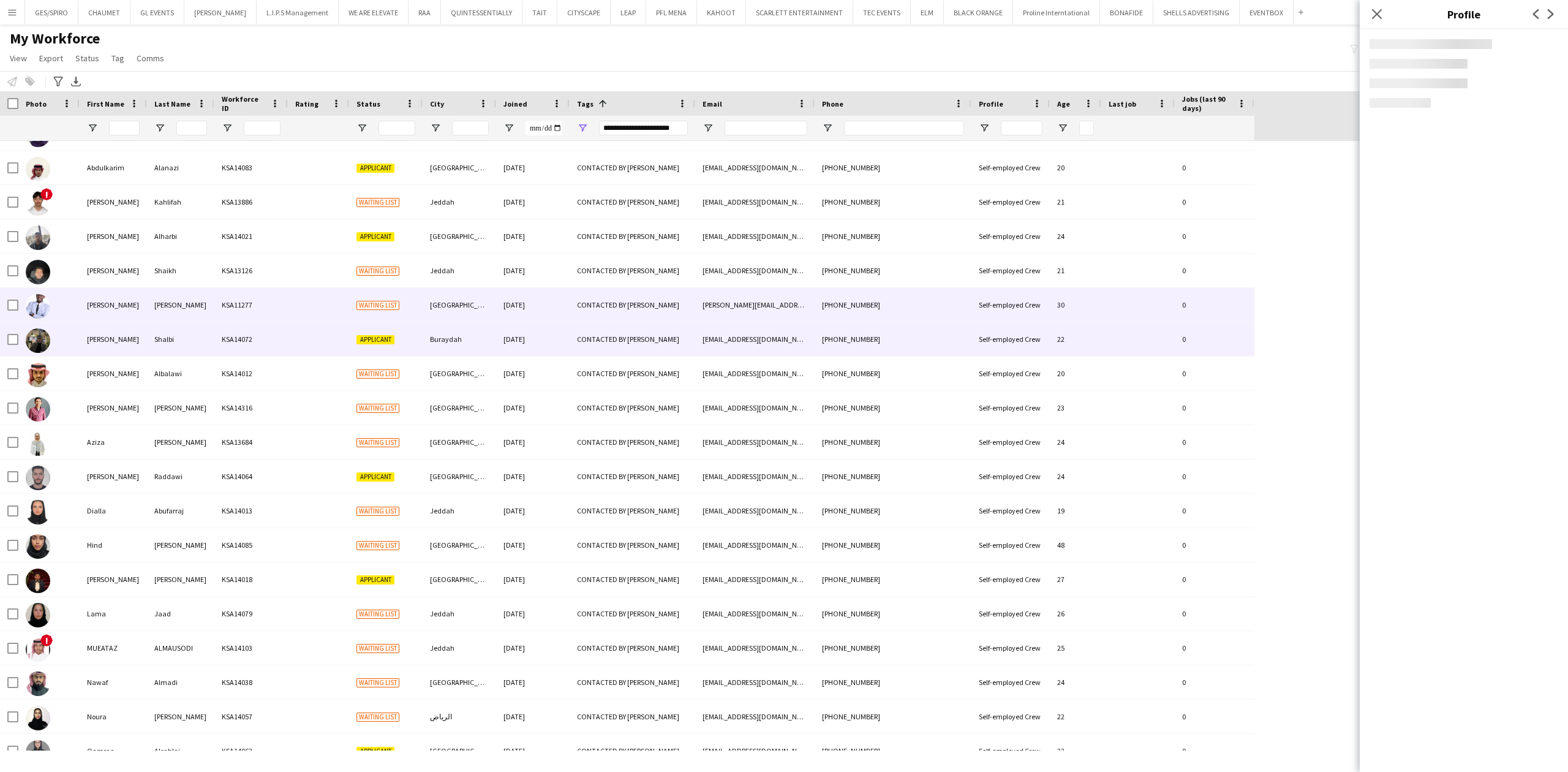
click at [929, 300] on div "[PHONE_NUMBER]" at bounding box center [893, 305] width 157 height 34
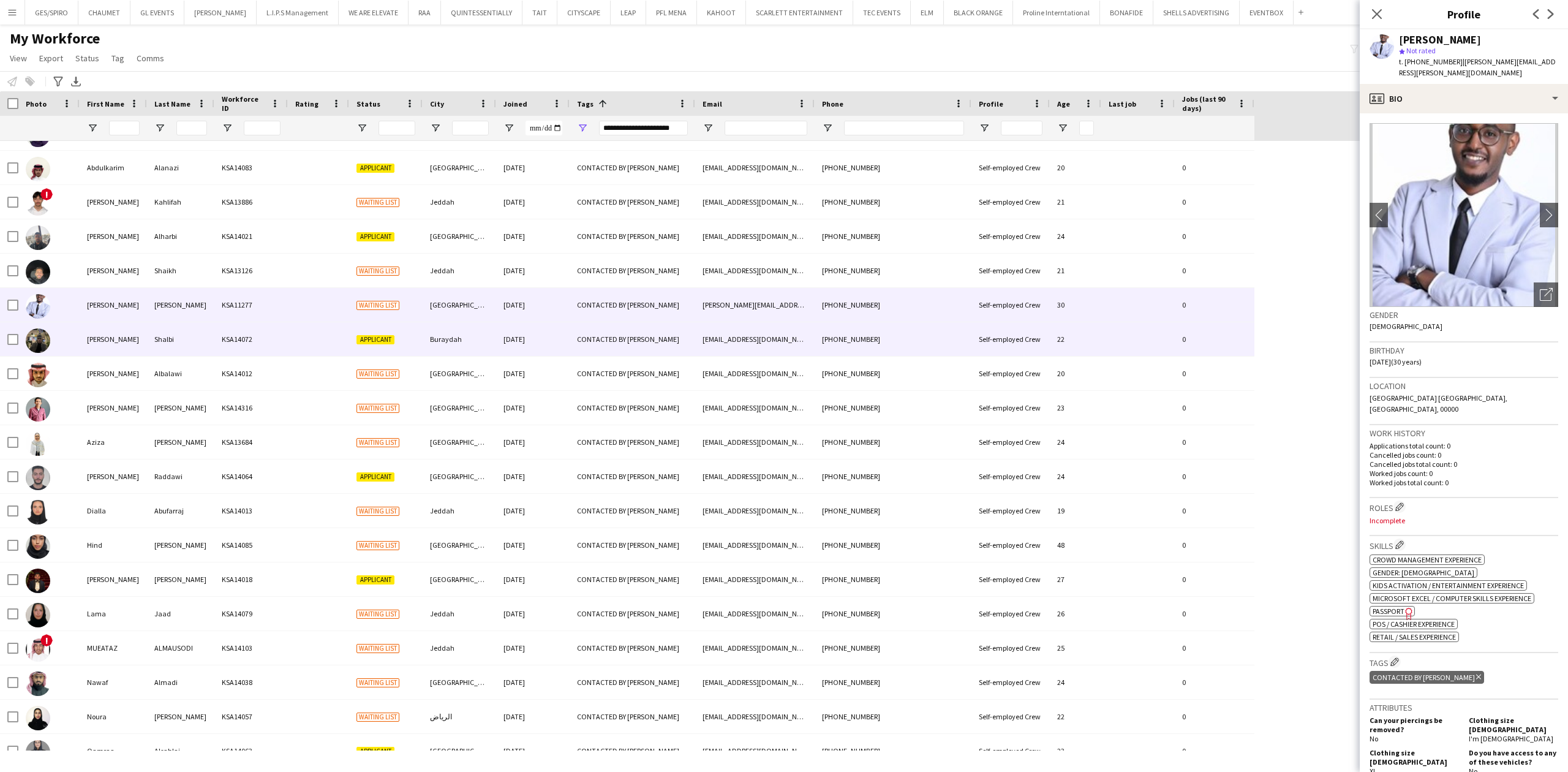
click at [932, 332] on div "[PHONE_NUMBER]" at bounding box center [893, 339] width 157 height 34
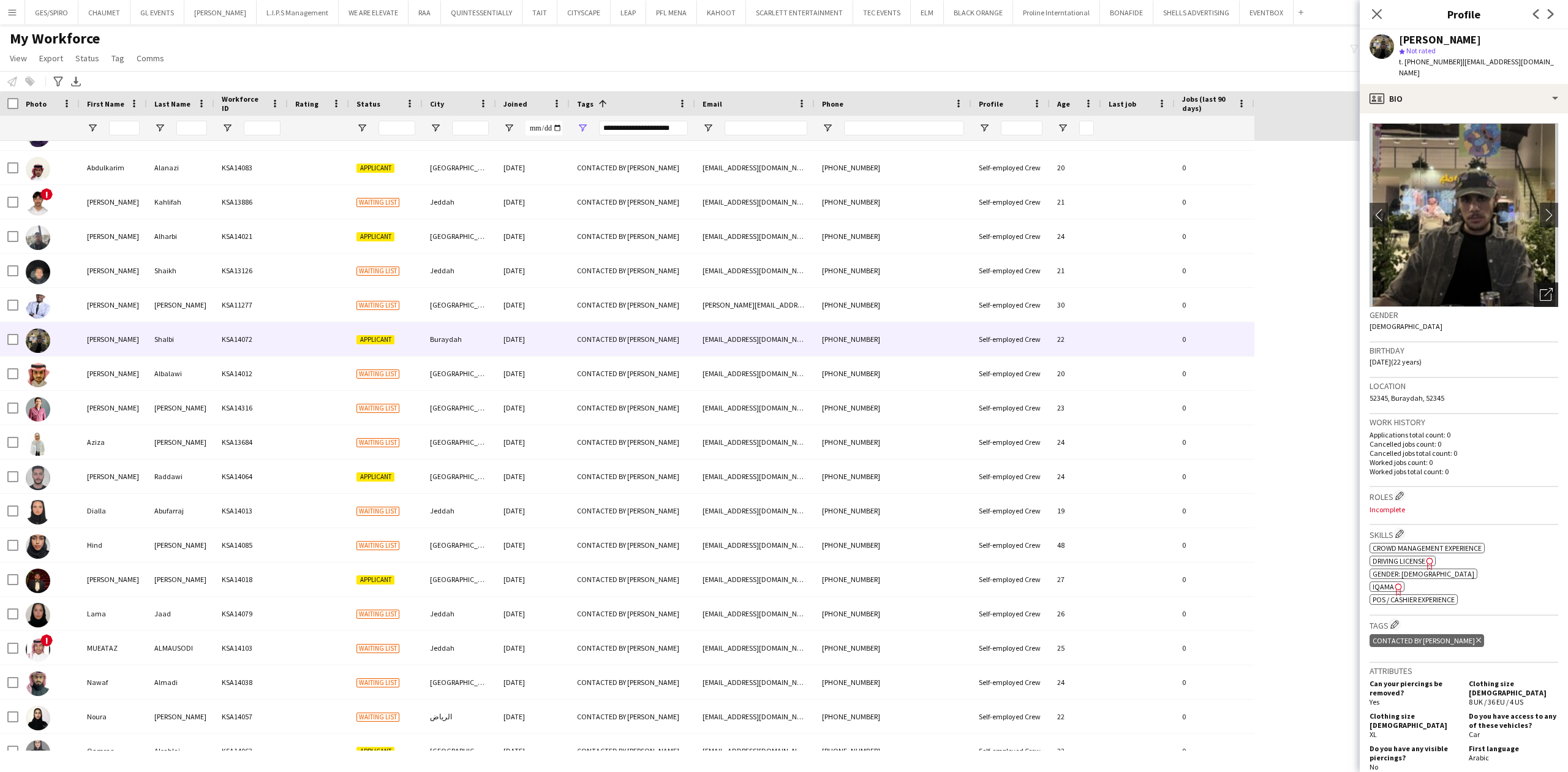
click at [1540, 288] on icon "Open photos pop-in" at bounding box center [1546, 294] width 13 height 13
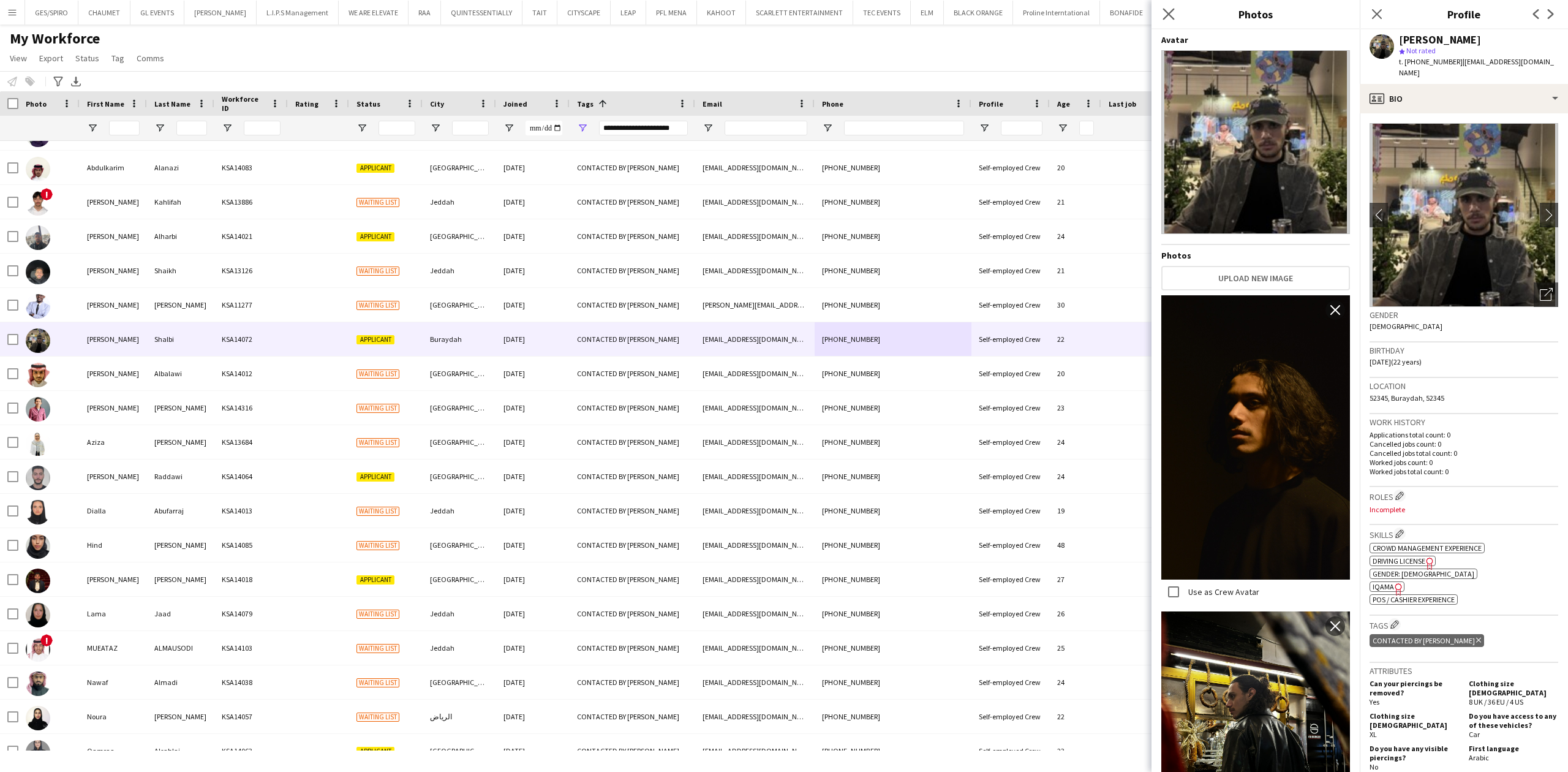
click at [1160, 16] on app-icon "Close pop-in" at bounding box center [1169, 14] width 18 height 18
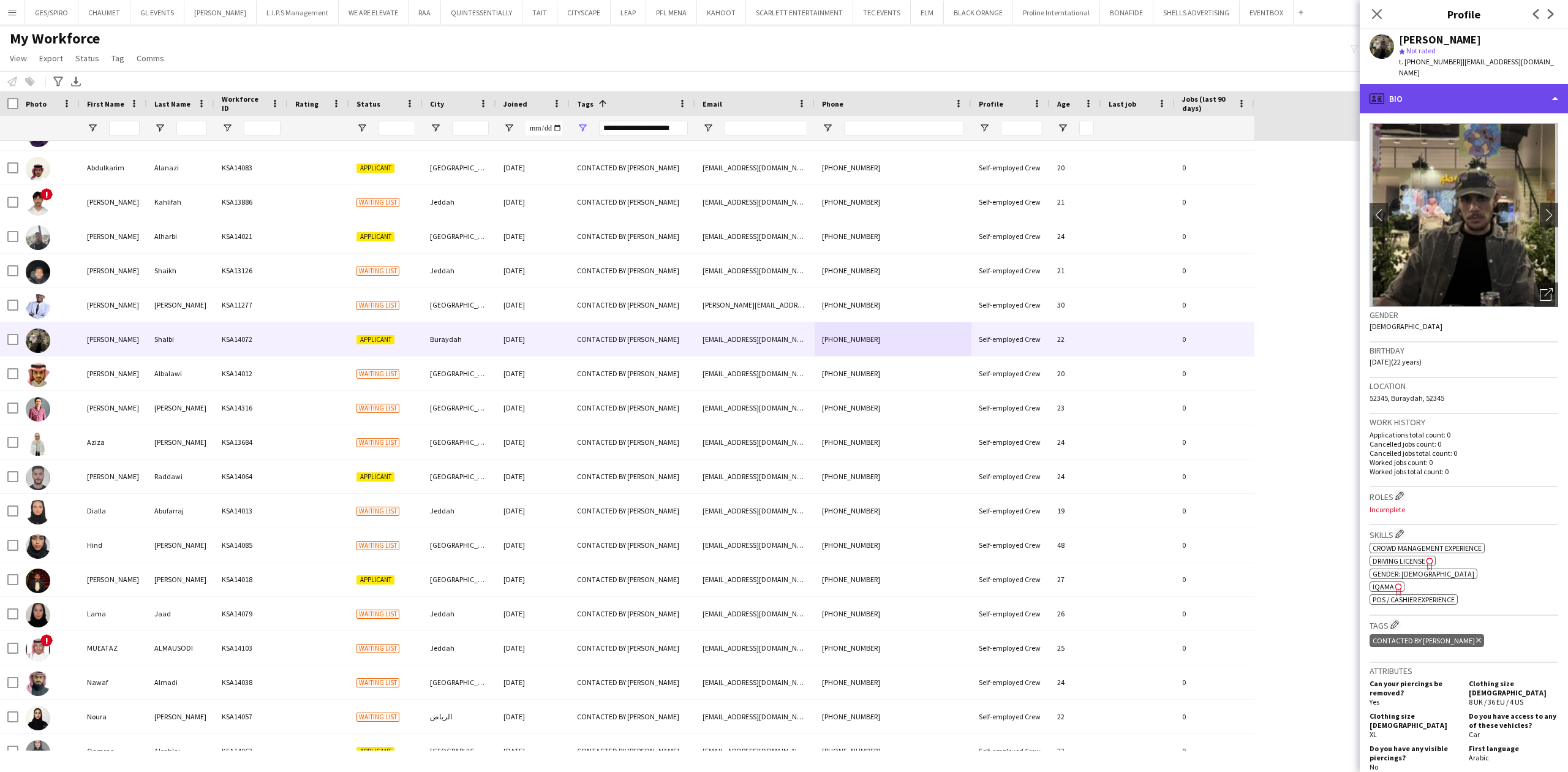
drag, startPoint x: 1431, startPoint y: 100, endPoint x: 1428, endPoint y: 89, distance: 11.4
click at [1429, 95] on div "profile Bio" at bounding box center [1464, 98] width 208 height 29
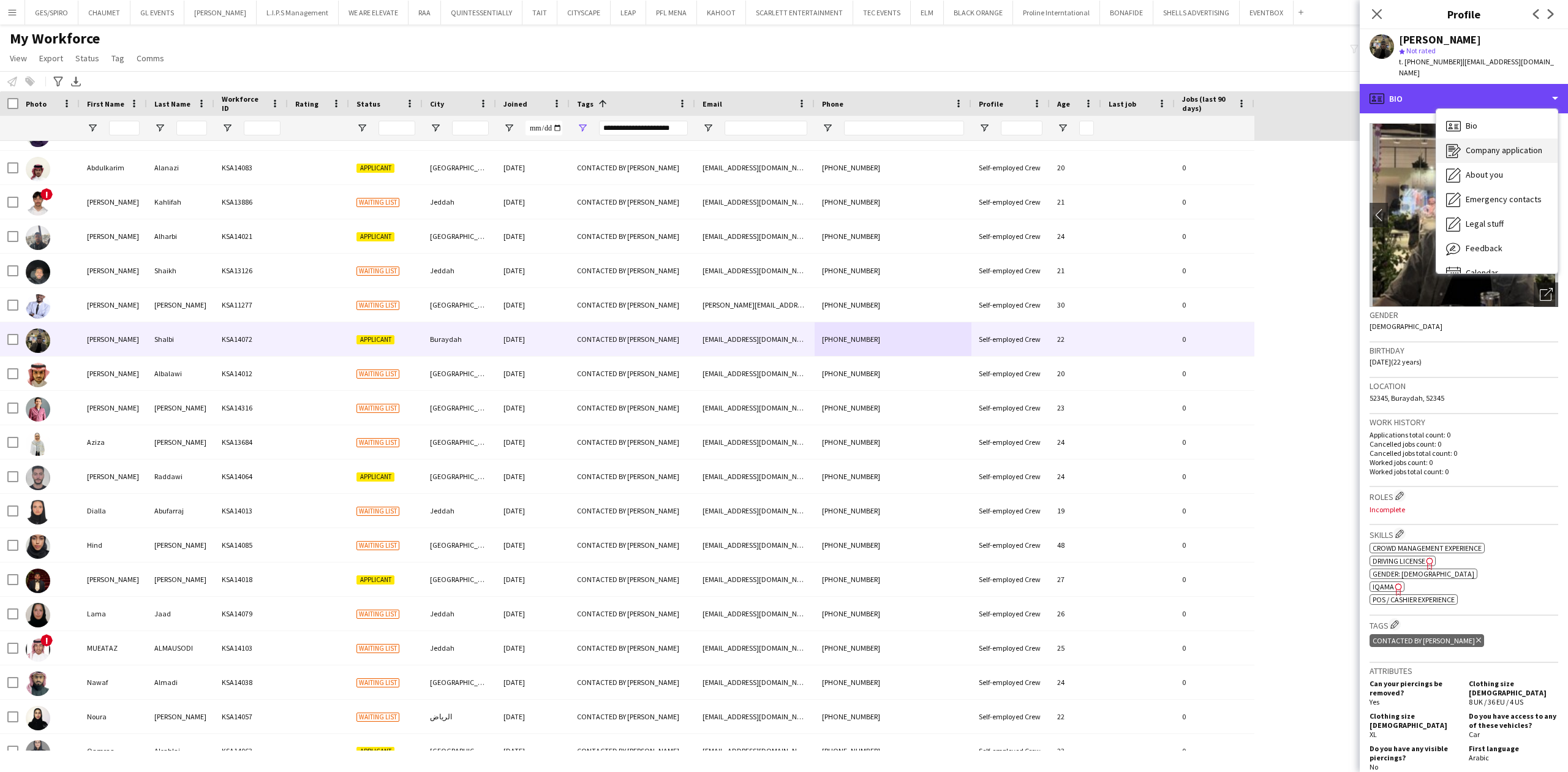
scroll to position [17, 0]
click at [1497, 230] on div "Feedback Feedback" at bounding box center [1496, 231] width 121 height 24
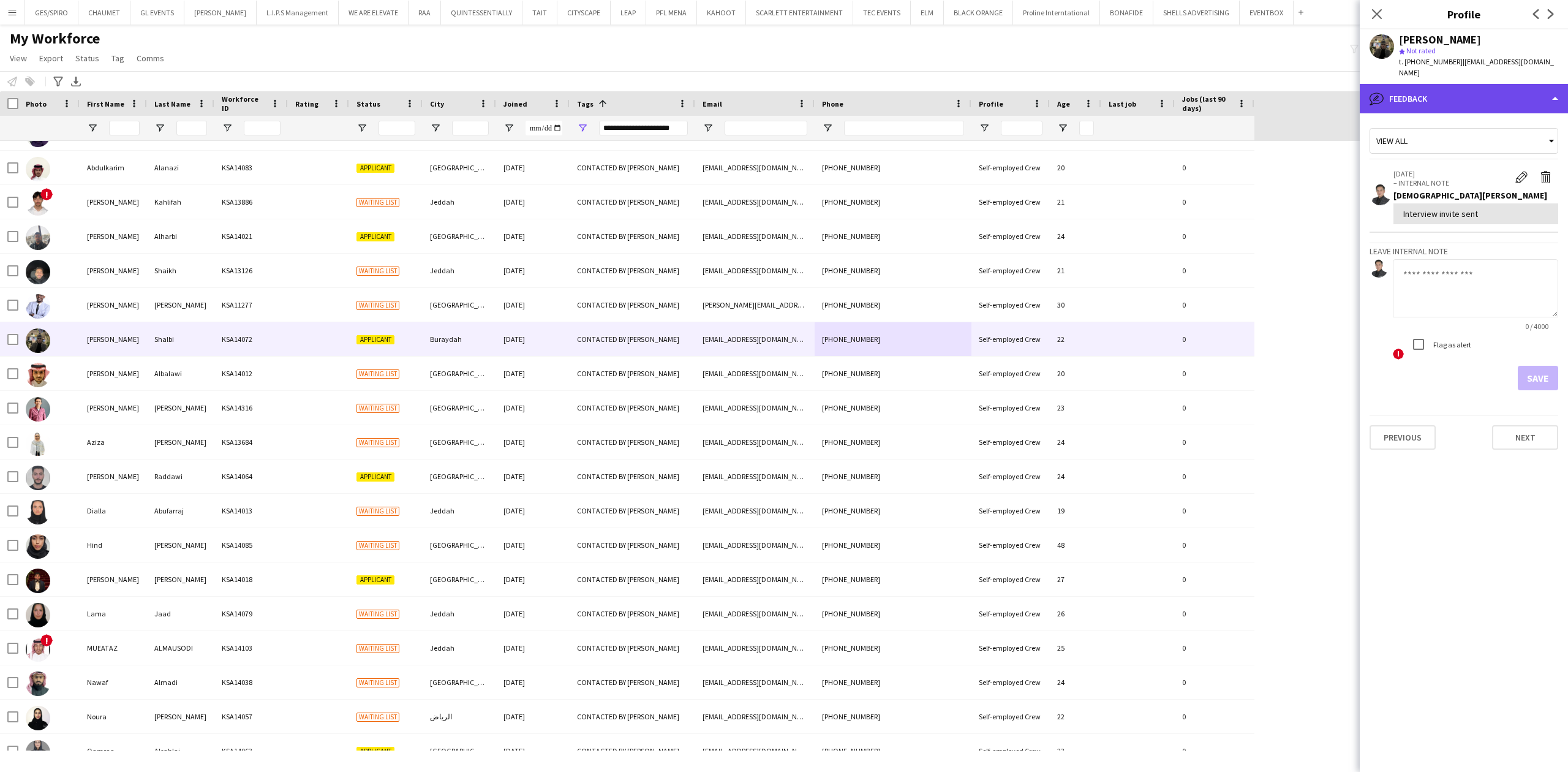
click at [1473, 87] on div "bubble-pencil Feedback" at bounding box center [1464, 98] width 208 height 29
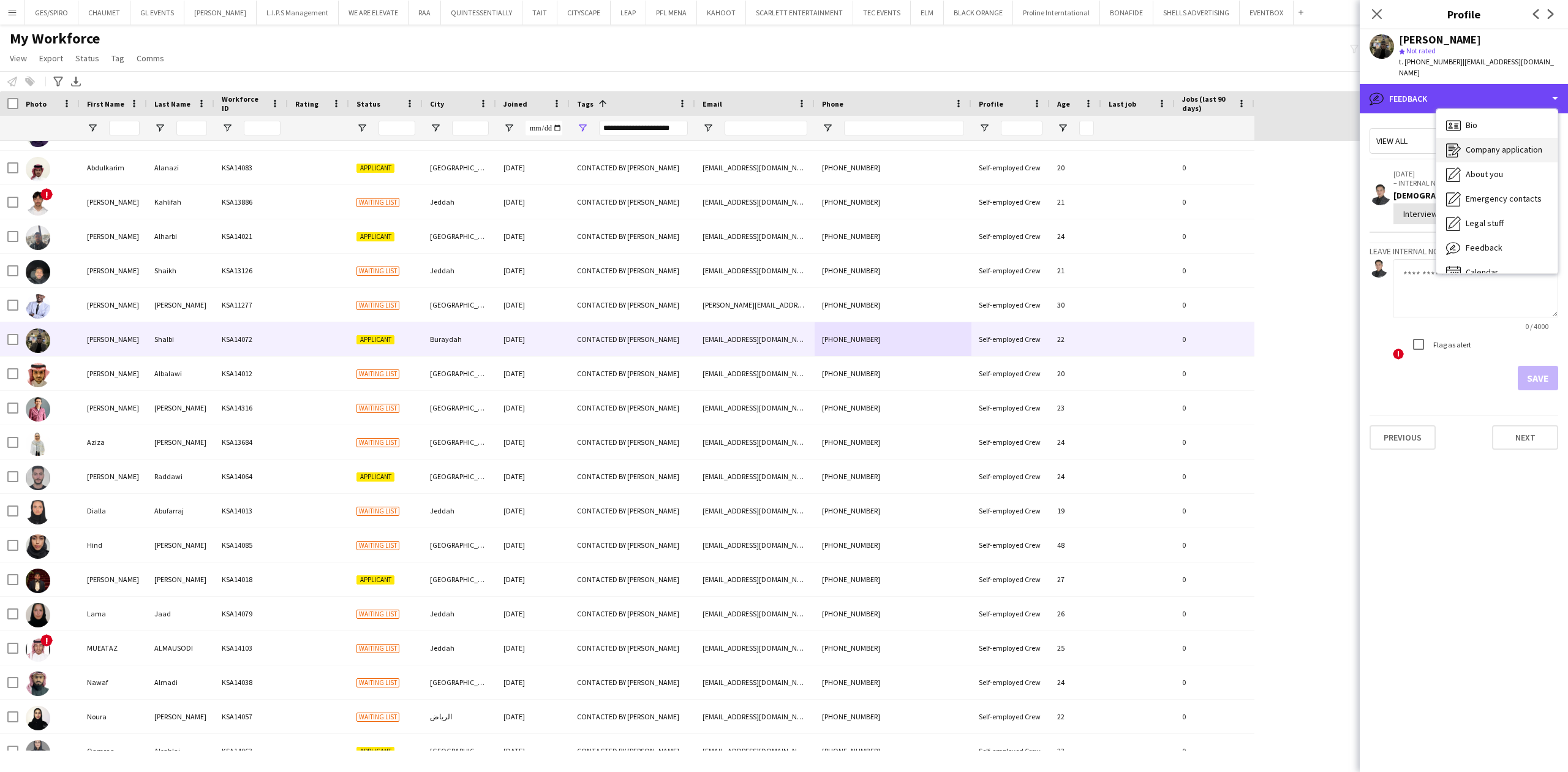
scroll to position [0, 0]
click at [1428, 275] on textarea at bounding box center [1475, 288] width 165 height 58
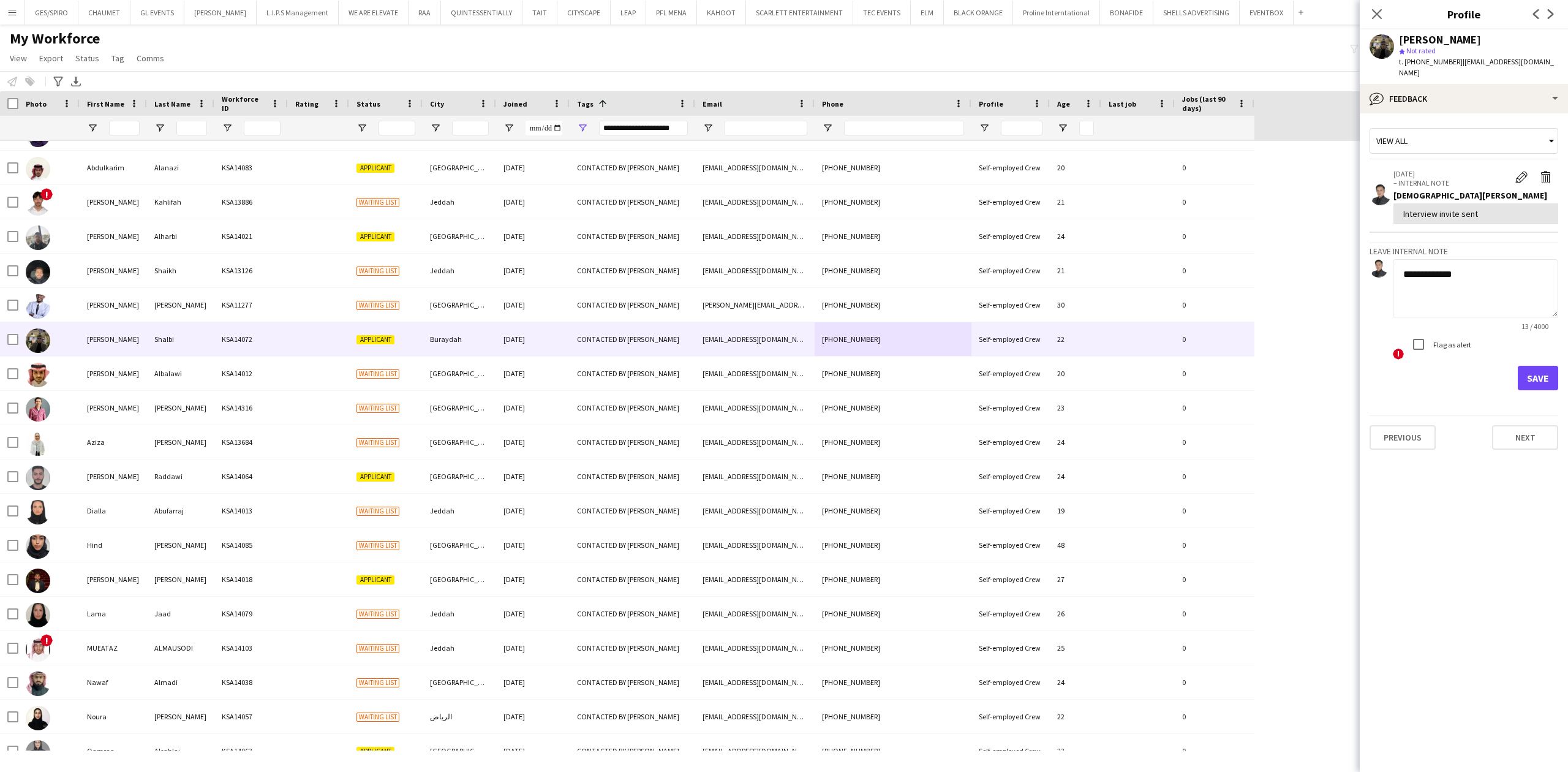
type textarea "**********"
click at [1542, 344] on div "! Flag as alert" at bounding box center [1475, 346] width 165 height 28
click at [1546, 365] on button "Save" at bounding box center [1538, 378] width 41 height 24
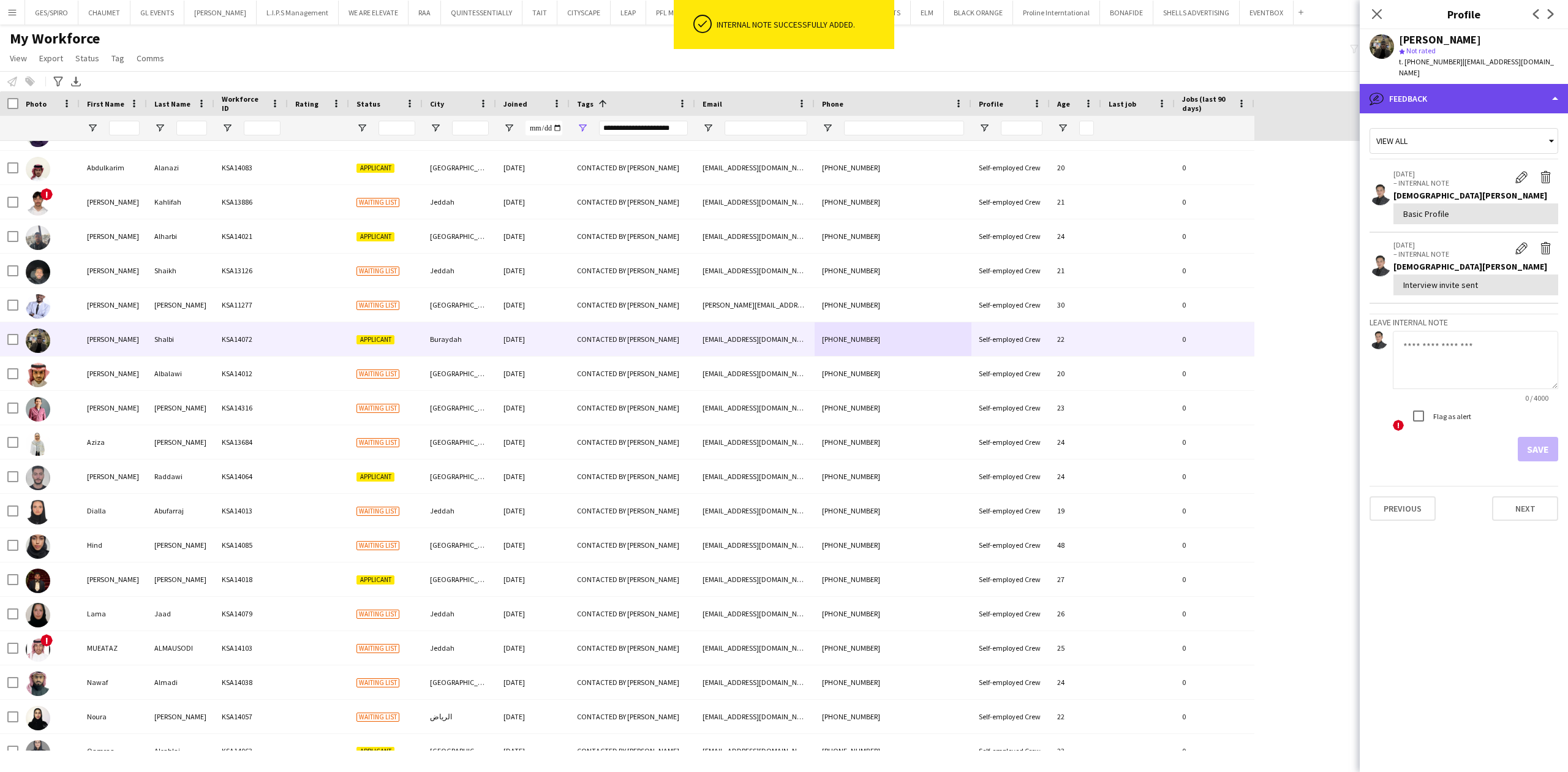
click at [1488, 98] on div "bubble-pencil Feedback" at bounding box center [1464, 98] width 208 height 29
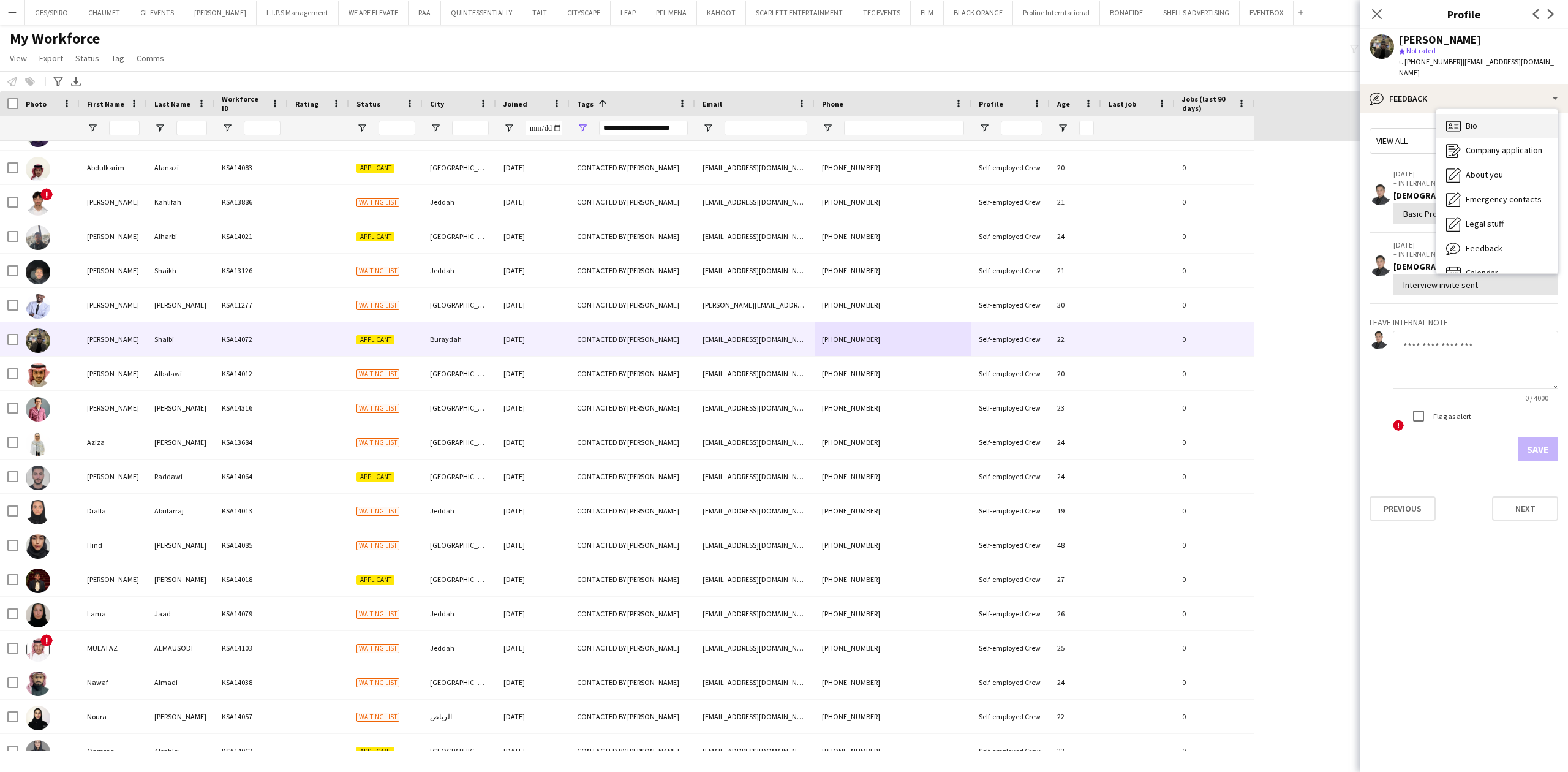
click at [1493, 125] on div "Bio Bio" at bounding box center [1496, 126] width 121 height 24
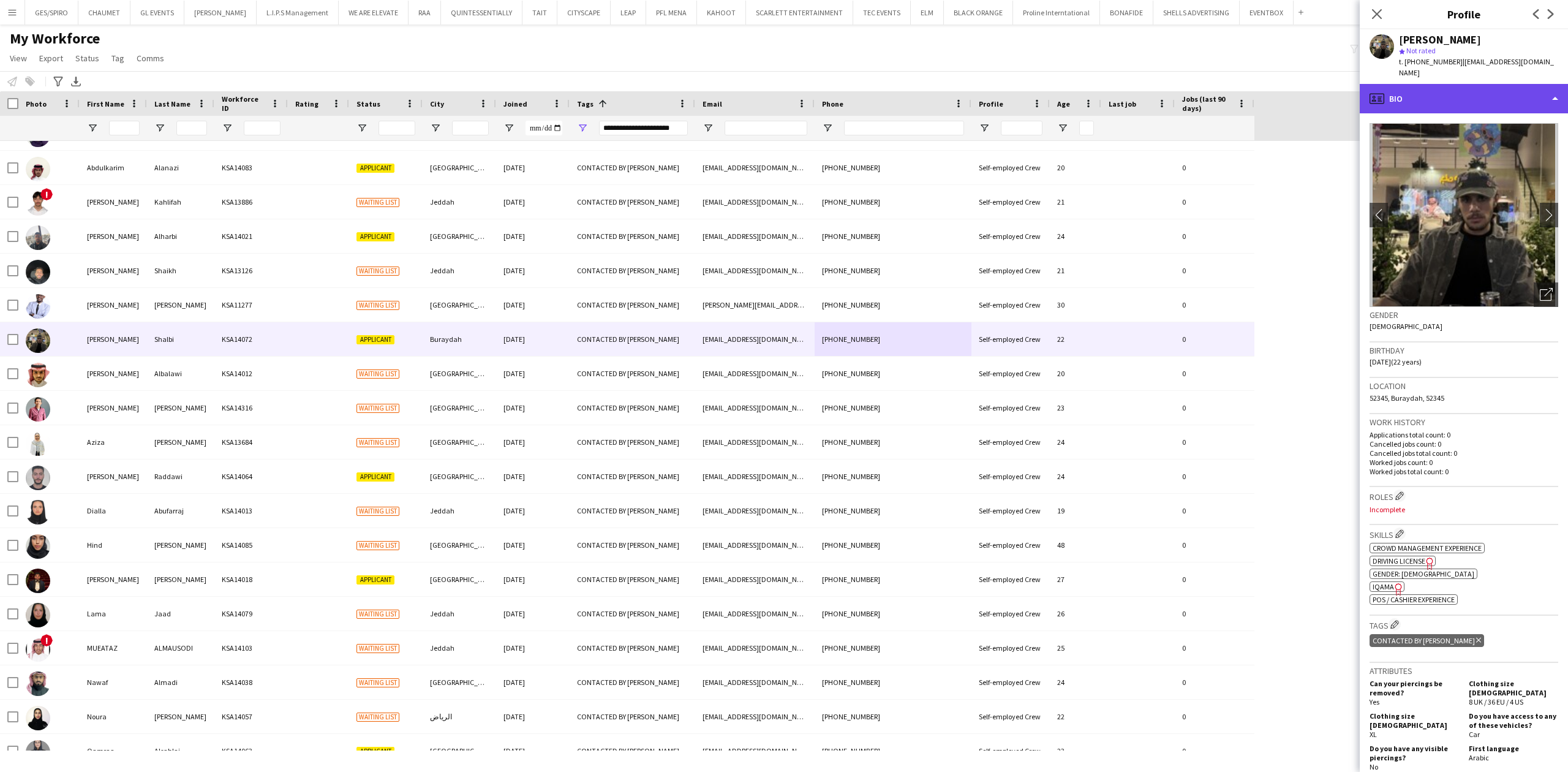
click at [1483, 84] on div "profile Bio" at bounding box center [1464, 98] width 208 height 29
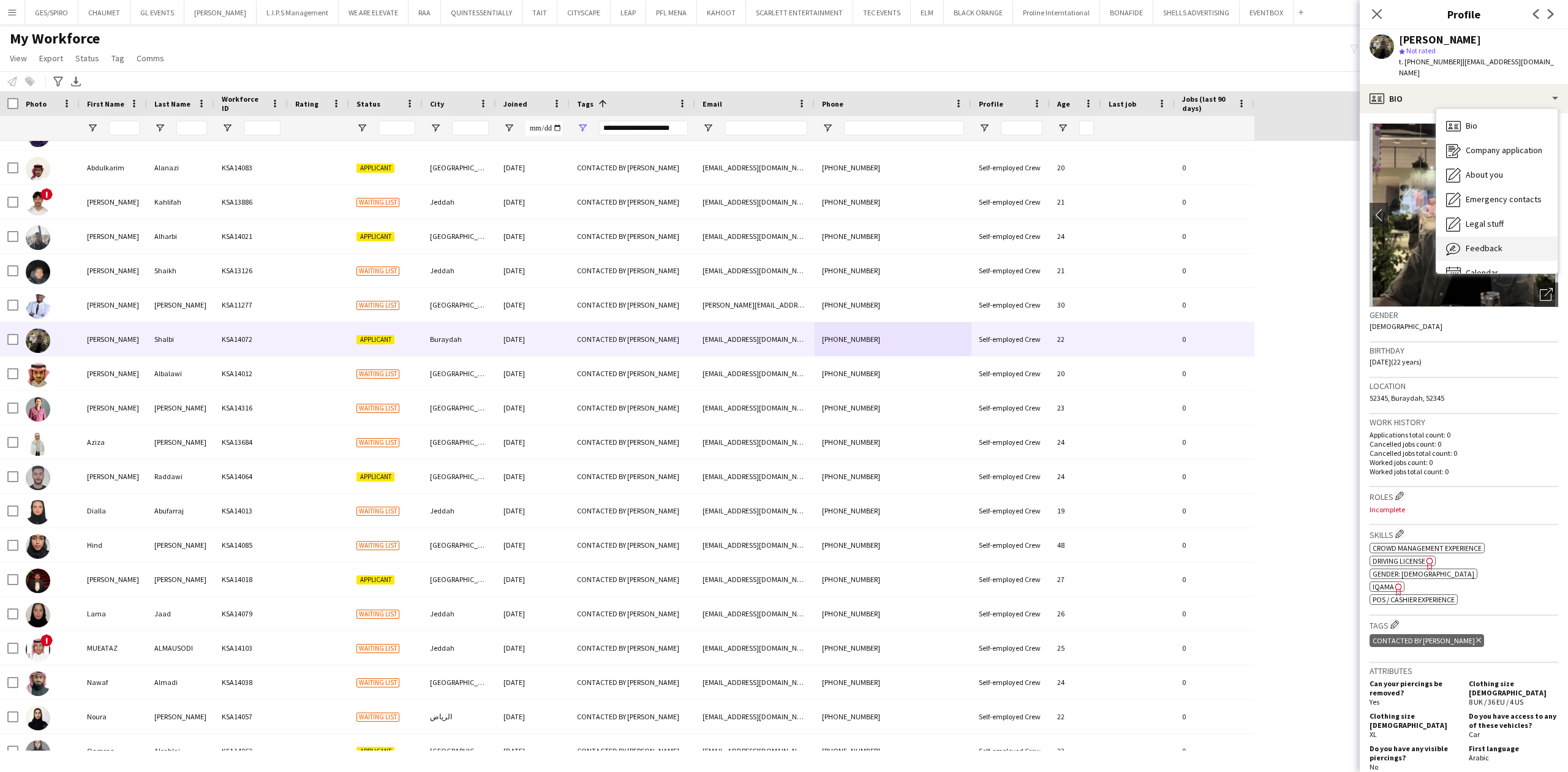
click at [1493, 246] on div "Feedback Feedback" at bounding box center [1496, 248] width 121 height 24
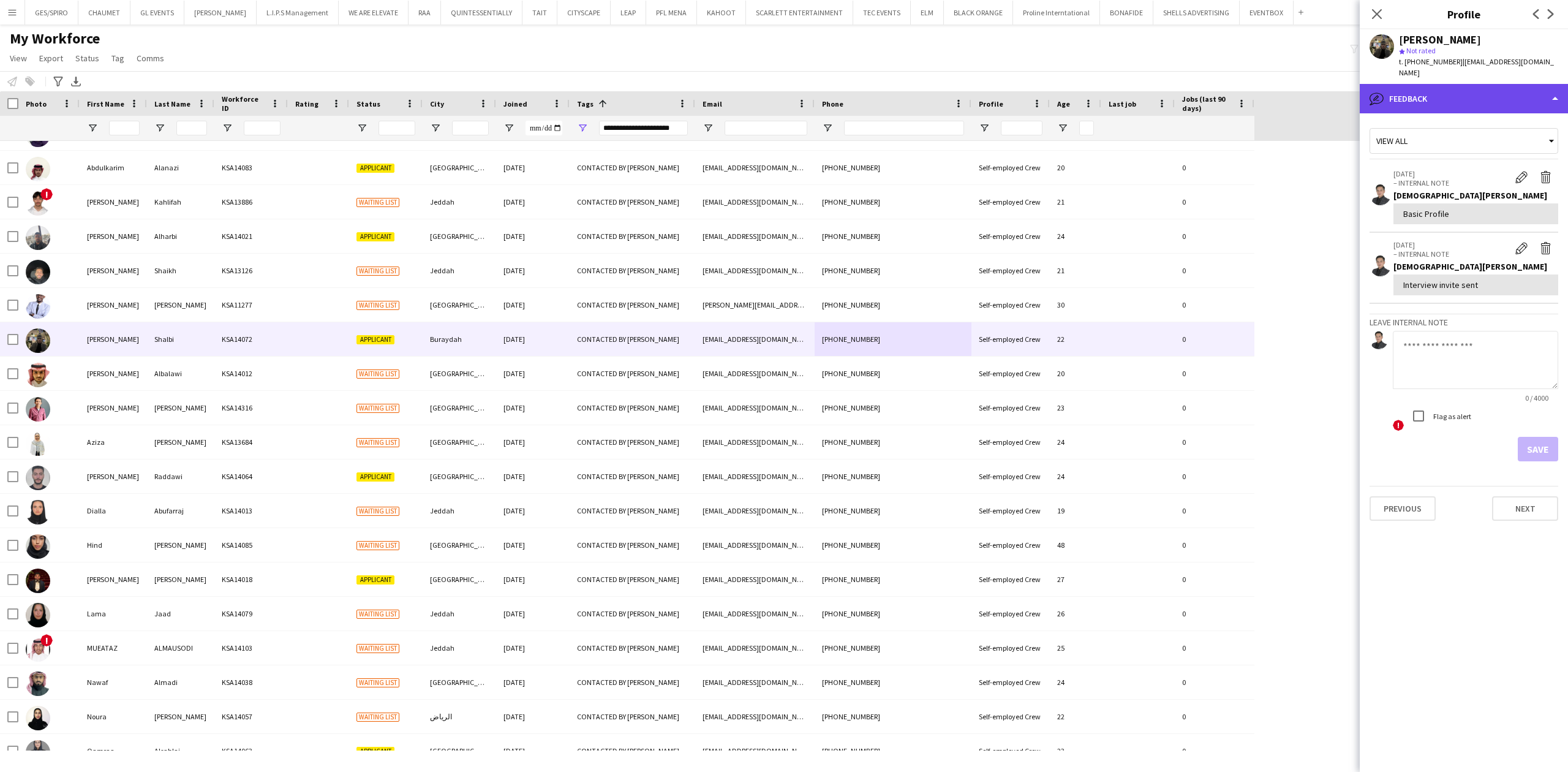
click at [1459, 84] on div "bubble-pencil Feedback" at bounding box center [1464, 98] width 208 height 29
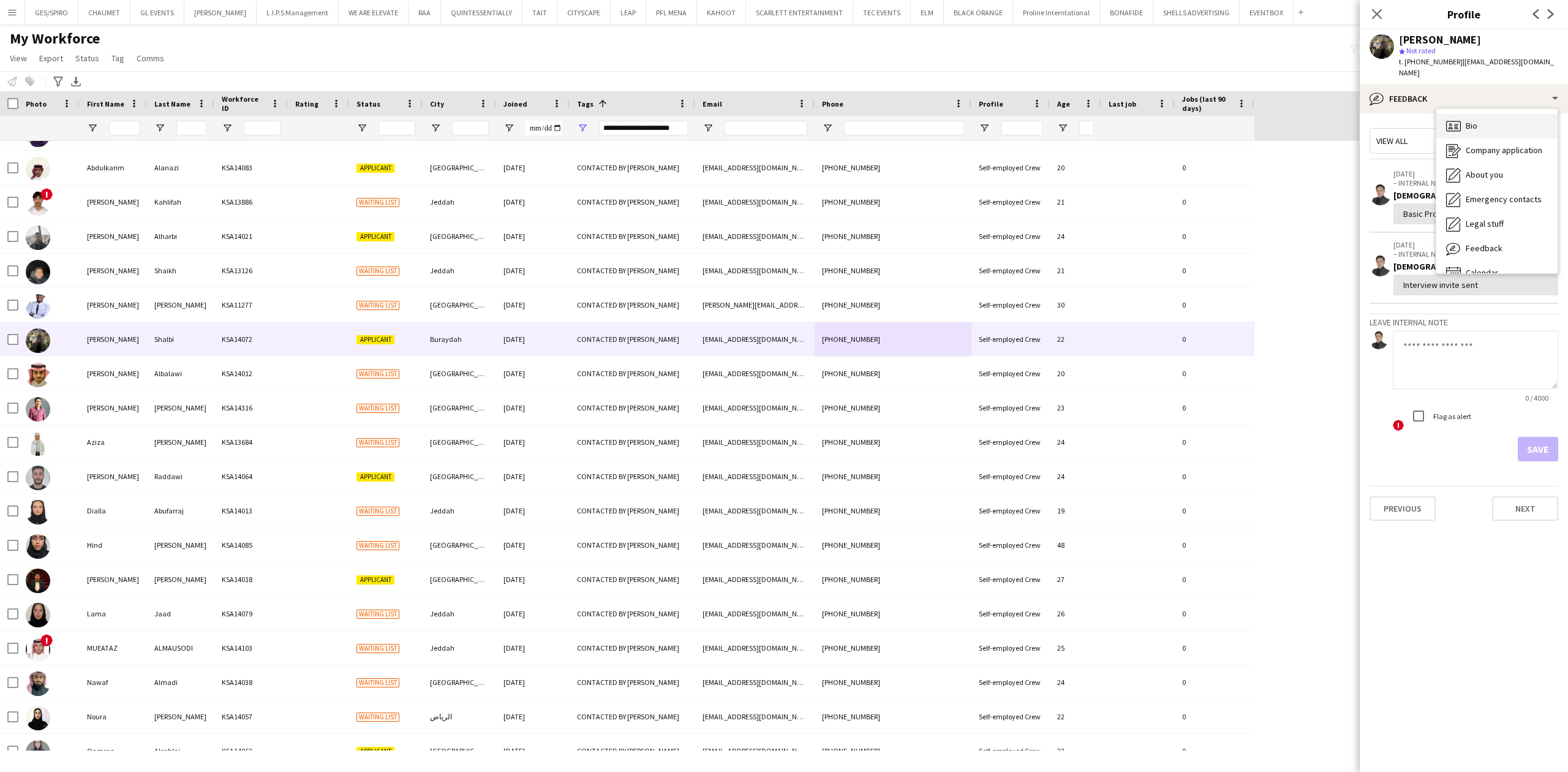
click at [1502, 114] on div "Bio Bio" at bounding box center [1496, 126] width 121 height 24
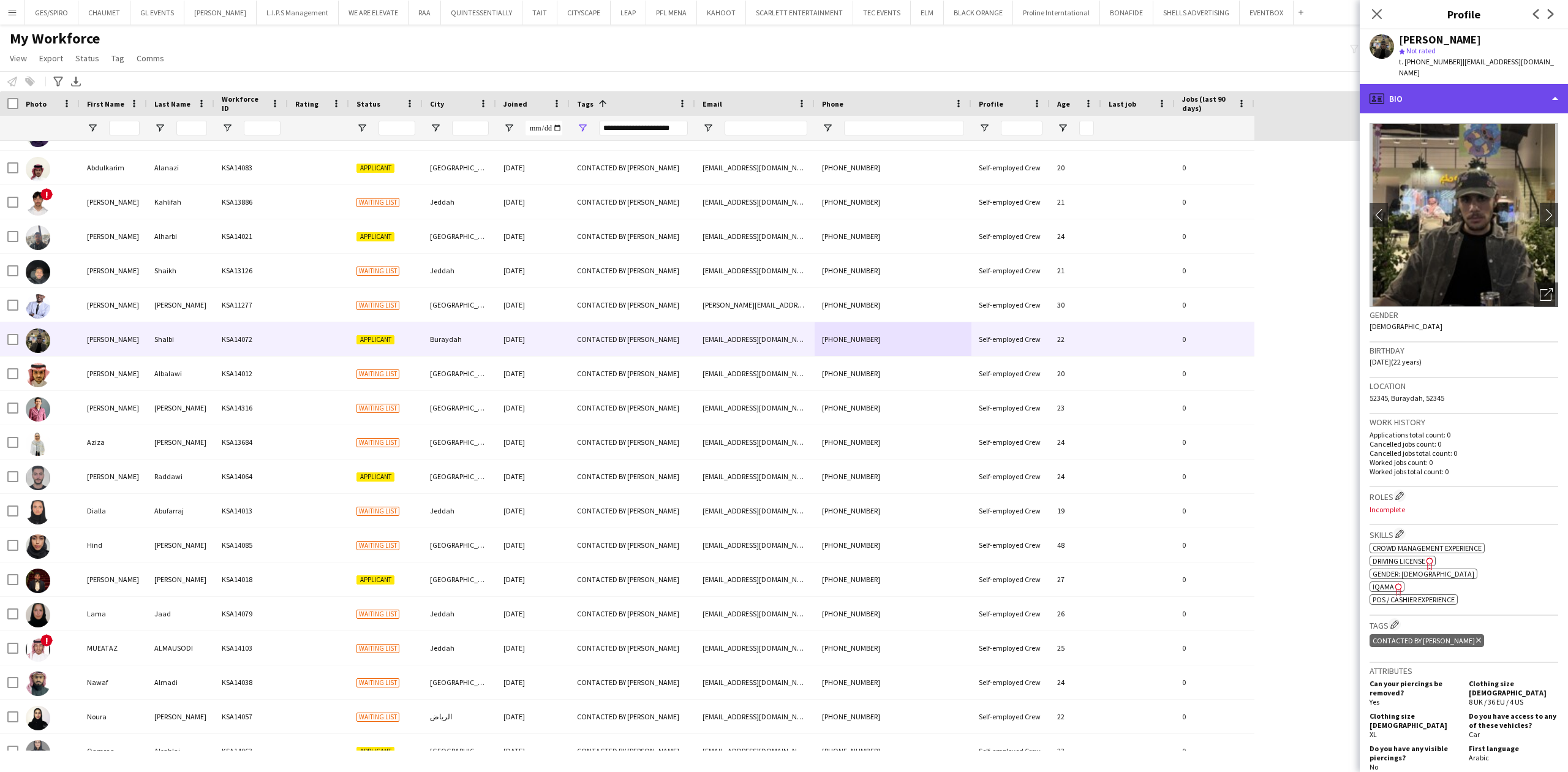
click at [1470, 91] on div "profile Bio" at bounding box center [1464, 98] width 208 height 29
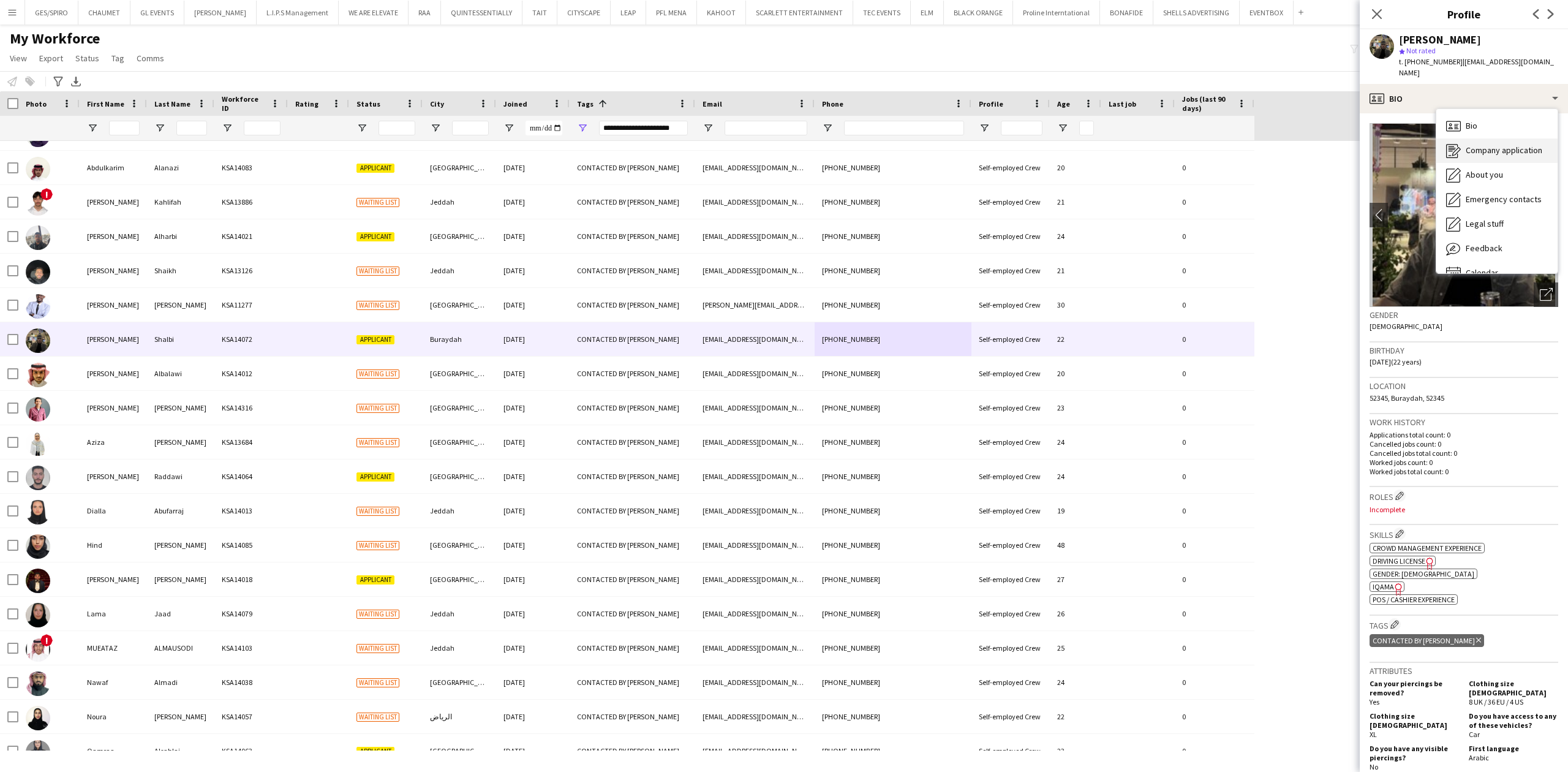
click at [1492, 145] on div "Company application Company application" at bounding box center [1496, 151] width 121 height 24
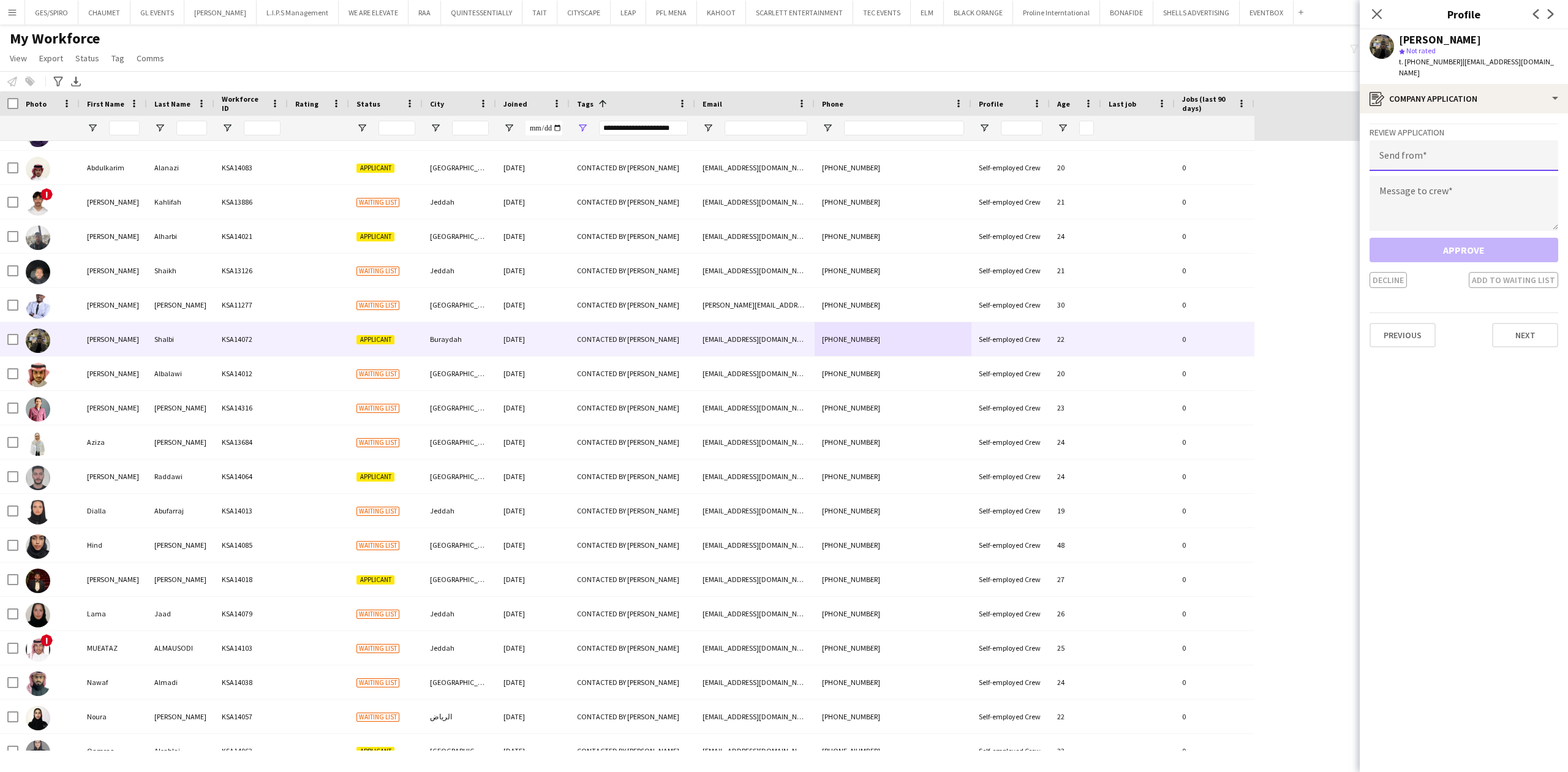
click at [1471, 152] on input "email" at bounding box center [1463, 155] width 189 height 30
paste input "**********"
type input "**********"
click at [1444, 198] on textarea at bounding box center [1463, 203] width 189 height 55
paste textarea "**********"
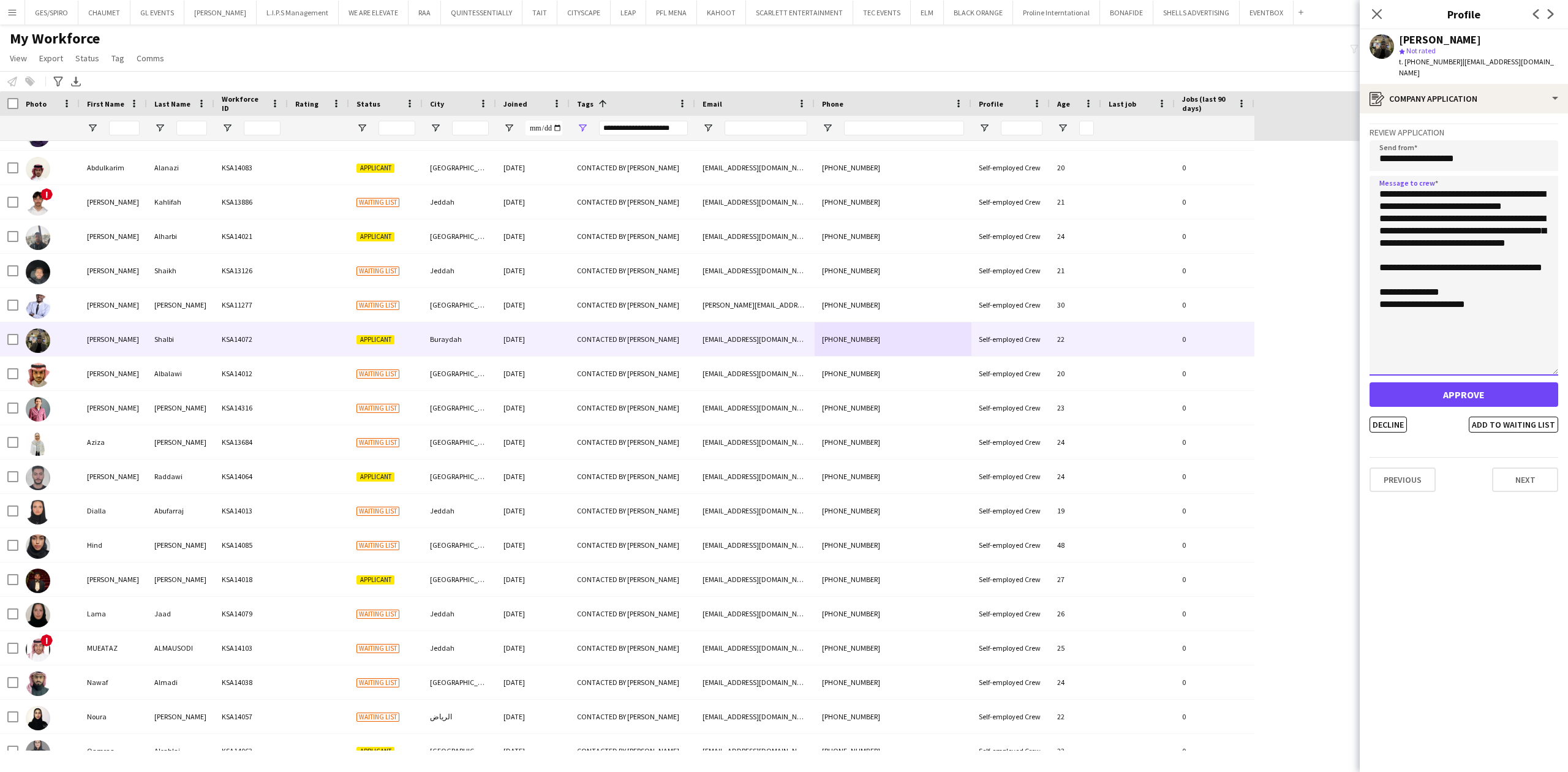
drag, startPoint x: 1556, startPoint y: 214, endPoint x: 1567, endPoint y: 361, distance: 147.4
click at [1567, 361] on app-crew-profile-application "**********" at bounding box center [1464, 442] width 208 height 658
type textarea "**********"
click at [1391, 417] on button "Decline" at bounding box center [1387, 426] width 37 height 16
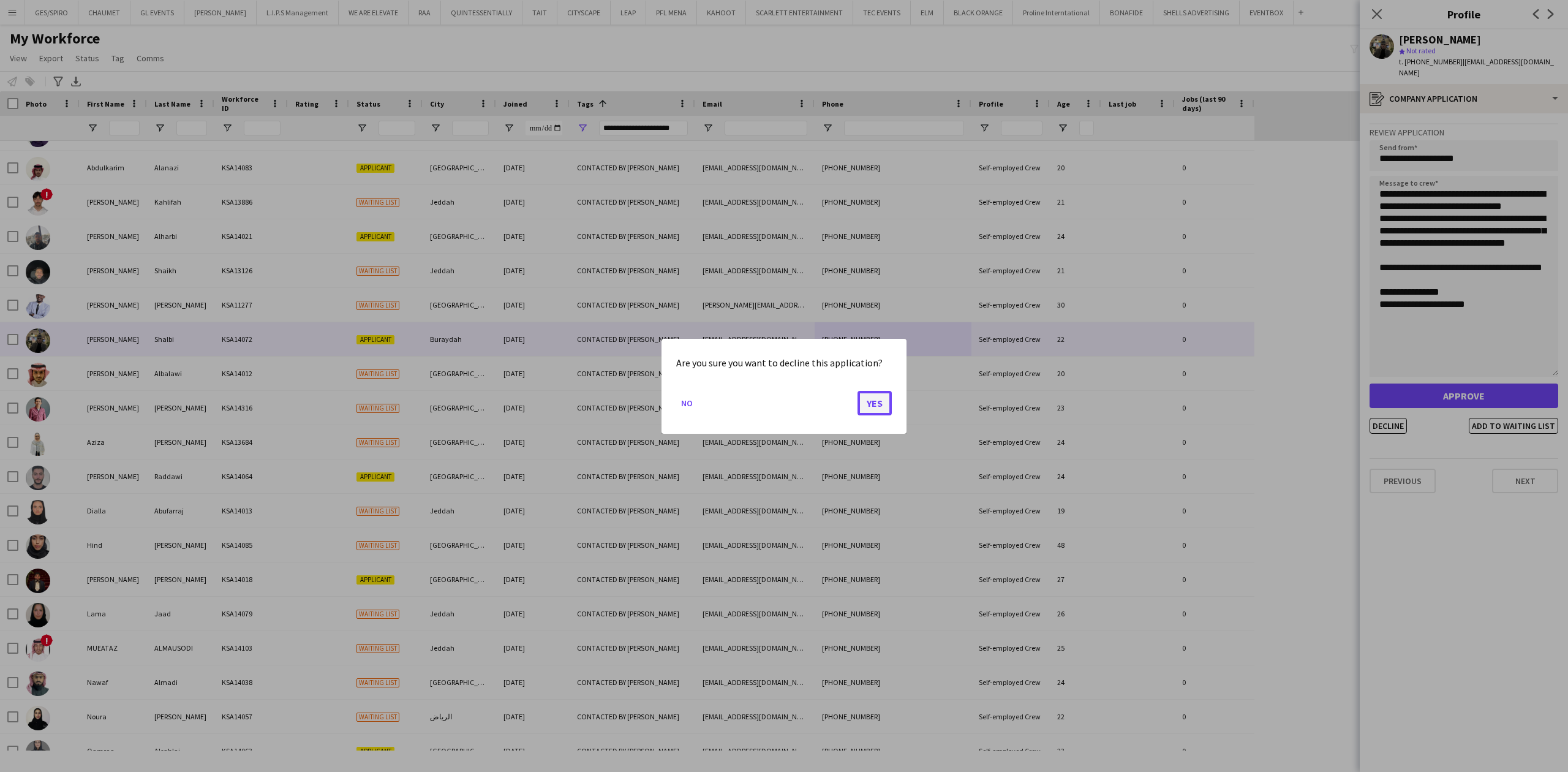
click at [863, 402] on button "Yes" at bounding box center [875, 403] width 34 height 24
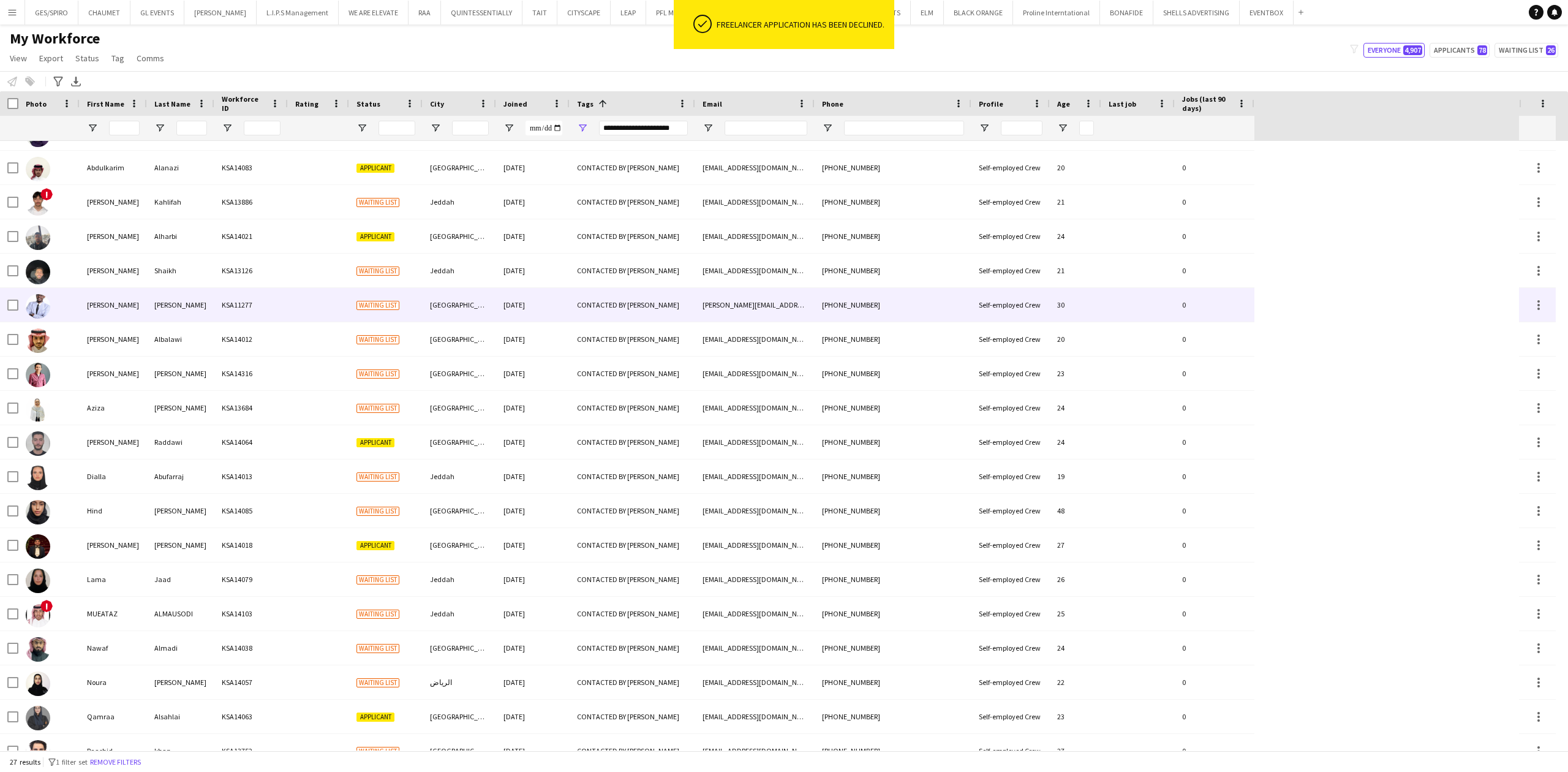
click at [607, 292] on div "CONTACTED BY [PERSON_NAME]" at bounding box center [632, 305] width 126 height 34
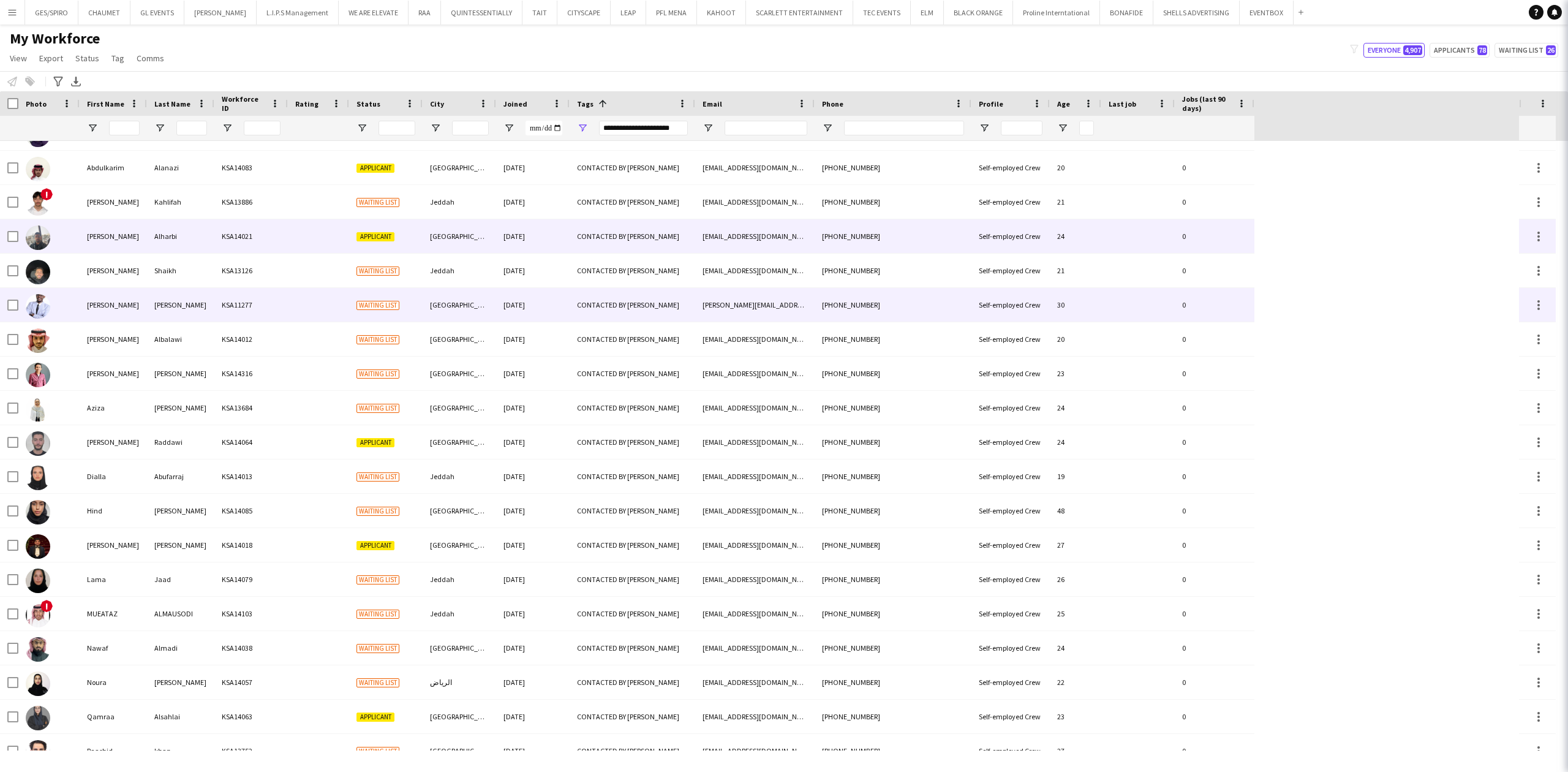
click at [586, 229] on div "CONTACTED BY [PERSON_NAME]" at bounding box center [632, 236] width 126 height 34
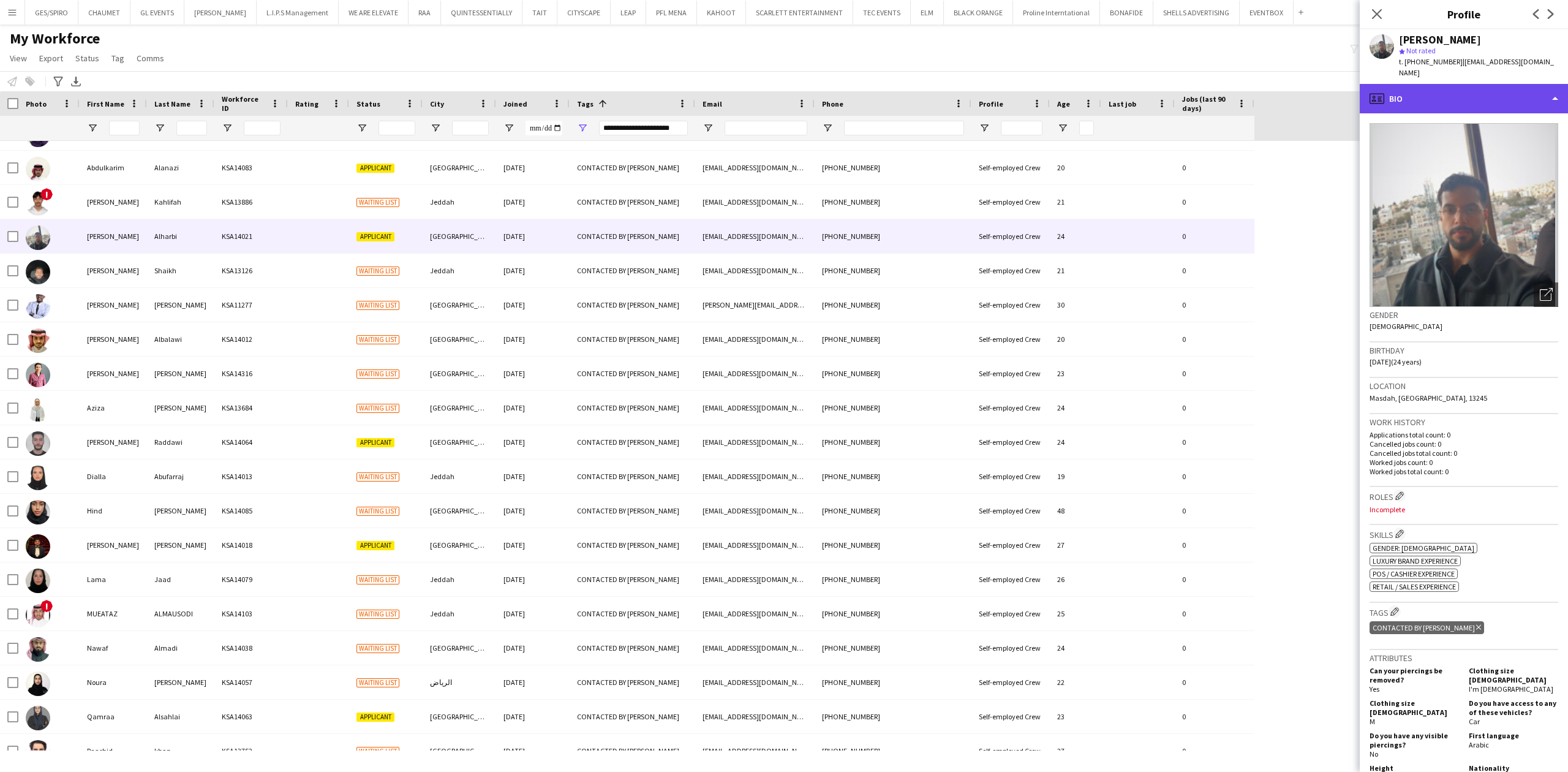
click at [1491, 99] on div "profile Bio" at bounding box center [1464, 98] width 208 height 29
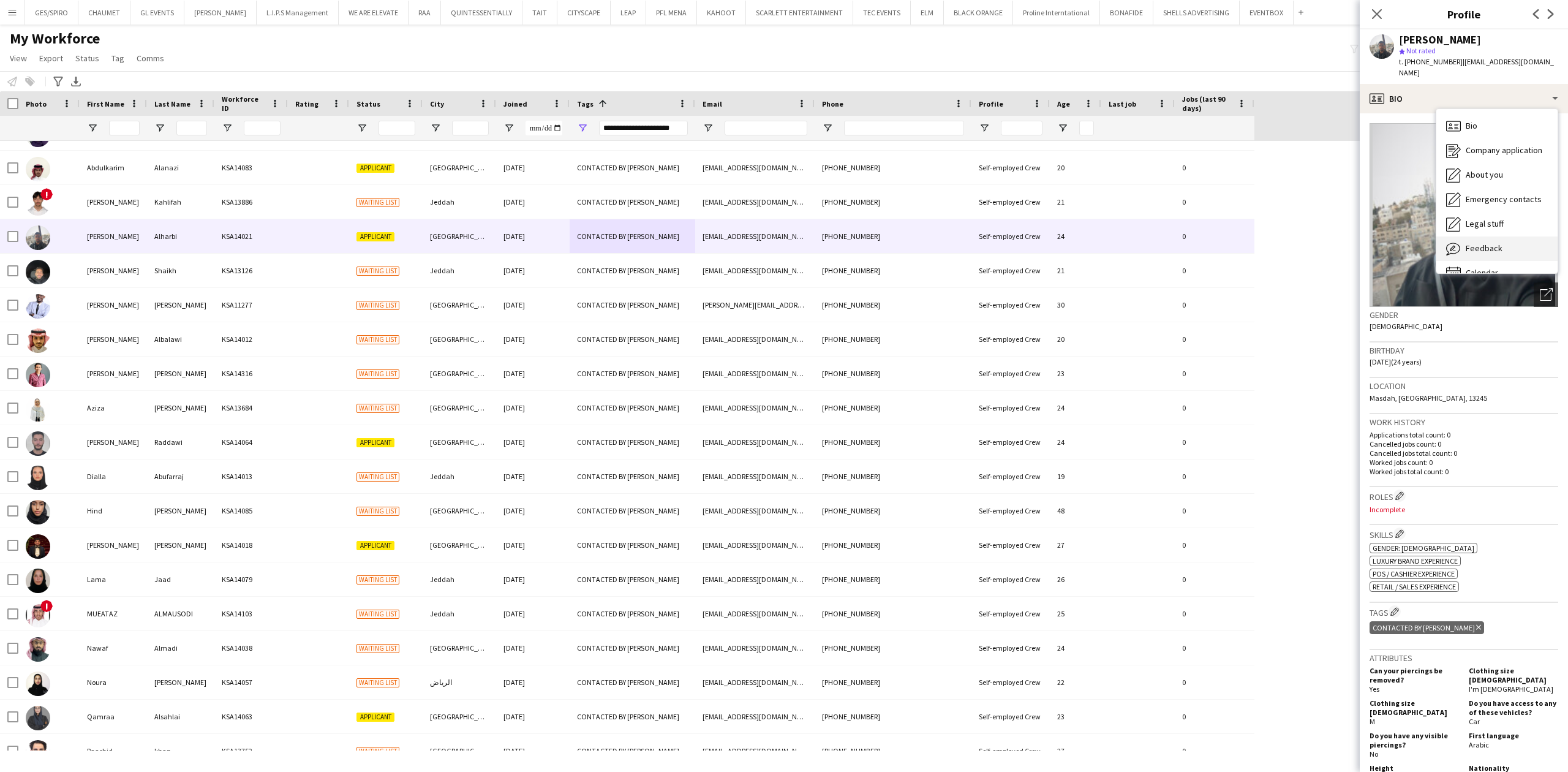
click at [1511, 236] on div "Feedback Feedback" at bounding box center [1496, 248] width 121 height 24
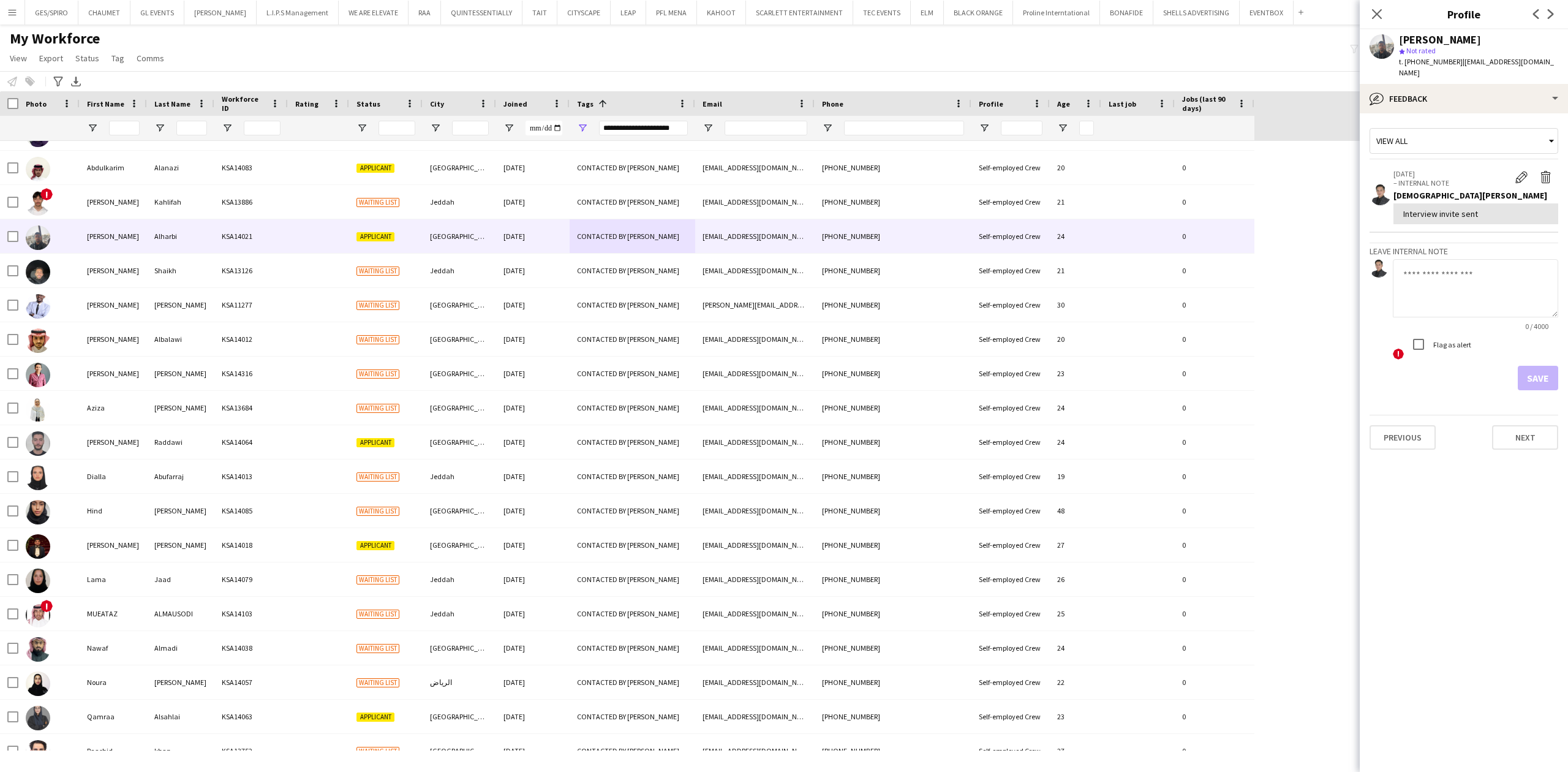
click at [1440, 298] on textarea at bounding box center [1475, 288] width 165 height 58
paste textarea "**********"
type textarea "**********"
click at [1550, 367] on button "Save" at bounding box center [1538, 378] width 41 height 24
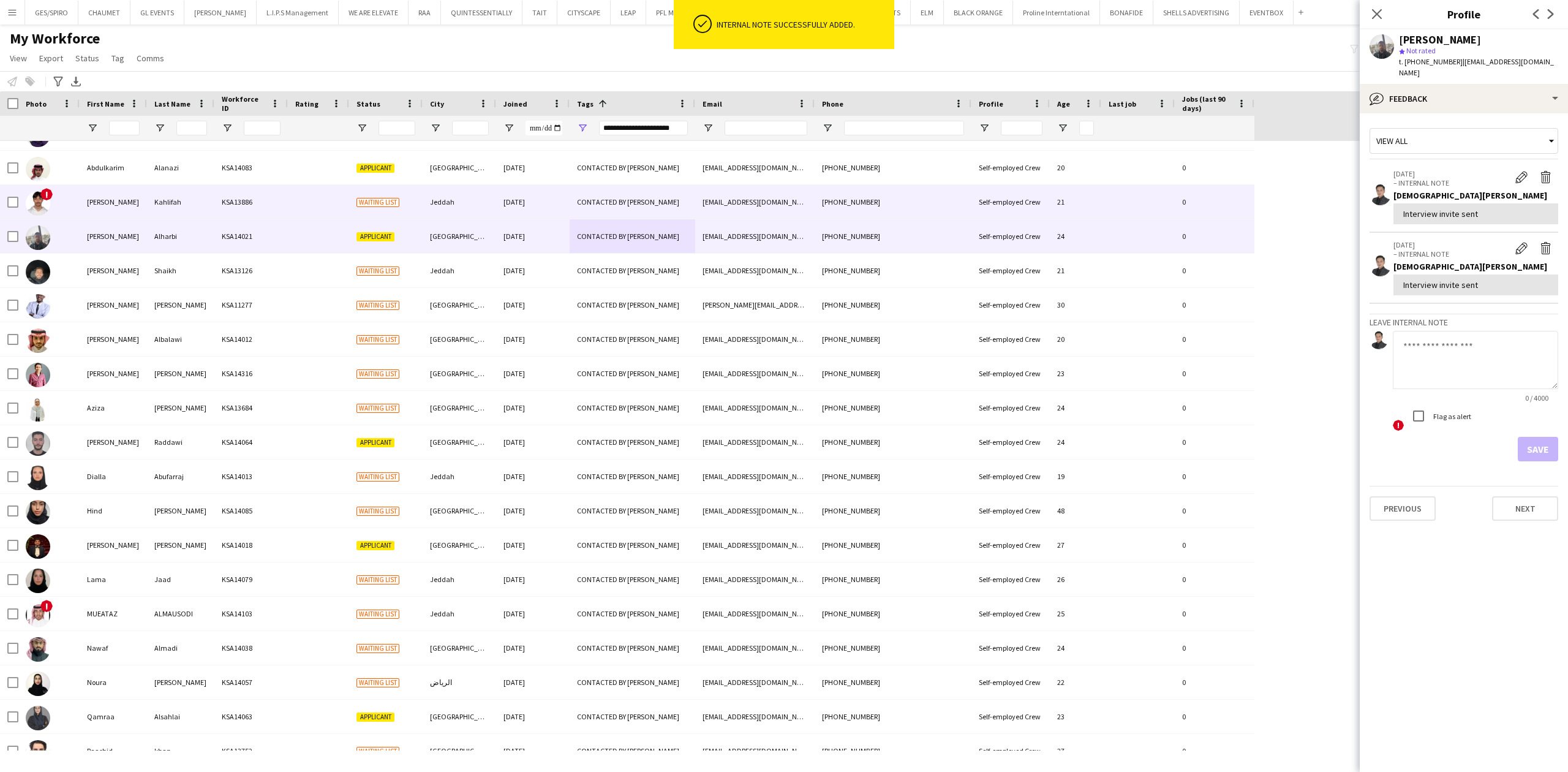
click at [612, 198] on div "CONTACTED BY [PERSON_NAME]" at bounding box center [632, 202] width 126 height 34
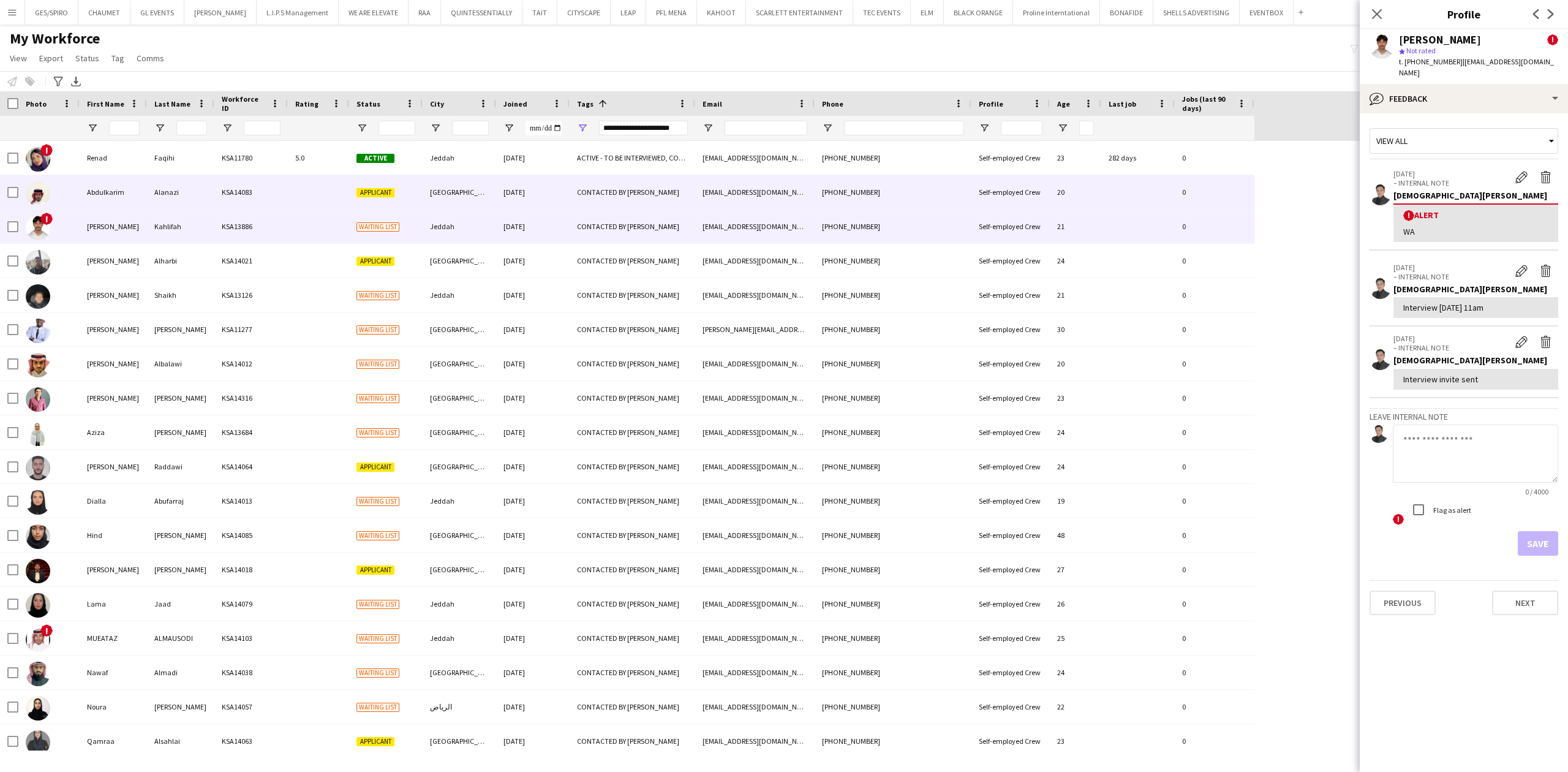
click at [578, 198] on div "CONTACTED BY [PERSON_NAME]" at bounding box center [632, 192] width 126 height 34
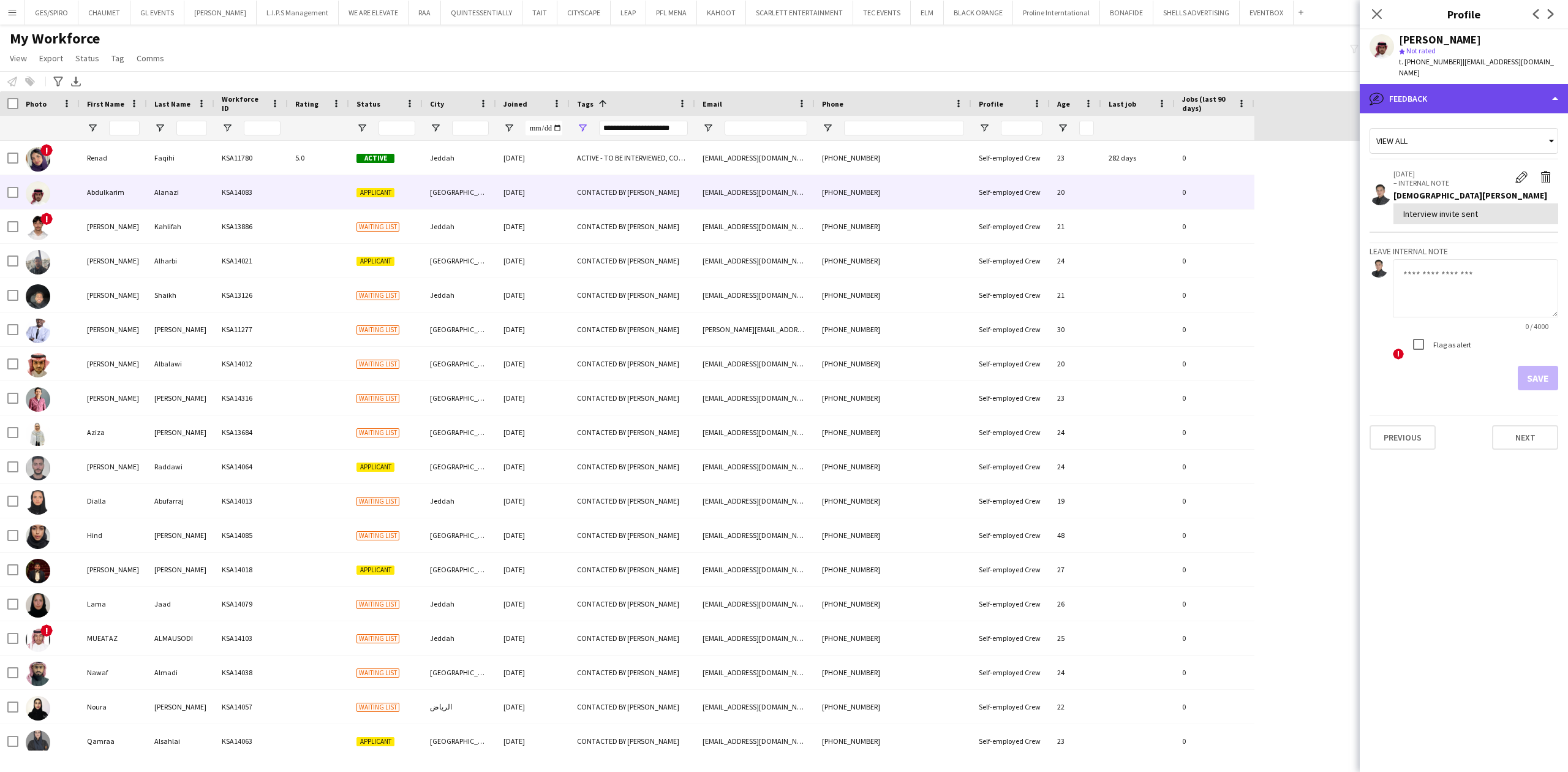
click at [1467, 84] on div "bubble-pencil Feedback" at bounding box center [1464, 98] width 208 height 29
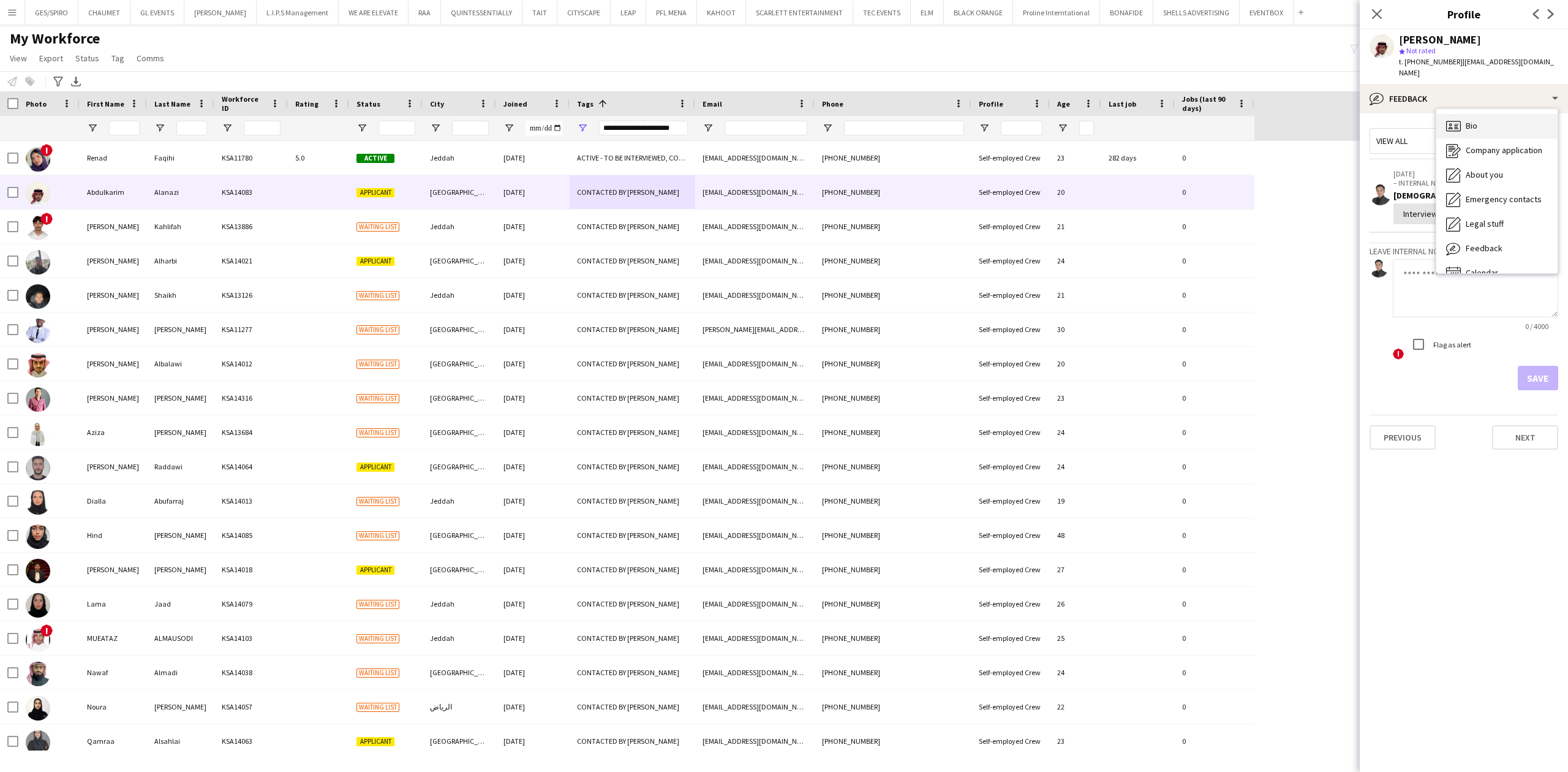
click at [1485, 114] on div "Bio Bio" at bounding box center [1496, 126] width 121 height 24
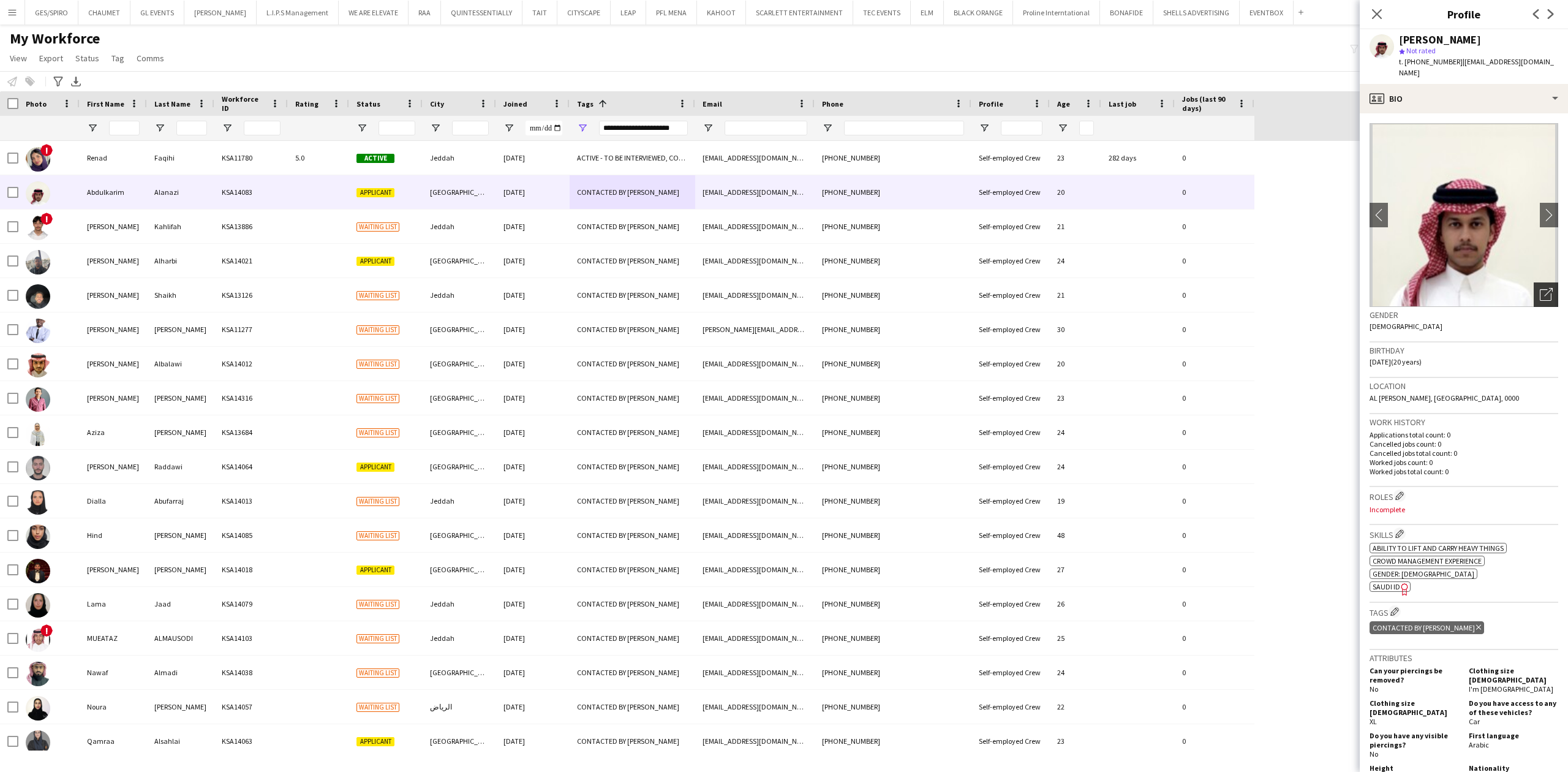
click at [1540, 288] on icon "Open photos pop-in" at bounding box center [1546, 294] width 13 height 13
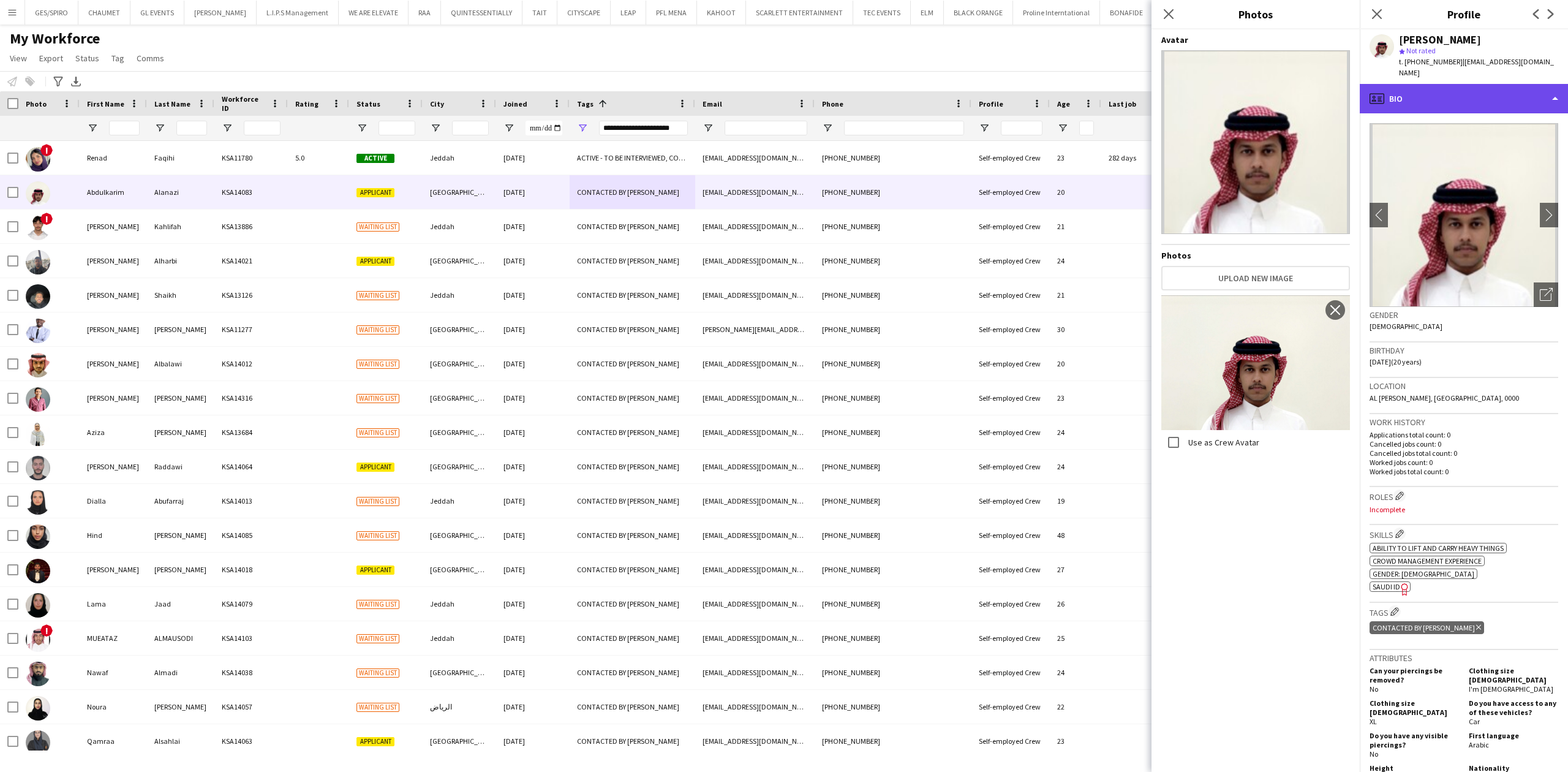
click at [1459, 84] on div "profile Bio" at bounding box center [1464, 98] width 208 height 29
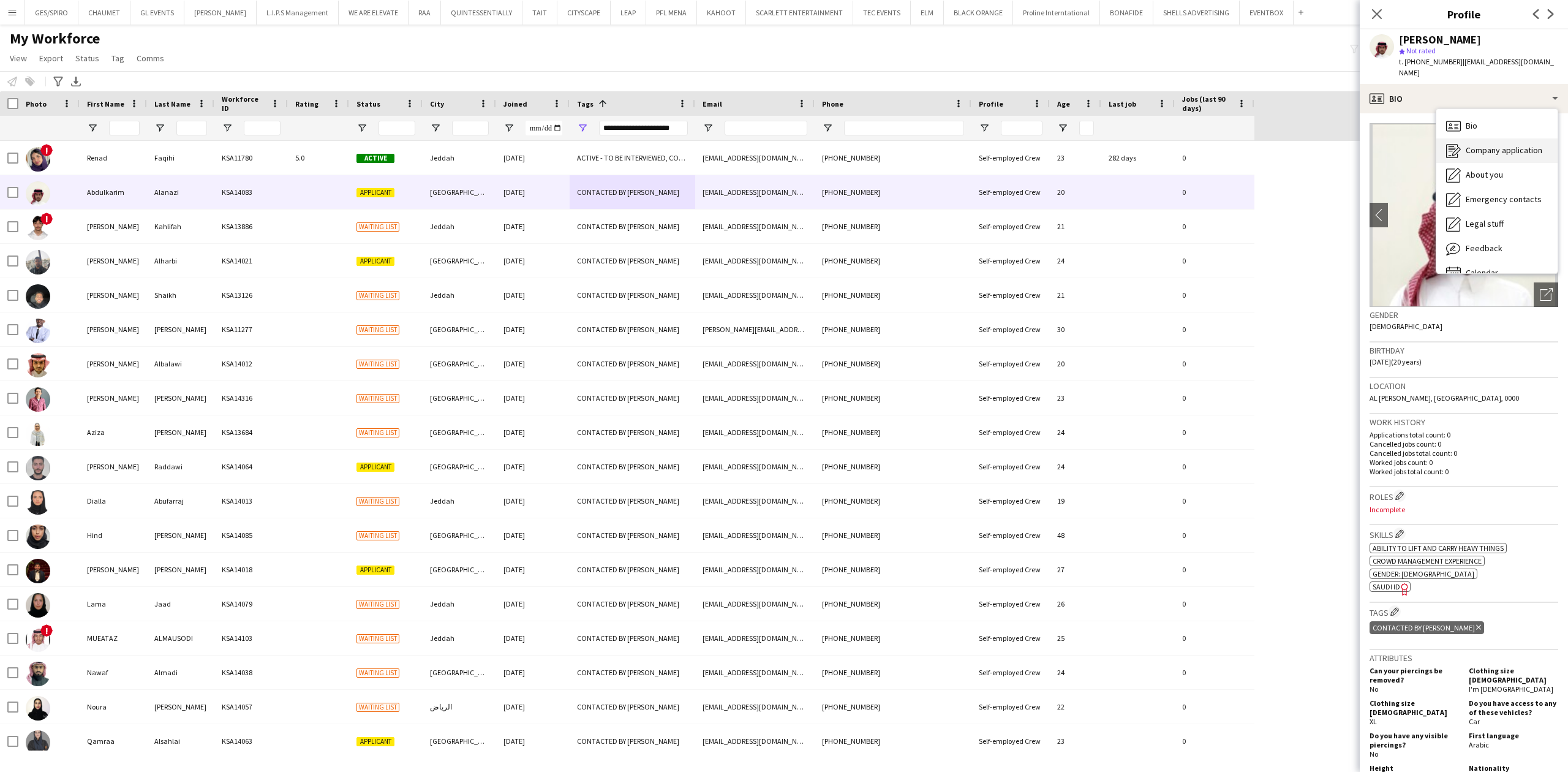
click at [1495, 145] on span "Company application" at bounding box center [1504, 150] width 76 height 11
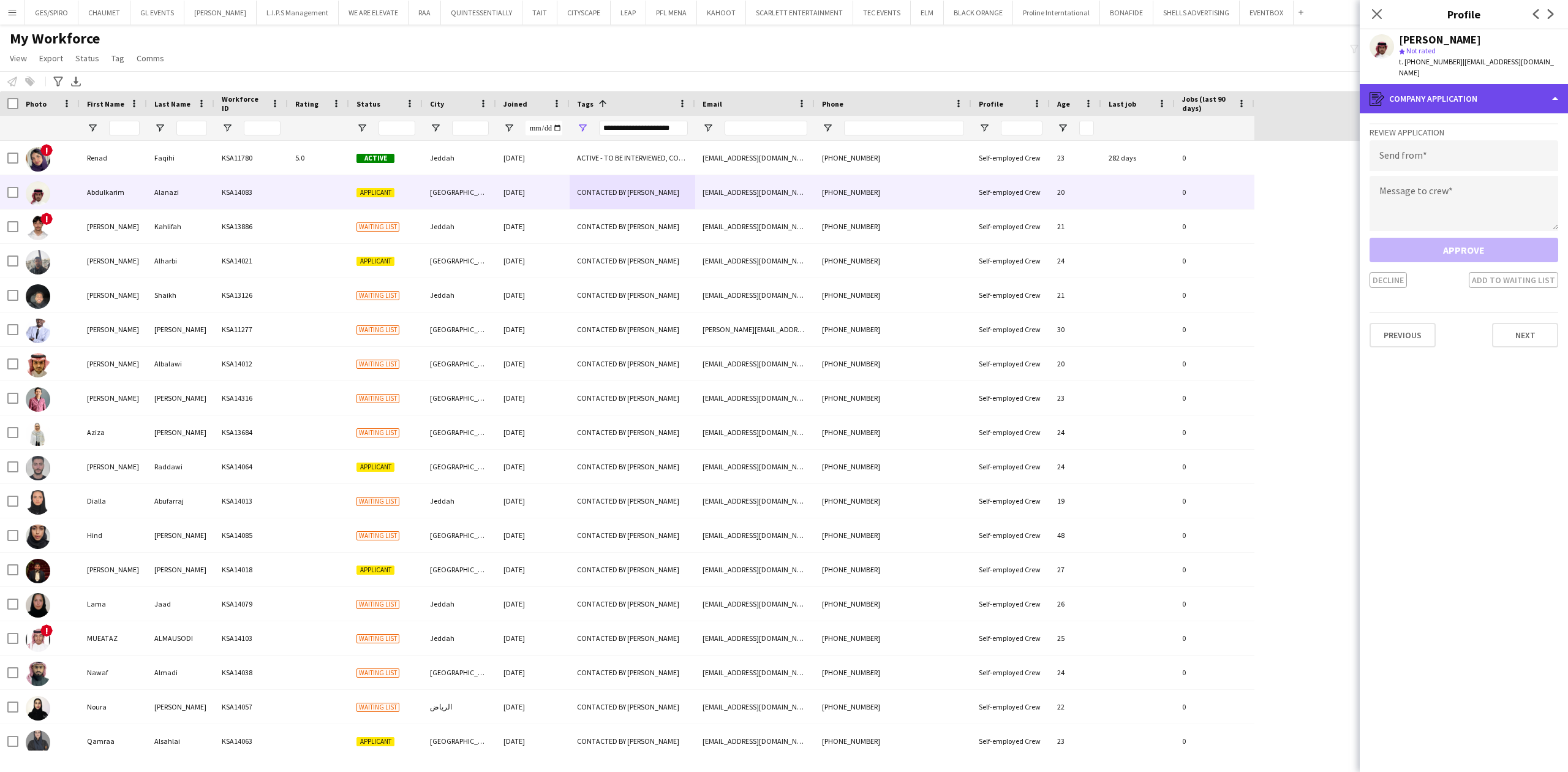
drag, startPoint x: 1485, startPoint y: 80, endPoint x: 1491, endPoint y: 145, distance: 65.3
click at [1485, 84] on div "register Company application" at bounding box center [1464, 98] width 208 height 29
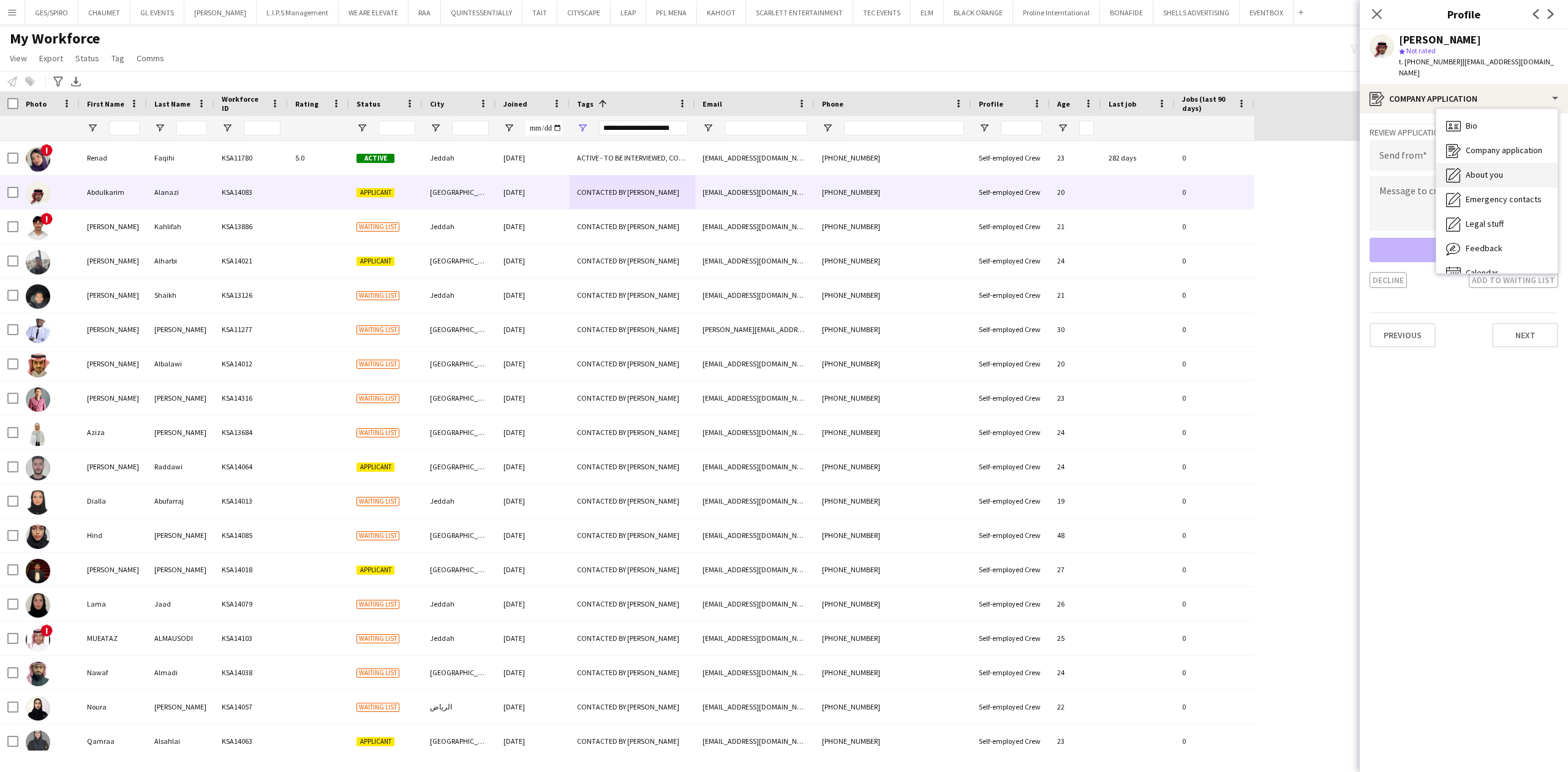
click at [1496, 163] on div "About you About you" at bounding box center [1496, 175] width 121 height 24
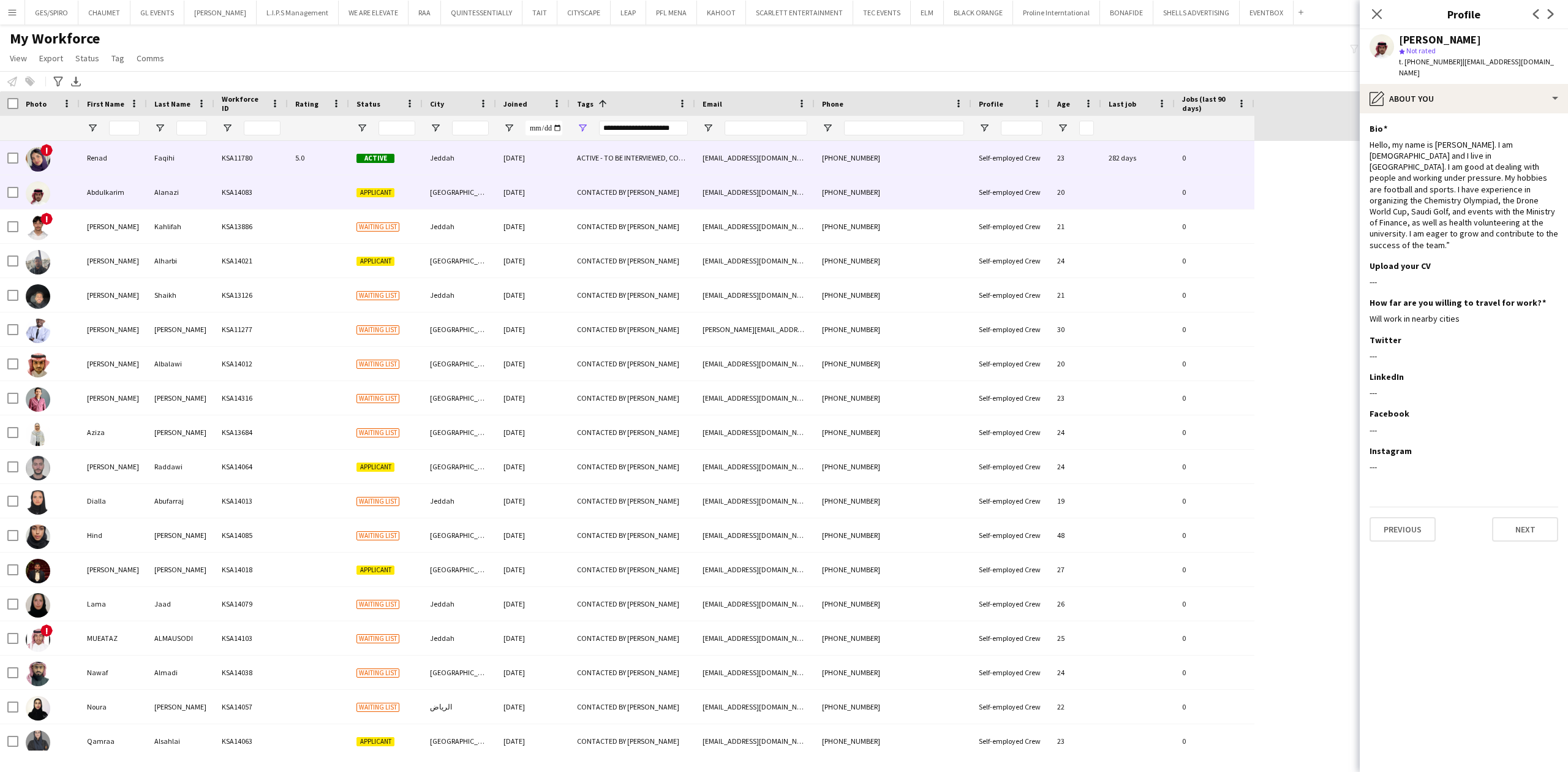
click at [553, 160] on div "[DATE]" at bounding box center [532, 158] width 74 height 34
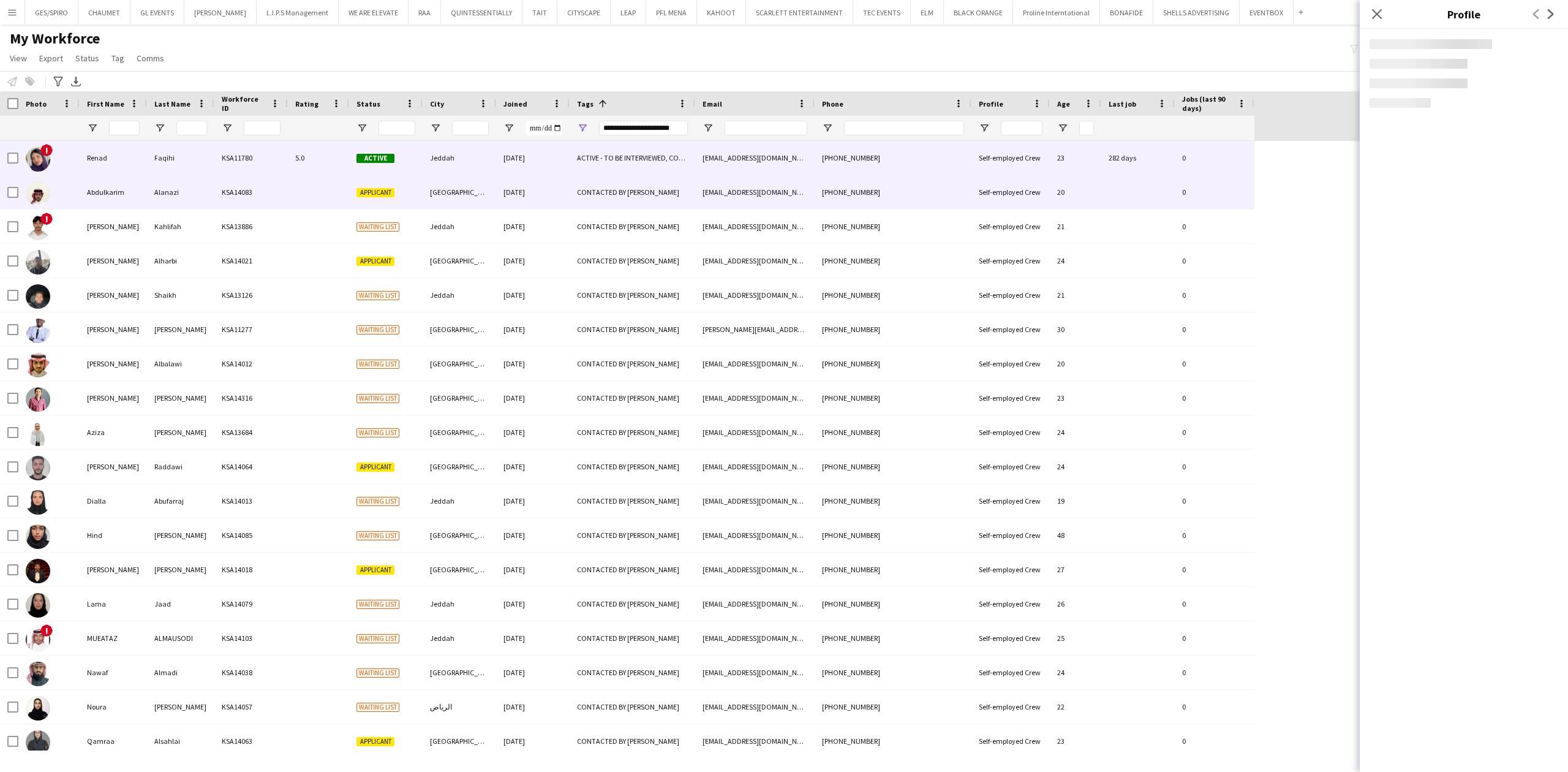
click at [541, 192] on div "[DATE]" at bounding box center [532, 192] width 74 height 34
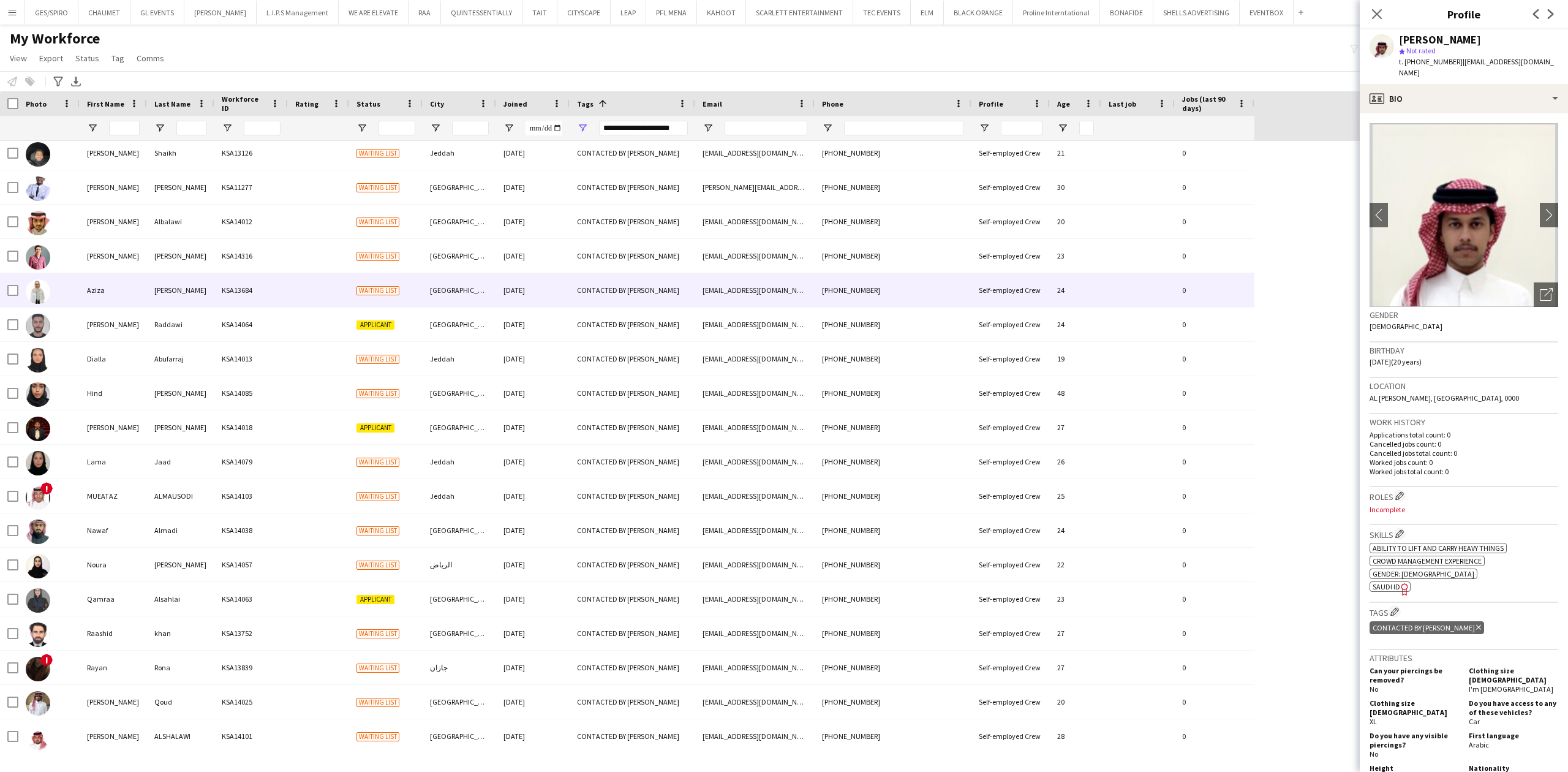
scroll to position [317, 0]
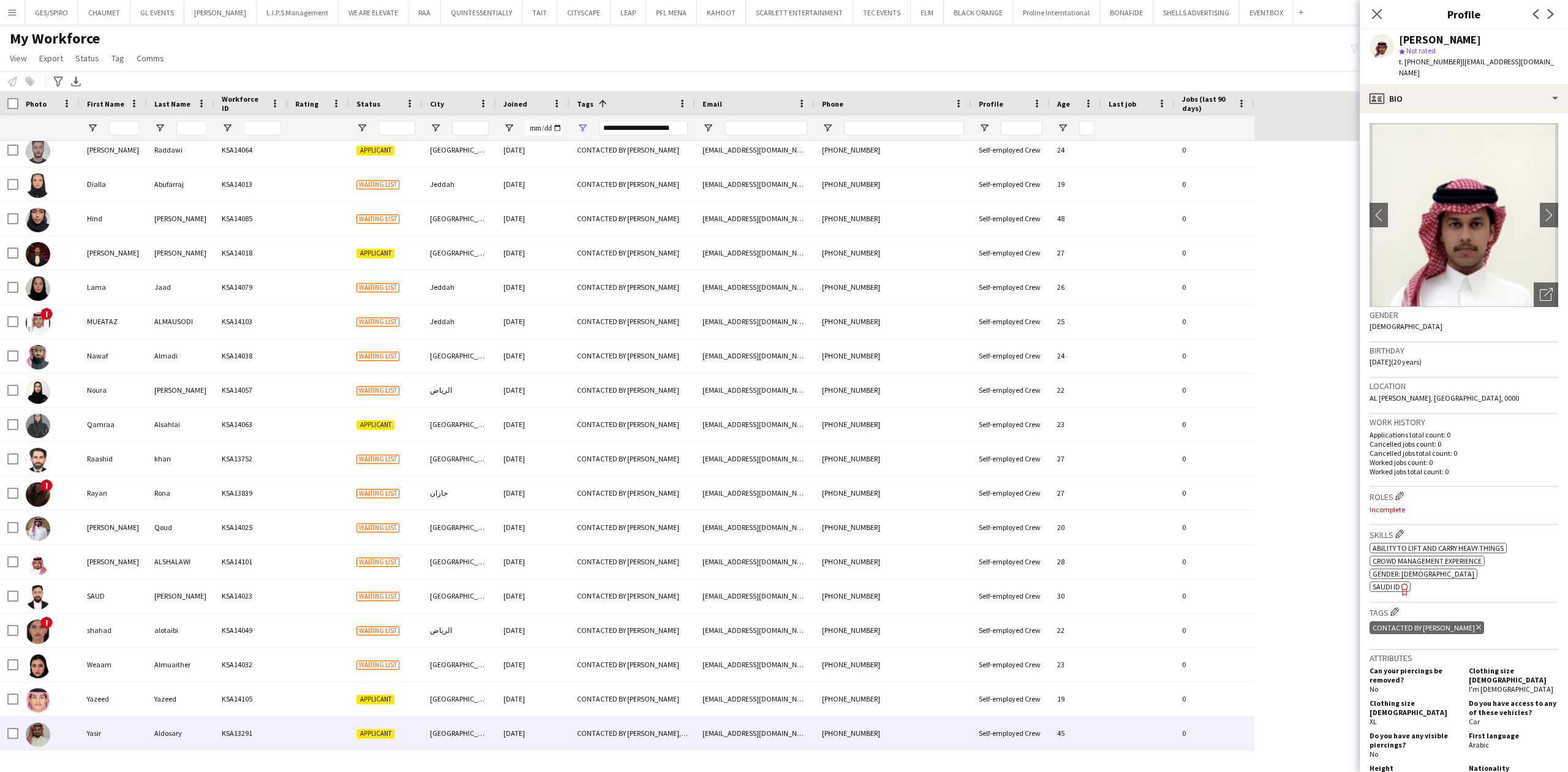
click at [391, 727] on div "Applicant" at bounding box center [386, 733] width 74 height 34
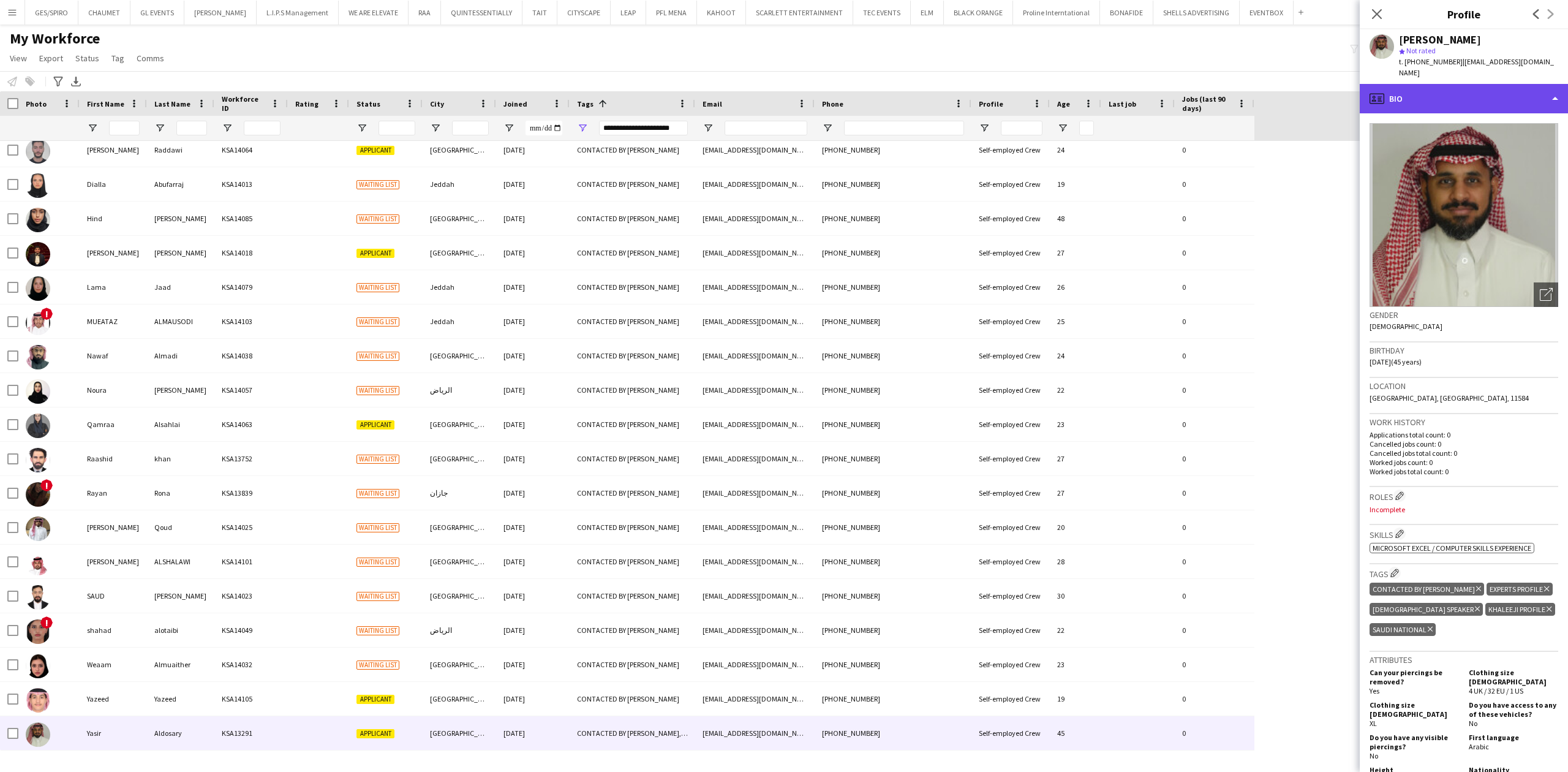
click at [1485, 84] on div "profile Bio" at bounding box center [1464, 98] width 208 height 29
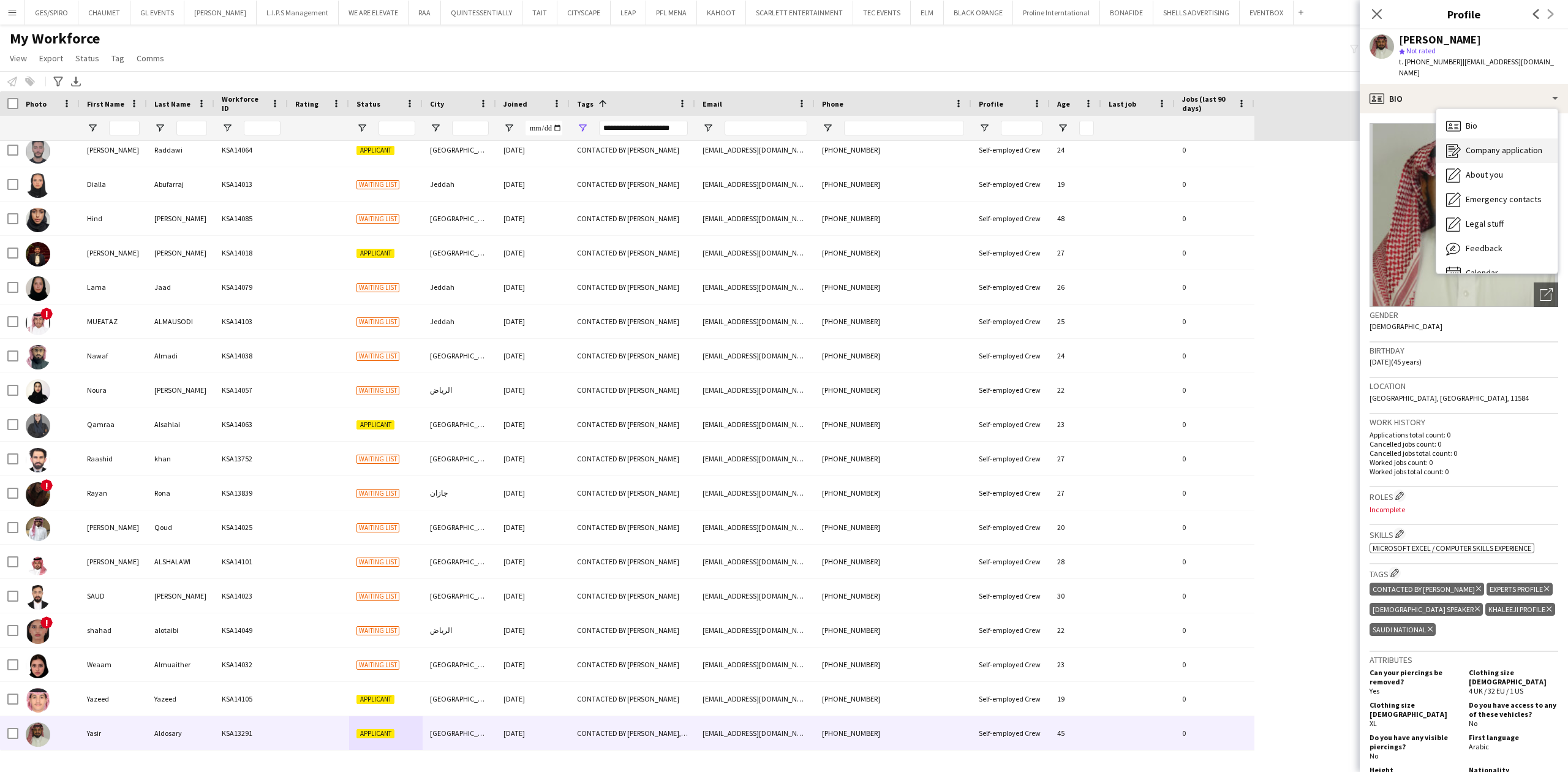
click at [1503, 145] on span "Company application" at bounding box center [1504, 150] width 76 height 11
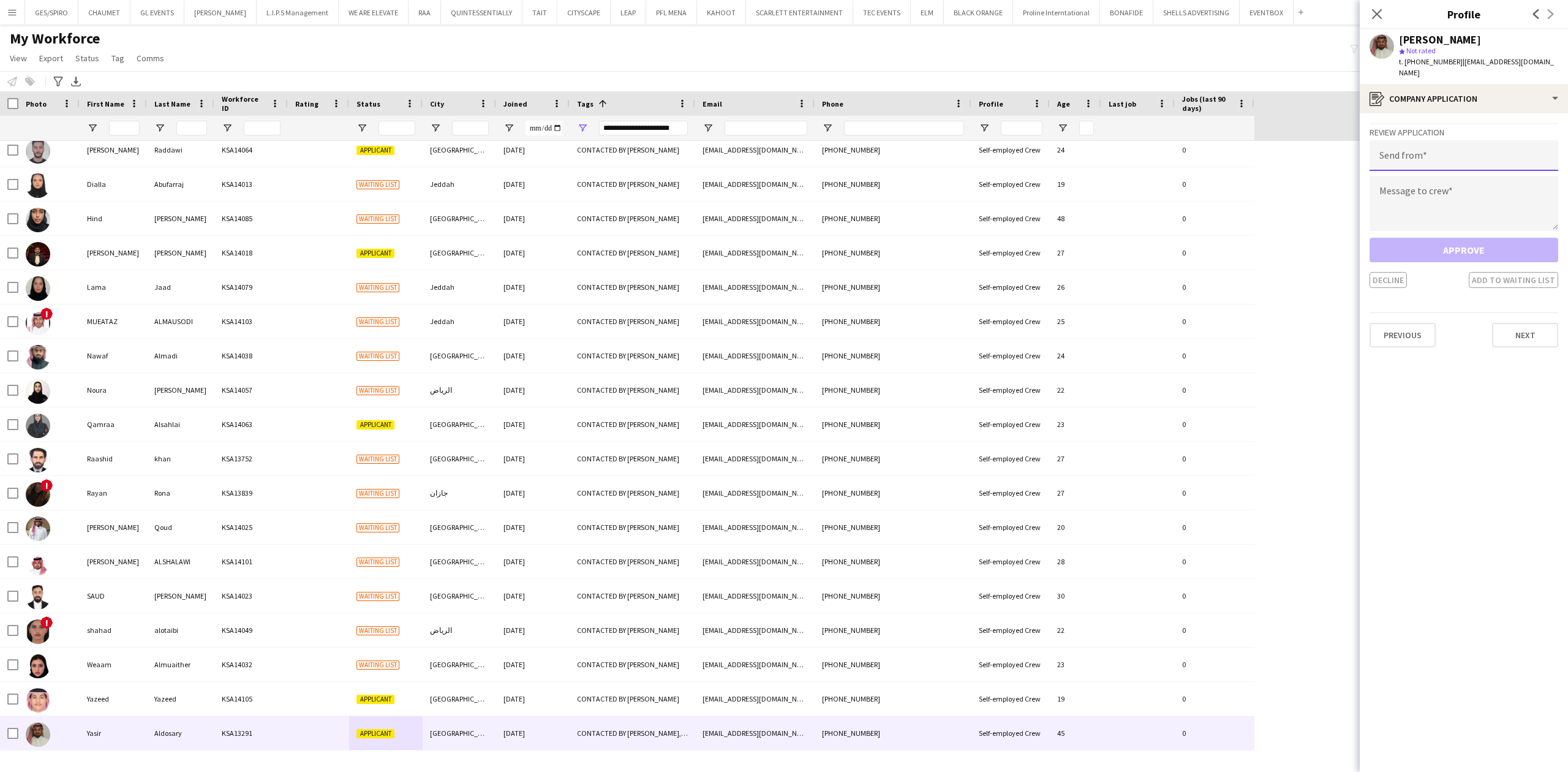
click at [1492, 147] on input "email" at bounding box center [1463, 155] width 189 height 30
paste input "**********"
type input "**********"
click at [1473, 190] on textarea at bounding box center [1463, 203] width 189 height 55
paste textarea "**********"
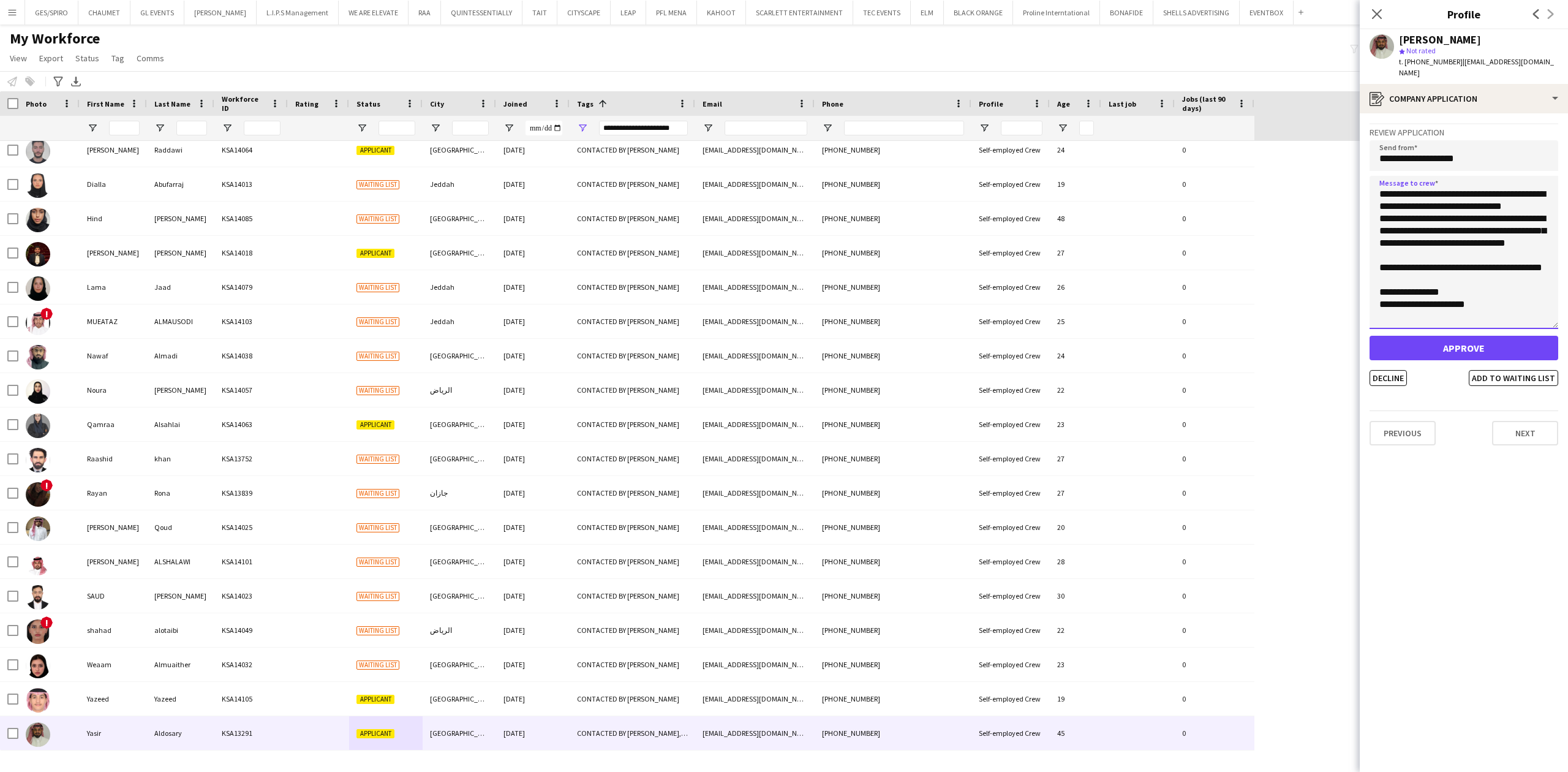
scroll to position [0, 0]
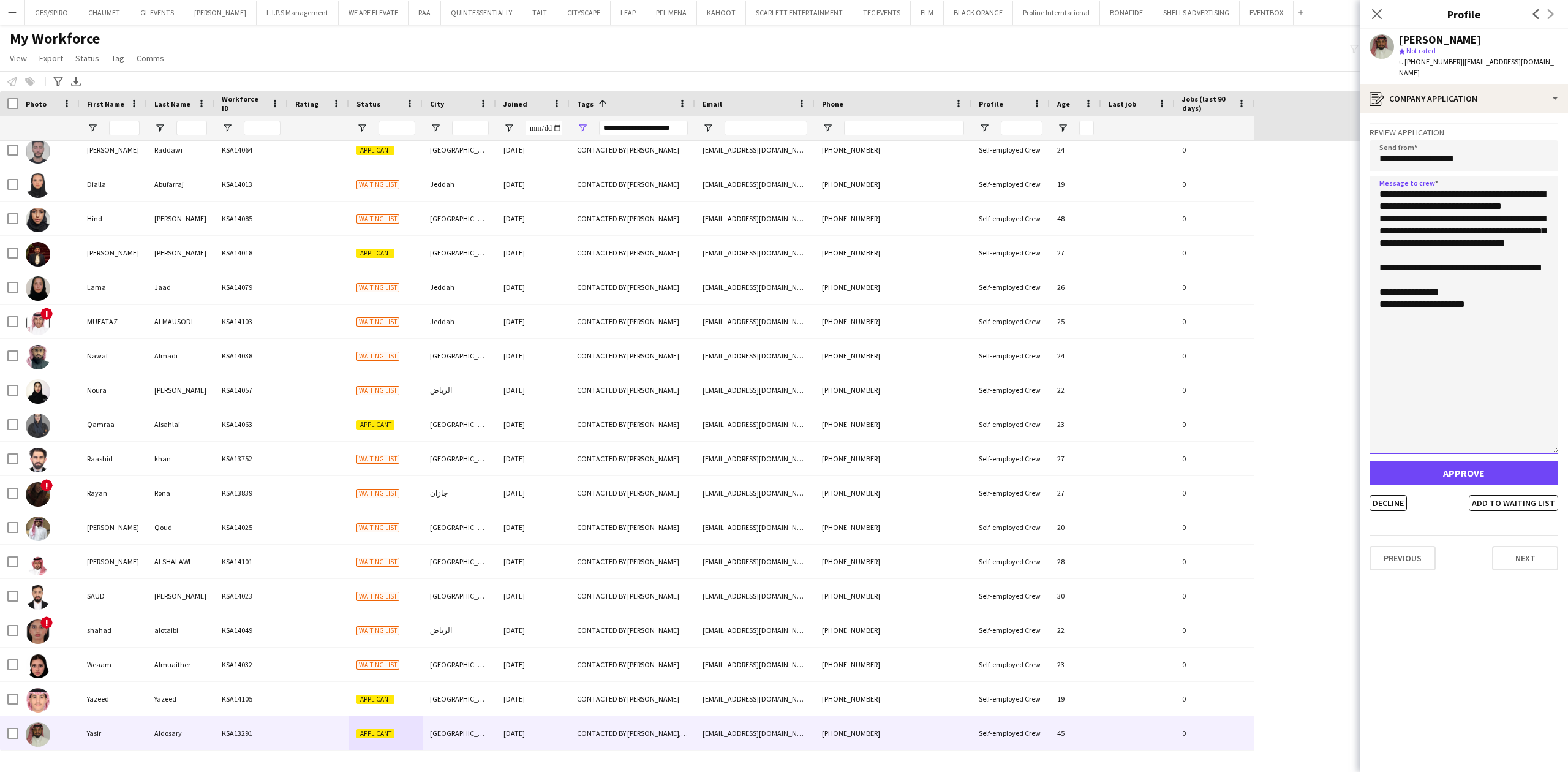
drag, startPoint x: 1553, startPoint y: 214, endPoint x: 1567, endPoint y: 440, distance: 226.4
click at [1567, 440] on app-crew-profile-application "**********" at bounding box center [1464, 442] width 208 height 658
type textarea "**********"
click at [1394, 497] on button "Decline" at bounding box center [1387, 505] width 37 height 16
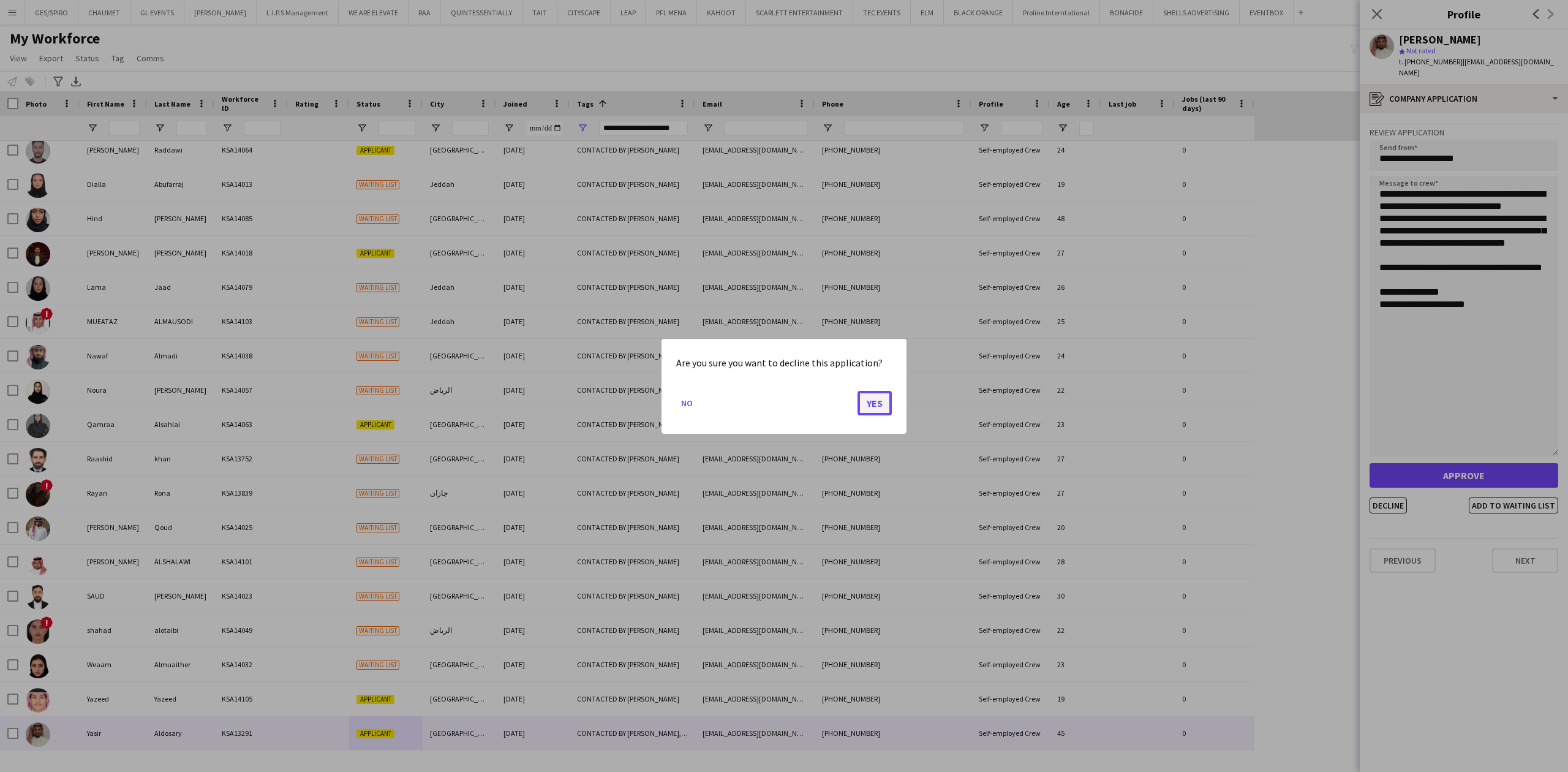
click at [871, 405] on button "Yes" at bounding box center [875, 403] width 34 height 24
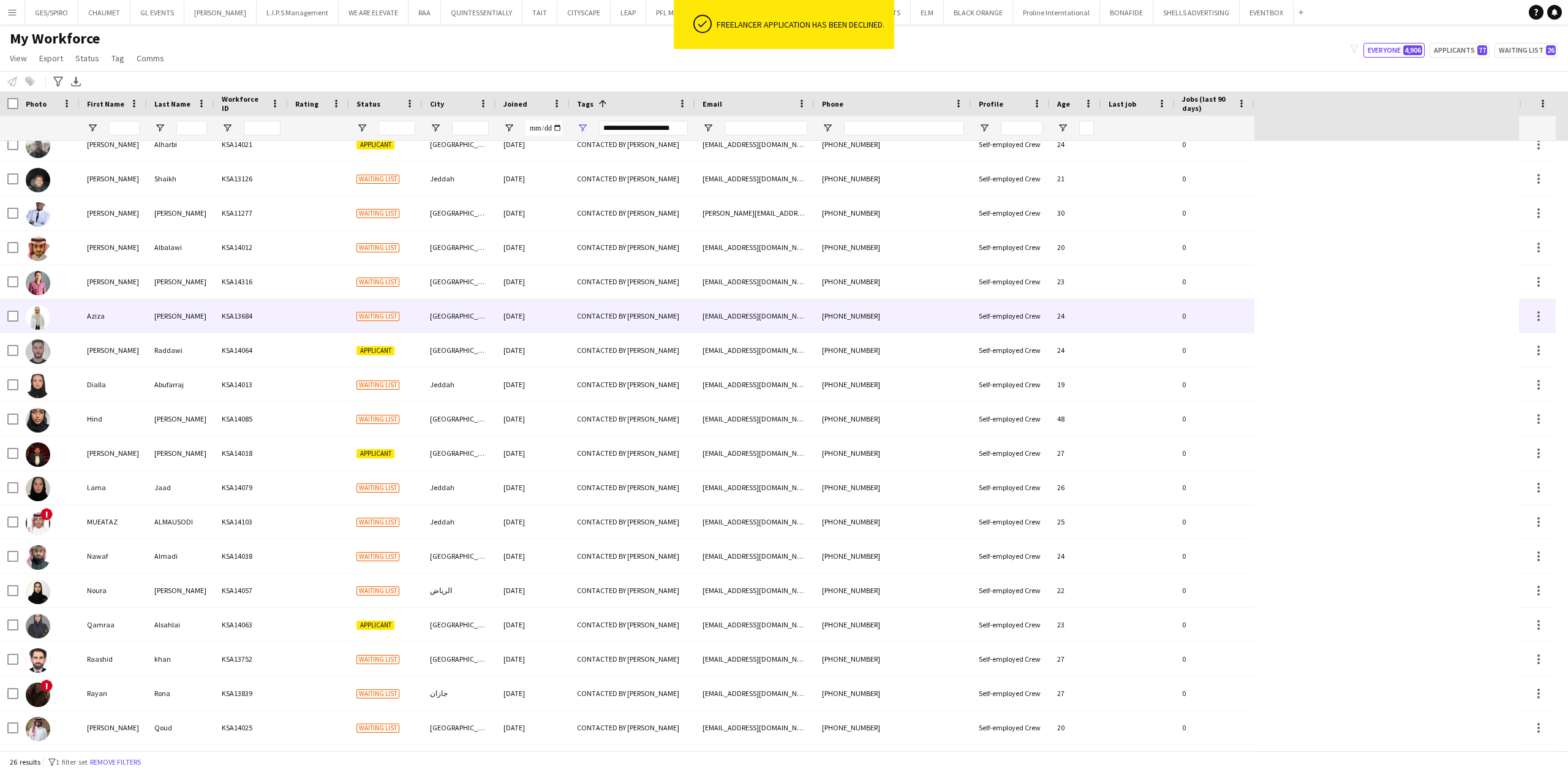
scroll to position [282, 0]
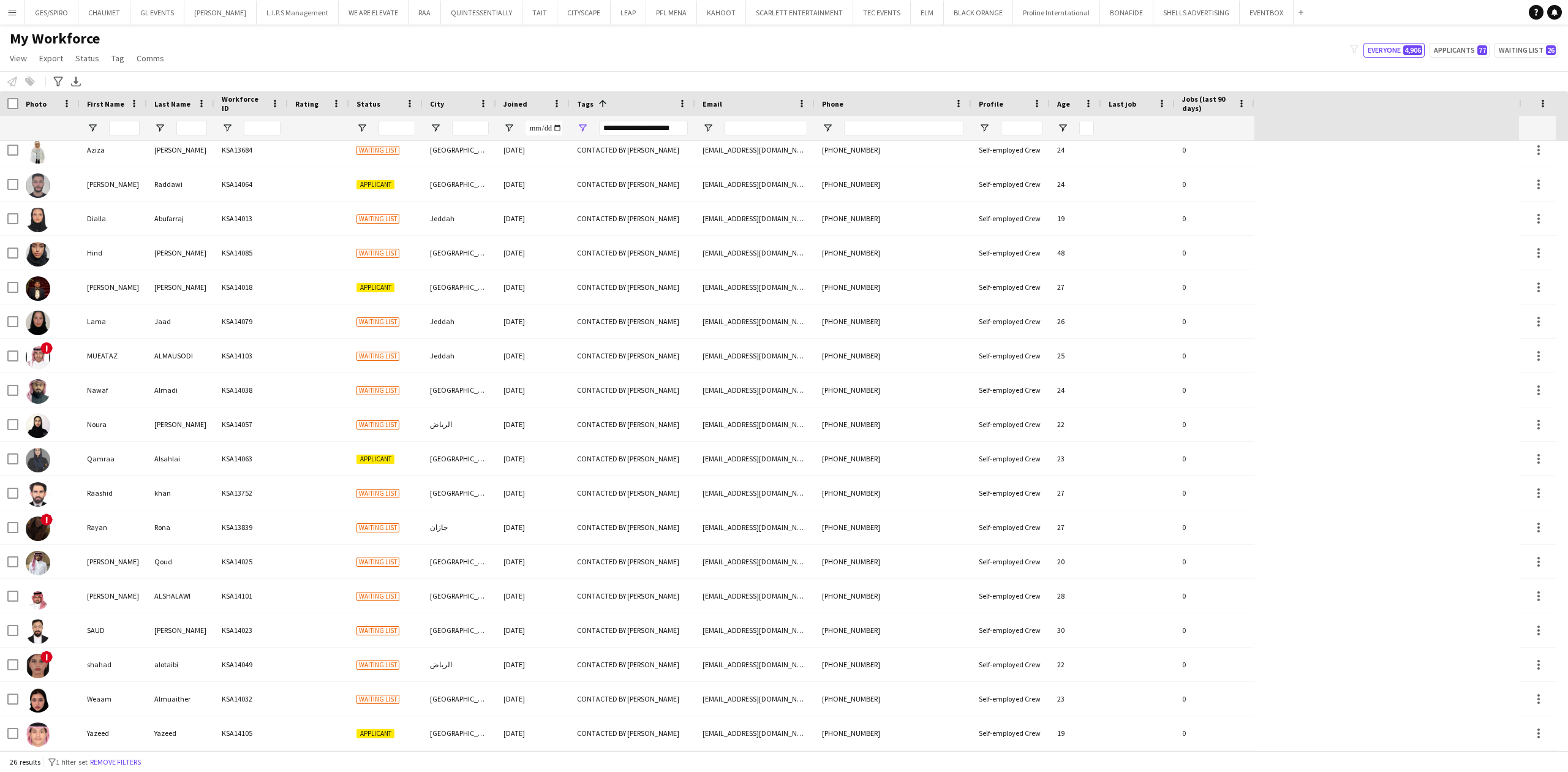
click at [1361, 361] on div "[PERSON_NAME] KSA13126 Waiting list Jeddah [DATE] CONTACTED BY [PERSON_NAME] [E…" at bounding box center [759, 304] width 1519 height 892
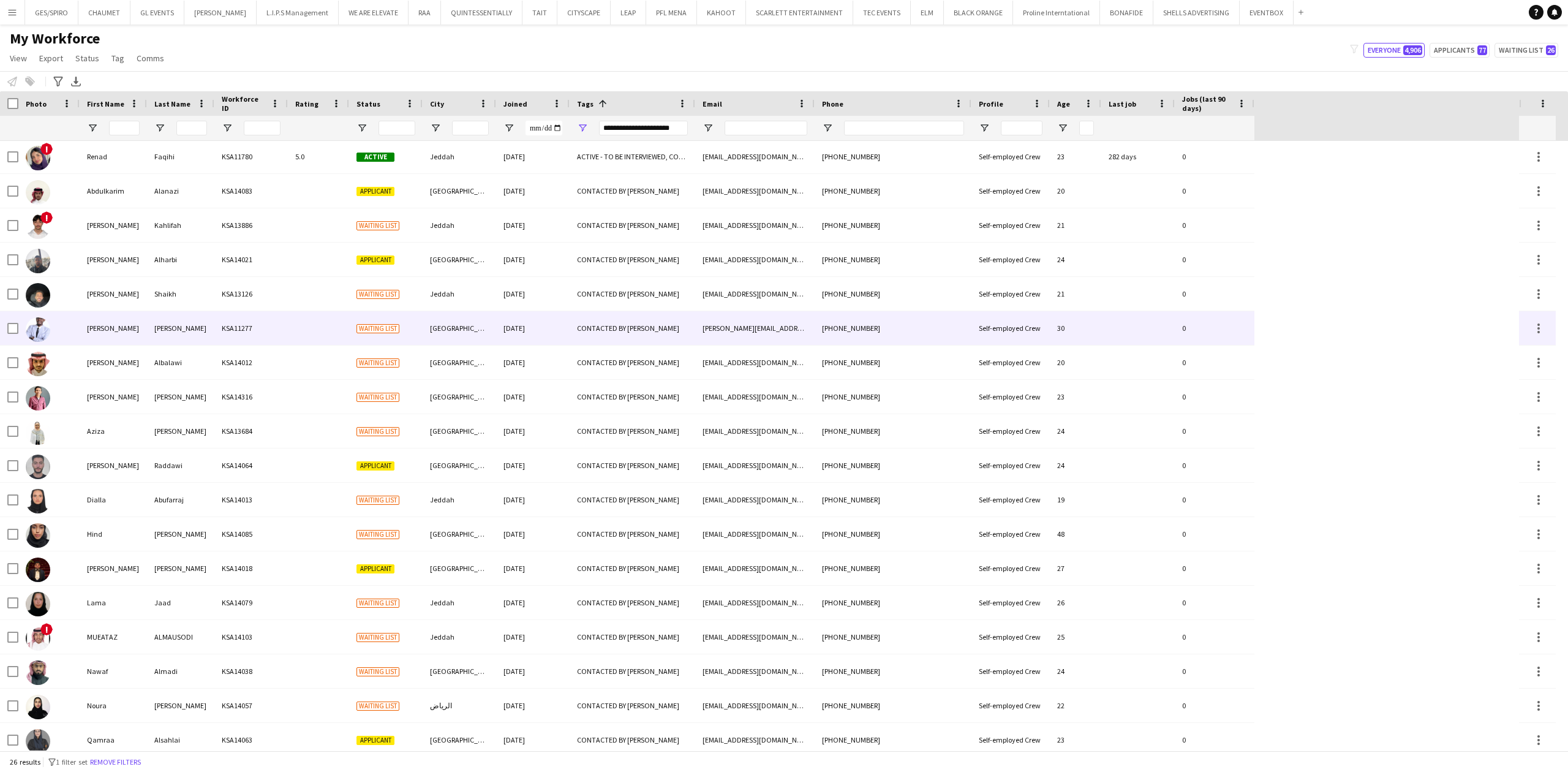
scroll to position [0, 0]
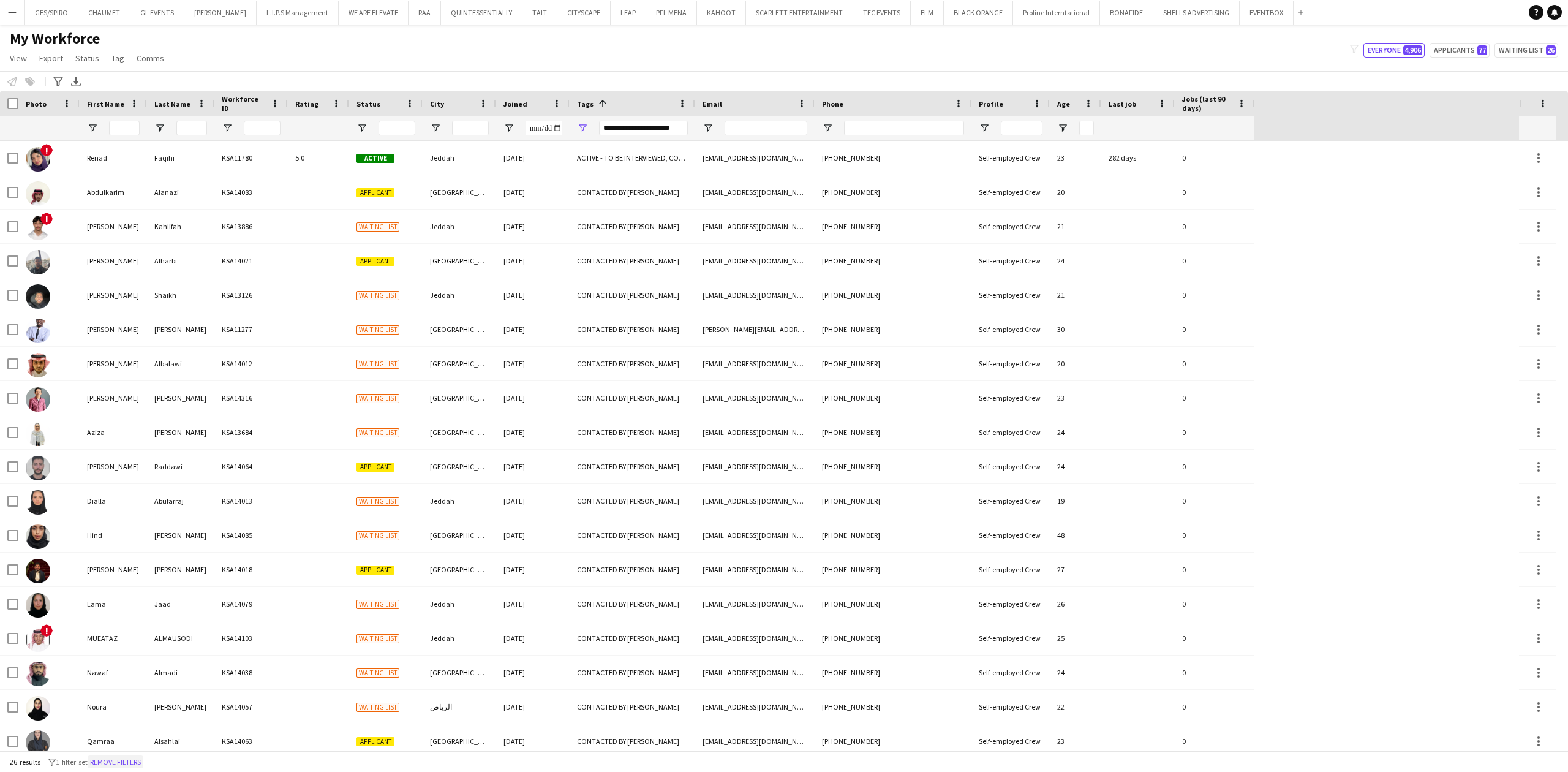
click at [133, 760] on button "Remove filters" at bounding box center [115, 762] width 55 height 14
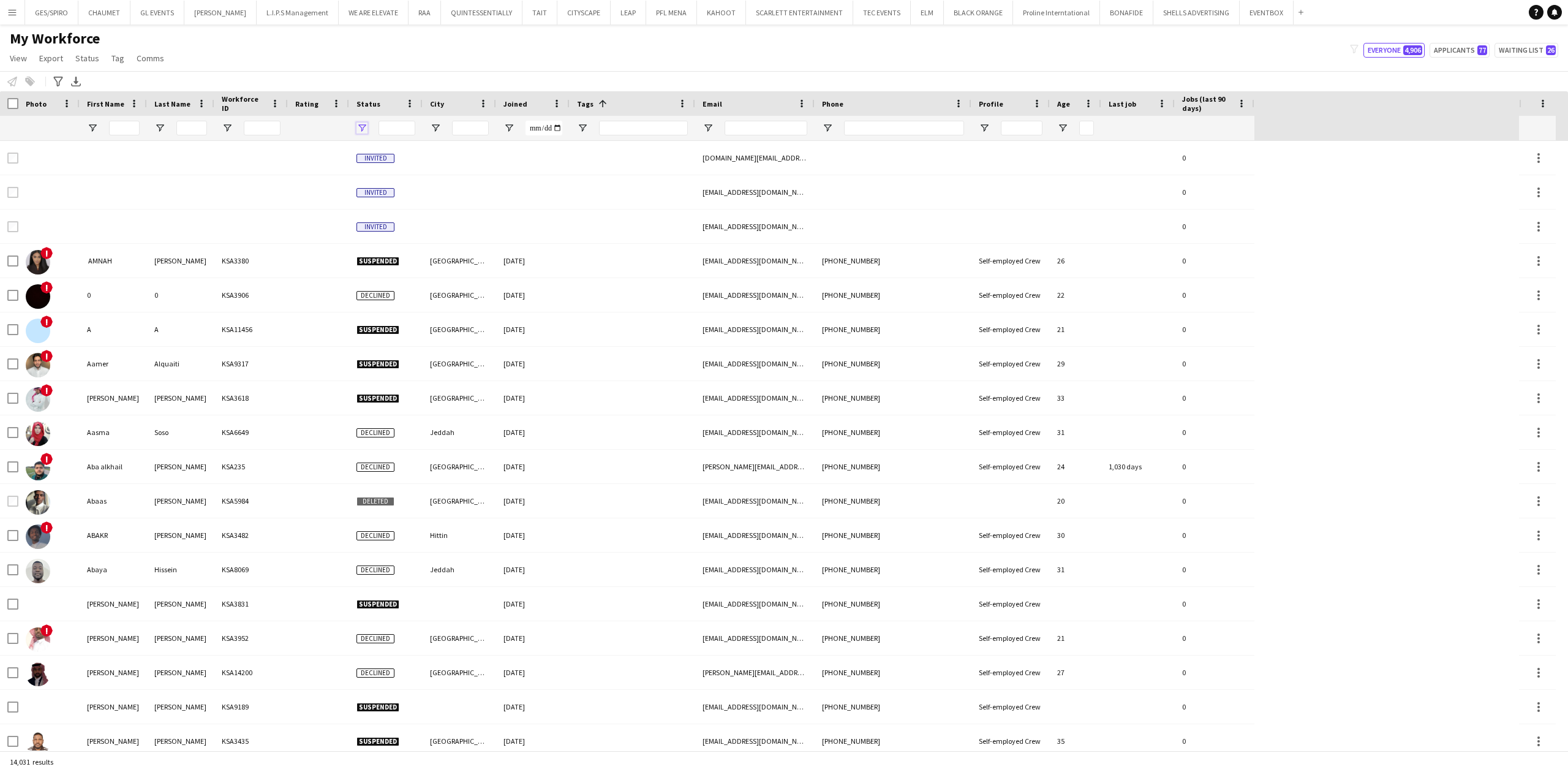
click at [363, 127] on span "Open Filter Menu" at bounding box center [362, 128] width 11 height 11
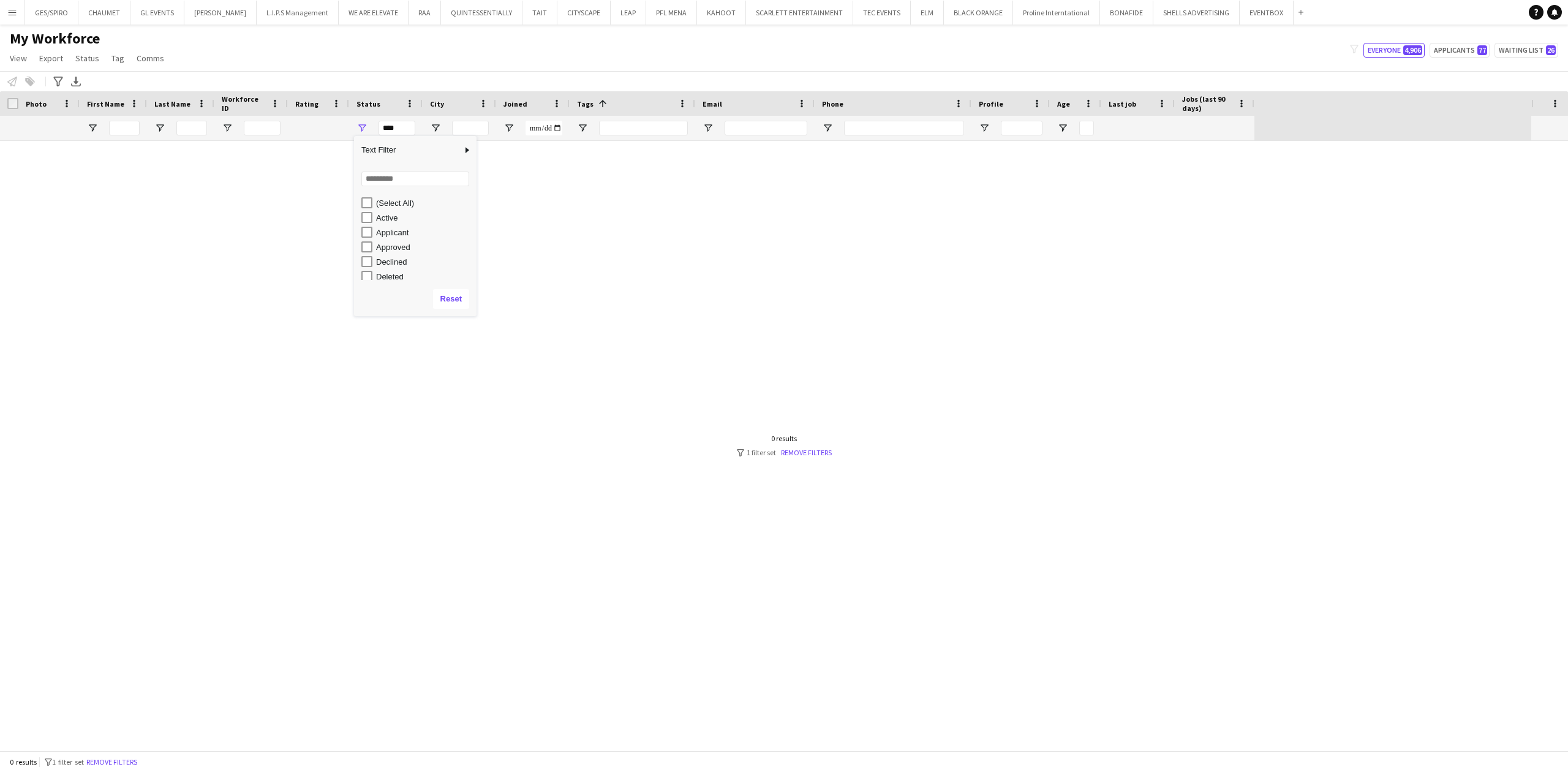
click at [368, 237] on div "Applicant" at bounding box center [419, 232] width 115 height 15
type input "**********"
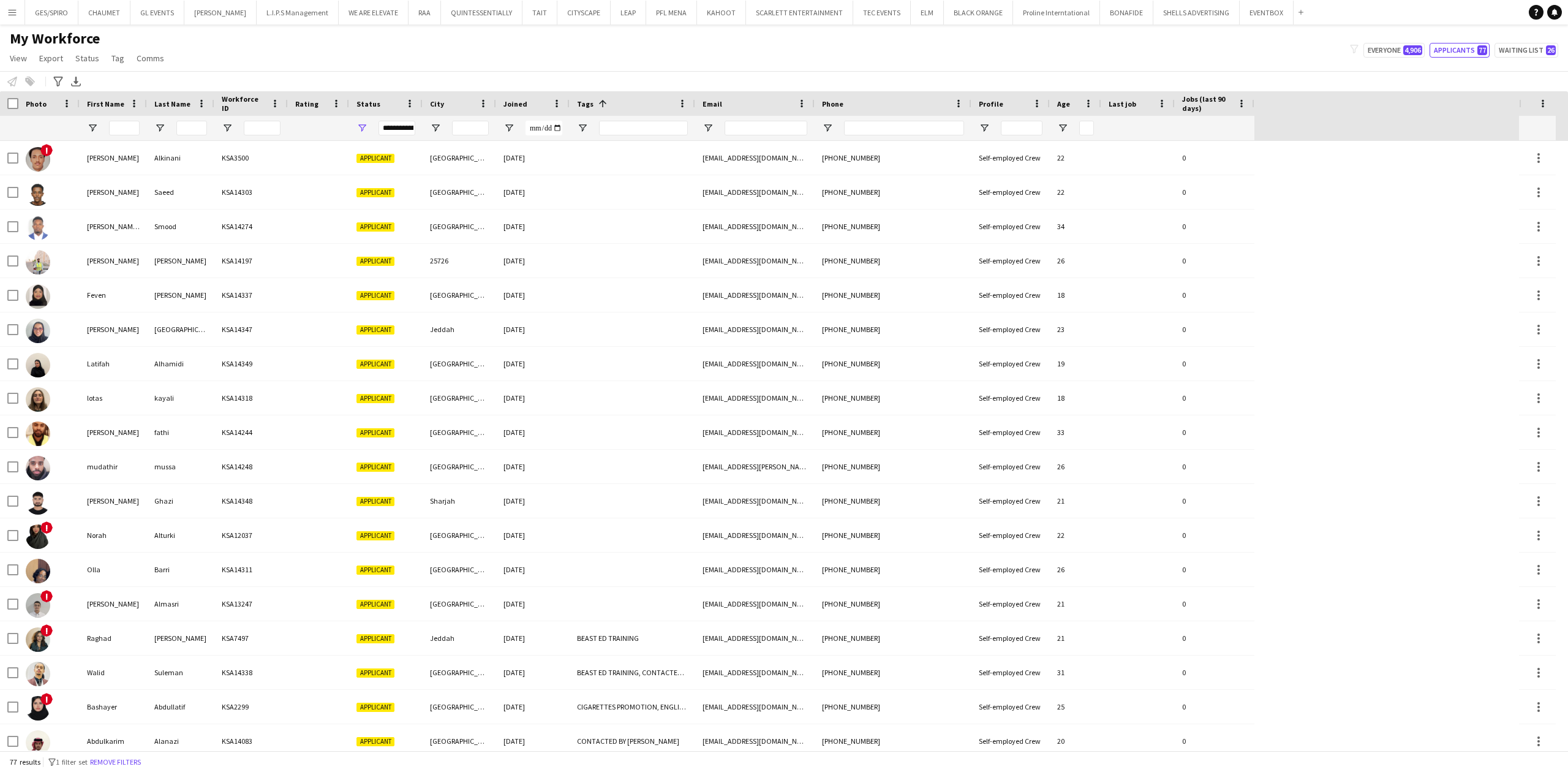
click at [373, 42] on div "My Workforce View Views Default view Basic Export View Full Name TAGS Test New …" at bounding box center [784, 50] width 1568 height 42
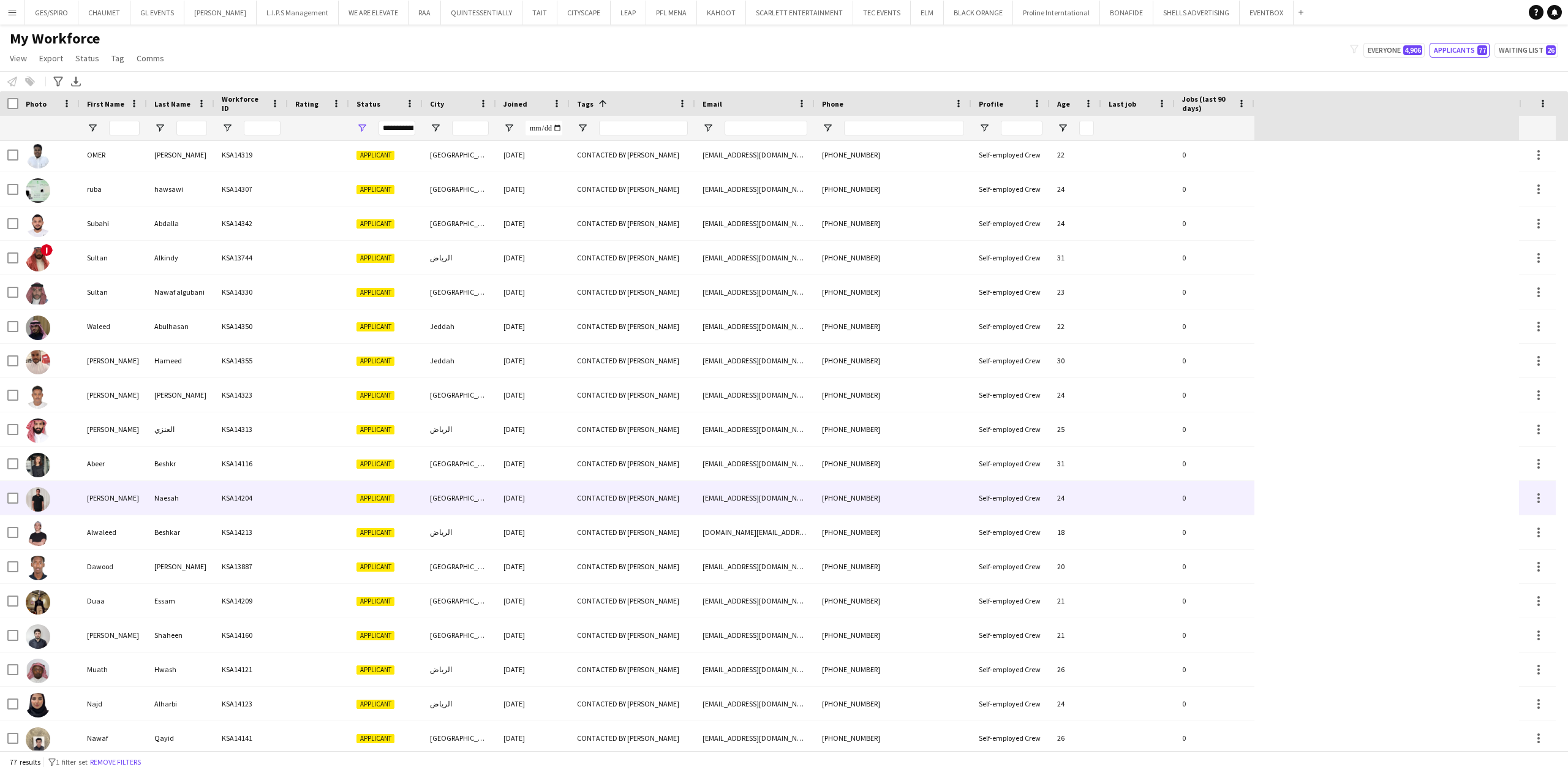
click at [672, 482] on div "CONTACTED BY [PERSON_NAME]" at bounding box center [632, 498] width 126 height 34
